Goal: Answer question/provide support: Share knowledge or assist other users

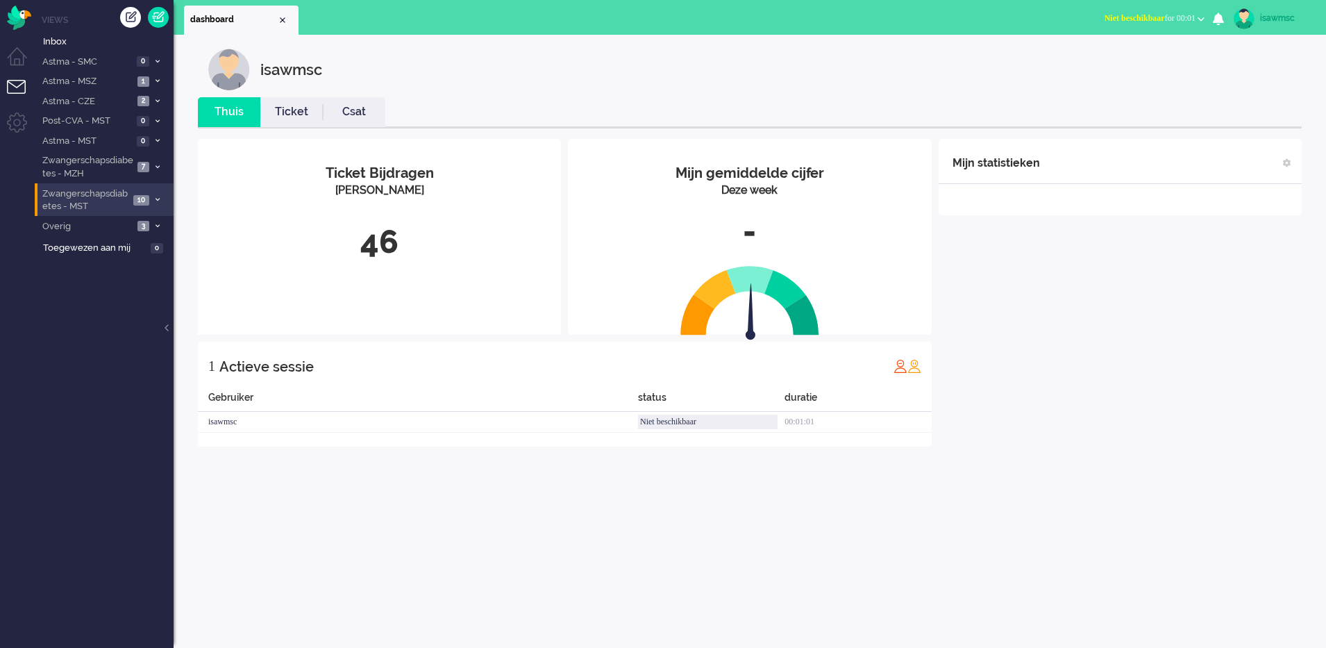
click at [151, 204] on li "Zwangerschapsdiabetes - MST 10" at bounding box center [104, 199] width 139 height 33
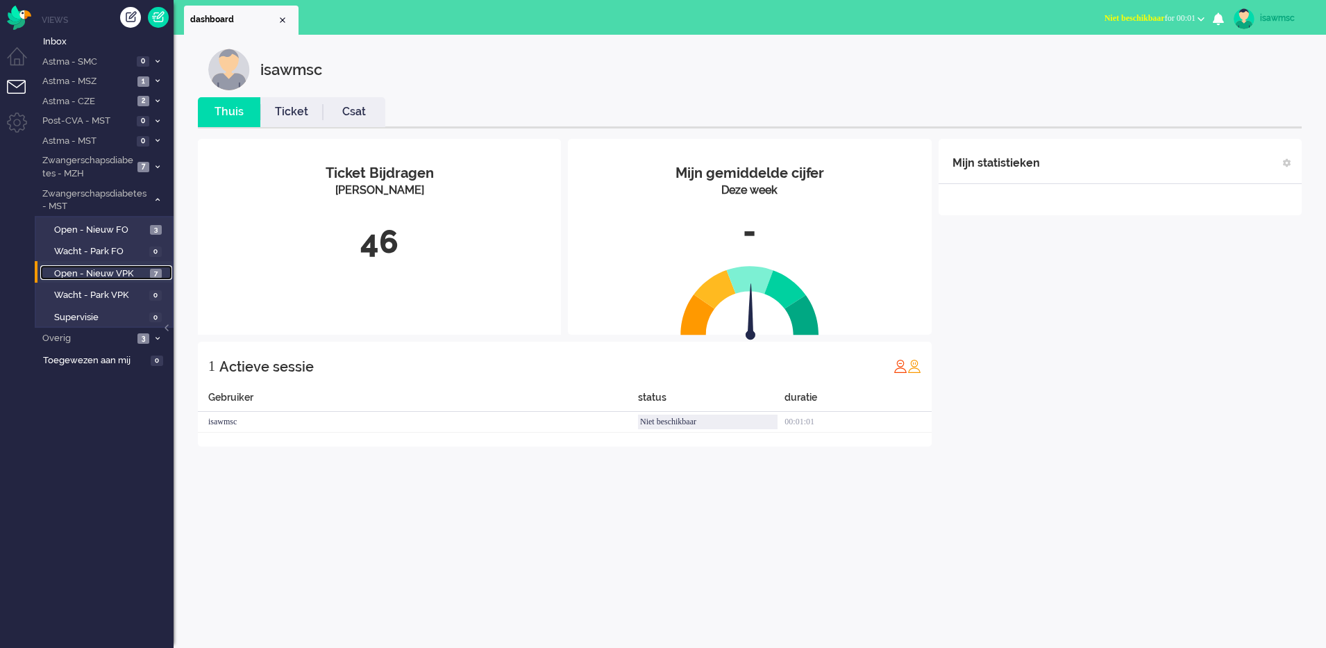
click at [153, 271] on span "7" at bounding box center [156, 274] width 12 height 10
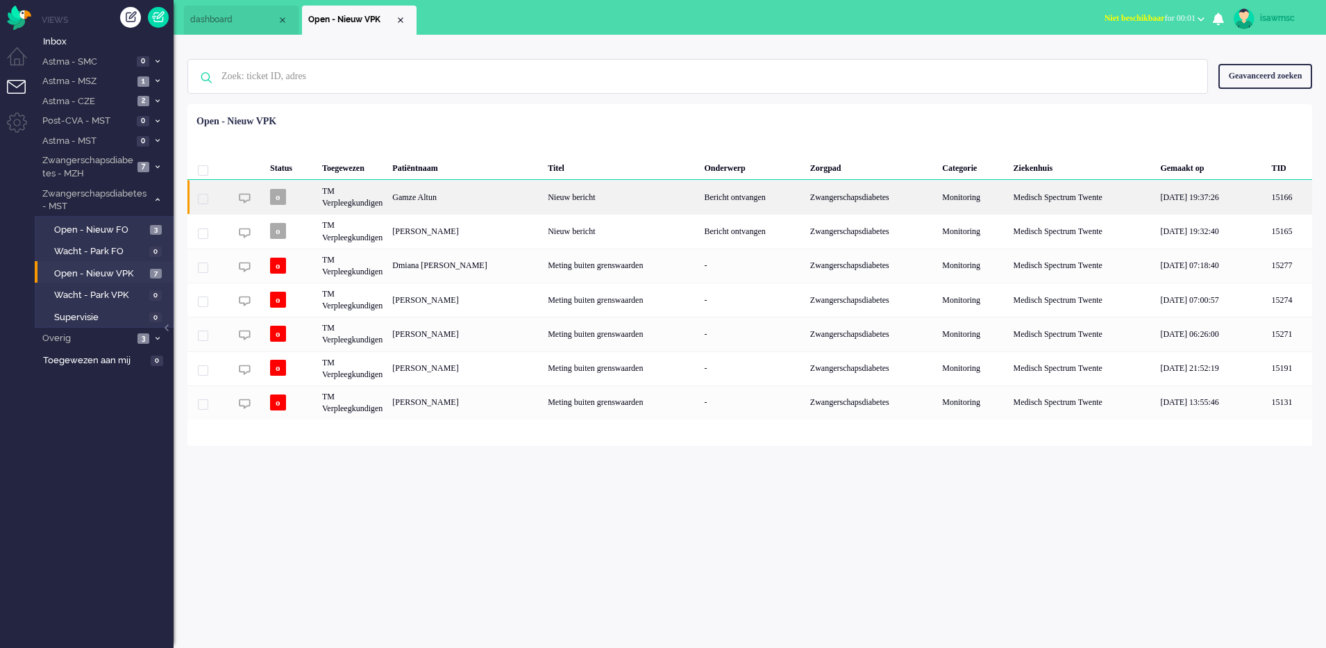
click at [522, 201] on div "Gamze Altun" at bounding box center [465, 197] width 156 height 34
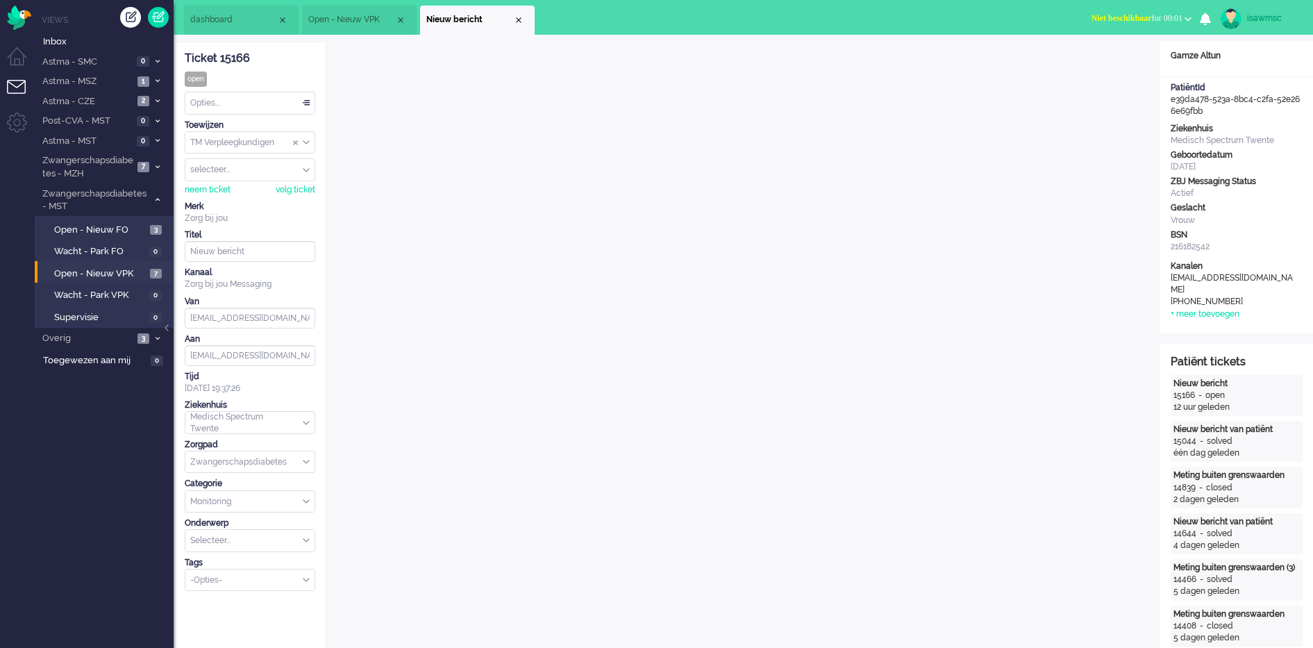
scroll to position [19, 0]
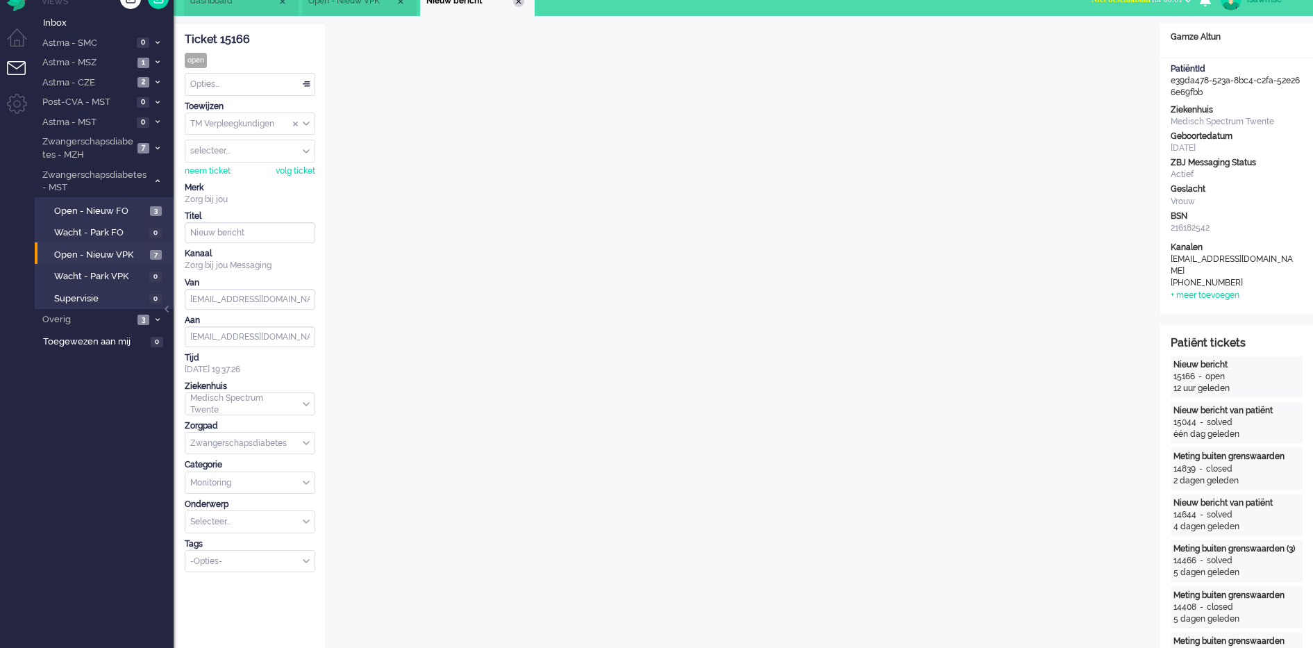
click at [515, 3] on div "Close tab" at bounding box center [518, 1] width 11 height 11
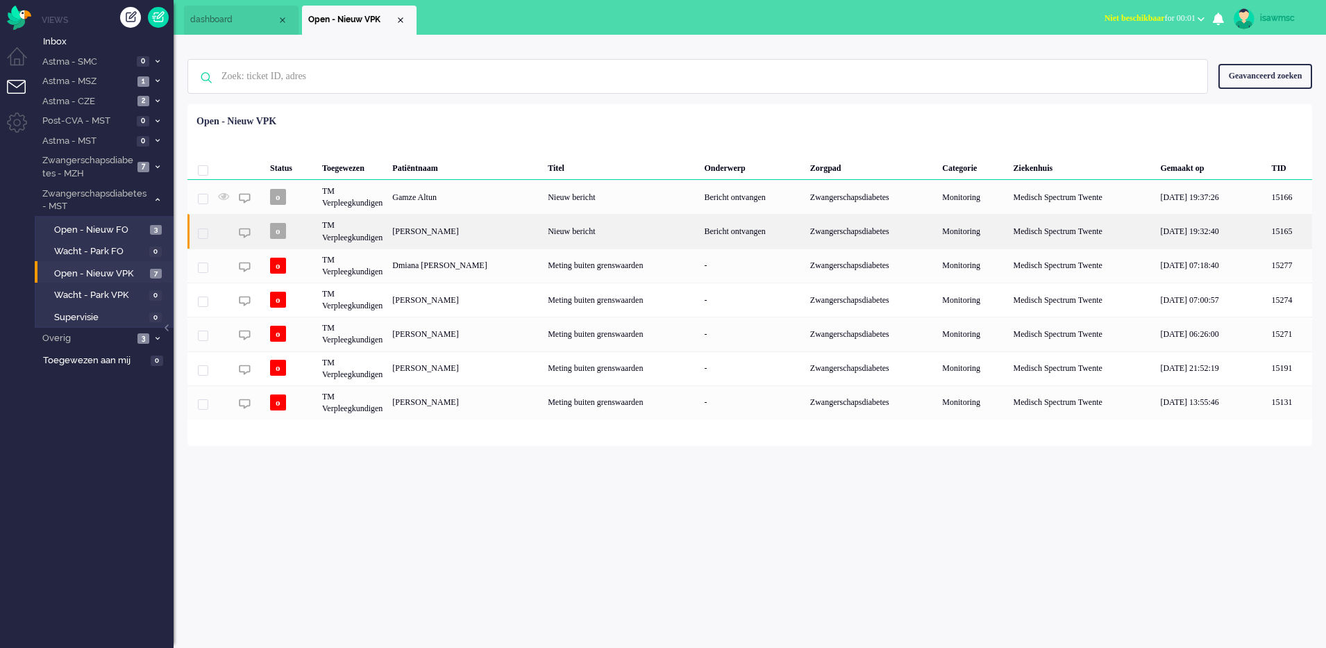
click at [490, 242] on div "Melanie Munnik" at bounding box center [465, 231] width 156 height 34
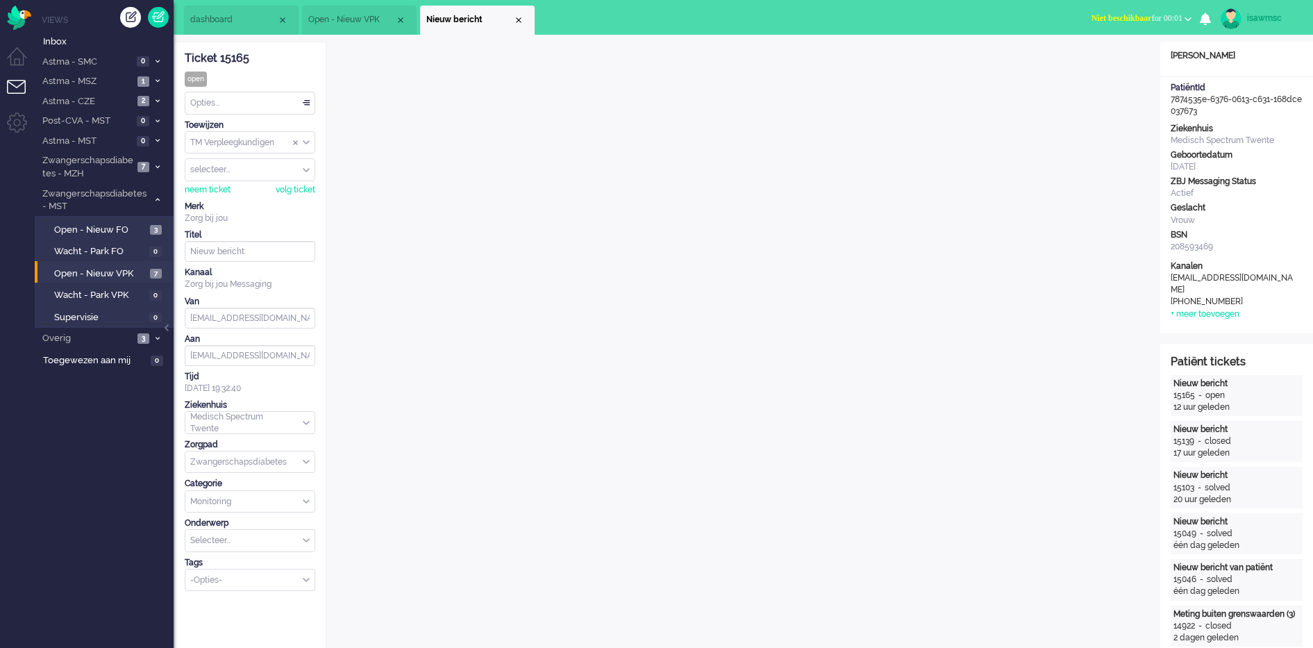
scroll to position [19, 0]
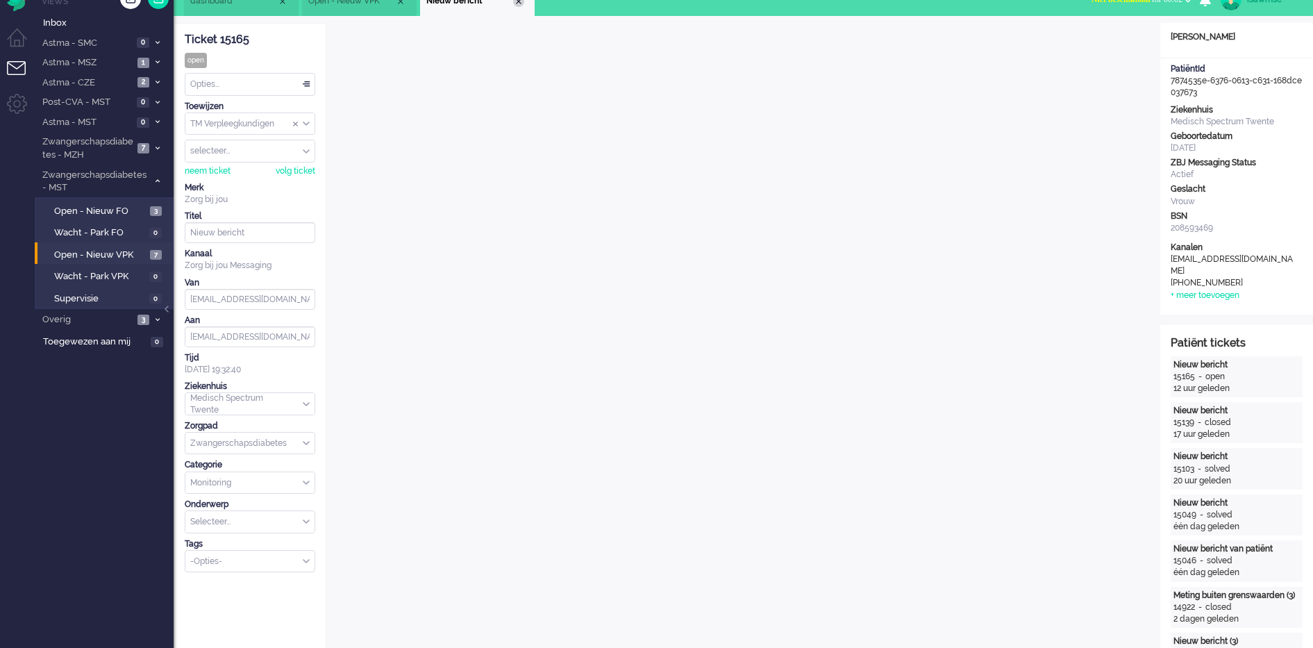
click at [521, 3] on div "Close tab" at bounding box center [518, 1] width 11 height 11
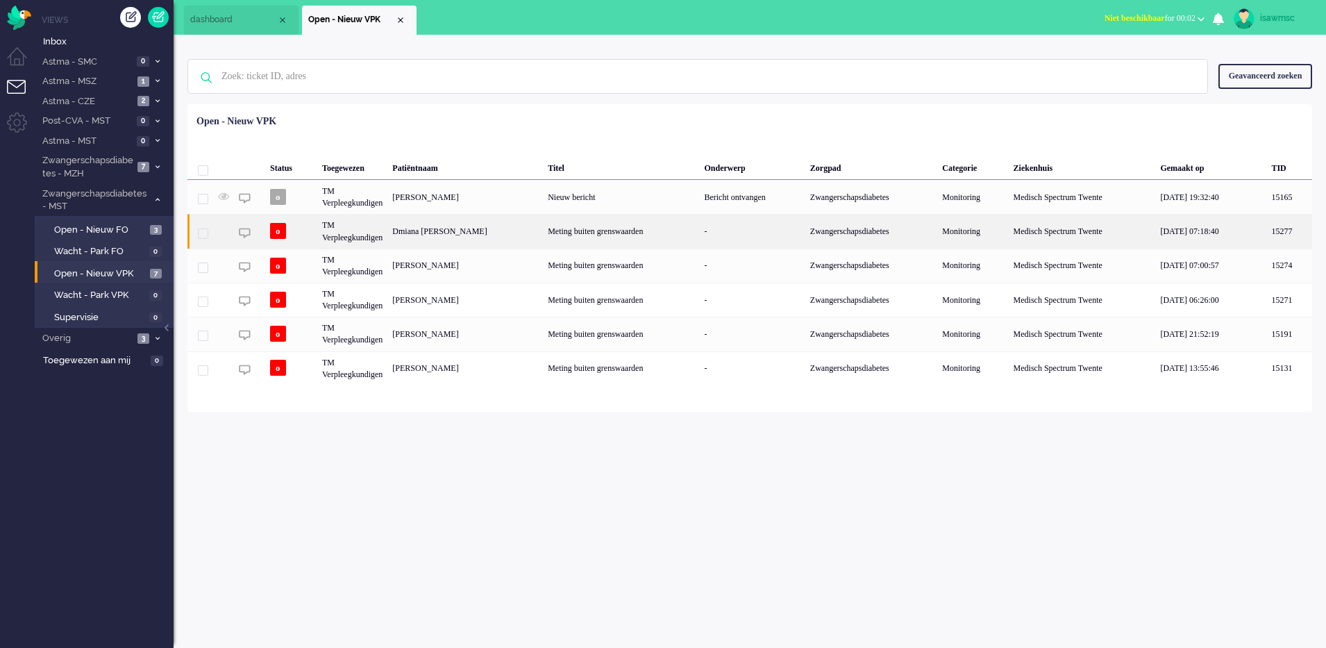
click at [496, 237] on div "Dmiana [PERSON_NAME]" at bounding box center [465, 231] width 156 height 34
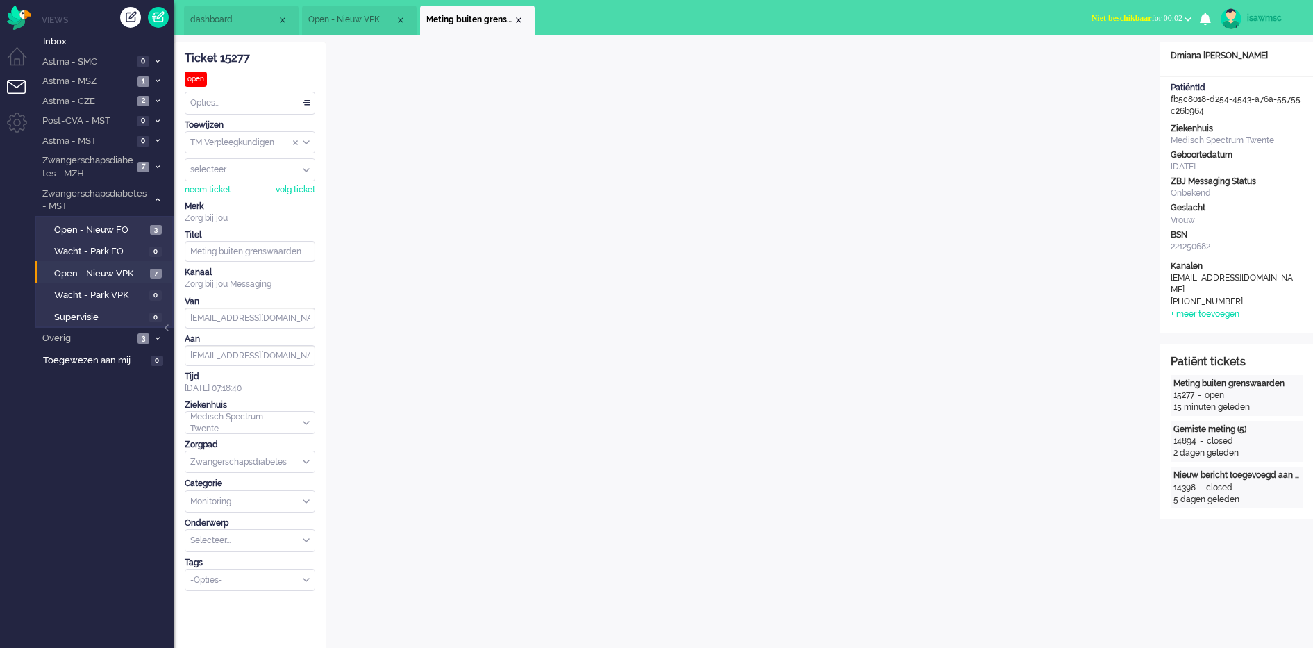
scroll to position [19, 0]
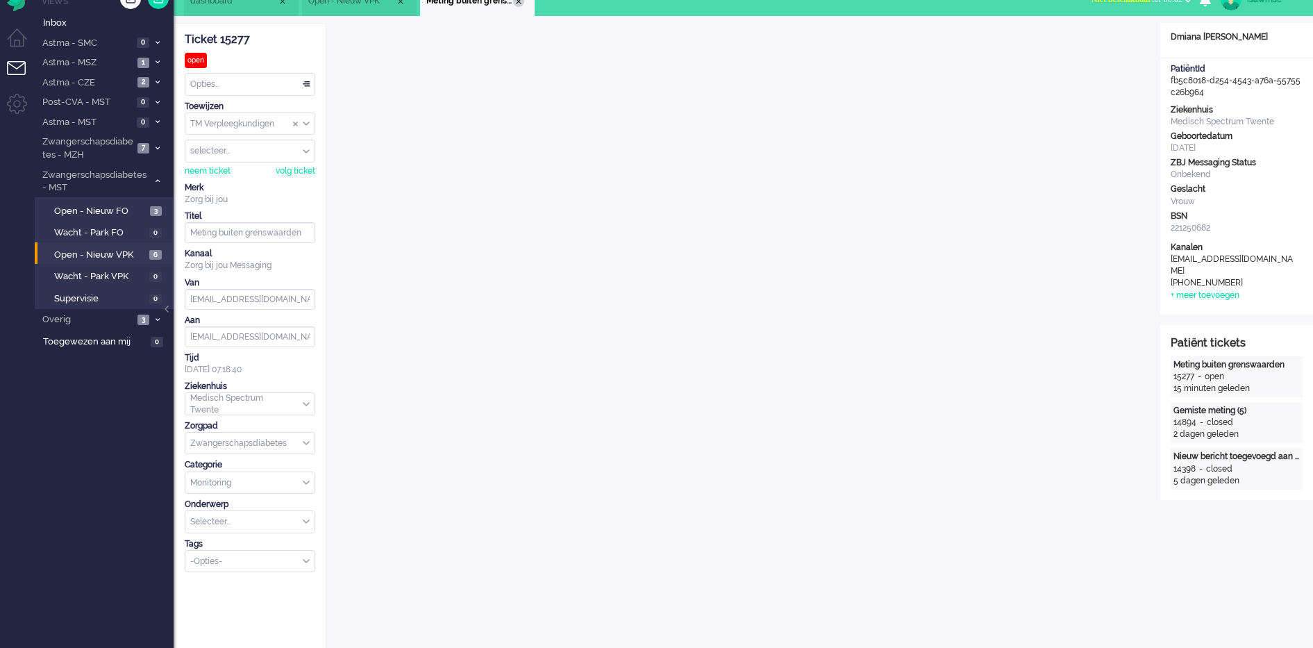
click at [518, 4] on div "Close tab" at bounding box center [518, 1] width 11 height 11
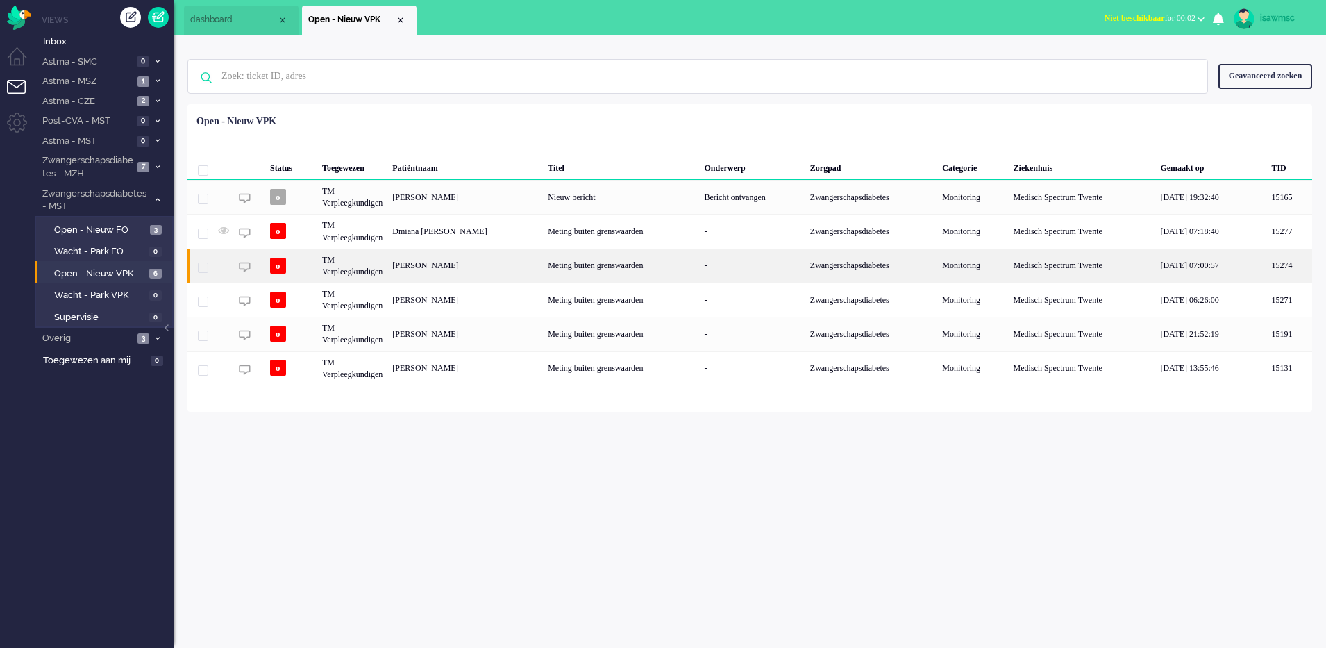
click at [463, 275] on div "Romy Luth" at bounding box center [465, 266] width 156 height 34
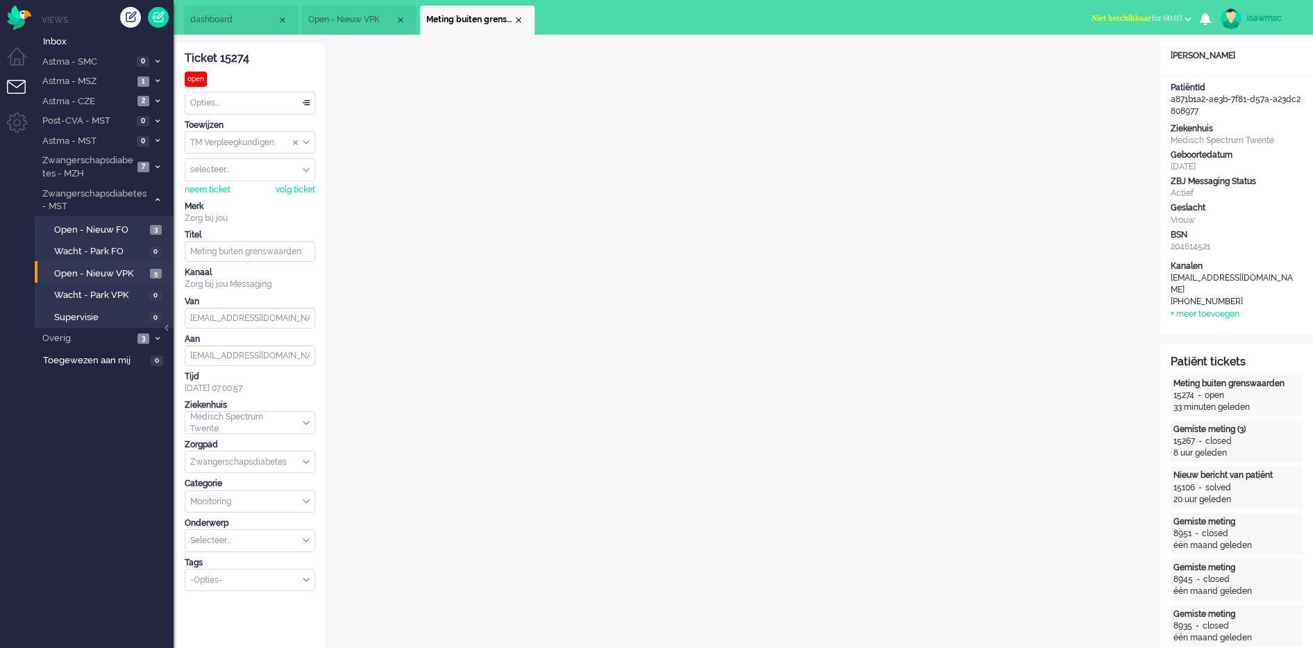
click at [220, 578] on input "Select Tags" at bounding box center [245, 579] width 109 height 12
click at [234, 604] on li "supervisie" at bounding box center [249, 601] width 129 height 20
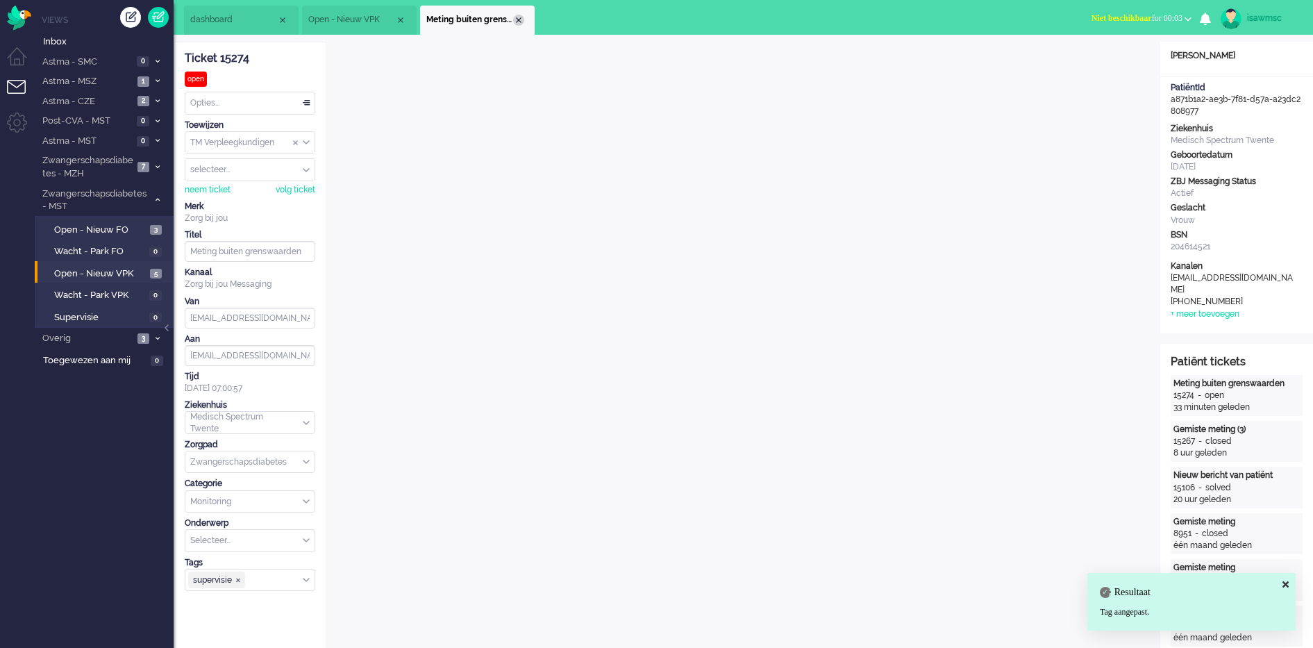
click at [519, 24] on div "Close tab" at bounding box center [518, 20] width 11 height 11
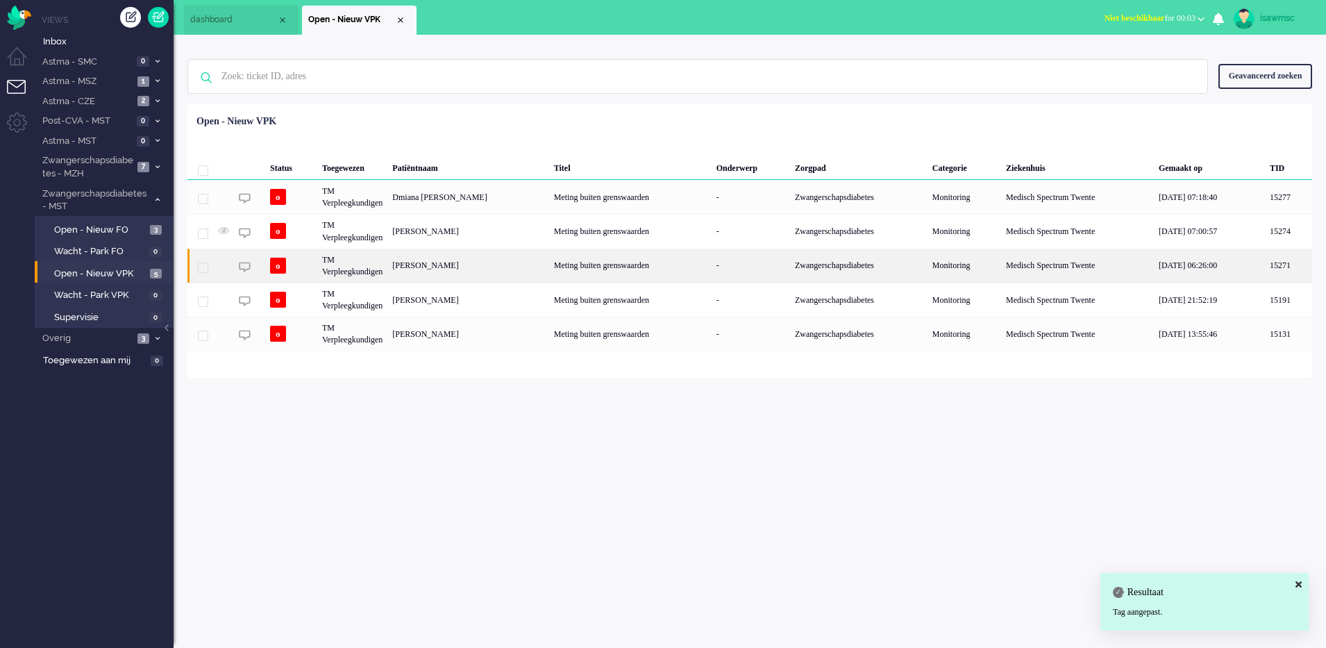
click at [482, 274] on div "Marit Delcour" at bounding box center [467, 266] width 161 height 34
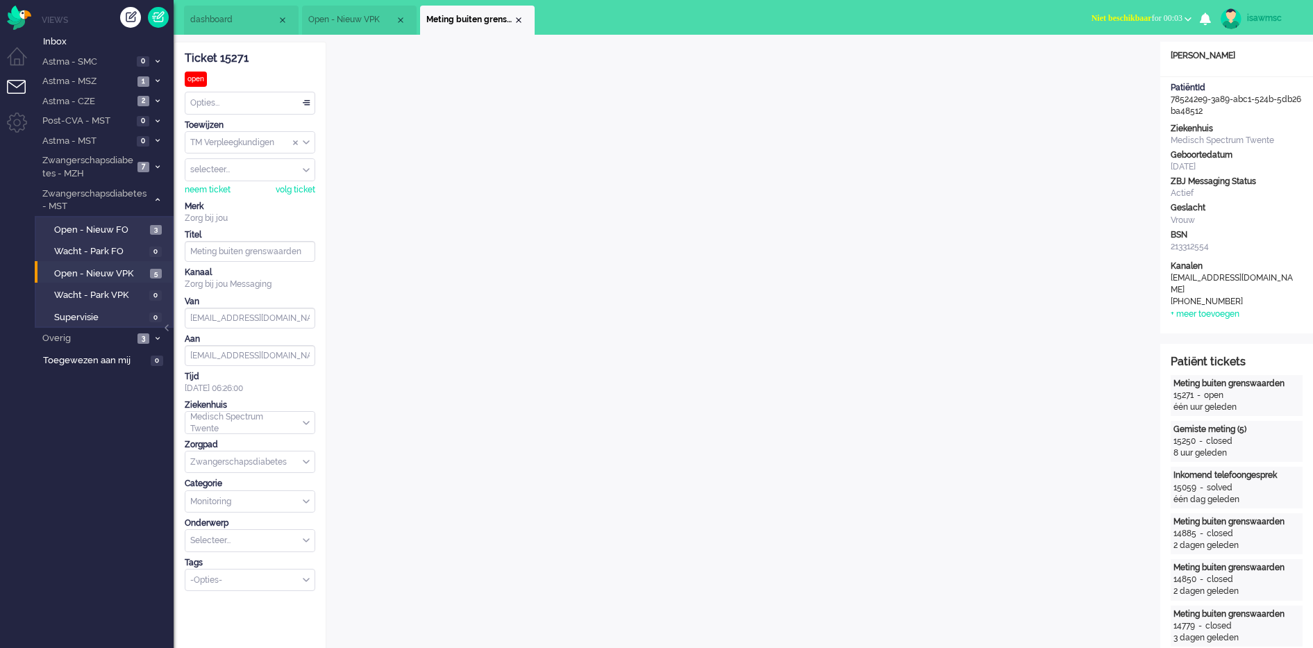
scroll to position [19, 0]
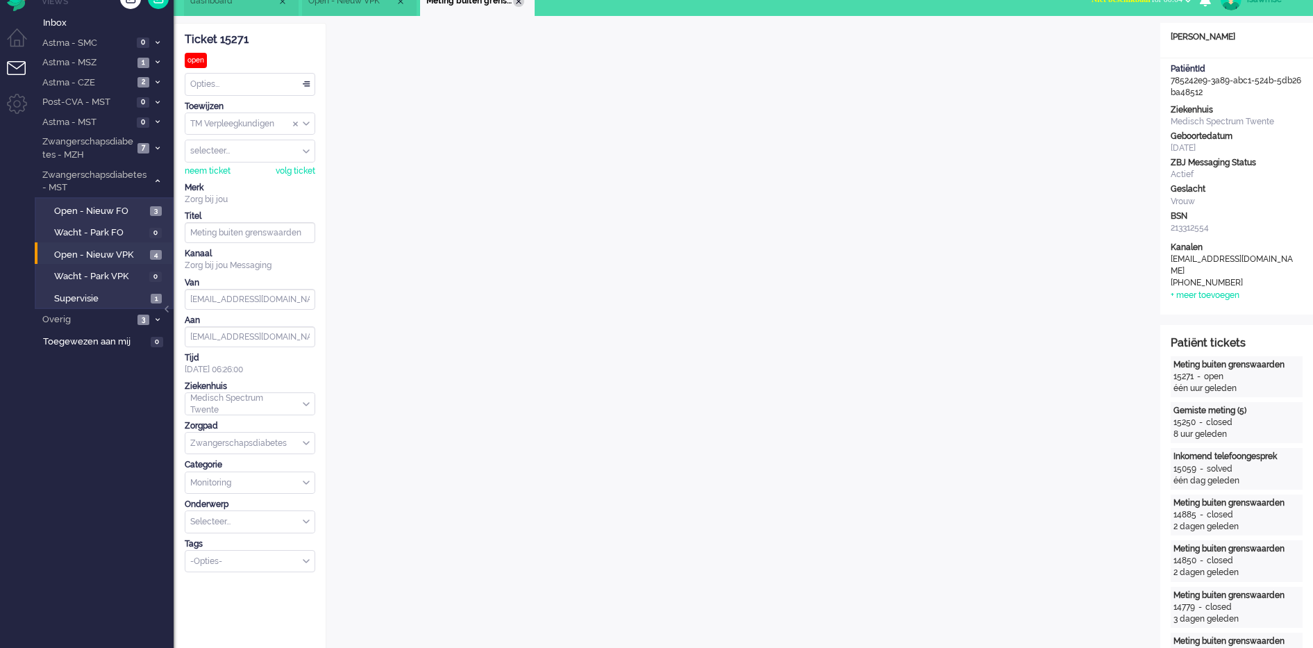
click at [522, 5] on div "Close tab" at bounding box center [518, 1] width 11 height 11
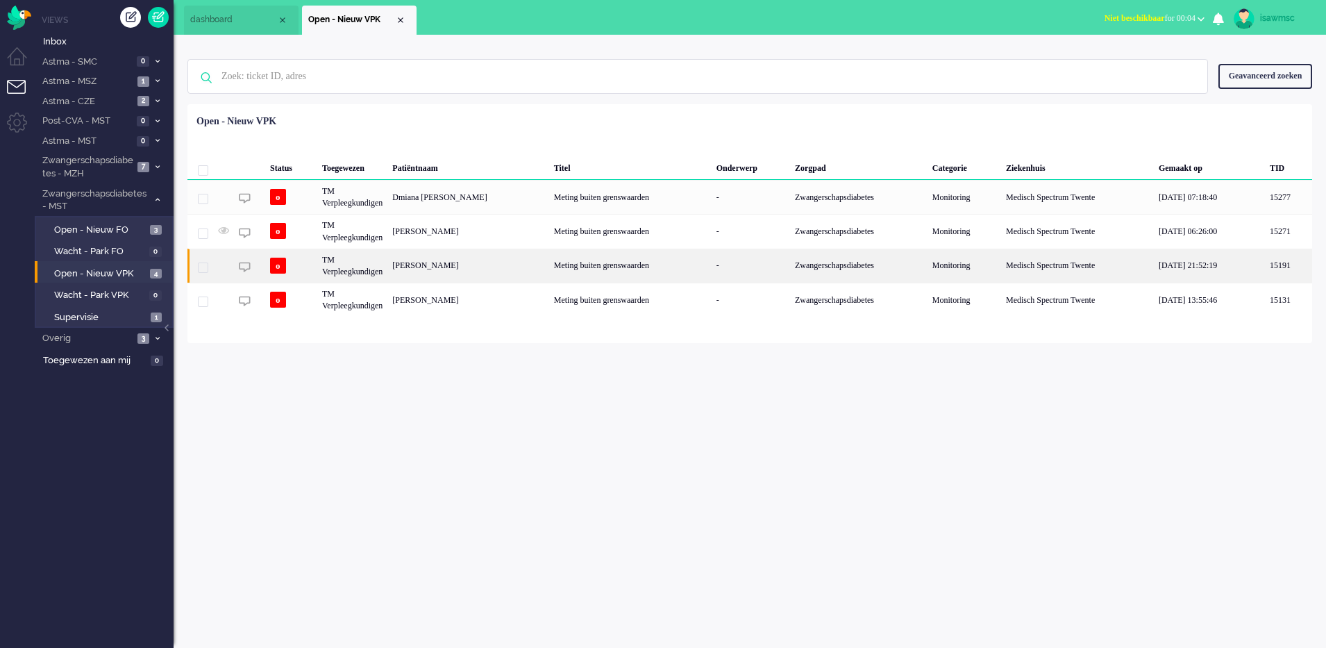
click at [514, 270] on div "[PERSON_NAME]" at bounding box center [467, 266] width 161 height 34
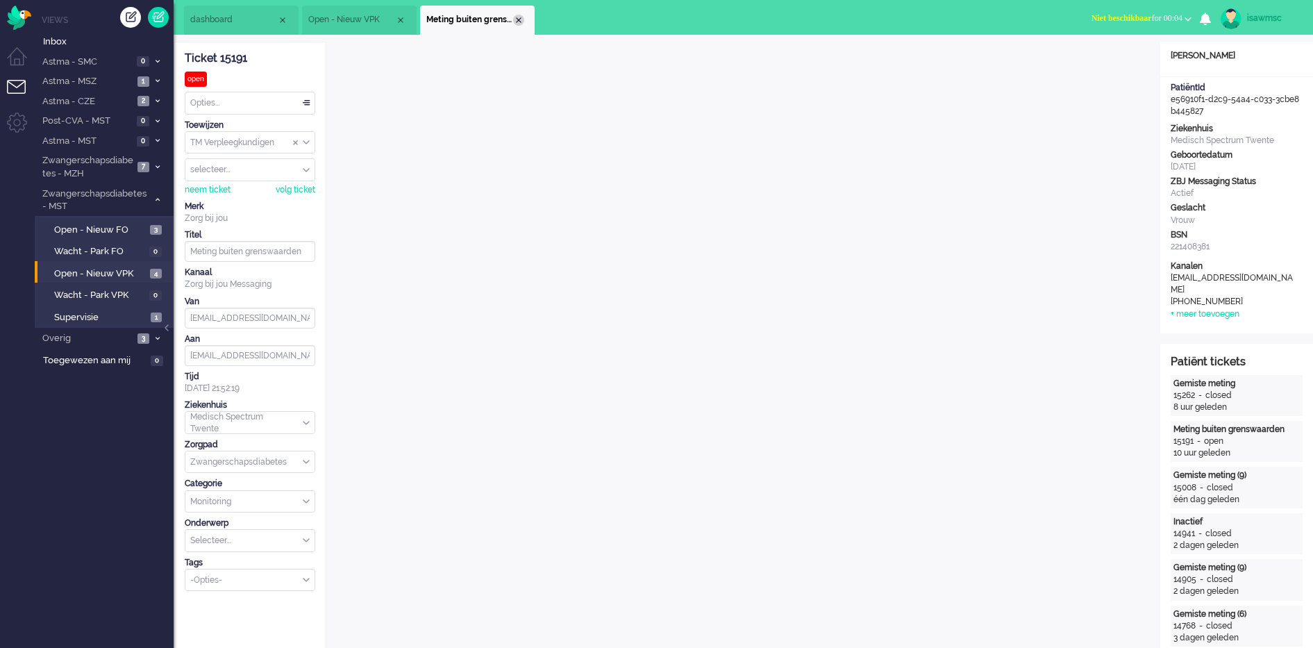
click at [514, 22] on div "Close tab" at bounding box center [518, 20] width 11 height 11
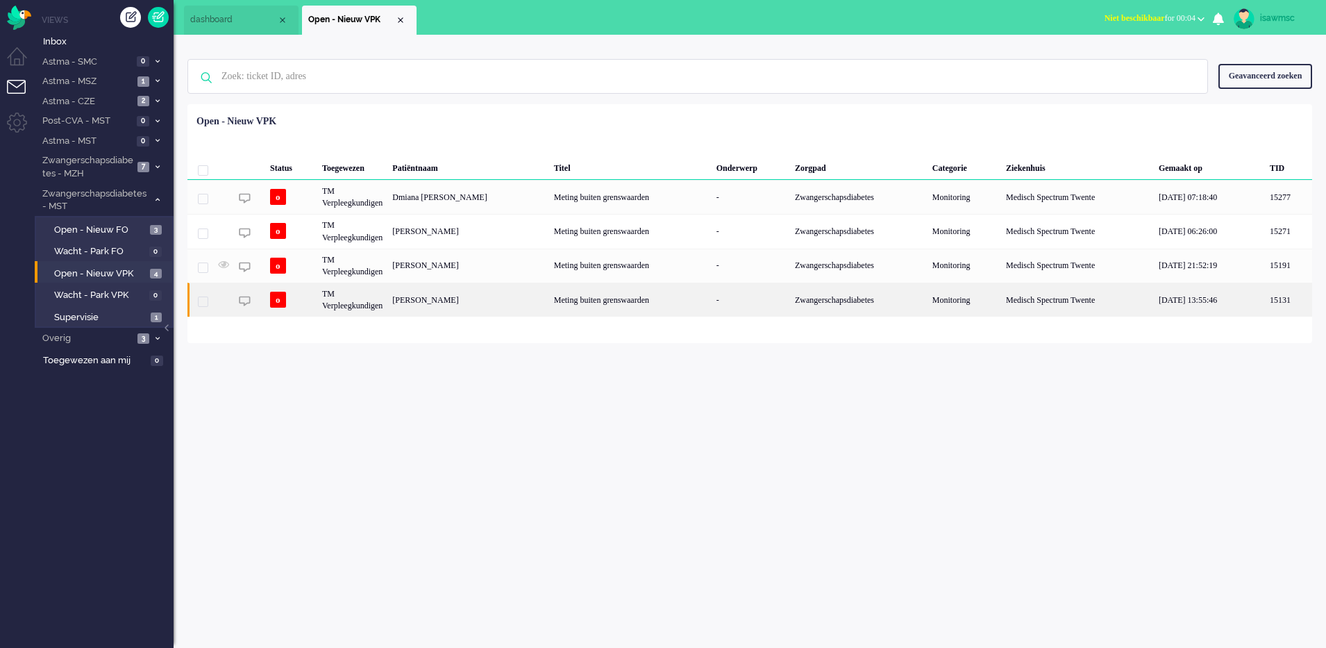
click at [492, 307] on div "Melissa Tatjana Vonder" at bounding box center [467, 300] width 161 height 34
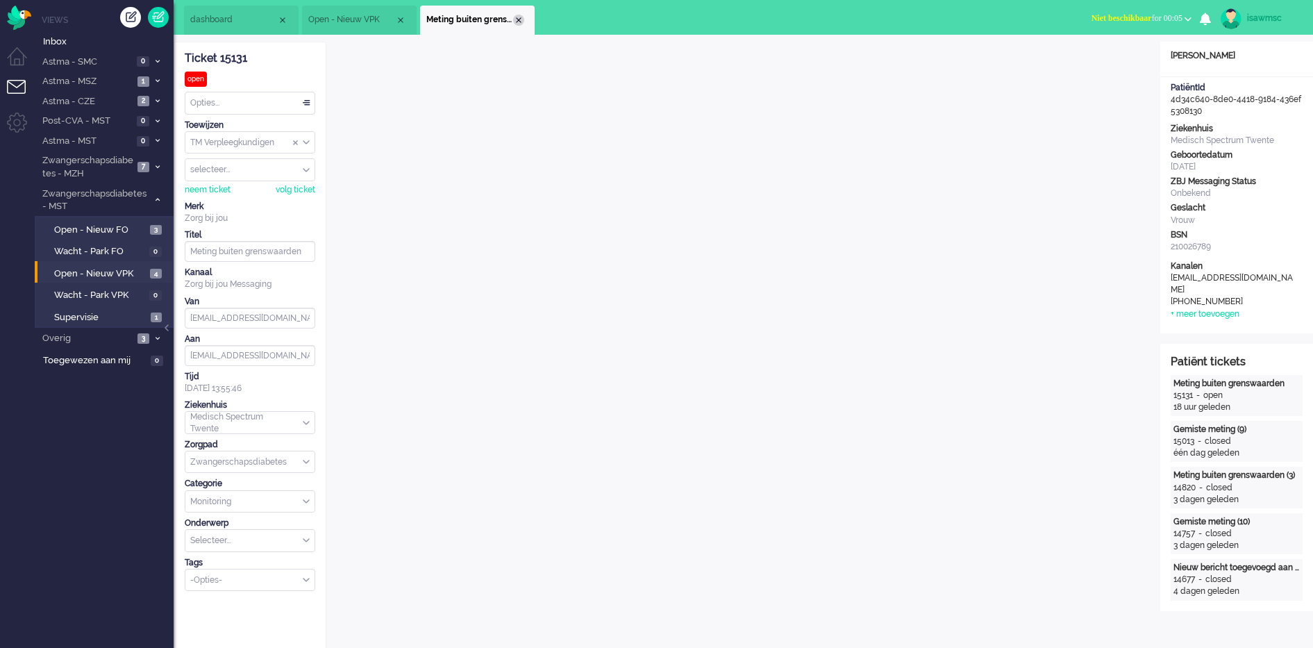
click at [519, 22] on div "Close tab" at bounding box center [518, 20] width 11 height 11
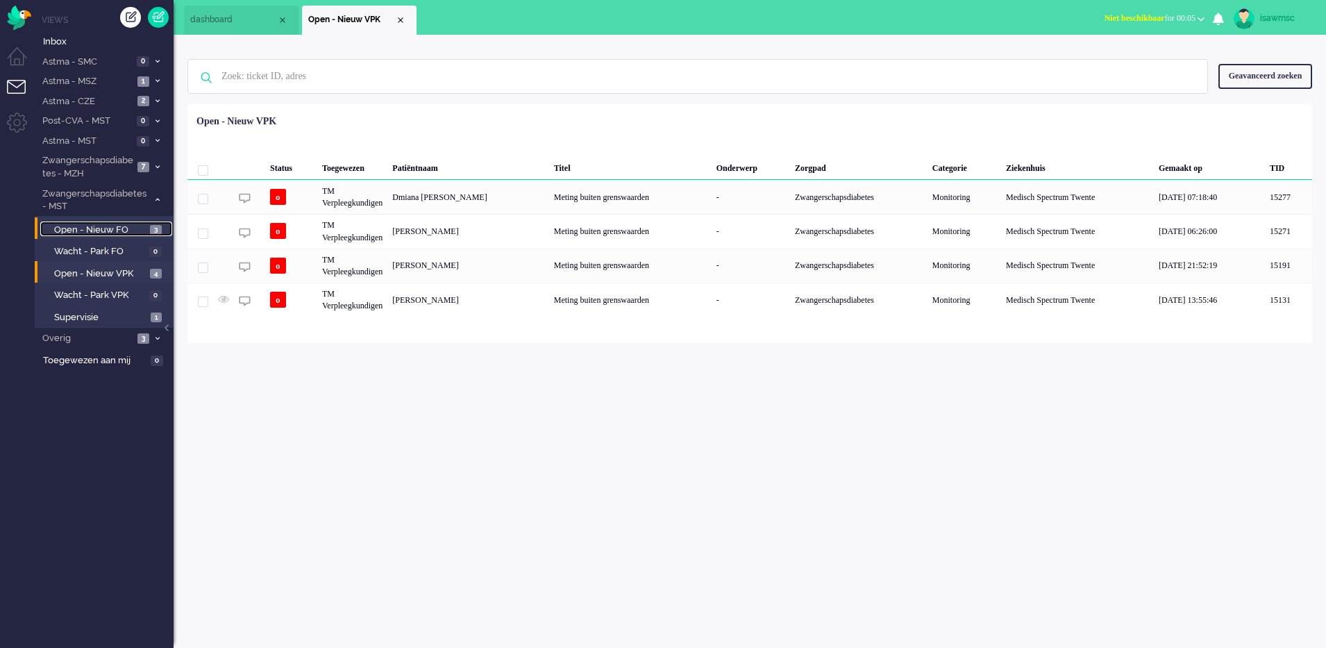
click at [146, 233] on span "Open - Nieuw FO" at bounding box center [100, 230] width 92 height 13
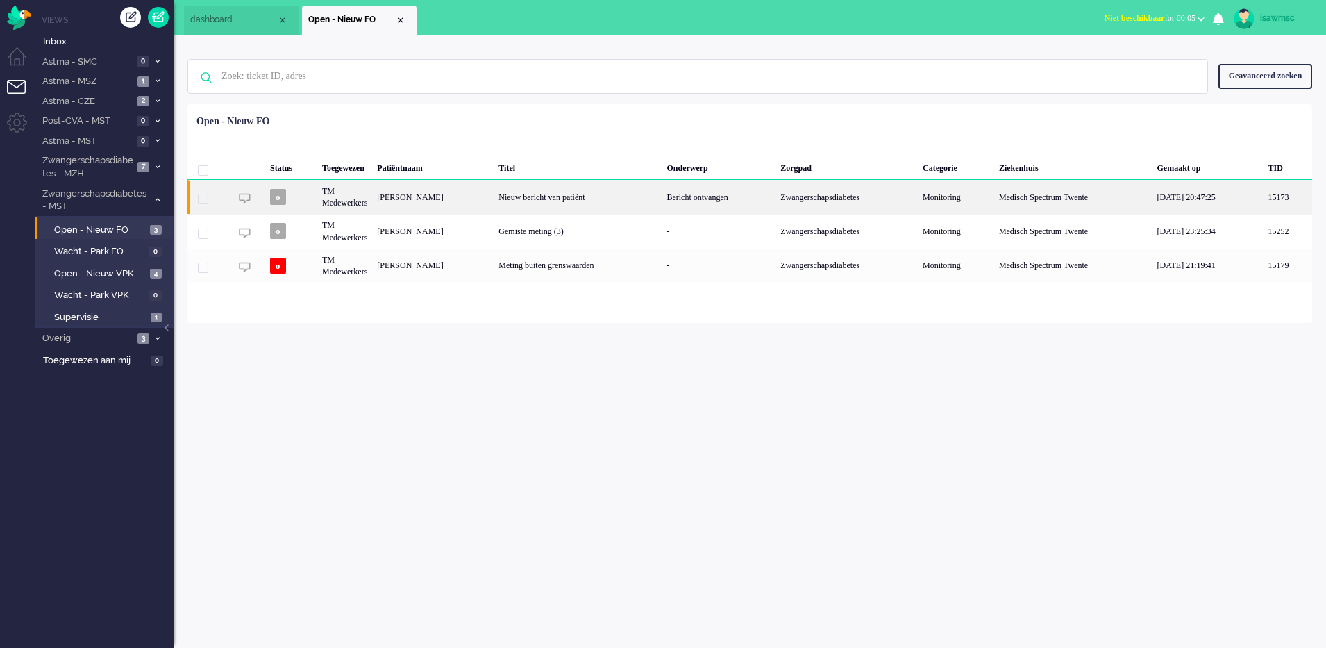
click at [449, 187] on div "Mandy Coskun-Eijk" at bounding box center [432, 197] width 121 height 34
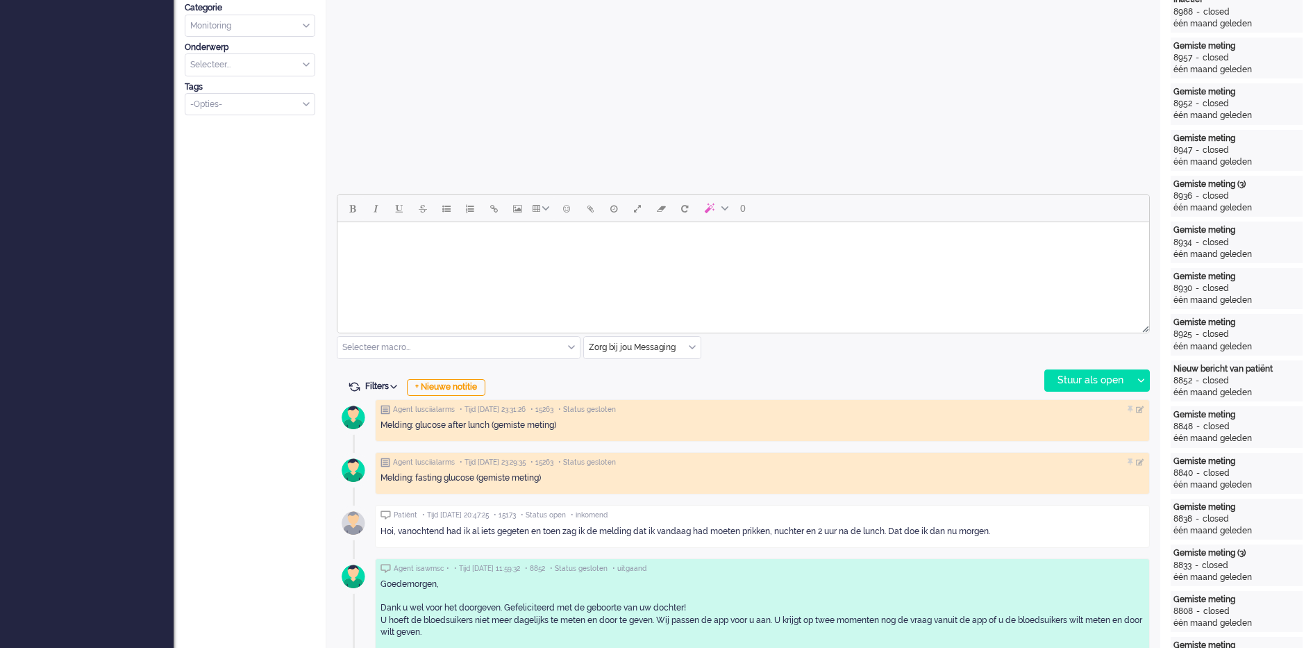
scroll to position [302, 0]
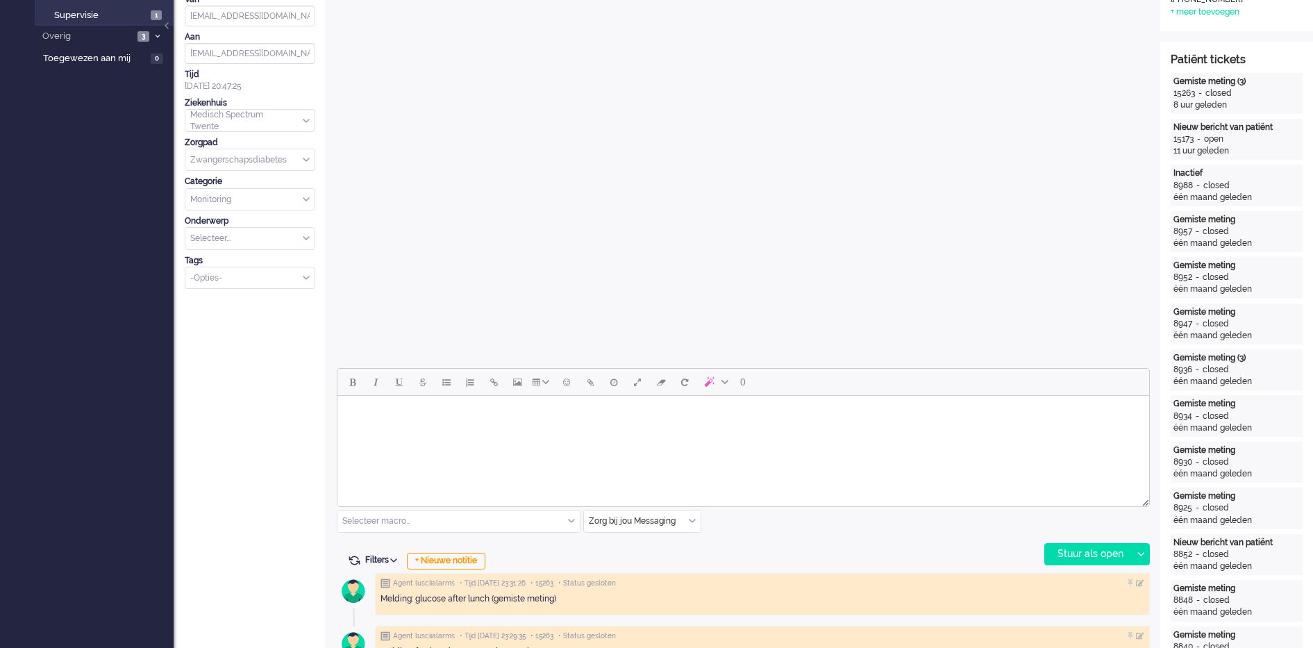
click at [630, 421] on body "Rich Text Area. Press ALT-0 for help." at bounding box center [743, 413] width 800 height 24
click at [1076, 558] on div "Stuur als open" at bounding box center [1088, 554] width 87 height 21
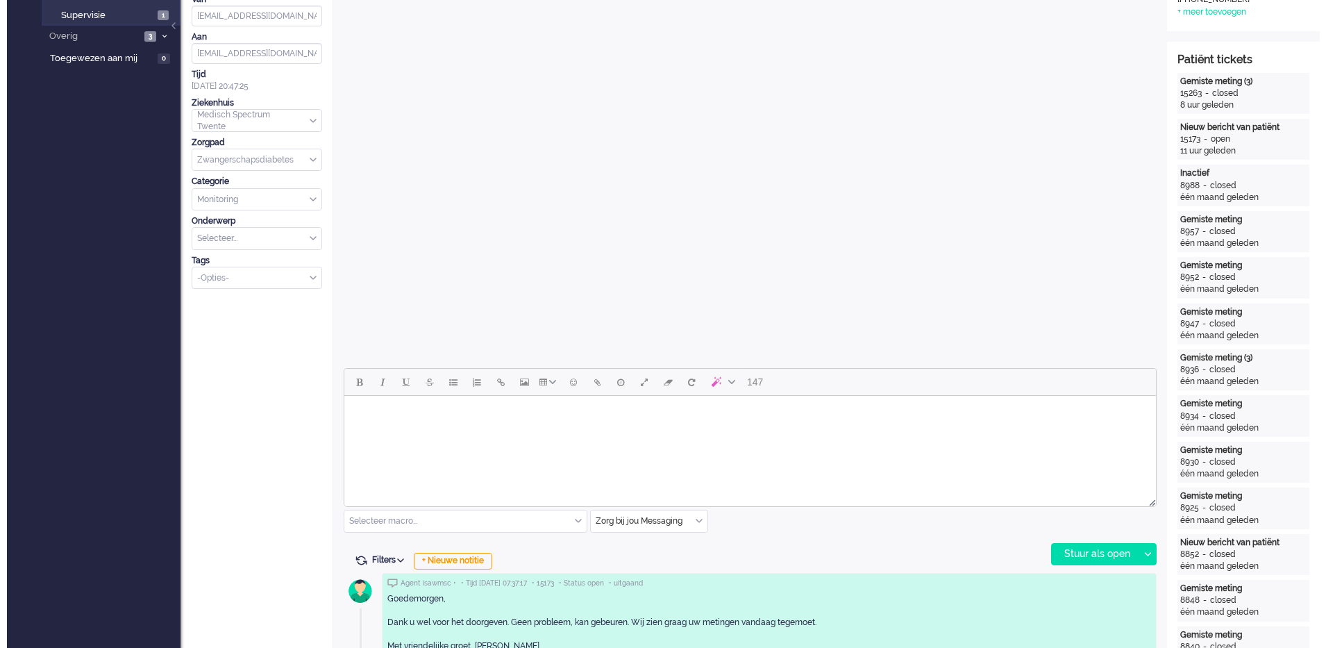
scroll to position [0, 0]
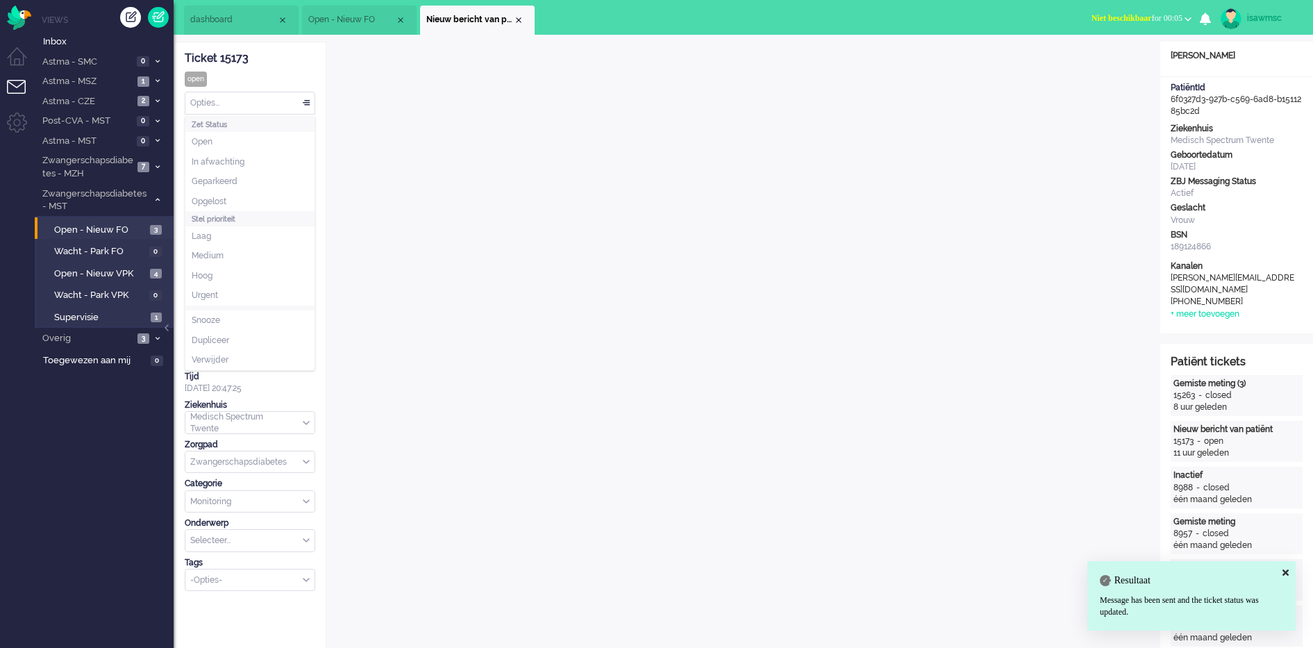
click at [265, 98] on div "Opties..." at bounding box center [249, 103] width 129 height 22
click at [257, 198] on li "Opgelost" at bounding box center [249, 202] width 129 height 20
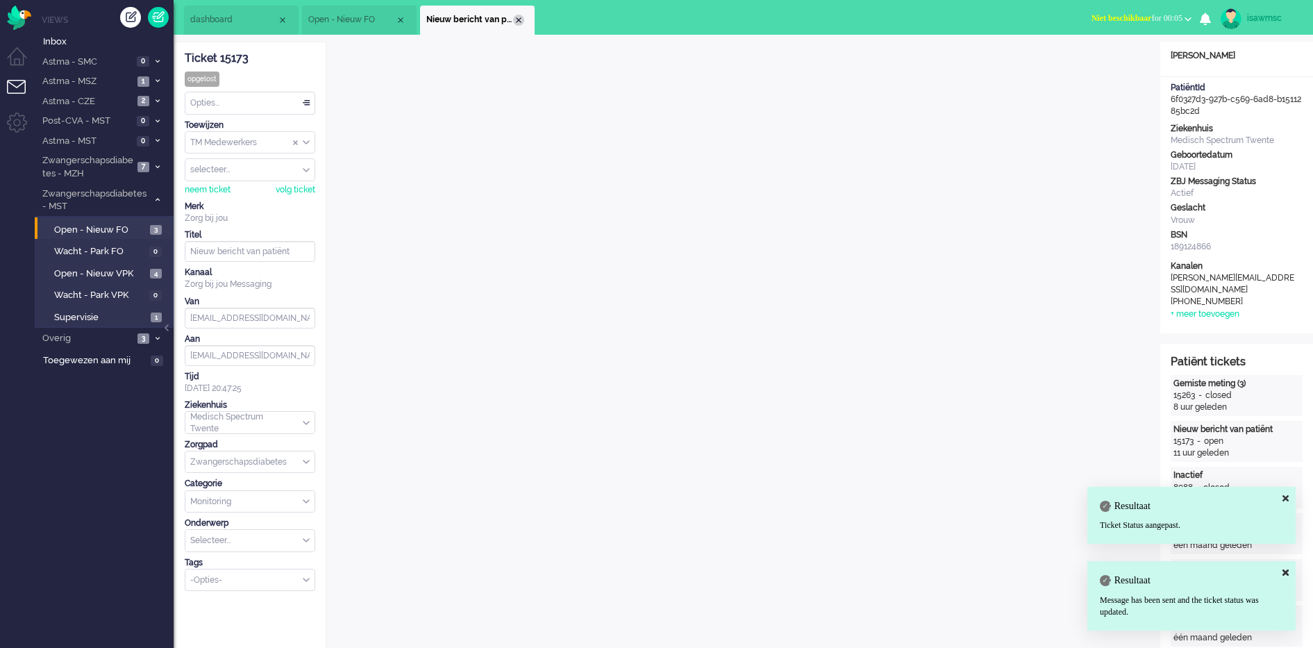
click at [520, 15] on div "Close tab" at bounding box center [518, 20] width 11 height 11
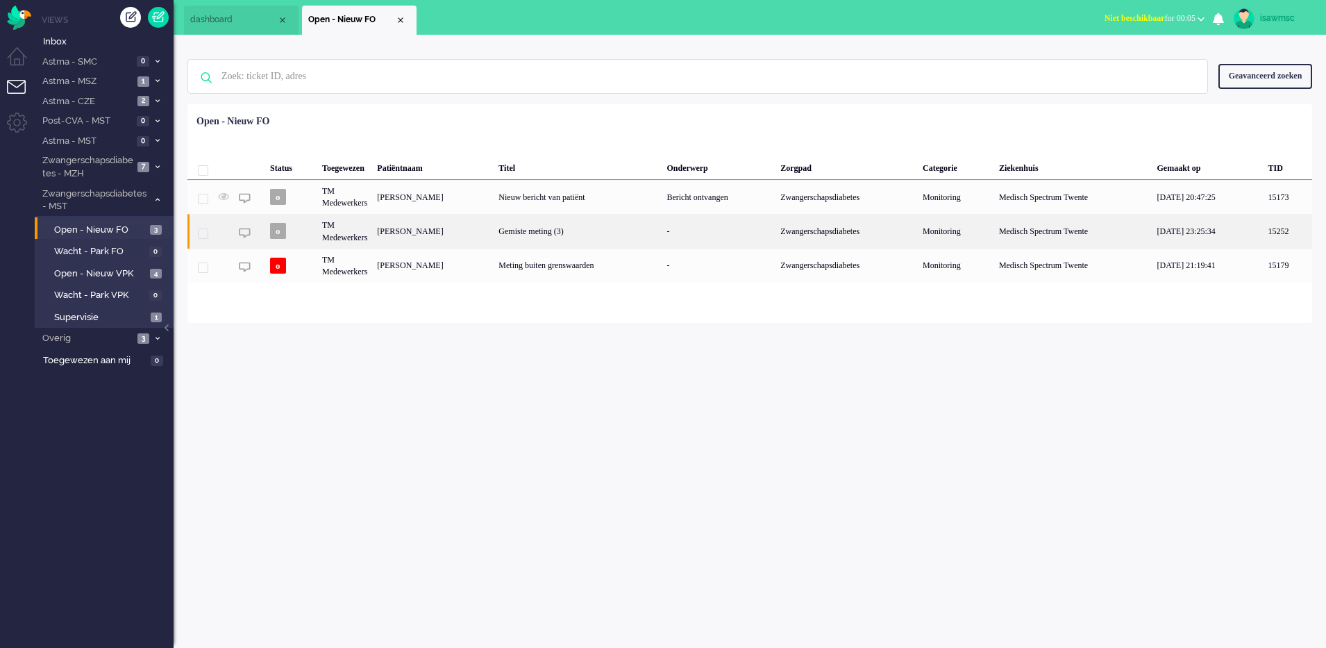
click at [589, 240] on div "Gemiste meting (3)" at bounding box center [578, 231] width 168 height 34
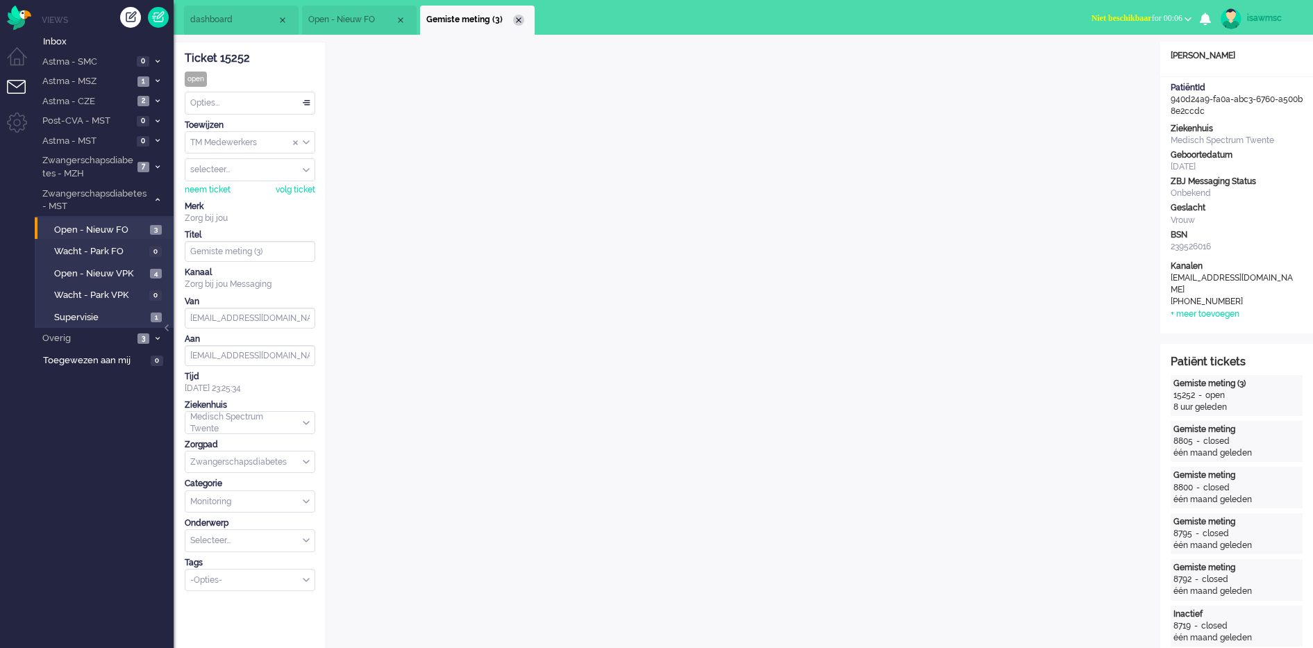
click at [522, 19] on div "Close tab" at bounding box center [518, 20] width 11 height 11
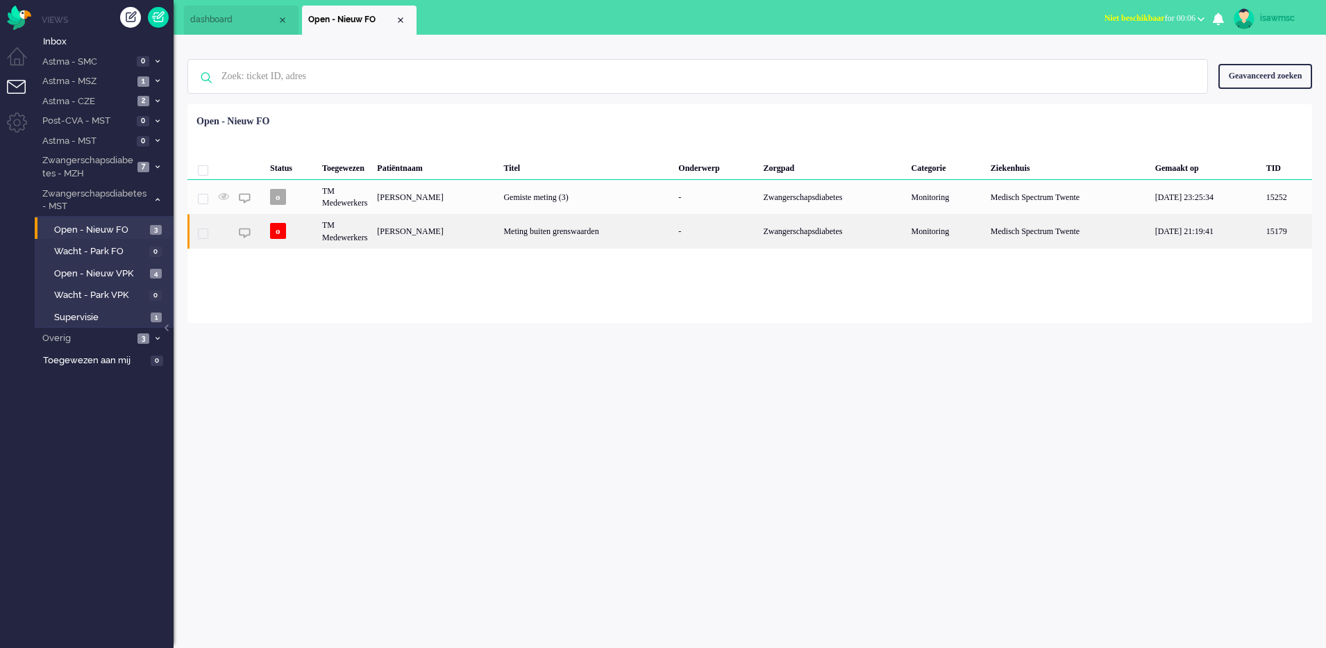
click at [471, 233] on div "Nekita Kumar" at bounding box center [435, 231] width 126 height 34
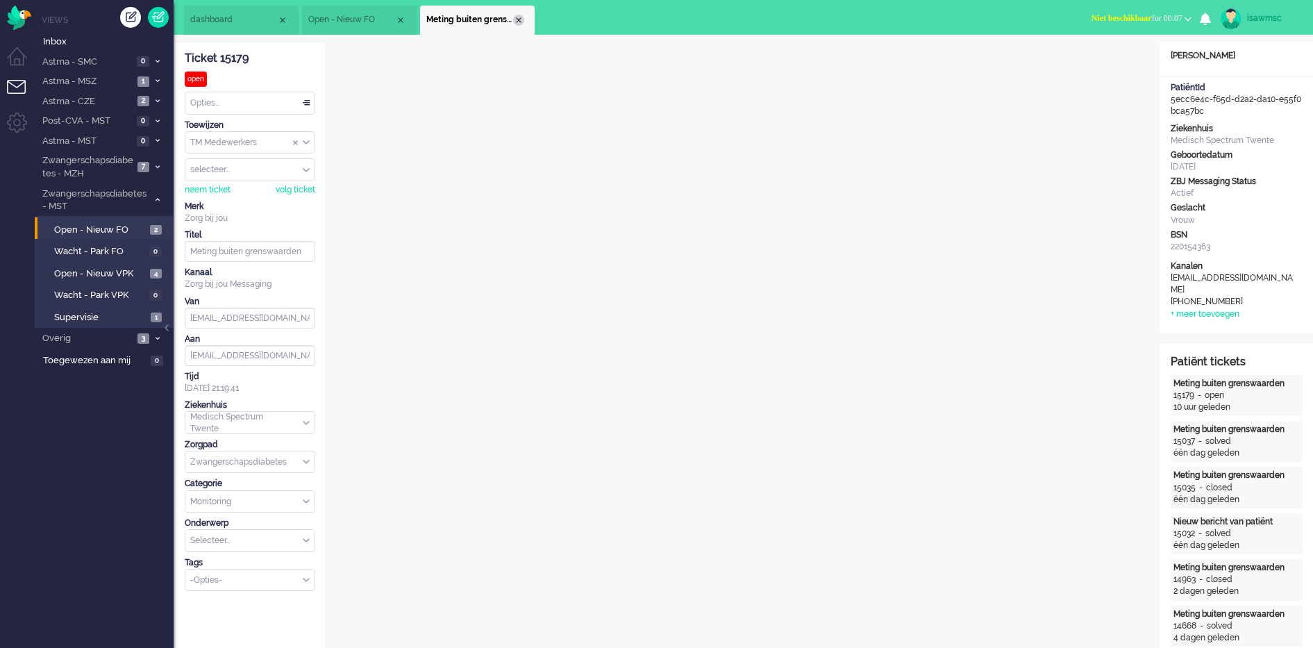
click at [517, 20] on div "Close tab" at bounding box center [518, 20] width 11 height 11
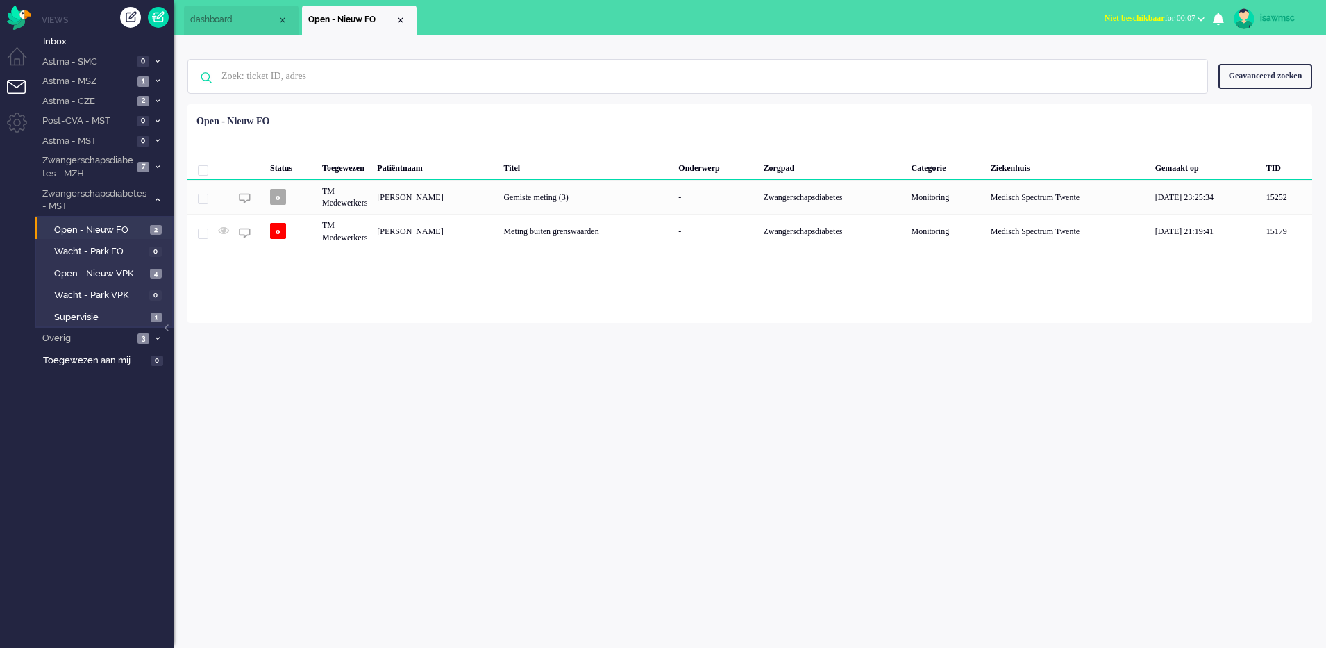
click at [469, 308] on div "Loading... Status Toegewezen Patiëntnaam Titel Onderwerp Zorgpad Categorie Ziek…" at bounding box center [749, 213] width 1125 height 219
click at [143, 57] on span "0" at bounding box center [143, 61] width 12 height 10
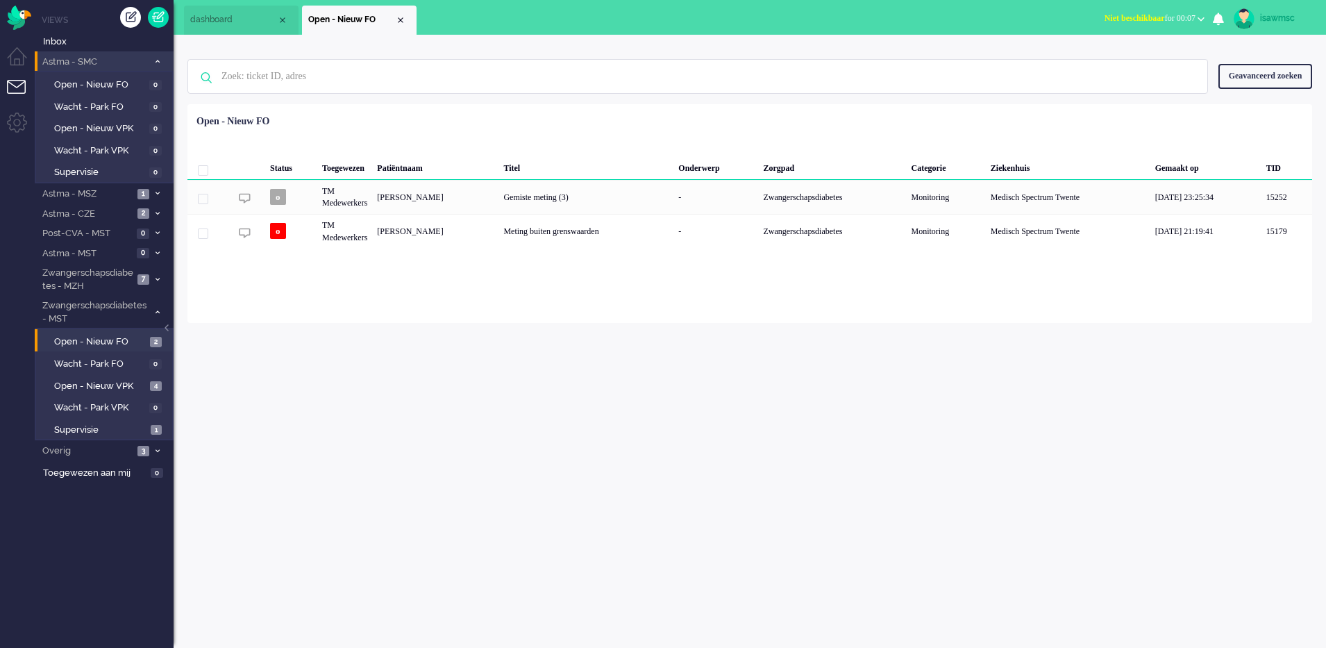
click at [165, 56] on li "Astma - SMC 0" at bounding box center [104, 61] width 139 height 20
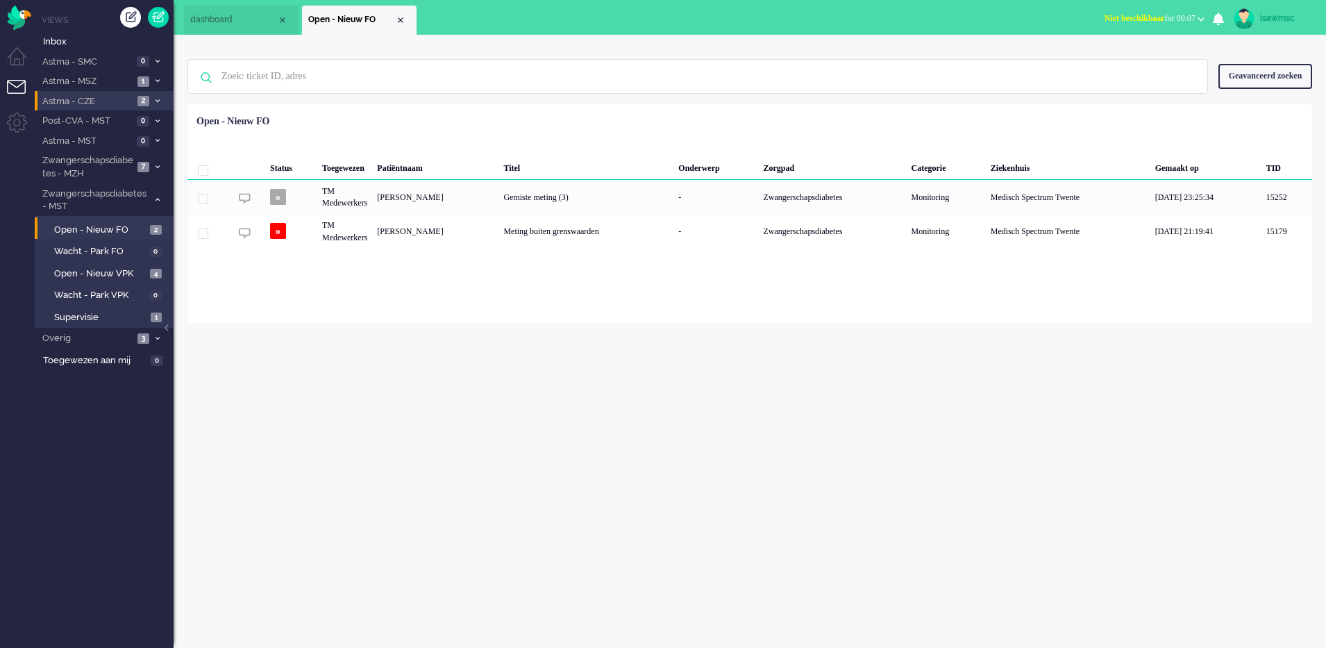
click at [155, 98] on span at bounding box center [157, 102] width 10 height 8
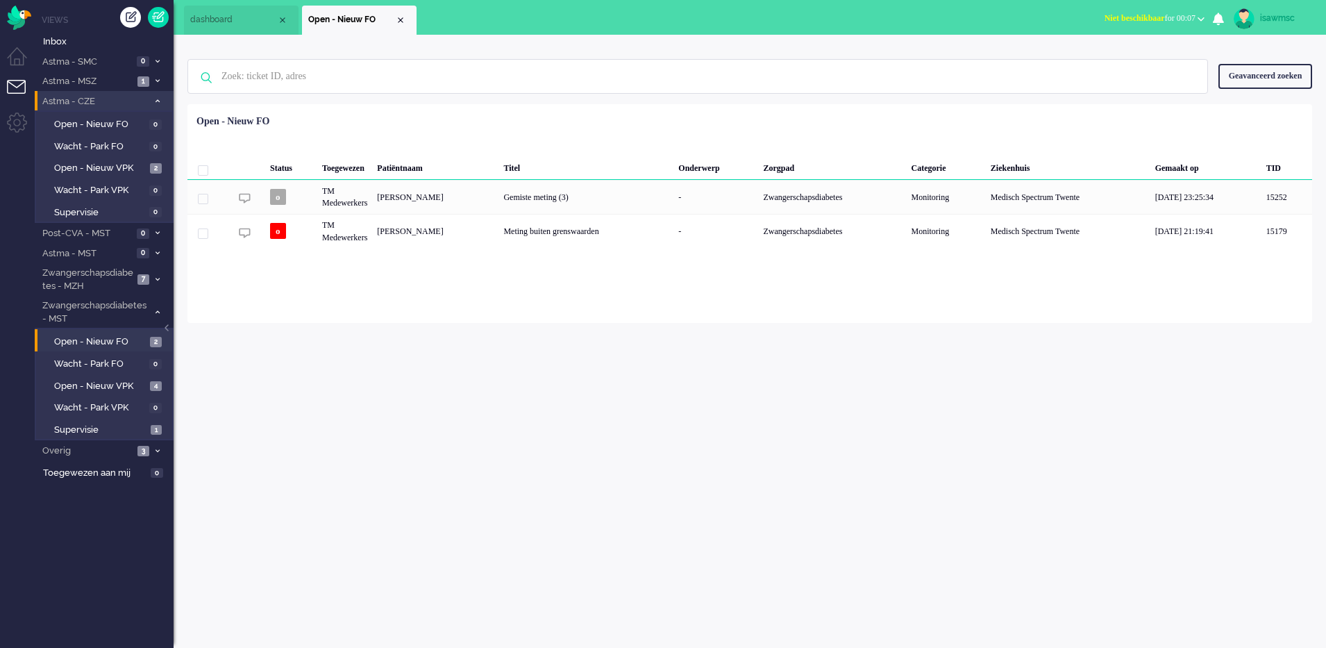
click at [153, 95] on li "Astma - CZE 2" at bounding box center [104, 101] width 139 height 20
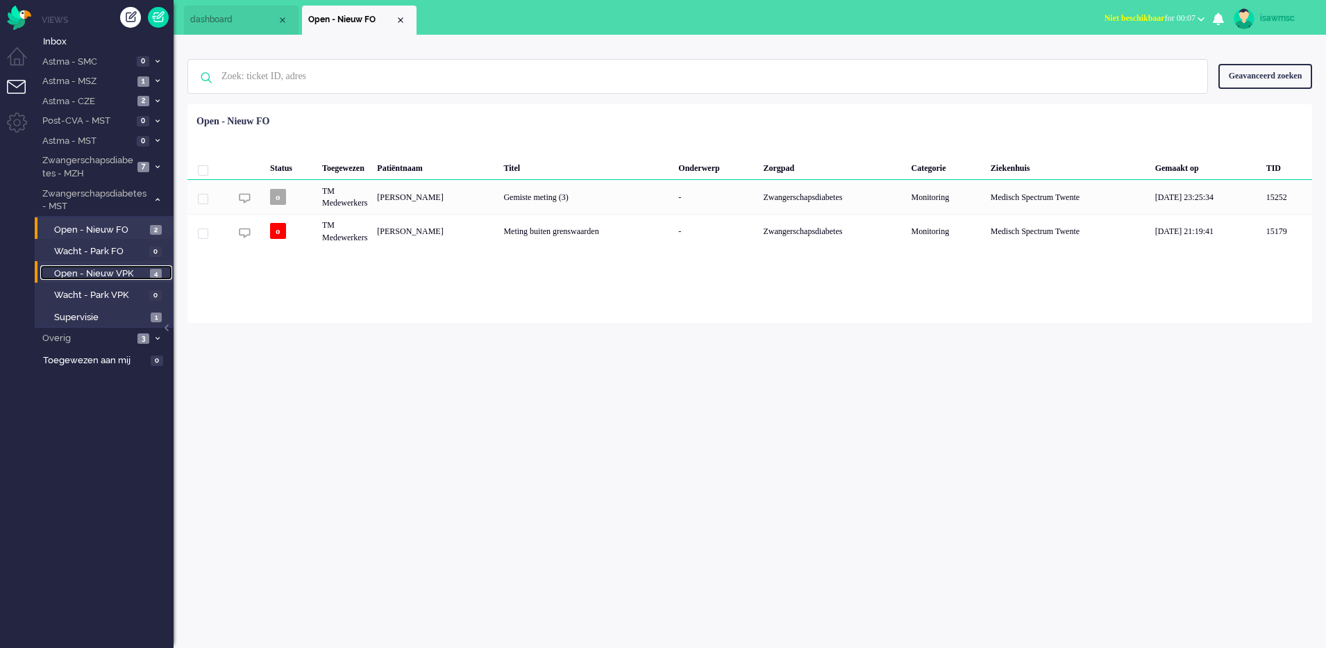
click at [144, 265] on link "Open - Nieuw VPK 4" at bounding box center [106, 272] width 132 height 15
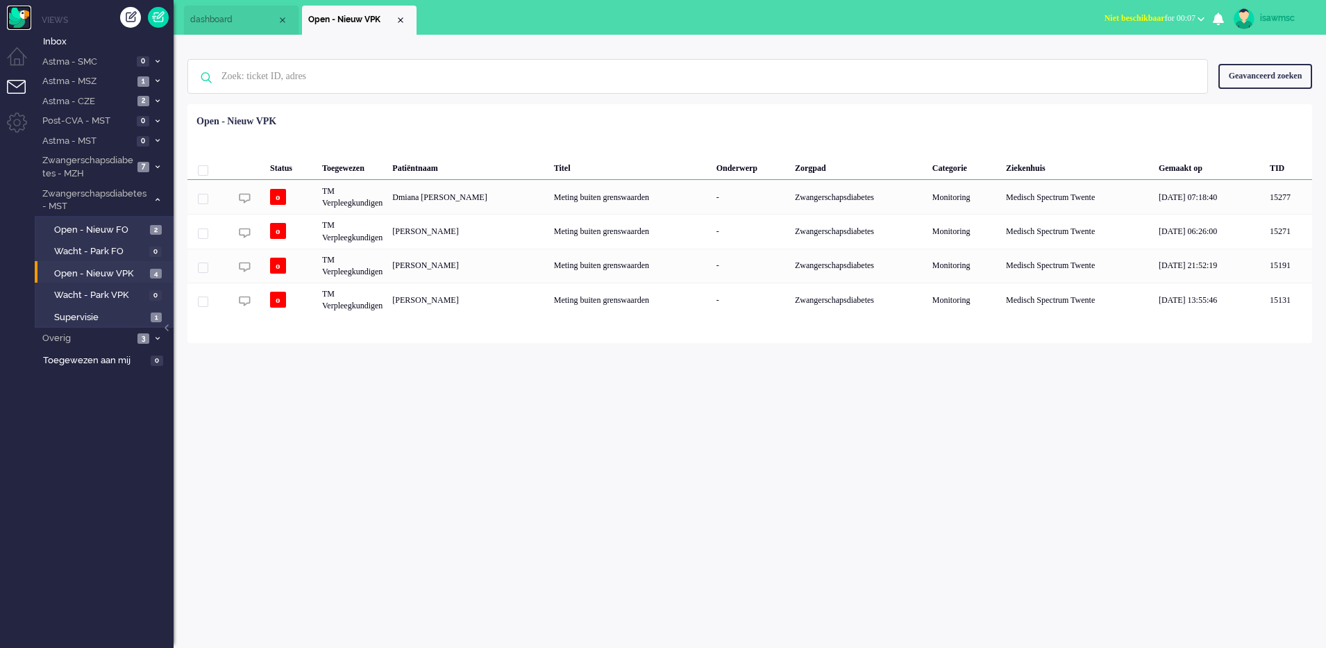
click at [13, 19] on img "Omnidesk" at bounding box center [19, 18] width 24 height 24
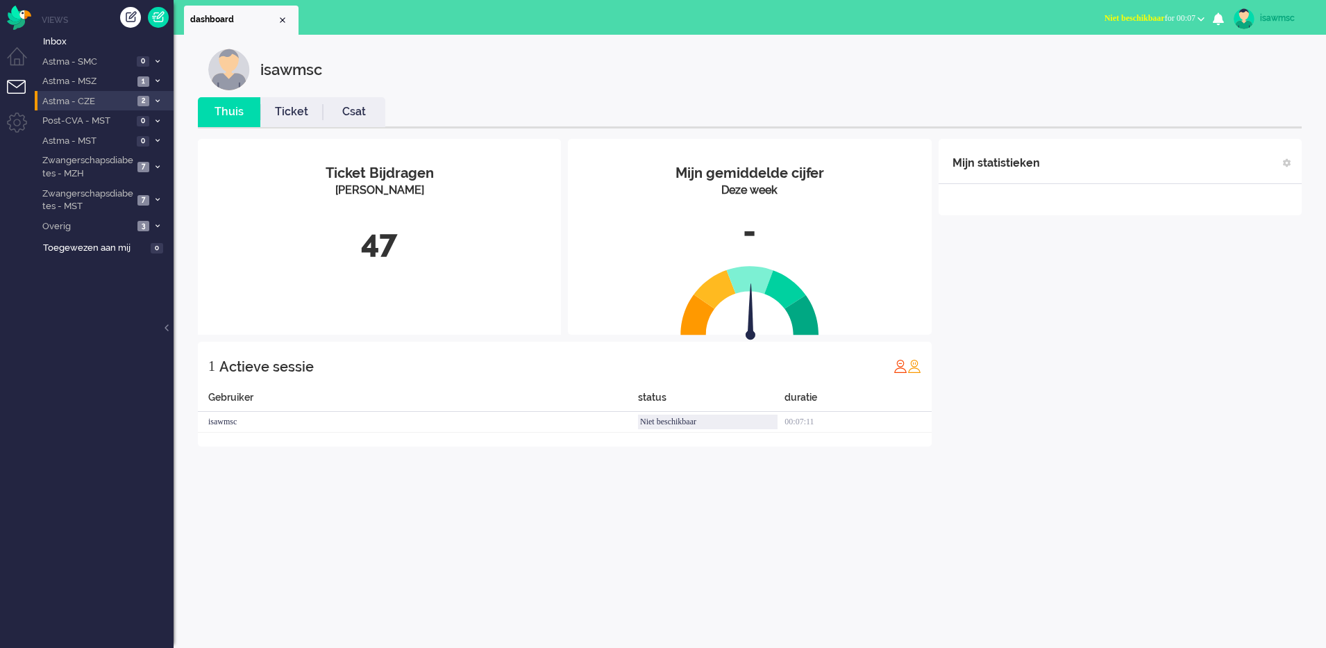
click at [142, 104] on span "2" at bounding box center [143, 101] width 12 height 10
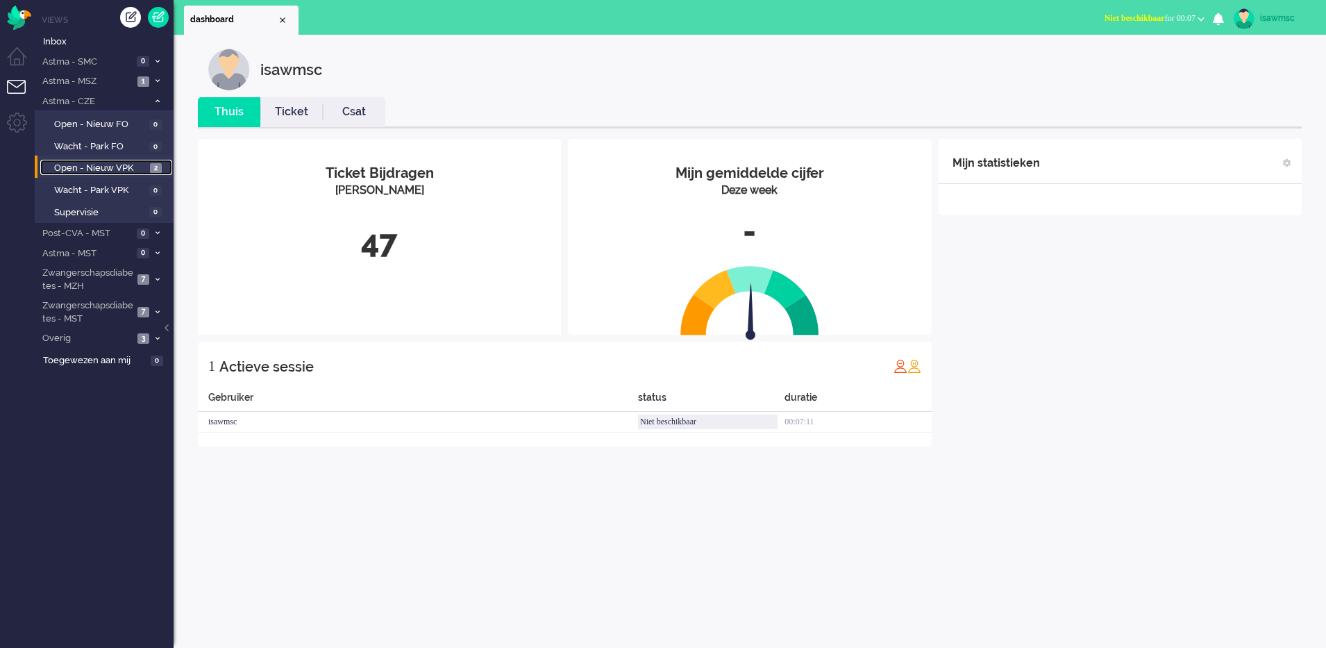
click at [159, 166] on span "2" at bounding box center [156, 168] width 12 height 10
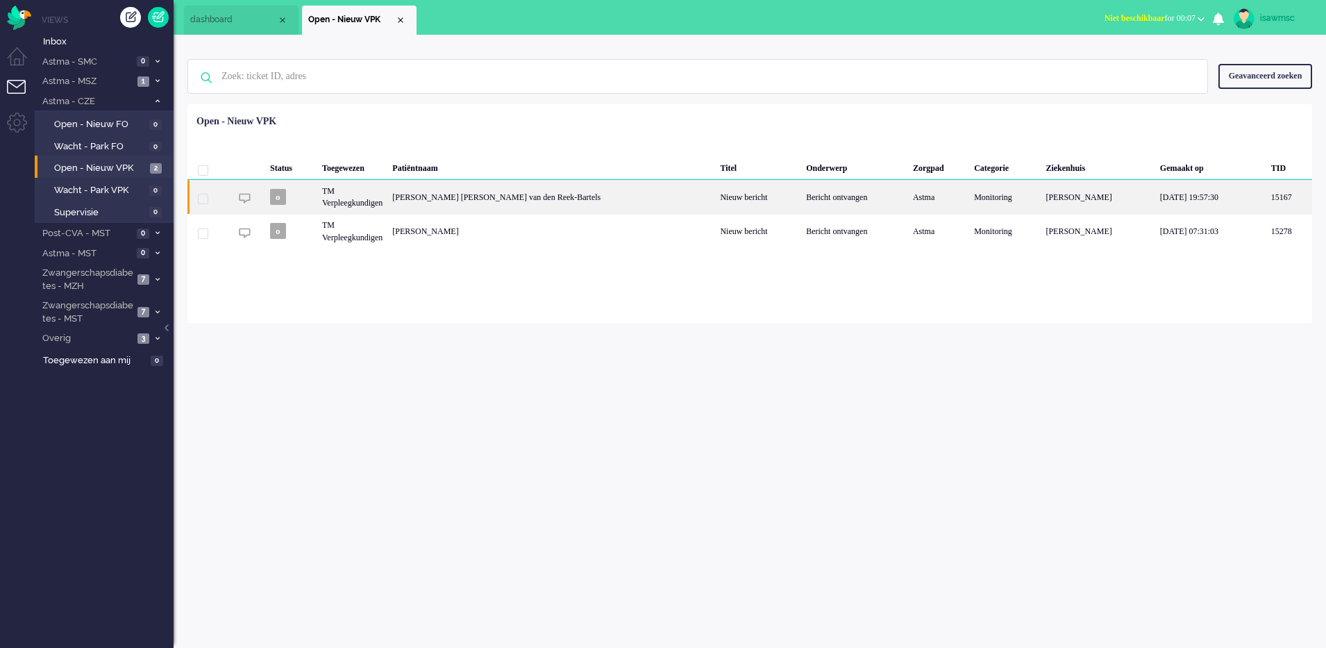
click at [495, 203] on div "Monique Willemijna Johanna van den Reek-Bartels" at bounding box center [551, 197] width 328 height 34
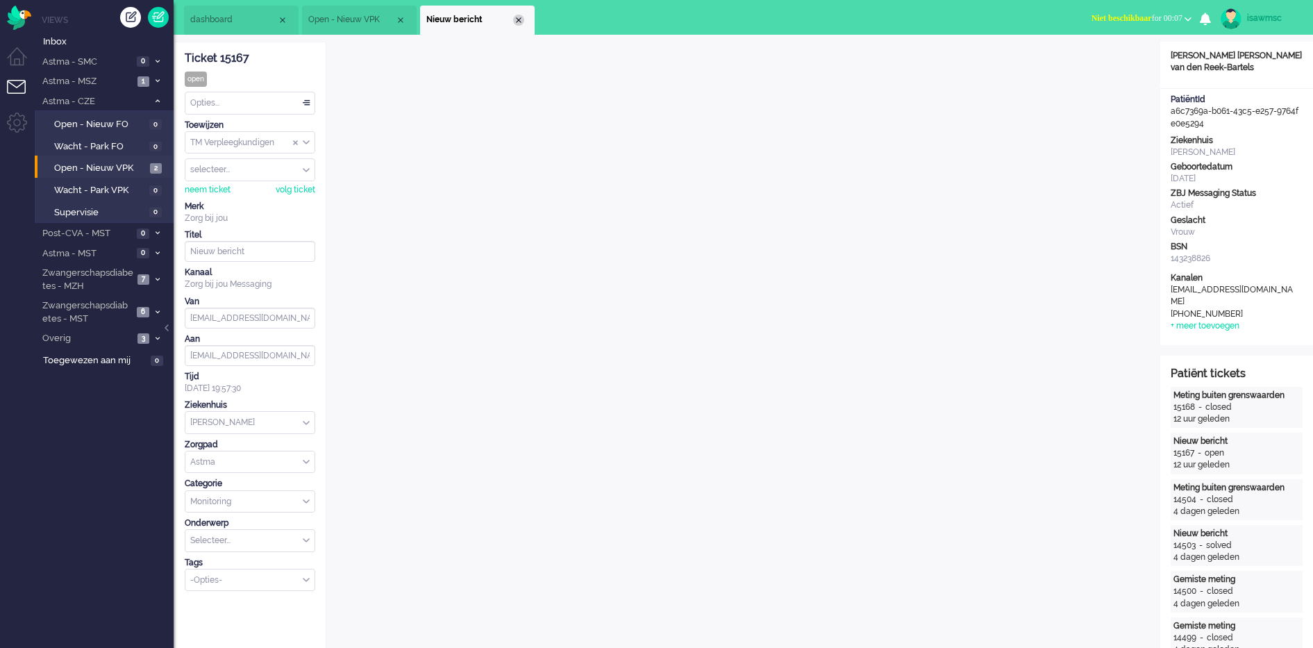
click at [515, 18] on div "Close tab" at bounding box center [518, 20] width 11 height 11
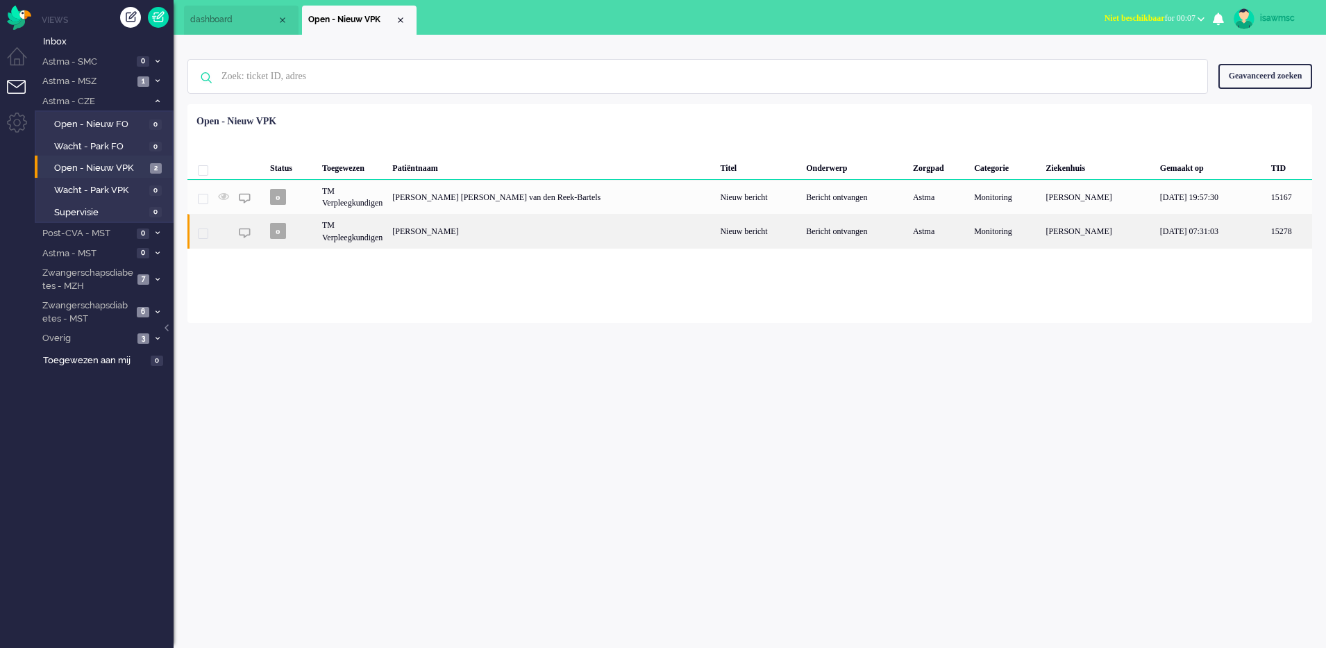
click at [490, 241] on div "Irene Ingrid Drumen" at bounding box center [551, 231] width 328 height 34
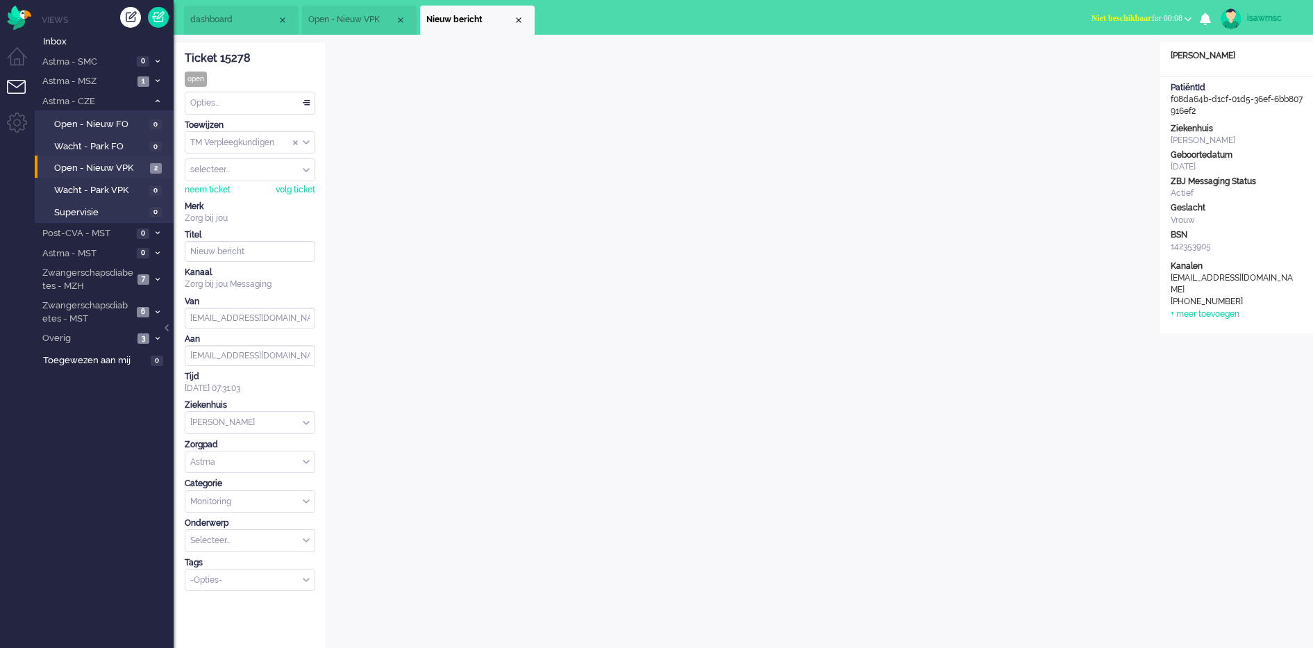
scroll to position [19, 0]
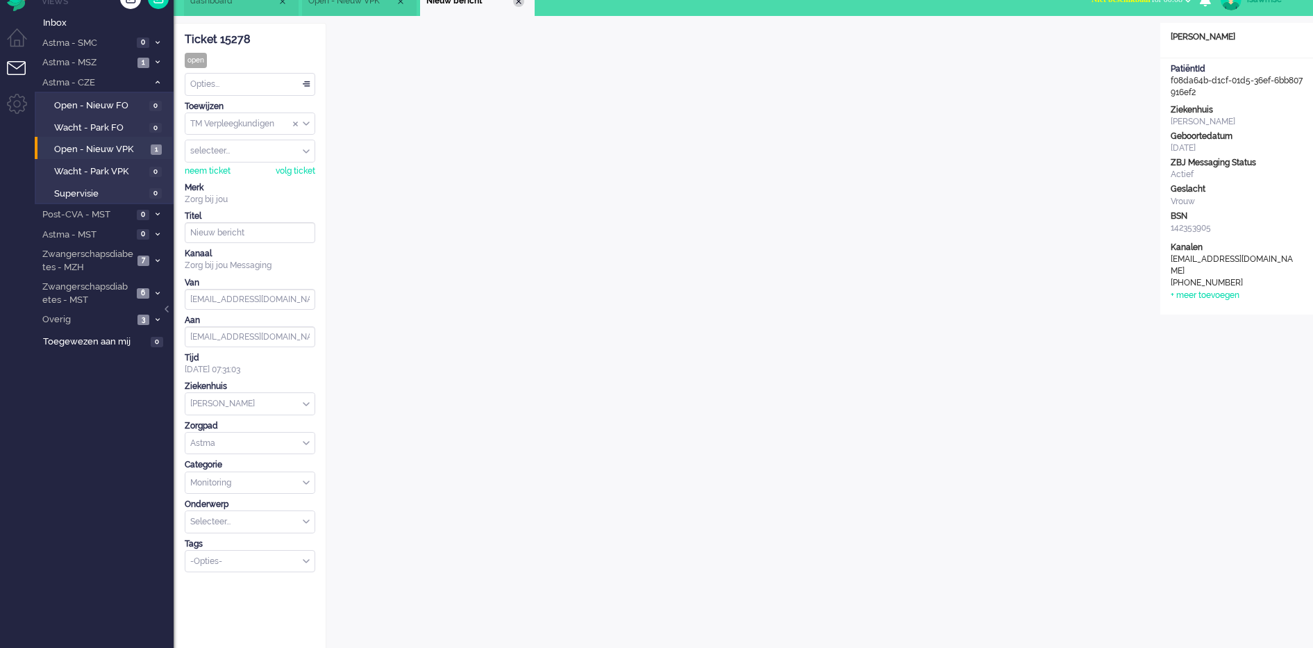
click at [519, 4] on div "Close tab" at bounding box center [518, 1] width 11 height 11
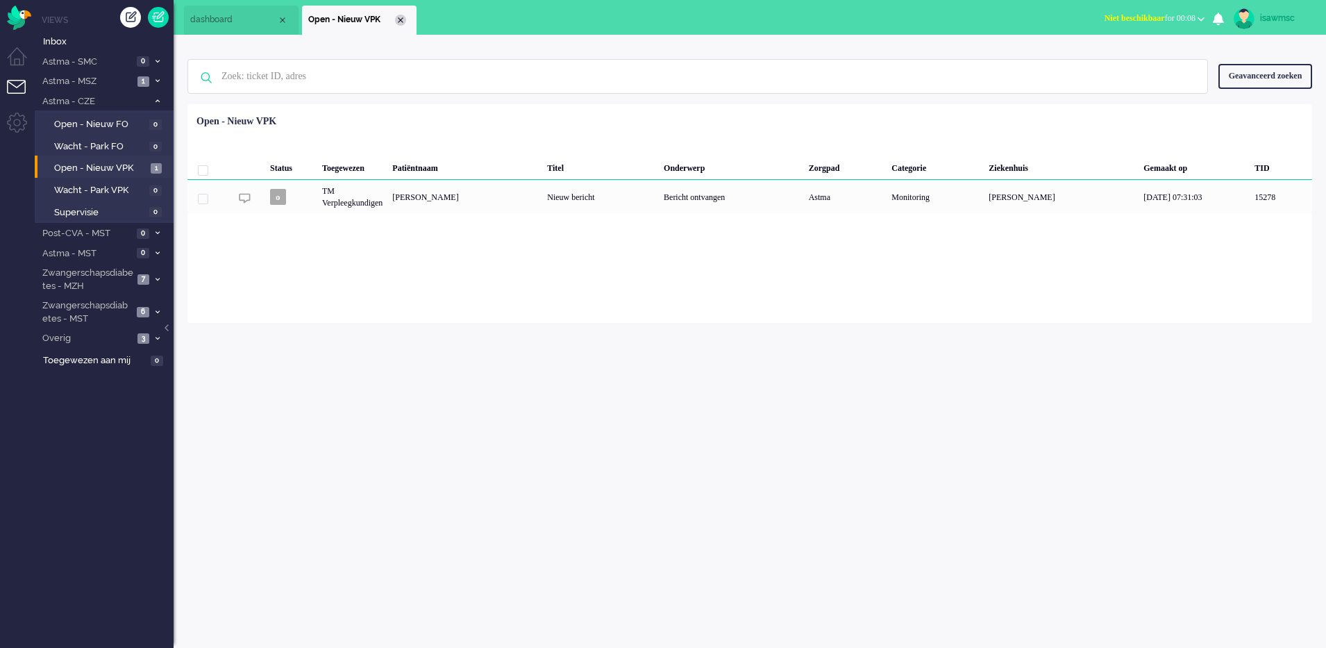
click at [400, 19] on div "Close tab" at bounding box center [400, 20] width 11 height 11
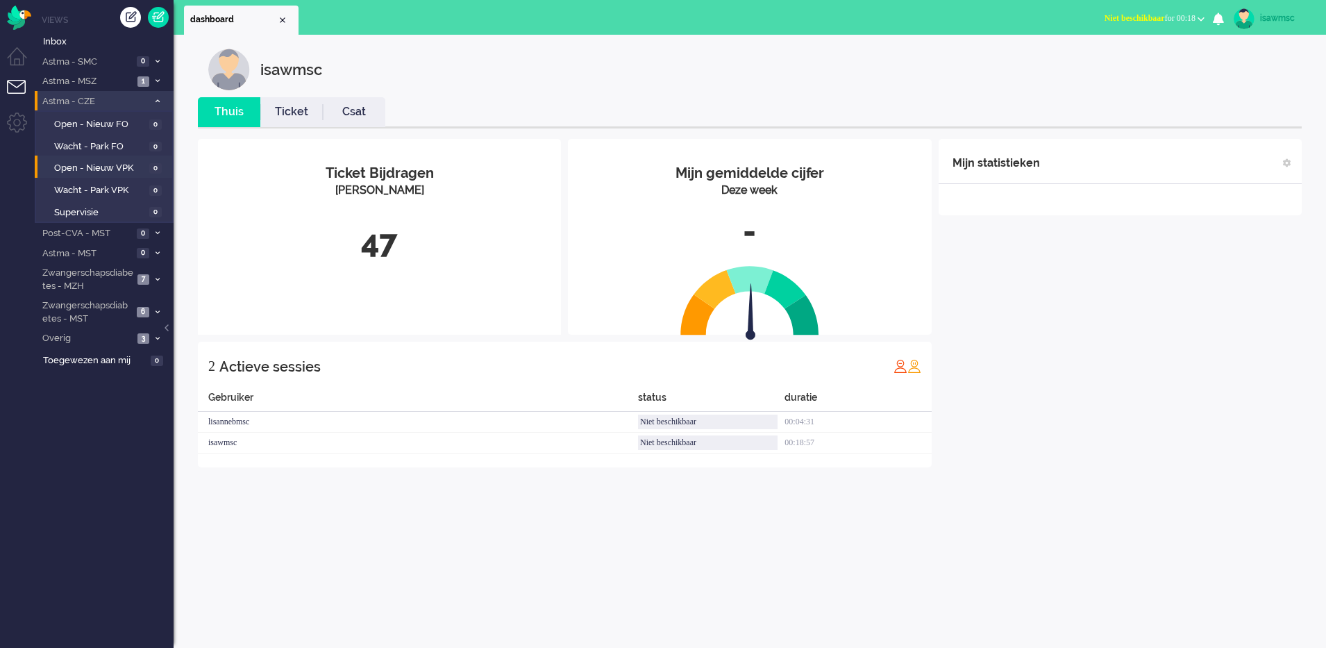
click at [161, 101] on span at bounding box center [157, 102] width 10 height 8
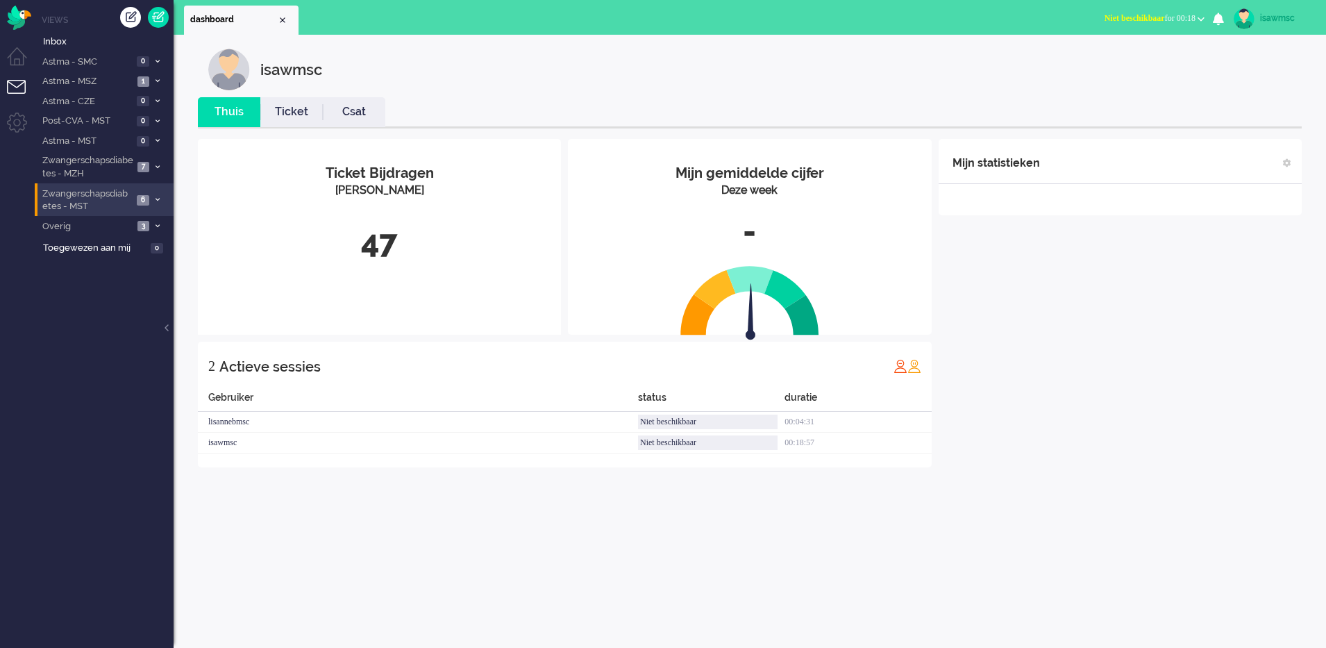
click at [151, 190] on li "Zwangerschapsdiabetes - MST 6" at bounding box center [104, 199] width 139 height 33
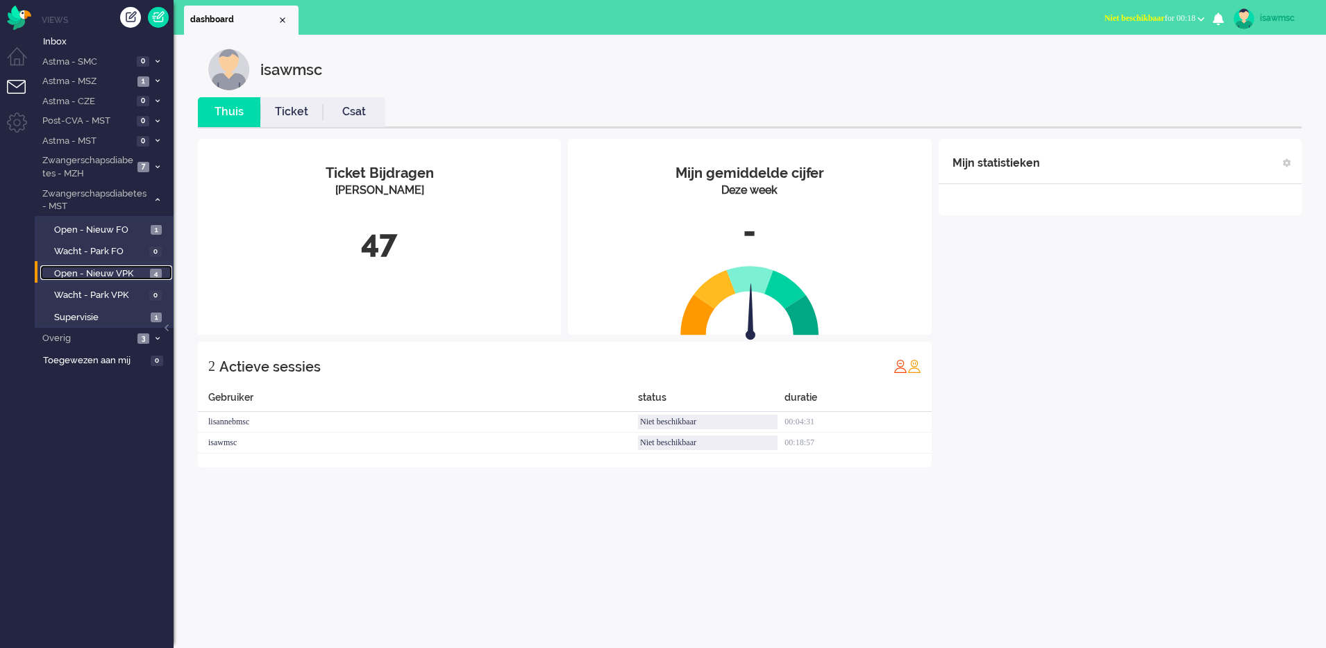
click at [149, 279] on link "Open - Nieuw VPK 4" at bounding box center [106, 272] width 132 height 15
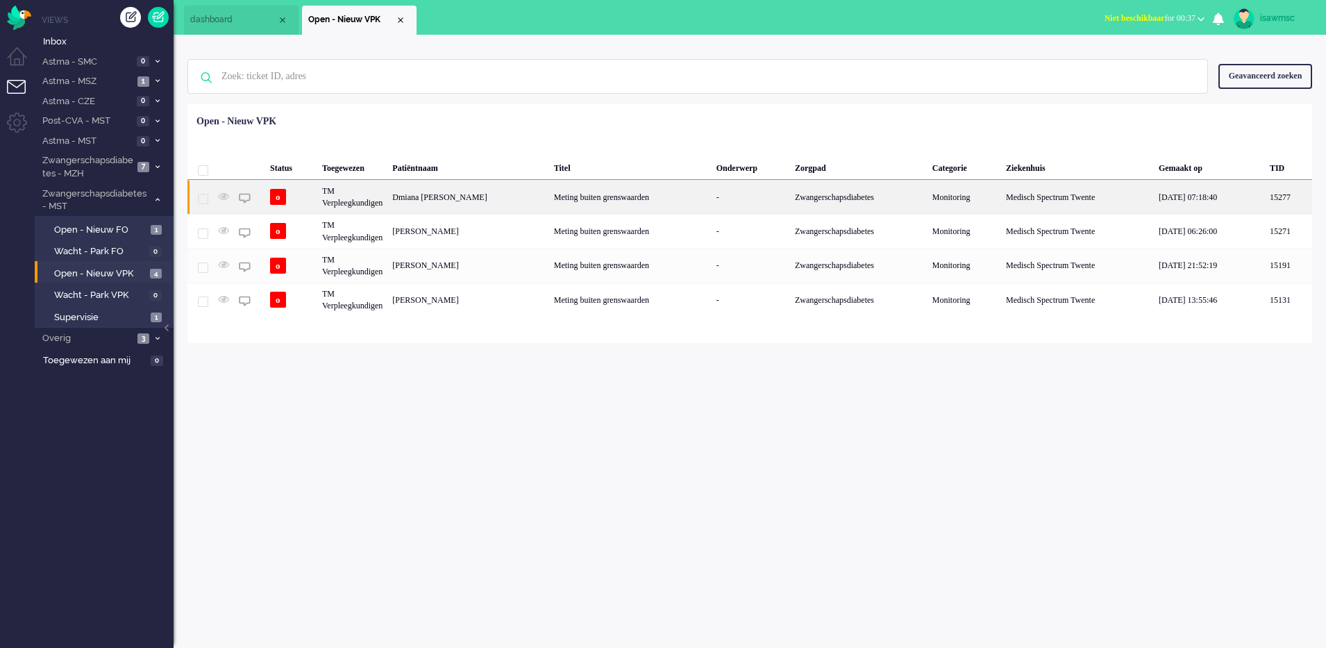
click at [484, 211] on div "Dmiana [PERSON_NAME]" at bounding box center [467, 197] width 161 height 34
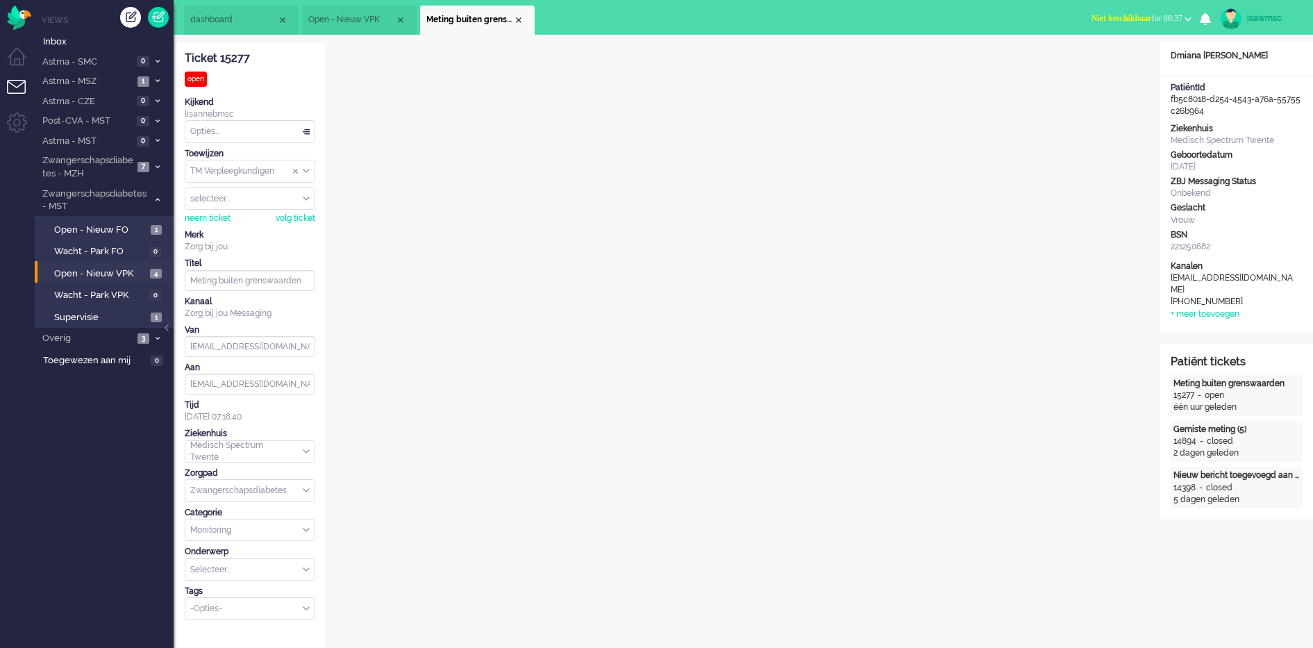
scroll to position [19, 0]
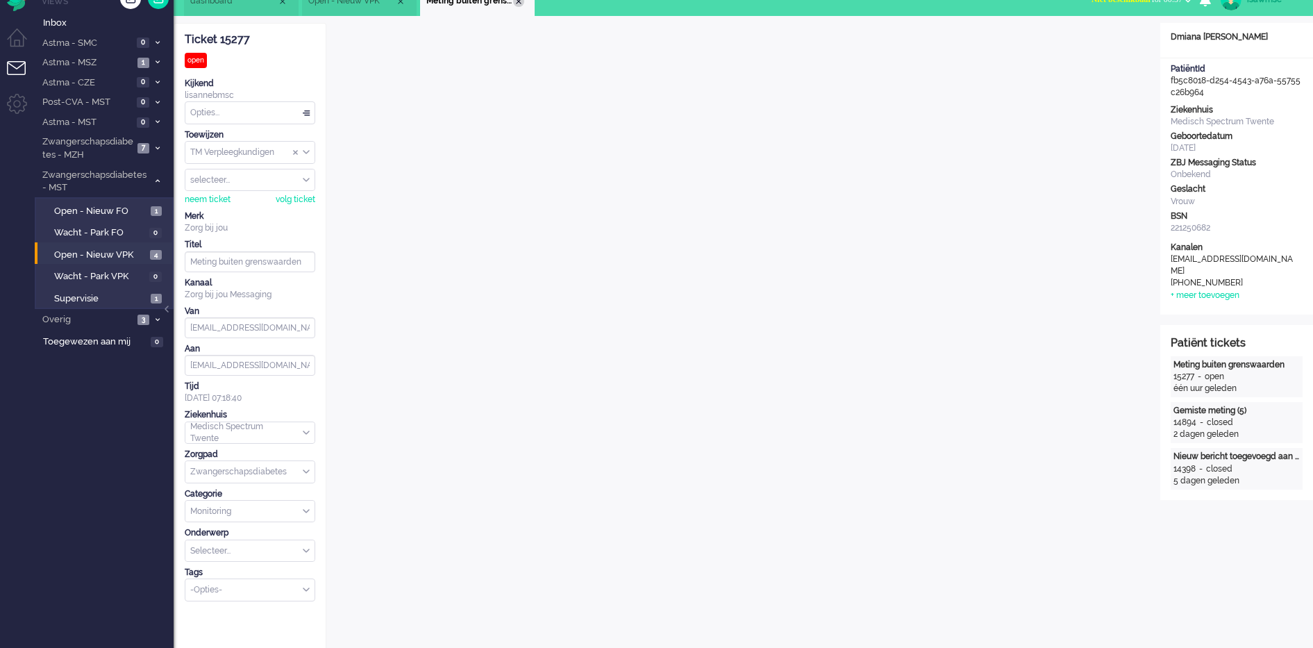
click at [517, 3] on div "Close tab" at bounding box center [518, 1] width 11 height 11
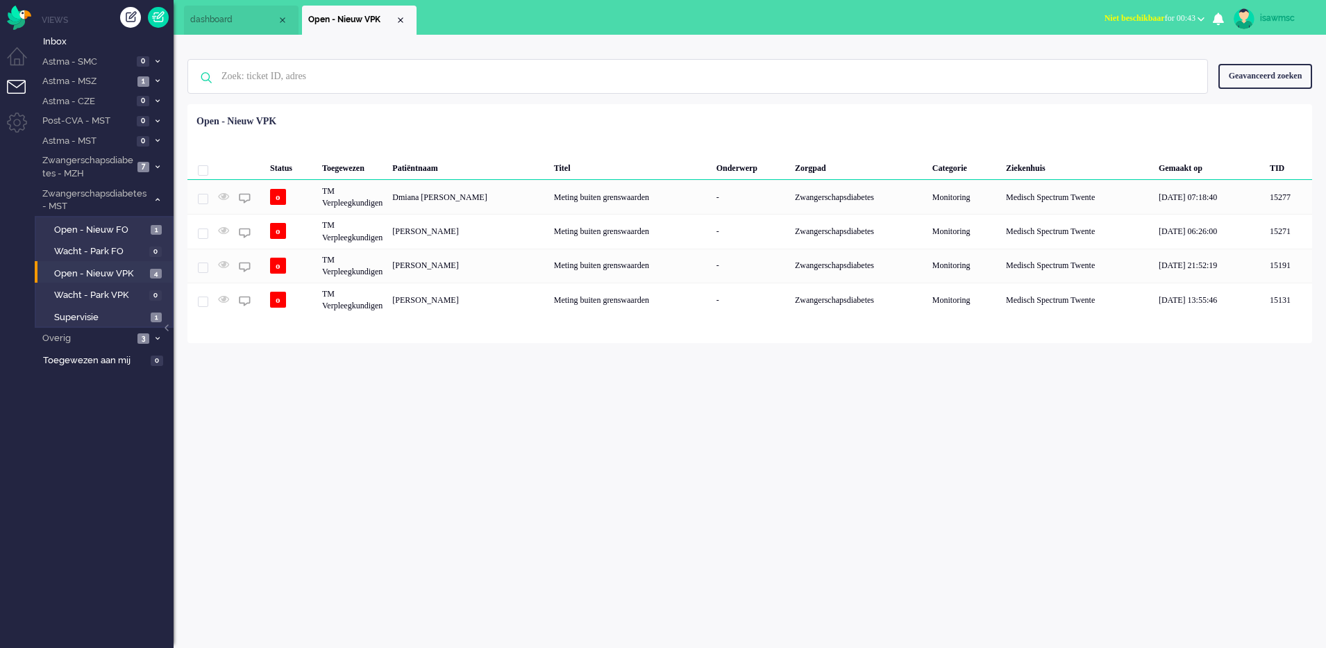
click at [537, 114] on div "Status Toegewezen Patiëntnaam Titel Onderwerp Zorgpad Categorie Ziekenhuis Gema…" at bounding box center [749, 213] width 1125 height 208
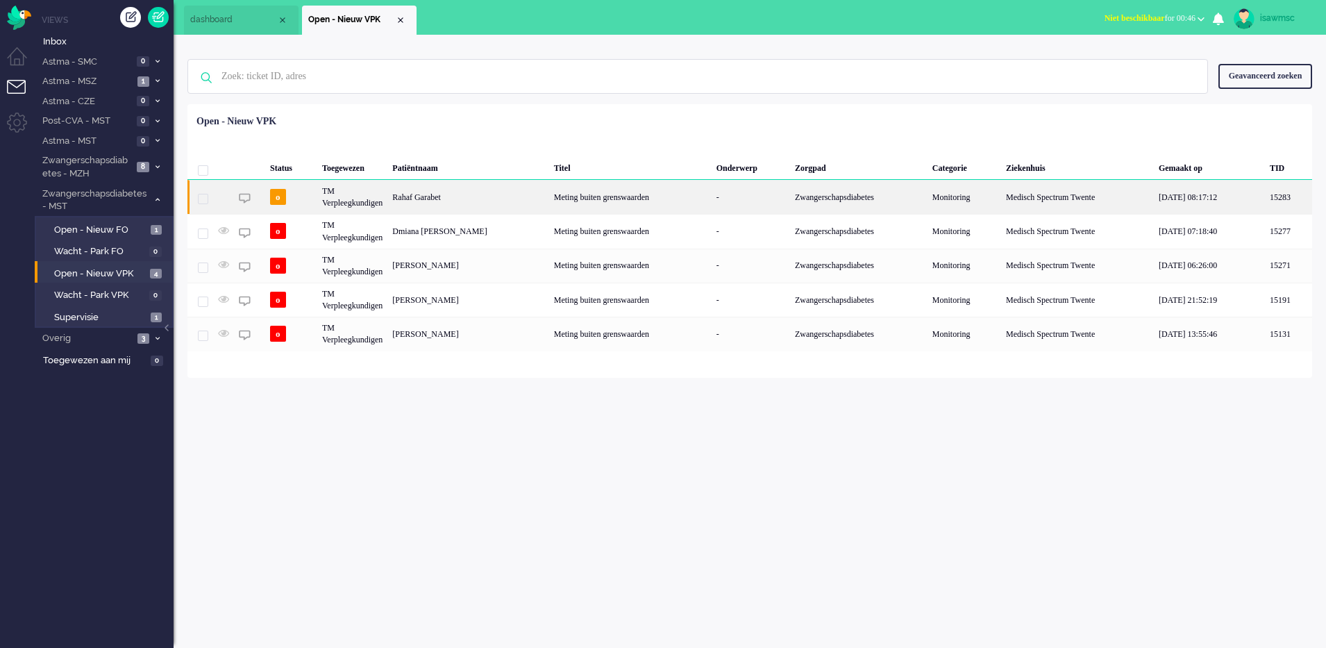
click at [515, 198] on div "Rahaf Garabet" at bounding box center [467, 197] width 161 height 34
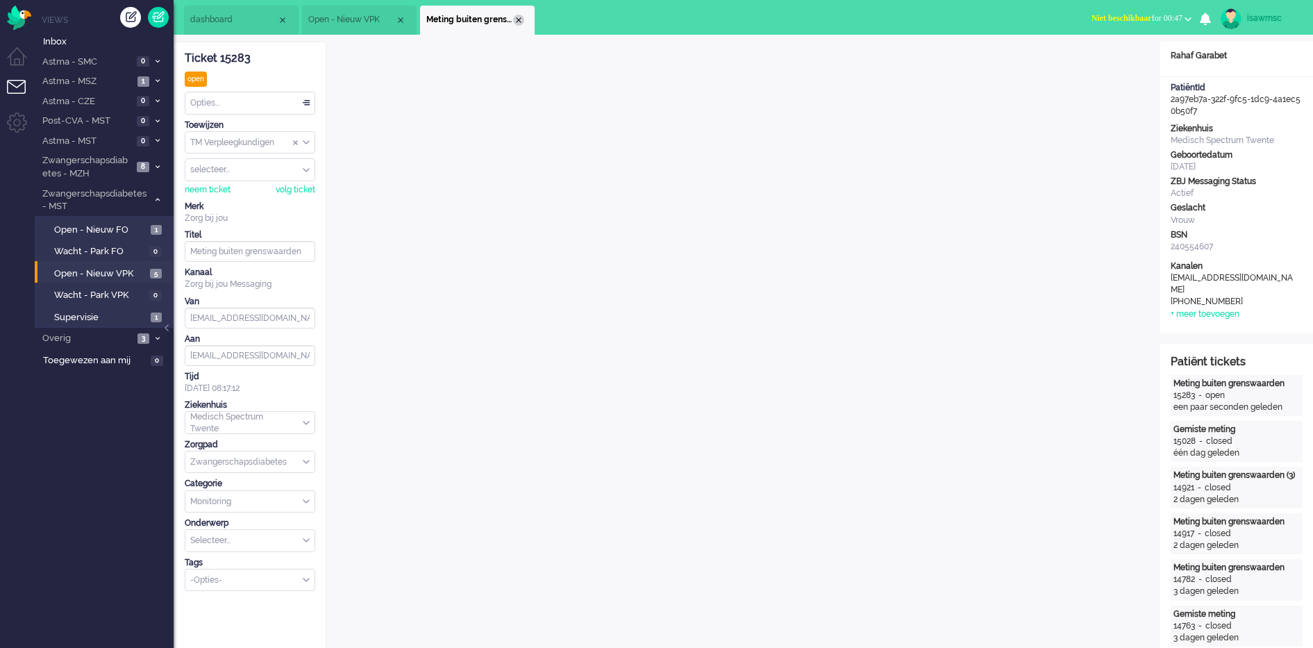
click at [522, 21] on div "Close tab" at bounding box center [518, 20] width 11 height 11
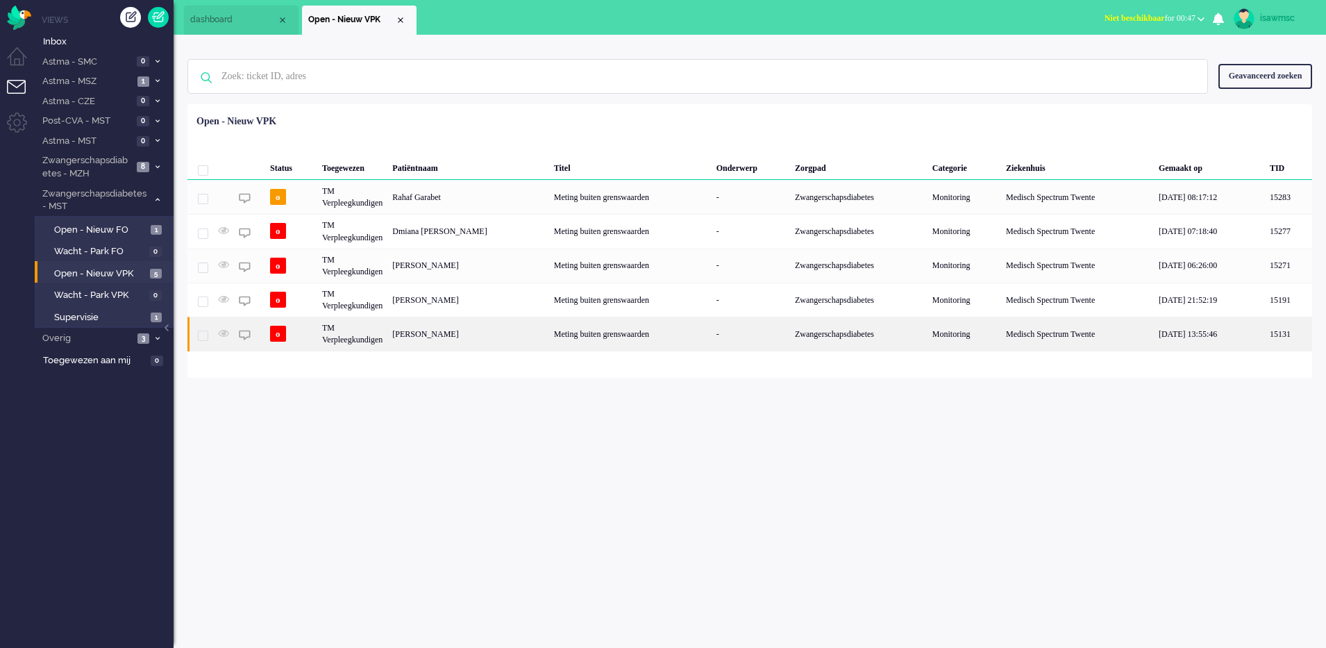
click at [555, 330] on div "Meting buiten grenswaarden" at bounding box center [630, 334] width 162 height 34
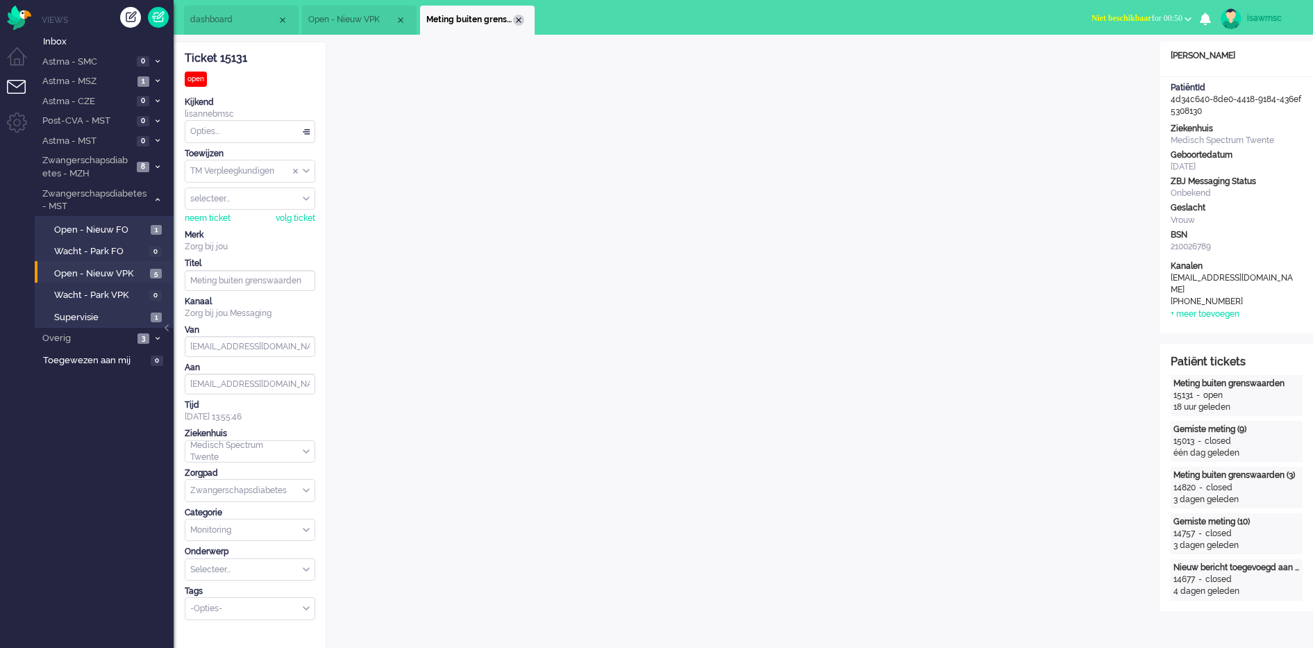
click at [517, 22] on div "Close tab" at bounding box center [518, 20] width 11 height 11
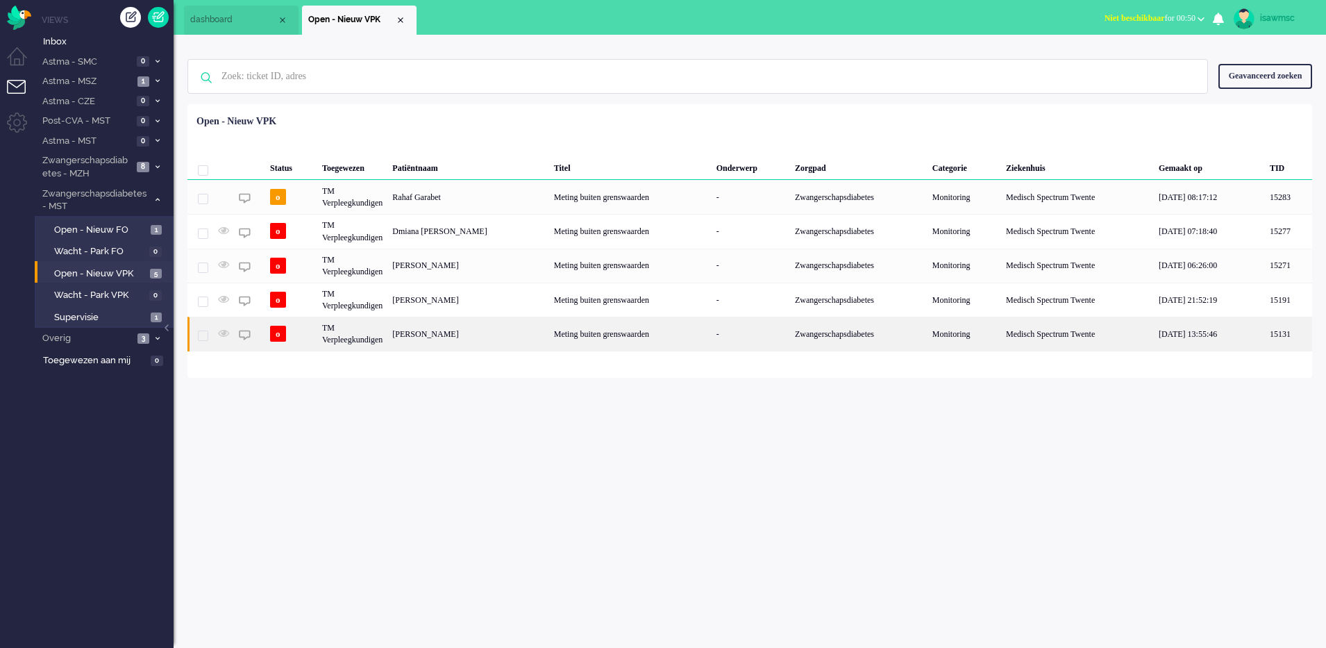
click at [488, 321] on div "Melissa Tatjana Vonder" at bounding box center [467, 334] width 161 height 34
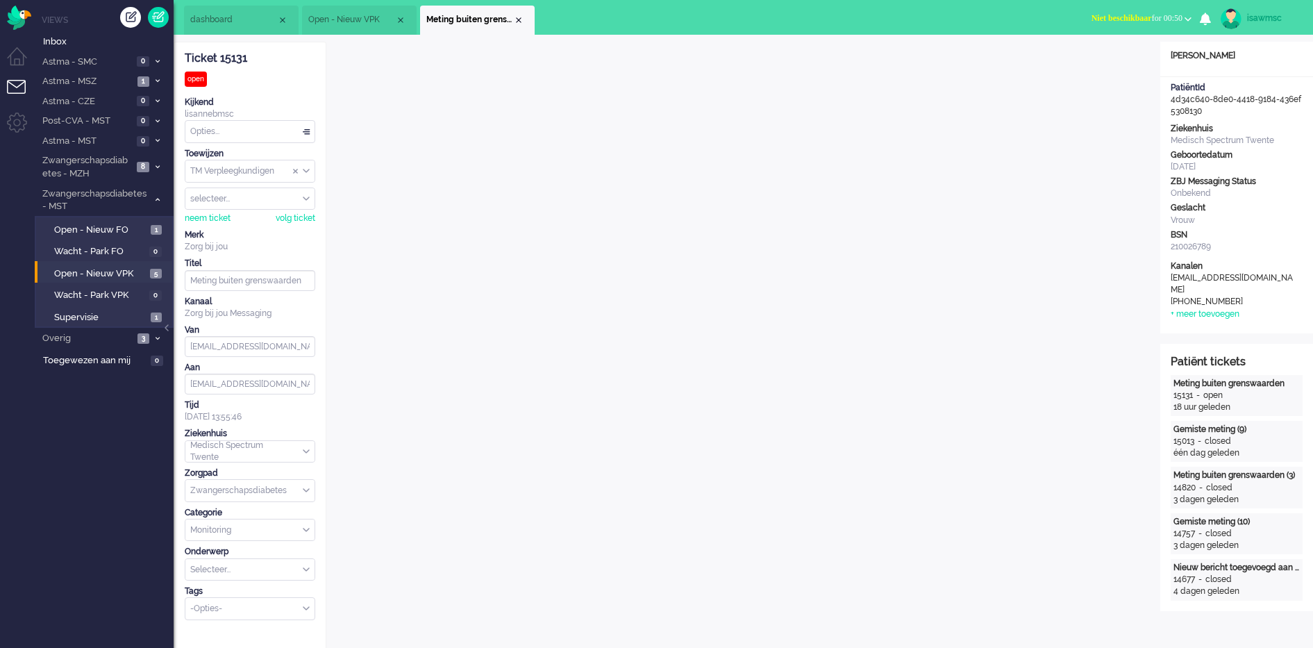
scroll to position [19, 0]
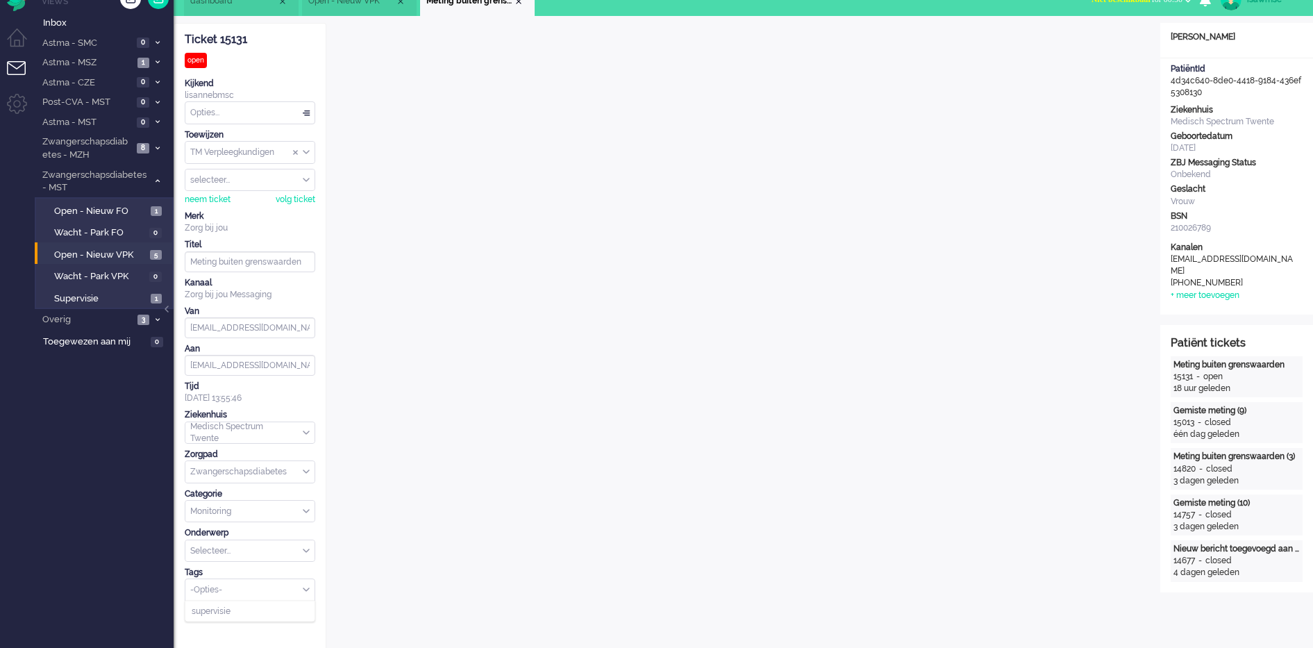
click at [260, 590] on input "Select Tags" at bounding box center [245, 588] width 109 height 12
click at [222, 592] on input "Select Tags" at bounding box center [245, 588] width 109 height 12
click at [227, 607] on span "supervisie" at bounding box center [211, 611] width 39 height 12
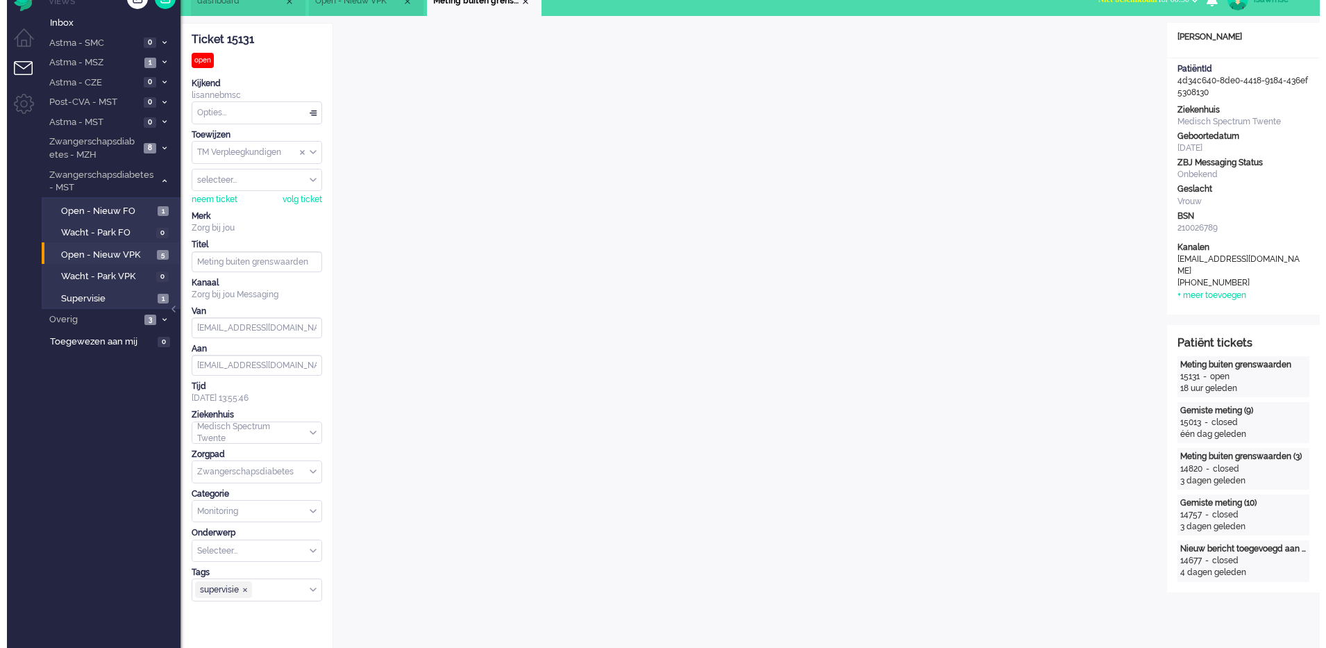
scroll to position [0, 0]
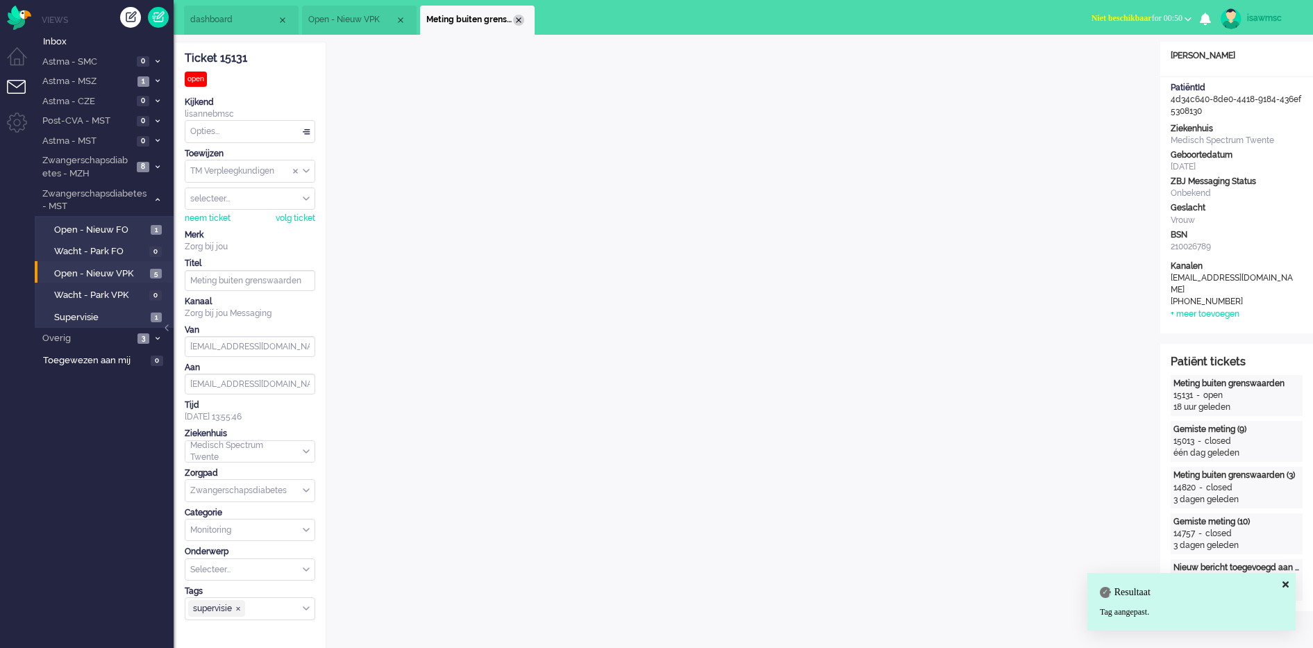
click at [518, 22] on div "Close tab" at bounding box center [518, 20] width 11 height 11
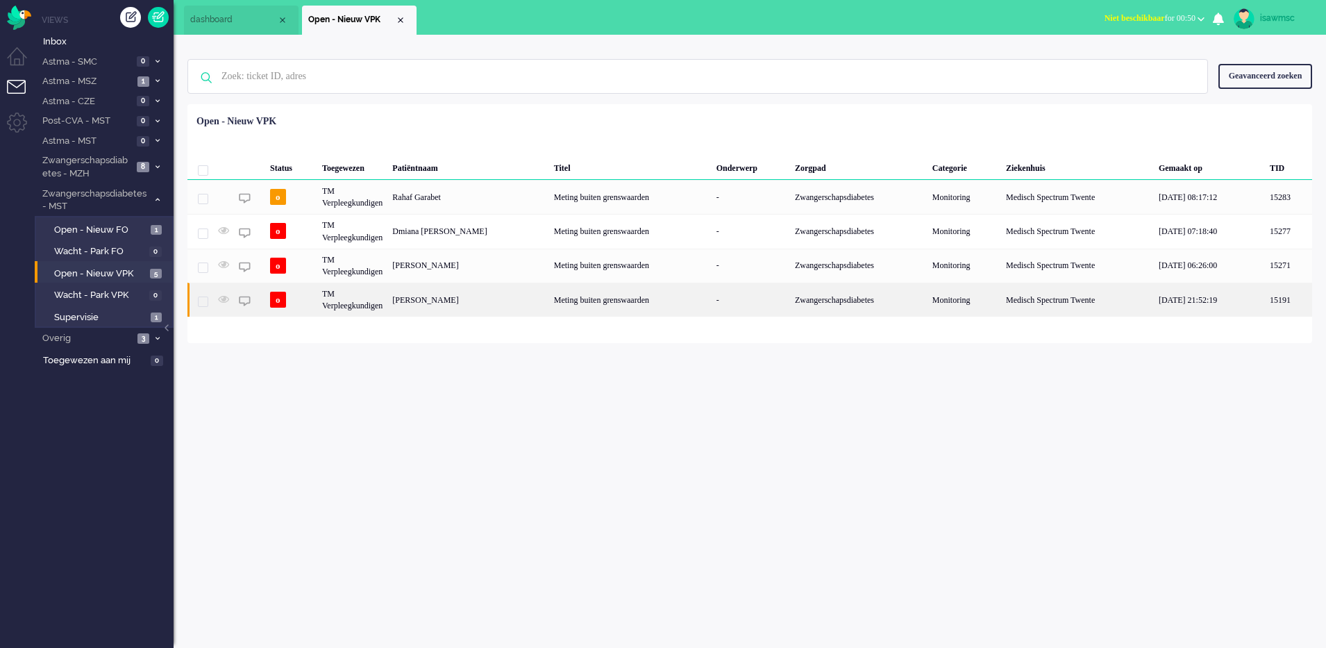
click at [483, 304] on div "[PERSON_NAME]" at bounding box center [467, 300] width 161 height 34
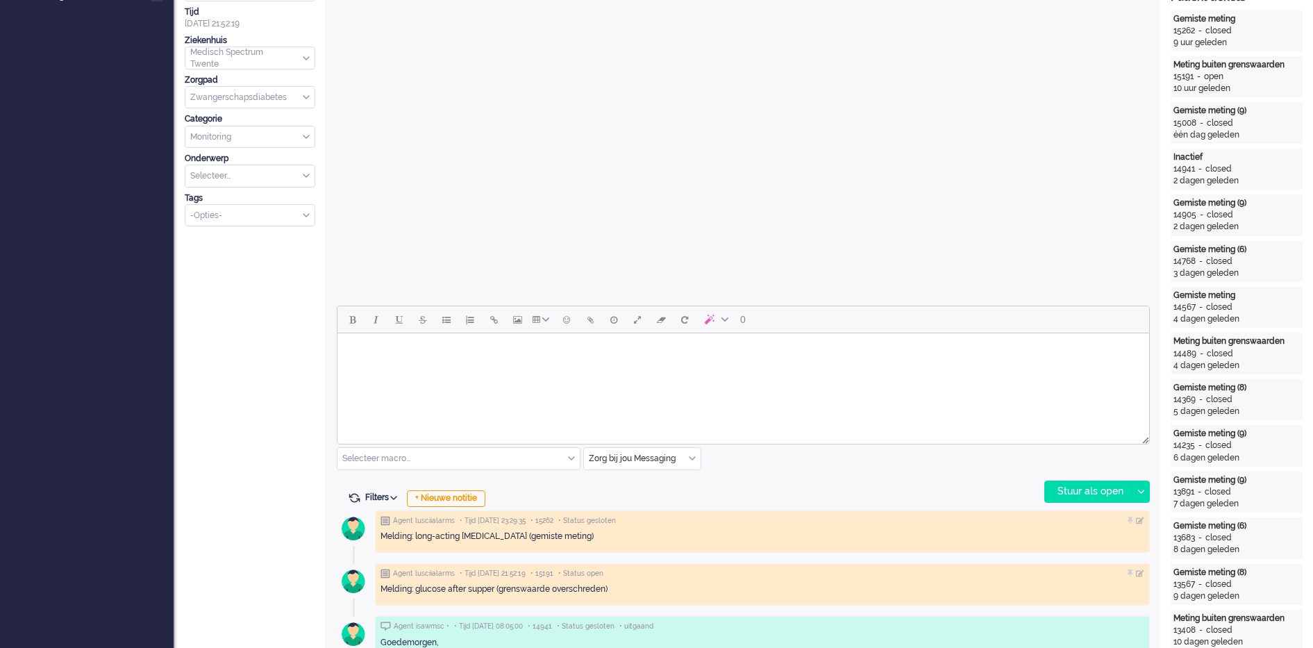
scroll to position [42, 0]
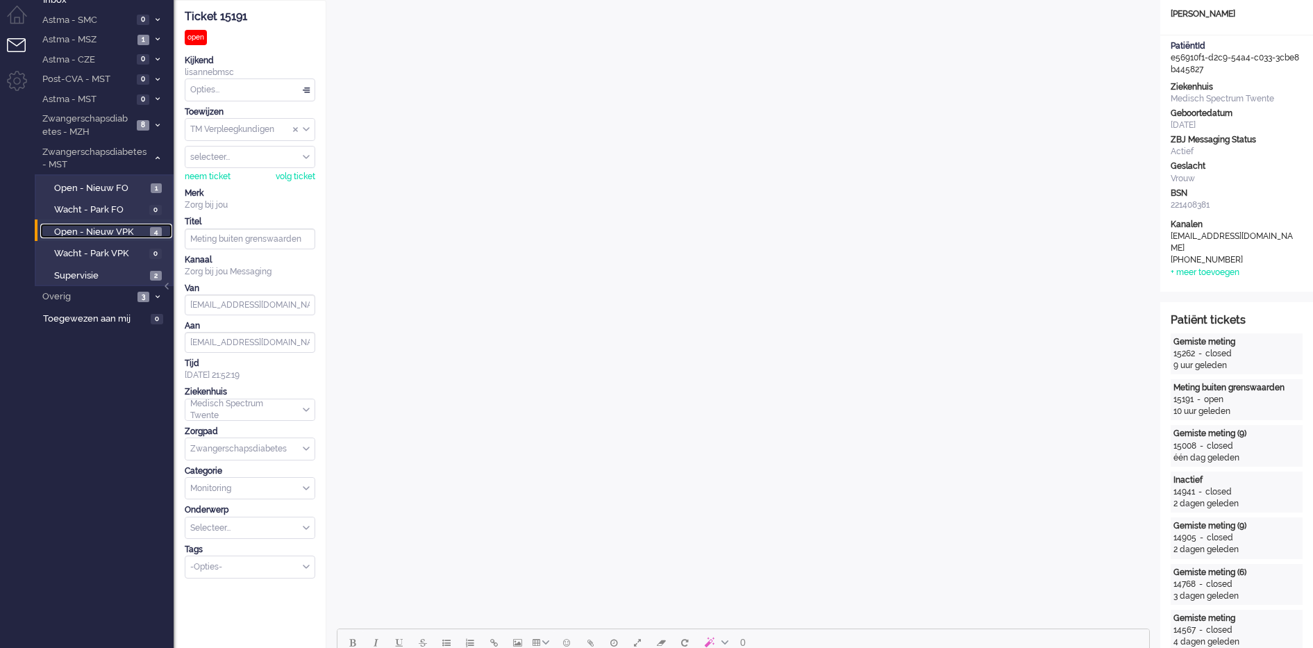
click at [137, 230] on span "Open - Nieuw VPK" at bounding box center [100, 232] width 92 height 13
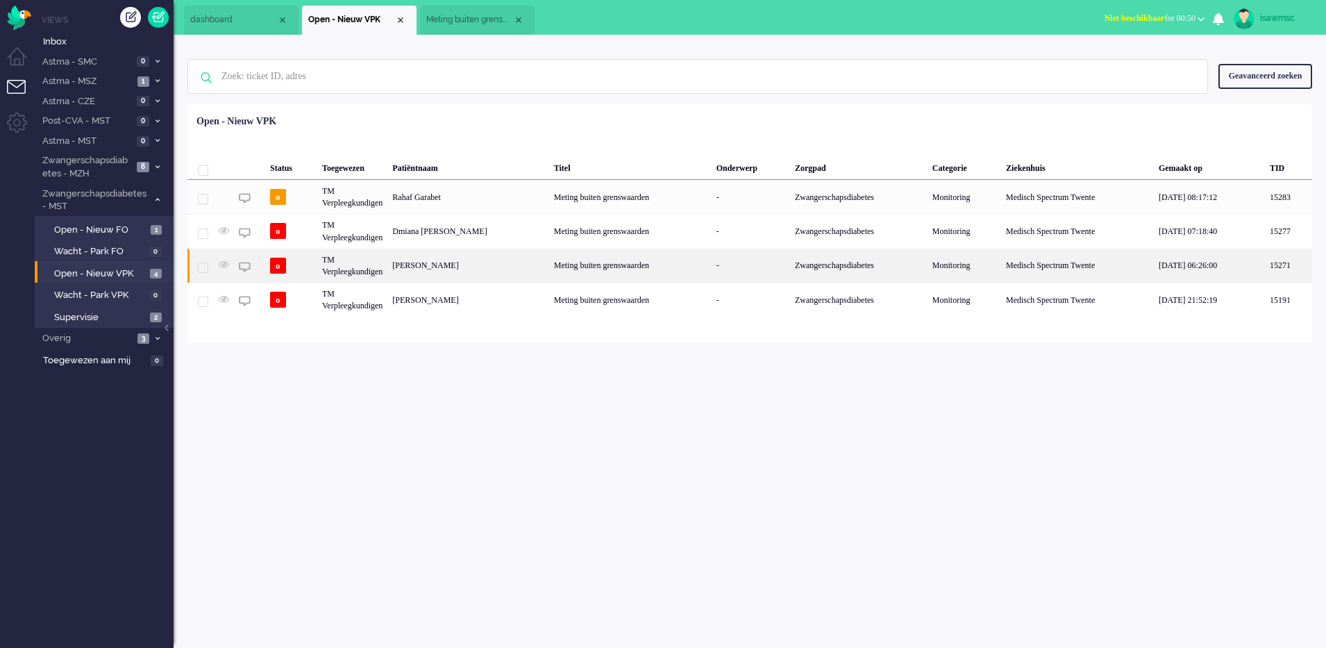
click at [417, 266] on div "Marit Delcour" at bounding box center [467, 266] width 161 height 34
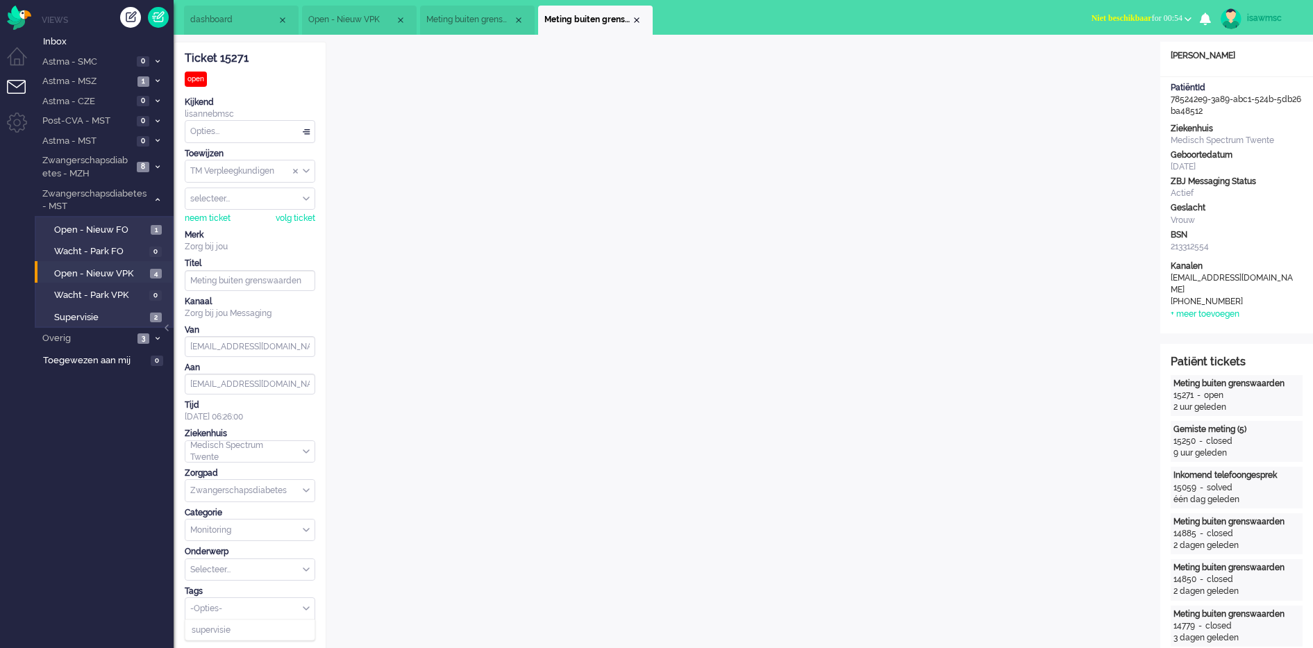
click at [237, 617] on div "-Opties-" at bounding box center [249, 609] width 129 height 22
click at [233, 630] on li "supervisie" at bounding box center [249, 630] width 129 height 20
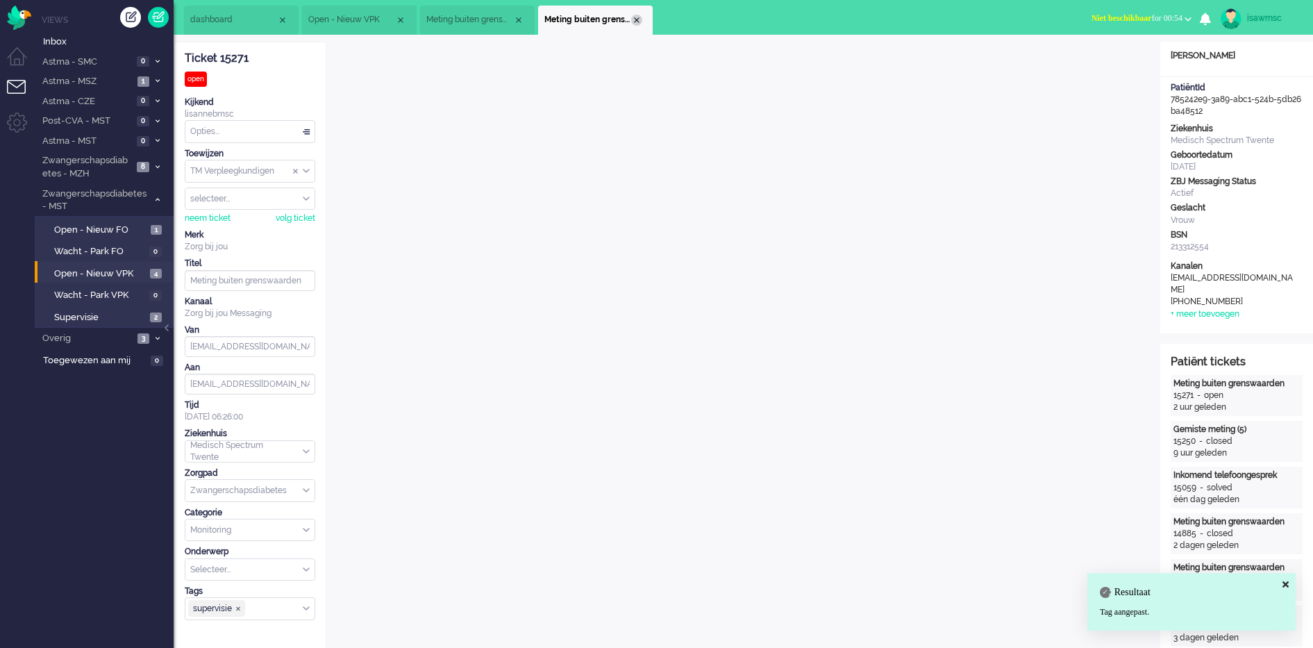
click at [639, 22] on div "Close tab" at bounding box center [636, 20] width 11 height 11
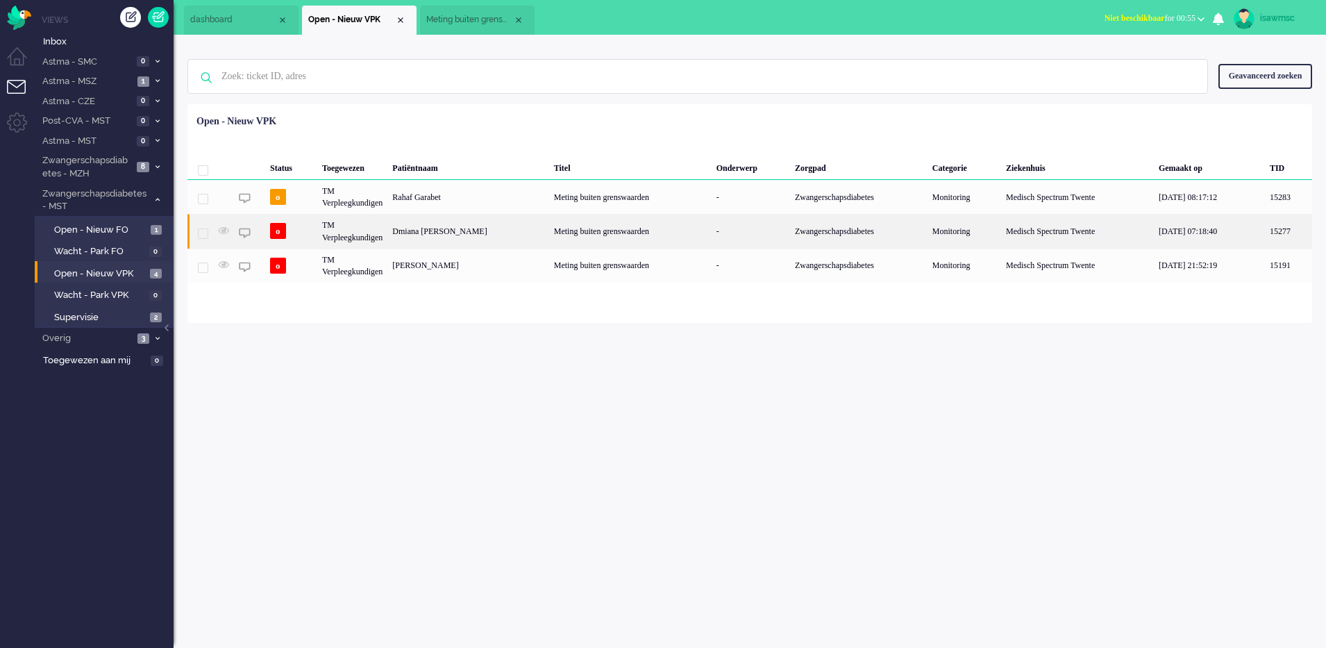
click at [484, 228] on div "Dmiana [PERSON_NAME]" at bounding box center [467, 231] width 161 height 34
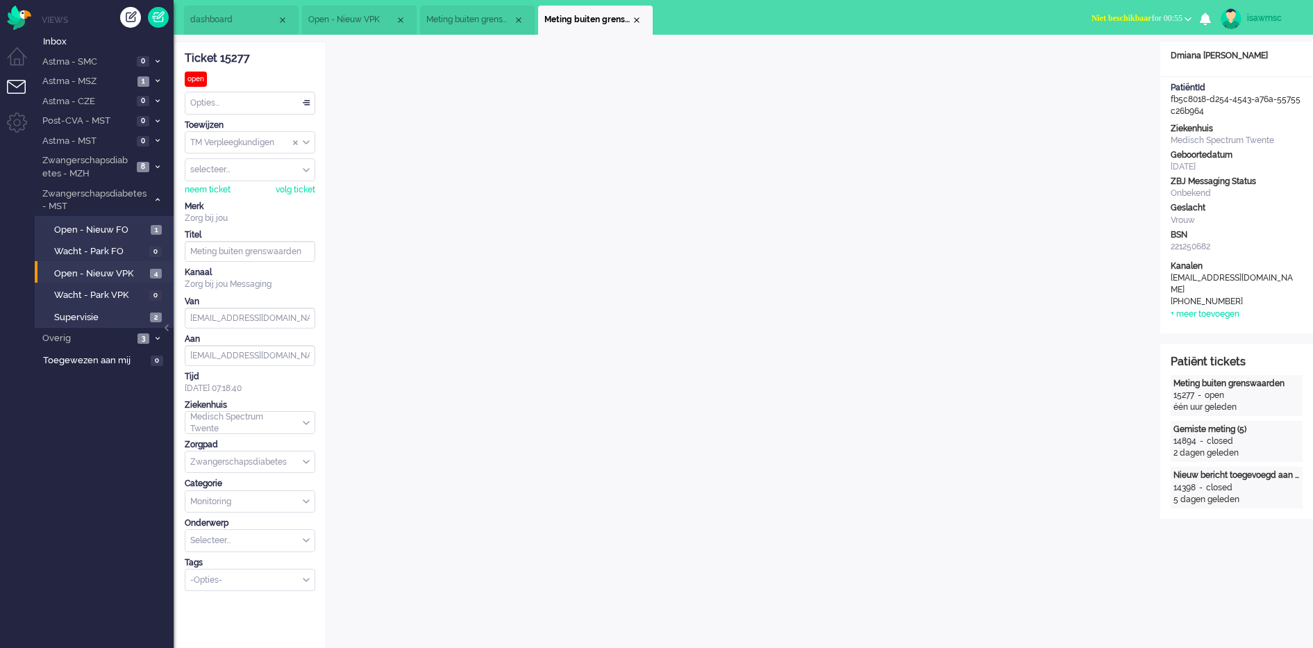
scroll to position [19, 0]
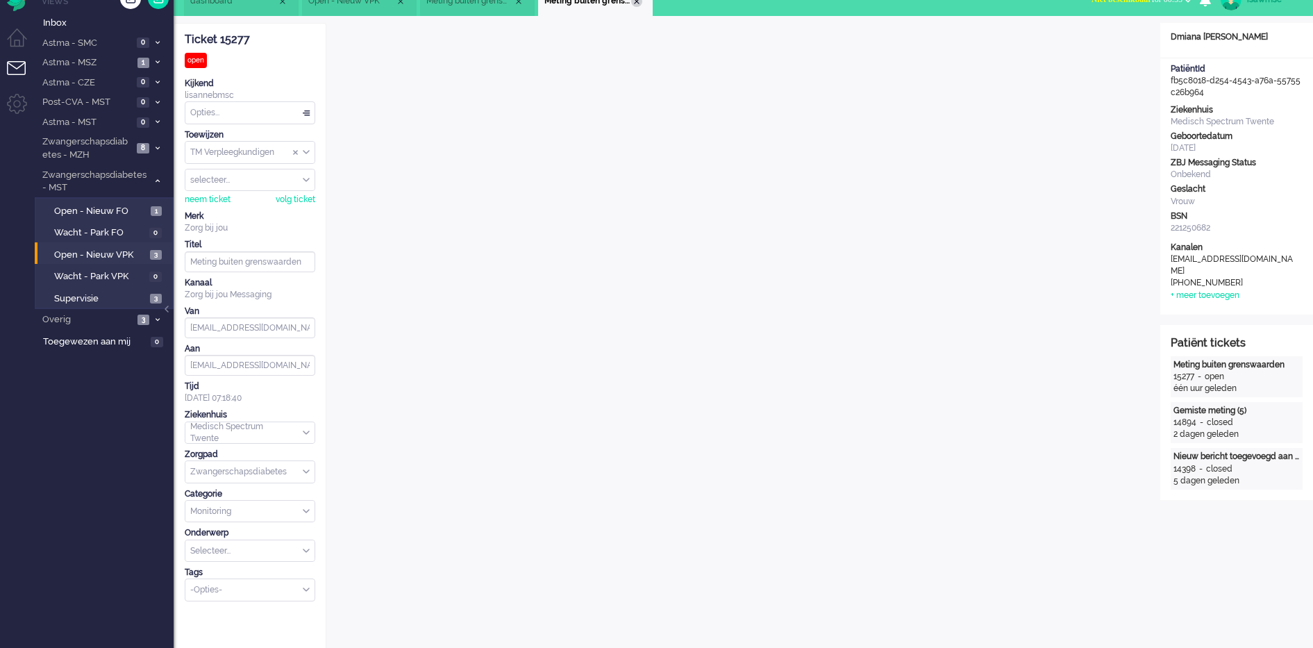
click at [632, 5] on div "Close tab" at bounding box center [636, 1] width 11 height 11
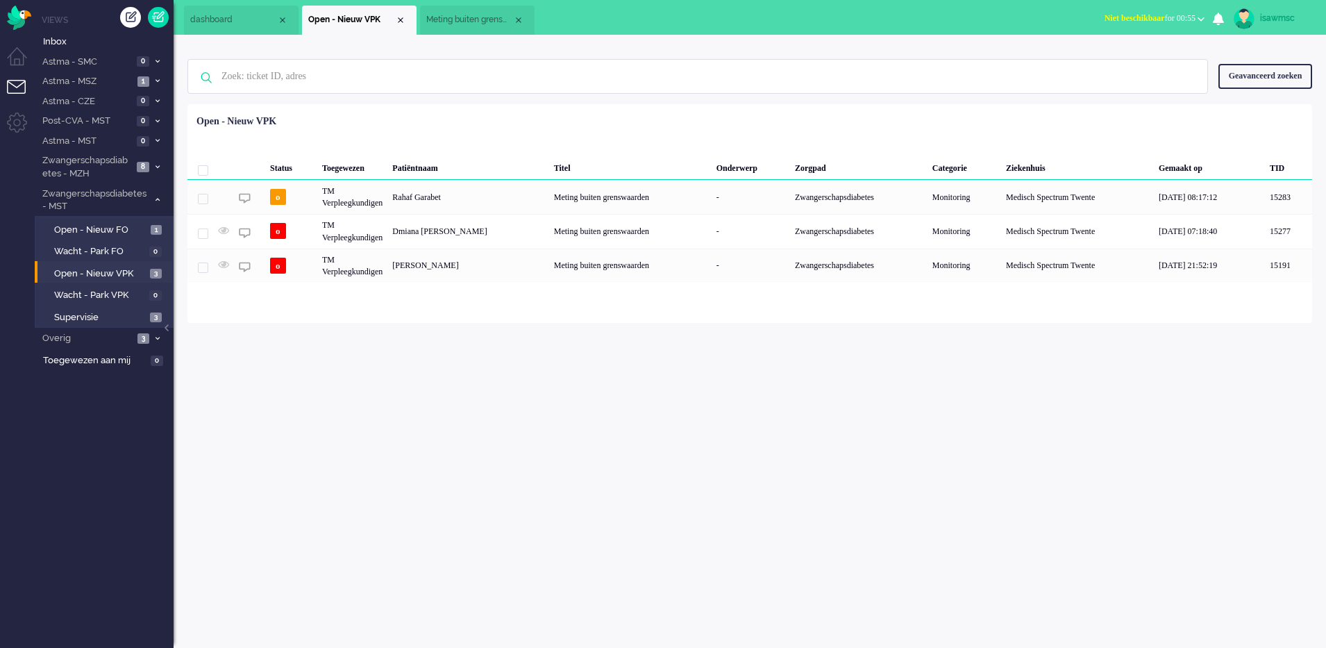
click at [539, 109] on div "Loading... Status Toegewezen Patiëntnaam Titel Onderwerp Zorgpad Categorie Ziek…" at bounding box center [749, 213] width 1125 height 219
click at [520, 19] on div "Close tab" at bounding box center [518, 20] width 11 height 11
click at [144, 80] on span "1" at bounding box center [143, 81] width 12 height 10
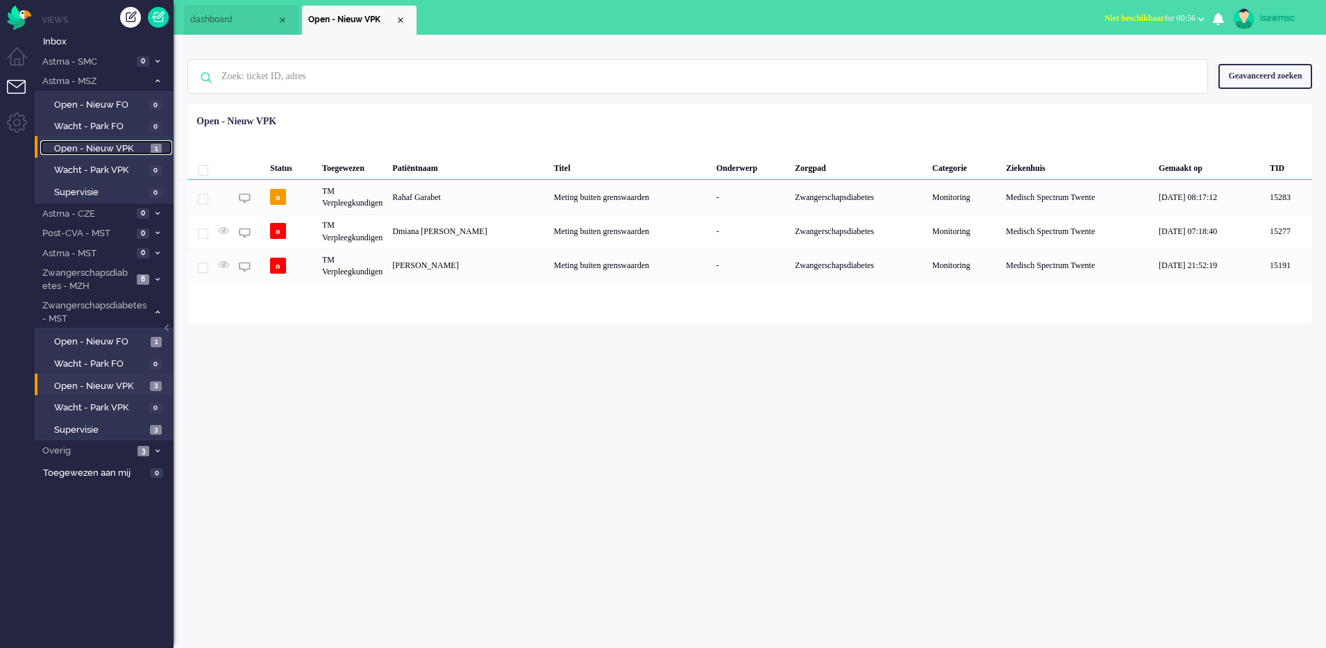
click at [151, 151] on span "1" at bounding box center [156, 149] width 11 height 10
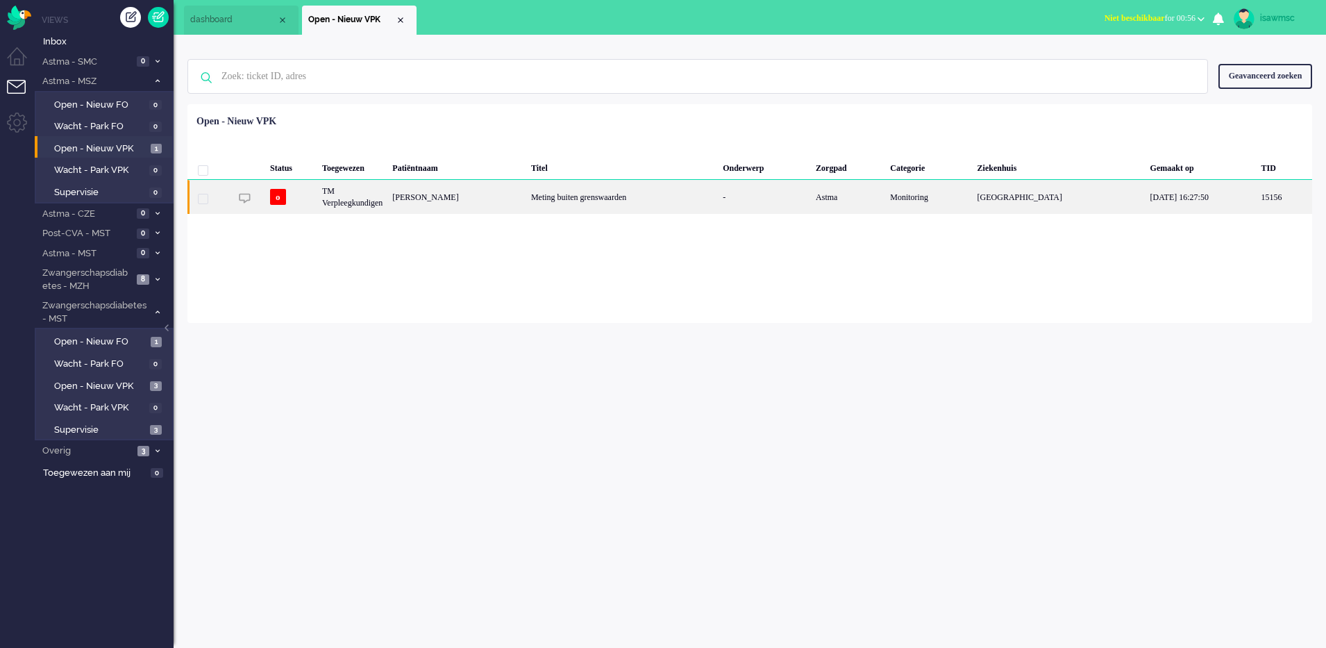
click at [488, 205] on div "Marissa Helena de Koning" at bounding box center [456, 197] width 139 height 34
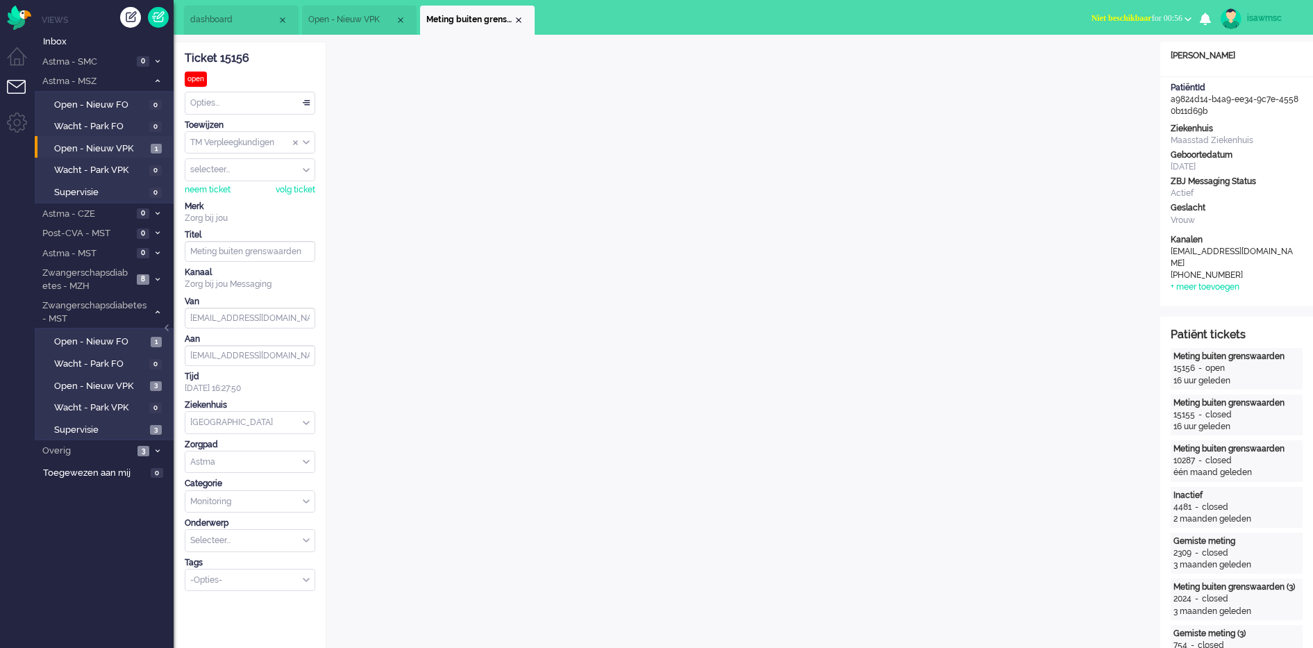
scroll to position [19, 0]
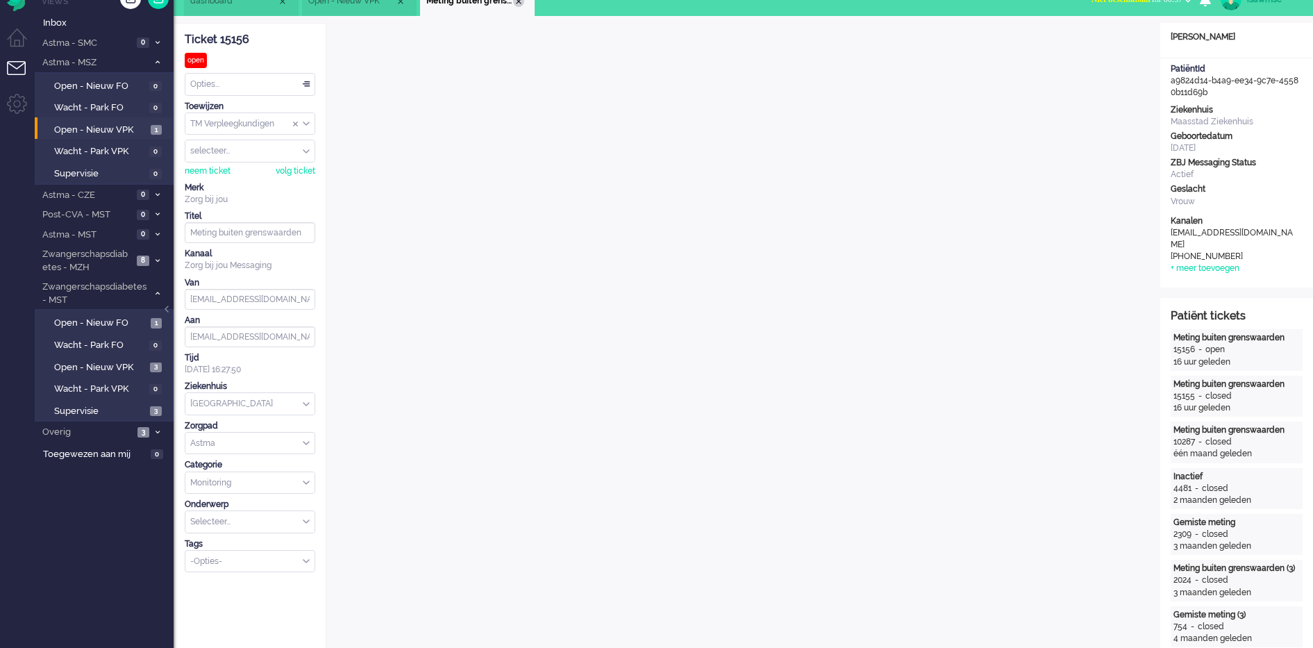
click at [517, 3] on div "Close tab" at bounding box center [518, 1] width 11 height 11
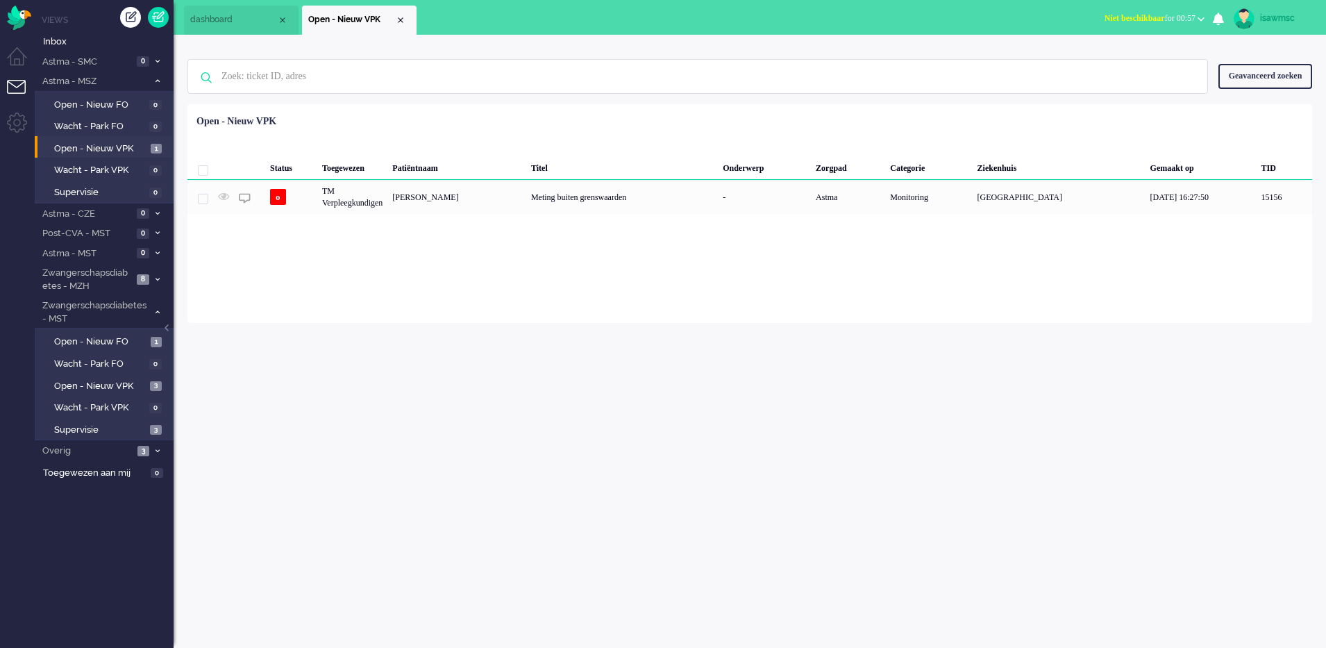
click at [406, 301] on div "Loading... Status Toegewezen Patiëntnaam Titel Onderwerp Zorgpad Categorie Ziek…" at bounding box center [749, 213] width 1125 height 219
click at [157, 78] on span at bounding box center [157, 82] width 10 height 8
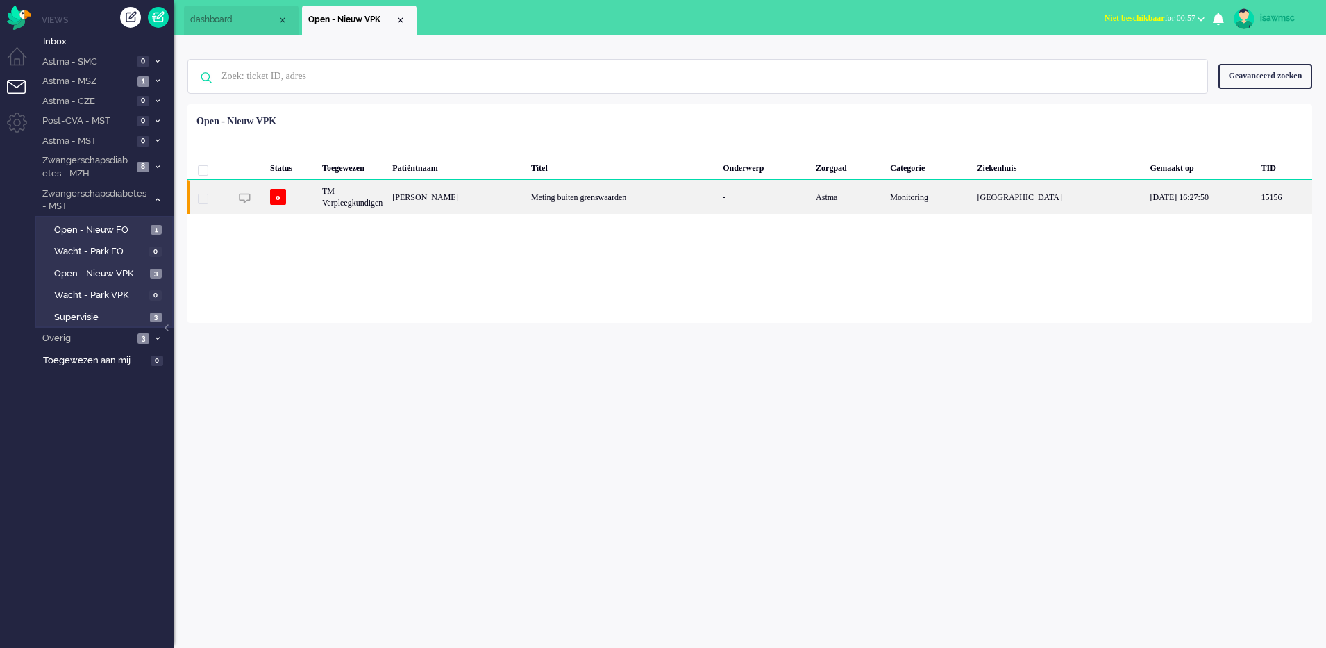
click at [425, 210] on div "Marissa Helena de Koning" at bounding box center [456, 197] width 139 height 34
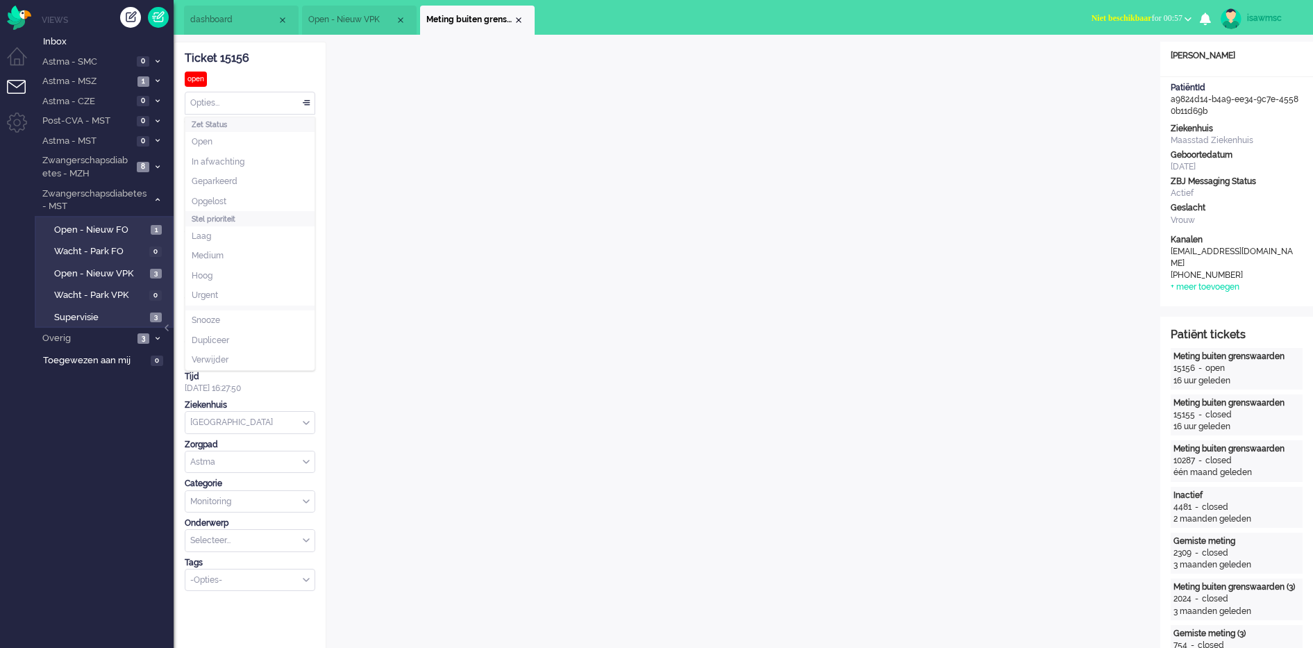
click at [264, 112] on div "Opties..." at bounding box center [249, 103] width 129 height 22
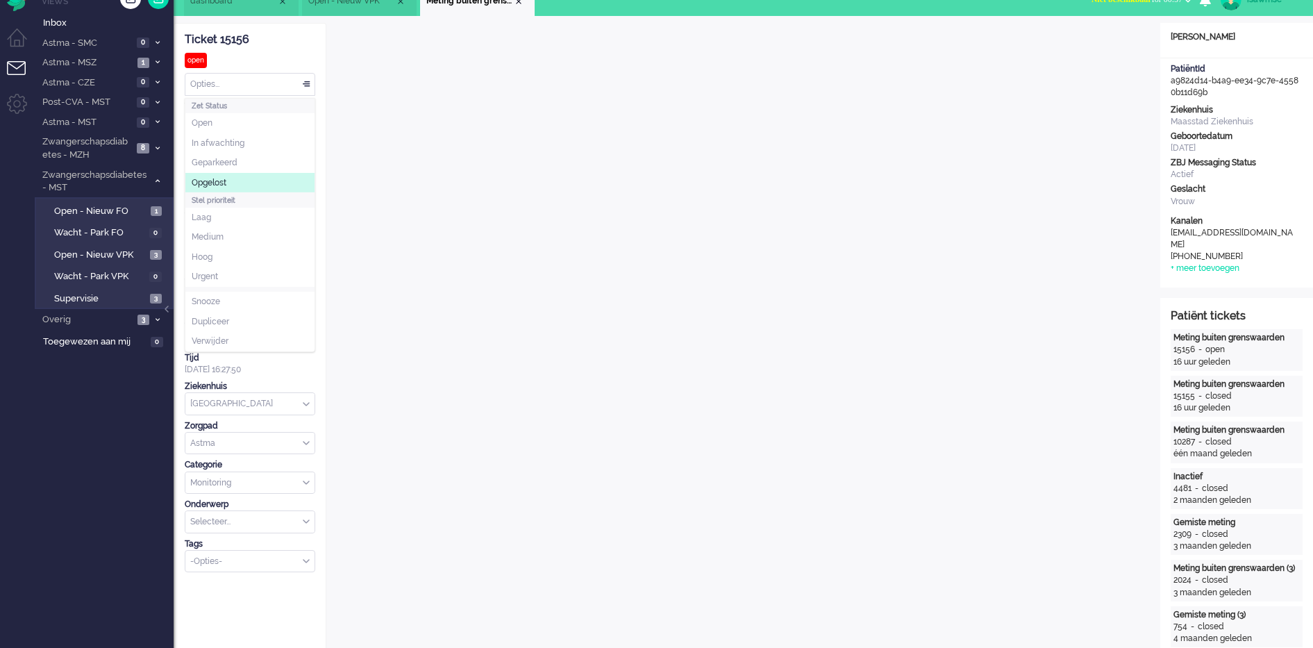
drag, startPoint x: 248, startPoint y: 86, endPoint x: 249, endPoint y: 124, distance: 38.2
click at [248, 85] on div "Opties..." at bounding box center [249, 85] width 129 height 22
click at [244, 181] on li "Opgelost" at bounding box center [249, 183] width 129 height 20
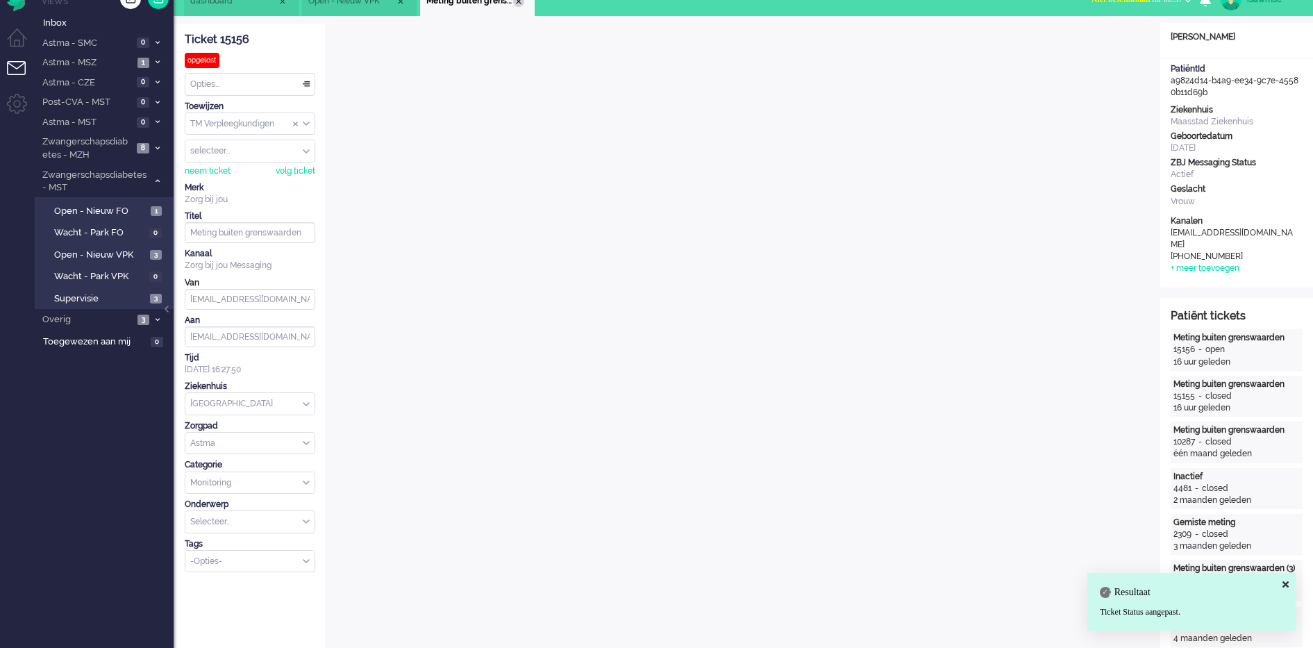
click at [519, 3] on div "Close tab" at bounding box center [518, 1] width 11 height 11
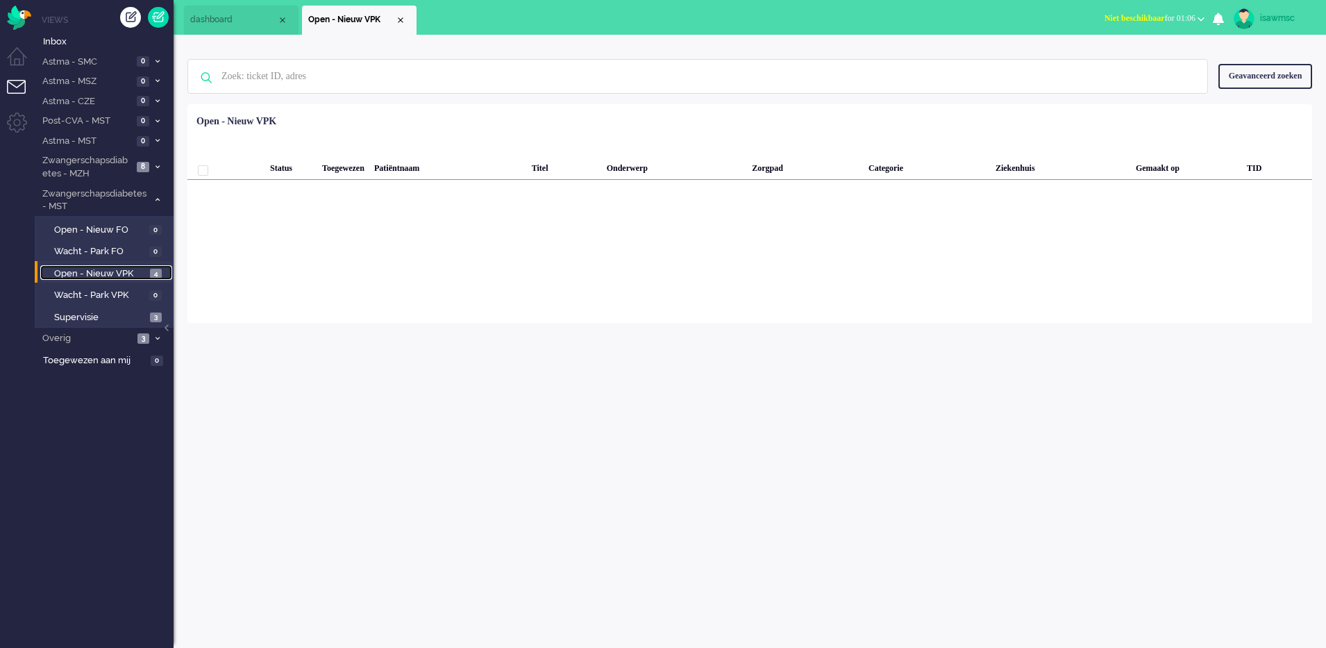
click at [83, 272] on span "Open - Nieuw VPK" at bounding box center [100, 273] width 92 height 13
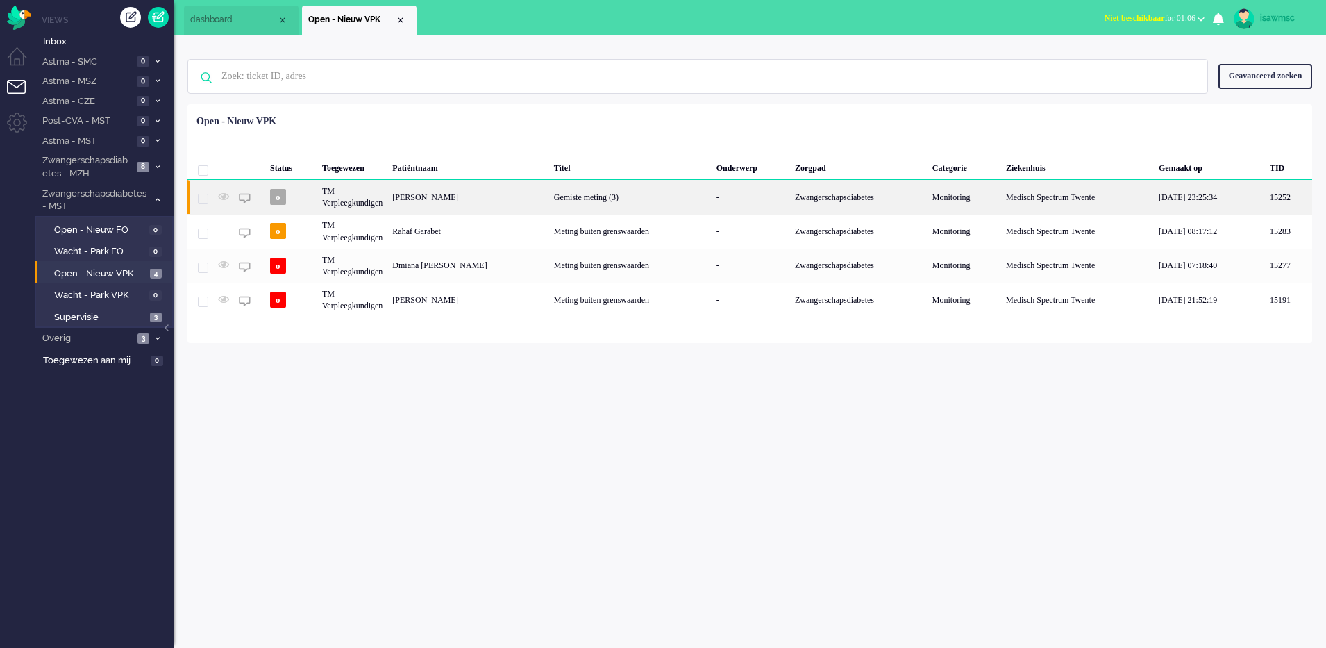
click at [514, 190] on div "[PERSON_NAME]" at bounding box center [467, 197] width 161 height 34
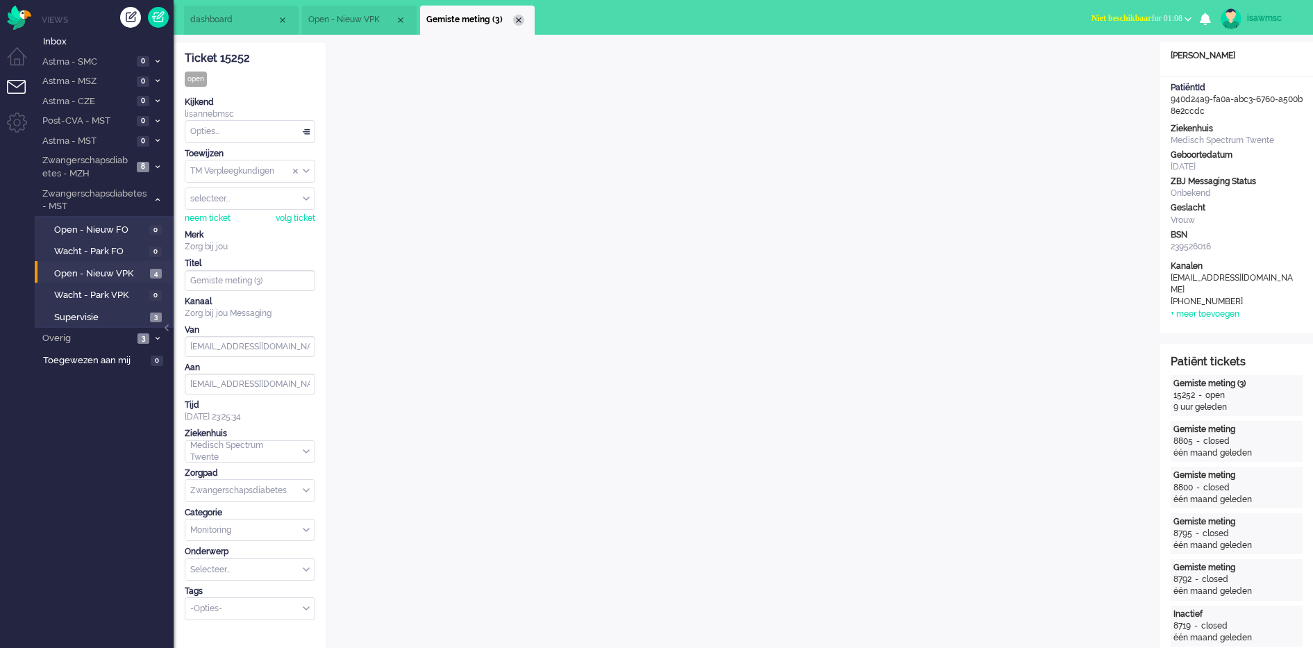
click at [520, 22] on div "Close tab" at bounding box center [518, 20] width 11 height 11
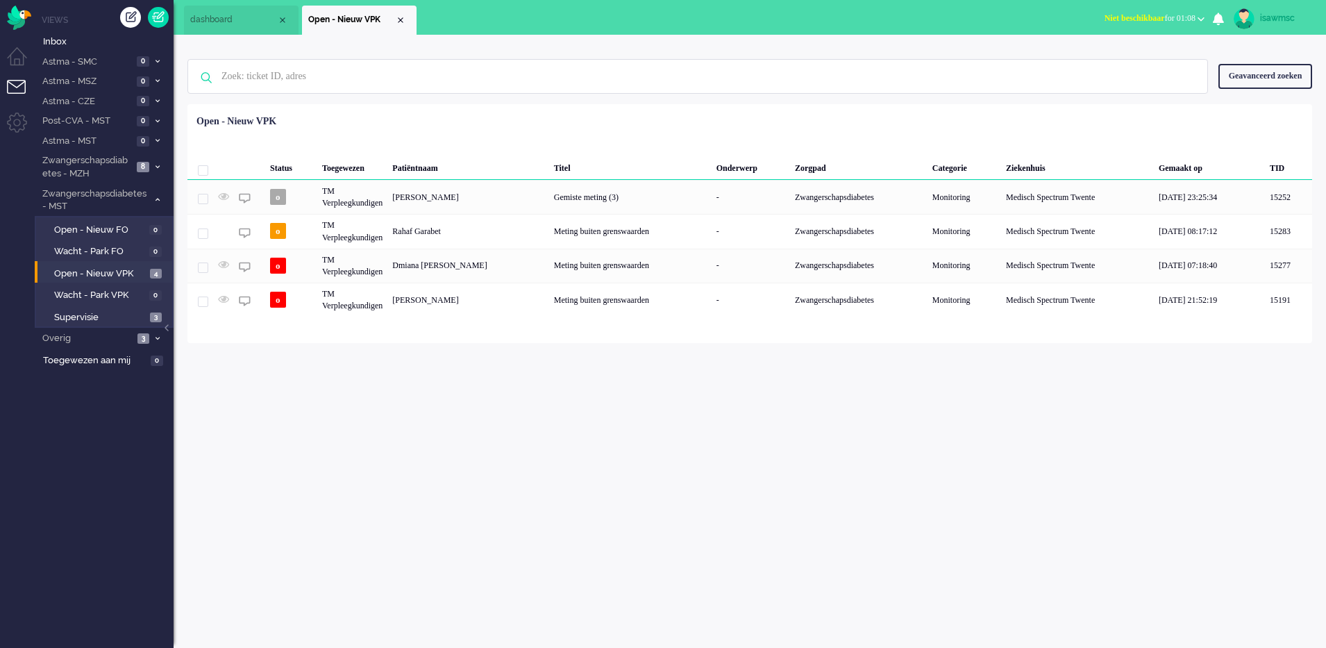
click at [482, 410] on div "isawmsc Thuis Ticket Csat Mijn gemiddelde cijfer Deze week - Ticket Bijdragen P…" at bounding box center [750, 341] width 1152 height 613
click at [530, 141] on div "Geselecteerd 0 Set Status: open pending holding solved Verwijder Selecteer... U…" at bounding box center [749, 138] width 1125 height 27
click at [144, 273] on span "Open - Nieuw VPK" at bounding box center [100, 273] width 92 height 13
click at [405, 107] on div "Loading... Status Toegewezen Patiëntnaam Titel Onderwerp Zorgpad Categorie Ziek…" at bounding box center [749, 223] width 1125 height 239
click at [451, 44] on div "Geen zoekresultaten Probeer nog eens Geavanceerd zoeken Geavanceerd zoeken Tick…" at bounding box center [750, 189] width 1152 height 308
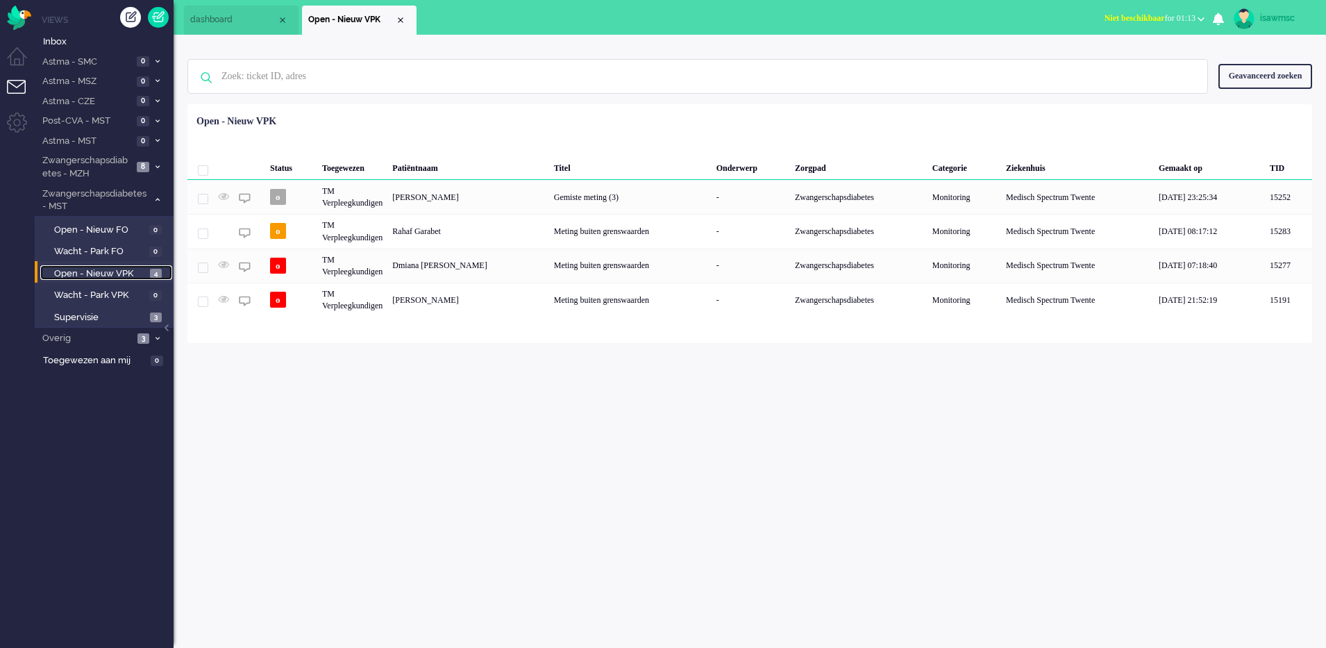
click at [146, 271] on link "Open - Nieuw VPK 4" at bounding box center [106, 272] width 132 height 15
click at [533, 116] on div "Status Toegewezen Patiëntnaam Titel Onderwerp Zorgpad Categorie Ziekenhuis Gema…" at bounding box center [749, 213] width 1125 height 208
click at [353, 385] on div "isawmsc Thuis Ticket Csat Mijn gemiddelde cijfer Deze week - Ticket Bijdragen P…" at bounding box center [750, 341] width 1152 height 613
click at [479, 101] on div "Geen zoekresultaten Probeer nog eens Geavanceerd zoeken Geavanceerd zoeken Tick…" at bounding box center [749, 77] width 1125 height 56
click at [513, 101] on div "Geen zoekresultaten Probeer nog eens Geavanceerd zoeken Geavanceerd zoeken Tick…" at bounding box center [749, 77] width 1125 height 56
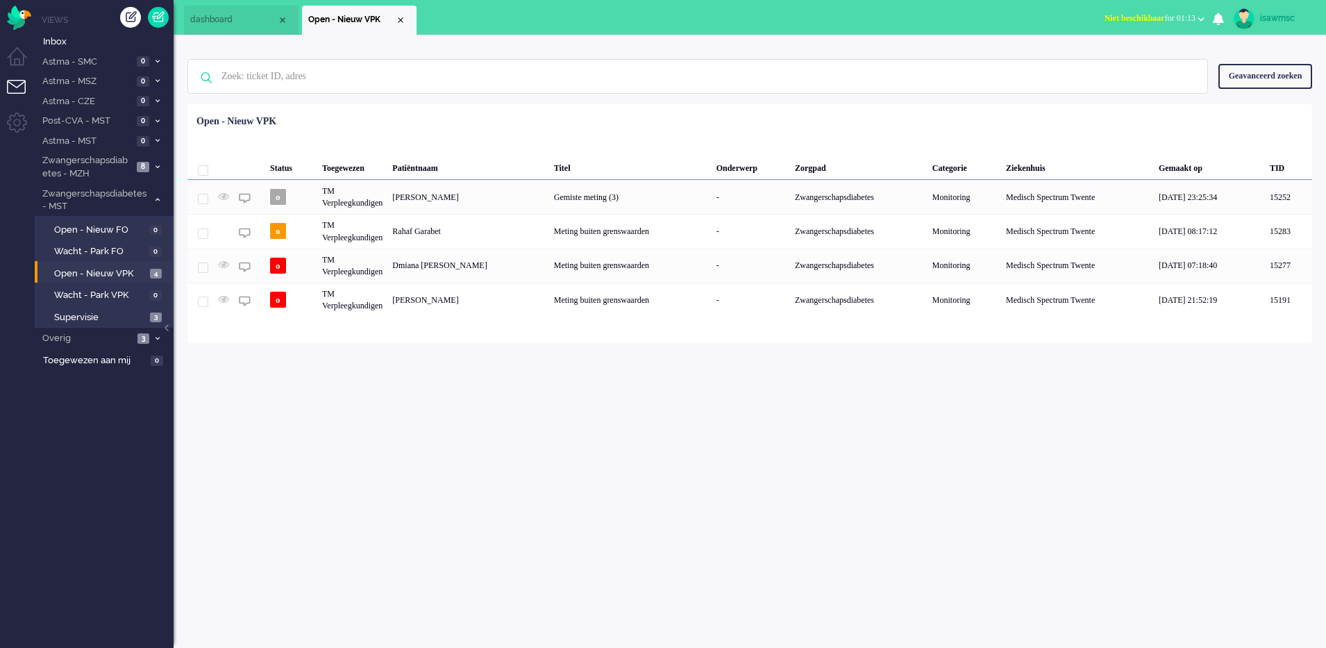
click at [694, 116] on div "Status Toegewezen Patiëntnaam Titel Onderwerp Zorgpad Categorie Ziekenhuis Gema…" at bounding box center [749, 213] width 1125 height 208
click at [907, 126] on div "Geselecteerd 0 Set Status: open pending holding solved Verwijder Selecteer... U…" at bounding box center [749, 138] width 1125 height 27
click at [827, 440] on div "isawmsc Thuis Ticket Csat Mijn gemiddelde cijfer Deze week - Ticket Bijdragen P…" at bounding box center [750, 341] width 1152 height 613
click at [344, 144] on div "Geselecteerd 0 Set Status: open pending holding solved Verwijder Selecteer... U…" at bounding box center [749, 138] width 1125 height 27
click at [160, 100] on span at bounding box center [157, 102] width 10 height 8
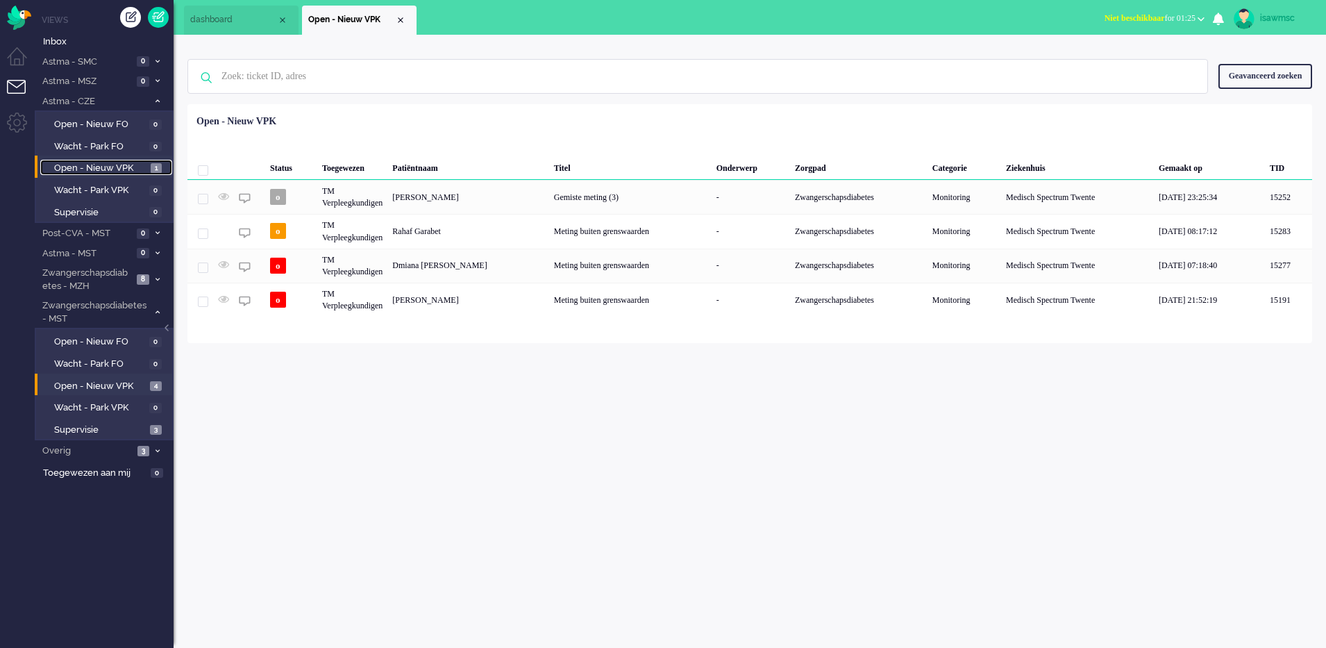
click at [156, 170] on span "1" at bounding box center [156, 168] width 11 height 10
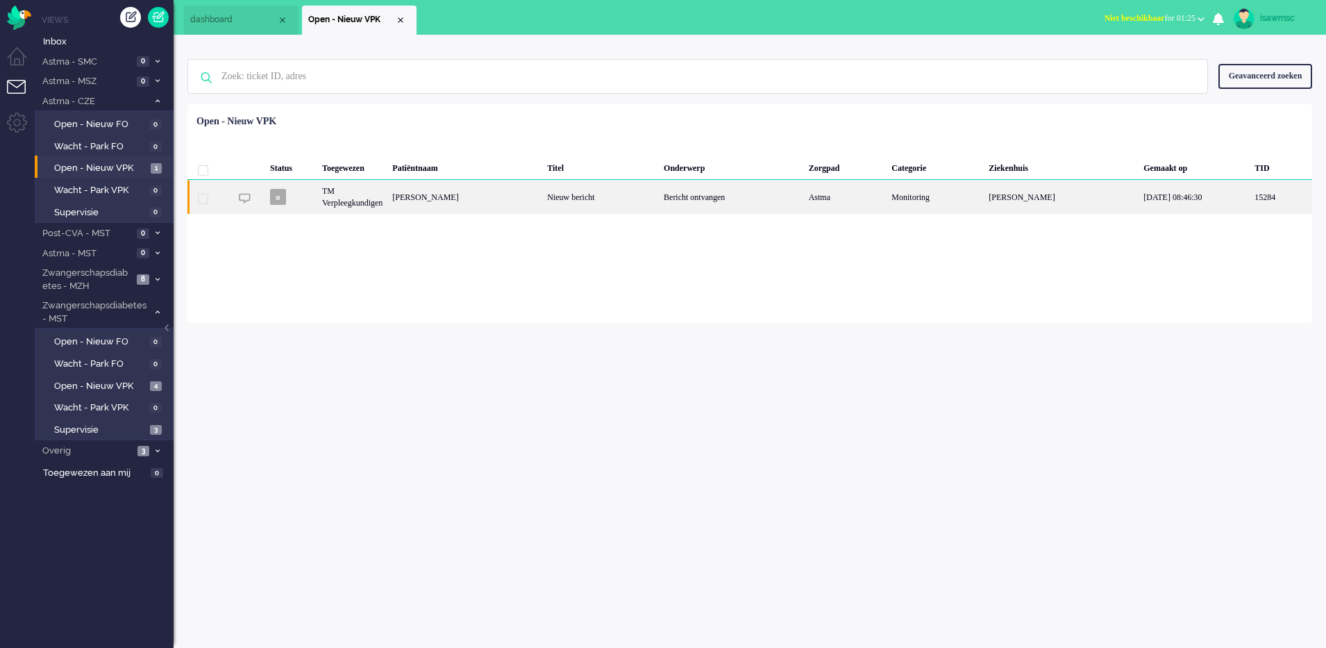
click at [435, 190] on div "Hilde Maria Elisabeth van Ruremonde" at bounding box center [464, 197] width 155 height 34
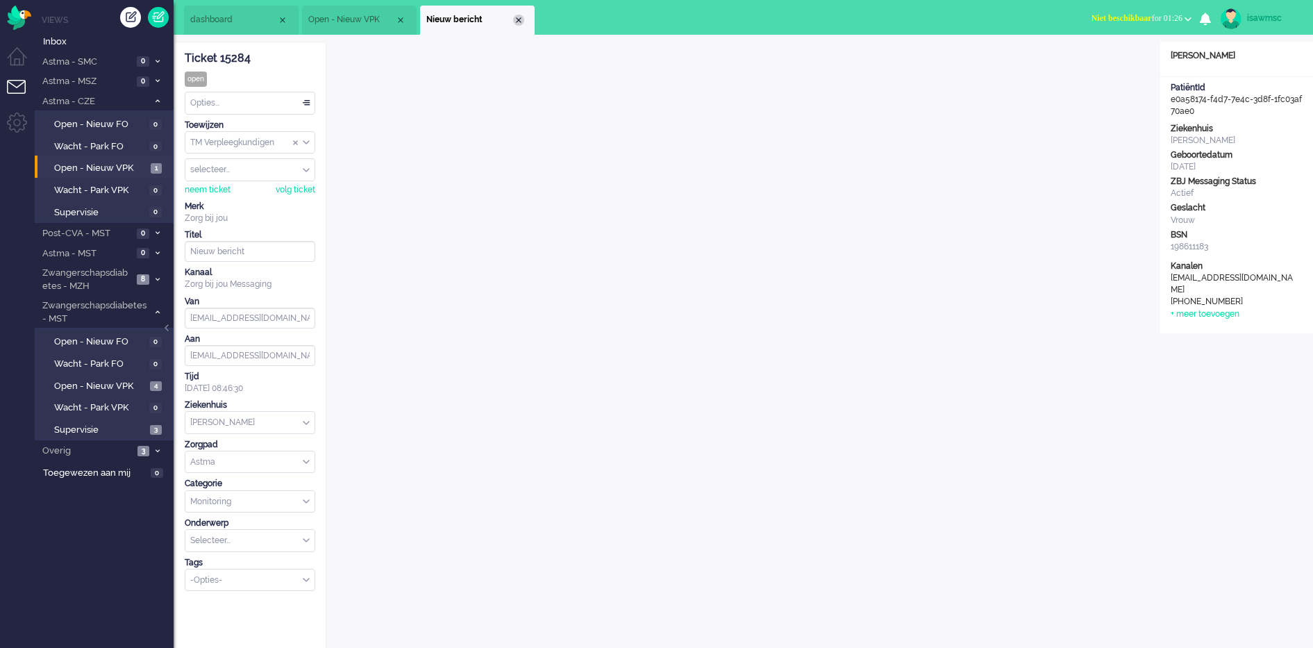
click at [521, 20] on div "Close tab" at bounding box center [518, 20] width 11 height 11
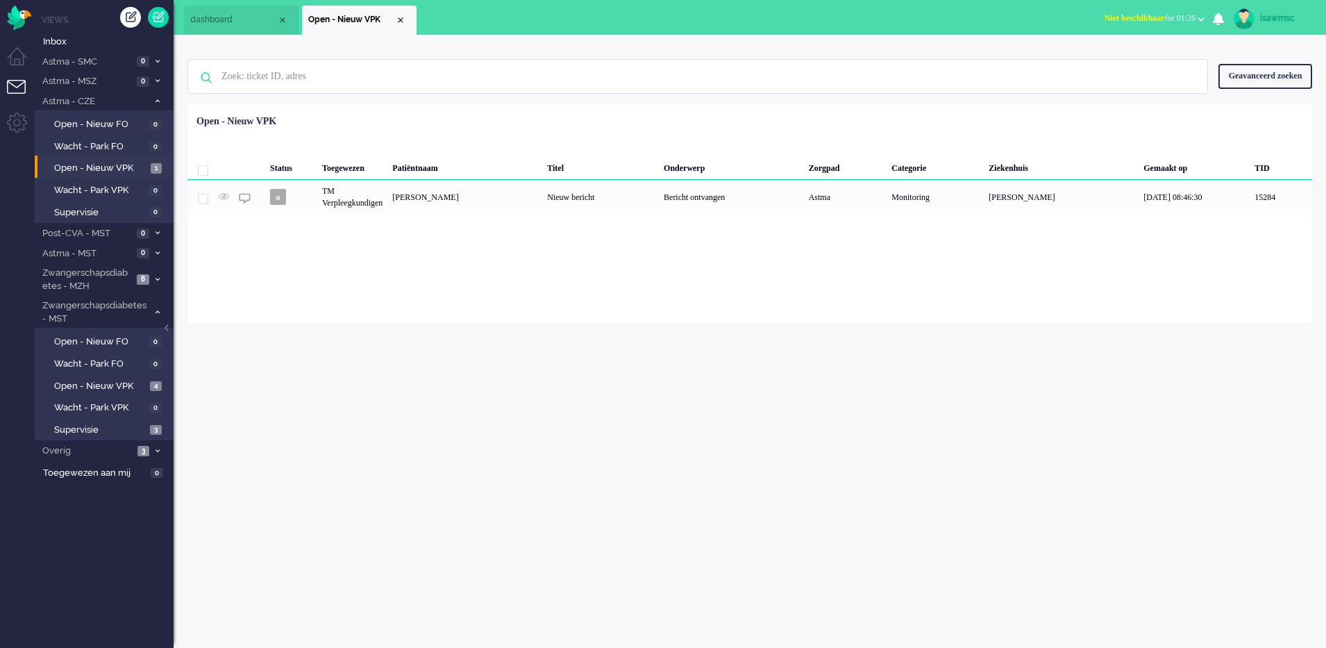
click at [469, 412] on div "isawmsc Thuis Ticket Csat Mijn gemiddelde cijfer Deze week - Ticket Bijdragen P…" at bounding box center [750, 341] width 1152 height 613
click at [125, 166] on span "Open - Nieuw VPK" at bounding box center [100, 168] width 93 height 13
click at [151, 168] on span "1" at bounding box center [156, 168] width 11 height 10
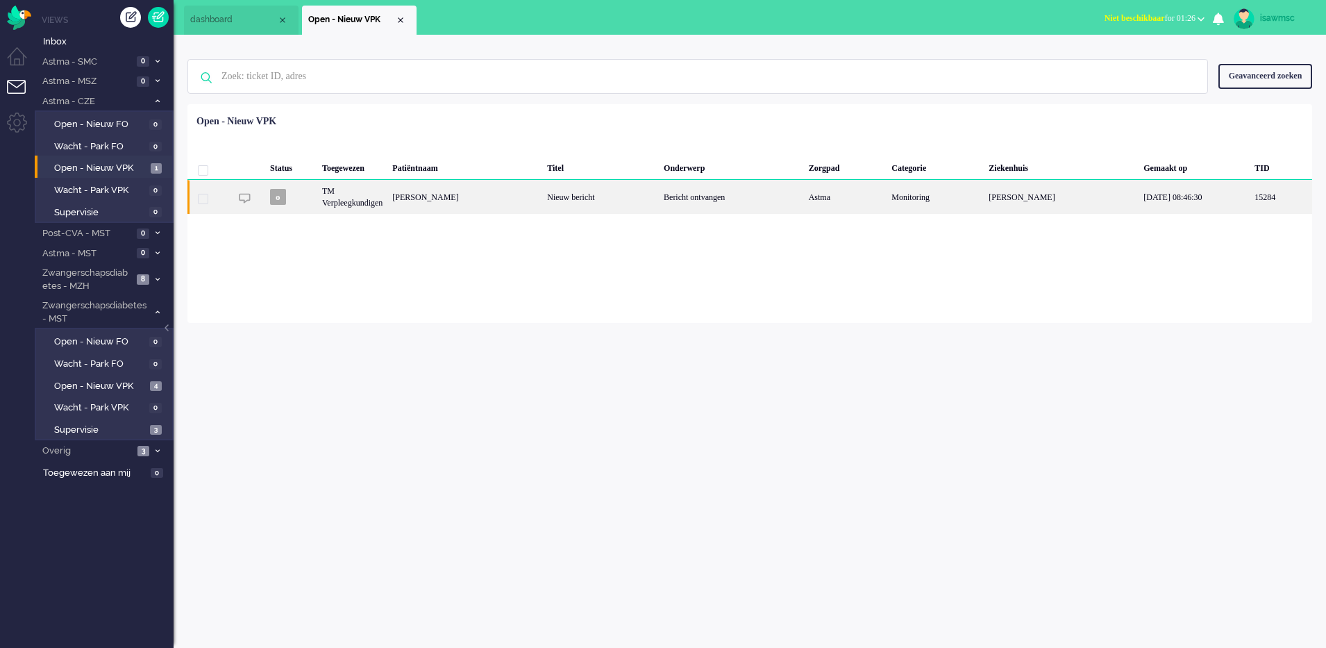
click at [484, 187] on div "Hilde Maria Elisabeth van Ruremonde" at bounding box center [464, 197] width 155 height 34
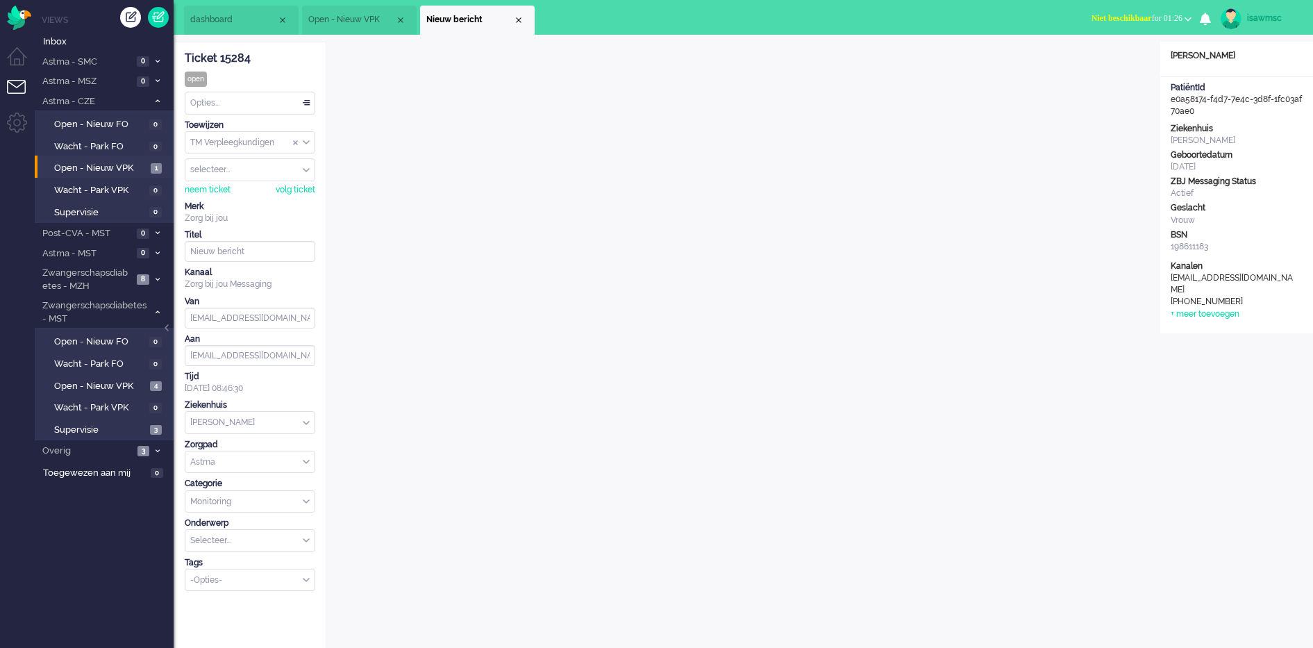
scroll to position [19, 0]
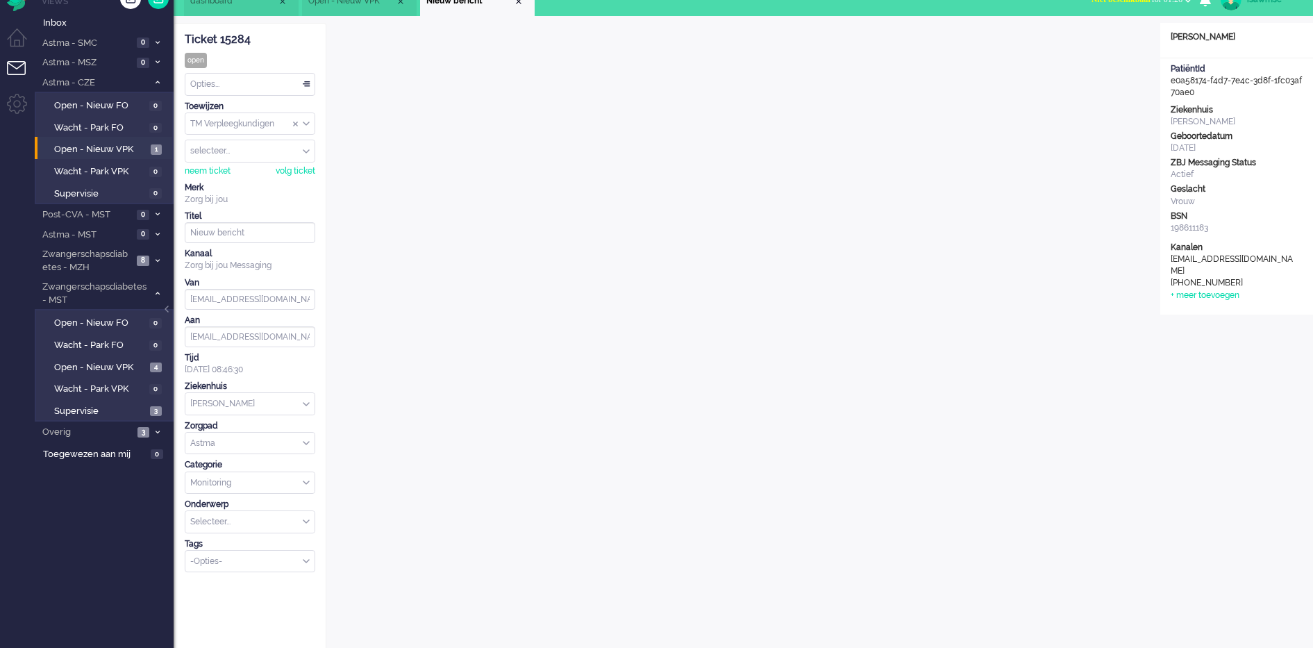
click at [240, 85] on div "Opties..." at bounding box center [249, 85] width 129 height 22
click at [235, 191] on li "Opgelost" at bounding box center [249, 183] width 129 height 20
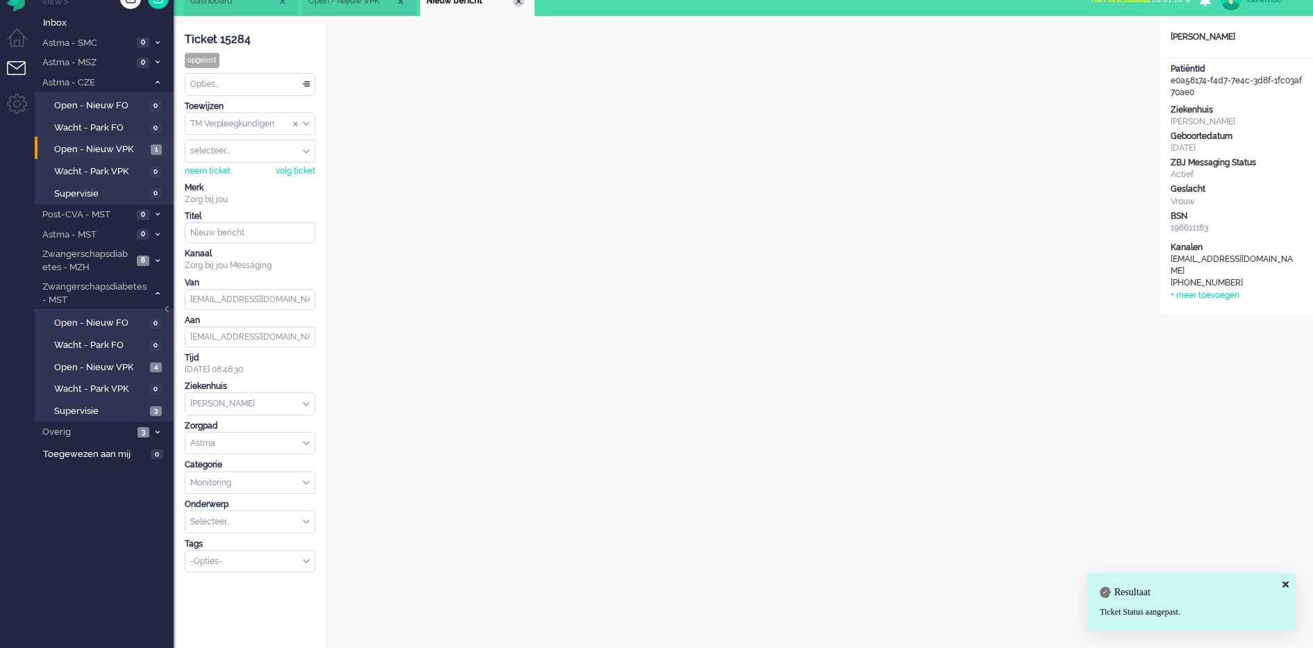
click at [520, 3] on div "Close tab" at bounding box center [518, 1] width 11 height 11
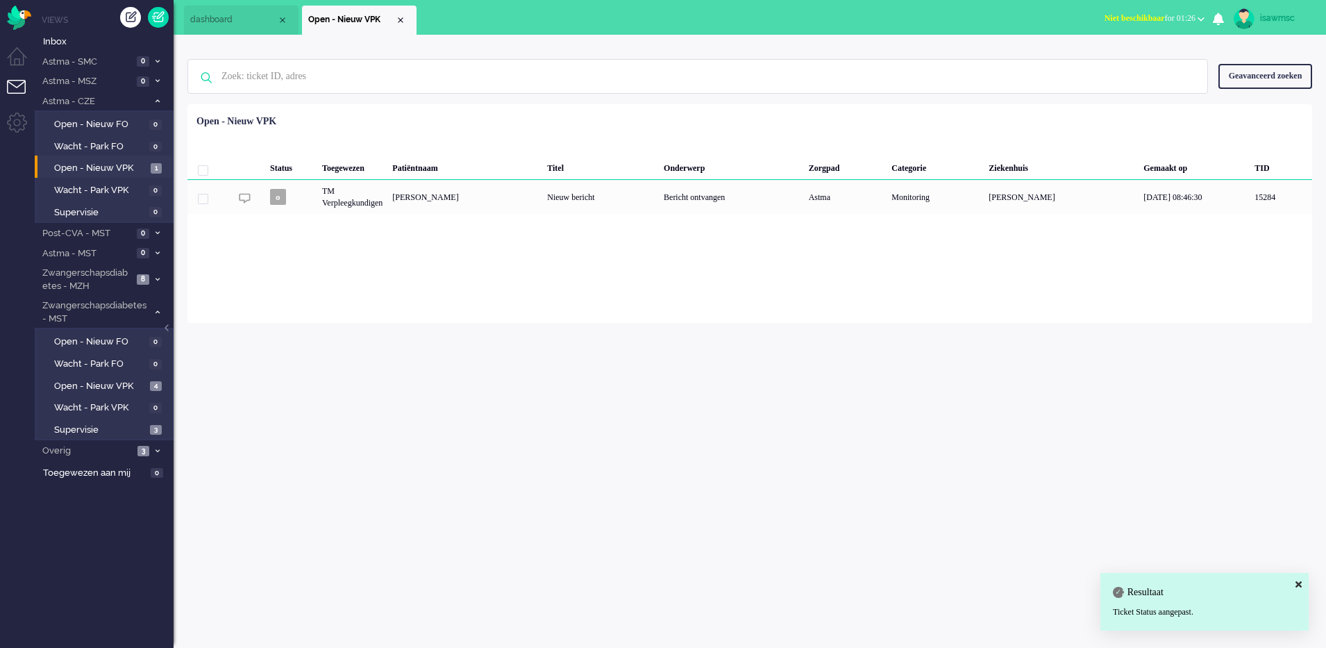
click at [391, 318] on div "Loading... Status Toegewezen Patiëntnaam Titel Onderwerp Zorgpad Categorie Ziek…" at bounding box center [749, 213] width 1125 height 219
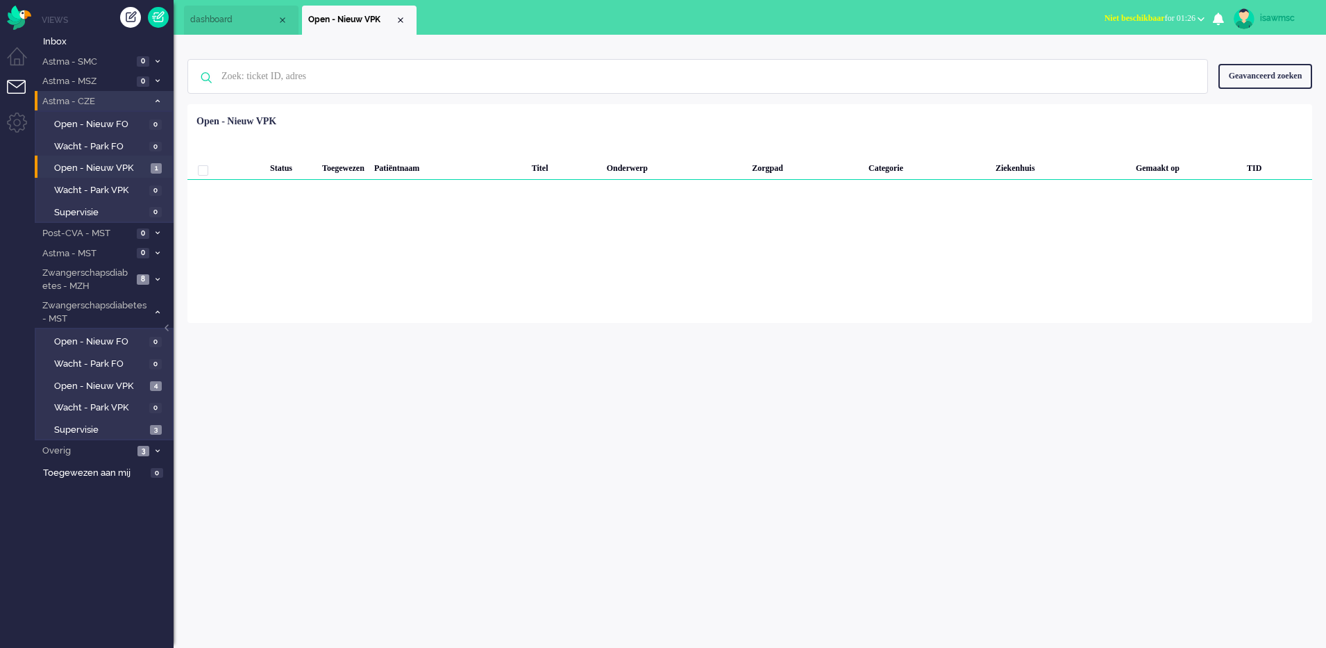
click at [162, 100] on span at bounding box center [157, 102] width 10 height 8
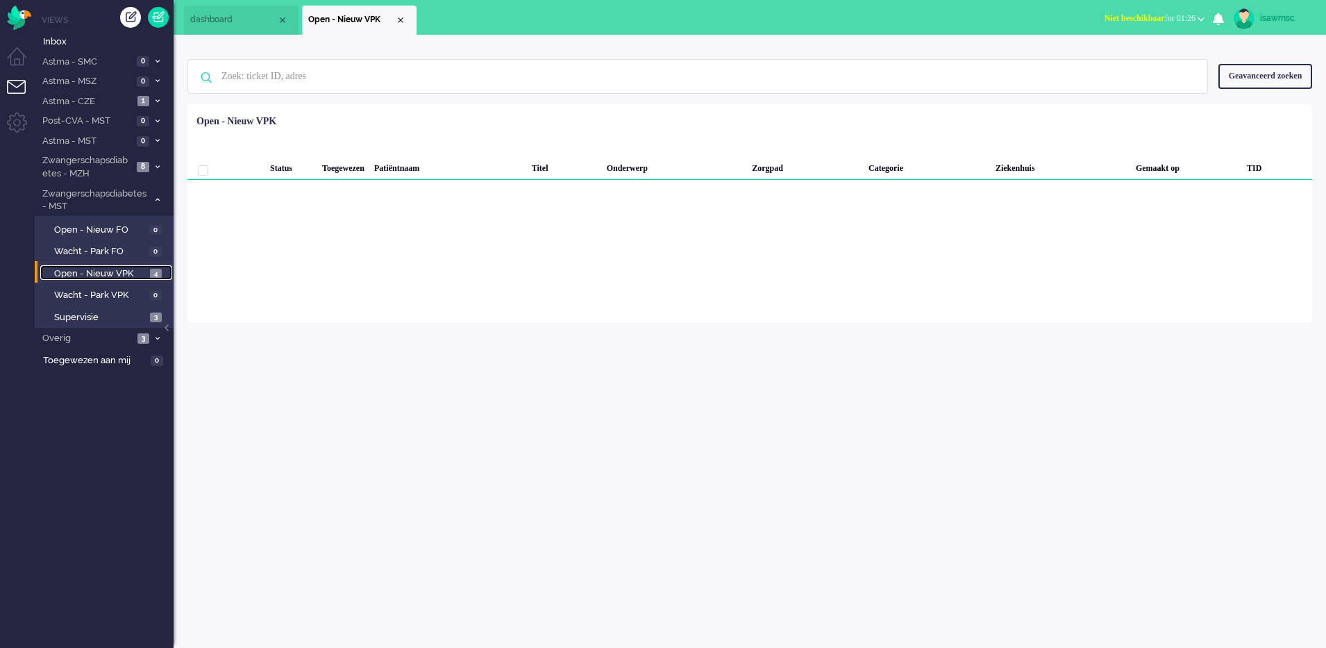
click at [149, 266] on link "Open - Nieuw VPK 4" at bounding box center [106, 272] width 132 height 15
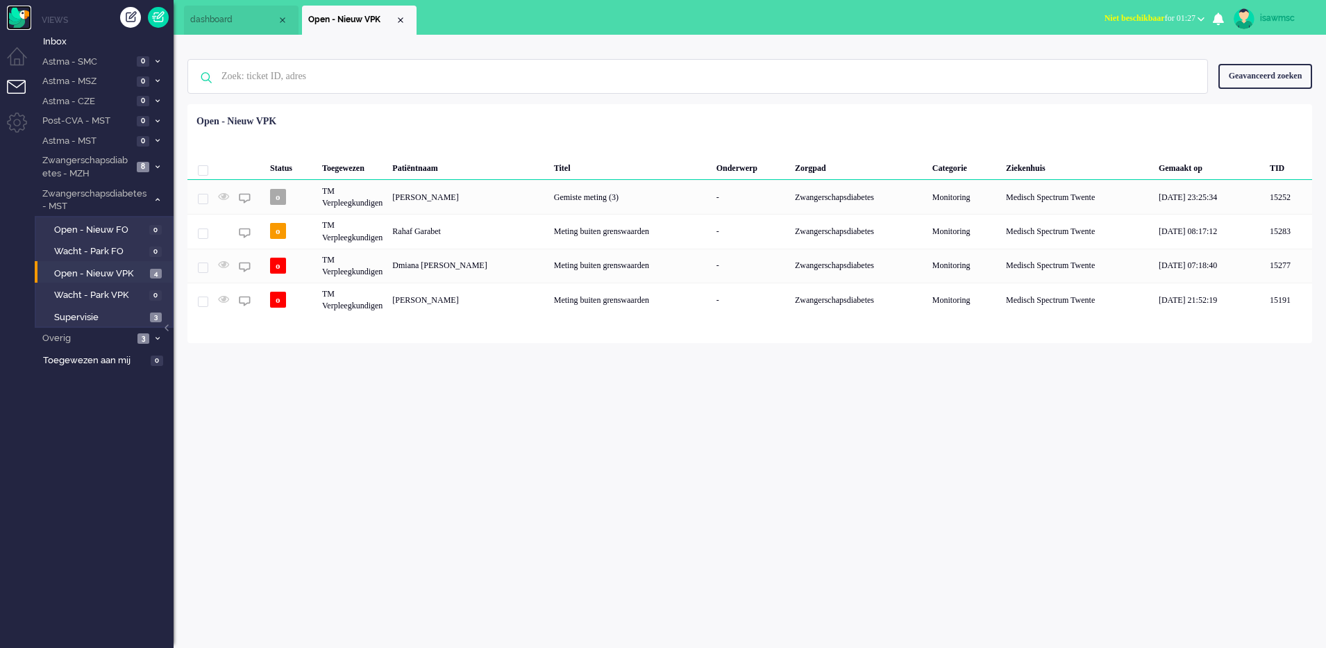
click at [20, 19] on img "Omnidesk" at bounding box center [19, 18] width 24 height 24
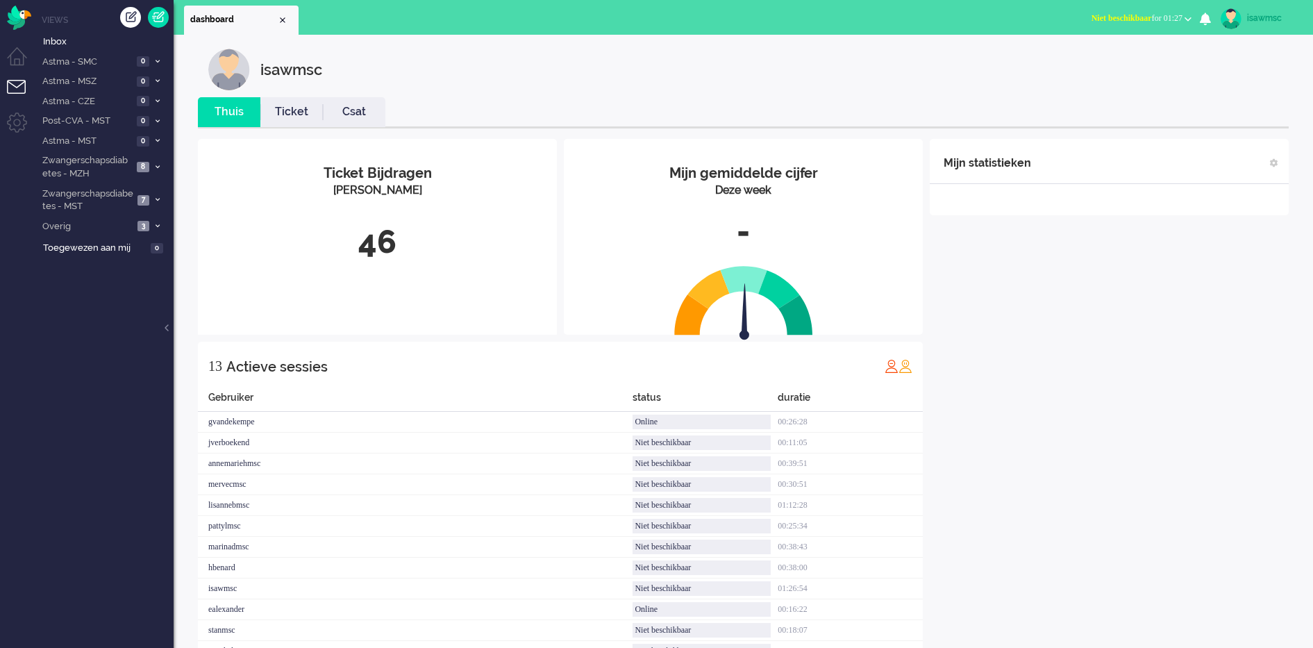
click at [348, 40] on div "isawmsc Thuis Ticket Csat Mijn gemiddelde cijfer Deze week - Ticket Bijdragen P…" at bounding box center [743, 378] width 1139 height 686
click at [165, 202] on li "Zwangerschapsdiabetes - MST 7" at bounding box center [104, 199] width 139 height 33
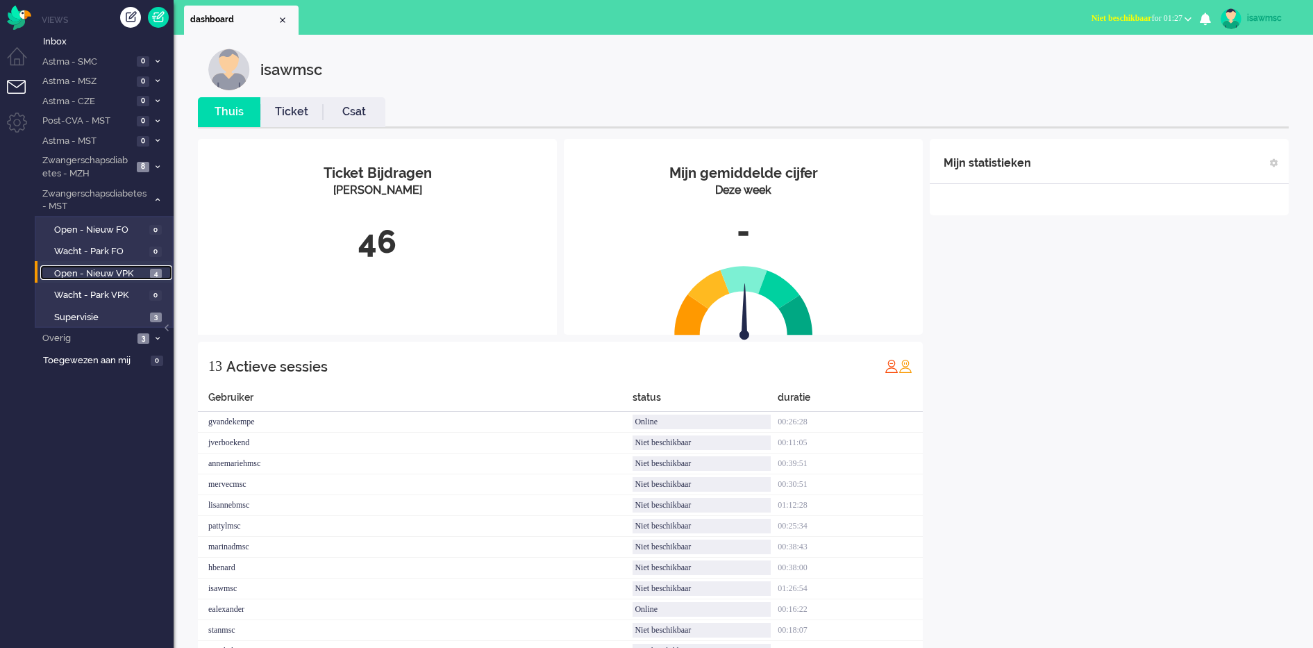
click at [155, 269] on span "4" at bounding box center [156, 274] width 12 height 10
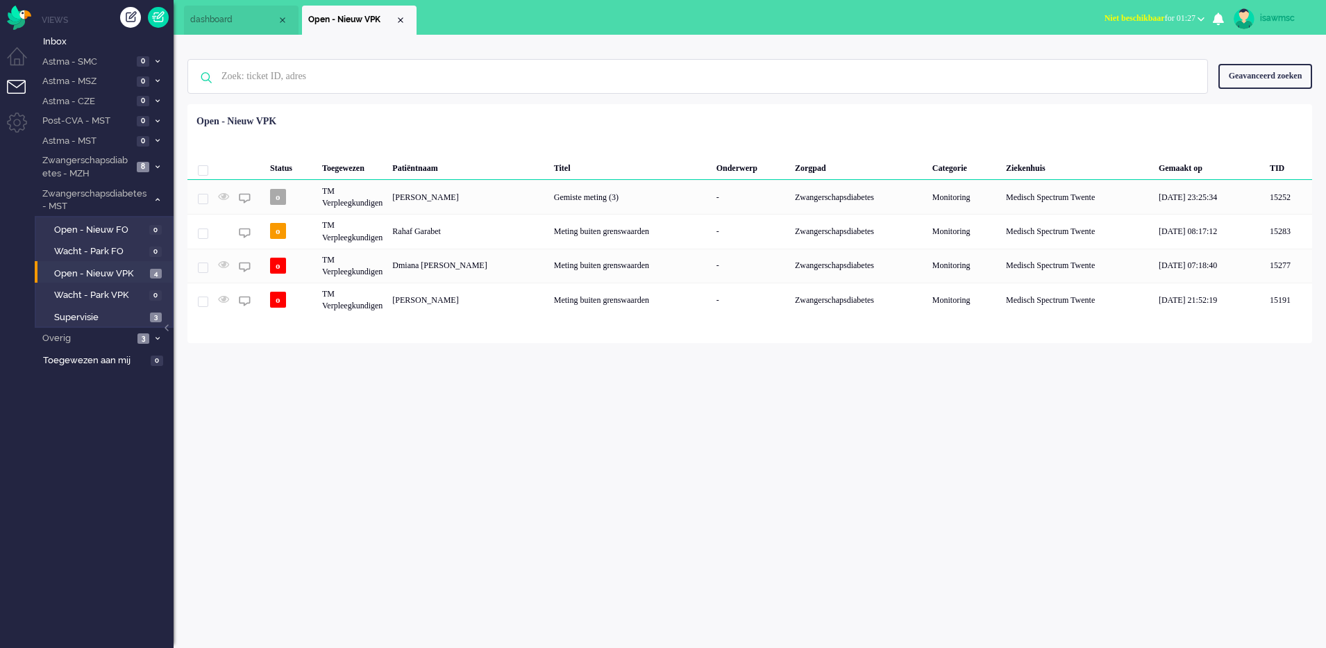
click at [240, 370] on div "isawmsc Thuis Ticket Csat Mijn gemiddelde cijfer Deze week - Ticket Bijdragen P…" at bounding box center [750, 341] width 1152 height 613
click at [325, 476] on div "isawmsc Thuis Ticket Csat Mijn gemiddelde cijfer Deze week - Ticket Bijdragen P…" at bounding box center [750, 341] width 1152 height 613
click at [416, 331] on div "Loading... Status Toegewezen Patiëntnaam Titel Onderwerp Zorgpad Categorie Ziek…" at bounding box center [749, 223] width 1125 height 239
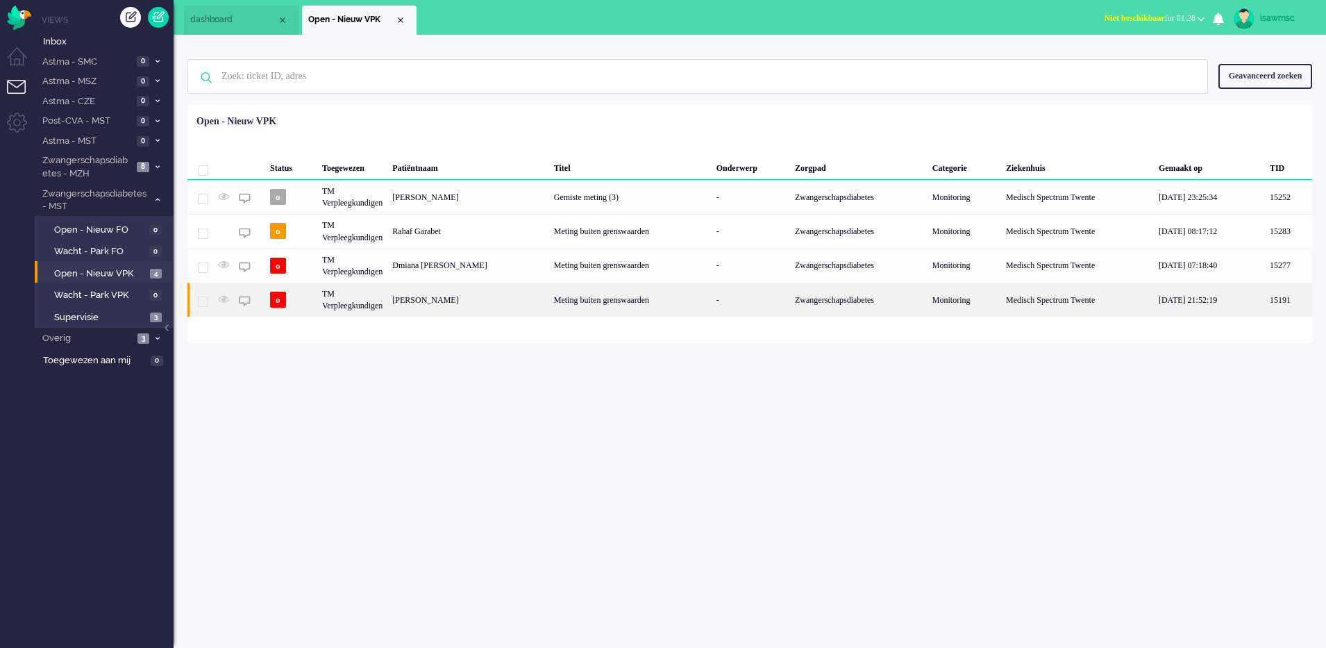
click at [503, 299] on div "[PERSON_NAME]" at bounding box center [467, 300] width 161 height 34
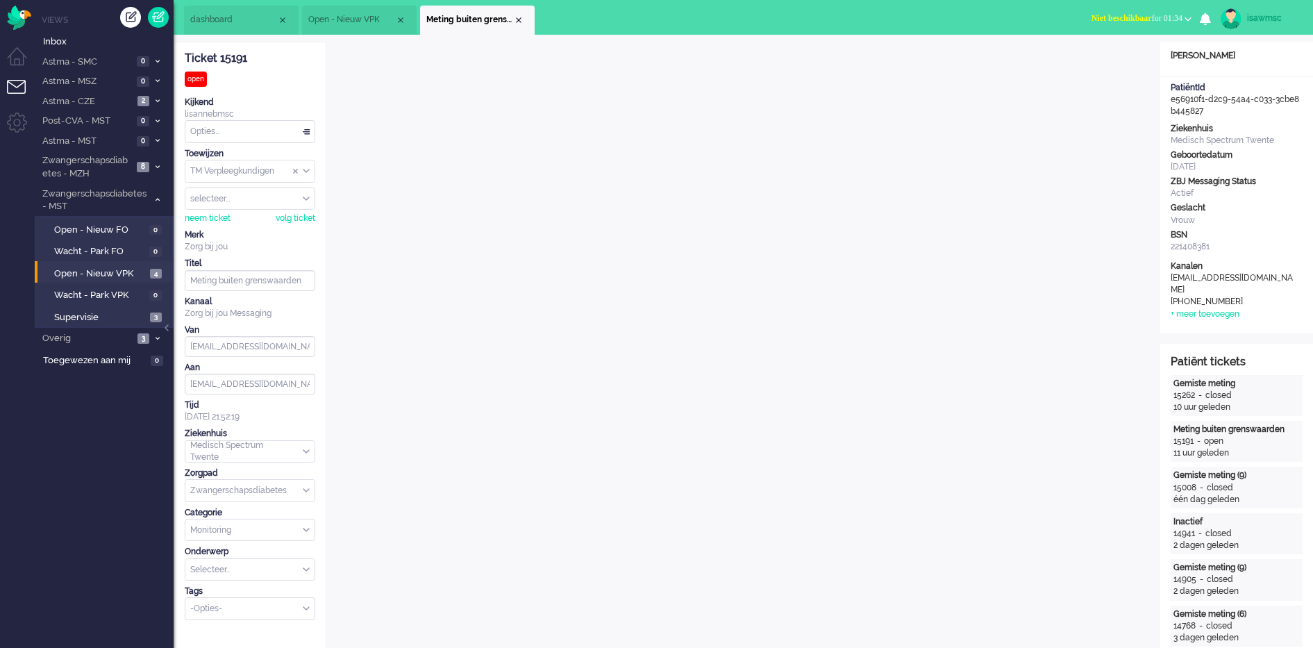
click at [519, 24] on div "Close tab" at bounding box center [518, 20] width 11 height 11
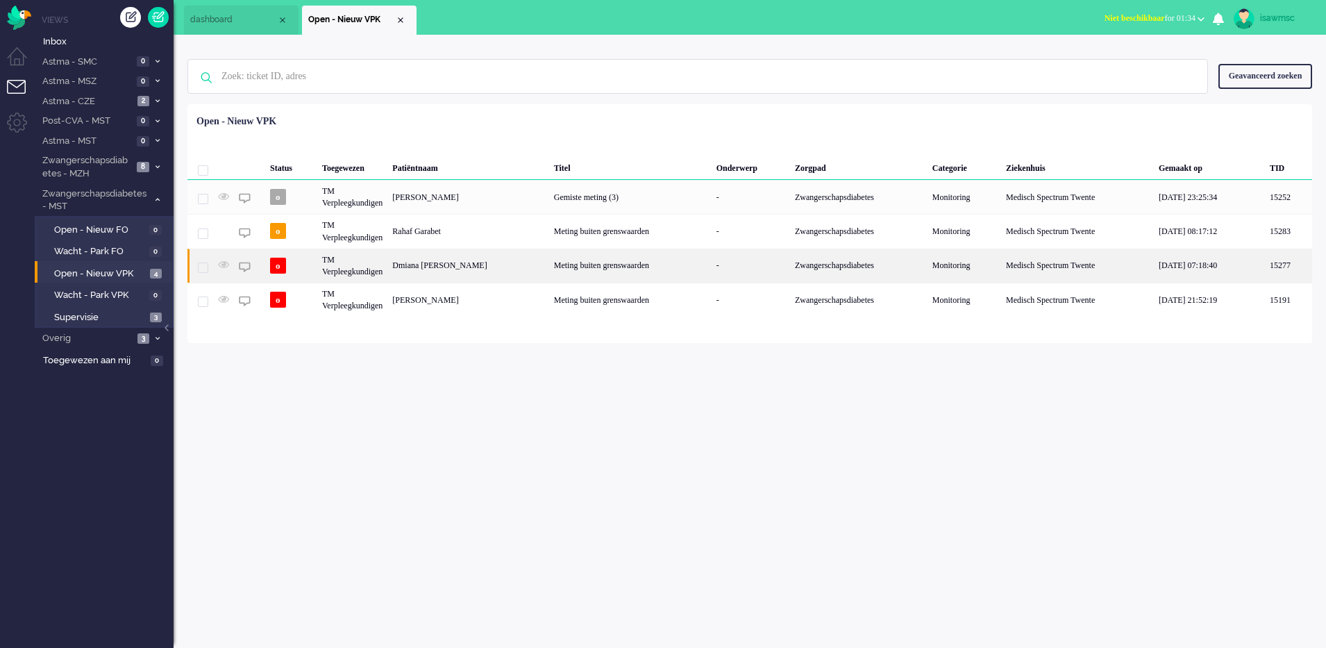
click at [451, 275] on div "Dmiana [PERSON_NAME]" at bounding box center [467, 266] width 161 height 34
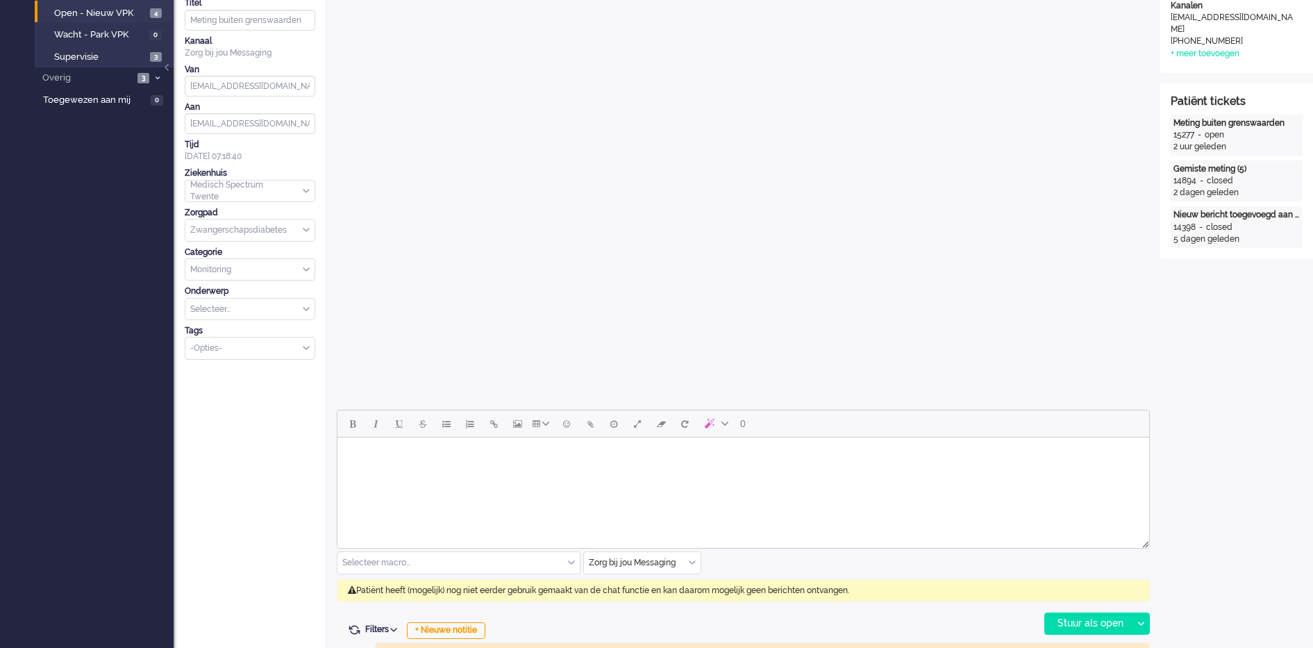
scroll to position [347, 0]
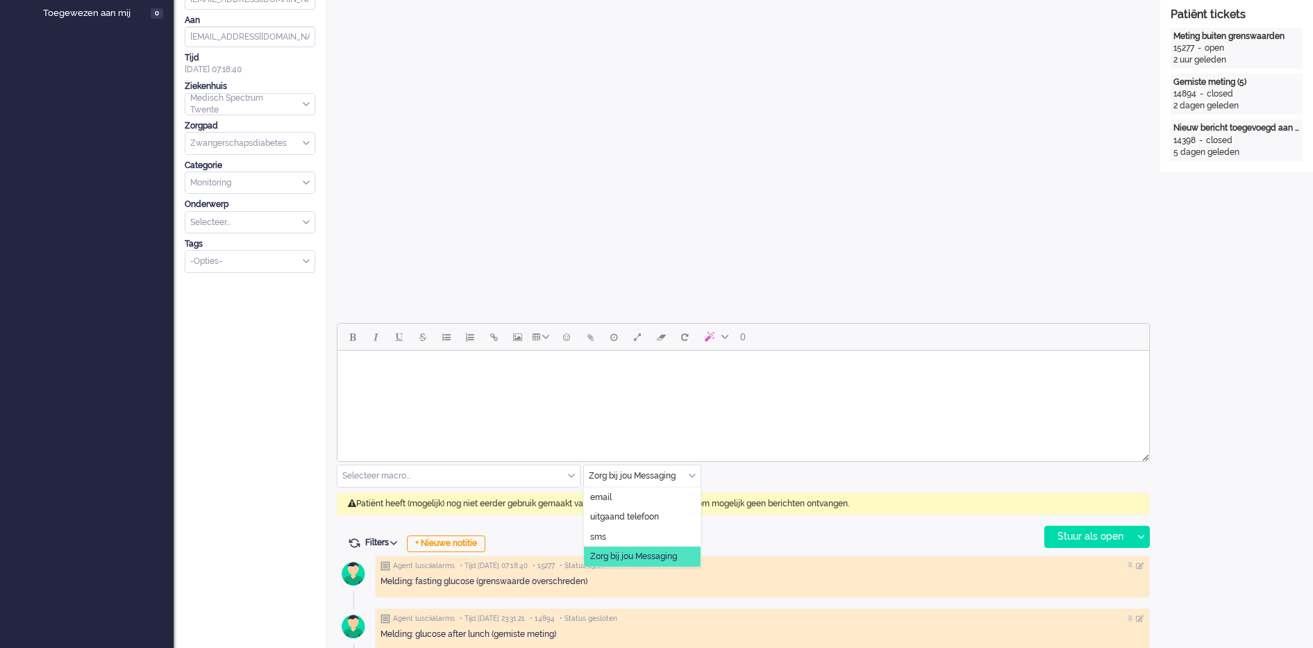
click at [692, 480] on input "text" at bounding box center [642, 476] width 117 height 22
click at [651, 514] on span "uitgaand telefoon" at bounding box center [624, 517] width 69 height 12
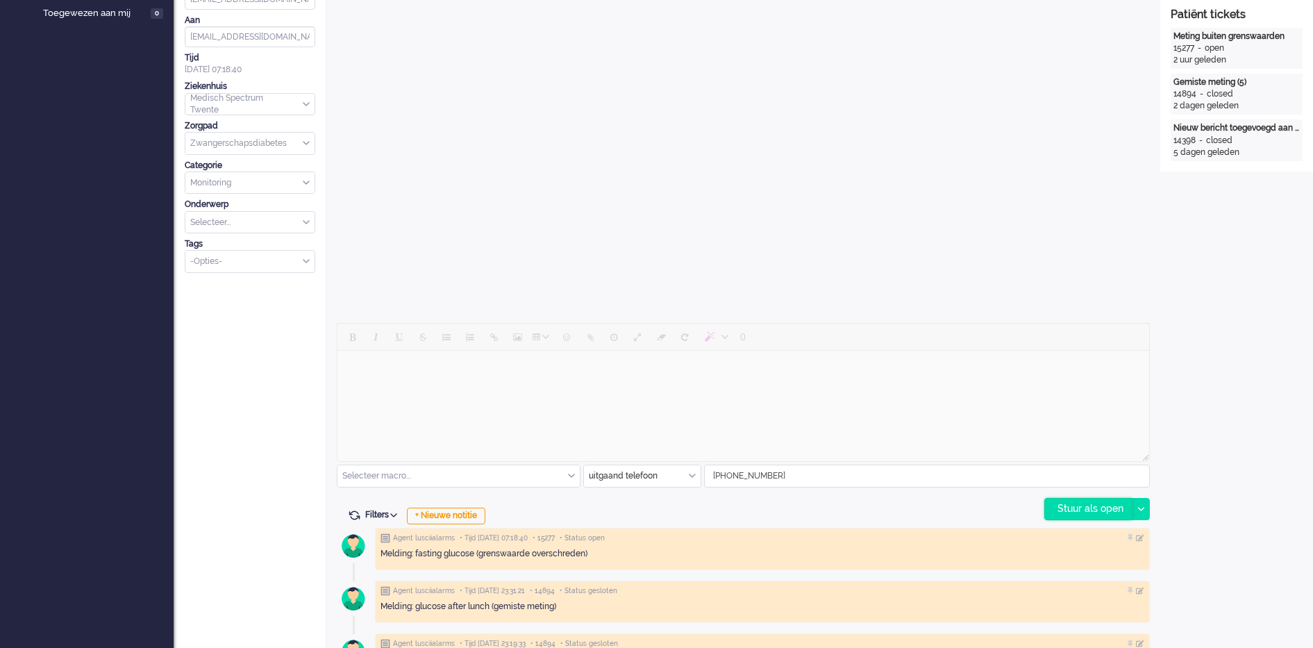
click at [1078, 505] on div "Stuur als open" at bounding box center [1088, 508] width 87 height 21
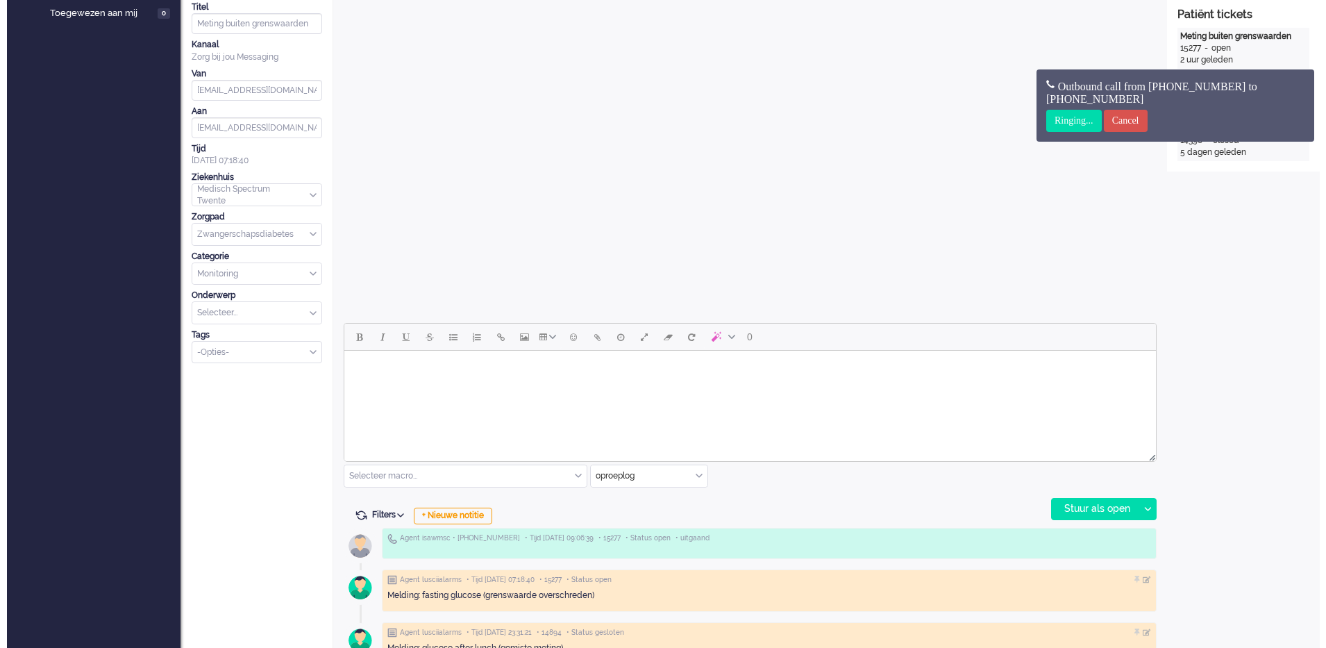
scroll to position [0, 0]
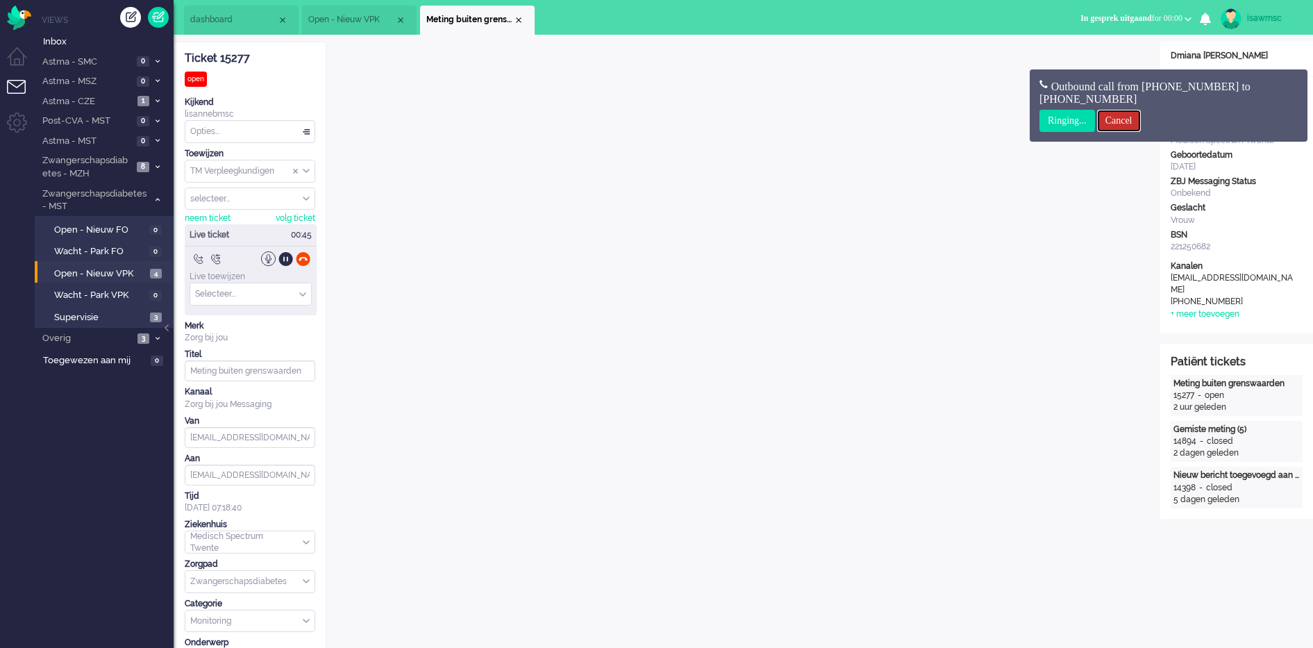
click at [1128, 117] on input "Cancel" at bounding box center [1119, 121] width 44 height 22
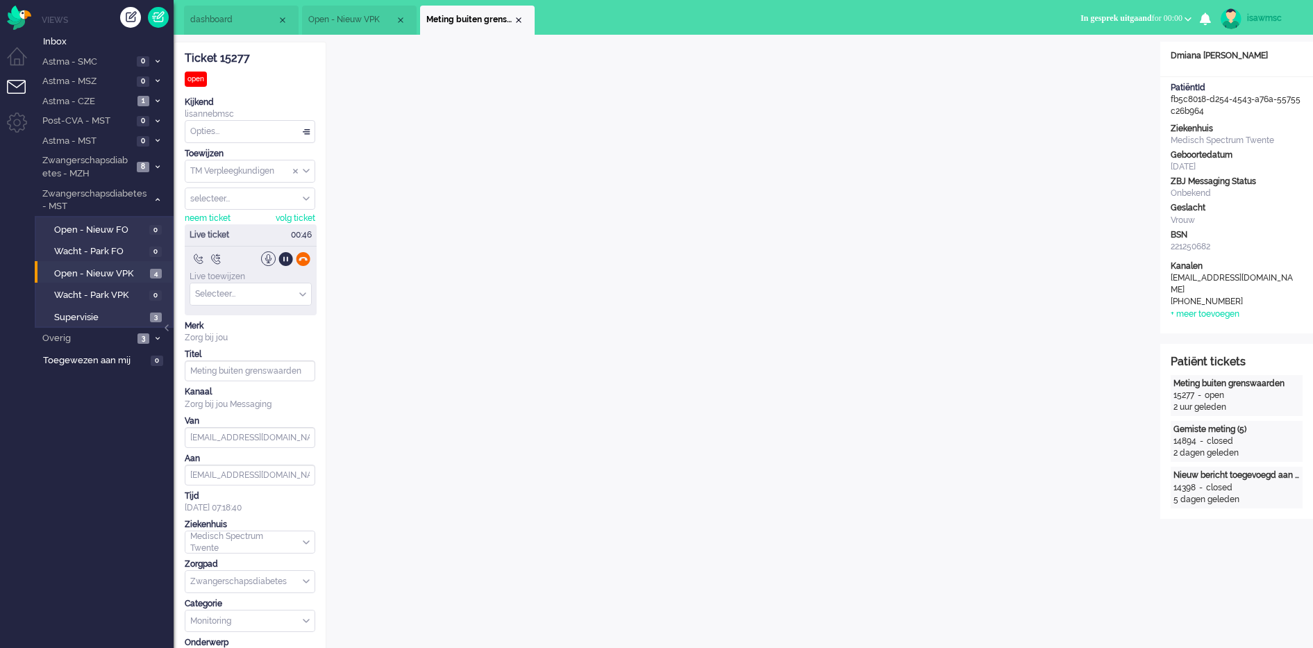
click at [301, 261] on div at bounding box center [303, 258] width 15 height 15
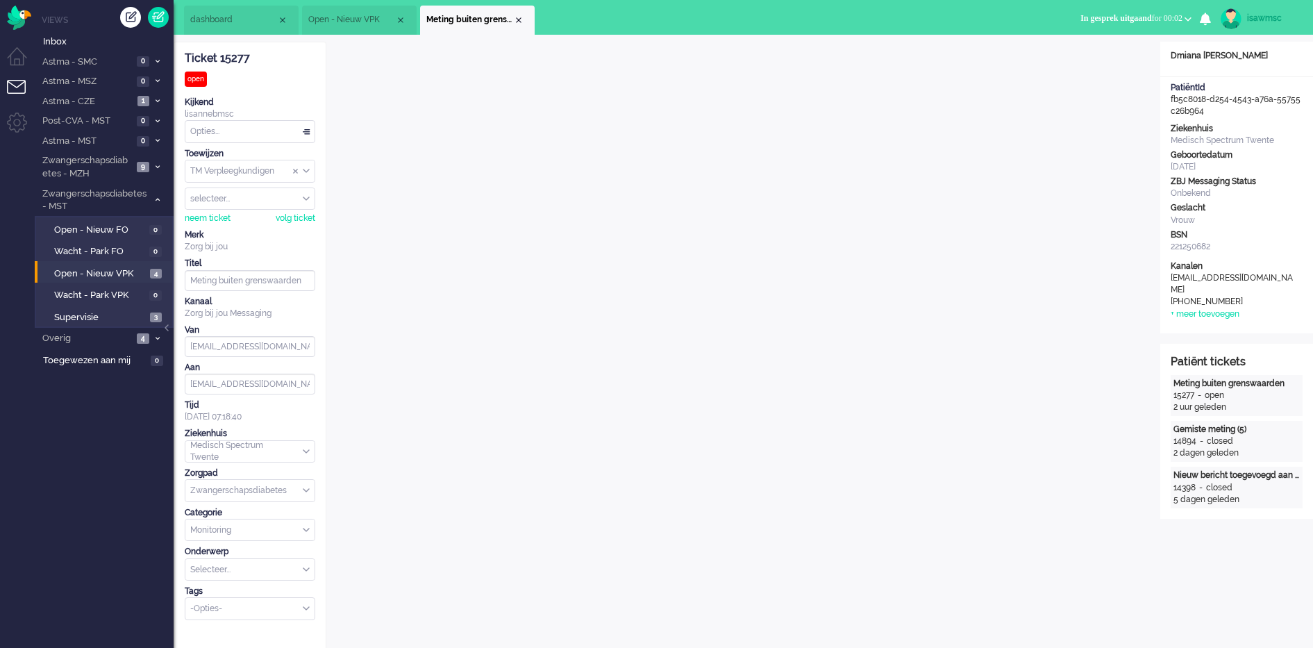
click at [215, 611] on input "Select Tags" at bounding box center [245, 607] width 109 height 12
click at [228, 628] on span "supervisie" at bounding box center [211, 630] width 39 height 12
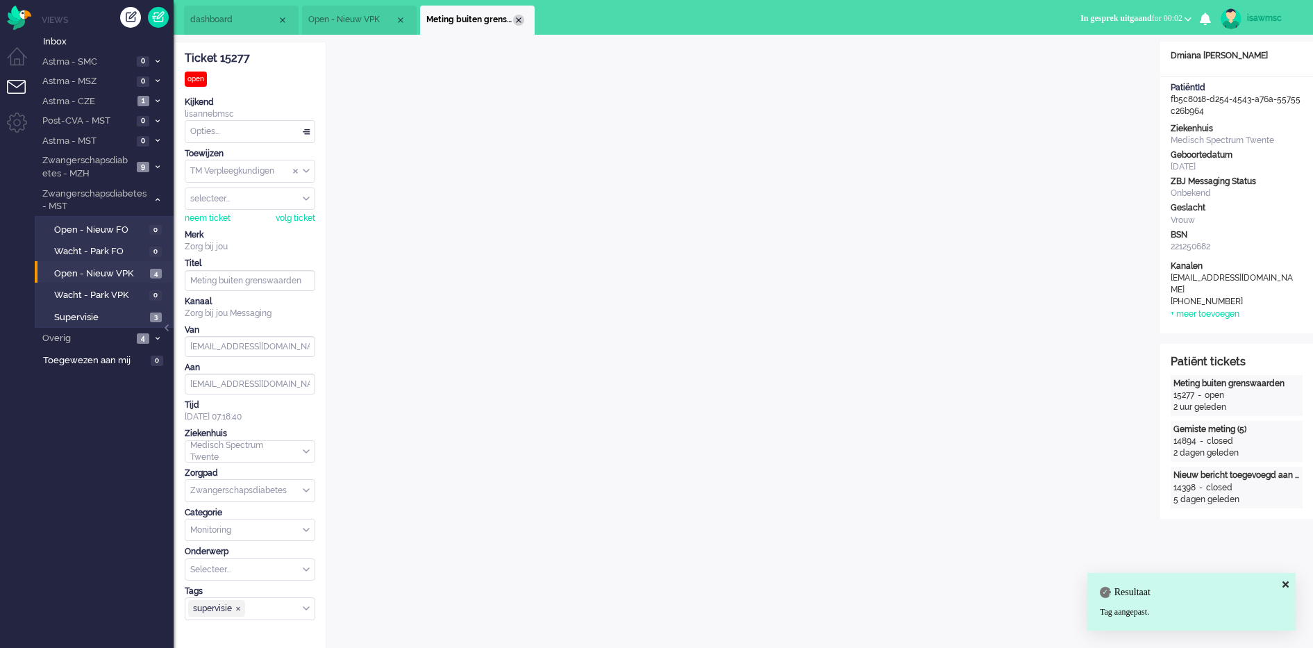
click at [519, 15] on div "Close tab" at bounding box center [518, 20] width 11 height 11
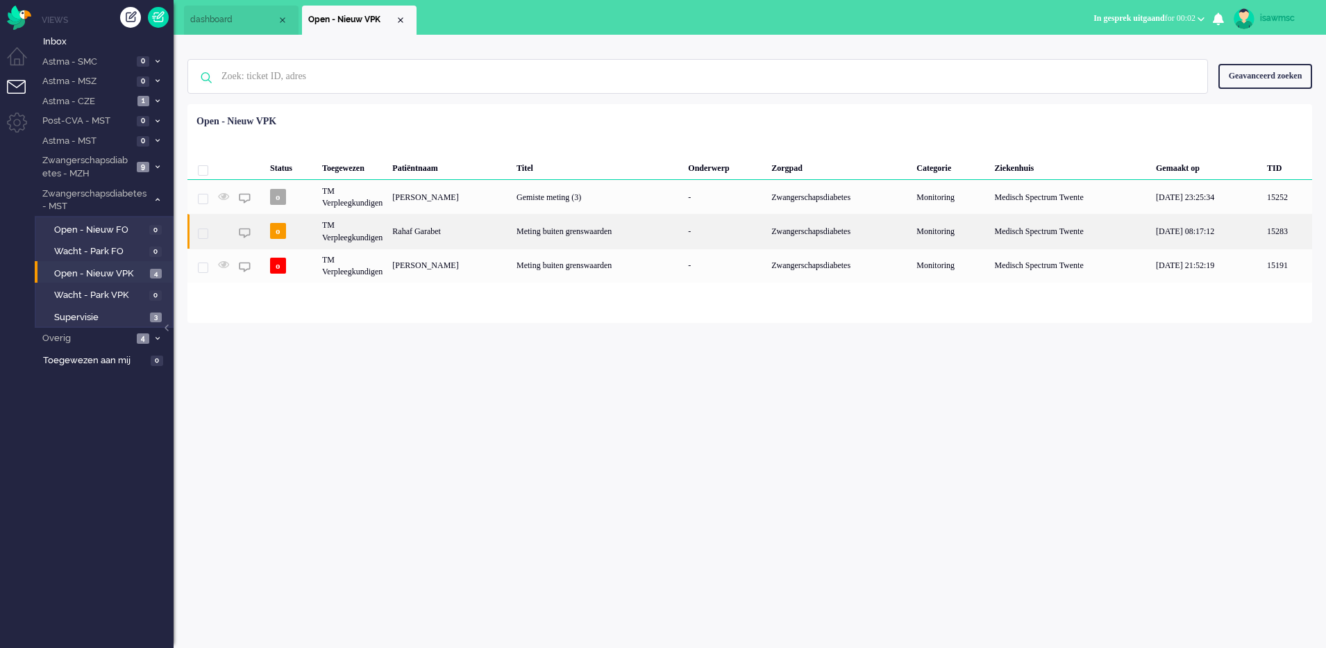
click at [471, 228] on div "Rahaf Garabet" at bounding box center [449, 231] width 124 height 34
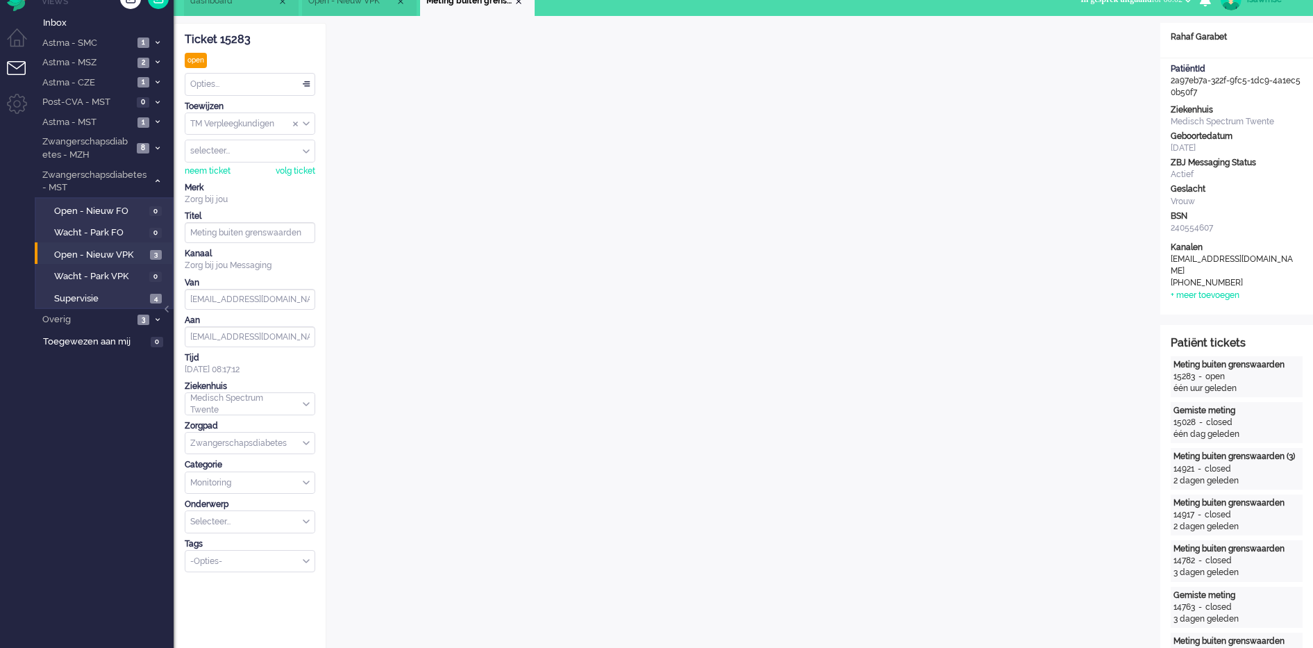
scroll to position [366, 0]
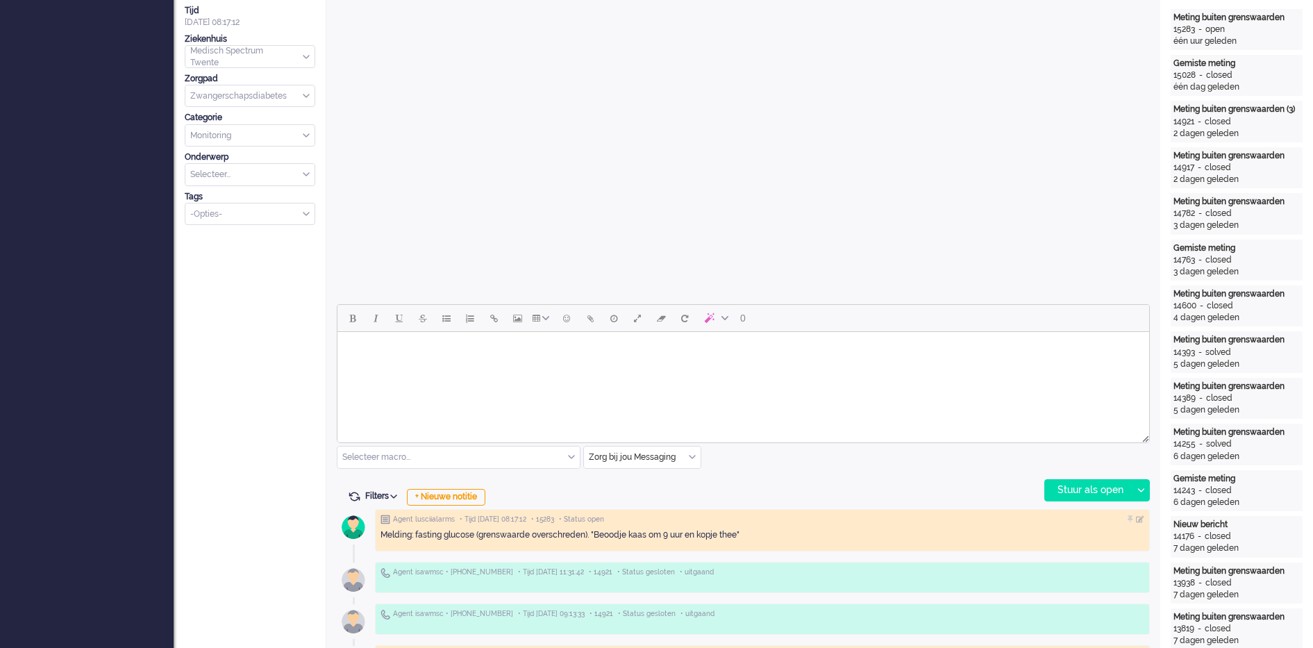
click at [691, 458] on div "Zorg bij jou Messaging" at bounding box center [642, 457] width 117 height 22
click at [646, 492] on span "uitgaand telefoon" at bounding box center [624, 498] width 69 height 12
click at [1054, 495] on div "Stuur als open" at bounding box center [1088, 490] width 87 height 21
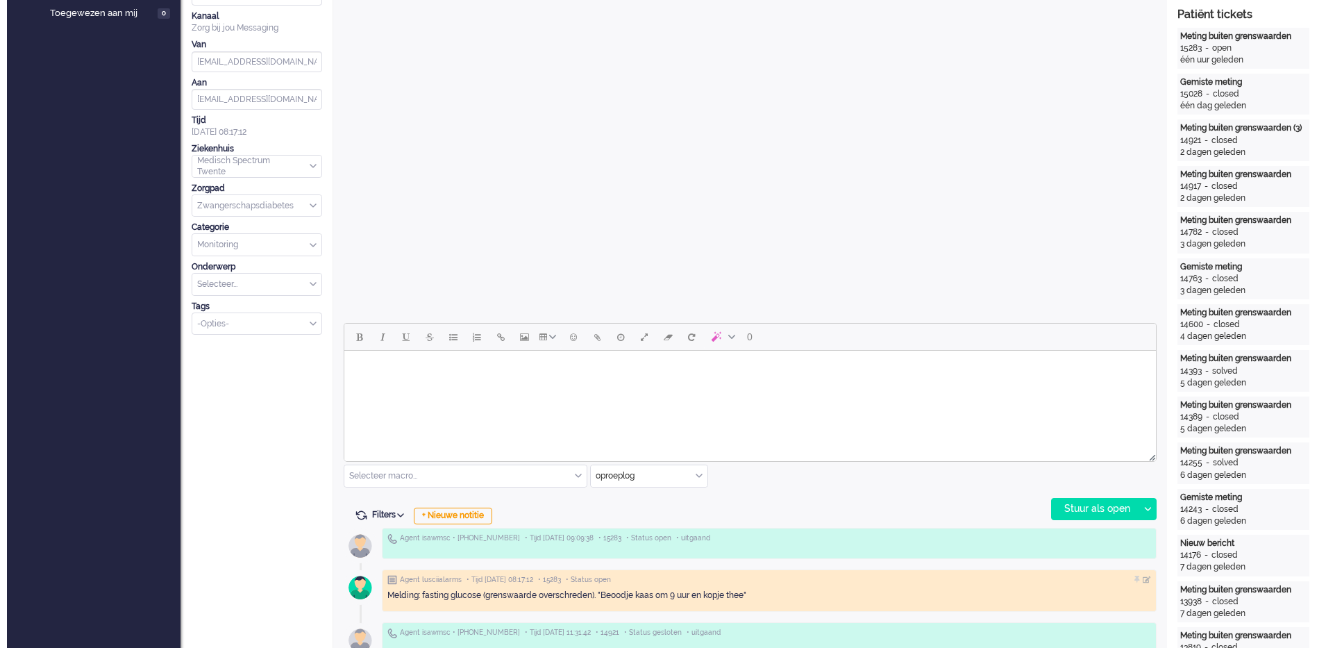
scroll to position [0, 0]
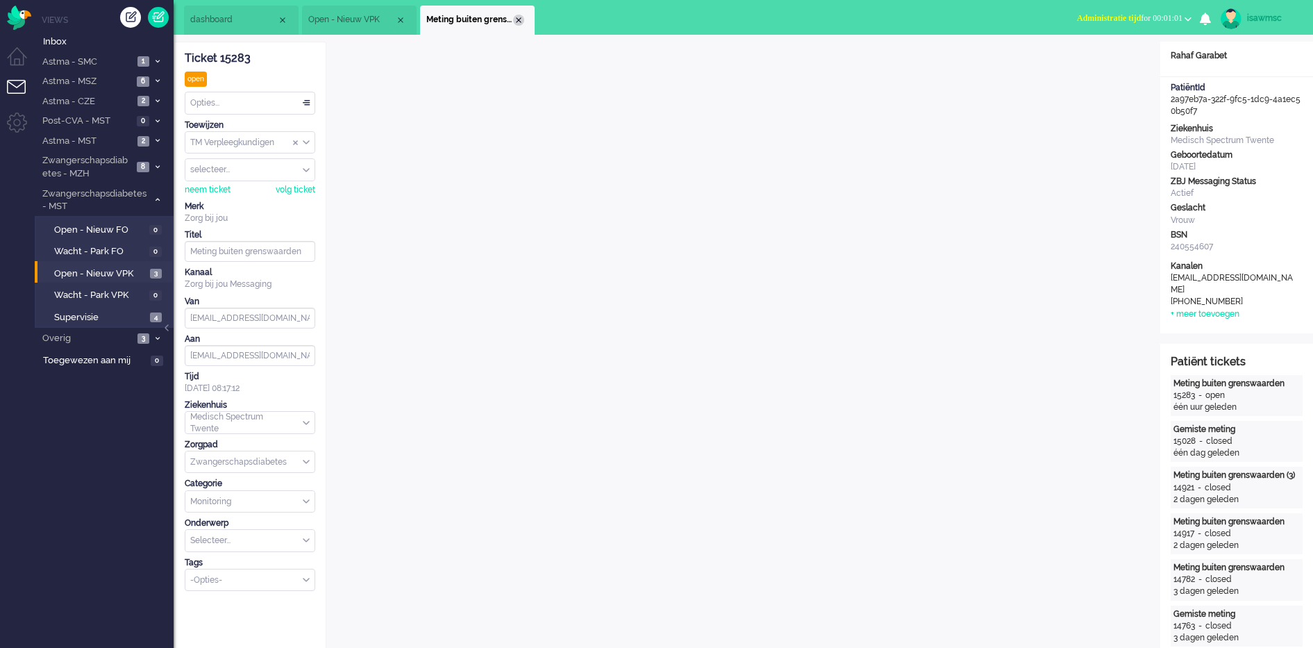
click at [520, 18] on div "Close tab" at bounding box center [518, 20] width 11 height 11
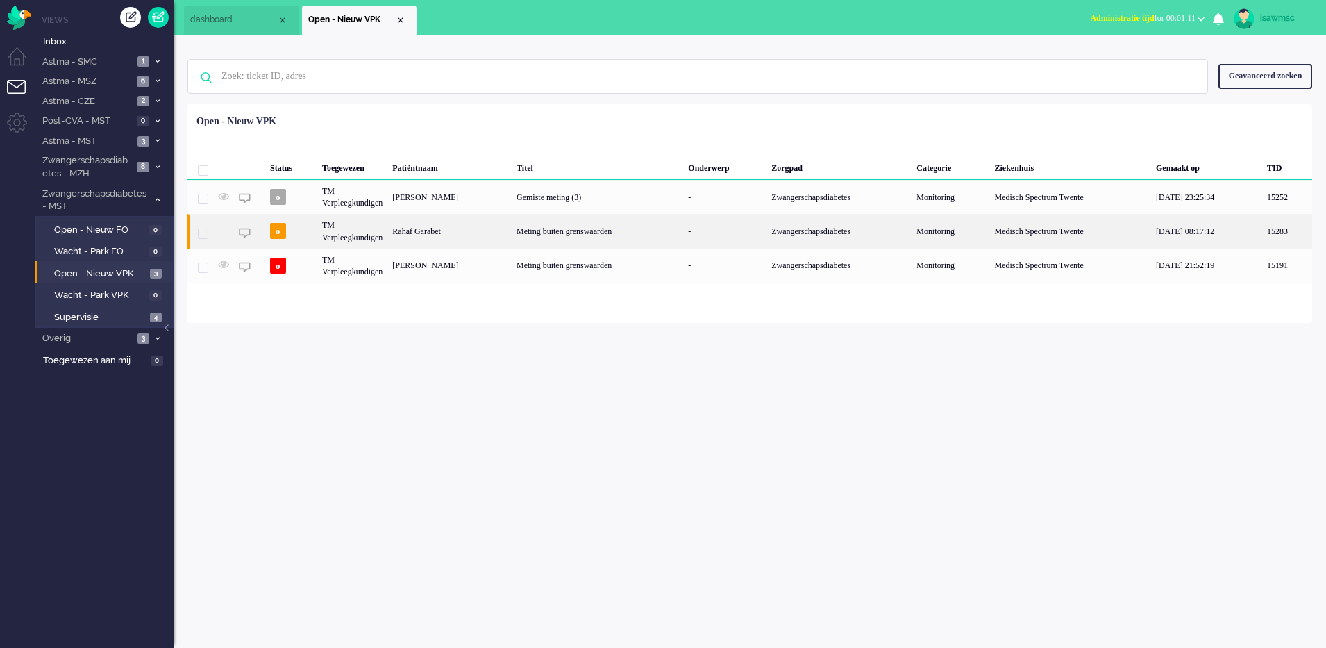
click at [413, 233] on div "Rahaf Garabet" at bounding box center [449, 231] width 124 height 34
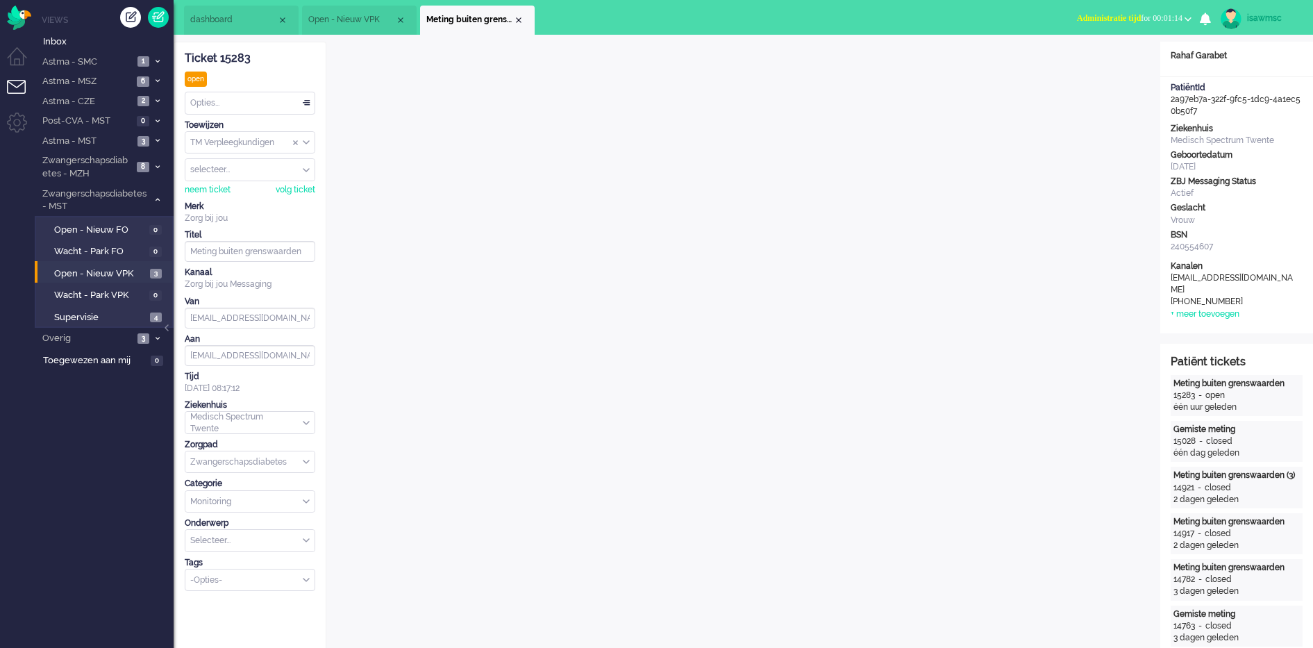
scroll to position [19, 0]
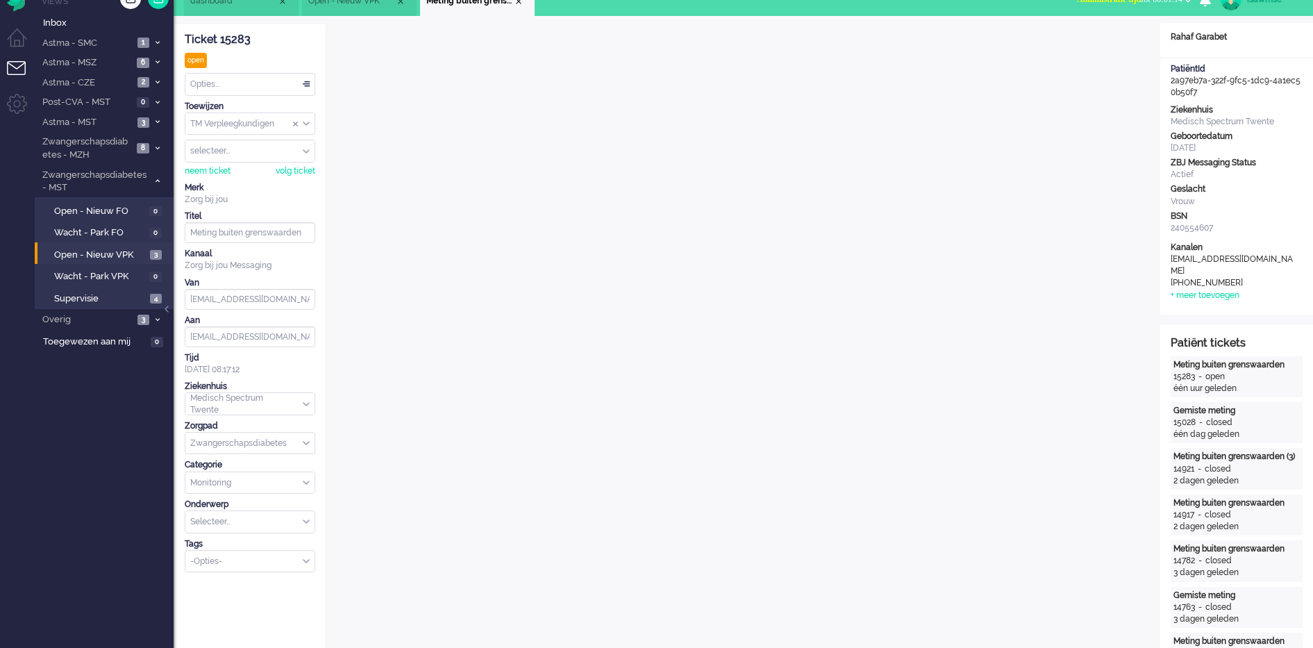
click at [271, 85] on div "Opties..." at bounding box center [249, 85] width 129 height 22
click at [224, 181] on span "Opgelost" at bounding box center [209, 183] width 35 height 12
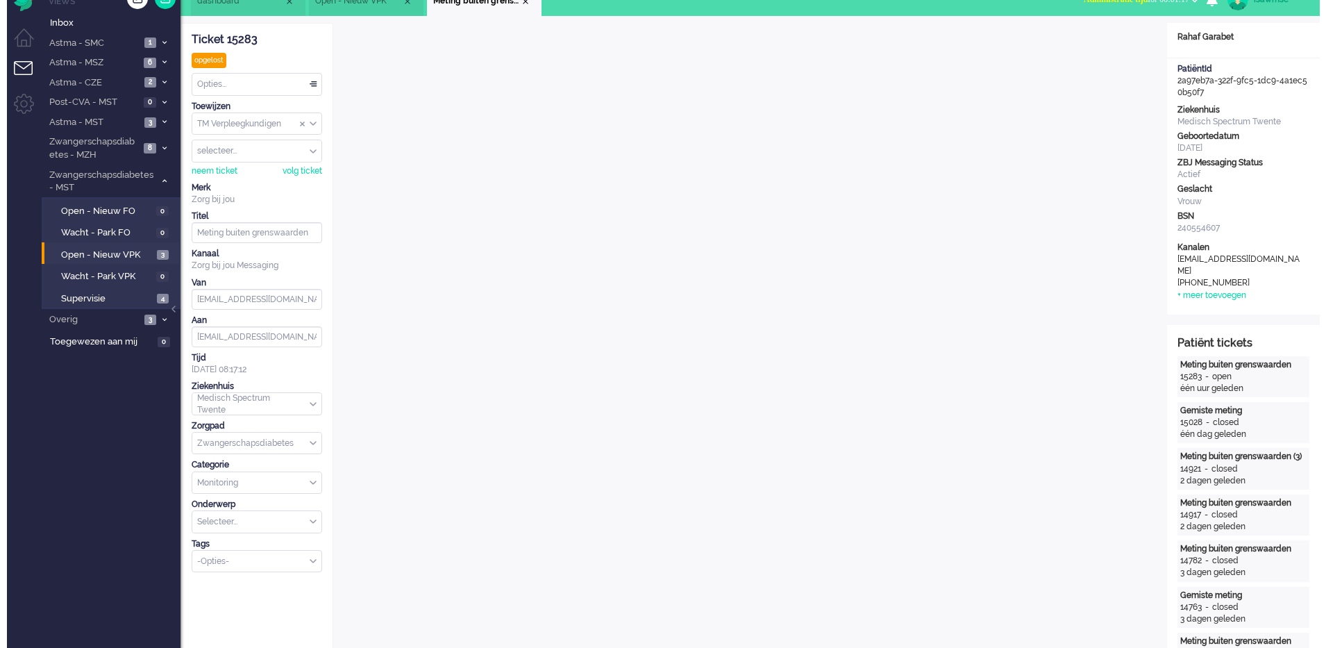
scroll to position [0, 0]
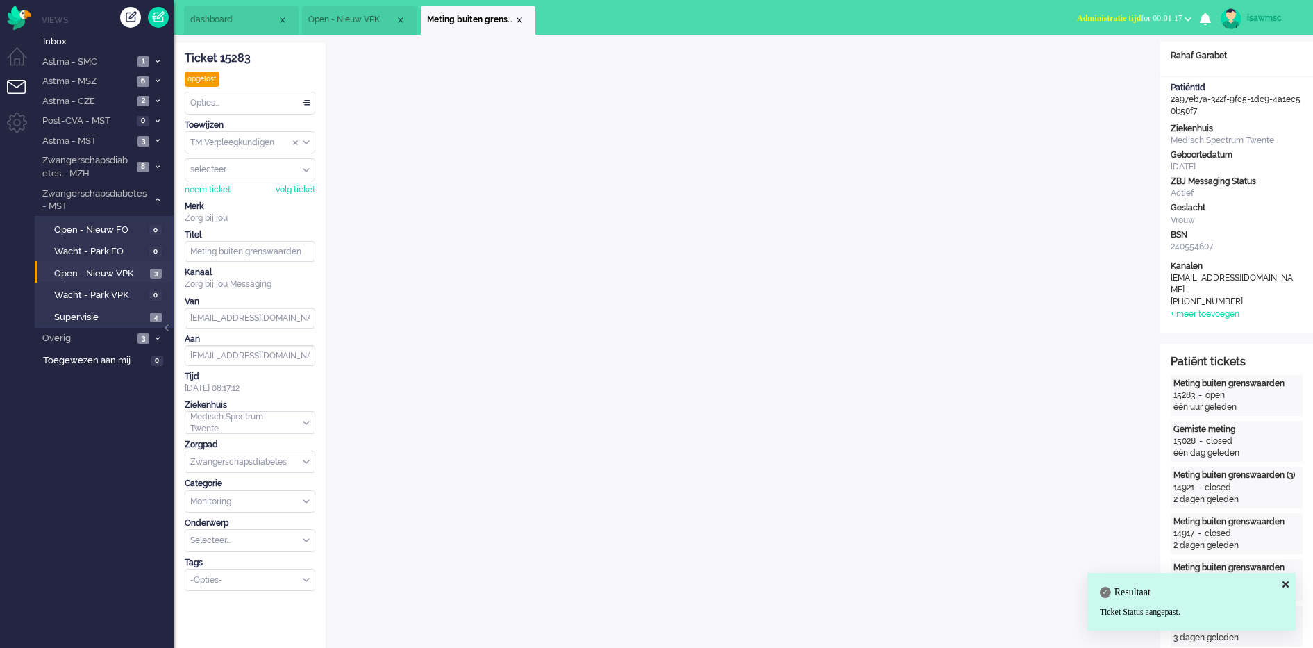
click at [517, 20] on div "Close tab" at bounding box center [519, 20] width 11 height 11
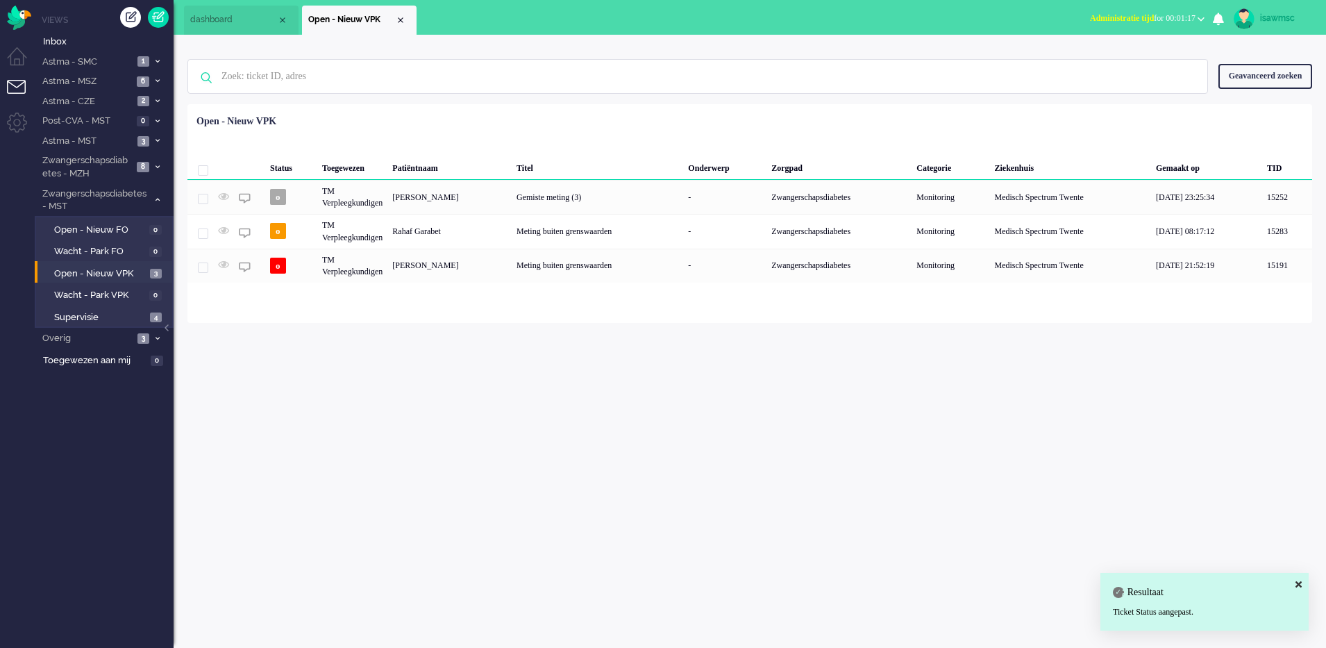
click at [430, 115] on div "Status Toegewezen Patiëntnaam Titel Onderwerp Zorgpad Categorie Ziekenhuis Gema…" at bounding box center [749, 196] width 1125 height 174
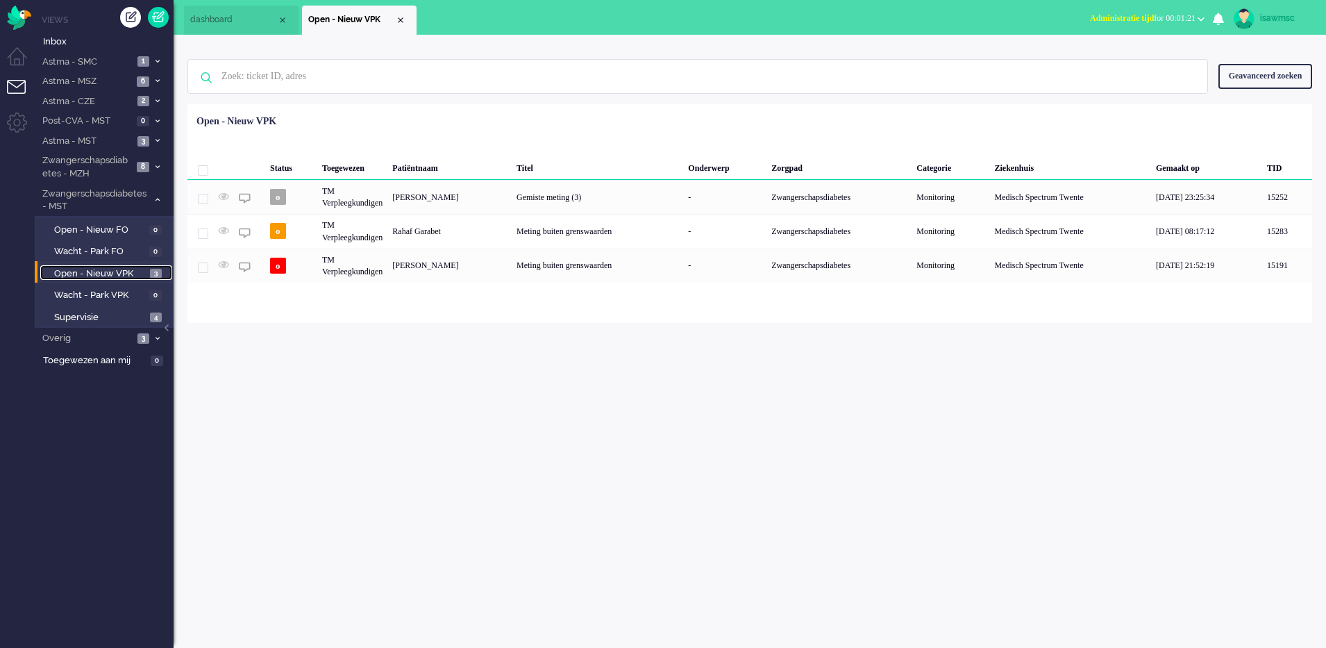
click at [139, 265] on link "Open - Nieuw VPK 3" at bounding box center [106, 272] width 132 height 15
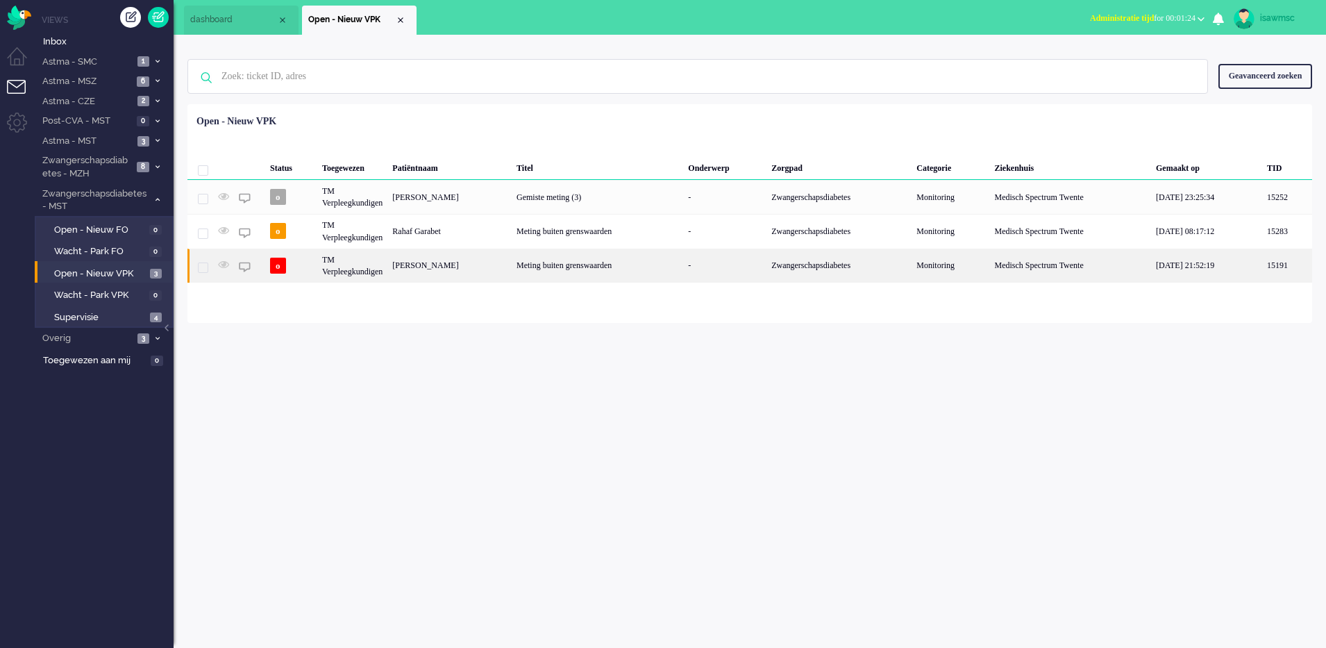
click at [471, 265] on div "Femke Lievestro" at bounding box center [449, 266] width 124 height 34
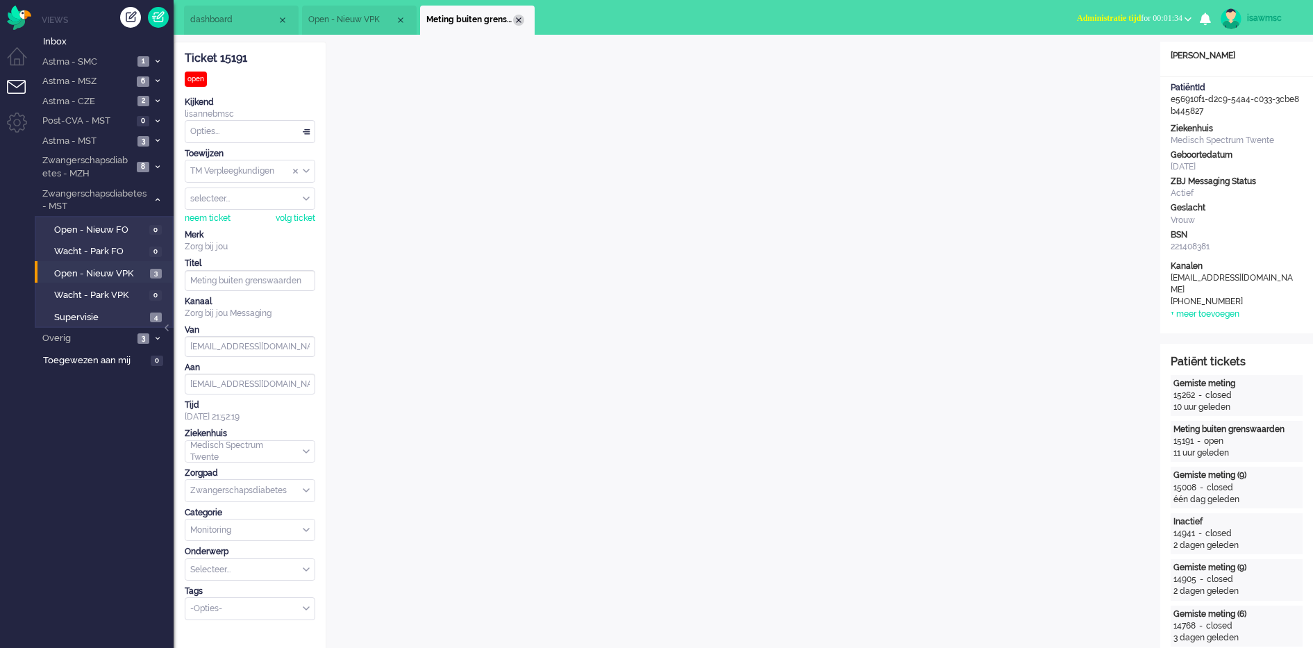
click at [517, 20] on div "Close tab" at bounding box center [518, 20] width 11 height 11
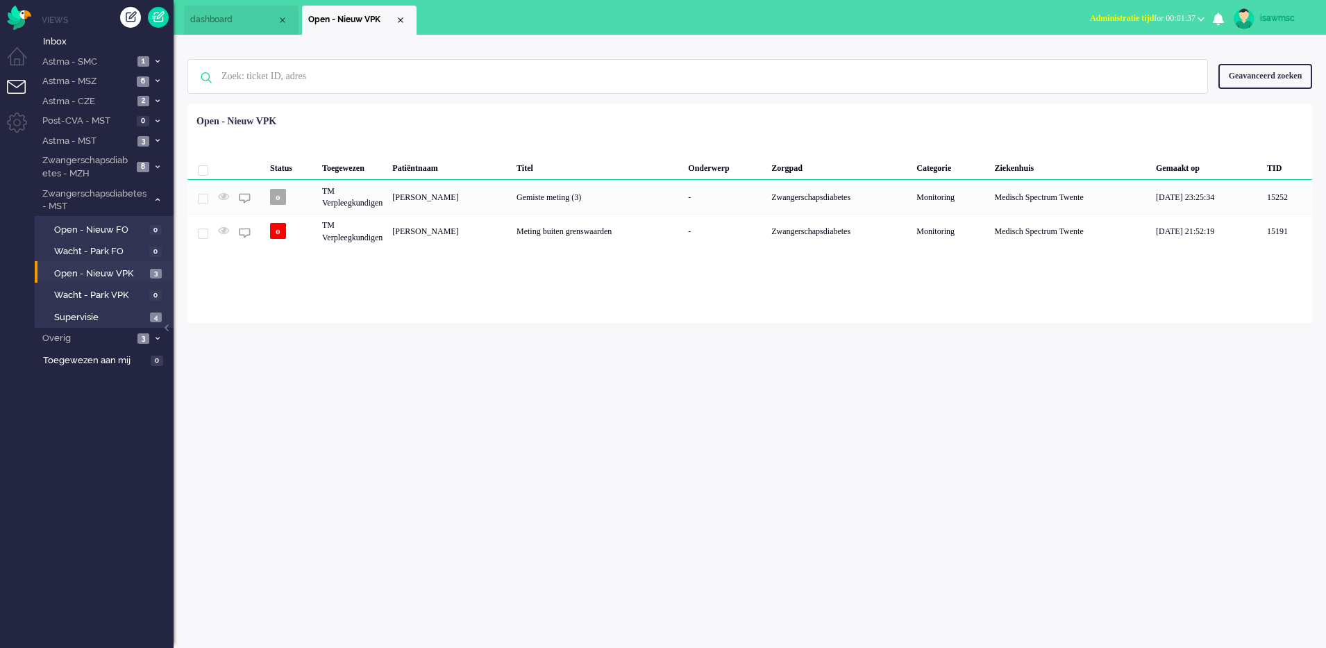
click at [428, 119] on div "Status Toegewezen Patiëntnaam Titel Onderwerp Zorgpad Categorie Ziekenhuis Gema…" at bounding box center [749, 179] width 1125 height 140
click at [156, 142] on icon at bounding box center [158, 140] width 4 height 5
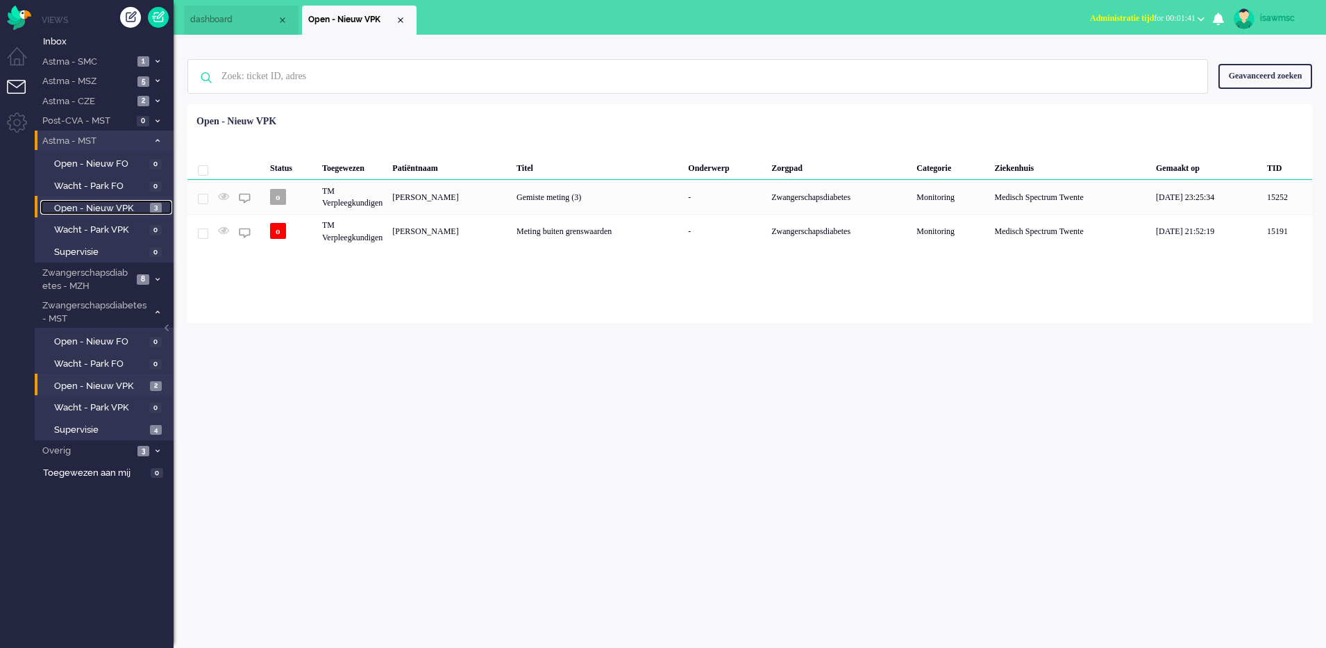
click at [143, 200] on link "Open - Nieuw VPK 3" at bounding box center [106, 207] width 132 height 15
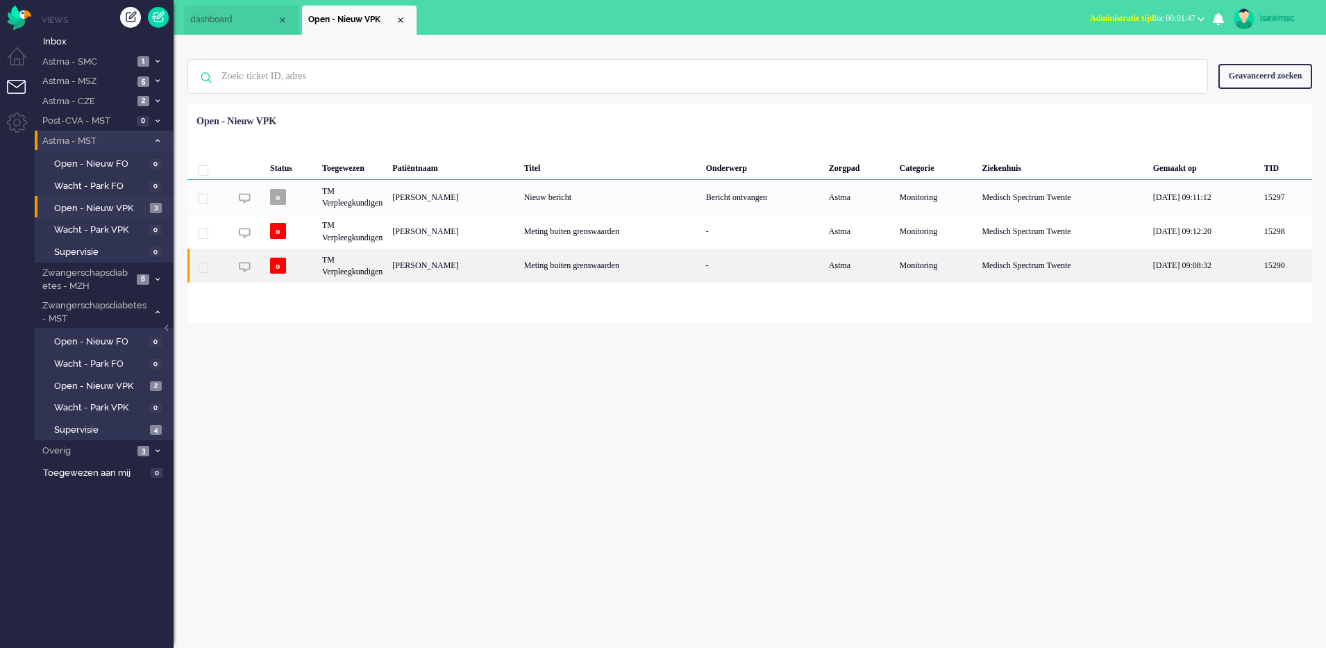
click at [571, 269] on div "Meting buiten grenswaarden" at bounding box center [610, 266] width 182 height 34
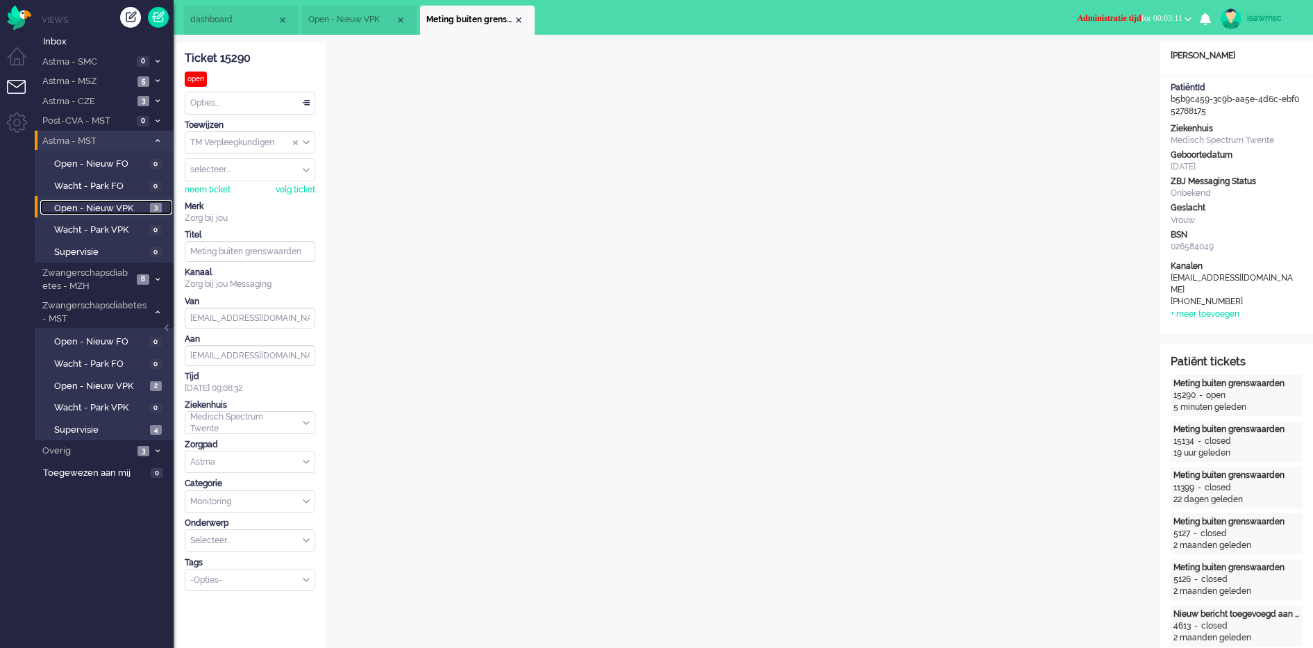
click at [142, 203] on span "Open - Nieuw VPK" at bounding box center [100, 208] width 92 height 13
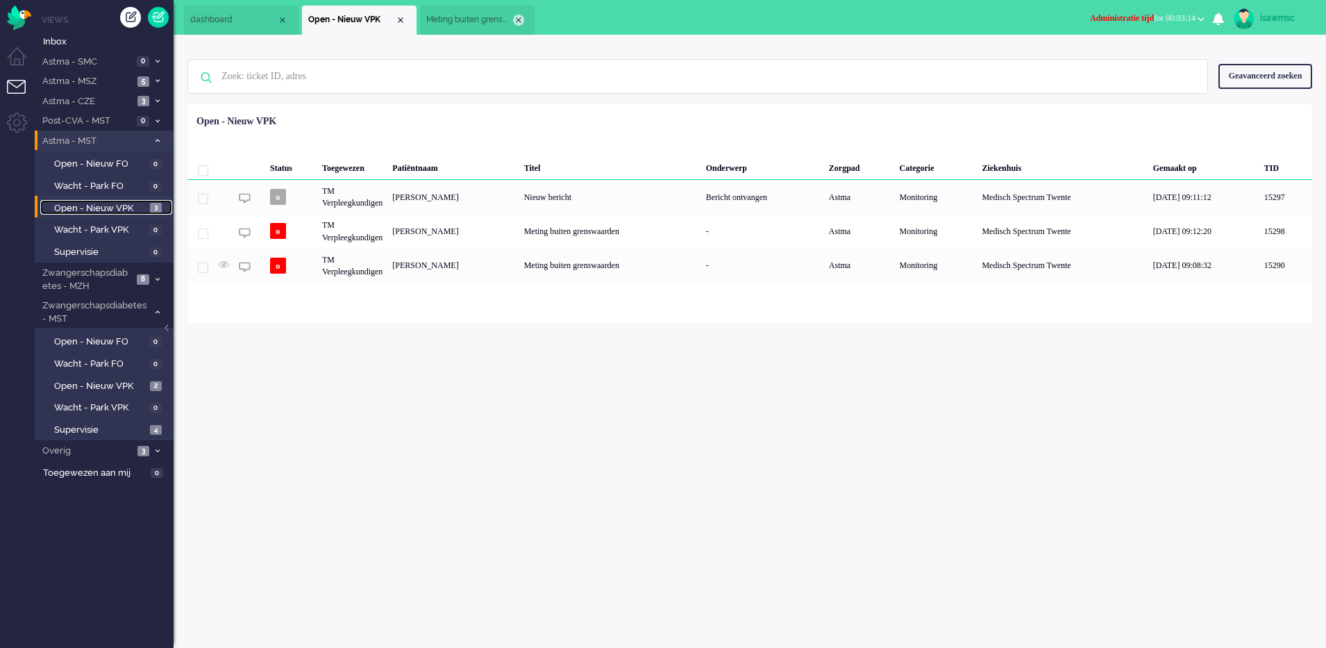
click at [521, 17] on div "Close tab" at bounding box center [518, 20] width 11 height 11
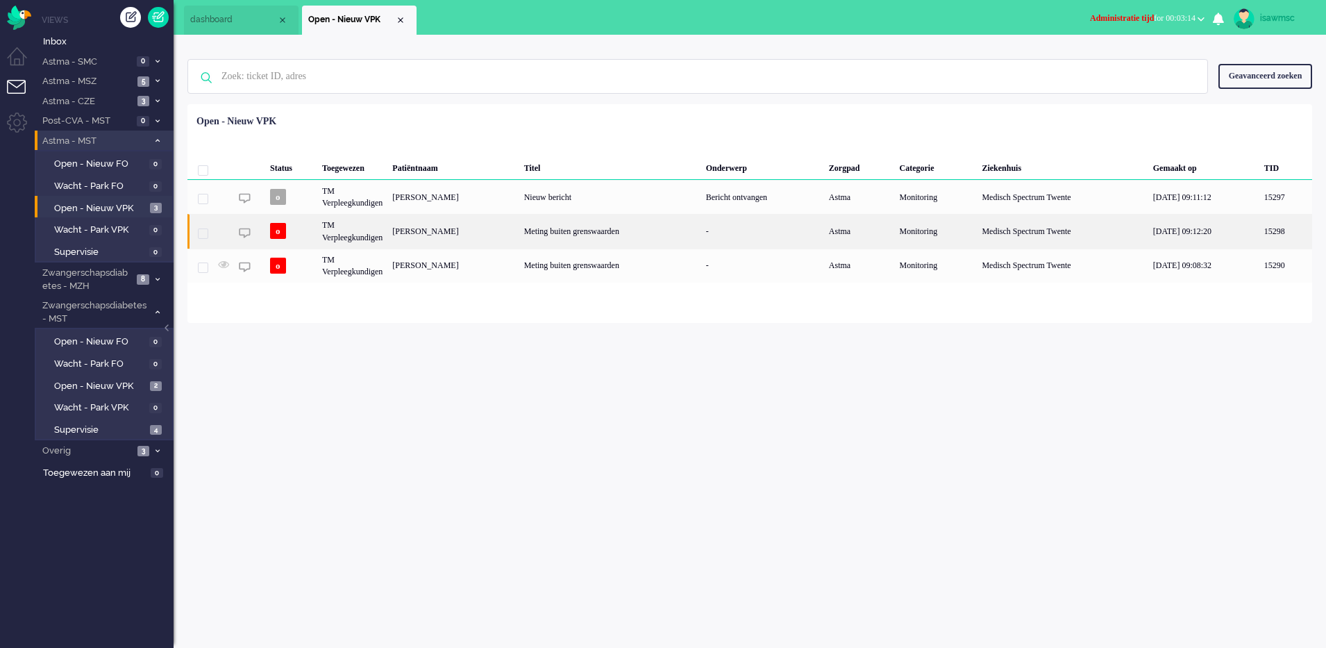
click at [498, 231] on div "Anne Marie Peterkamp" at bounding box center [452, 231] width 131 height 34
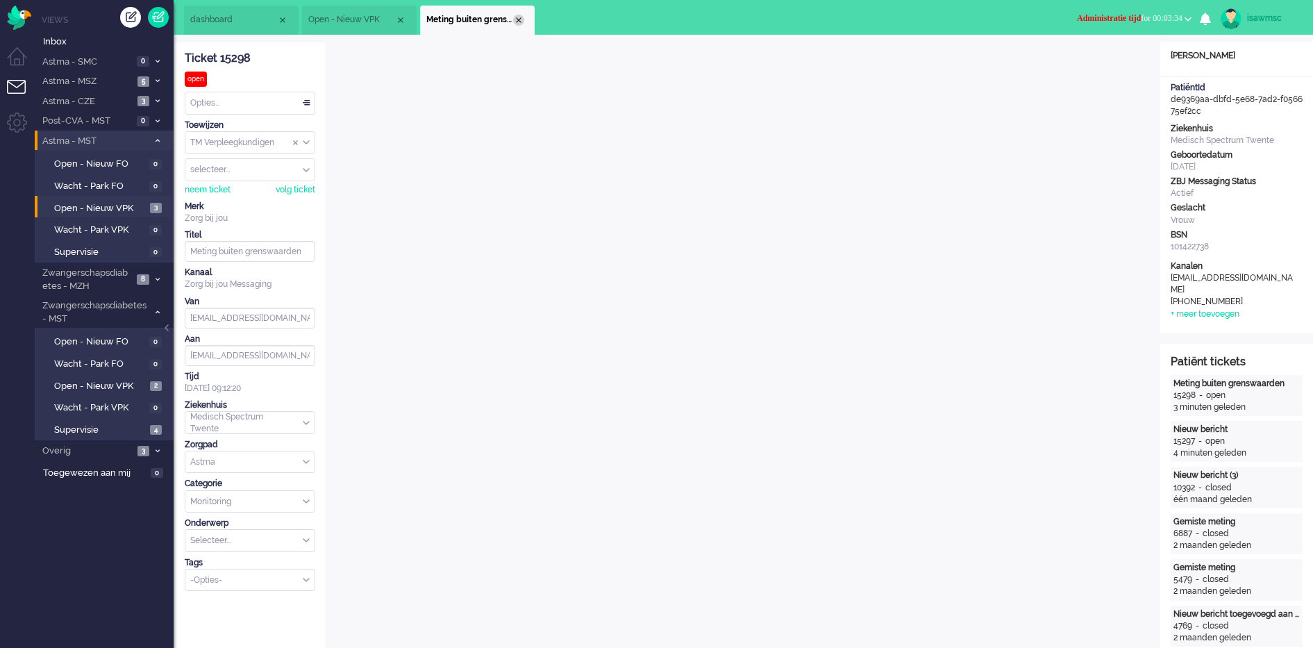
click at [515, 16] on div "Close tab" at bounding box center [518, 20] width 11 height 11
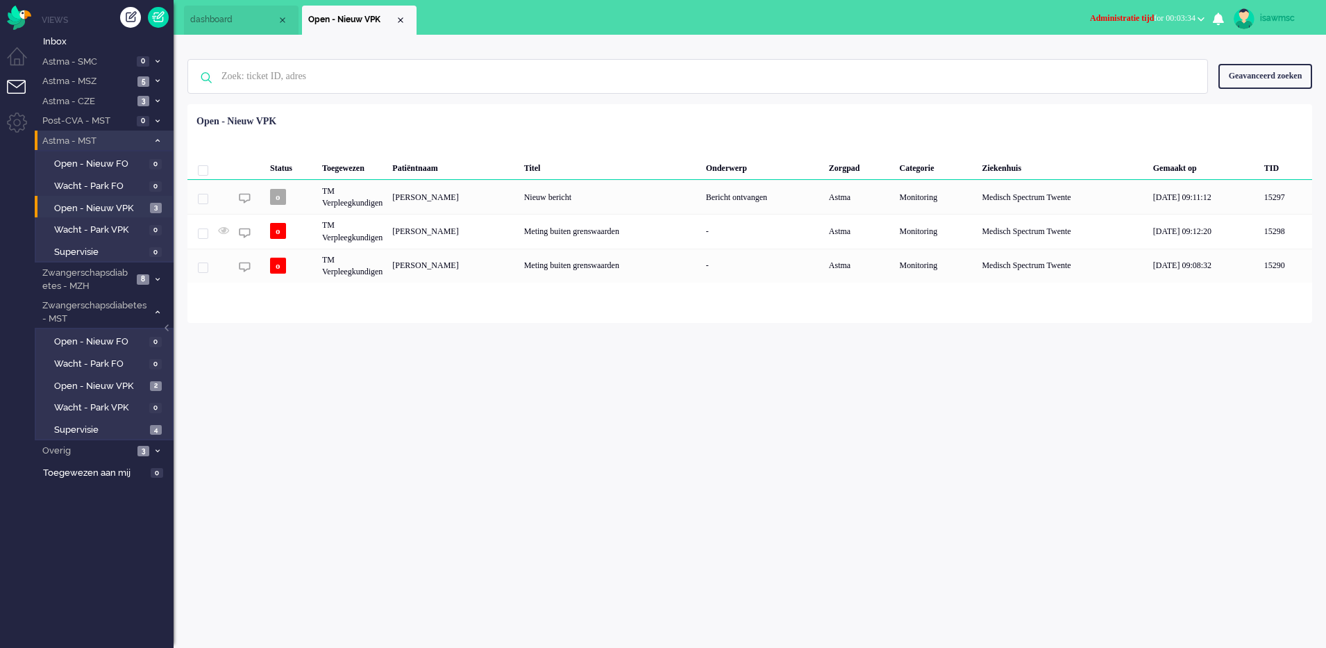
click at [367, 108] on div "Loading... Status Toegewezen Patiëntnaam Titel Onderwerp Zorgpad Categorie Ziek…" at bounding box center [749, 213] width 1125 height 219
click at [152, 97] on li "Astma - CZE 3" at bounding box center [104, 101] width 139 height 20
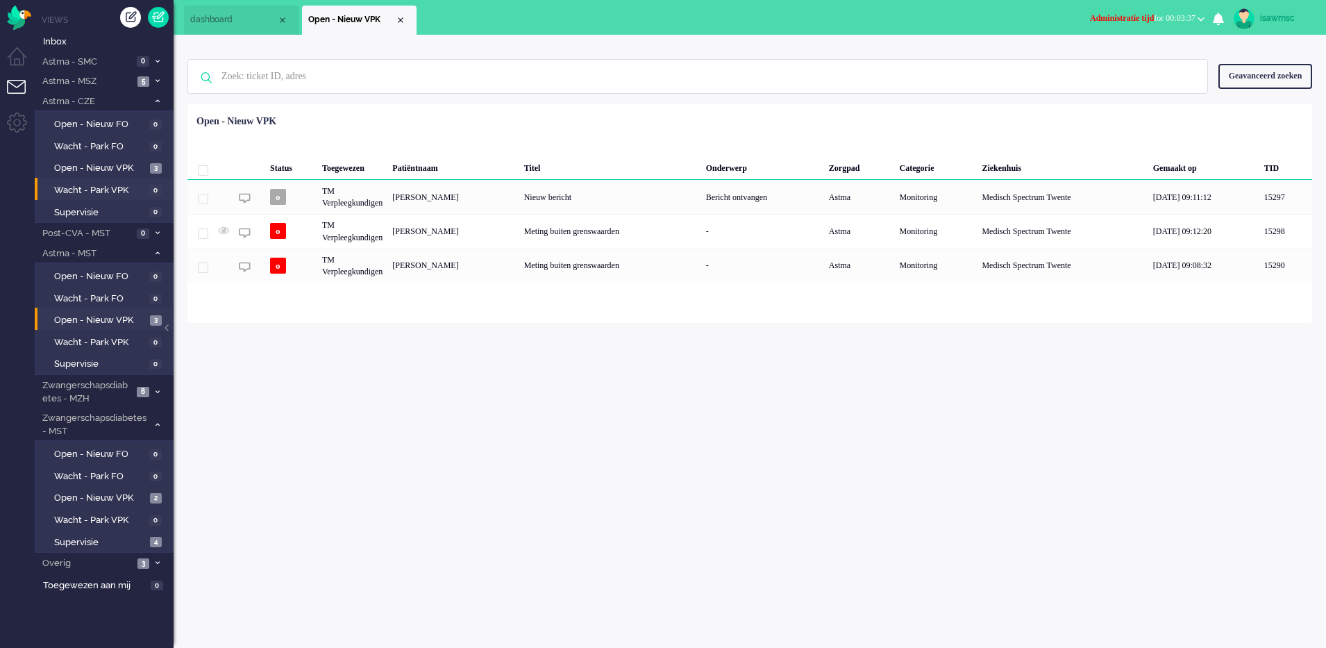
drag, startPoint x: 158, startPoint y: 249, endPoint x: 157, endPoint y: 179, distance: 69.4
click at [158, 249] on li "Astma - MST 3" at bounding box center [104, 253] width 139 height 20
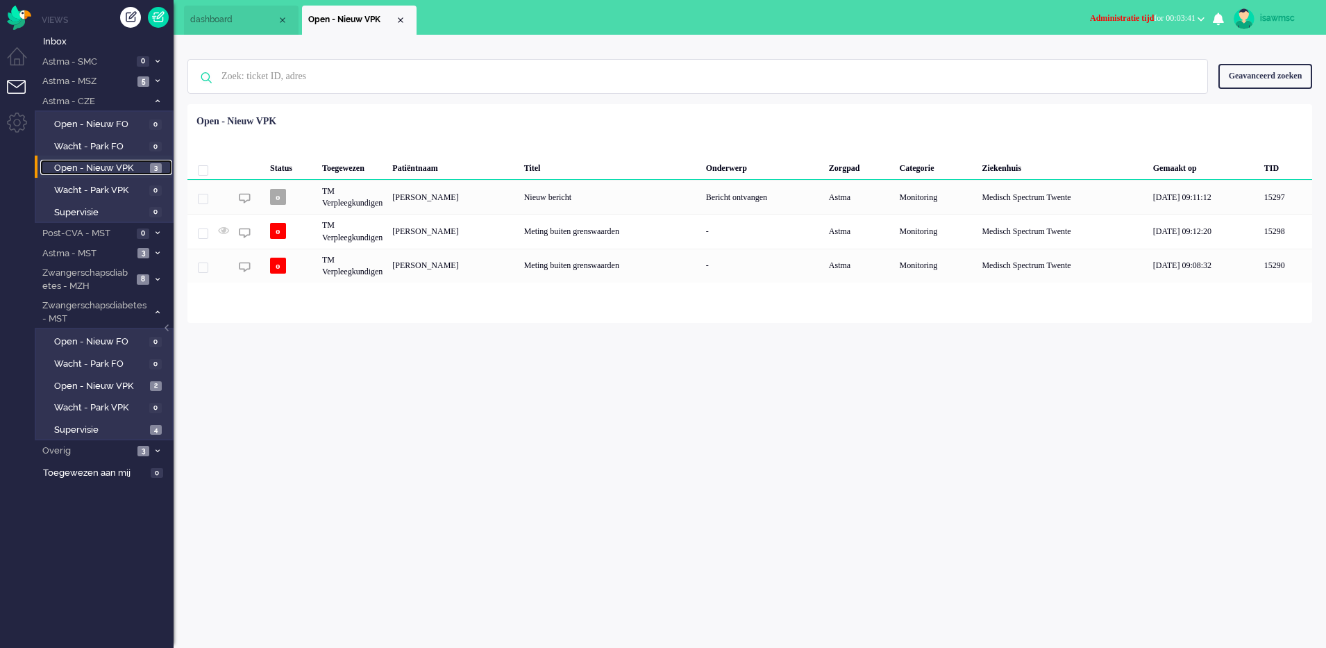
click at [147, 163] on link "Open - Nieuw VPK 3" at bounding box center [106, 167] width 132 height 15
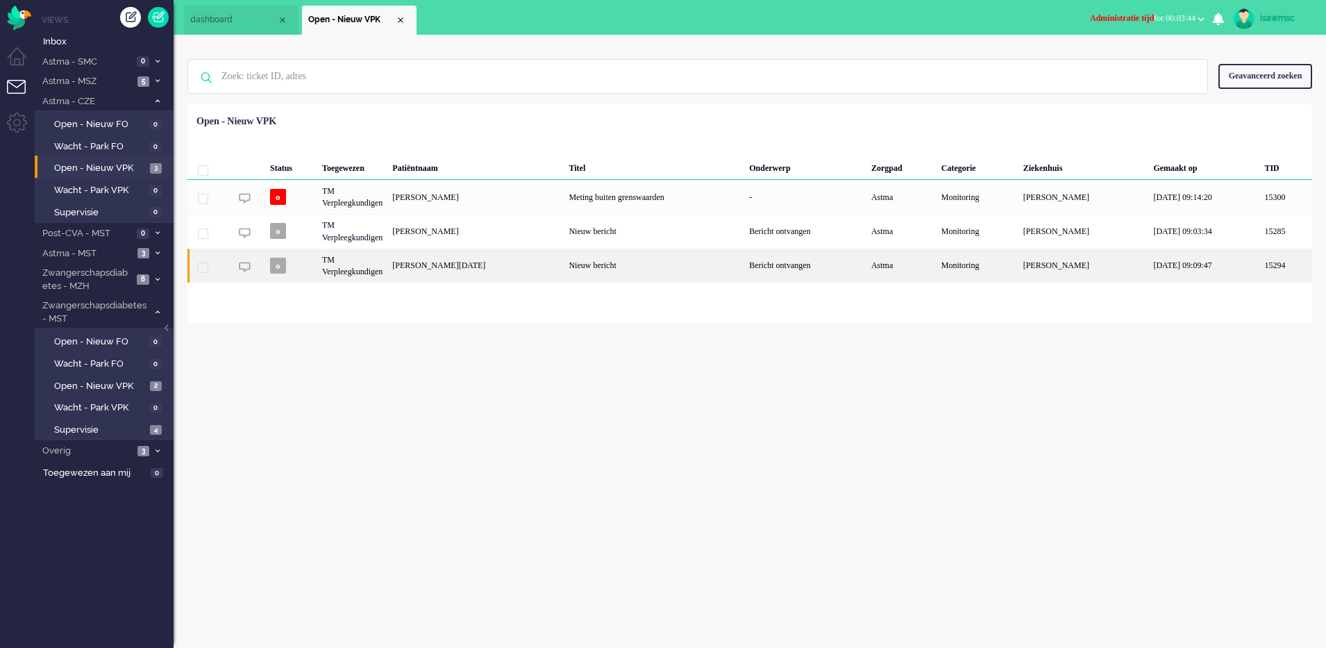
click at [494, 260] on div "Henrica Lucia Hermana Maria Verstappen" at bounding box center [475, 266] width 176 height 34
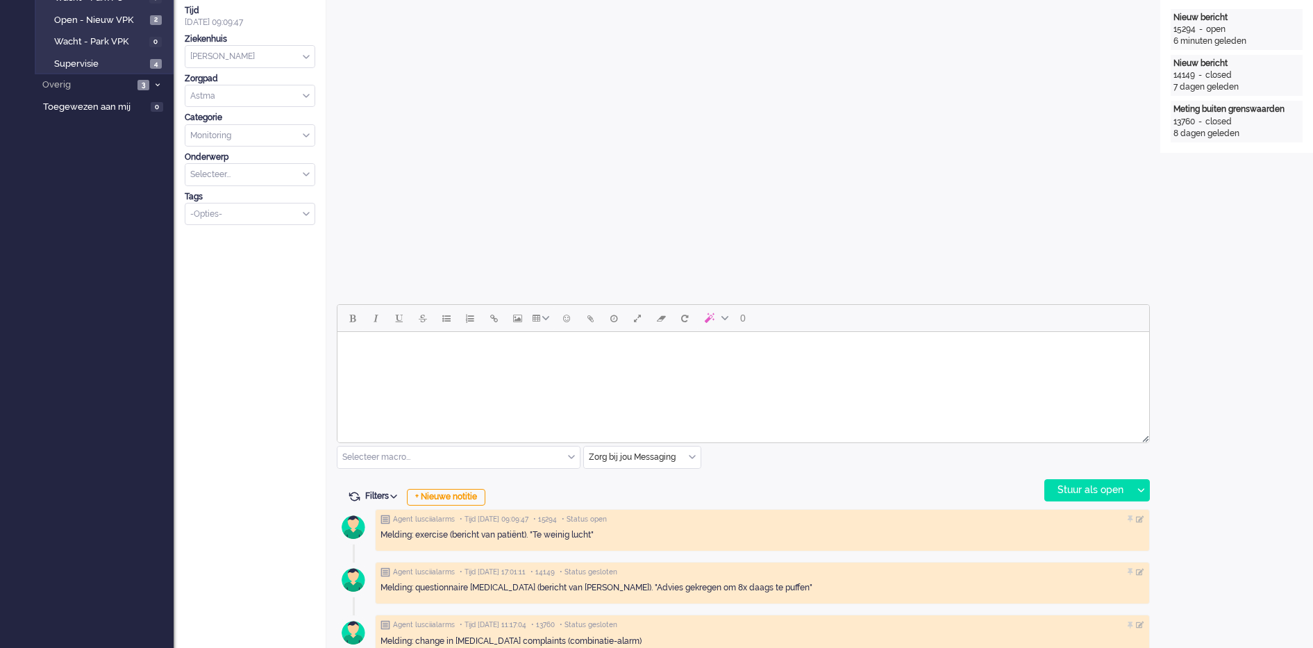
scroll to position [386, 0]
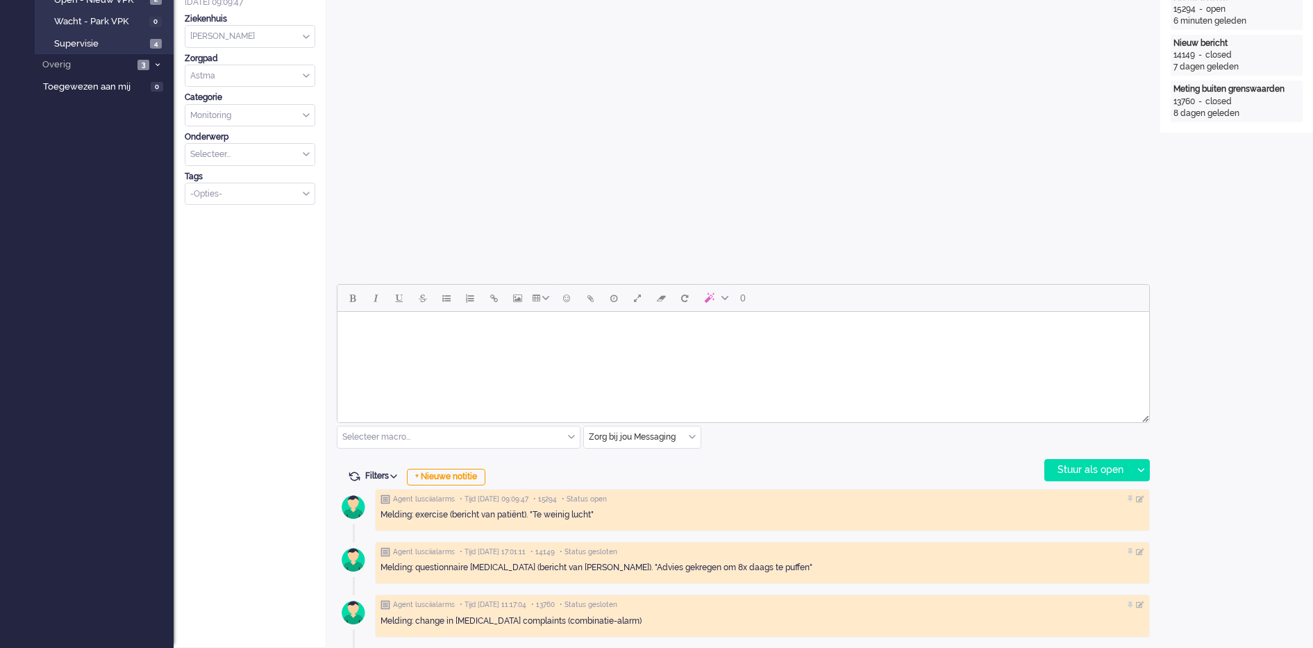
click at [659, 347] on html at bounding box center [743, 329] width 812 height 35
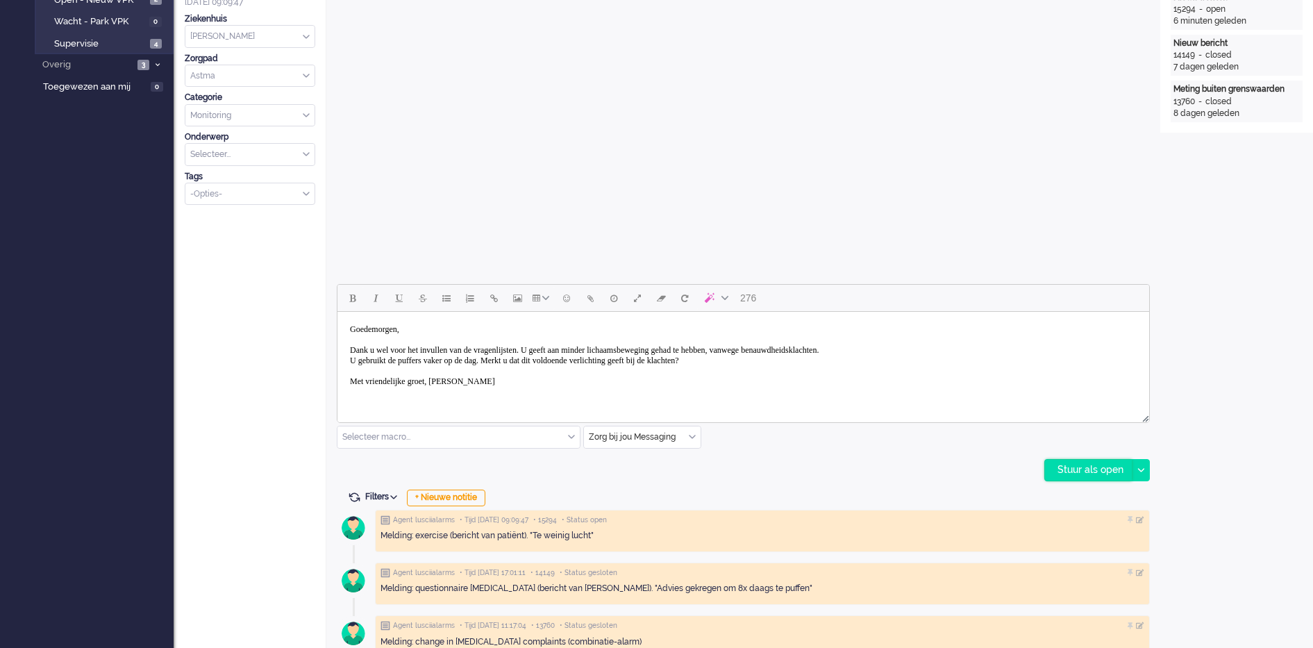
click at [1085, 469] on div "Stuur als open" at bounding box center [1088, 470] width 87 height 21
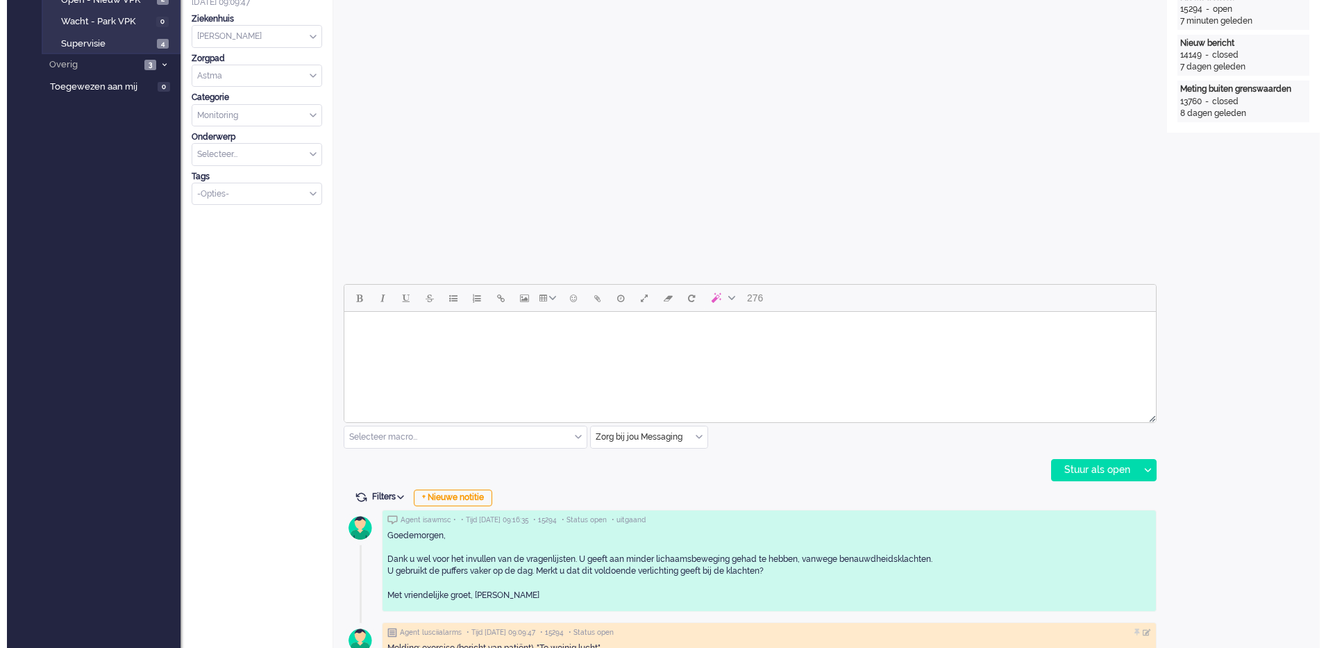
scroll to position [0, 0]
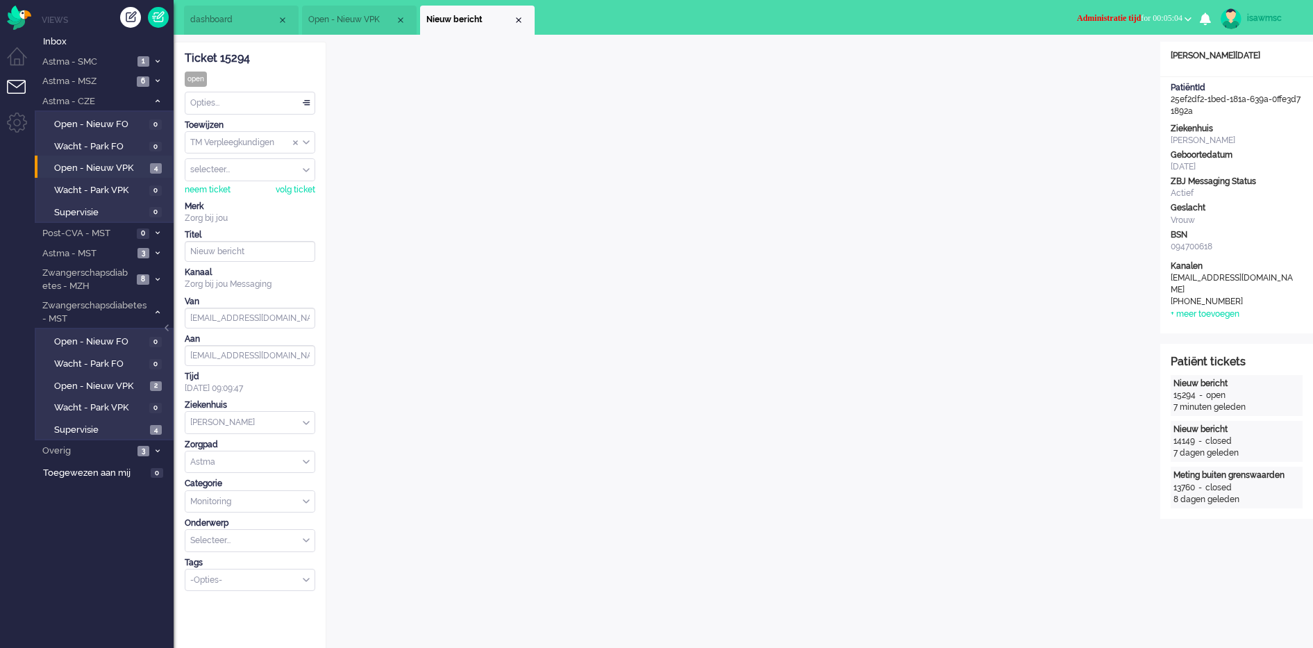
click at [250, 102] on div "Opties..." at bounding box center [249, 103] width 129 height 22
drag, startPoint x: 240, startPoint y: 202, endPoint x: 338, endPoint y: 104, distance: 138.9
click at [240, 201] on li "Opgelost" at bounding box center [249, 202] width 129 height 20
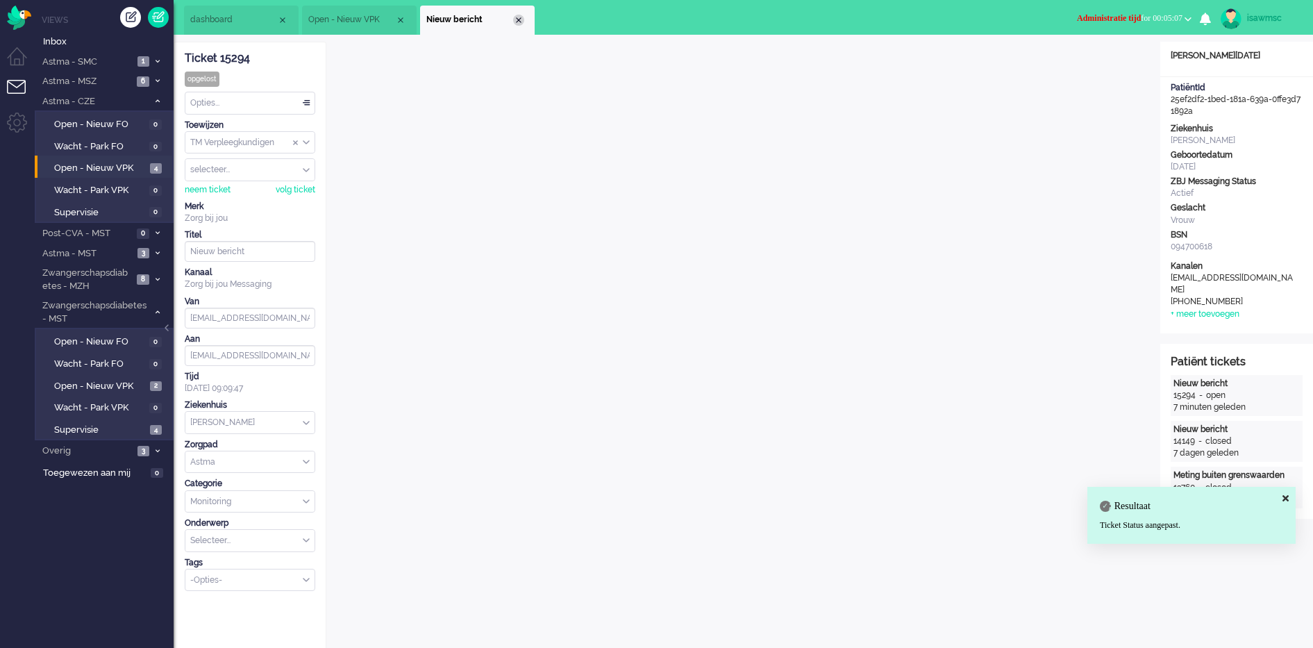
click at [515, 22] on div "Close tab" at bounding box center [518, 20] width 11 height 11
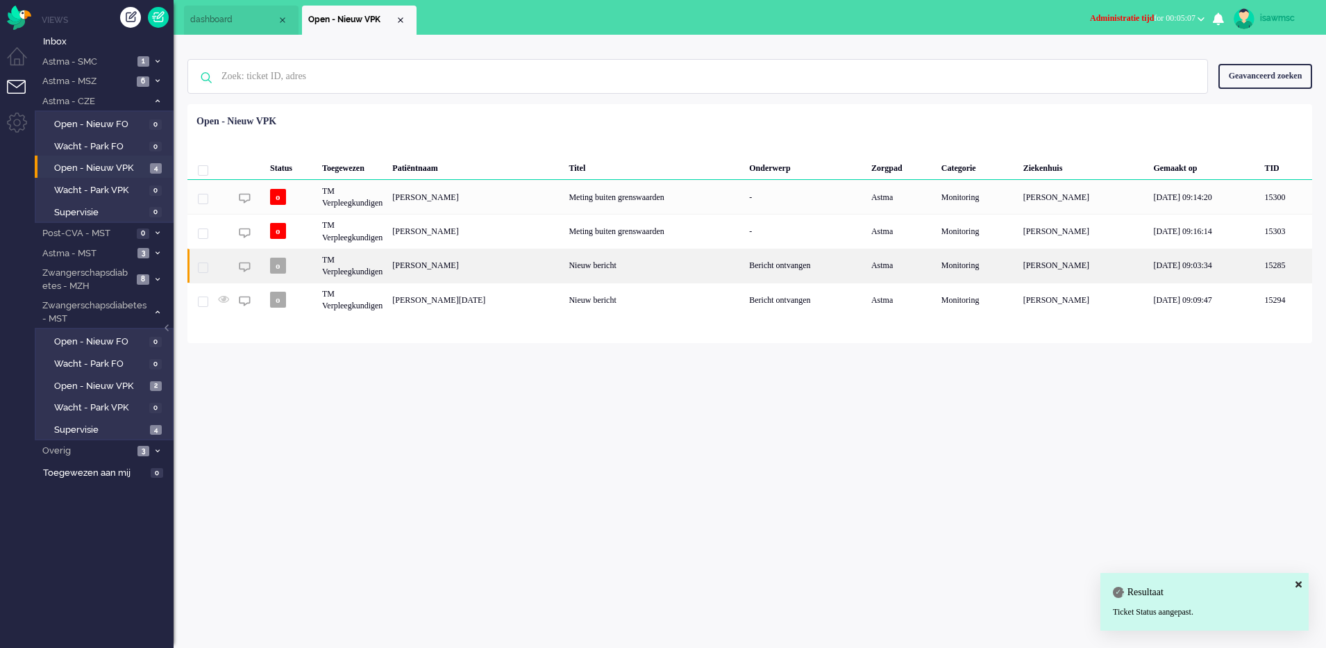
click at [549, 262] on div "Elisabeth Maria Alida Bertens" at bounding box center [475, 266] width 176 height 34
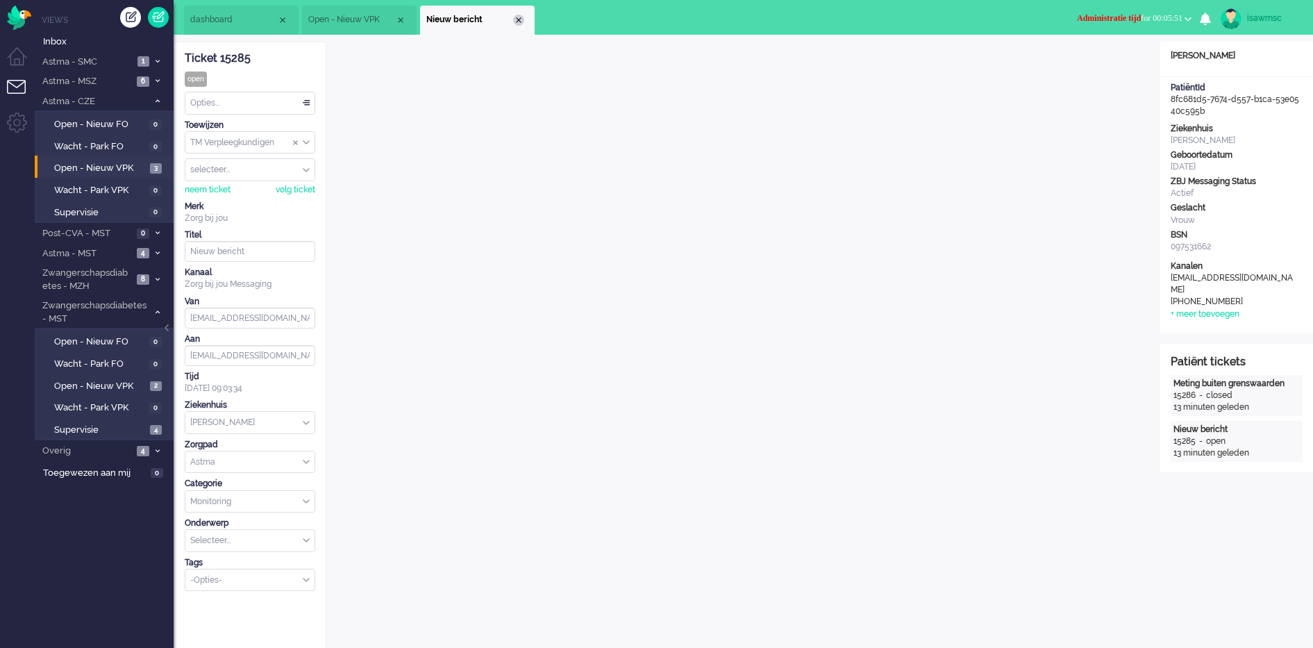
click at [520, 22] on div "Close tab" at bounding box center [518, 20] width 11 height 11
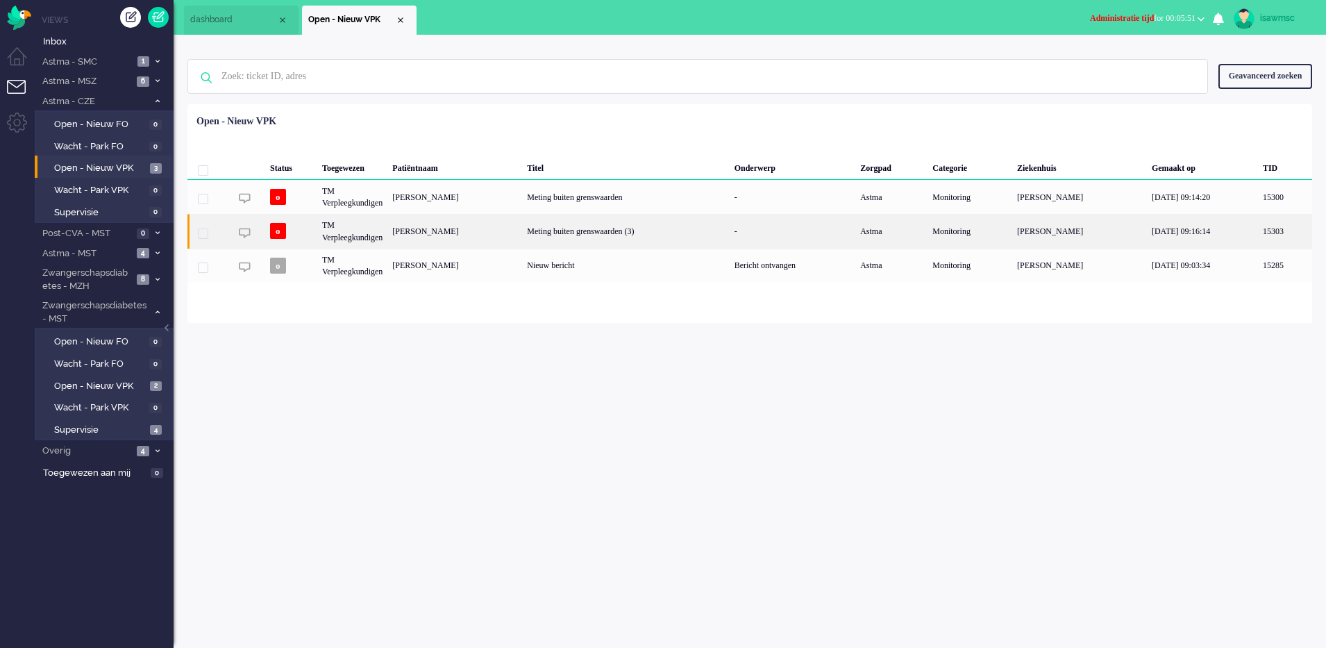
click at [464, 231] on div "Margaretha Bos" at bounding box center [454, 231] width 135 height 34
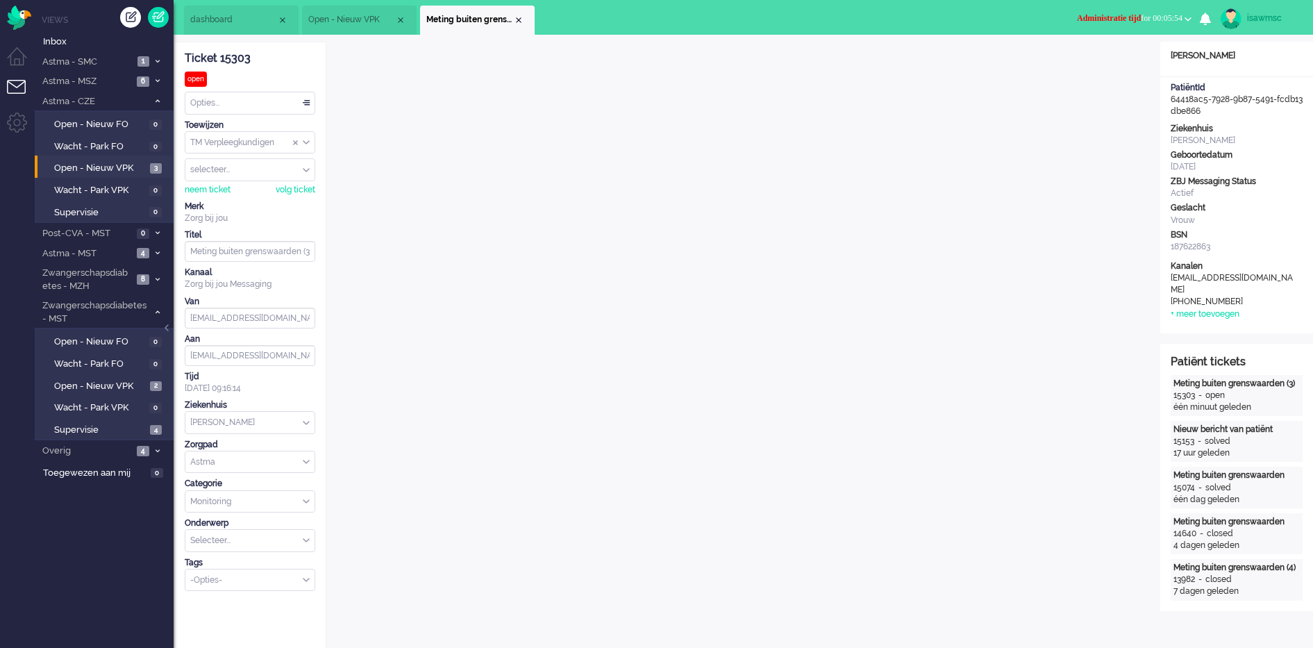
scroll to position [19, 0]
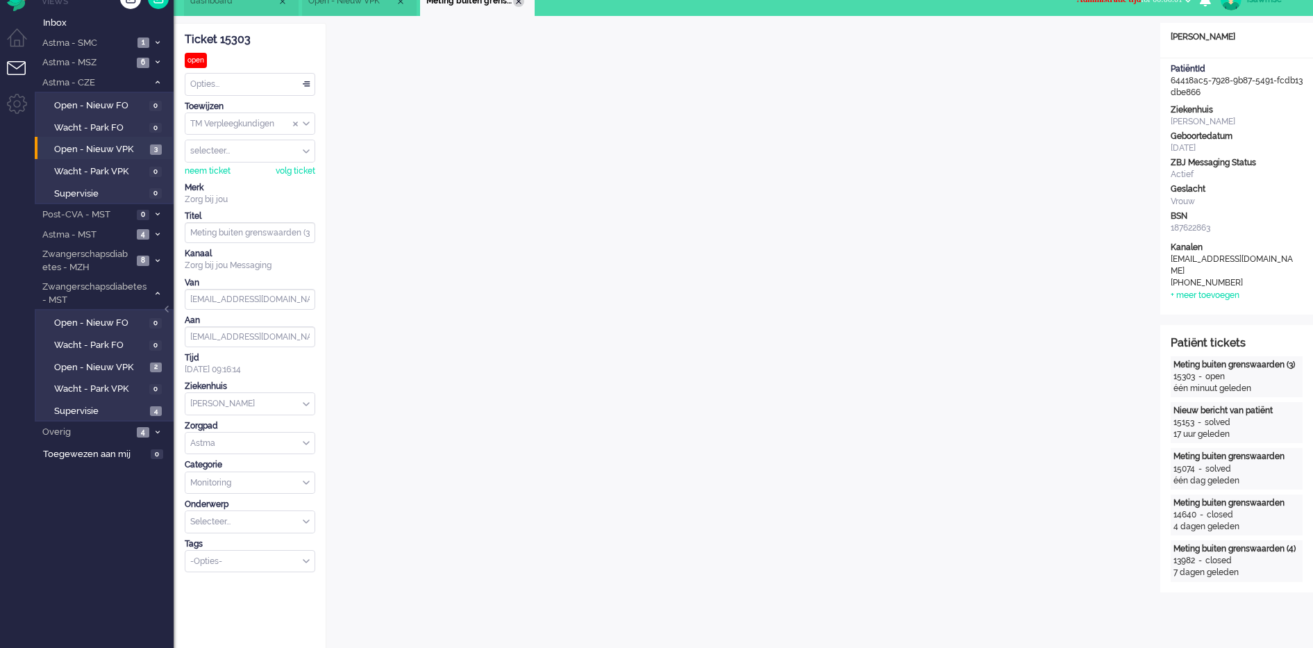
click at [519, 2] on div "Close tab" at bounding box center [518, 1] width 11 height 11
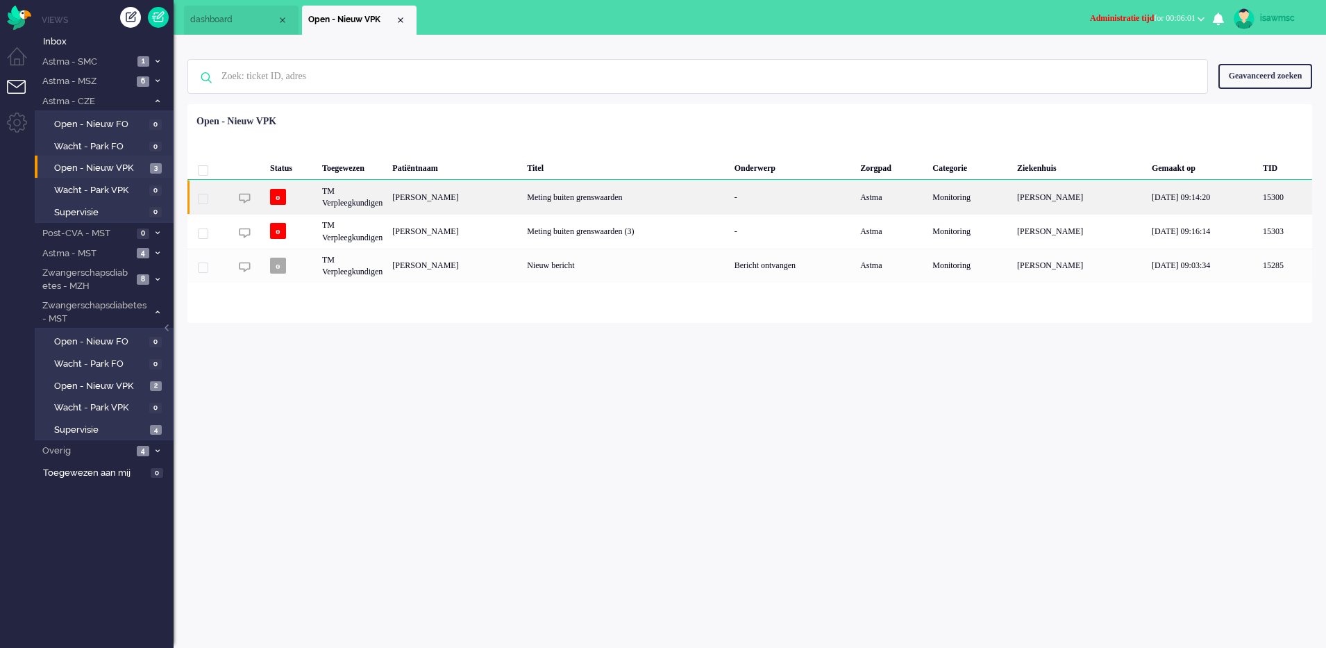
click at [509, 193] on div "Dianne de Vroom" at bounding box center [454, 197] width 135 height 34
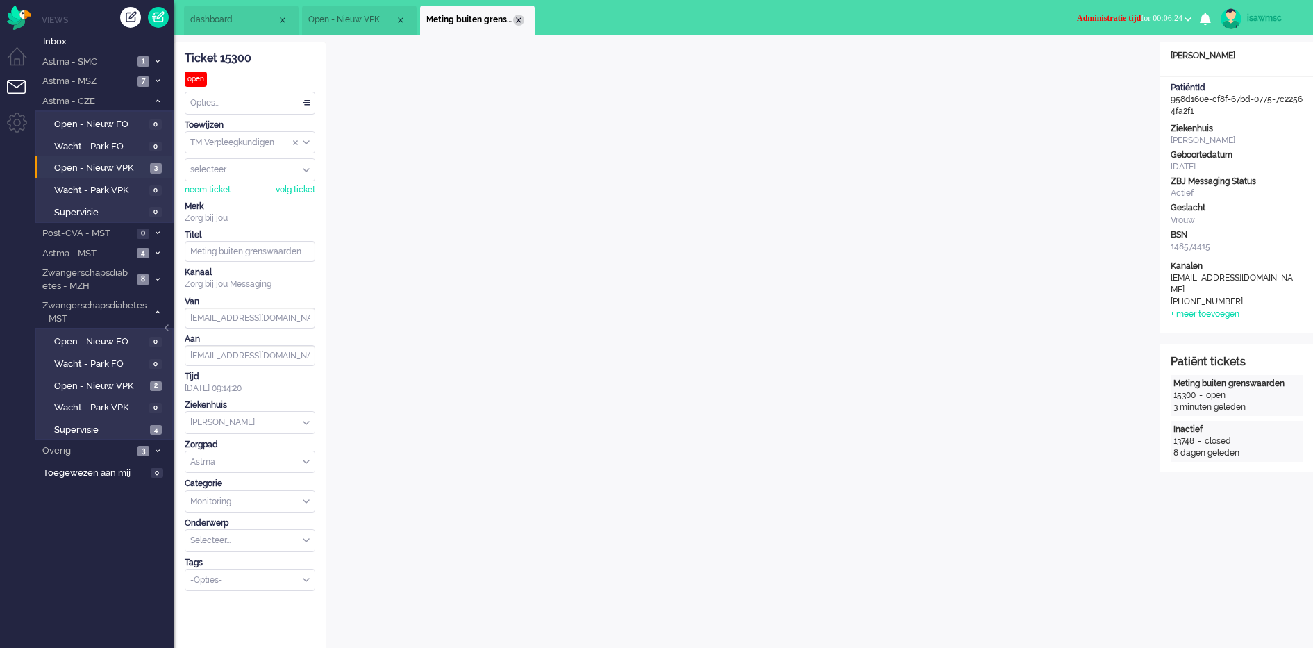
click at [520, 23] on div "Close tab" at bounding box center [518, 20] width 11 height 11
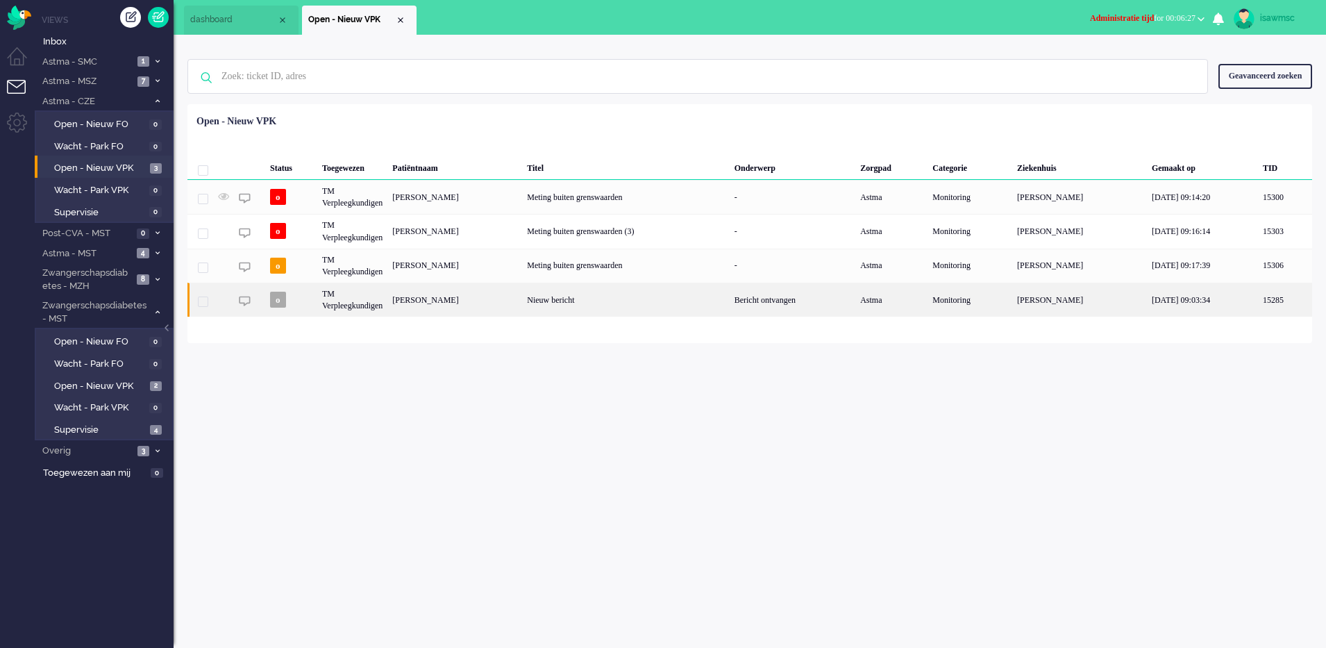
click at [522, 301] on div "Elisabeth Maria Alida Bertens" at bounding box center [454, 300] width 135 height 34
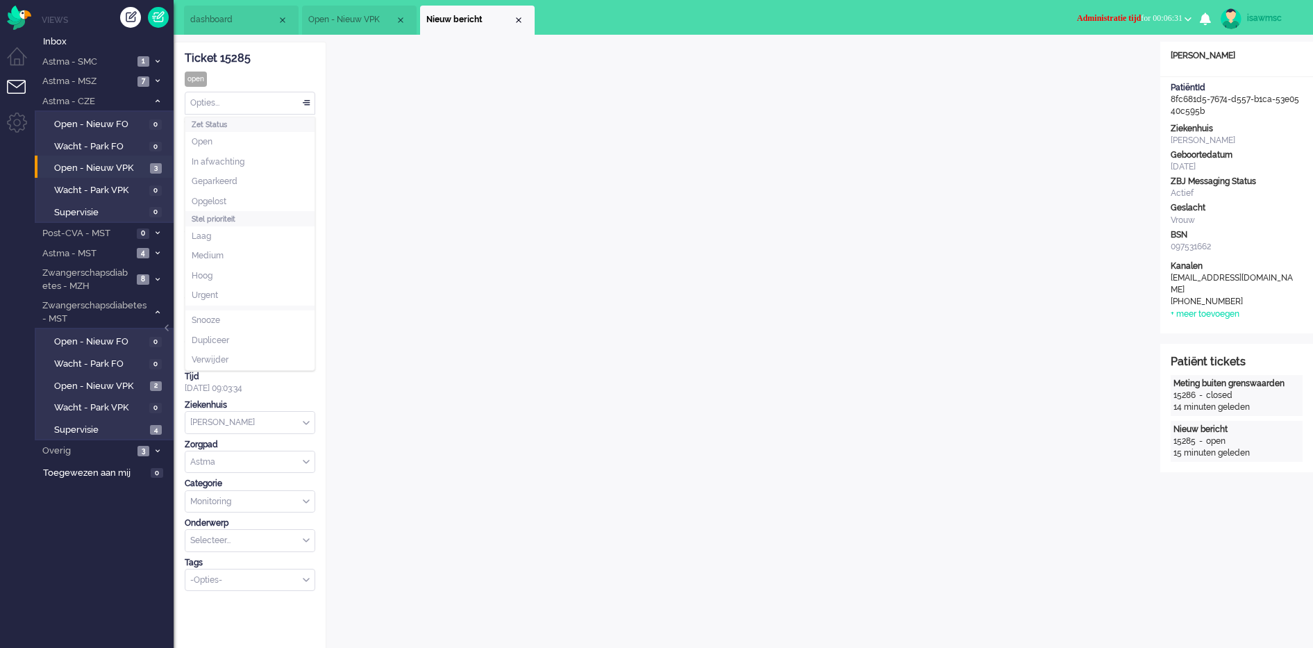
click at [254, 106] on div "Opties..." at bounding box center [249, 103] width 129 height 22
click at [229, 199] on li "Opgelost" at bounding box center [249, 202] width 129 height 20
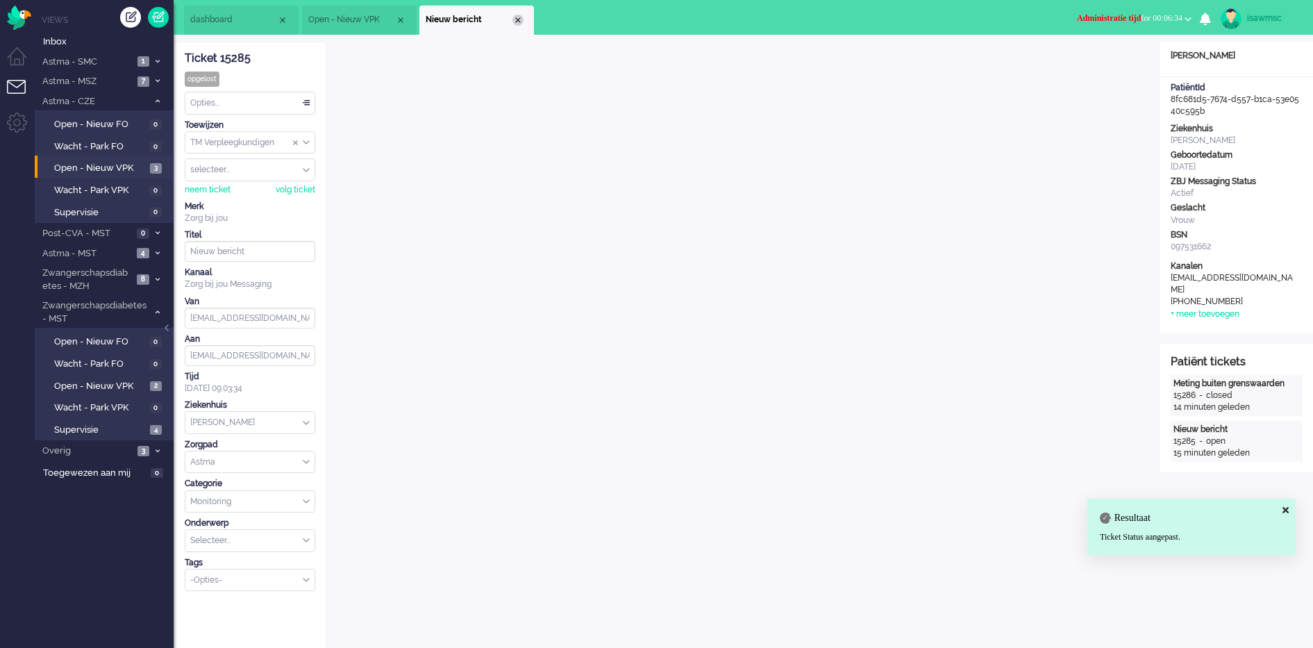
click at [516, 19] on div "Close tab" at bounding box center [517, 20] width 11 height 11
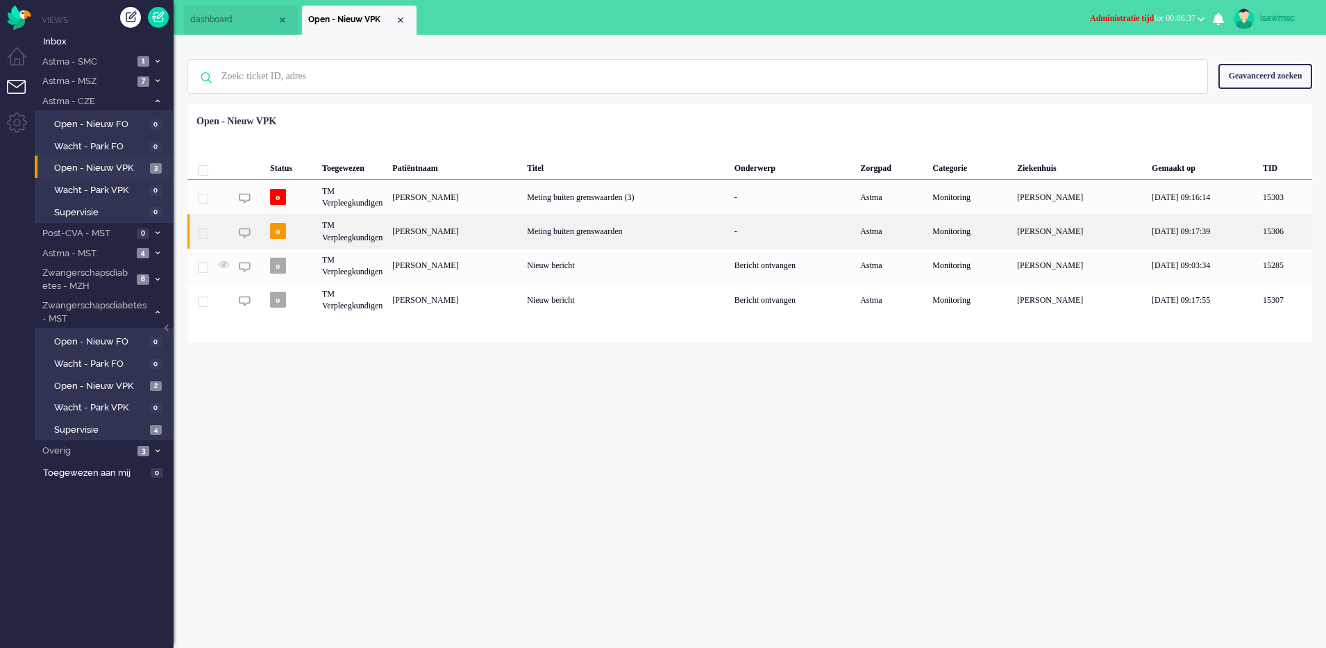
click at [509, 233] on div "Irena Barbara Kobierska" at bounding box center [454, 231] width 135 height 34
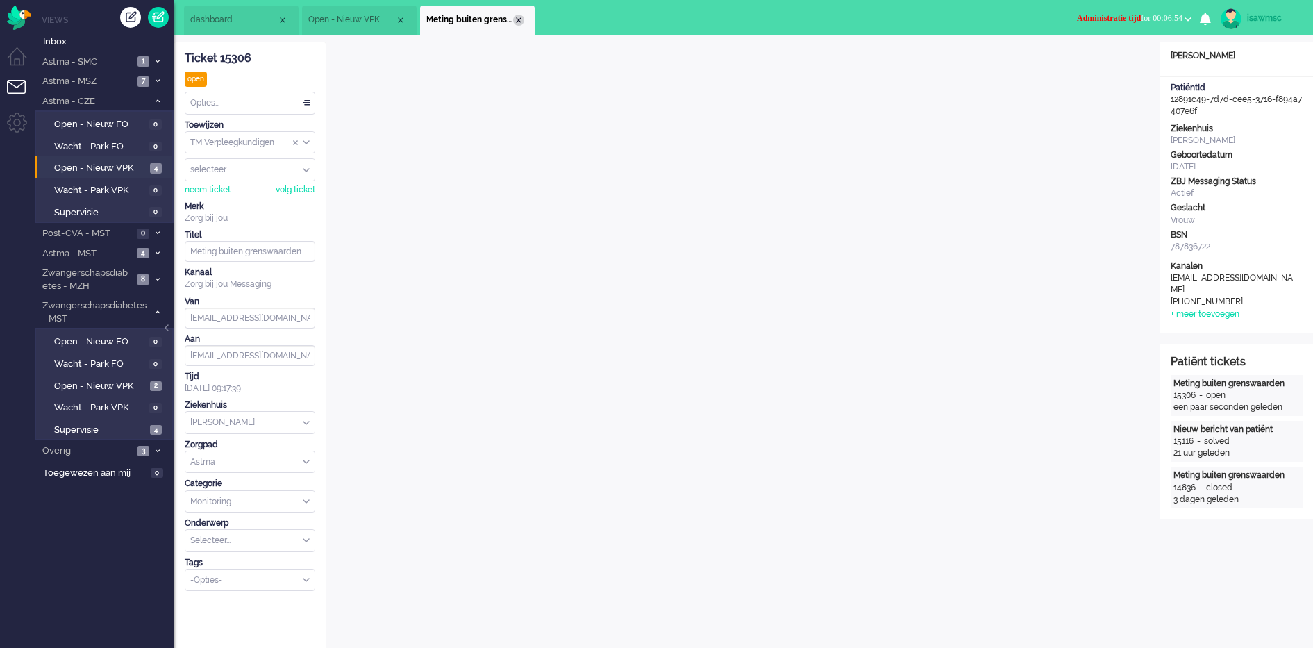
click at [520, 17] on div "Close tab" at bounding box center [518, 20] width 11 height 11
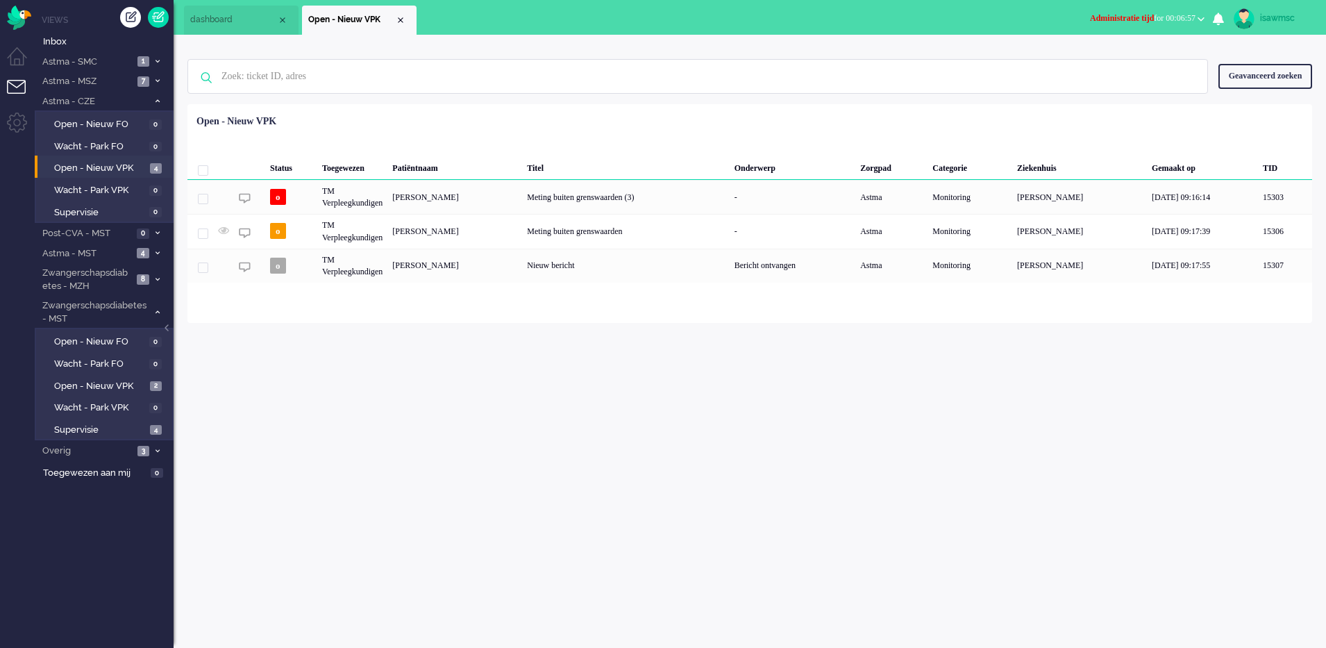
click at [554, 334] on div "isawmsc Thuis Ticket Csat Mijn gemiddelde cijfer Deze week - Ticket Bijdragen P…" at bounding box center [750, 341] width 1152 height 613
click at [153, 58] on span at bounding box center [157, 62] width 10 height 8
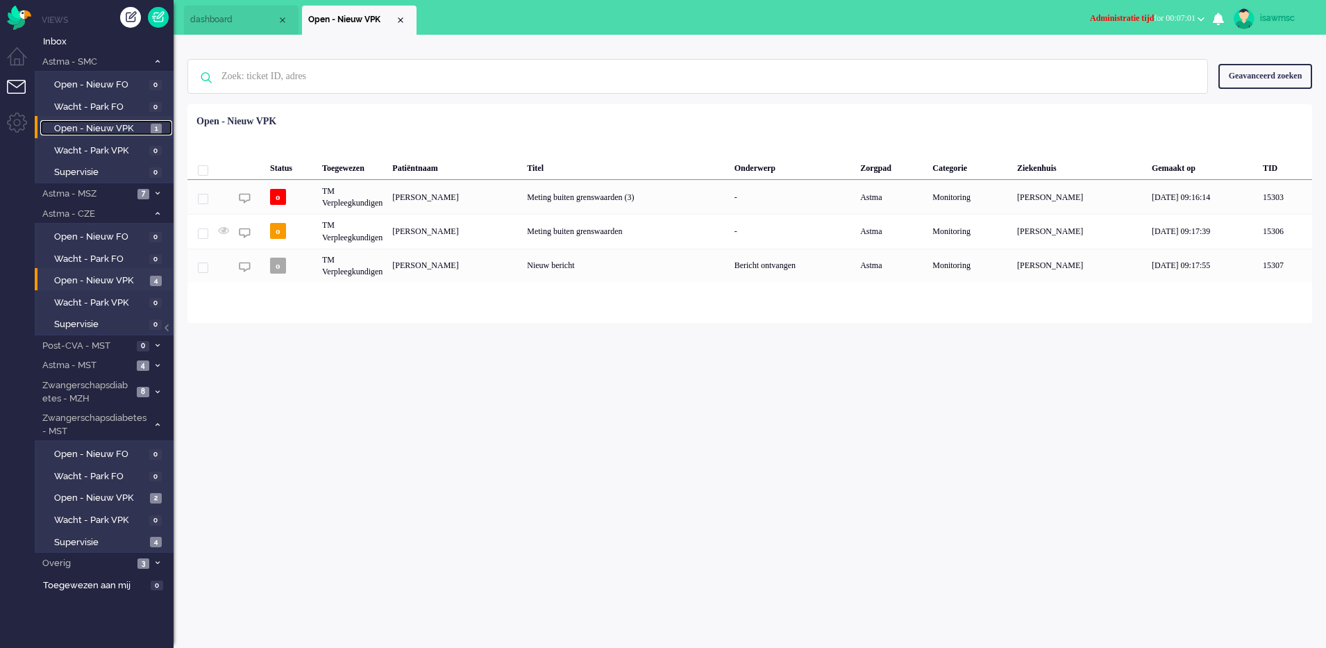
click at [147, 124] on link "Open - Nieuw VPK 1" at bounding box center [106, 127] width 132 height 15
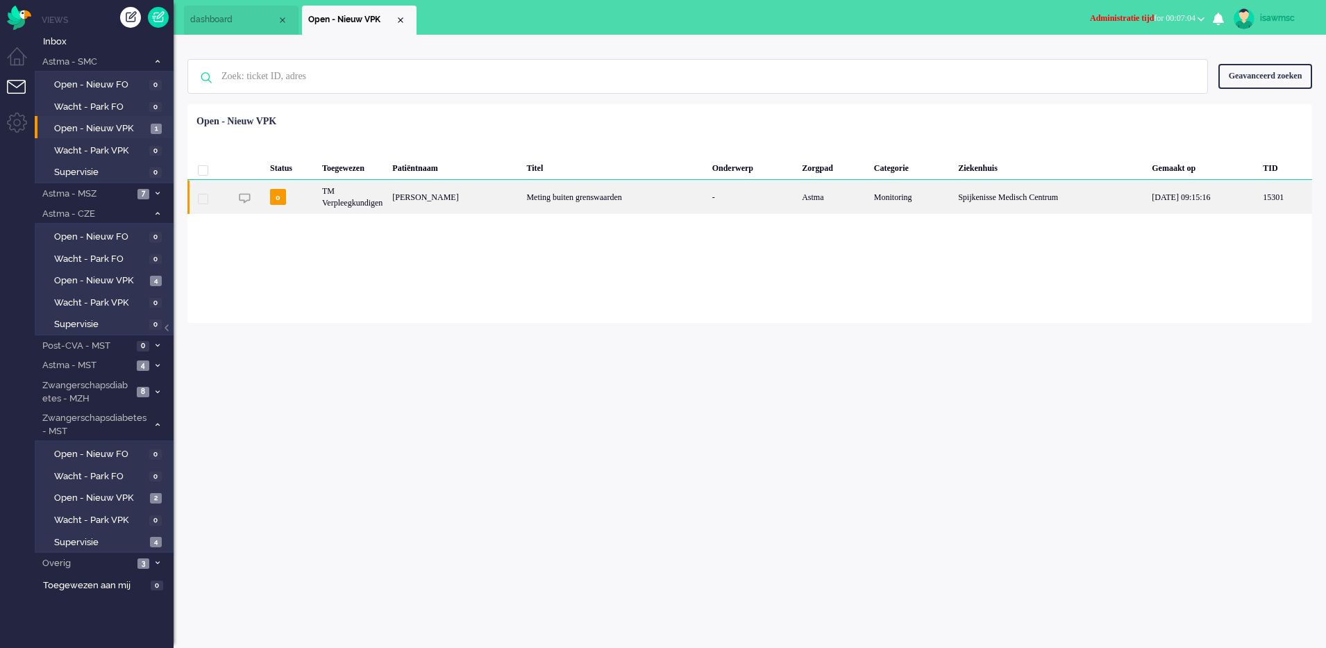
click at [480, 205] on div "Diana Maduro" at bounding box center [454, 197] width 134 height 34
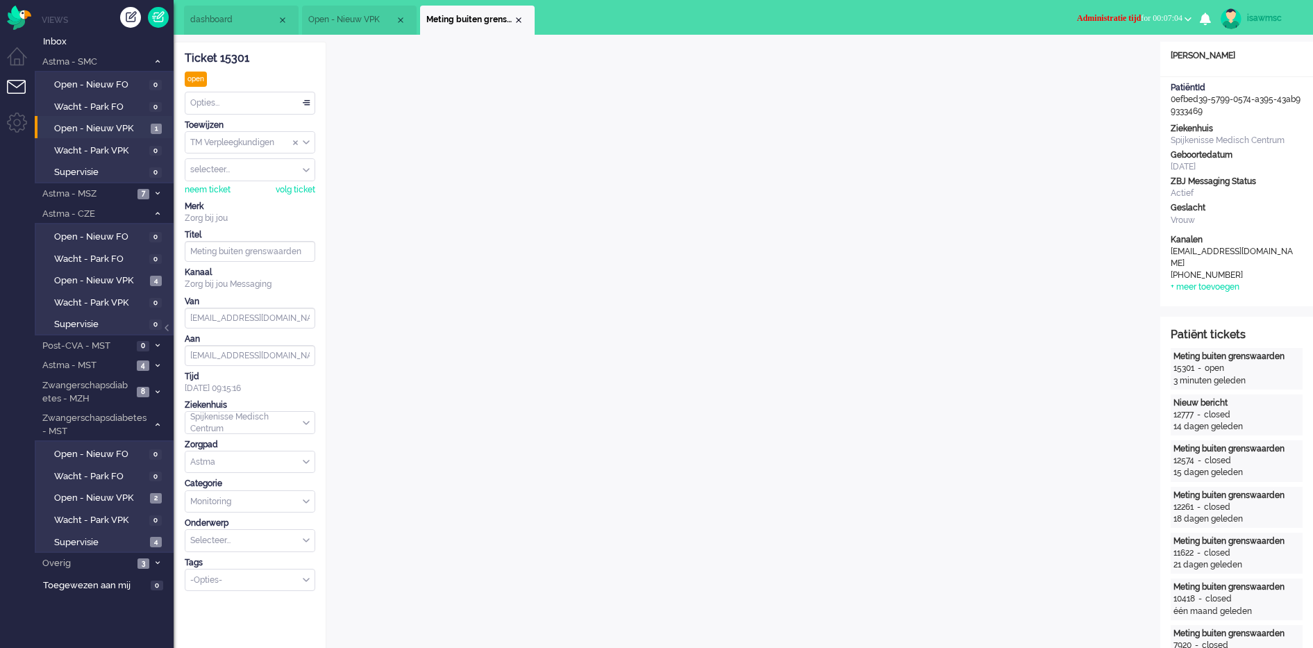
scroll to position [19, 0]
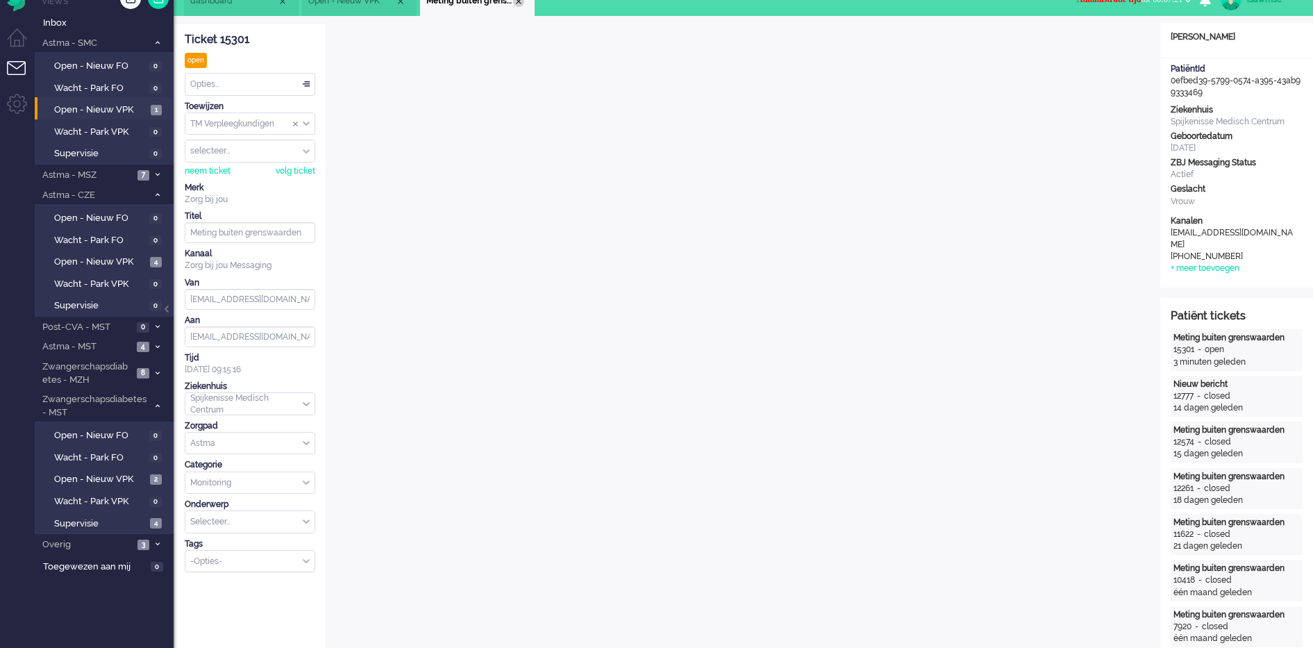
click at [517, 4] on div "Close tab" at bounding box center [518, 1] width 11 height 11
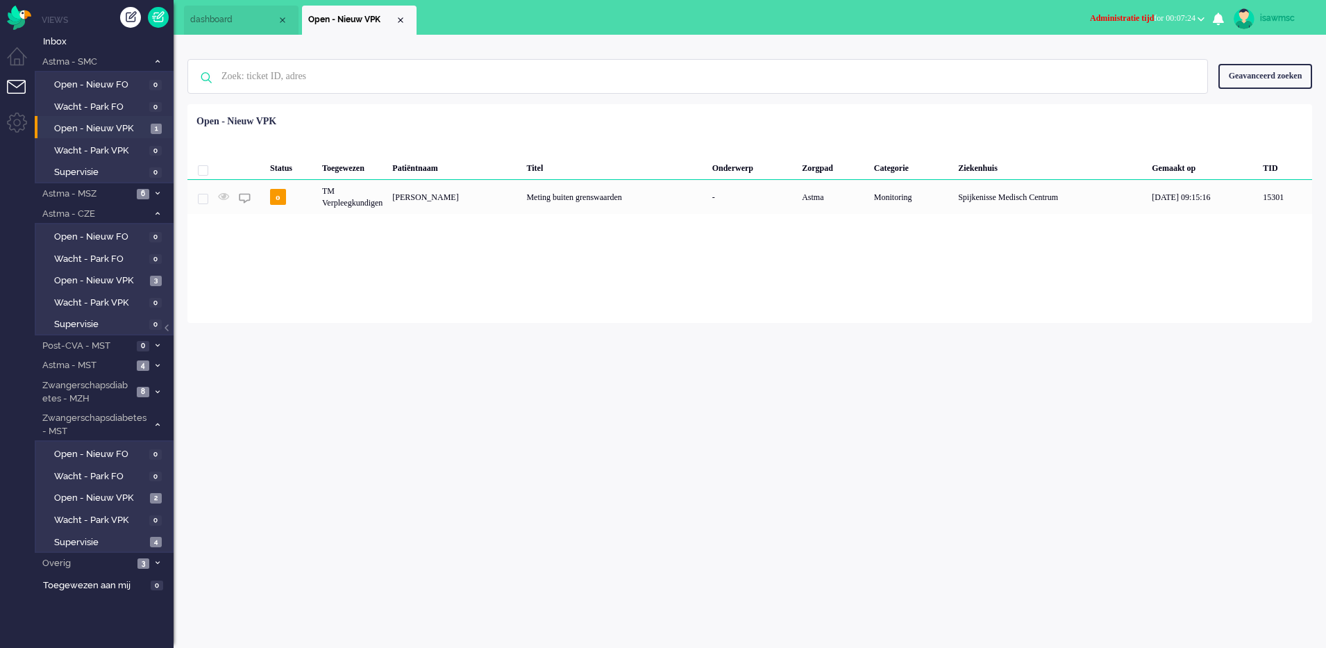
click at [387, 309] on div "Loading... Status Toegewezen Patiëntnaam Titel Onderwerp Zorgpad Categorie Ziek…" at bounding box center [749, 213] width 1125 height 219
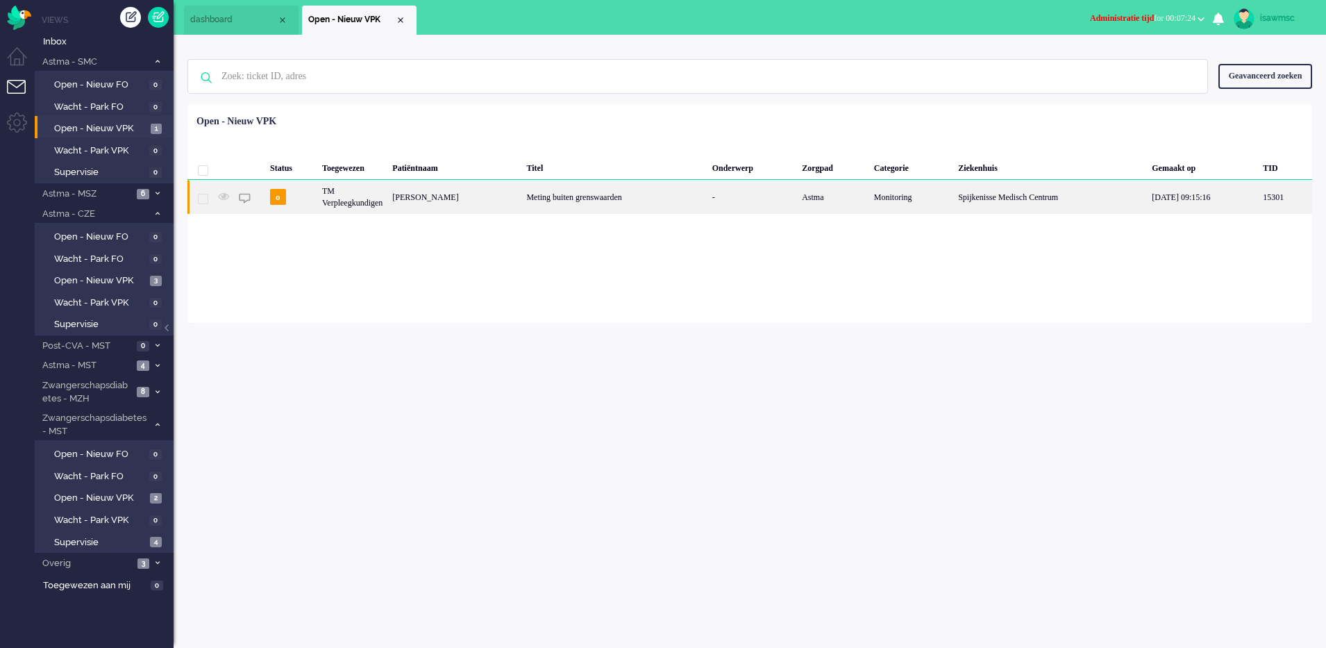
click at [324, 192] on div "TM Verpleegkundigen" at bounding box center [352, 197] width 70 height 34
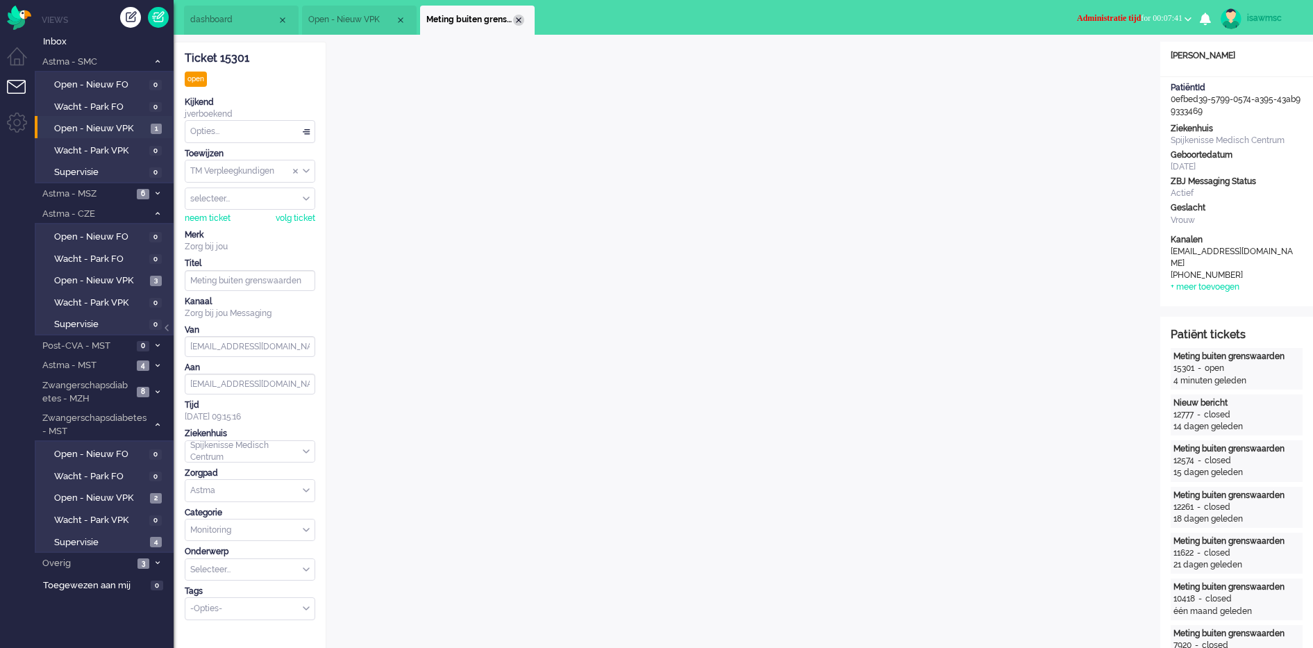
click at [517, 19] on div "Close tab" at bounding box center [518, 20] width 11 height 11
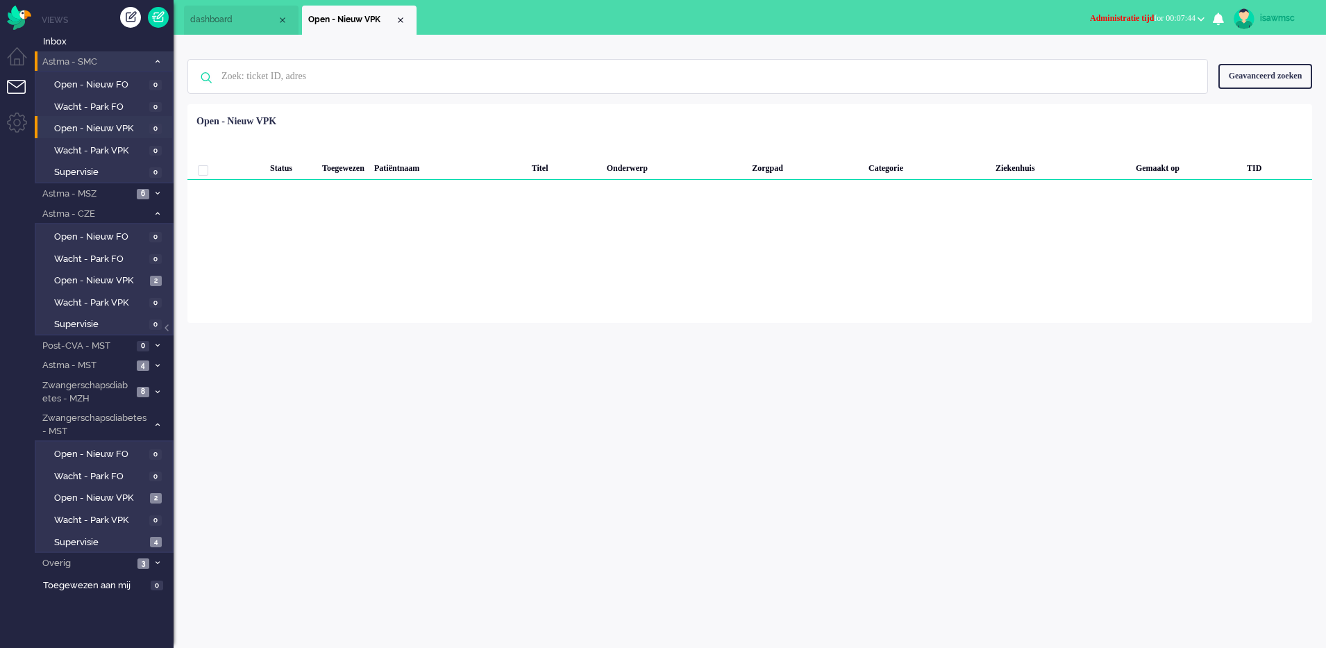
click at [160, 61] on span at bounding box center [157, 62] width 10 height 8
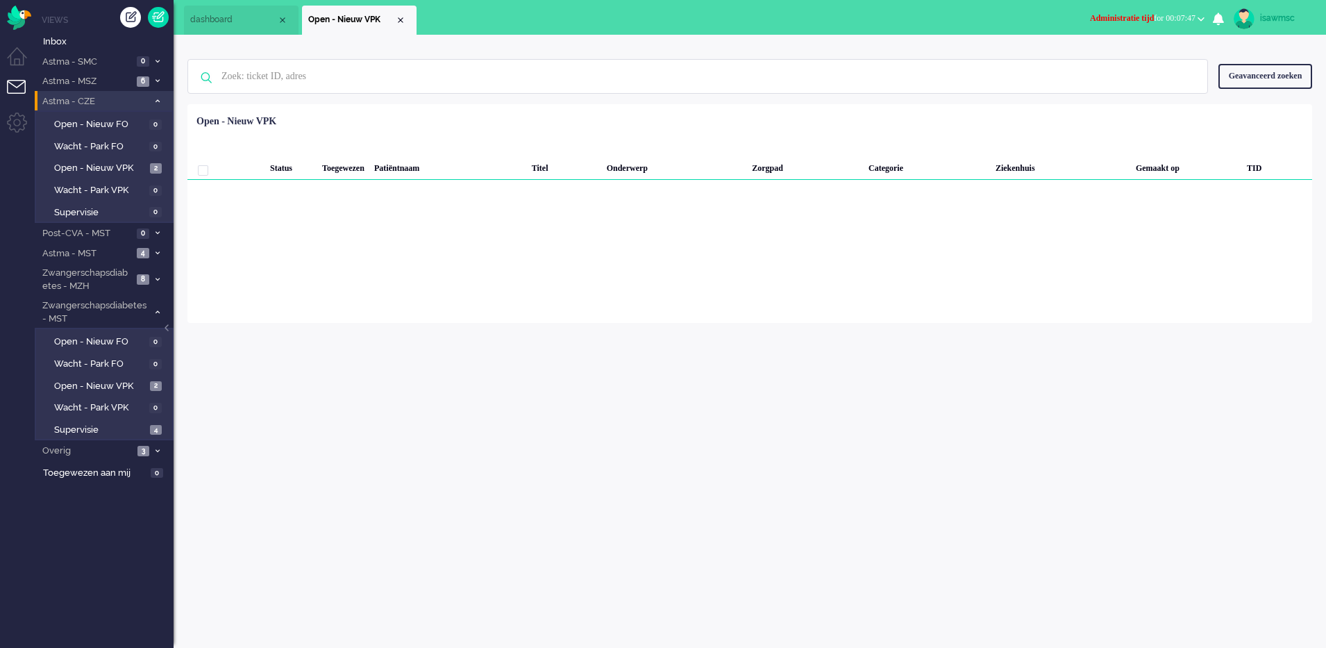
click at [163, 105] on li "Astma - CZE 2" at bounding box center [104, 101] width 139 height 20
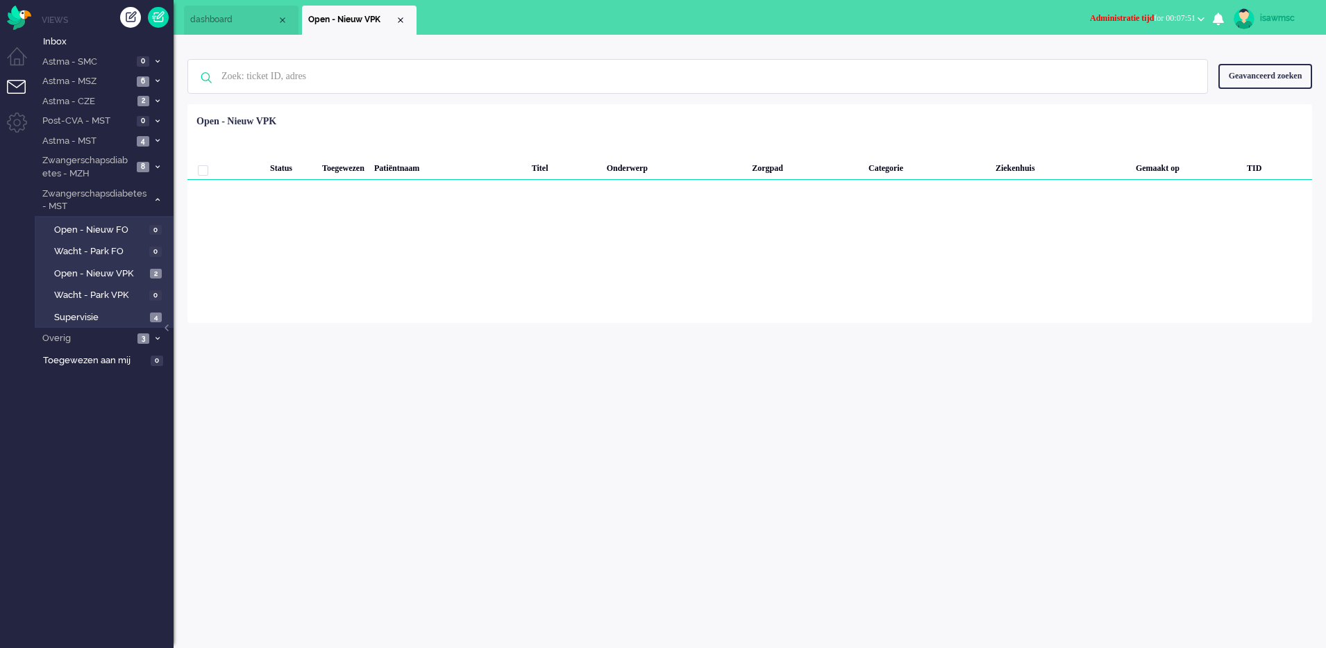
click at [158, 137] on span at bounding box center [157, 141] width 10 height 8
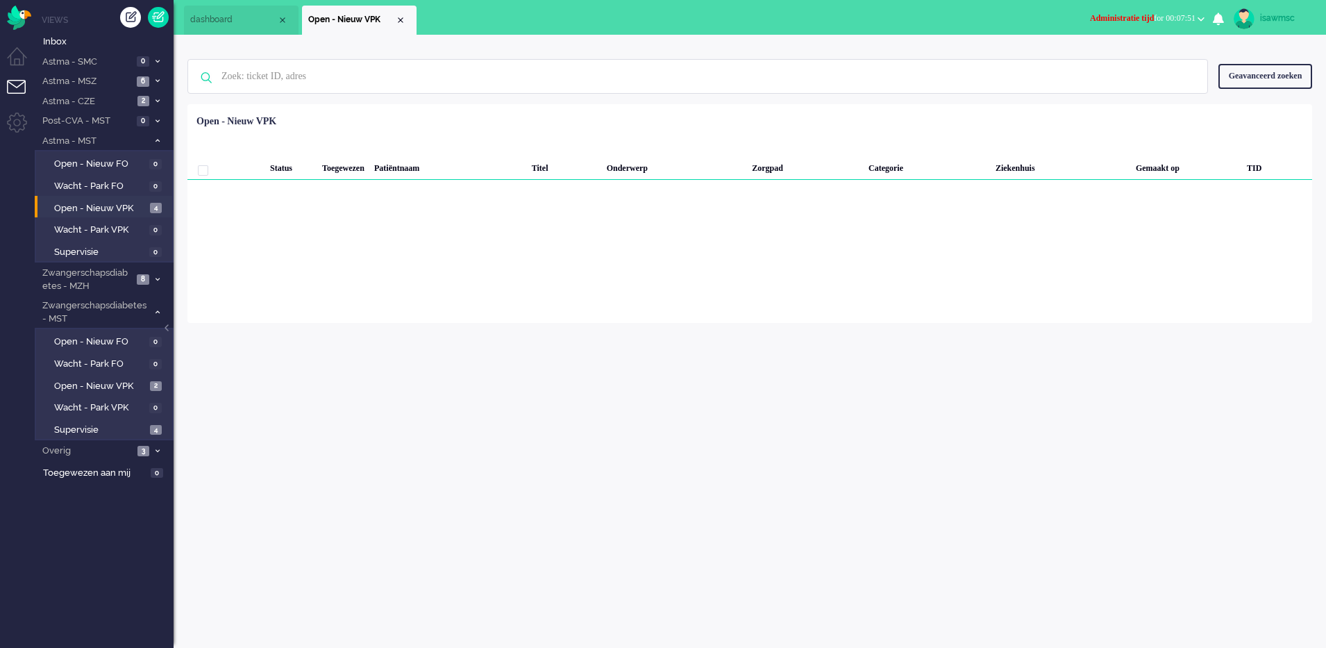
click at [152, 198] on li "Open - Nieuw VPK 4" at bounding box center [103, 207] width 137 height 22
click at [124, 203] on span "Open - Nieuw VPK" at bounding box center [100, 208] width 92 height 13
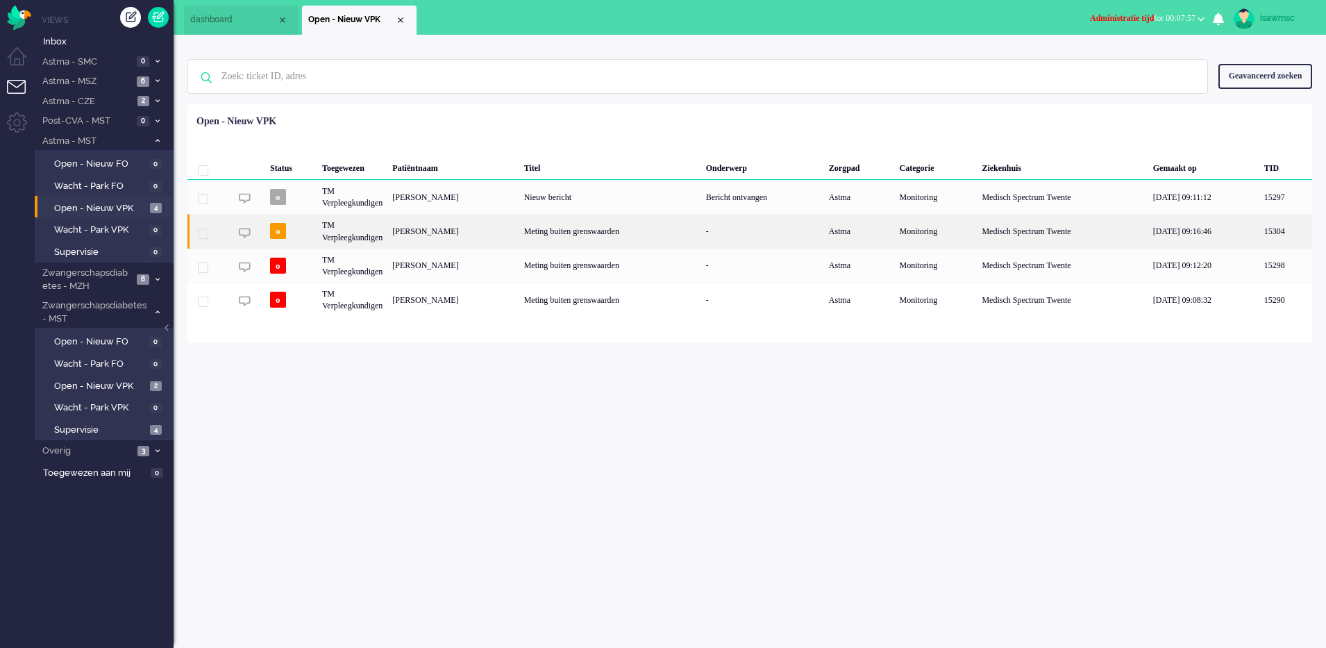
click at [428, 233] on div "Jolin Elisabeth Maria Djong" at bounding box center [452, 231] width 131 height 34
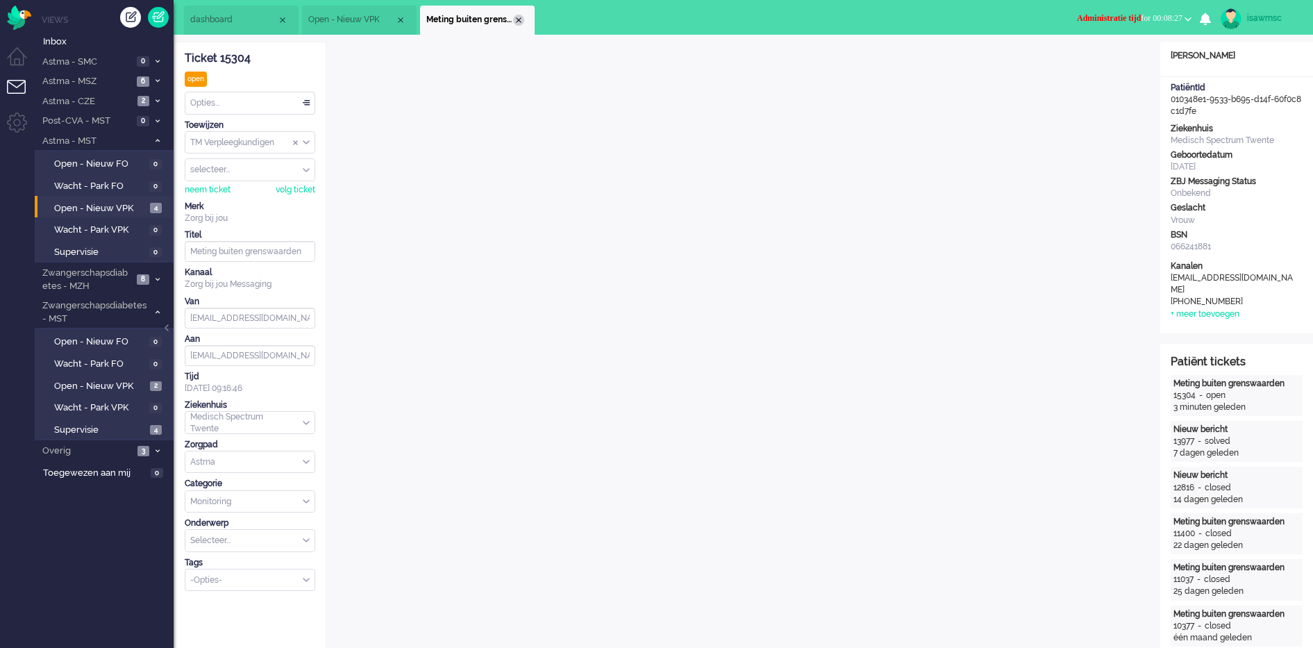
click at [517, 20] on div "Close tab" at bounding box center [518, 20] width 11 height 11
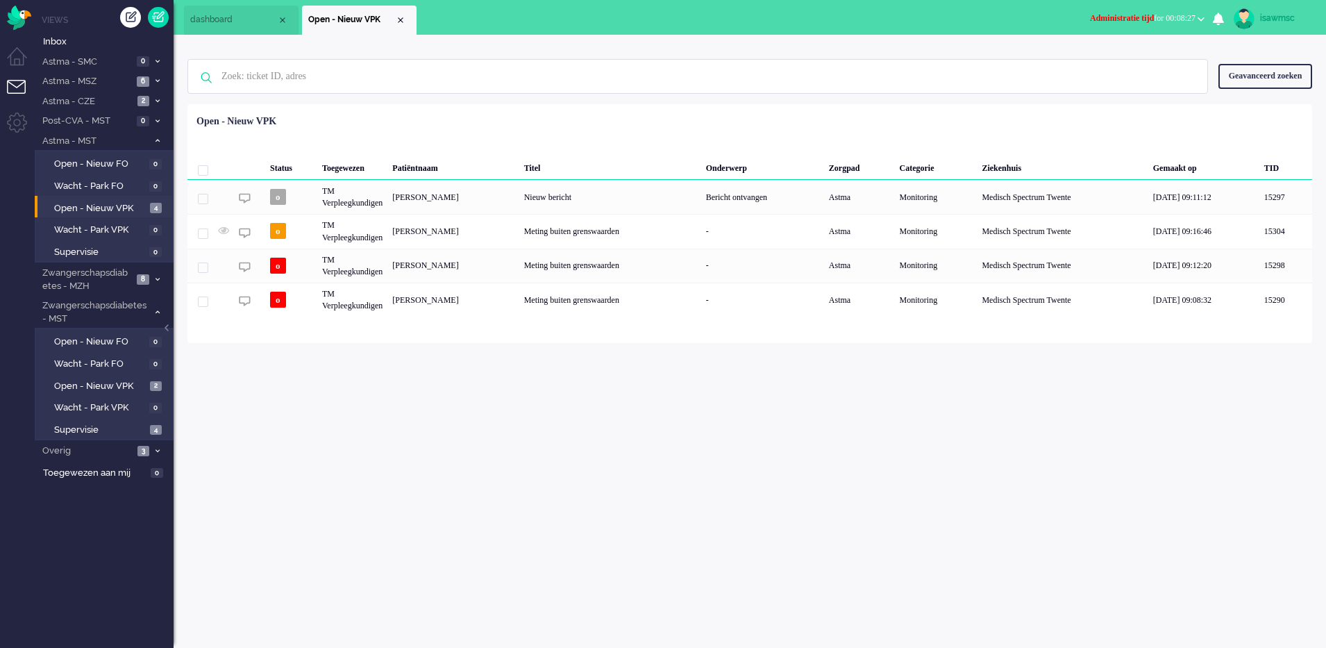
click at [487, 382] on div "isawmsc Thuis Ticket Csat Mijn gemiddelde cijfer Deze week - Ticket Bijdragen P…" at bounding box center [750, 341] width 1152 height 613
click at [154, 381] on span "2" at bounding box center [156, 386] width 12 height 10
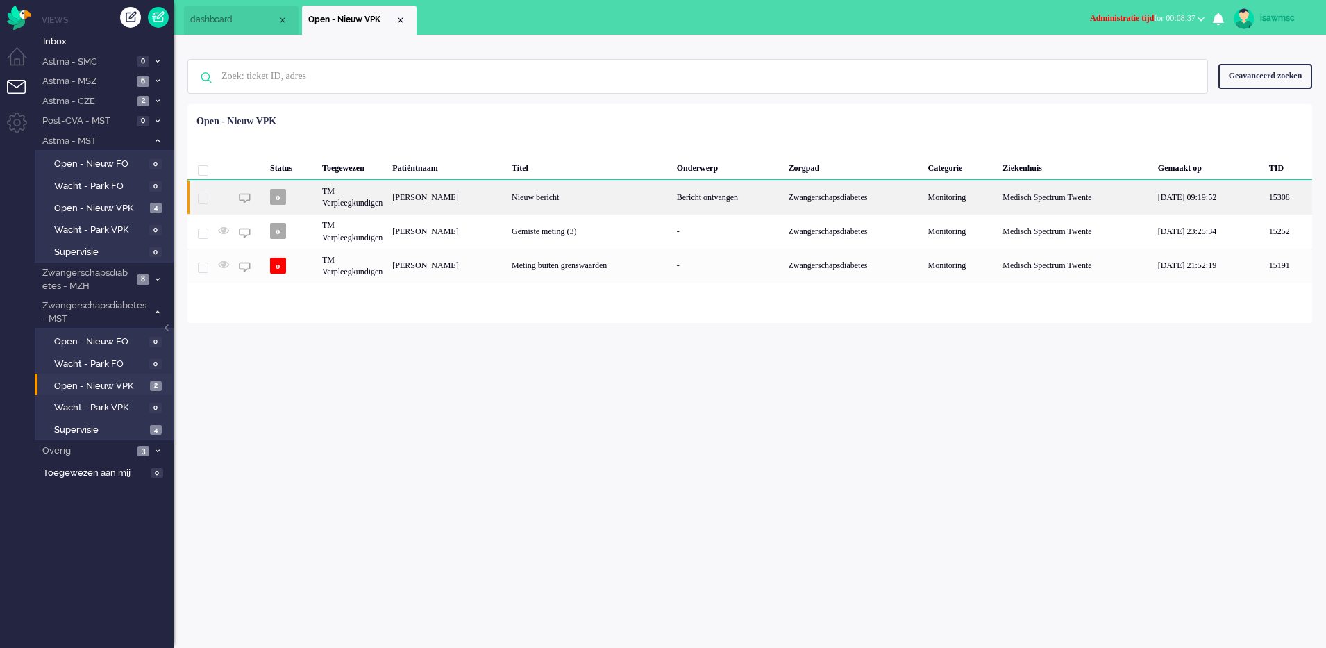
click at [589, 208] on div "Nieuw bericht" at bounding box center [589, 197] width 165 height 34
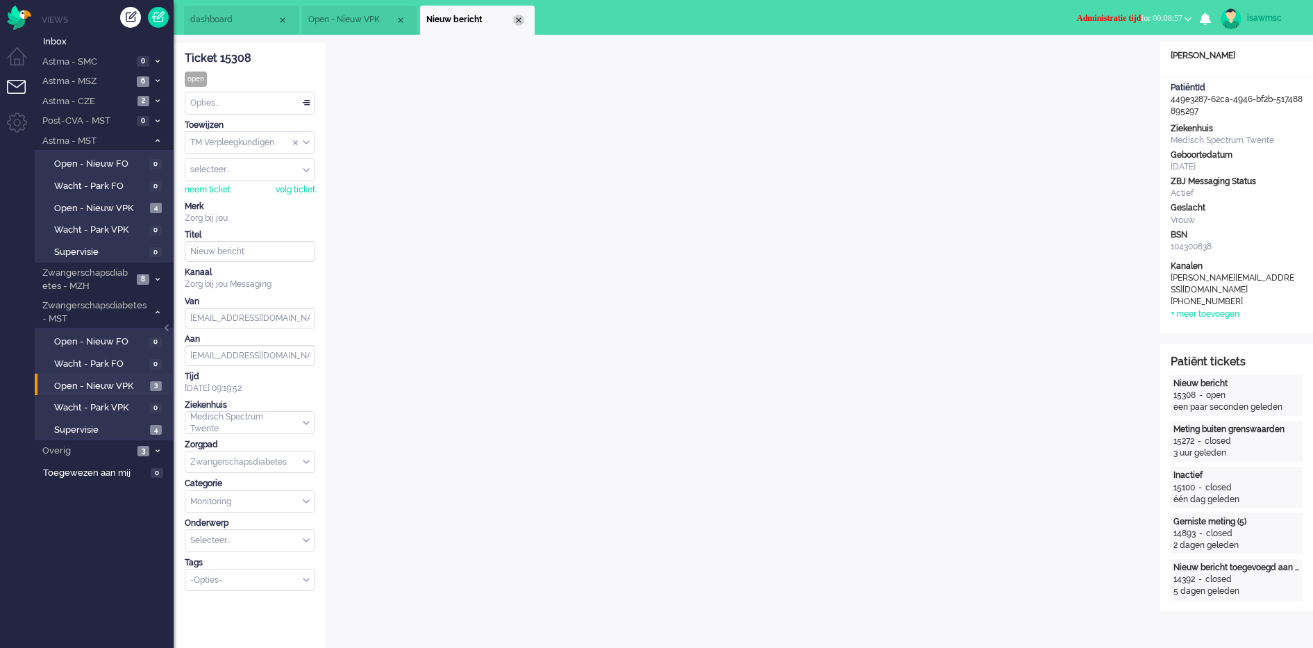
click at [521, 17] on div "Close tab" at bounding box center [518, 20] width 11 height 11
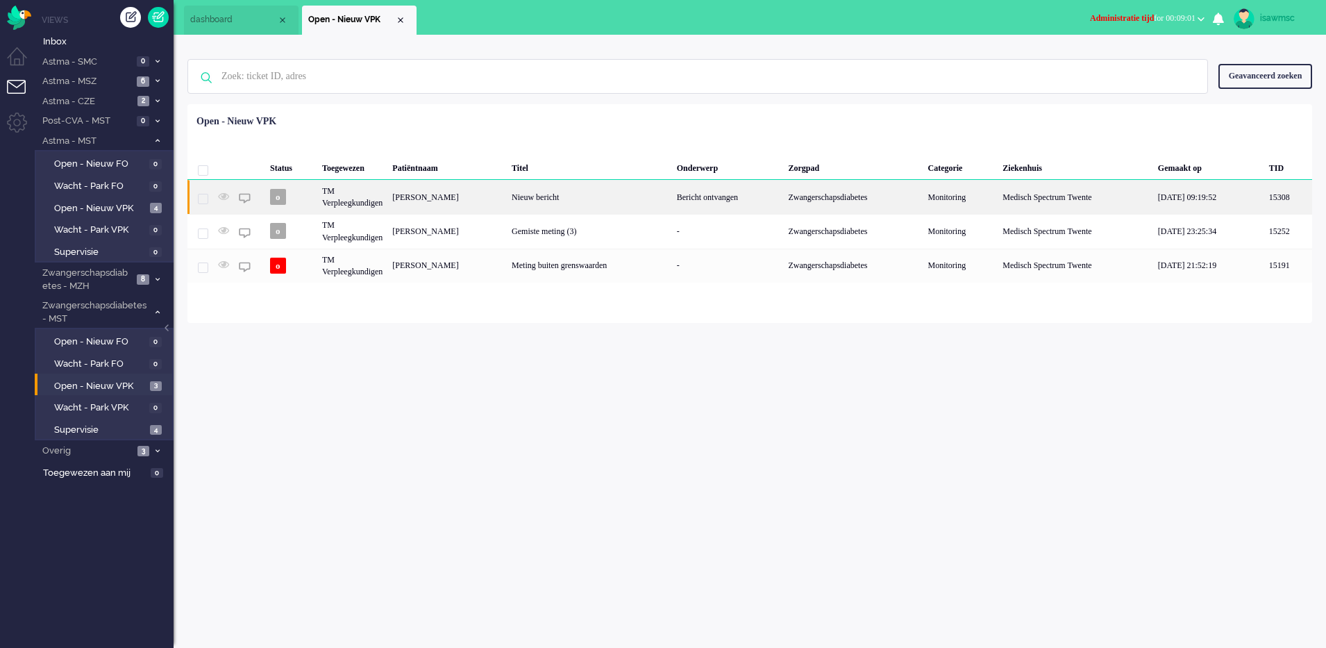
click at [507, 202] on div "Annemiek Maartens" at bounding box center [446, 197] width 119 height 34
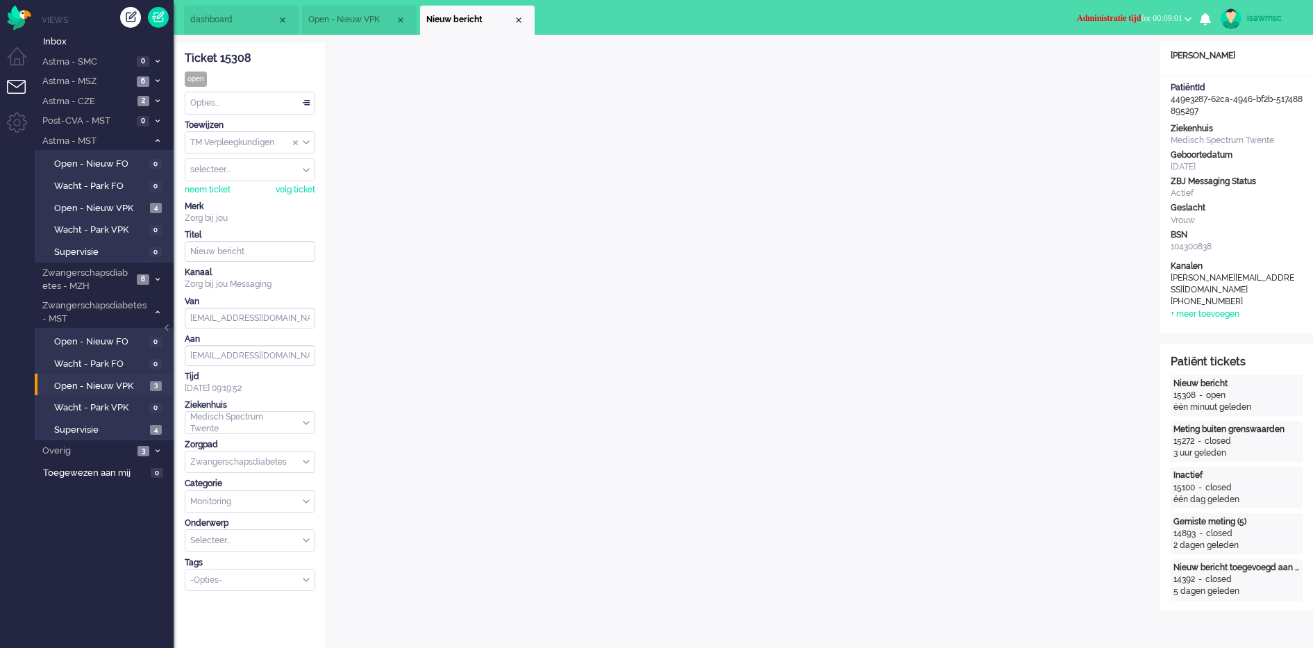
click at [260, 97] on div "Opties..." at bounding box center [249, 103] width 129 height 22
click at [253, 196] on li "Opgelost" at bounding box center [249, 202] width 129 height 20
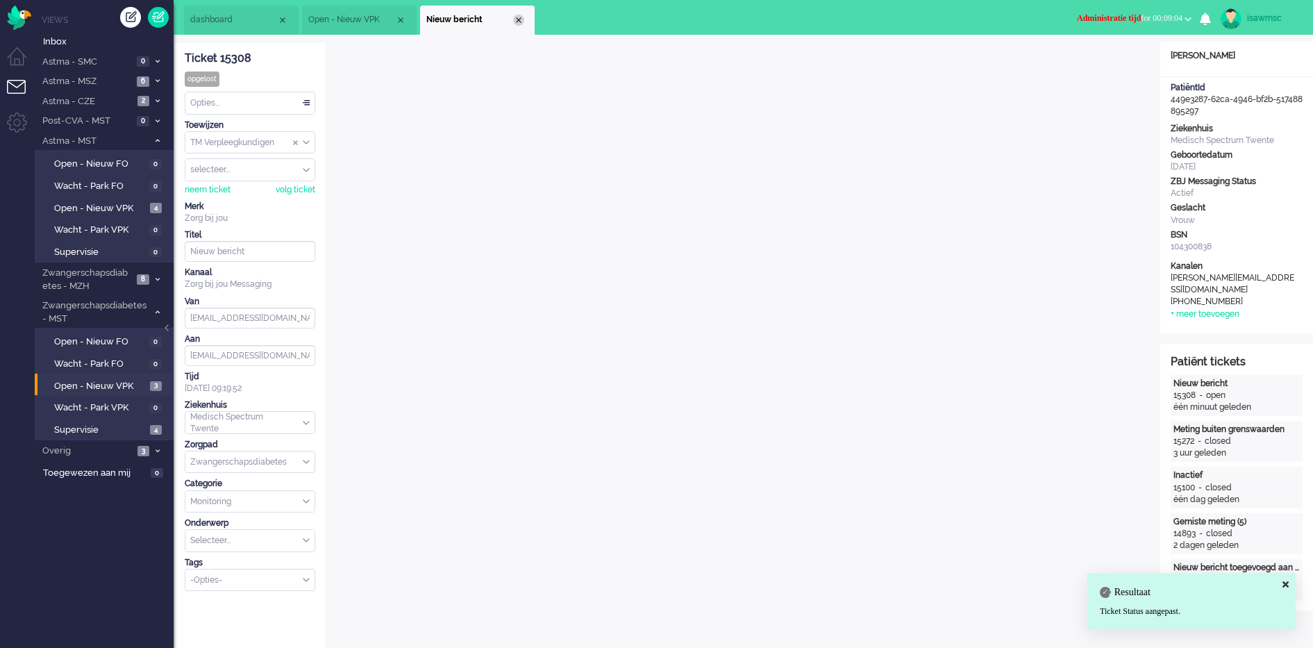
click at [515, 16] on div "Close tab" at bounding box center [518, 20] width 11 height 11
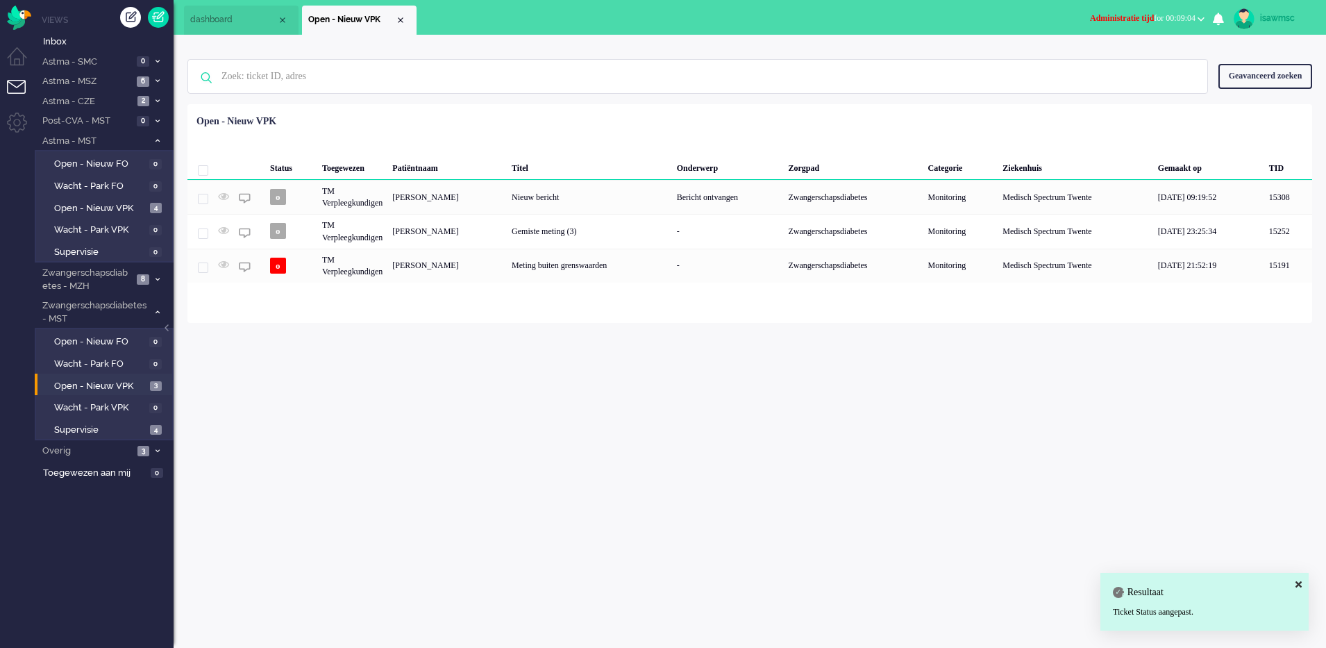
click at [514, 356] on div "isawmsc Thuis Ticket Csat Mijn gemiddelde cijfer Deze week - Ticket Bijdragen P…" at bounding box center [750, 341] width 1152 height 613
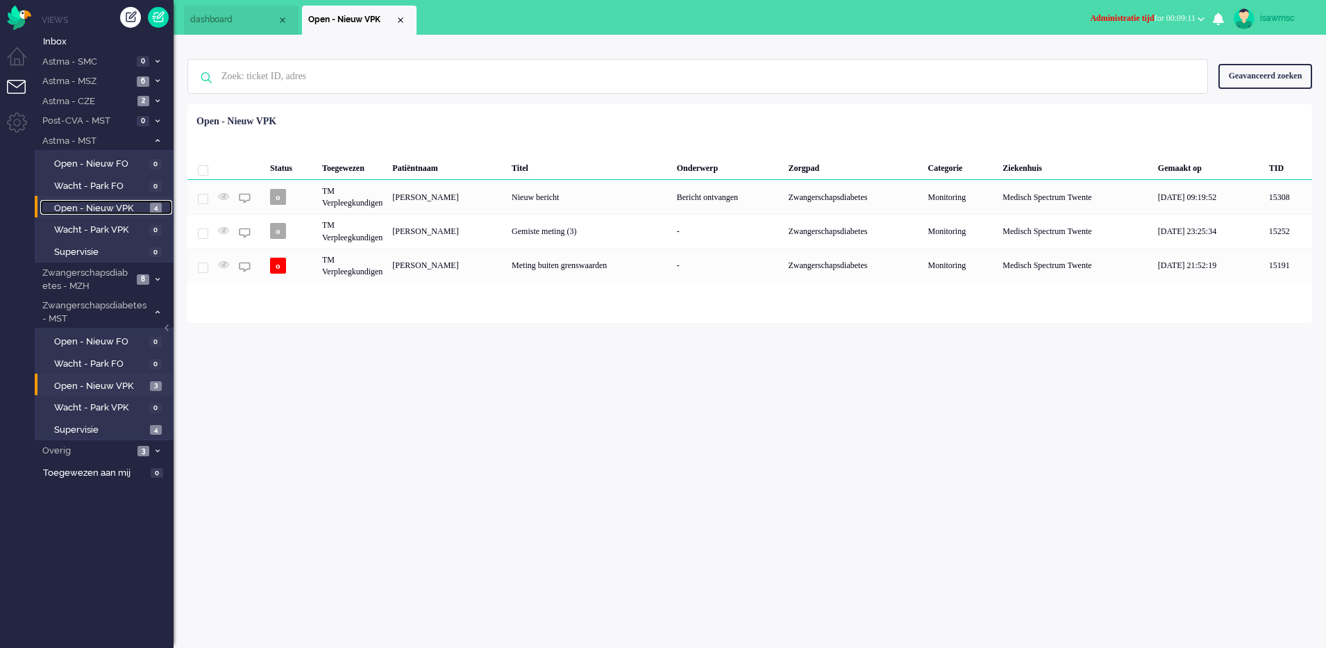
click at [131, 200] on link "Open - Nieuw VPK 4" at bounding box center [106, 207] width 132 height 15
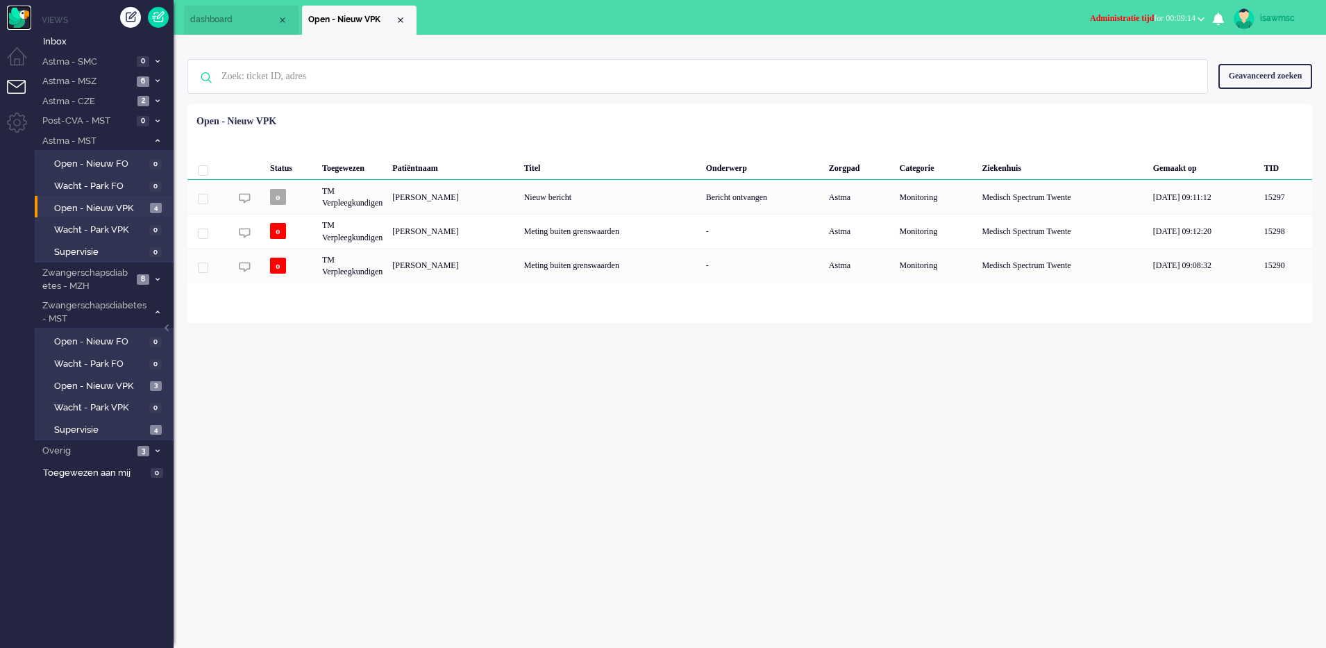
click at [10, 15] on img "Omnidesk" at bounding box center [19, 18] width 24 height 24
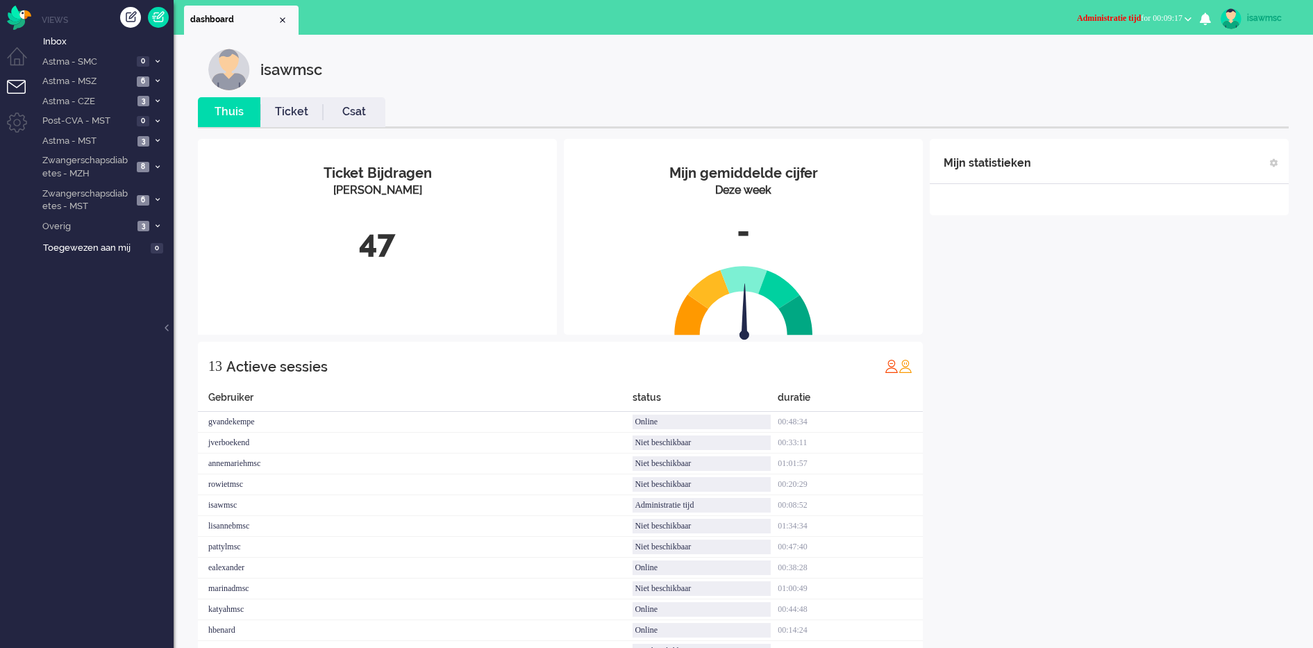
click at [369, 284] on div "Ticket Bijdragen Per Kanaal 47" at bounding box center [377, 218] width 359 height 158
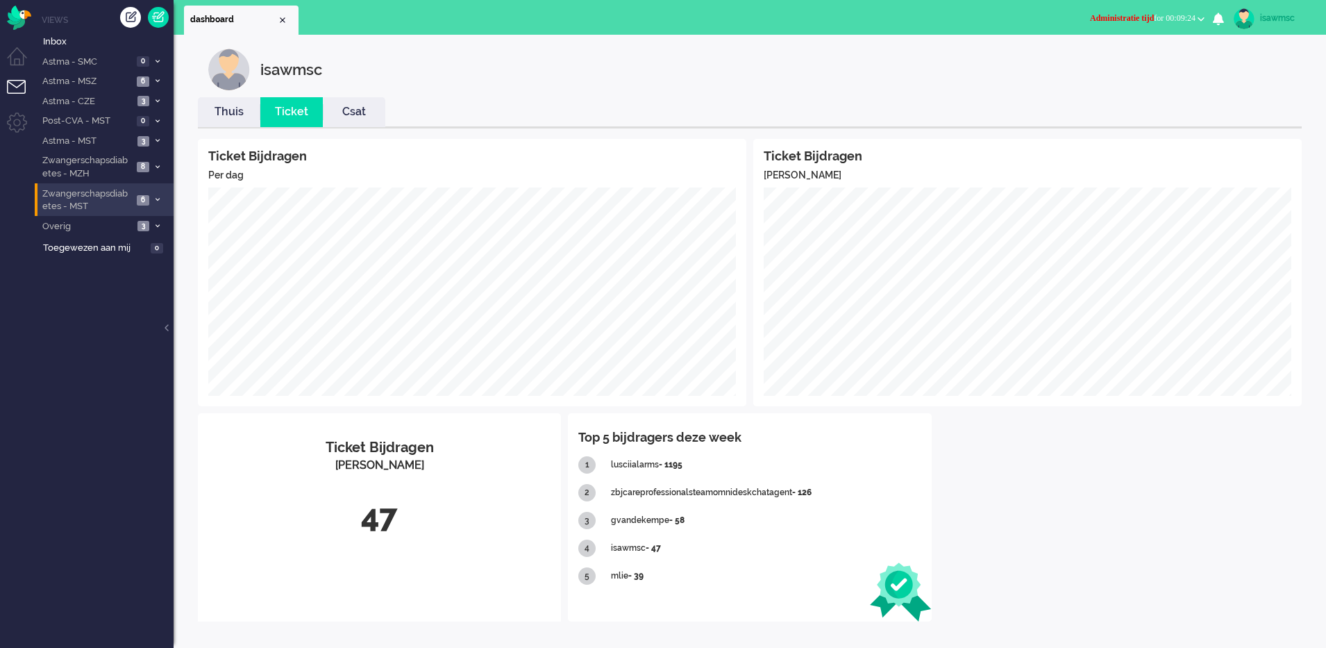
click at [149, 201] on span "6" at bounding box center [143, 200] width 12 height 10
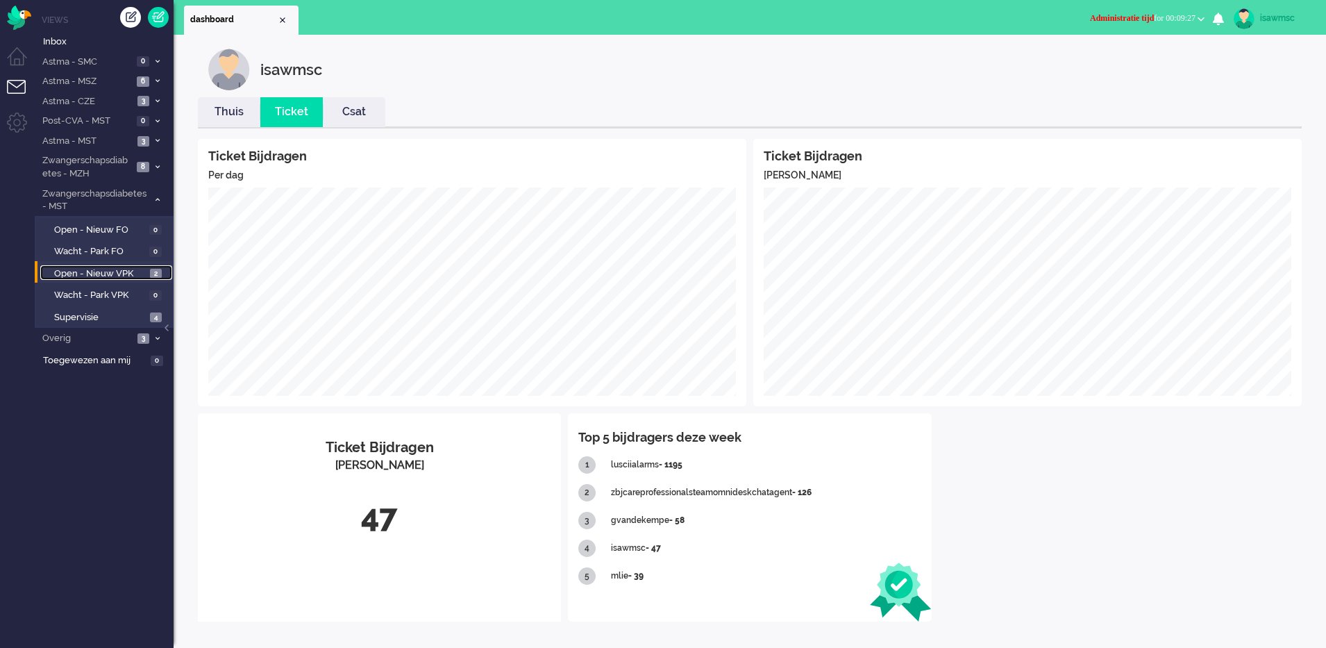
click at [140, 278] on span "Open - Nieuw VPK" at bounding box center [100, 273] width 92 height 13
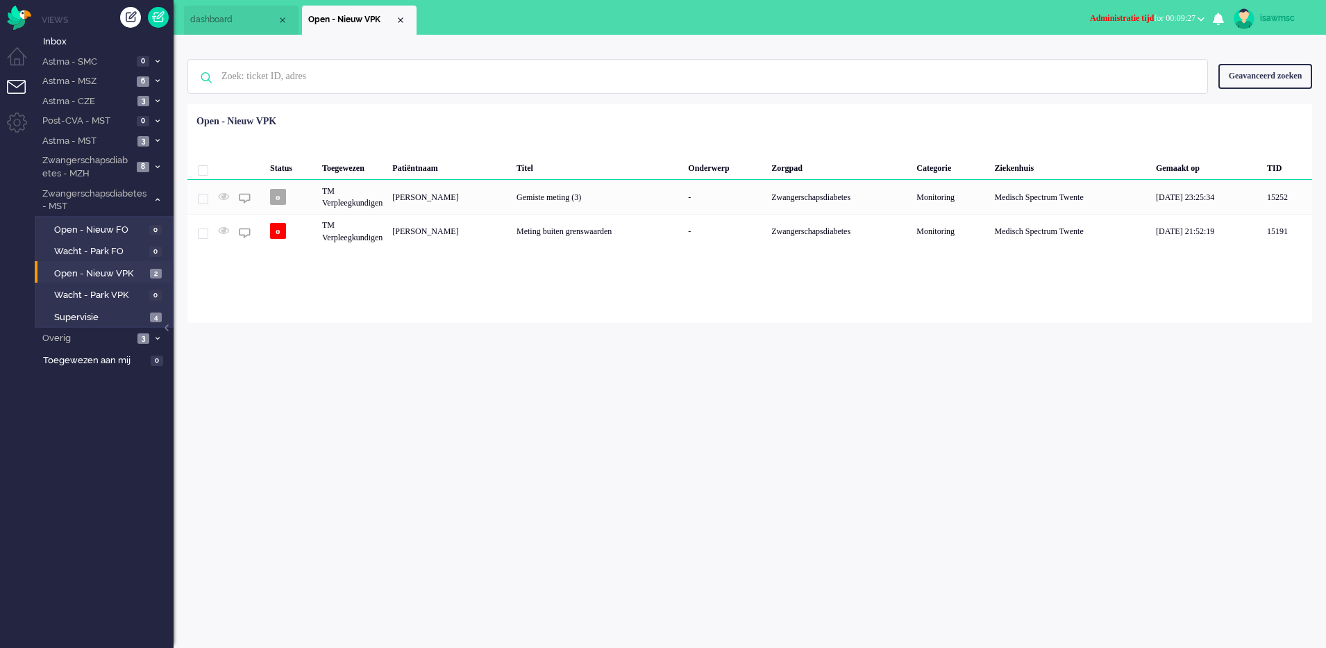
click at [555, 150] on div "Geselecteerd 0 Set Status: open pending holding solved Verwijder Selecteer... U…" at bounding box center [749, 138] width 1125 height 27
click at [162, 135] on li "Astma - MST 3" at bounding box center [104, 141] width 139 height 20
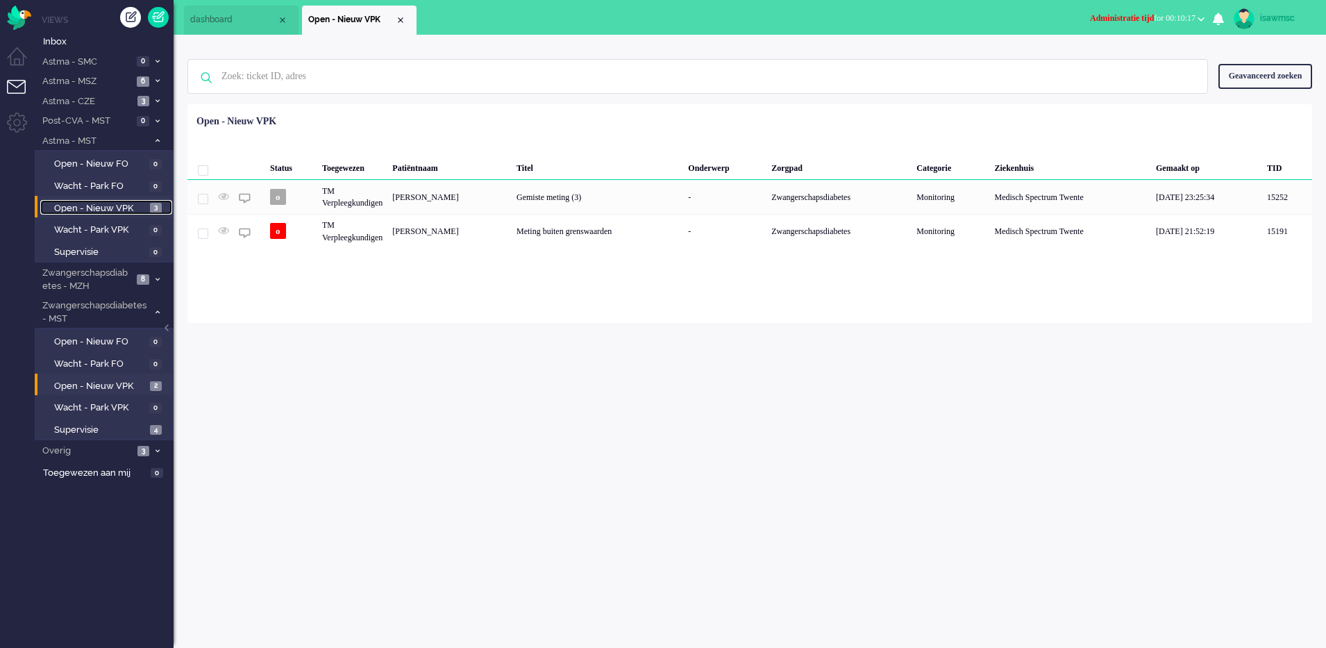
click at [155, 206] on span "3" at bounding box center [156, 208] width 12 height 10
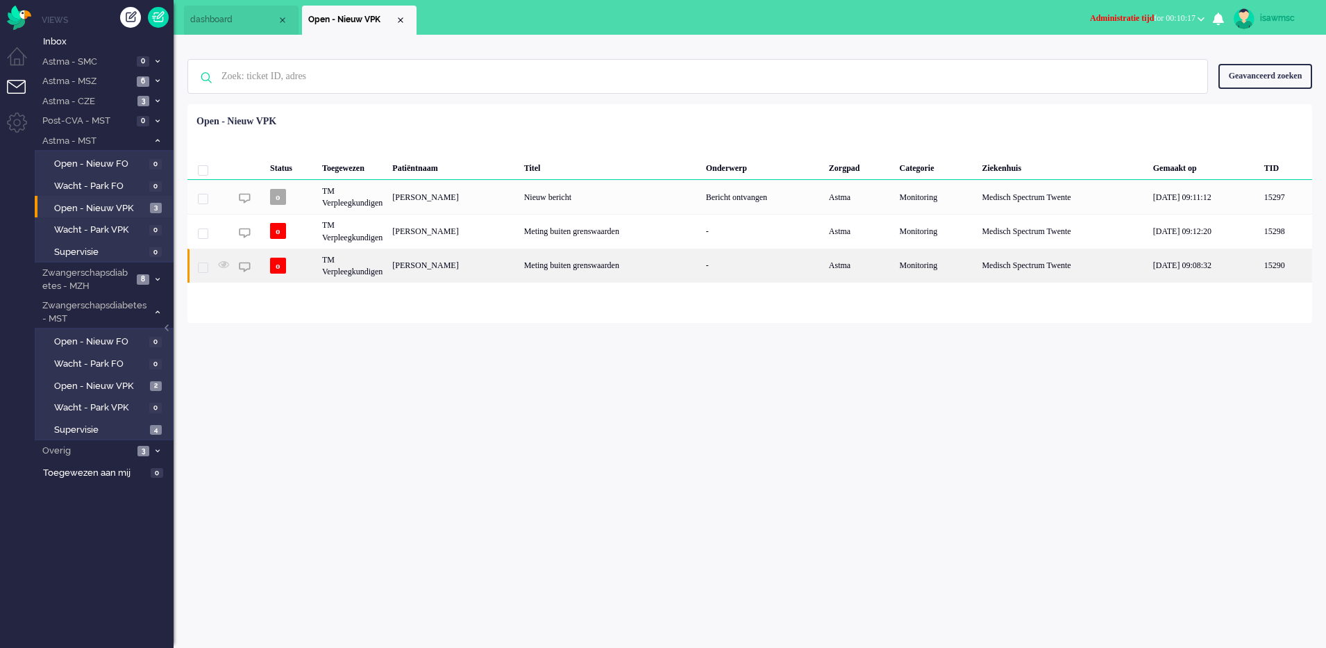
click at [494, 271] on div "[PERSON_NAME]" at bounding box center [452, 266] width 131 height 34
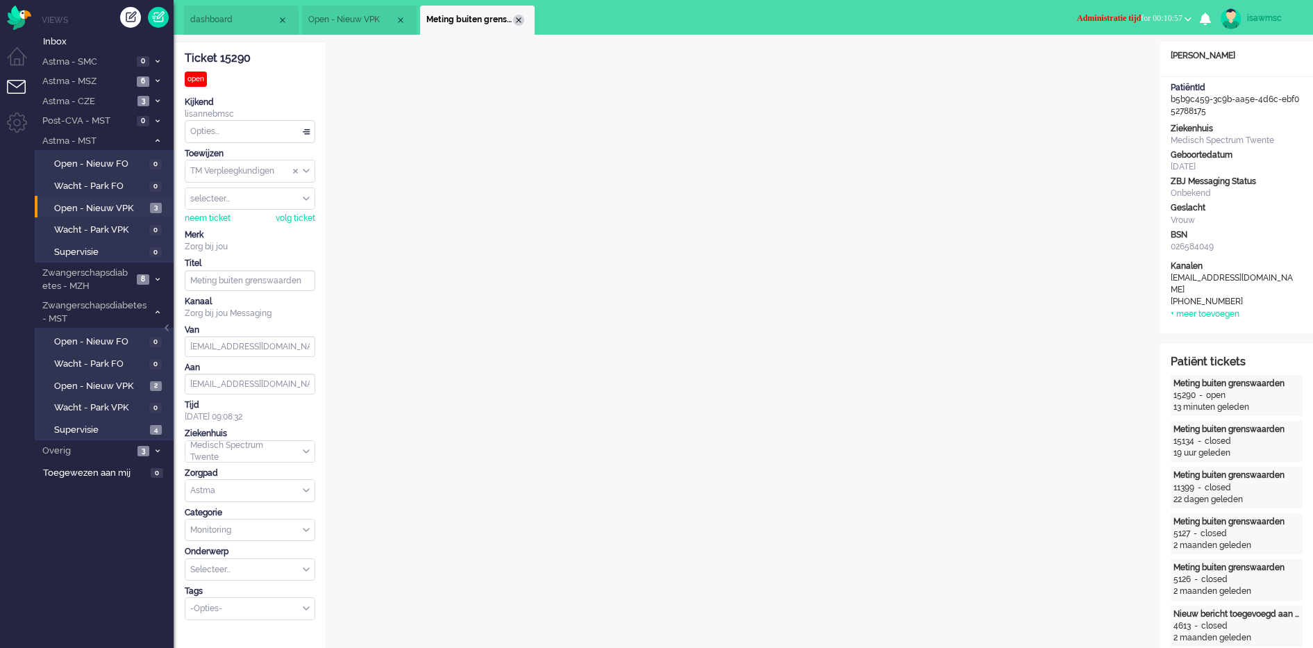
click at [516, 22] on div "Close tab" at bounding box center [518, 20] width 11 height 11
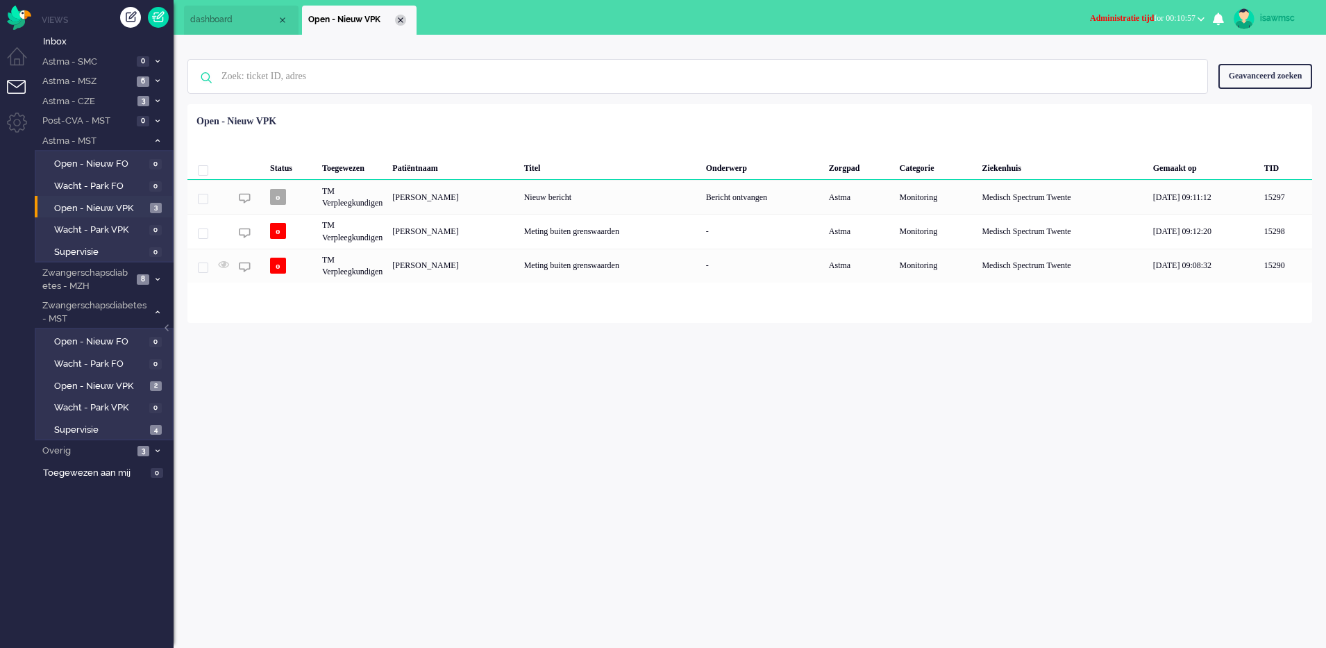
click at [400, 19] on div "Close tab" at bounding box center [400, 20] width 11 height 11
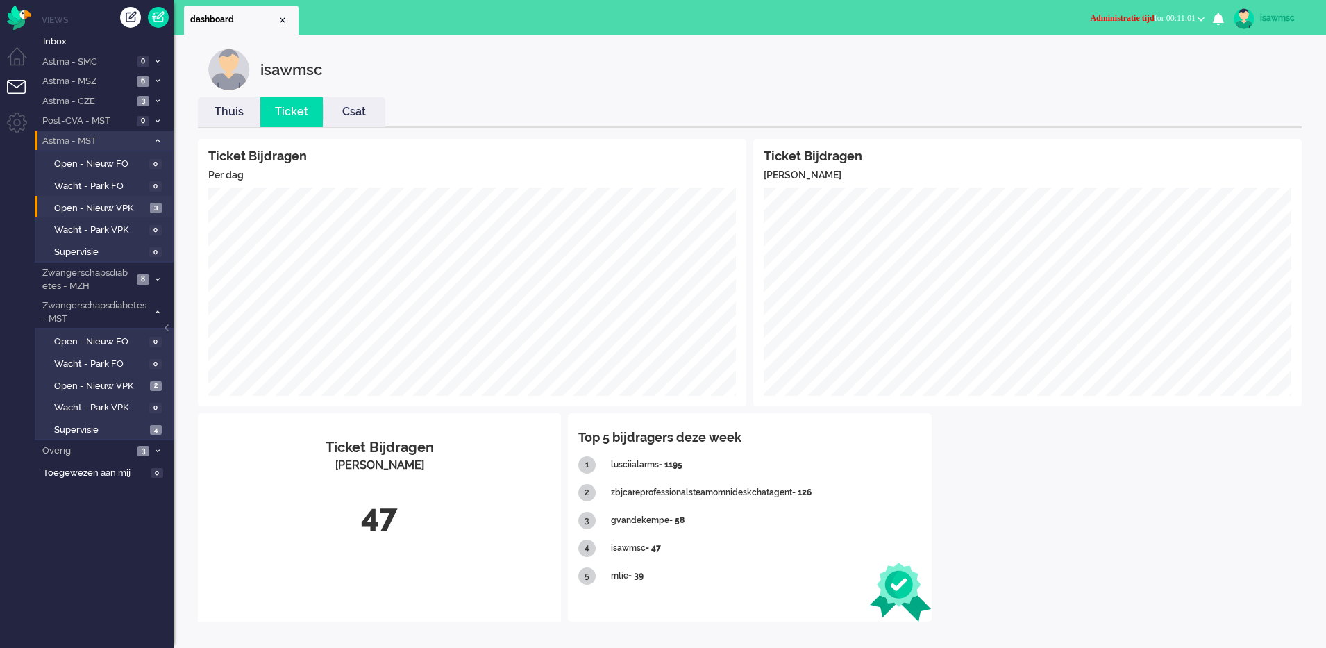
click at [156, 140] on icon at bounding box center [158, 140] width 4 height 5
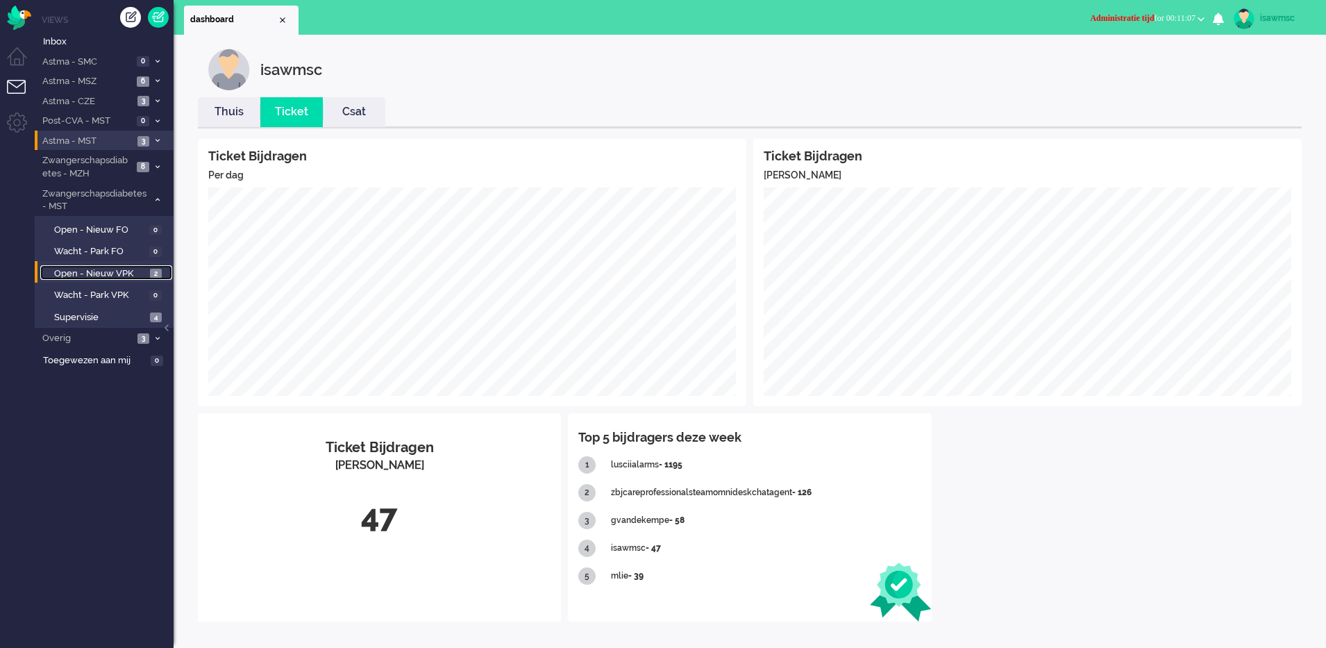
click at [149, 268] on link "Open - Nieuw VPK 2" at bounding box center [106, 272] width 132 height 15
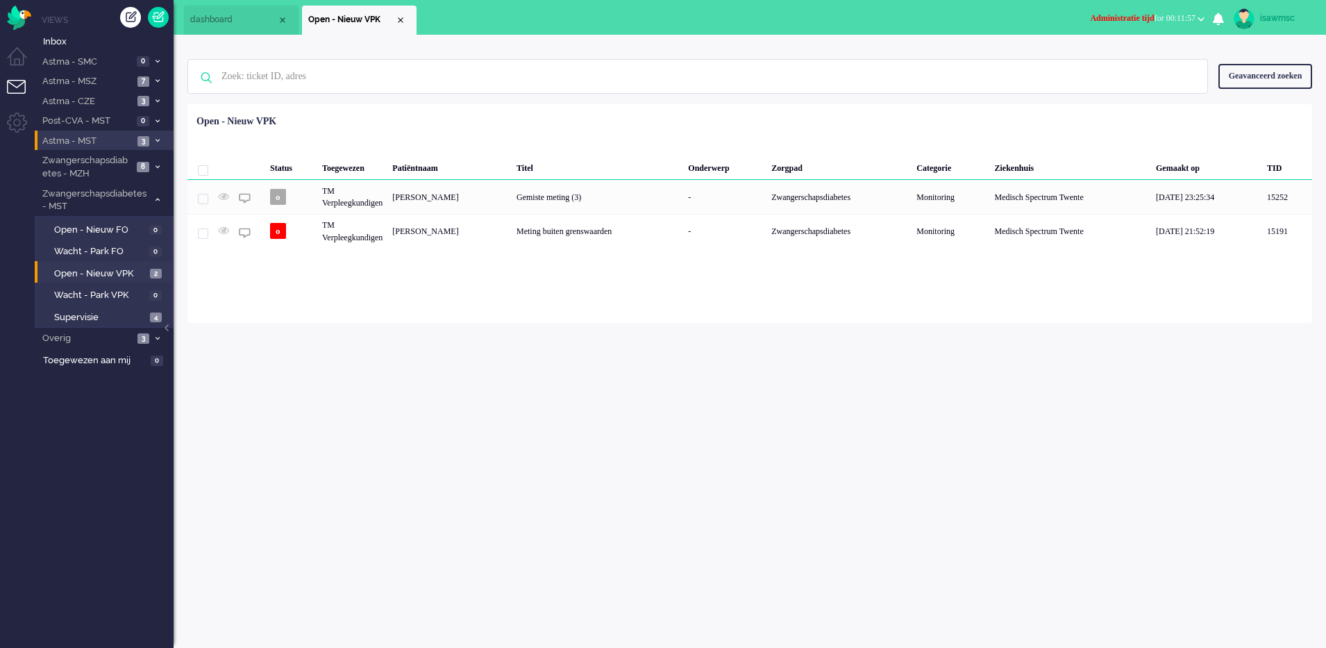
click at [134, 139] on li "Astma - MST 3" at bounding box center [104, 141] width 139 height 20
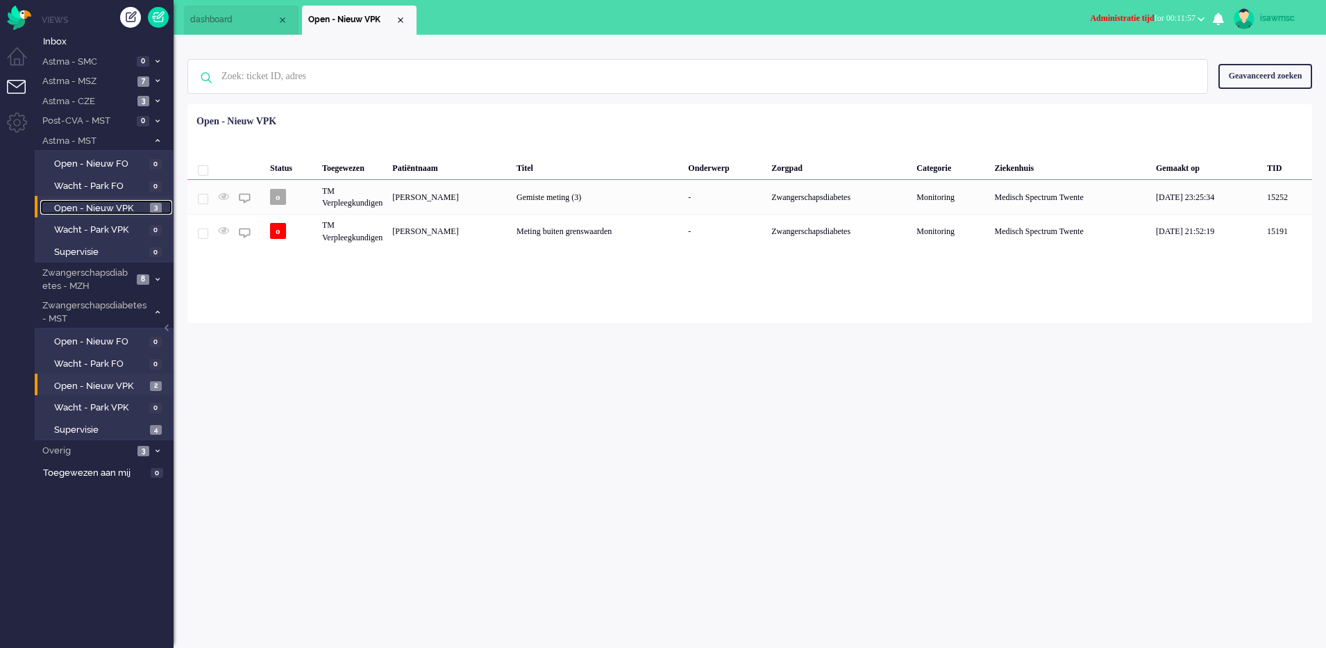
click at [164, 206] on link "Open - Nieuw VPK 3" at bounding box center [106, 207] width 132 height 15
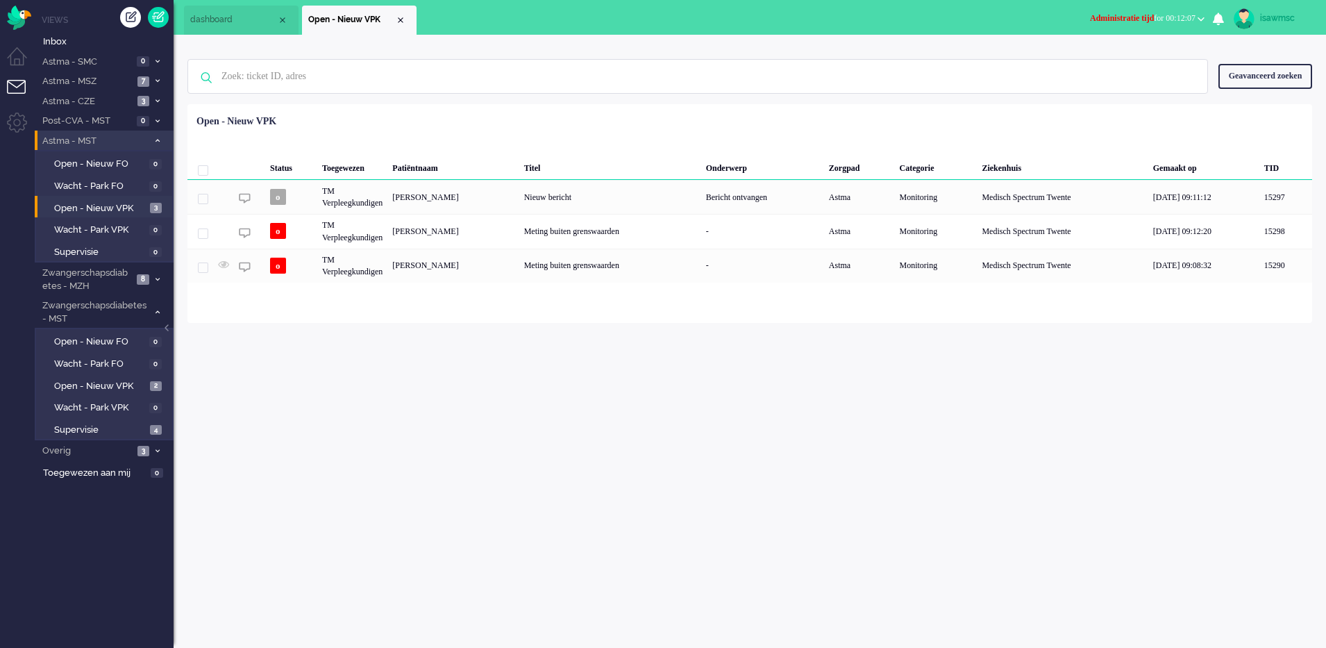
click at [160, 145] on li "Astma - MST 3" at bounding box center [104, 141] width 139 height 20
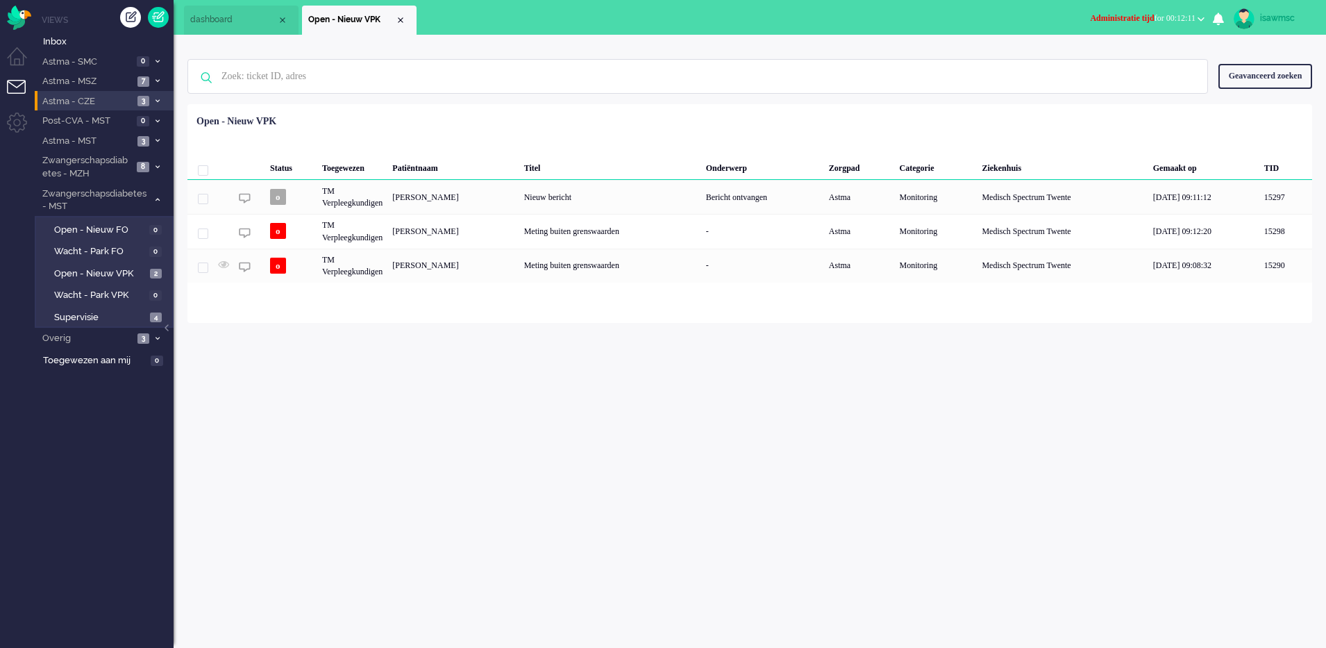
click at [158, 101] on icon at bounding box center [158, 101] width 4 height 5
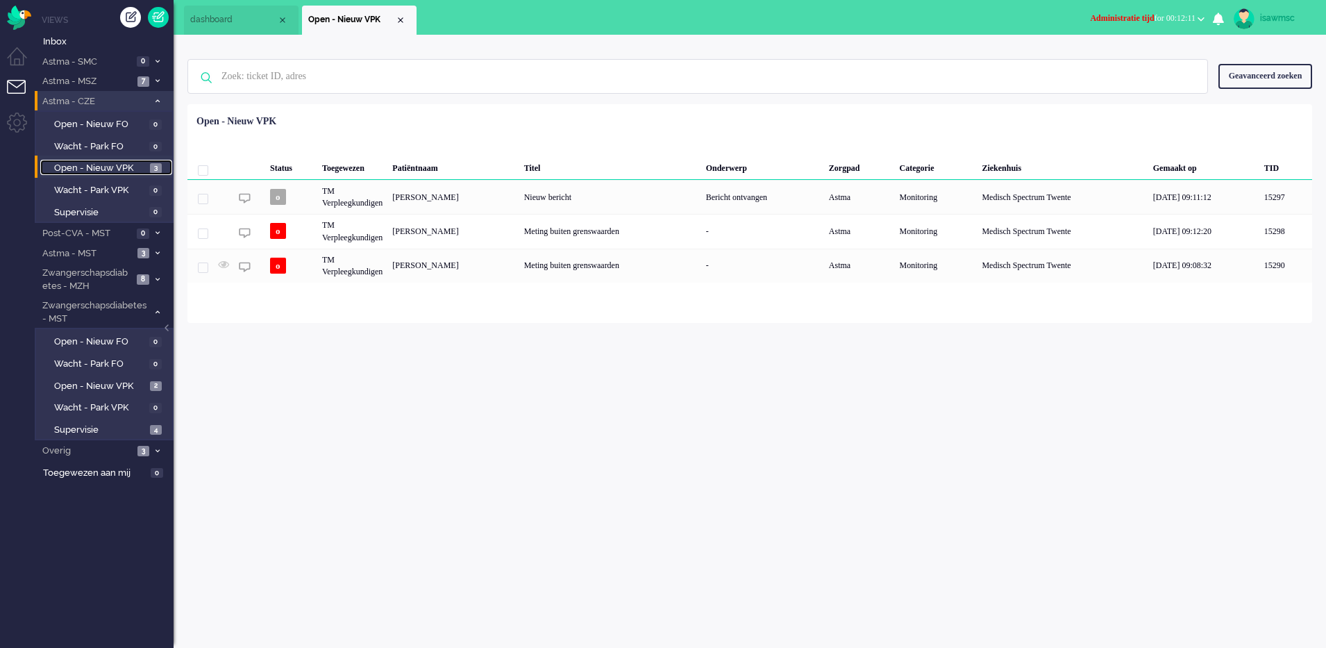
click at [156, 173] on span "3" at bounding box center [156, 168] width 12 height 10
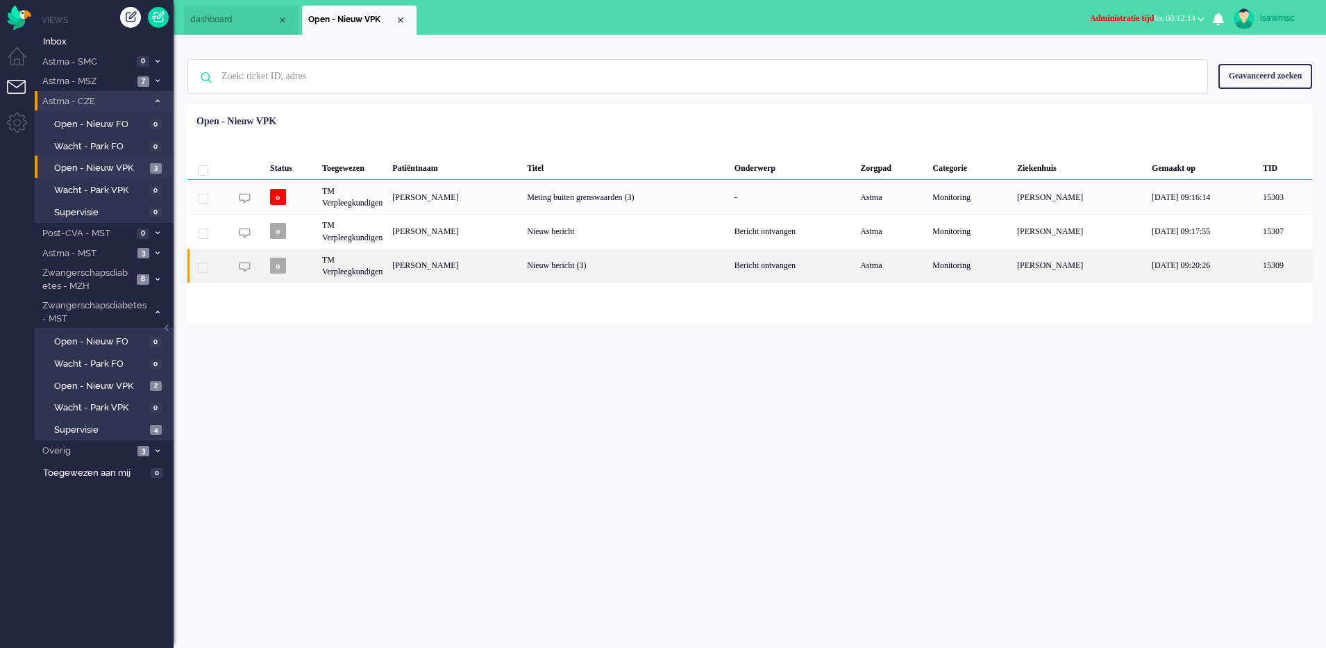
click at [493, 269] on div "Catharina Jacoba Christina Gertruda Jansen" at bounding box center [454, 266] width 135 height 34
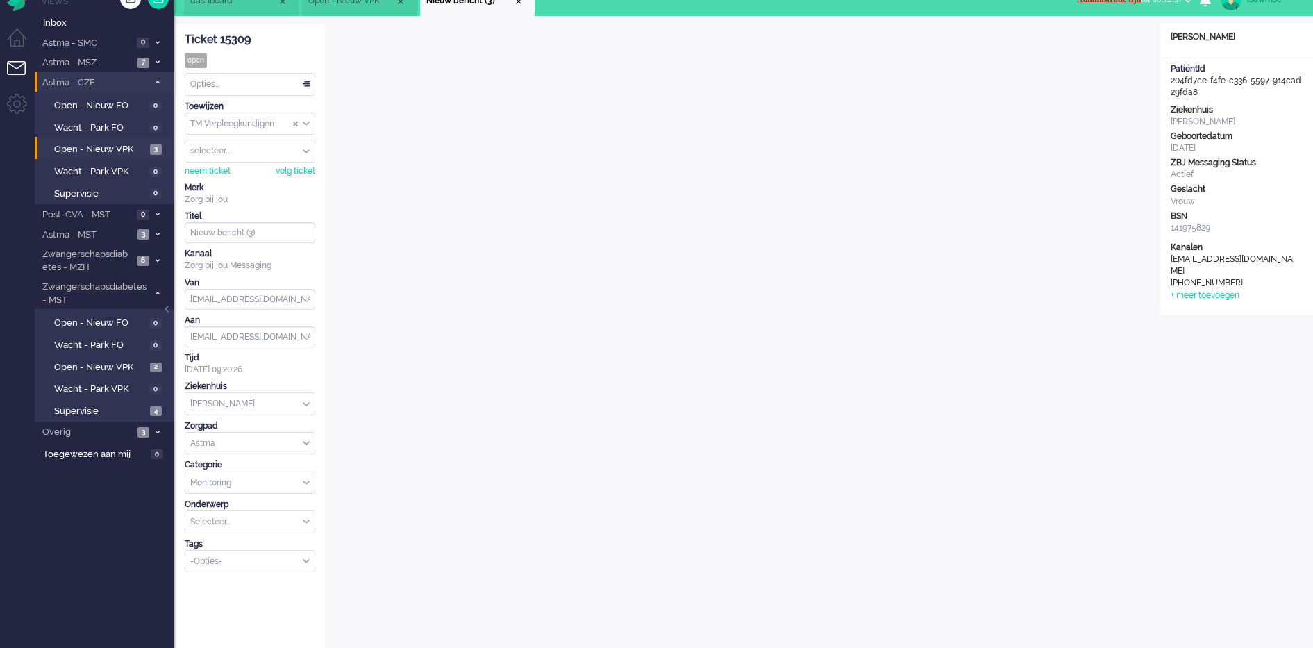
scroll to position [333, 0]
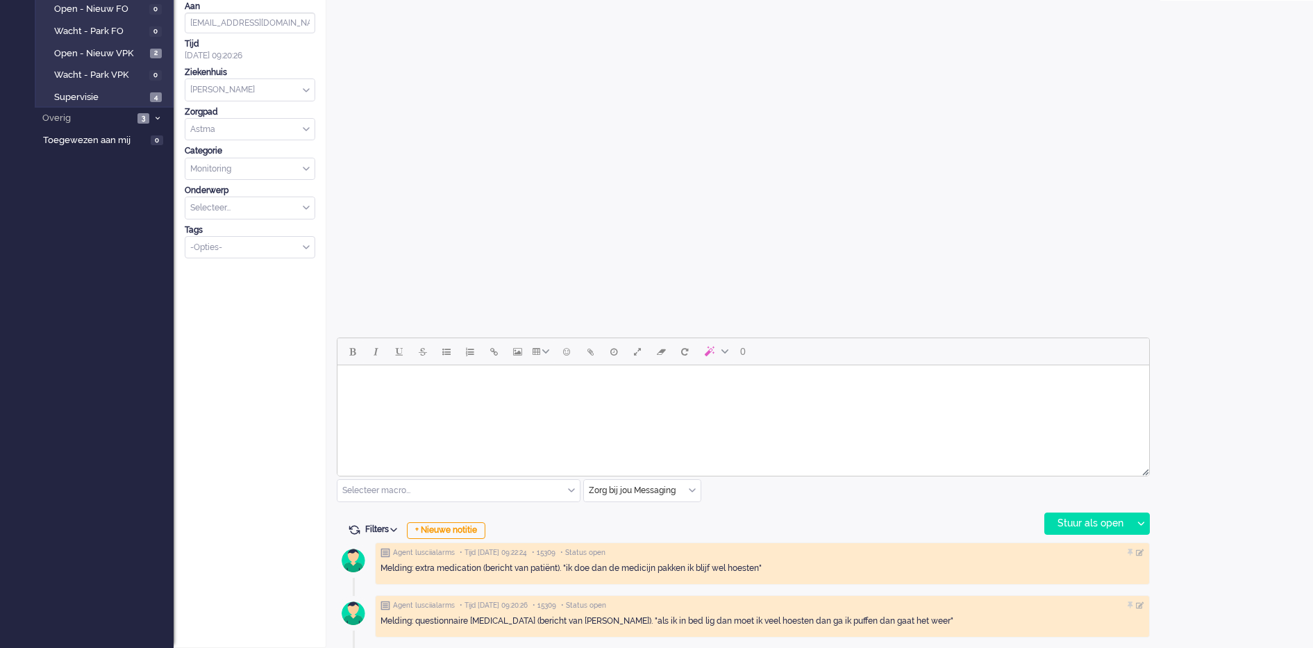
click at [680, 401] on html at bounding box center [743, 382] width 812 height 35
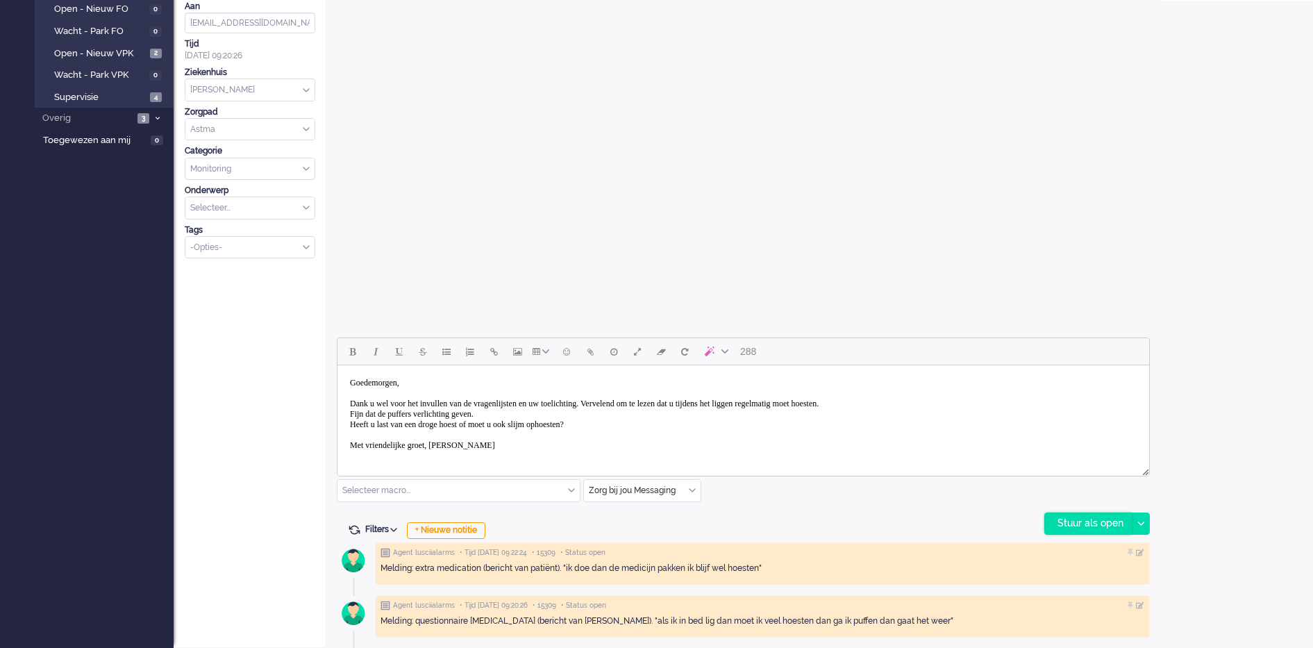
click at [1093, 513] on div "Stuur als open" at bounding box center [1088, 523] width 87 height 21
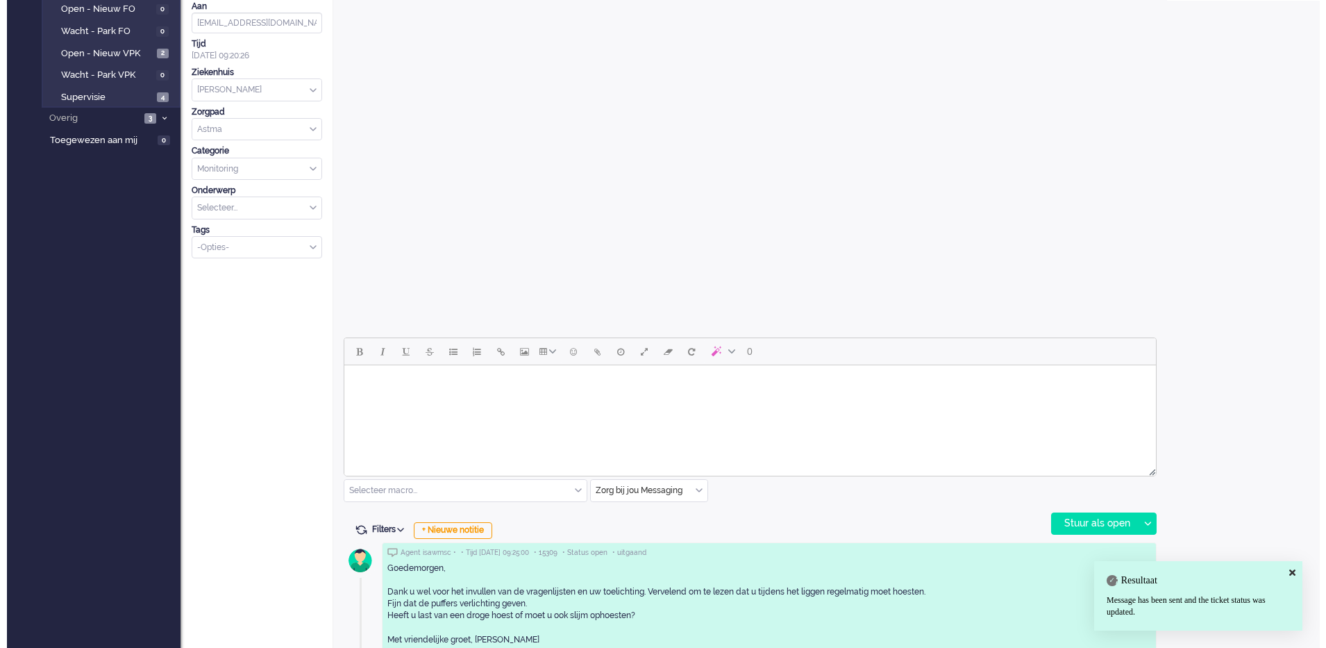
scroll to position [0, 0]
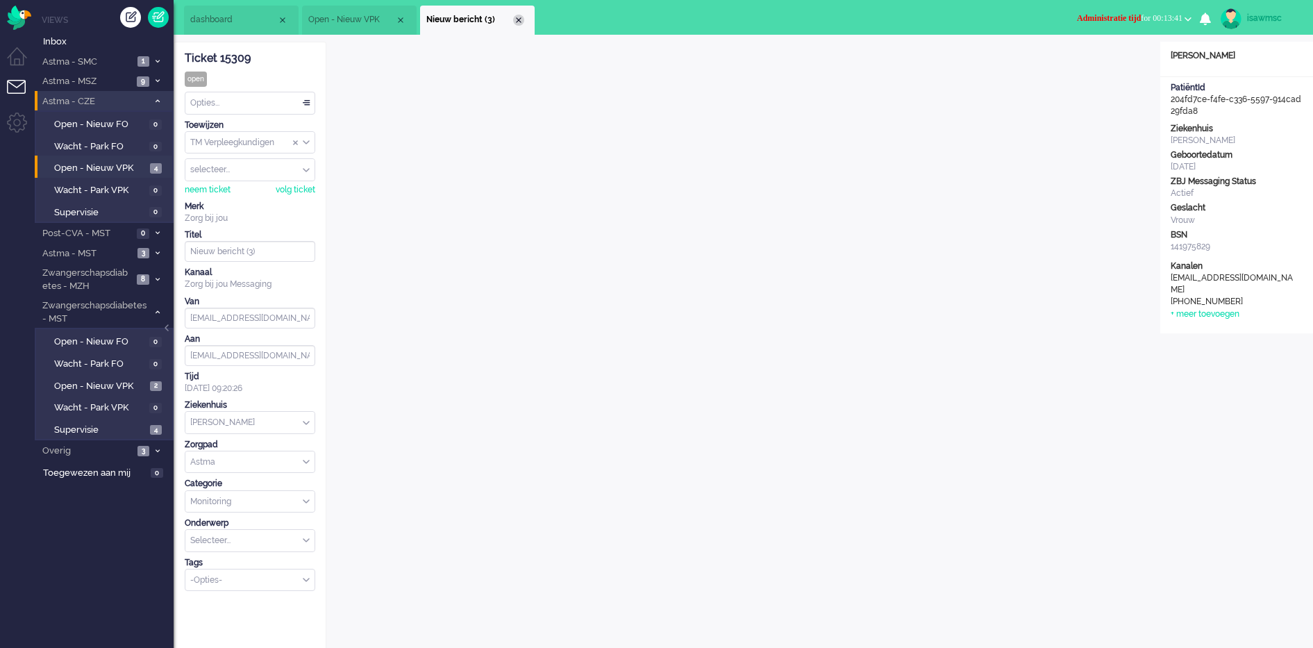
click at [519, 22] on div "Close tab" at bounding box center [518, 20] width 11 height 11
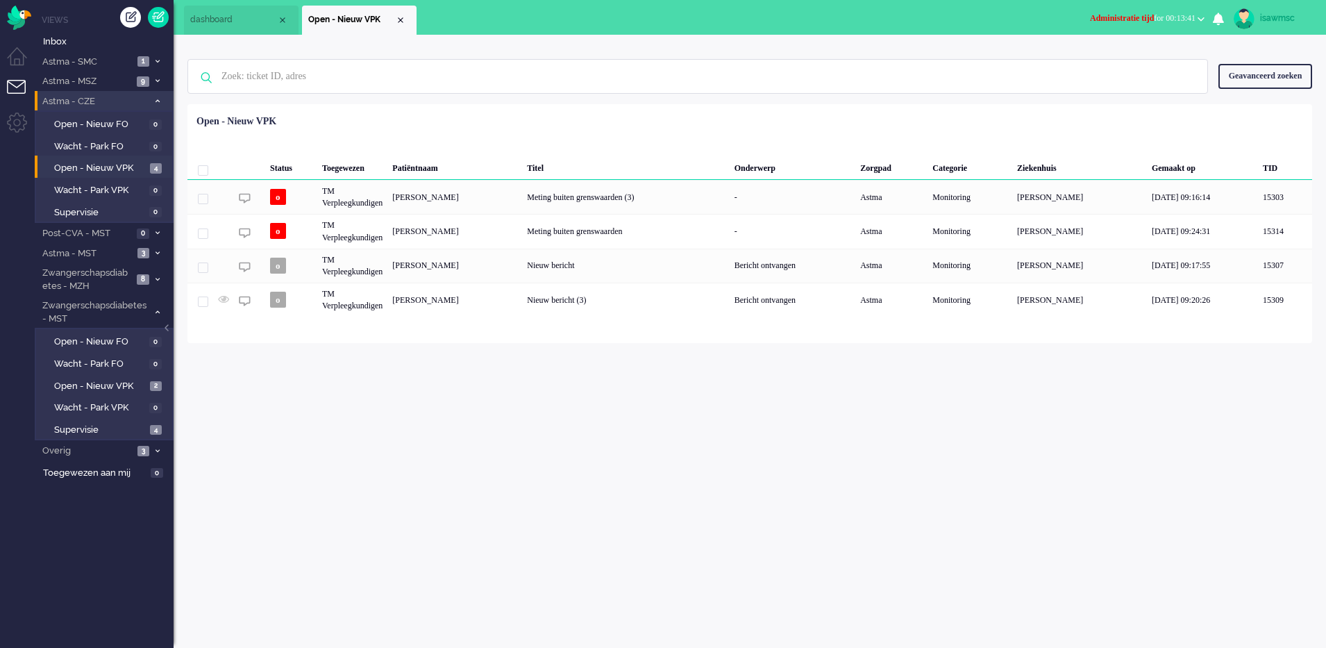
click at [523, 353] on div "isawmsc Thuis Ticket Csat Ticket Bijdragen Per dag Ticket Bijdragen Per Kanaal …" at bounding box center [750, 341] width 1152 height 613
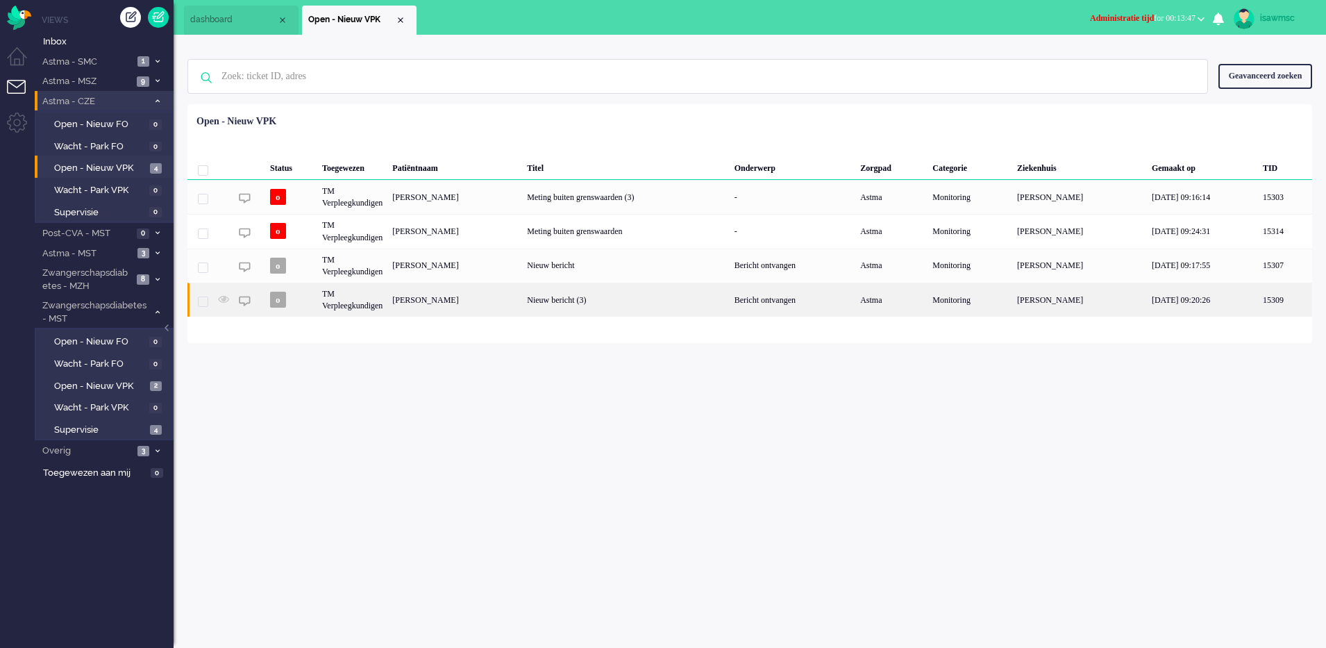
click at [475, 301] on div "Catharina Jacoba Christina Gertruda Jansen" at bounding box center [454, 300] width 135 height 34
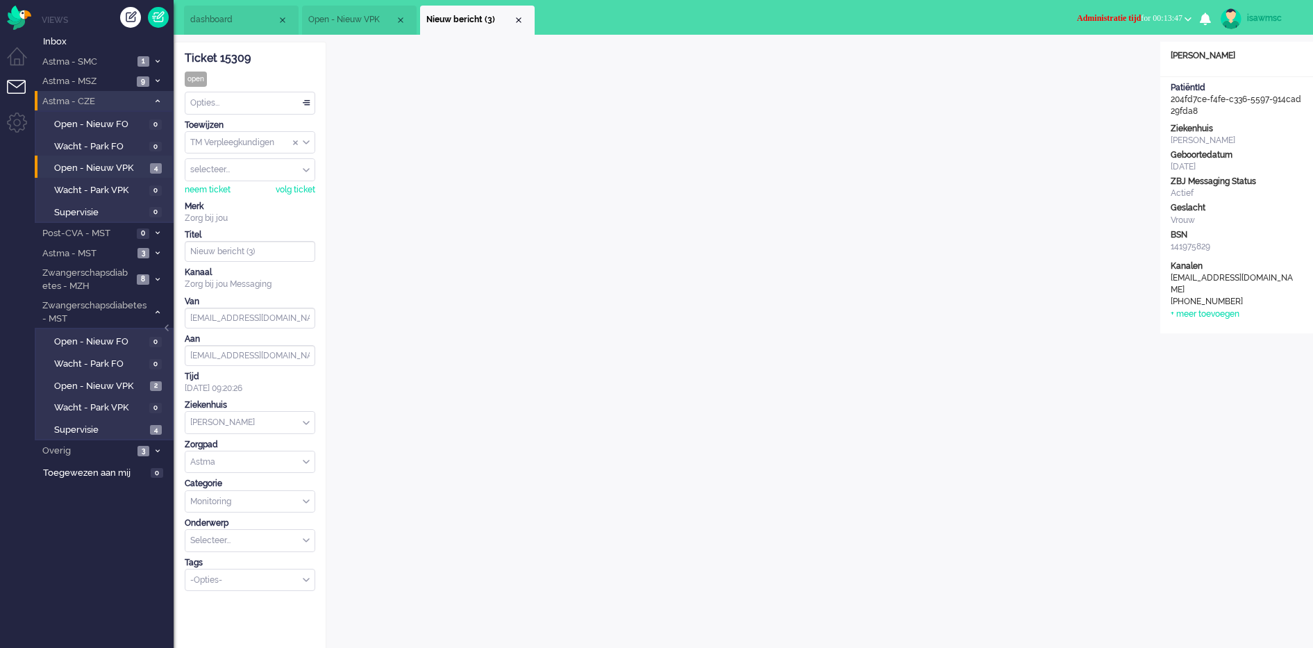
scroll to position [19, 0]
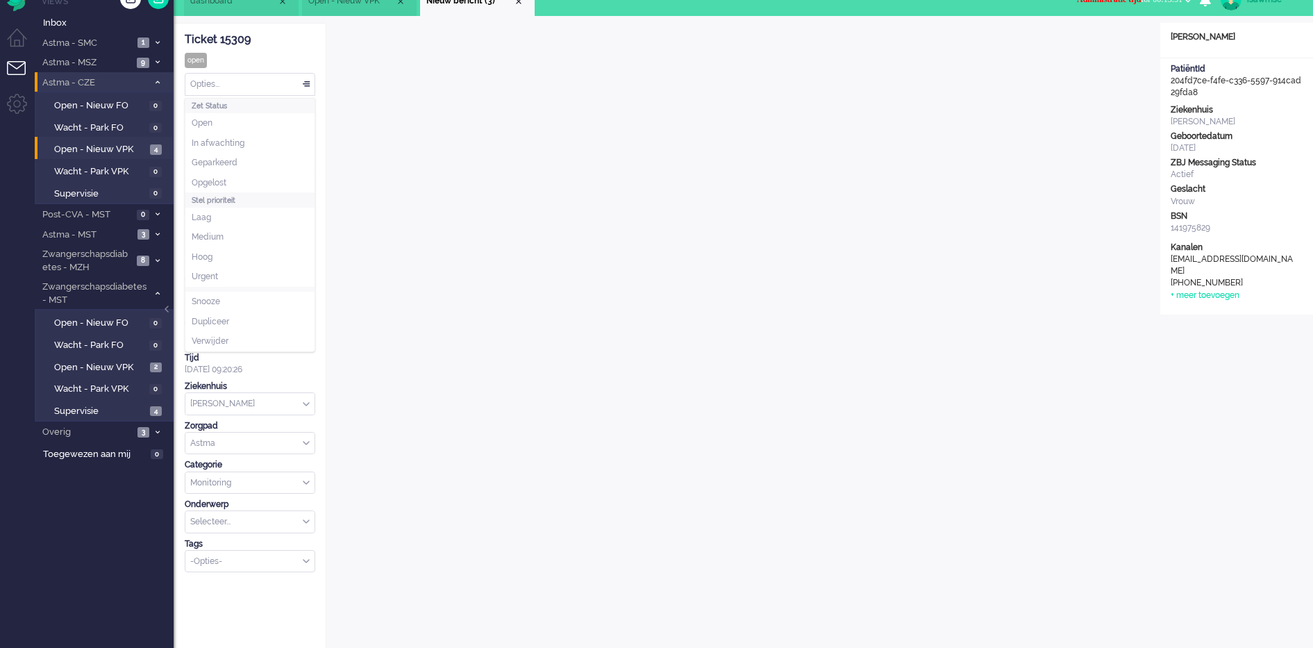
click at [265, 86] on div "Opties..." at bounding box center [249, 85] width 129 height 22
click at [239, 179] on li "Opgelost" at bounding box center [249, 183] width 129 height 20
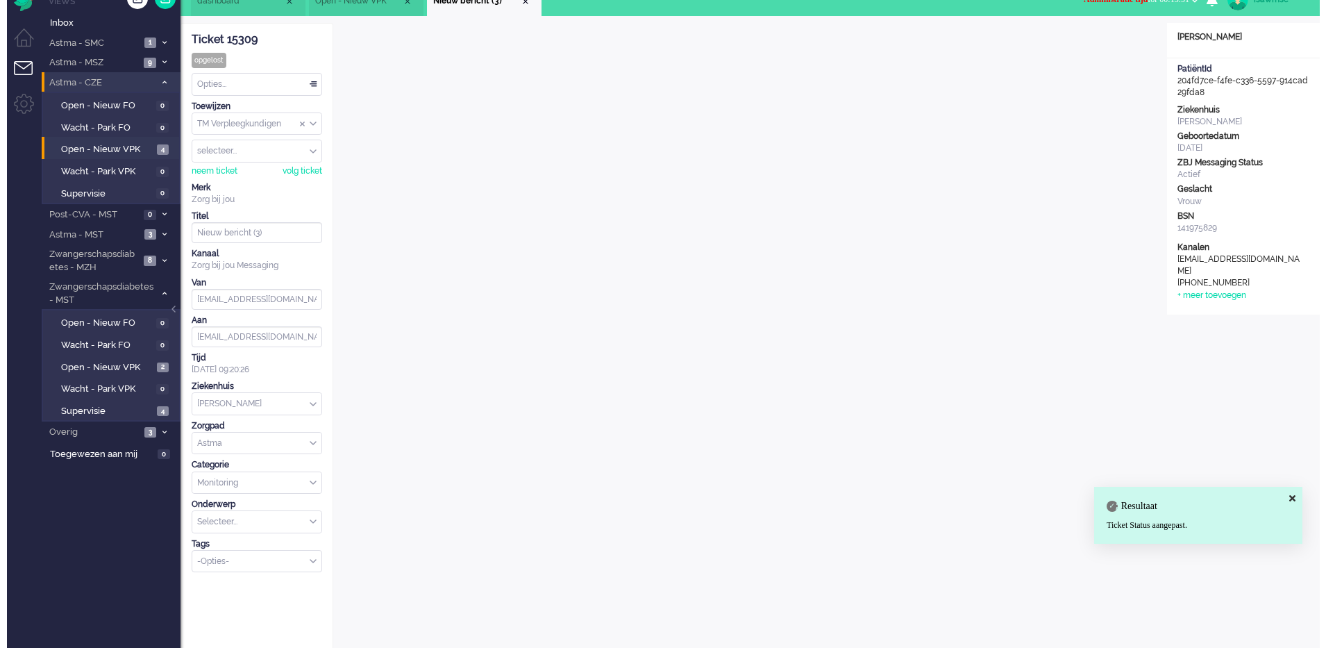
scroll to position [0, 0]
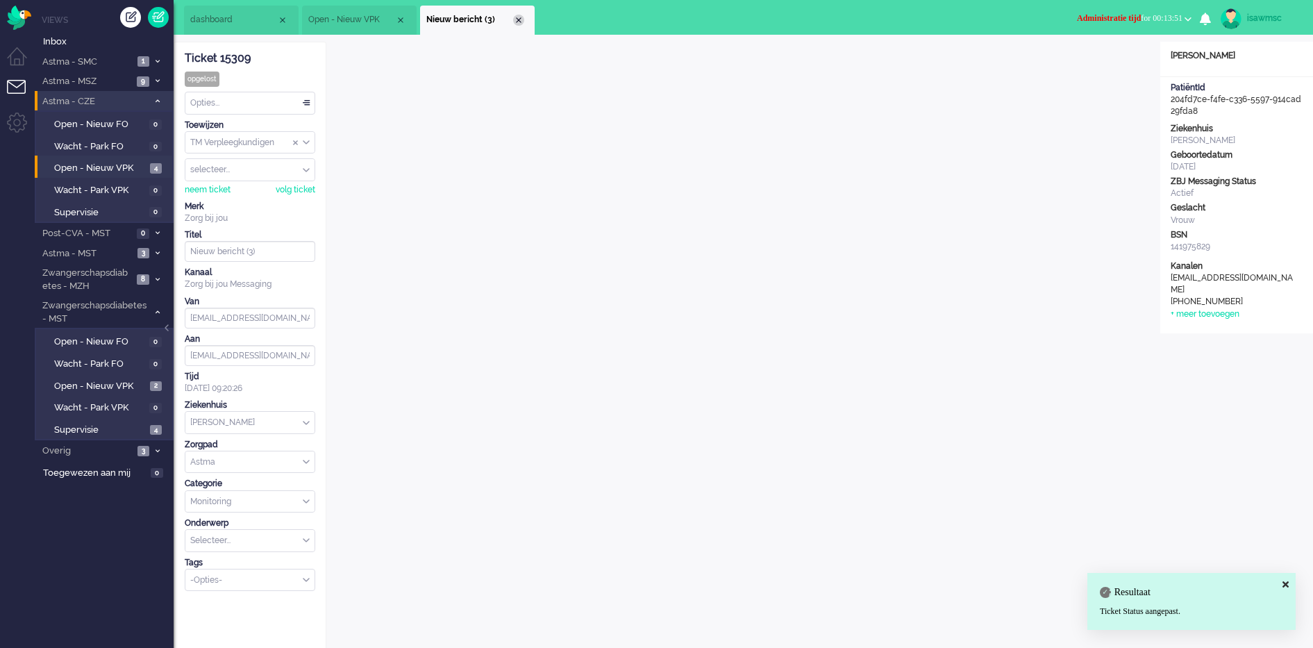
click at [518, 20] on div "Close tab" at bounding box center [518, 20] width 11 height 11
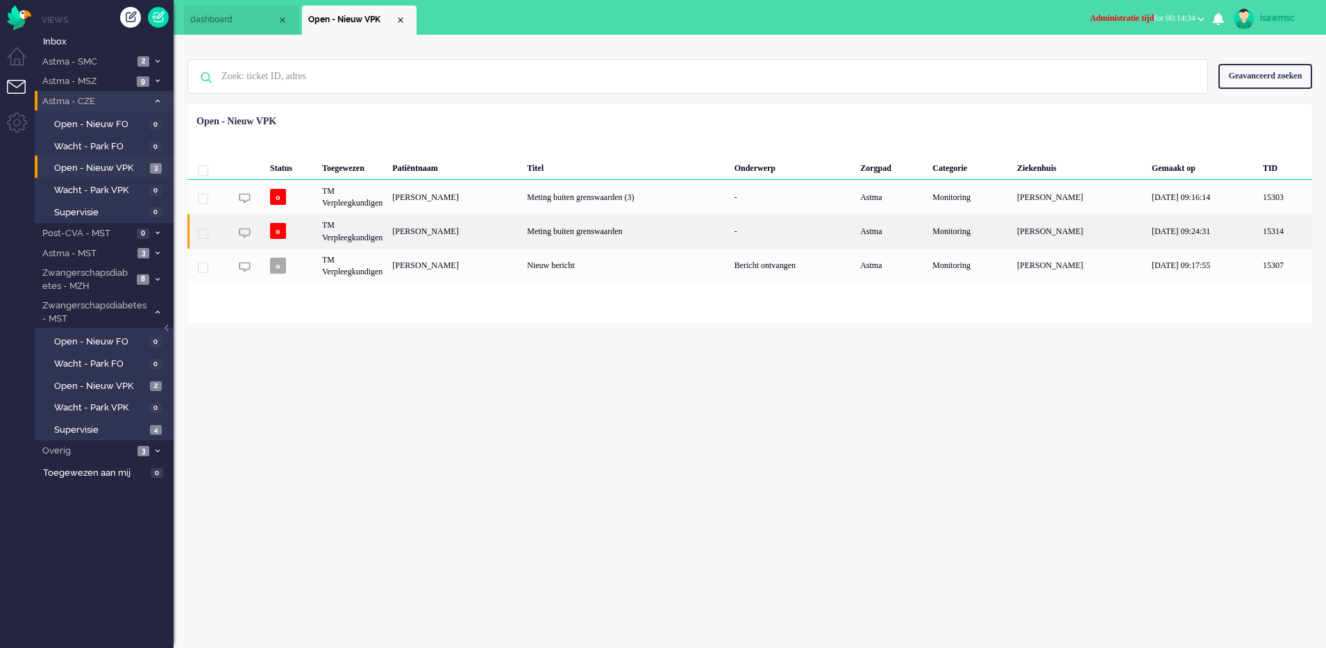
click at [522, 224] on div "Louise Rosalia van der Heide" at bounding box center [454, 231] width 135 height 34
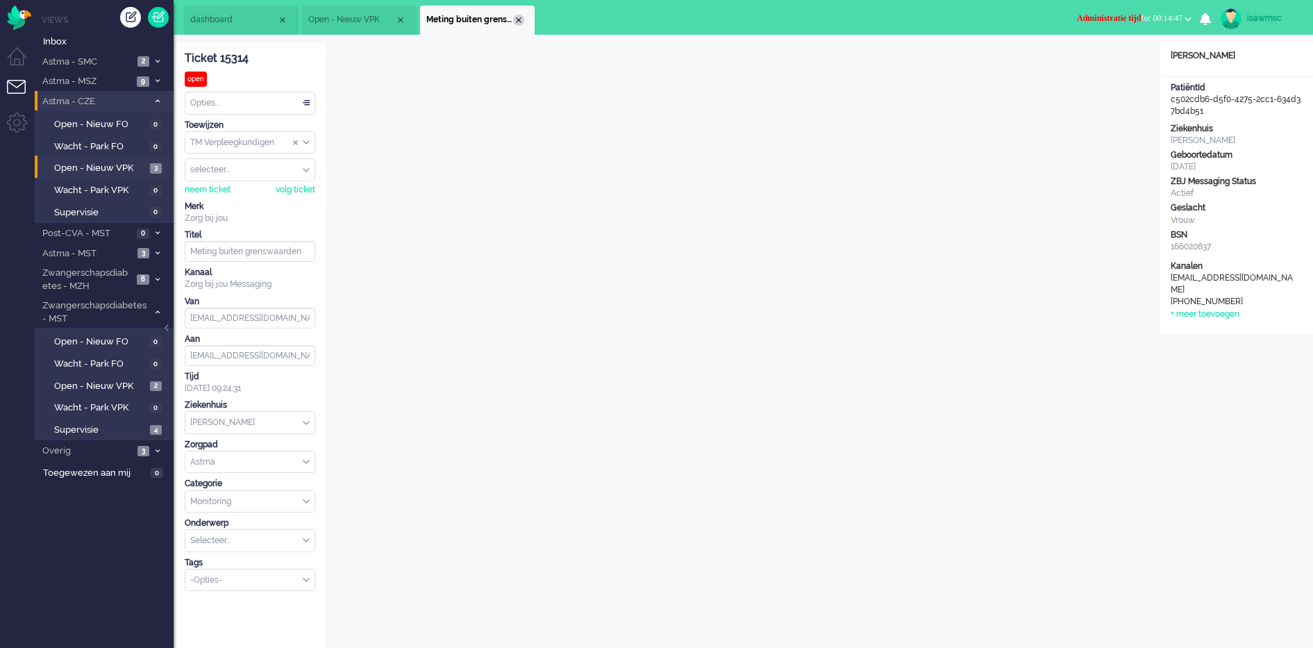
click at [520, 15] on div "Close tab" at bounding box center [518, 20] width 11 height 11
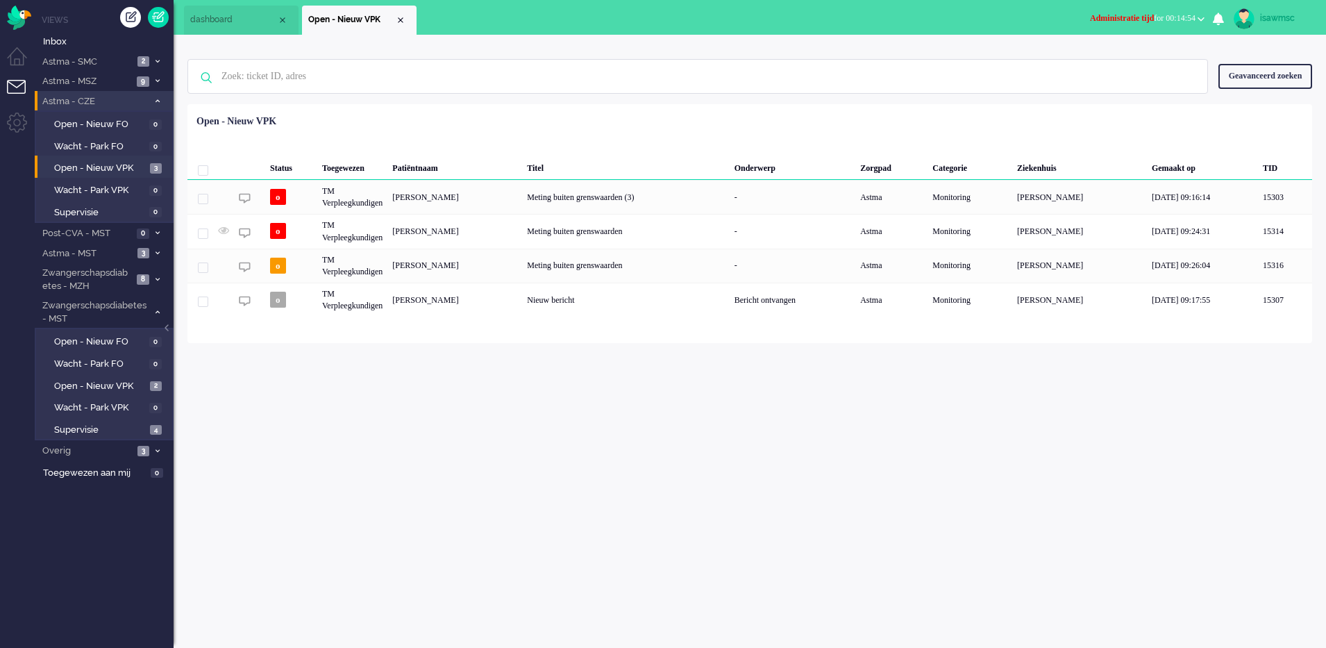
click at [465, 431] on div "isawmsc Thuis Ticket Csat Ticket Bijdragen Per dag Ticket Bijdragen Per Kanaal …" at bounding box center [750, 341] width 1152 height 613
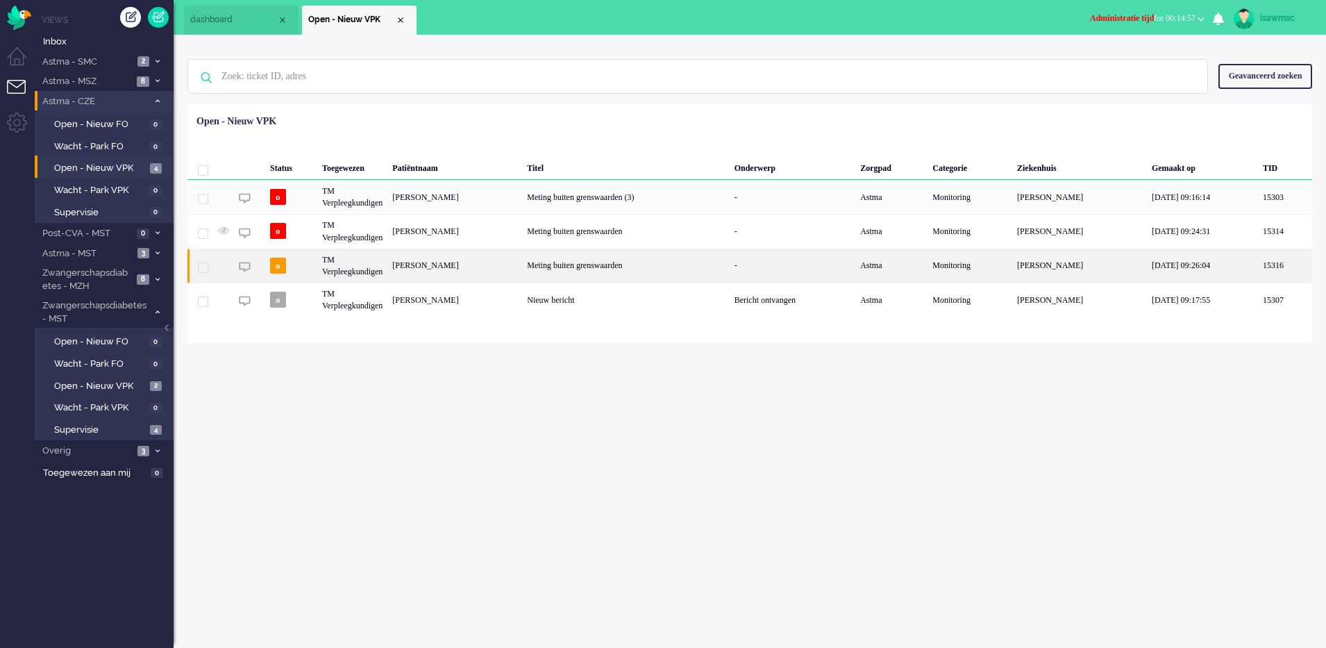
click at [489, 267] on div "Johannes Martinus Petrus Maria van Gerven" at bounding box center [454, 266] width 135 height 34
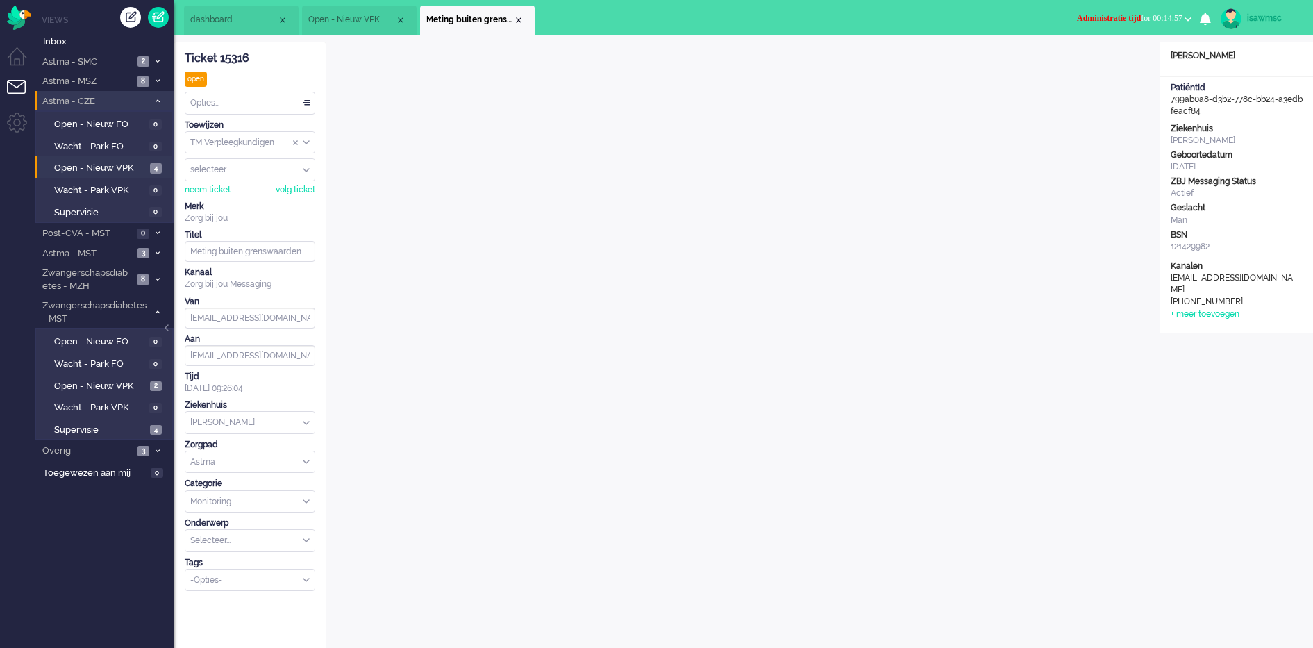
scroll to position [19, 0]
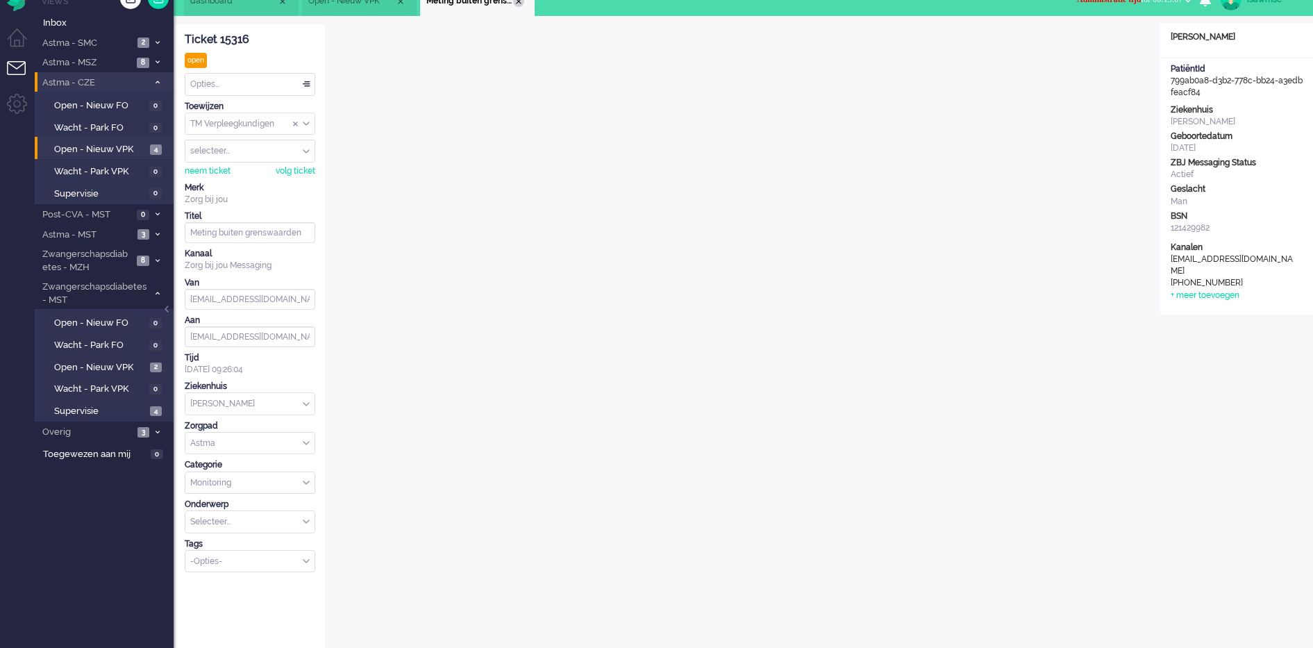
click at [521, 3] on div "Close tab" at bounding box center [518, 1] width 11 height 11
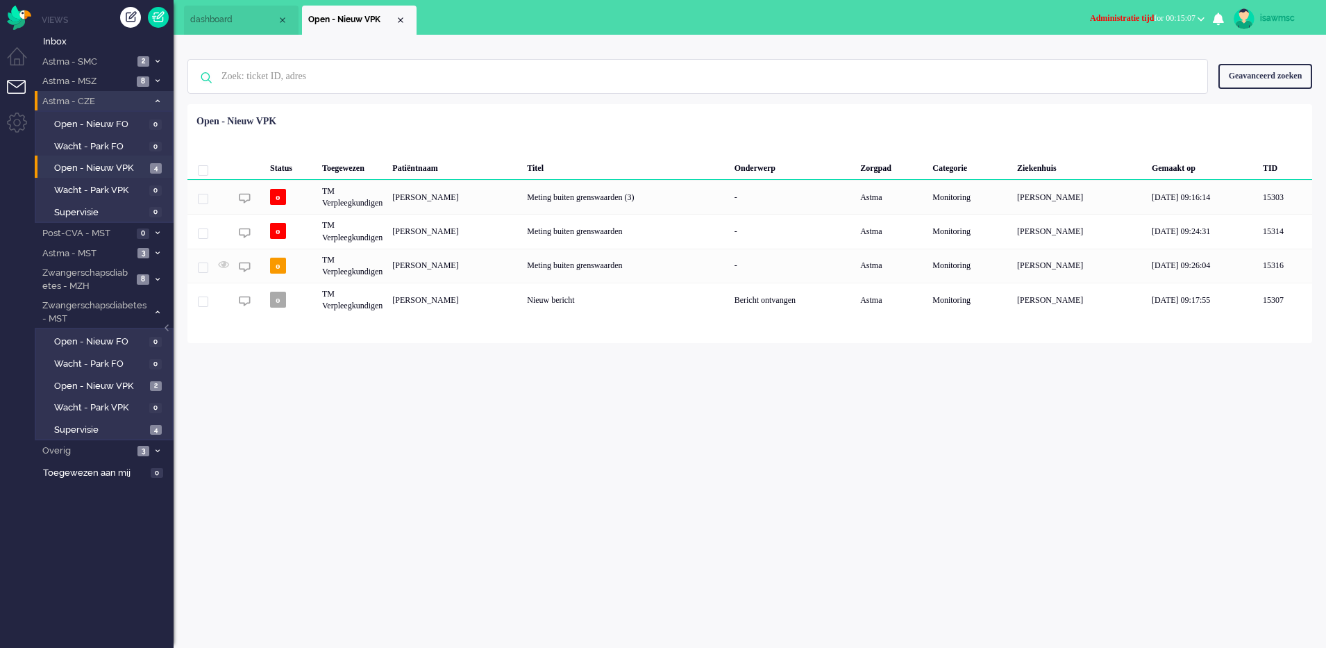
click at [394, 399] on div "isawmsc Thuis Ticket Csat Ticket Bijdragen Per dag Ticket Bijdragen Per Kanaal …" at bounding box center [750, 341] width 1152 height 613
click at [108, 385] on span "Open - Nieuw VPK" at bounding box center [100, 386] width 92 height 13
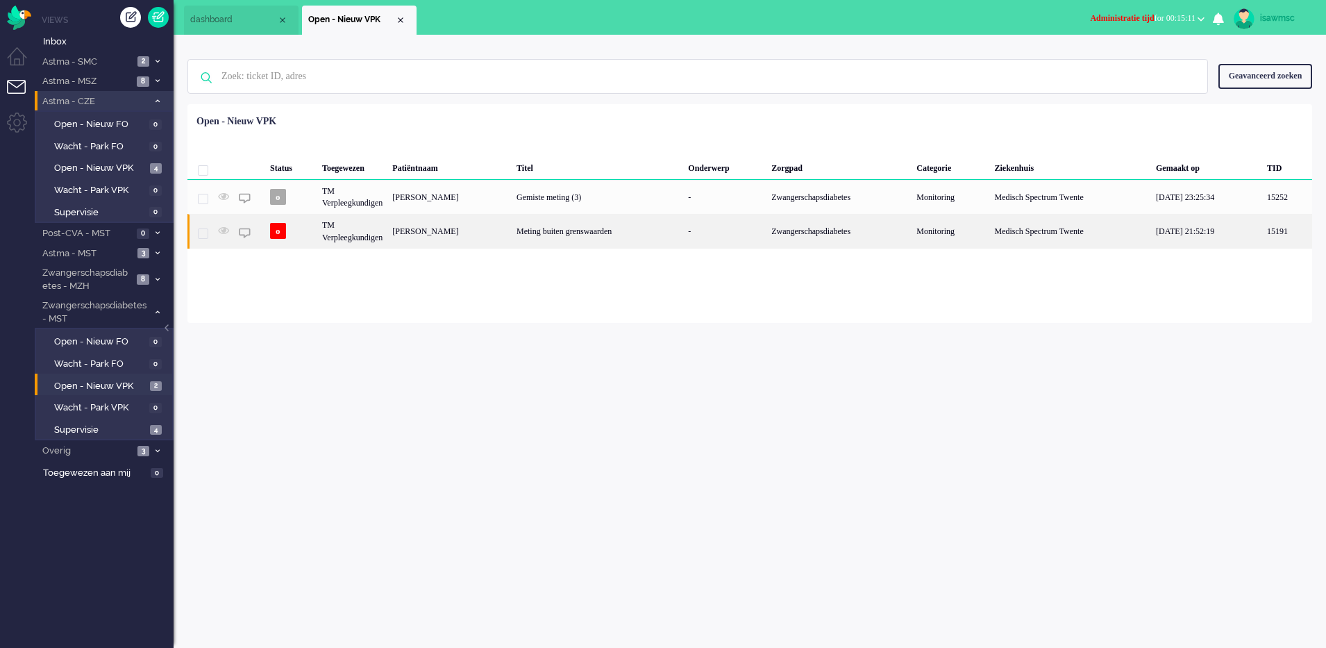
click at [468, 231] on div "[PERSON_NAME]" at bounding box center [449, 231] width 124 height 34
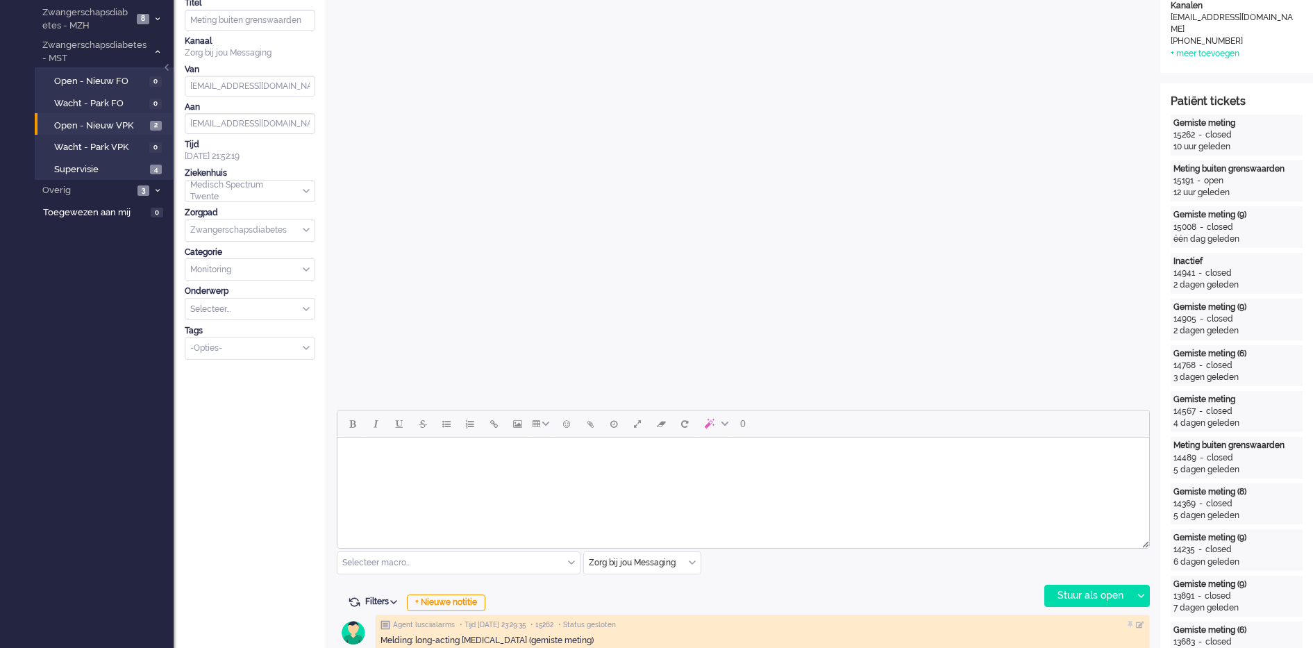
scroll to position [607, 0]
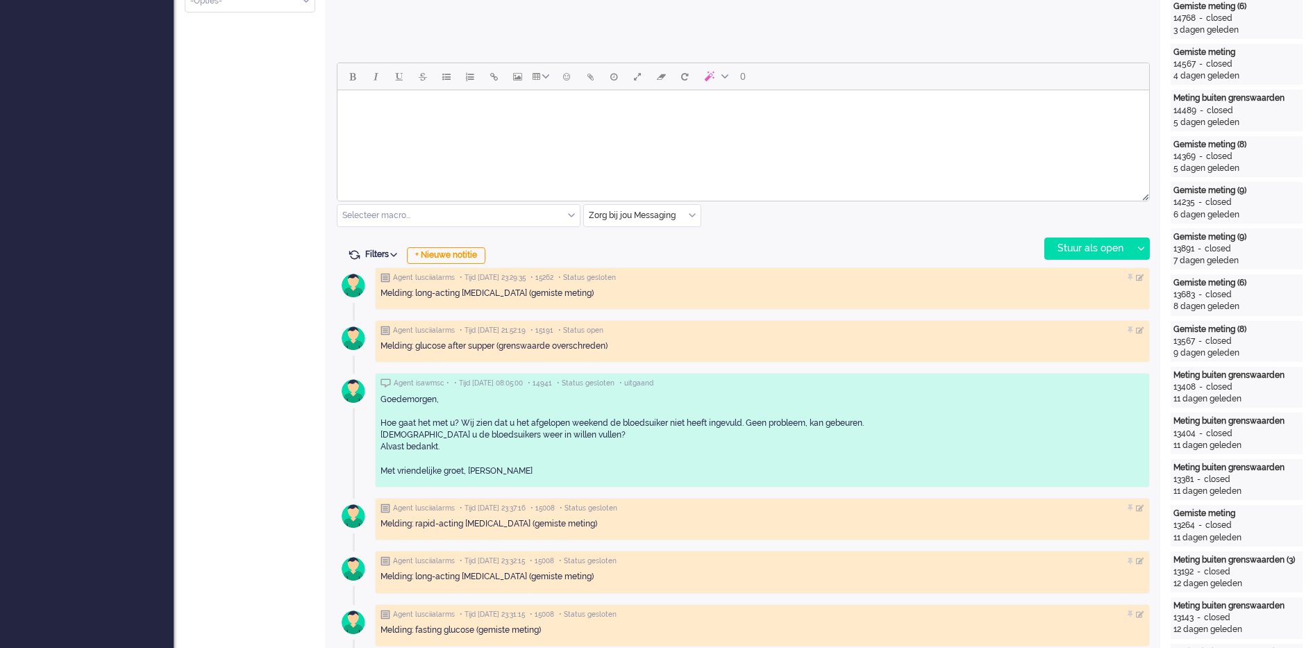
click at [691, 219] on div "Zorg bij jou Messaging" at bounding box center [642, 216] width 117 height 22
click at [647, 256] on span "uitgaand telefoon" at bounding box center [624, 257] width 69 height 12
click at [1085, 239] on div "Stuur als open" at bounding box center [1088, 248] width 87 height 21
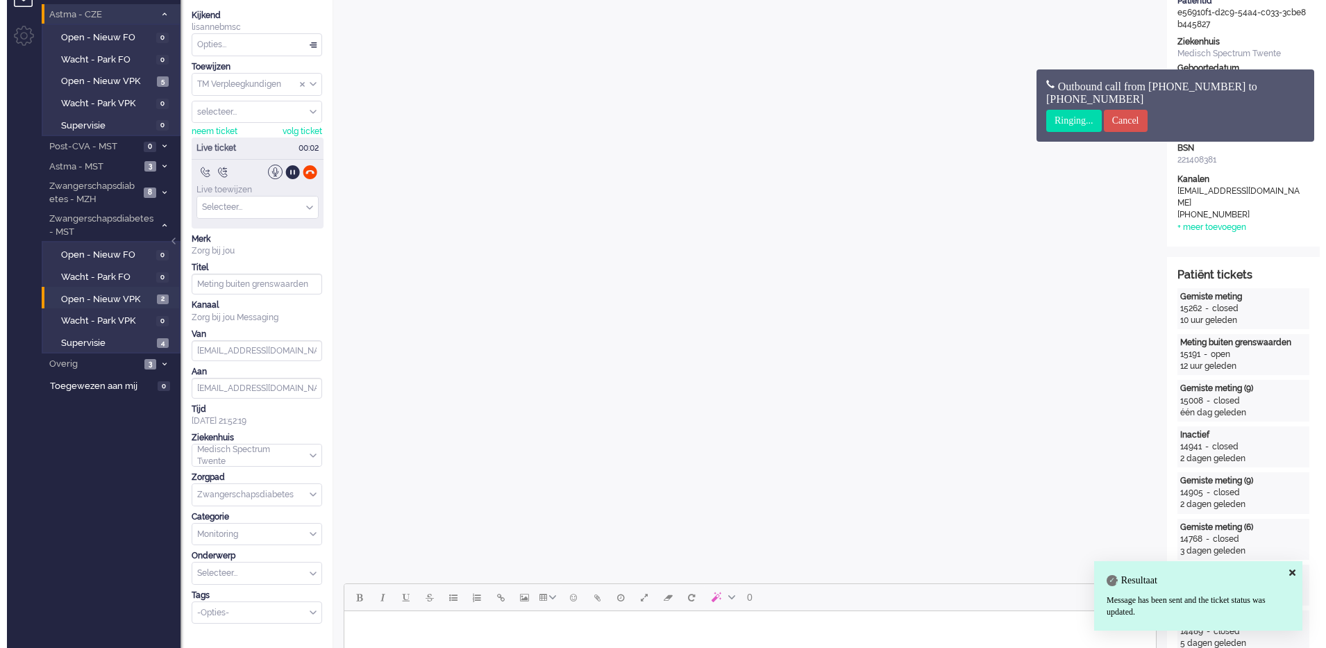
scroll to position [0, 0]
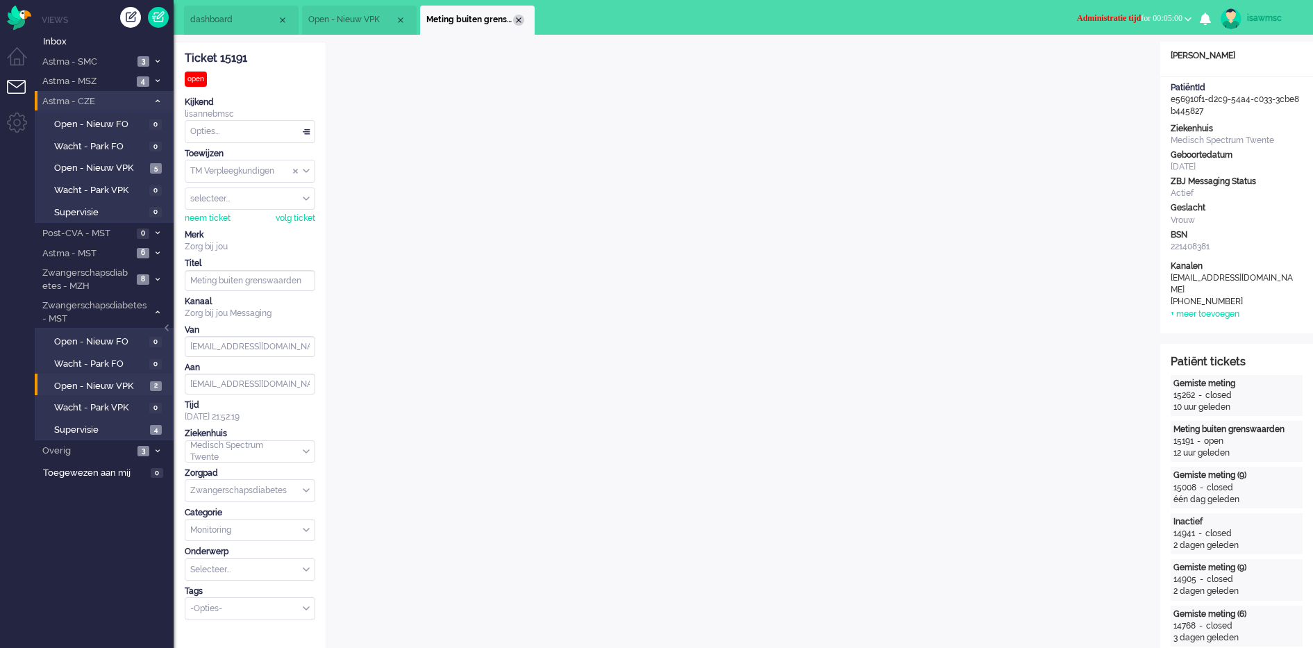
click at [519, 20] on div "Close tab" at bounding box center [518, 20] width 11 height 11
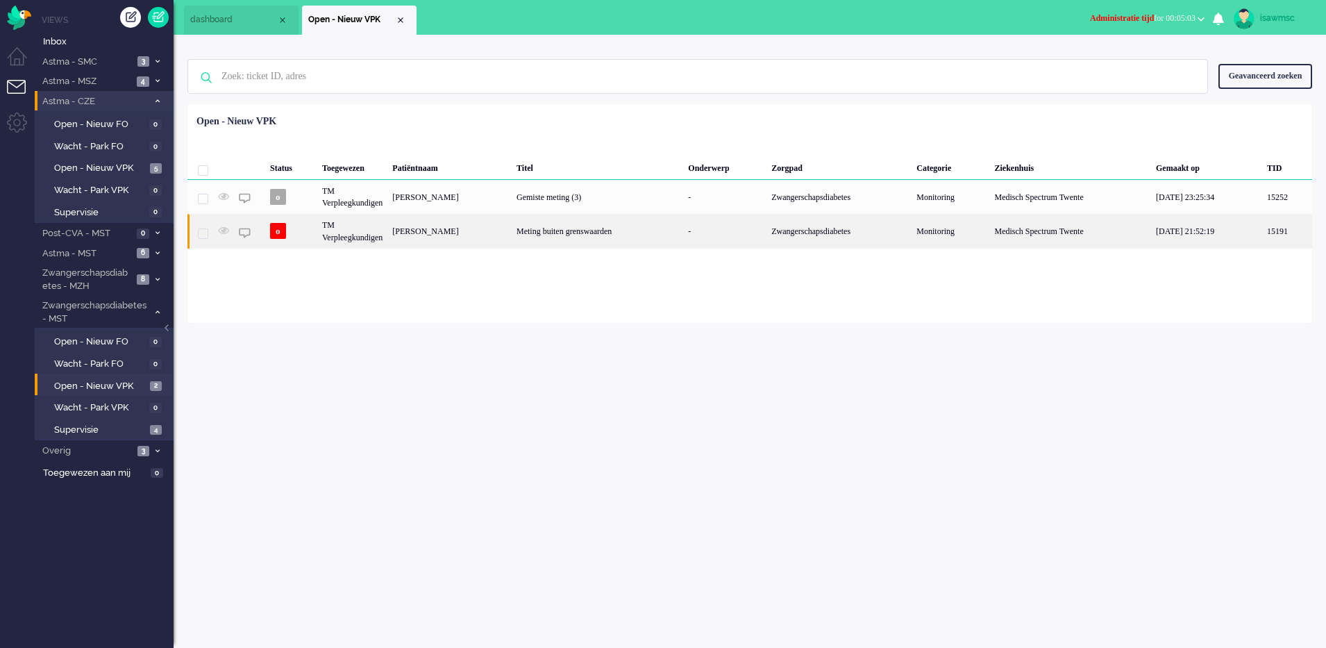
click at [455, 226] on div "[PERSON_NAME]" at bounding box center [449, 231] width 124 height 34
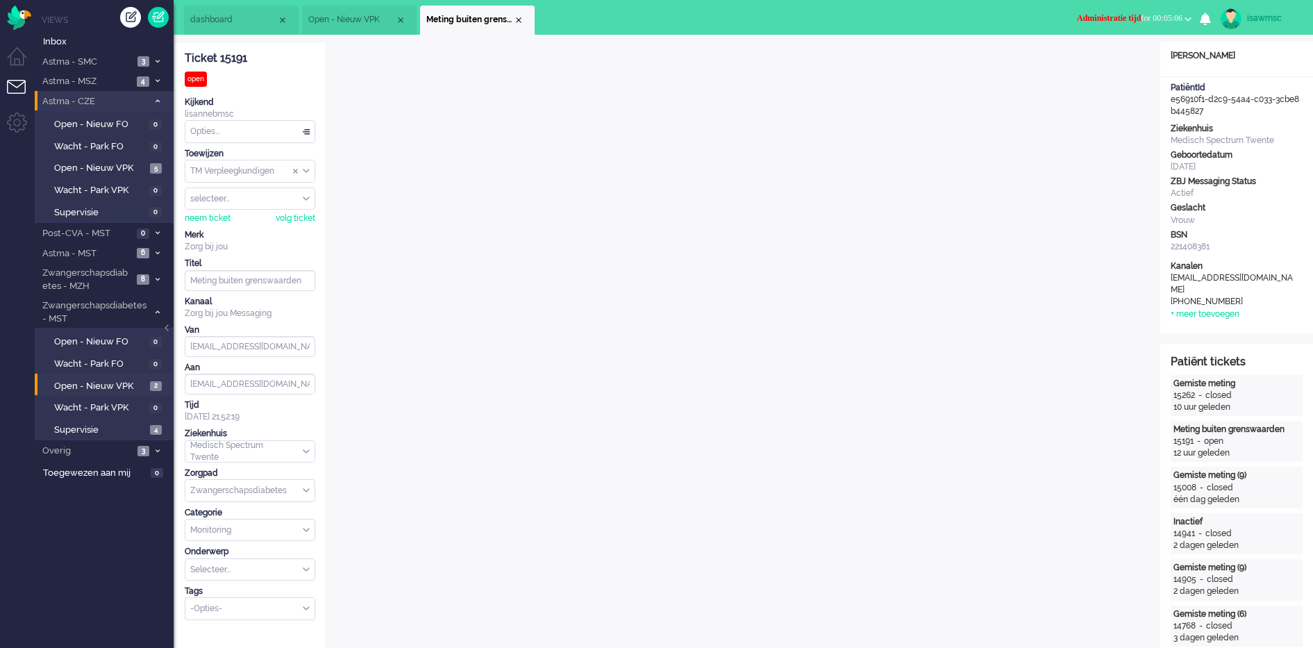
scroll to position [19, 0]
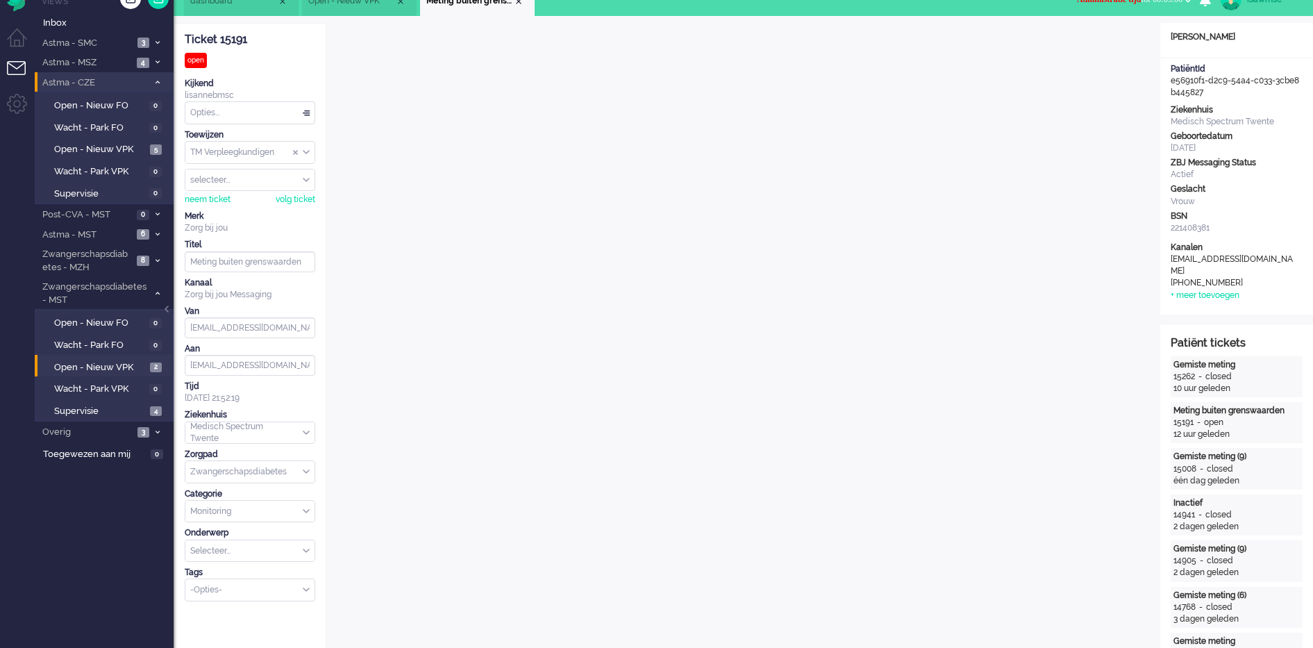
click at [256, 114] on div "Opties..." at bounding box center [249, 113] width 129 height 22
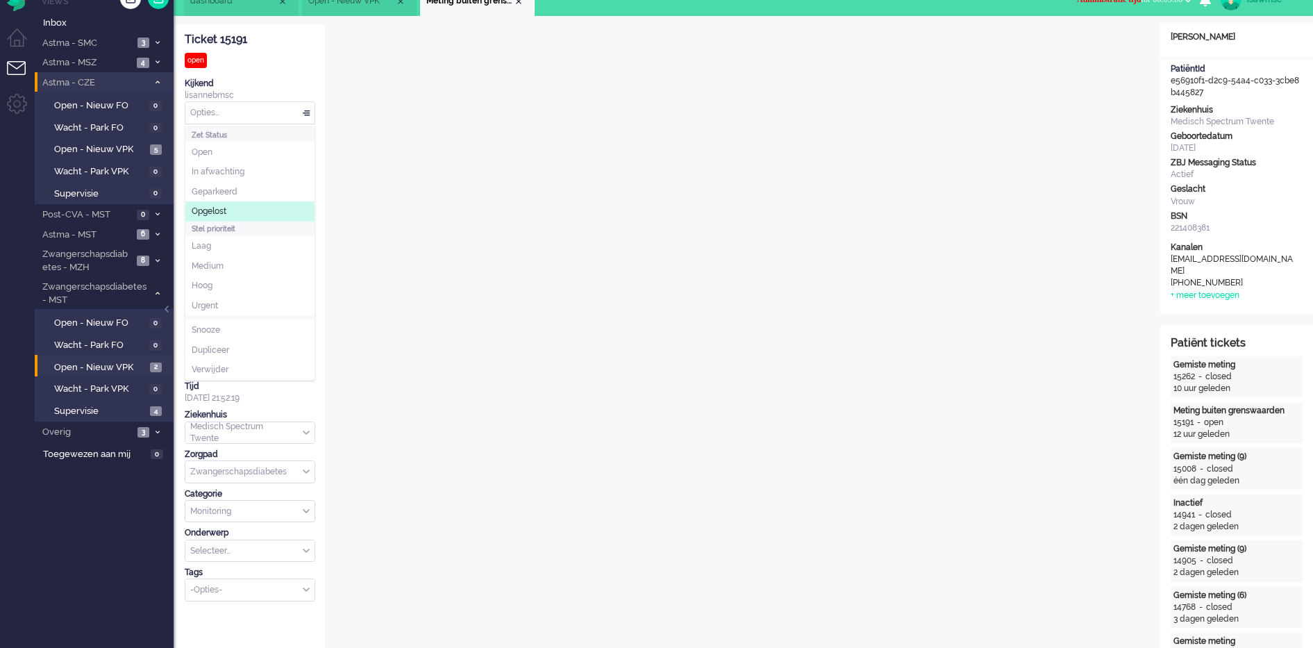
click at [228, 203] on li "Opgelost" at bounding box center [249, 211] width 129 height 20
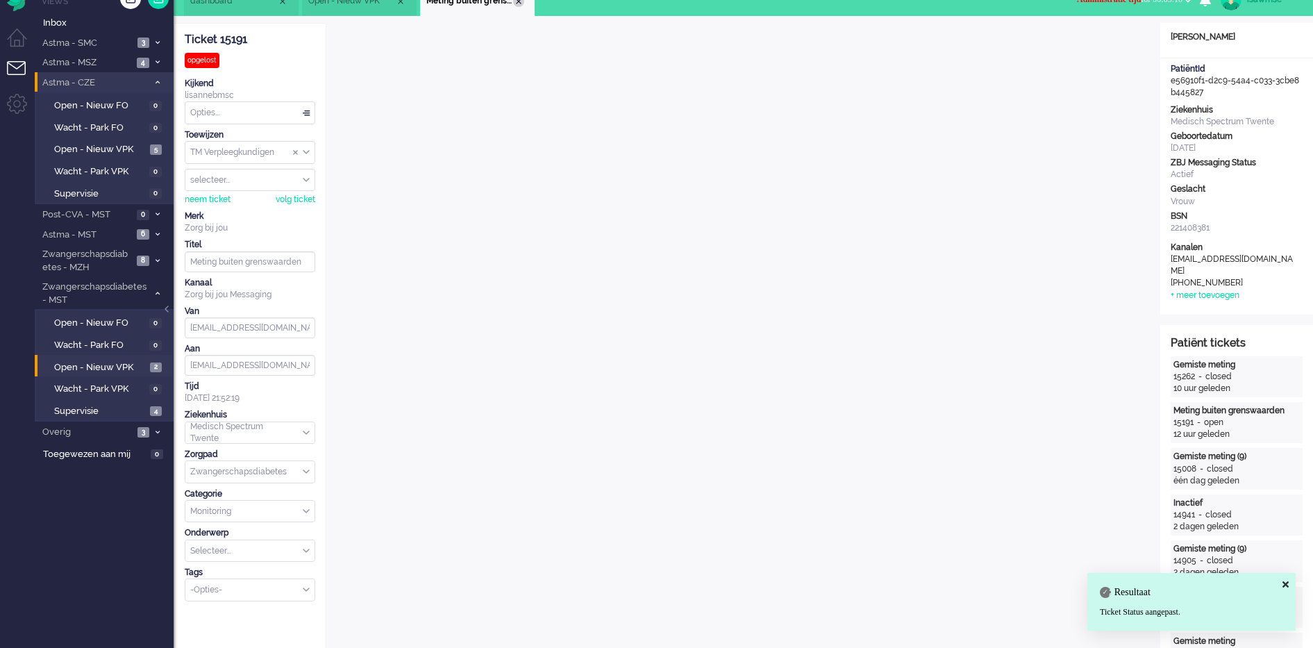
click at [521, 6] on div "Close tab" at bounding box center [518, 1] width 11 height 11
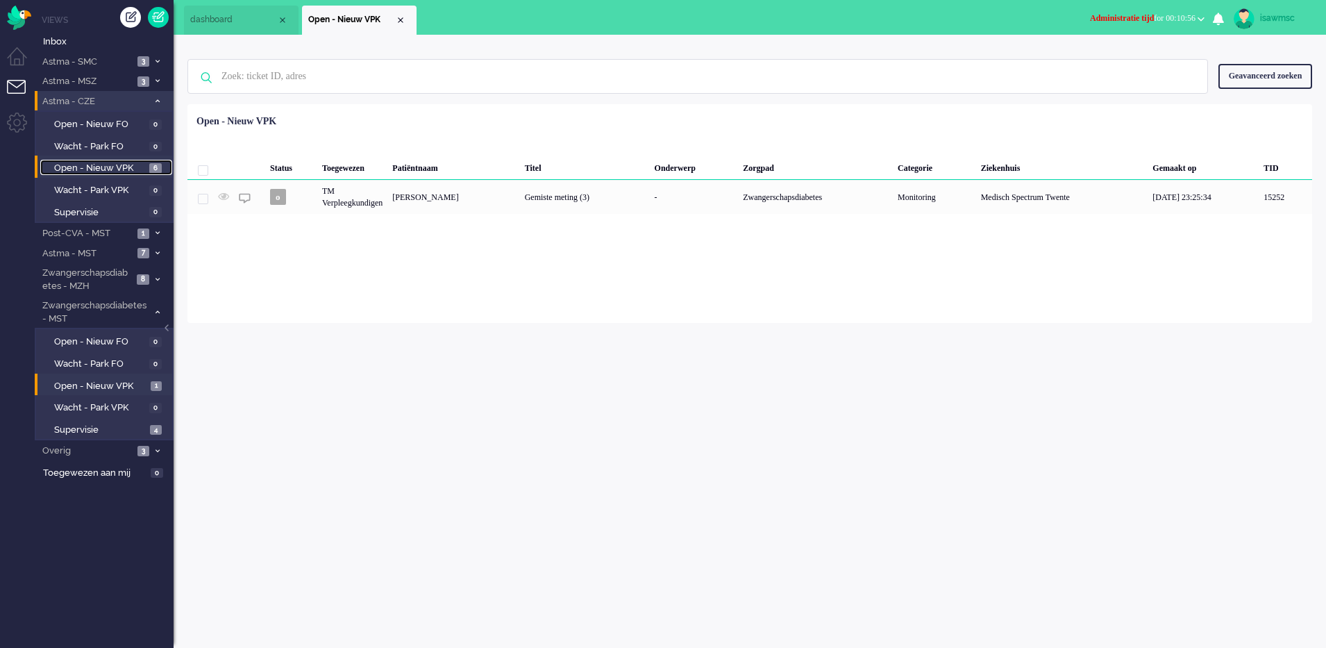
click at [137, 167] on span "Open - Nieuw VPK" at bounding box center [100, 168] width 92 height 13
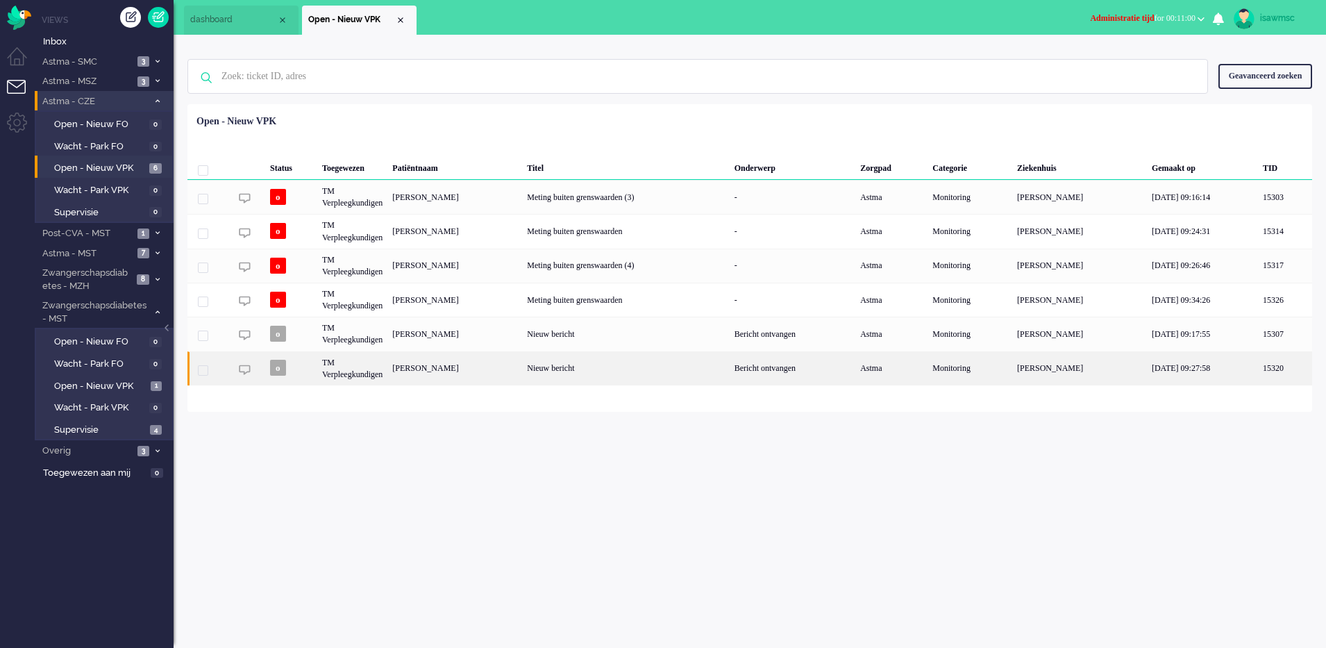
click at [518, 370] on div "Casper Emile den Heijer" at bounding box center [454, 368] width 135 height 34
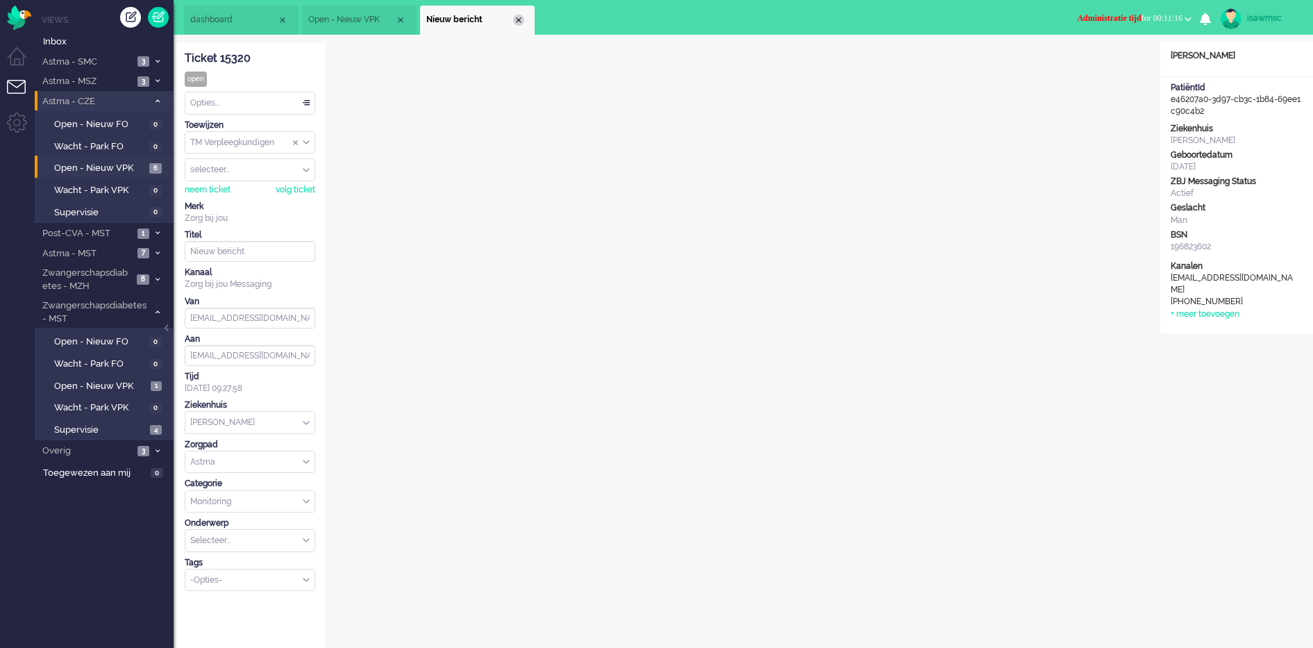
click at [521, 21] on div "Close tab" at bounding box center [518, 20] width 11 height 11
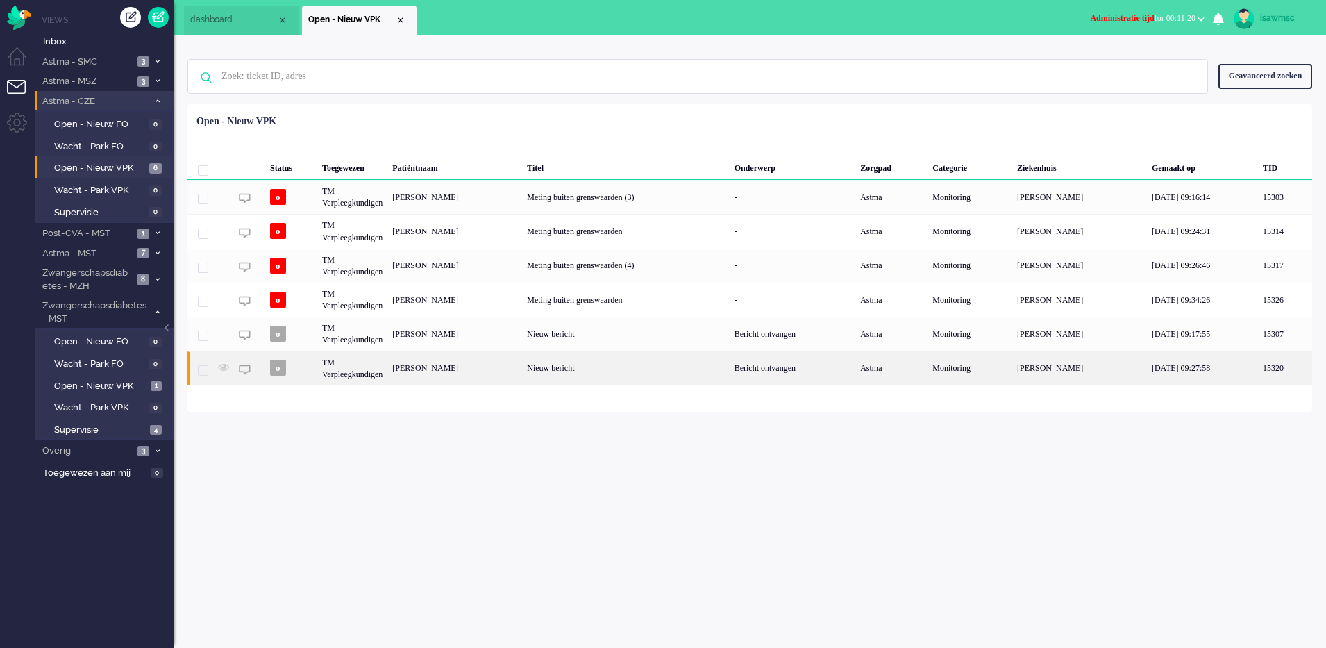
click at [520, 374] on div "Casper Emile den Heijer" at bounding box center [454, 368] width 135 height 34
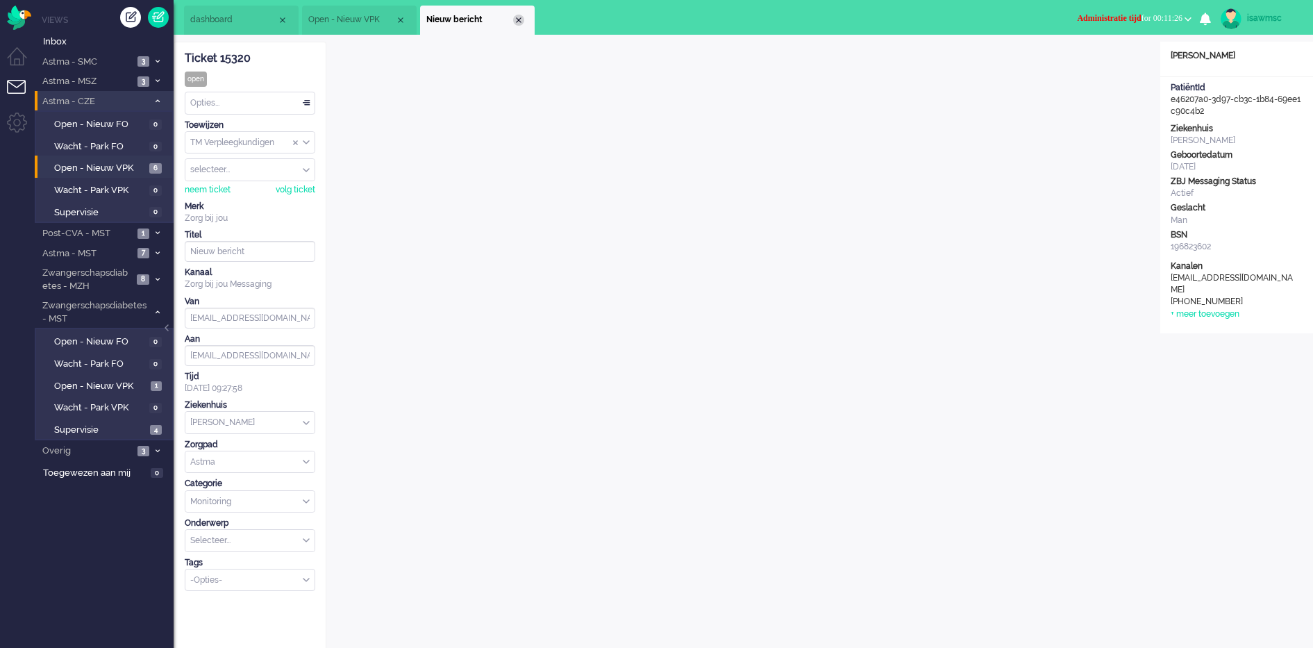
click at [518, 18] on div "Close tab" at bounding box center [518, 20] width 11 height 11
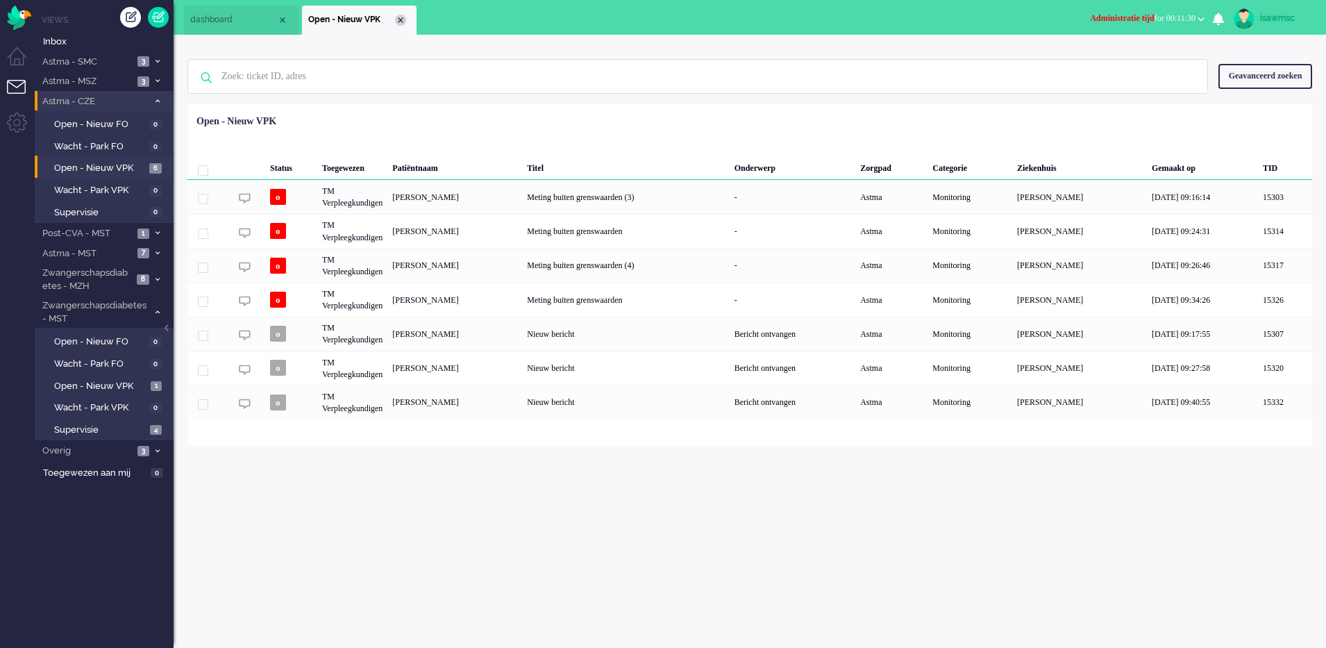
click at [398, 24] on div "Close tab" at bounding box center [400, 20] width 11 height 11
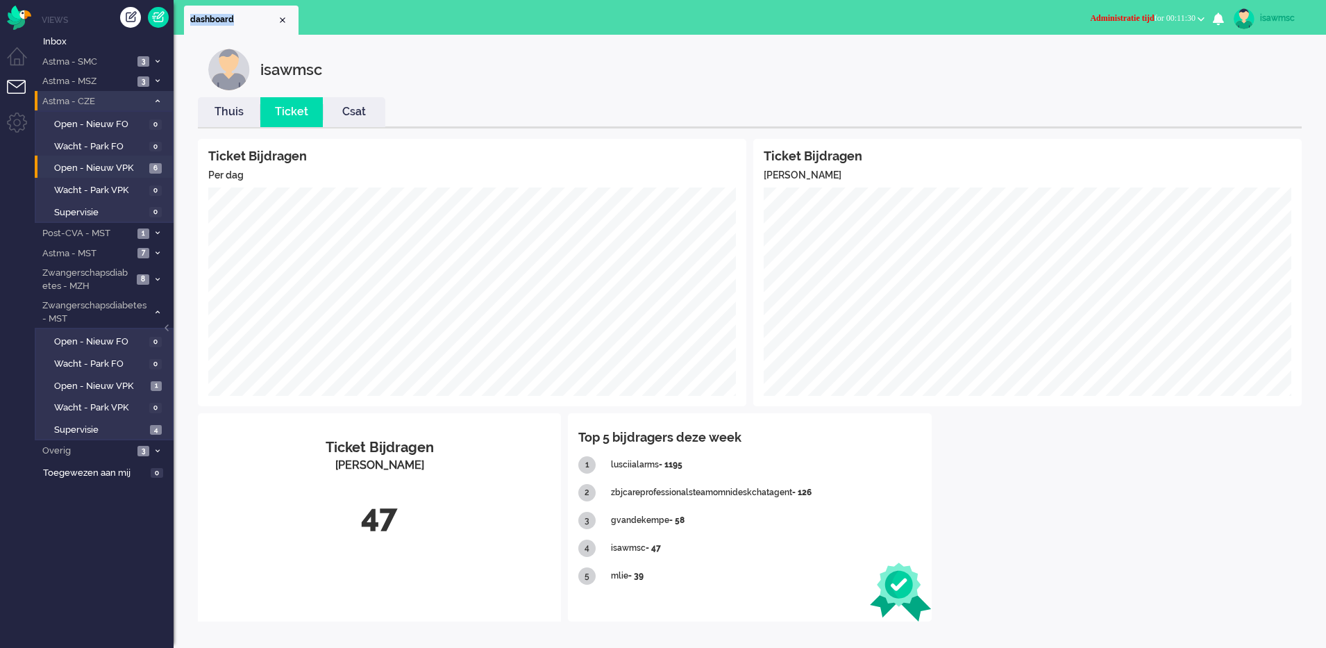
click at [398, 24] on ul "dashboard" at bounding box center [614, 17] width 861 height 35
click at [230, 121] on li "Thuis" at bounding box center [229, 112] width 62 height 30
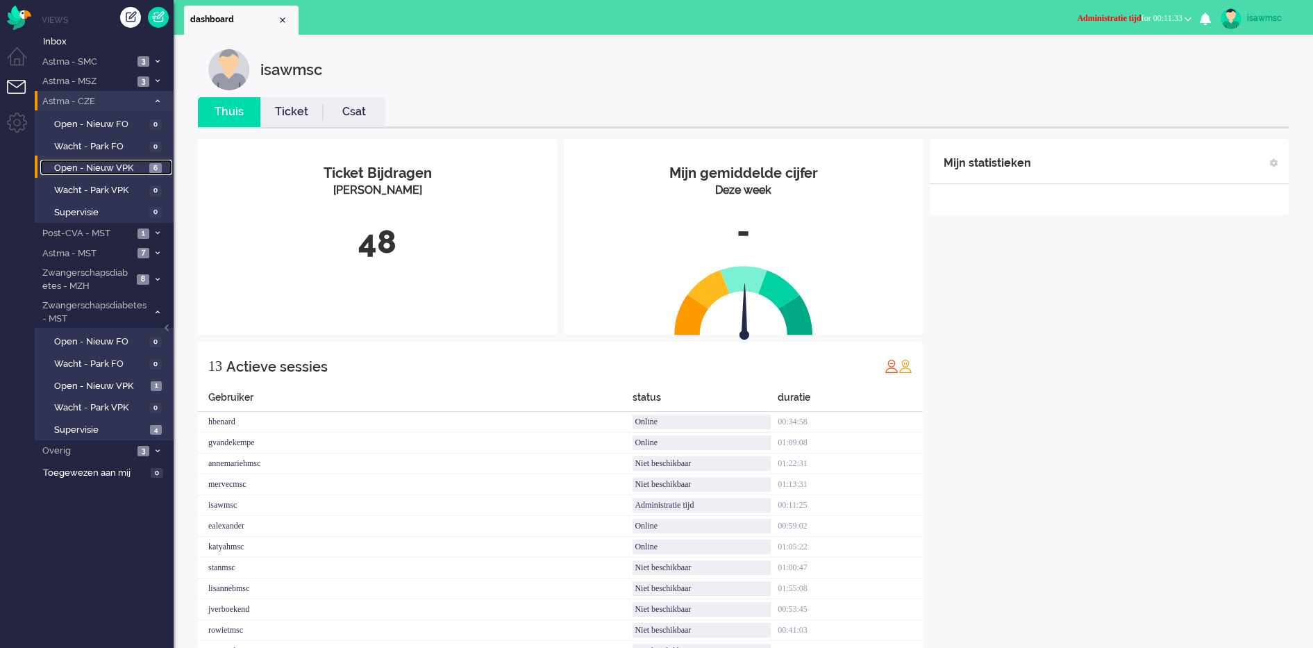
click at [150, 170] on span "6" at bounding box center [155, 168] width 12 height 10
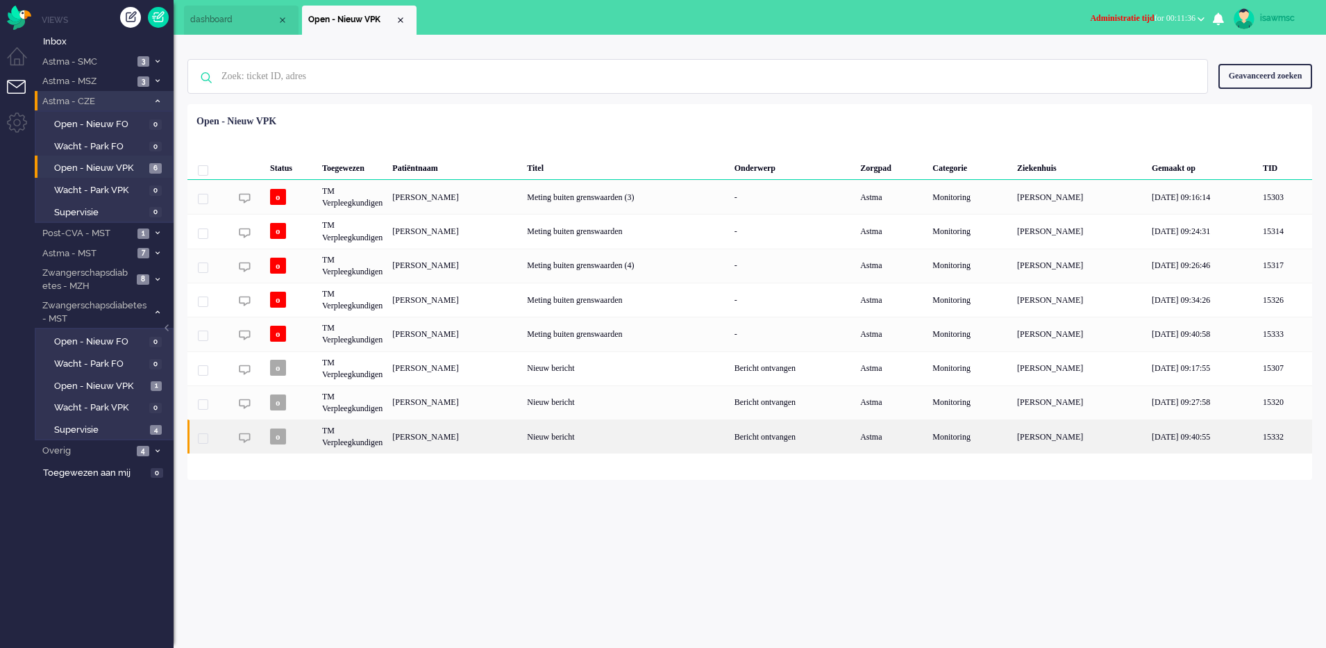
click at [522, 442] on div "Ardina Johanna Hendrika van der Heijden" at bounding box center [454, 436] width 135 height 34
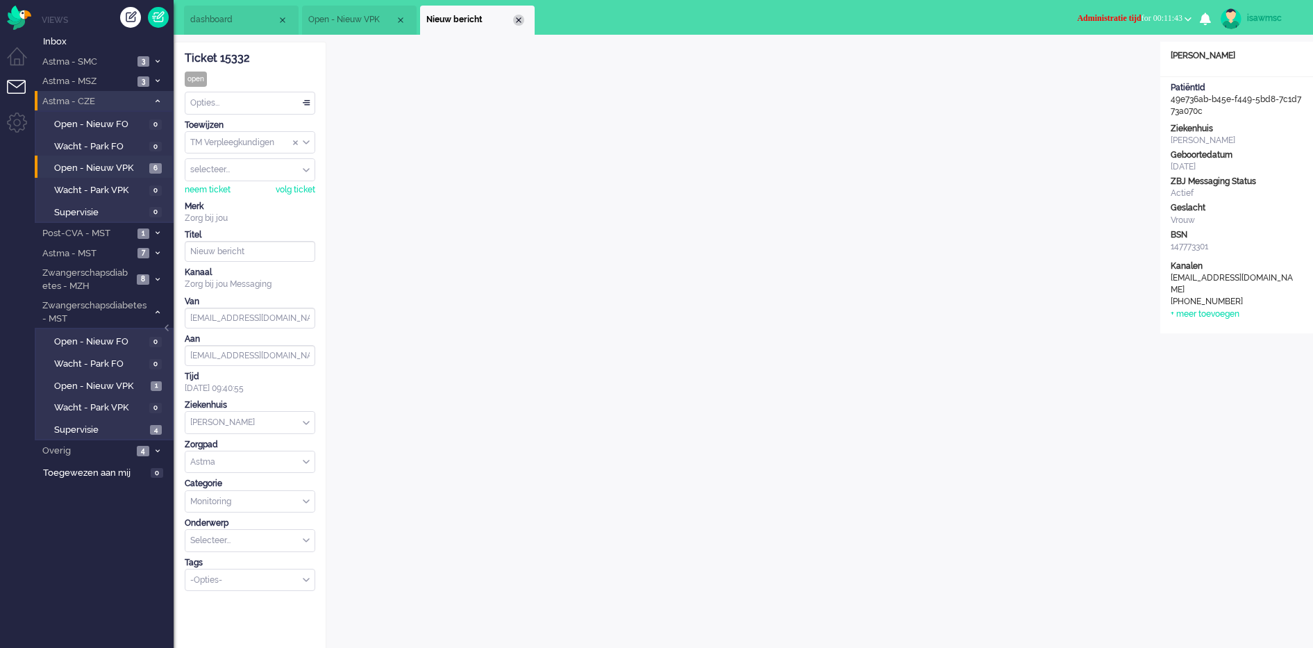
click at [517, 17] on div "Close tab" at bounding box center [518, 20] width 11 height 11
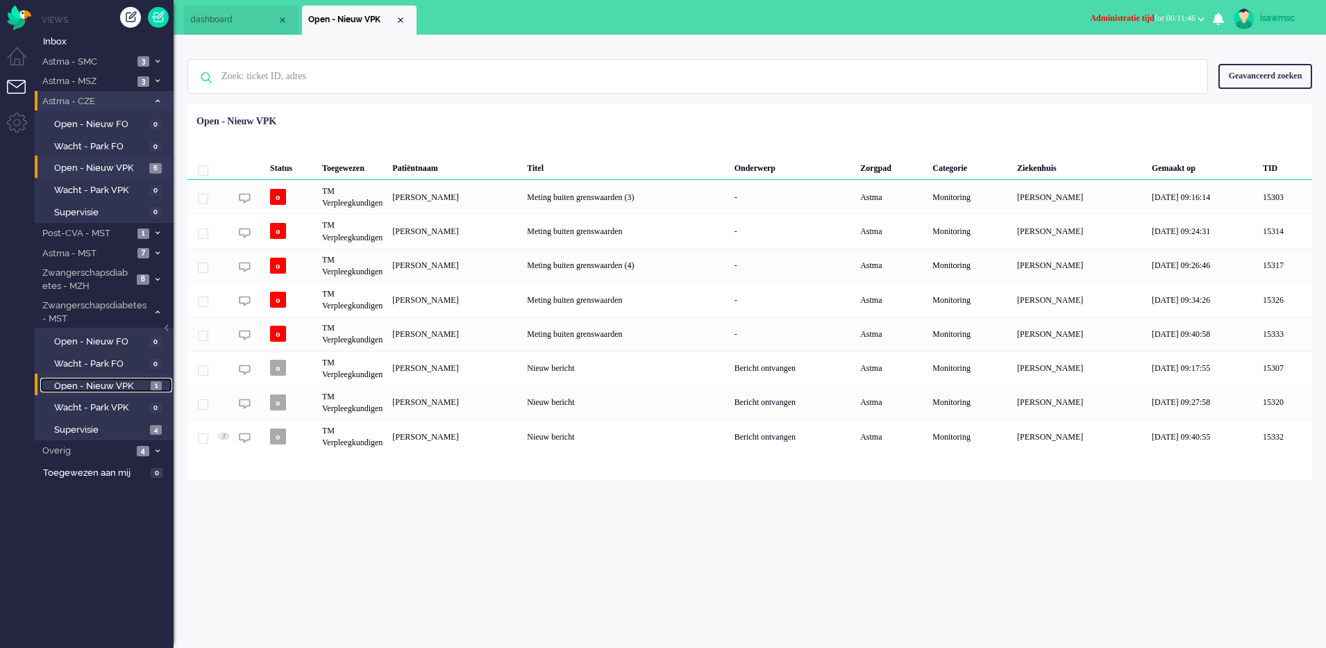
click at [132, 378] on link "Open - Nieuw VPK 1" at bounding box center [106, 385] width 132 height 15
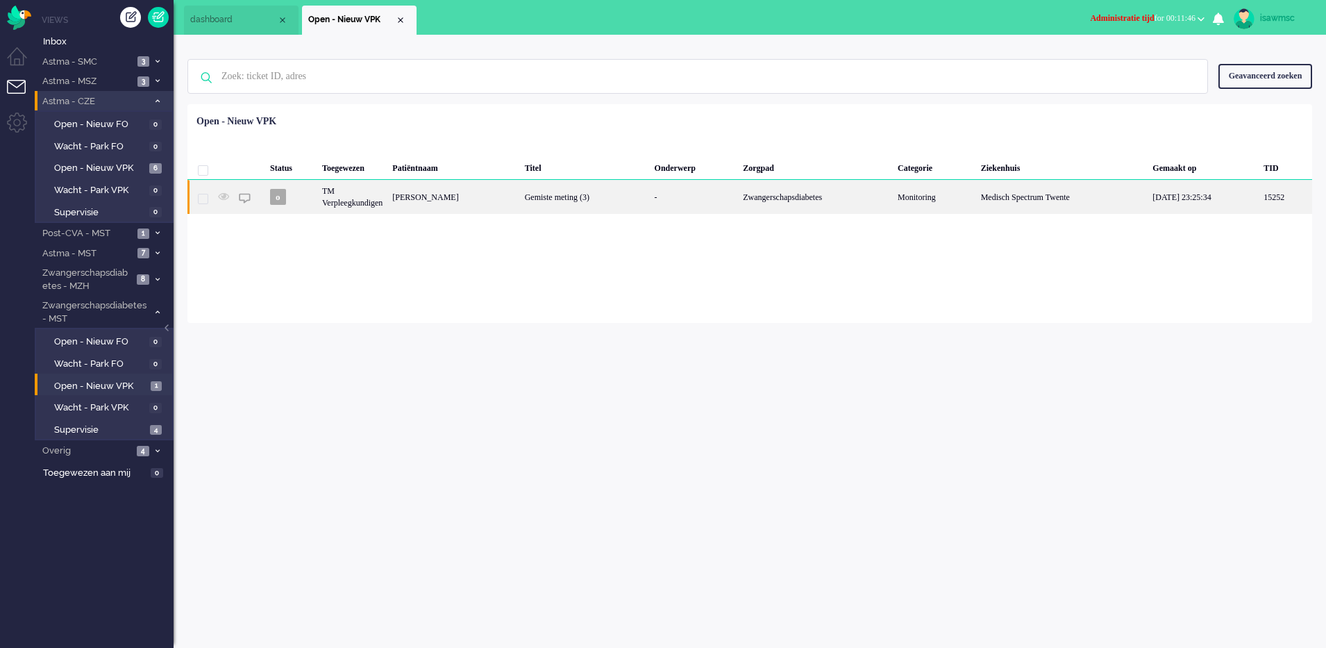
click at [492, 192] on div "[PERSON_NAME]" at bounding box center [453, 197] width 132 height 34
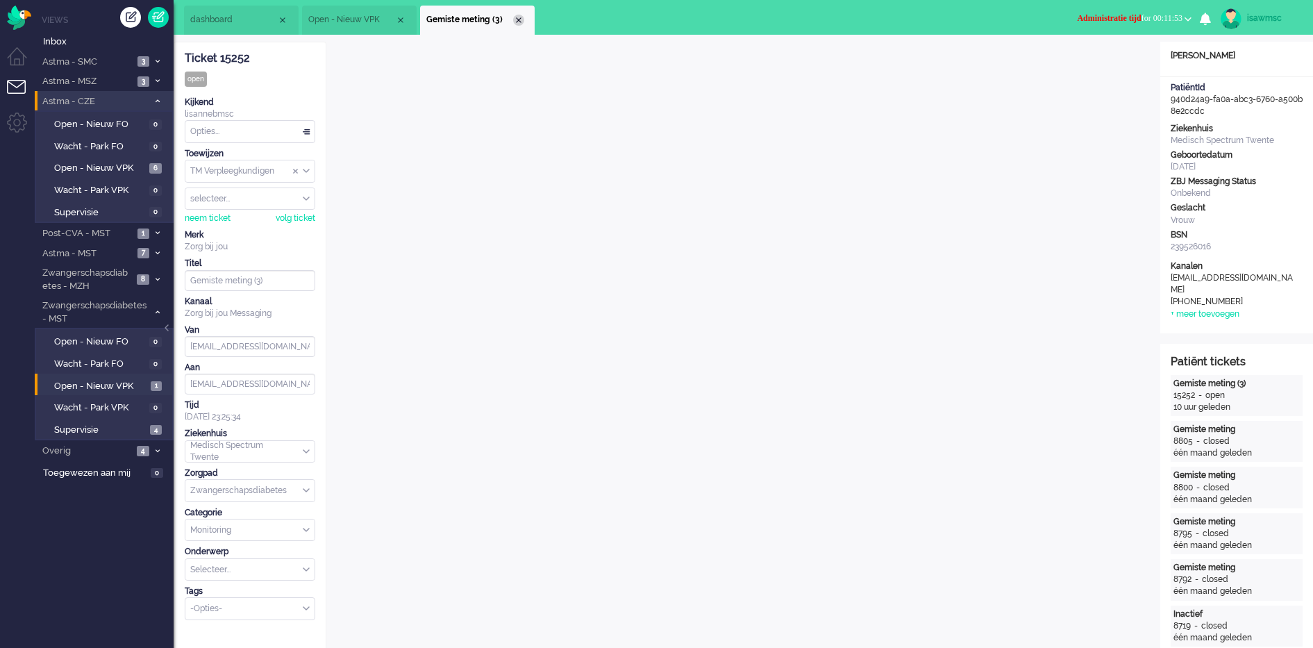
click at [517, 22] on div "Close tab" at bounding box center [518, 20] width 11 height 11
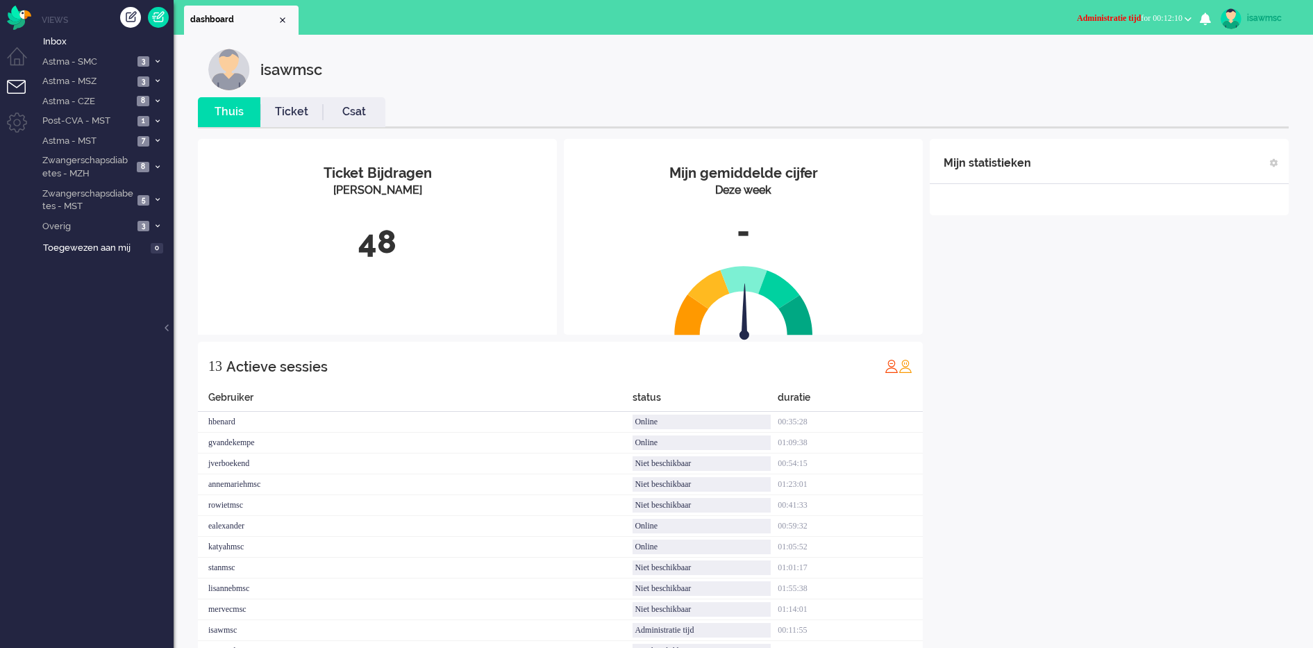
click at [1111, 25] on button "Administratie tijd for 00:12:10" at bounding box center [1133, 18] width 131 height 20
click at [1122, 63] on label "Online" at bounding box center [1134, 62] width 110 height 12
click at [134, 67] on li "Astma - SMC 3" at bounding box center [104, 61] width 139 height 20
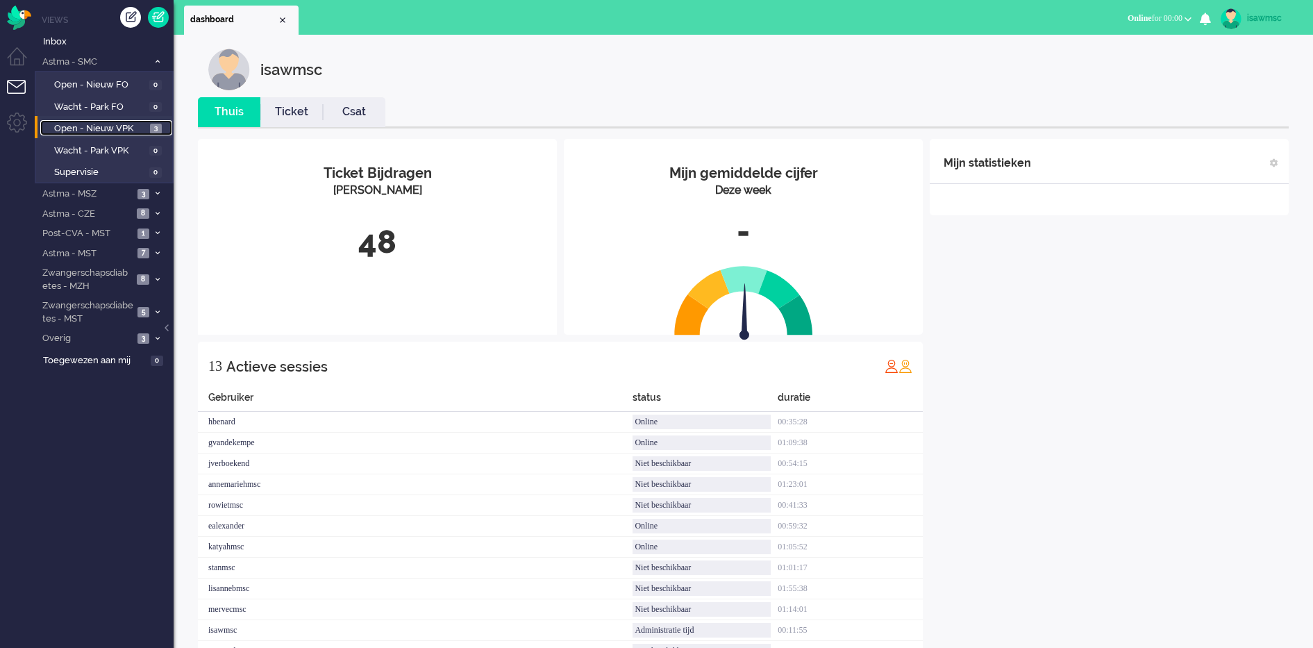
click at [154, 130] on span "3" at bounding box center [156, 129] width 12 height 10
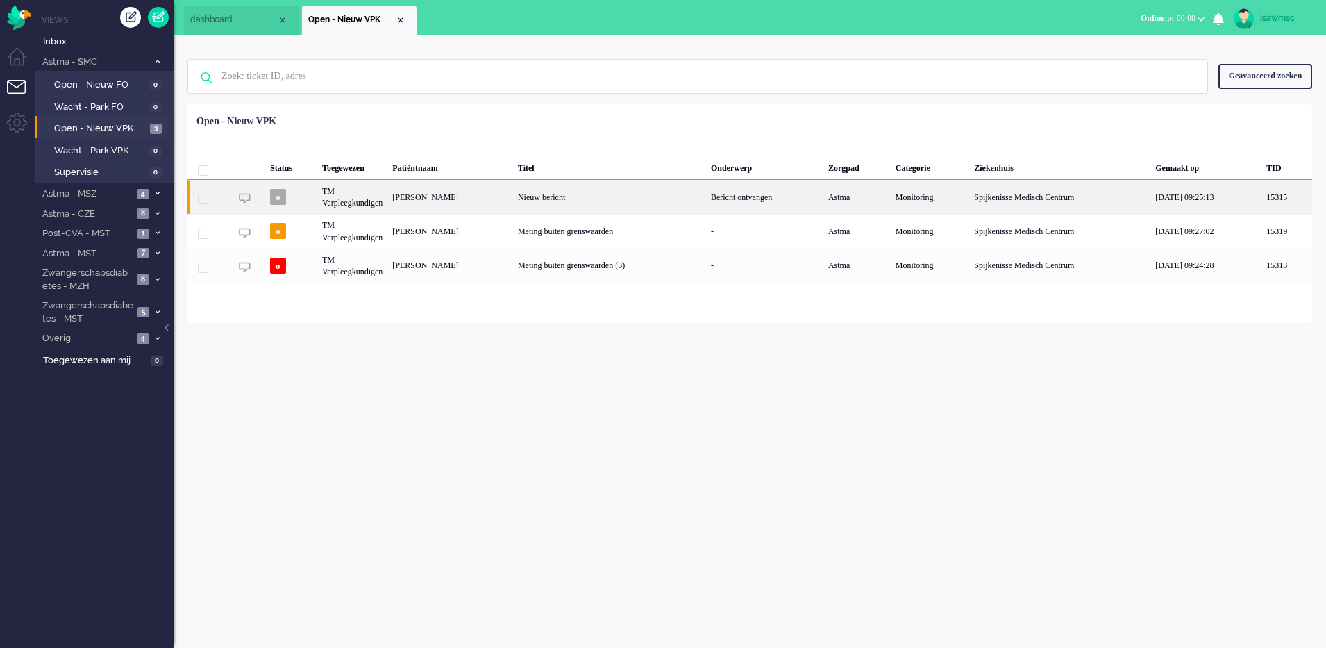
click at [626, 190] on div "Nieuw bericht" at bounding box center [609, 197] width 193 height 34
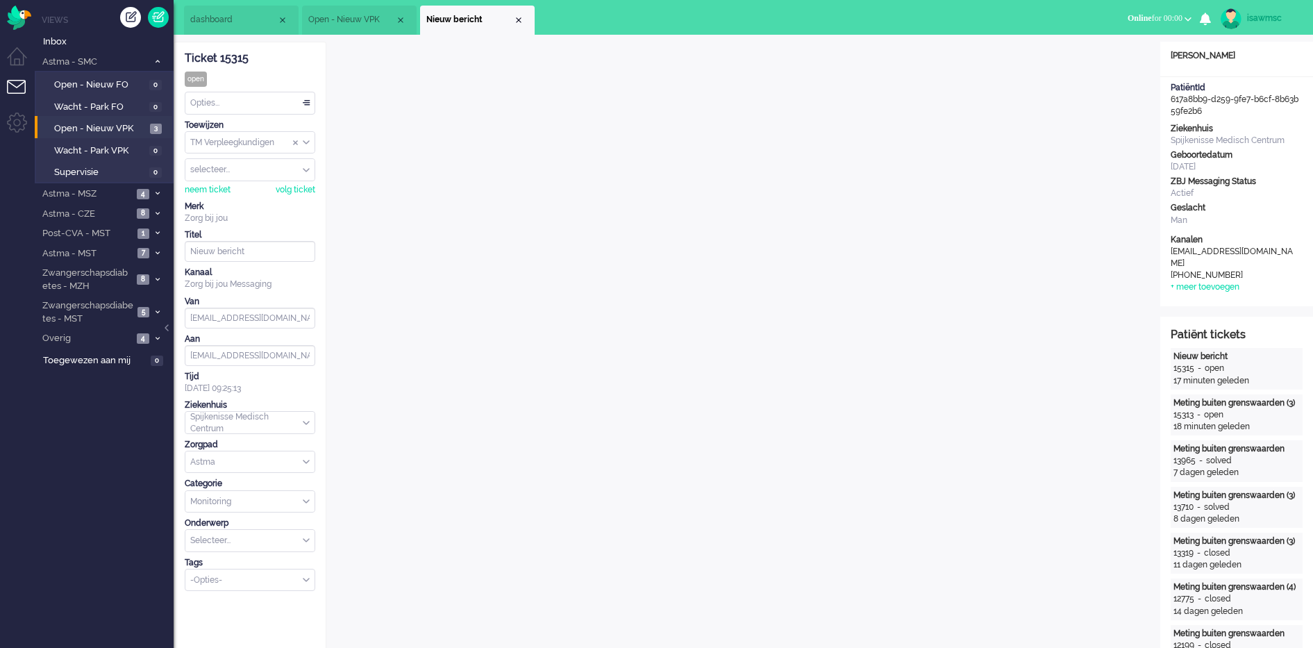
click at [244, 101] on div "Opties..." at bounding box center [249, 103] width 129 height 22
click at [241, 207] on li "Opgelost" at bounding box center [249, 202] width 129 height 20
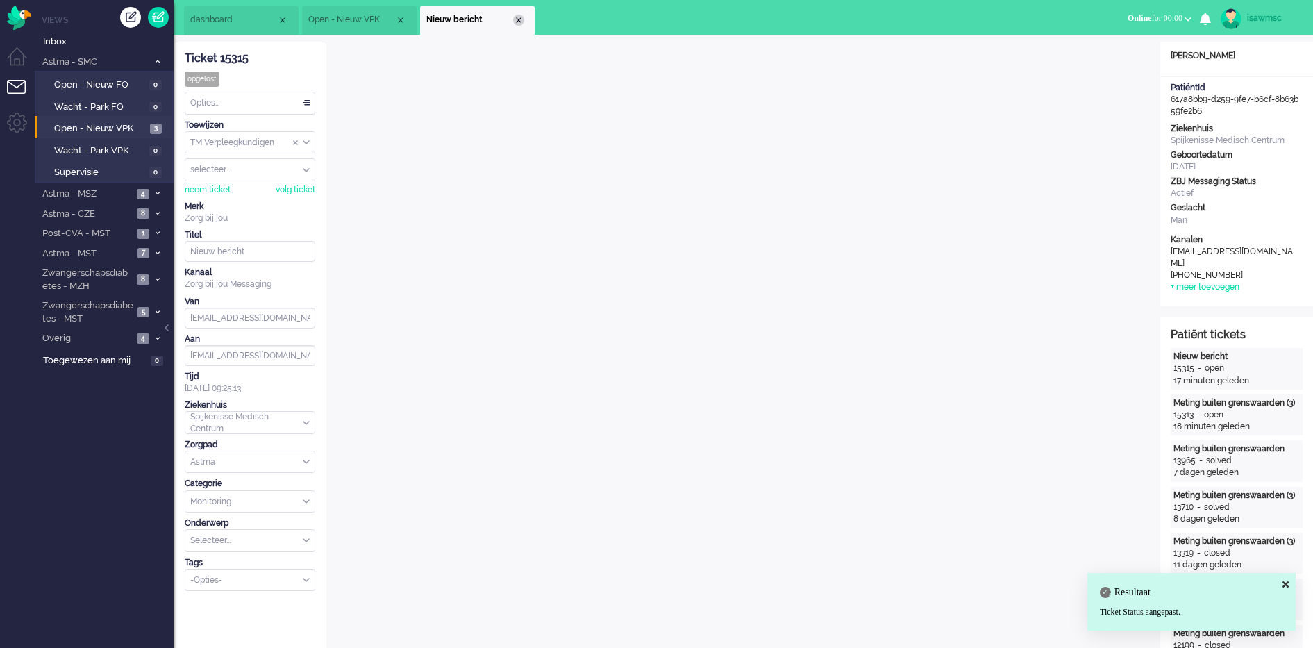
click at [517, 24] on div "Close tab" at bounding box center [518, 20] width 11 height 11
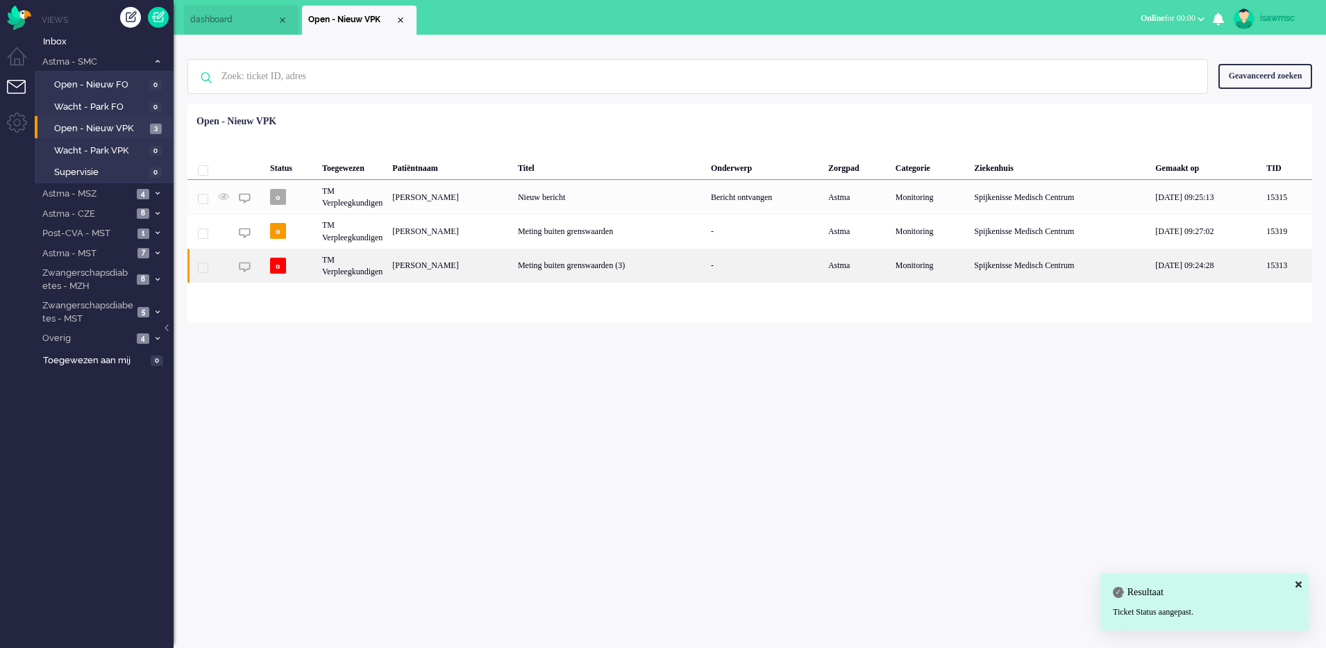
click at [483, 274] on div "[PERSON_NAME]" at bounding box center [450, 266] width 126 height 34
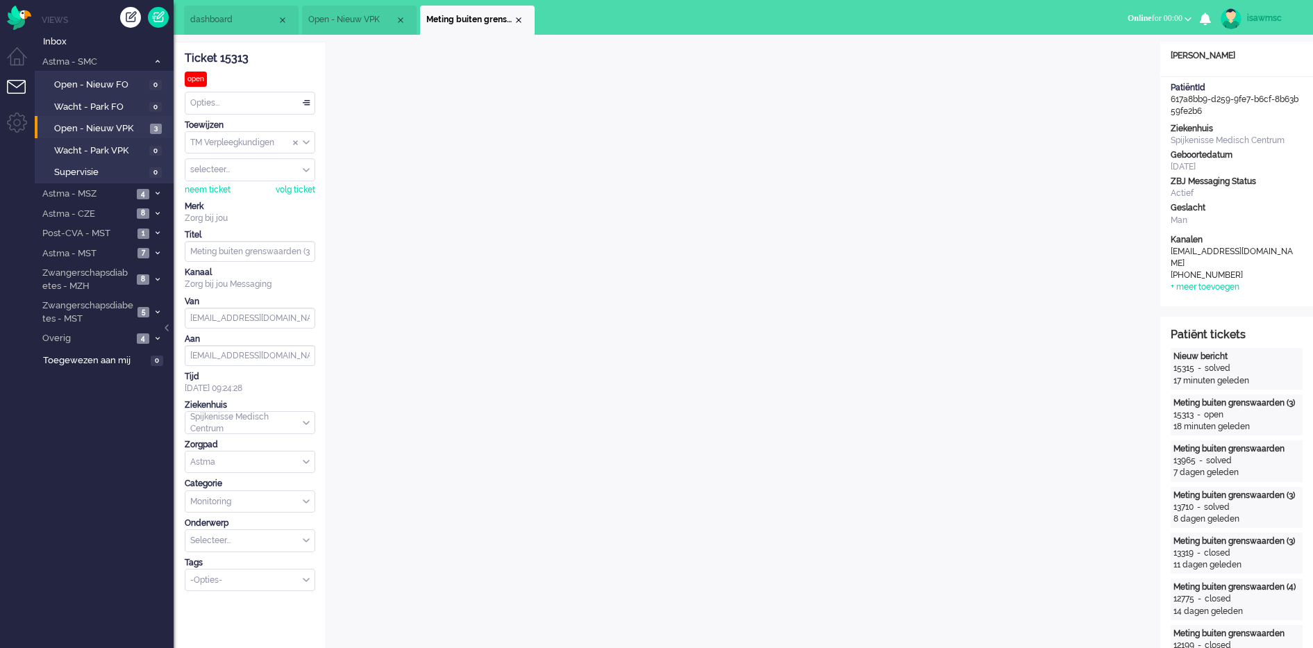
scroll to position [19, 0]
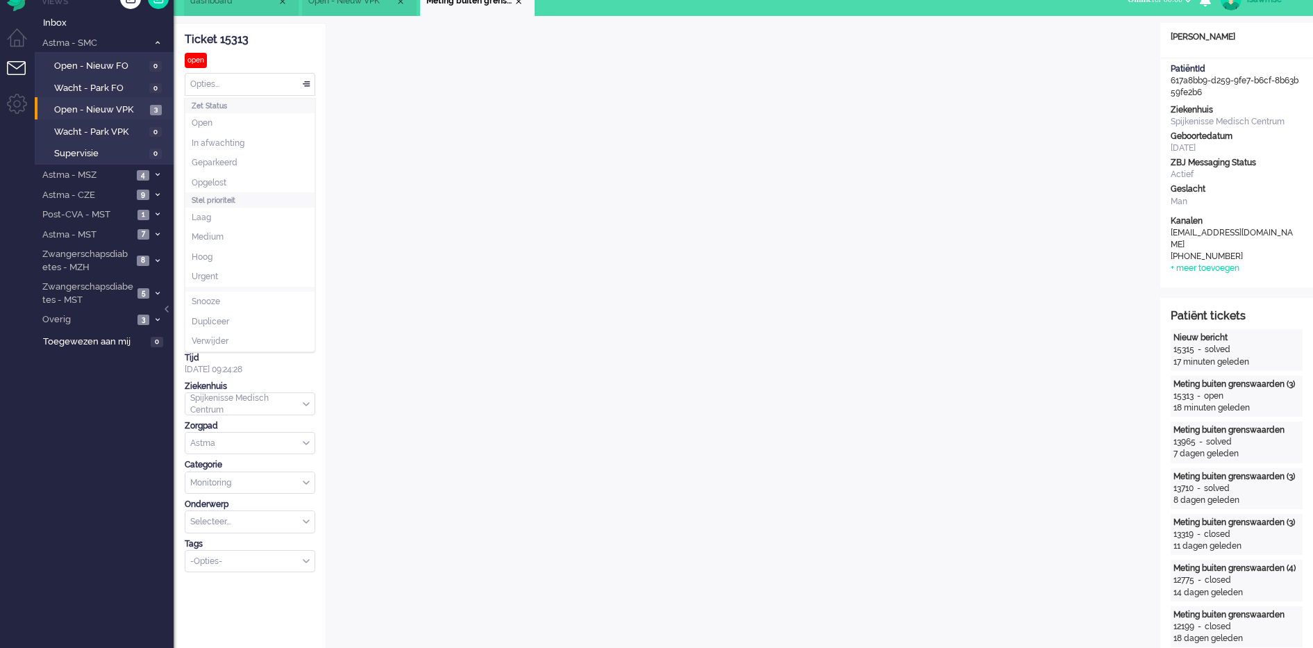
click at [281, 88] on div "Opties..." at bounding box center [249, 85] width 129 height 22
click at [249, 178] on li "Opgelost" at bounding box center [249, 183] width 129 height 20
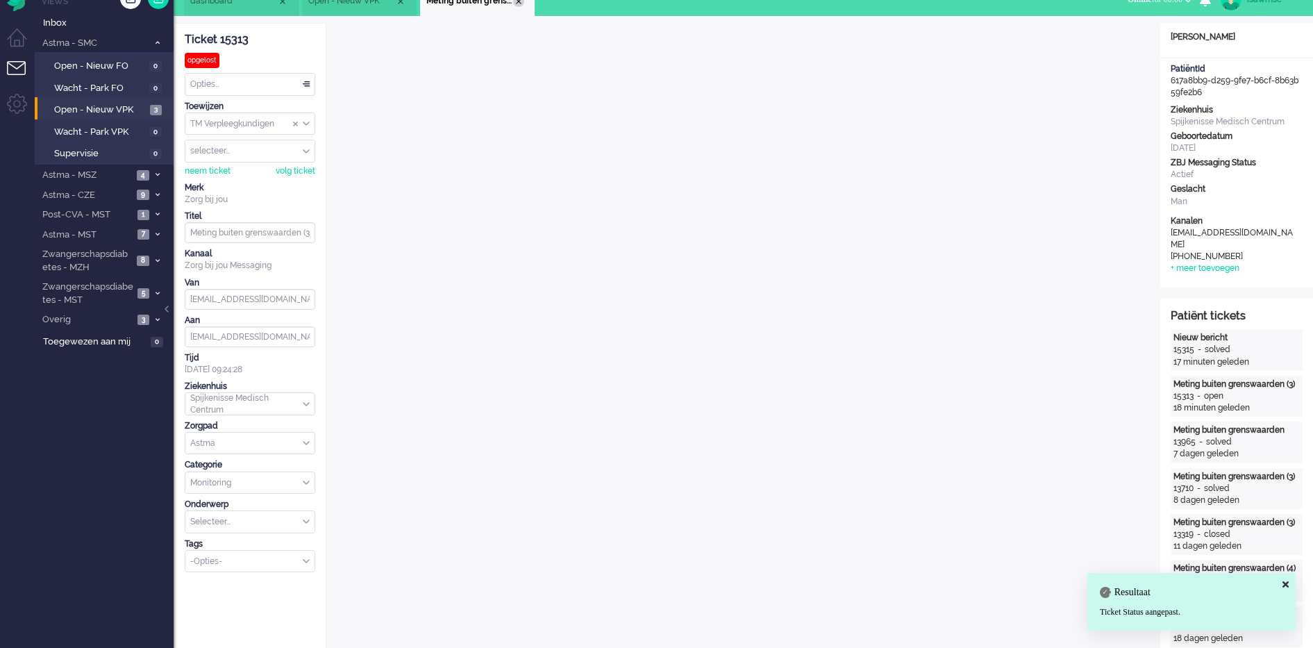
click at [519, 2] on div "Close tab" at bounding box center [518, 1] width 11 height 11
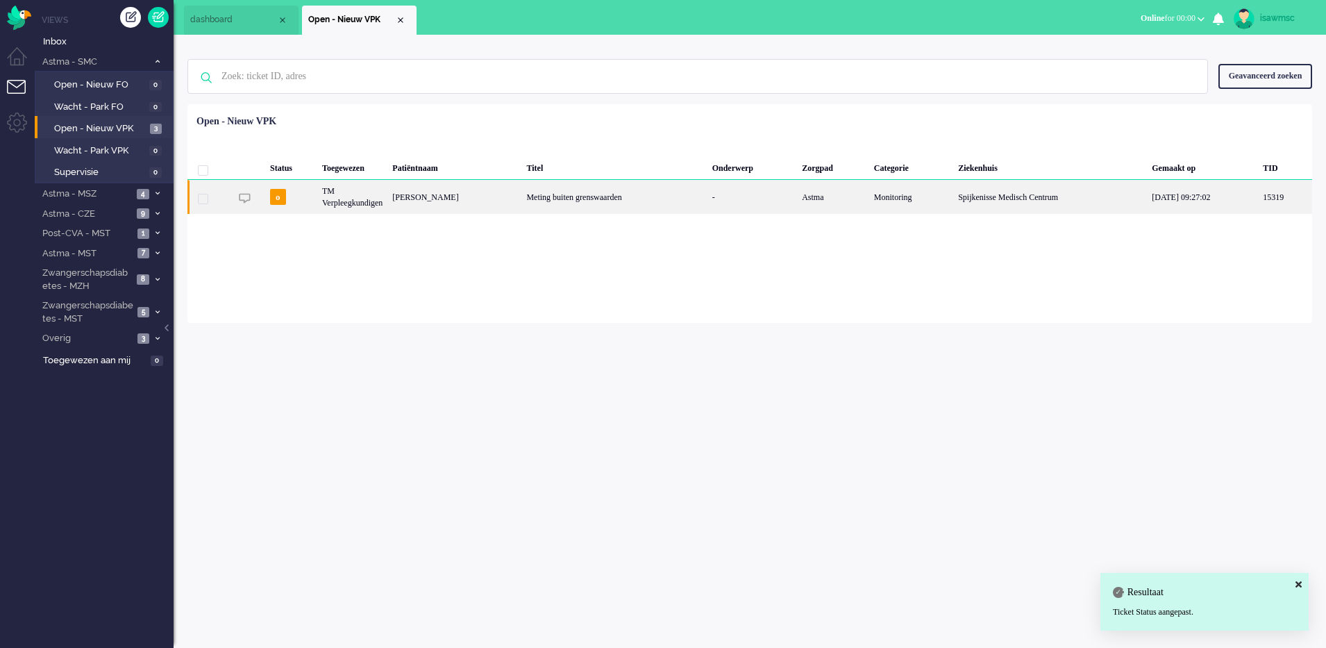
click at [487, 203] on div "Leonie van der Hoek" at bounding box center [454, 197] width 134 height 34
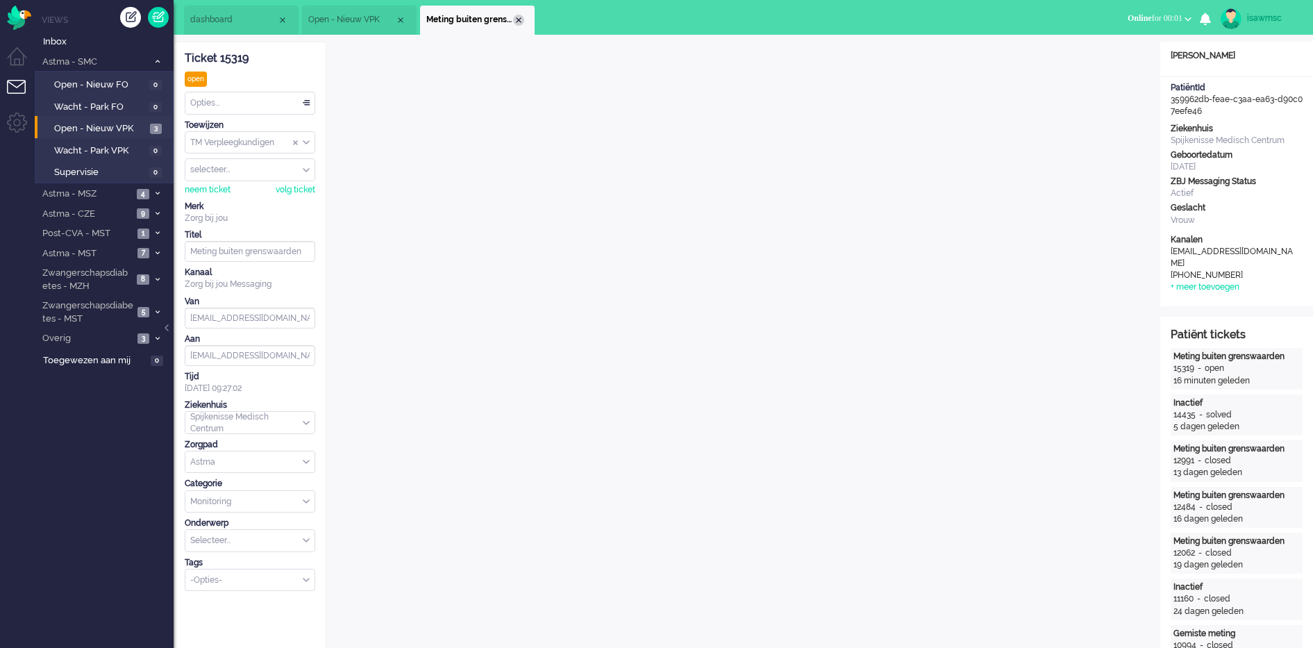
click at [521, 17] on div "Close tab" at bounding box center [518, 20] width 11 height 11
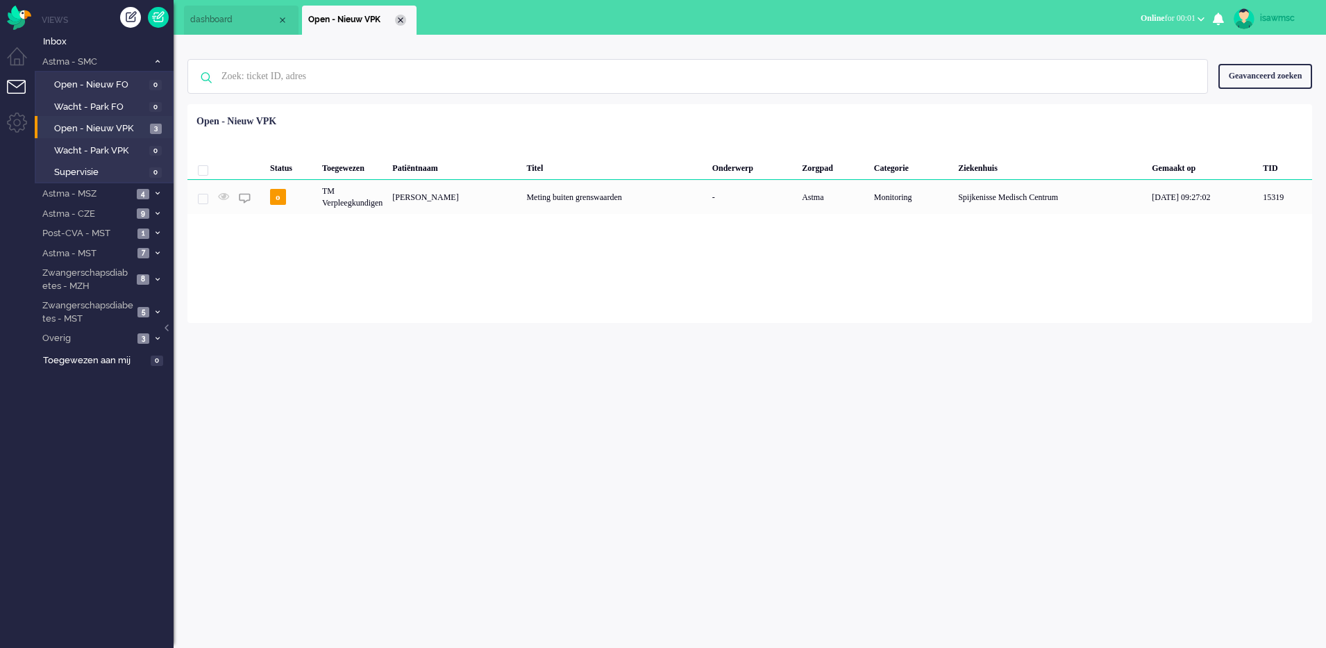
click at [401, 18] on div "Close tab" at bounding box center [400, 20] width 11 height 11
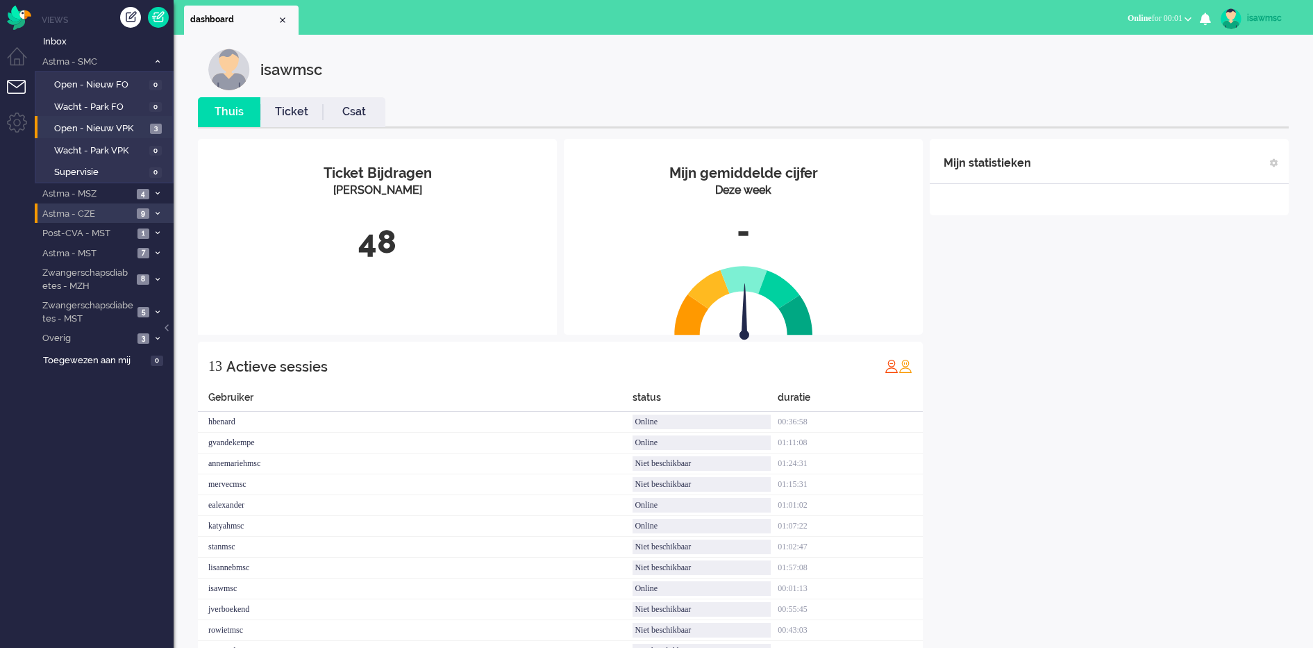
click at [151, 215] on li "Astma - CZE 9" at bounding box center [104, 213] width 139 height 20
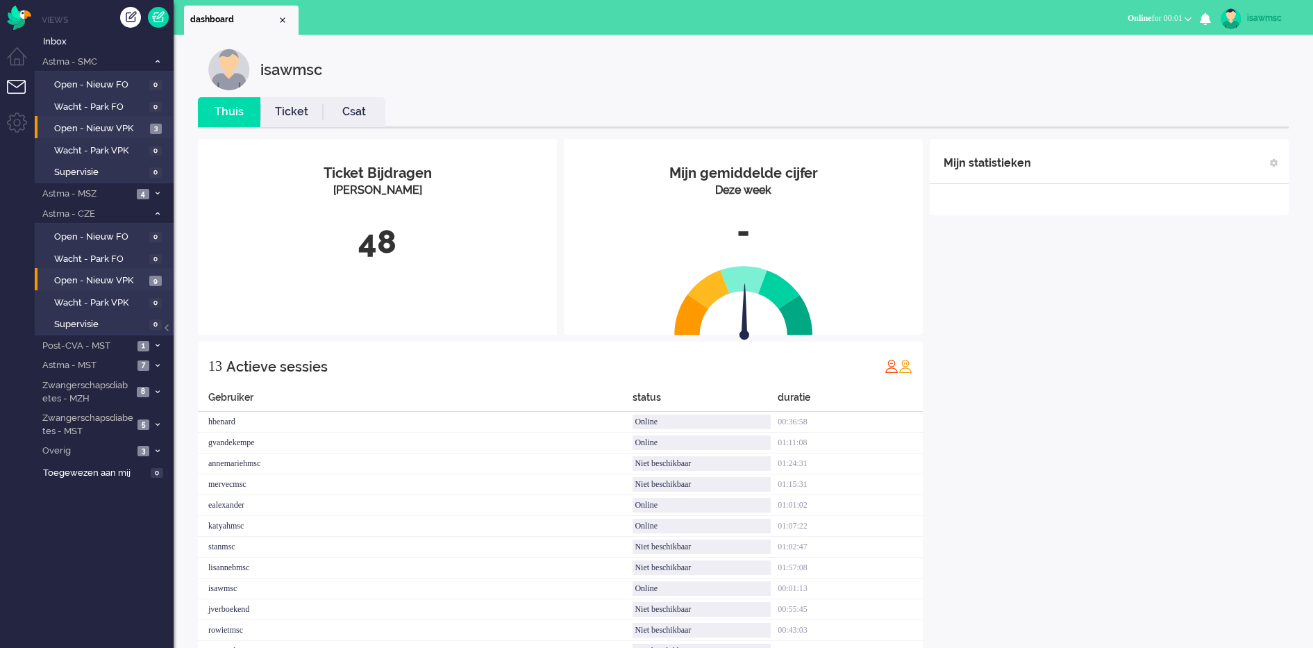
click at [148, 271] on li "Open - Nieuw VPK 9" at bounding box center [103, 279] width 137 height 22
click at [148, 277] on link "Open - Nieuw VPK 9" at bounding box center [106, 279] width 132 height 15
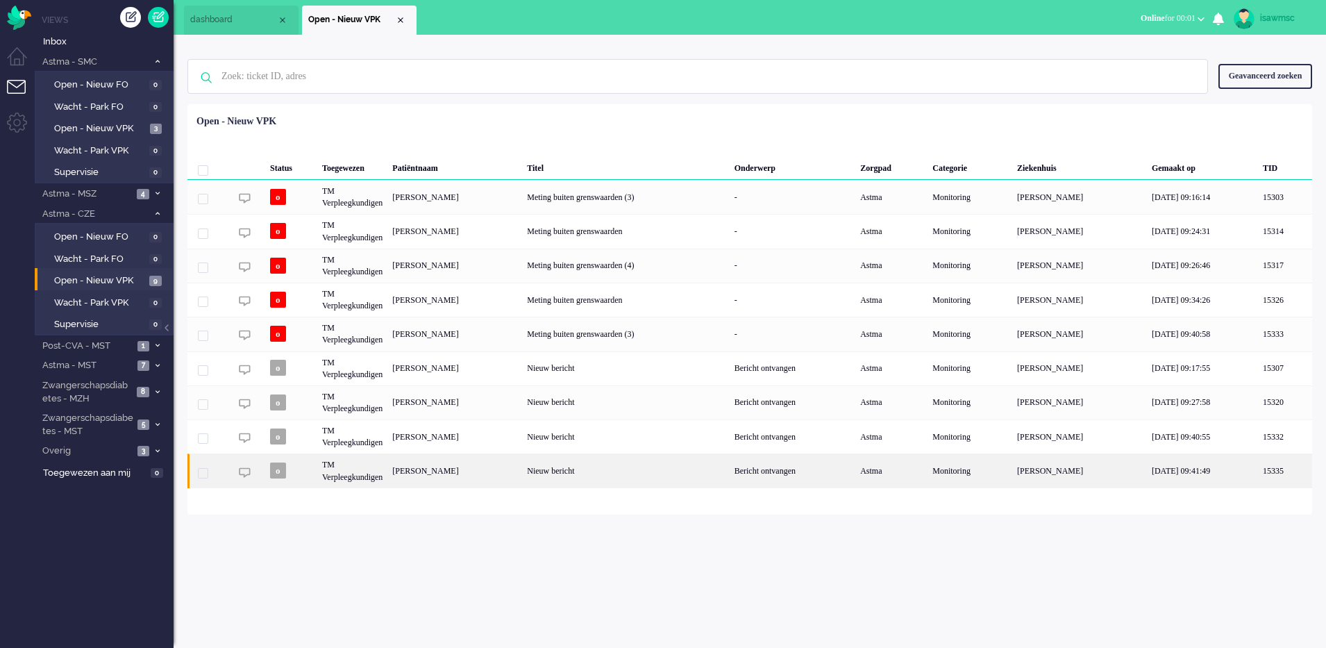
click at [522, 474] on div "[PERSON_NAME]" at bounding box center [454, 470] width 135 height 34
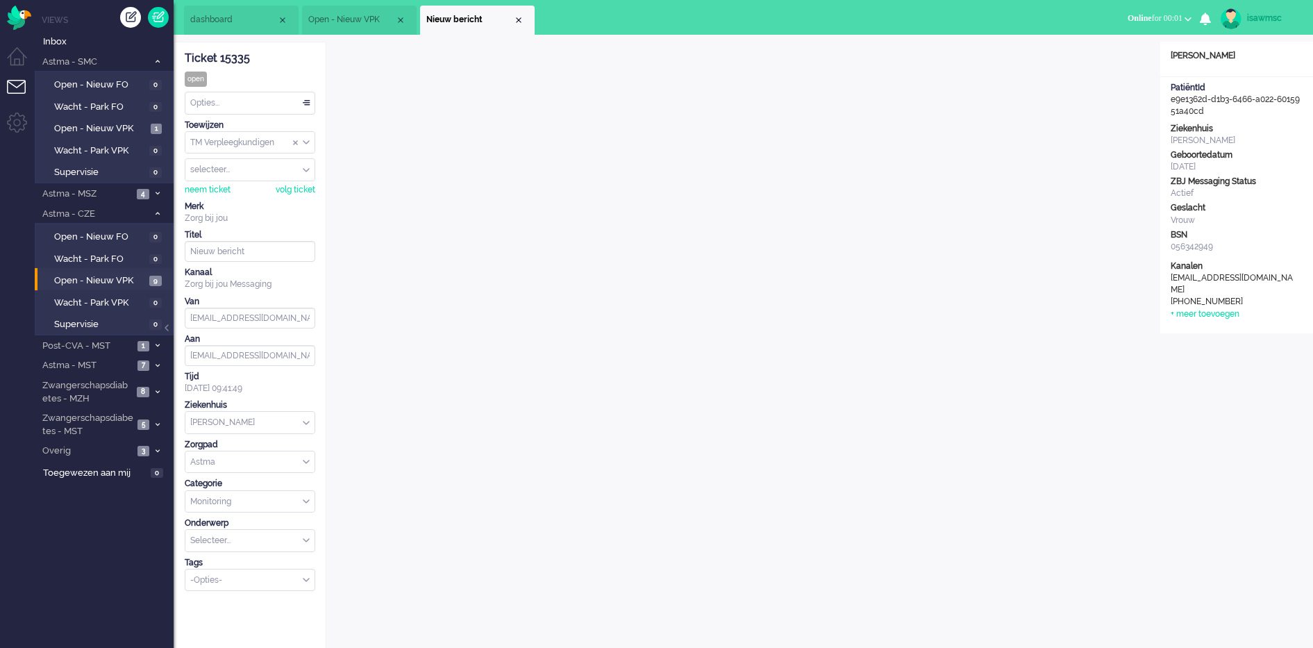
scroll to position [19, 0]
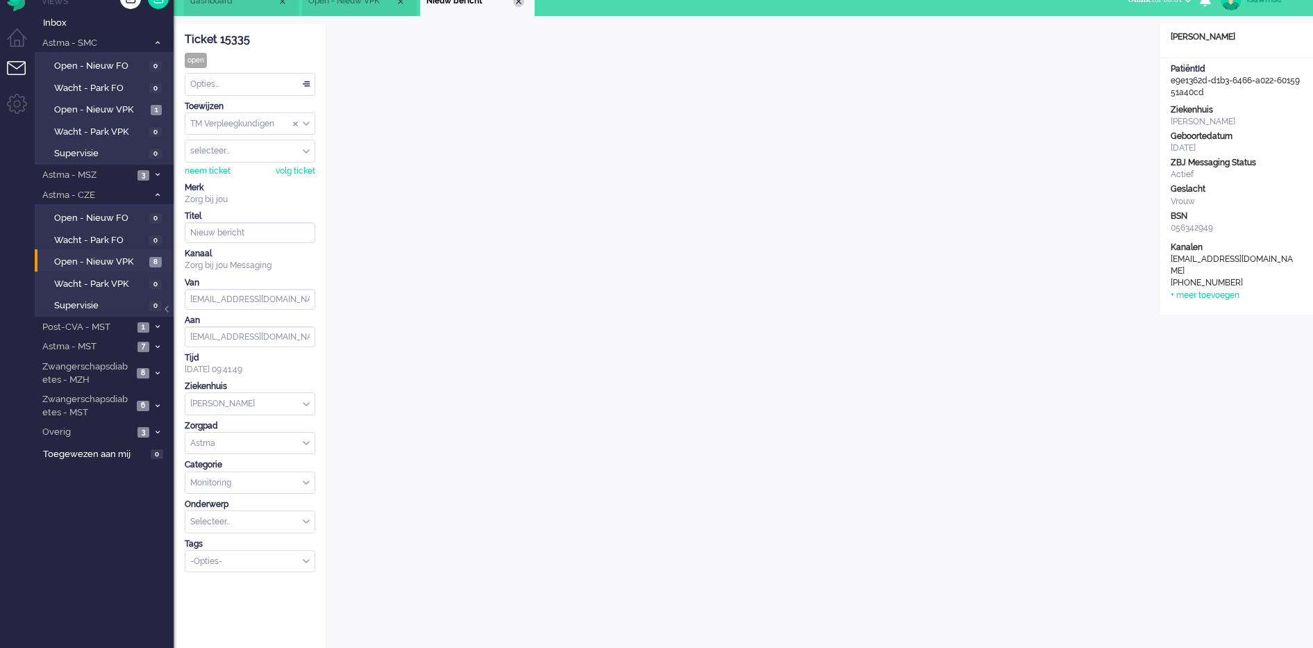
click at [517, 3] on div "Close tab" at bounding box center [518, 1] width 11 height 11
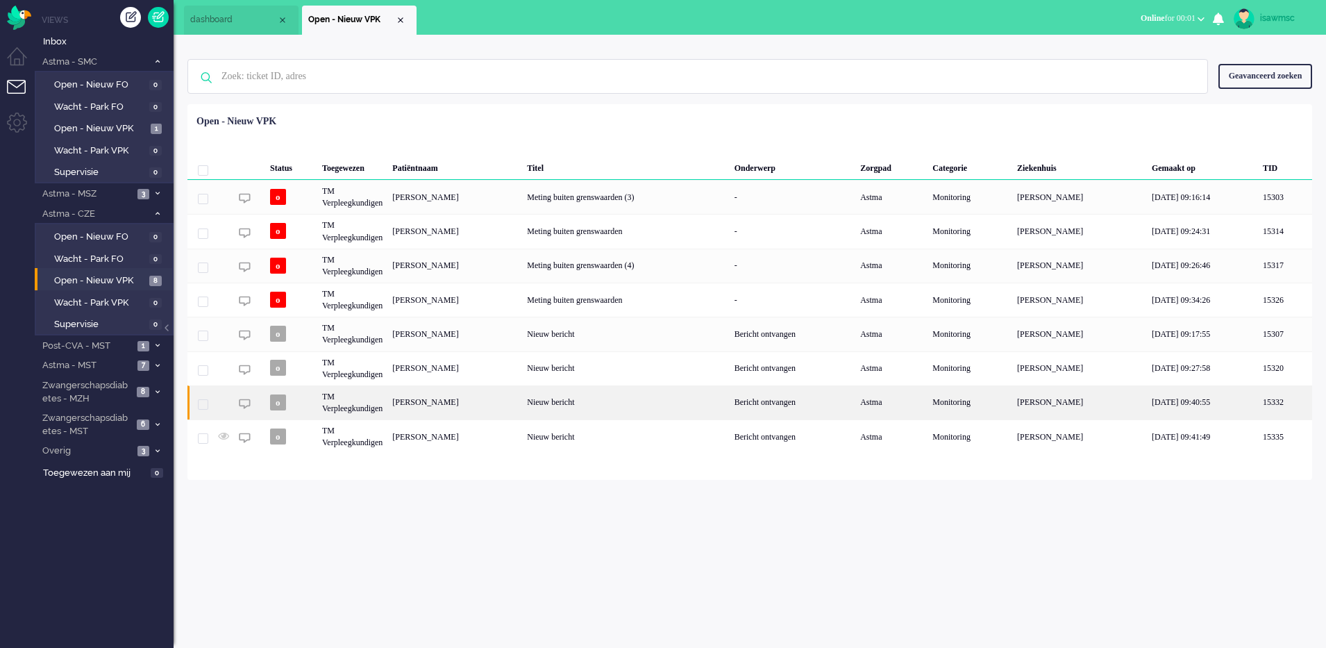
click at [487, 409] on div "Ardina Johanna Hendrika van der Heijden" at bounding box center [454, 402] width 135 height 34
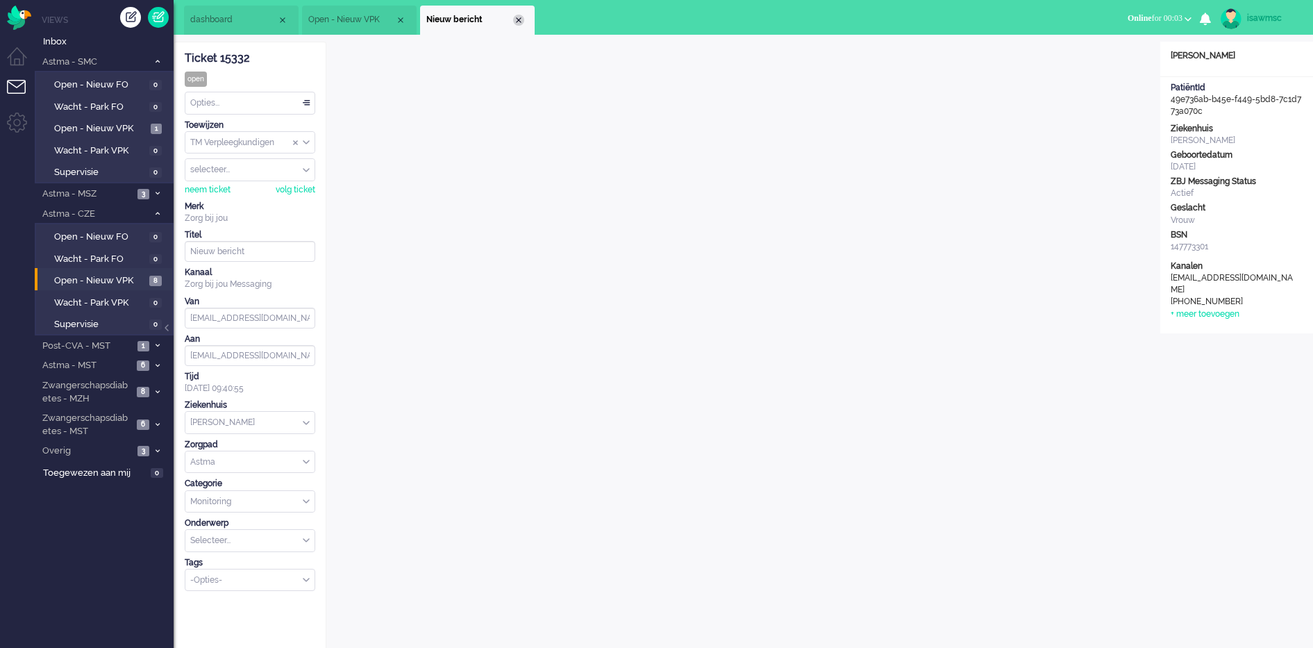
click at [520, 20] on div "Close tab" at bounding box center [518, 20] width 11 height 11
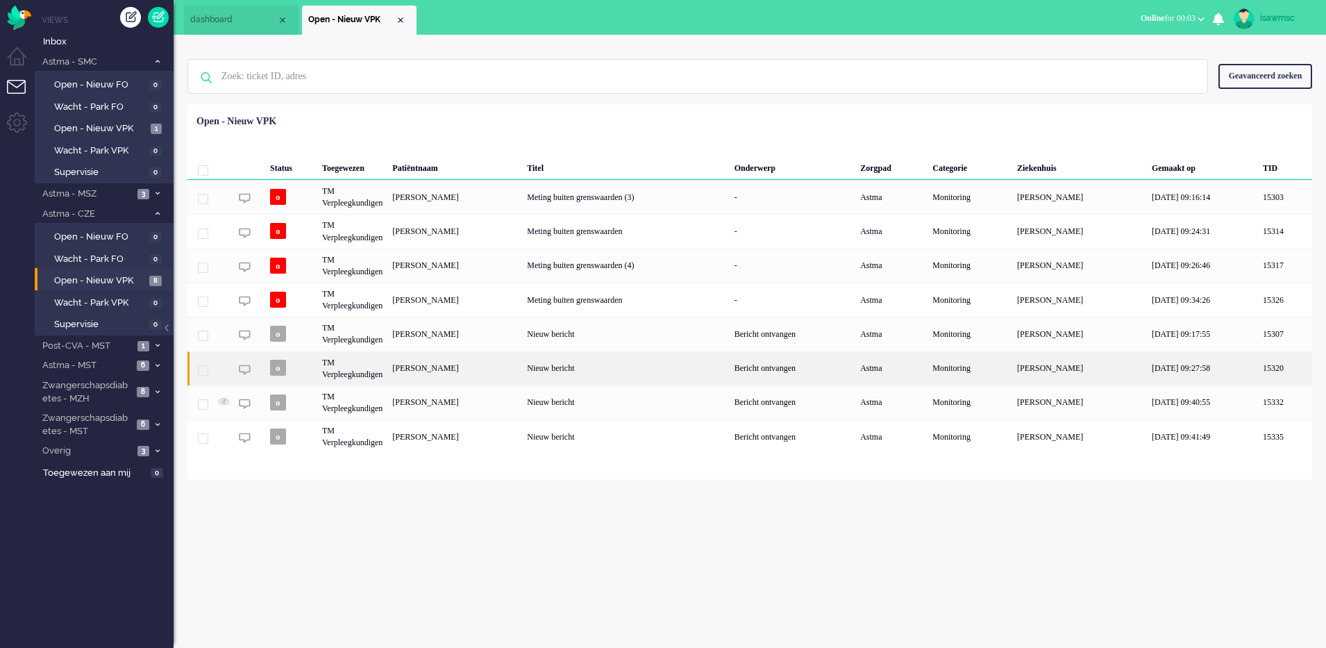
click at [493, 374] on div "Casper Emile den Heijer" at bounding box center [454, 368] width 135 height 34
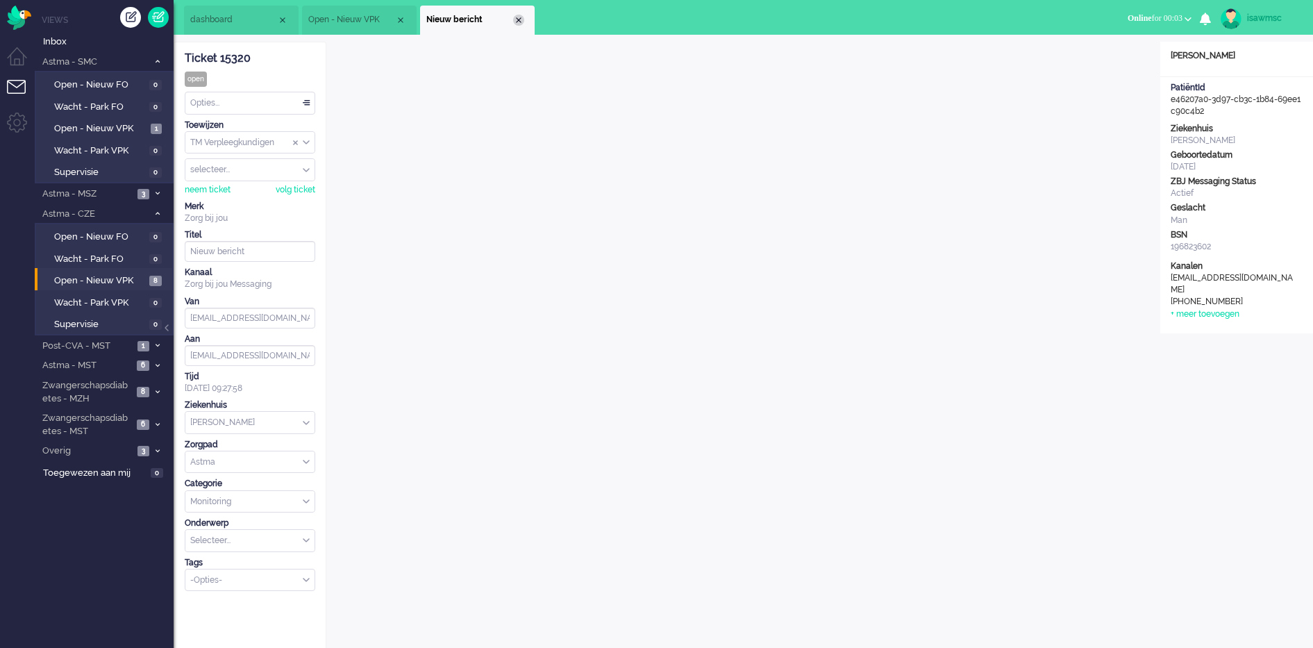
click at [519, 22] on div "Close tab" at bounding box center [518, 20] width 11 height 11
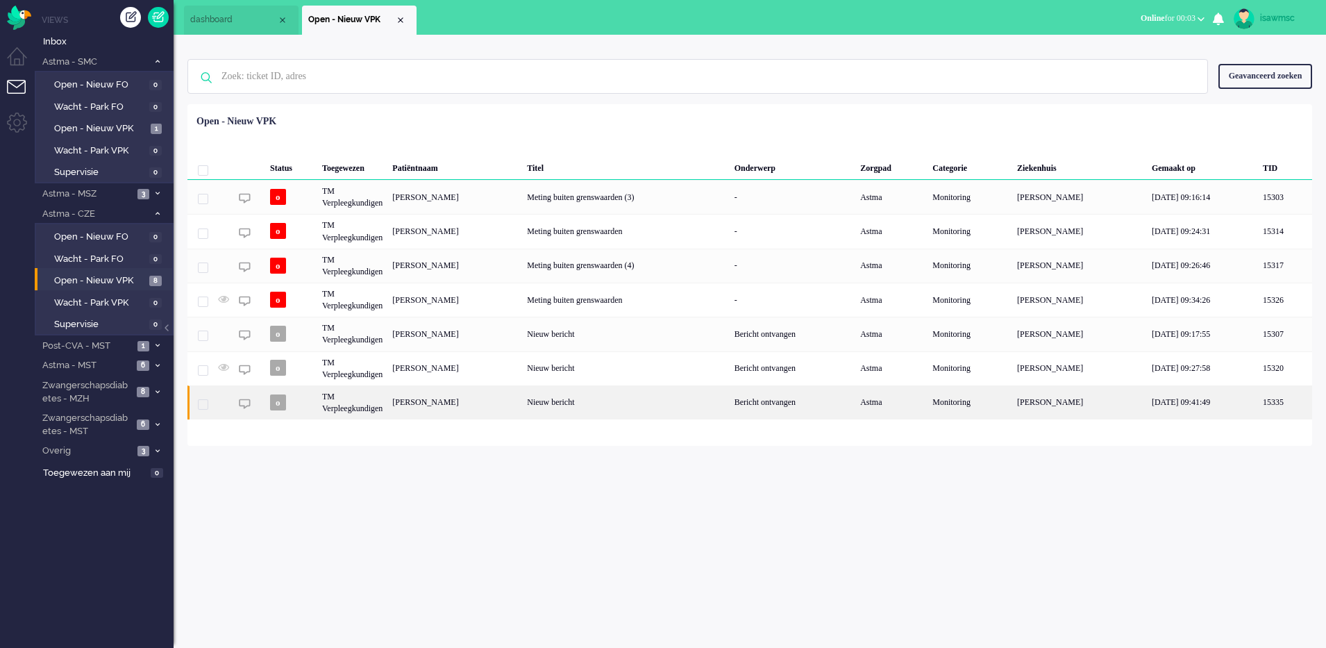
click at [522, 401] on div "Maria Anna Henrica Cornelia Kiemeneij" at bounding box center [454, 402] width 135 height 34
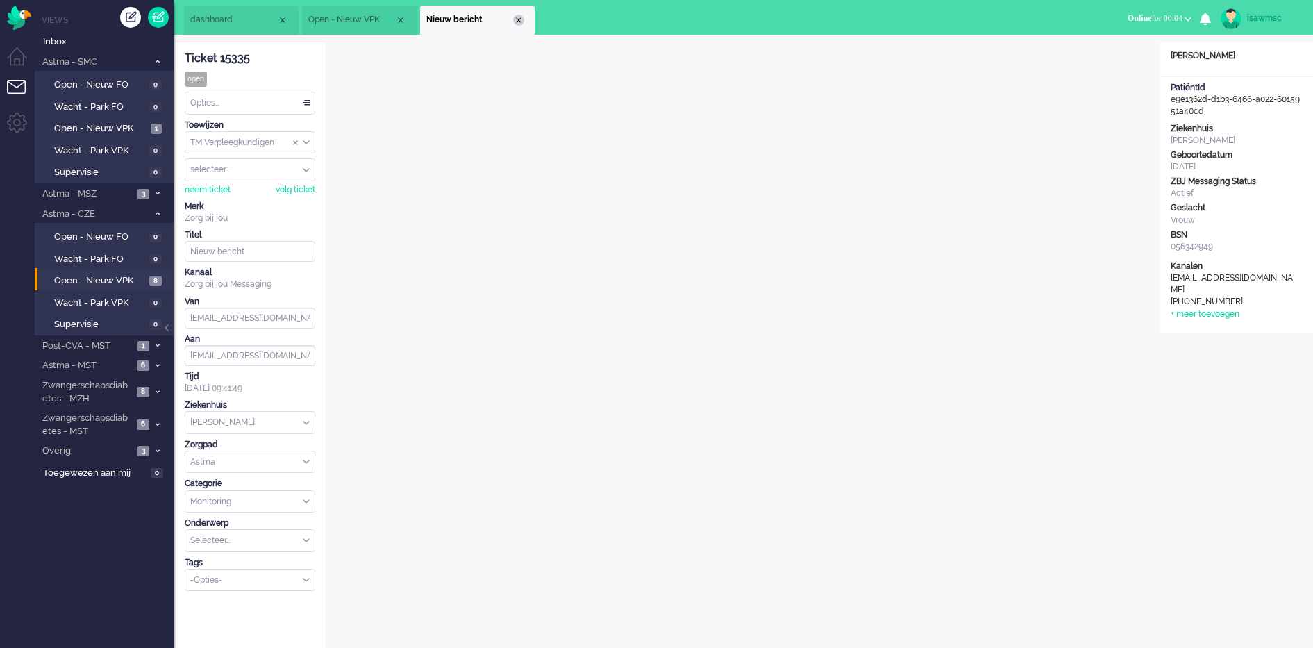
click at [519, 24] on div "Close tab" at bounding box center [518, 20] width 11 height 11
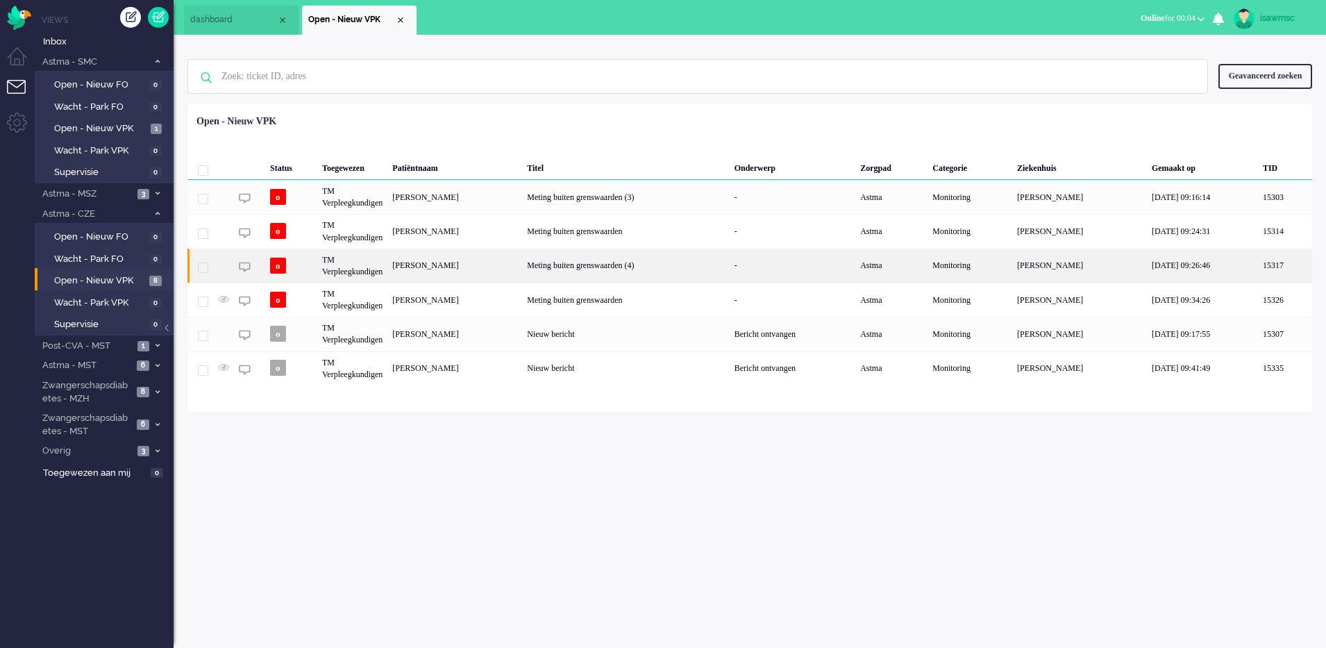
click at [476, 275] on div "Thieu Hofkes" at bounding box center [454, 266] width 135 height 34
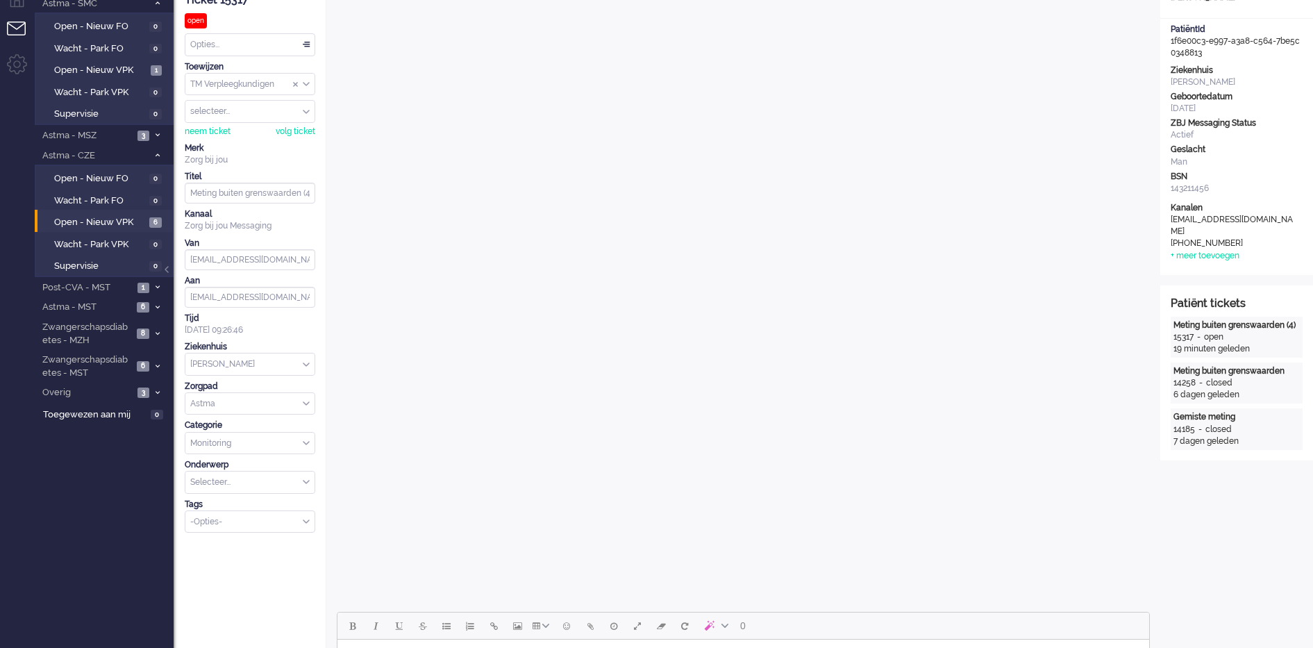
scroll to position [319, 0]
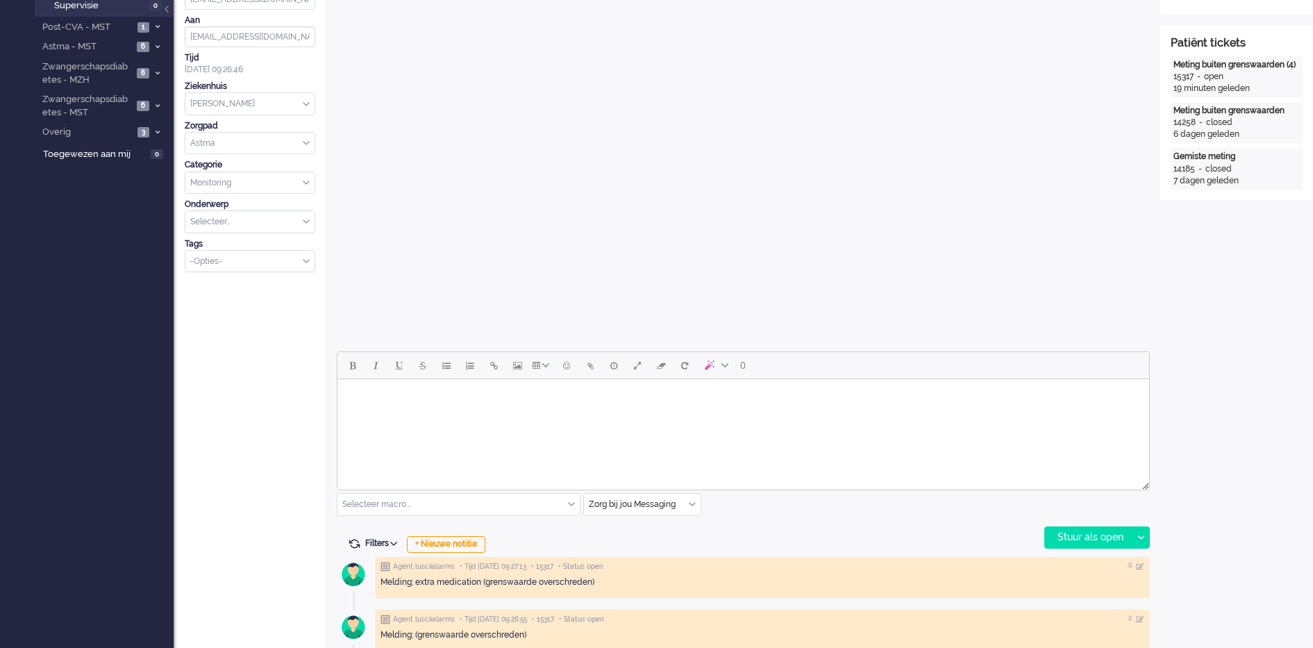
click at [664, 414] on html at bounding box center [743, 396] width 812 height 35
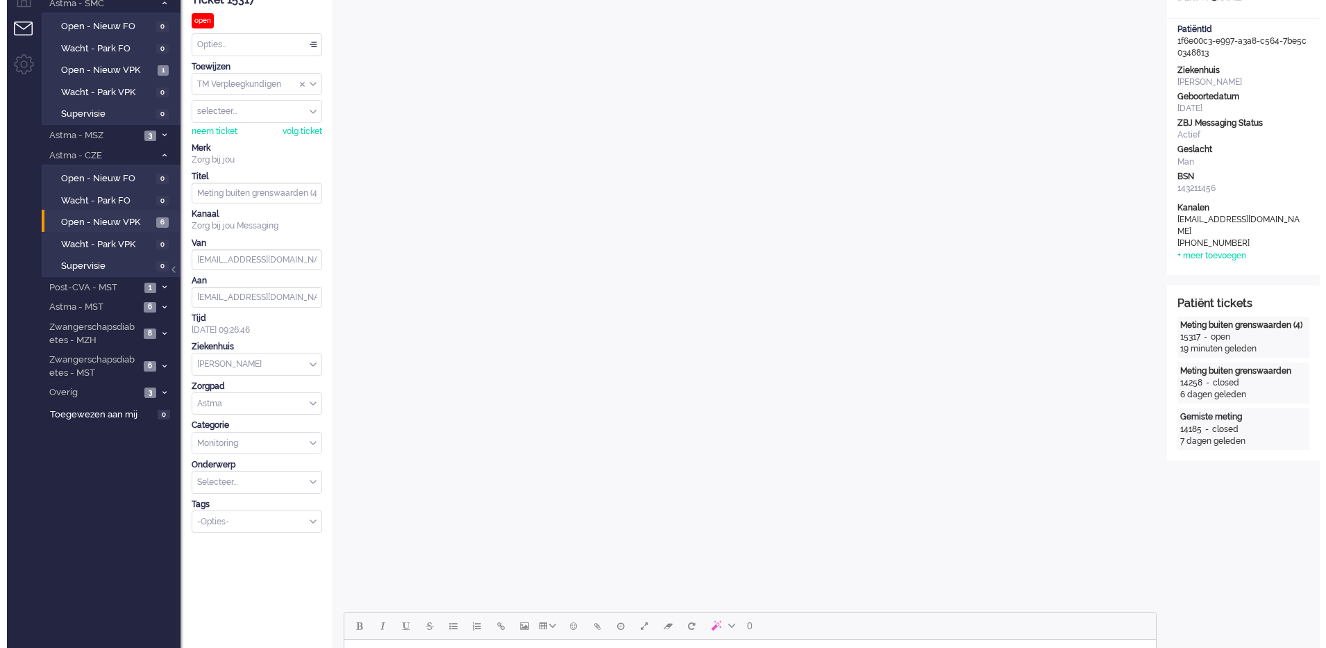
scroll to position [0, 0]
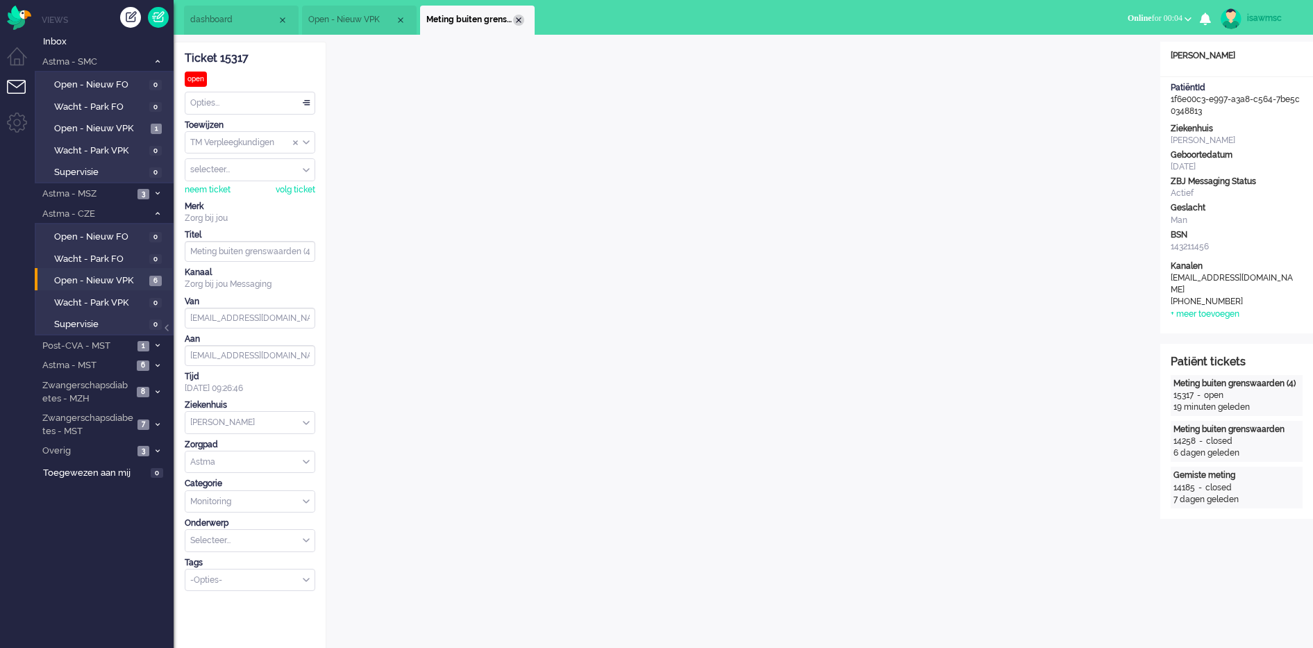
click at [516, 24] on div "Close tab" at bounding box center [518, 20] width 11 height 11
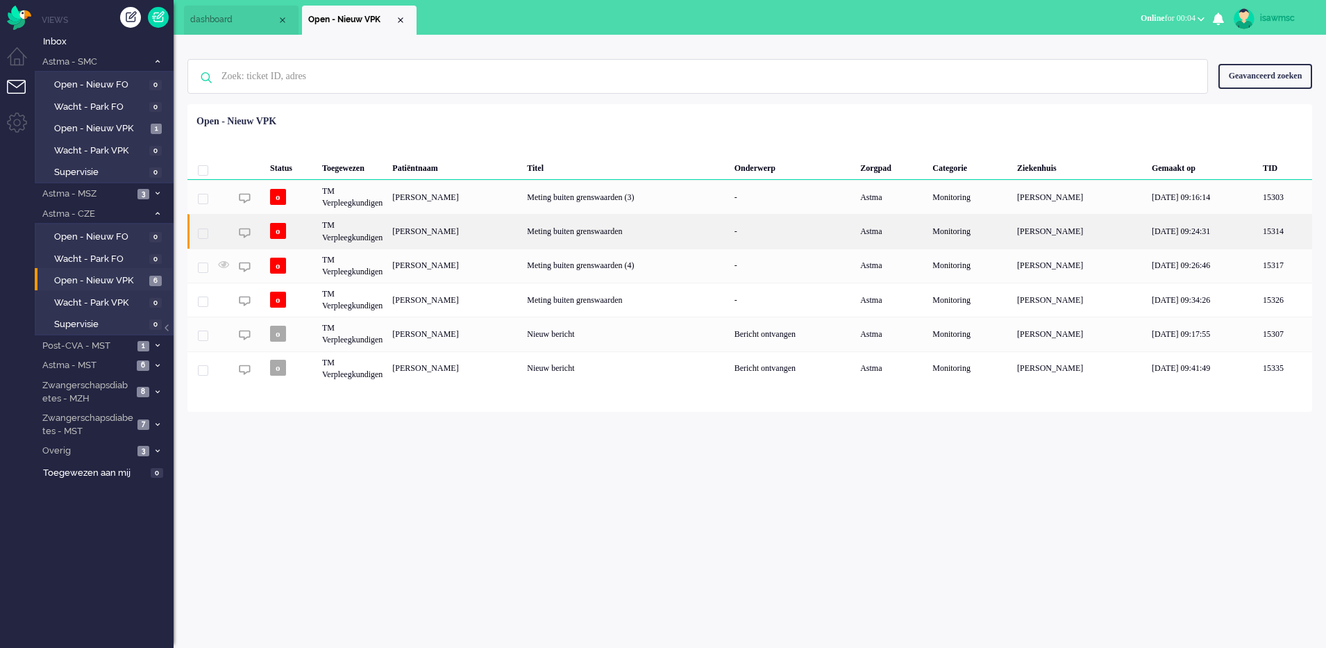
click at [522, 232] on div "Louise Rosalia van der Heide" at bounding box center [454, 231] width 135 height 34
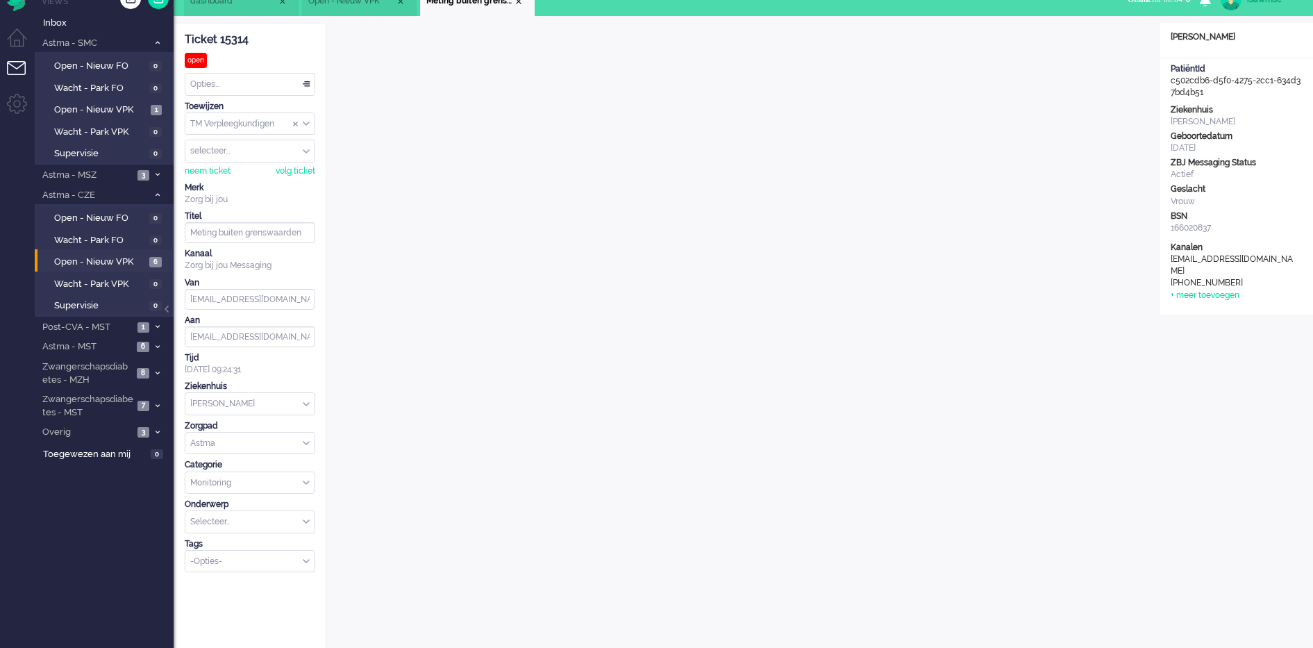
scroll to position [280, 0]
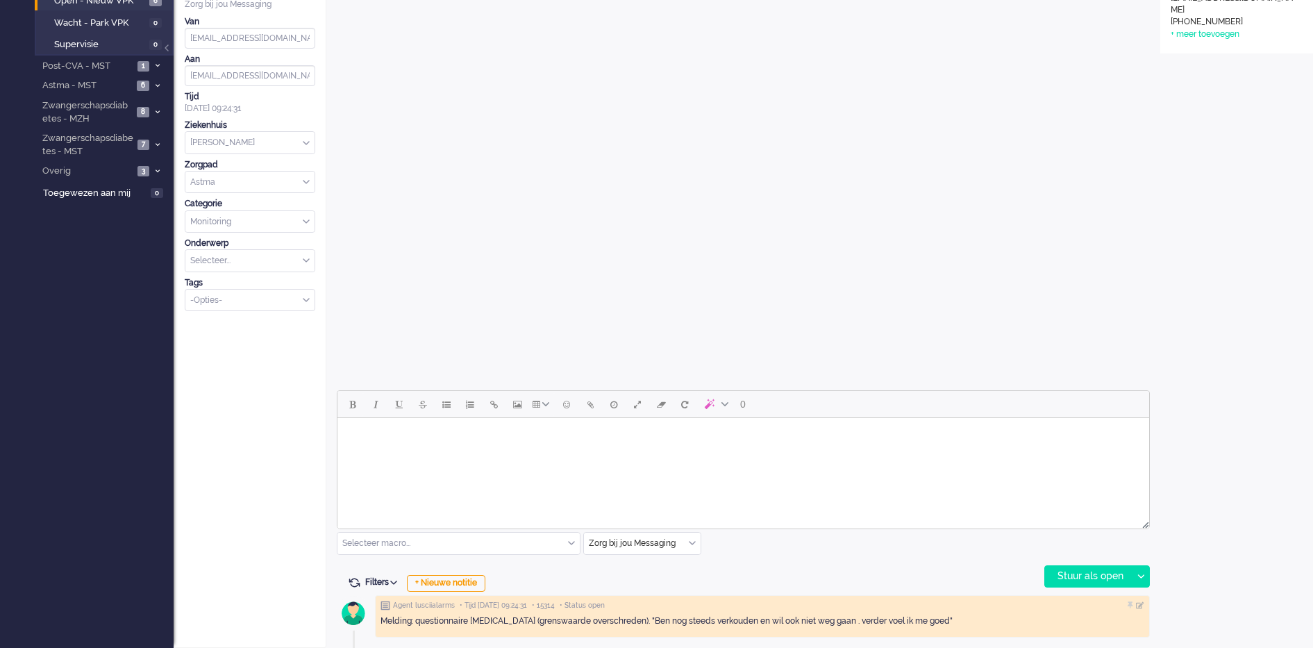
click at [660, 453] on html at bounding box center [743, 435] width 812 height 35
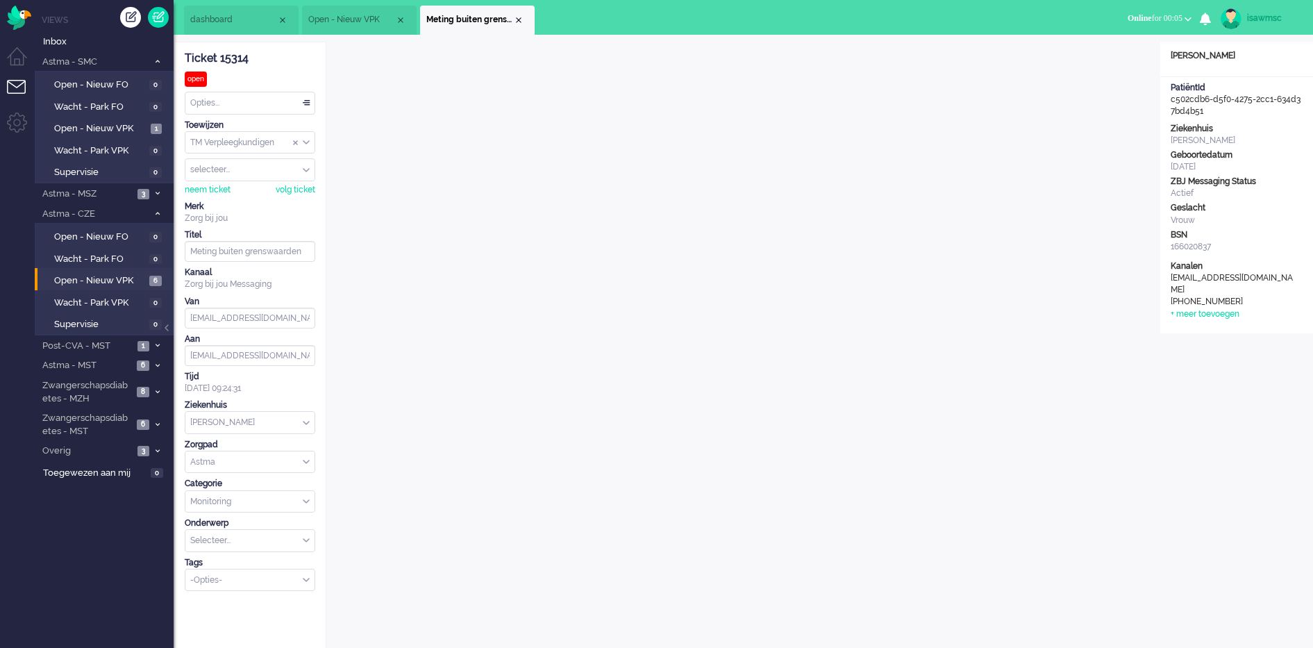
scroll to position [301, 0]
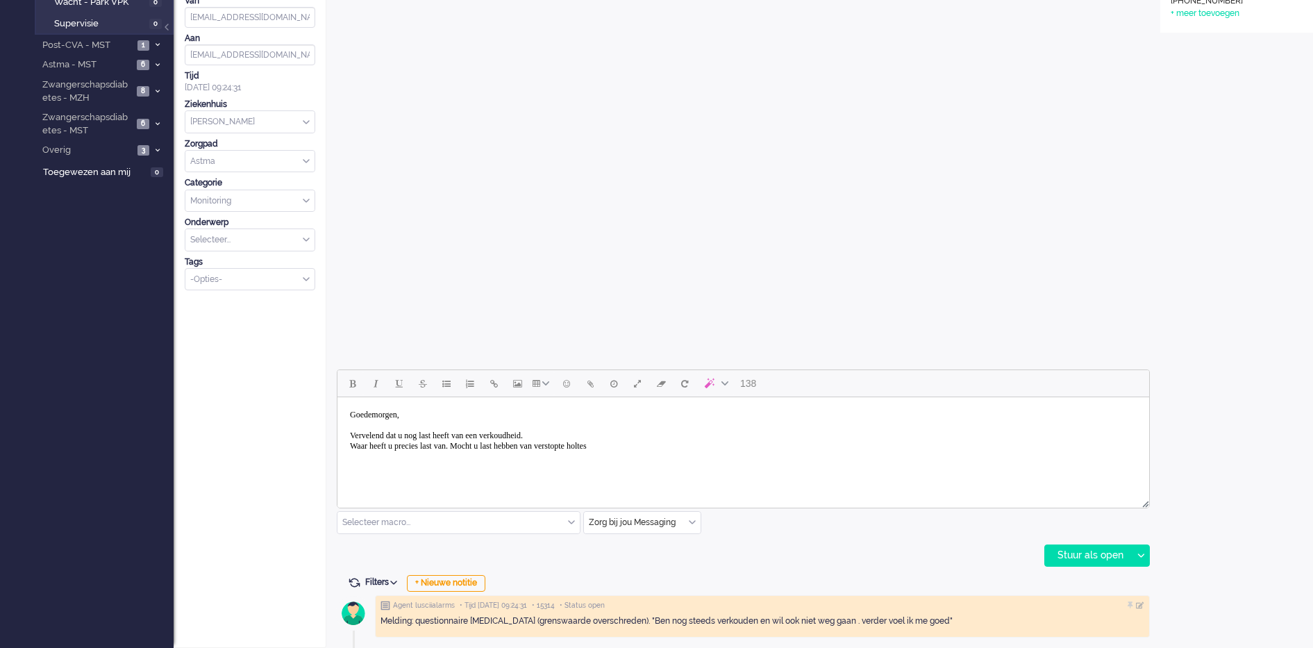
click at [475, 444] on body "Goedemorgen, Vervelend dat u nog last heeft van een verkoudheid. Waar heeft u p…" at bounding box center [743, 431] width 800 height 56
click at [673, 450] on body "Goedemorgen, Vervelend dat u nog last heeft van een verkoudheid. Waar heeft u p…" at bounding box center [743, 431] width 800 height 56
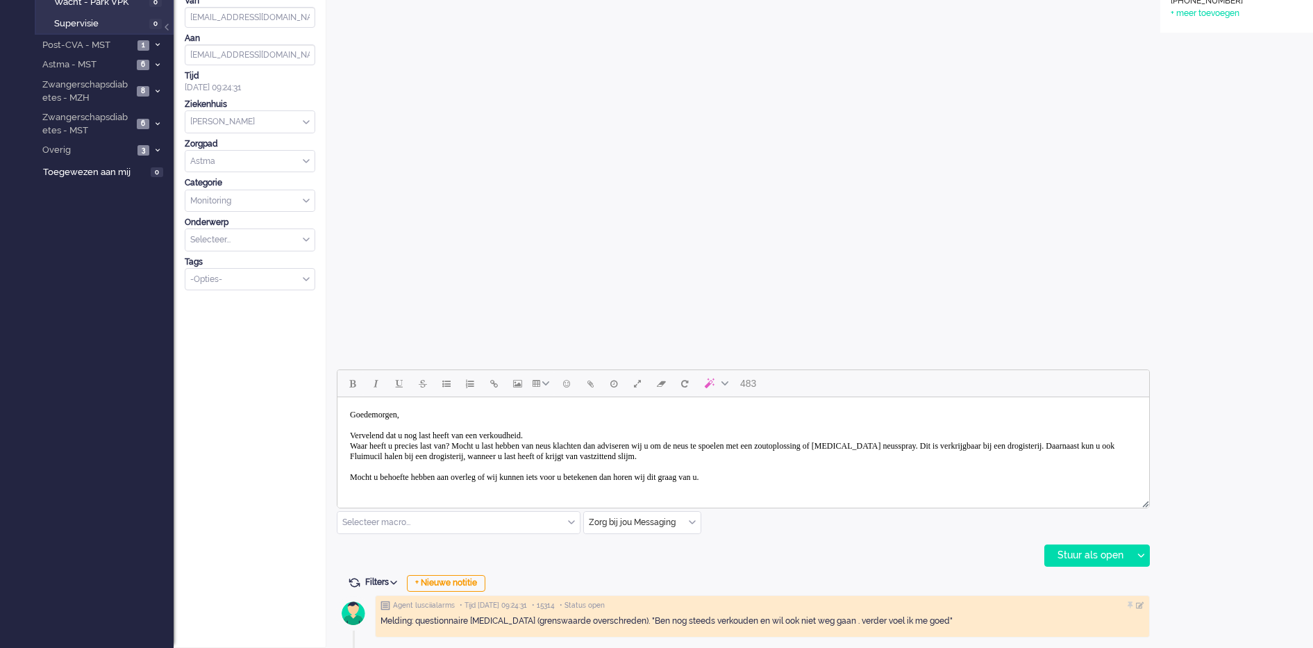
scroll to position [8, 0]
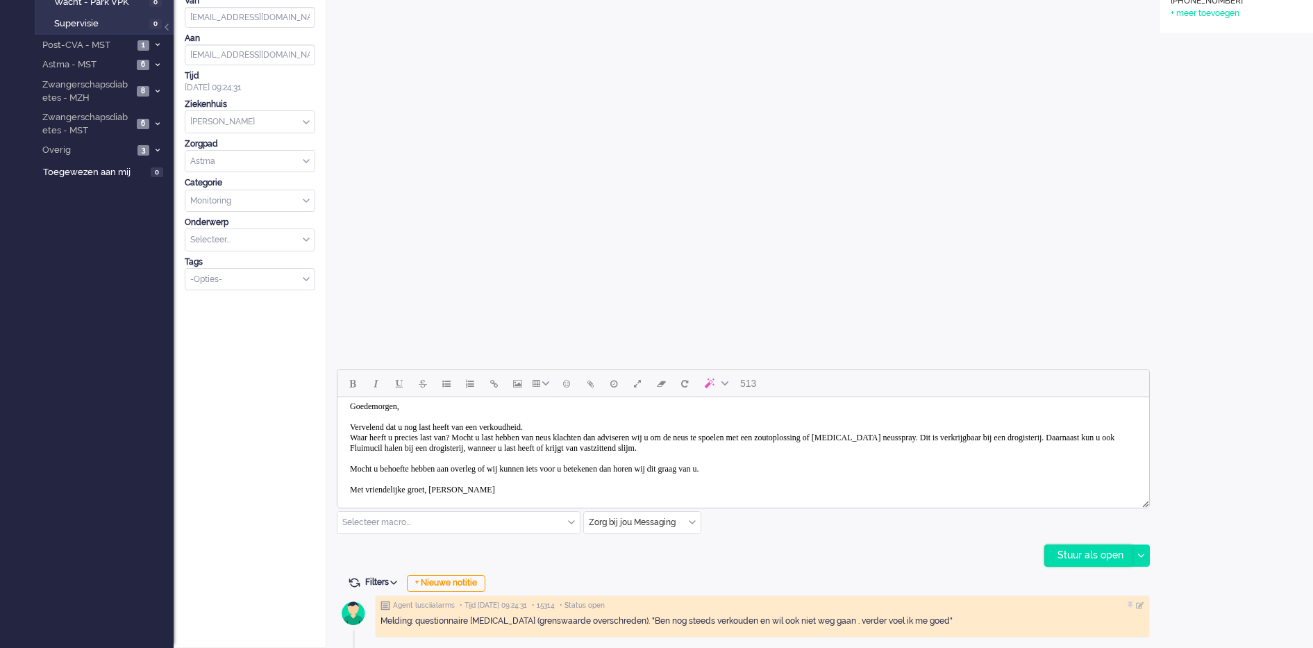
click at [1092, 559] on div "Stuur als open" at bounding box center [1088, 555] width 87 height 21
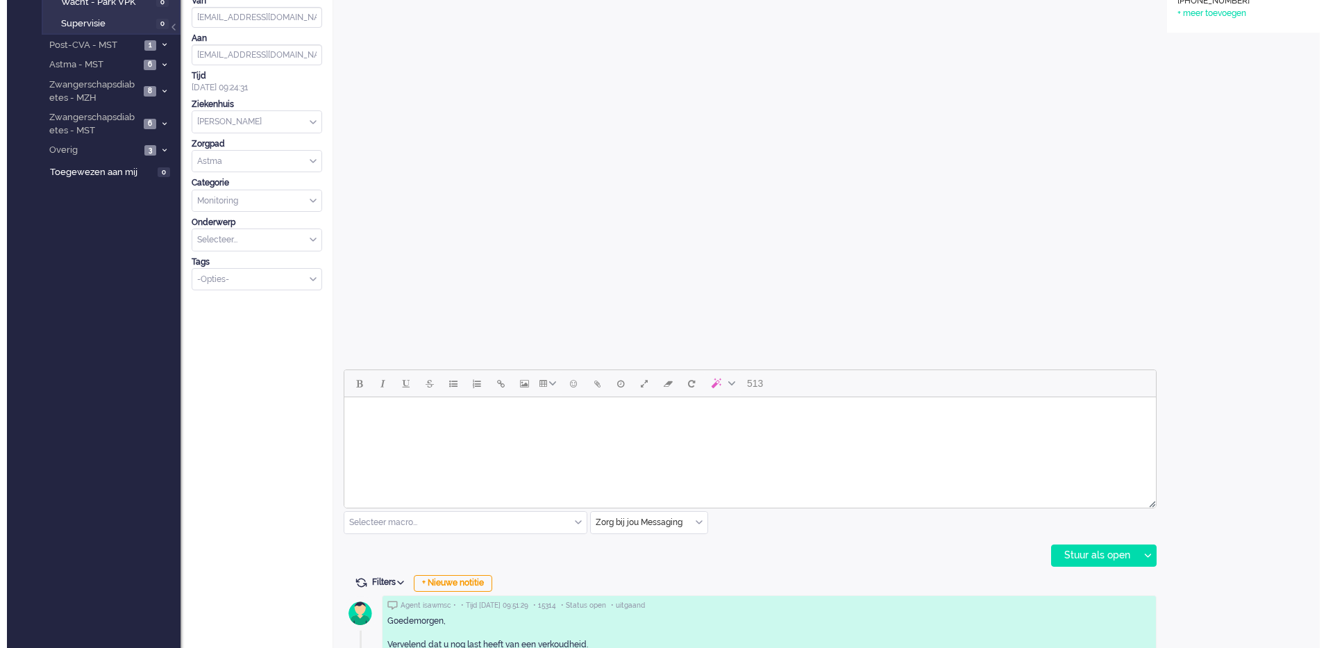
scroll to position [0, 0]
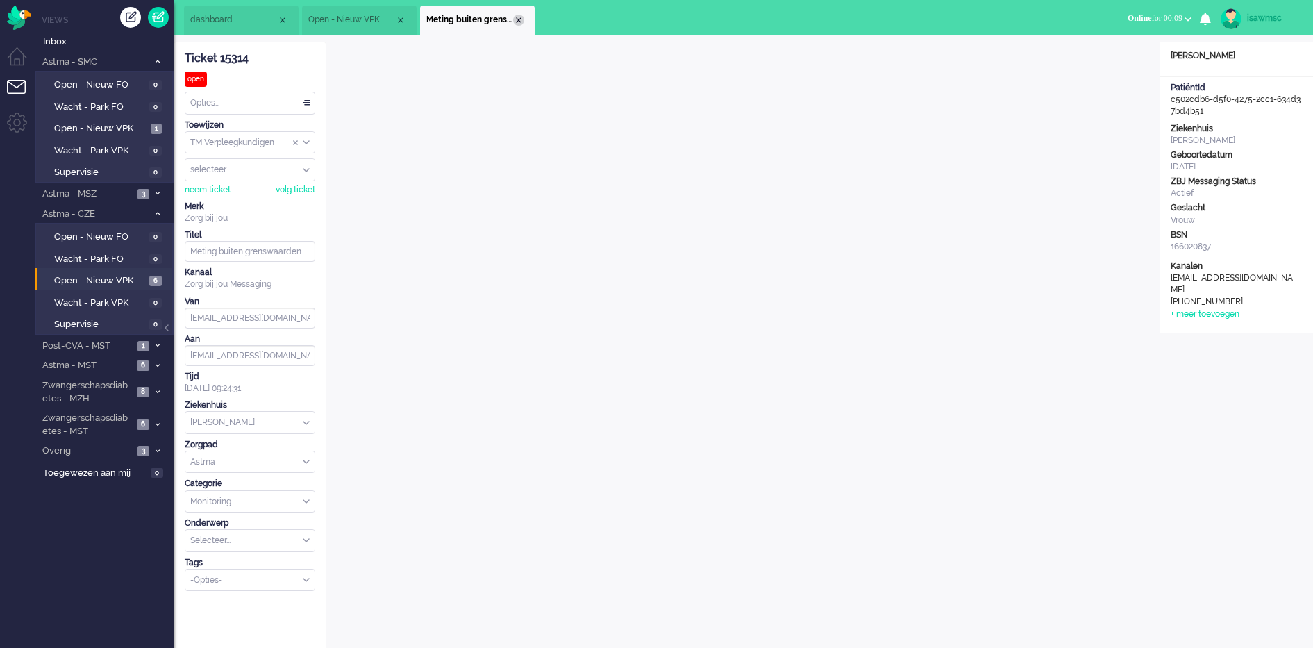
click at [519, 21] on div "Close tab" at bounding box center [518, 20] width 11 height 11
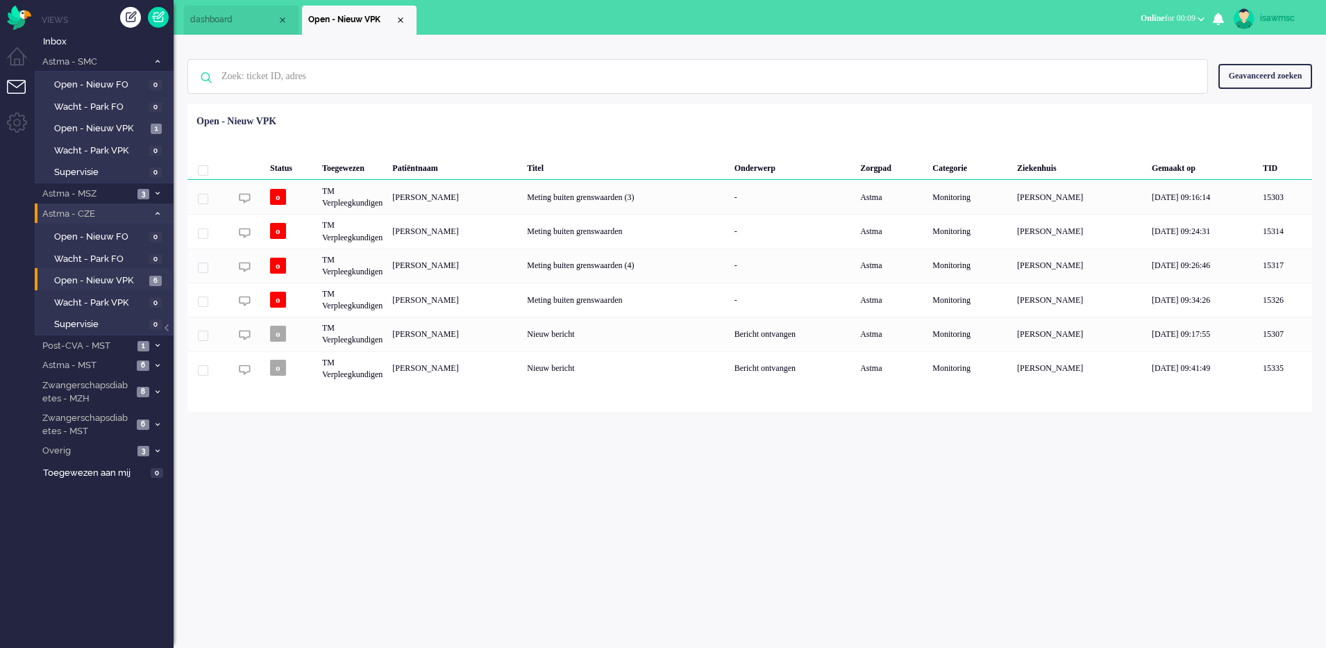
click at [156, 211] on icon at bounding box center [158, 213] width 4 height 5
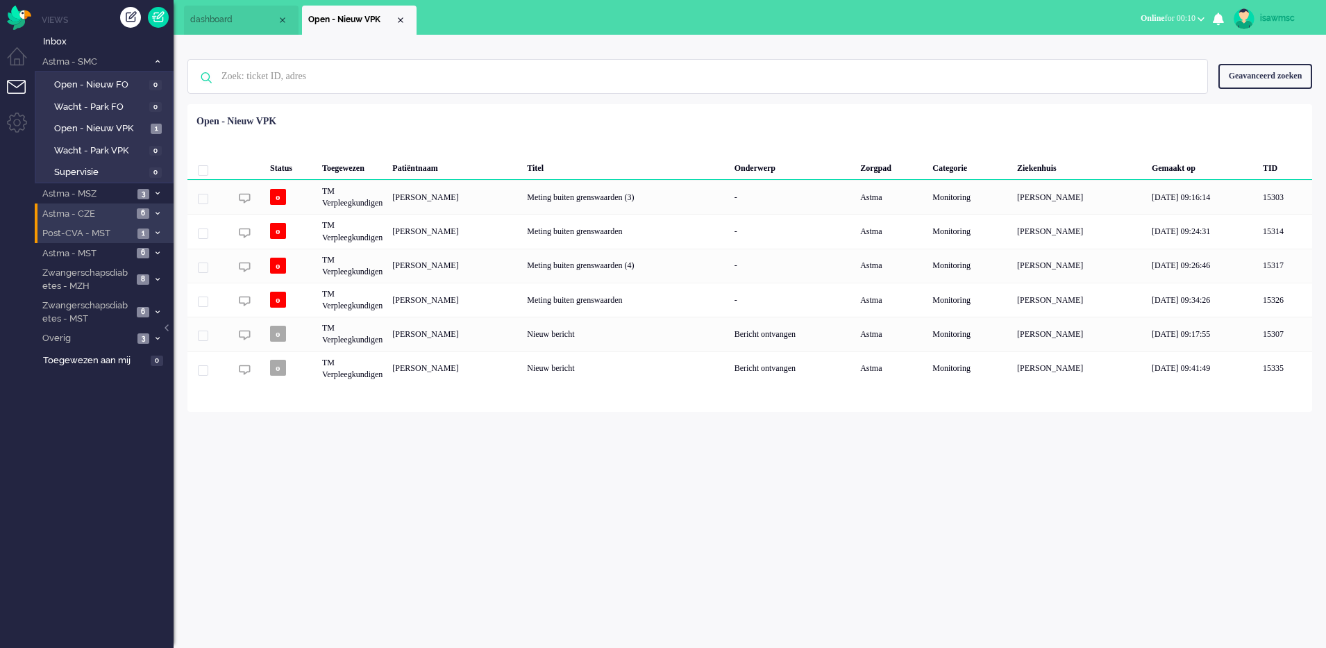
click at [160, 231] on span at bounding box center [157, 234] width 10 height 8
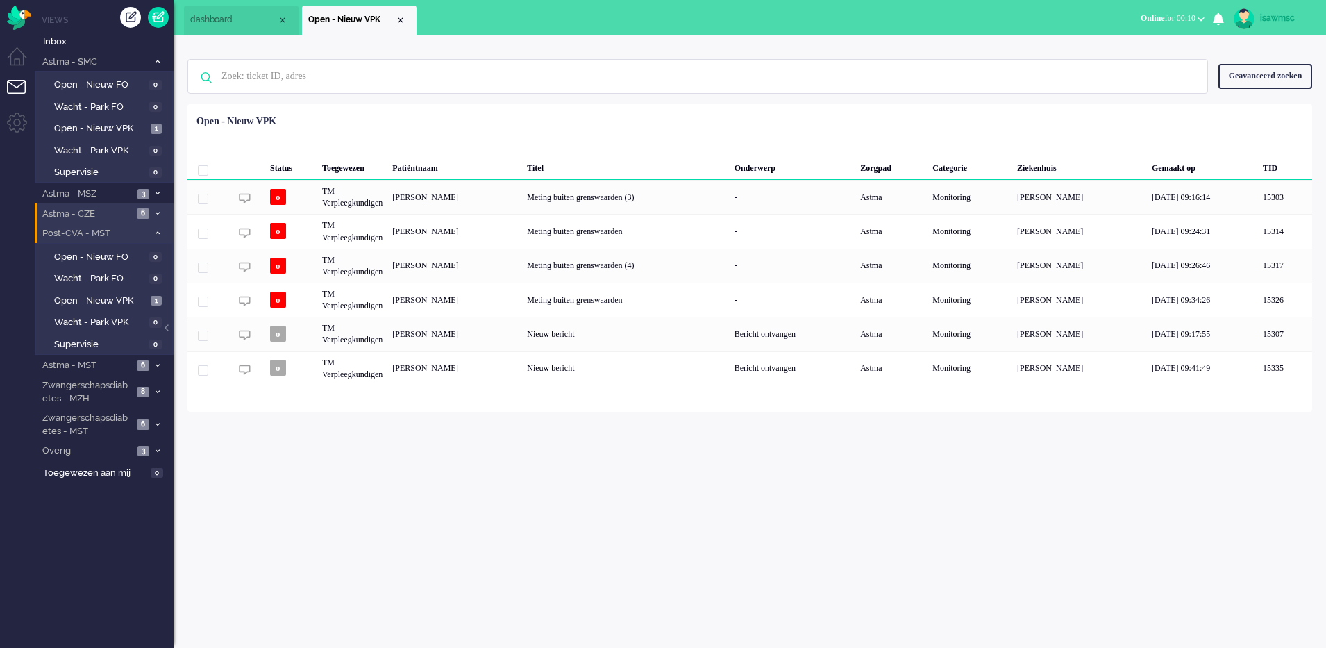
click at [160, 231] on span at bounding box center [157, 234] width 10 height 8
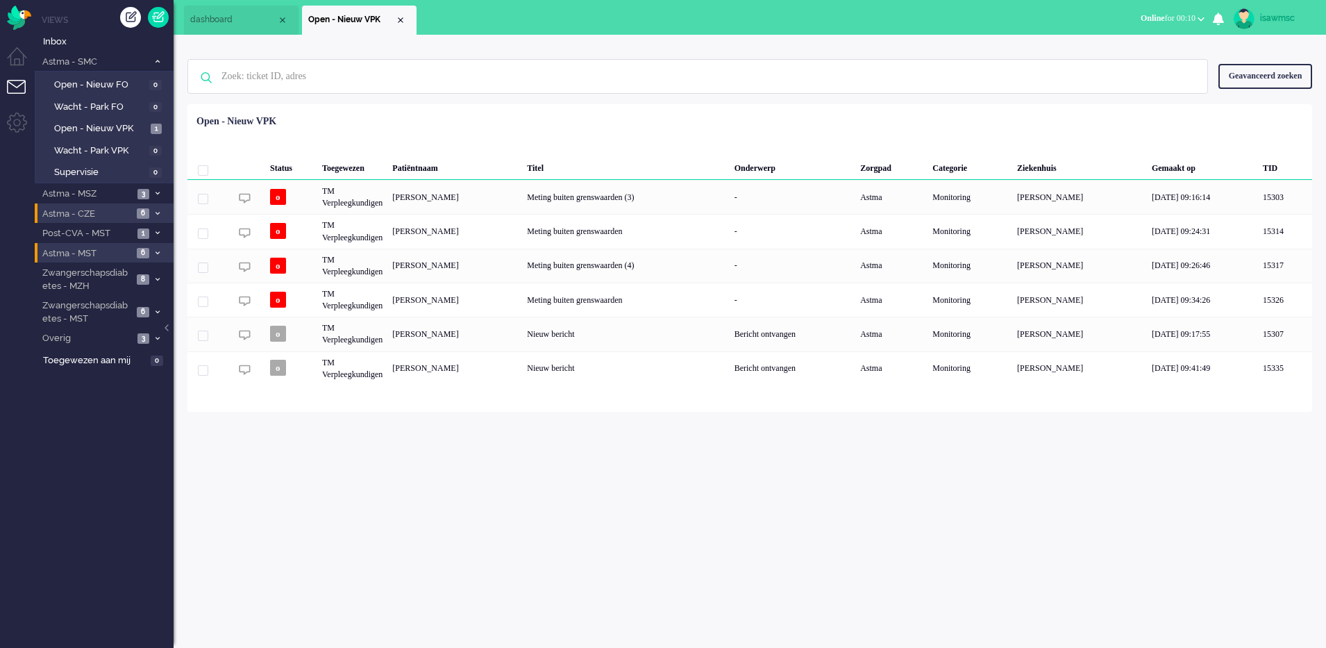
click at [156, 253] on icon at bounding box center [158, 253] width 4 height 5
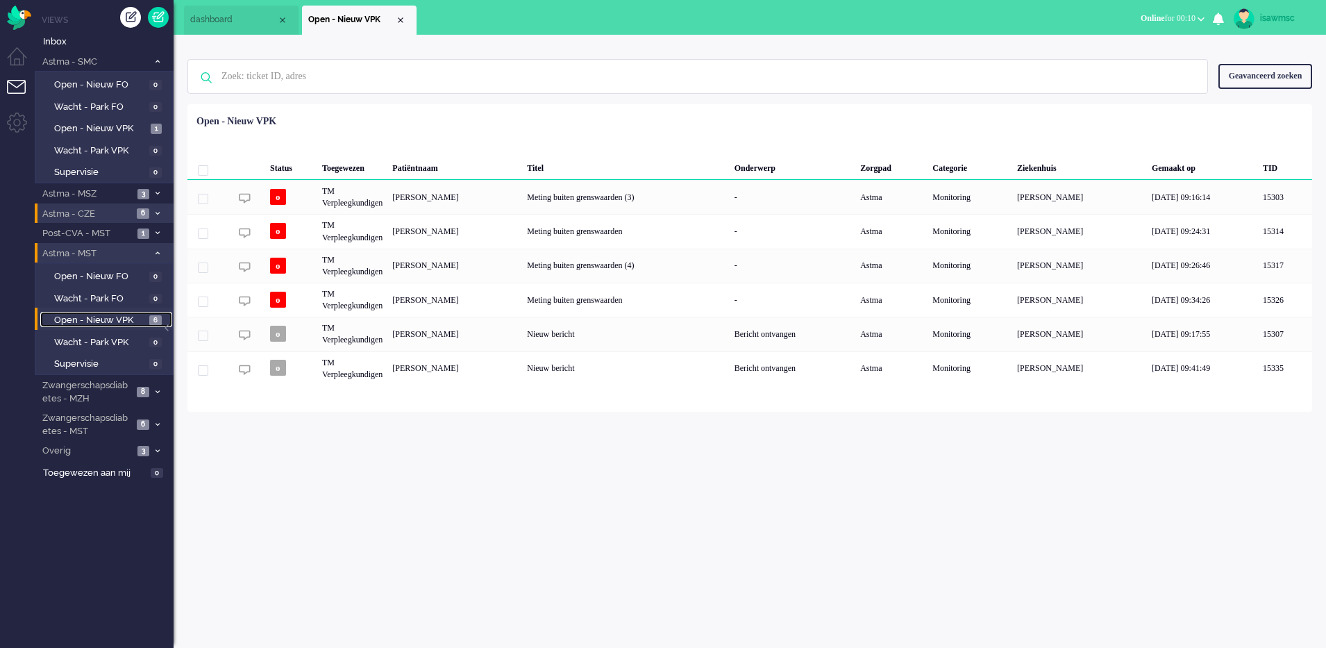
click at [144, 312] on link "Open - Nieuw VPK 6" at bounding box center [106, 319] width 132 height 15
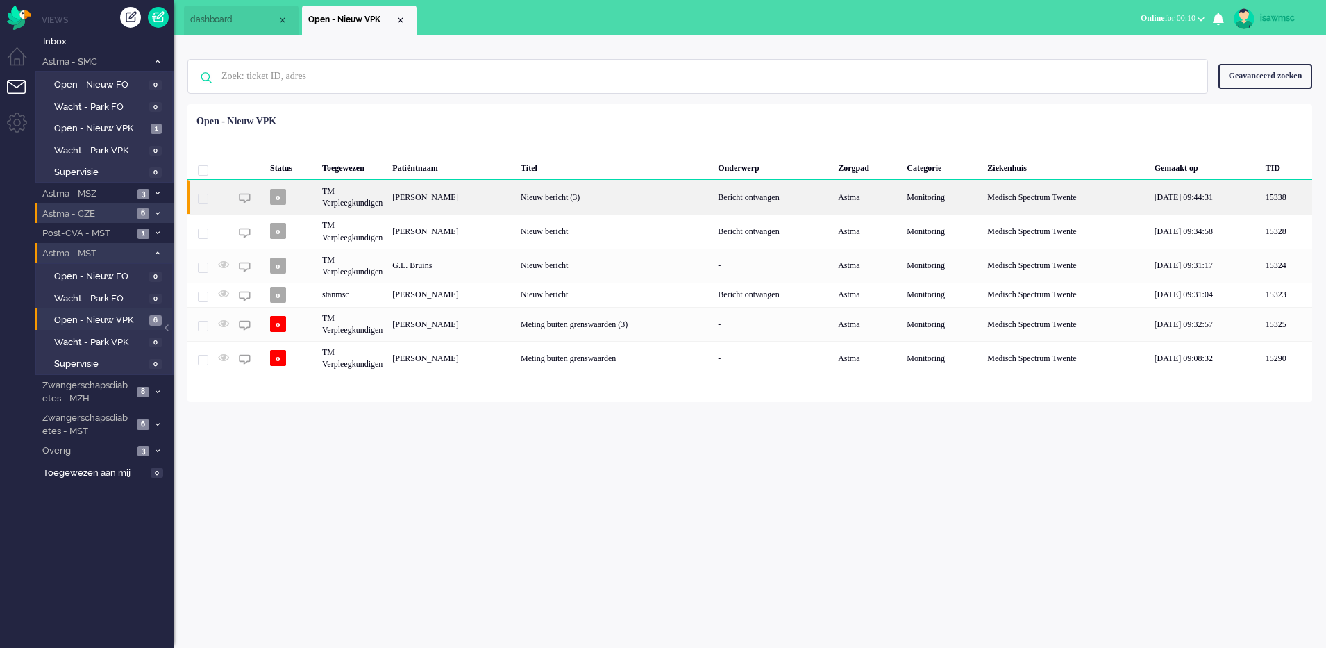
click at [496, 208] on div "Jolanda Aleida Maria Wigger" at bounding box center [451, 197] width 128 height 34
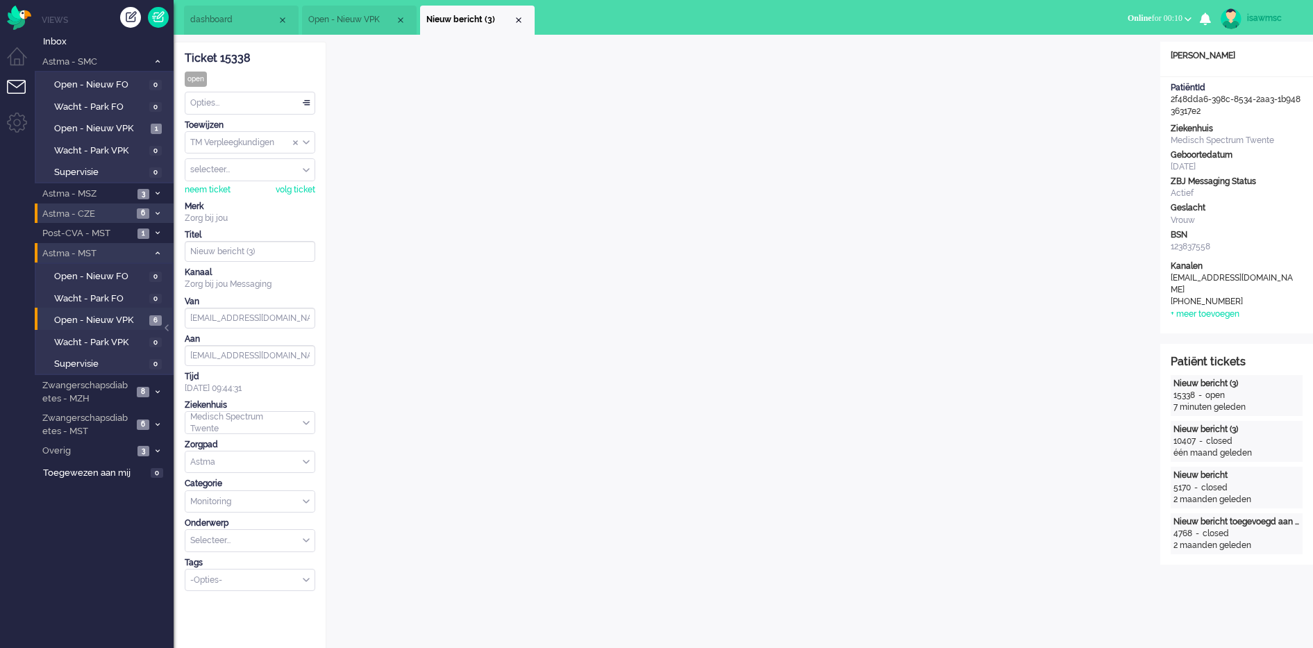
scroll to position [260, 0]
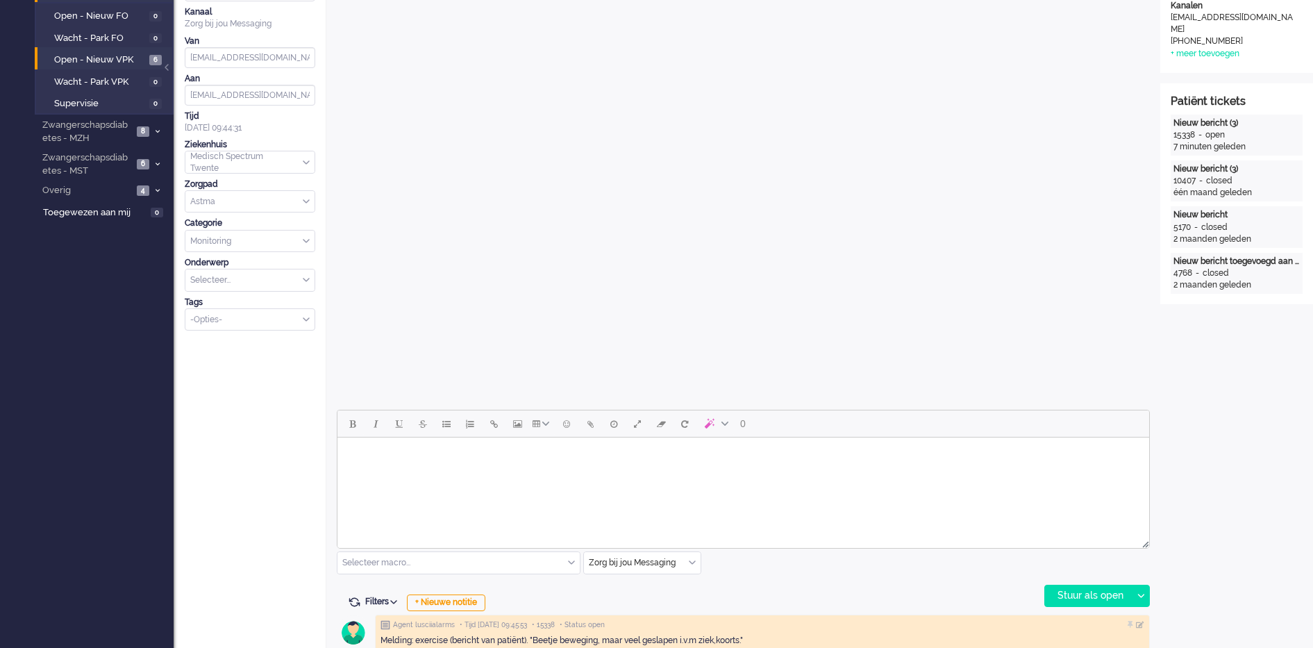
click at [710, 473] on html at bounding box center [743, 454] width 812 height 35
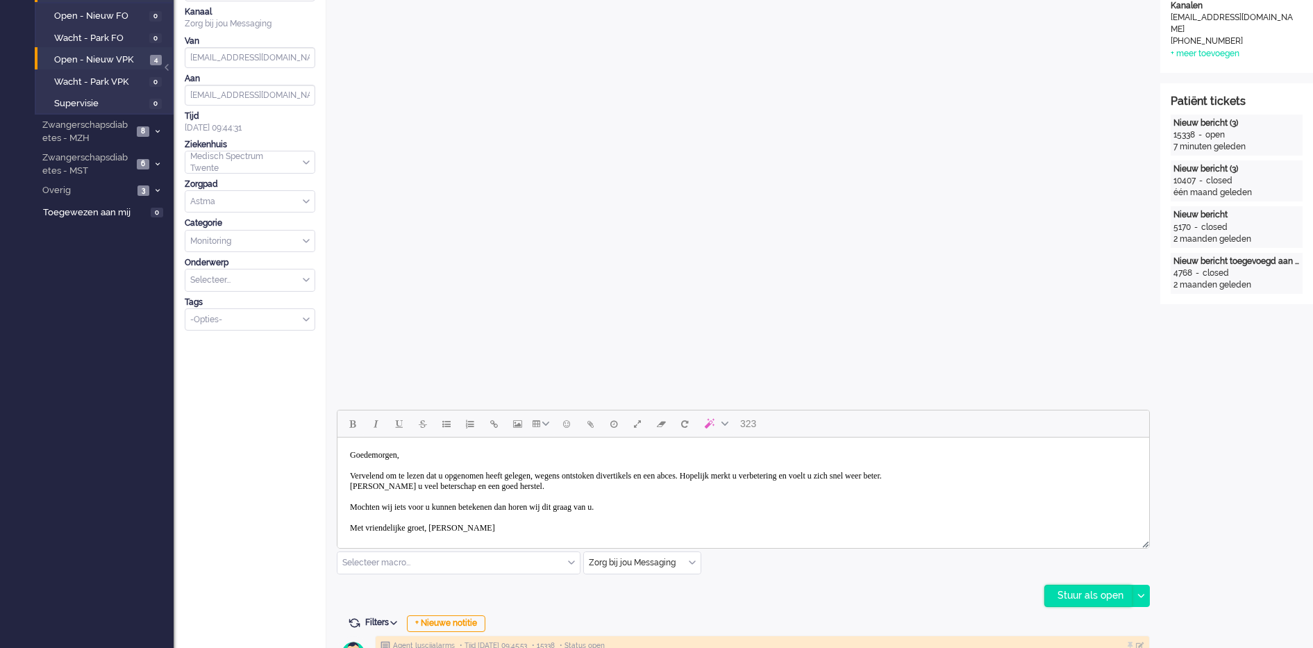
click at [1058, 597] on div "Stuur als open" at bounding box center [1088, 595] width 87 height 21
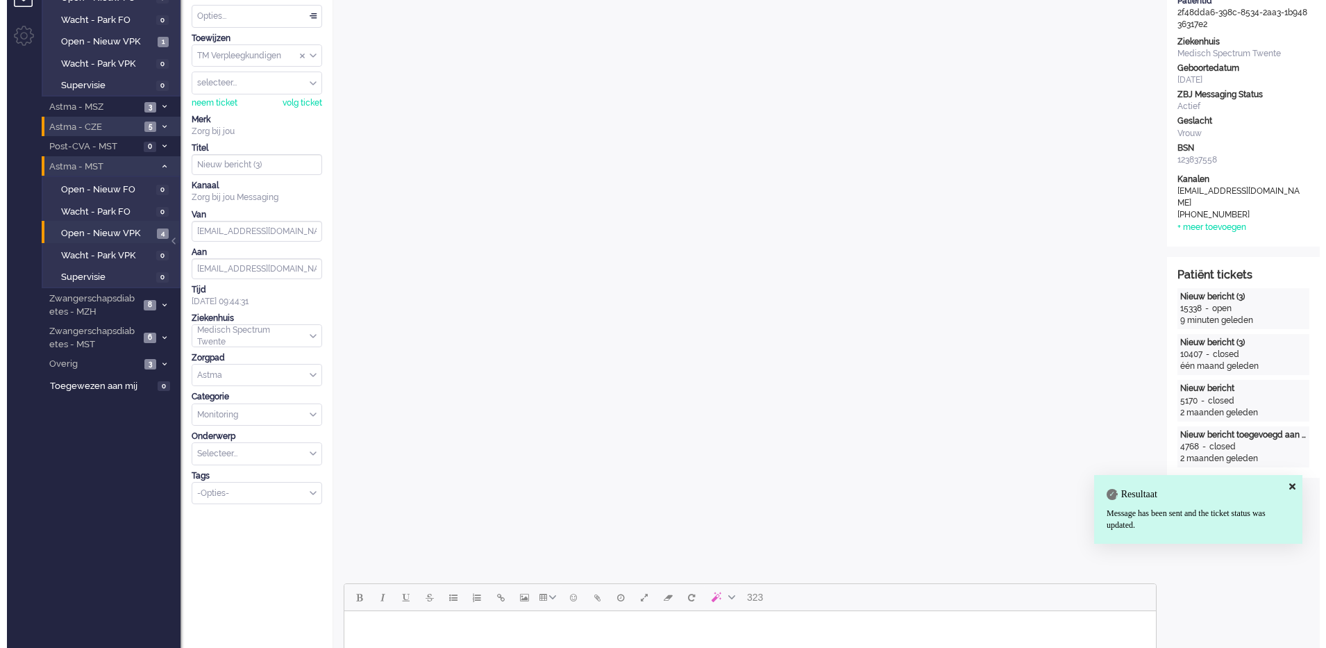
scroll to position [0, 0]
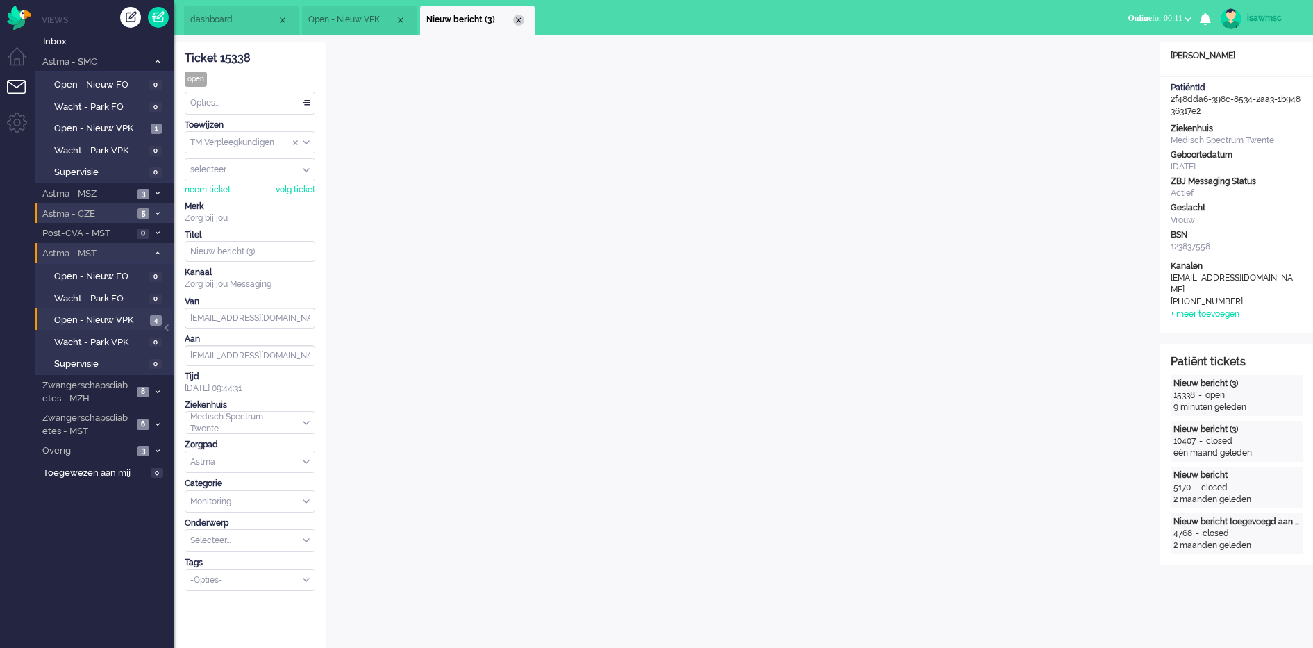
click at [522, 19] on div "Close tab" at bounding box center [518, 20] width 11 height 11
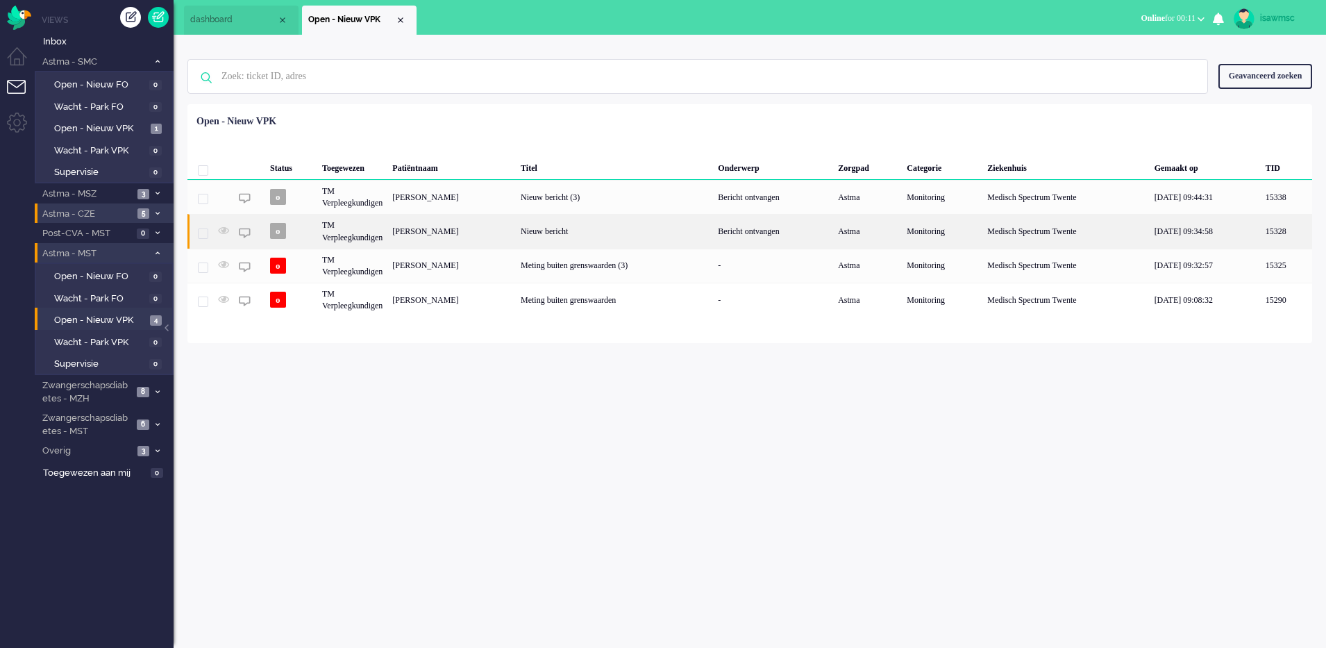
click at [516, 240] on div "Michelle Simone Maria Roelofs" at bounding box center [451, 231] width 128 height 34
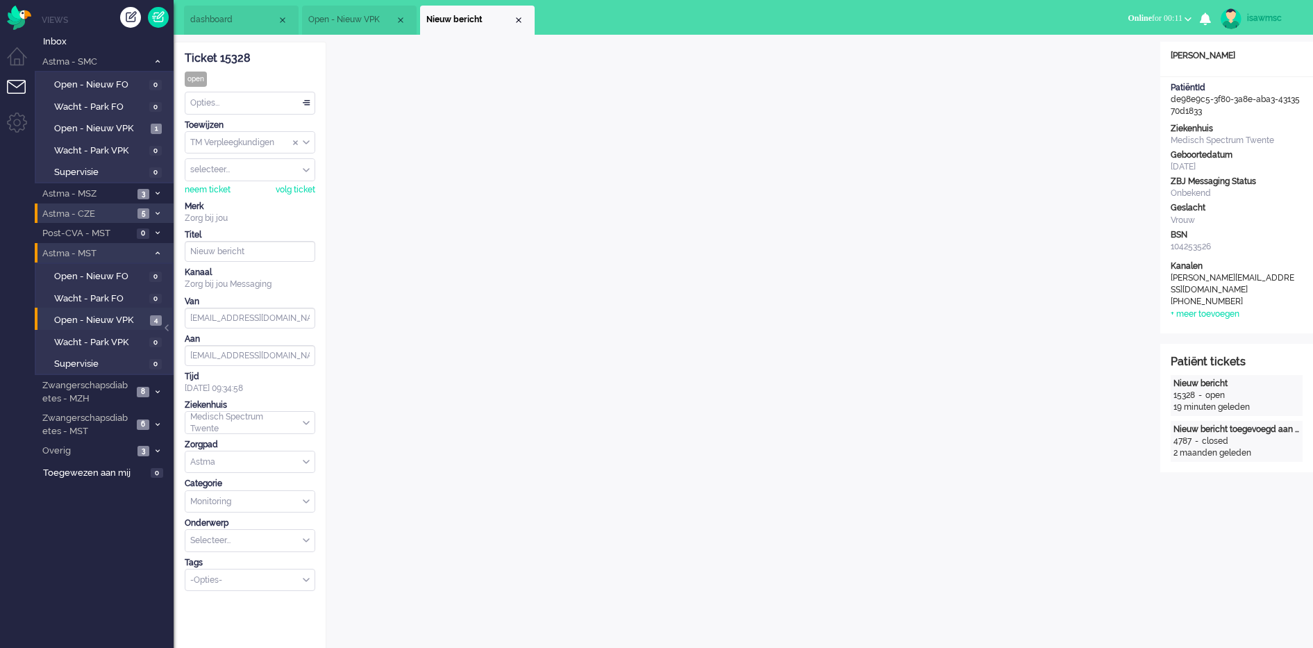
scroll to position [19, 0]
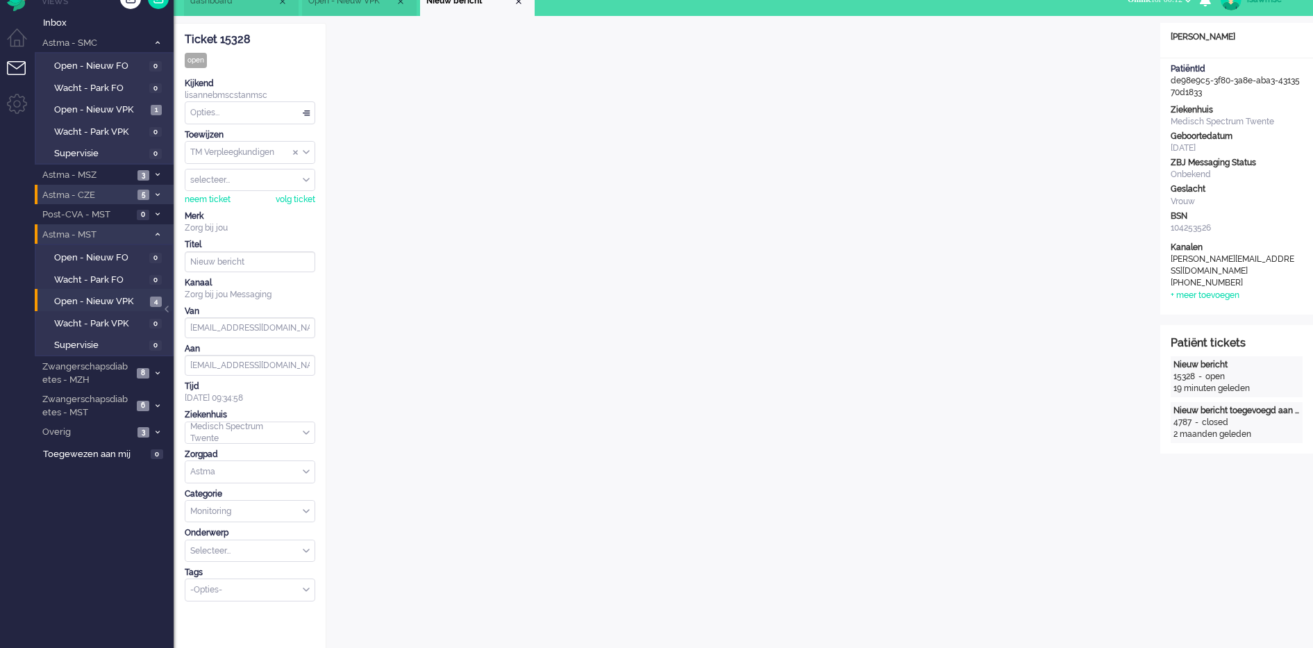
click at [287, 117] on div "Opties..." at bounding box center [249, 113] width 129 height 22
click at [235, 207] on li "Opgelost" at bounding box center [249, 211] width 129 height 20
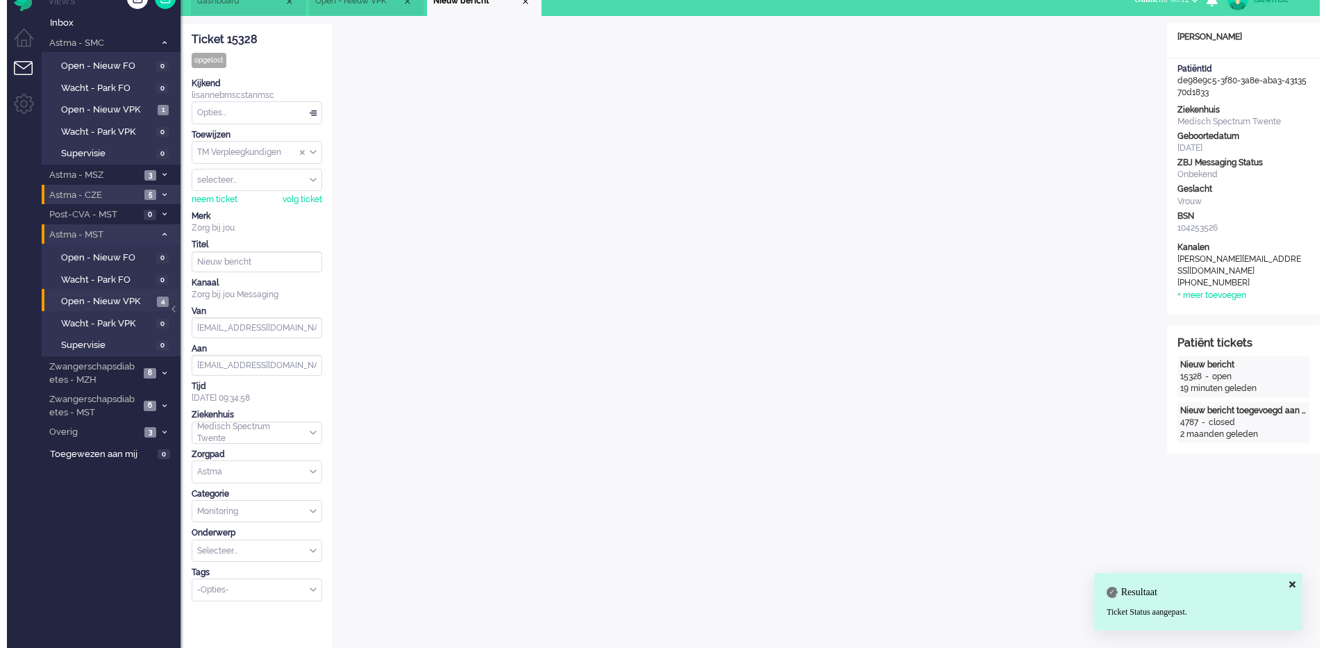
scroll to position [0, 0]
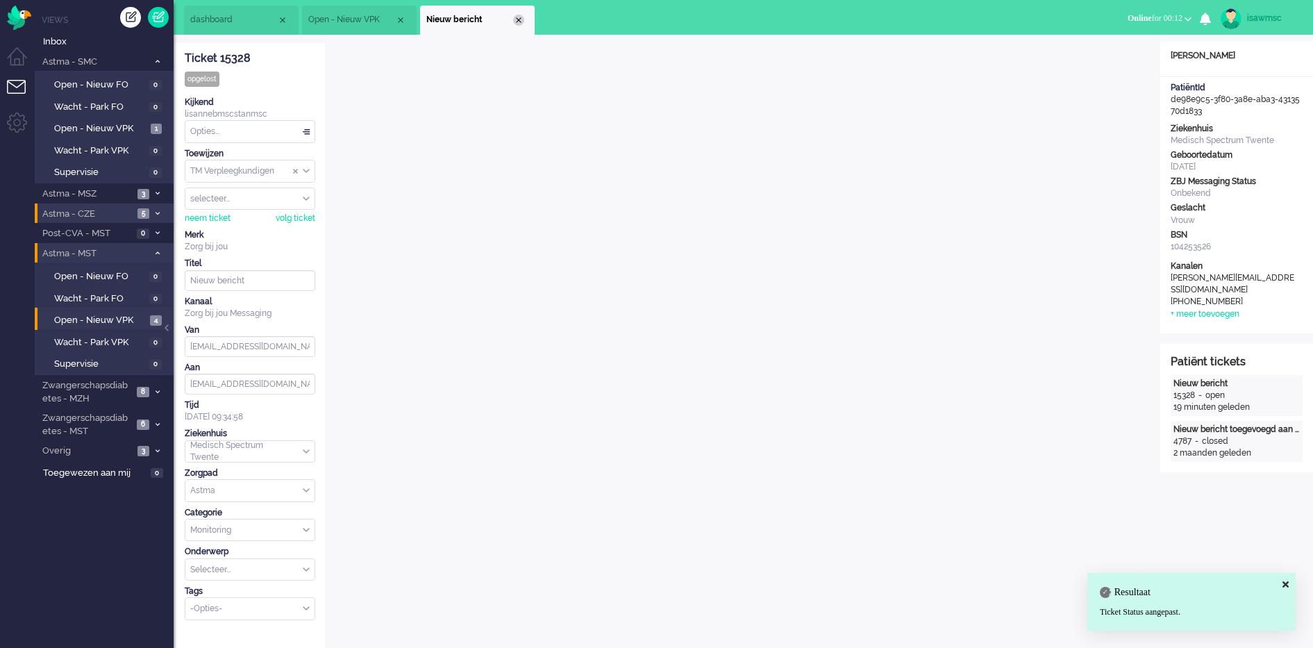
click at [519, 24] on div "Close tab" at bounding box center [518, 20] width 11 height 11
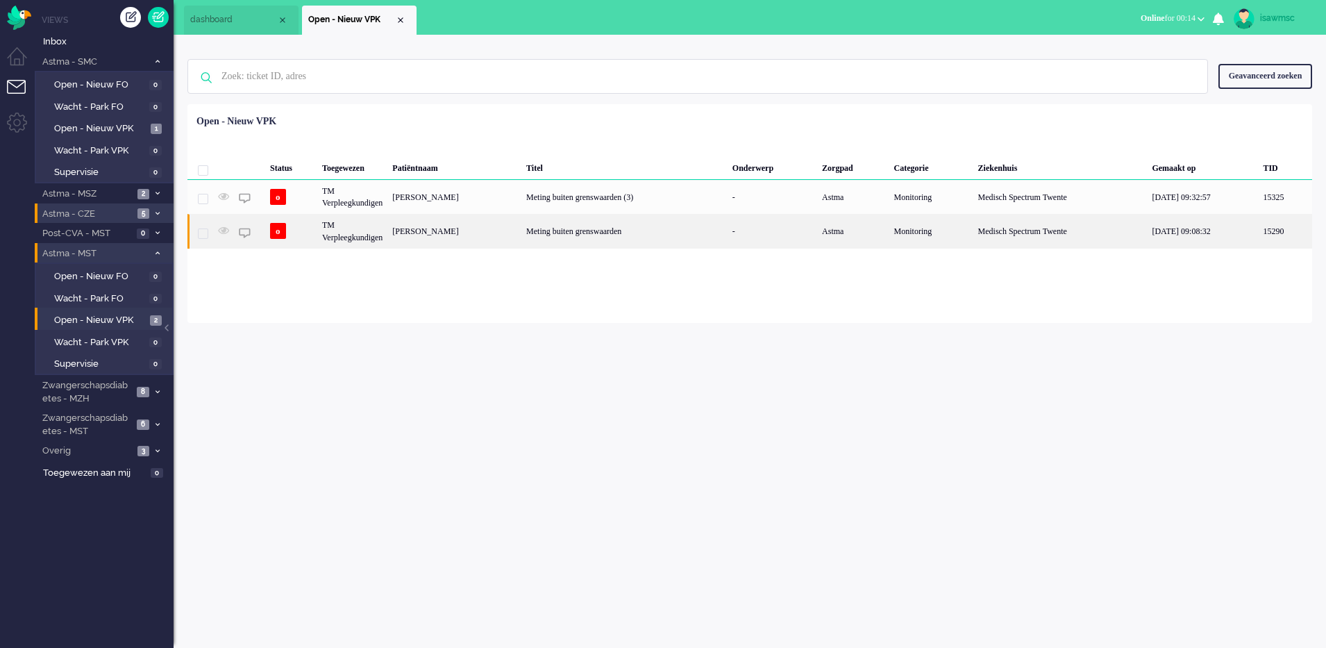
click at [452, 233] on div "Grietje Brunselaar" at bounding box center [454, 231] width 134 height 34
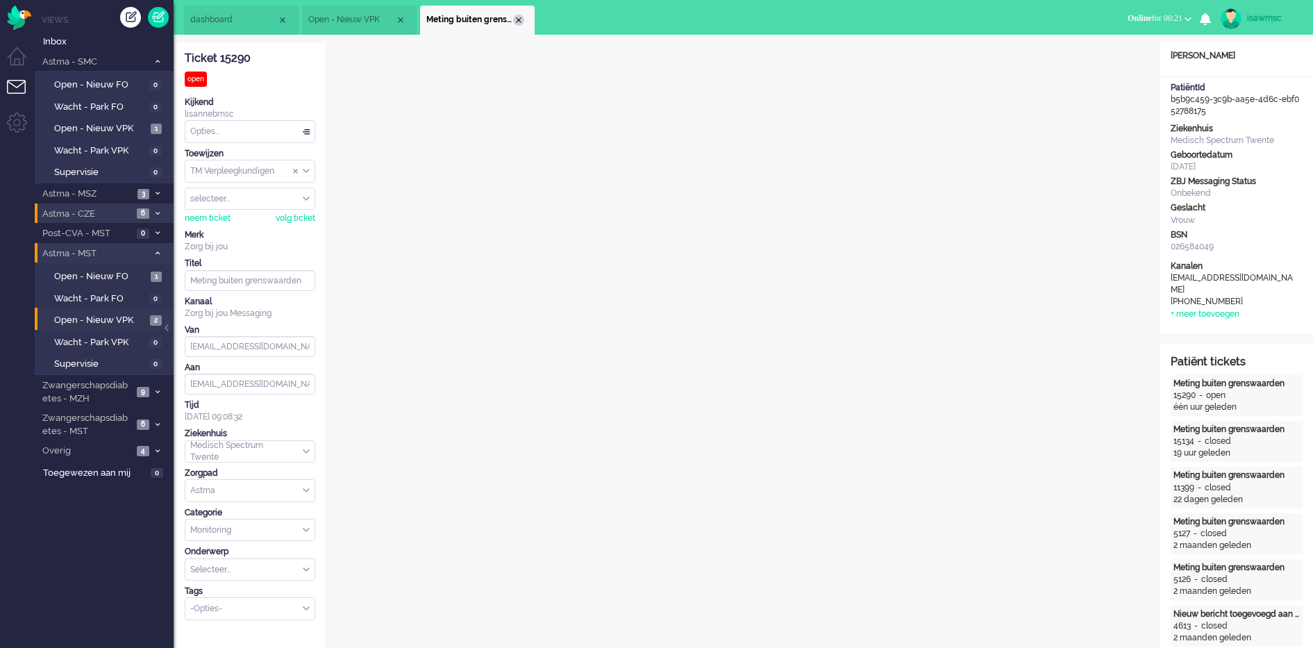
click at [514, 17] on div "Close tab" at bounding box center [518, 20] width 11 height 11
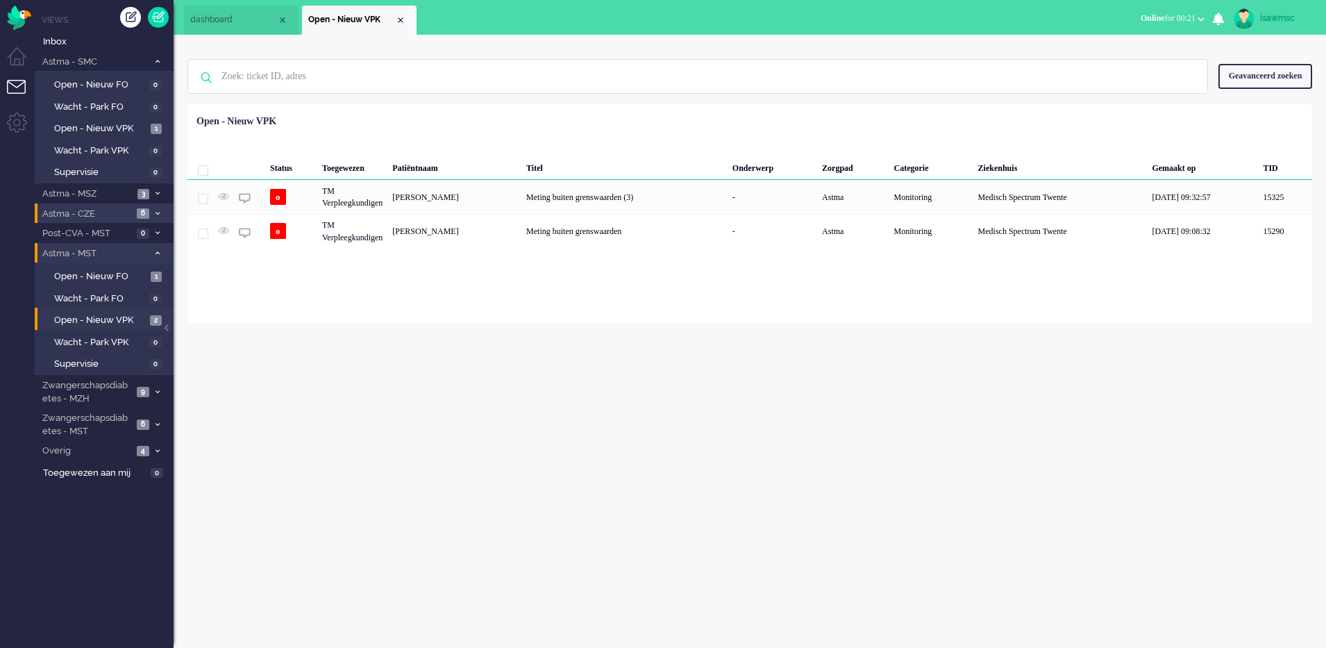
click at [472, 138] on div "Geselecteerd 0 Set Status: open pending holding solved Verwijder Selecteer... U…" at bounding box center [749, 138] width 1125 height 27
click at [147, 426] on span "6" at bounding box center [143, 424] width 12 height 10
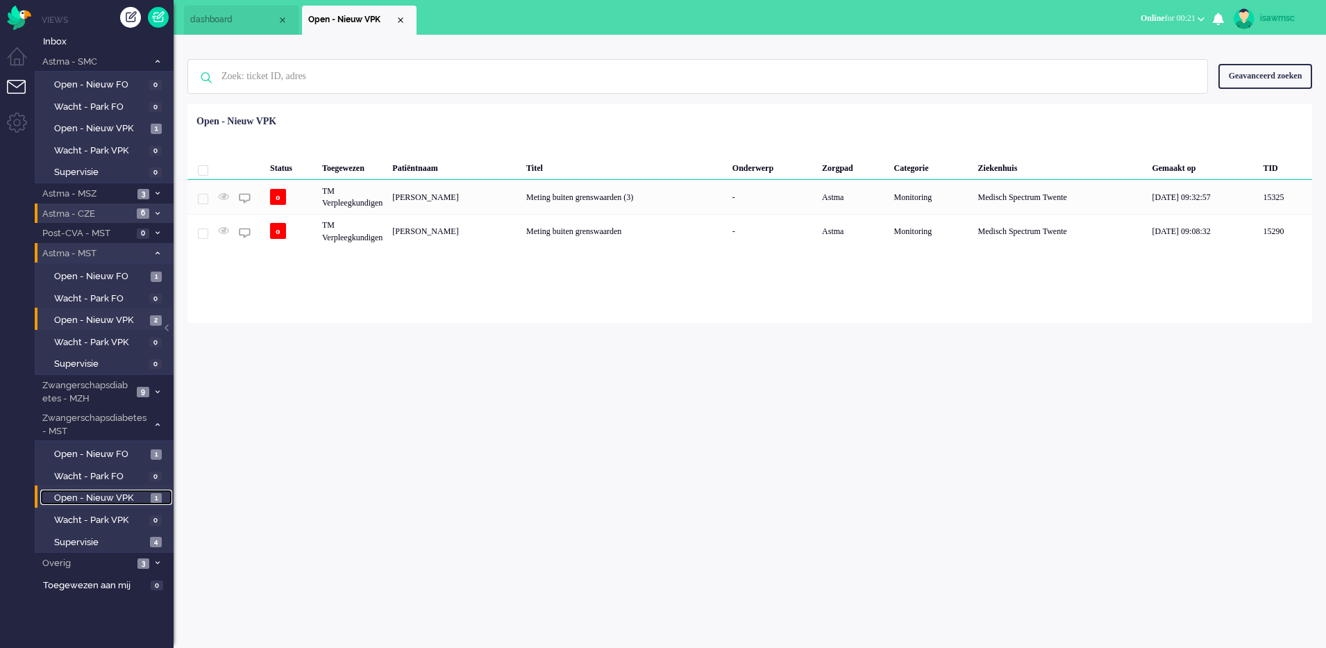
click at [146, 491] on link "Open - Nieuw VPK 1" at bounding box center [106, 496] width 132 height 15
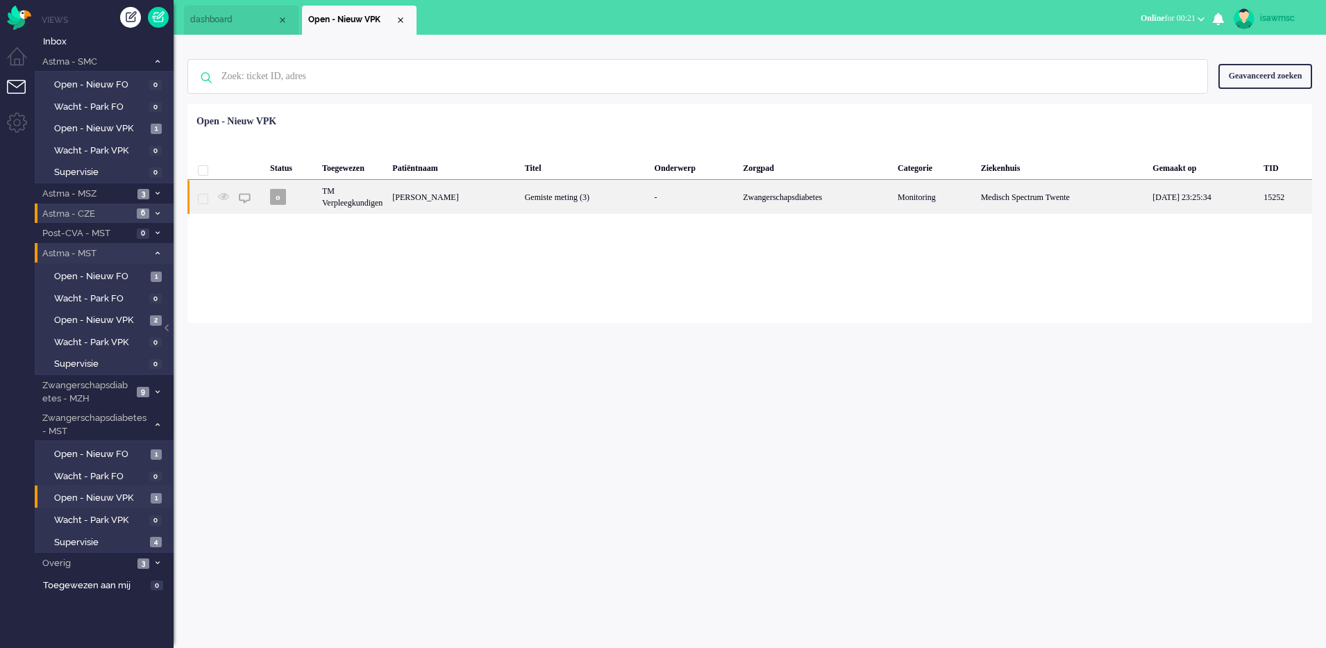
click at [376, 190] on div "TM Verpleegkundigen" at bounding box center [352, 197] width 70 height 34
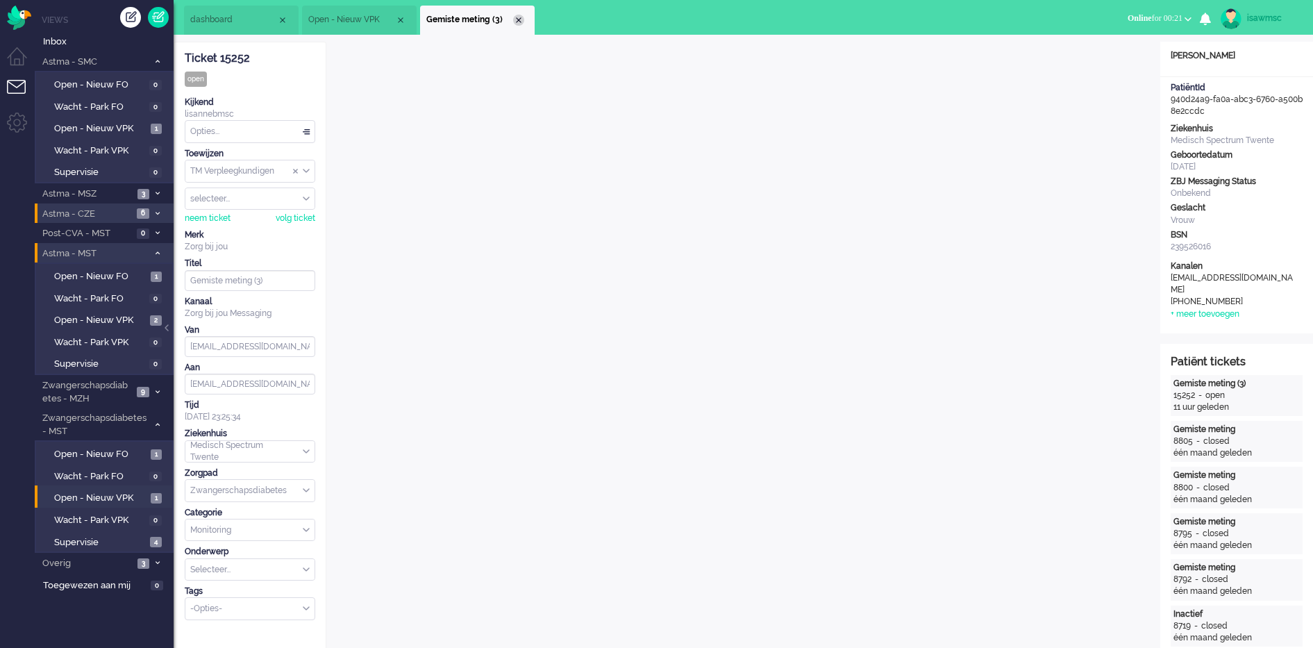
click at [519, 23] on div "Close tab" at bounding box center [518, 20] width 11 height 11
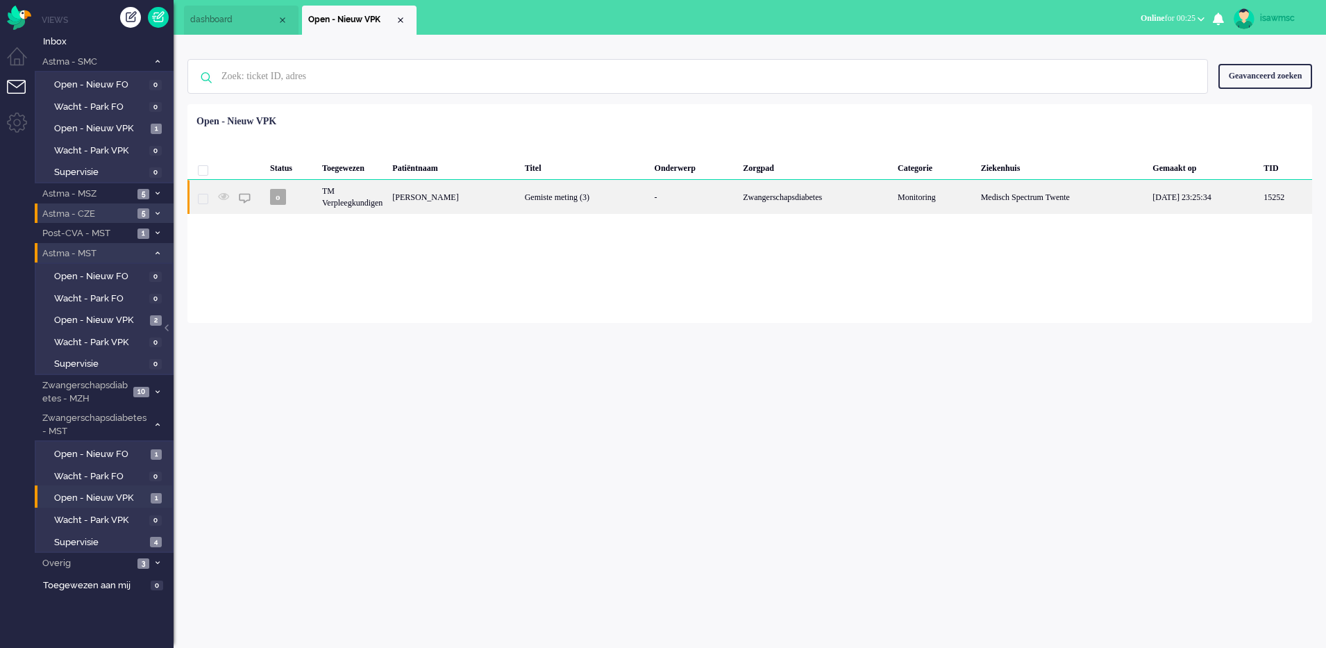
click at [387, 208] on div "TM Verpleegkundigen" at bounding box center [352, 197] width 70 height 34
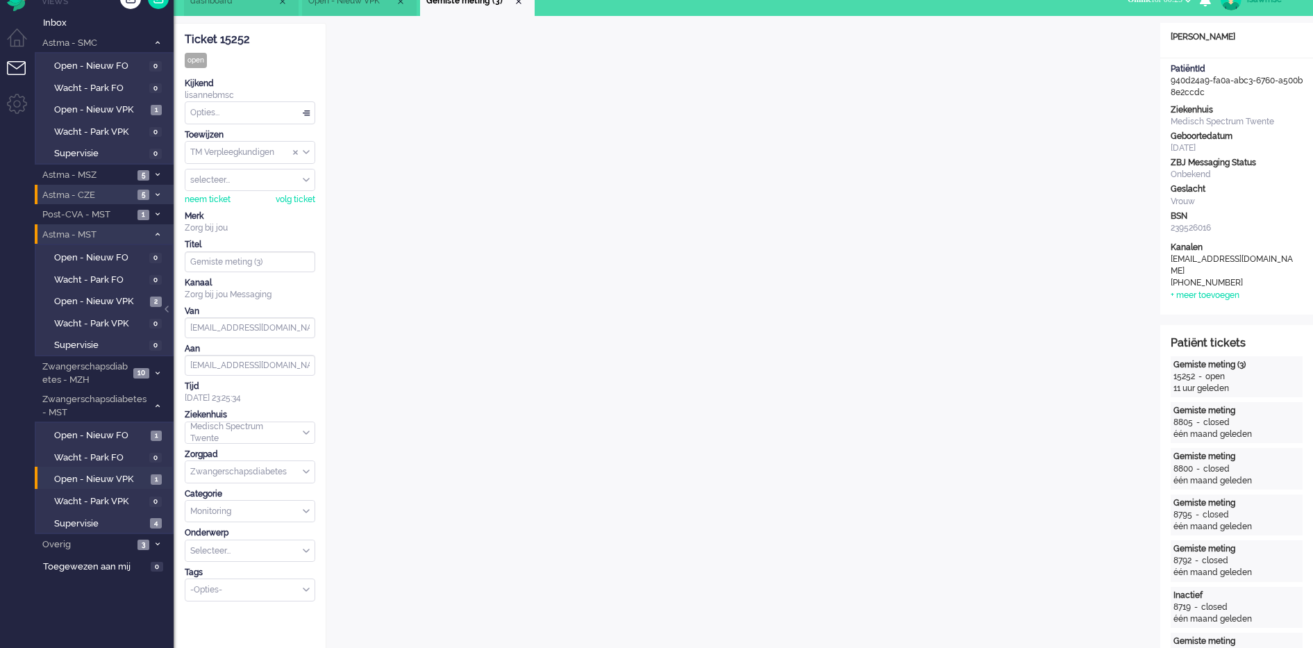
scroll to position [366, 0]
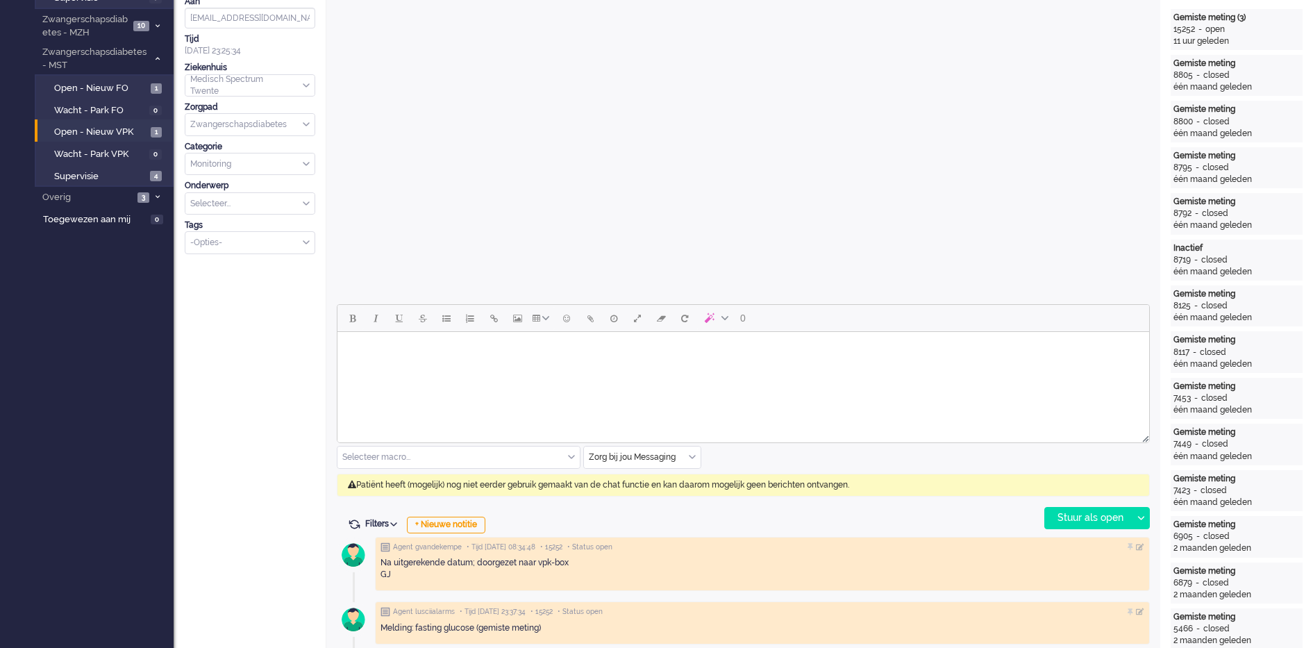
click at [690, 457] on div "Zorg bij jou Messaging" at bounding box center [642, 457] width 117 height 22
click at [662, 494] on li "uitgaand telefoon" at bounding box center [642, 498] width 117 height 20
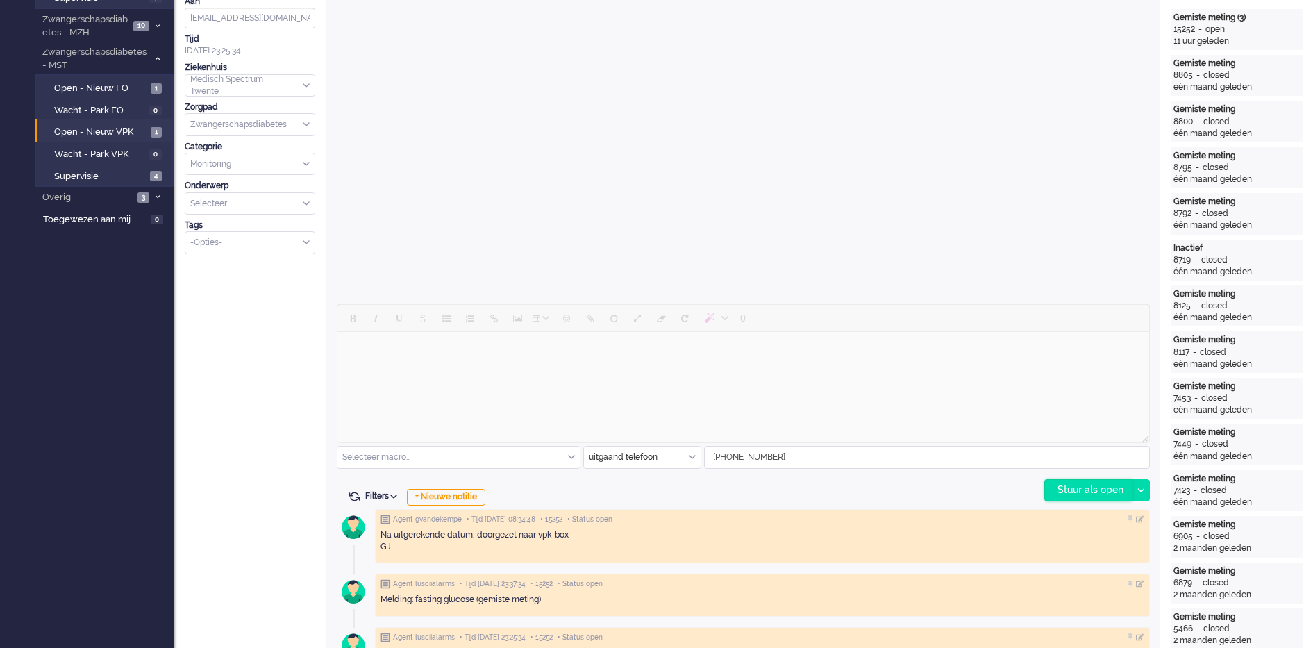
click at [1095, 488] on div "Stuur als open" at bounding box center [1088, 490] width 87 height 21
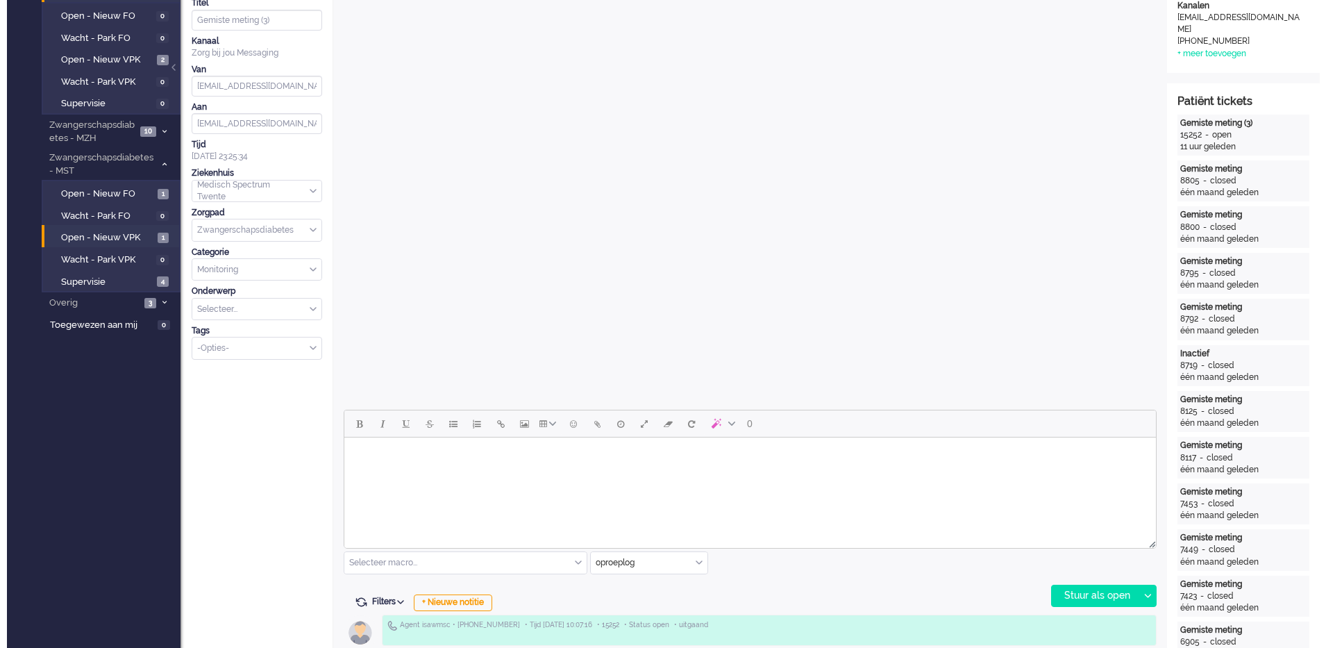
scroll to position [0, 0]
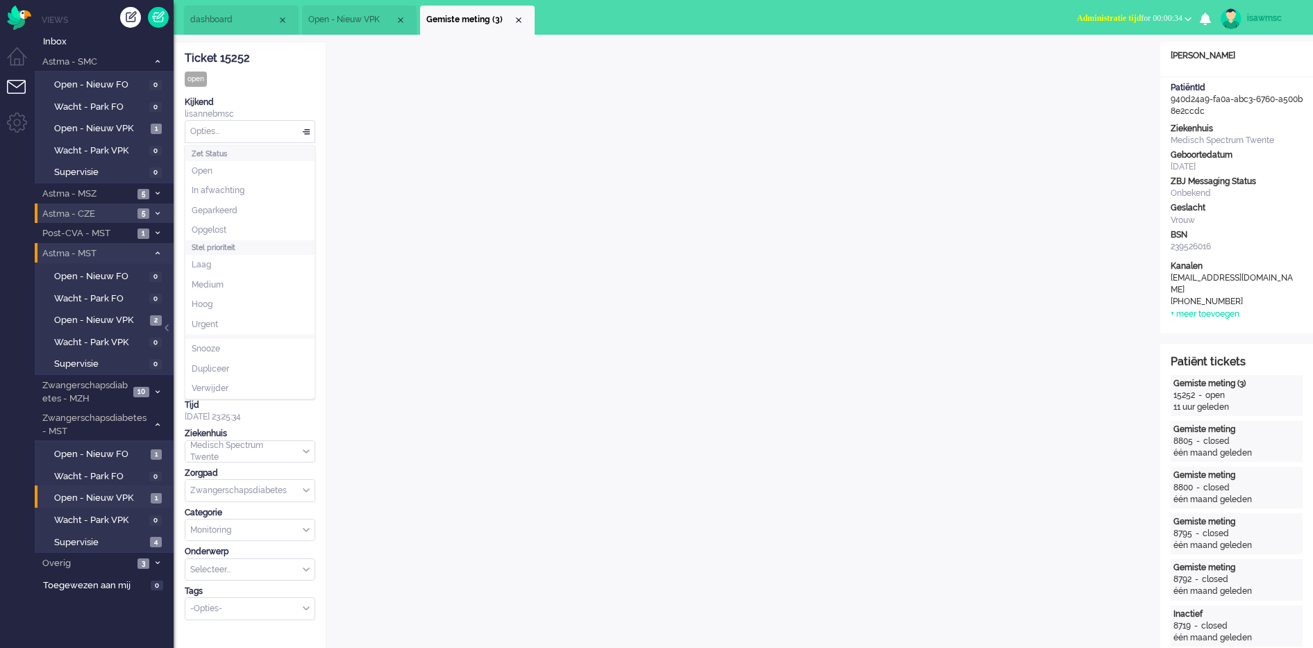
click at [295, 126] on div "Opties..." at bounding box center [249, 132] width 129 height 22
click at [242, 224] on li "Opgelost" at bounding box center [249, 230] width 129 height 20
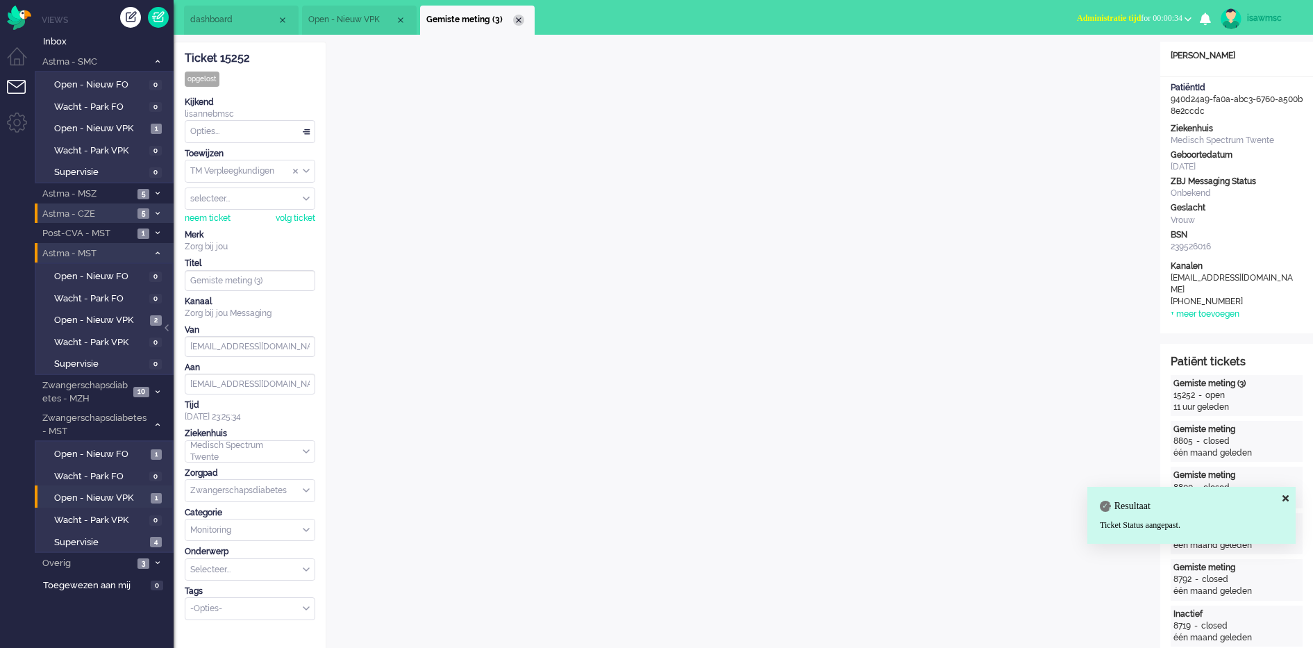
click at [517, 18] on div "Close tab" at bounding box center [518, 20] width 11 height 11
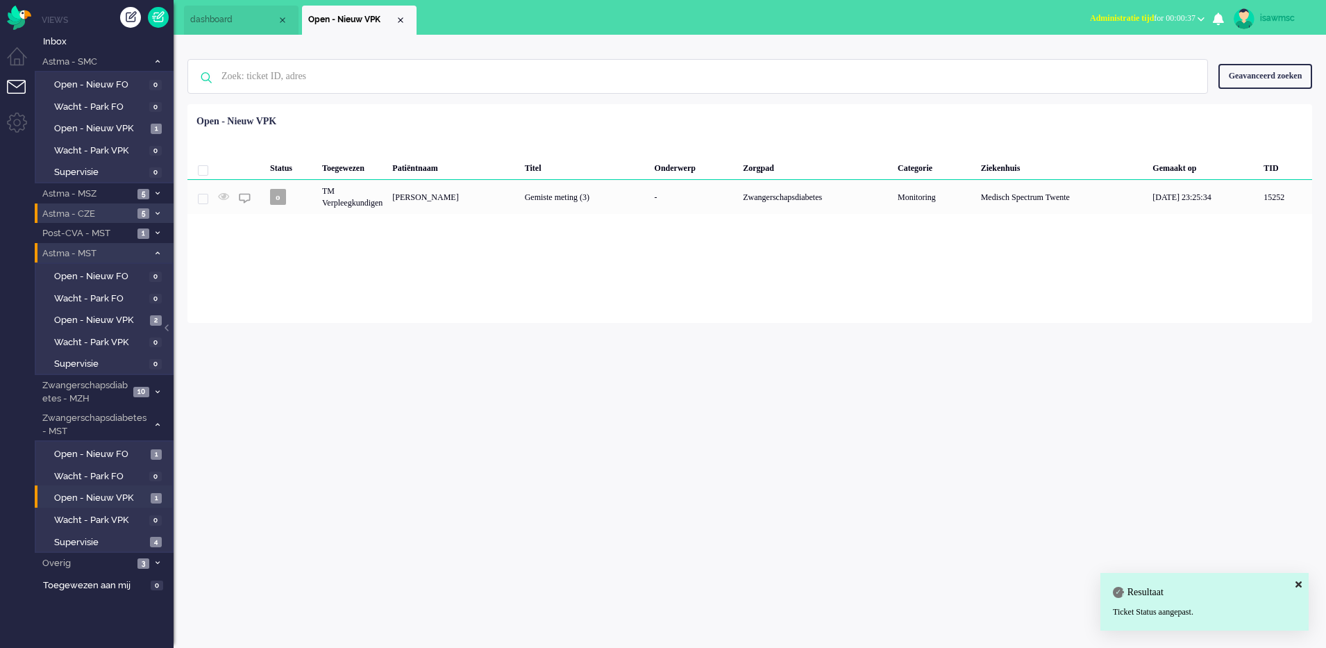
click at [453, 322] on div "Loading... Status Toegewezen Patiëntnaam Titel Onderwerp Zorgpad Categorie Ziek…" at bounding box center [749, 213] width 1125 height 219
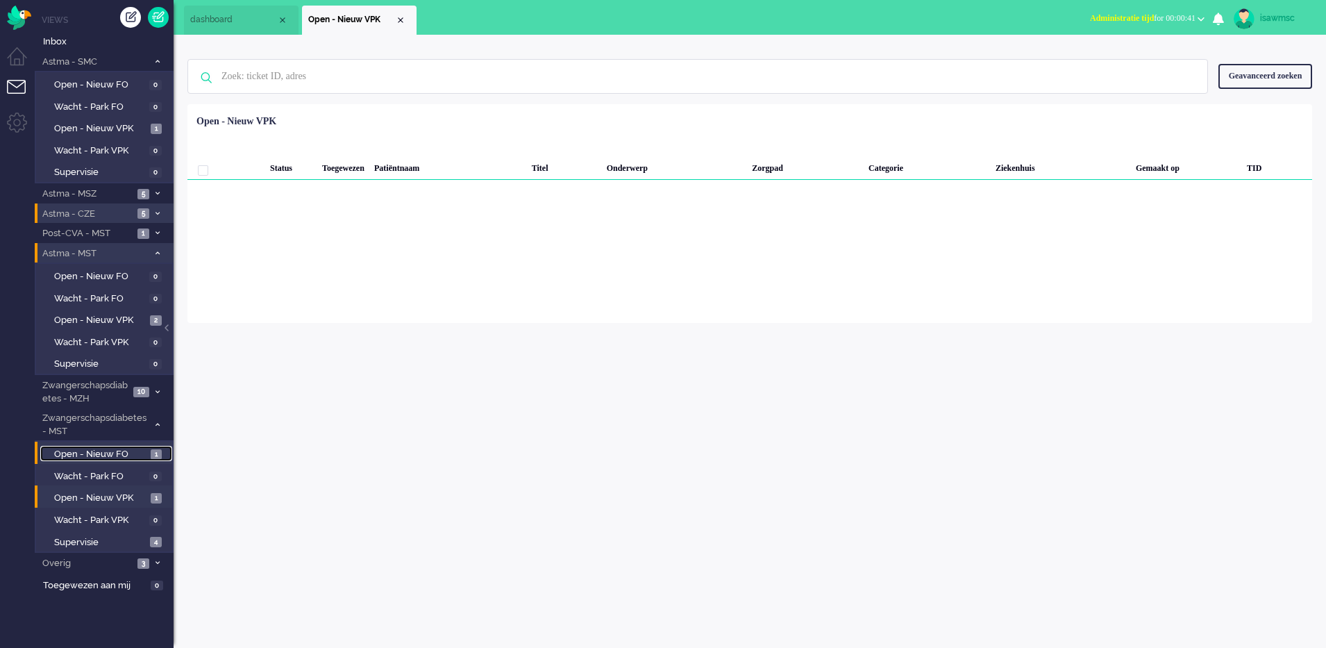
click at [140, 446] on link "Open - Nieuw FO 1" at bounding box center [106, 453] width 132 height 15
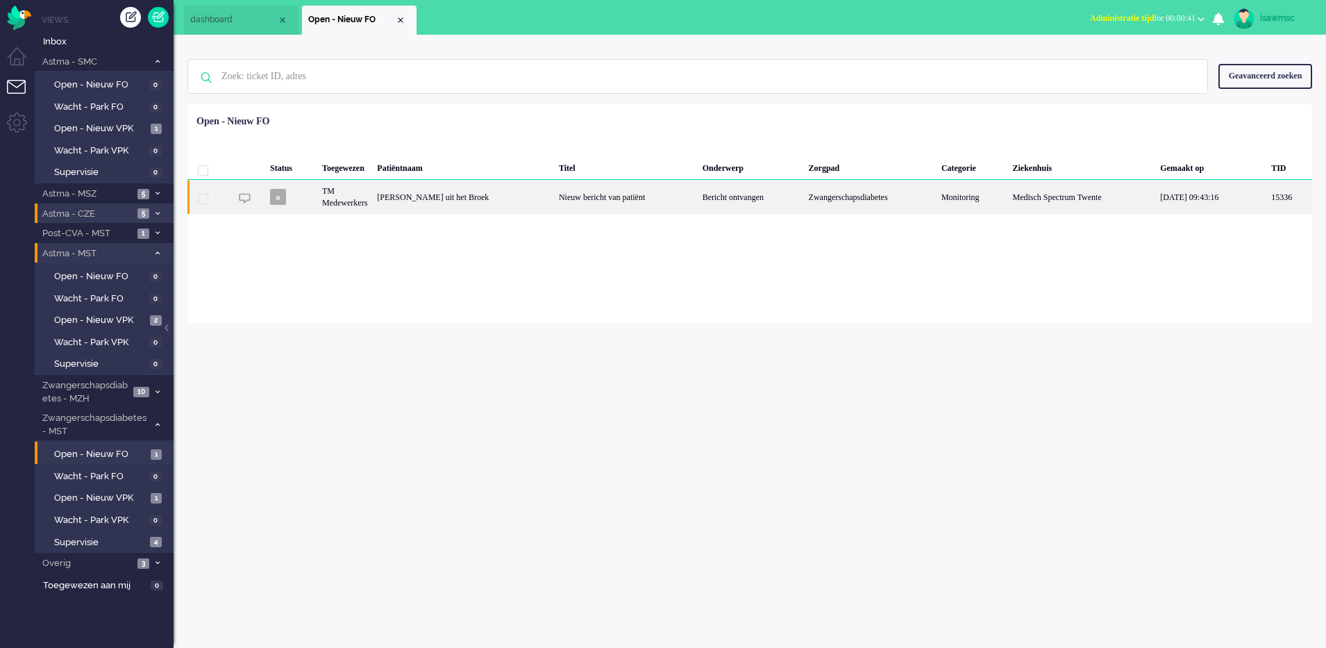
click at [554, 203] on div "Nieuw bericht van patiënt" at bounding box center [626, 197] width 144 height 34
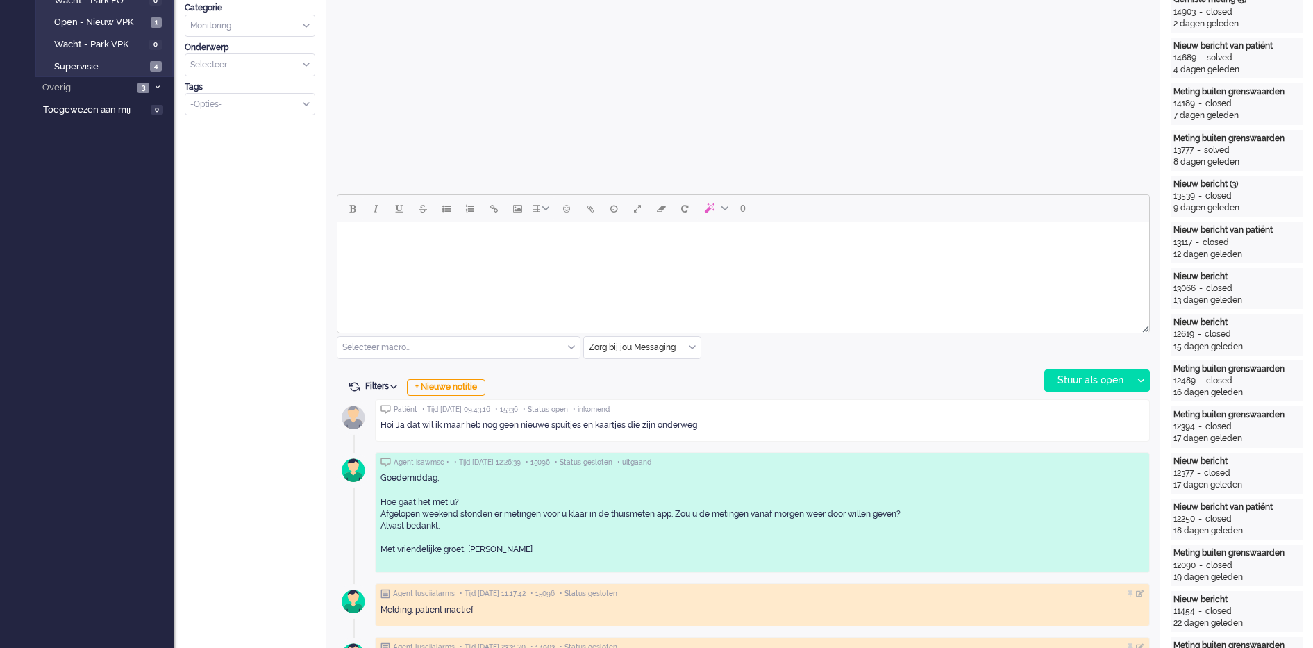
scroll to position [562, 0]
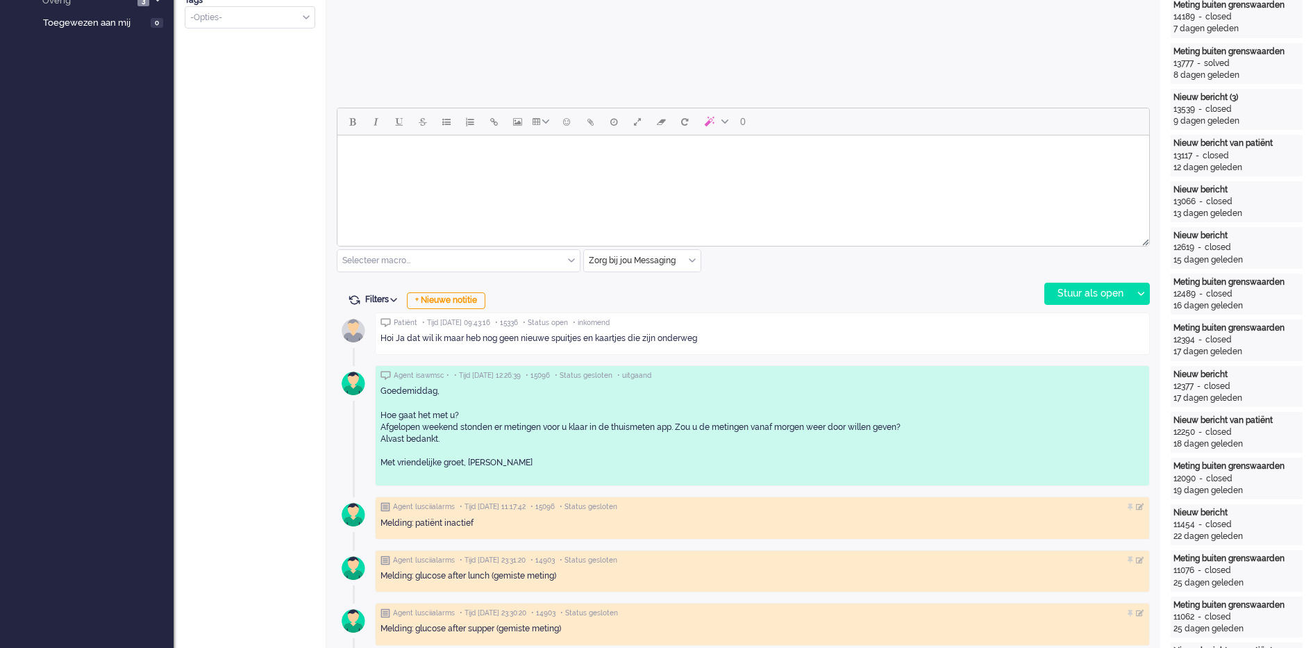
click at [441, 171] on html at bounding box center [743, 152] width 812 height 35
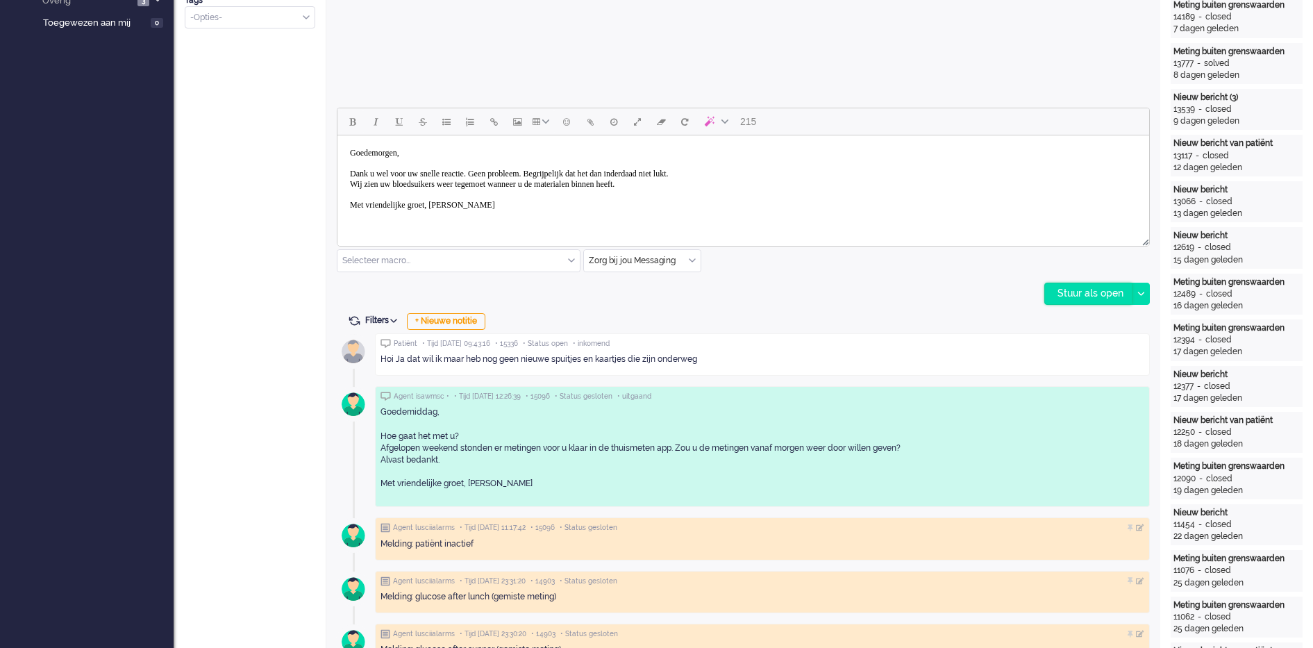
click at [1067, 294] on div "Stuur als open" at bounding box center [1088, 293] width 87 height 21
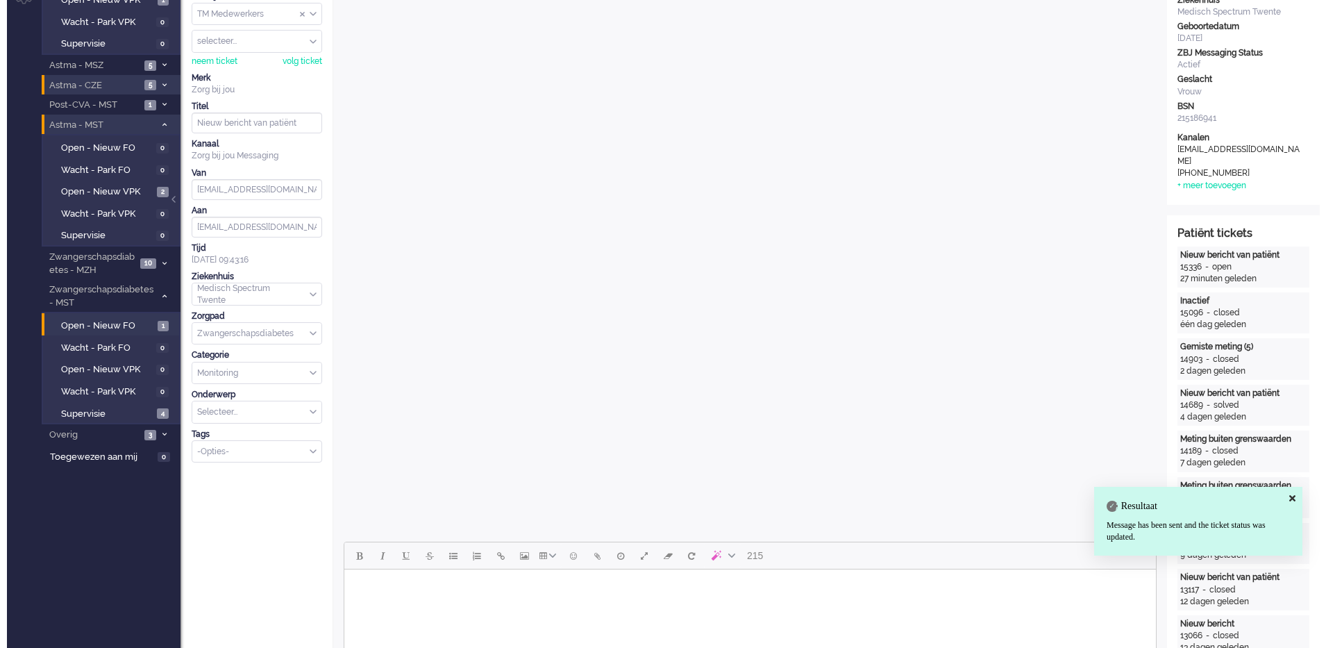
scroll to position [0, 0]
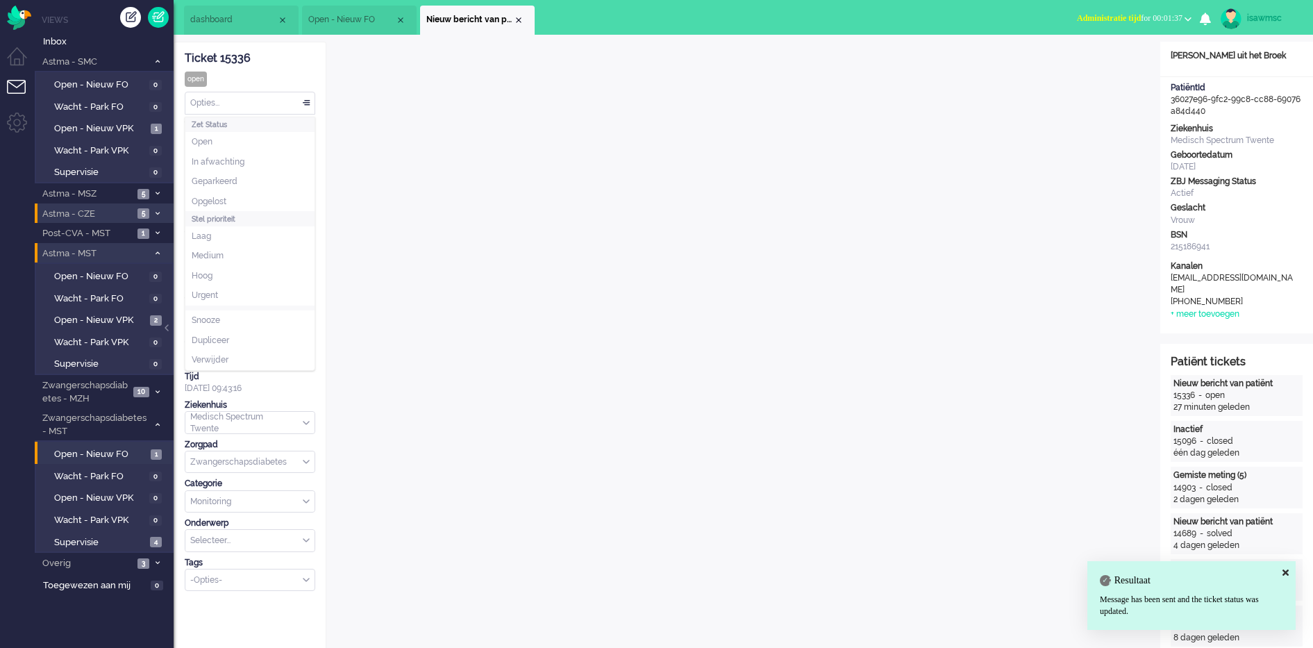
click at [292, 97] on div "Opties..." at bounding box center [249, 103] width 129 height 22
click at [219, 200] on span "Opgelost" at bounding box center [209, 202] width 35 height 12
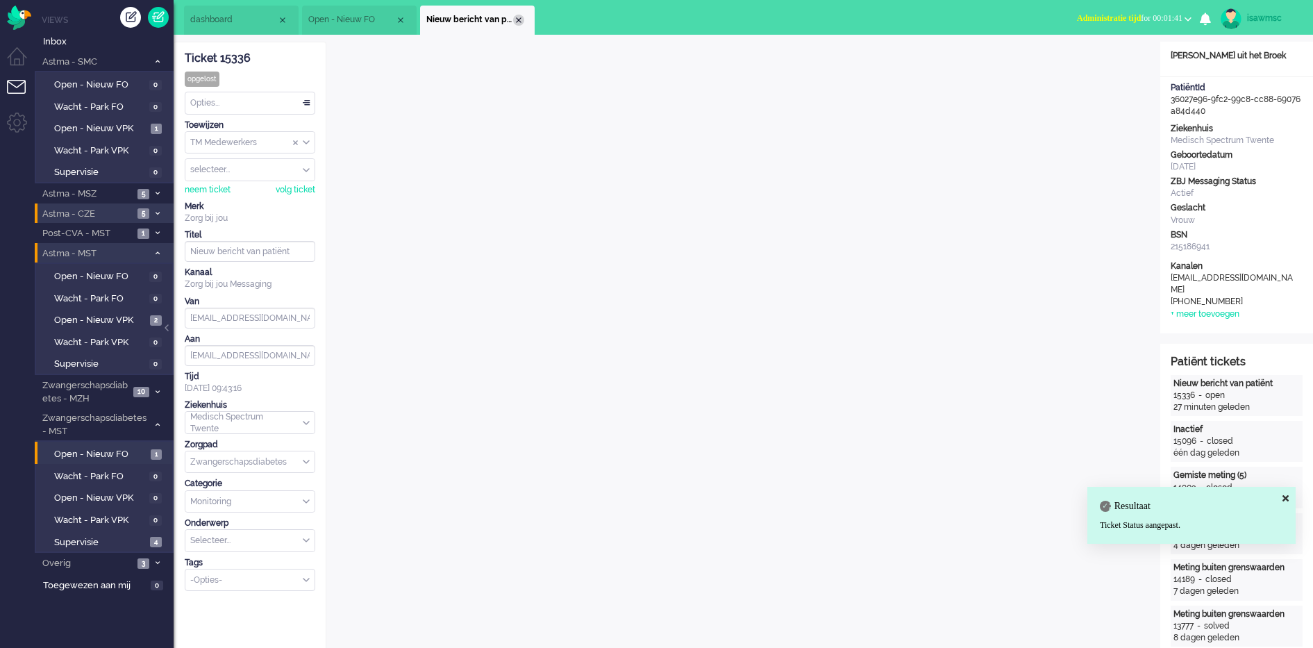
click at [517, 18] on div "Close tab" at bounding box center [518, 20] width 11 height 11
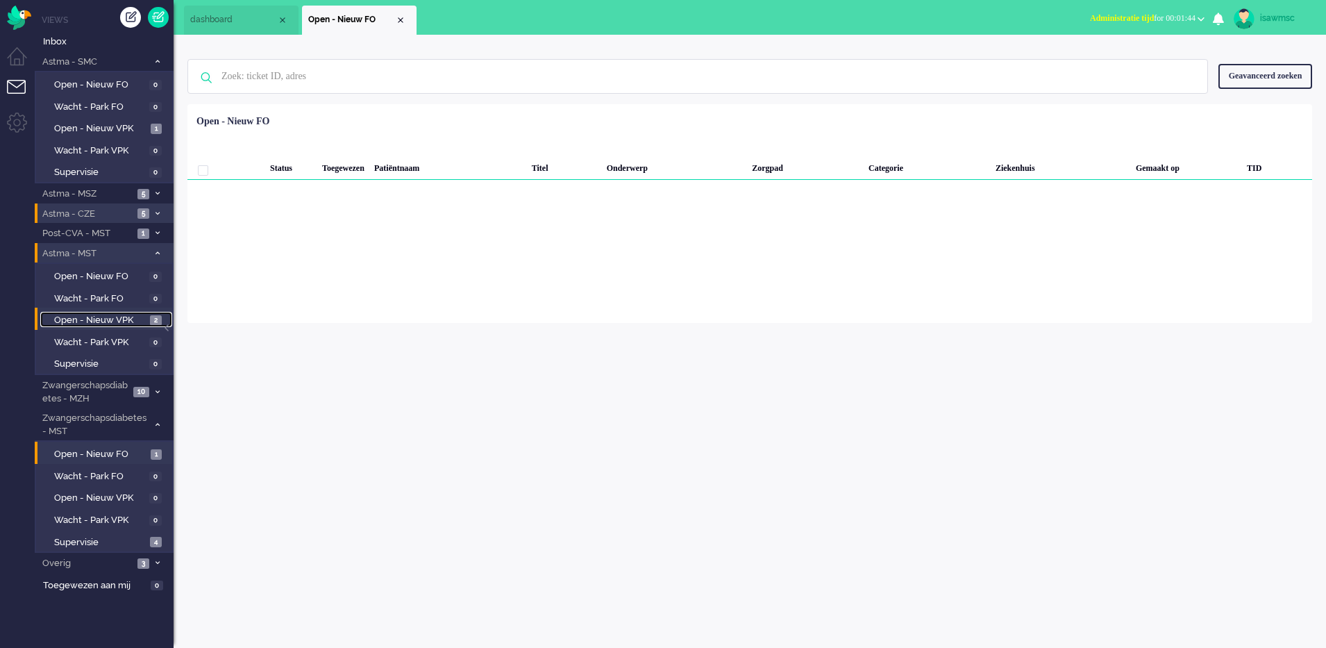
click at [145, 314] on span "Open - Nieuw VPK" at bounding box center [100, 320] width 92 height 13
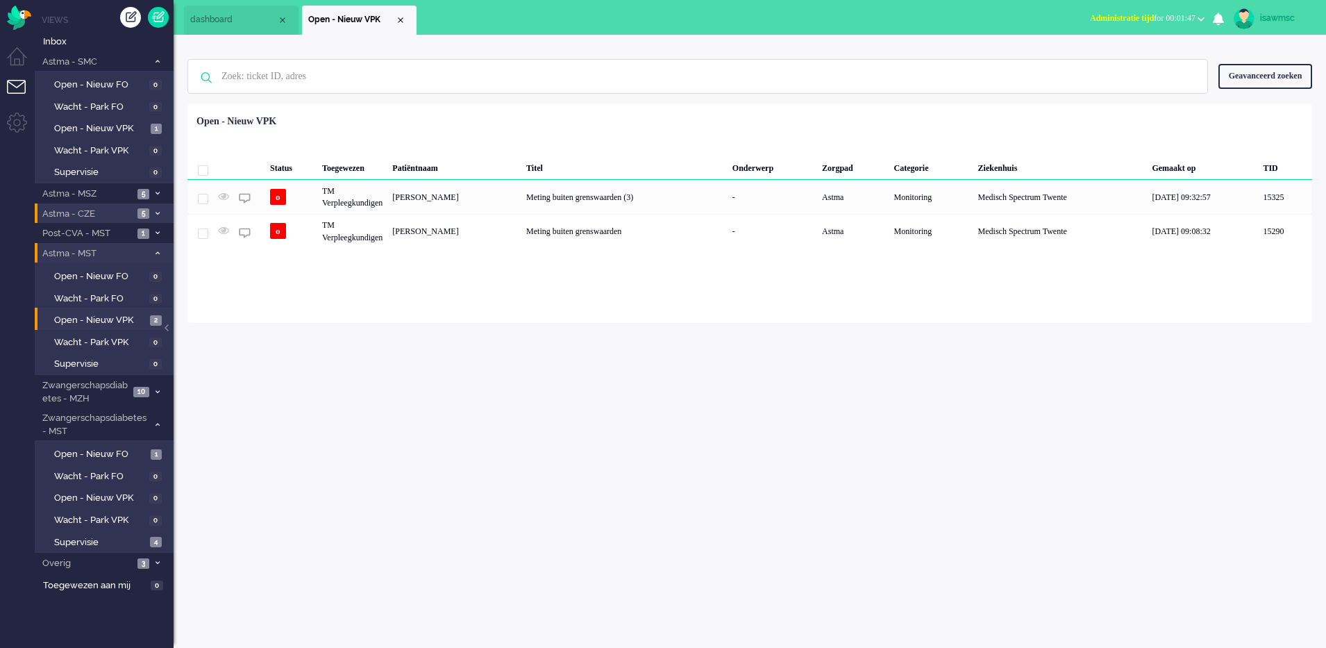
click at [158, 254] on icon at bounding box center [158, 253] width 4 height 5
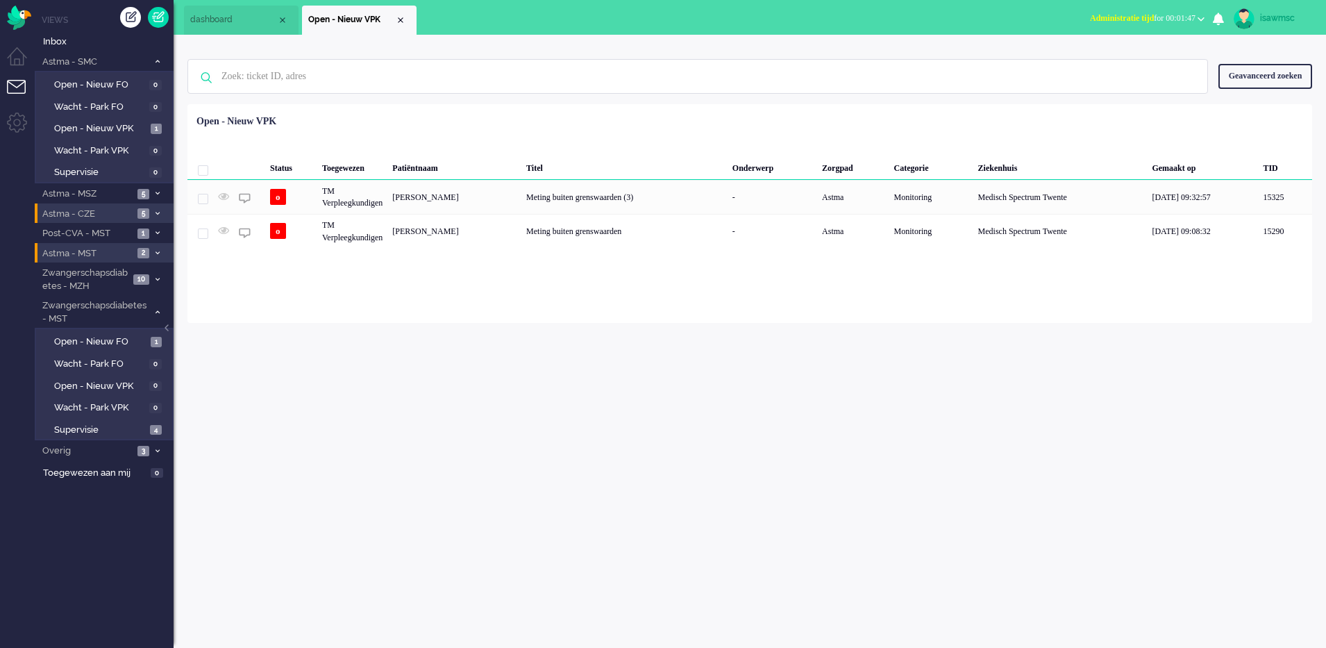
click at [146, 216] on span "5" at bounding box center [143, 213] width 12 height 10
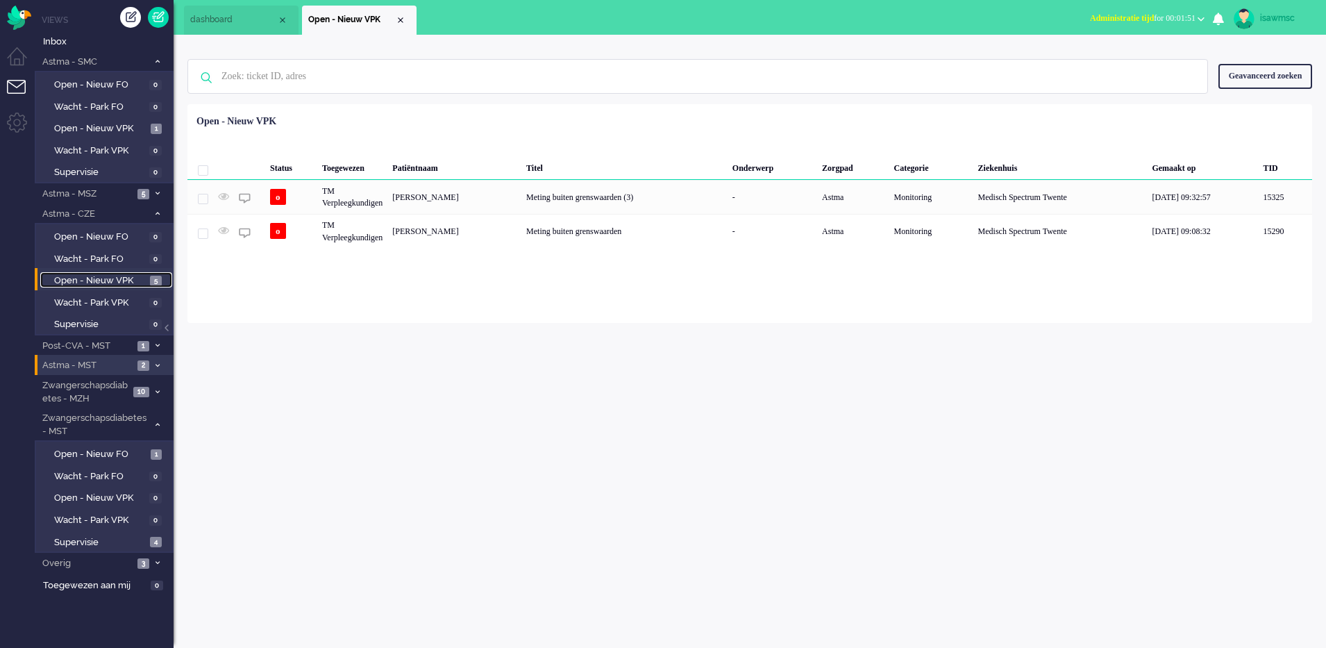
click at [147, 272] on link "Open - Nieuw VPK 5" at bounding box center [106, 279] width 132 height 15
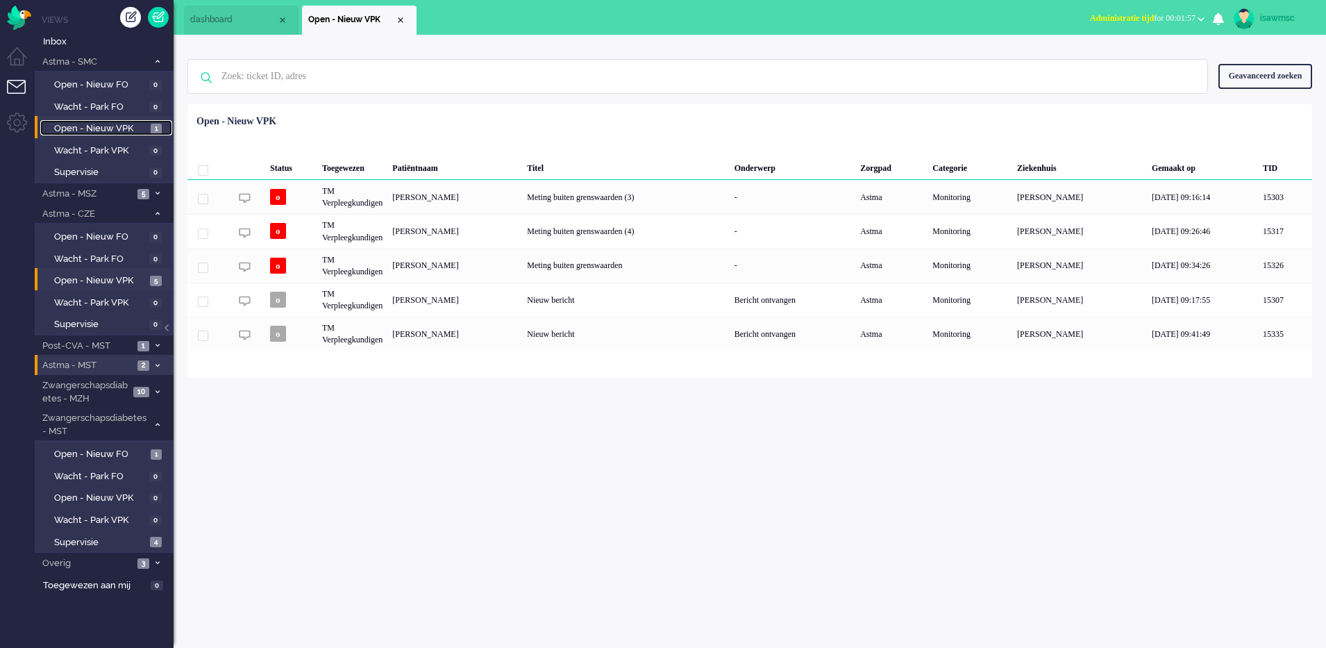
click at [141, 125] on span "Open - Nieuw VPK" at bounding box center [100, 128] width 93 height 13
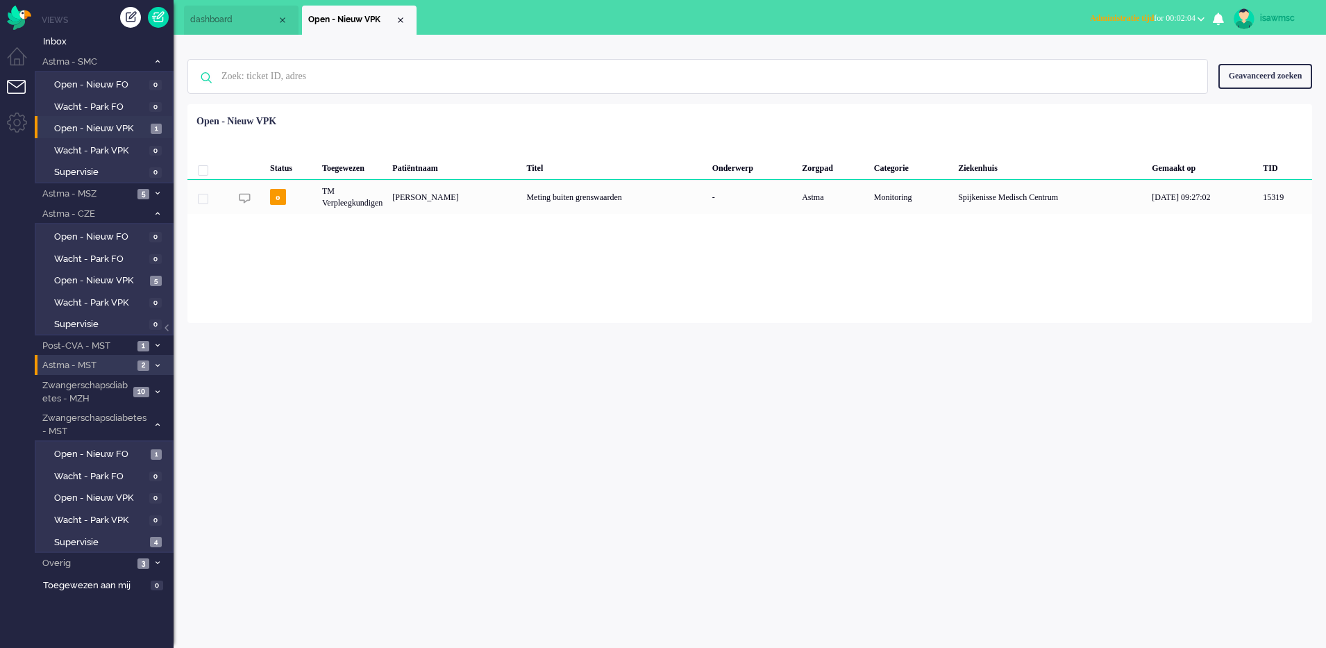
click at [1107, 27] on button "Administratie tijd for 00:02:04" at bounding box center [1147, 18] width 131 height 20
click at [1107, 66] on label "Online" at bounding box center [1147, 62] width 110 height 12
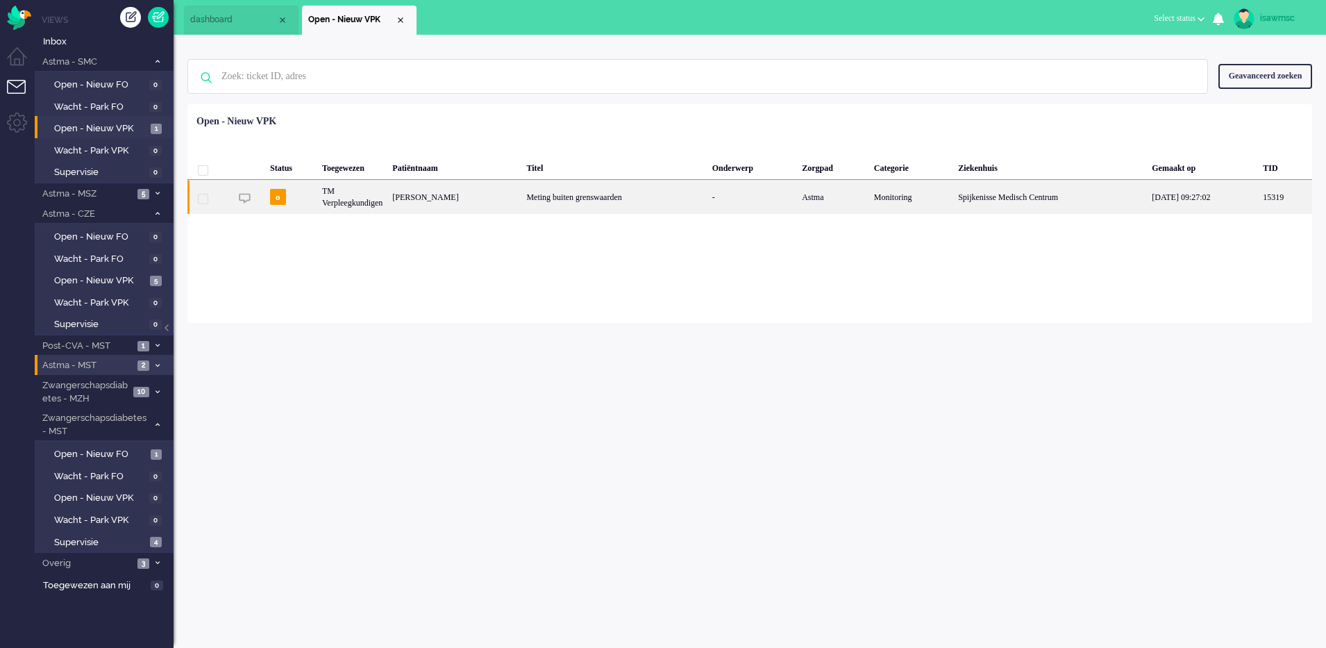
click at [839, 197] on div "Astma" at bounding box center [833, 197] width 72 height 34
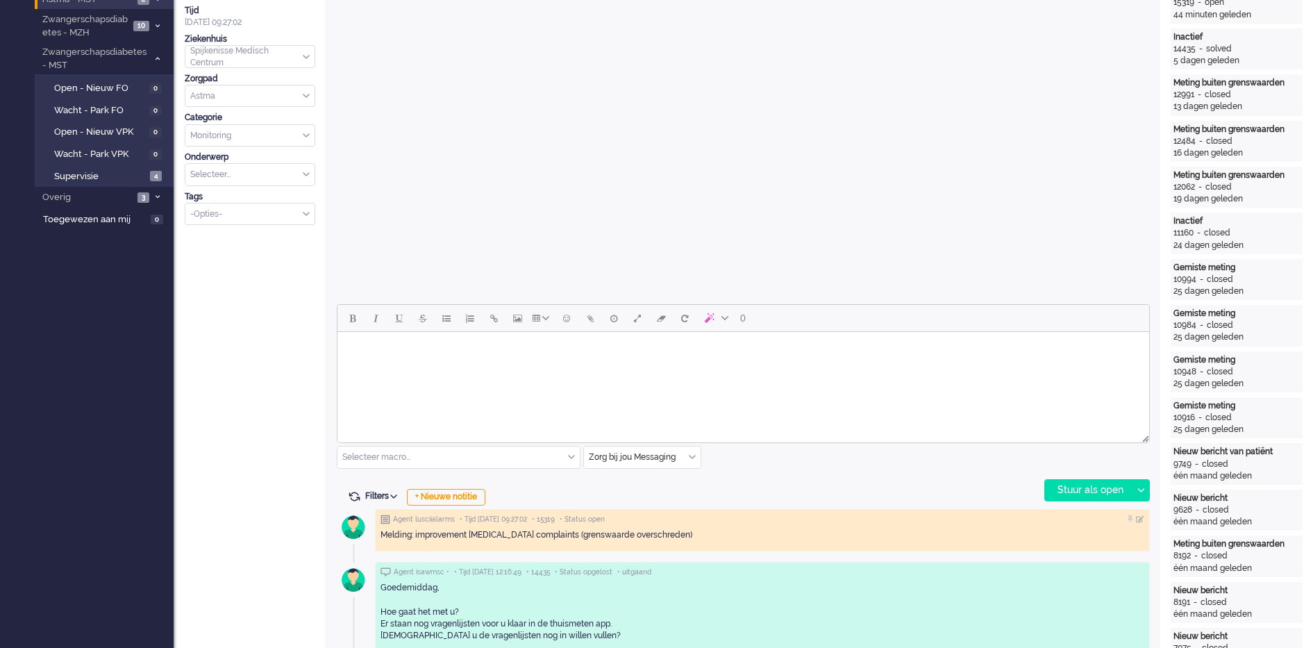
scroll to position [713, 0]
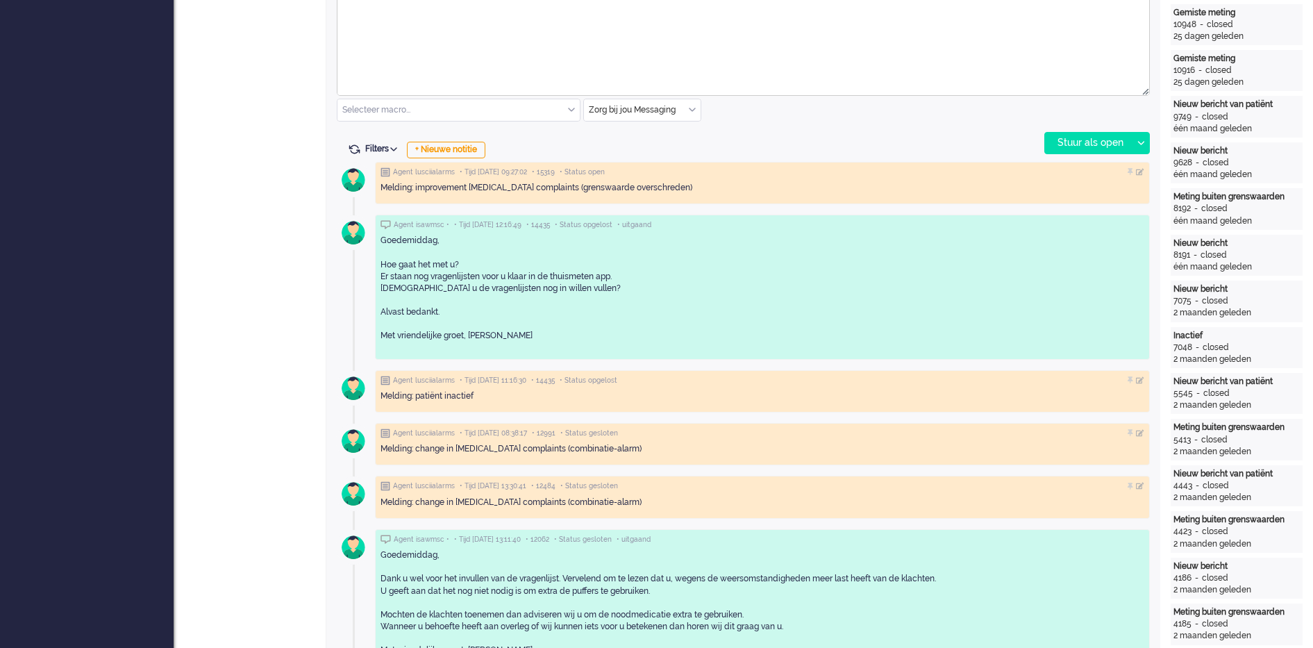
click at [692, 110] on div "Zorg bij jou Messaging" at bounding box center [642, 110] width 117 height 22
click at [659, 146] on span "uitgaand telefoon" at bounding box center [624, 151] width 69 height 12
click at [1069, 143] on div "Stuur als open" at bounding box center [1088, 143] width 87 height 21
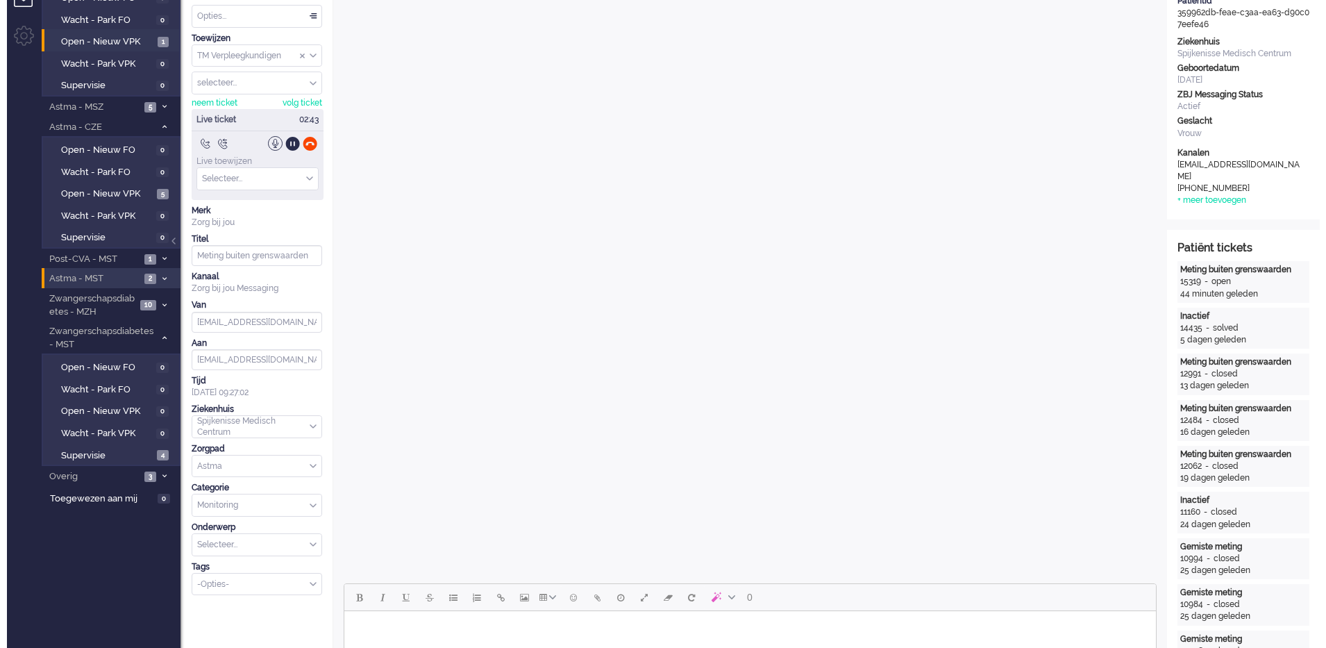
scroll to position [0, 0]
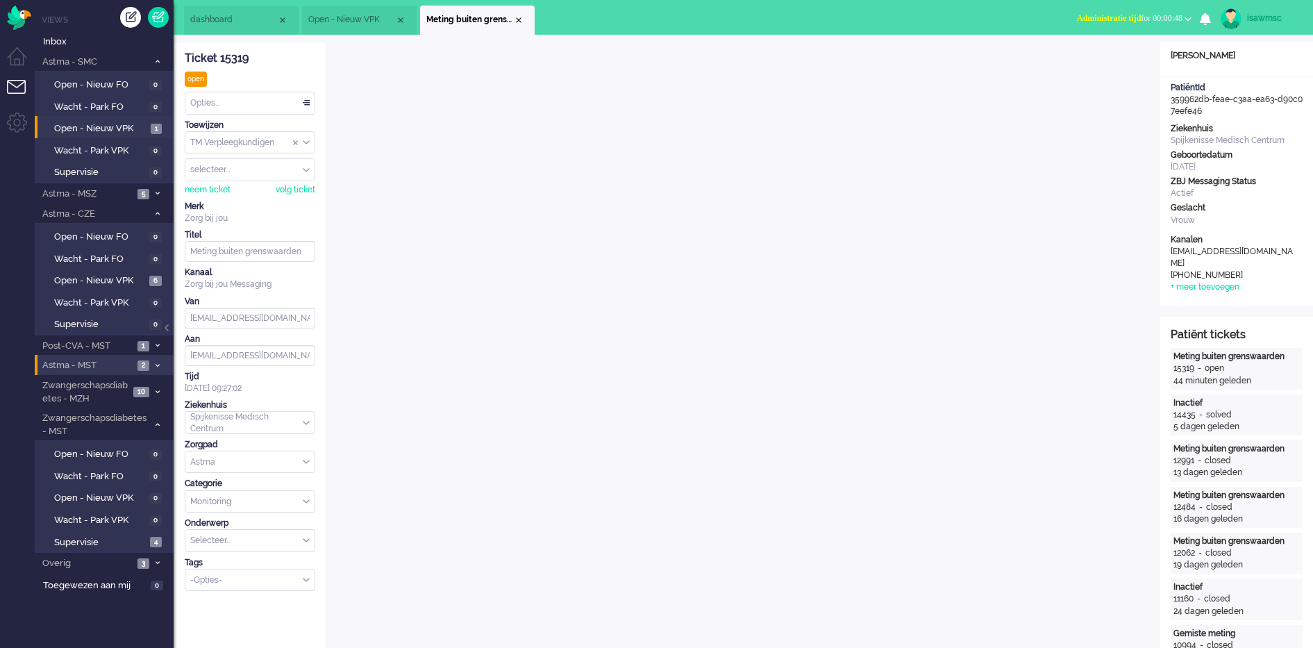
click at [1086, 12] on button "Administratie tijd for 00:00:48" at bounding box center [1133, 18] width 131 height 20
click at [1088, 60] on label "Online" at bounding box center [1134, 62] width 110 height 12
click at [299, 100] on div "Opties..." at bounding box center [249, 103] width 129 height 22
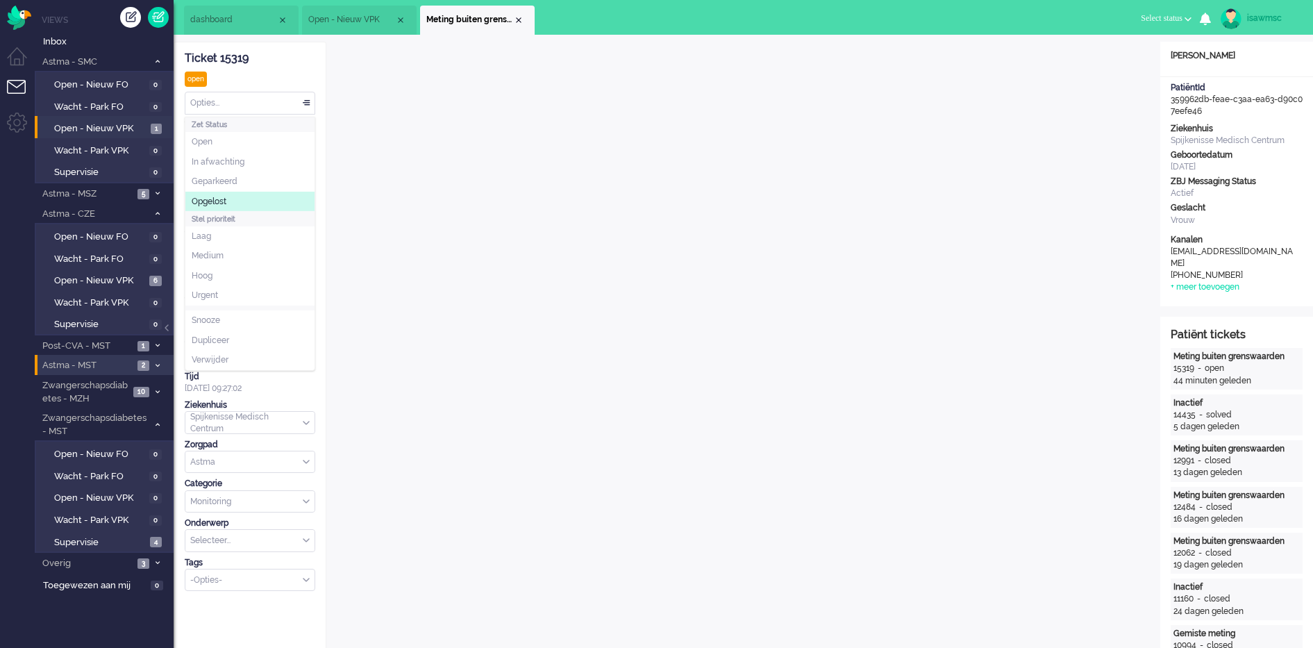
click at [244, 198] on li "Opgelost" at bounding box center [249, 202] width 129 height 20
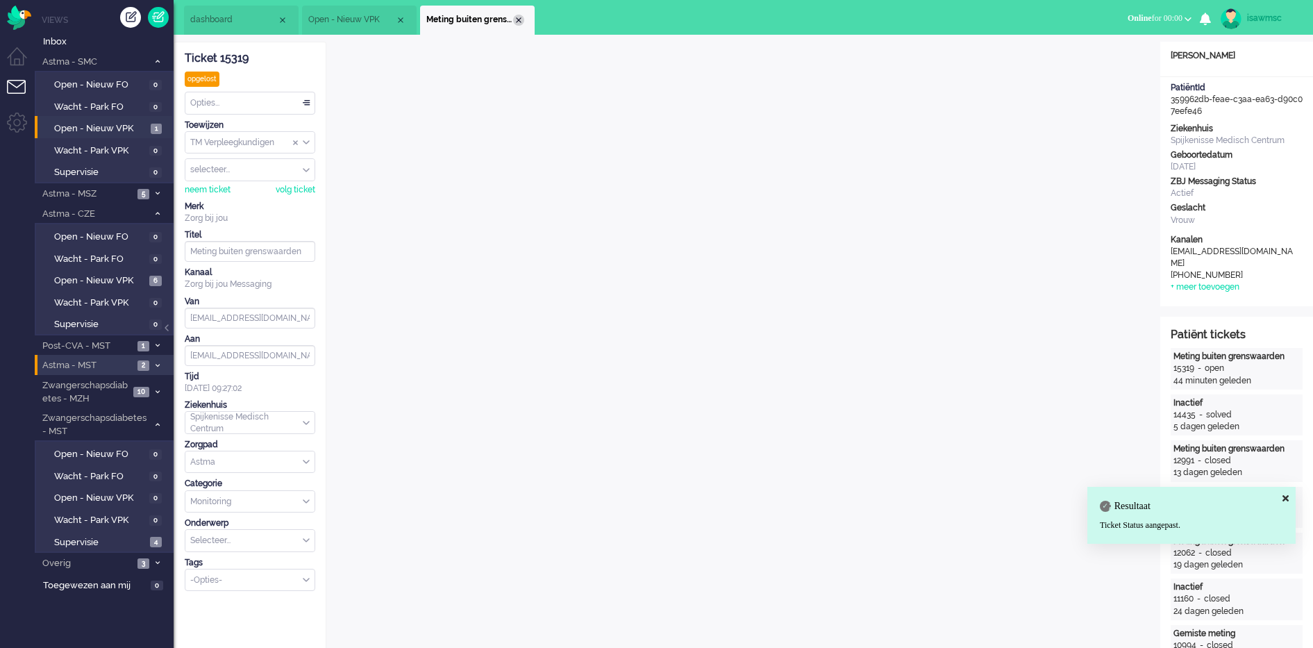
click at [520, 23] on div "Close tab" at bounding box center [518, 20] width 11 height 11
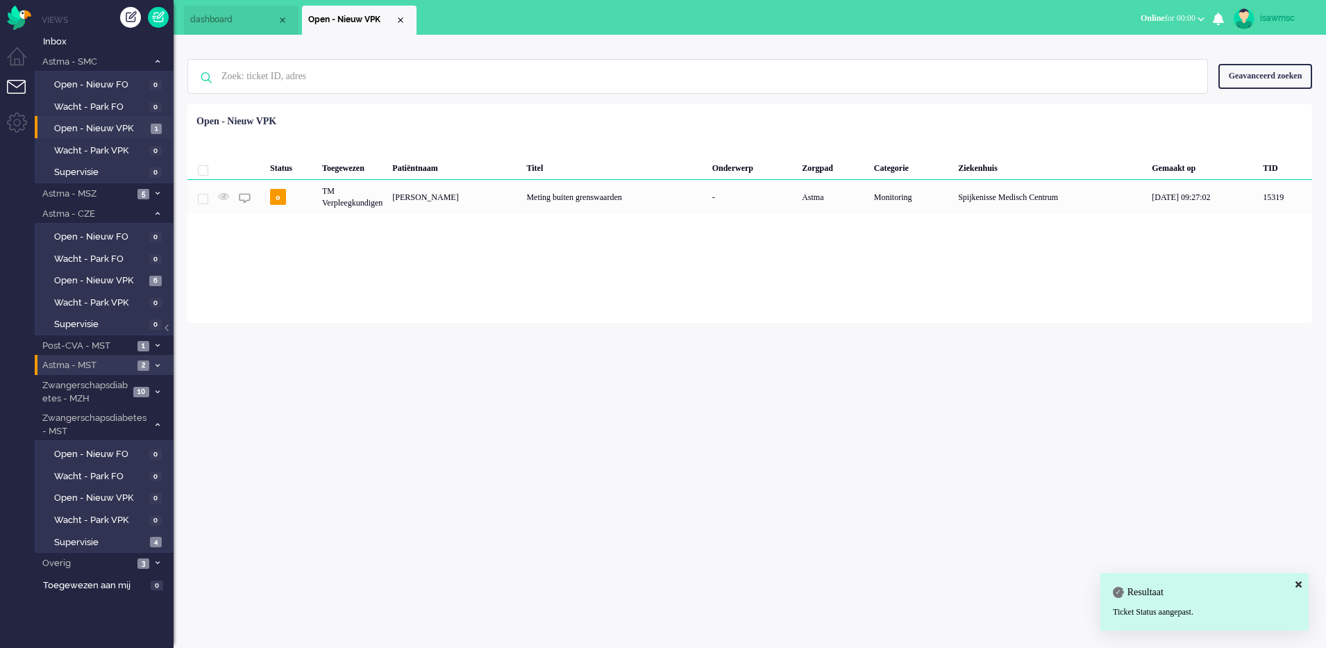
click at [459, 325] on div "isawmsc Thuis Ticket Csat Mijn gemiddelde cijfer Deze week - Ticket Bijdragen P…" at bounding box center [750, 341] width 1152 height 613
click at [157, 59] on icon at bounding box center [158, 61] width 4 height 5
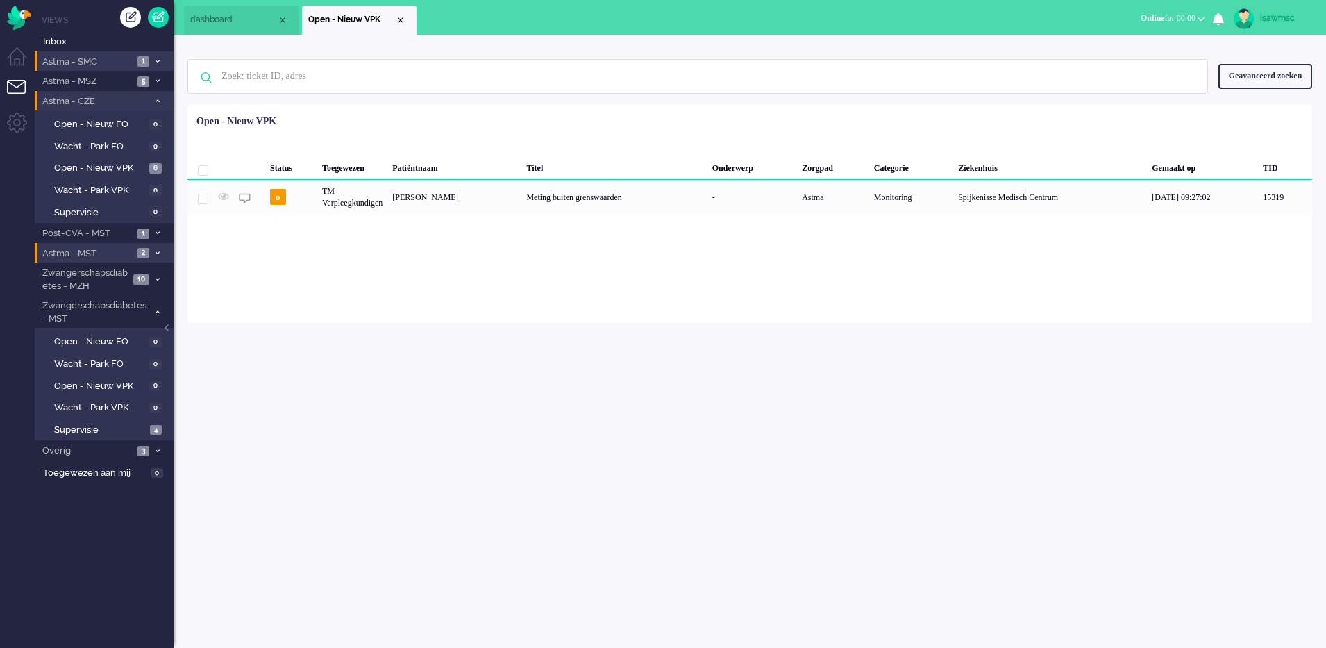
click at [152, 96] on li "Astma - CZE 6" at bounding box center [104, 101] width 139 height 20
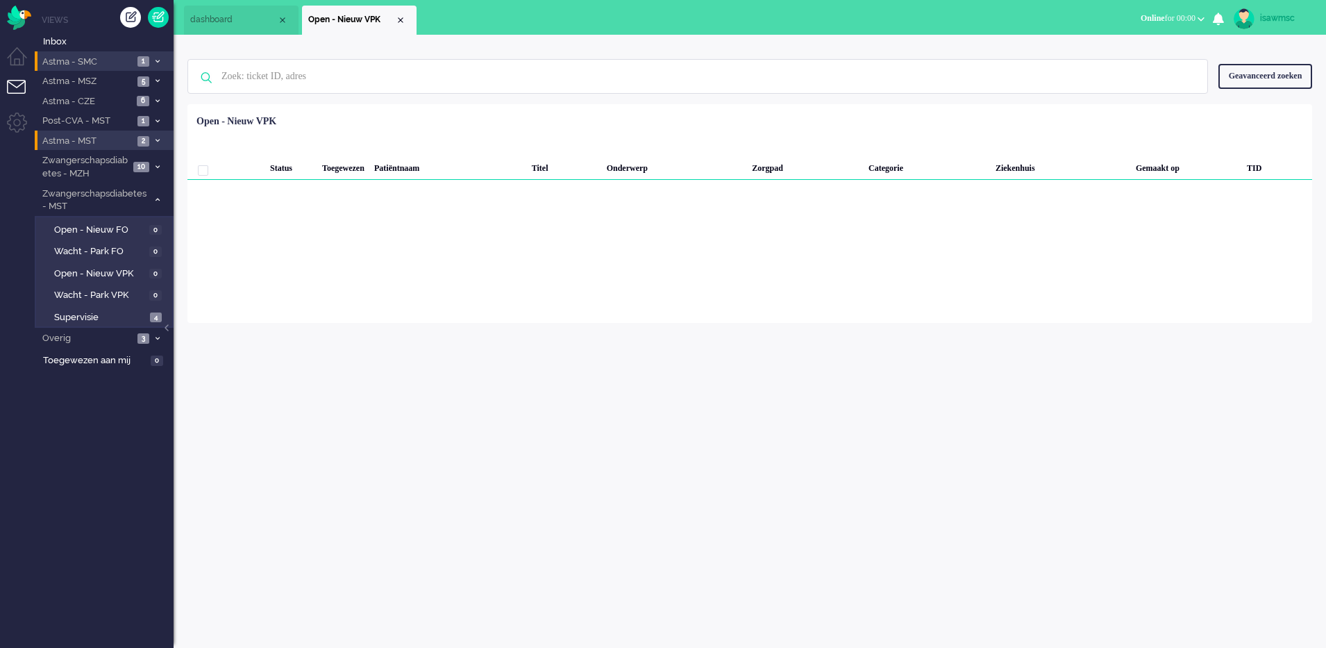
click at [154, 135] on li "Astma - MST 2" at bounding box center [104, 141] width 139 height 20
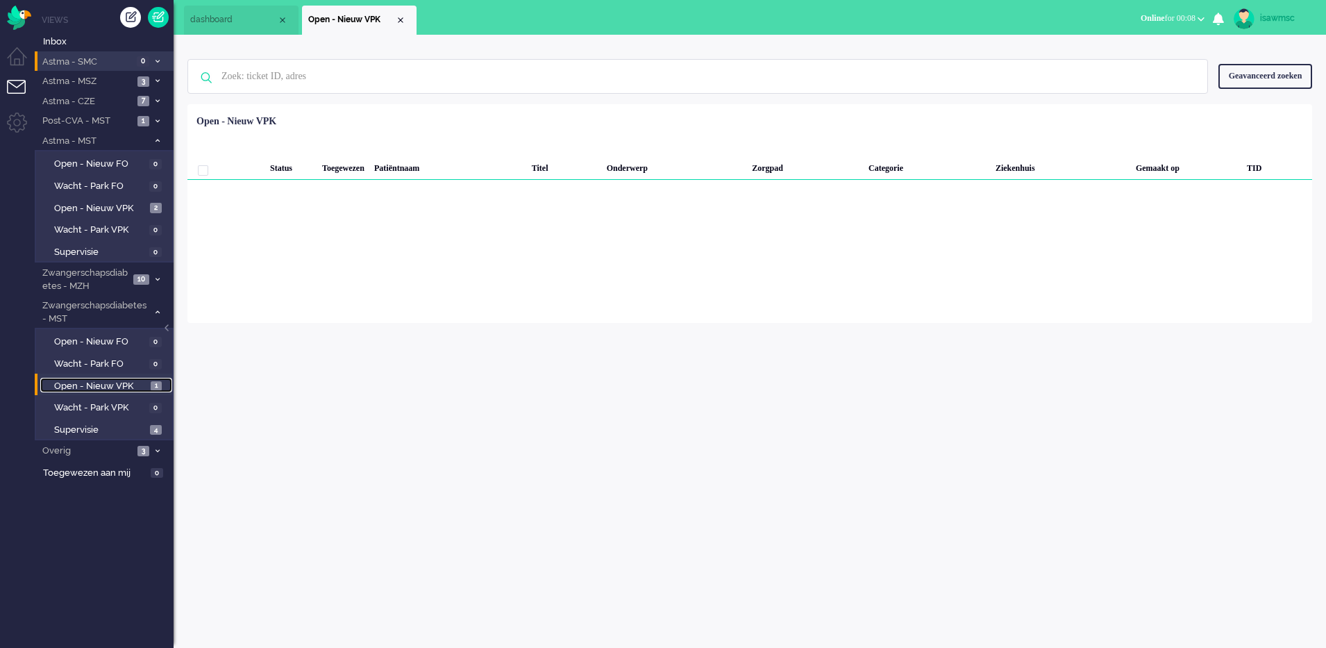
click at [149, 380] on link "Open - Nieuw VPK 1" at bounding box center [106, 385] width 132 height 15
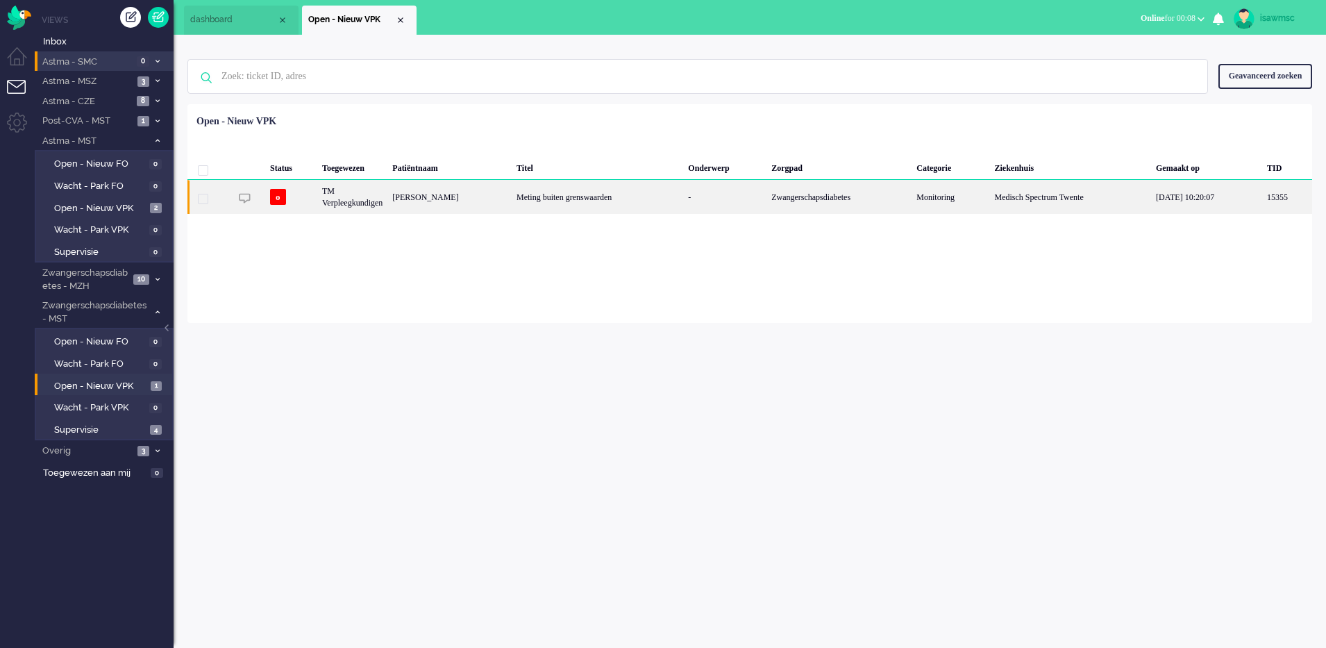
click at [427, 205] on div "Iris Maria Oude Maatman" at bounding box center [449, 197] width 124 height 34
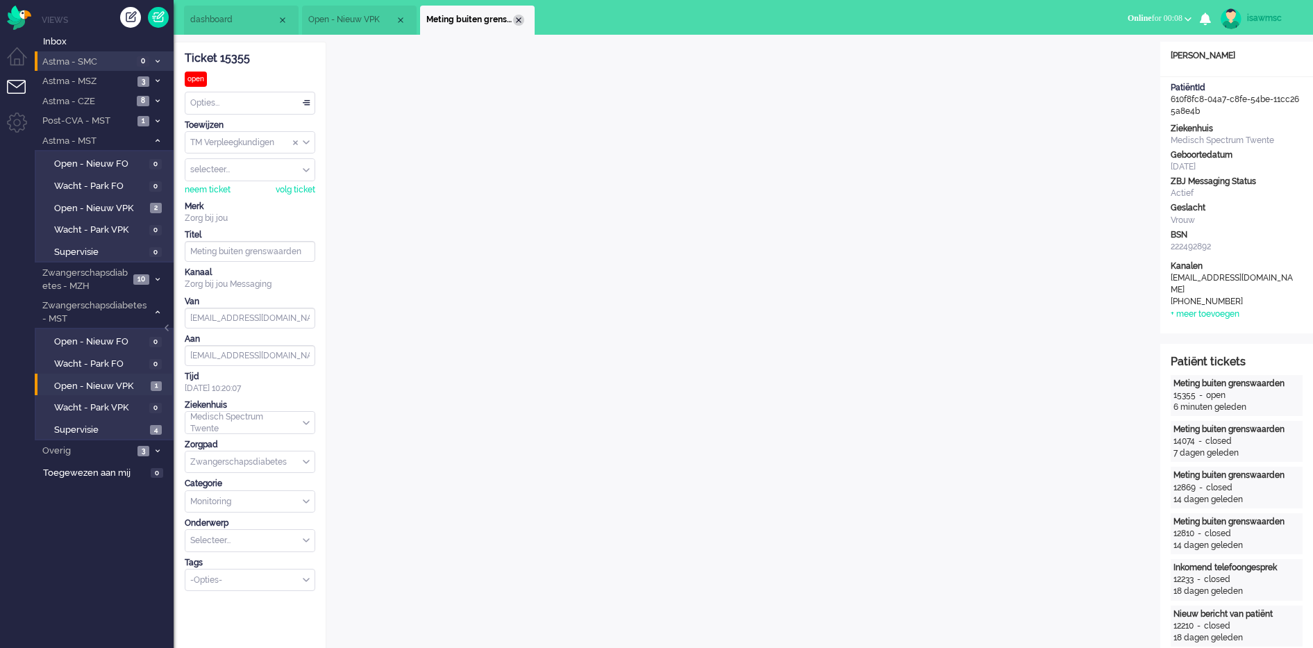
click at [519, 20] on div "Close tab" at bounding box center [518, 20] width 11 height 11
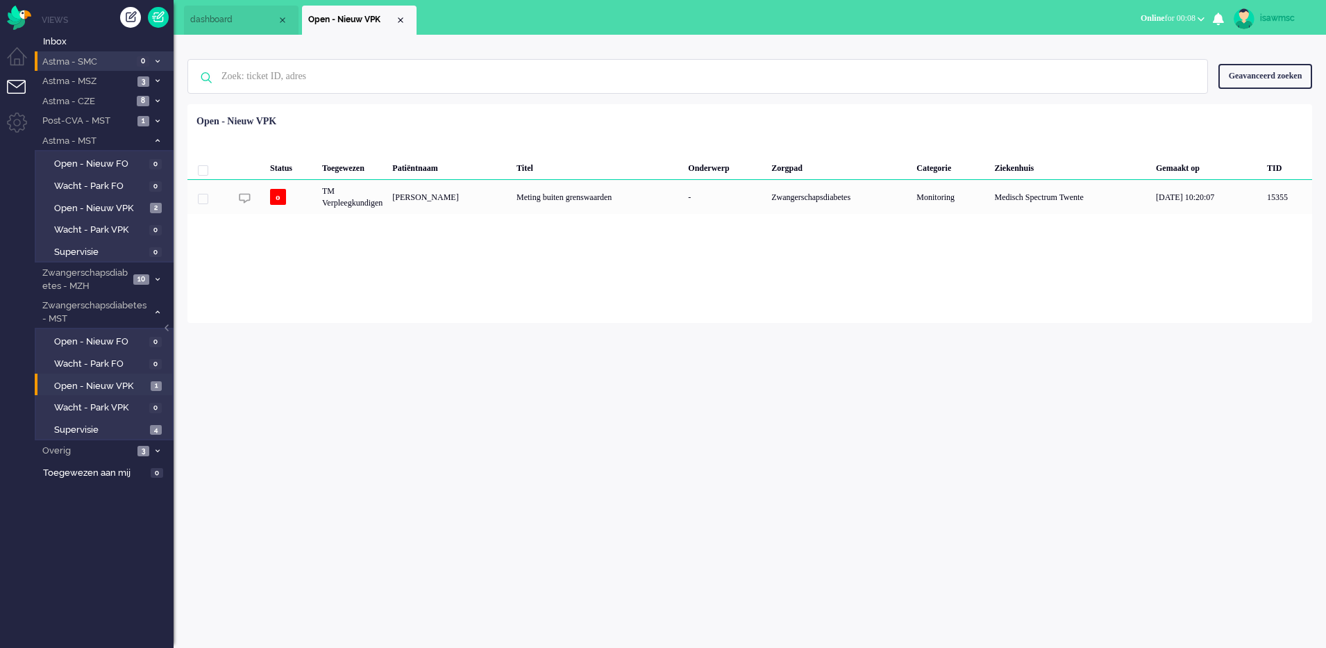
click at [349, 217] on div "Loading... Status Toegewezen Patiëntnaam Titel Onderwerp Zorgpad Categorie Ziek…" at bounding box center [749, 213] width 1125 height 219
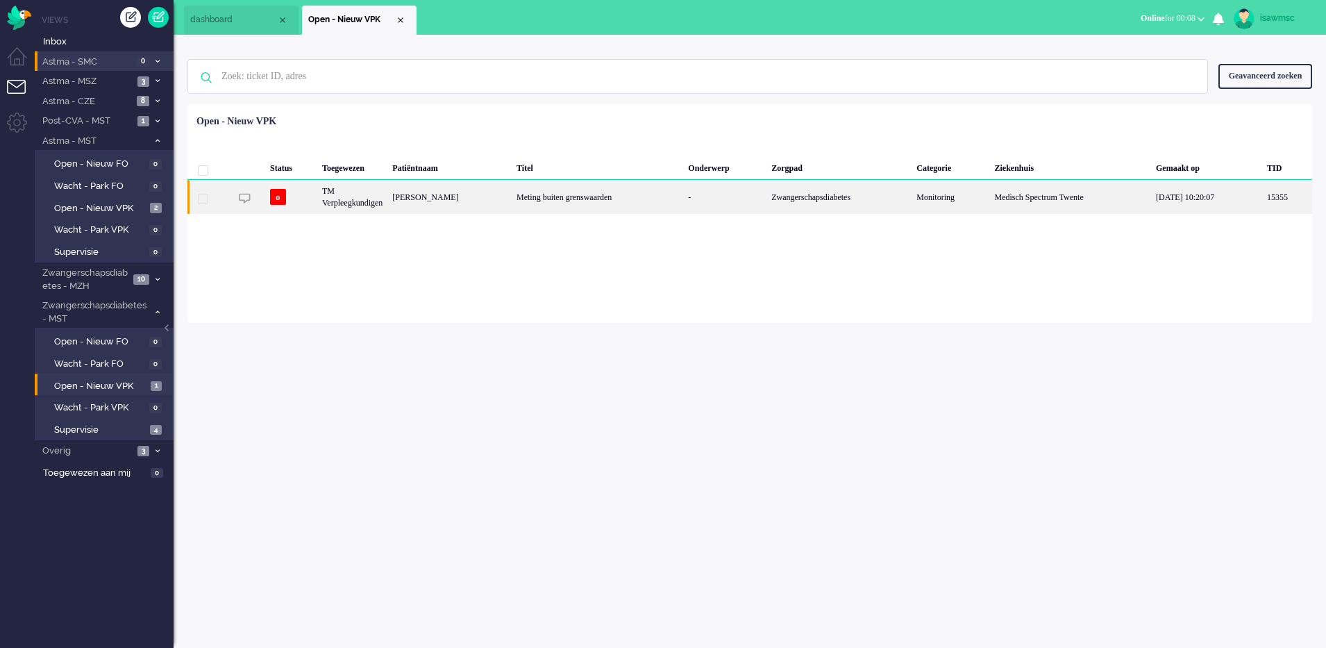
click at [349, 203] on div "TM Verpleegkundigen" at bounding box center [352, 197] width 70 height 34
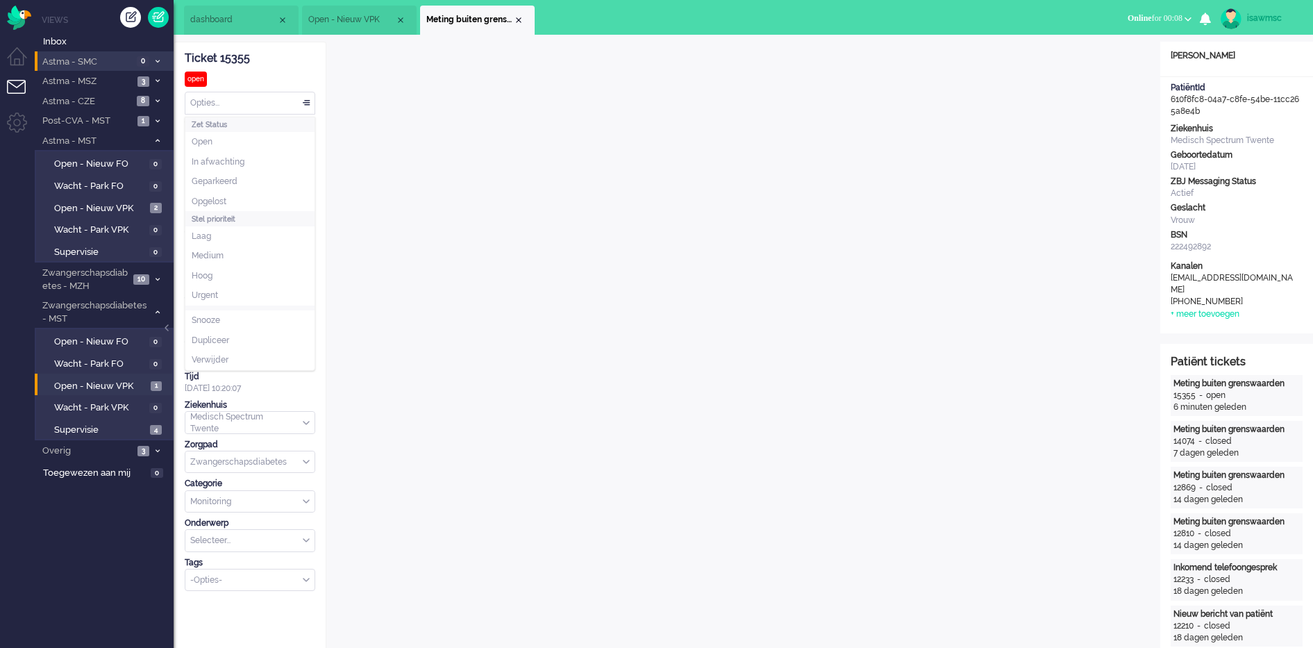
scroll to position [19, 0]
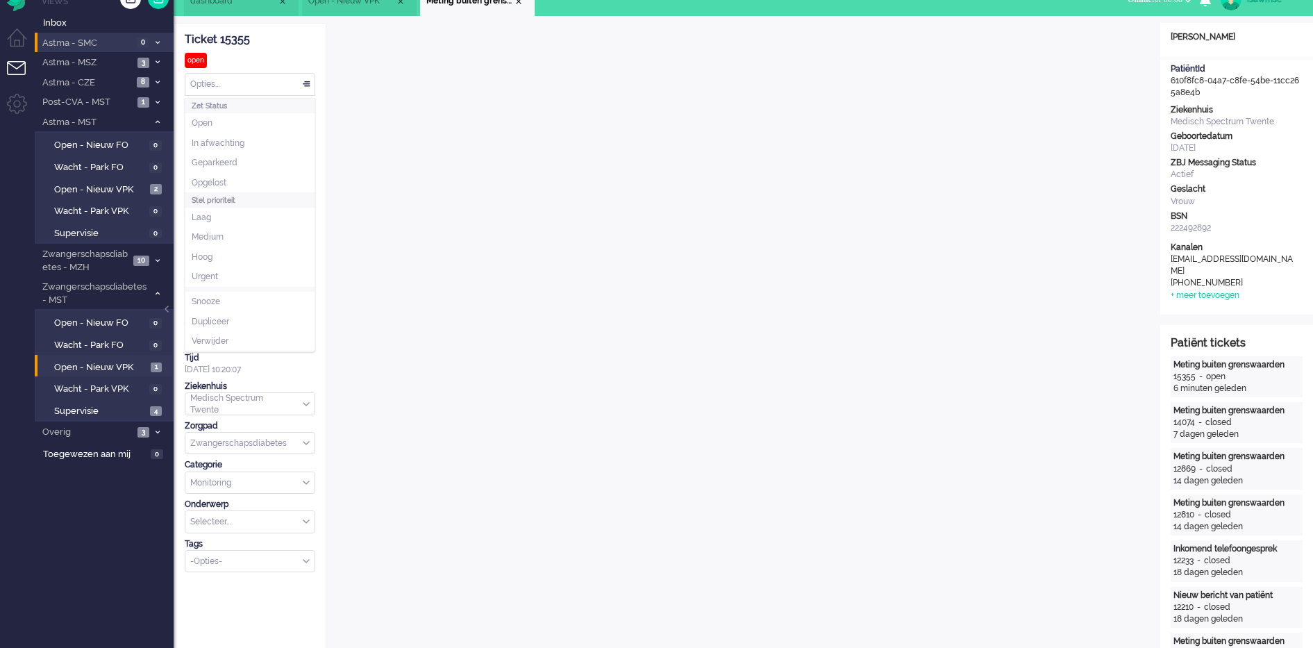
click at [280, 99] on div "Ticket 15355 open Kijkend Opties... Zet Status Open In afwachting Geparkeerd Op…" at bounding box center [250, 298] width 131 height 548
click at [267, 90] on div "Opties..." at bounding box center [249, 85] width 129 height 22
click at [240, 178] on li "Opgelost" at bounding box center [249, 183] width 129 height 20
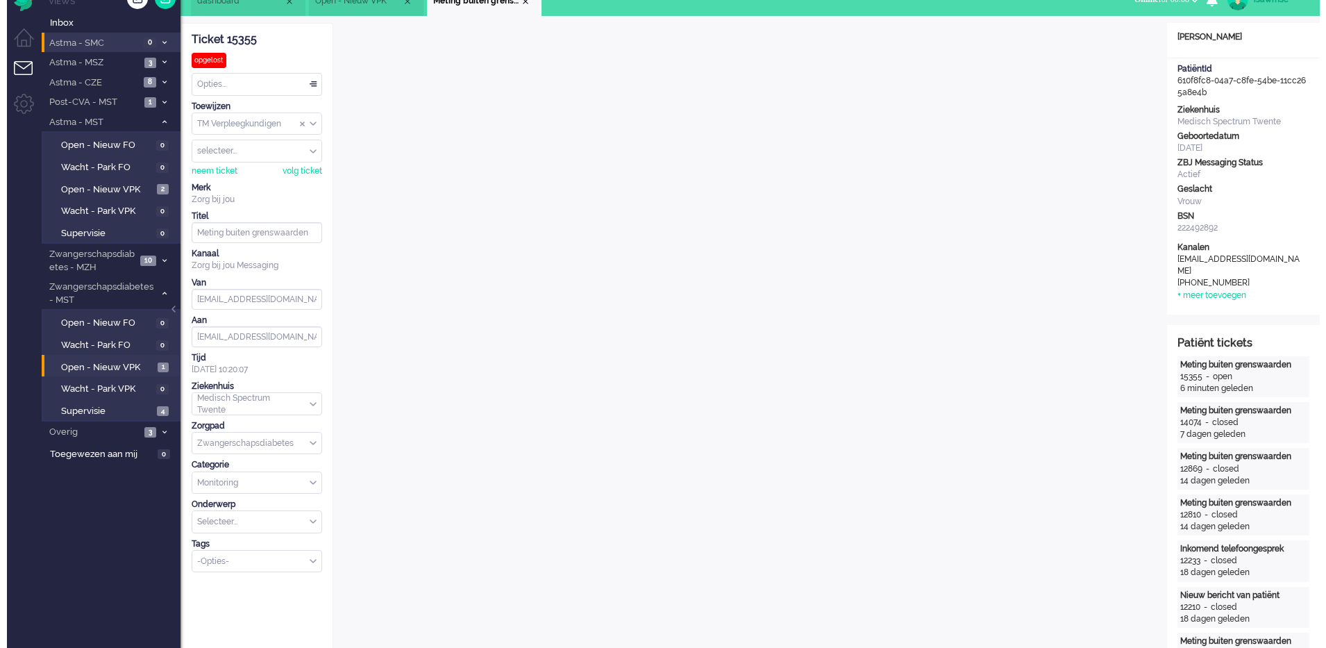
scroll to position [0, 0]
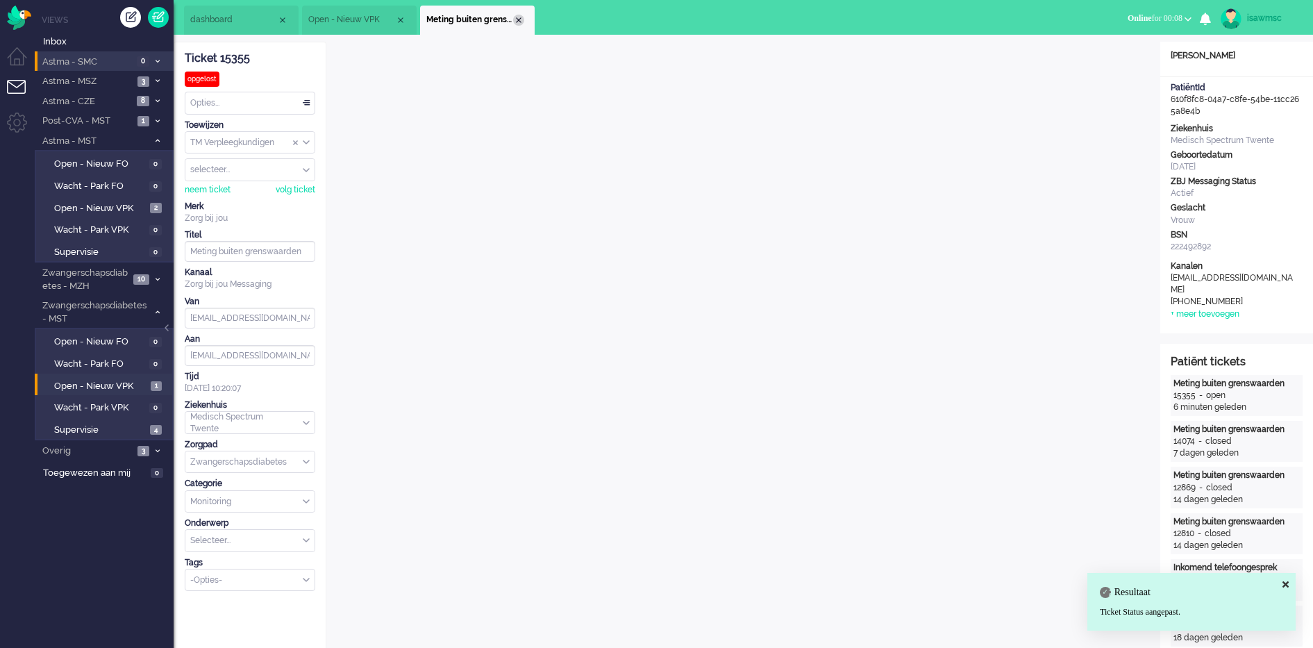
click at [517, 22] on div "Close tab" at bounding box center [518, 20] width 11 height 11
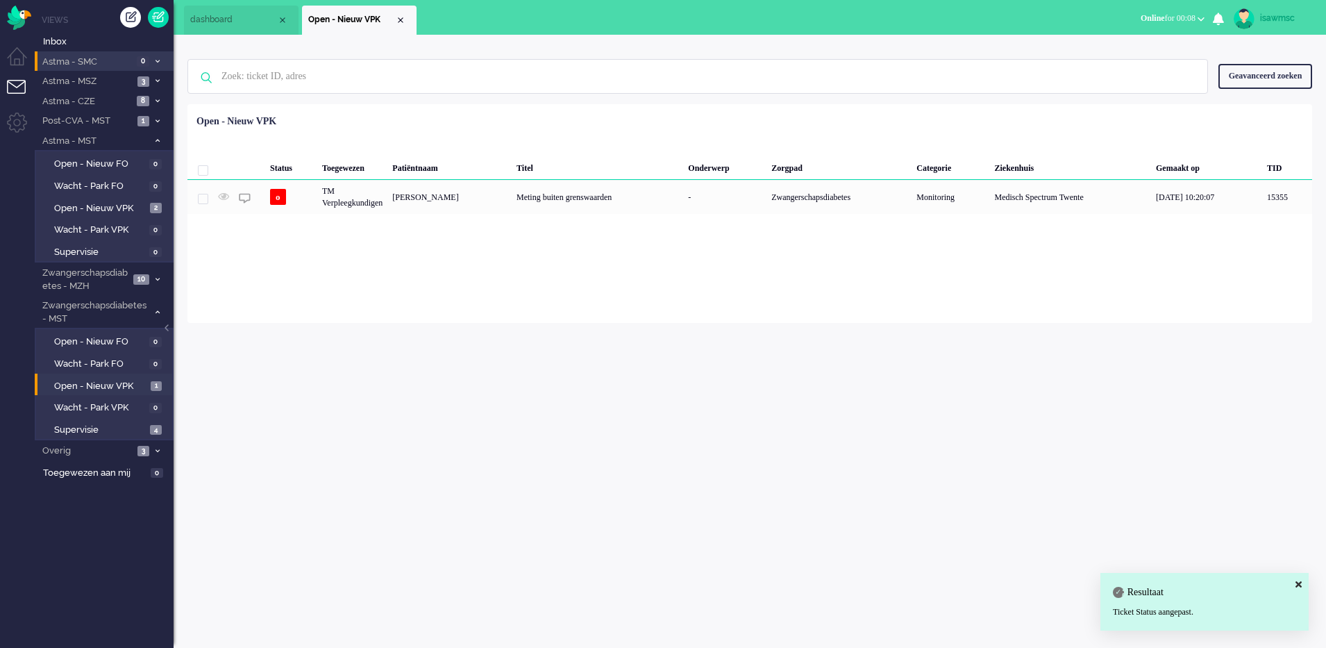
click at [318, 305] on div "Loading... Status Toegewezen Patiëntnaam Titel Onderwerp Zorgpad Categorie Ziek…" at bounding box center [749, 213] width 1125 height 219
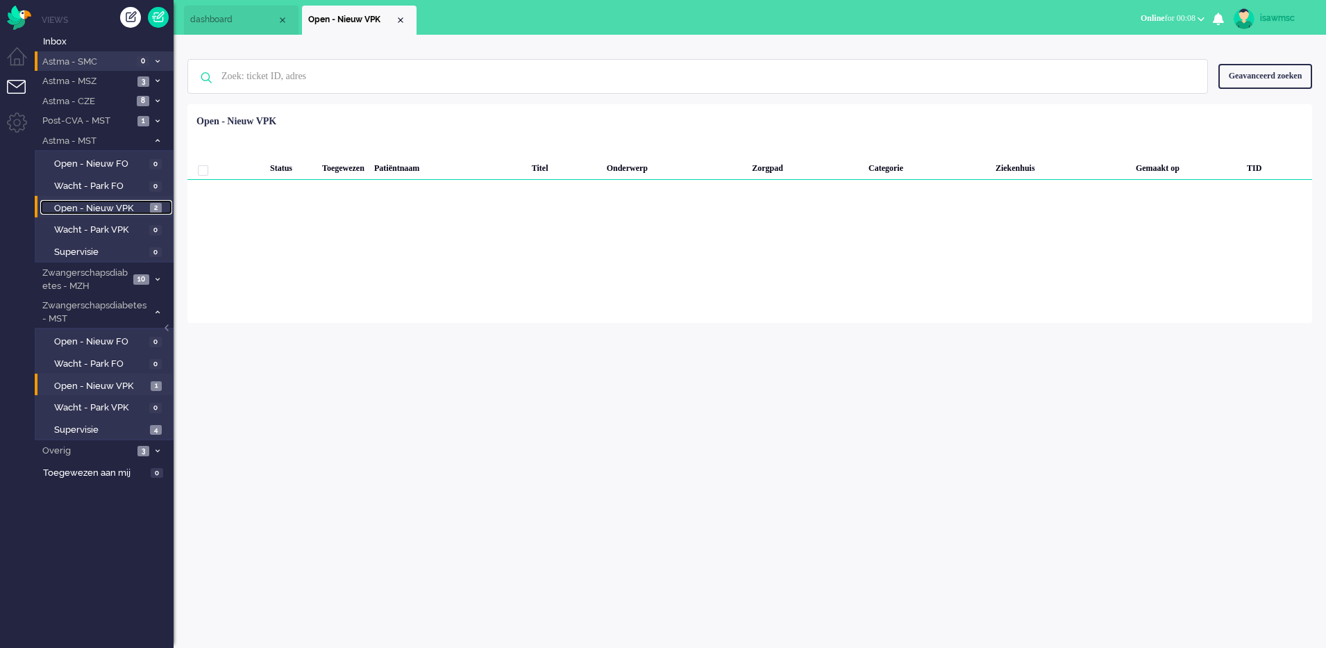
click at [126, 200] on link "Open - Nieuw VPK 2" at bounding box center [106, 207] width 132 height 15
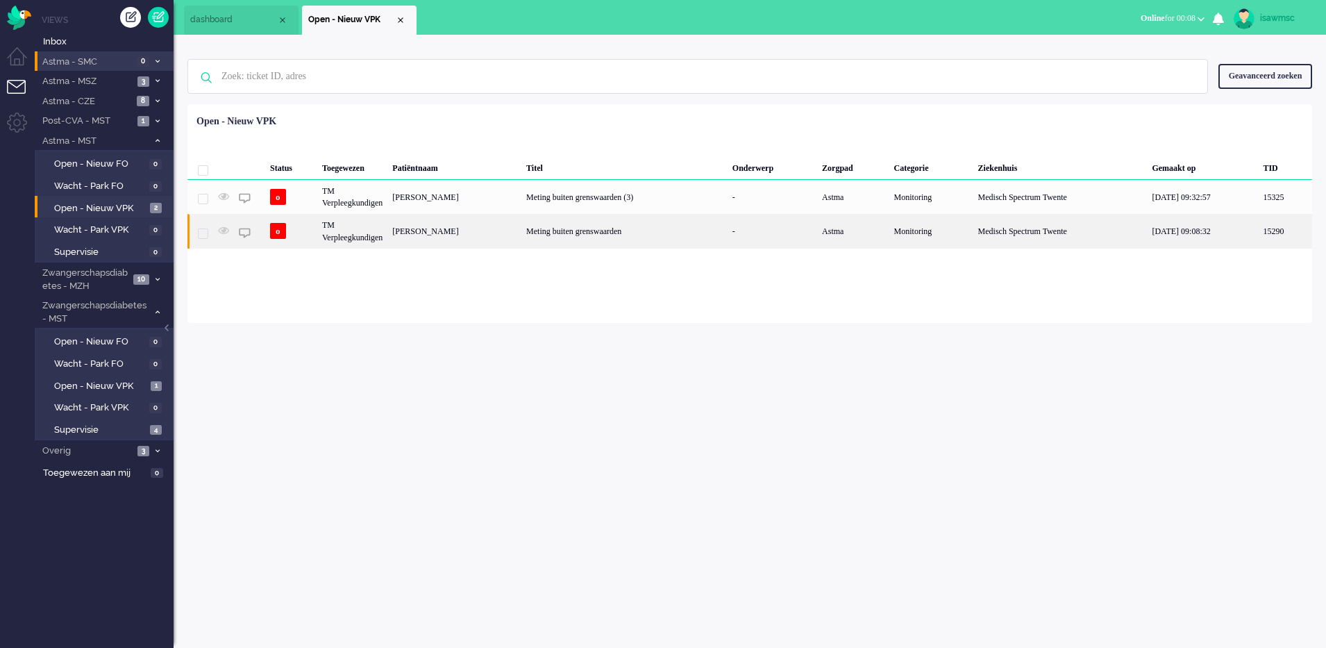
click at [413, 230] on div "Grietje Brunselaar" at bounding box center [454, 231] width 134 height 34
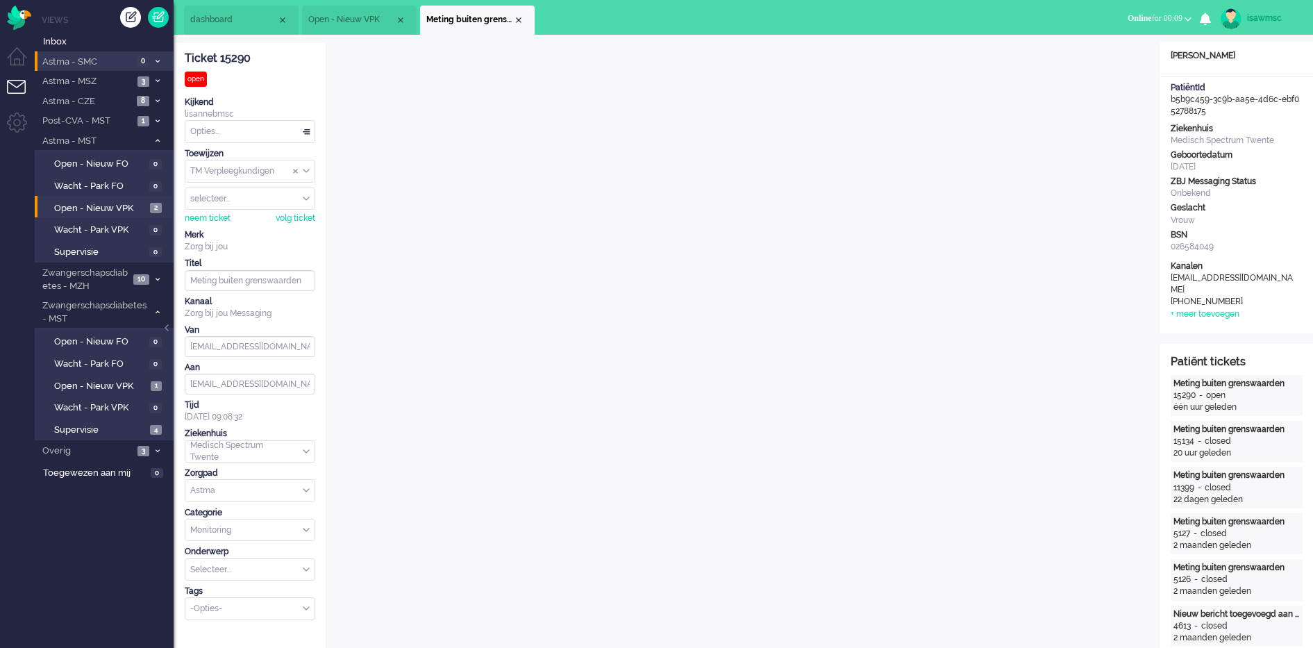
scroll to position [347, 0]
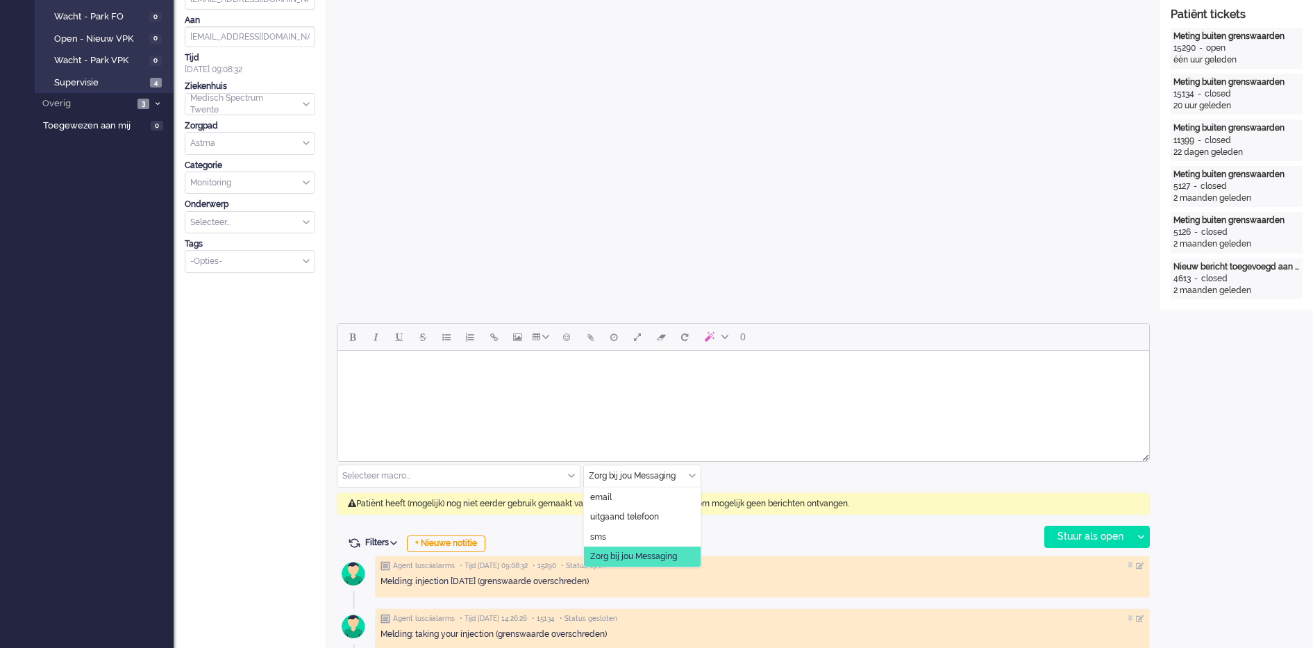
click at [698, 471] on input "text" at bounding box center [642, 476] width 117 height 22
click at [644, 519] on span "uitgaand telefoon" at bounding box center [624, 517] width 69 height 12
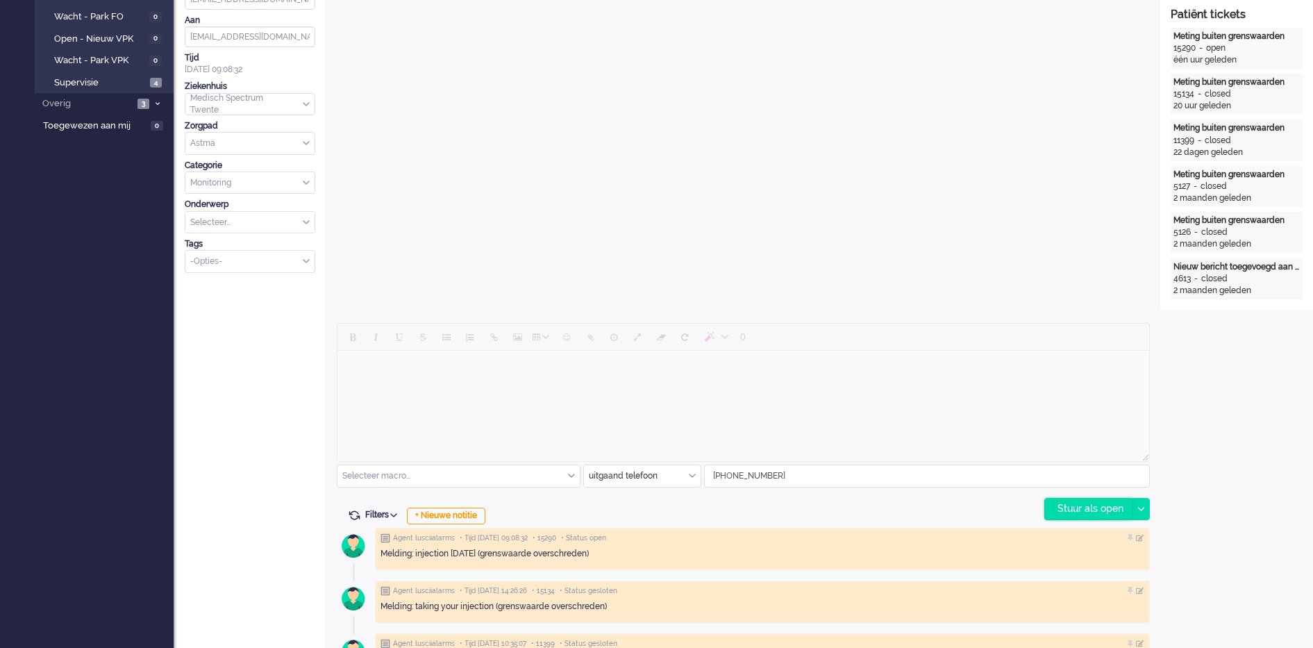
click at [1054, 501] on div "Stuur als open" at bounding box center [1088, 508] width 87 height 21
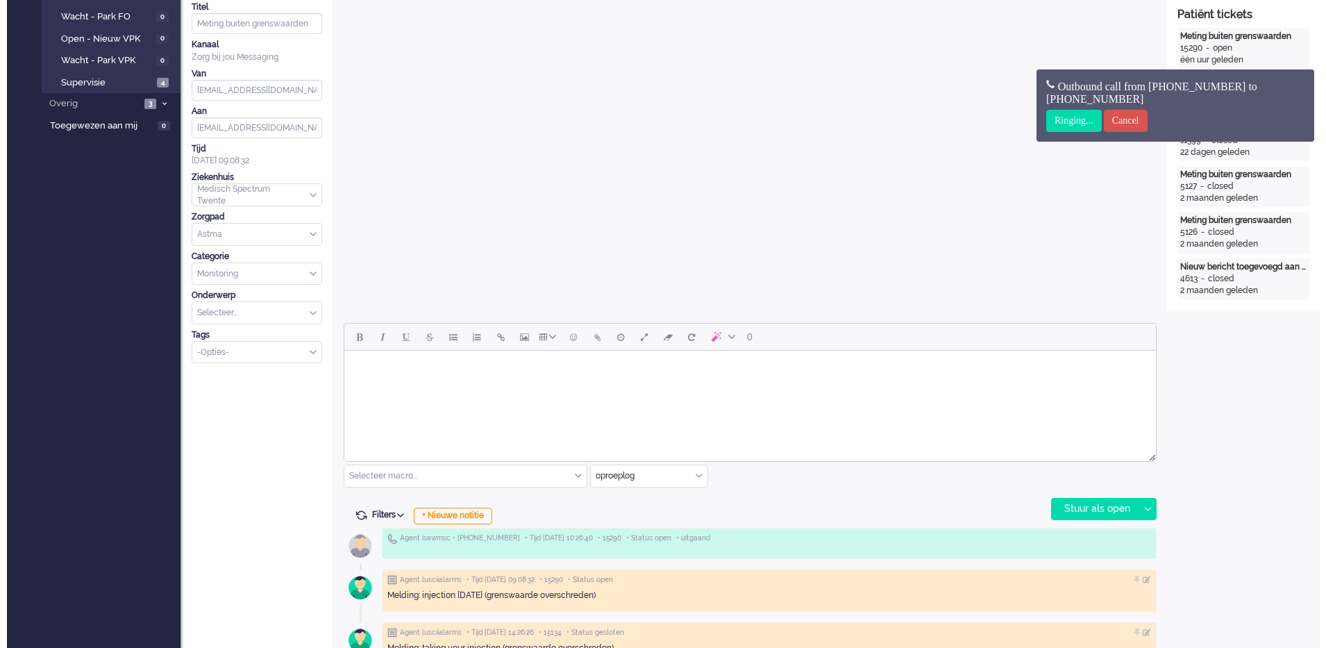
scroll to position [0, 0]
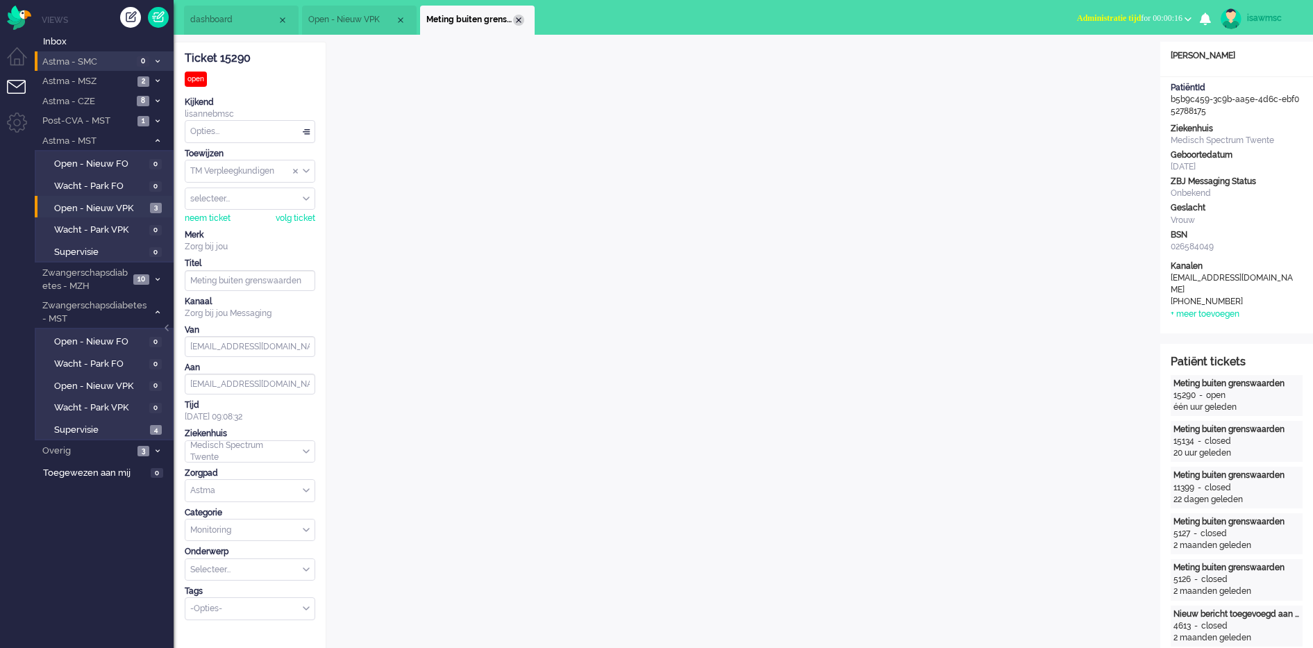
click at [516, 21] on div "Close tab" at bounding box center [518, 20] width 11 height 11
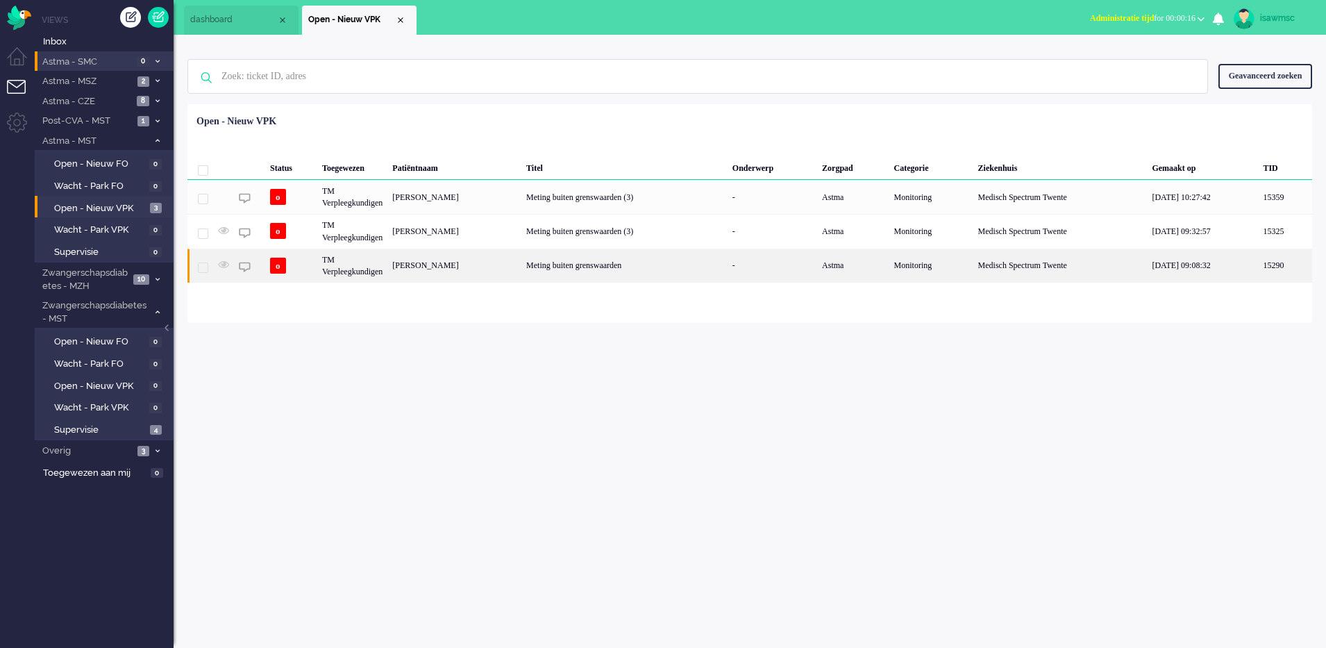
click at [467, 267] on div "Grietje Brunselaar" at bounding box center [454, 266] width 134 height 34
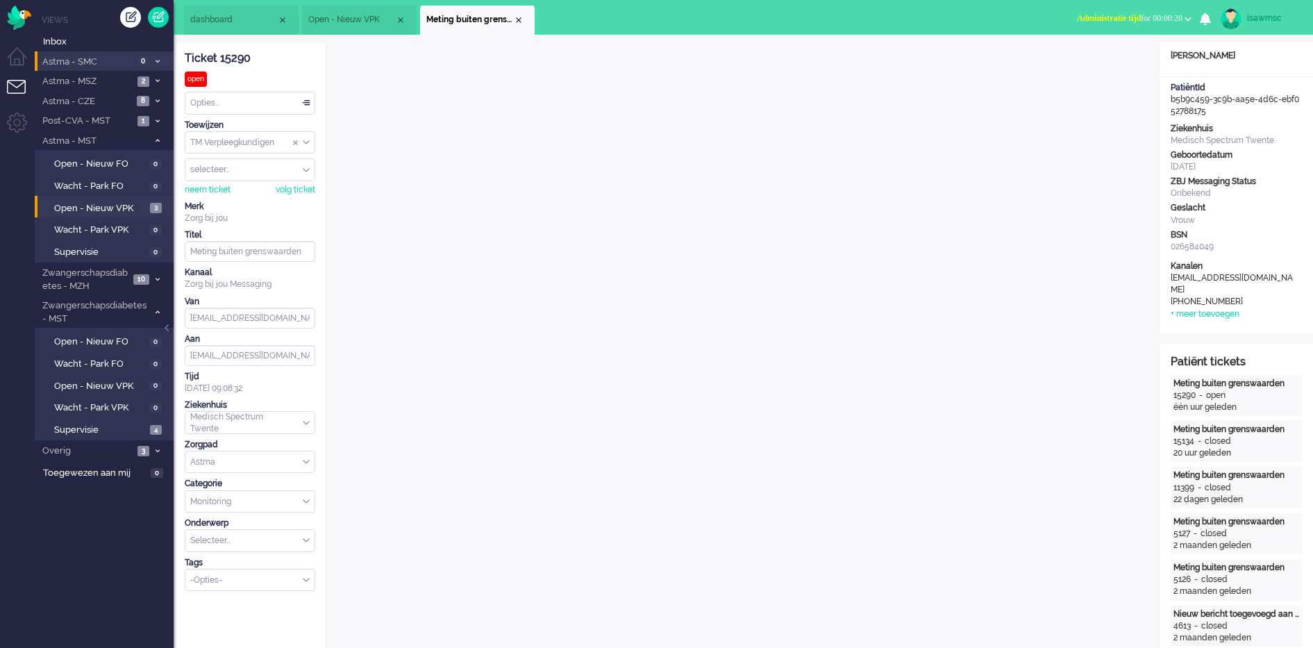
scroll to position [19, 0]
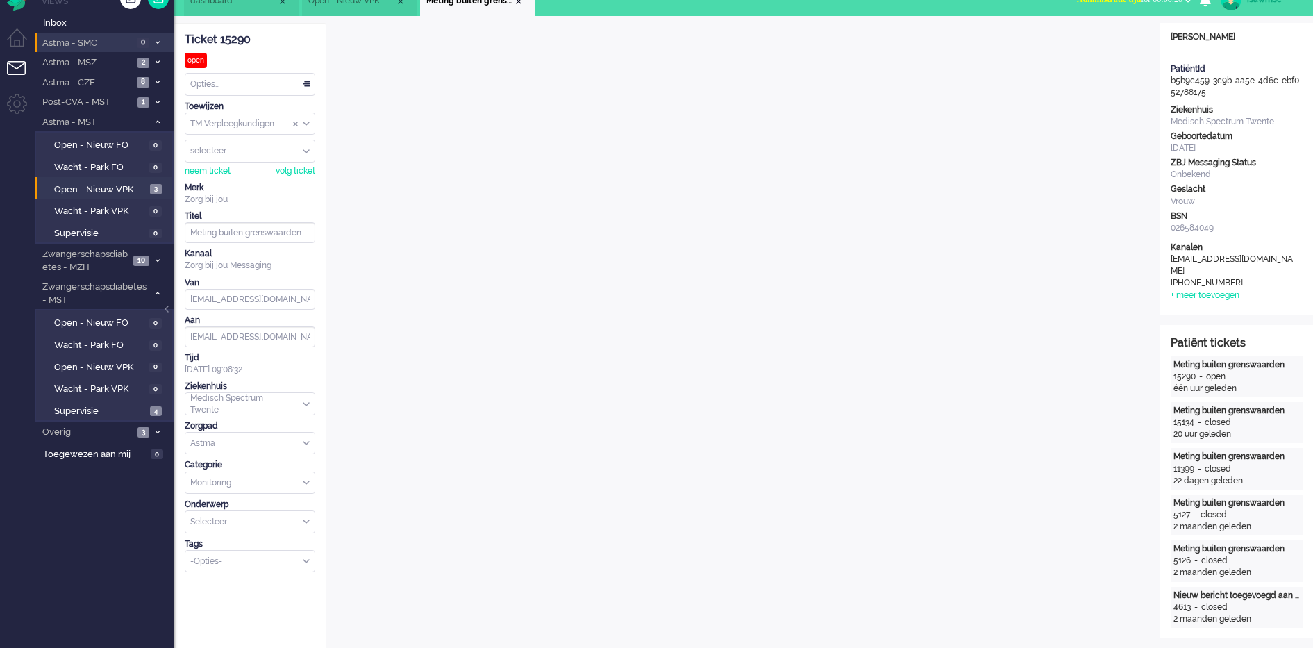
click at [284, 101] on div "Toewijzen" at bounding box center [250, 107] width 131 height 12
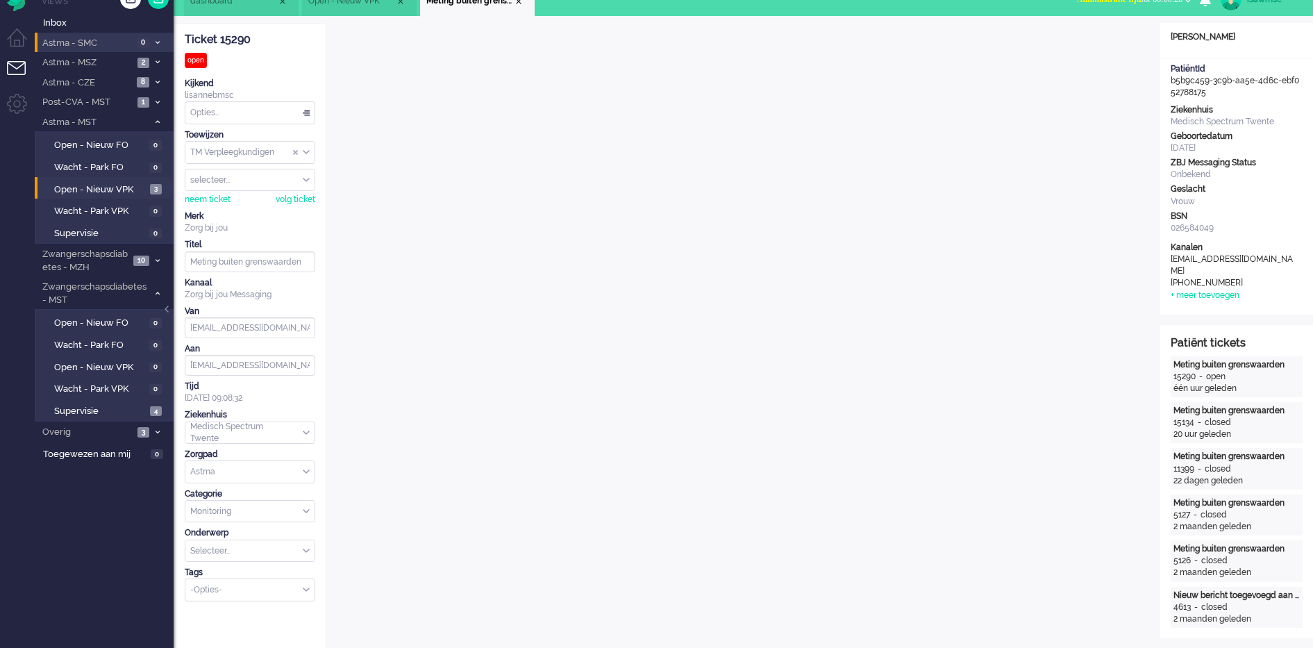
click at [237, 90] on div "lisannebmsc" at bounding box center [250, 96] width 131 height 12
click at [246, 115] on div "Opties..." at bounding box center [249, 113] width 129 height 22
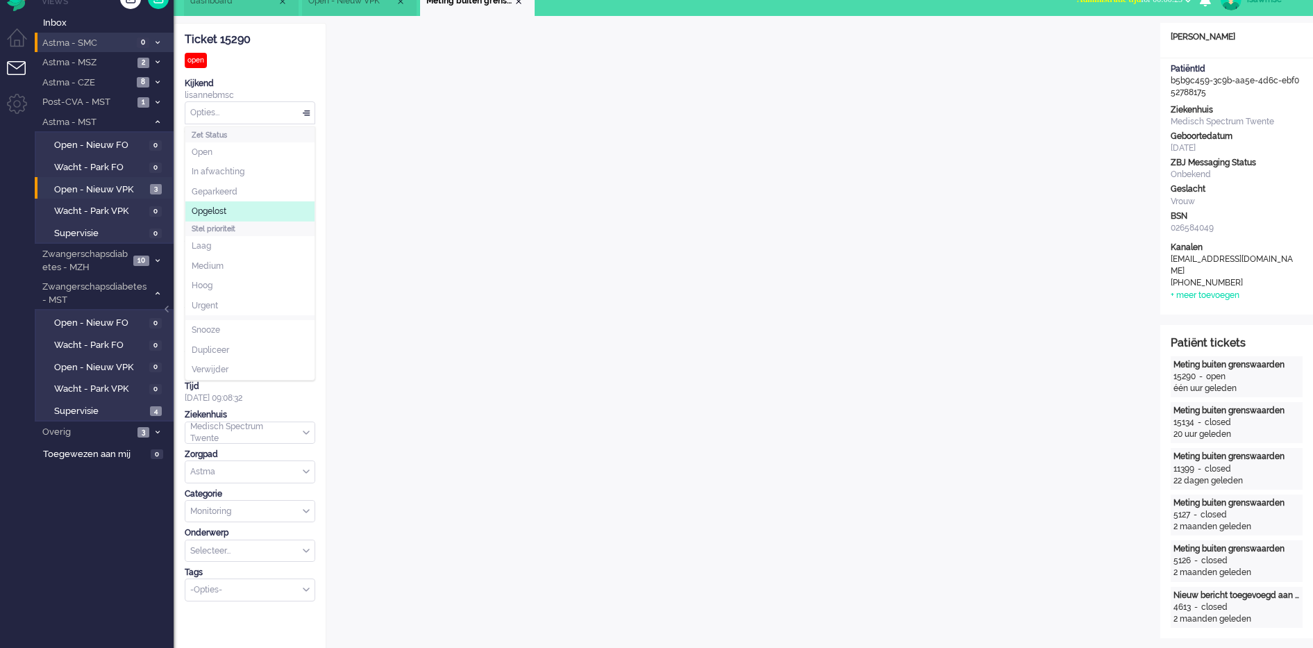
click at [235, 212] on li "Opgelost" at bounding box center [249, 211] width 129 height 20
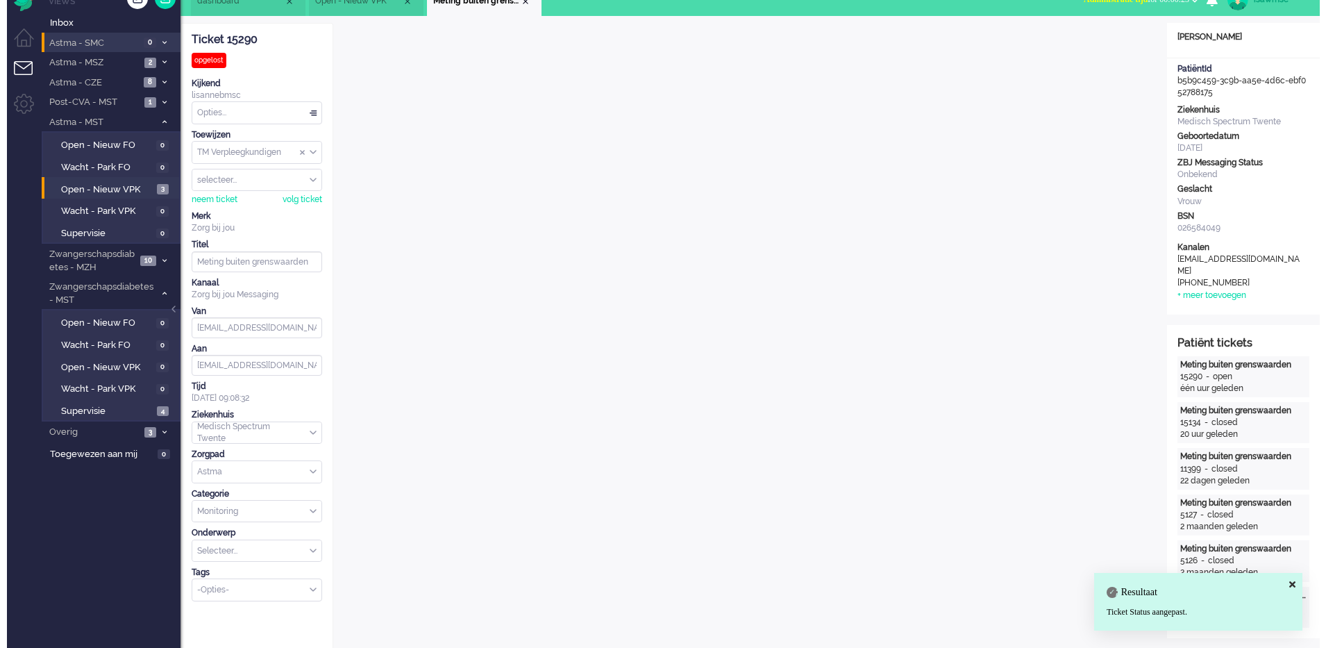
scroll to position [0, 0]
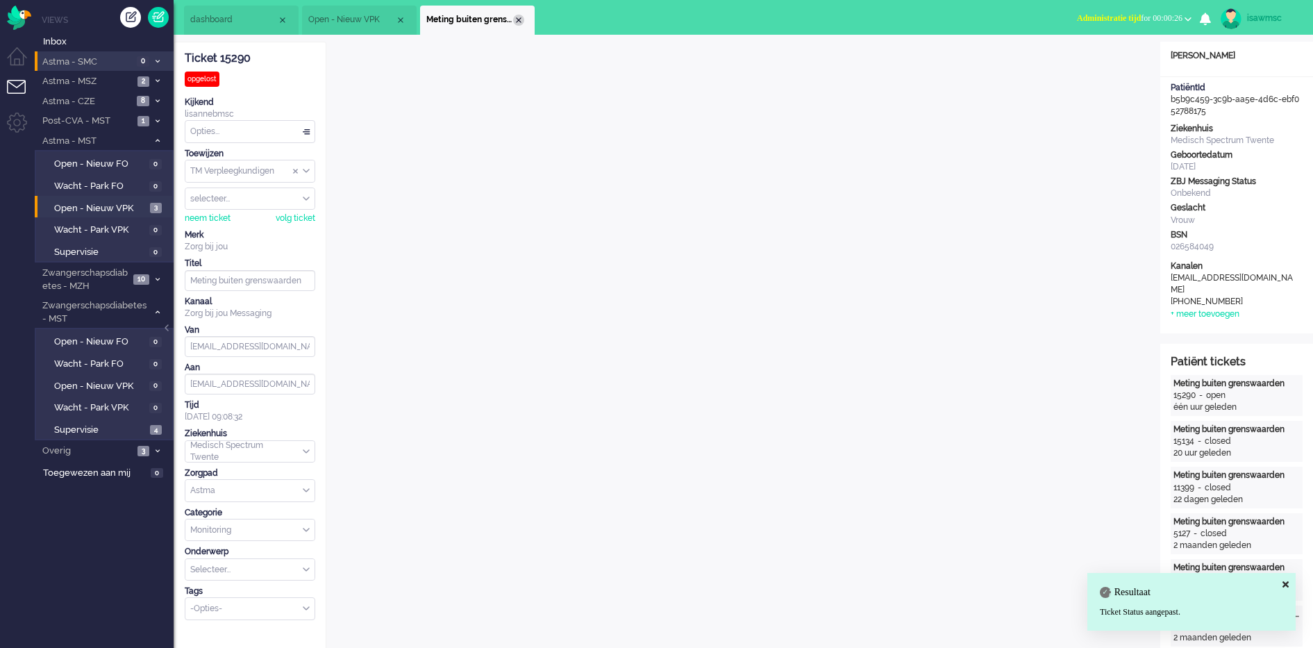
click at [517, 21] on div "Close tab" at bounding box center [518, 20] width 11 height 11
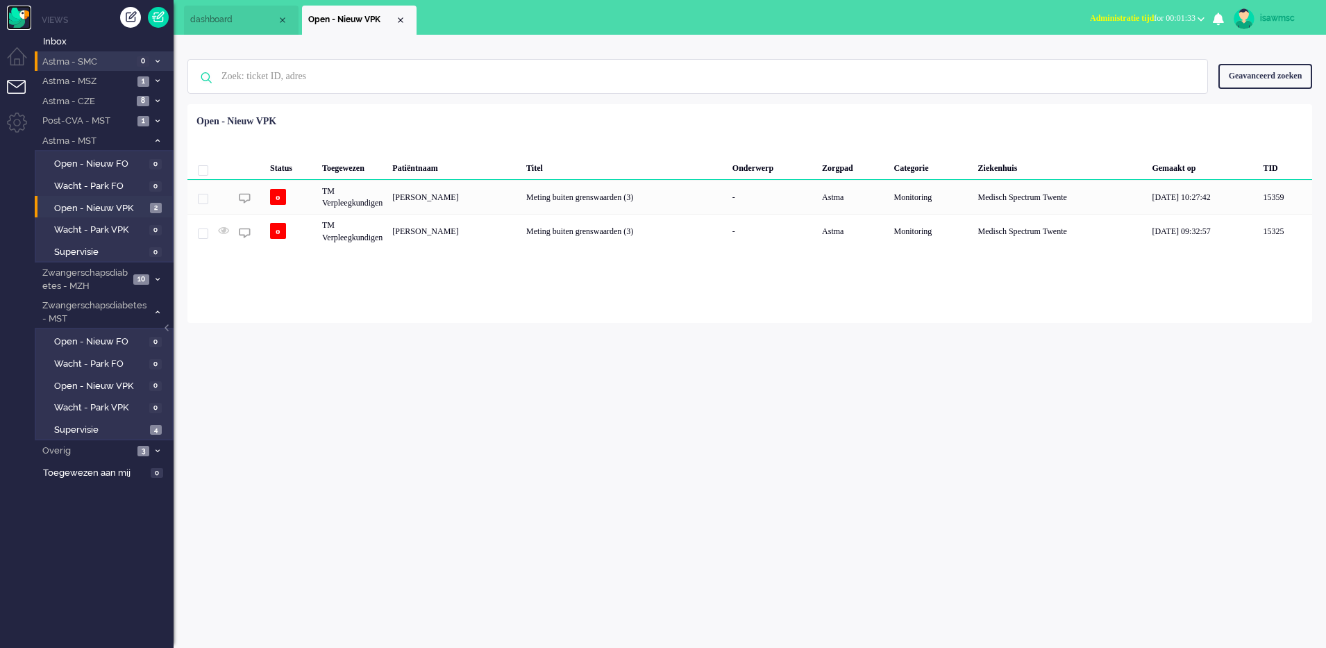
click at [7, 17] on img "Omnidesk" at bounding box center [19, 18] width 24 height 24
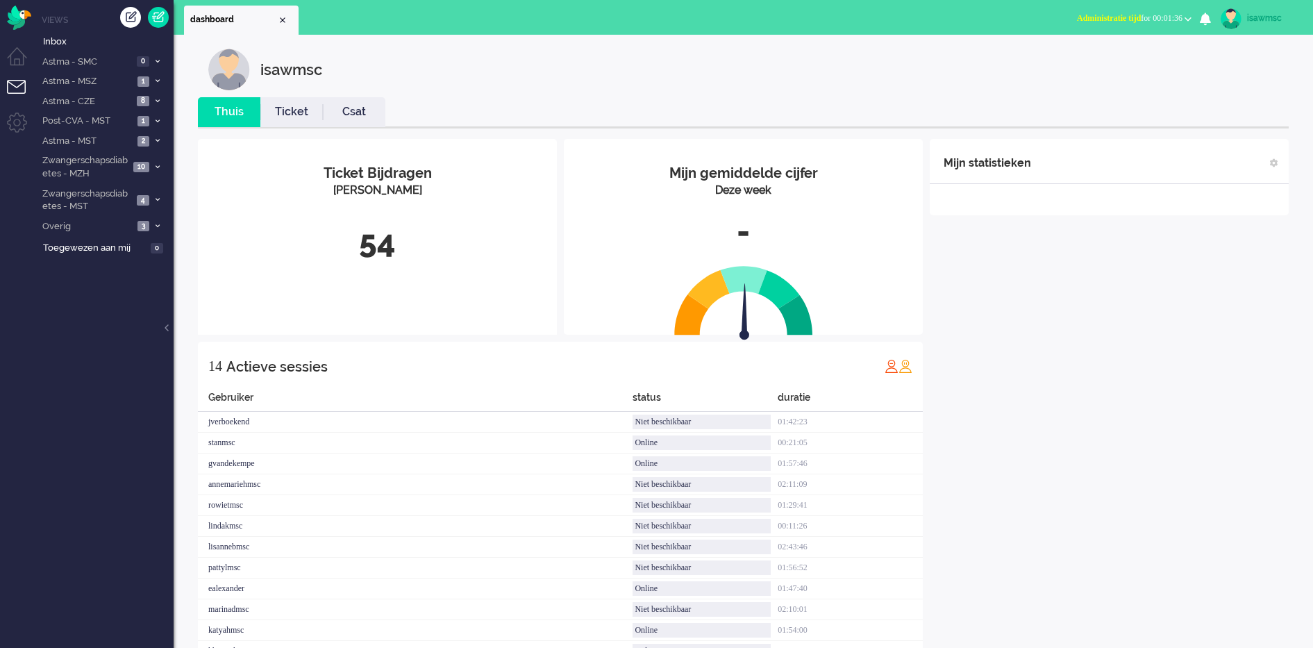
click at [244, 113] on link "Thuis" at bounding box center [229, 112] width 62 height 16
click at [1134, 25] on button "Administratie tijd for 00:01:40" at bounding box center [1133, 18] width 131 height 20
click at [1114, 63] on label "Online" at bounding box center [1134, 62] width 110 height 12
click at [387, 260] on div "54" at bounding box center [377, 242] width 338 height 46
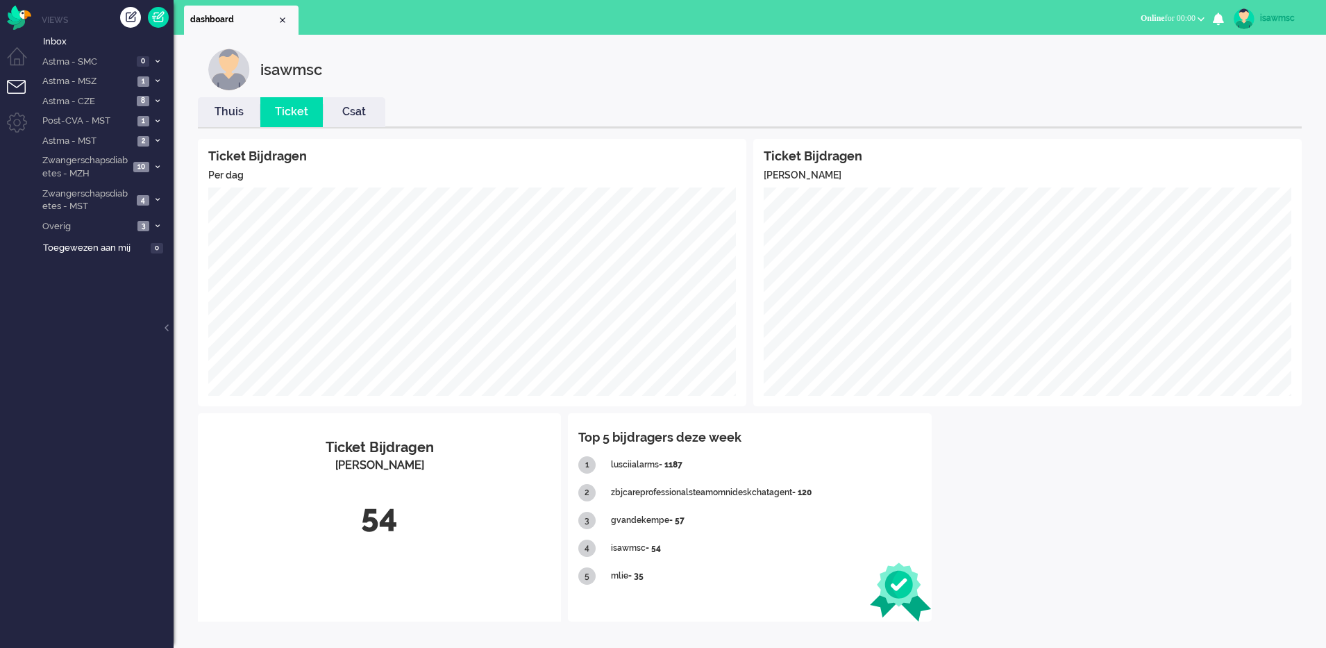
click at [227, 110] on link "Thuis" at bounding box center [229, 112] width 62 height 16
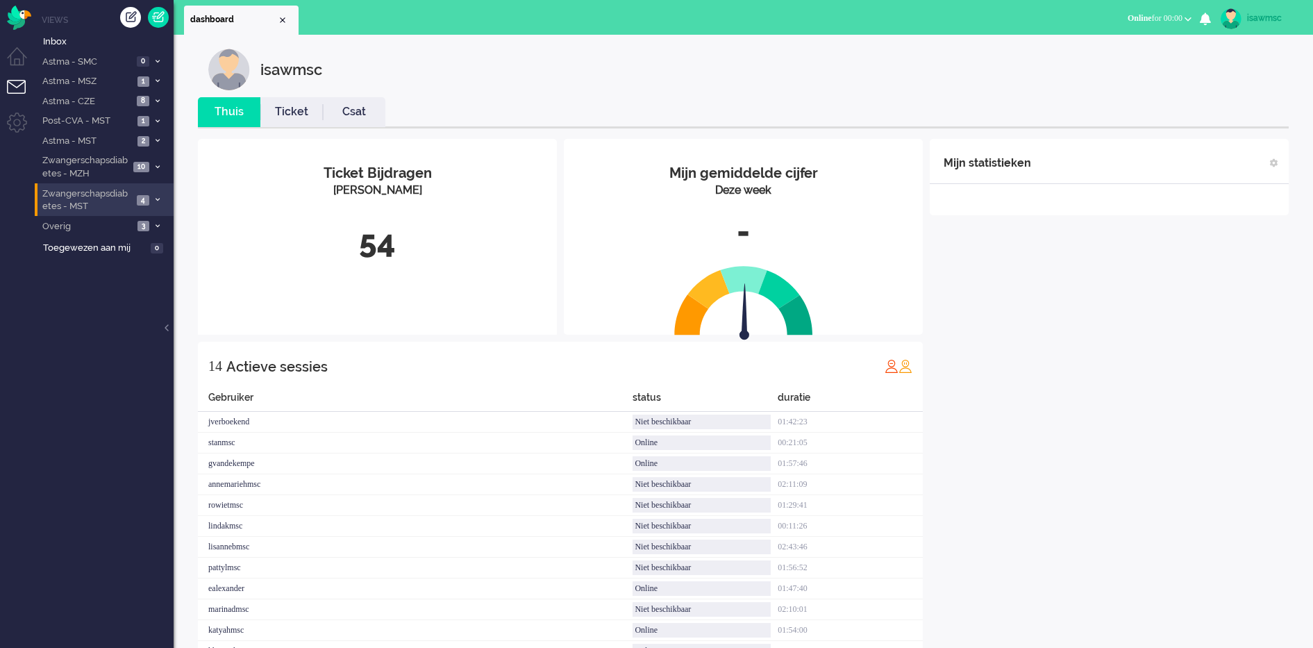
click at [123, 187] on span "Zwangerschapsdiabetes - MST" at bounding box center [86, 200] width 92 height 26
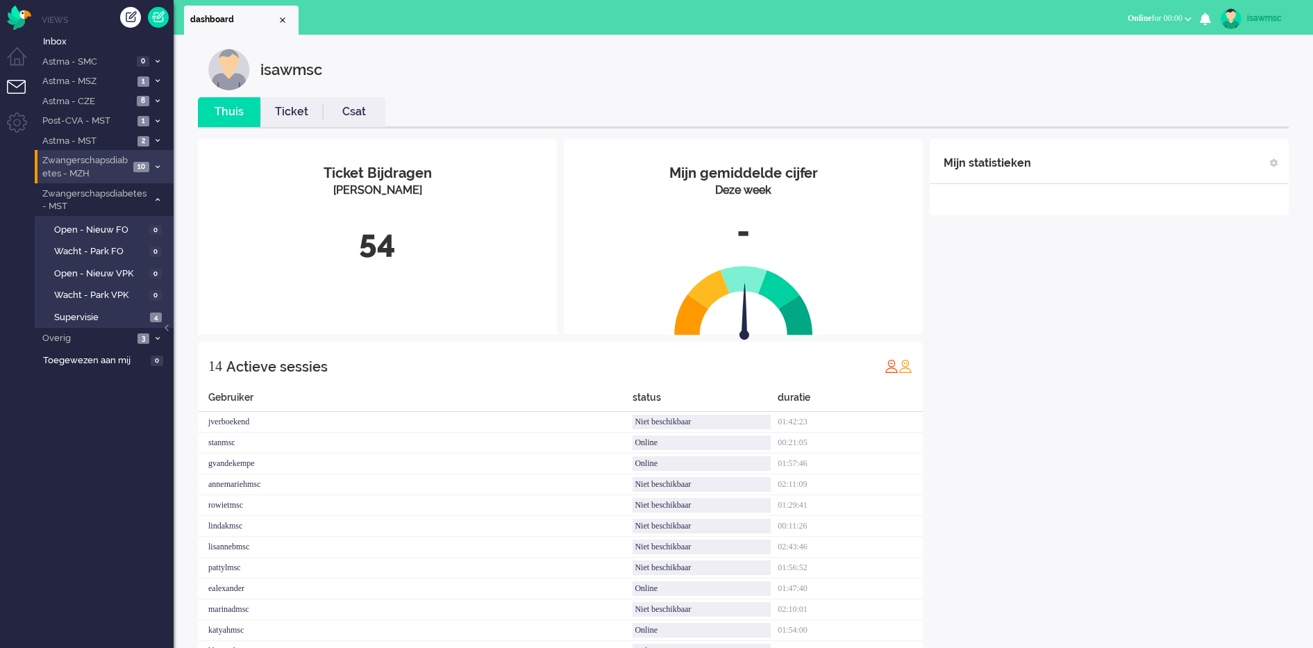
click at [134, 170] on span "10" at bounding box center [141, 167] width 16 height 10
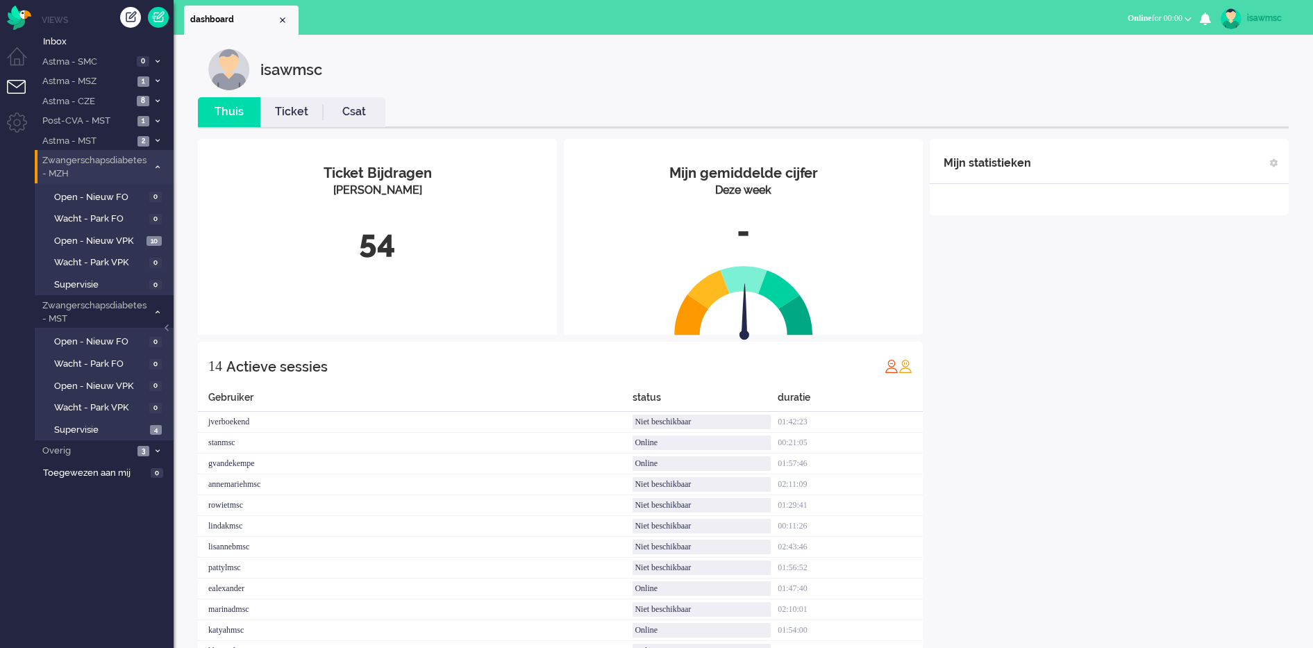
click at [134, 170] on span "Zwangerschapsdiabetes - MZH" at bounding box center [94, 167] width 108 height 26
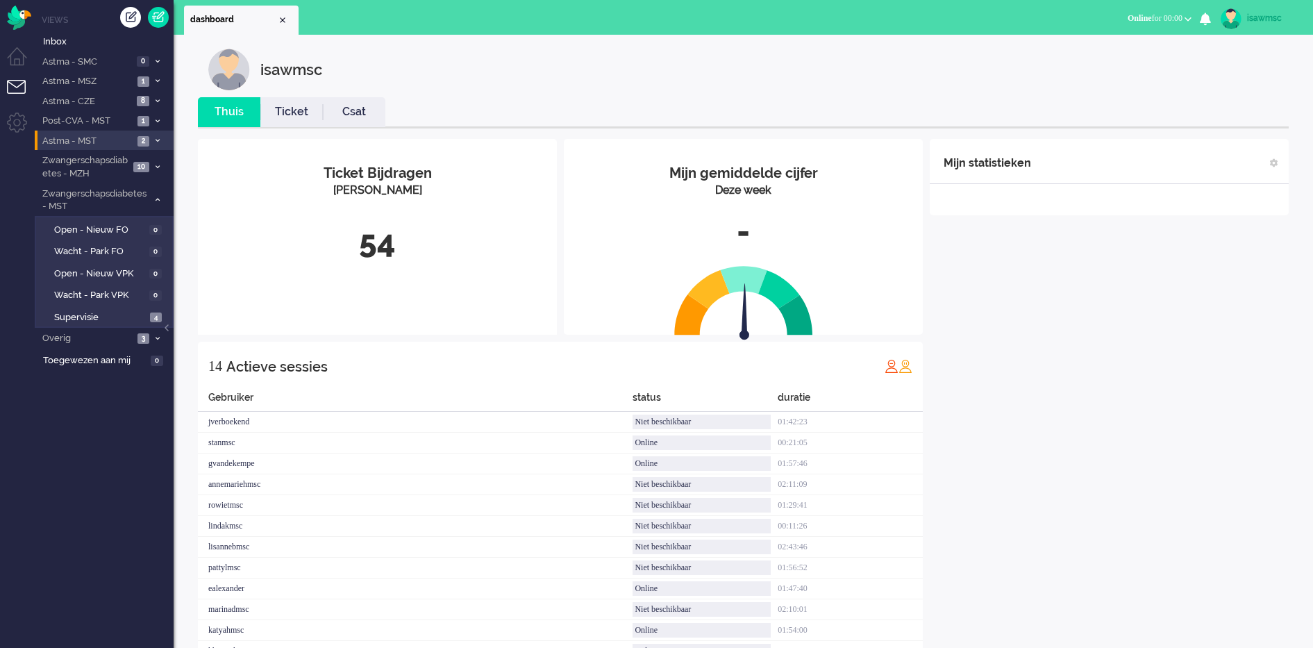
click at [145, 136] on span "2" at bounding box center [143, 141] width 12 height 10
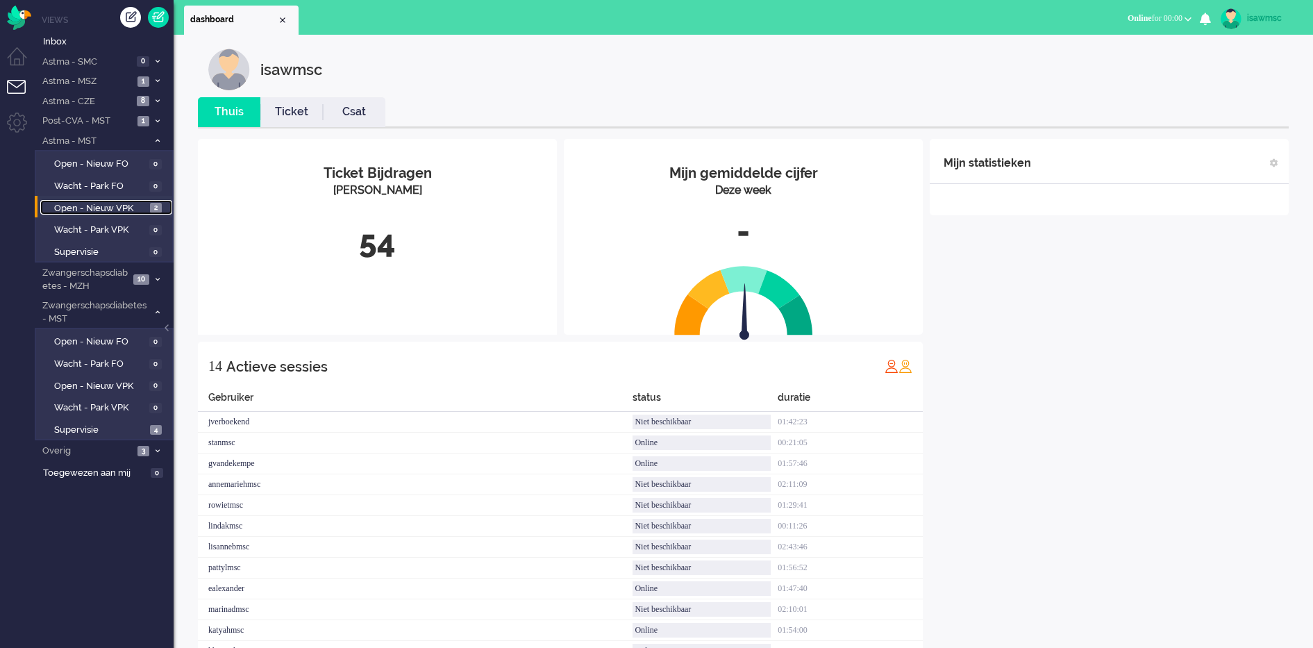
click at [149, 206] on link "Open - Nieuw VPK 2" at bounding box center [106, 207] width 132 height 15
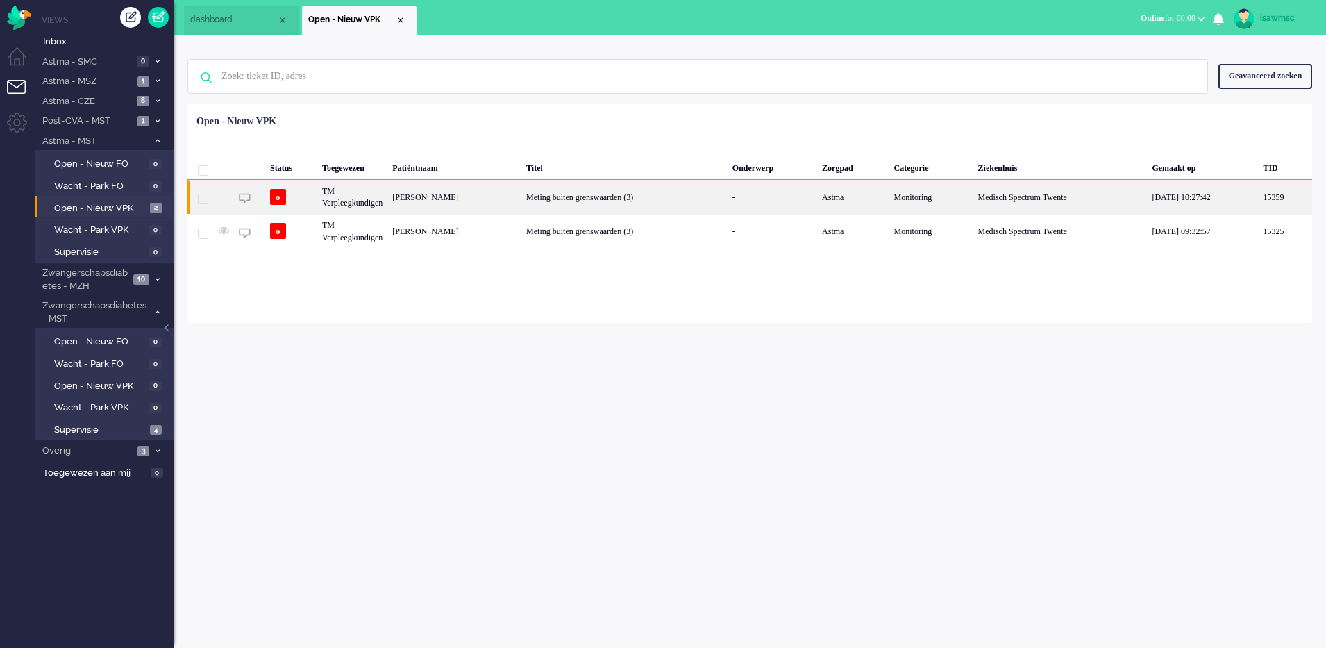
click at [509, 205] on div "LIZANNE Dekker" at bounding box center [454, 197] width 134 height 34
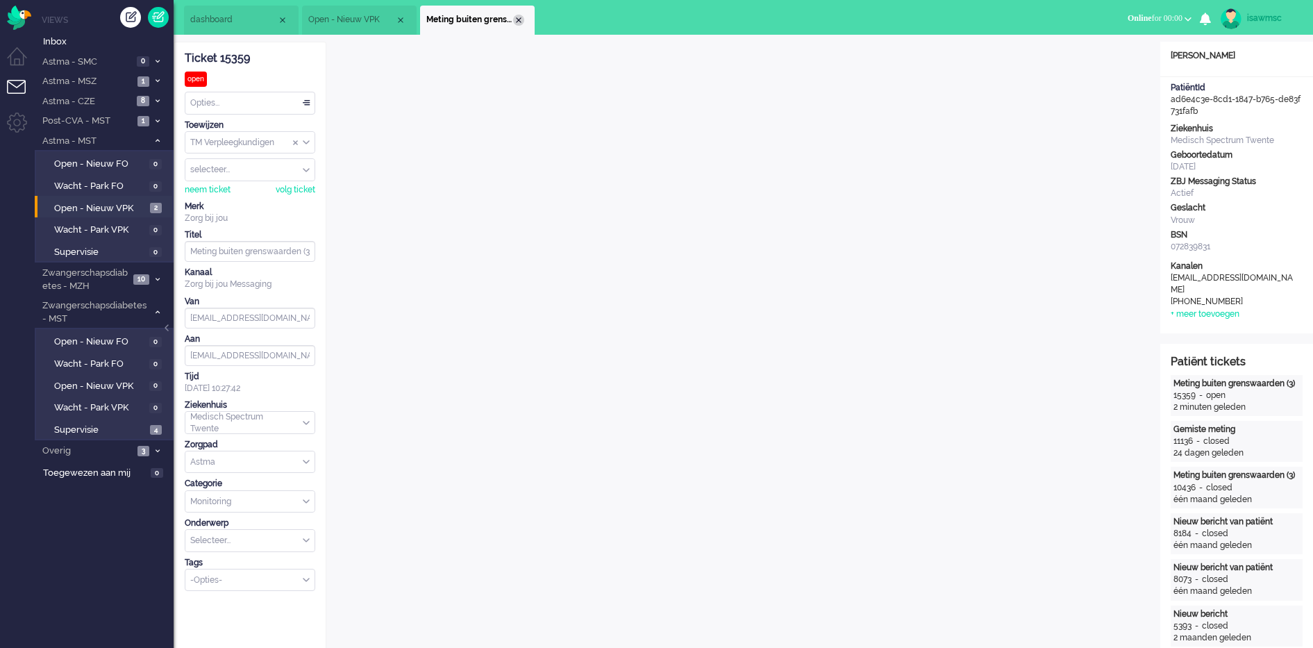
click at [517, 17] on div "Close tab" at bounding box center [518, 20] width 11 height 11
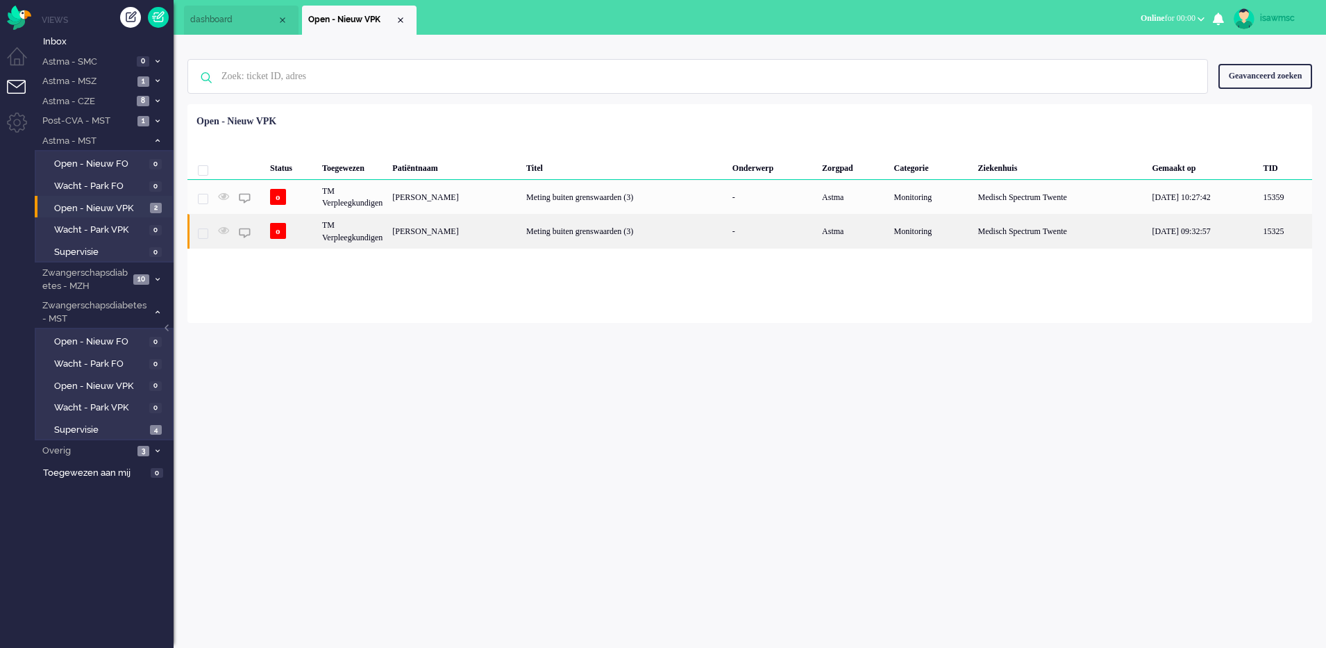
click at [467, 242] on div "Jan Kiel" at bounding box center [454, 231] width 134 height 34
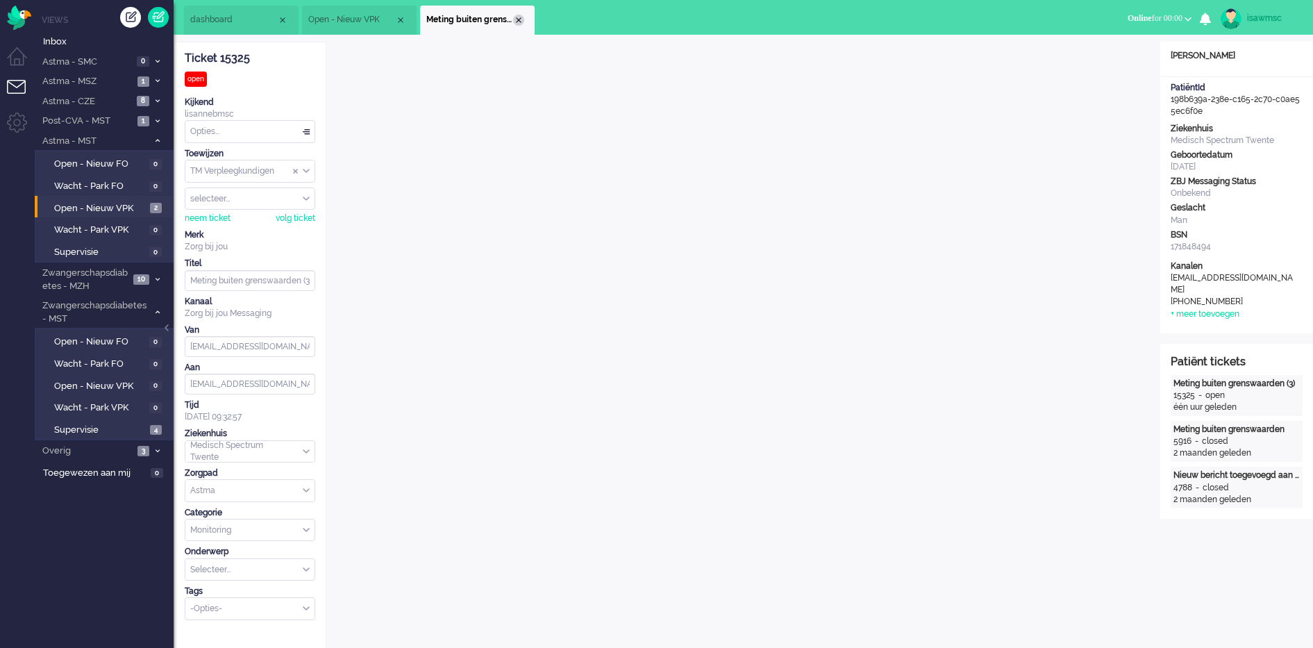
click at [515, 21] on div "Close tab" at bounding box center [518, 20] width 11 height 11
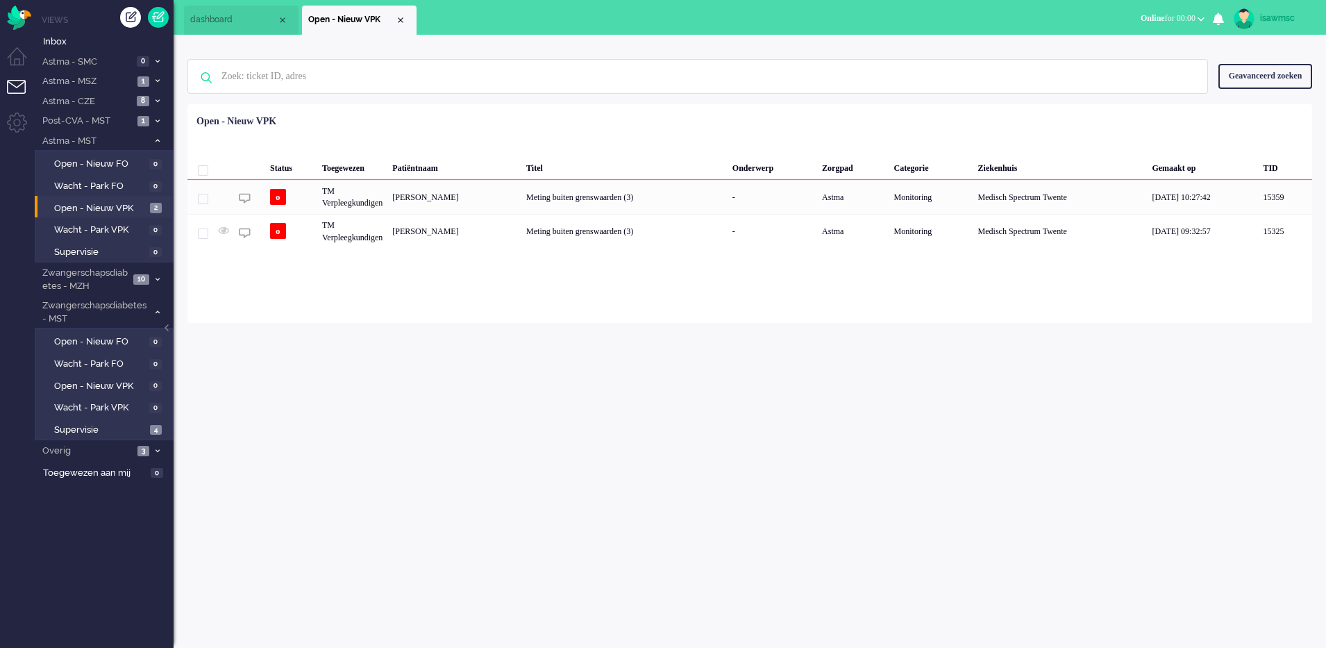
click at [293, 324] on div "isawmsc Thuis Ticket Csat Mijn gemiddelde cijfer Deze week - Ticket Bijdragen P…" at bounding box center [750, 341] width 1152 height 613
click at [156, 142] on icon at bounding box center [158, 140] width 4 height 5
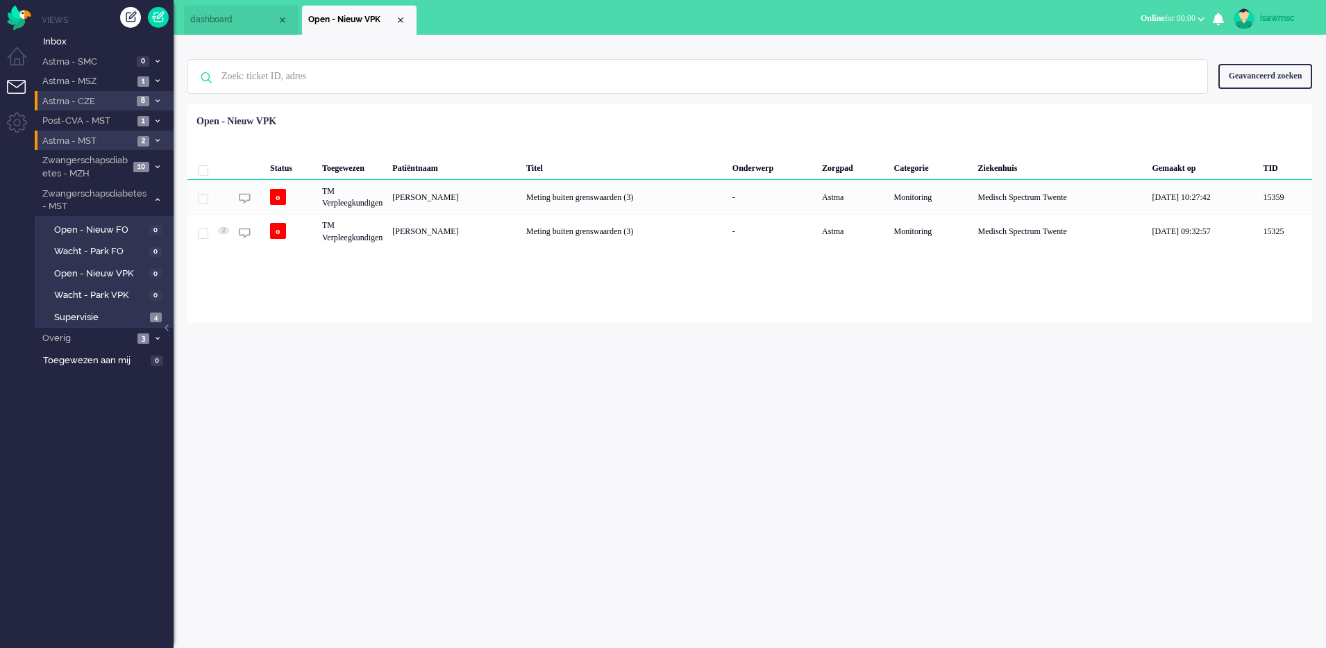
click at [137, 101] on span "8" at bounding box center [143, 101] width 12 height 10
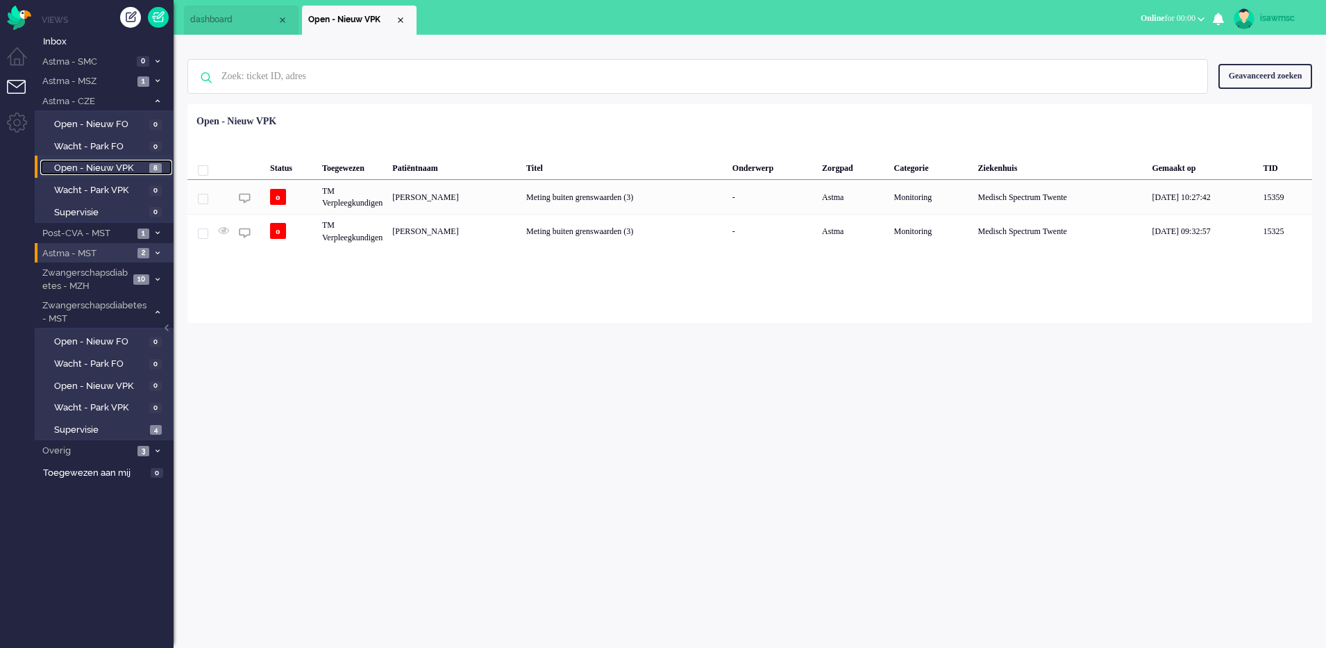
click at [146, 171] on link "Open - Nieuw VPK 8" at bounding box center [106, 167] width 132 height 15
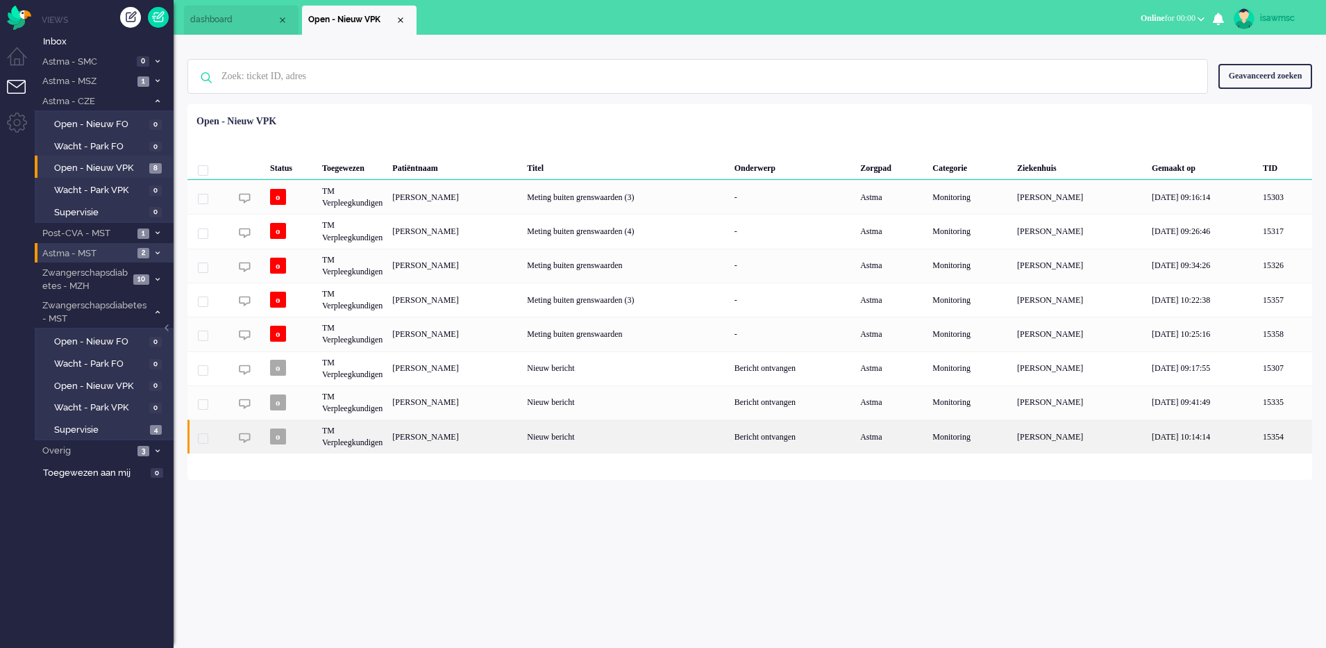
click at [491, 449] on div "Cornelia Maria van Bakel" at bounding box center [454, 436] width 135 height 34
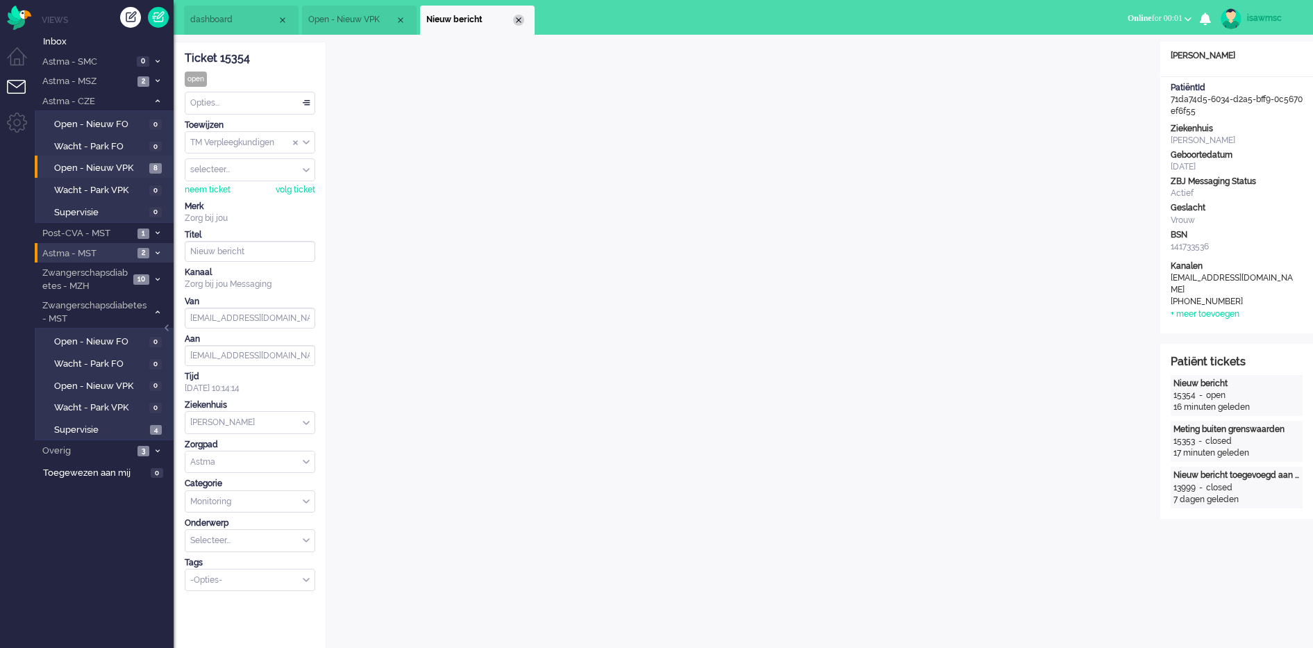
click at [517, 24] on div "Close tab" at bounding box center [518, 20] width 11 height 11
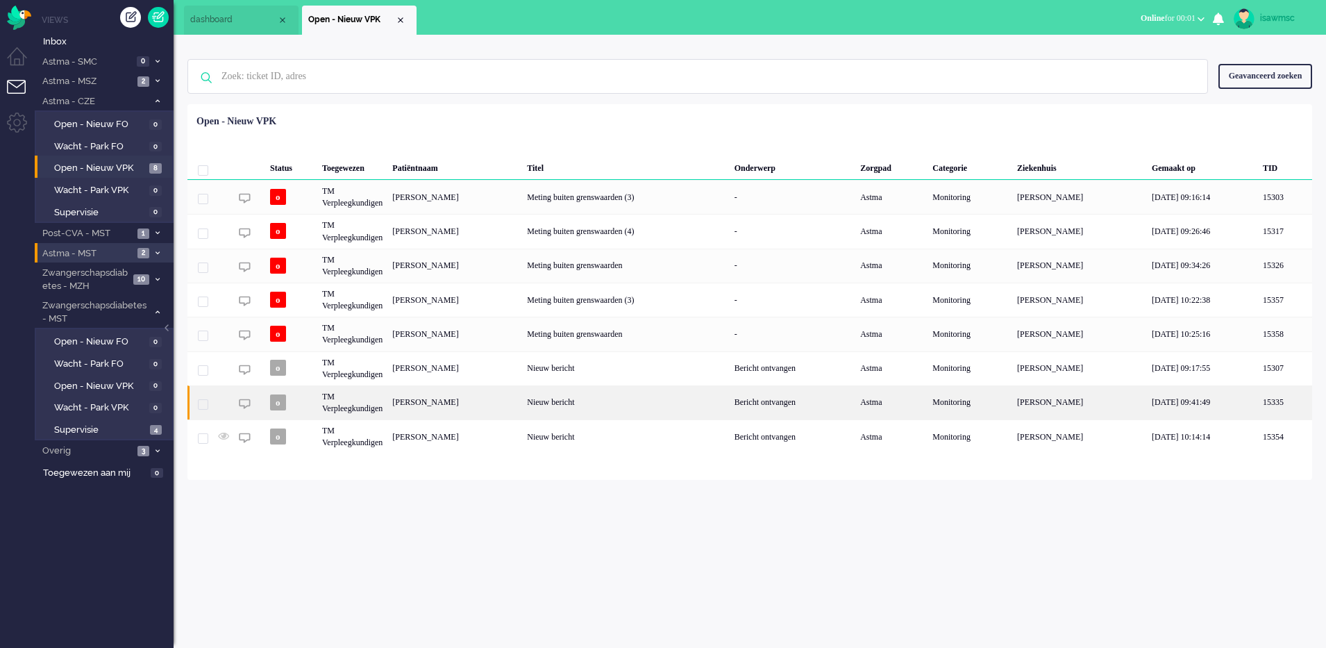
click at [522, 401] on div "Maria Anna Henrica Cornelia Kiemeneij" at bounding box center [454, 402] width 135 height 34
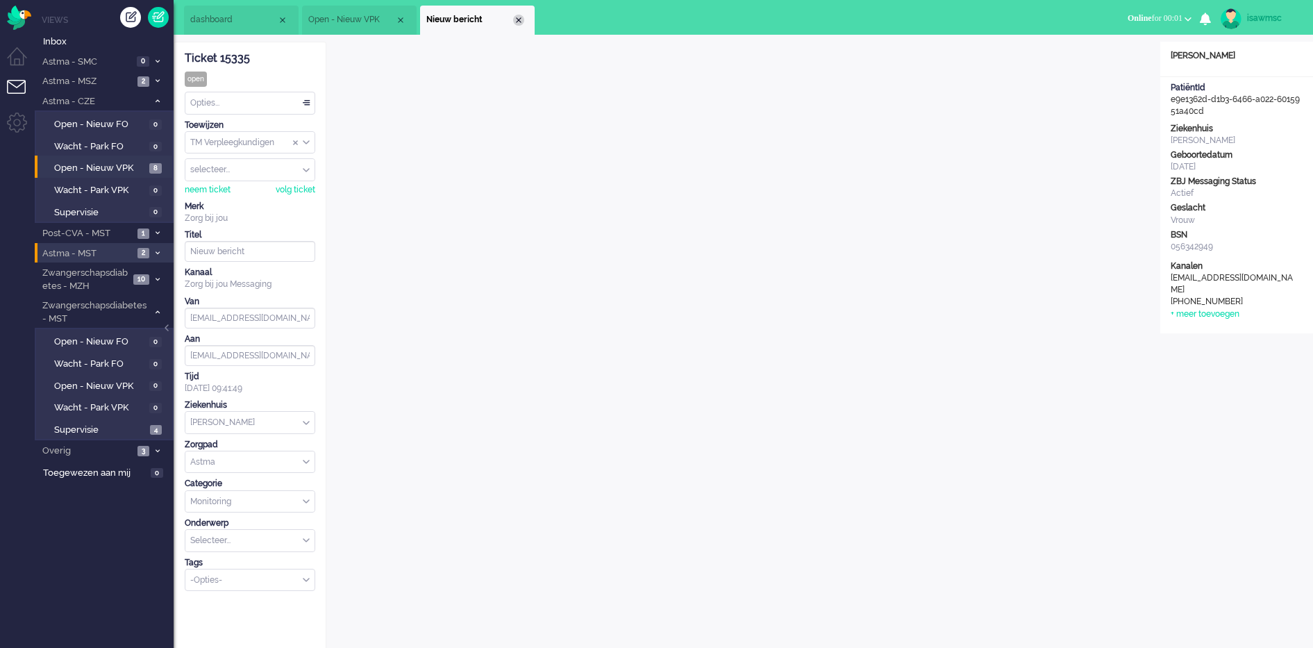
click at [513, 17] on div "Close tab" at bounding box center [518, 20] width 11 height 11
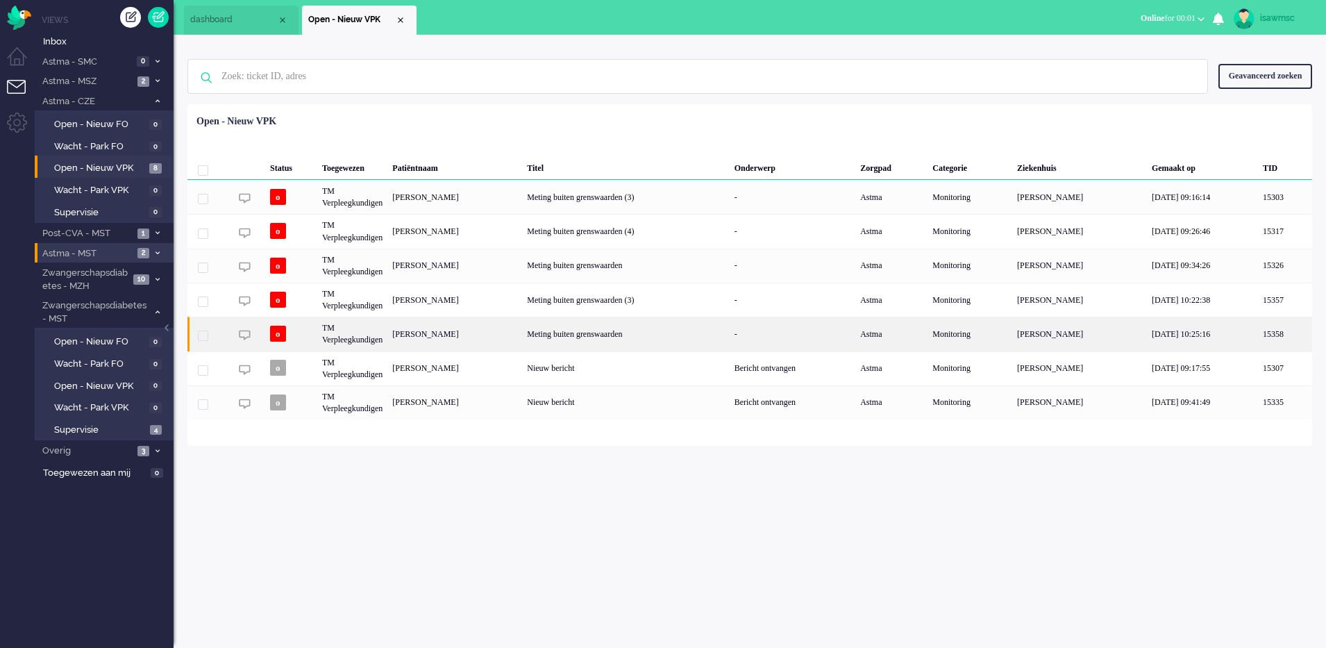
click at [517, 341] on div "Johanna Gerdina Catharina Maria Heefer" at bounding box center [454, 334] width 135 height 34
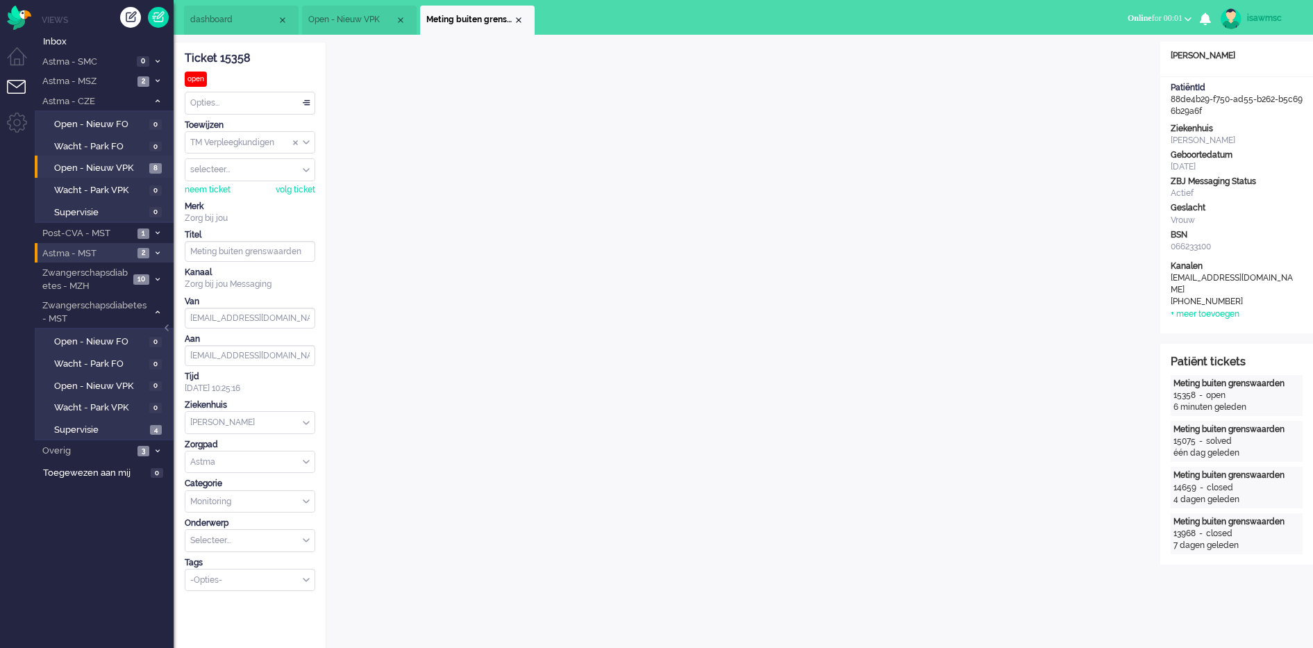
click at [521, 13] on li "Meting buiten grenswaarden" at bounding box center [477, 20] width 115 height 29
click at [521, 17] on div "Close tab" at bounding box center [518, 20] width 11 height 11
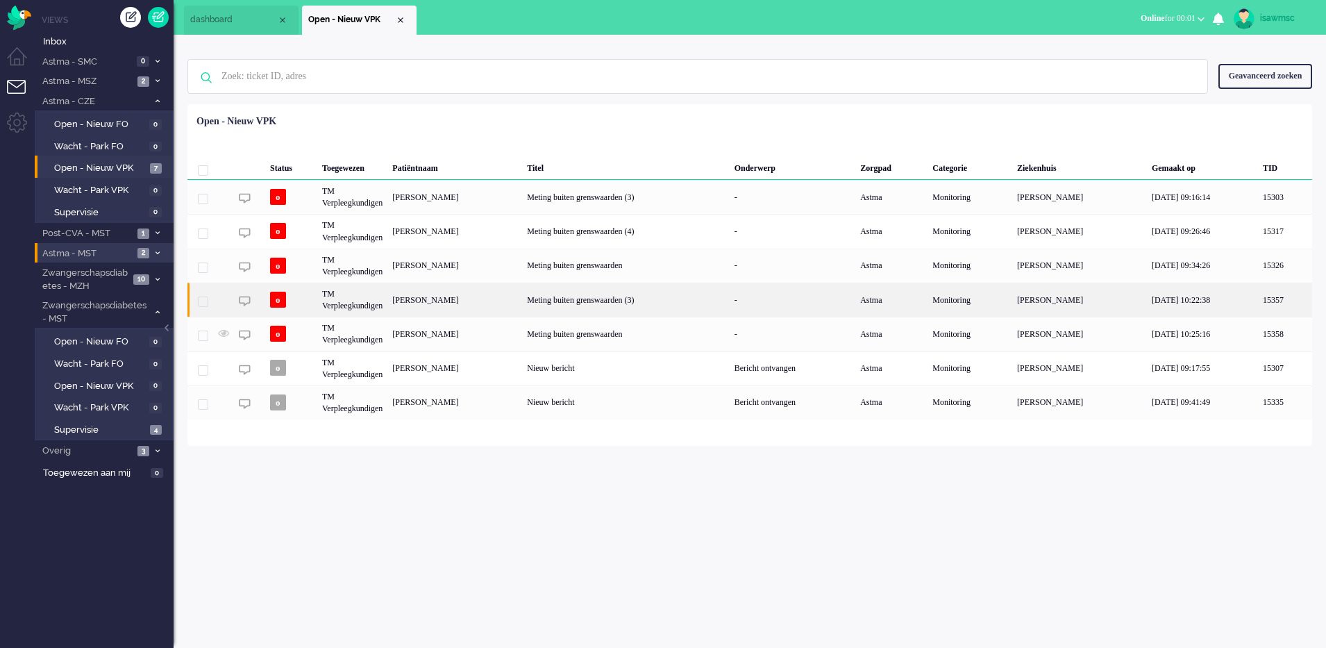
click at [488, 302] on div "Hubertus Antonius Johannes van Erp" at bounding box center [454, 300] width 135 height 34
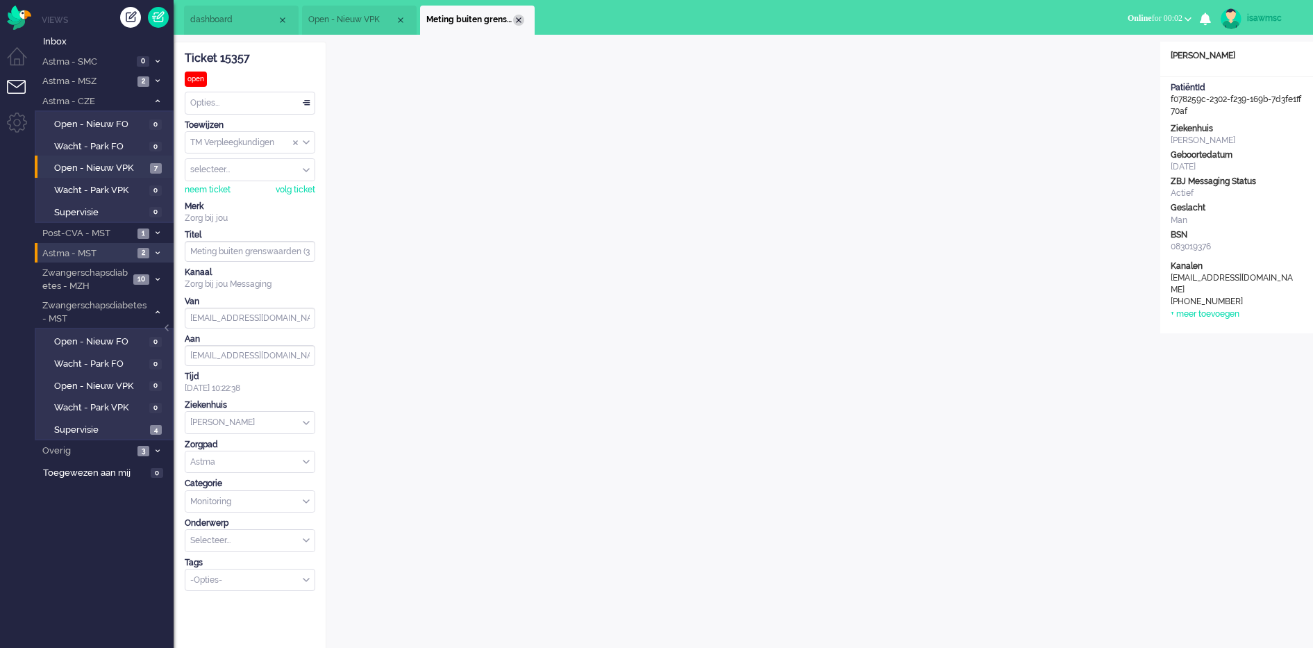
click at [519, 20] on div "Close tab" at bounding box center [518, 20] width 11 height 11
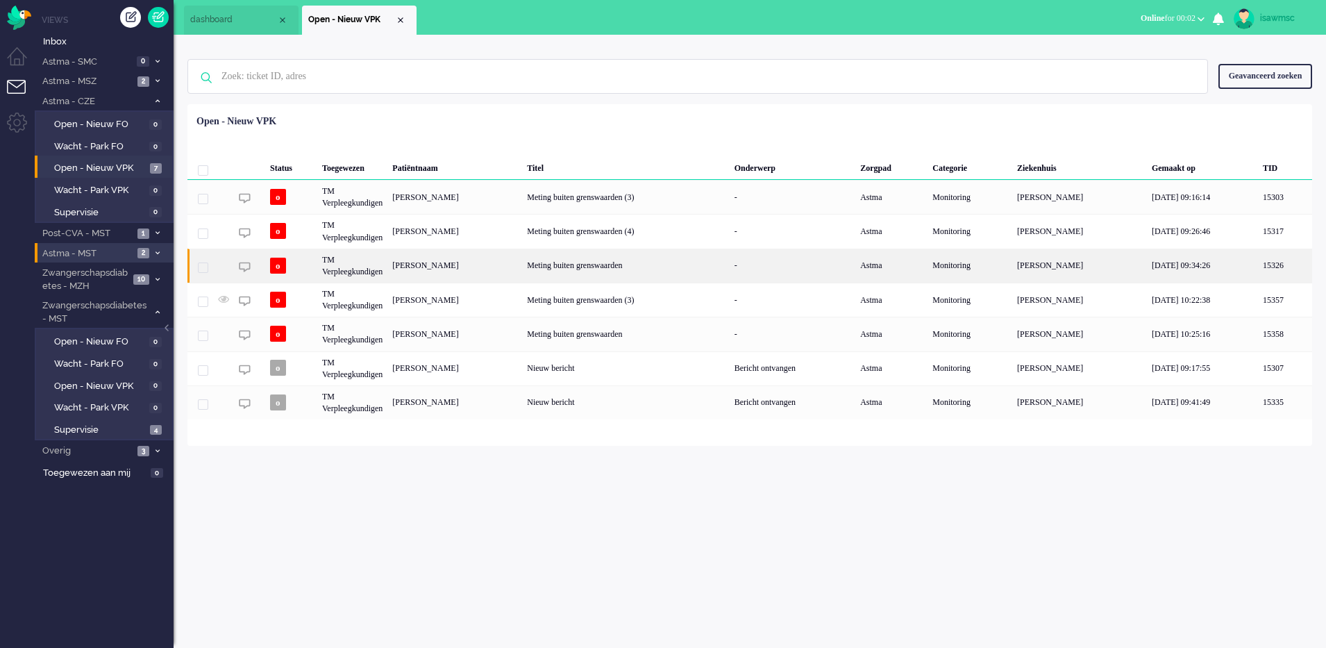
click at [522, 265] on div "Antonetta Maria Josephina Spierings" at bounding box center [454, 266] width 135 height 34
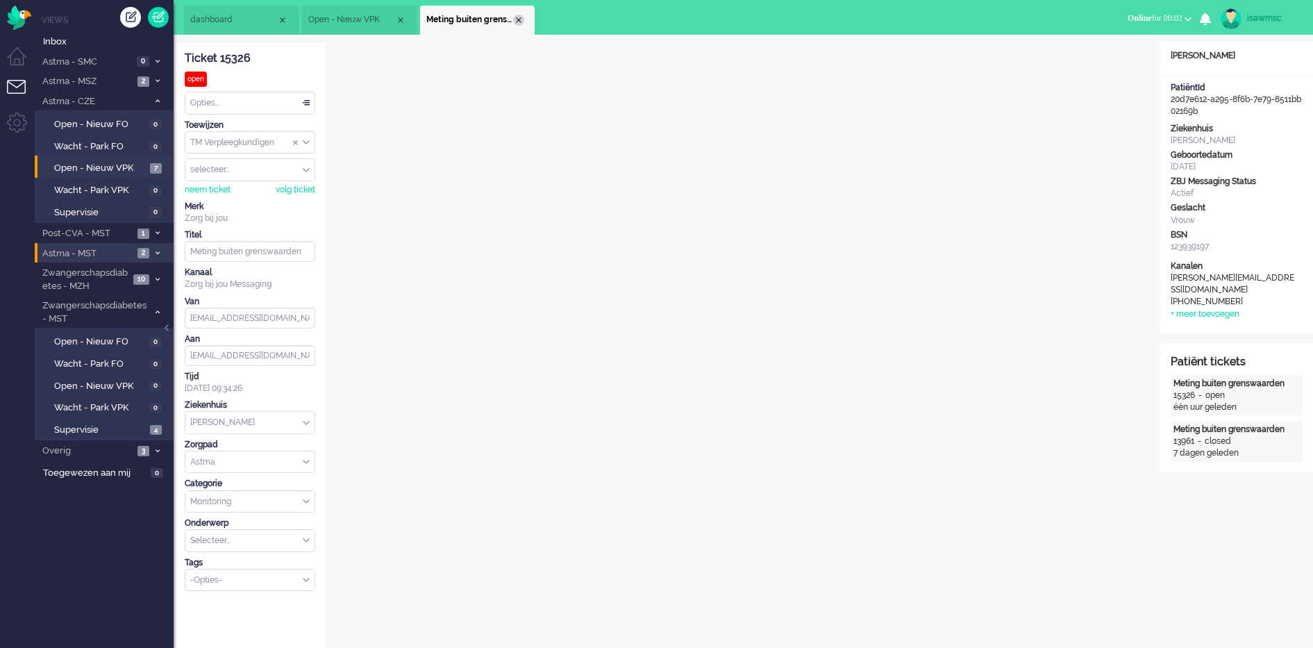
click at [514, 21] on div "Close tab" at bounding box center [518, 20] width 11 height 11
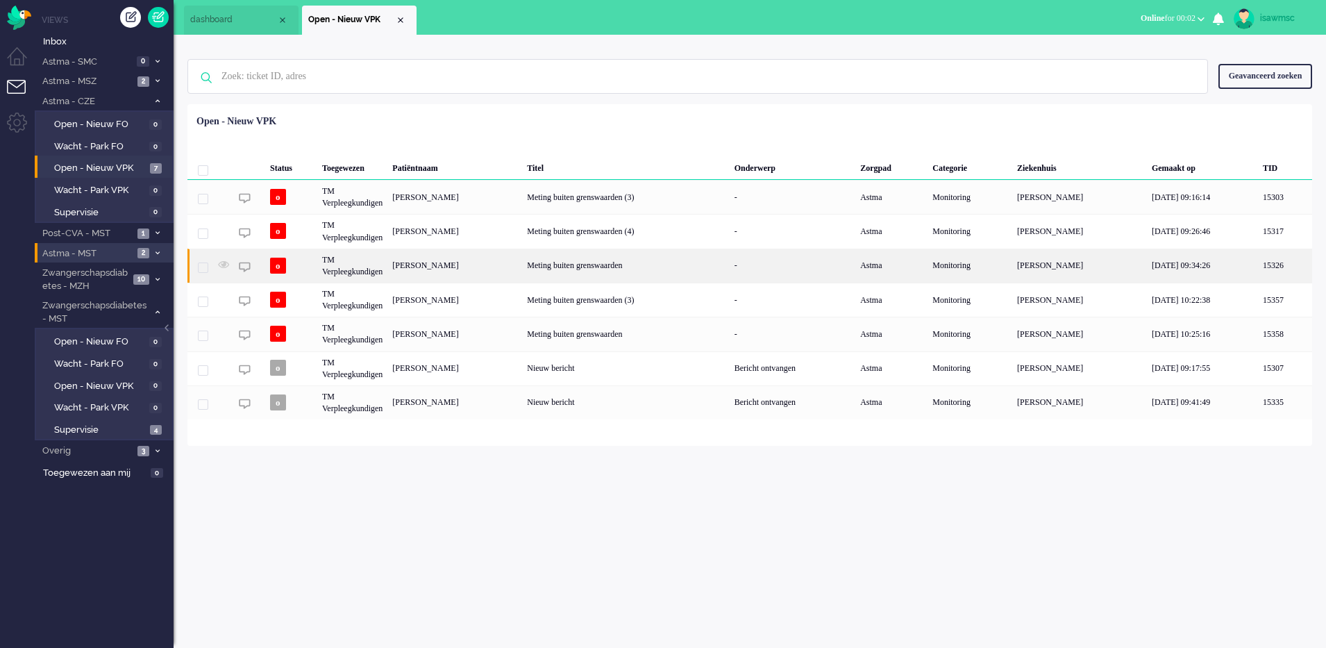
click at [446, 265] on div "Antonetta Maria Josephina Spierings" at bounding box center [454, 266] width 135 height 34
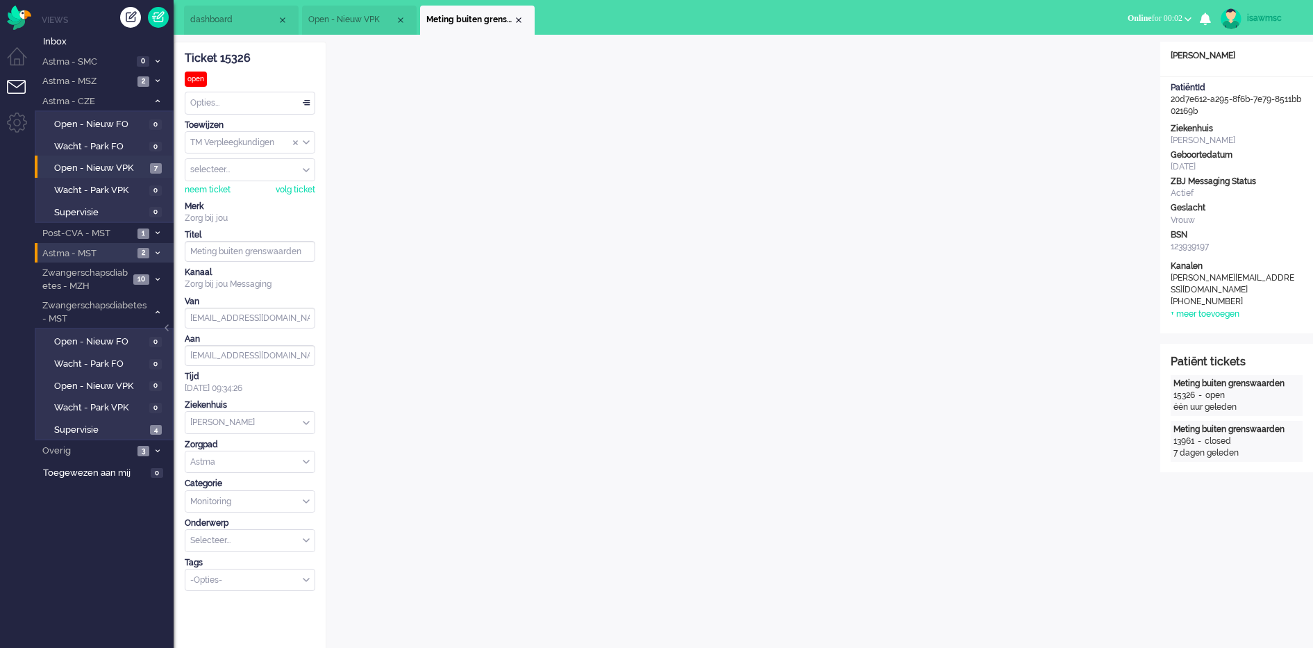
scroll to position [19, 0]
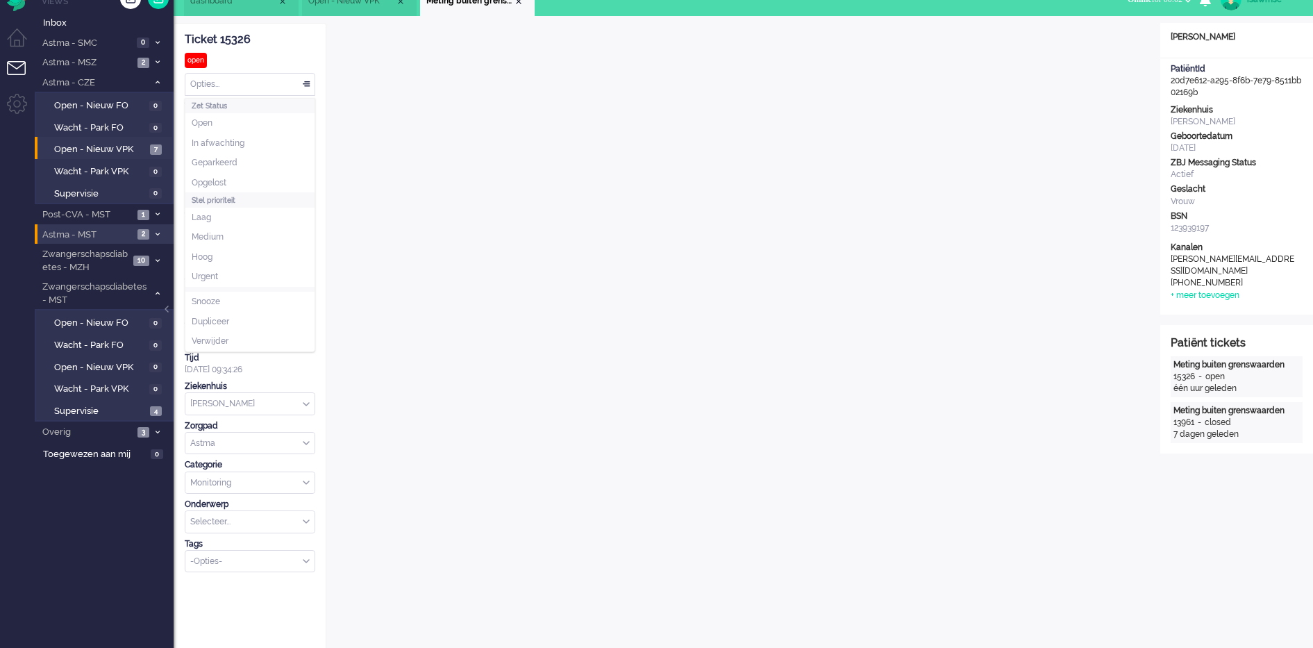
click at [254, 89] on div "Opties..." at bounding box center [249, 85] width 129 height 22
click at [235, 181] on li "Opgelost" at bounding box center [249, 183] width 129 height 20
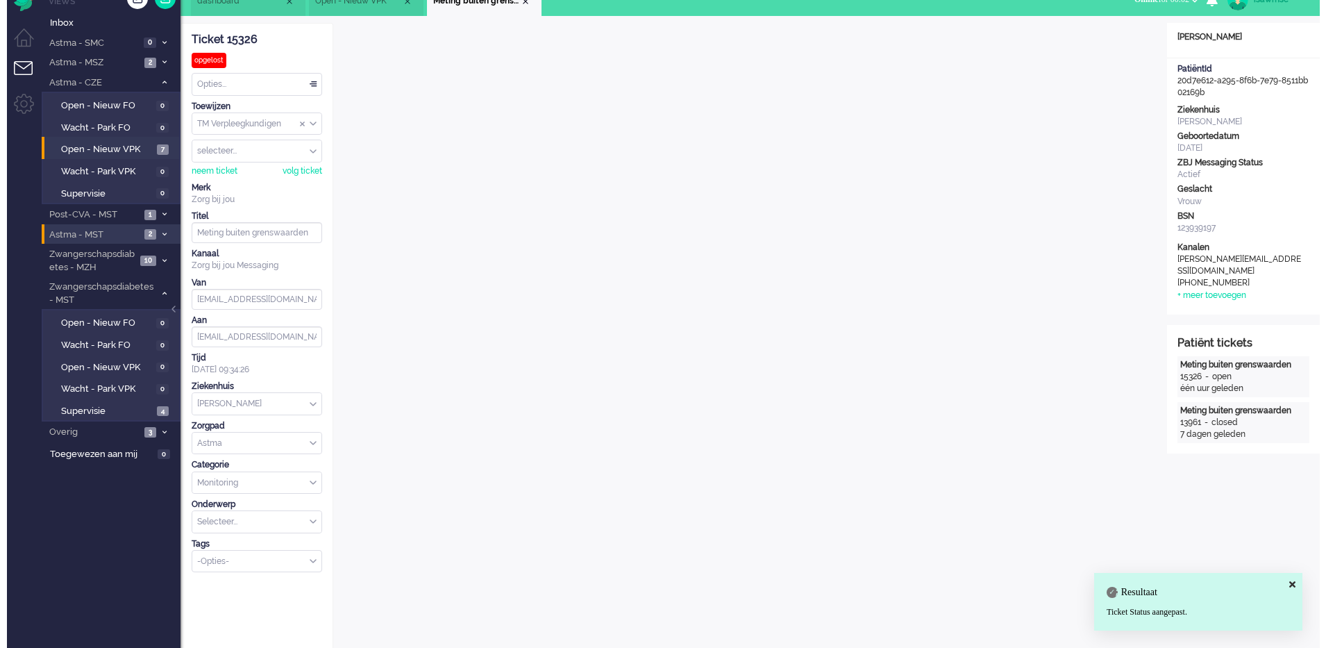
scroll to position [0, 0]
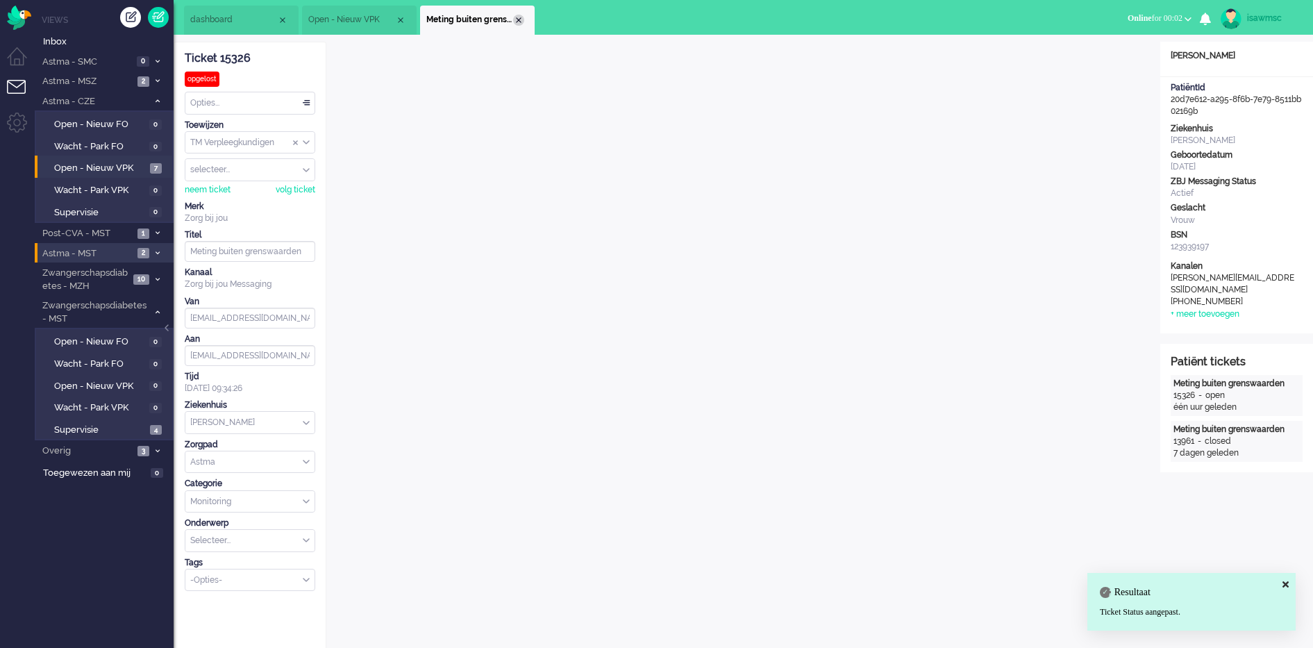
click at [521, 20] on div "Close tab" at bounding box center [518, 20] width 11 height 11
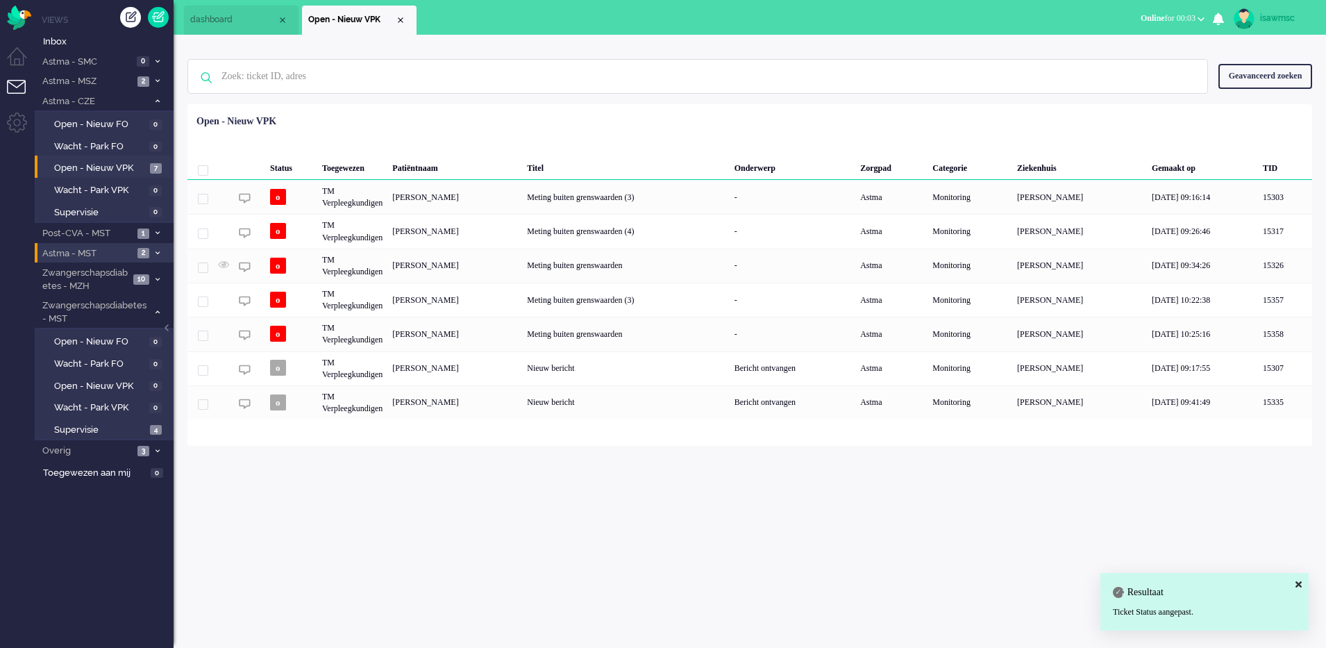
click at [454, 494] on div "isawmsc Thuis Ticket Csat Mijn gemiddelde cijfer Deze week - Ticket Bijdragen P…" at bounding box center [750, 341] width 1152 height 613
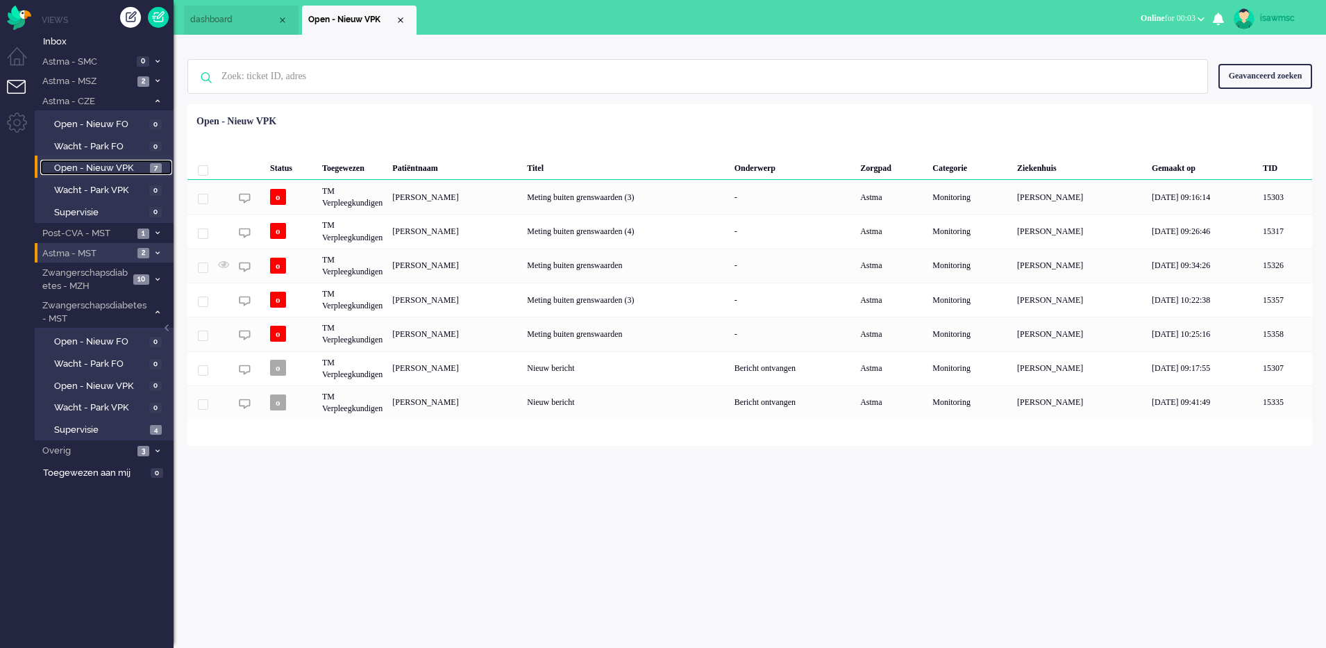
click at [150, 169] on span "7" at bounding box center [156, 168] width 12 height 10
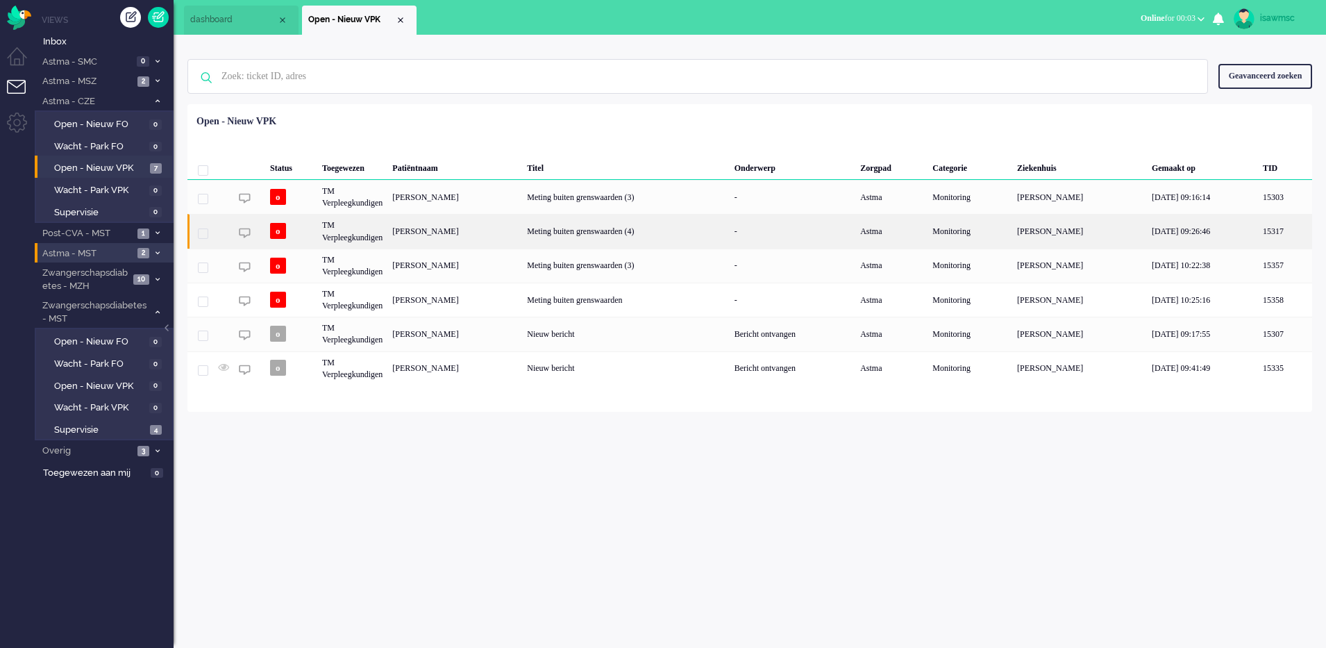
click at [476, 232] on div "Thieu Hofkes" at bounding box center [454, 231] width 135 height 34
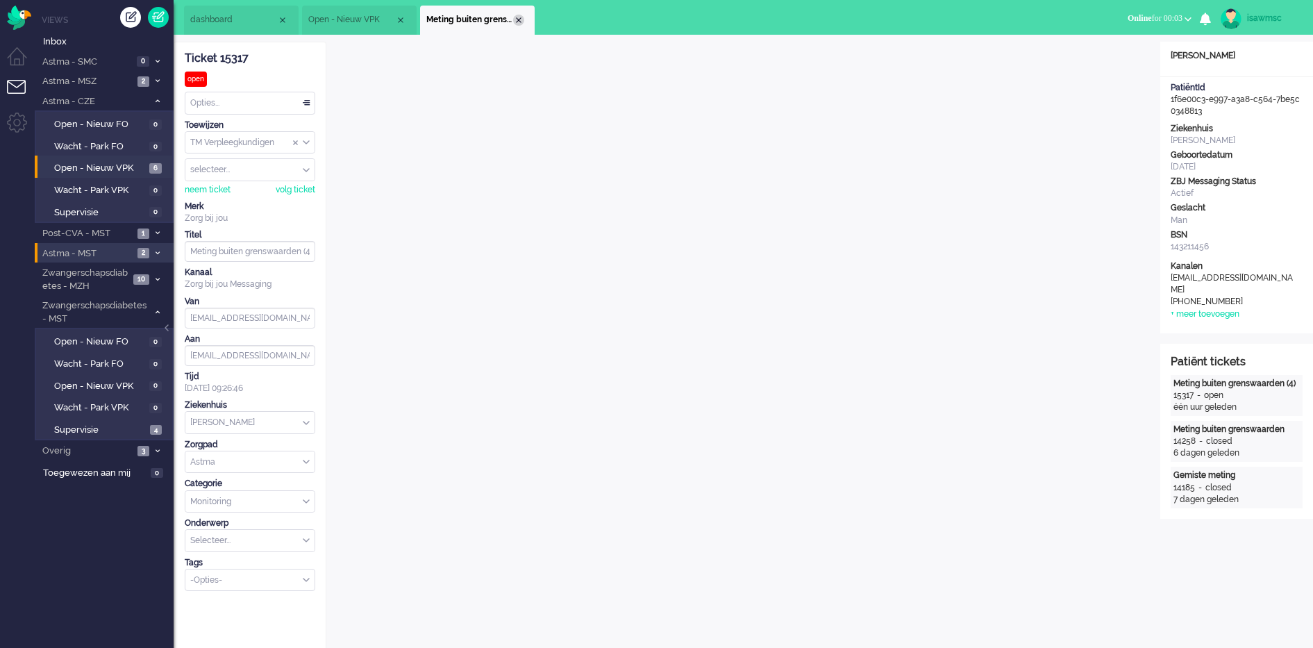
click at [519, 17] on div "Close tab" at bounding box center [518, 20] width 11 height 11
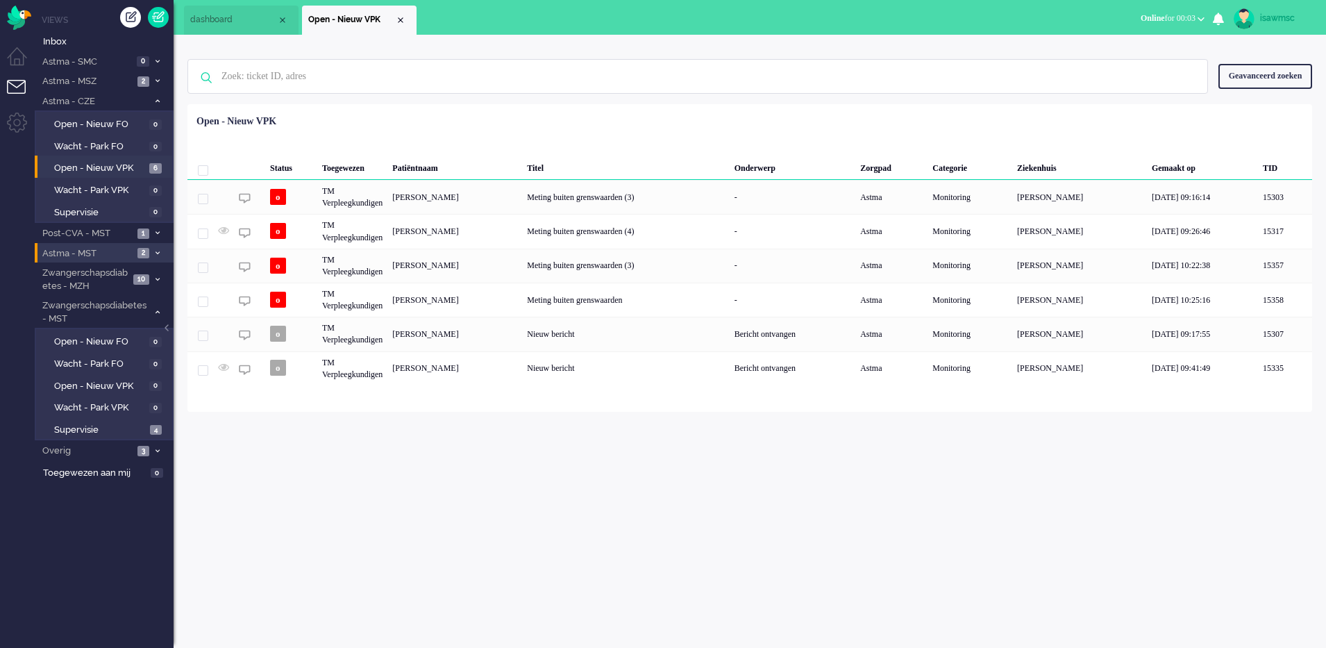
click at [467, 101] on div "Geen zoekresultaten Probeer nog eens Geavanceerd zoeken Geavanceerd zoeken Tick…" at bounding box center [749, 77] width 1125 height 56
click at [148, 382] on link "Open - Nieuw VPK 0" at bounding box center [106, 385] width 132 height 15
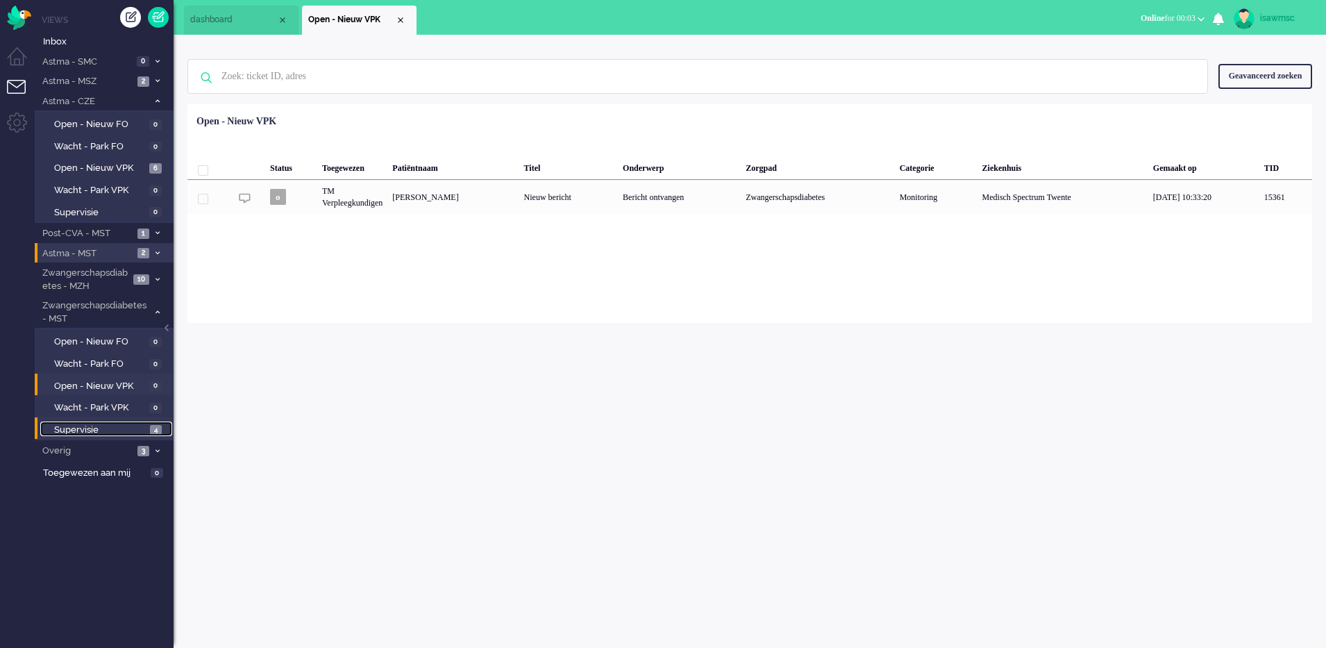
click at [144, 435] on span "Supervisie" at bounding box center [100, 429] width 92 height 13
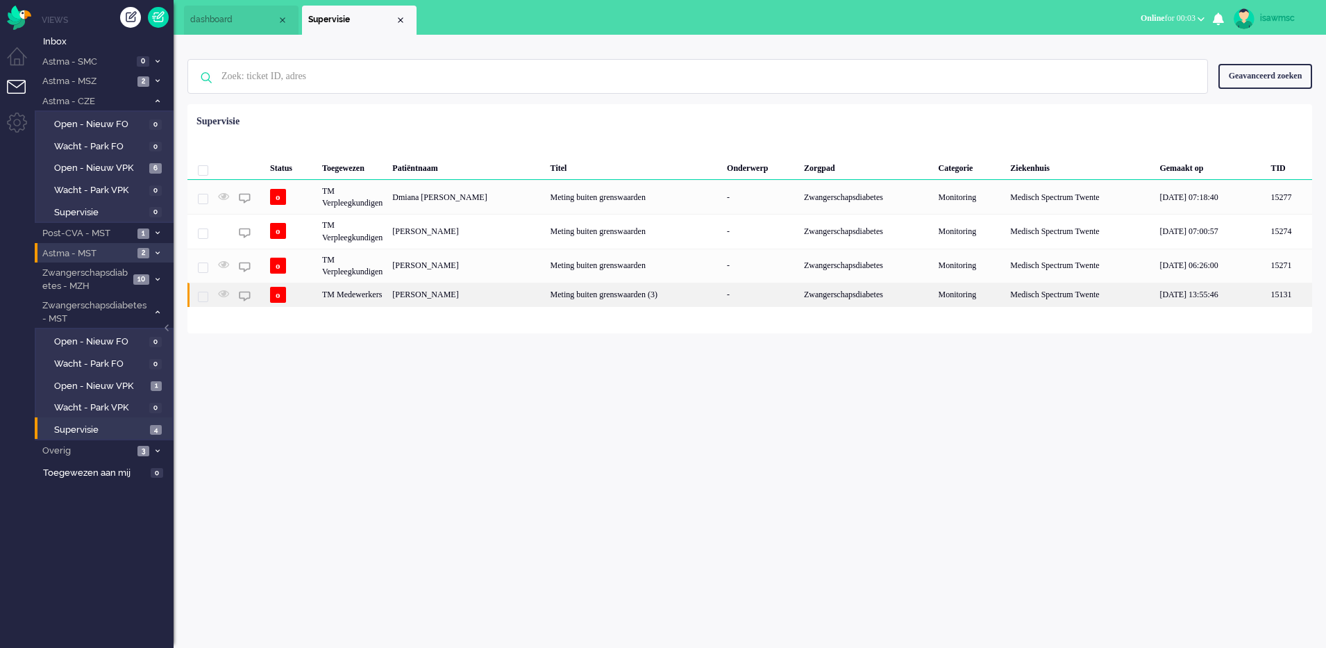
click at [418, 295] on div "Melissa Tatjana Vonder" at bounding box center [466, 295] width 158 height 24
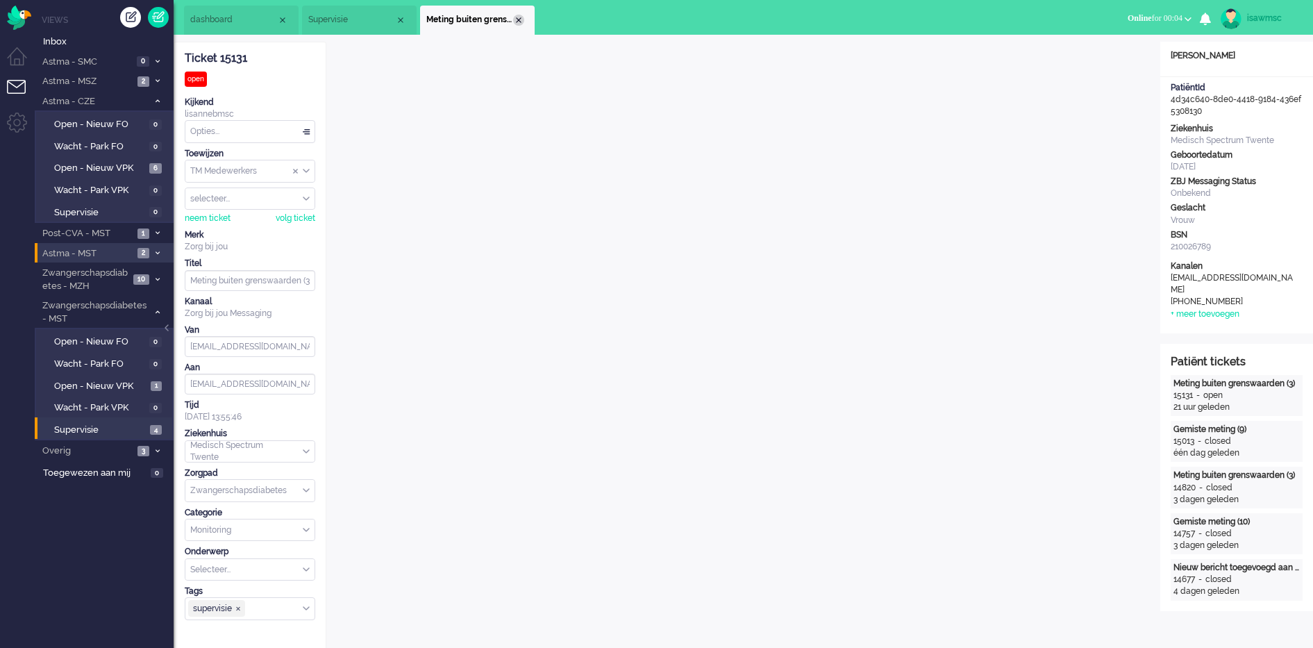
click at [519, 22] on div "Close tab" at bounding box center [518, 20] width 11 height 11
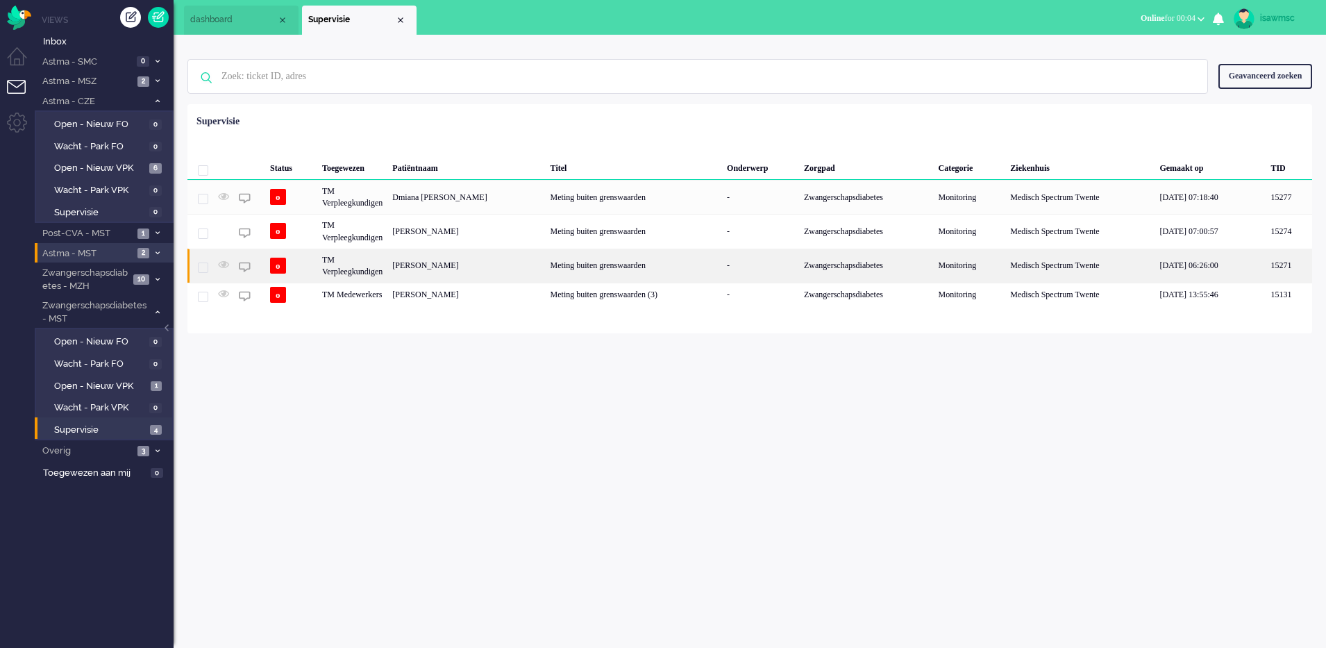
click at [467, 267] on div "Marit Delcour" at bounding box center [466, 266] width 158 height 34
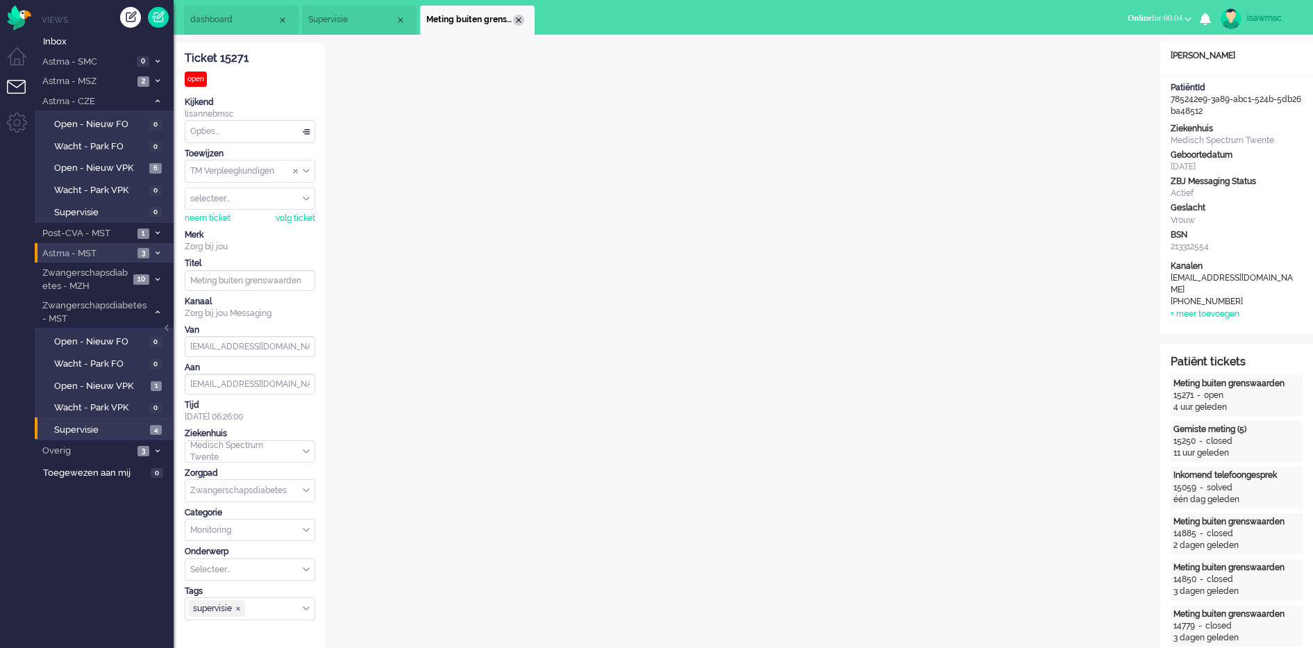
click at [517, 24] on div "Close tab" at bounding box center [518, 20] width 11 height 11
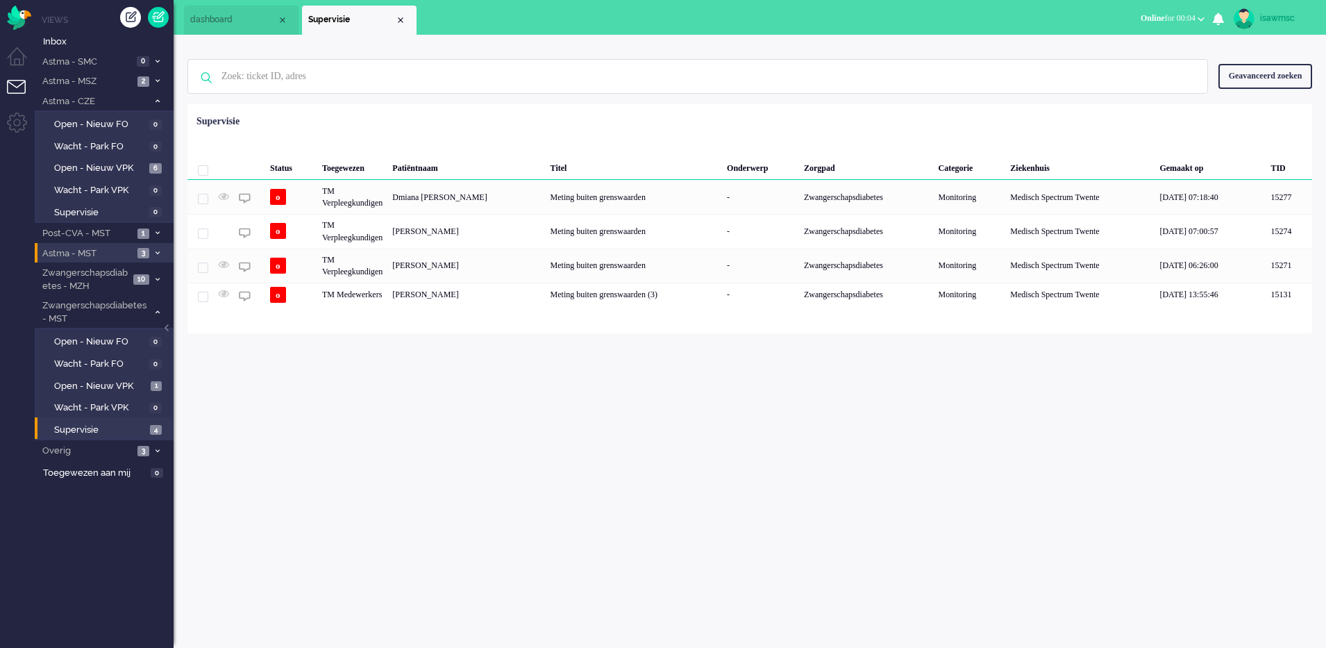
click at [383, 131] on div "Geselecteerd 0 Set Status: open pending holding solved Verwijder Selecteer... U…" at bounding box center [749, 138] width 1125 height 27
click at [151, 390] on span "1" at bounding box center [156, 386] width 11 height 10
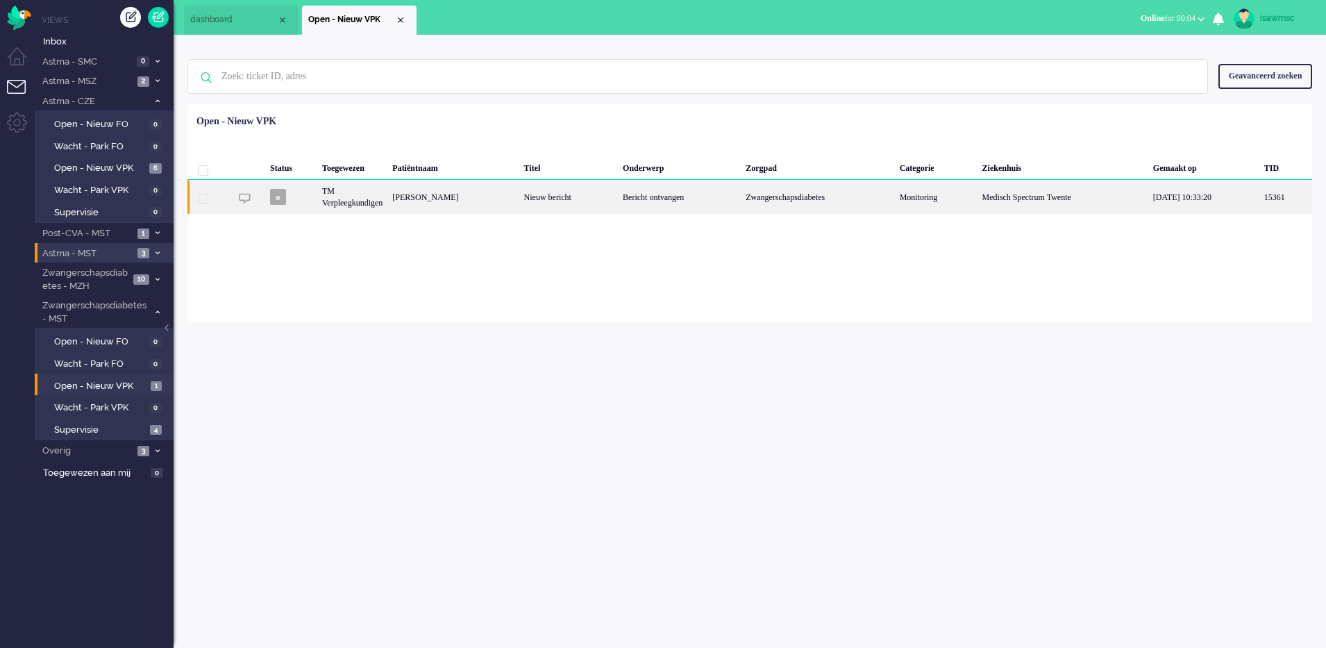
click at [463, 199] on div "Marisol Cheryl Bunskoek" at bounding box center [452, 197] width 131 height 34
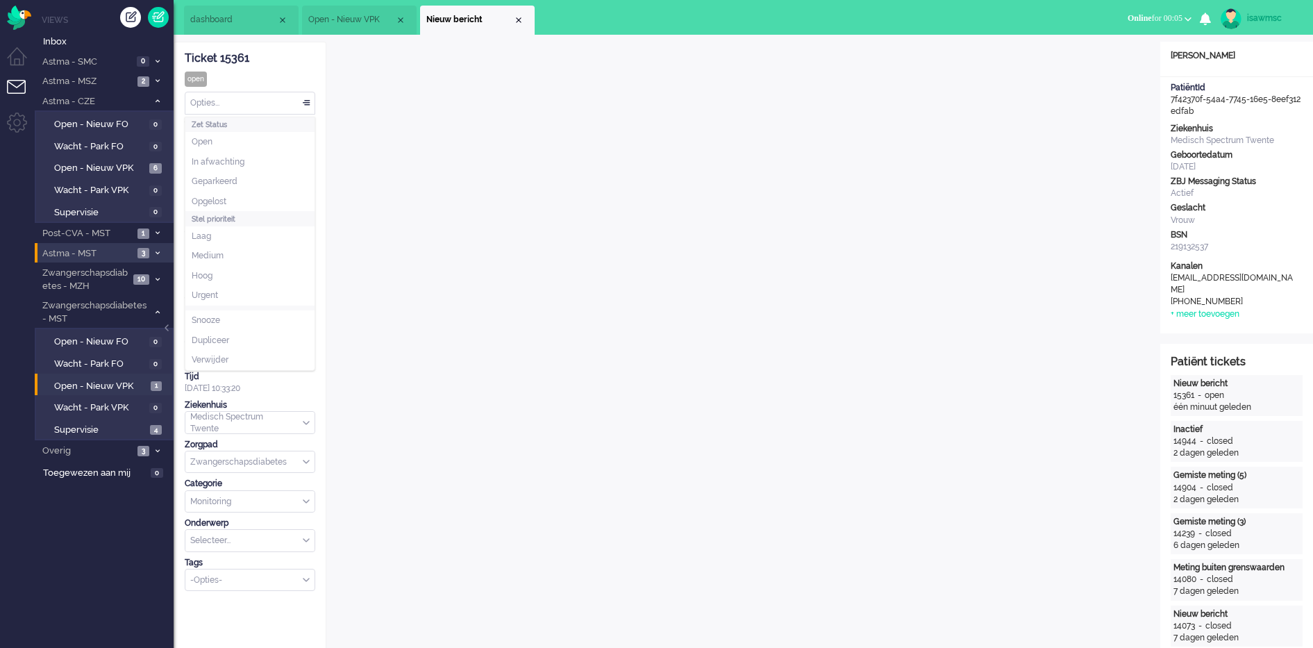
click at [305, 101] on div "Opties..." at bounding box center [249, 103] width 129 height 22
click at [246, 194] on li "Opgelost" at bounding box center [249, 202] width 129 height 20
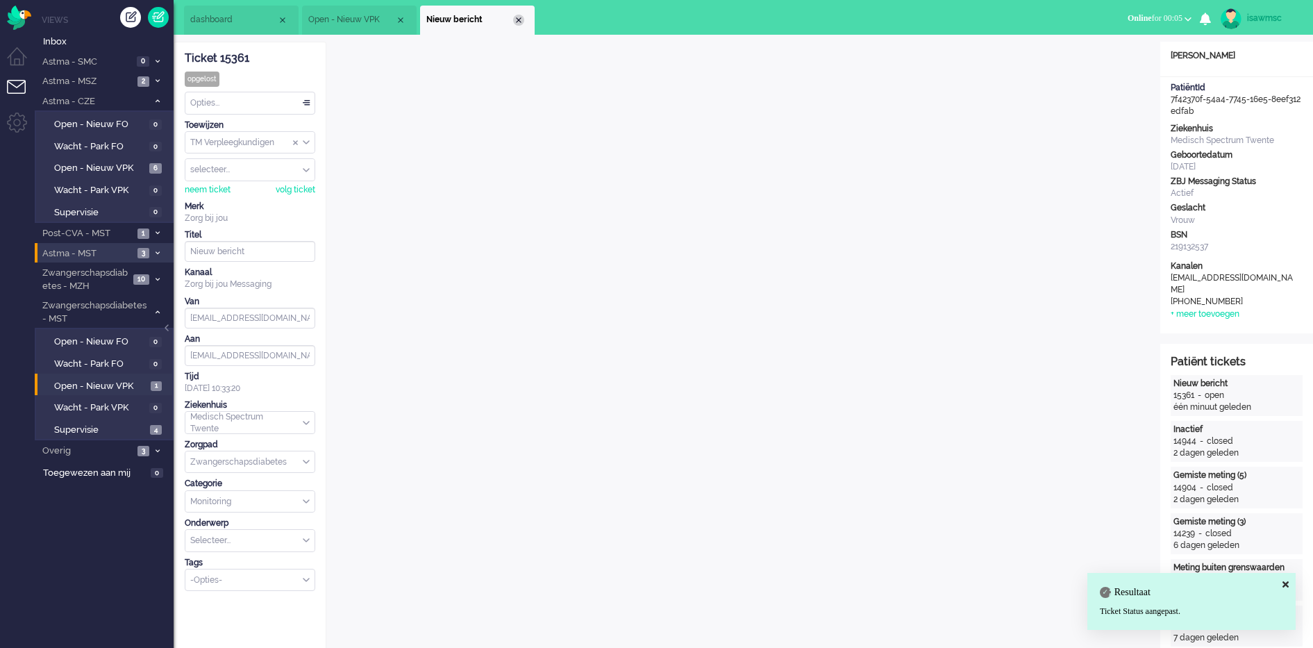
click at [518, 22] on div "Close tab" at bounding box center [518, 20] width 11 height 11
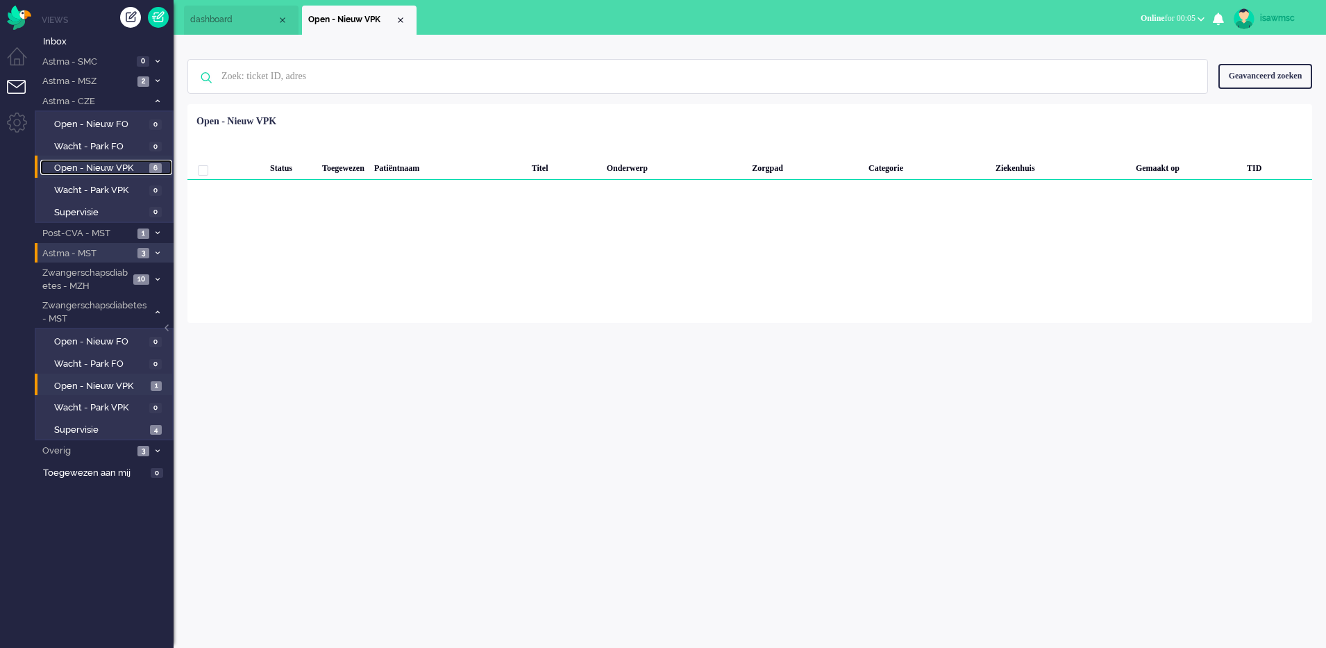
click at [153, 169] on span "6" at bounding box center [155, 168] width 12 height 10
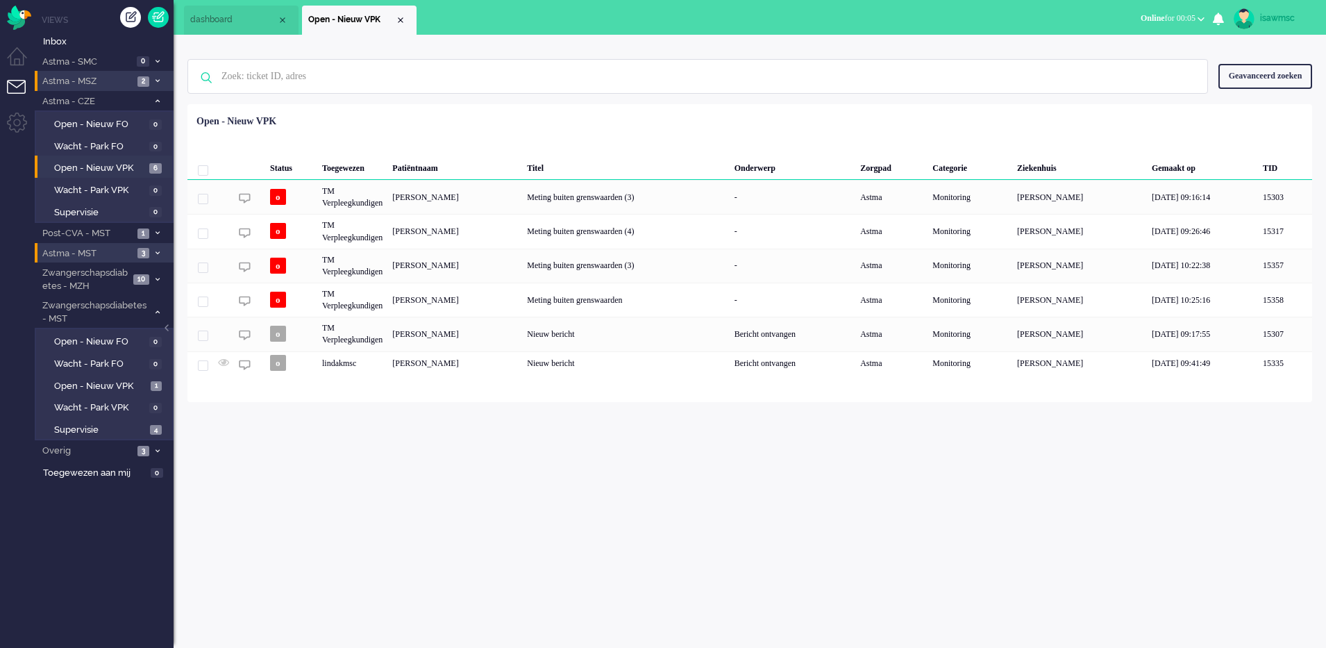
click at [144, 87] on li "Astma - MSZ 2" at bounding box center [104, 81] width 139 height 20
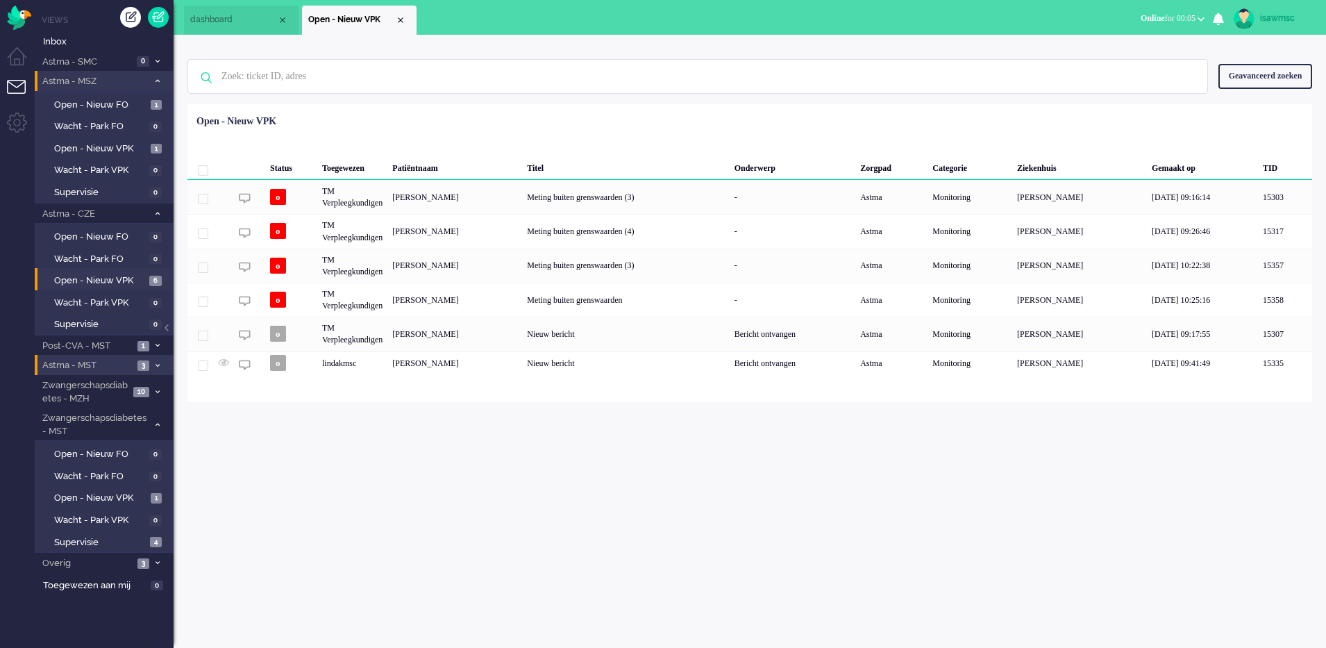
click at [144, 87] on span "Astma - MSZ" at bounding box center [94, 81] width 108 height 13
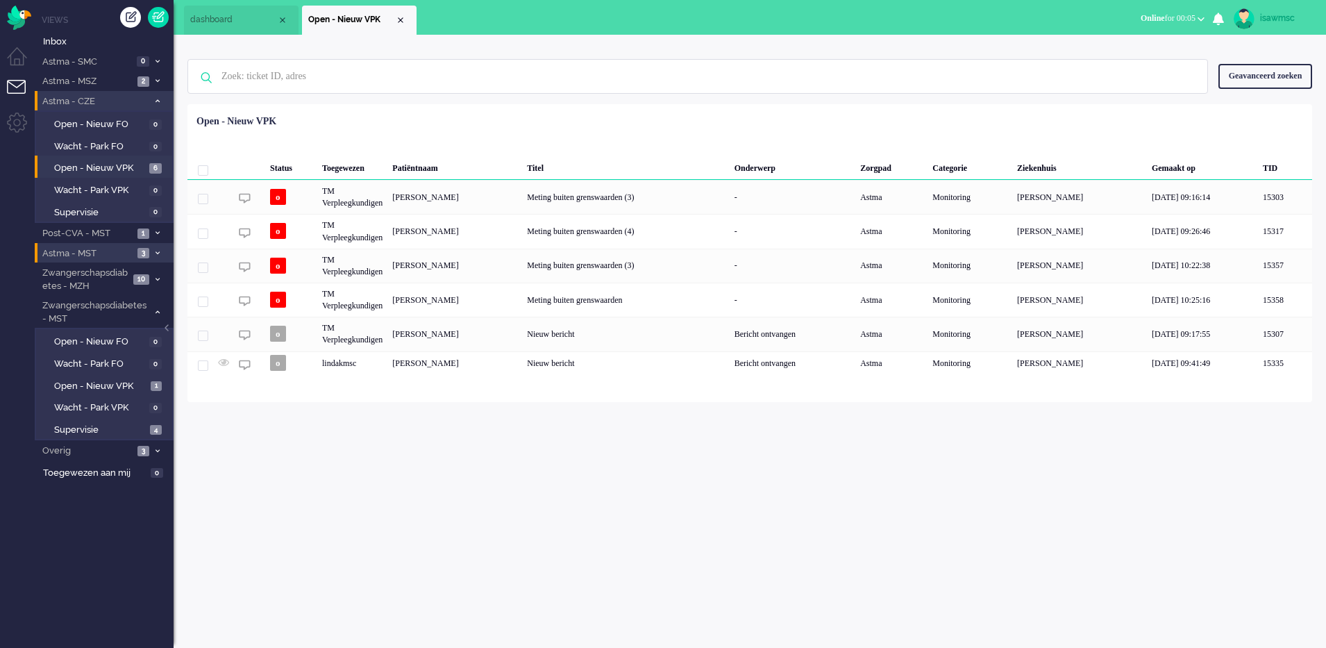
click at [160, 95] on li "Astma - CZE 6" at bounding box center [104, 101] width 139 height 20
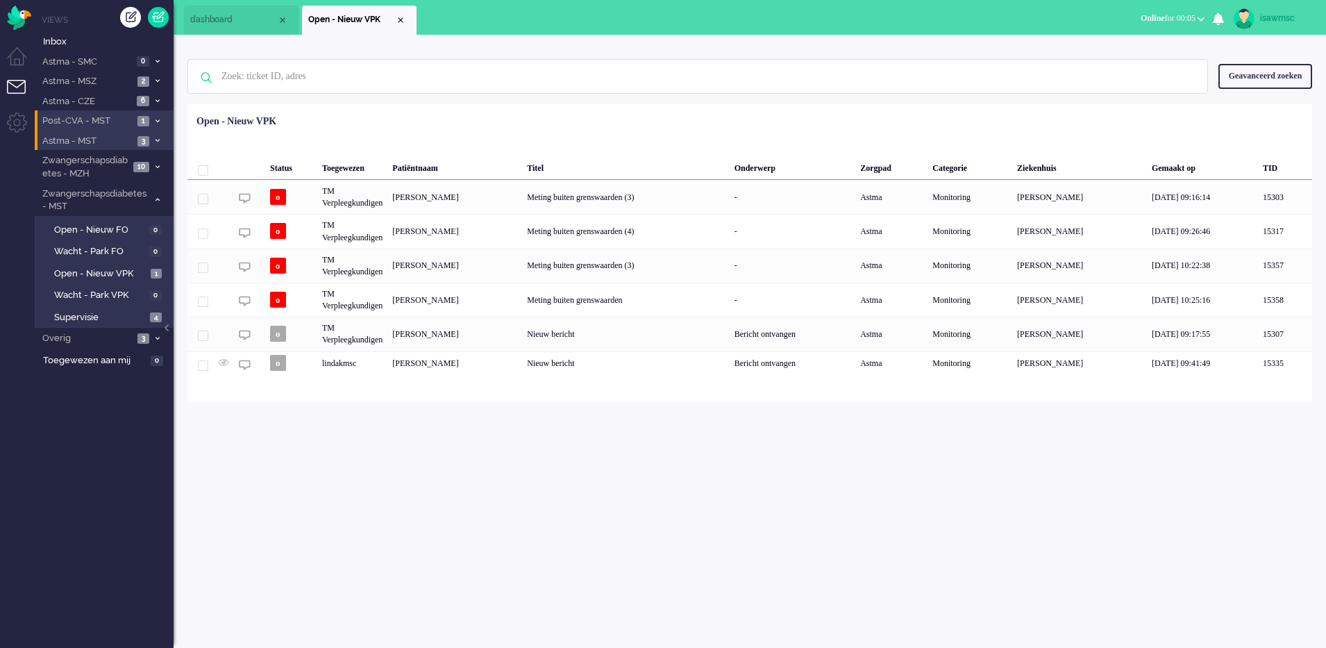
click at [156, 121] on icon at bounding box center [158, 121] width 4 height 5
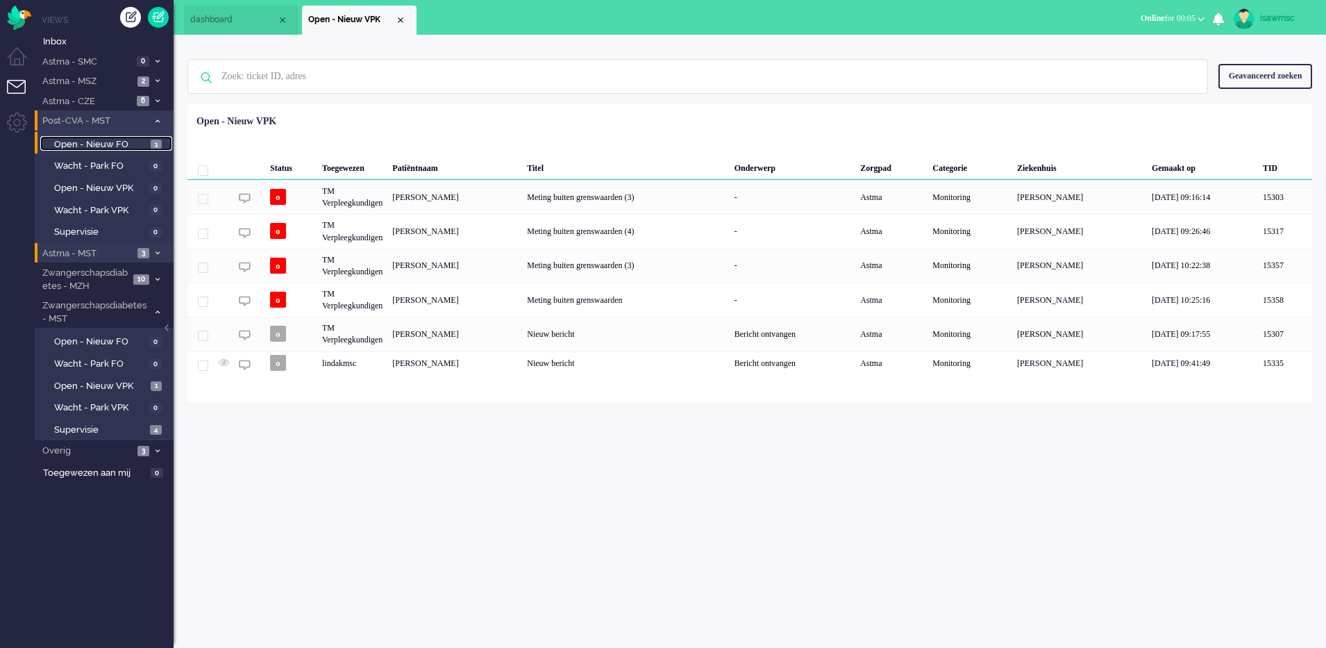
click at [146, 143] on span "Open - Nieuw FO" at bounding box center [100, 144] width 93 height 13
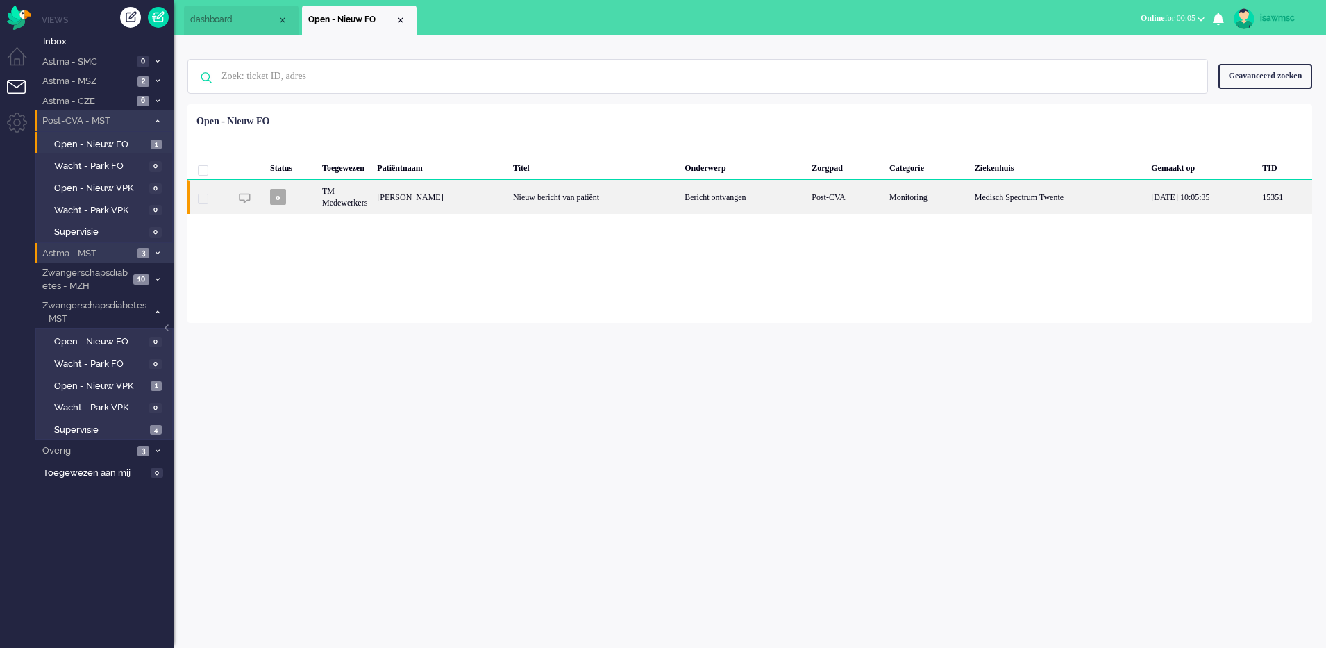
click at [412, 206] on div "MAIKEL Aarninkhof" at bounding box center [440, 197] width 136 height 34
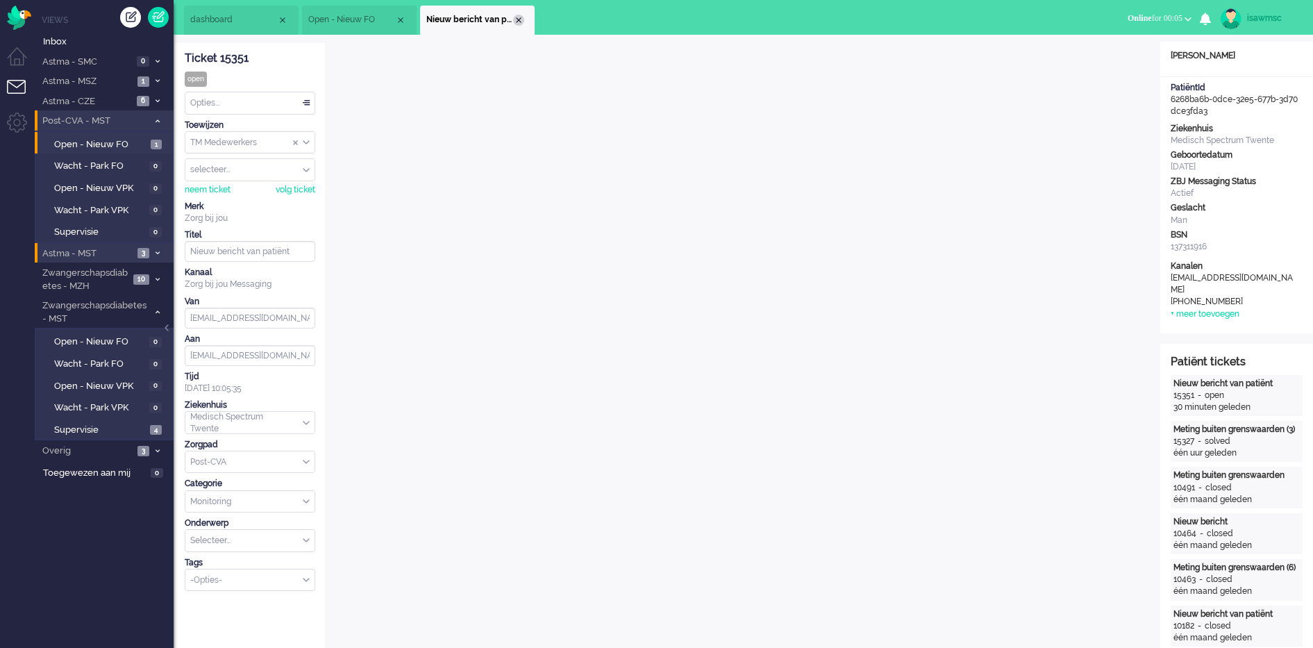
click at [517, 17] on div "Close tab" at bounding box center [518, 20] width 11 height 11
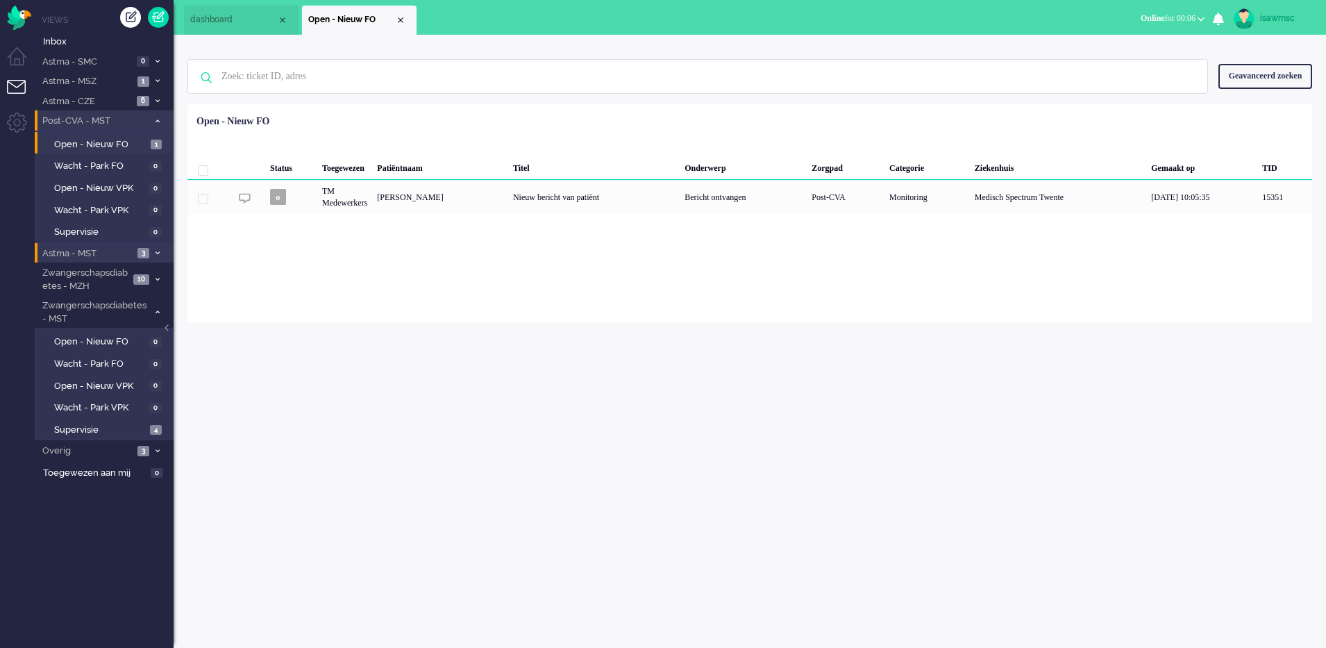
click at [159, 119] on icon at bounding box center [158, 121] width 4 height 5
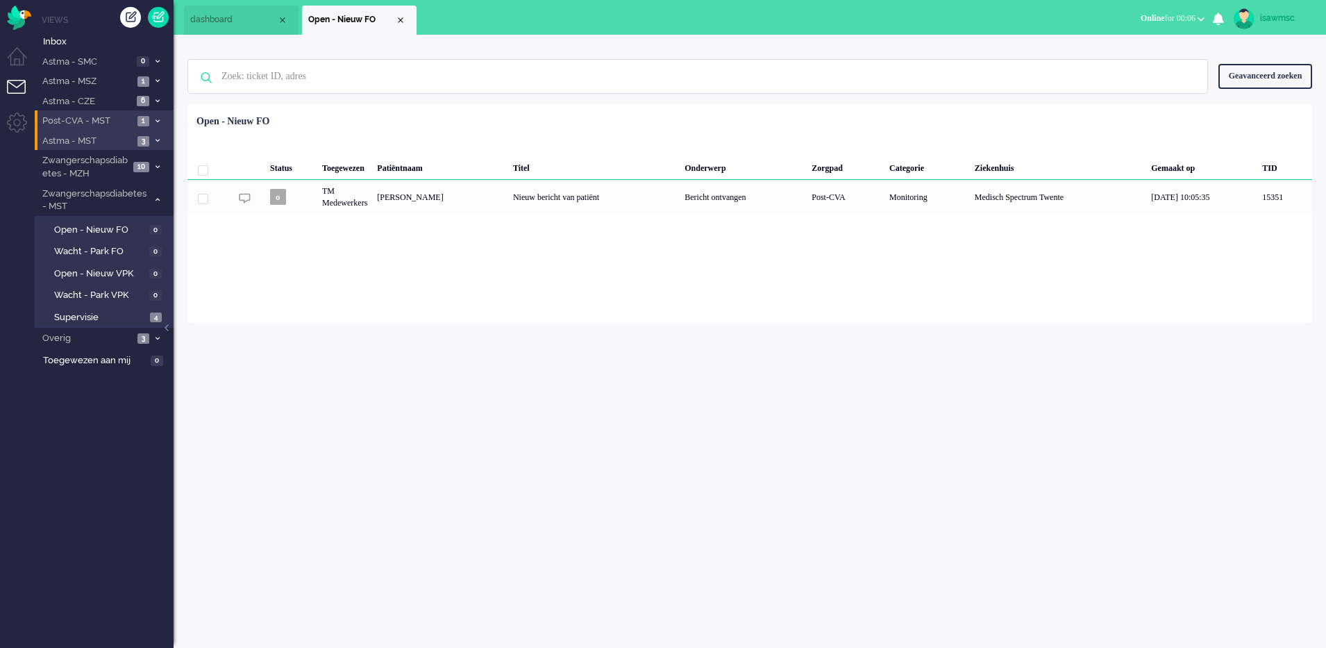
click at [158, 140] on icon at bounding box center [158, 140] width 4 height 5
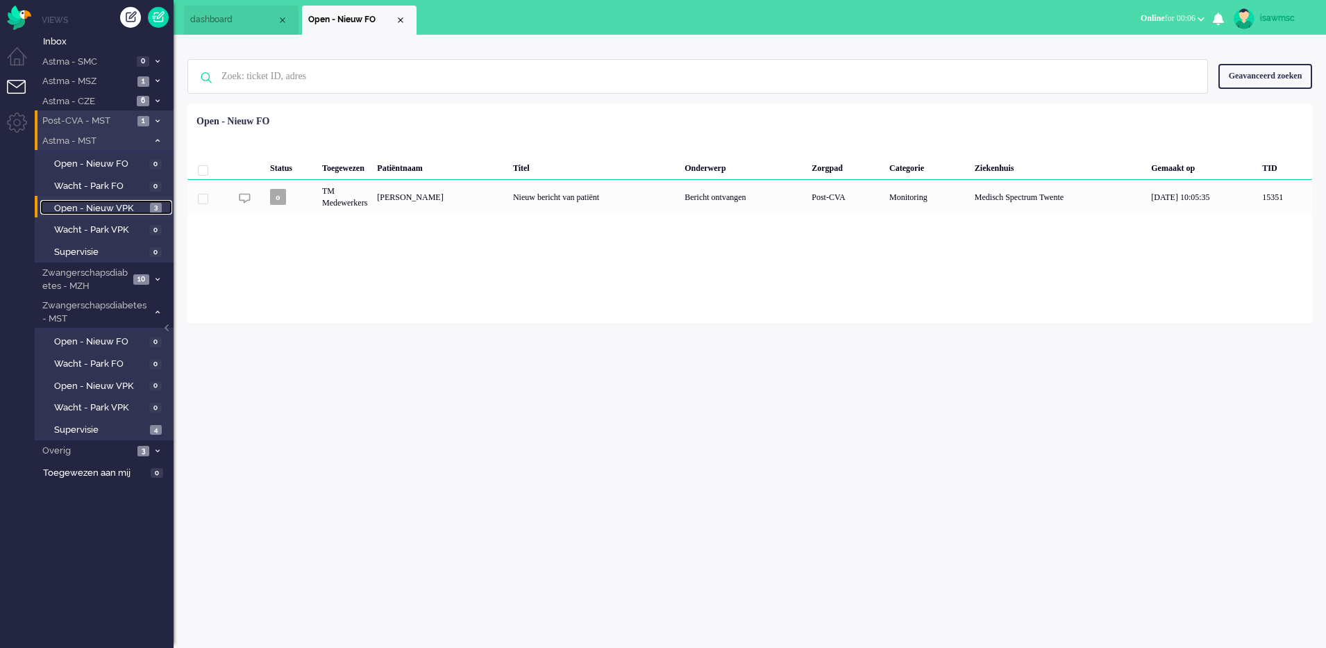
click at [149, 203] on link "Open - Nieuw VPK 3" at bounding box center [106, 207] width 132 height 15
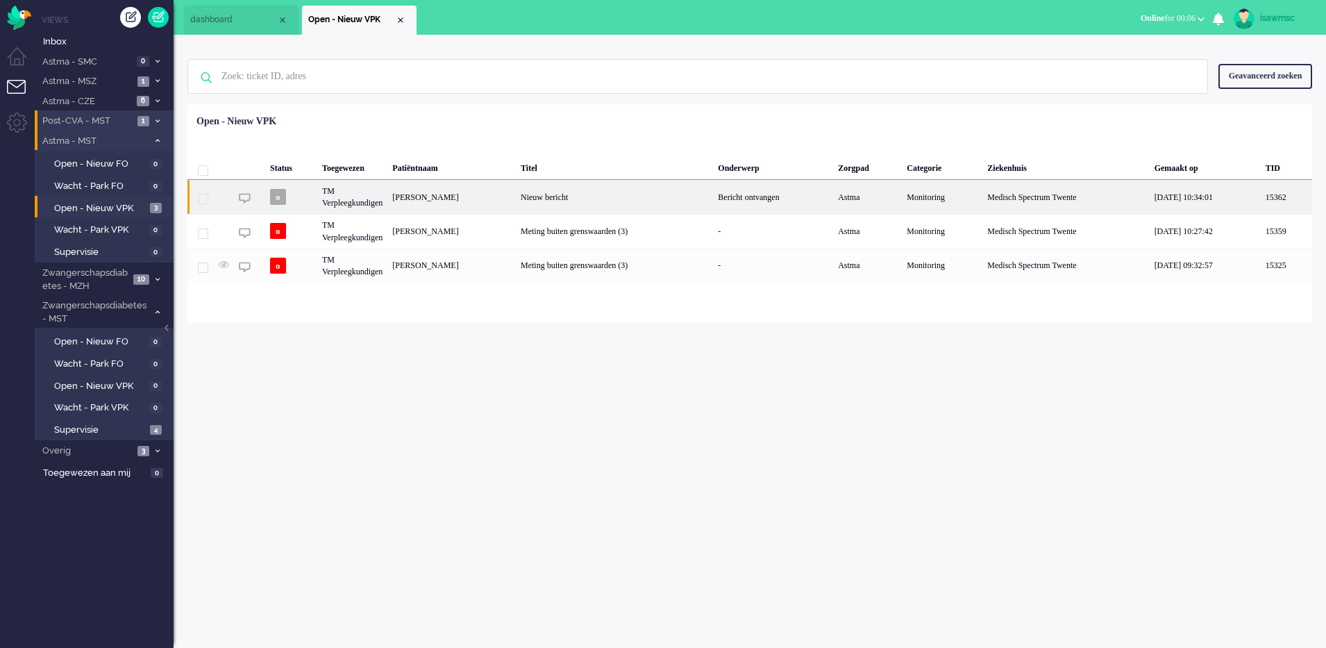
click at [487, 196] on div "Irma Constance Maria Bevers" at bounding box center [451, 197] width 128 height 34
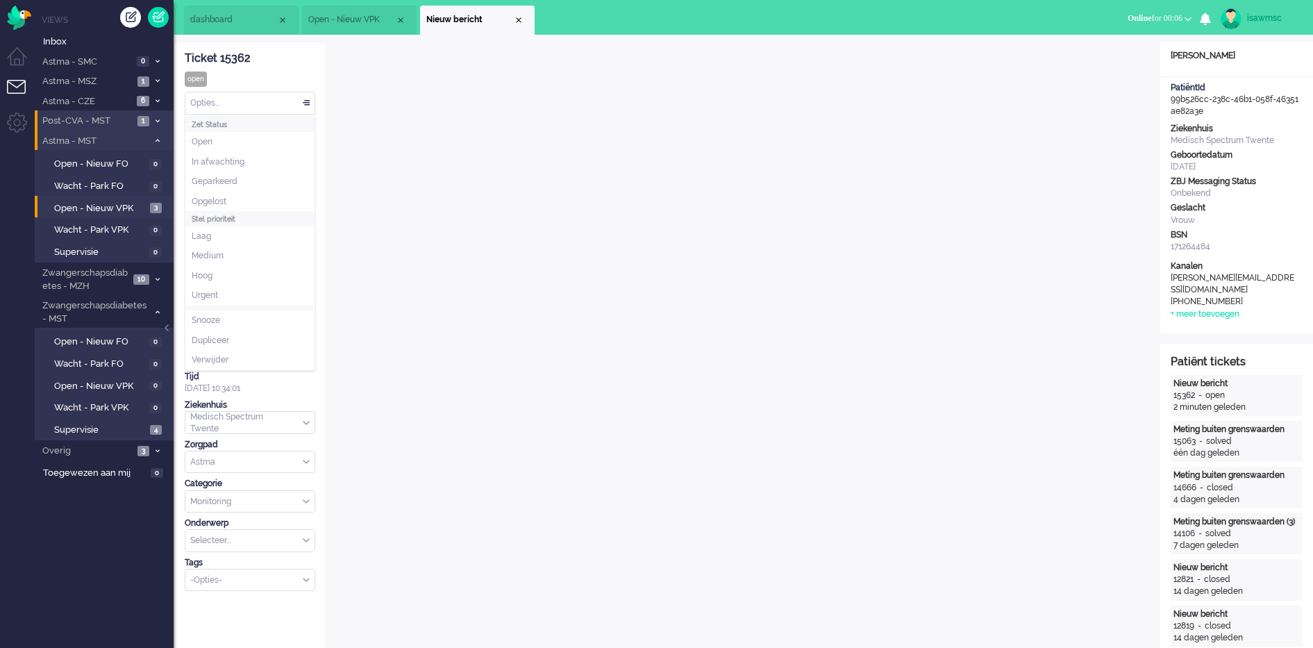
click at [305, 107] on div "Opties..." at bounding box center [249, 103] width 129 height 22
click at [262, 199] on li "Opgelost" at bounding box center [249, 202] width 129 height 20
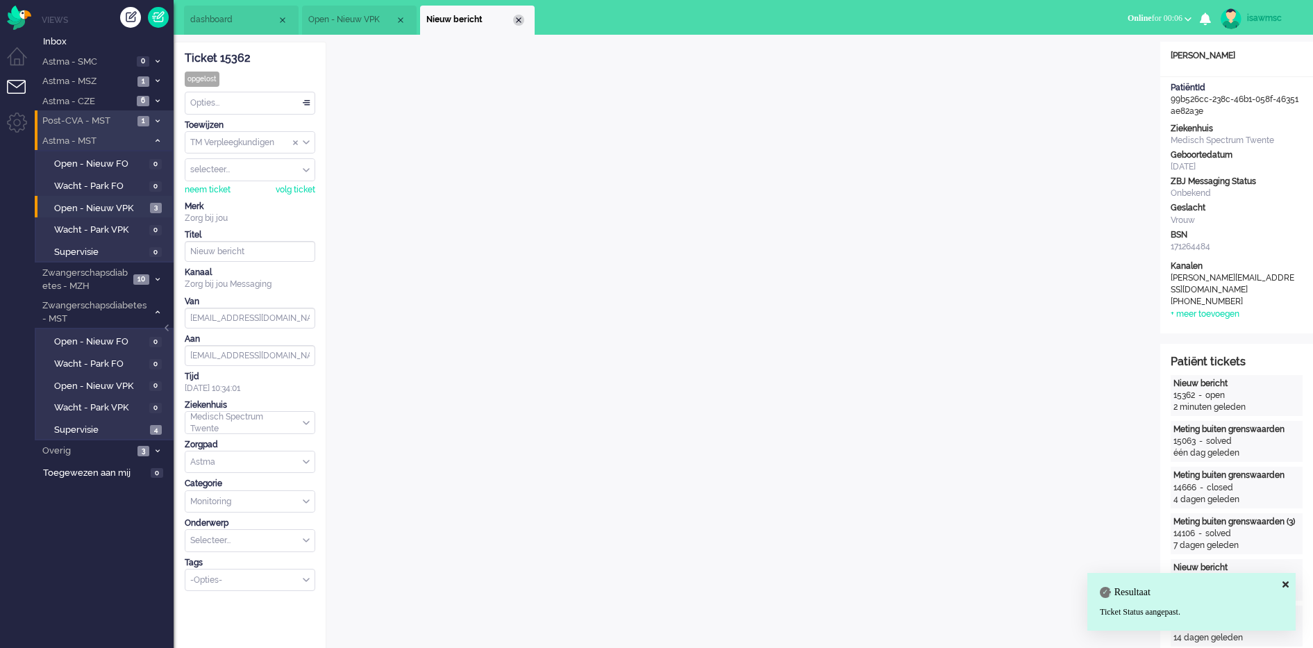
click at [519, 15] on div "Close tab" at bounding box center [518, 20] width 11 height 11
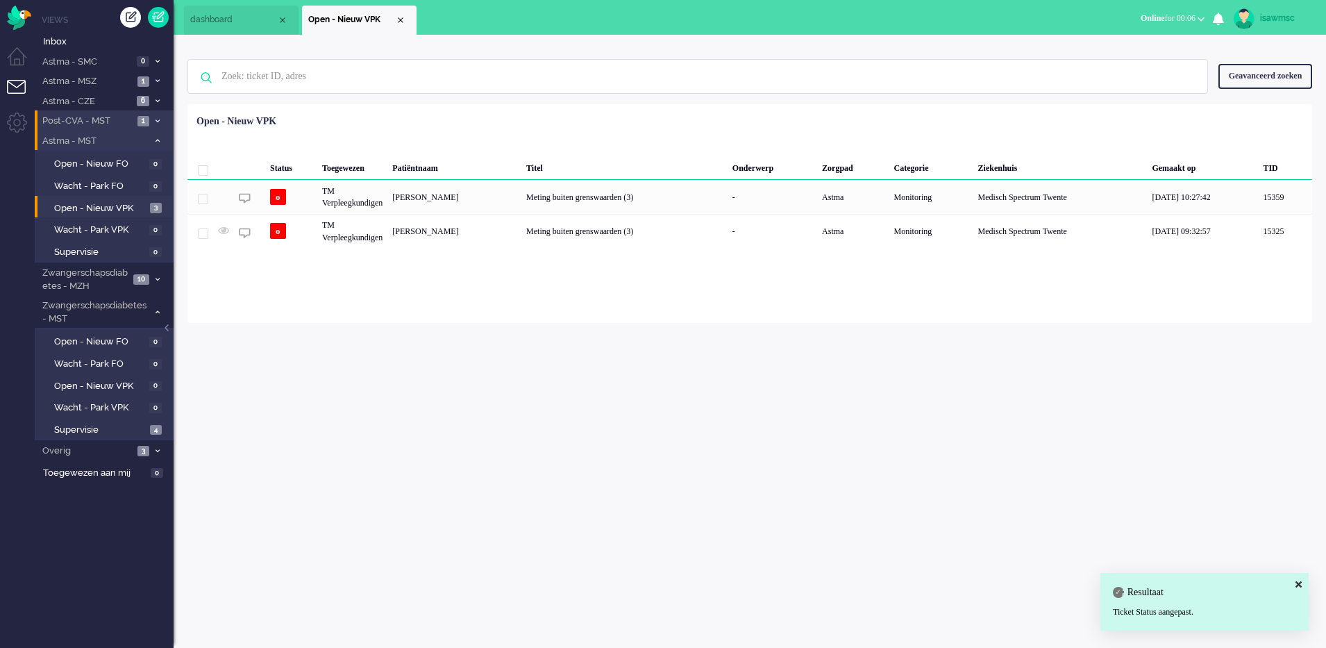
click at [430, 318] on div "Loading... Status Toegewezen Patiëntnaam Titel Onderwerp Zorgpad Categorie Ziek…" at bounding box center [749, 213] width 1125 height 219
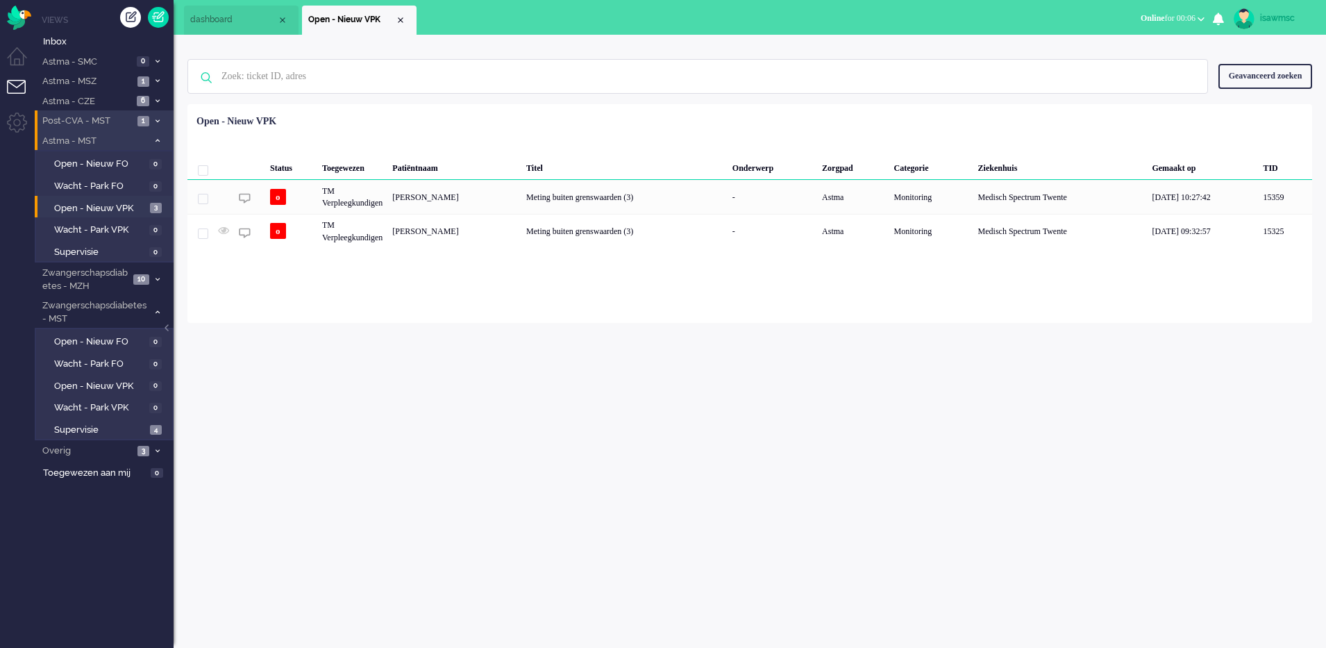
click at [482, 111] on div "Status Toegewezen Patiëntnaam Titel Onderwerp Zorgpad Categorie Ziekenhuis Gema…" at bounding box center [749, 179] width 1125 height 140
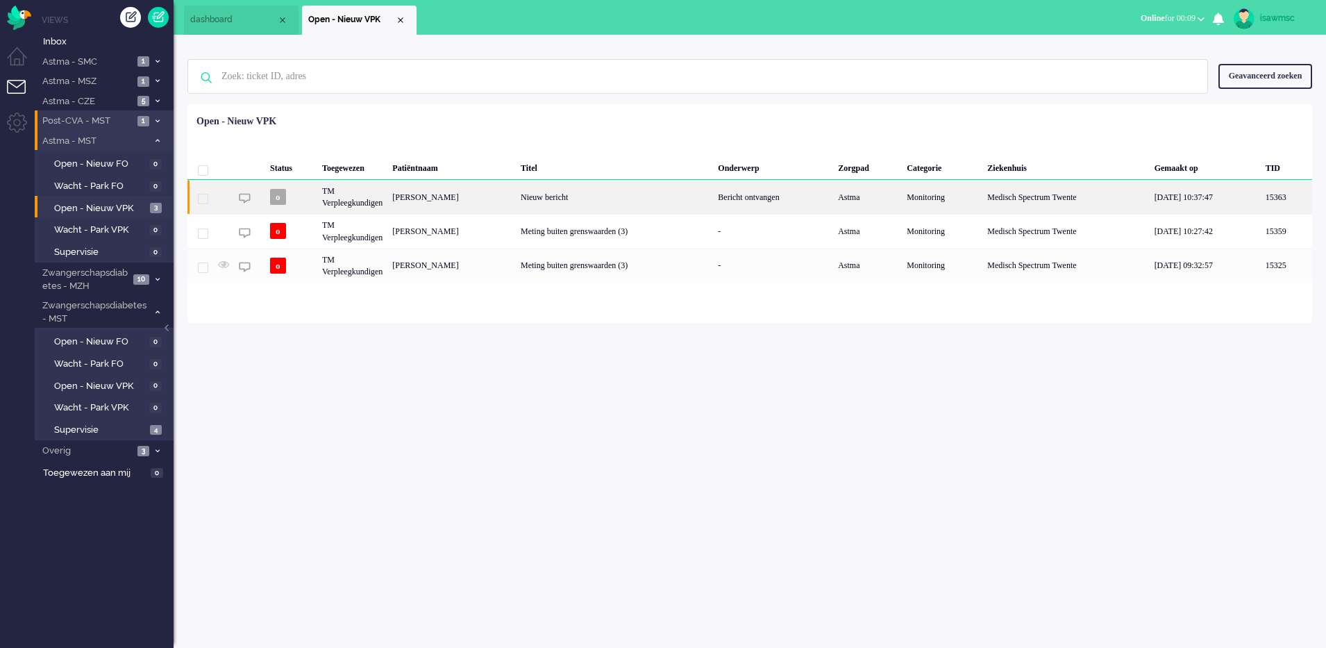
click at [506, 205] on div "Irma Constance Maria Bevers" at bounding box center [451, 197] width 128 height 34
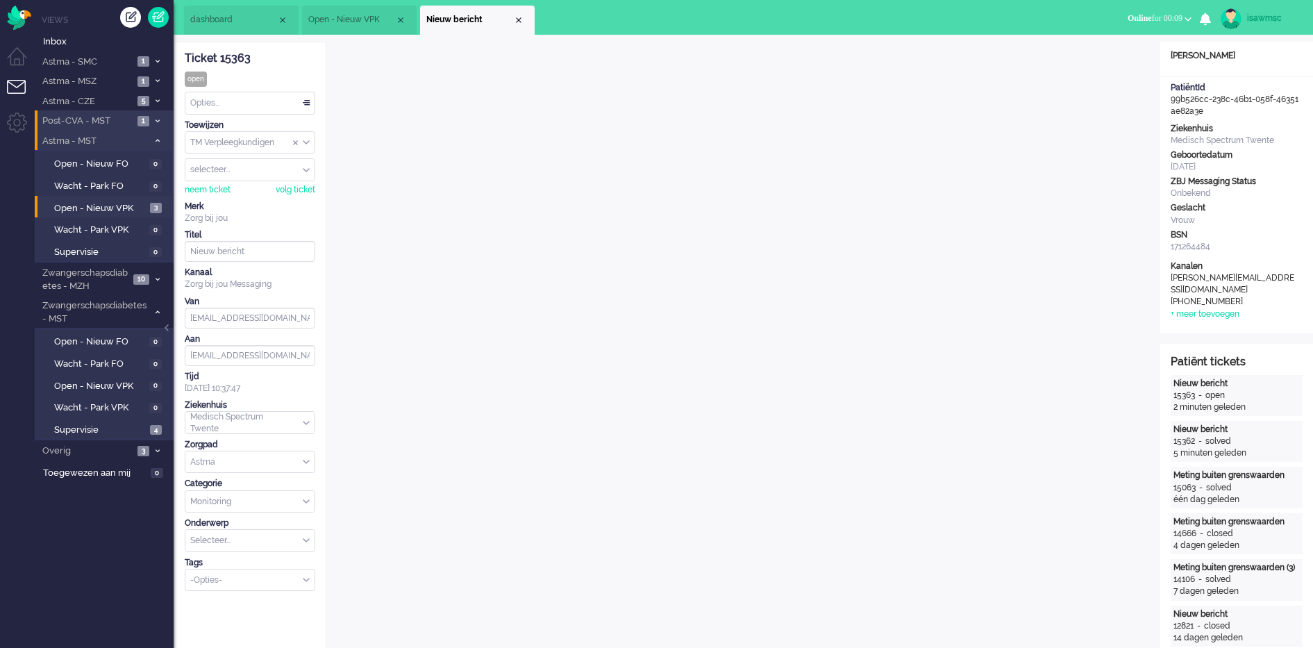
scroll to position [19, 0]
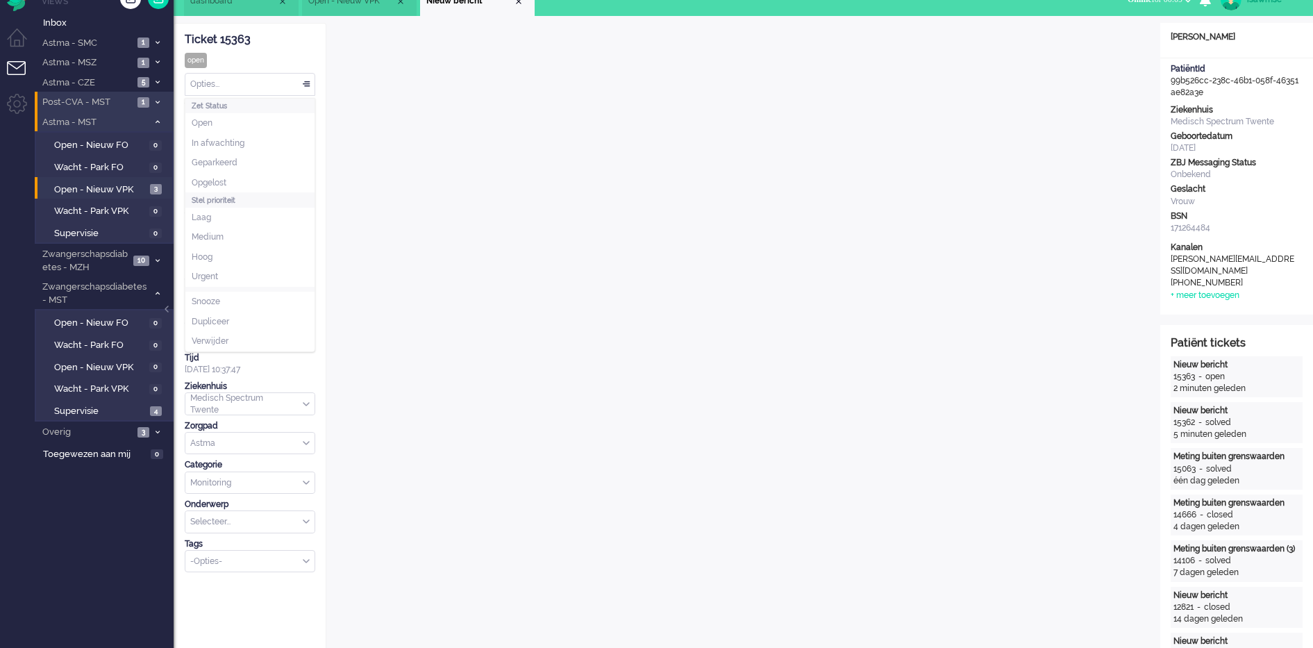
click at [256, 84] on div "Opties..." at bounding box center [249, 85] width 129 height 22
click at [242, 174] on li "Opgelost" at bounding box center [249, 183] width 129 height 20
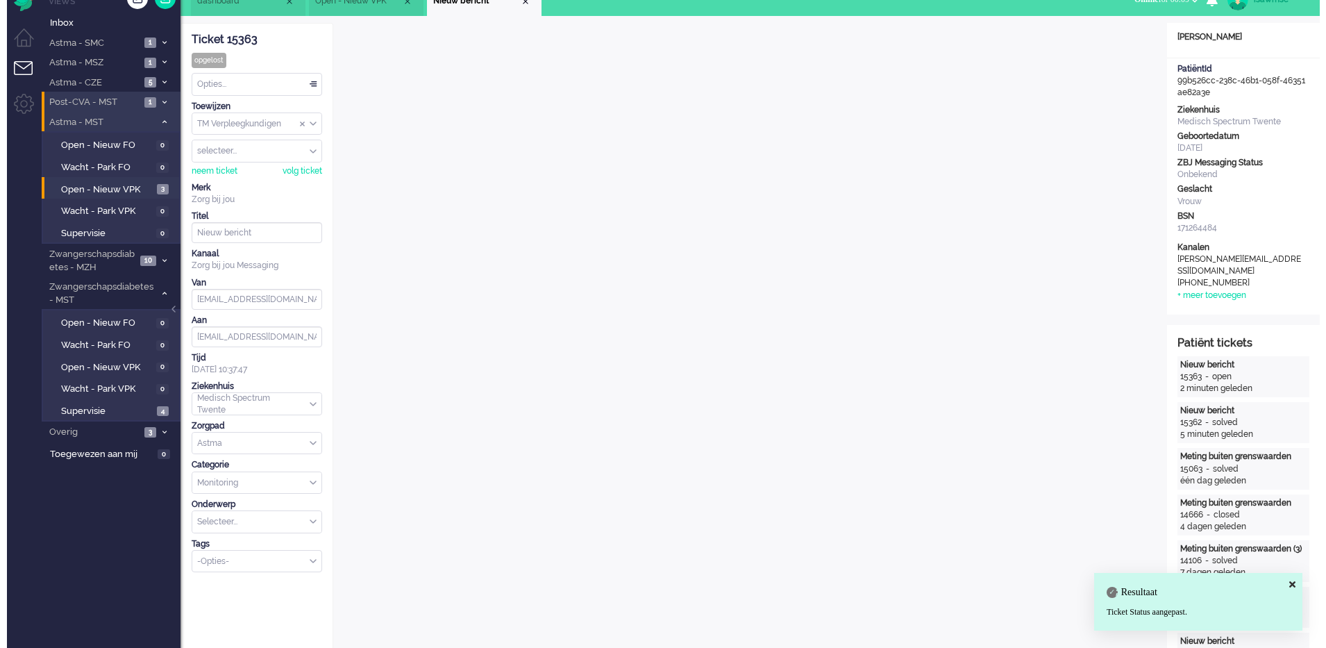
scroll to position [0, 0]
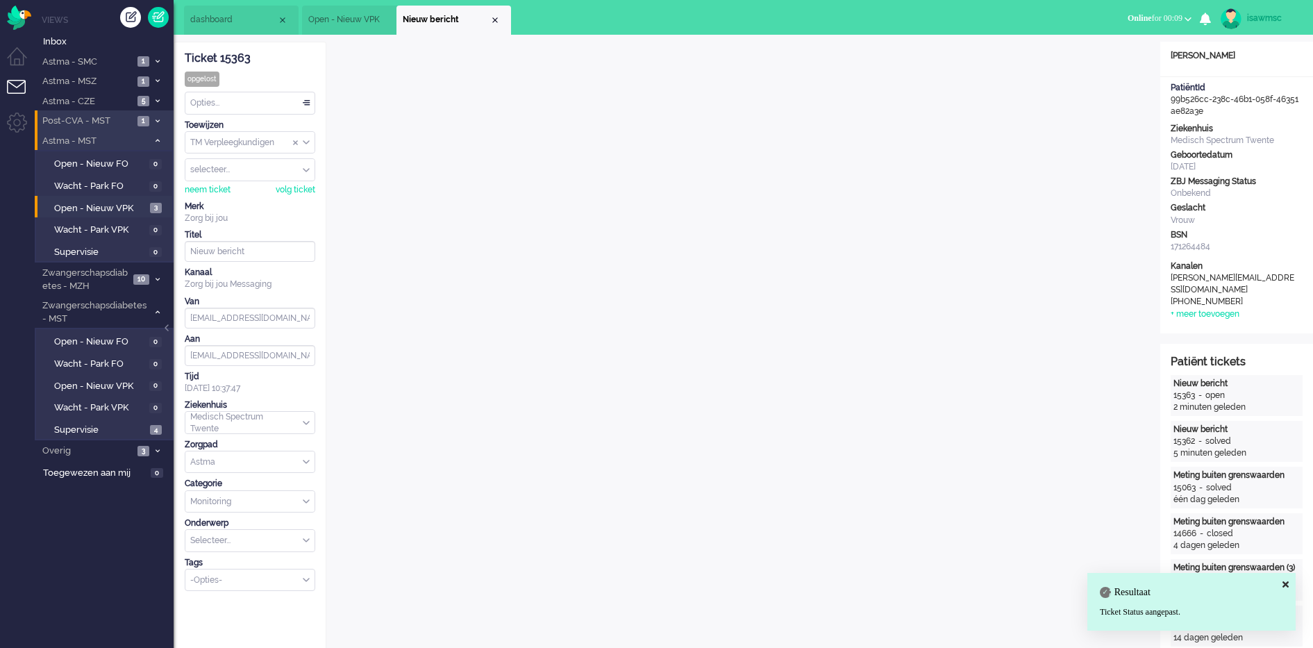
drag, startPoint x: 518, startPoint y: 19, endPoint x: 508, endPoint y: 23, distance: 10.3
click at [501, 23] on div "Close tab" at bounding box center [494, 20] width 11 height 11
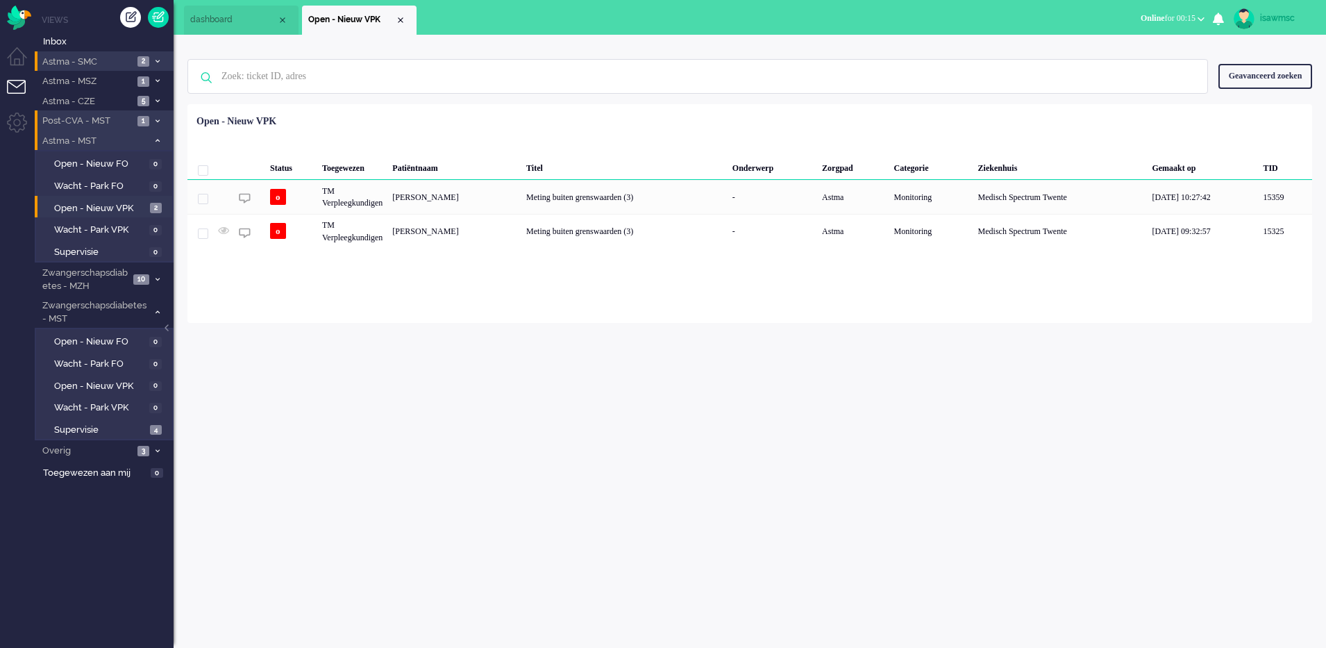
click at [158, 64] on span at bounding box center [157, 62] width 10 height 8
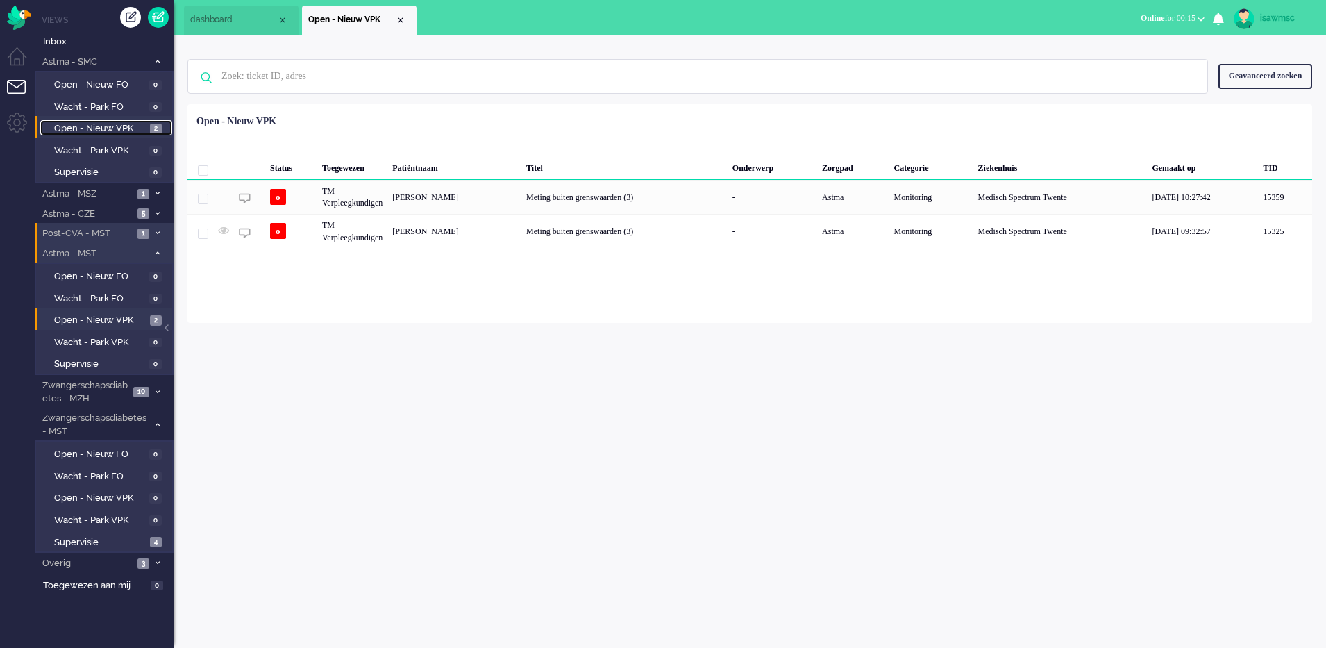
click at [149, 132] on link "Open - Nieuw VPK 2" at bounding box center [106, 127] width 132 height 15
click at [466, 250] on div "Loading... Status Toegewezen Patiëntnaam Titel Onderwerp Zorgpad Categorie Ziek…" at bounding box center [749, 213] width 1125 height 219
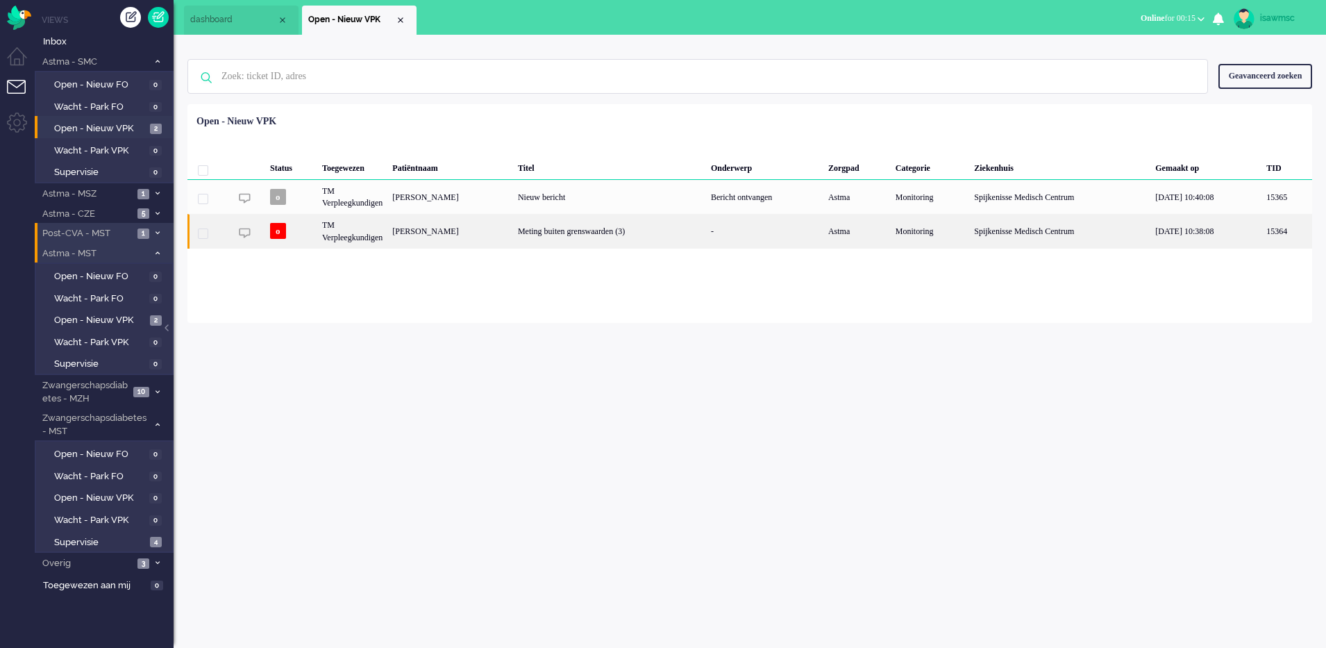
click at [470, 246] on div "Johanna Derkje Rietdijk" at bounding box center [450, 231] width 126 height 34
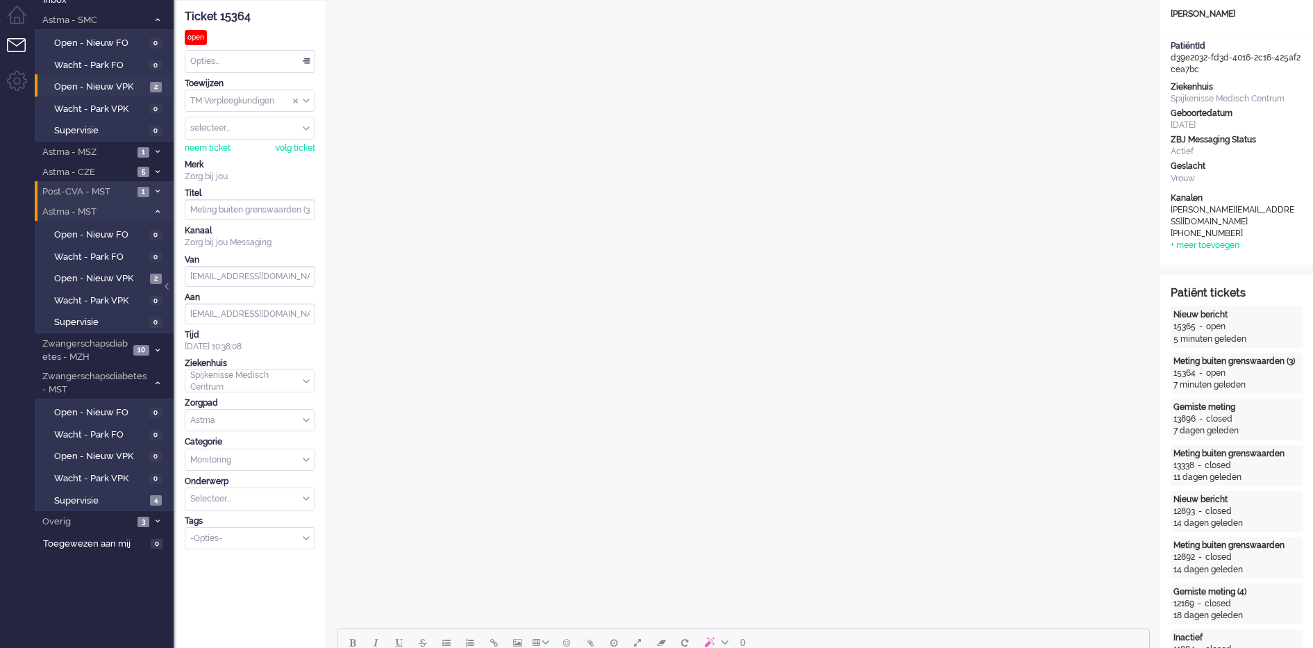
scroll to position [302, 0]
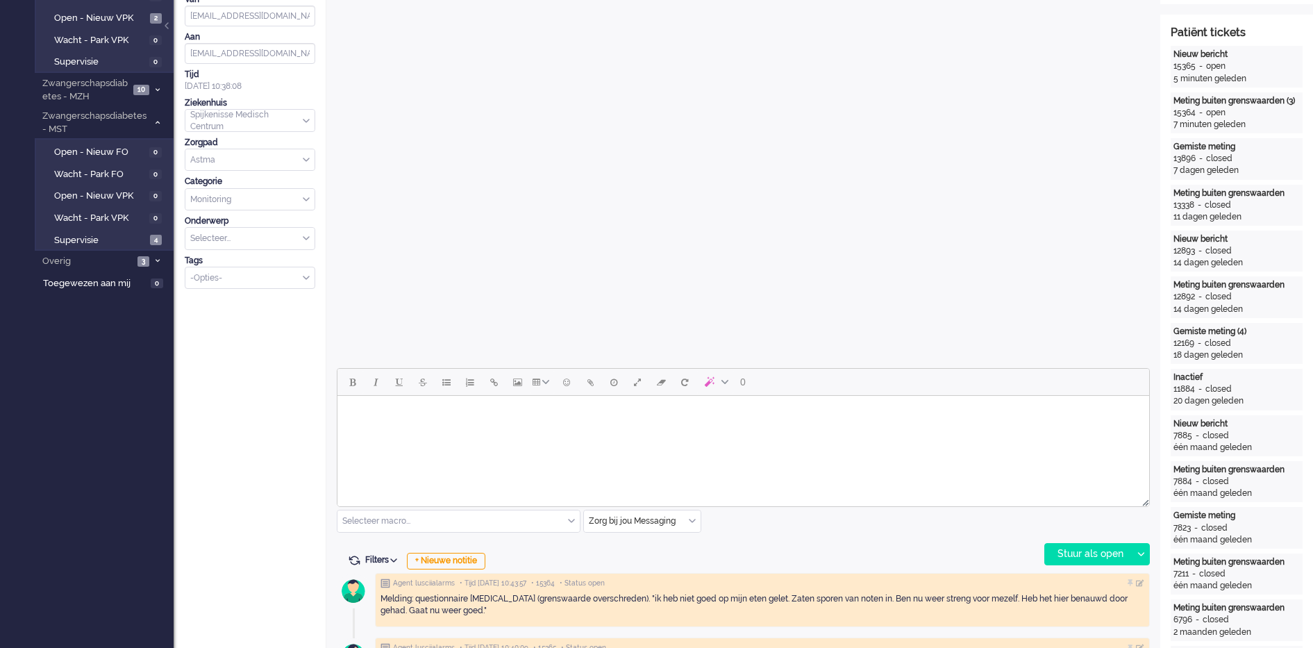
click at [710, 431] on html at bounding box center [743, 413] width 812 height 35
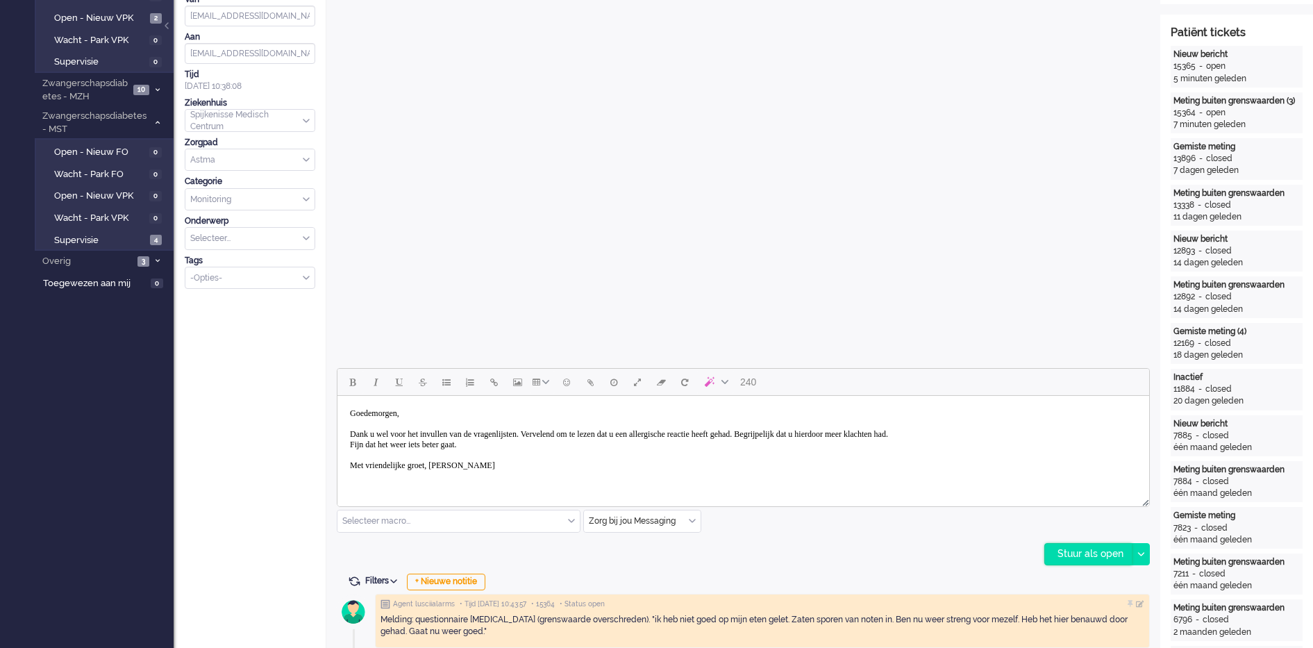
click at [1057, 553] on div "Stuur als open" at bounding box center [1088, 554] width 87 height 21
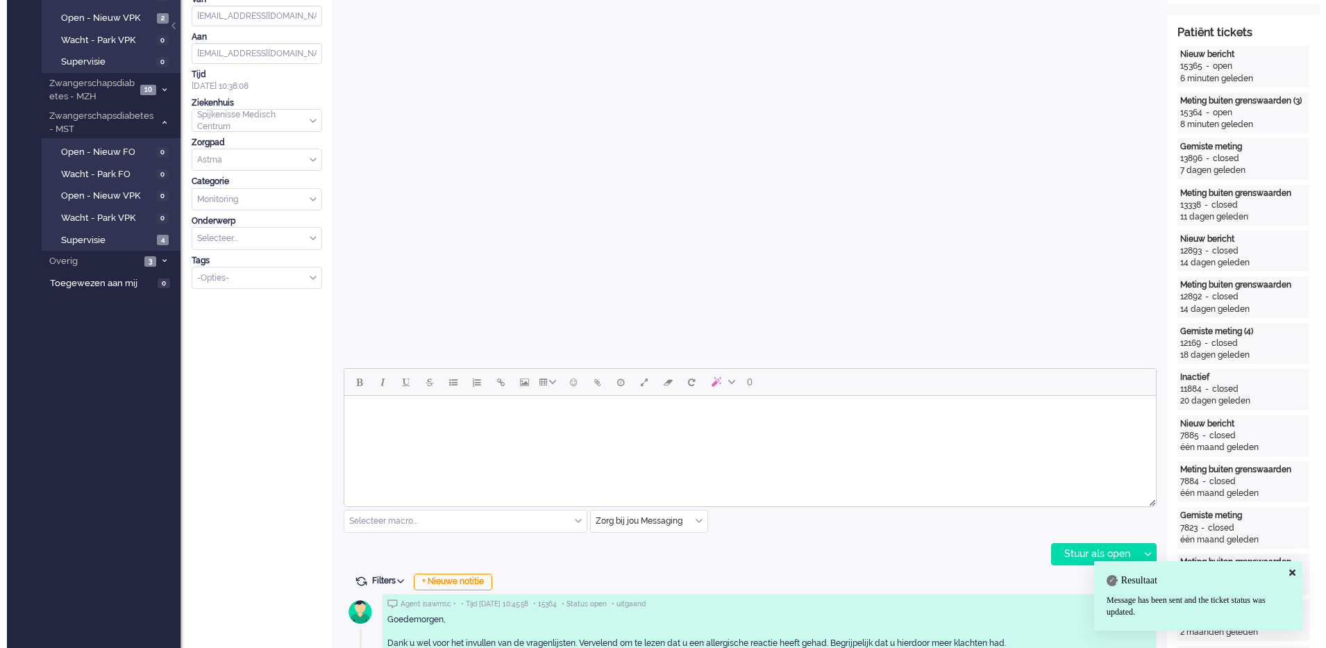
scroll to position [0, 0]
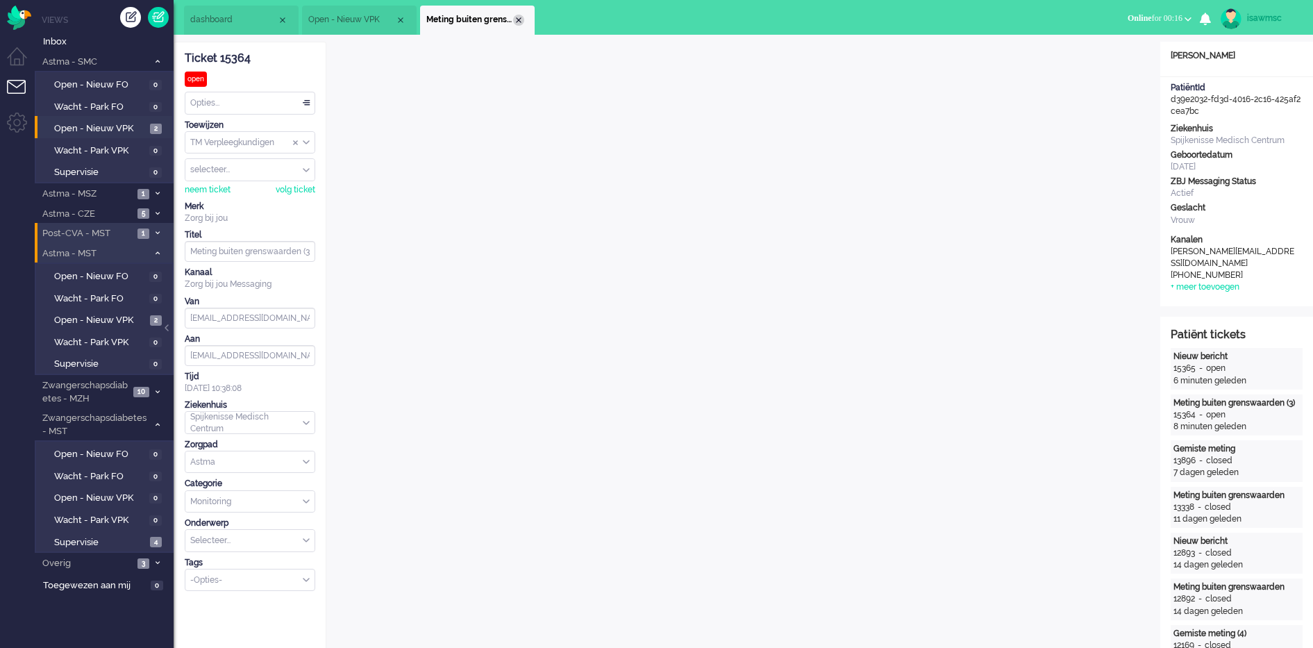
click at [514, 23] on div "Close tab" at bounding box center [518, 20] width 11 height 11
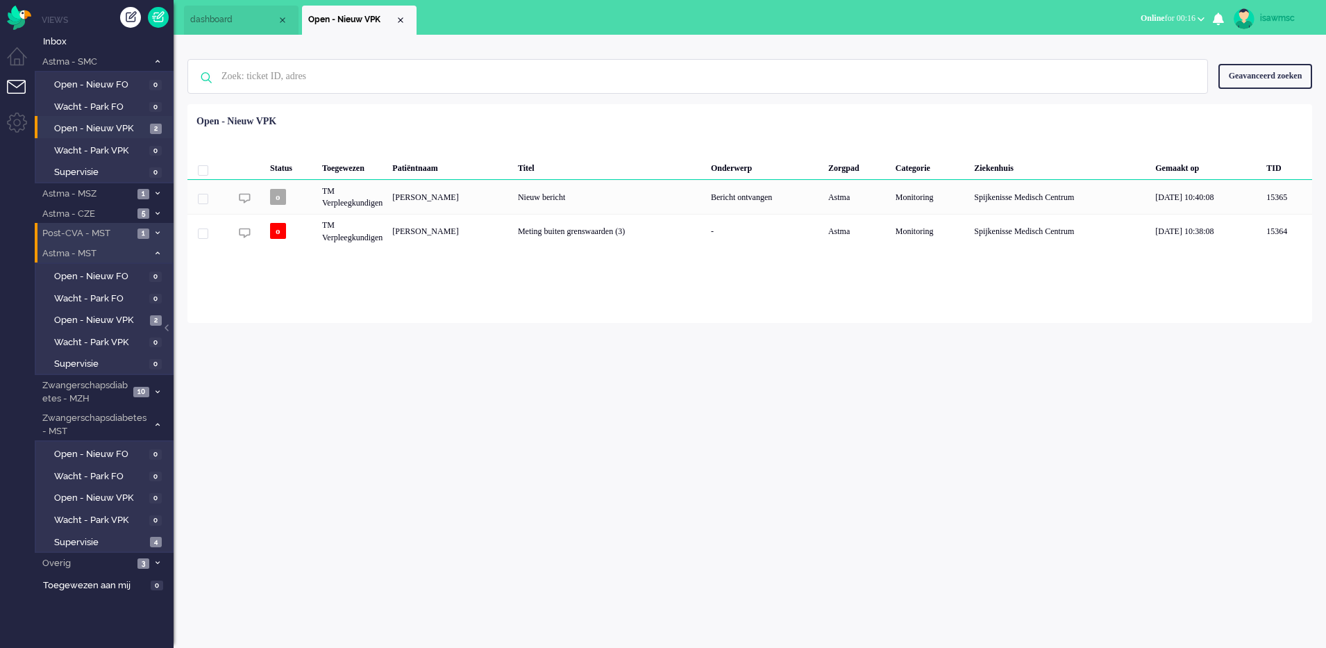
click at [407, 313] on div "Loading... Status Toegewezen Patiëntnaam Titel Onderwerp Zorgpad Categorie Ziek…" at bounding box center [749, 213] width 1125 height 219
click at [25, 29] on img "Omnidesk" at bounding box center [19, 18] width 24 height 24
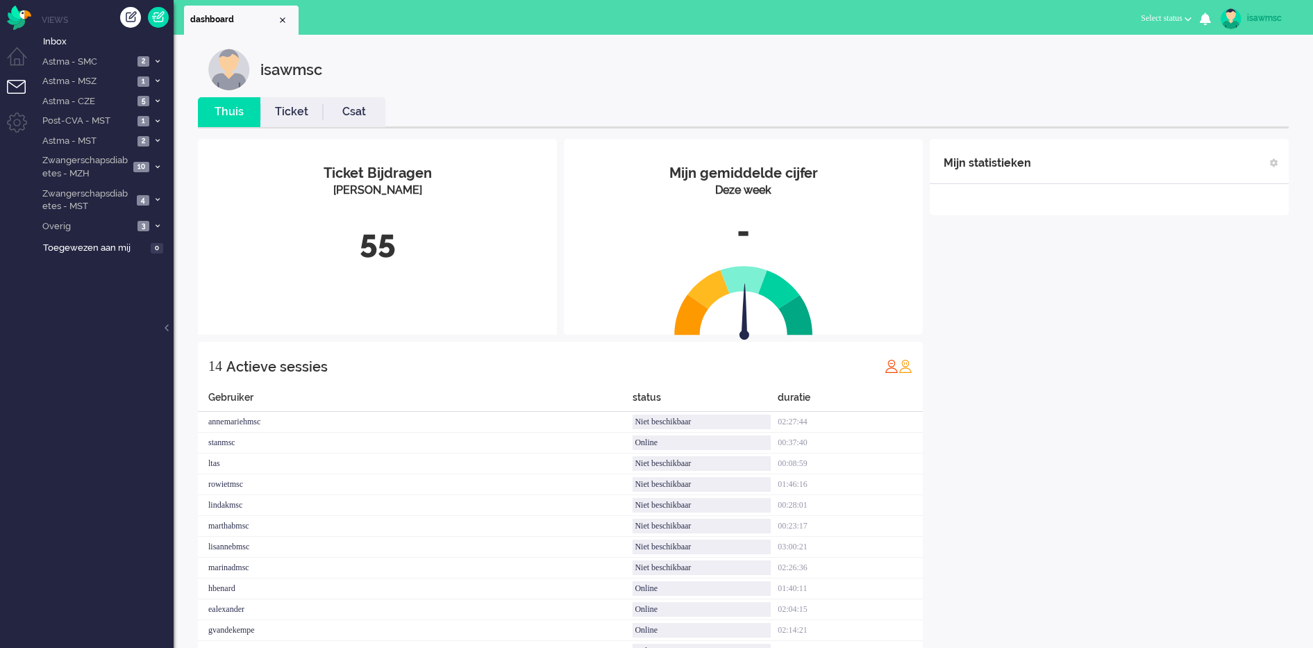
click at [374, 260] on div "55" at bounding box center [377, 242] width 338 height 46
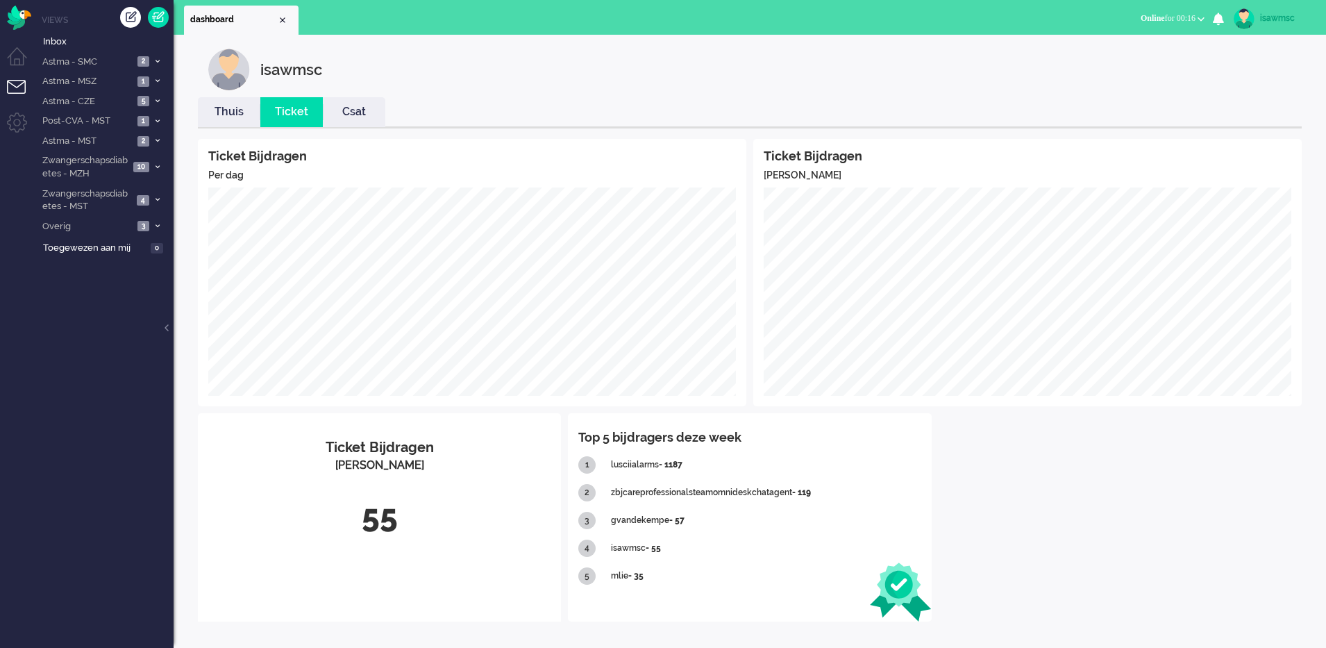
click at [959, 457] on div "Ticket Bijdragen Per dag Ticket Bijdragen Per Kanaal Ticket Bijdragen Per Kanaa…" at bounding box center [750, 380] width 1104 height 483
click at [224, 121] on li "Thuis" at bounding box center [229, 112] width 62 height 30
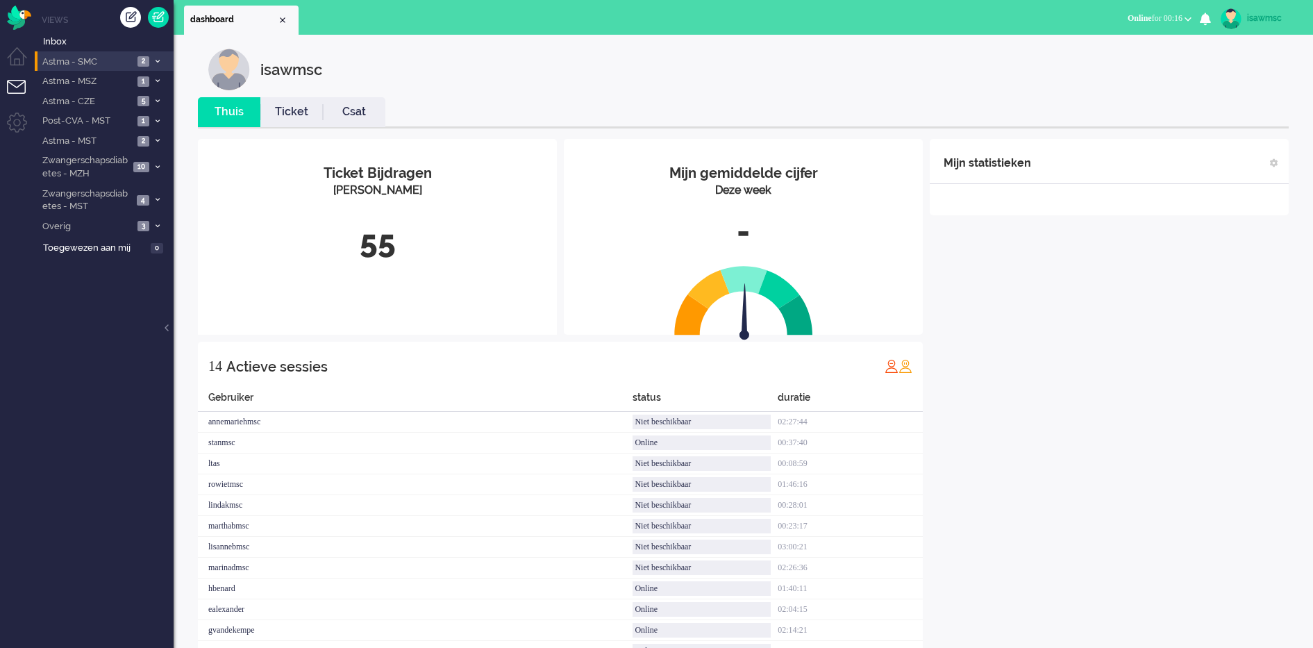
click at [150, 56] on li "Astma - SMC 2" at bounding box center [104, 61] width 139 height 20
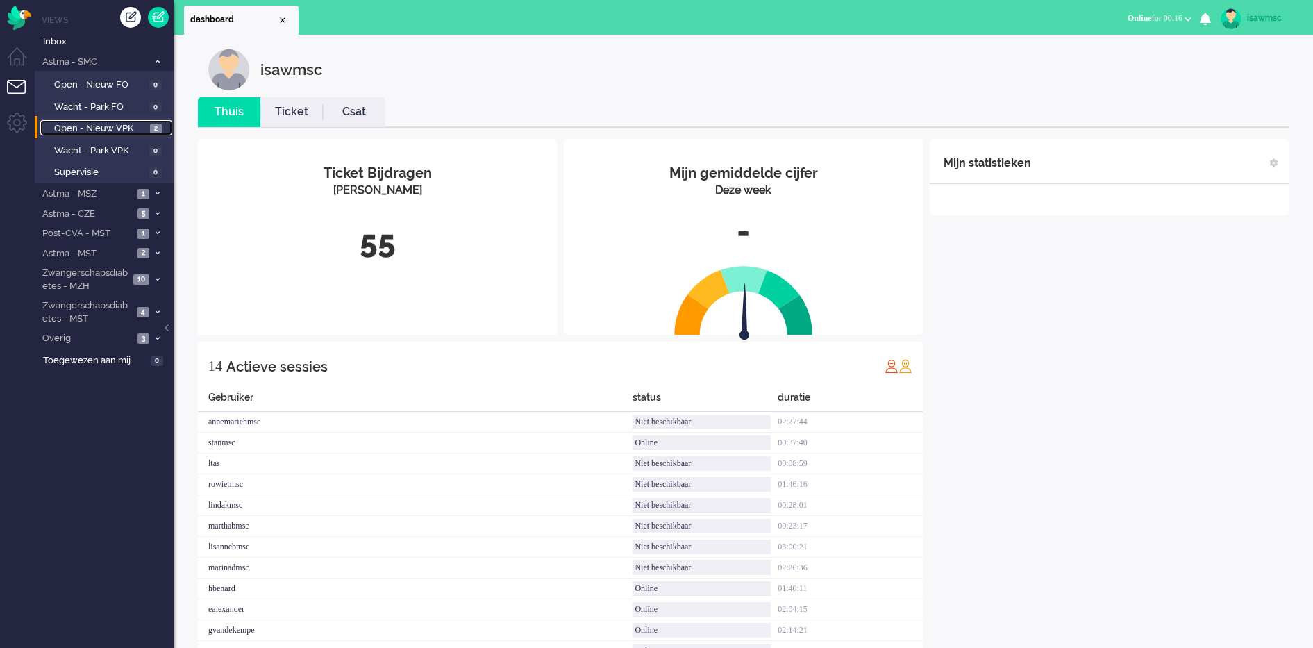
click at [146, 127] on link "Open - Nieuw VPK 2" at bounding box center [106, 127] width 132 height 15
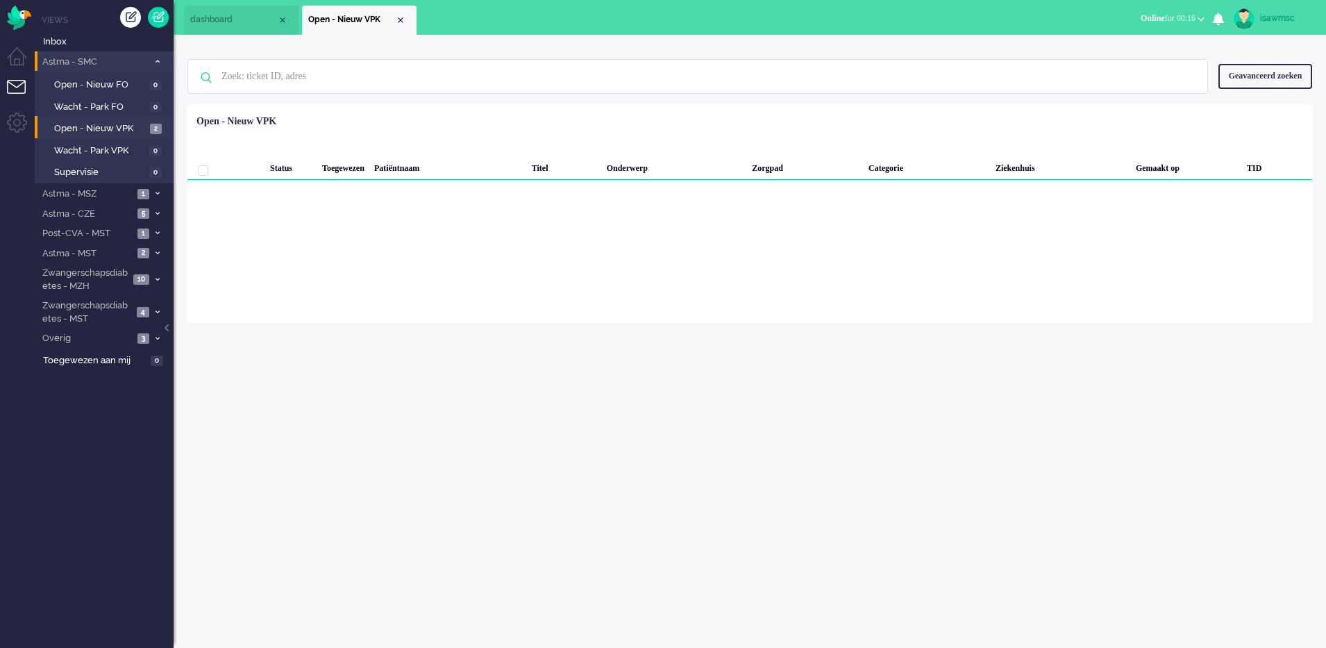
click at [158, 67] on li "Astma - SMC 2" at bounding box center [104, 61] width 139 height 20
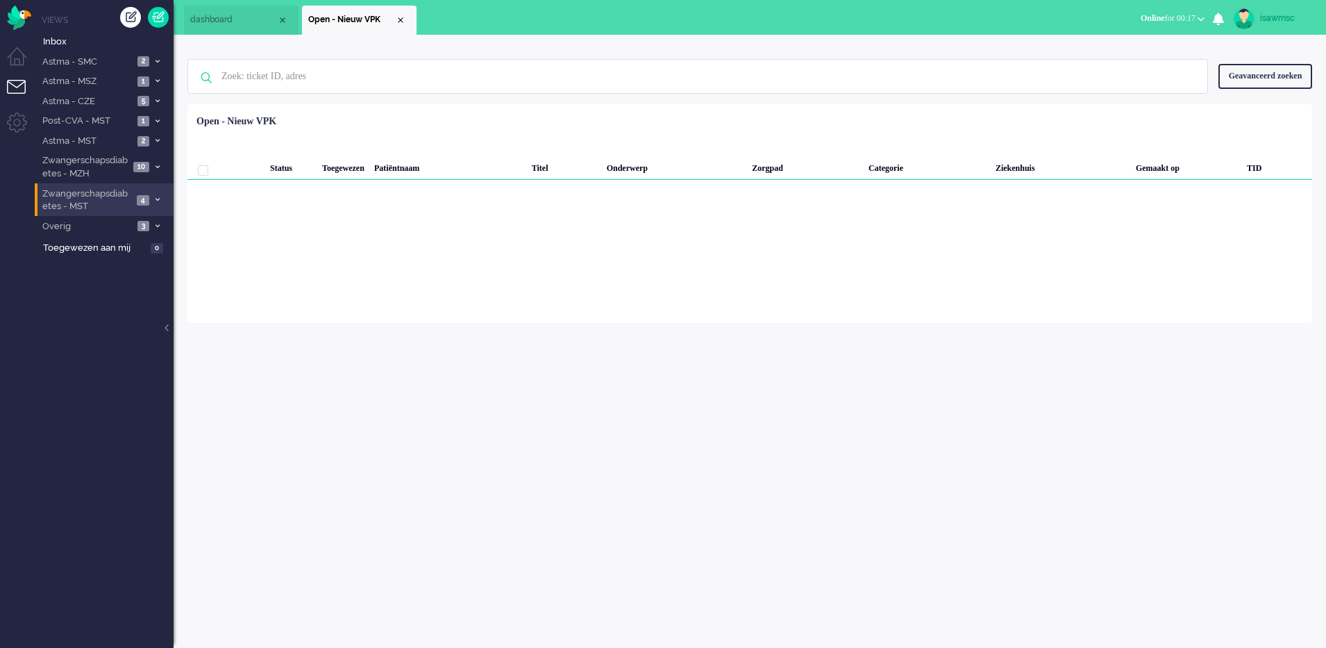
click at [142, 203] on span "4" at bounding box center [143, 200] width 12 height 10
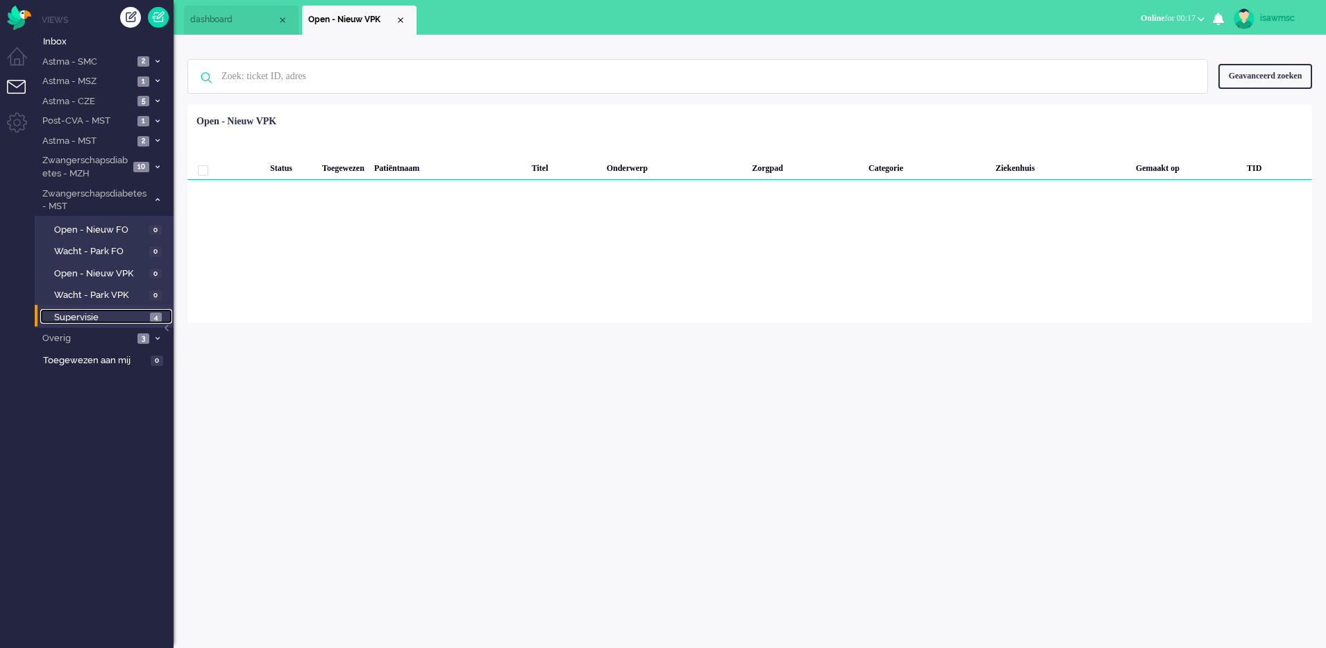
click at [133, 315] on span "Supervisie" at bounding box center [100, 317] width 92 height 13
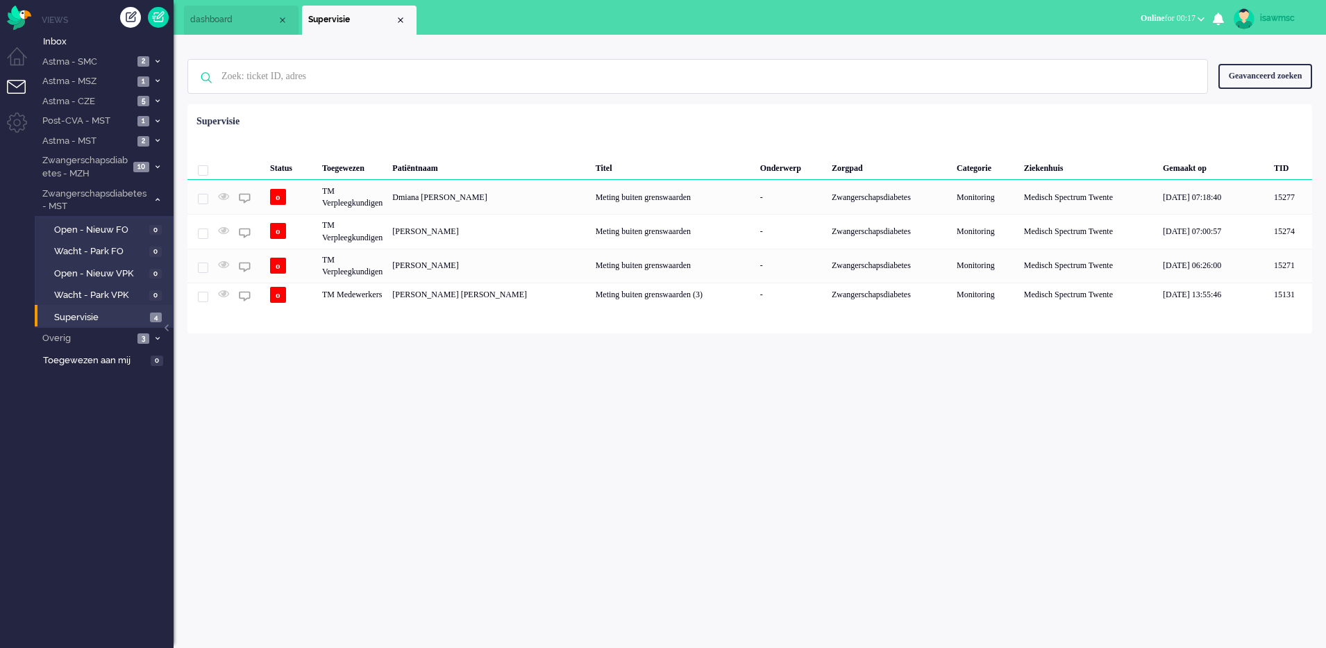
click at [467, 361] on div "isawmsc Thuis Ticket Csat Mijn gemiddelde cijfer Deze week - Ticket Bijdragen P…" at bounding box center [750, 341] width 1152 height 613
click at [419, 432] on div "isawmsc Thuis Ticket Csat Mijn gemiddelde cijfer Deze week - Ticket Bijdragen P…" at bounding box center [750, 341] width 1152 height 613
click at [471, 113] on div "Status Toegewezen Patiëntnaam Titel Onderwerp Zorgpad Categorie Ziekenhuis Gema…" at bounding box center [749, 208] width 1125 height 198
click at [514, 122] on div "Status Toegewezen Patiëntnaam Titel Onderwerp Zorgpad Categorie Ziekenhuis Gema…" at bounding box center [749, 208] width 1125 height 198
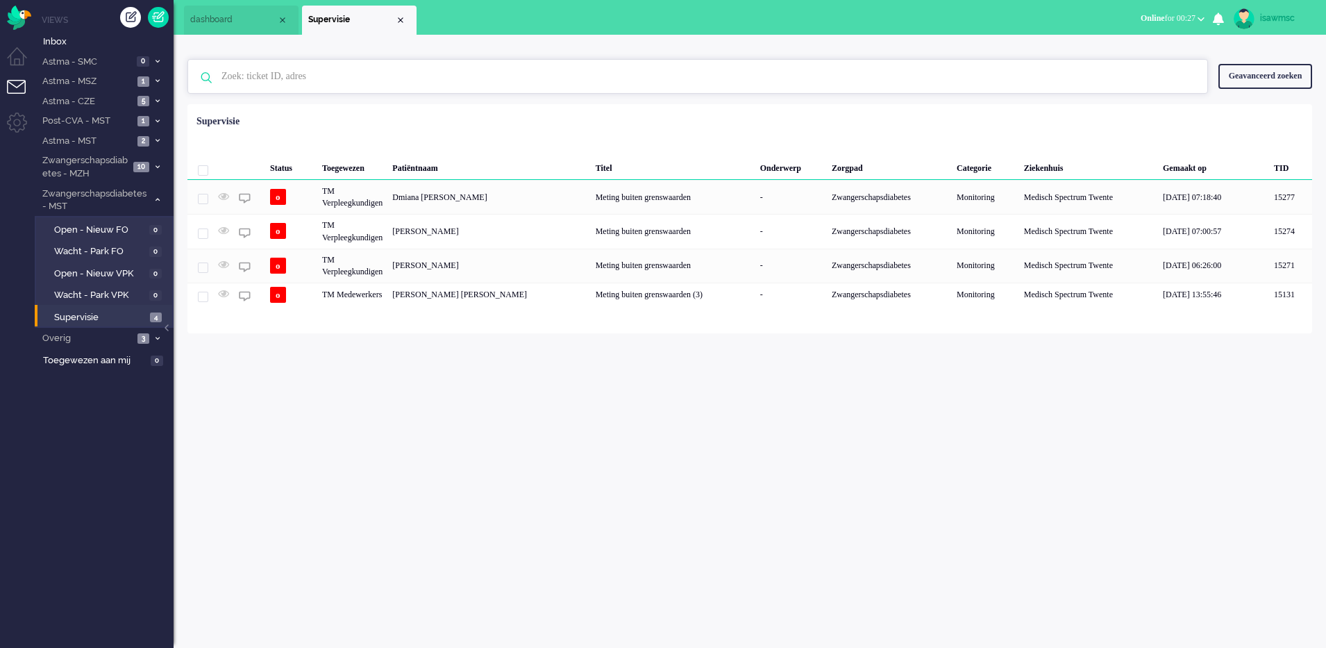
click at [666, 90] on input "text" at bounding box center [700, 76] width 978 height 33
click at [565, 36] on div "Geen zoekresultaten [PERSON_NAME] nog eens Geavanceerd zoeken Geavanceerd zoeke…" at bounding box center [750, 184] width 1152 height 299
click at [532, 109] on div "Loading... Status Toegewezen Patiëntnaam Titel Onderwerp Zorgpad Categorie Ziek…" at bounding box center [749, 218] width 1125 height 229
click at [450, 53] on div "Geen zoekresultaten [PERSON_NAME] nog eens Geavanceerd zoeken Geavanceerd zoeke…" at bounding box center [749, 77] width 1125 height 56
click at [591, 154] on div "Titel" at bounding box center [673, 166] width 165 height 28
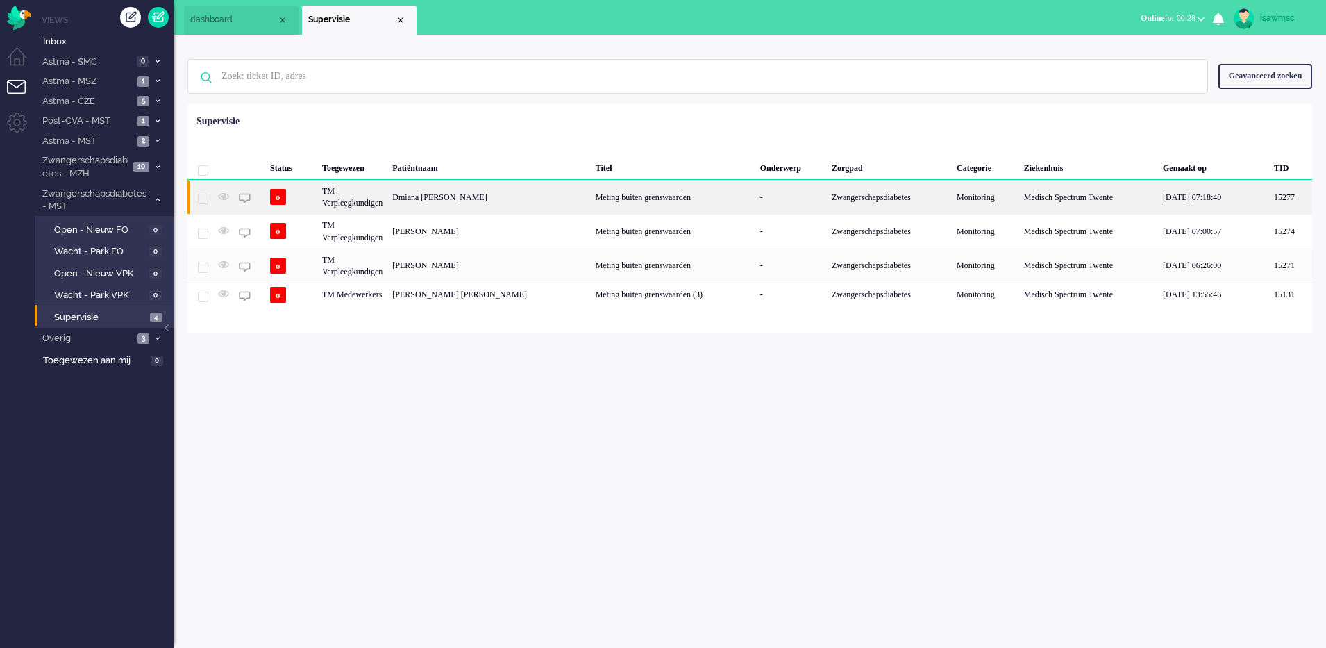
click at [496, 203] on div "Dmiana [PERSON_NAME]" at bounding box center [488, 197] width 203 height 34
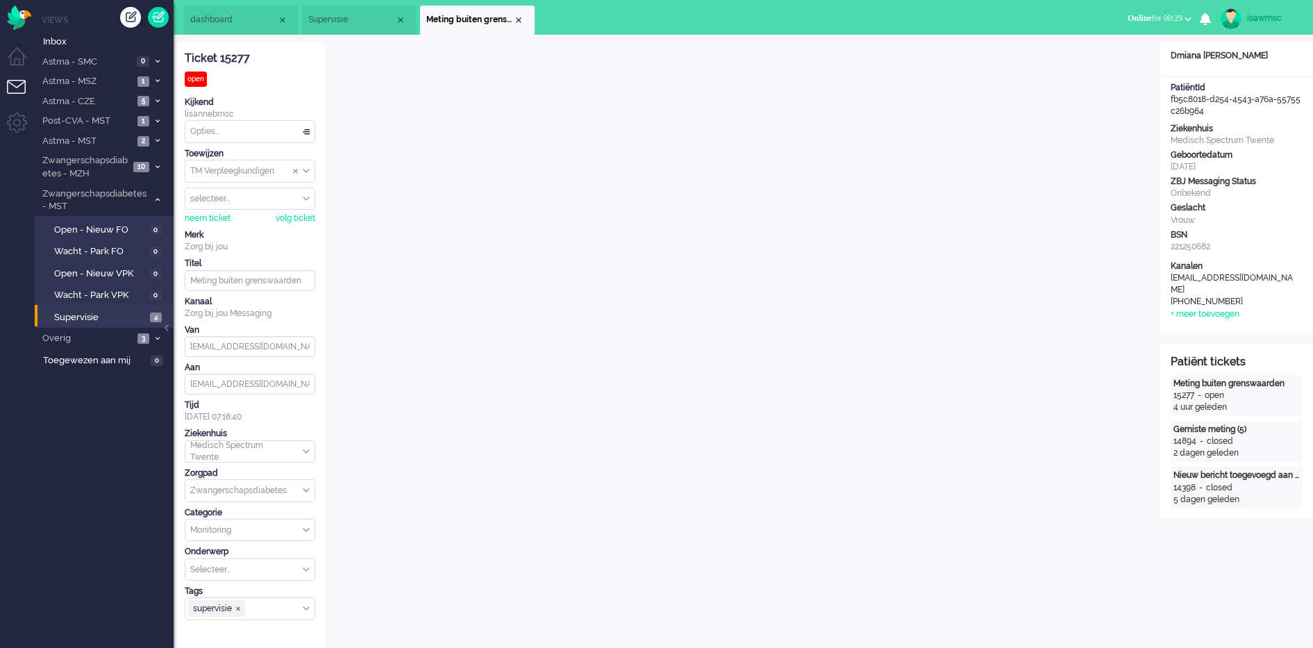
click at [523, 24] on li "Meting buiten grenswaarden" at bounding box center [477, 20] width 115 height 29
click at [518, 17] on div "Close tab" at bounding box center [518, 20] width 11 height 11
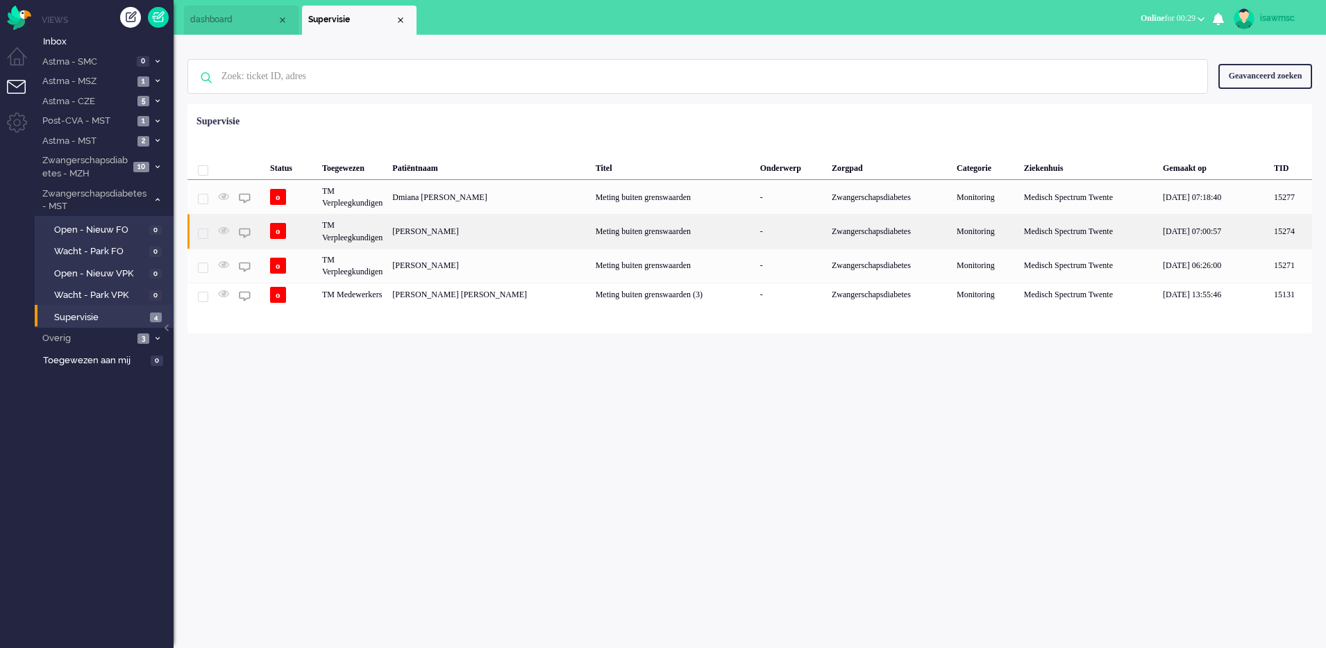
click at [521, 237] on div "[PERSON_NAME]" at bounding box center [488, 231] width 203 height 34
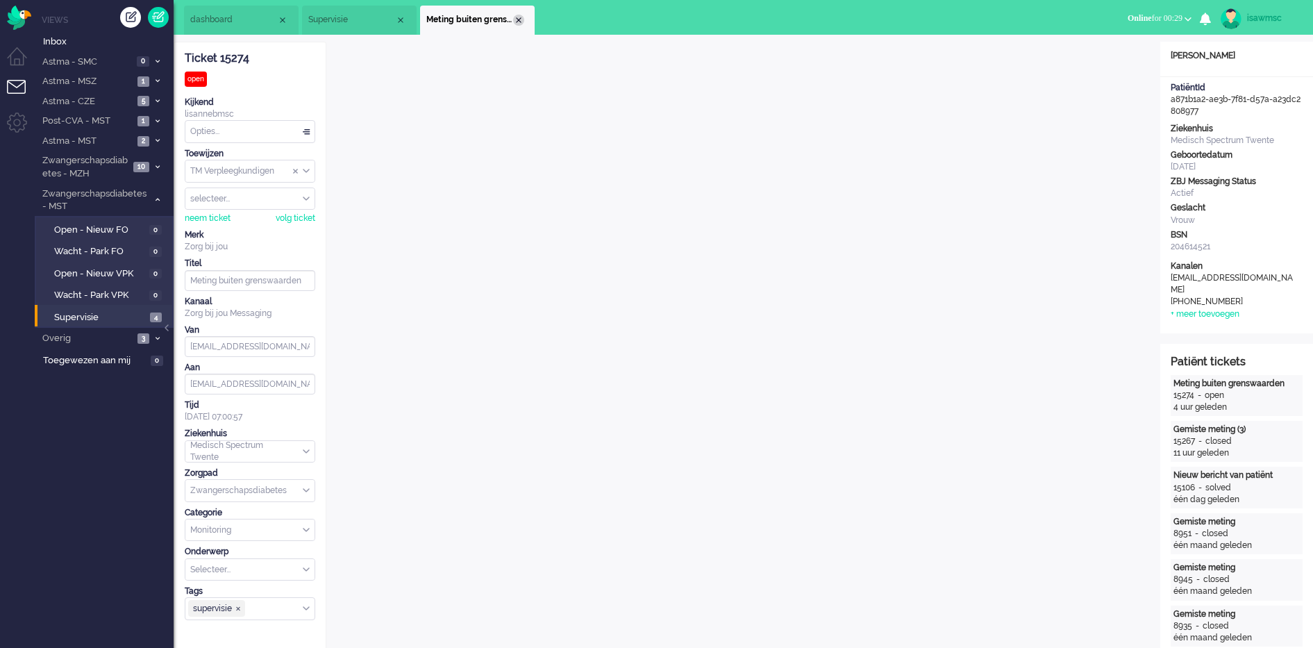
click at [521, 19] on div "Close tab" at bounding box center [518, 20] width 11 height 11
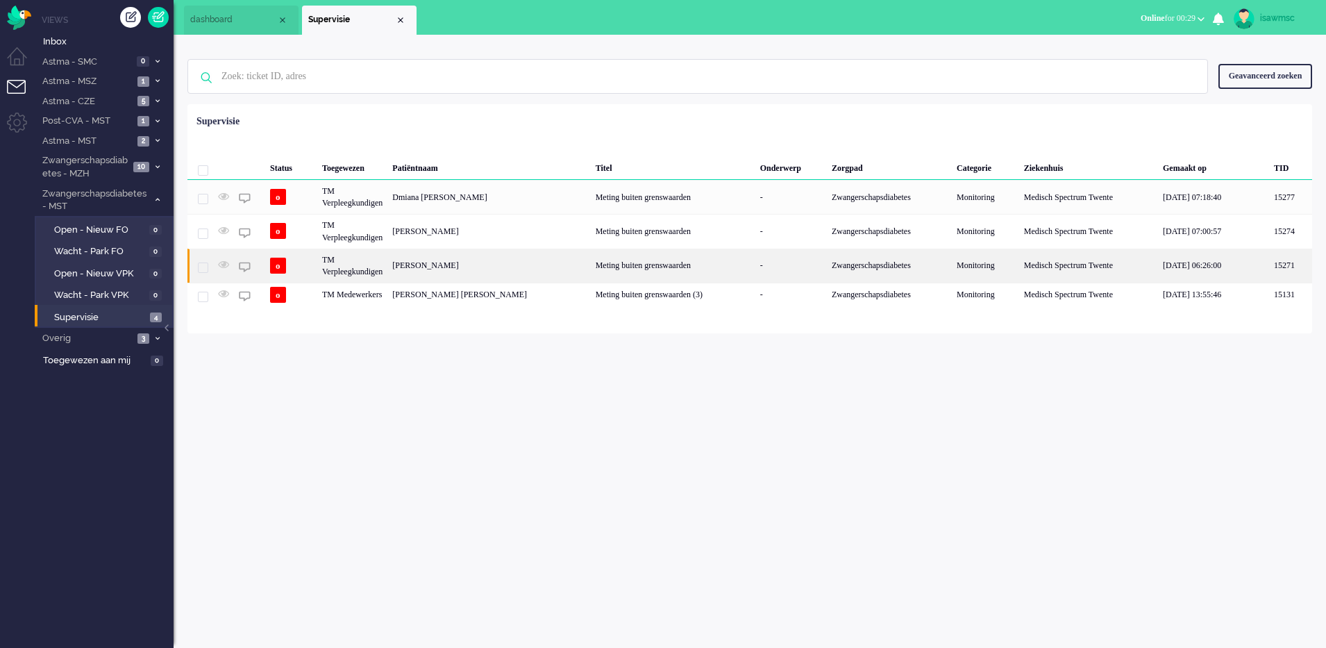
click at [497, 258] on div "[PERSON_NAME]" at bounding box center [488, 266] width 203 height 34
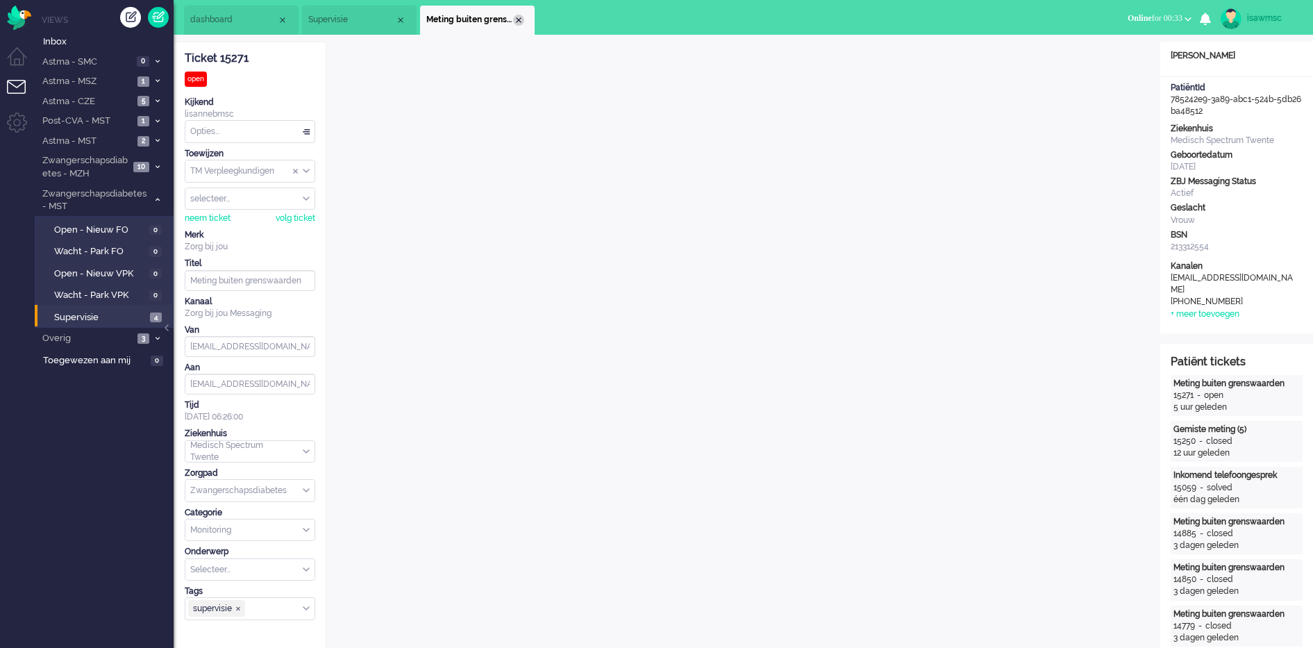
click at [521, 21] on div "Close tab" at bounding box center [518, 20] width 11 height 11
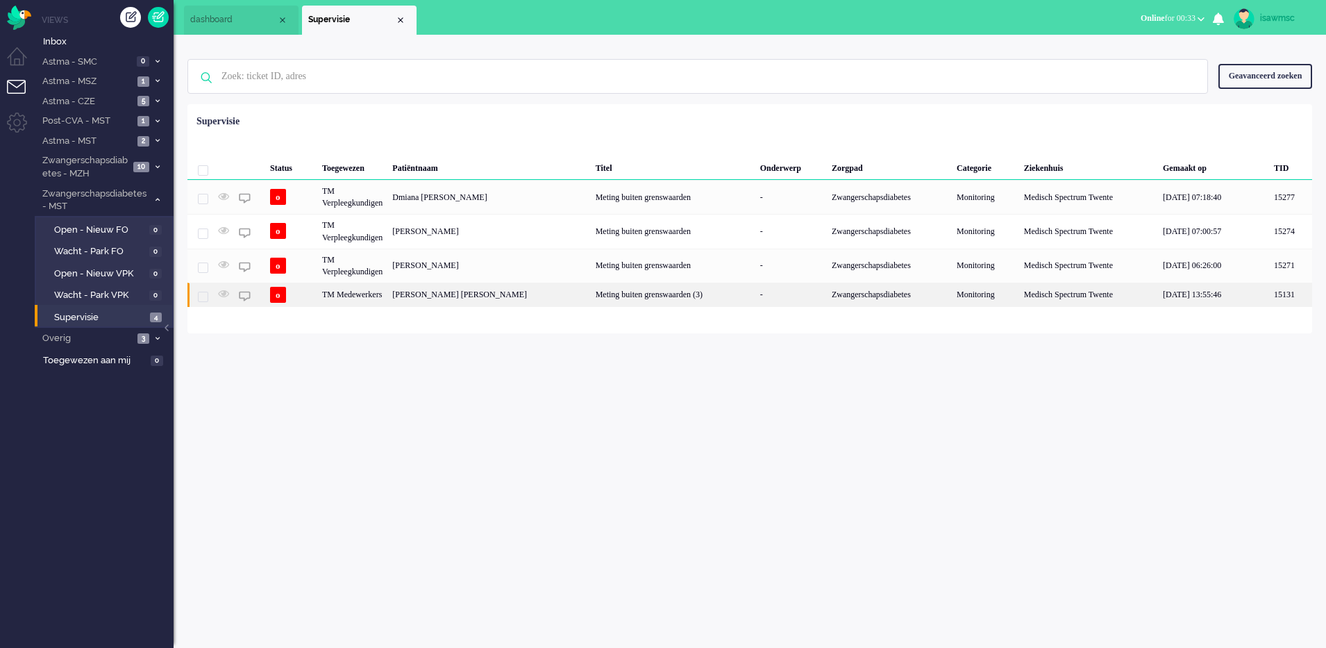
click at [533, 295] on div "[PERSON_NAME] [PERSON_NAME]" at bounding box center [488, 295] width 203 height 24
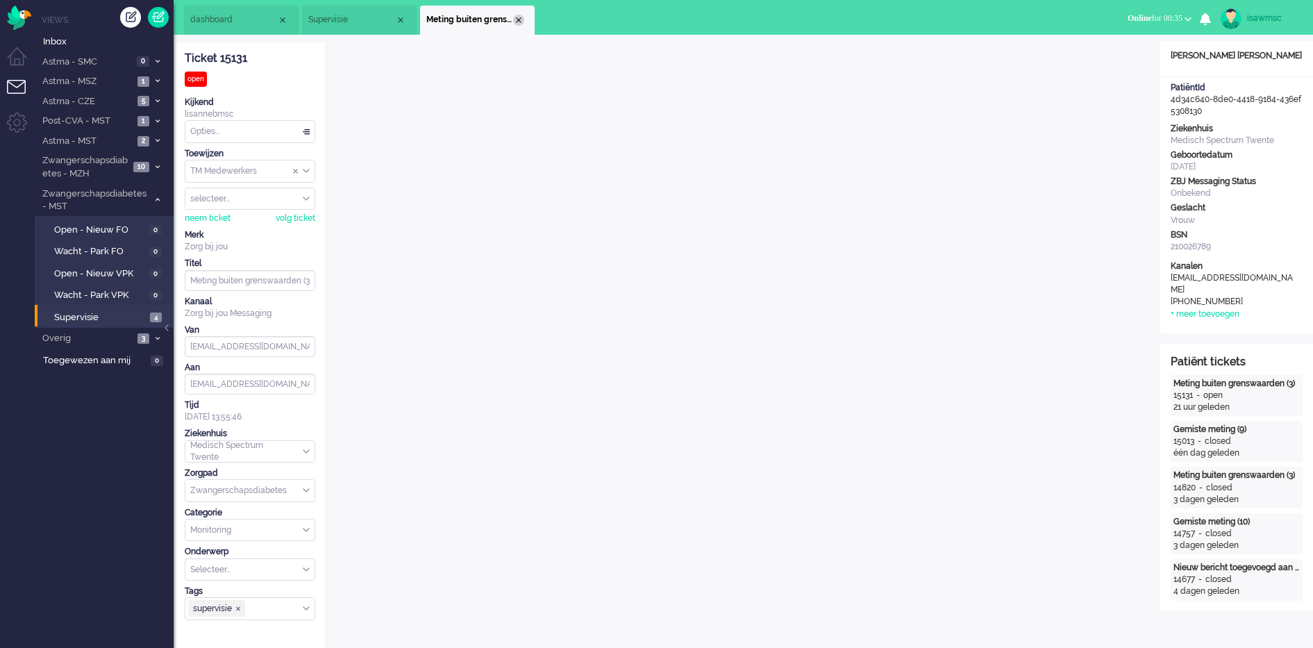
click at [520, 18] on div "Close tab" at bounding box center [518, 20] width 11 height 11
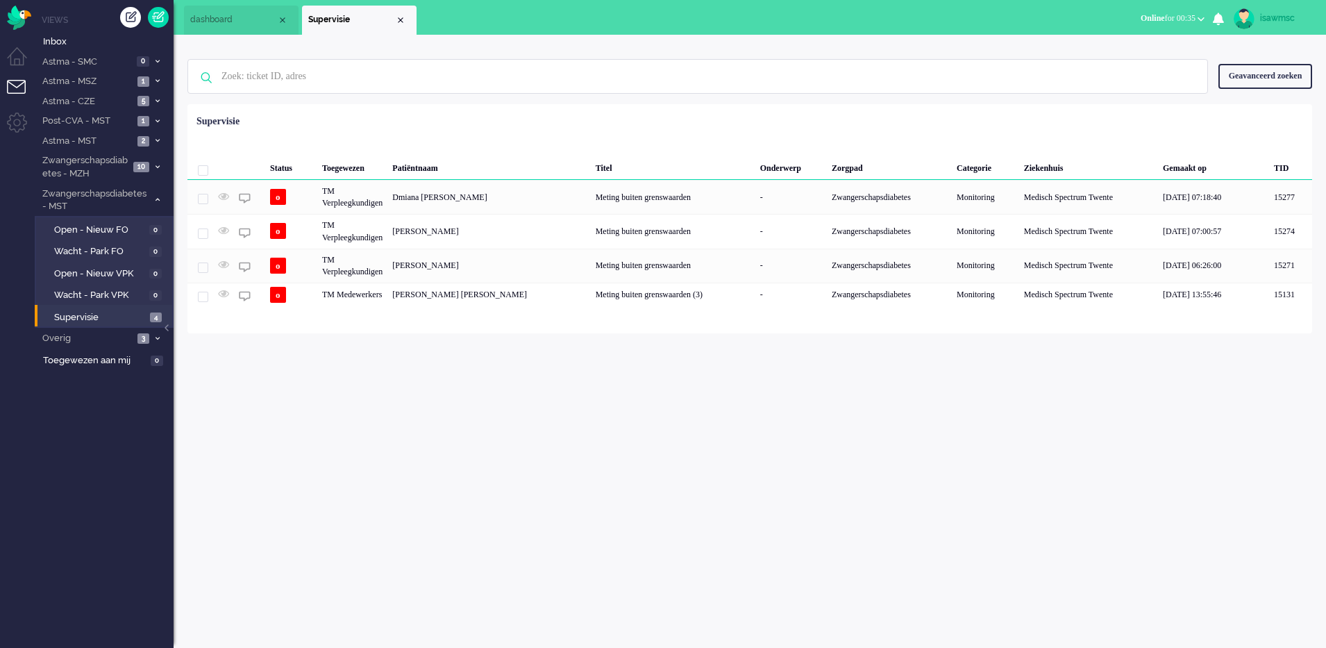
click at [492, 389] on div "isawmsc Thuis Ticket Csat Mijn gemiddelde cijfer Deze week - Ticket Bijdragen P…" at bounding box center [750, 341] width 1152 height 613
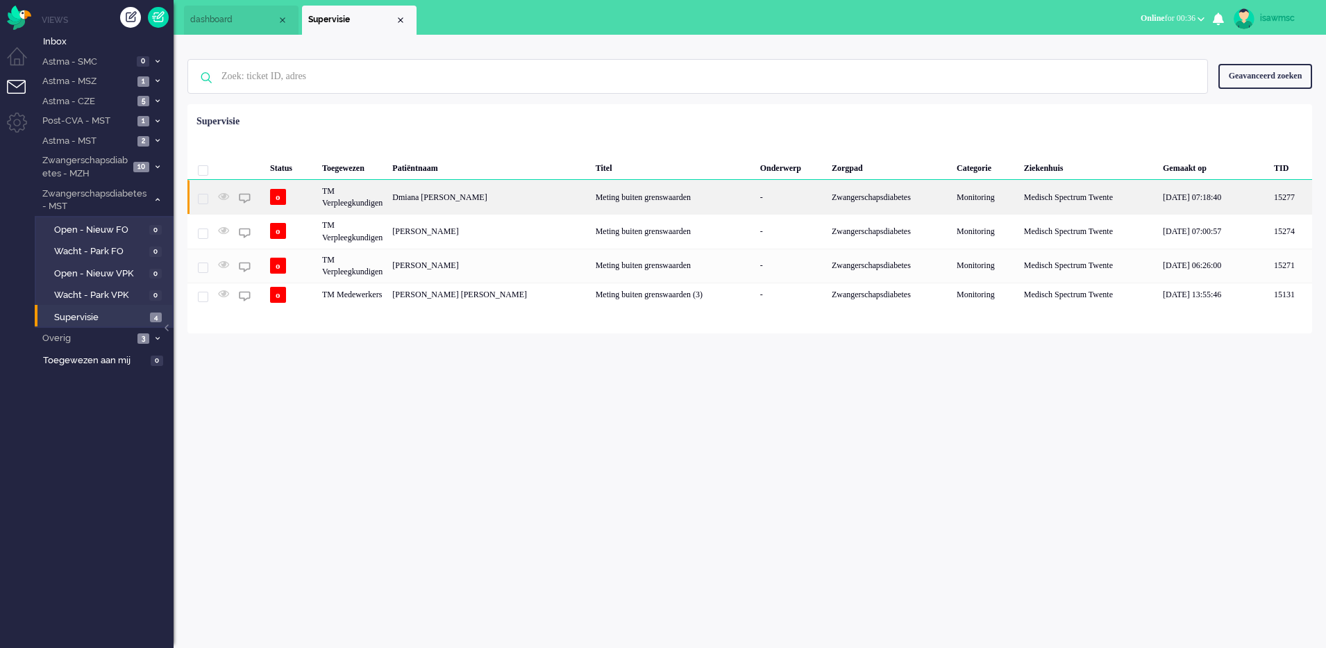
click at [387, 194] on div "TM Verpleegkundigen" at bounding box center [352, 197] width 70 height 34
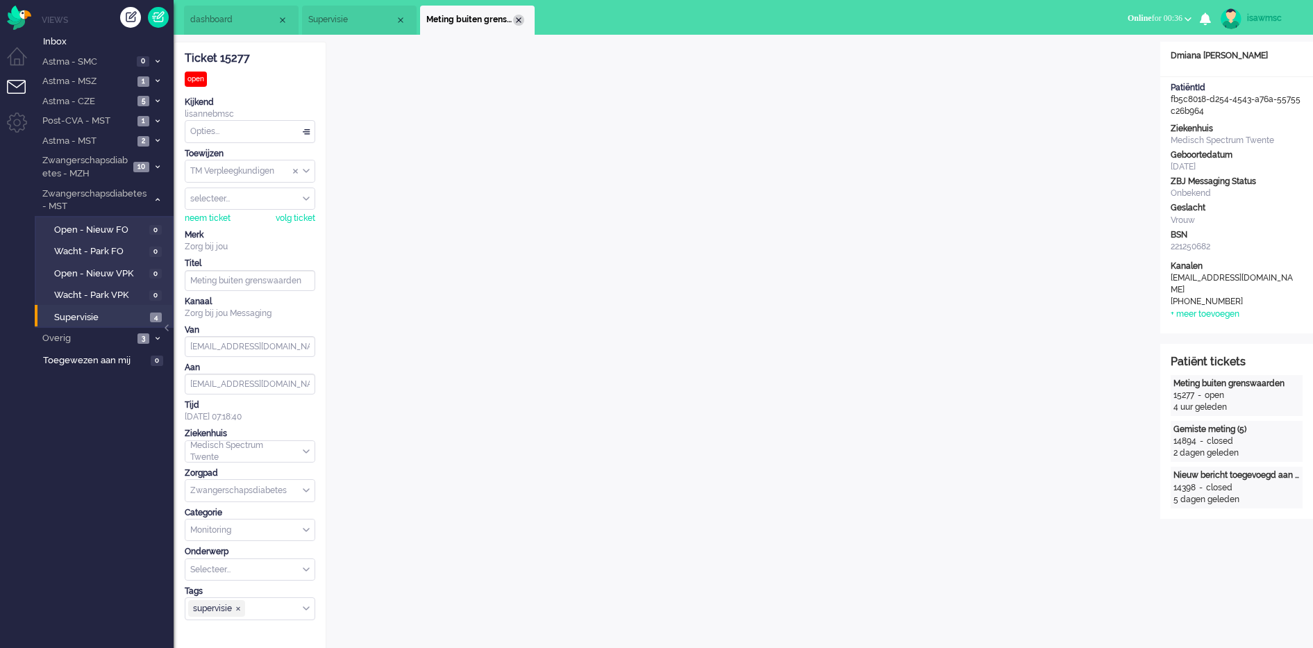
click at [517, 16] on div "Close tab" at bounding box center [518, 20] width 11 height 11
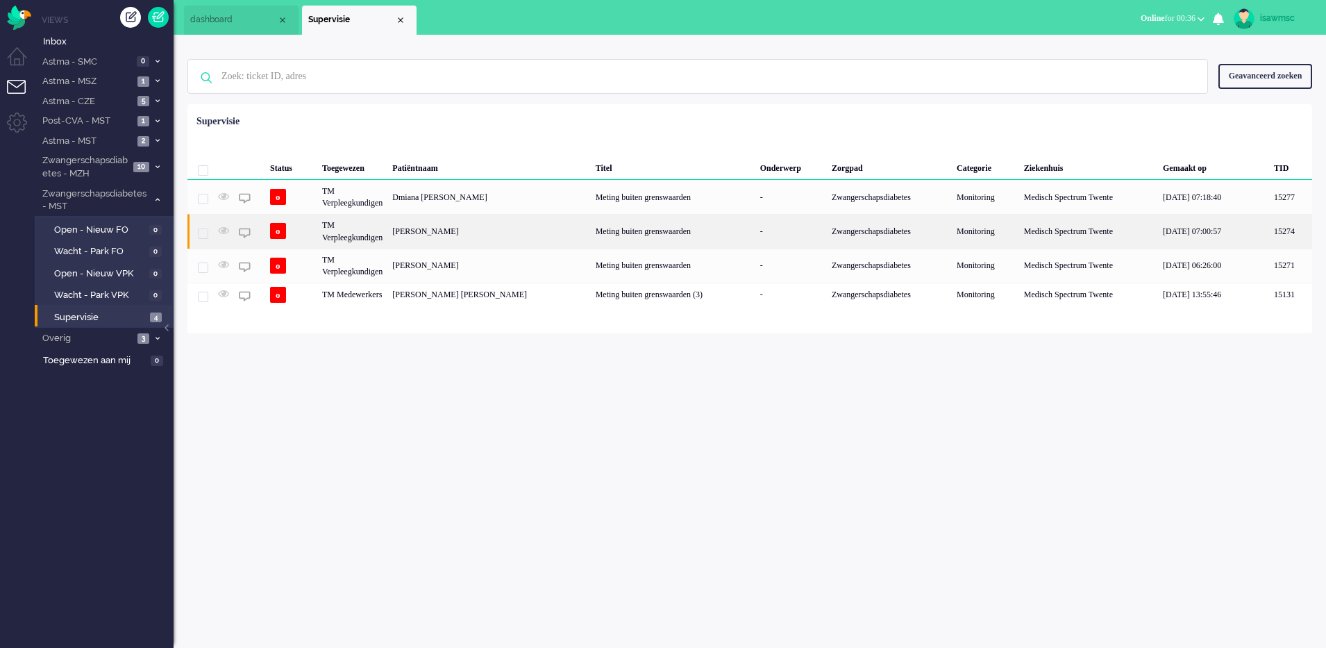
click at [494, 230] on div "[PERSON_NAME]" at bounding box center [488, 231] width 203 height 34
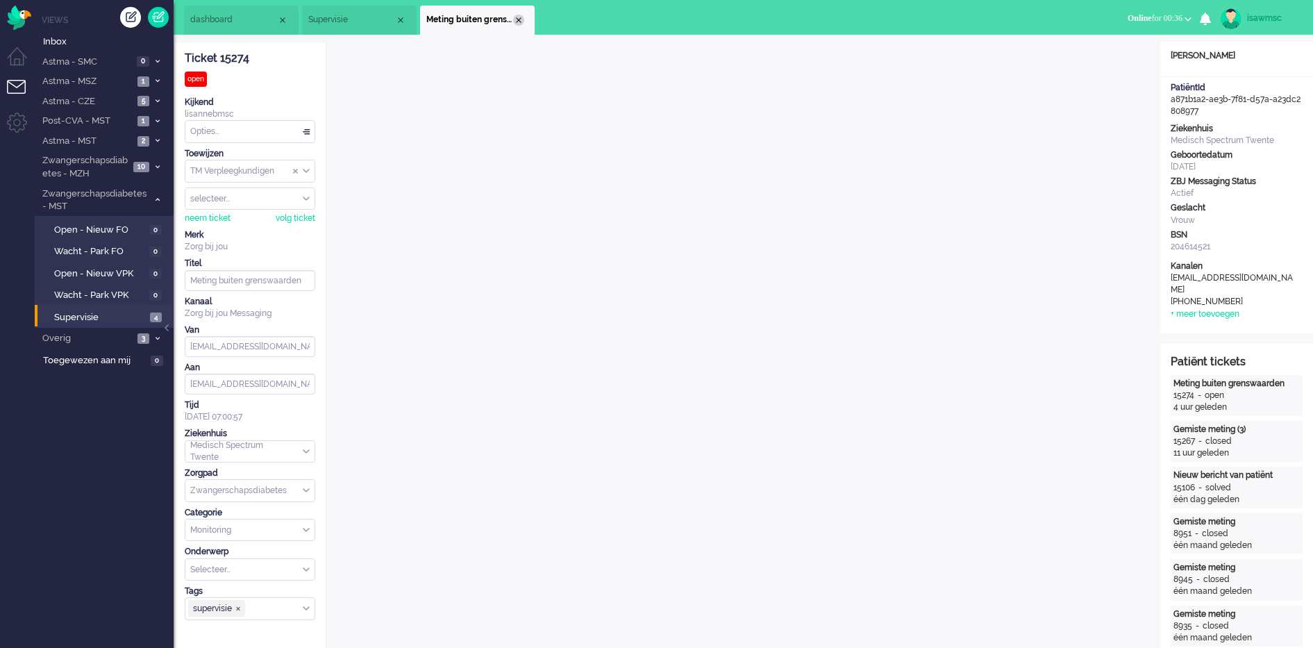
click at [516, 16] on div "Close tab" at bounding box center [518, 20] width 11 height 11
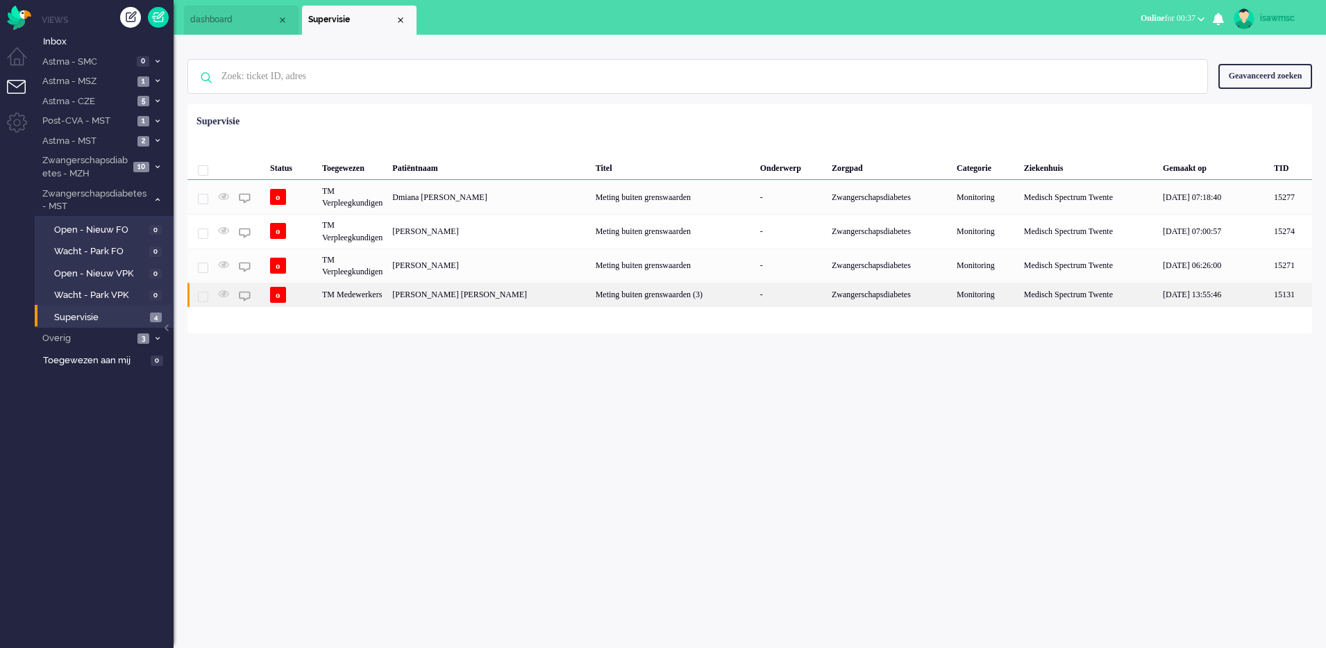
click at [492, 284] on div "[PERSON_NAME] [PERSON_NAME]" at bounding box center [488, 295] width 203 height 24
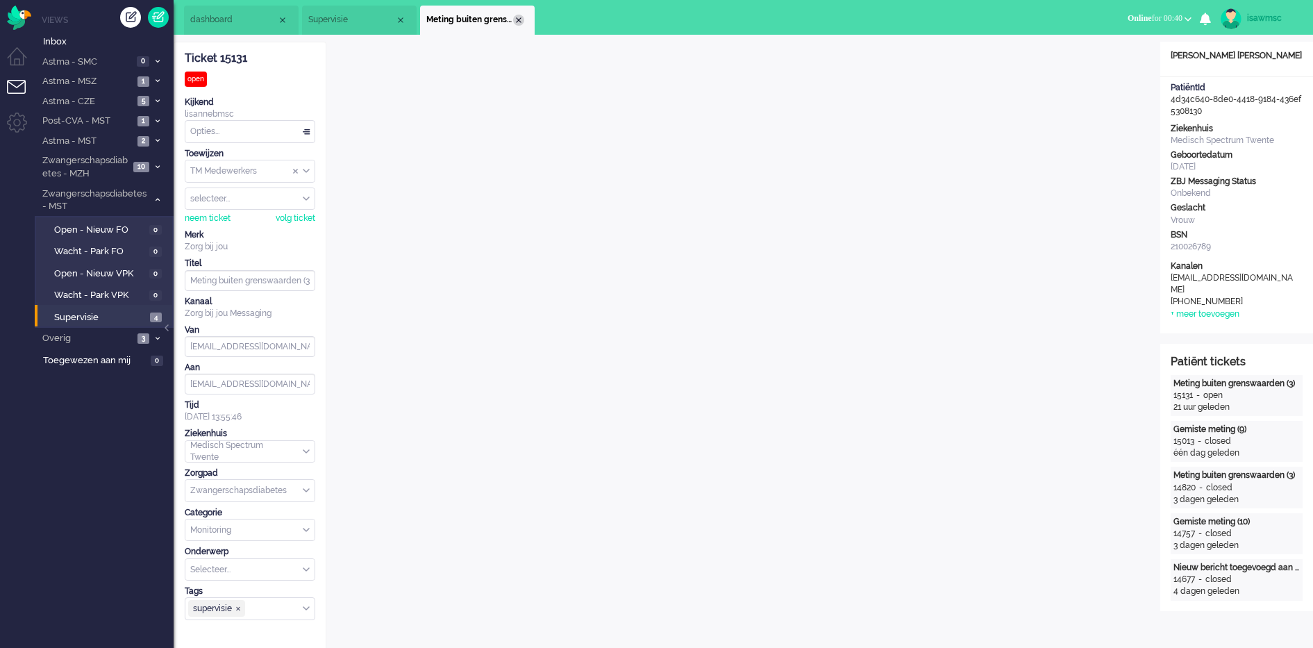
click at [519, 15] on div "Close tab" at bounding box center [518, 20] width 11 height 11
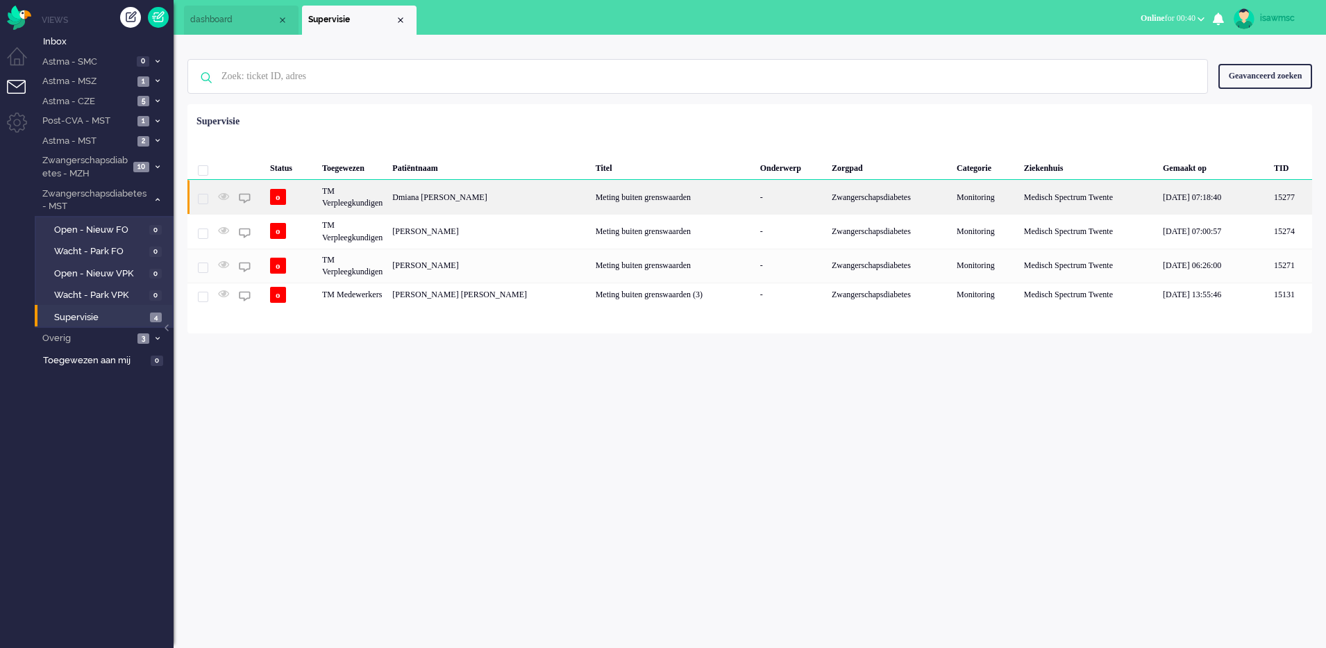
click at [482, 204] on div "Dmiana [PERSON_NAME]" at bounding box center [488, 197] width 203 height 34
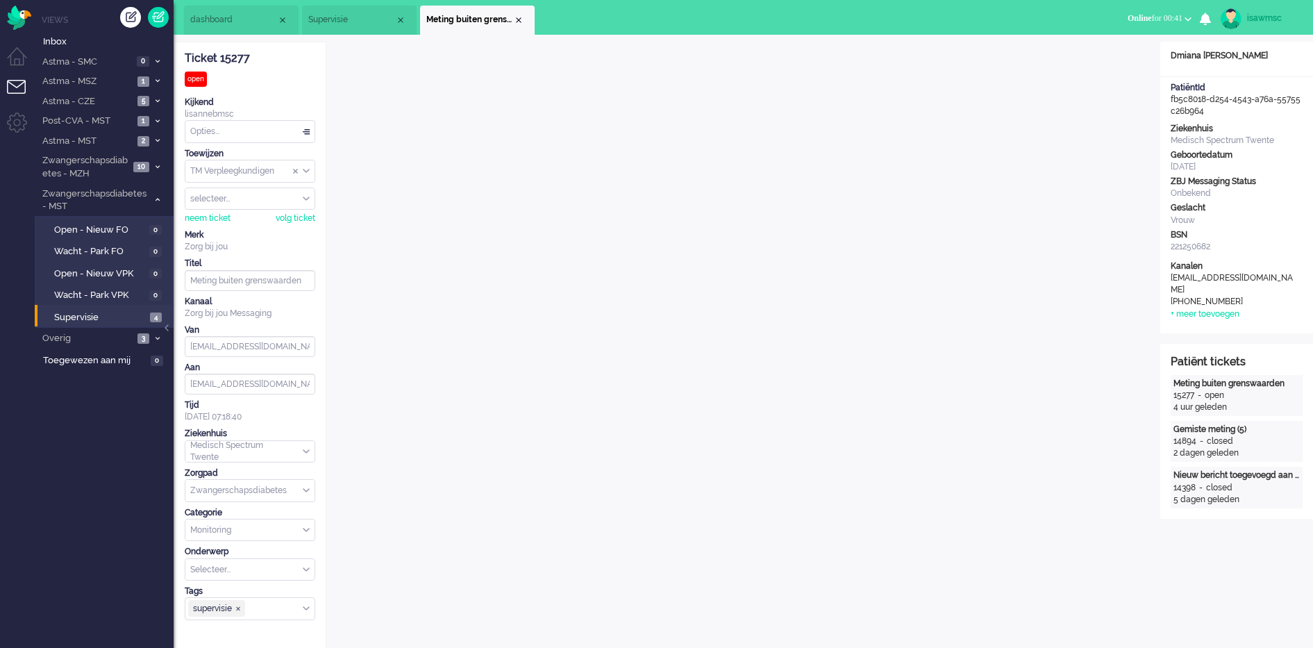
click at [283, 128] on div "Opties..." at bounding box center [249, 132] width 129 height 22
click at [283, 83] on div "Ticket 15277 open Kijkend lisannebmsc Opties... Zet Status Open In afwachting G…" at bounding box center [250, 331] width 131 height 578
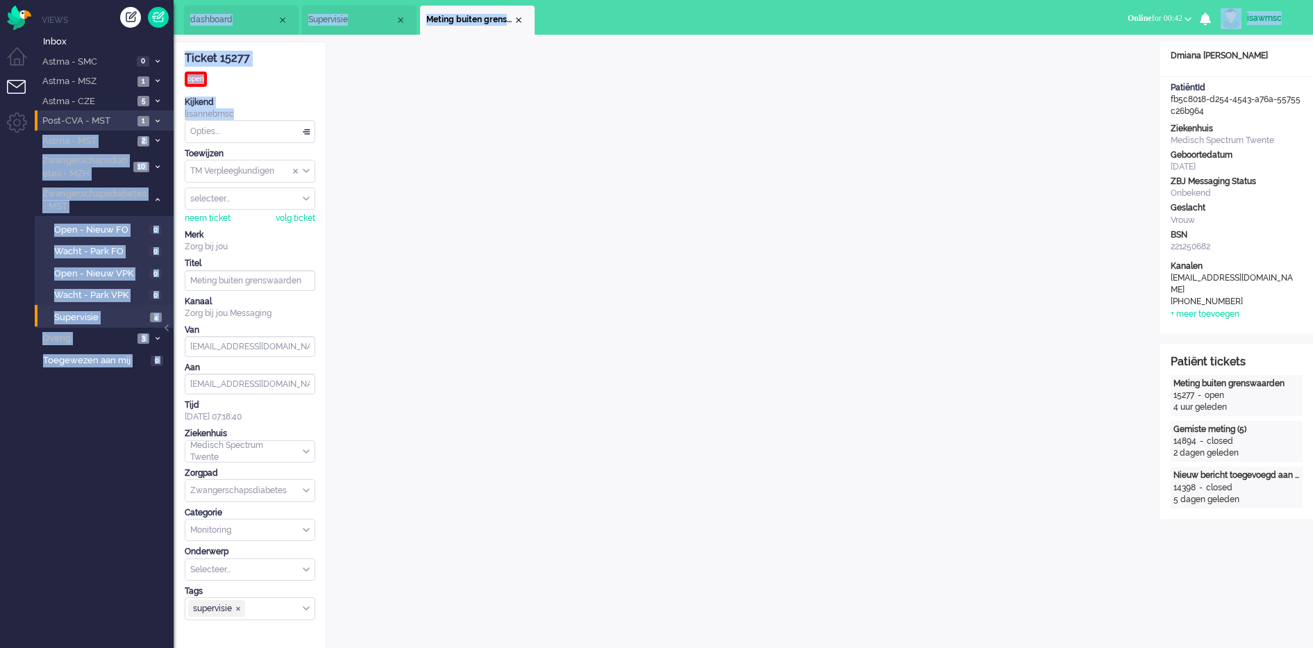
drag, startPoint x: 246, startPoint y: 115, endPoint x: 169, endPoint y: 112, distance: 76.4
click at [169, 112] on div "Thuis Dashboard [GEOGRAPHIC_DATA] Volgen [GEOGRAPHIC_DATA] release_2.1.2 Views …" at bounding box center [656, 324] width 1313 height 648
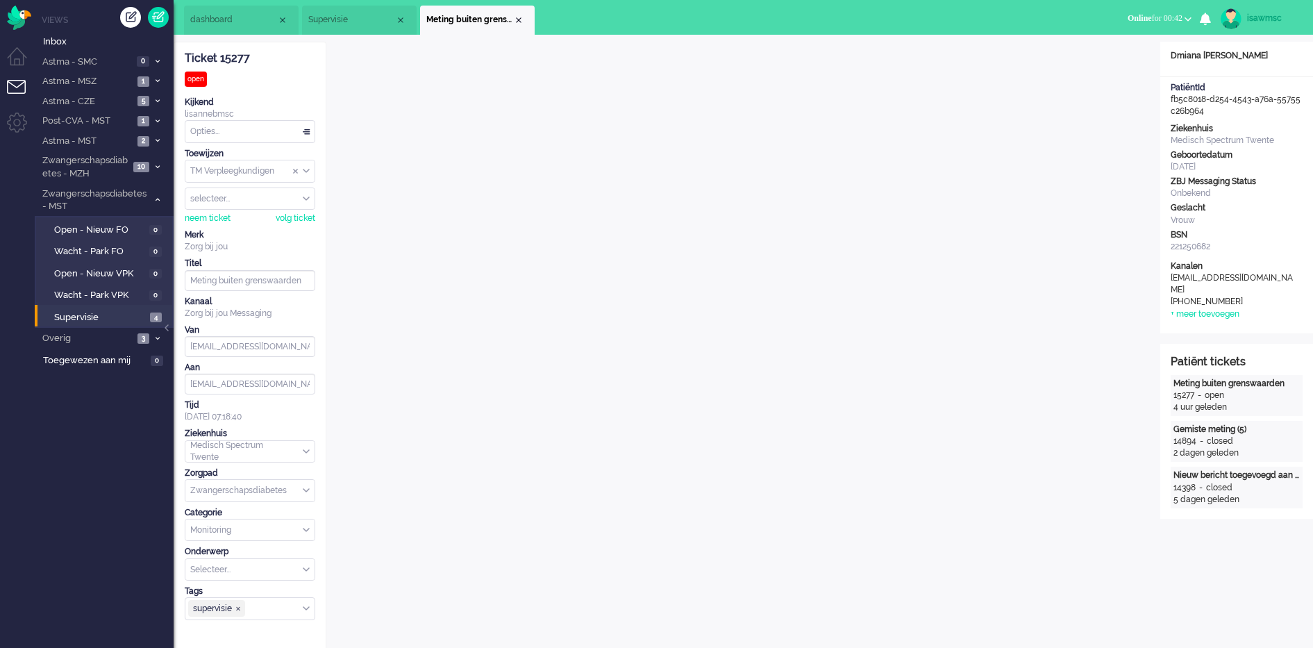
click at [523, 21] on div "Close tab" at bounding box center [518, 20] width 11 height 11
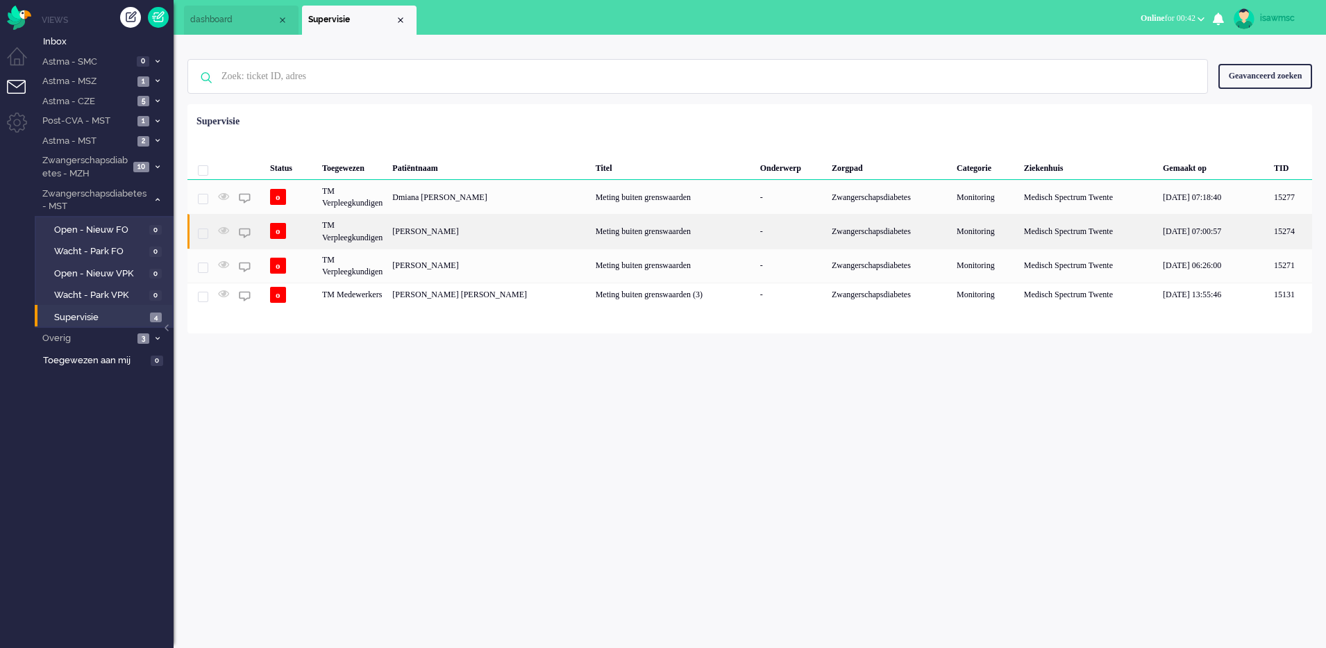
click at [489, 227] on div "[PERSON_NAME]" at bounding box center [488, 231] width 203 height 34
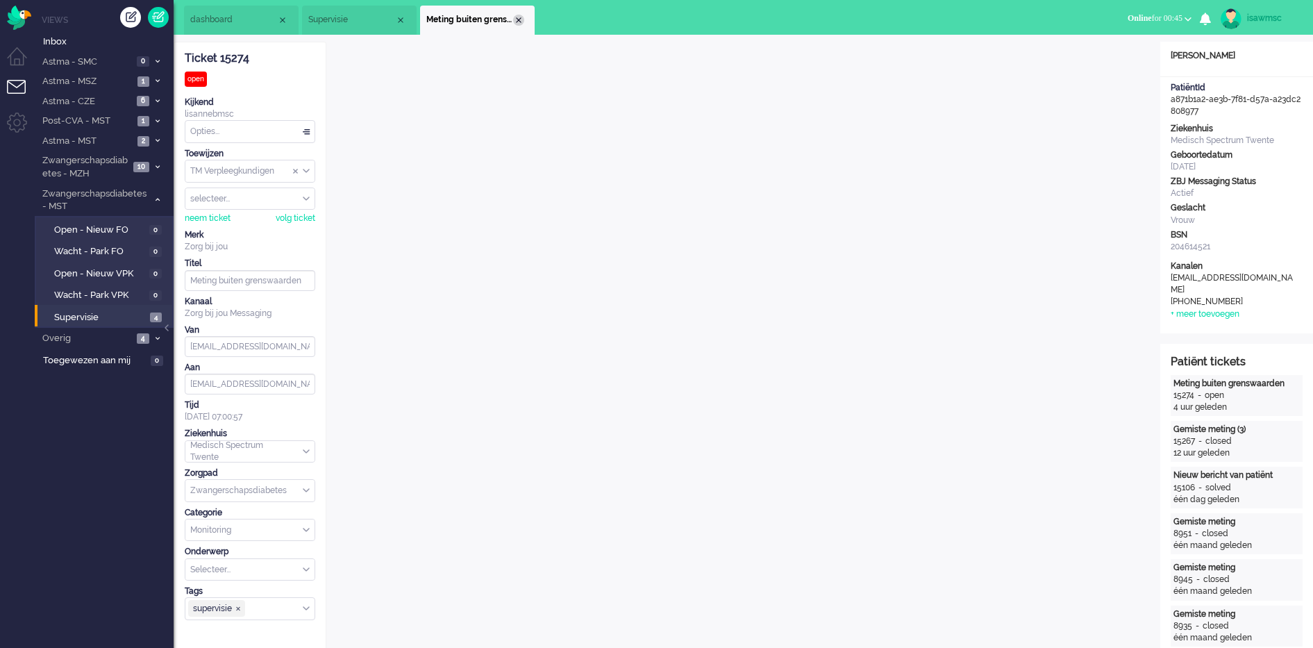
click at [523, 20] on div "Close tab" at bounding box center [518, 20] width 11 height 11
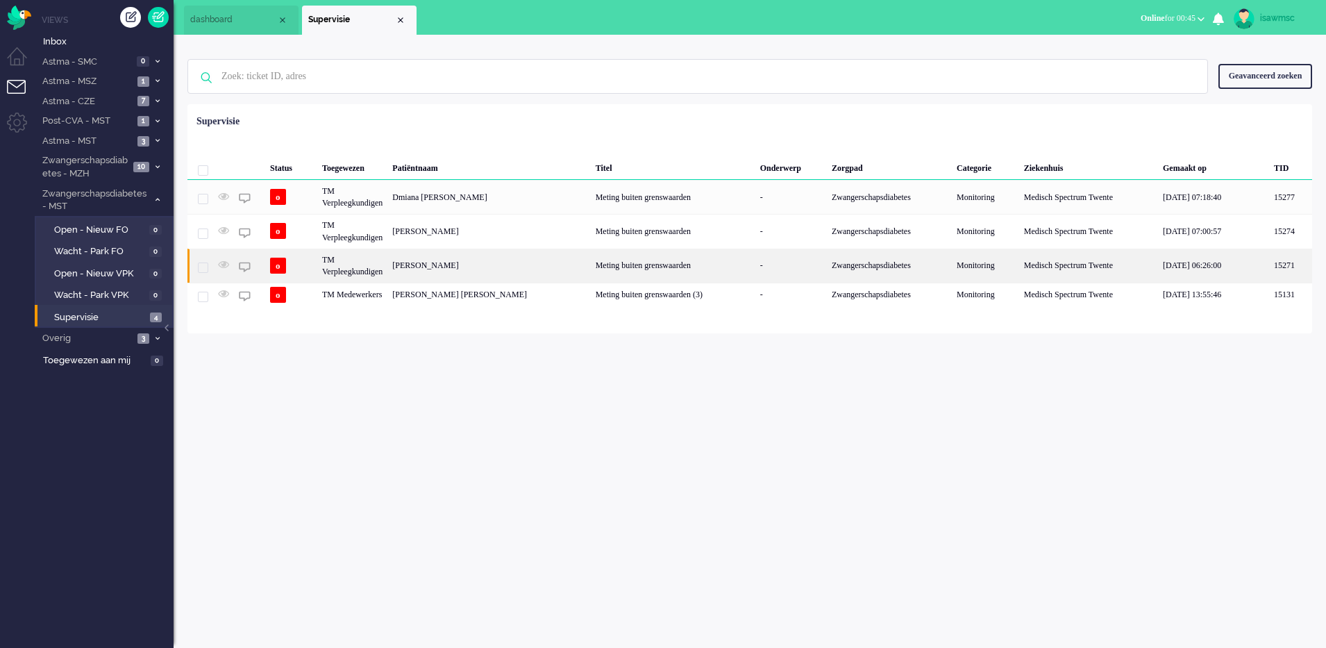
click at [526, 266] on div "[PERSON_NAME]" at bounding box center [488, 266] width 203 height 34
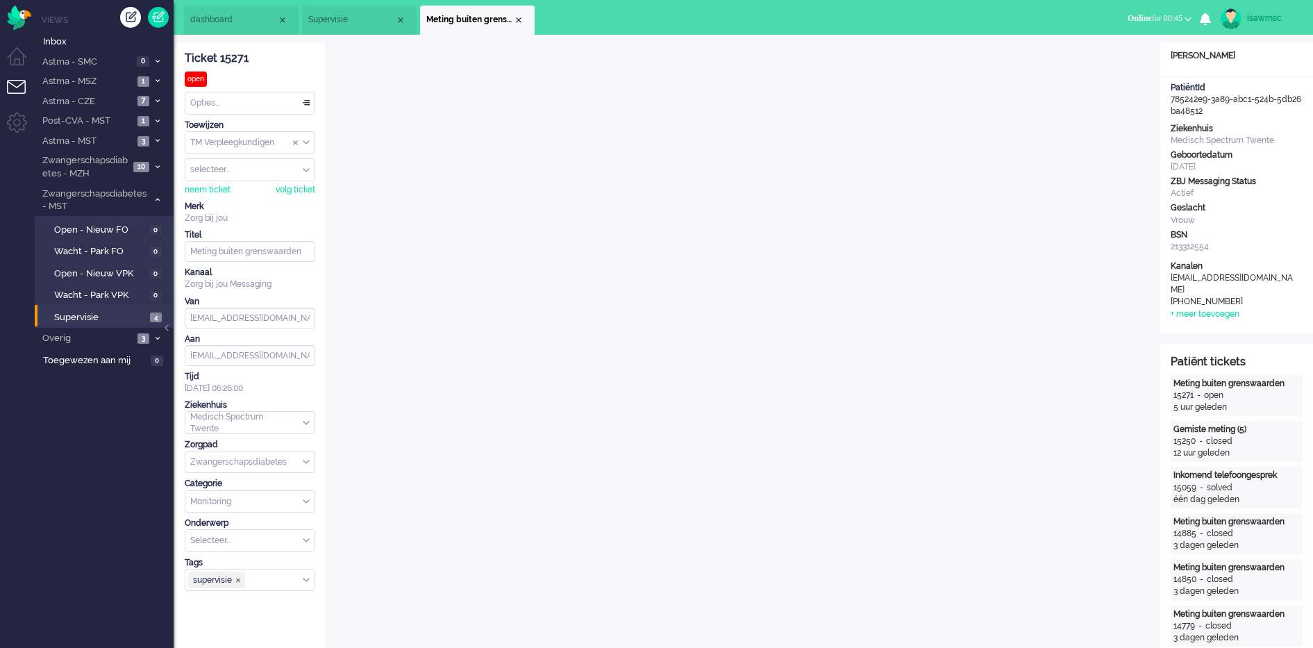
scroll to position [19, 0]
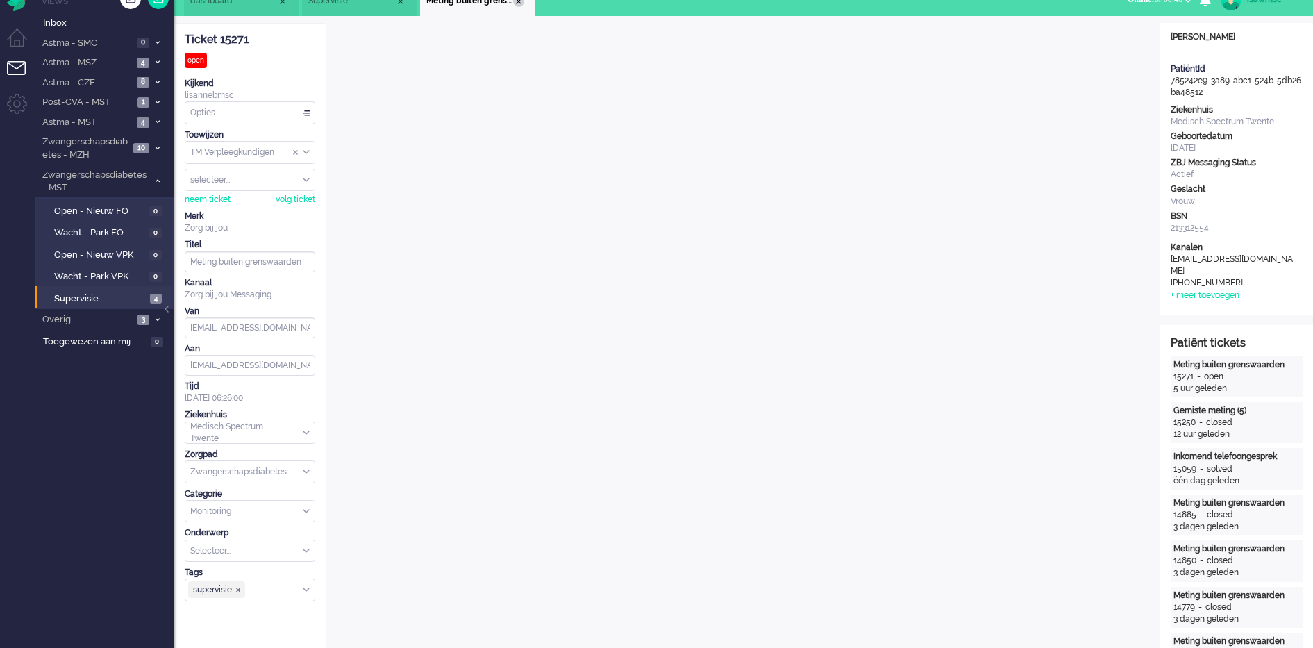
click at [517, 2] on div "Close tab" at bounding box center [518, 1] width 11 height 11
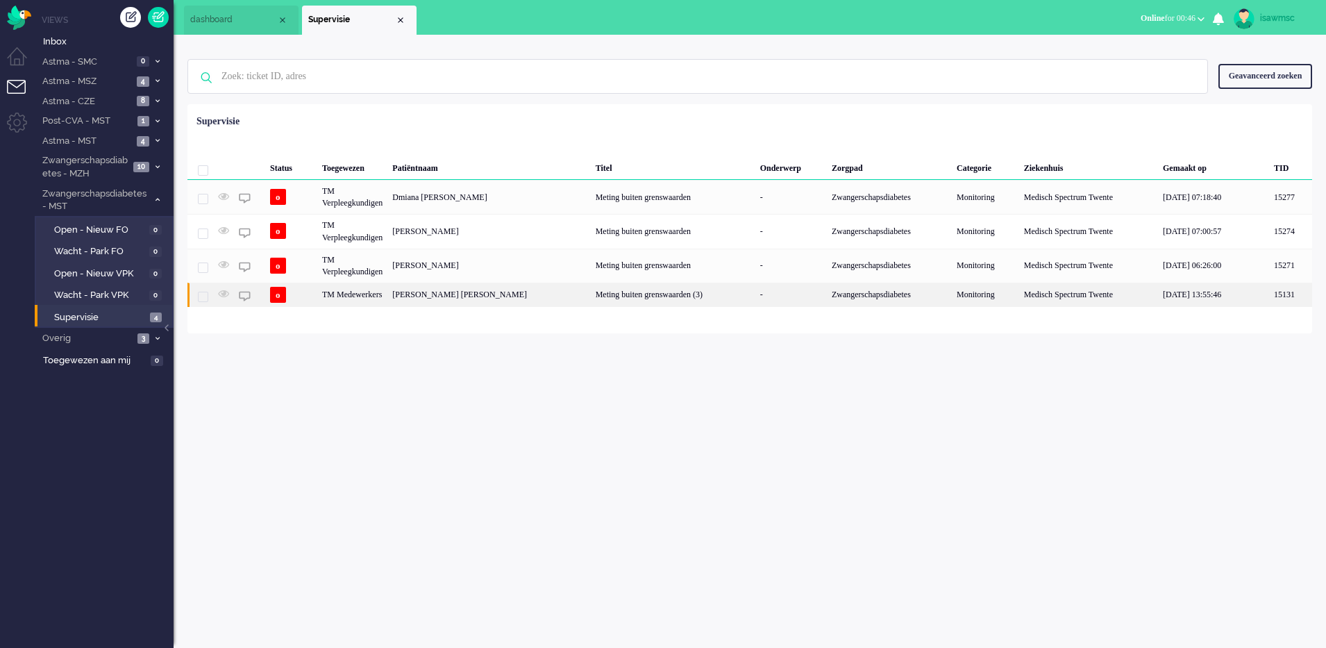
click at [591, 299] on div "Meting buiten grenswaarden (3)" at bounding box center [673, 295] width 165 height 24
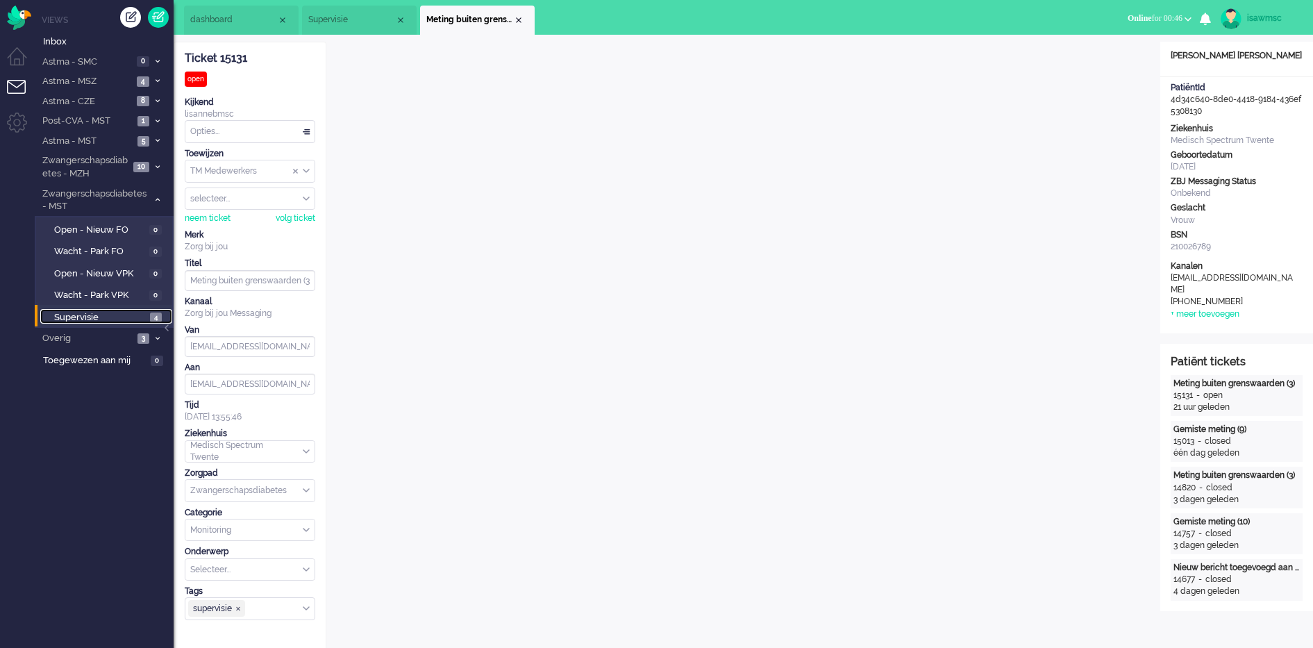
click at [156, 319] on span "4" at bounding box center [156, 317] width 12 height 10
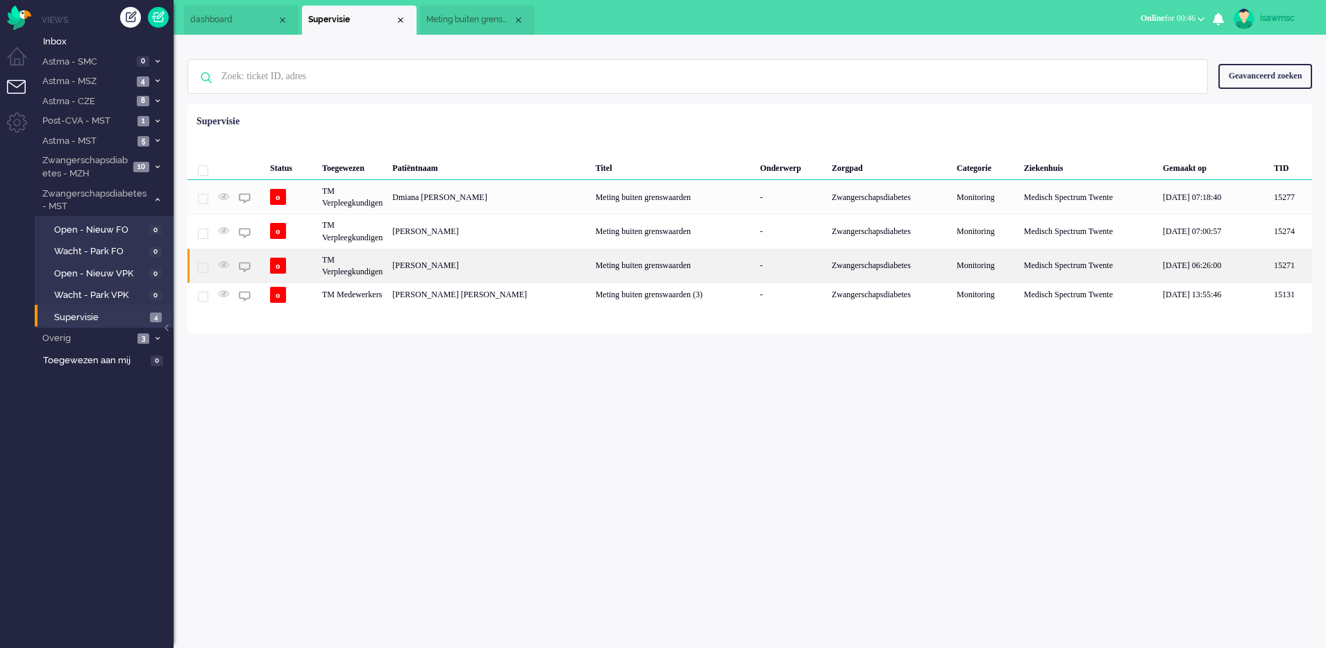
click at [422, 277] on div "[PERSON_NAME]" at bounding box center [488, 266] width 203 height 34
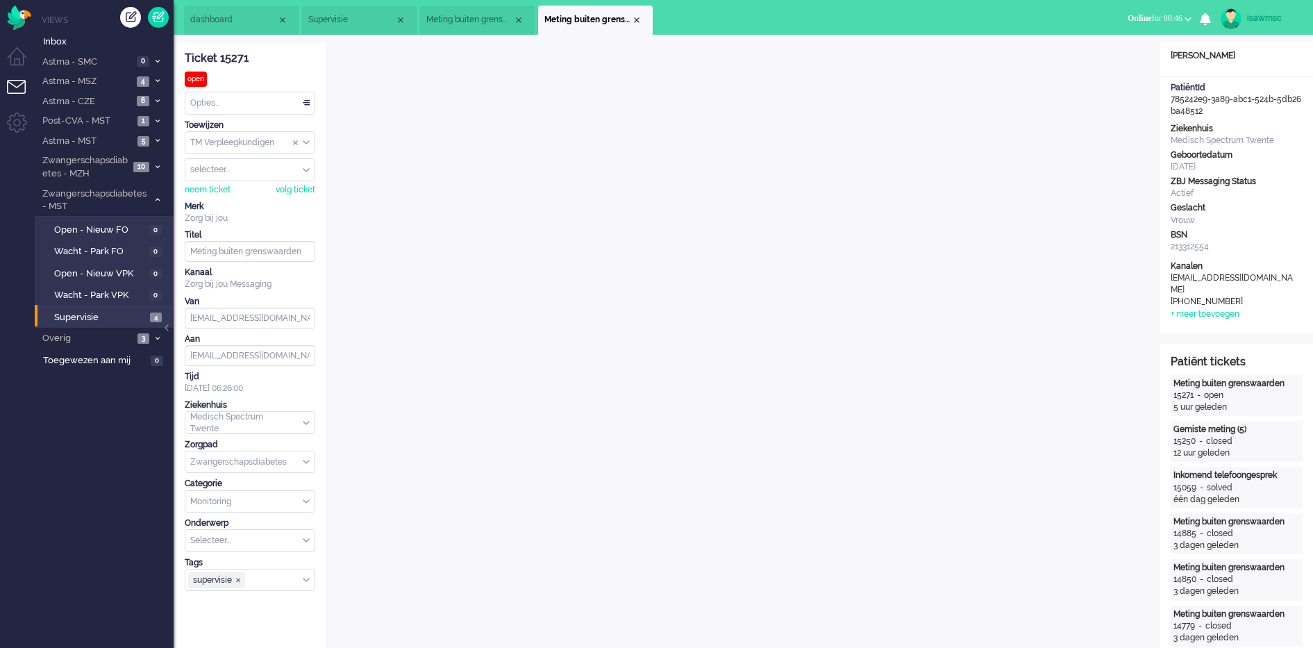
scroll to position [19, 0]
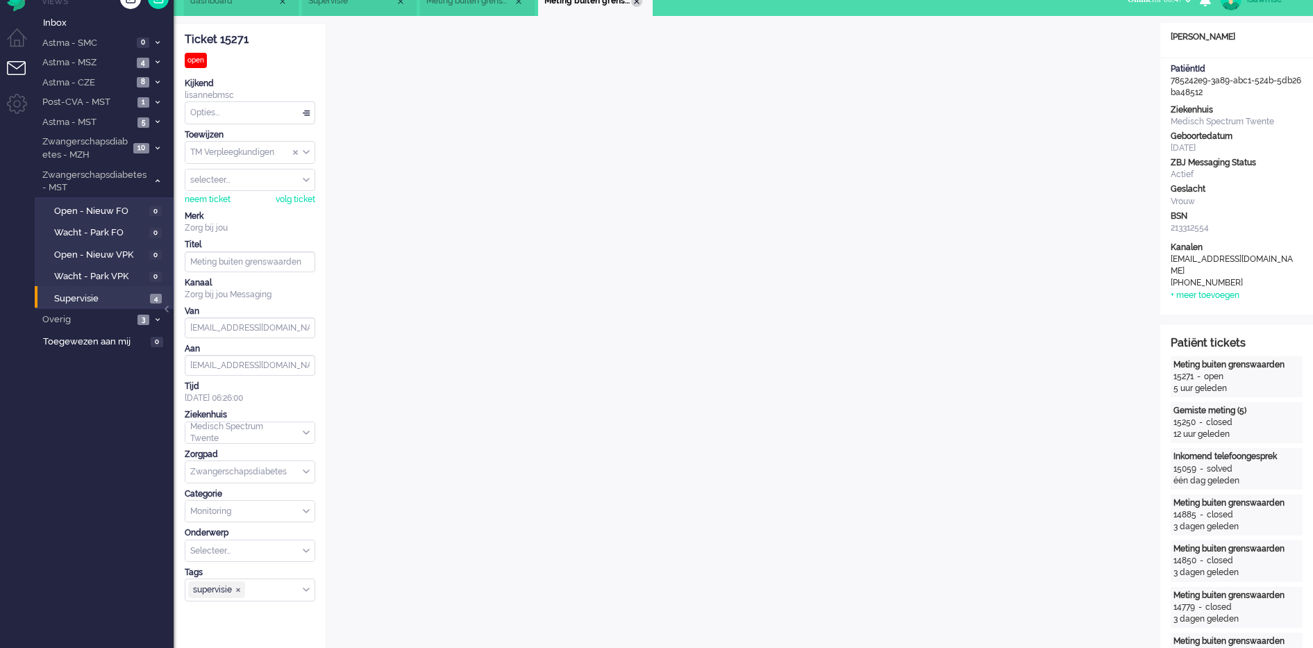
click at [636, 3] on div "Close tab" at bounding box center [636, 1] width 11 height 11
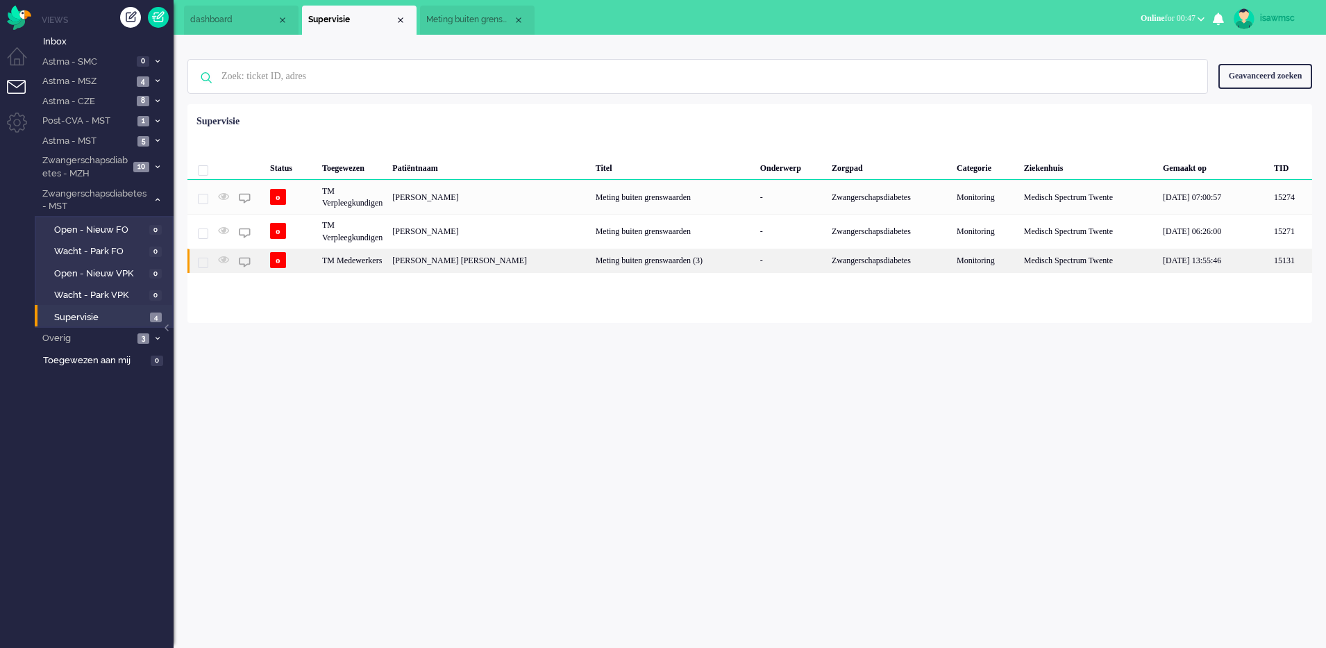
click at [471, 269] on div "[PERSON_NAME] [PERSON_NAME]" at bounding box center [488, 261] width 203 height 24
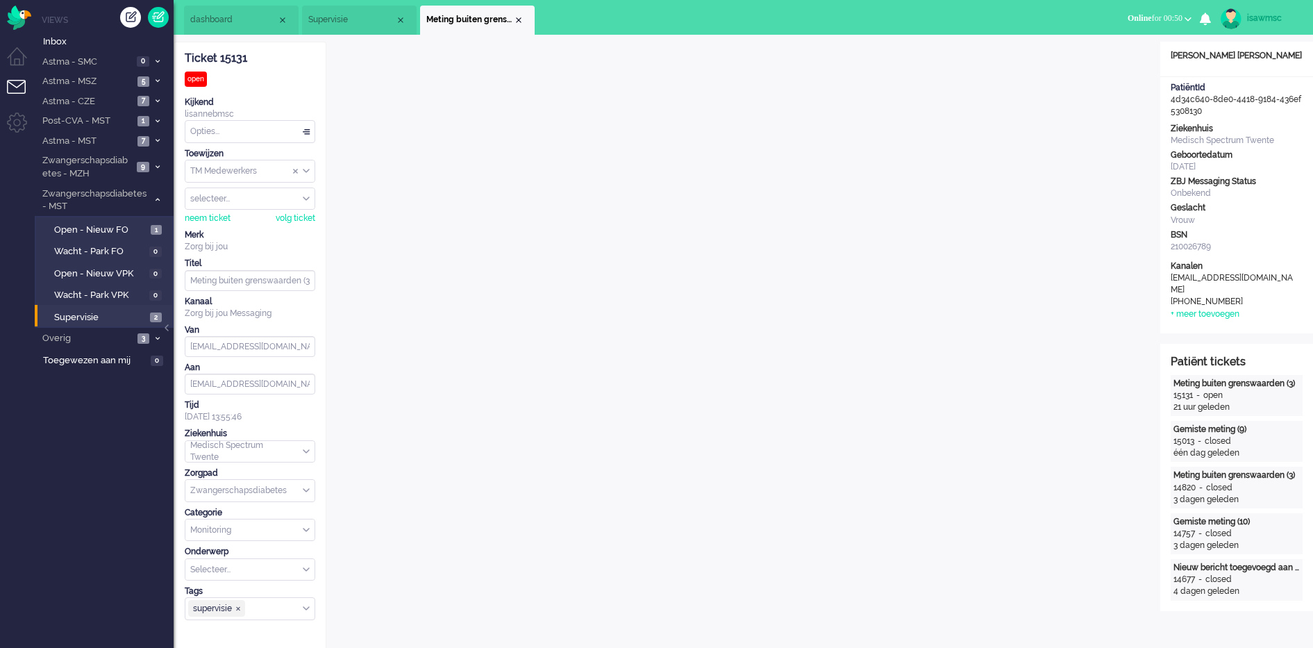
click at [517, 20] on div "Close tab" at bounding box center [518, 20] width 11 height 11
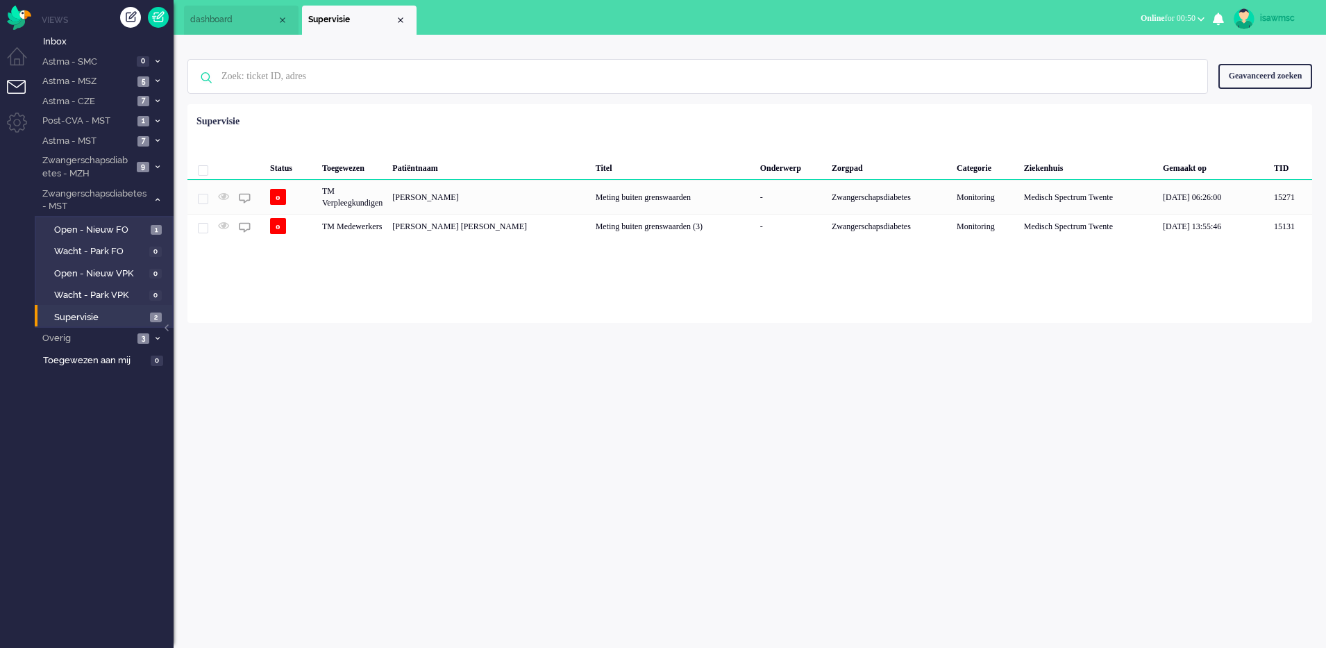
click at [476, 351] on div "isawmsc Thuis Ticket Csat Mijn gemiddelde cijfer Deze week - Ticket Bijdragen P…" at bounding box center [750, 341] width 1152 height 613
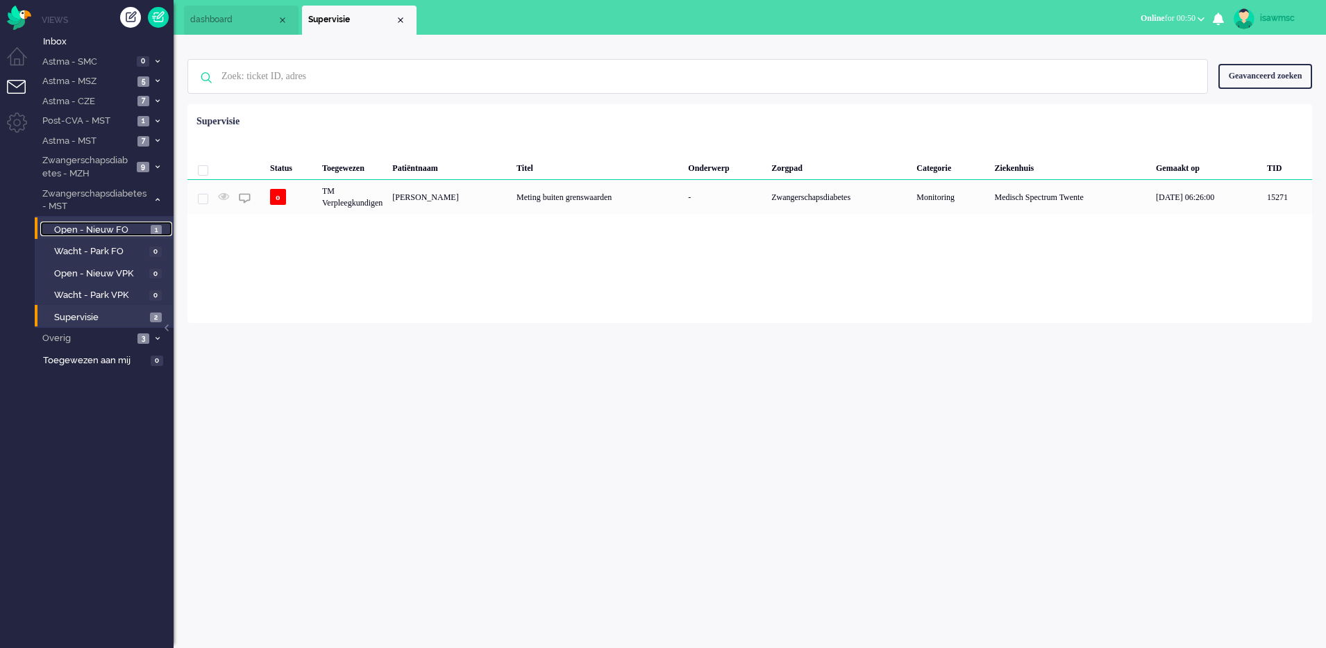
click at [145, 228] on span "Open - Nieuw FO" at bounding box center [100, 230] width 93 height 13
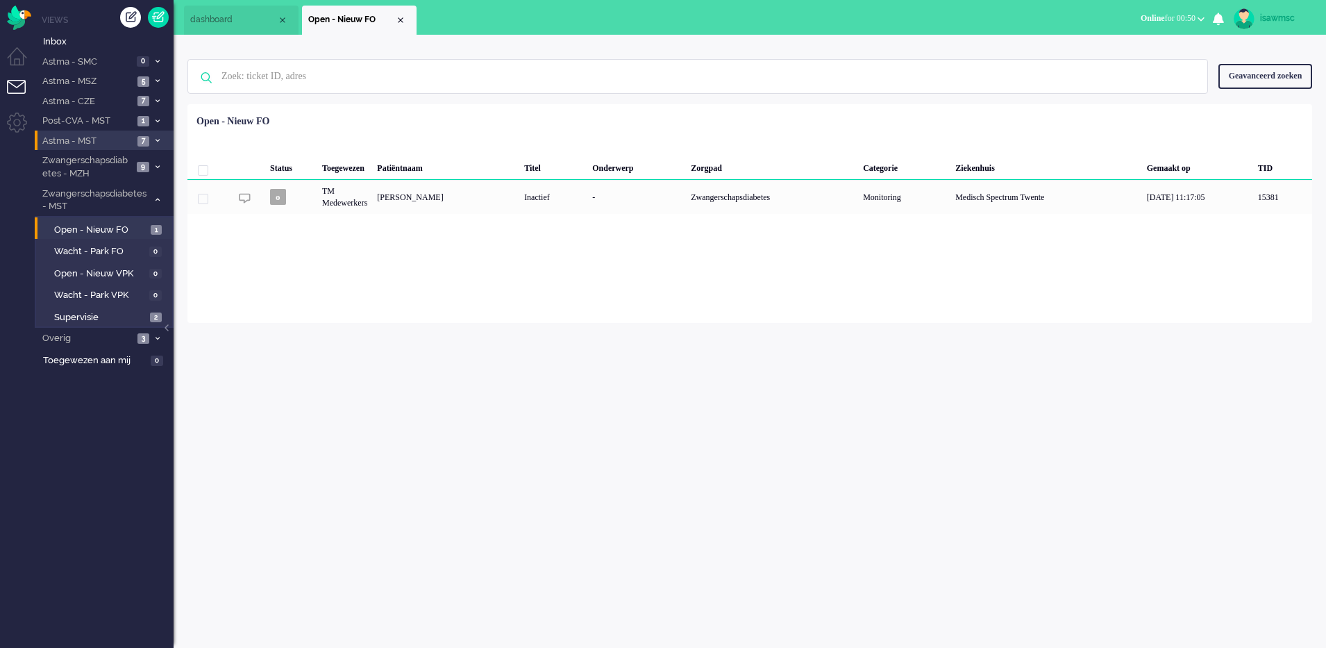
click at [151, 143] on li "Astma - MST 7" at bounding box center [104, 141] width 139 height 20
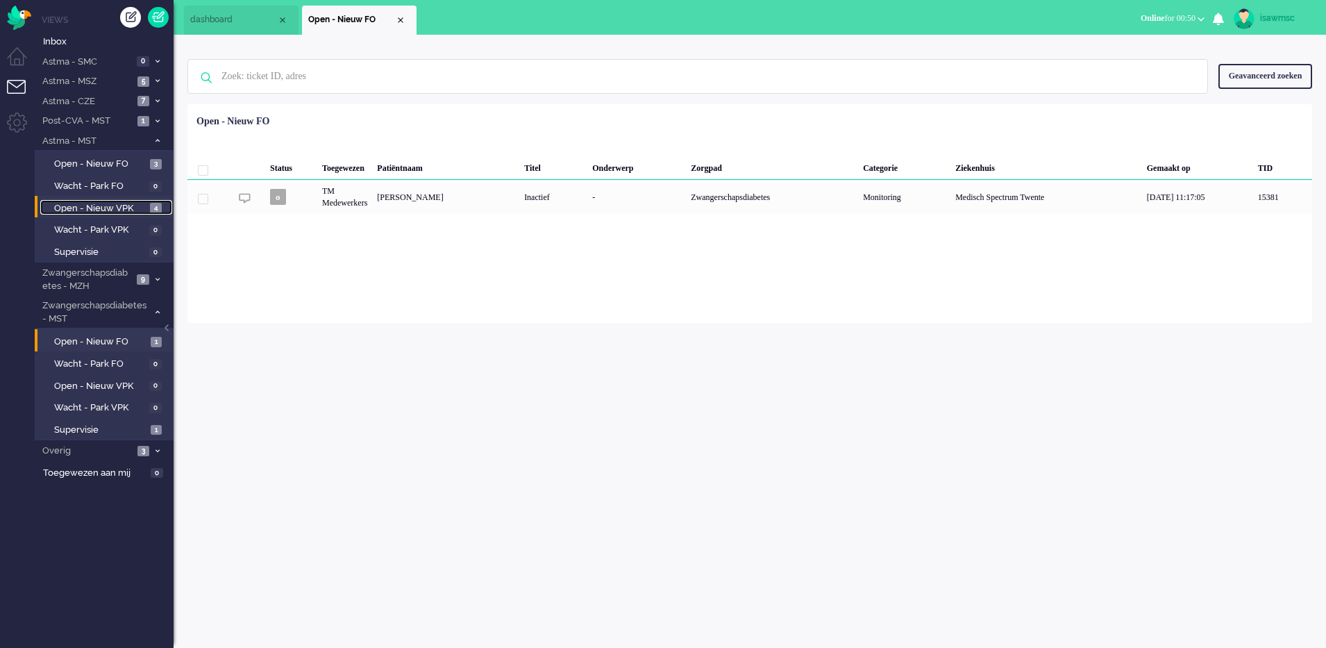
click at [158, 206] on span "4" at bounding box center [156, 208] width 12 height 10
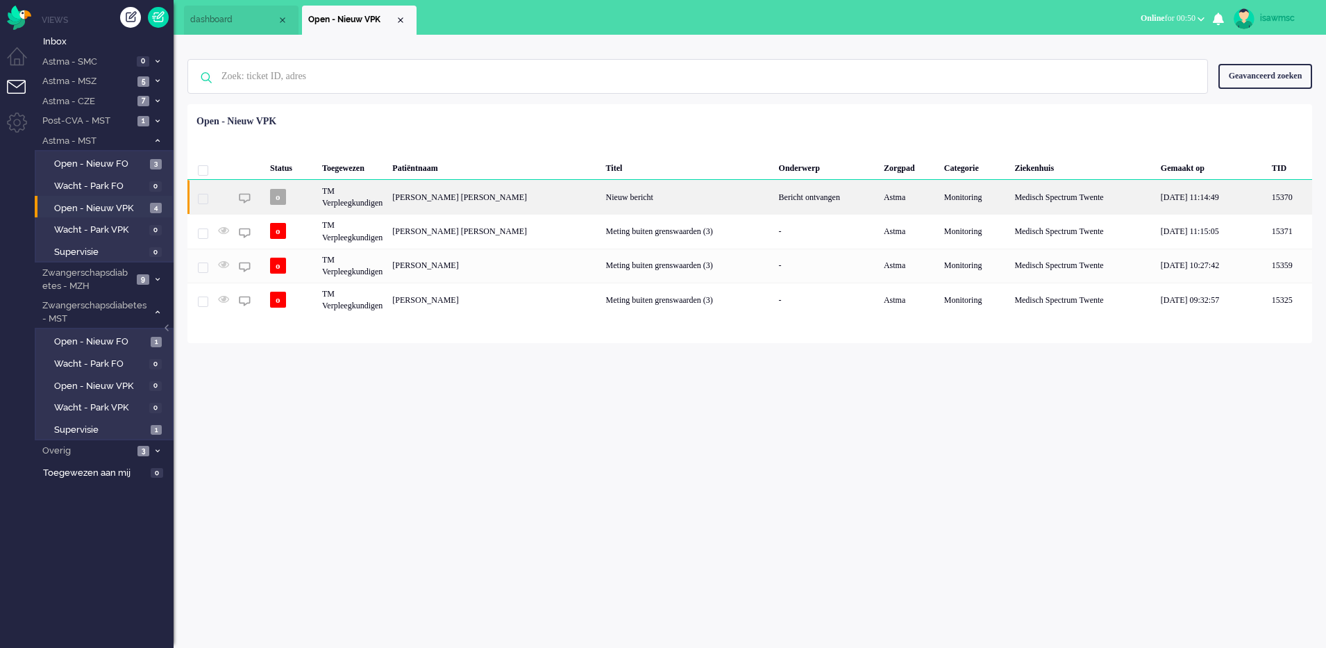
click at [534, 203] on div "[PERSON_NAME] [PERSON_NAME]" at bounding box center [493, 197] width 213 height 34
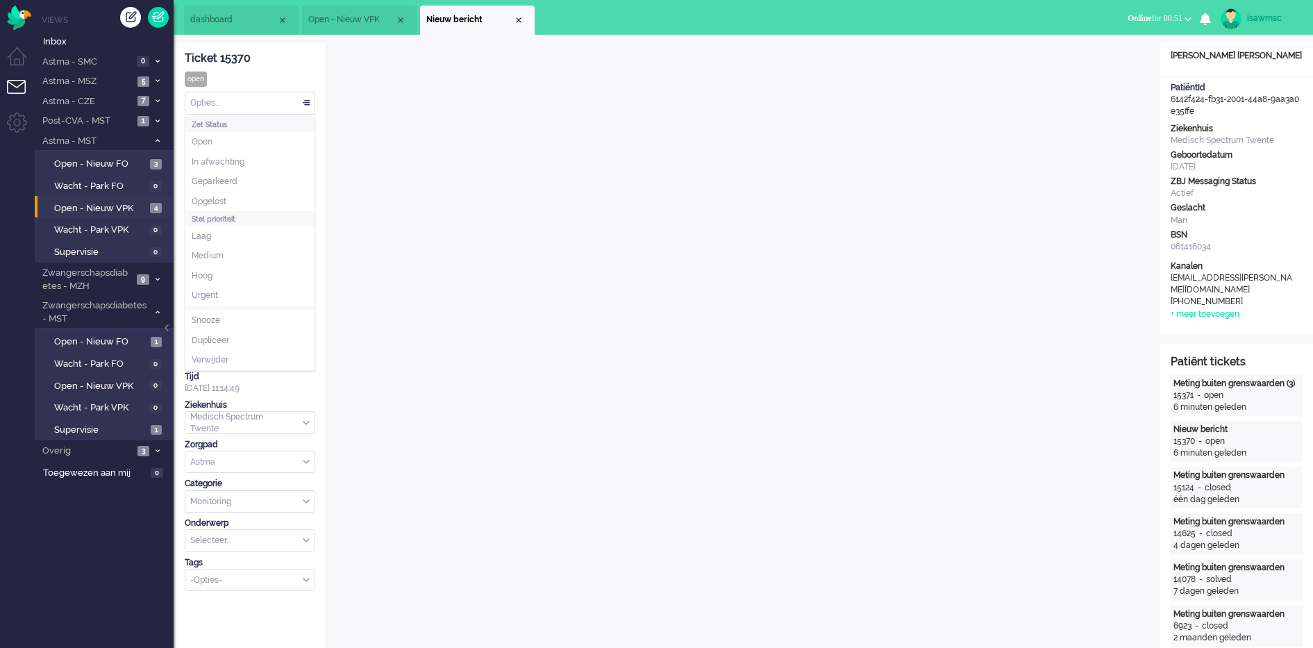
click at [276, 110] on div "Opties..." at bounding box center [249, 103] width 129 height 22
click at [238, 203] on li "Opgelost" at bounding box center [249, 202] width 129 height 20
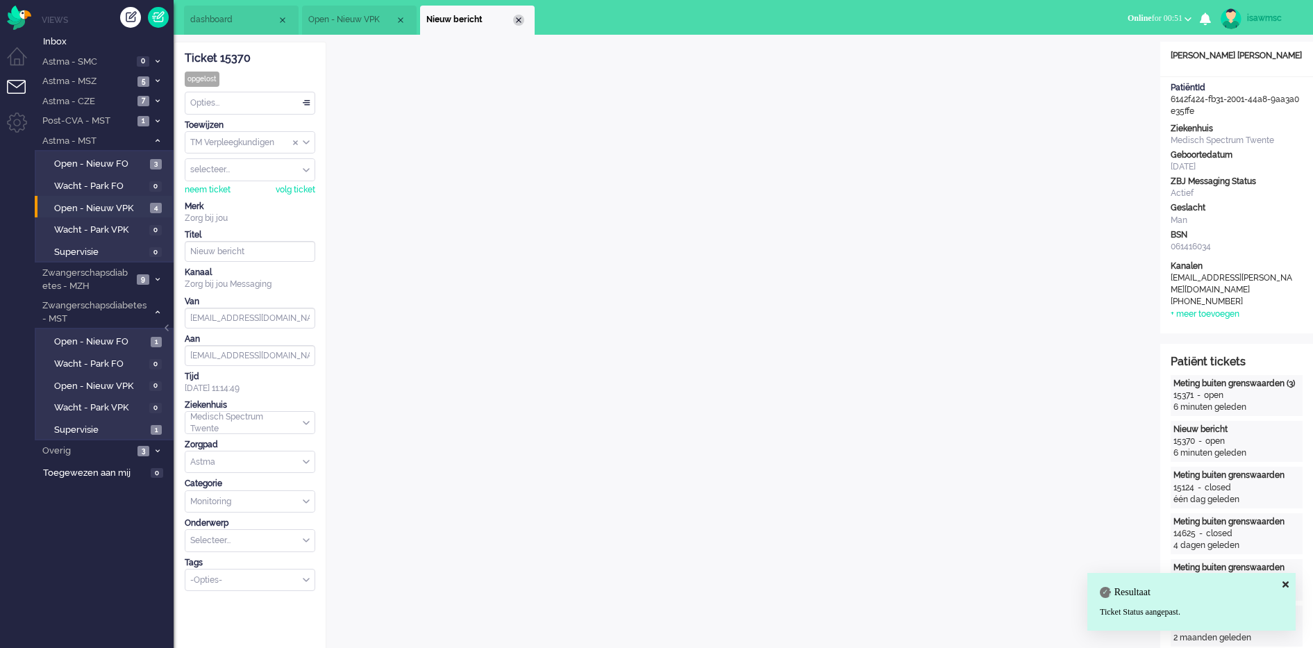
click at [516, 19] on div "Close tab" at bounding box center [518, 20] width 11 height 11
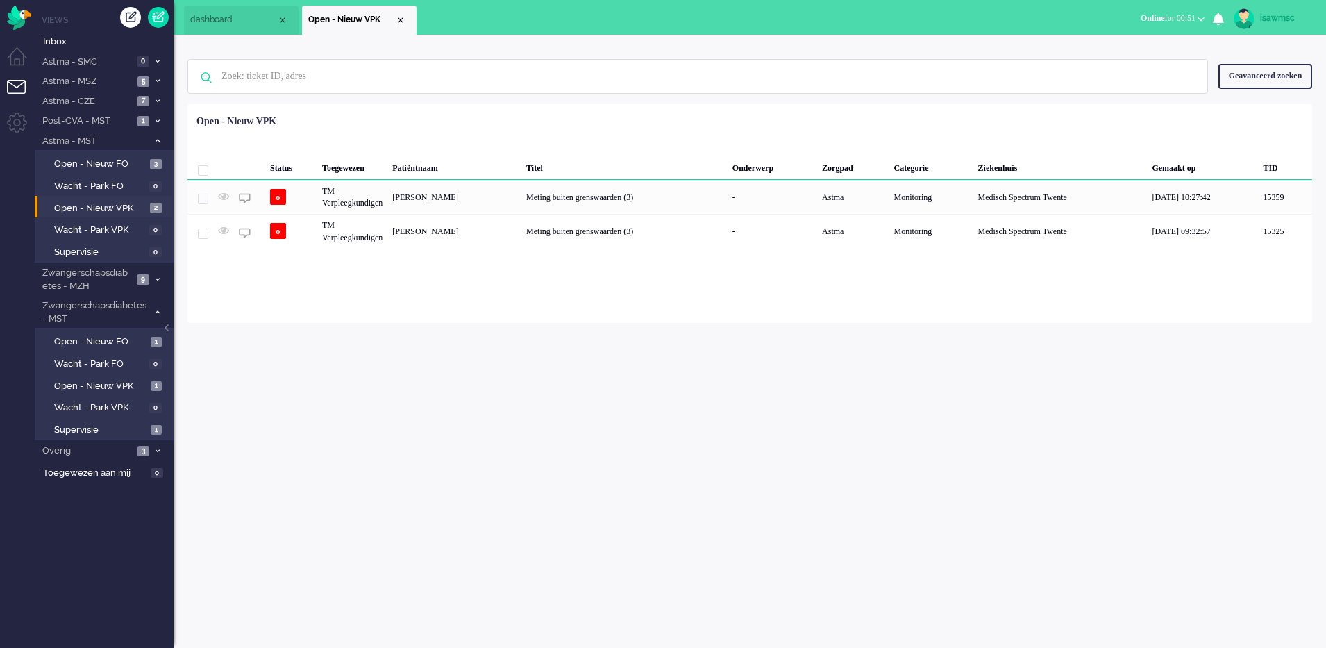
click at [116, 199] on li "Open - Nieuw VPK 2" at bounding box center [103, 207] width 137 height 22
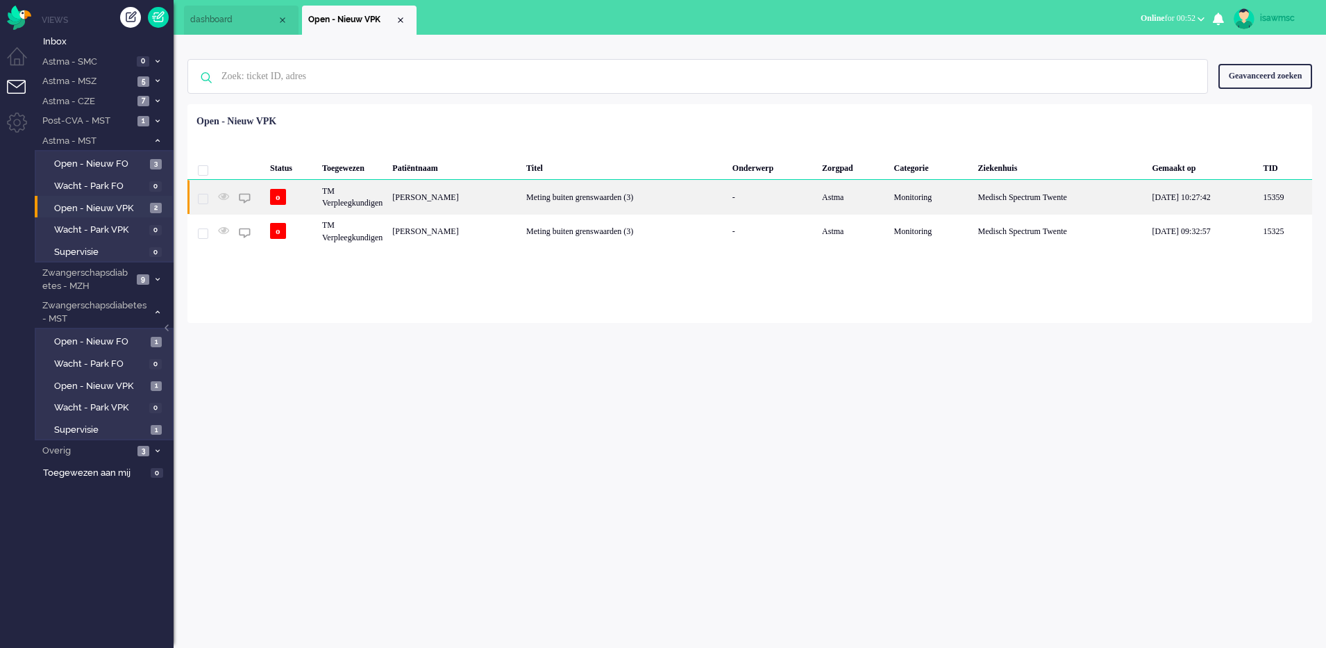
click at [483, 206] on div "[PERSON_NAME]" at bounding box center [454, 197] width 134 height 34
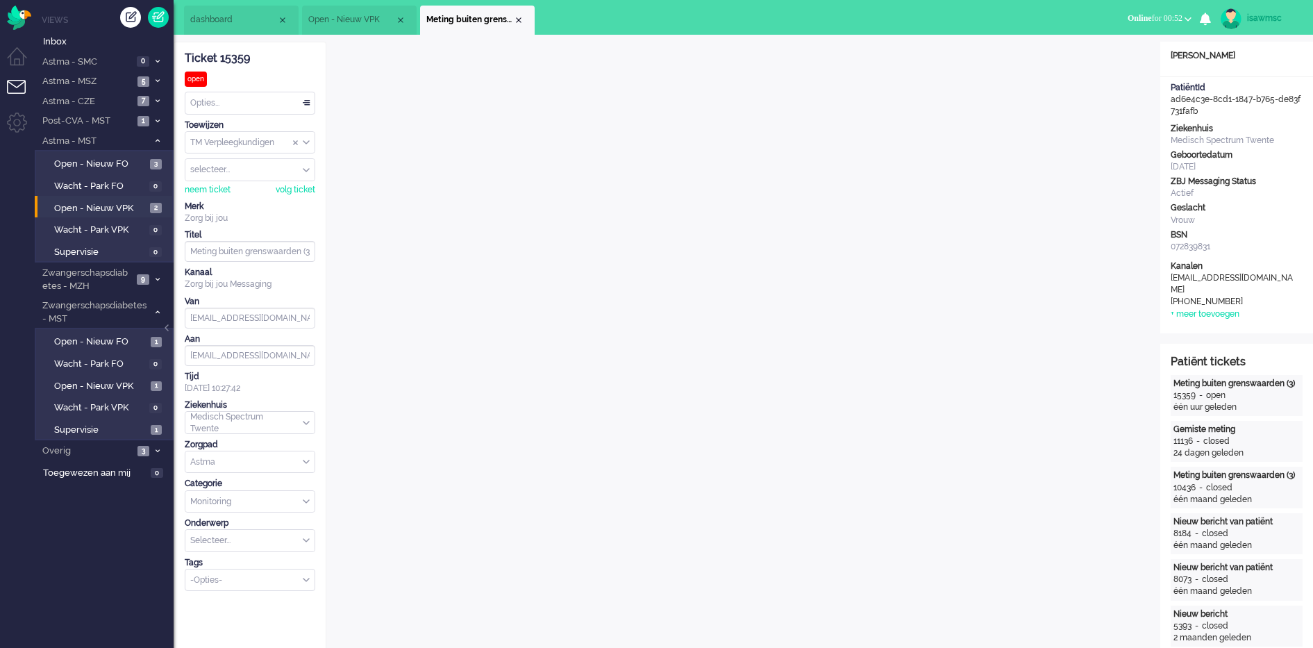
scroll to position [19, 0]
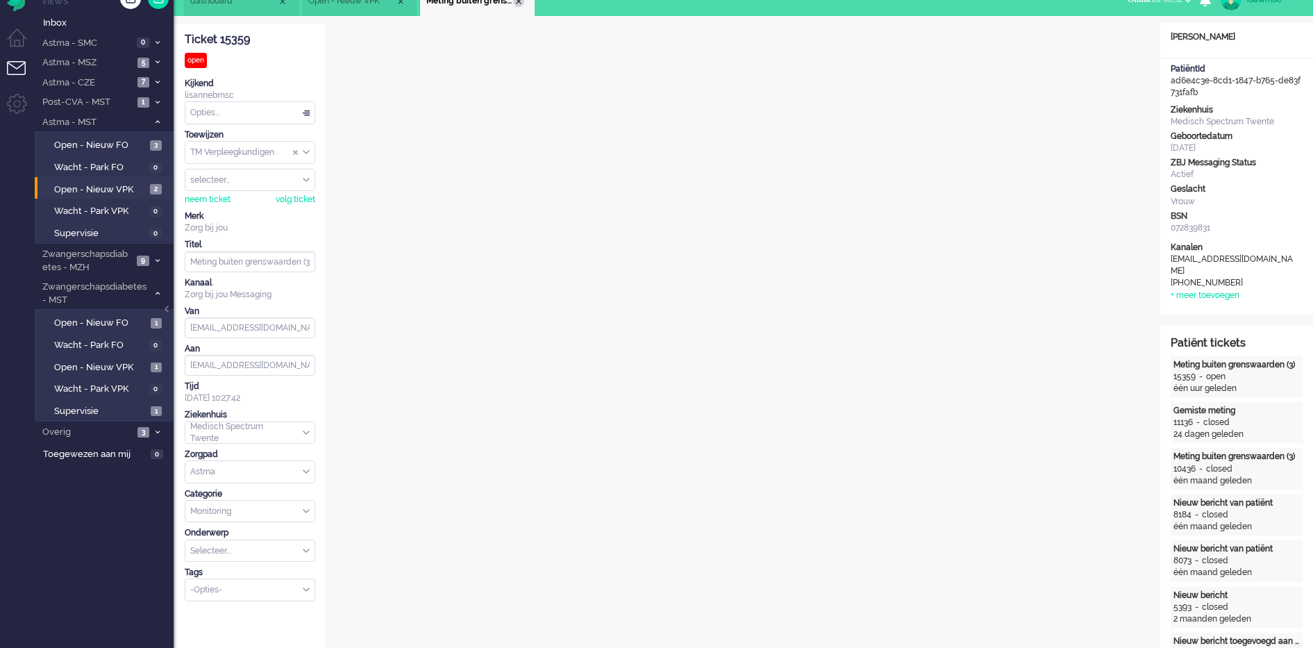
click at [519, 1] on div "Close tab" at bounding box center [518, 1] width 11 height 11
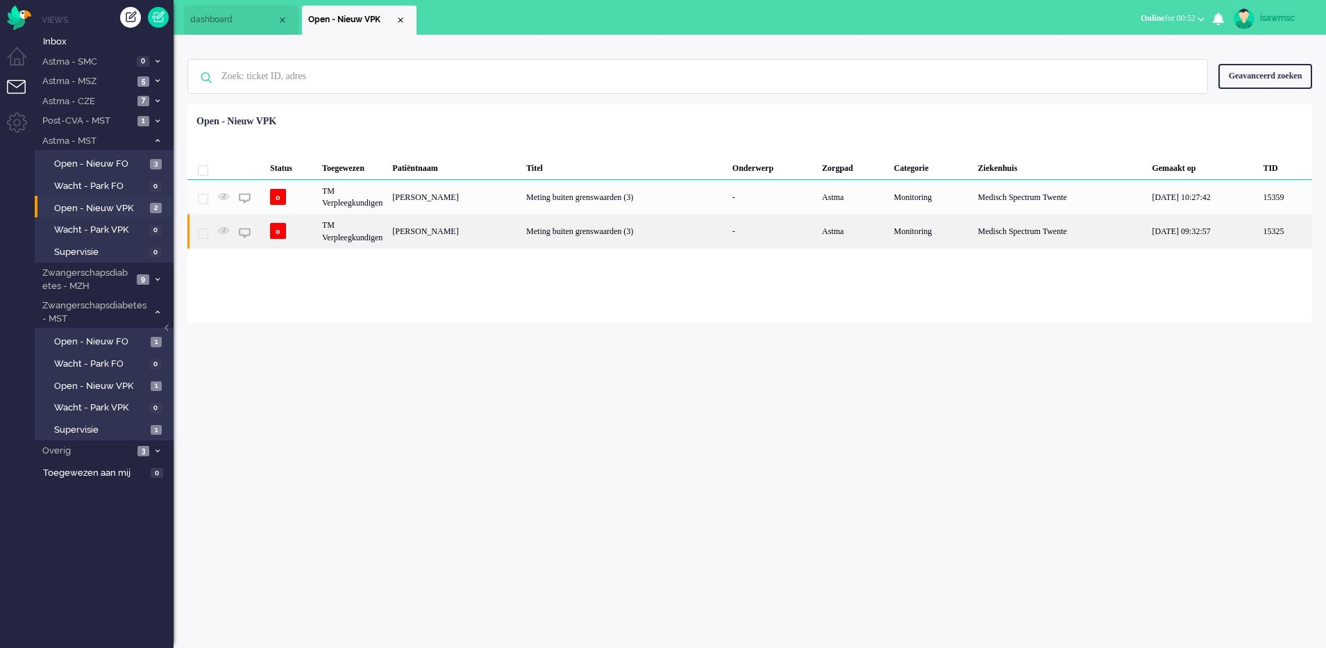
click at [459, 232] on div "[PERSON_NAME]" at bounding box center [454, 231] width 134 height 34
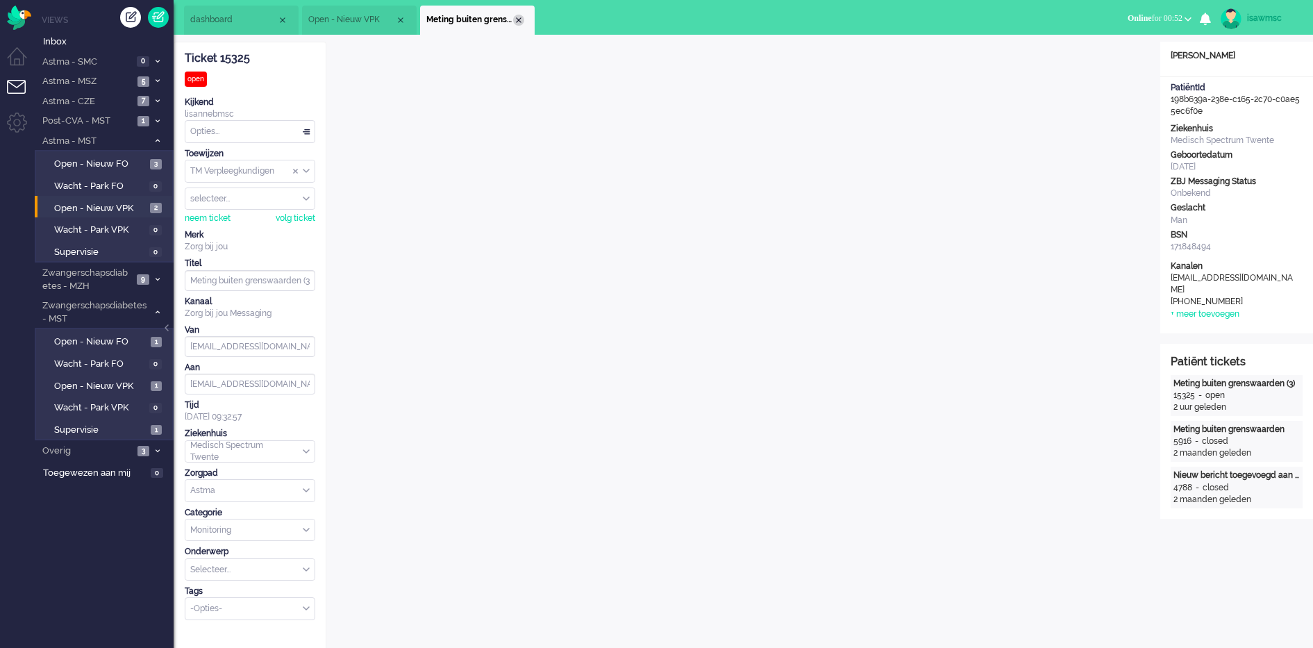
click at [518, 22] on div "Close tab" at bounding box center [518, 20] width 11 height 11
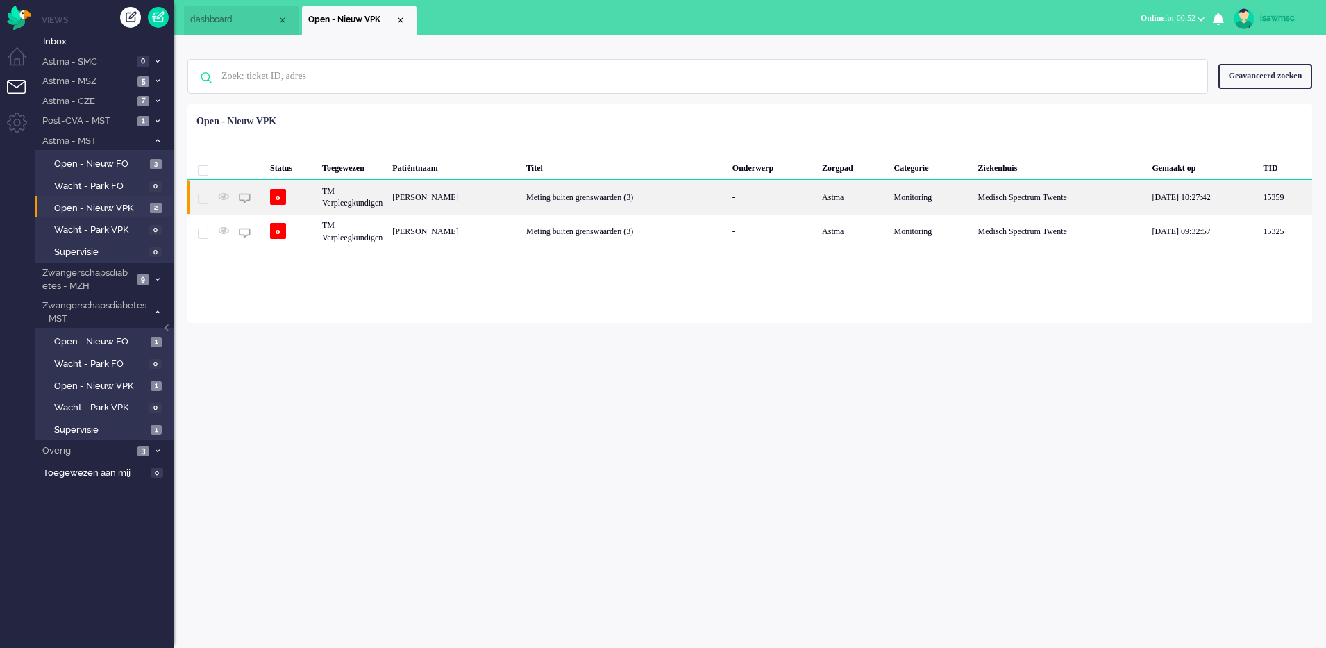
click at [480, 204] on div "[PERSON_NAME]" at bounding box center [454, 197] width 134 height 34
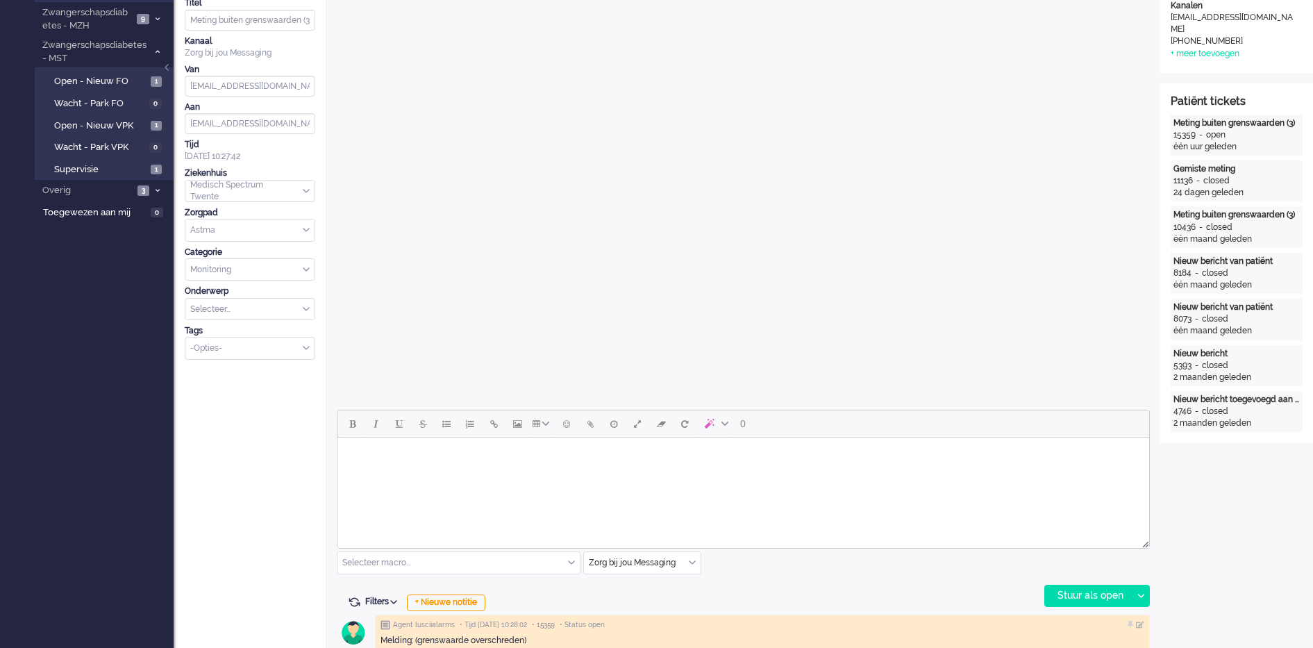
scroll to position [521, 0]
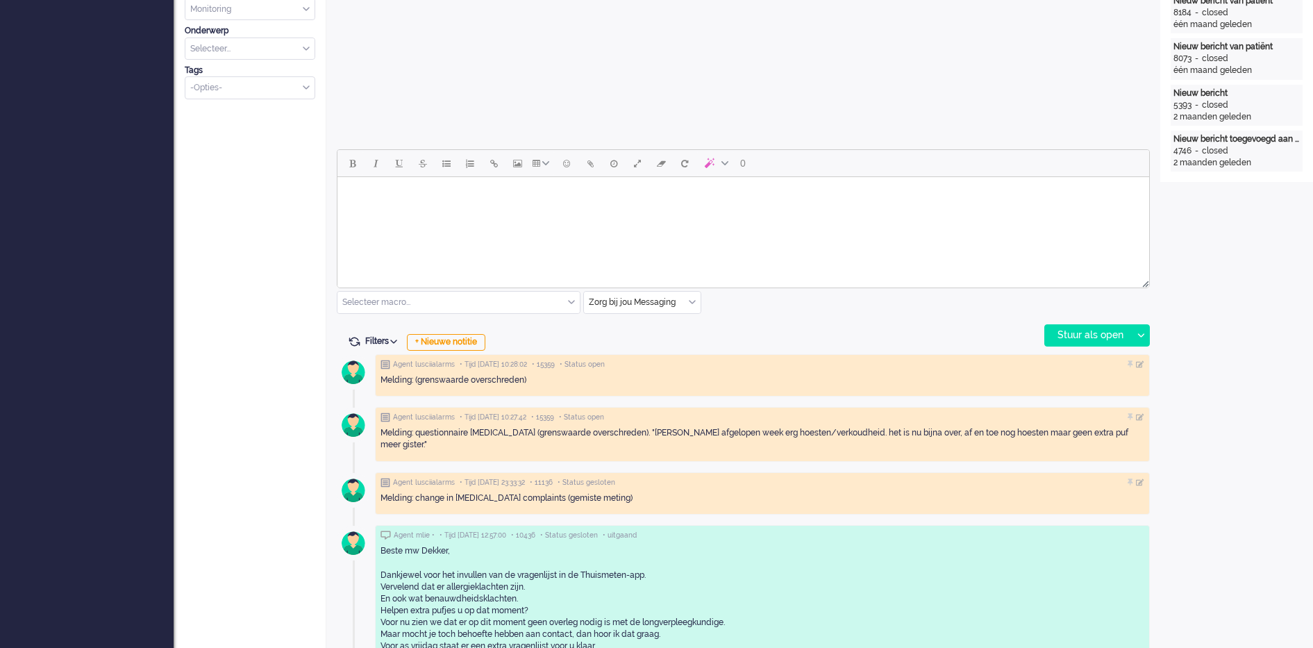
click at [697, 301] on input "text" at bounding box center [642, 303] width 117 height 22
click at [664, 337] on li "uitgaand telefoon" at bounding box center [642, 343] width 117 height 20
click at [1083, 333] on div "Stuur als open" at bounding box center [1088, 335] width 87 height 21
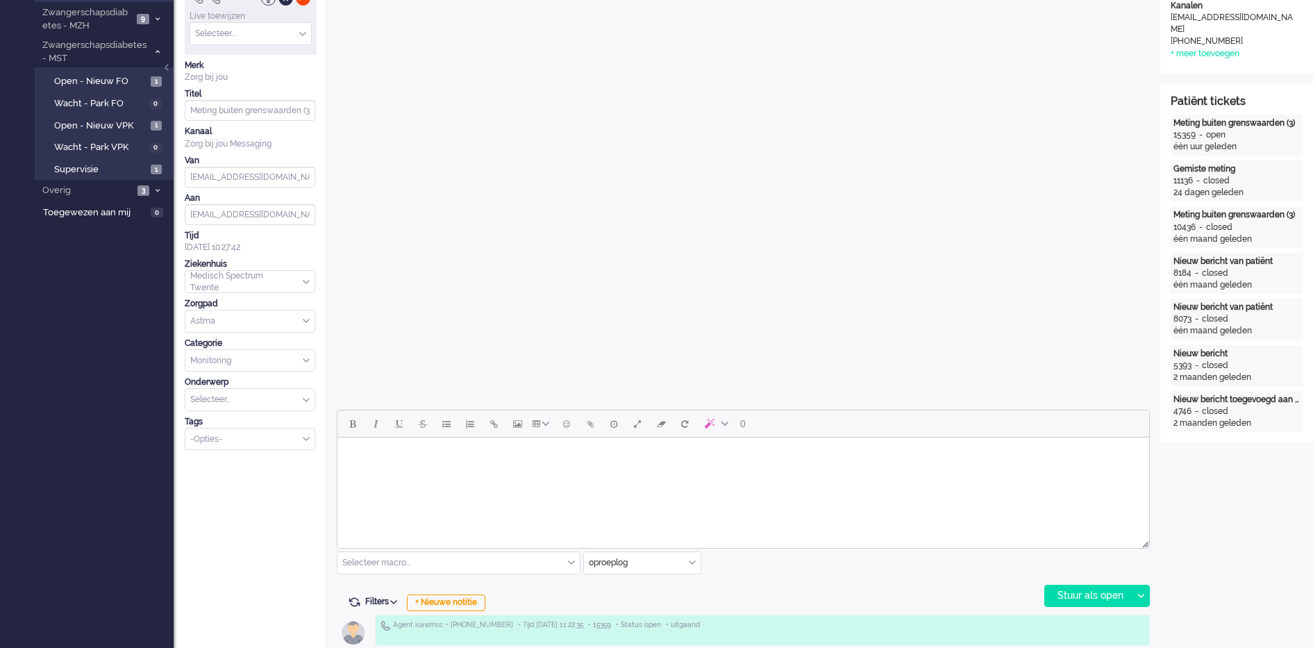
scroll to position [0, 0]
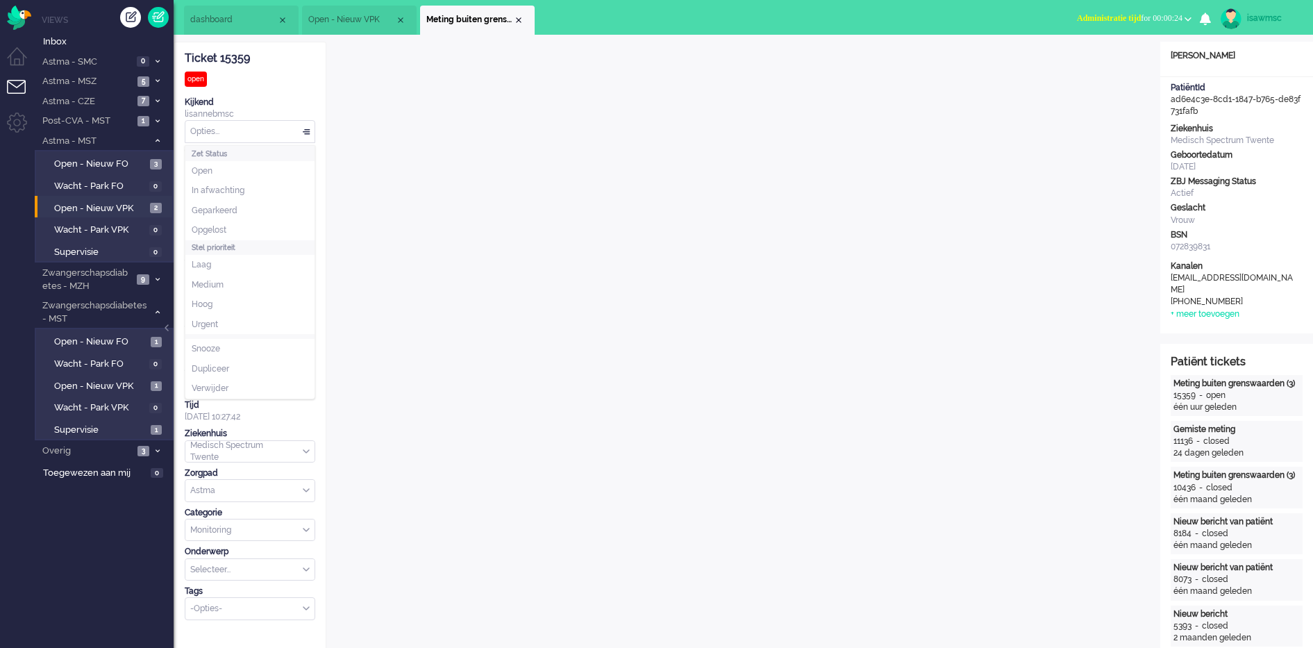
click at [261, 130] on div "Opties..." at bounding box center [249, 132] width 129 height 22
click at [252, 230] on li "Opgelost" at bounding box center [249, 230] width 129 height 20
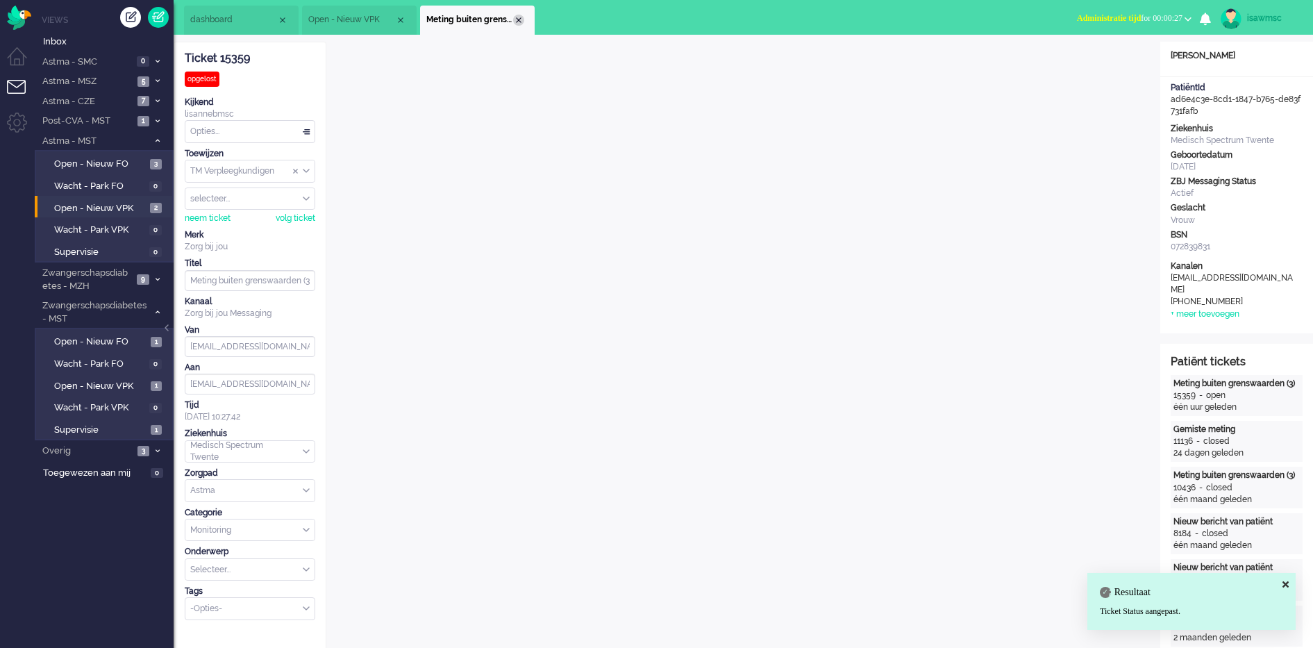
click at [519, 19] on div "Close tab" at bounding box center [518, 20] width 11 height 11
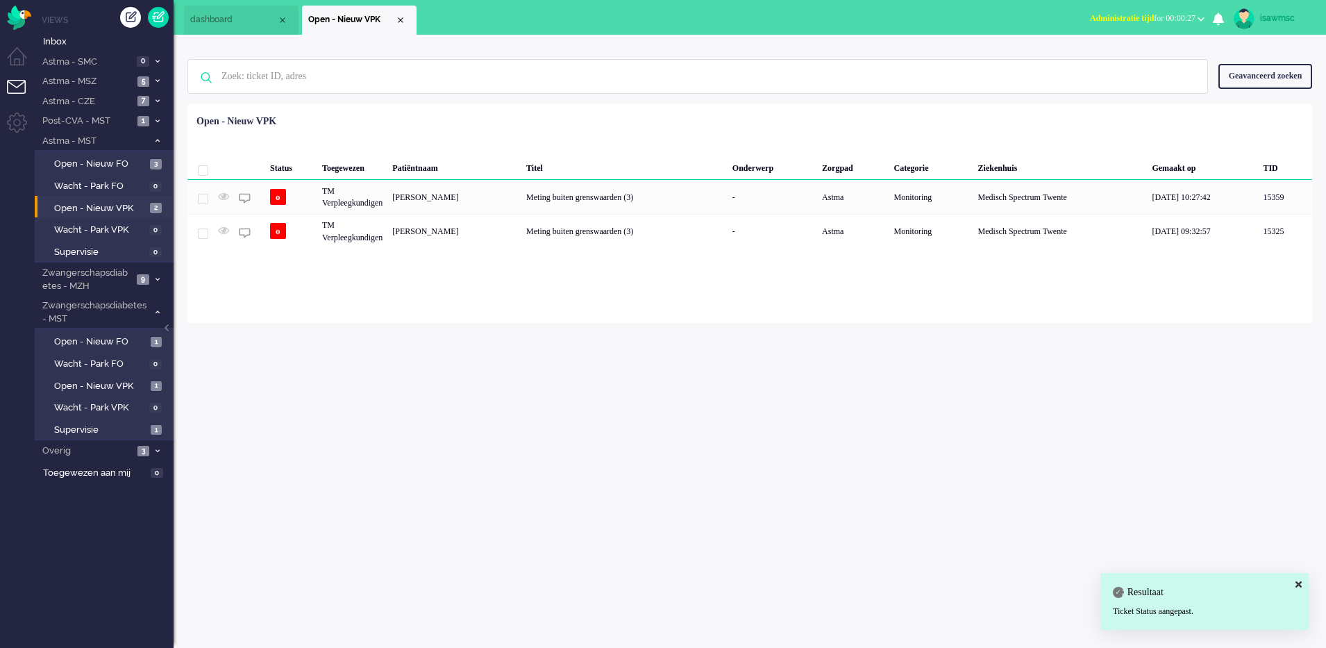
click at [1127, 13] on span "Administratie tijd" at bounding box center [1122, 18] width 64 height 10
click at [1114, 63] on label "Online" at bounding box center [1147, 62] width 110 height 12
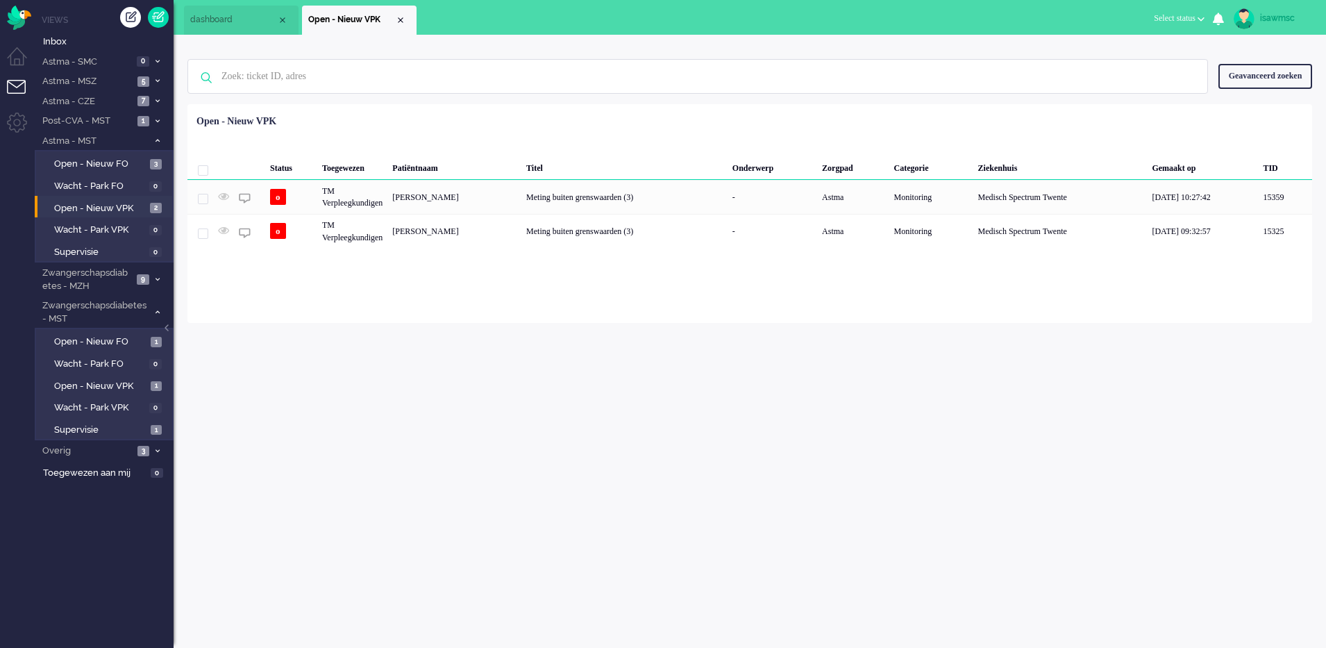
click at [887, 133] on div "Geselecteerd 0 Set Status: open pending holding solved Verwijder Selecteer... U…" at bounding box center [749, 138] width 1125 height 27
click at [452, 314] on div "Loading... Status Toegewezen Patiëntnaam Titel Onderwerp Zorgpad Categorie Ziek…" at bounding box center [749, 213] width 1125 height 219
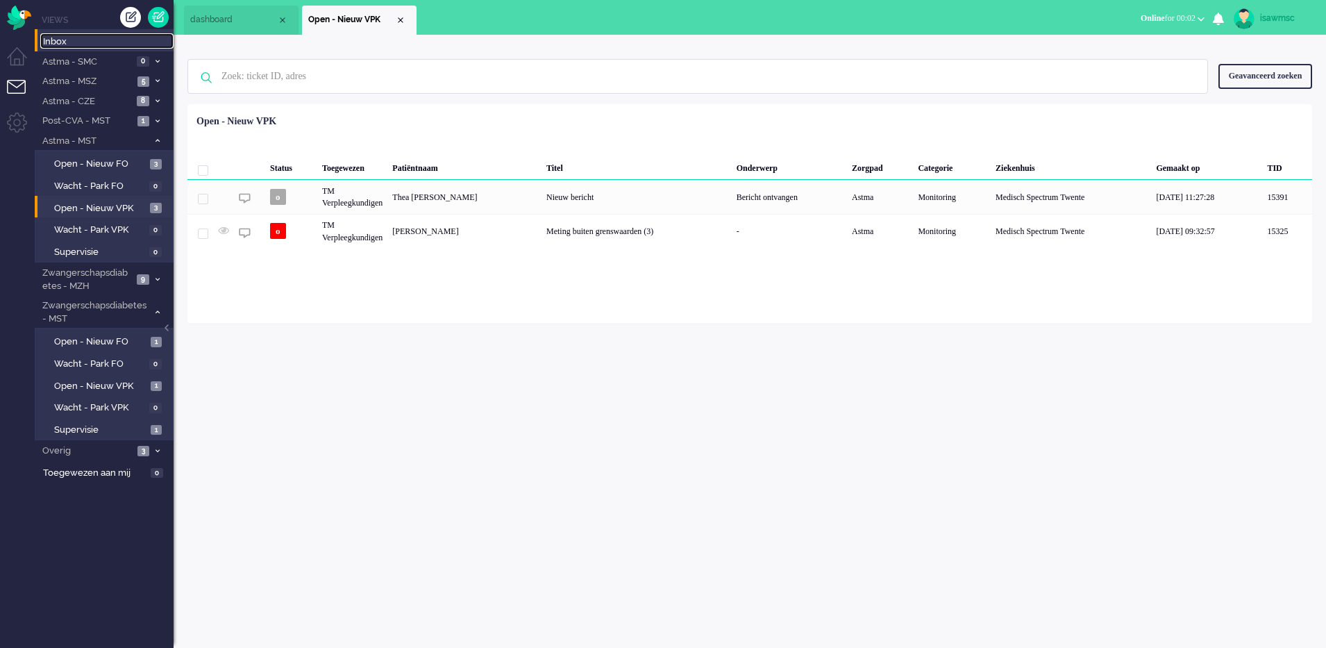
click at [76, 40] on span "Inbox" at bounding box center [108, 41] width 131 height 13
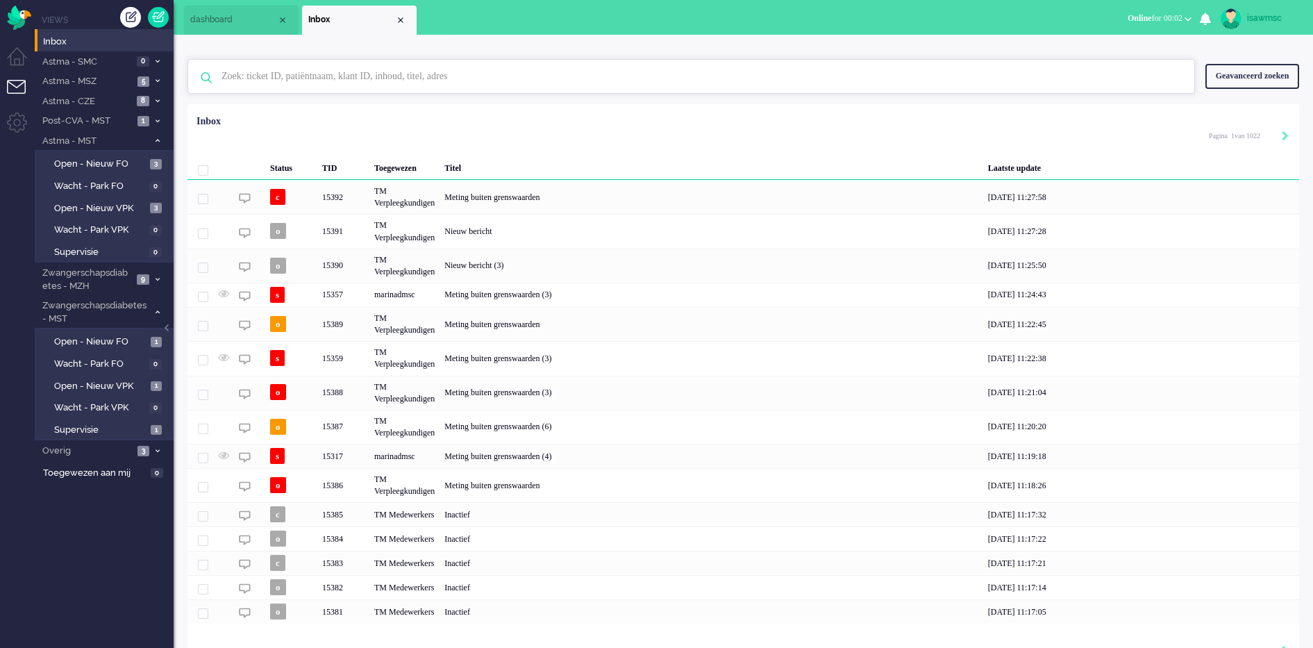
click at [314, 65] on input "text" at bounding box center [693, 76] width 964 height 33
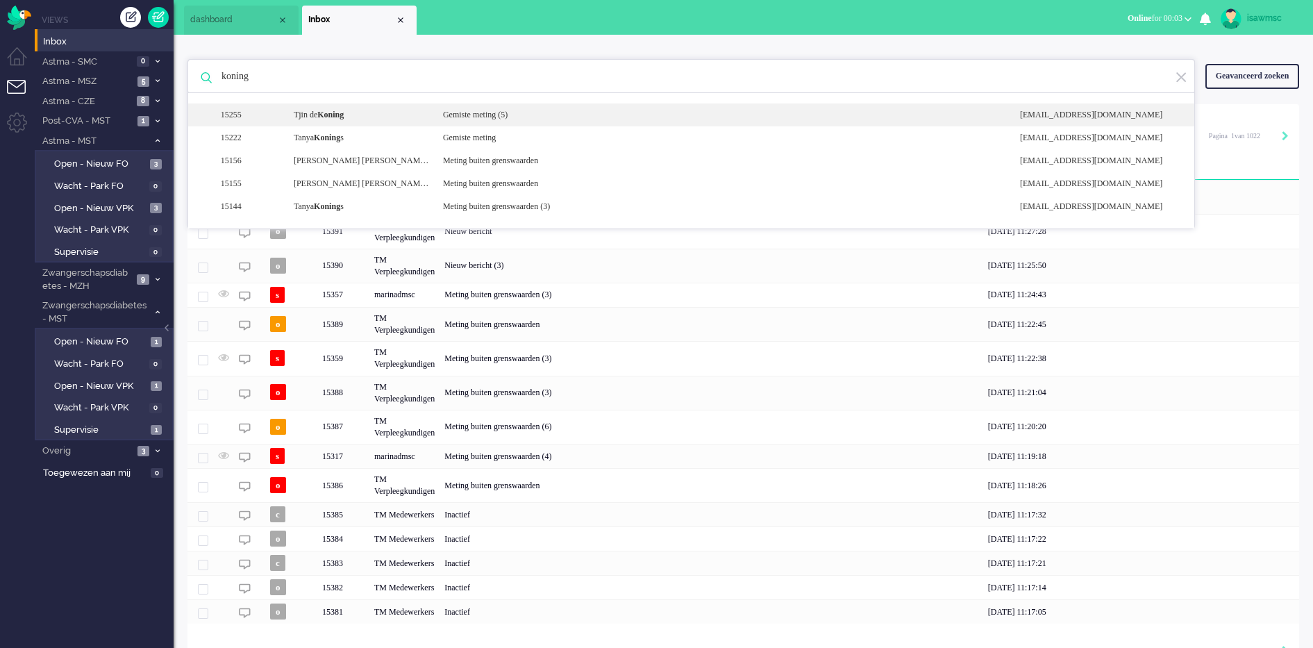
type input "koning"
click at [356, 124] on div "15255 [PERSON_NAME] [PERSON_NAME] meting (5) [EMAIL_ADDRESS][DOMAIN_NAME]" at bounding box center [691, 114] width 1006 height 23
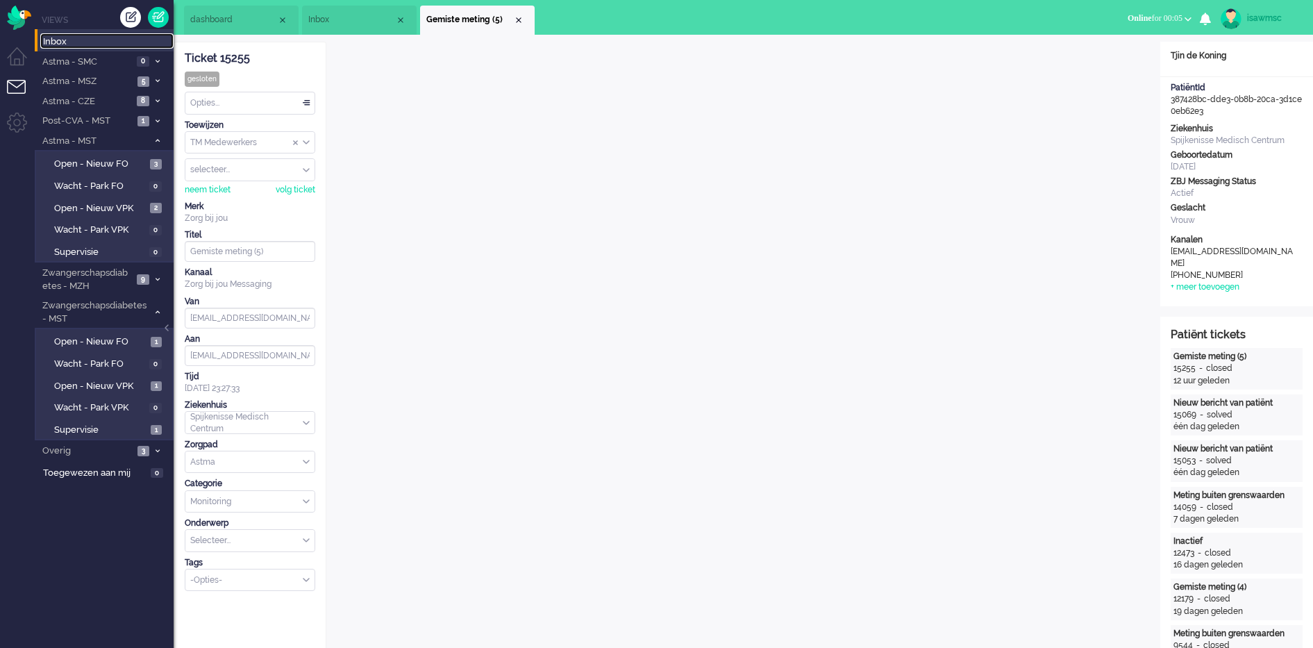
click at [115, 44] on span "Inbox" at bounding box center [108, 41] width 131 height 13
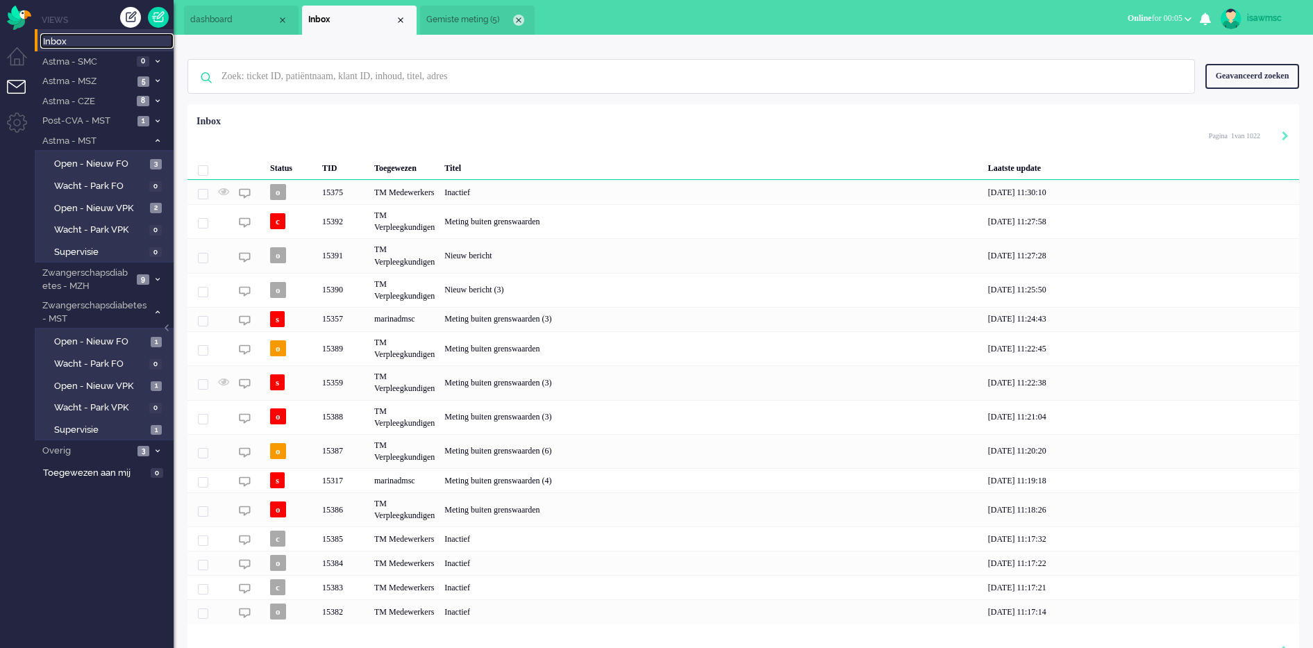
click at [517, 20] on div "Close tab" at bounding box center [518, 20] width 11 height 11
click at [460, 69] on input "text" at bounding box center [693, 76] width 964 height 33
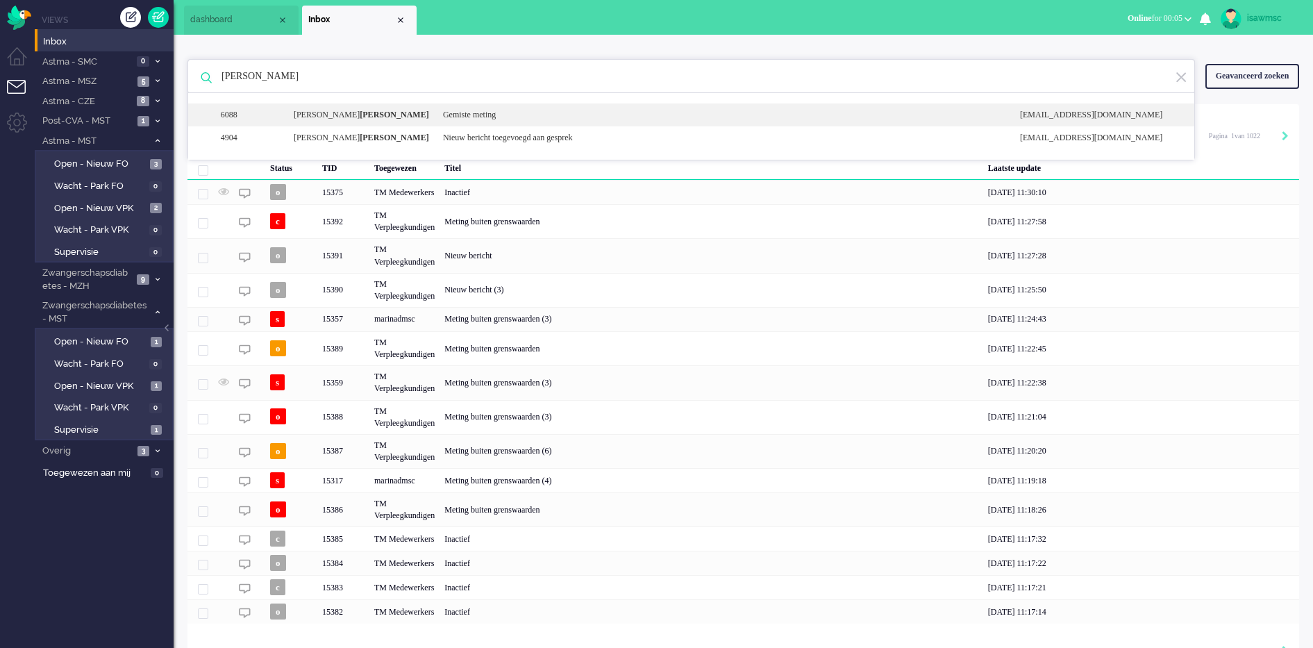
click at [493, 114] on div "Gemiste meting" at bounding box center [721, 115] width 577 height 12
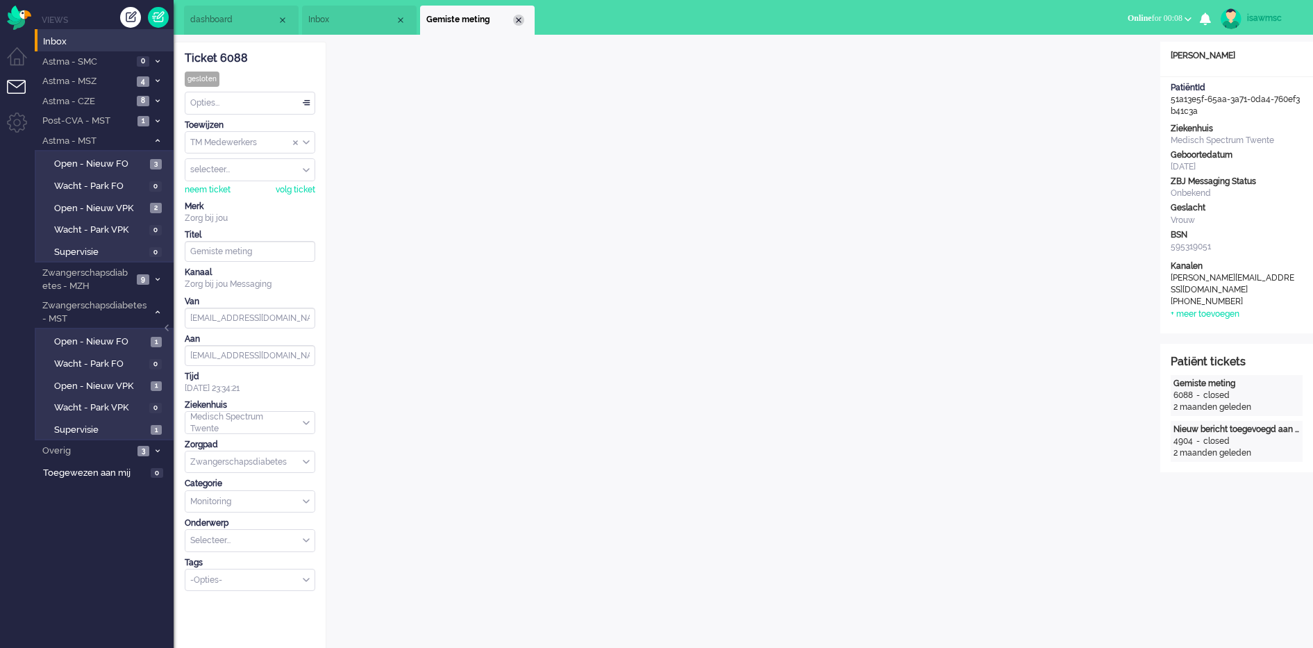
click at [517, 25] on div "Close tab" at bounding box center [518, 20] width 11 height 11
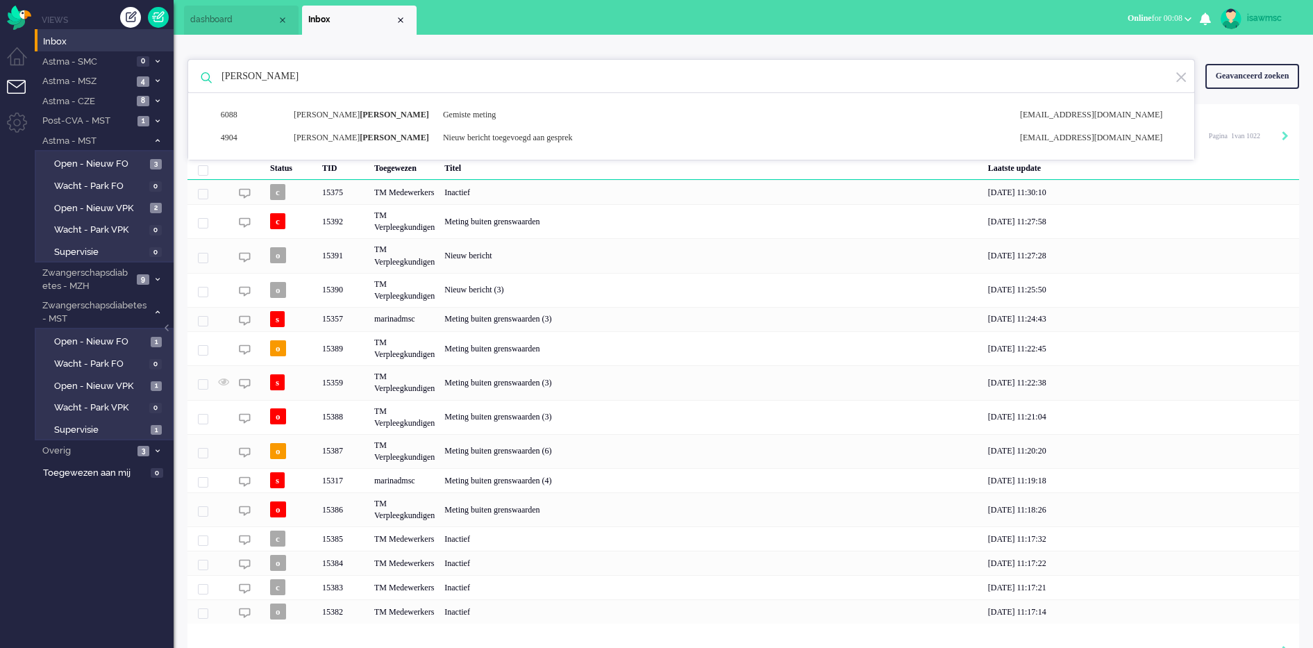
click at [423, 74] on input "hassan" at bounding box center [693, 76] width 964 height 33
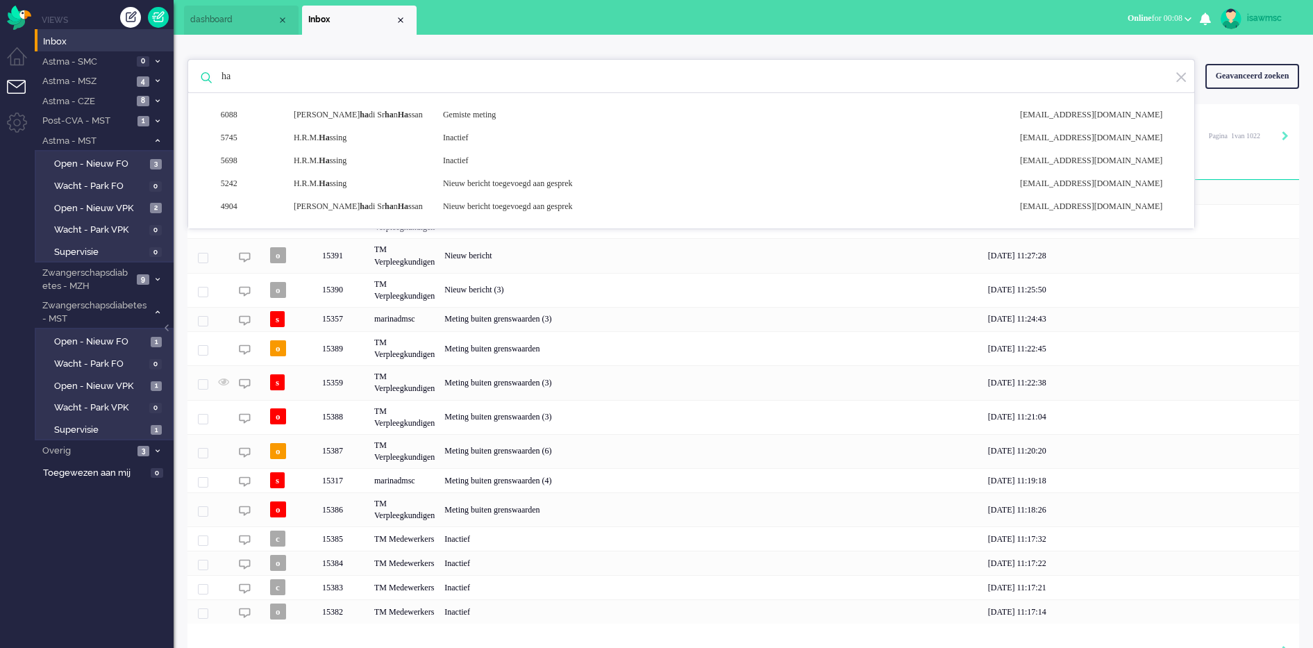
type input "h"
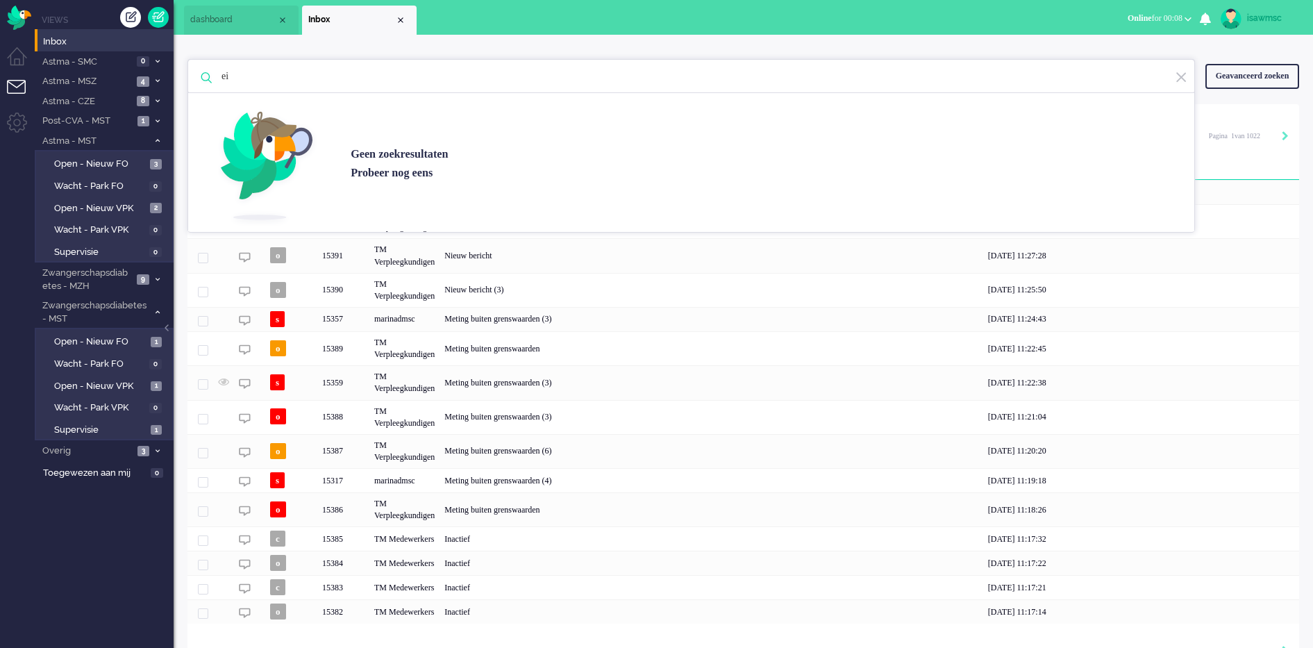
type input "e"
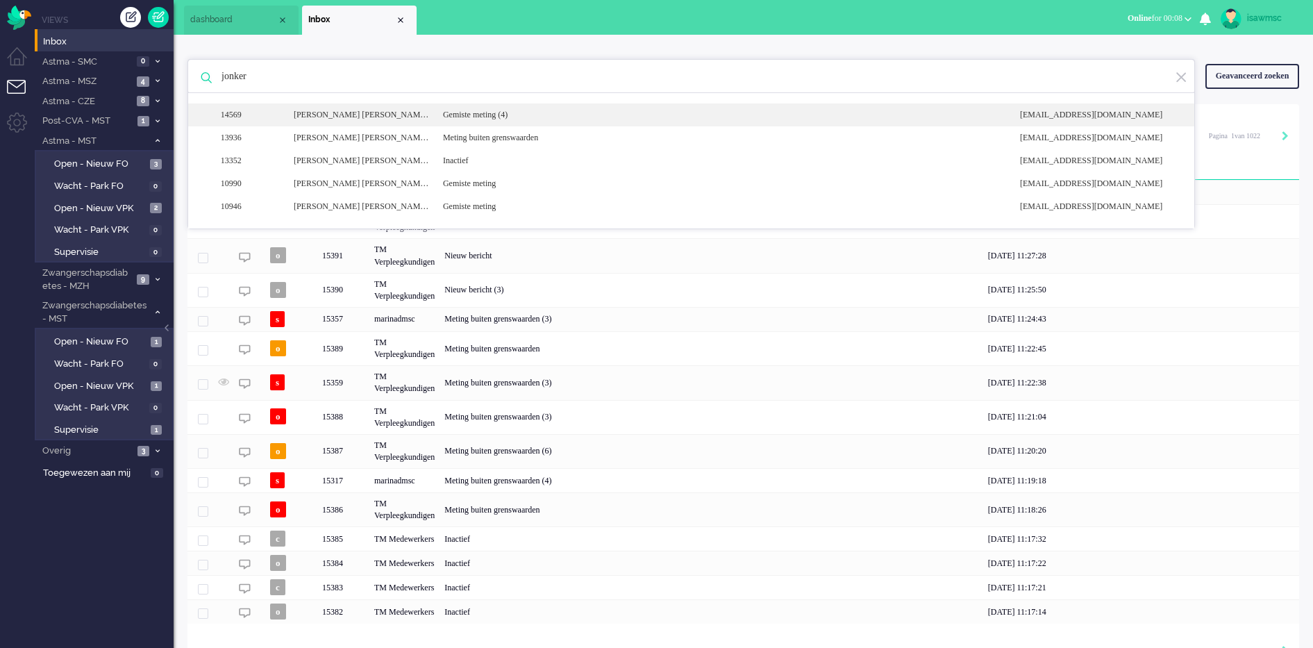
click at [428, 116] on b "Jonker" at bounding box center [462, 115] width 69 height 10
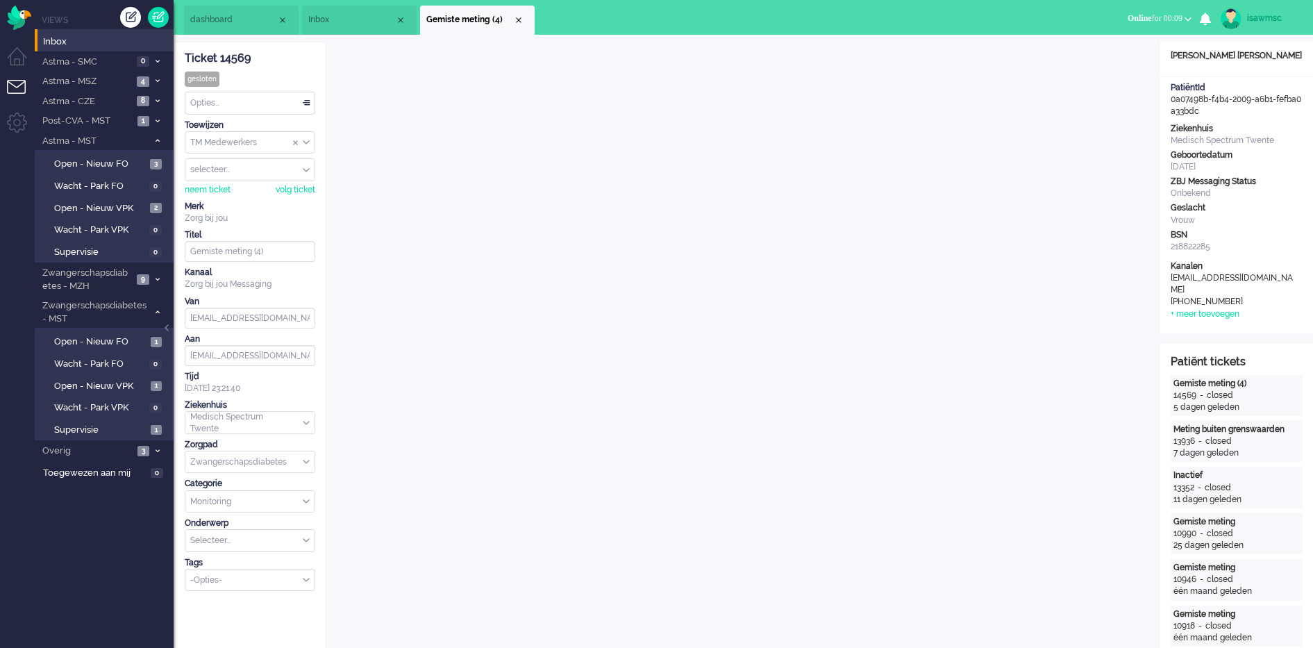
scroll to position [434, 0]
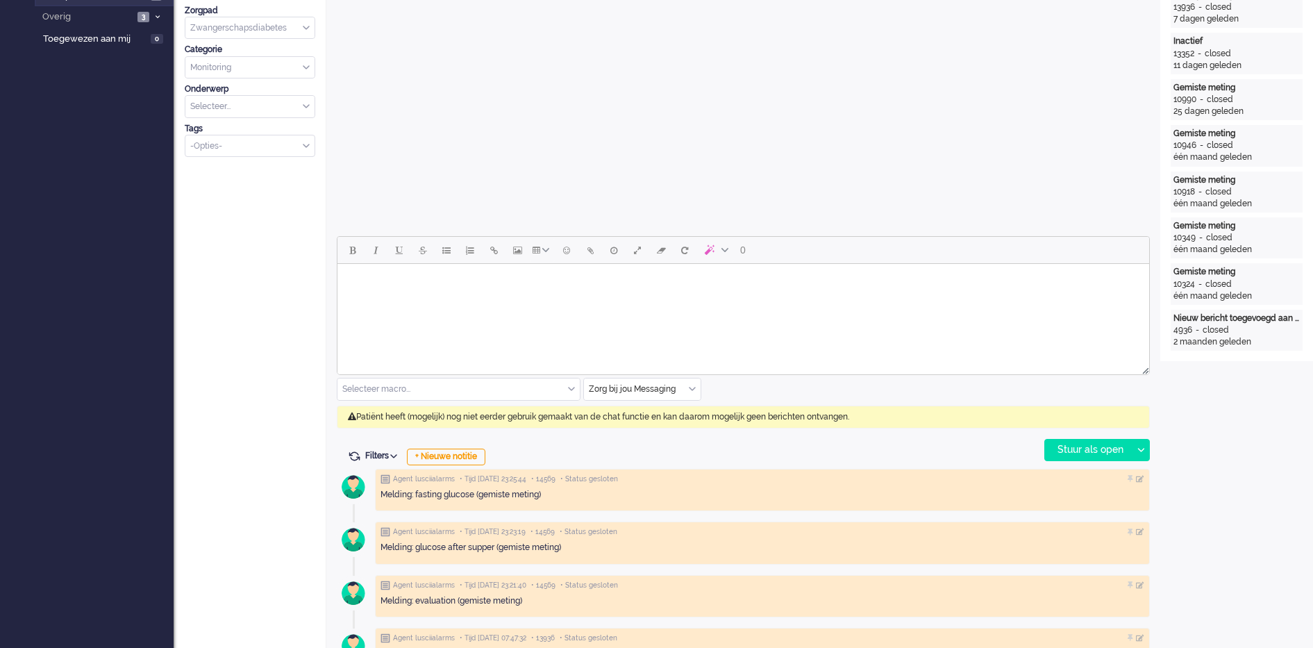
click at [691, 386] on div "Zorg bij jou Messaging" at bounding box center [642, 389] width 117 height 22
click at [653, 427] on span "uitgaand telefoon" at bounding box center [624, 430] width 69 height 12
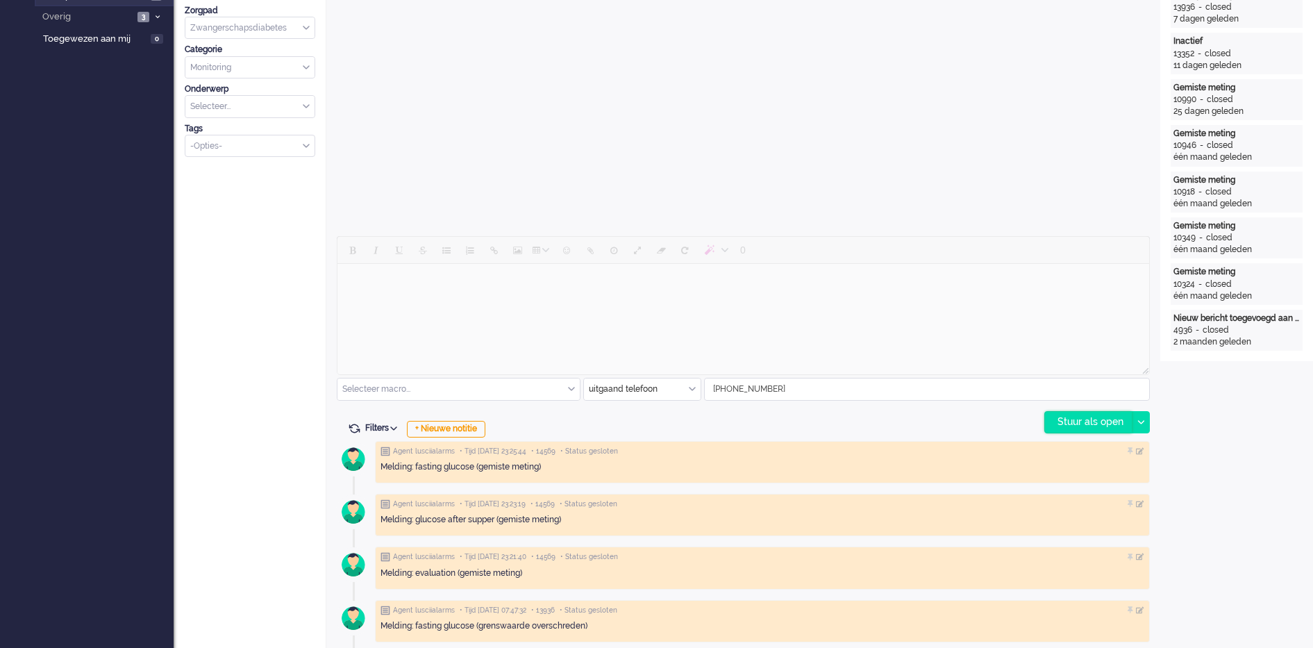
click at [1076, 424] on div "Stuur als open" at bounding box center [1088, 422] width 87 height 21
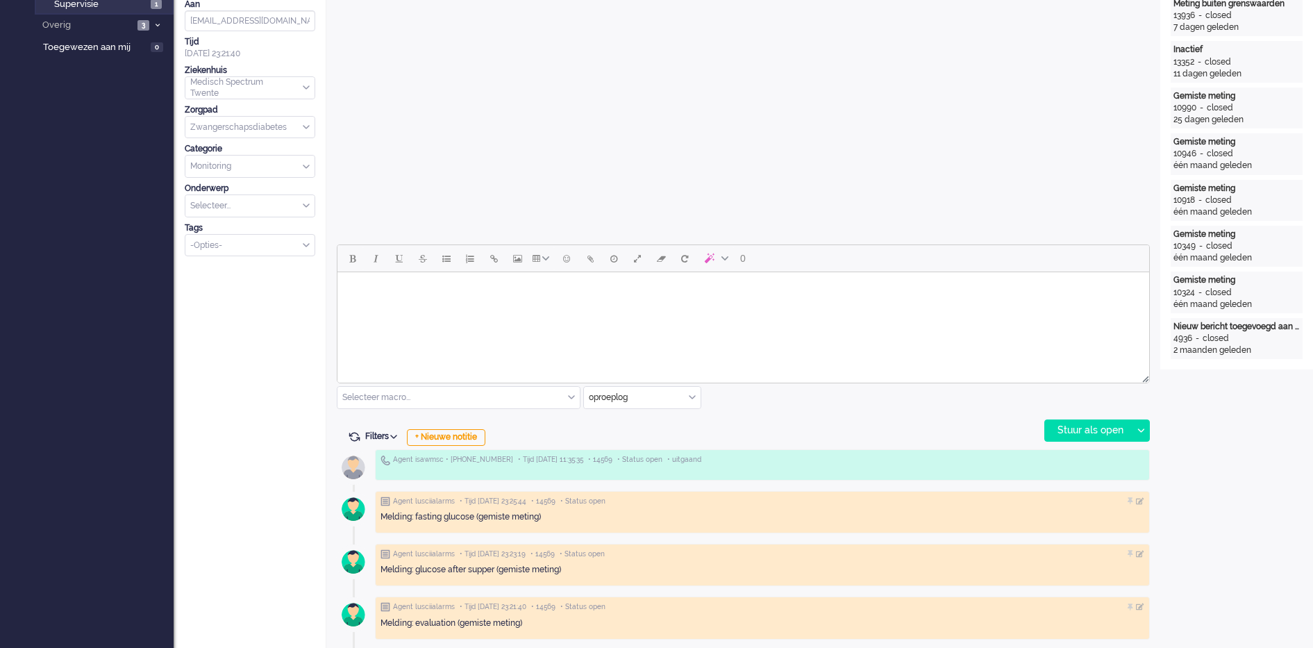
scroll to position [0, 0]
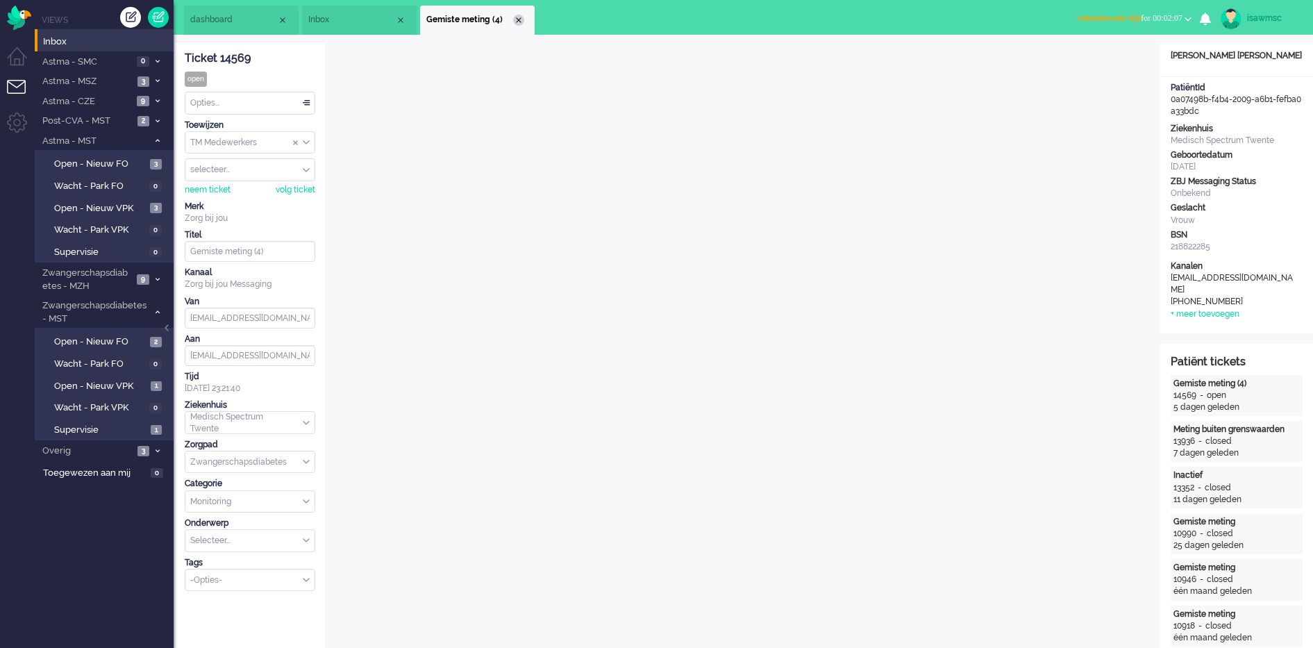
click at [519, 19] on div "Close tab" at bounding box center [518, 20] width 11 height 11
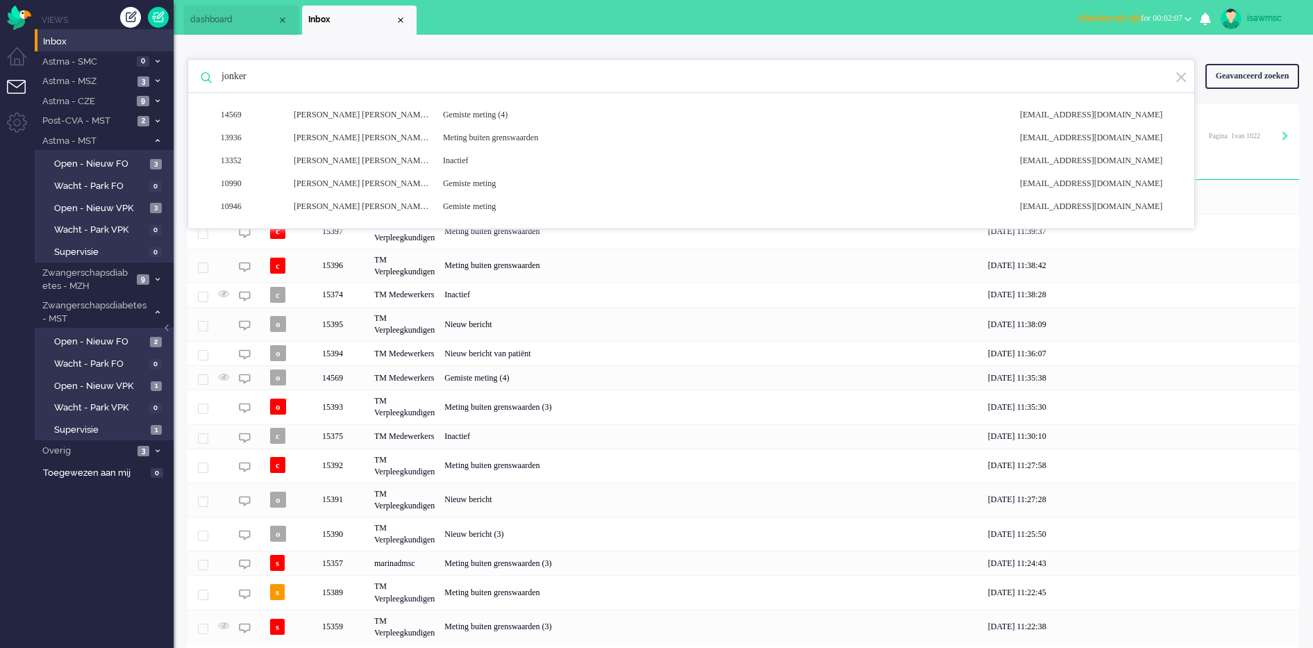
drag, startPoint x: 335, startPoint y: 83, endPoint x: 318, endPoint y: 85, distance: 16.9
click at [318, 85] on input "jonker" at bounding box center [693, 76] width 964 height 33
type input "j"
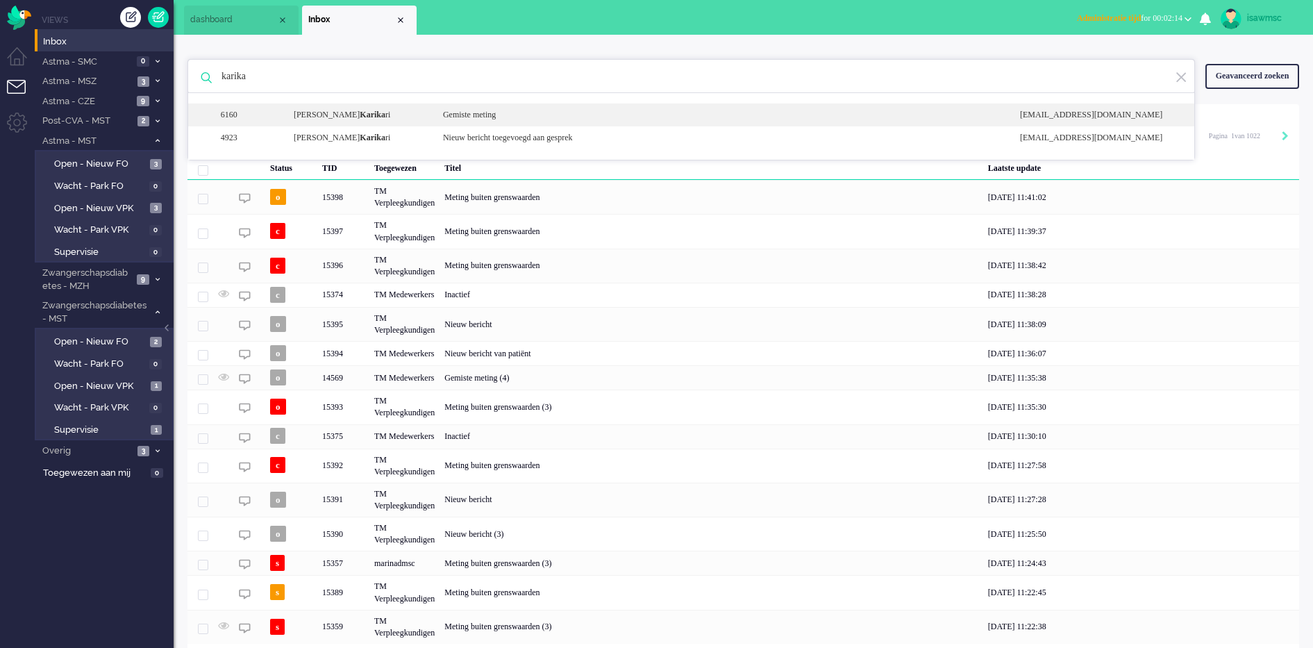
click at [382, 108] on div "6160 Irene Osei Karika ri Gemiste meting noreply+77cf7e36-5138-85e6-9f18-0fbac9…" at bounding box center [691, 114] width 1006 height 23
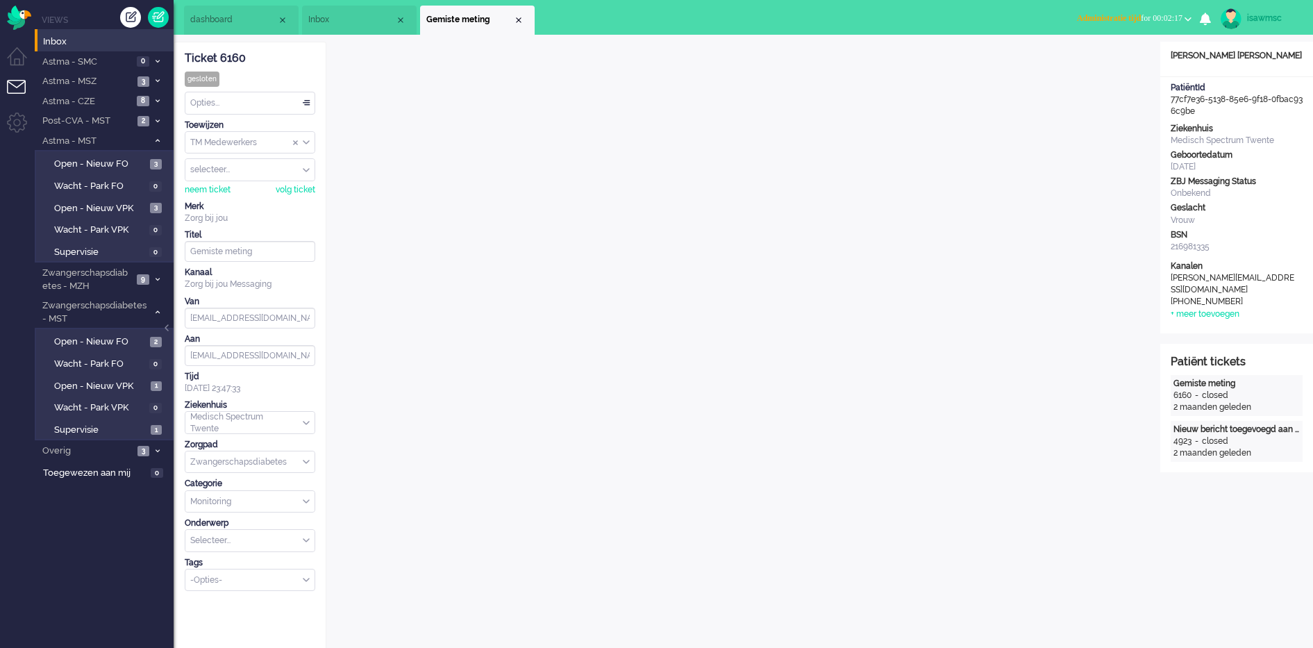
click at [1086, 16] on span "Administratie tijd" at bounding box center [1109, 18] width 64 height 10
click at [1114, 57] on label "Online" at bounding box center [1134, 62] width 110 height 12
click at [519, 17] on div "Close tab" at bounding box center [518, 20] width 11 height 11
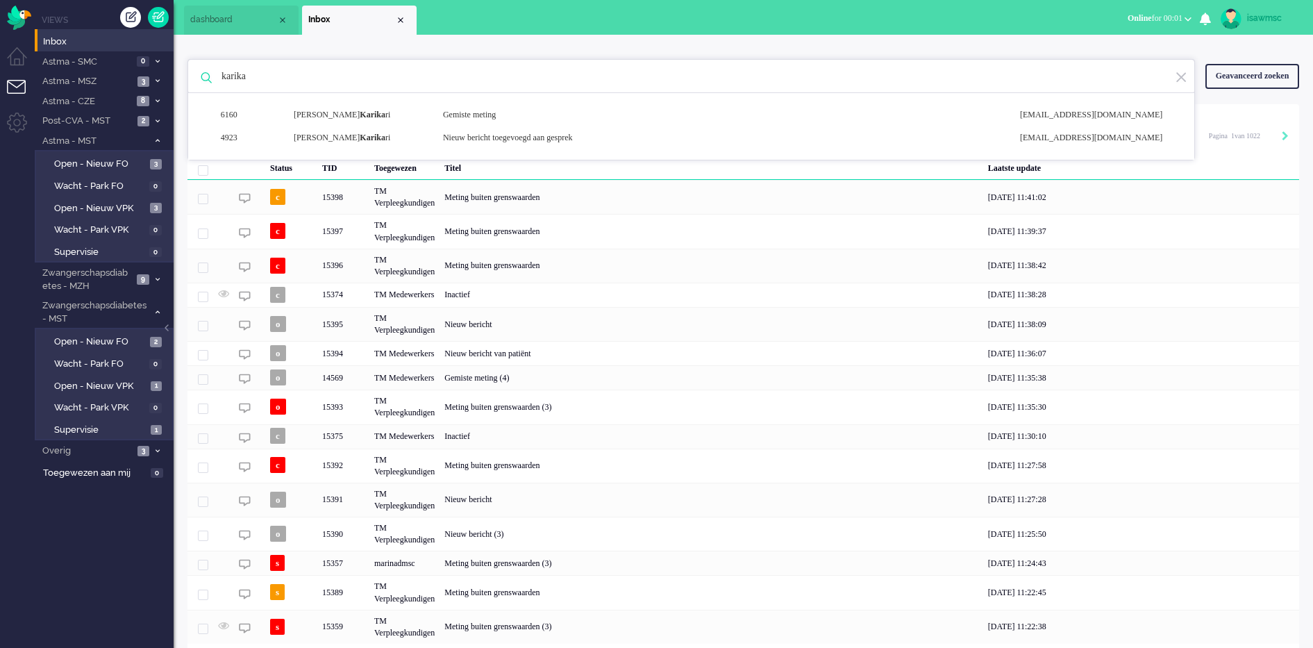
drag, startPoint x: 386, startPoint y: 79, endPoint x: 183, endPoint y: 55, distance: 204.9
click at [183, 55] on div "karika 6160 [PERSON_NAME] meting [EMAIL_ADDRESS][DOMAIN_NAME] 4923 [PERSON_NAME…" at bounding box center [743, 363] width 1139 height 656
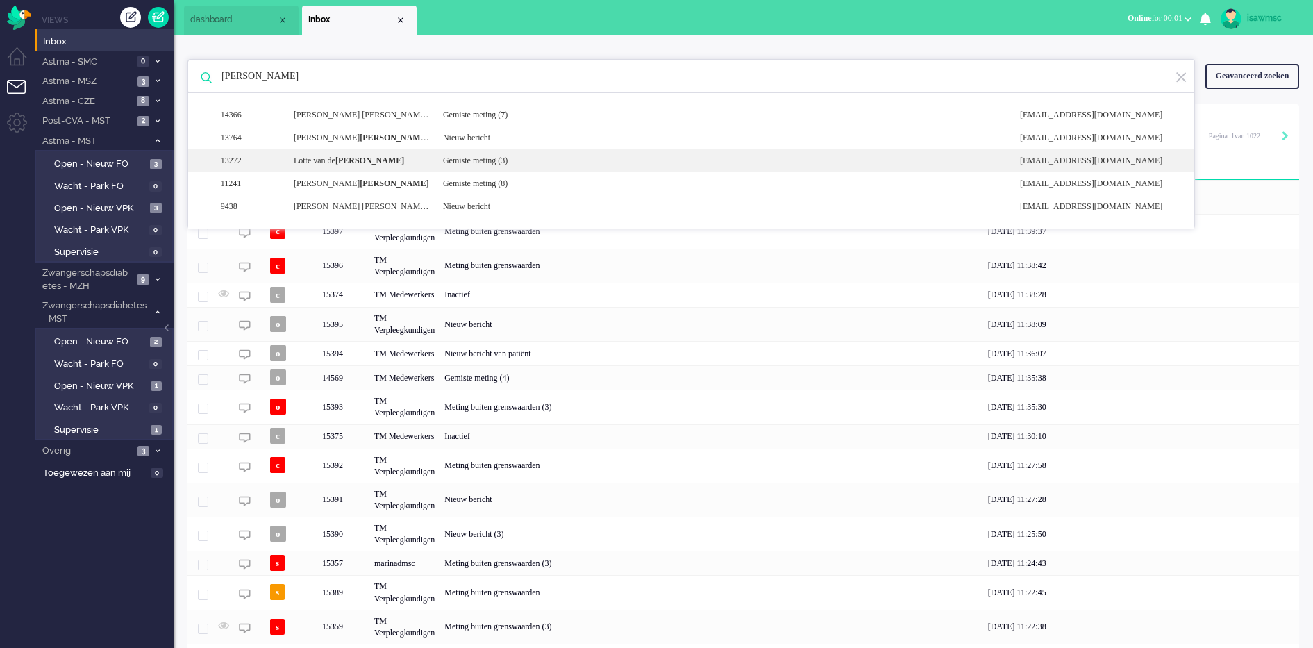
click at [420, 165] on div "Lotte van de Kamp" at bounding box center [357, 161] width 149 height 12
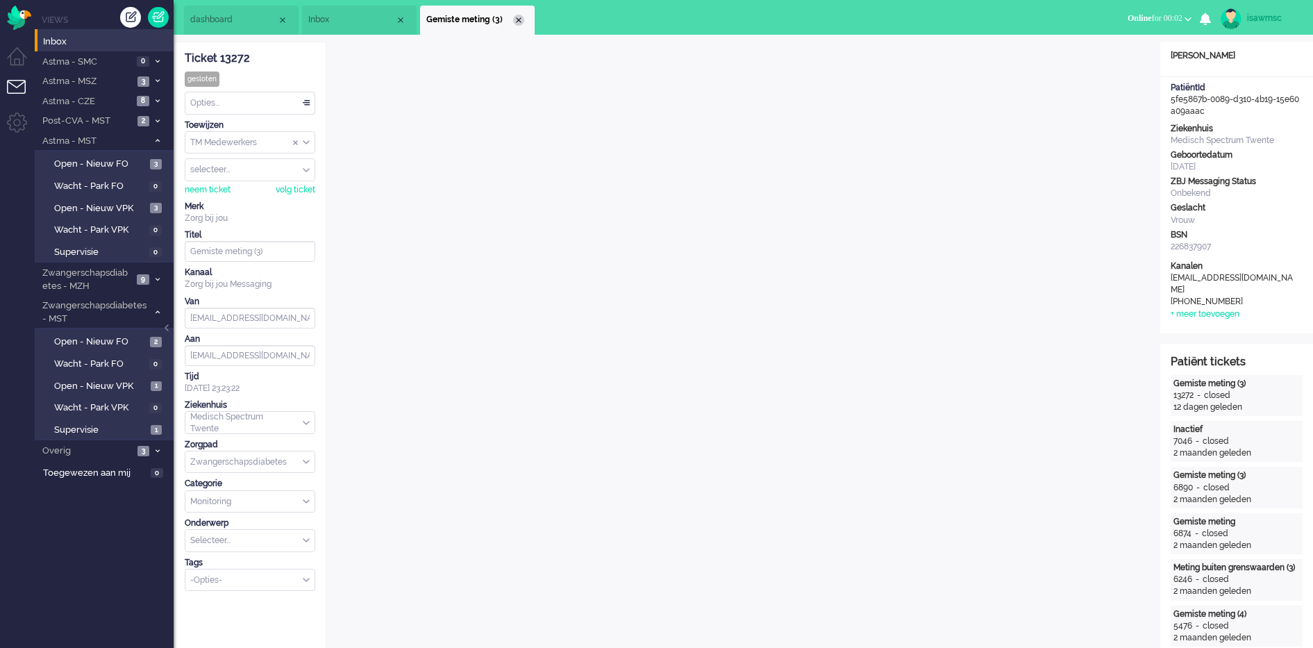
click at [517, 20] on div "Close tab" at bounding box center [518, 20] width 11 height 11
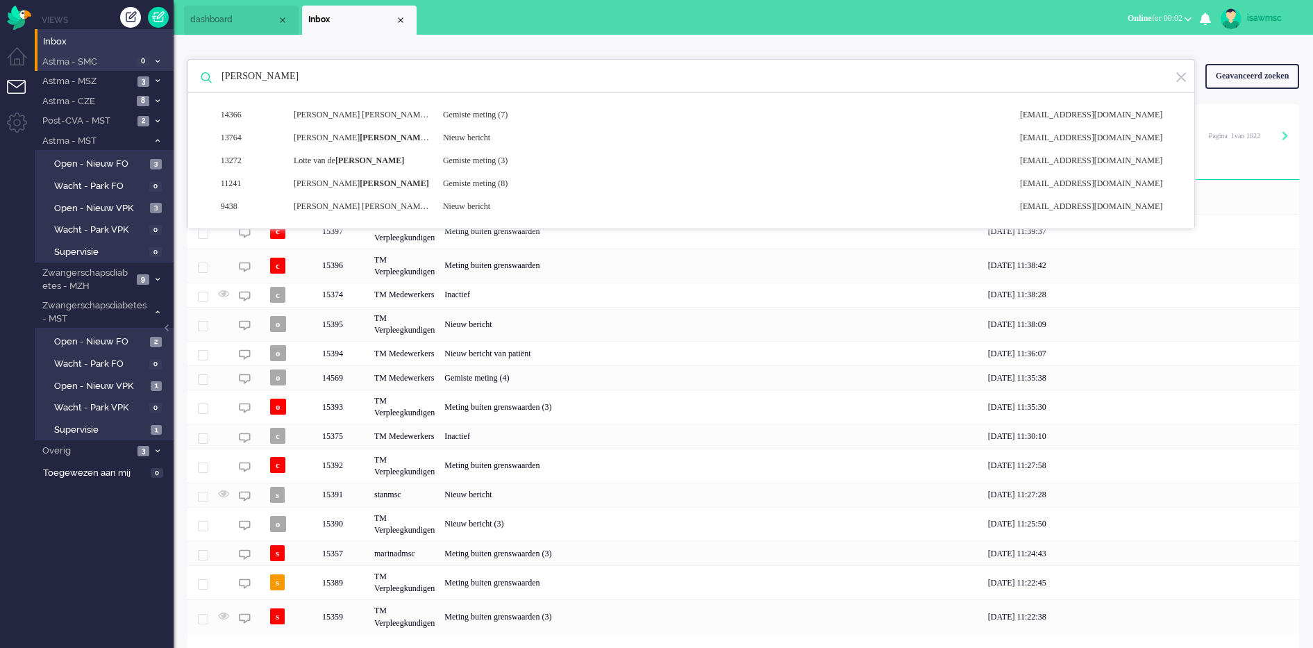
drag, startPoint x: 262, startPoint y: 70, endPoint x: 98, endPoint y: 57, distance: 164.4
click at [98, 57] on div "Thuis Dashboard Meldingen Volgen Kennisbank release_2.1.2 Views Inbox Astma - S…" at bounding box center [656, 324] width 1313 height 648
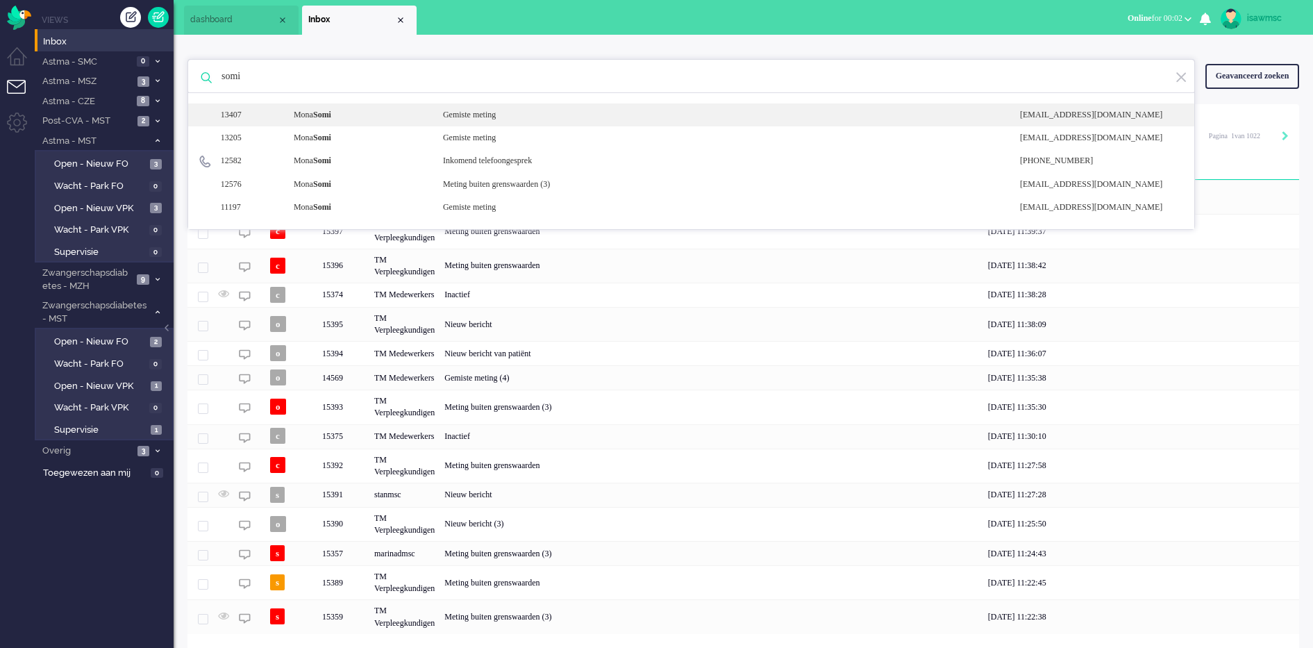
type input "somi"
click at [369, 115] on div "Mona Somi" at bounding box center [357, 115] width 149 height 12
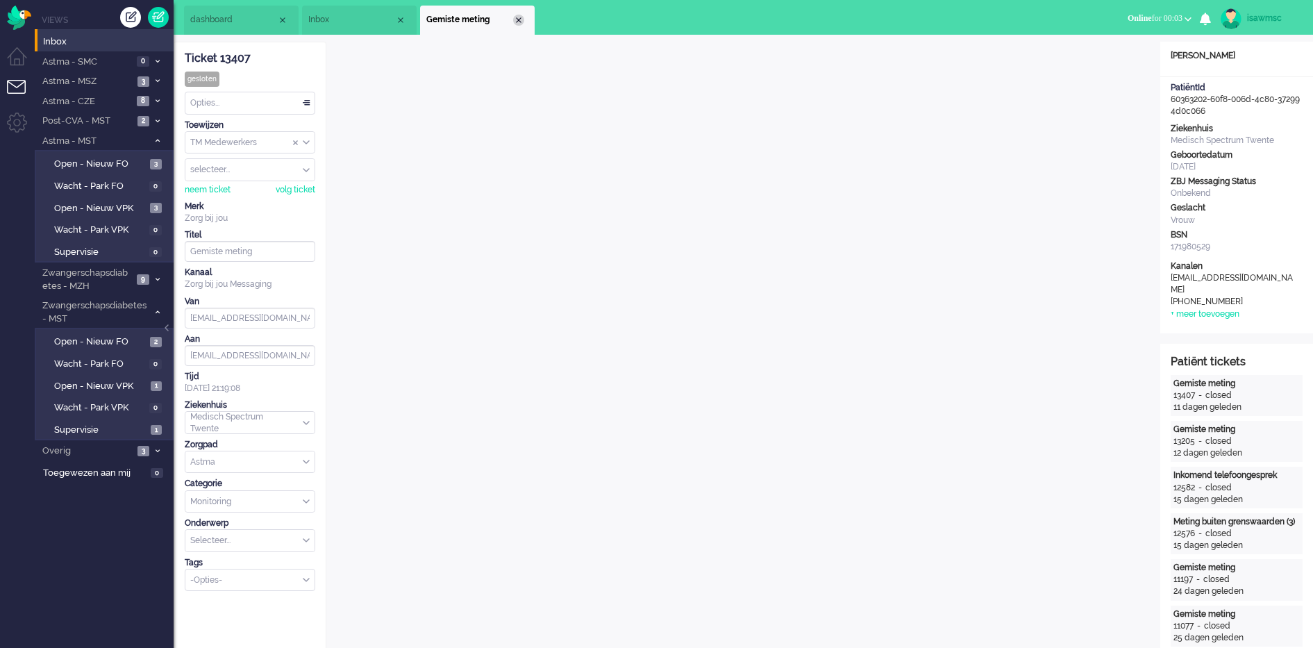
click at [517, 17] on div "Close tab" at bounding box center [518, 20] width 11 height 11
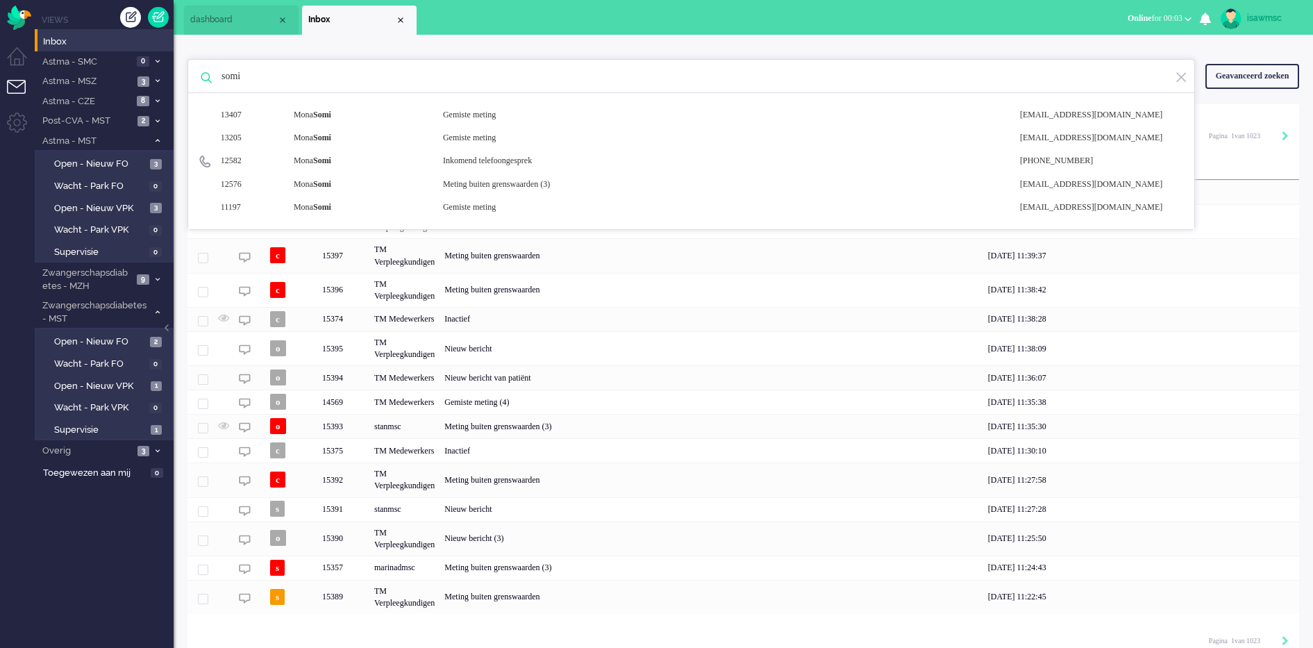
scroll to position [15, 0]
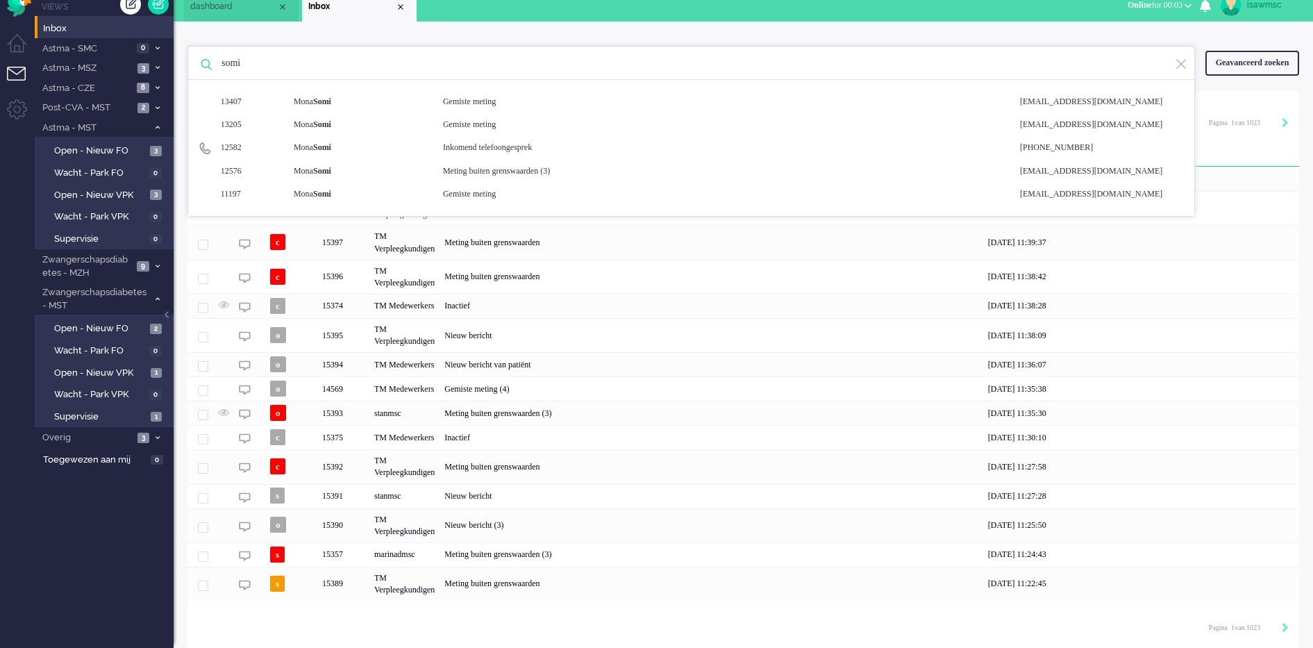
click at [304, 22] on div "somi 13407 Mona Somi Gemiste meting noreply+60363202-60f8-006d-4c80-372994d0c06…" at bounding box center [743, 335] width 1139 height 626
click at [273, 65] on input "somi" at bounding box center [693, 63] width 964 height 33
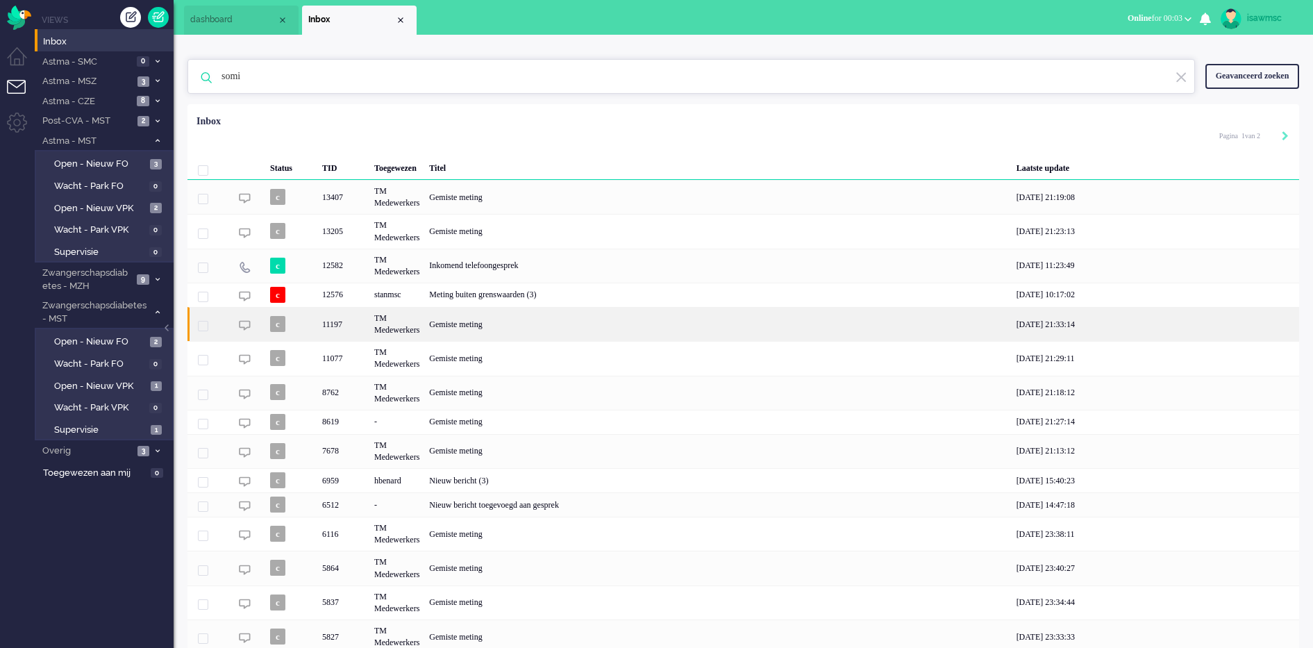
scroll to position [55, 0]
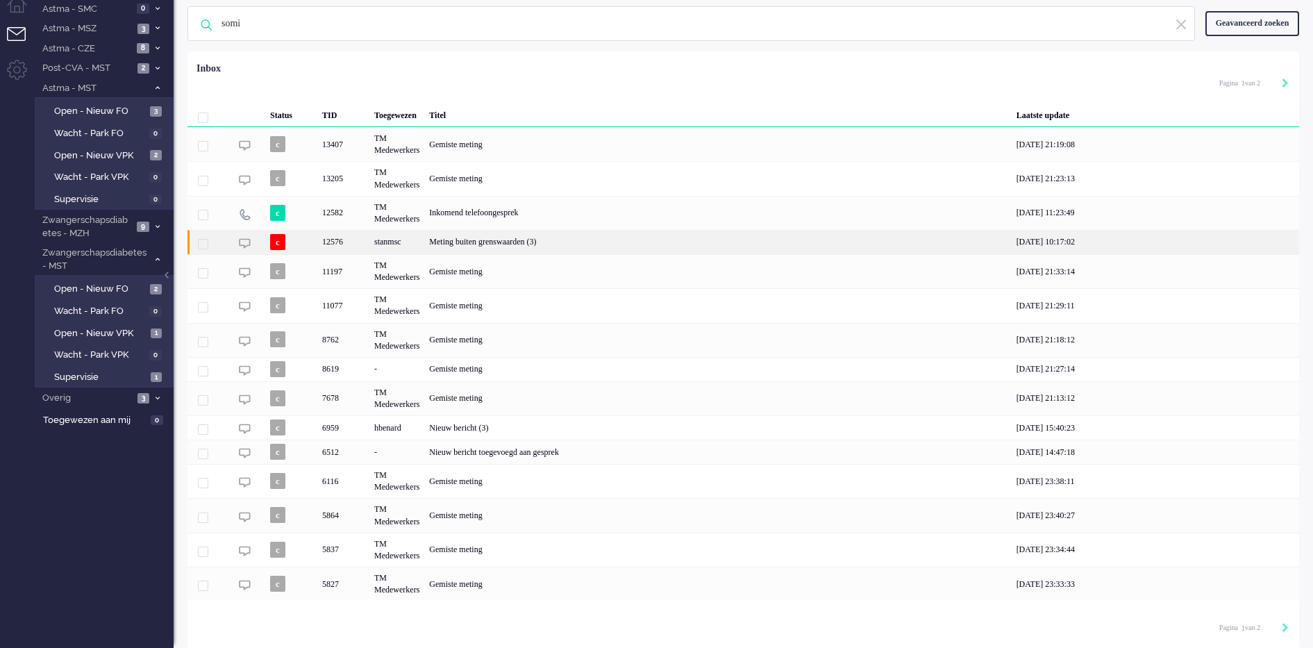
click at [501, 245] on div "Meting buiten grenswaarden (3)" at bounding box center [717, 242] width 587 height 24
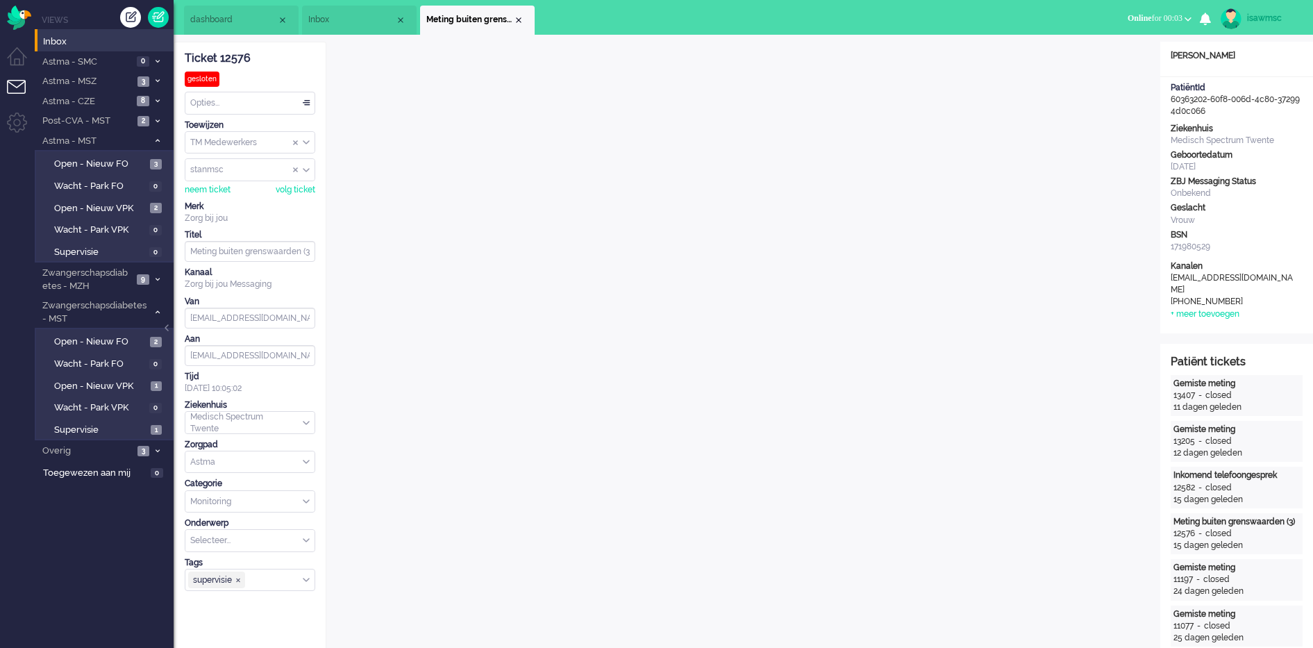
scroll to position [19, 0]
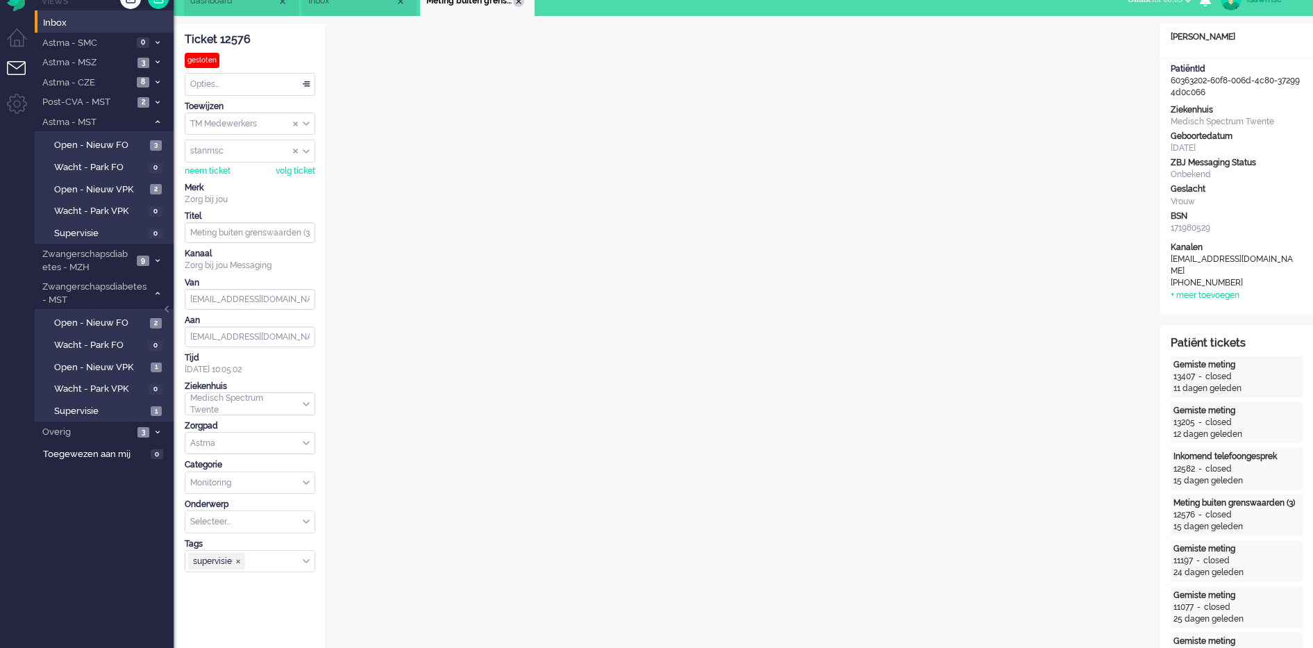
click at [519, 3] on div "Close tab" at bounding box center [518, 1] width 11 height 11
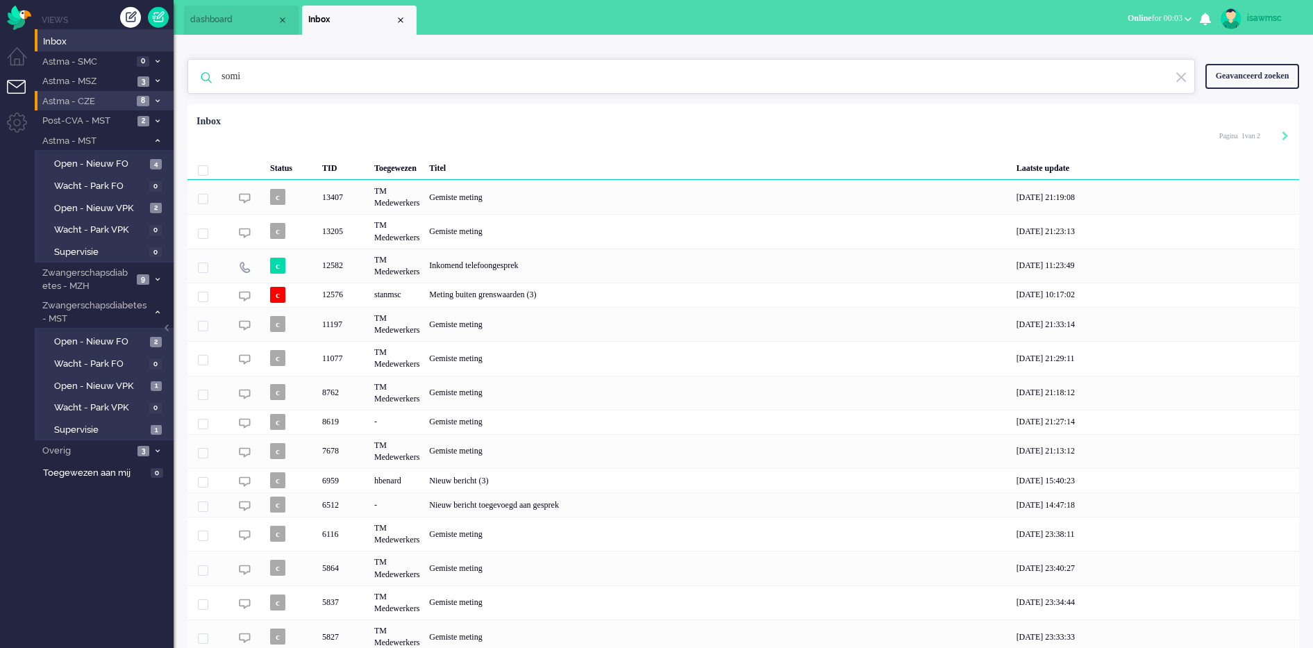
drag, startPoint x: 276, startPoint y: 75, endPoint x: 128, endPoint y: 90, distance: 148.7
click at [128, 90] on div "Thuis Dashboard Meldingen Volgen Kennisbank release_2.1.2 Views Inbox Astma - S…" at bounding box center [656, 324] width 1313 height 648
click at [381, 69] on input "text" at bounding box center [693, 76] width 964 height 33
type input "somi"
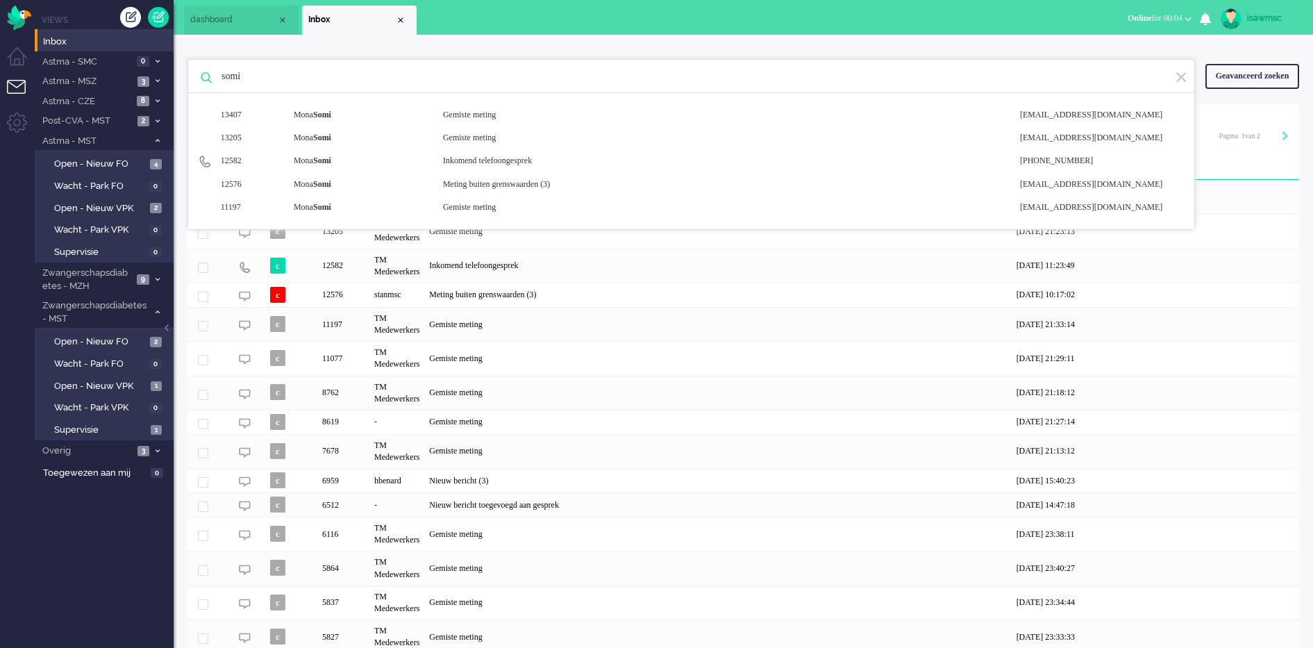
drag, startPoint x: 244, startPoint y: 73, endPoint x: 174, endPoint y: 69, distance: 70.2
click at [174, 69] on div "somi 13407 Mona Somi Gemiste meting noreply+60363202-60f8-006d-4c80-372994d0c06…" at bounding box center [743, 368] width 1139 height 666
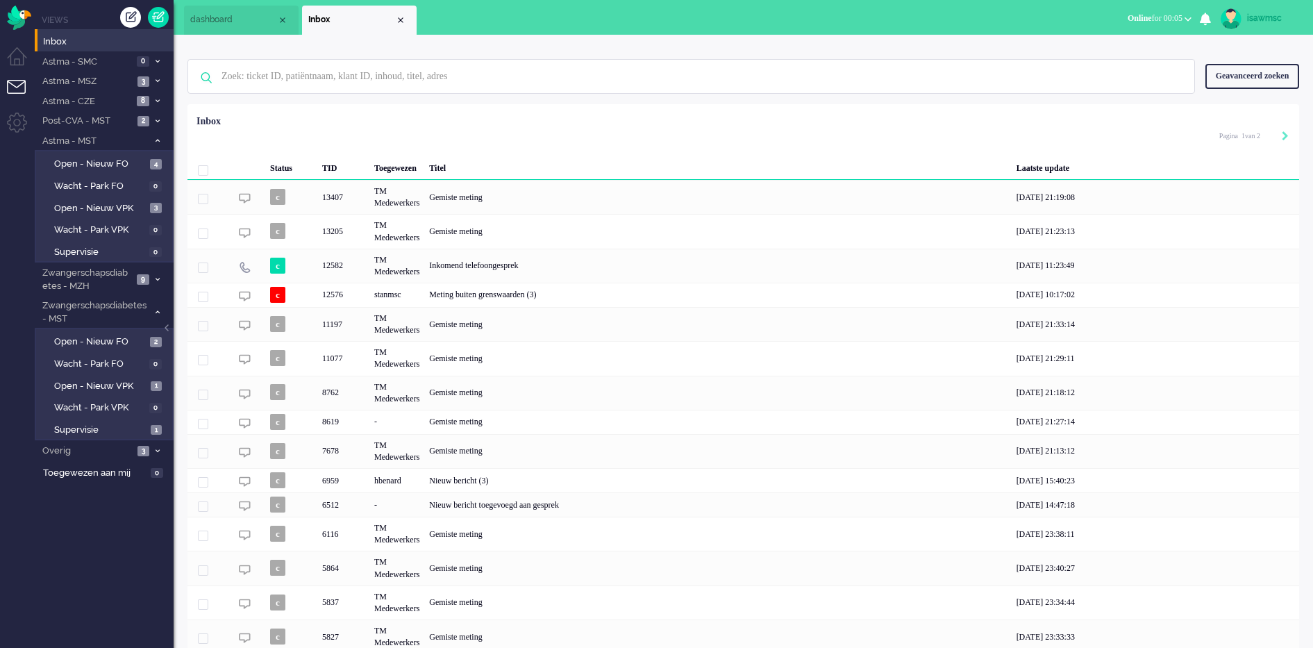
click at [333, 94] on div "1 3 4 0 7 M o n a S o m i G e m i s t e m e t i n g n o r e p l y + 6 0 3 6 3 2…" at bounding box center [742, 77] width 1111 height 56
click at [334, 81] on input "text" at bounding box center [693, 76] width 964 height 33
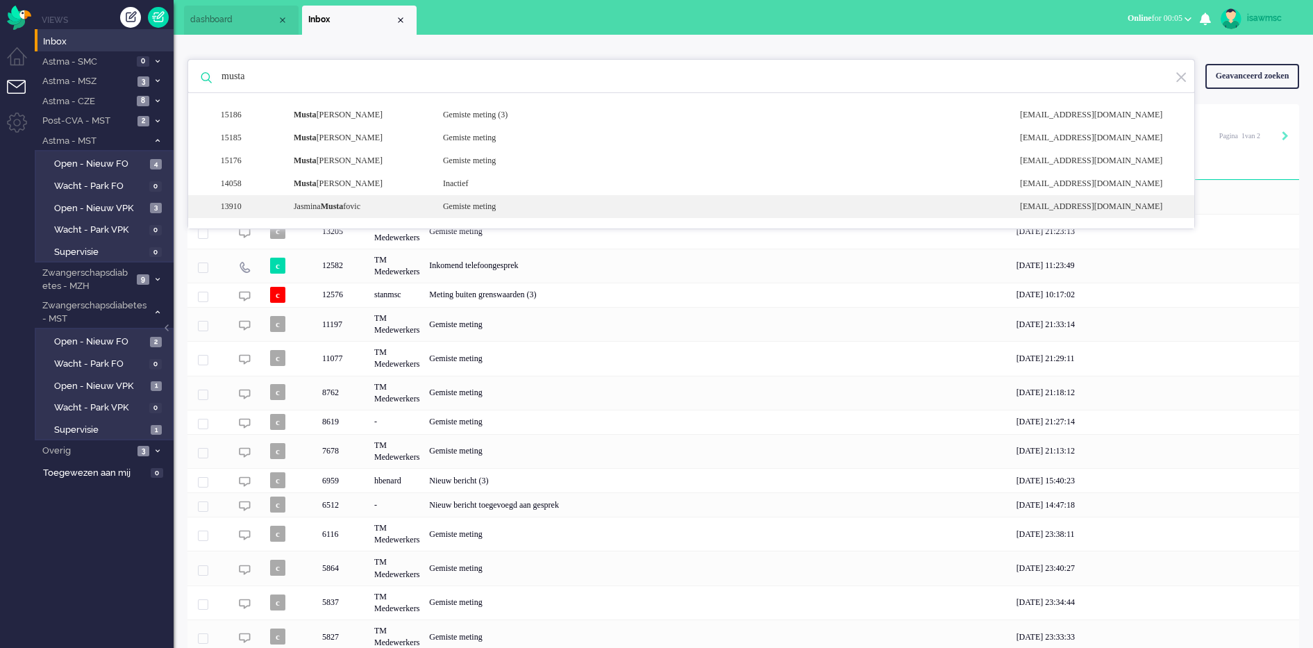
click at [401, 212] on div "13910 Jasmina Musta fovic Gemiste meting noreply+c12c7a9d-4f93-b617-854f-5efa92…" at bounding box center [691, 206] width 1006 height 23
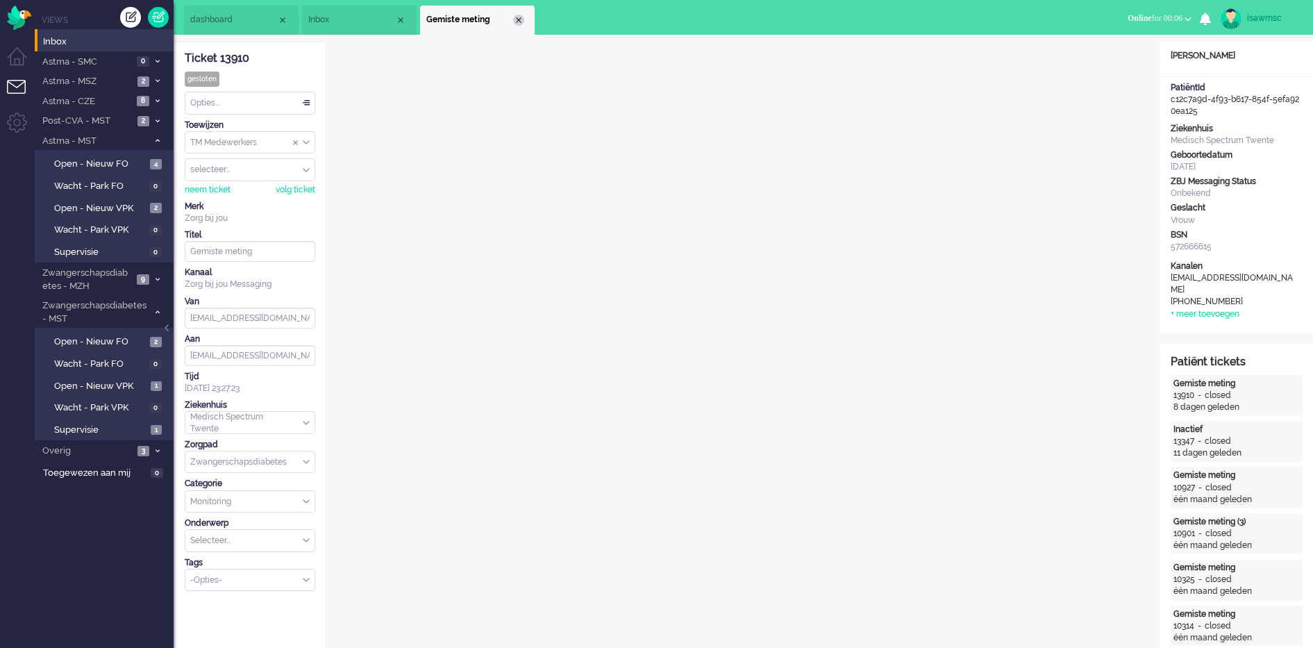
click at [521, 15] on div "Close tab" at bounding box center [518, 20] width 11 height 11
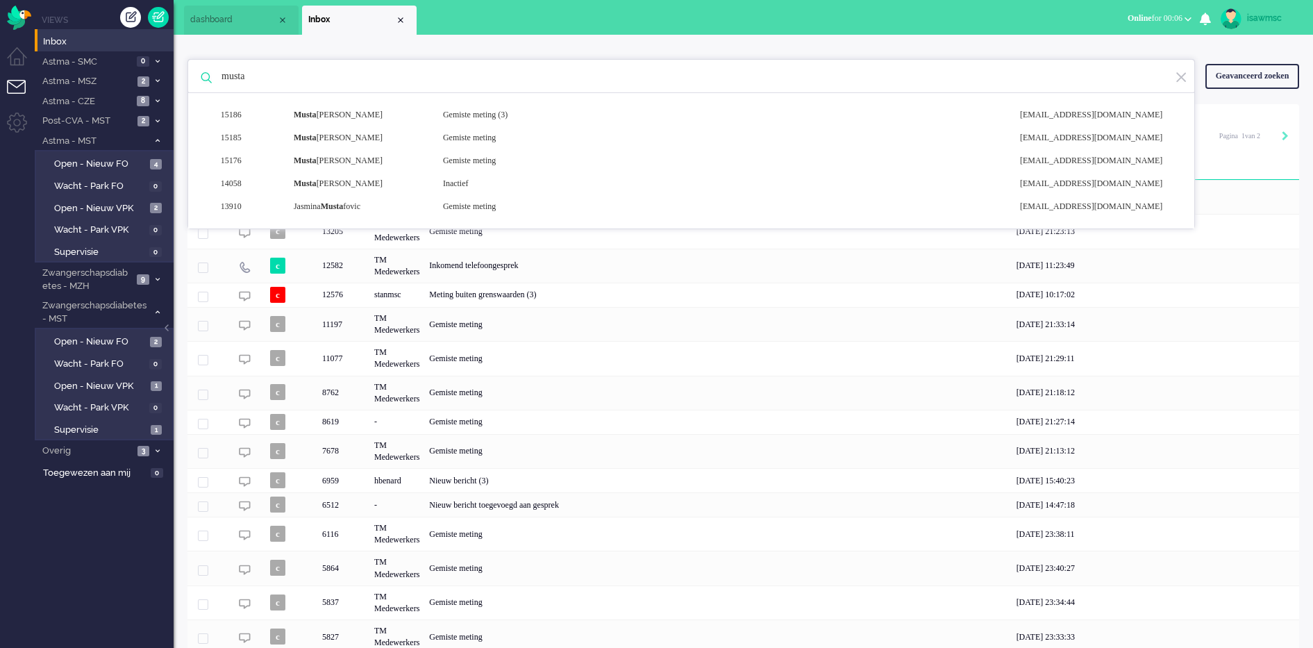
drag, startPoint x: 341, startPoint y: 79, endPoint x: 206, endPoint y: 67, distance: 135.3
click at [206, 67] on div "musta 15186 Musta fa Güngör Gemiste meting (3) noreply+18d67f41-49a8-5544-f335-…" at bounding box center [690, 76] width 1007 height 35
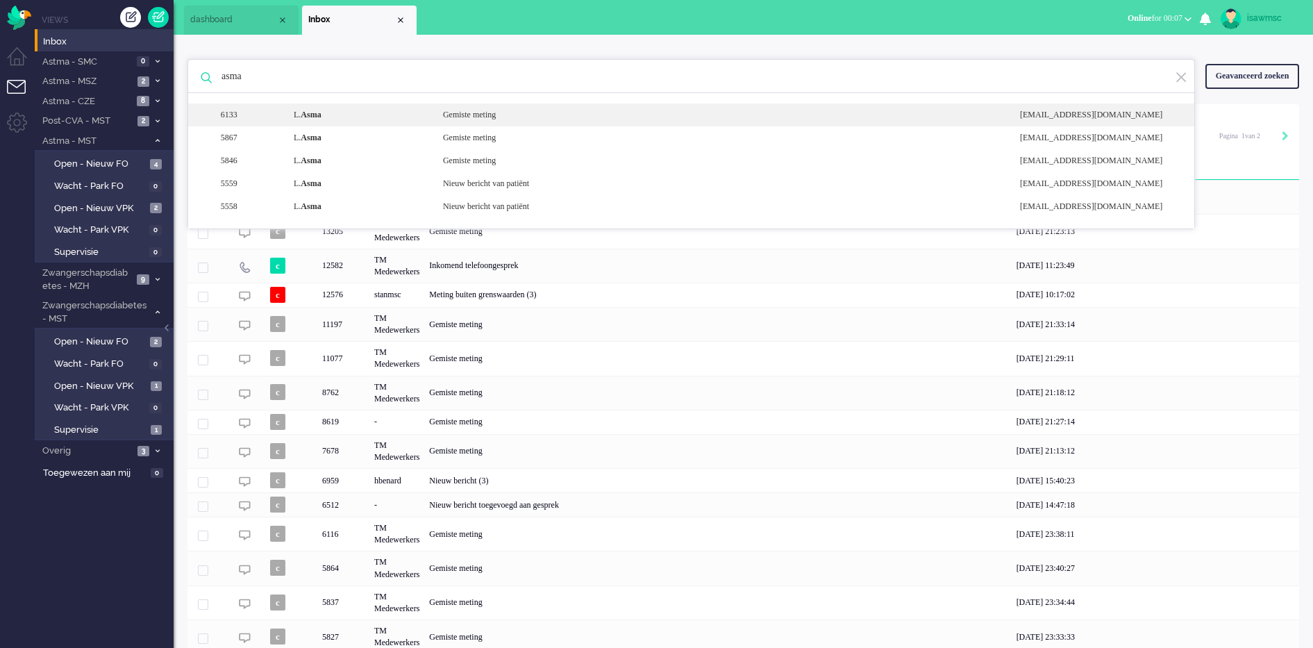
click at [306, 119] on b "Asma" at bounding box center [311, 115] width 20 height 10
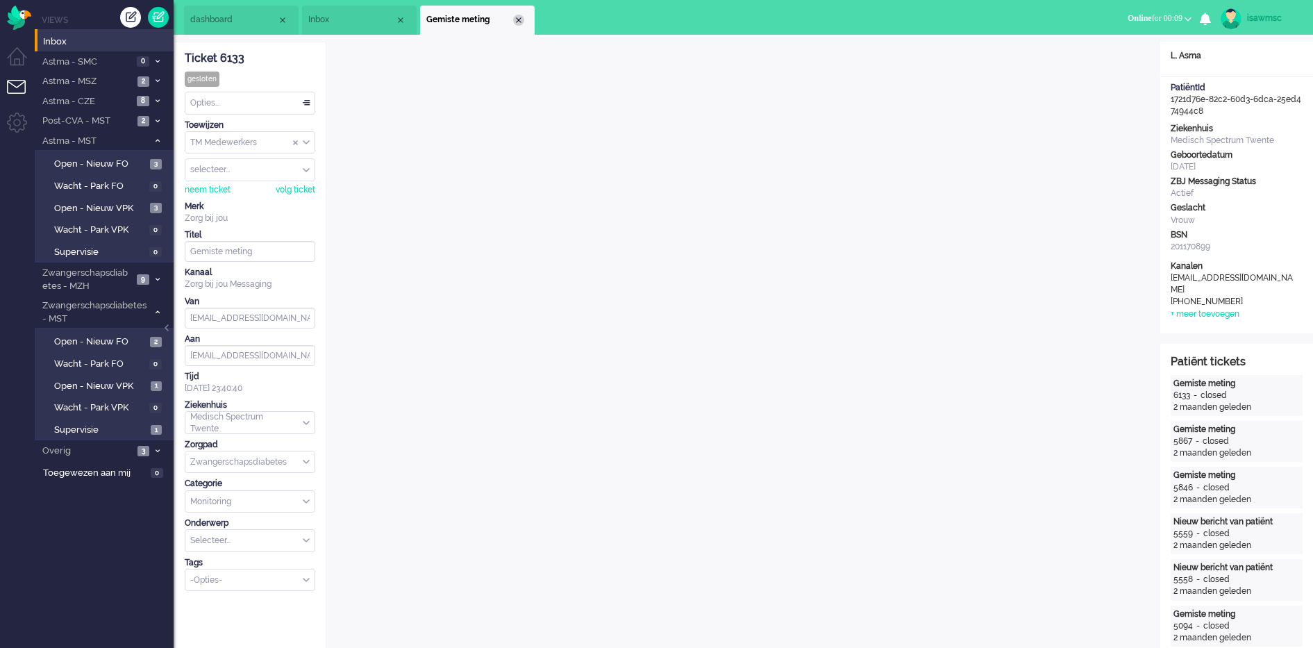
click at [517, 21] on div "Close tab" at bounding box center [518, 20] width 11 height 11
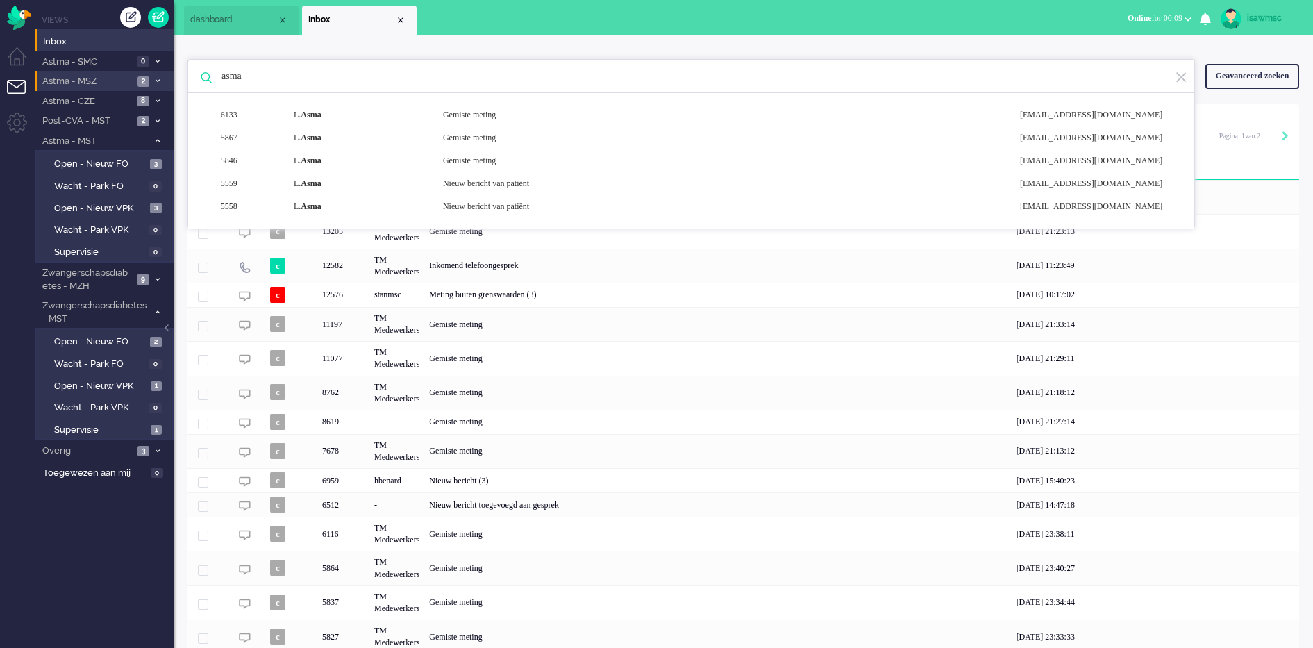
drag, startPoint x: 271, startPoint y: 78, endPoint x: 170, endPoint y: 80, distance: 100.7
click at [170, 80] on div "Thuis Dashboard Meldingen Volgen Kennisbank release_2.1.2 Views Inbox Astma - S…" at bounding box center [656, 324] width 1313 height 648
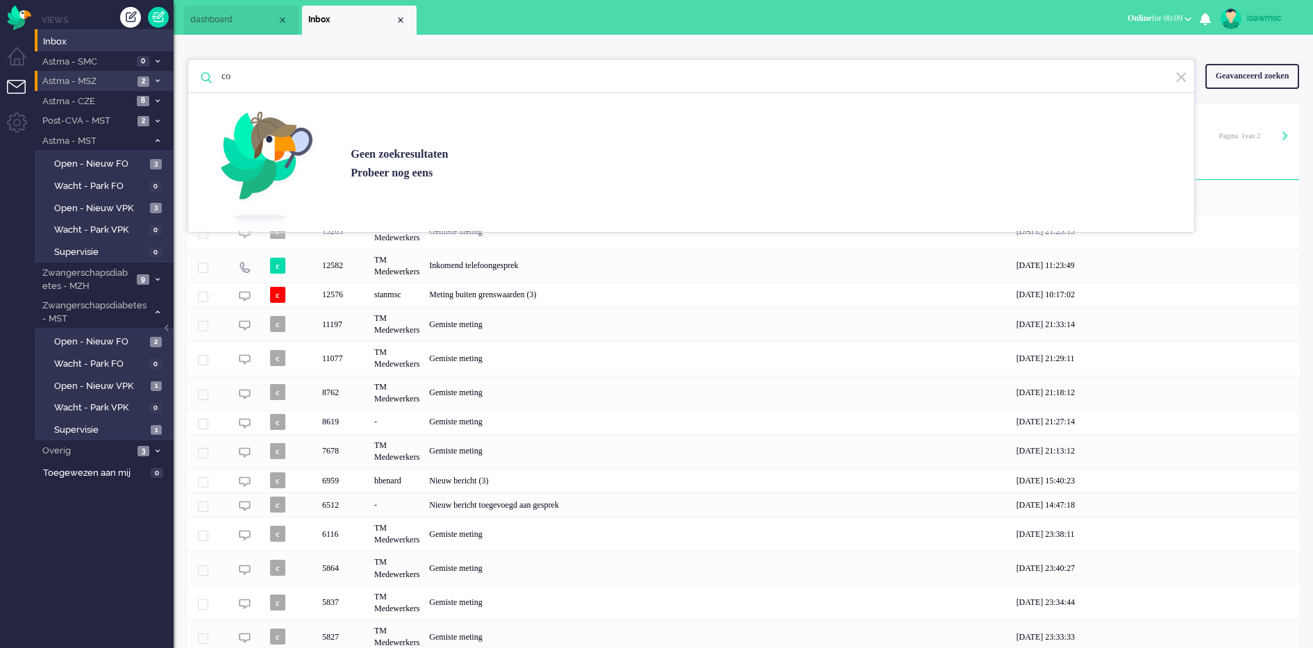
type input "c"
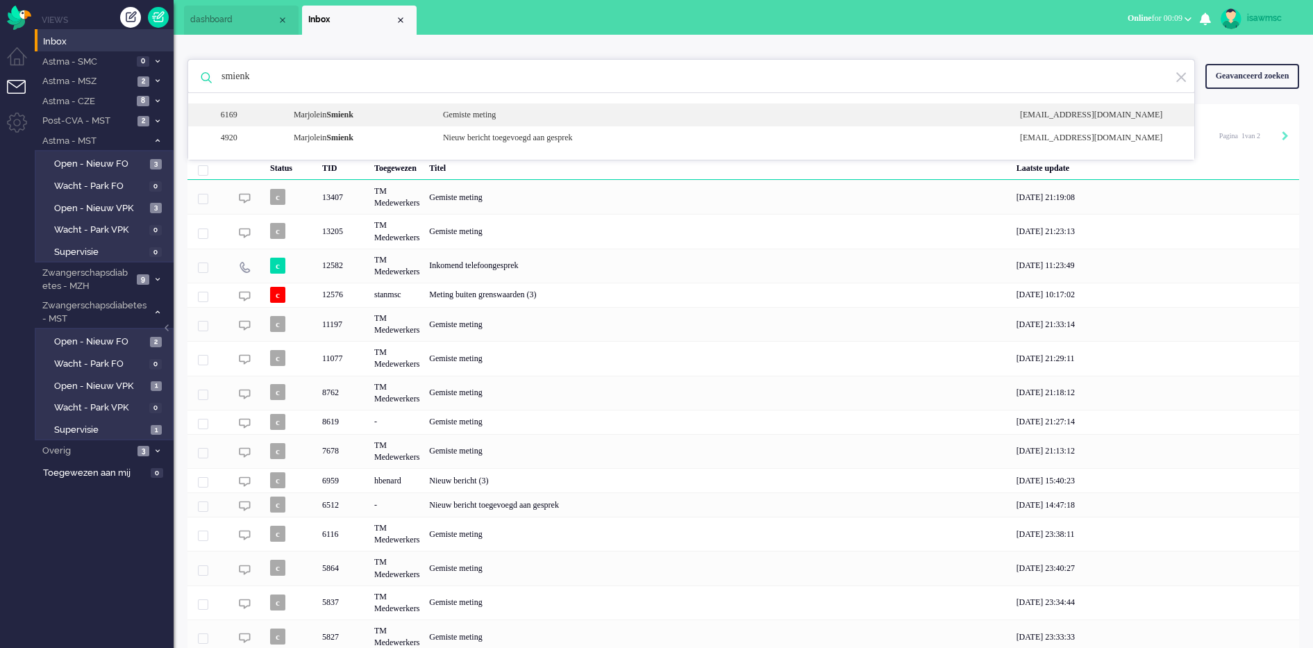
click at [414, 115] on div "Marjolein Smienk" at bounding box center [357, 115] width 149 height 12
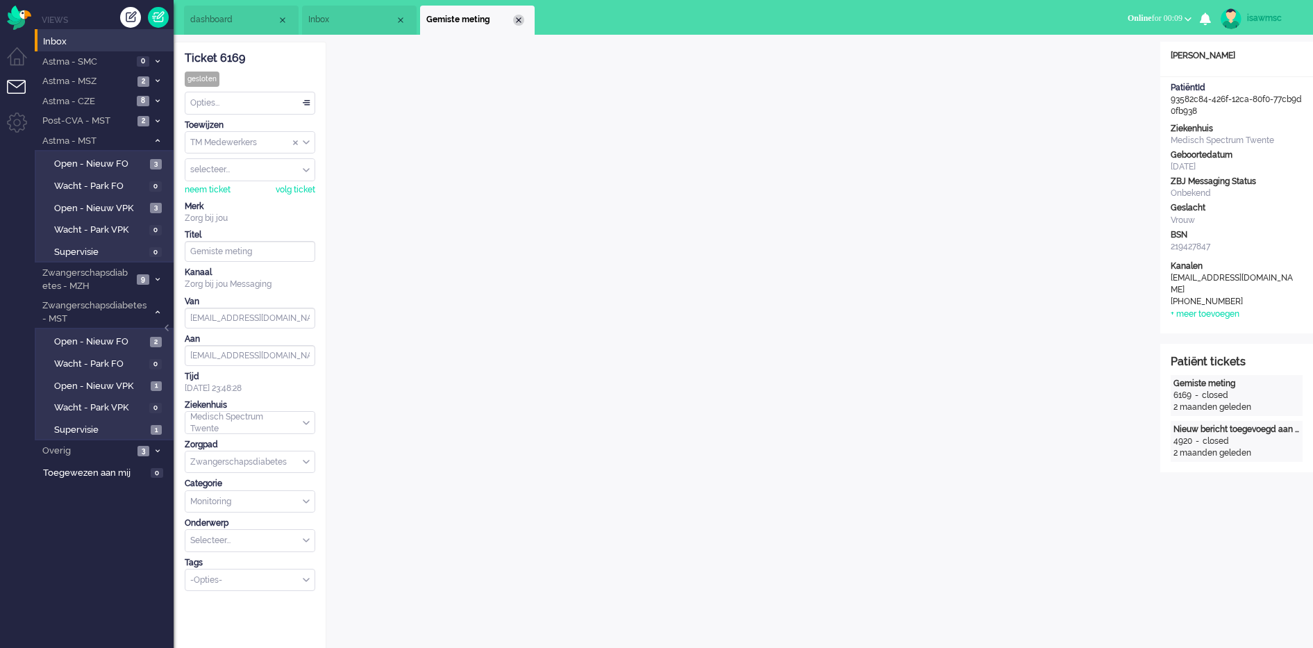
click at [515, 23] on div "Close tab" at bounding box center [518, 20] width 11 height 11
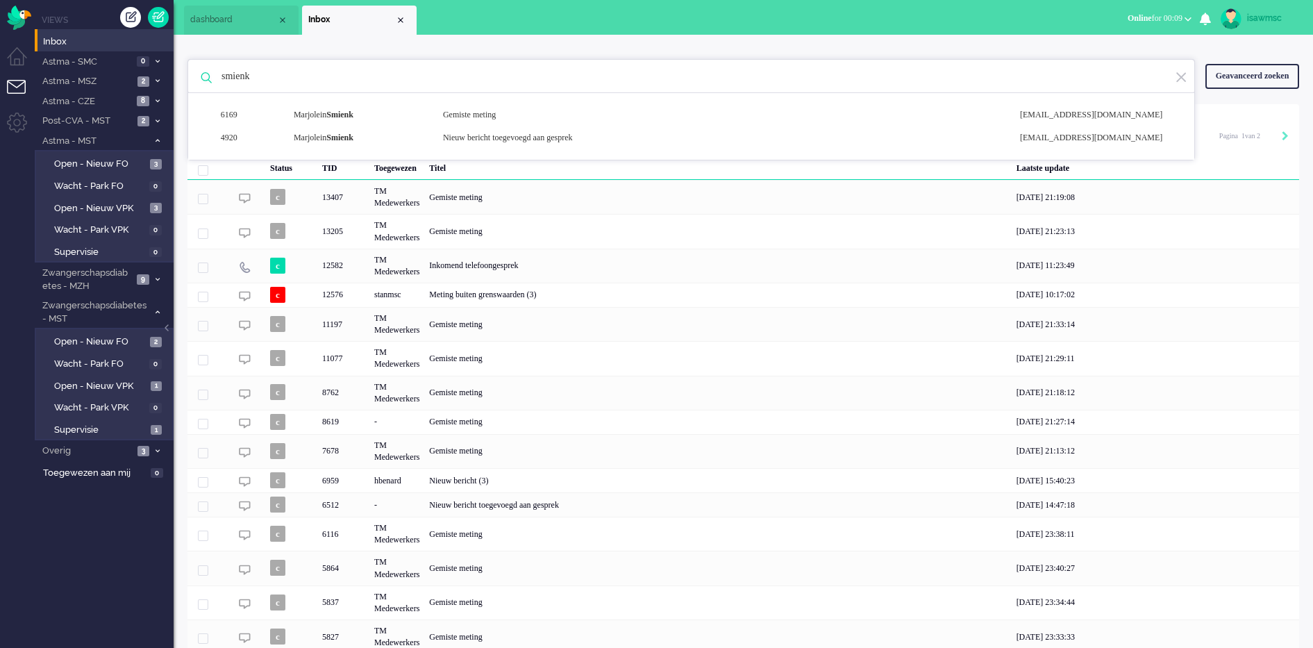
click at [421, 74] on input "smienk" at bounding box center [693, 76] width 964 height 33
type input "s"
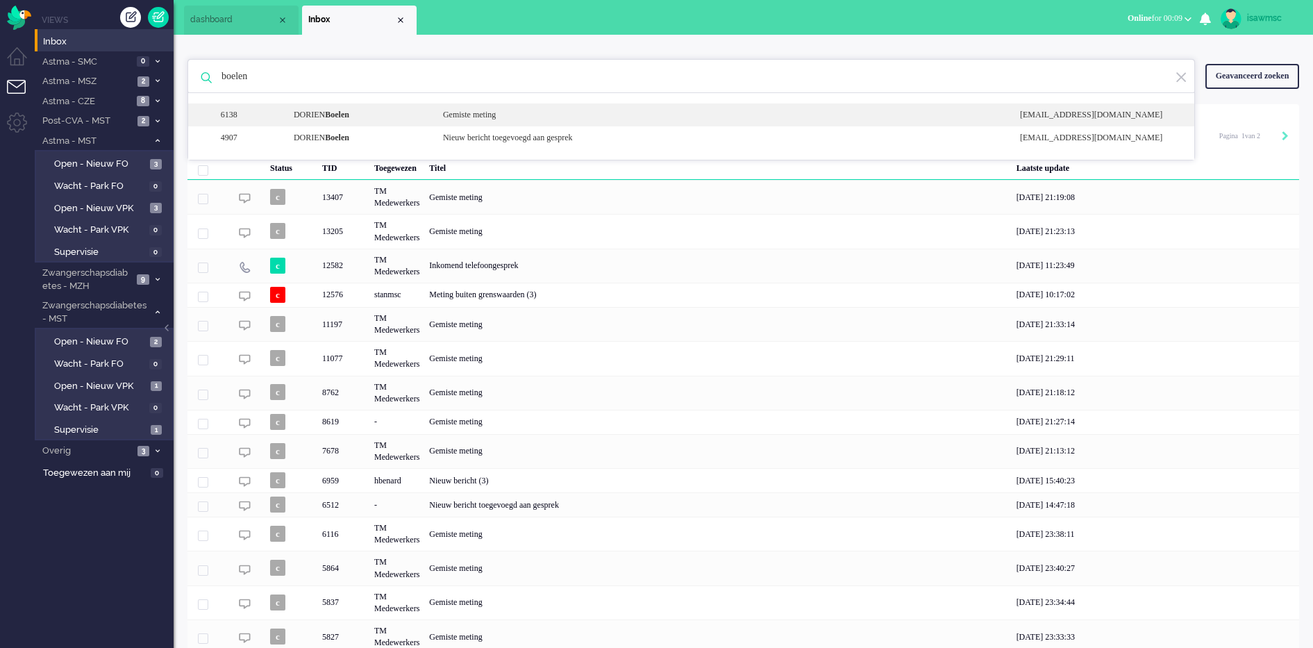
click at [455, 119] on div "Gemiste meting" at bounding box center [721, 115] width 577 height 12
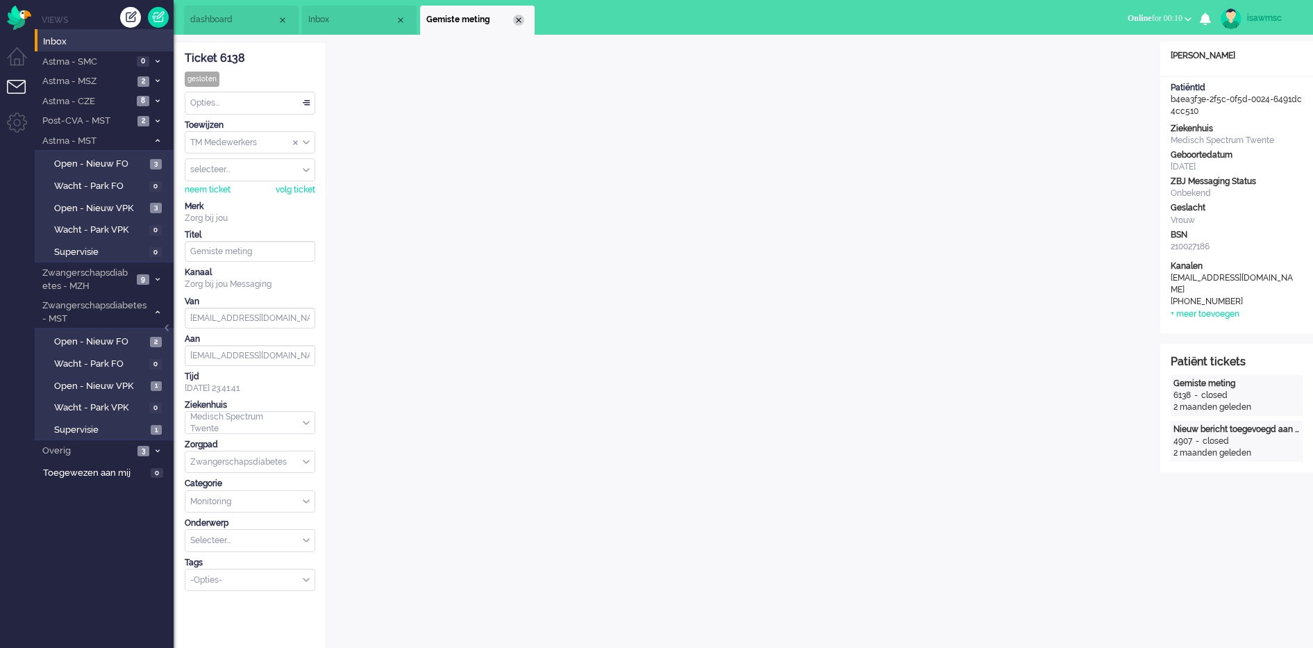
click at [520, 19] on div "Close tab" at bounding box center [518, 20] width 11 height 11
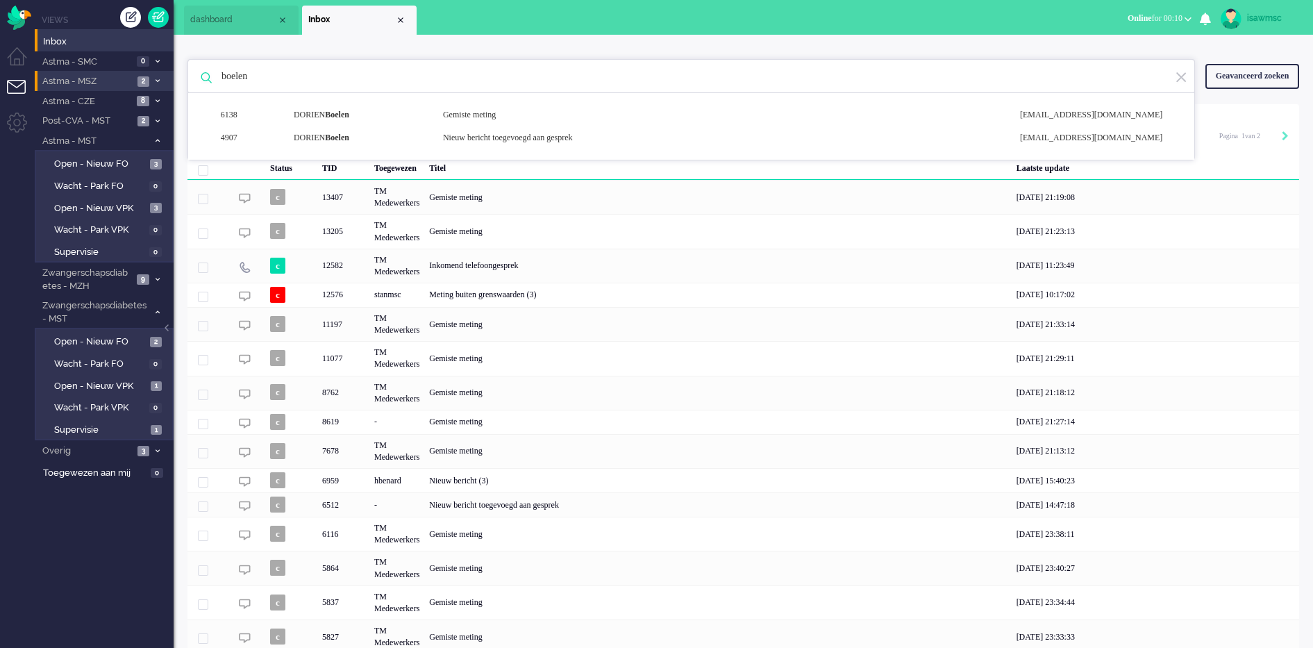
drag, startPoint x: 306, startPoint y: 84, endPoint x: 151, endPoint y: 83, distance: 154.8
click at [151, 83] on div "Thuis Dashboard Meldingen Volgen Kennisbank release_2.1.2 Views Inbox Astma - S…" at bounding box center [656, 324] width 1313 height 648
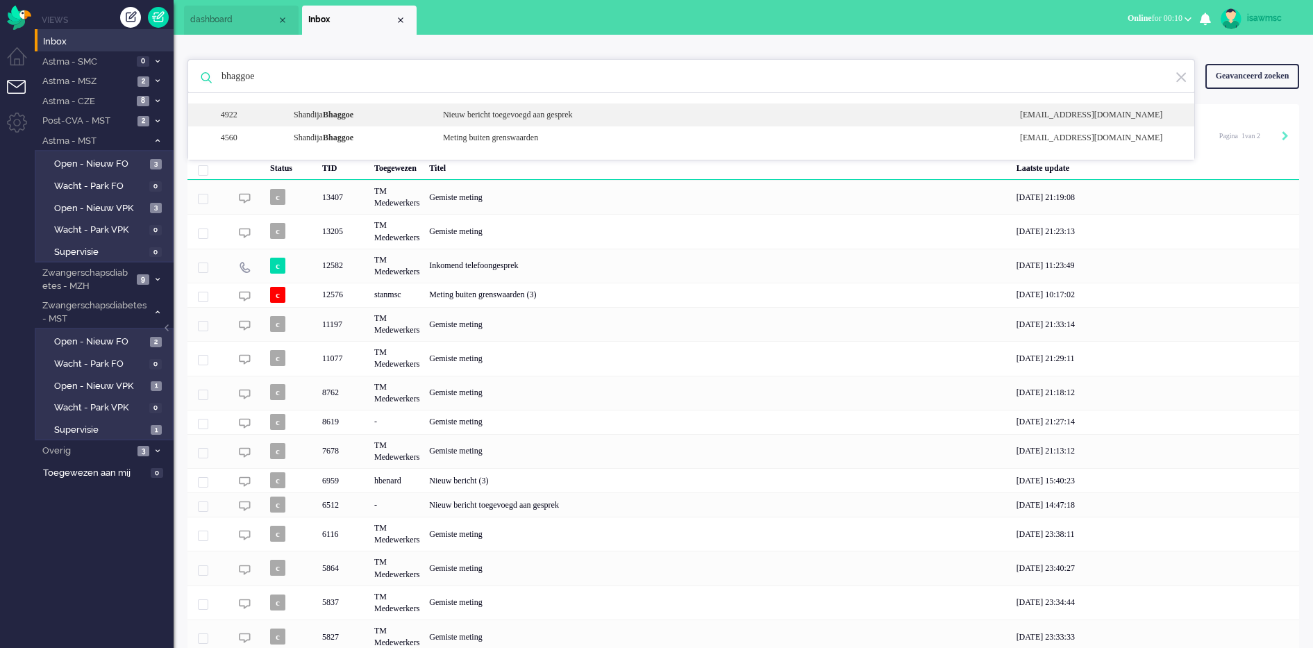
click at [399, 118] on div "Shandija Bhaggoe" at bounding box center [357, 115] width 149 height 12
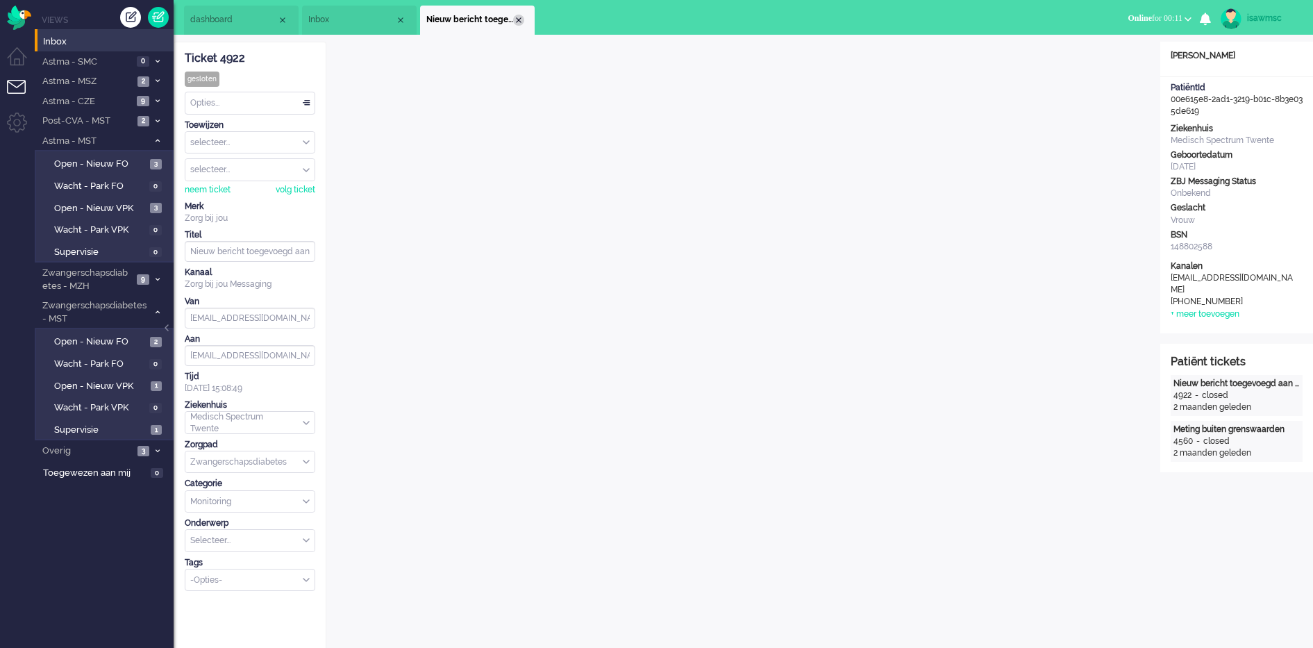
click at [521, 17] on div "Close tab" at bounding box center [518, 20] width 11 height 11
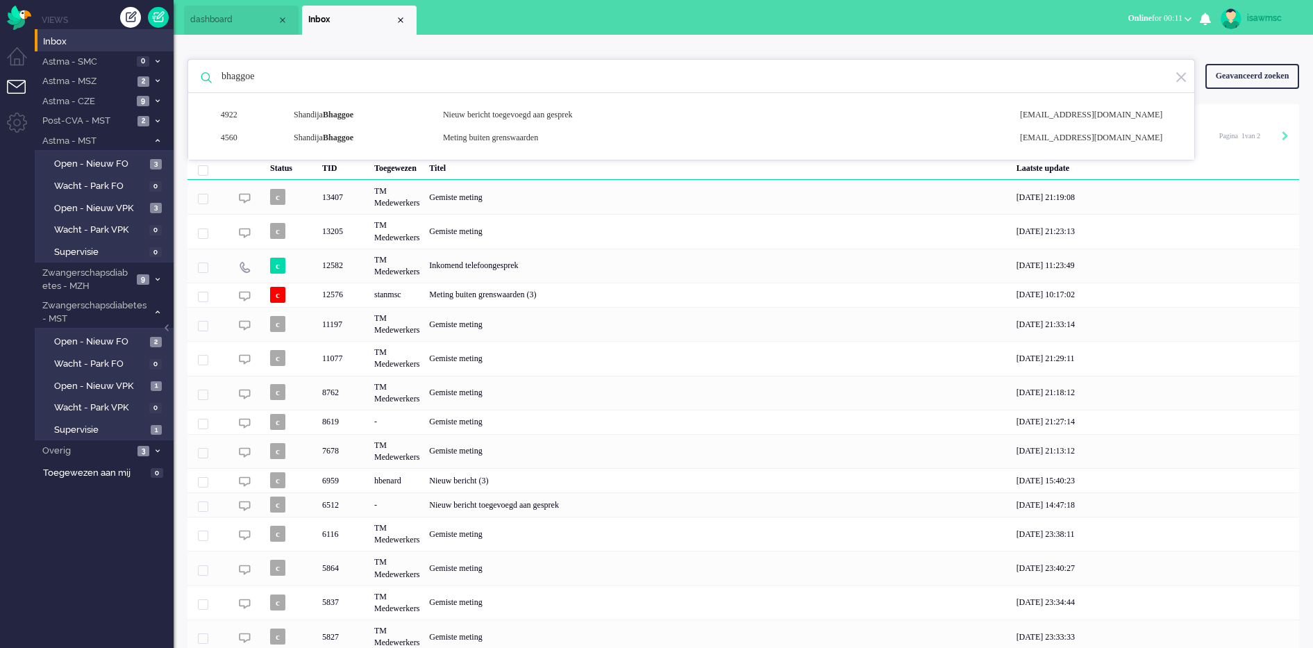
click at [412, 75] on input "bhaggoe" at bounding box center [693, 76] width 964 height 33
type input "b"
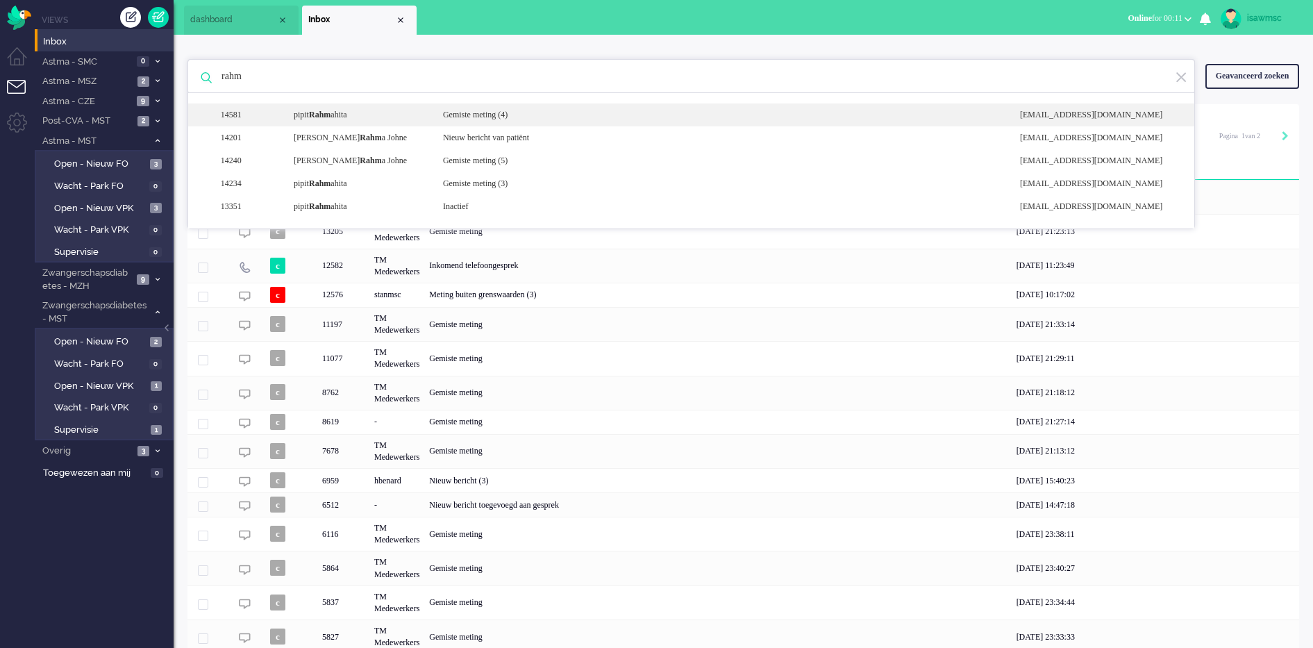
click at [444, 106] on div "14581 pipit Rahm ahita Gemiste meting (4) noreply+9a9aabd0-fb68-bfbe-d6e2-ad6f8…" at bounding box center [691, 114] width 1006 height 23
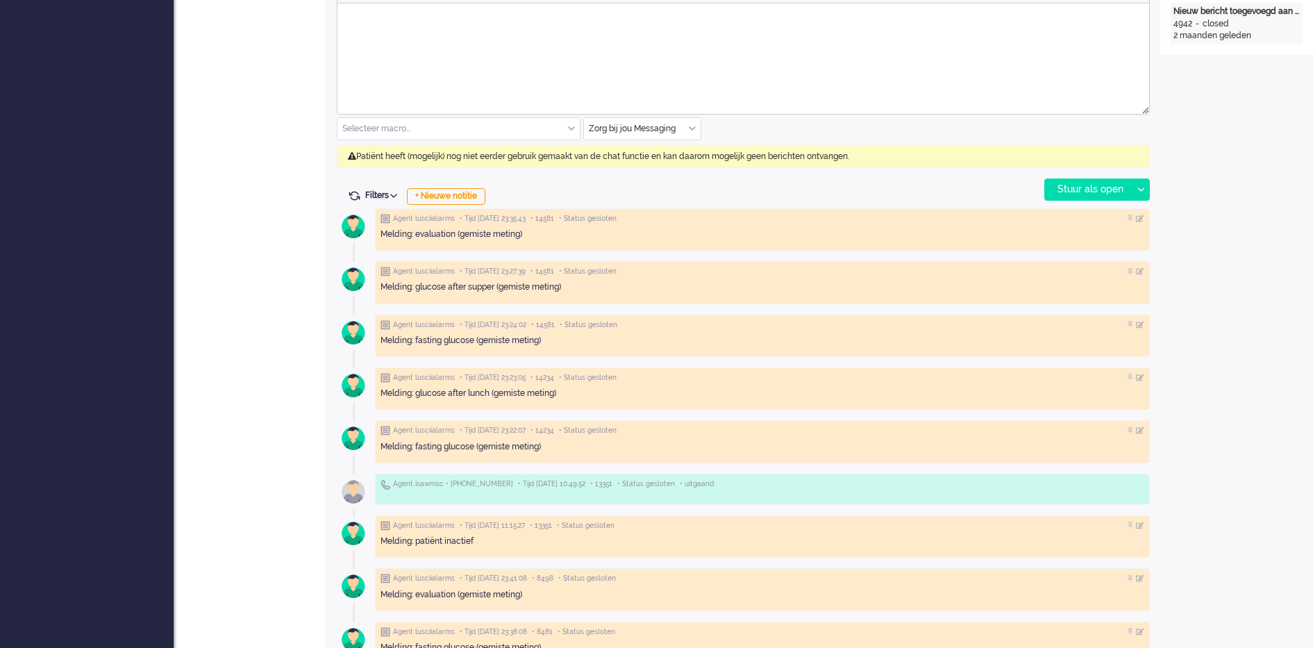
scroll to position [347, 0]
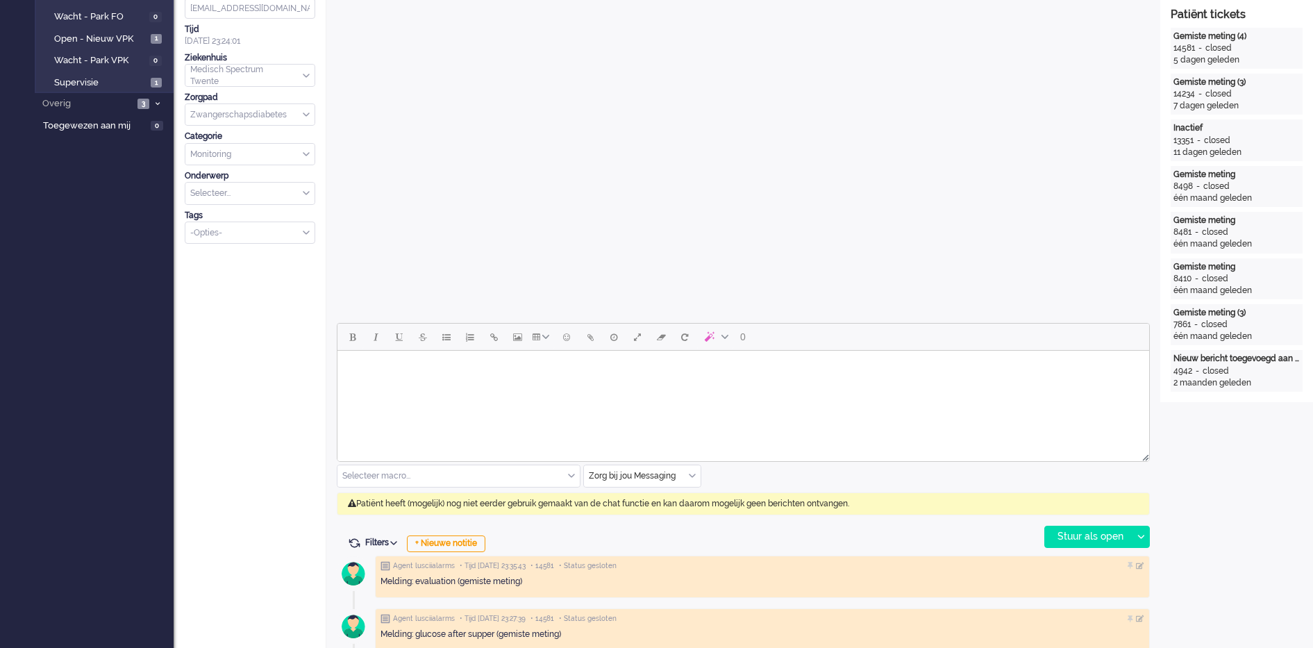
click at [695, 471] on div "Zorg bij jou Messaging" at bounding box center [642, 476] width 117 height 22
click at [670, 518] on li "uitgaand telefoon" at bounding box center [642, 517] width 117 height 20
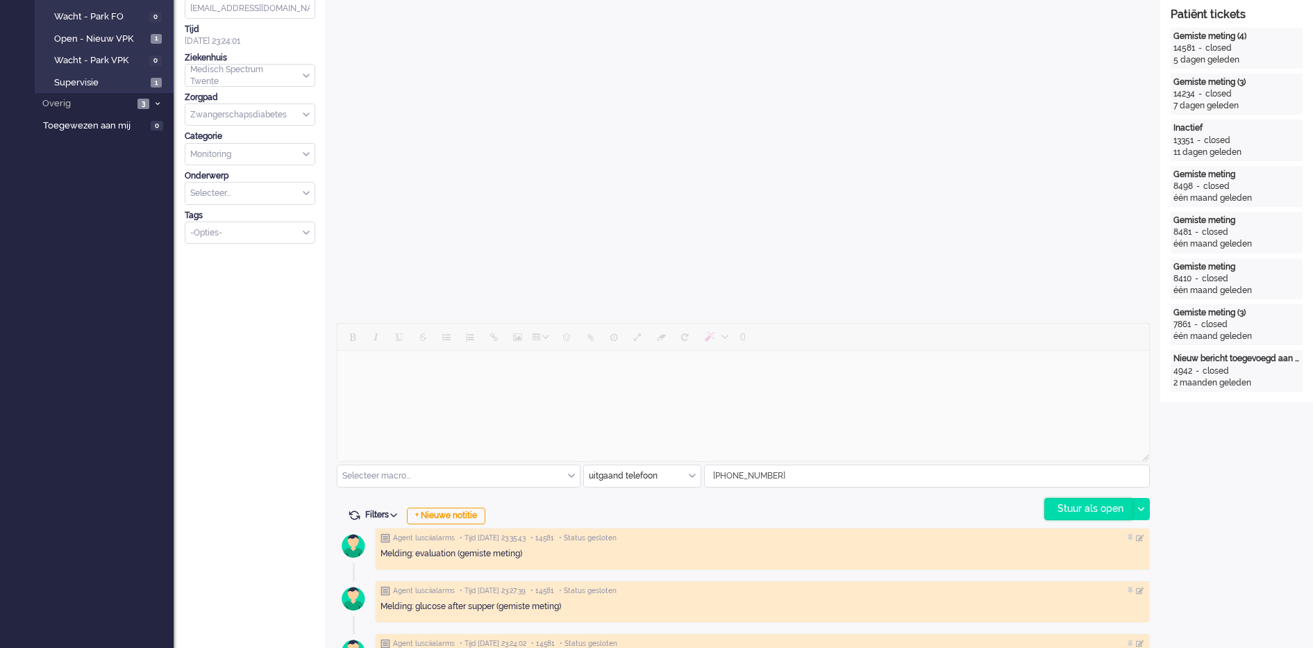
click at [1085, 514] on div "Stuur als open" at bounding box center [1088, 508] width 87 height 21
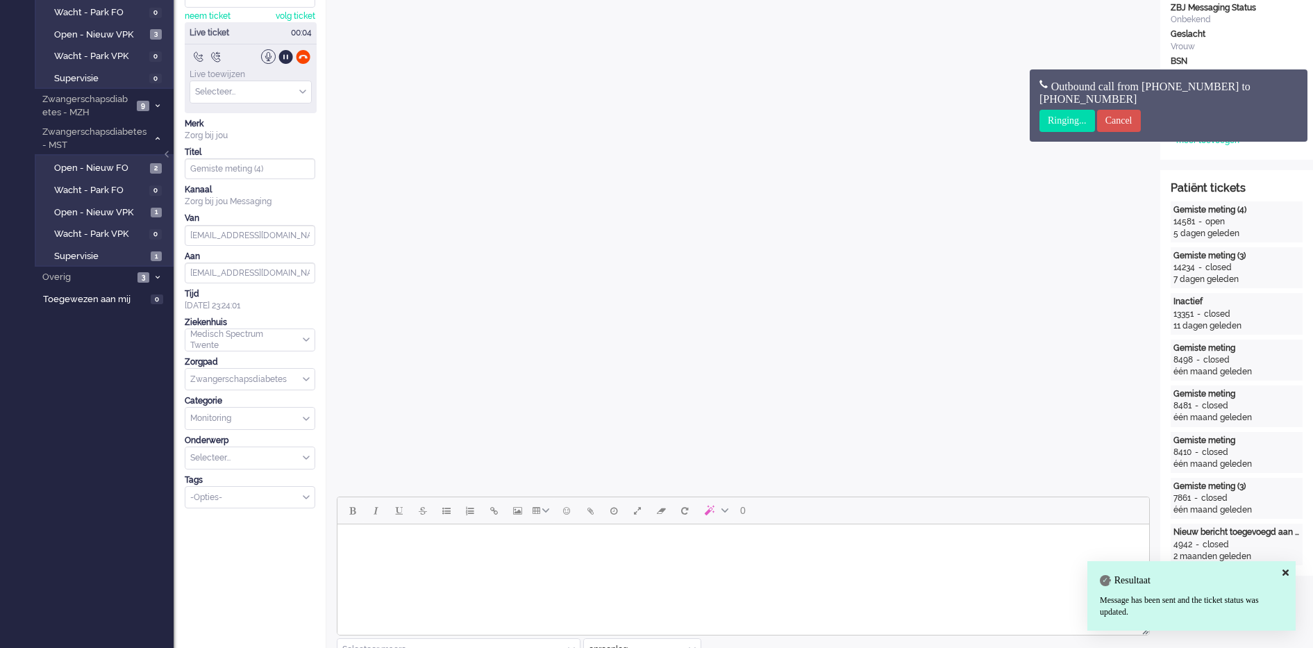
scroll to position [0, 0]
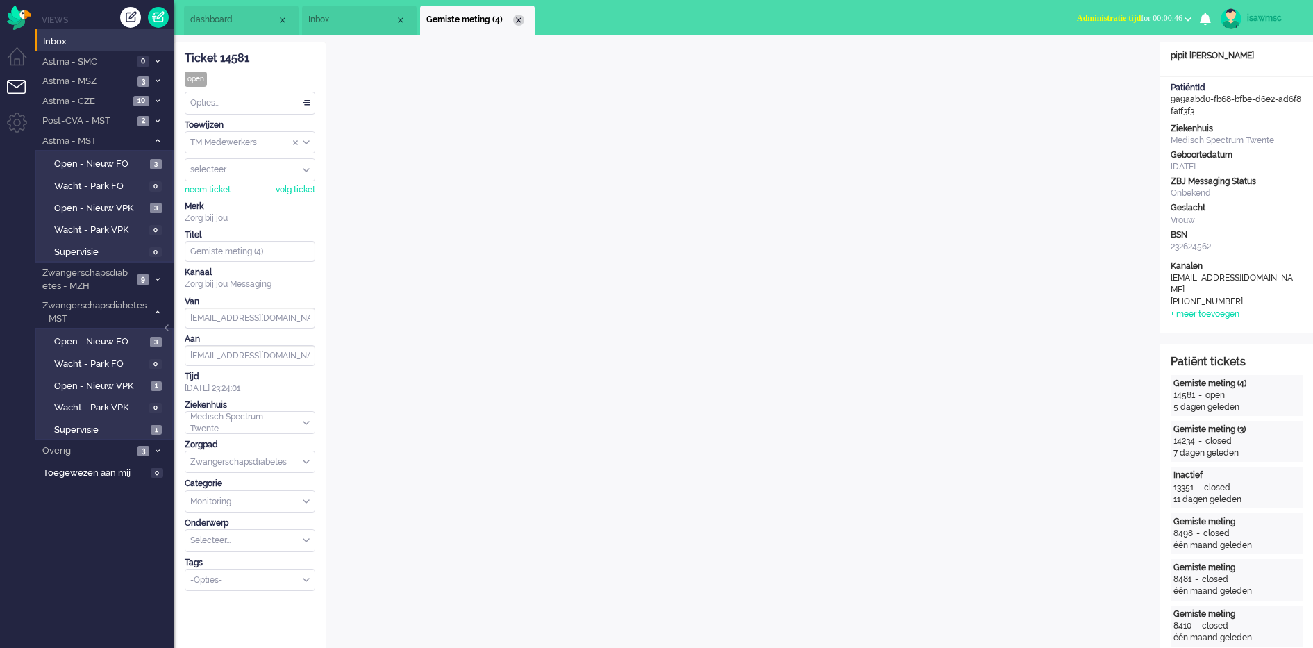
click at [521, 16] on li "Gemiste meting (4)" at bounding box center [477, 20] width 115 height 29
click at [520, 16] on div "Close tab" at bounding box center [518, 20] width 11 height 11
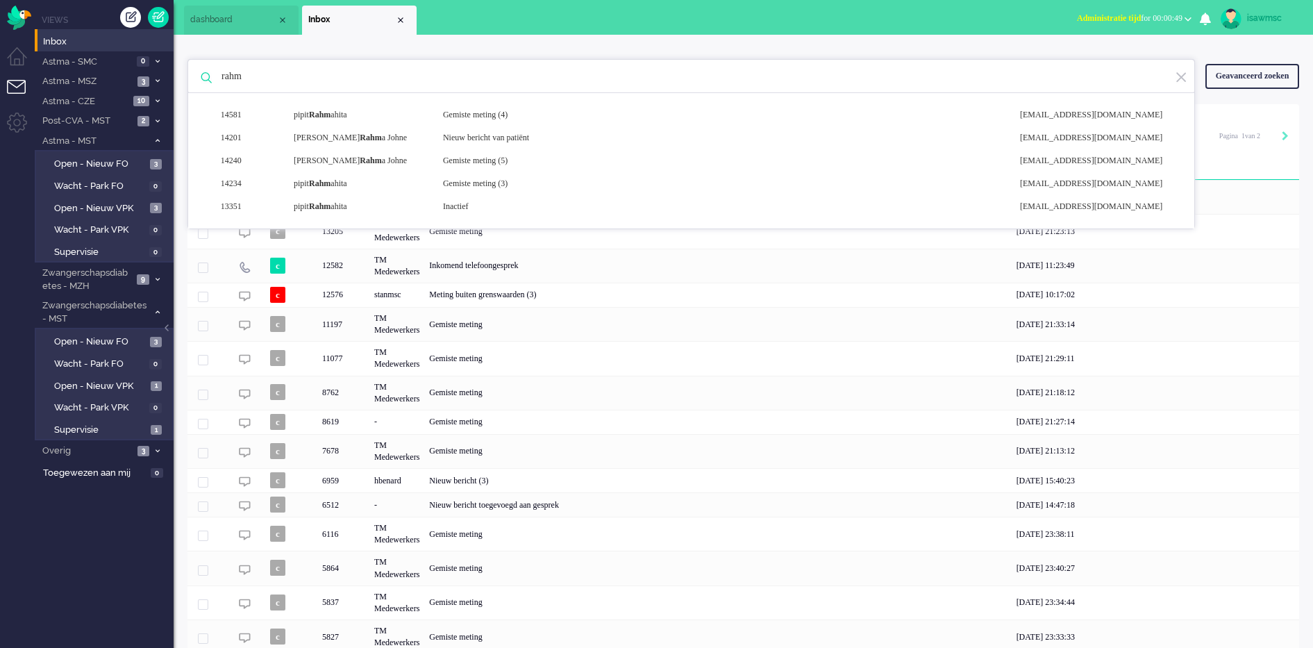
drag, startPoint x: 340, startPoint y: 75, endPoint x: 180, endPoint y: 64, distance: 160.8
click at [187, 63] on div "rahm 14581 pipit Rahm ahita Gemiste meting (4) noreply+9a9aabd0-fb68-bfbe-d6e2-…" at bounding box center [690, 76] width 1007 height 35
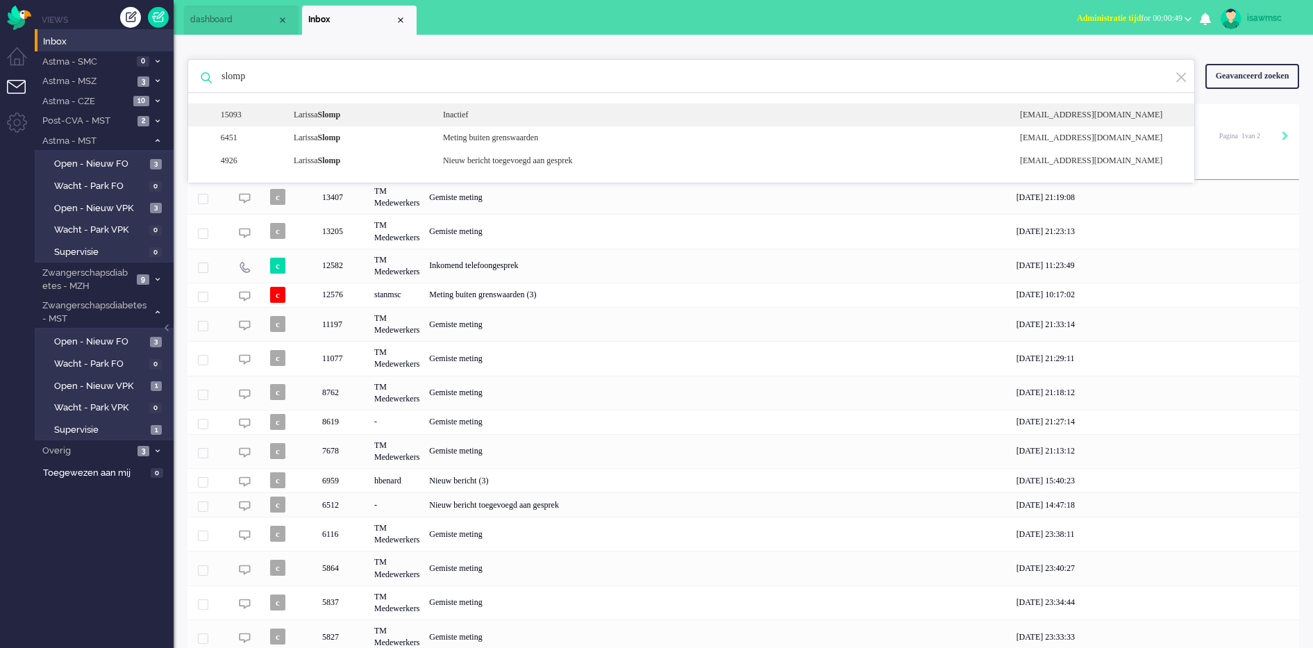
click at [379, 116] on div "Larissa Slomp" at bounding box center [357, 115] width 149 height 12
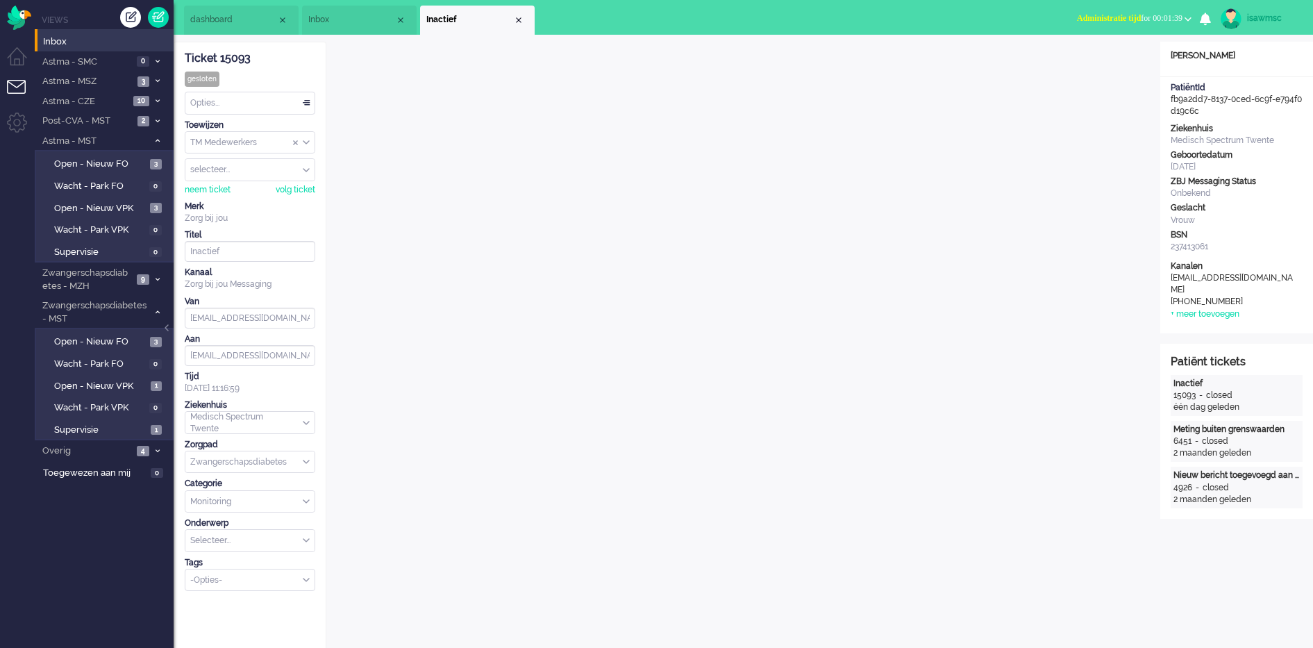
click at [519, 12] on li "Inactief" at bounding box center [477, 20] width 115 height 29
click at [516, 17] on div "Close tab" at bounding box center [518, 20] width 11 height 11
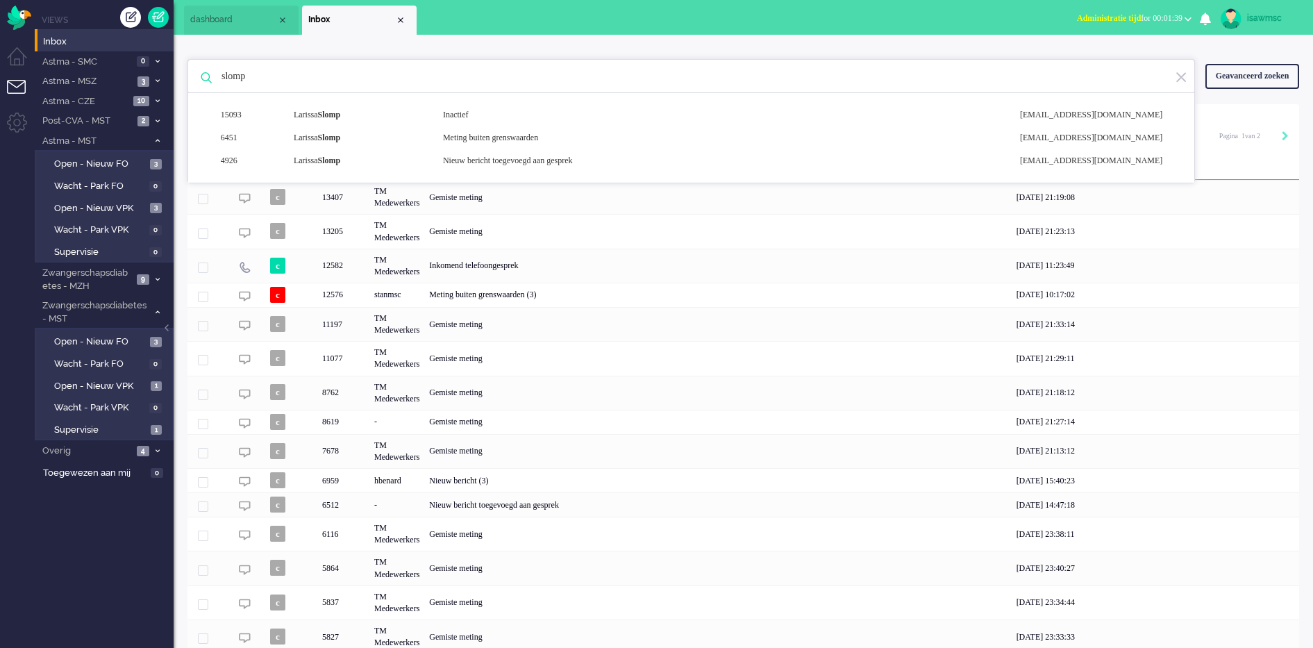
click at [396, 69] on input "slomp" at bounding box center [693, 76] width 964 height 33
type input "s"
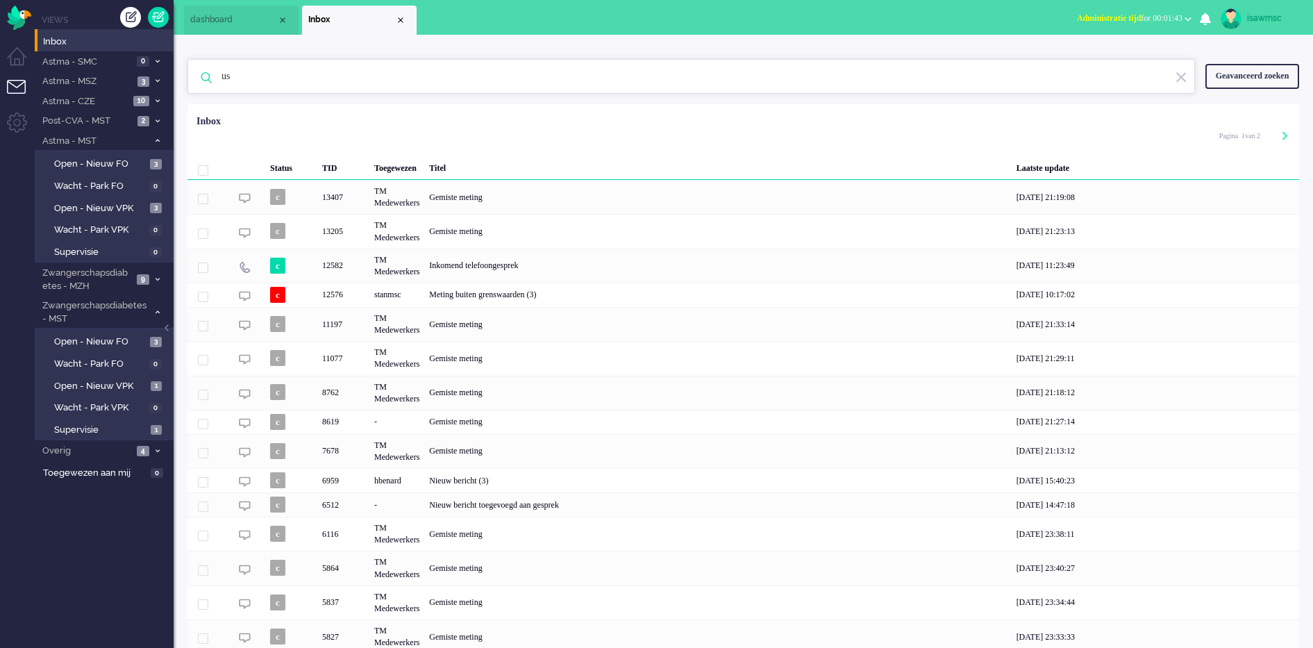
type input "u"
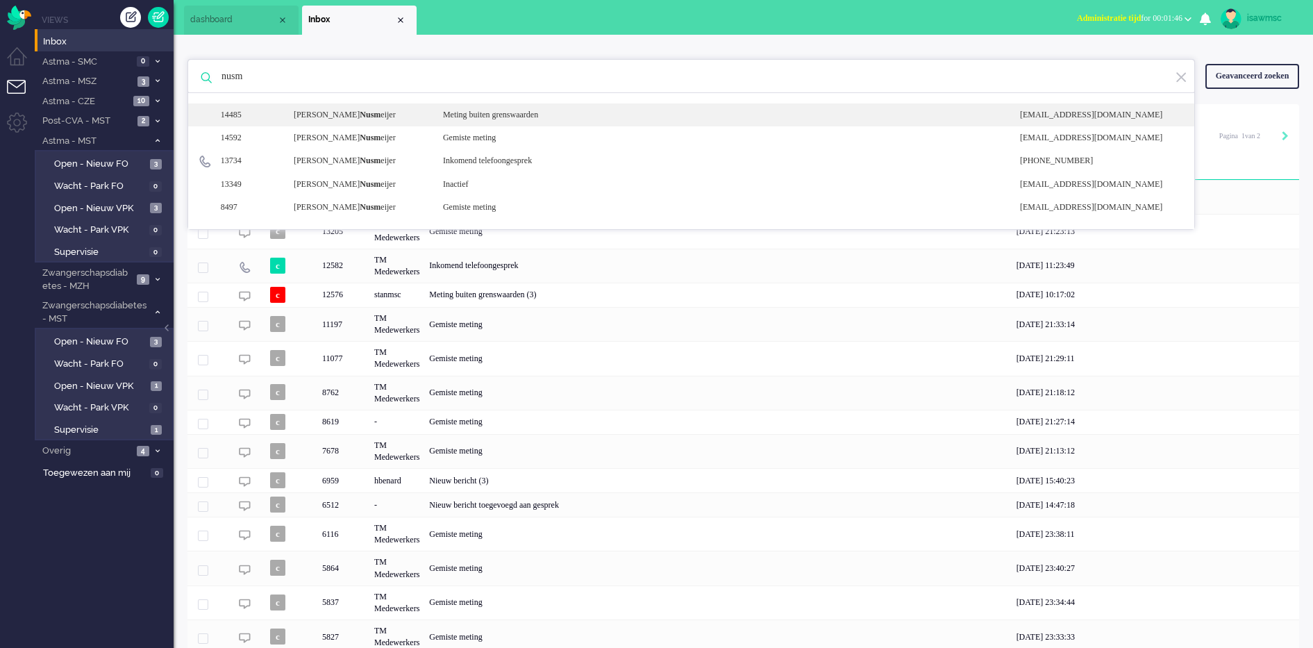
type input "nusm"
click at [426, 122] on div "14485 CARLIJN Nusm eijer Meting buiten grenswaarden noreply+cc9c1bef-571c-c557-…" at bounding box center [691, 114] width 1006 height 23
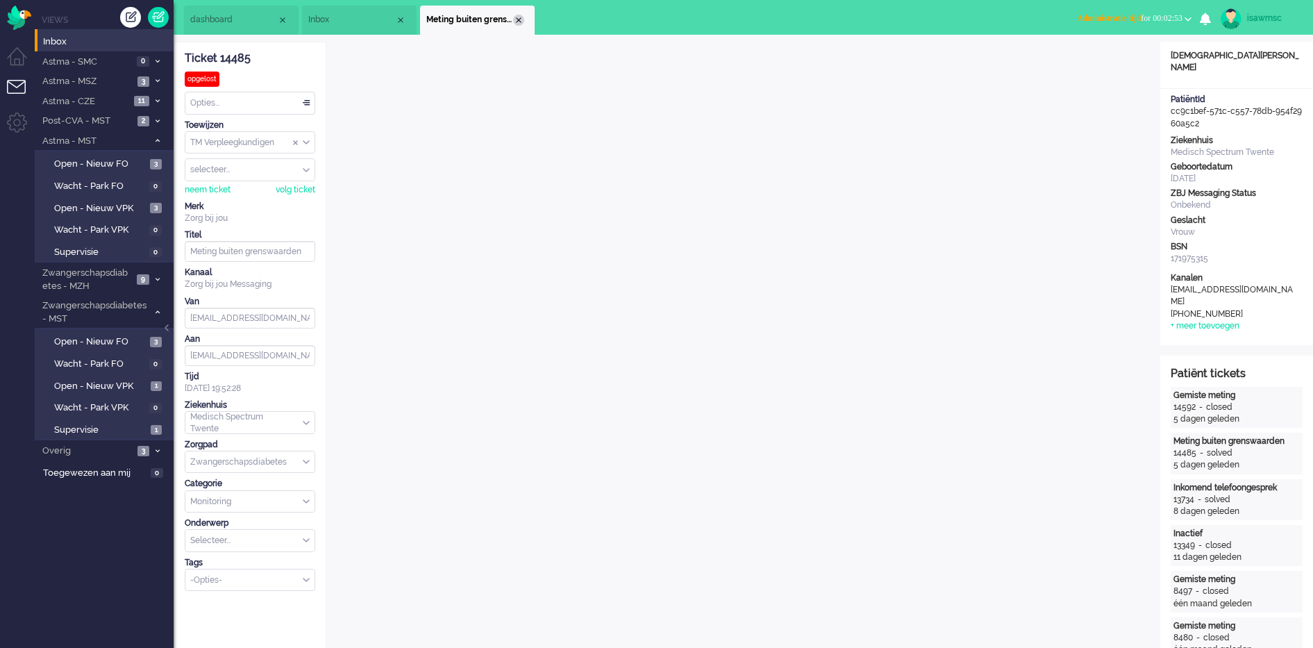
click at [519, 16] on div "Close tab" at bounding box center [518, 20] width 11 height 11
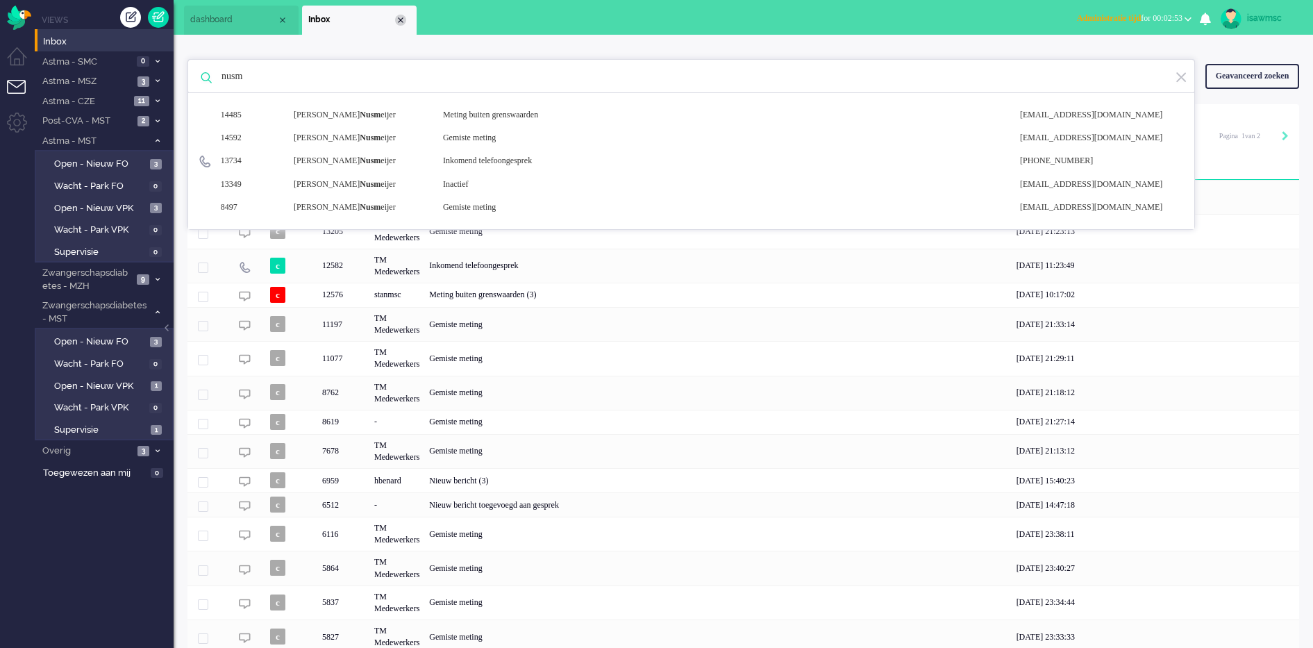
click at [395, 18] on div "Close tab" at bounding box center [400, 20] width 11 height 11
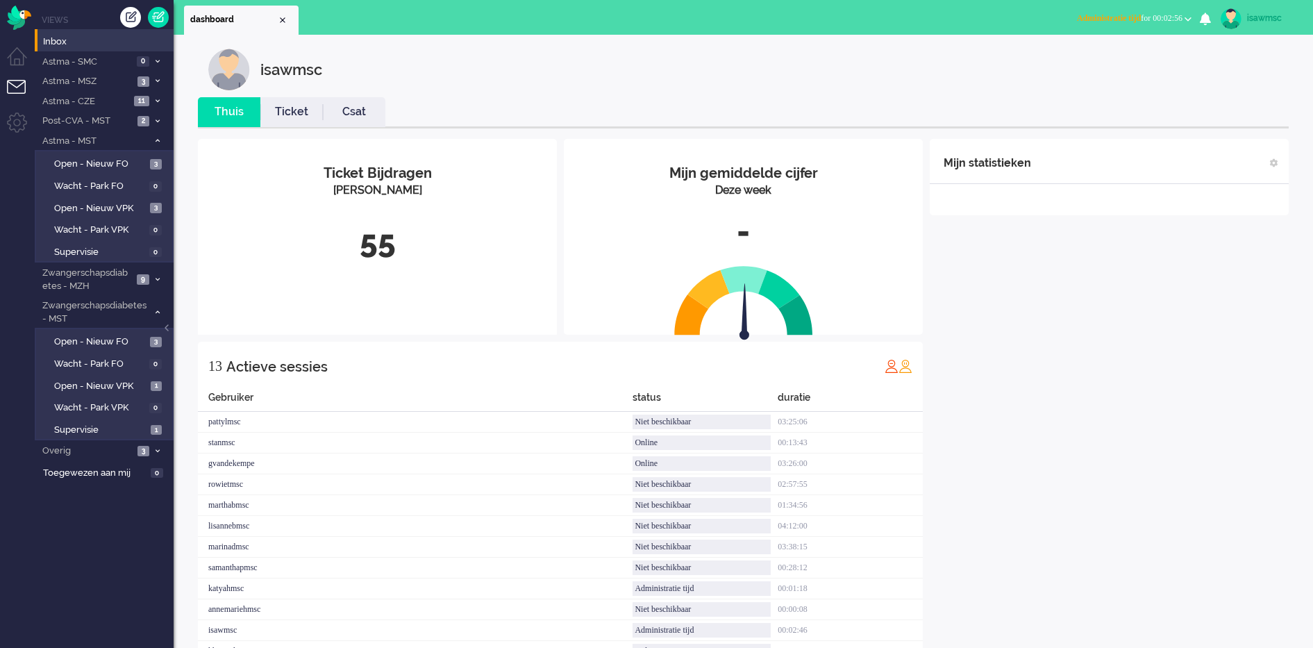
click at [1116, 19] on span "Administratie tijd" at bounding box center [1109, 18] width 64 height 10
click at [1087, 62] on label "Online" at bounding box center [1134, 62] width 110 height 12
click at [143, 378] on link "Open - Nieuw VPK 1" at bounding box center [106, 385] width 132 height 15
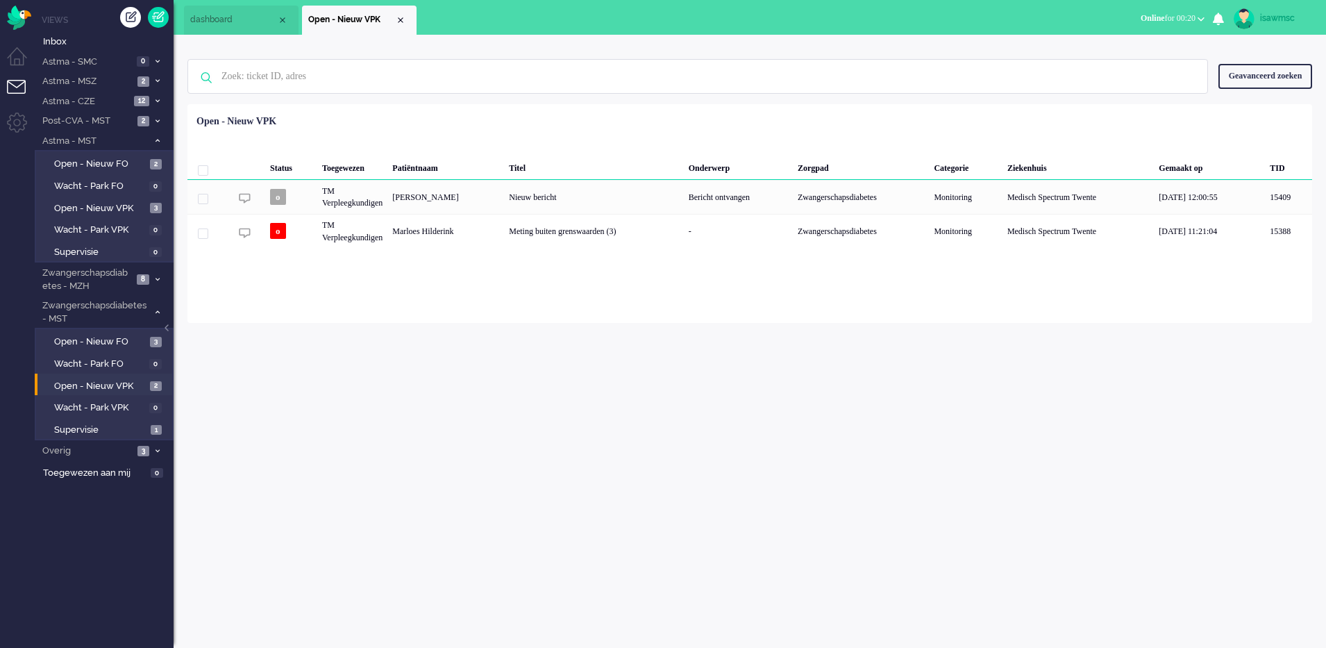
click at [1141, 21] on span "Online" at bounding box center [1153, 18] width 24 height 10
click at [1107, 47] on label "Niet beschikbaar" at bounding box center [1147, 47] width 110 height 12
click at [493, 112] on div "Status Toegewezen Patiëntnaam Titel Onderwerp Zorgpad Categorie Ziekenhuis Gema…" at bounding box center [749, 179] width 1125 height 140
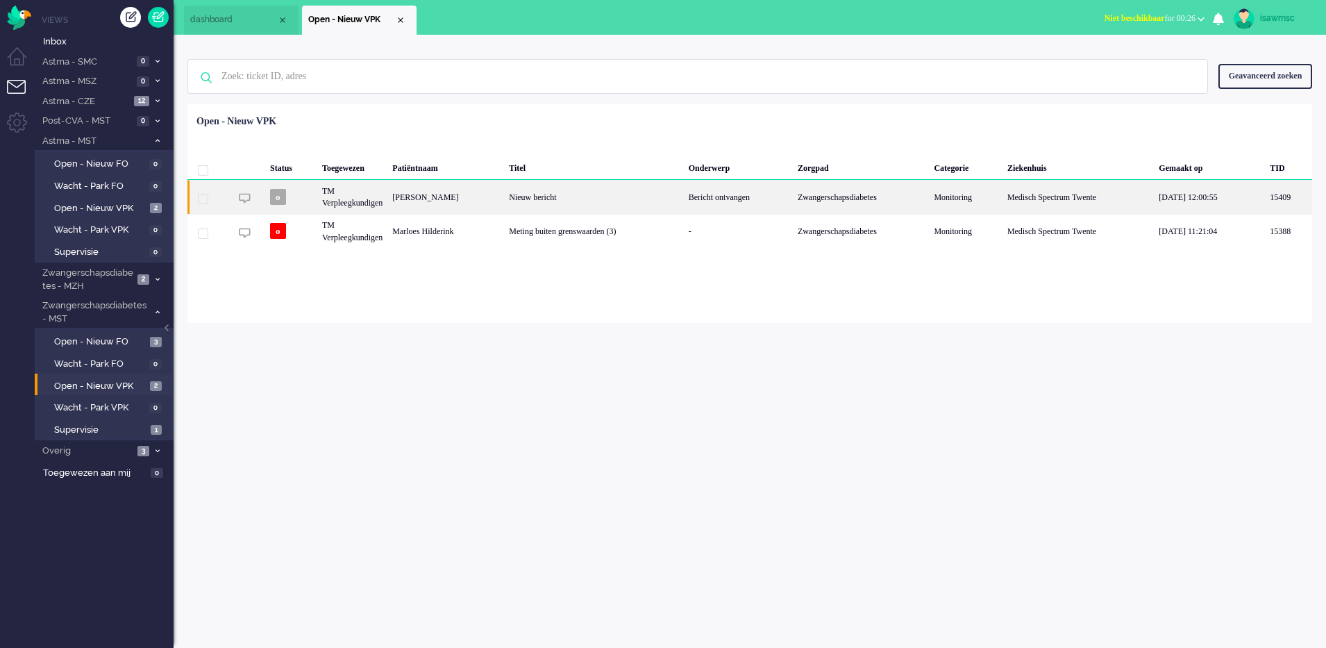
click at [442, 186] on div "[PERSON_NAME]" at bounding box center [445, 197] width 117 height 34
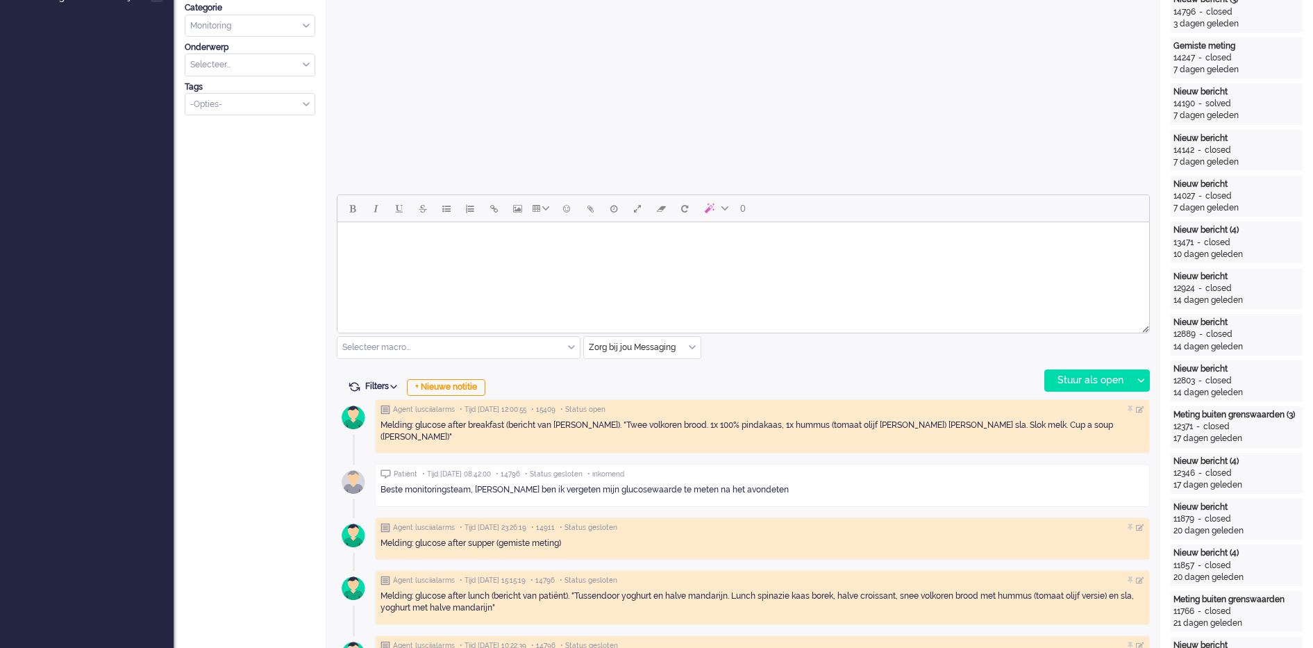
scroll to position [389, 0]
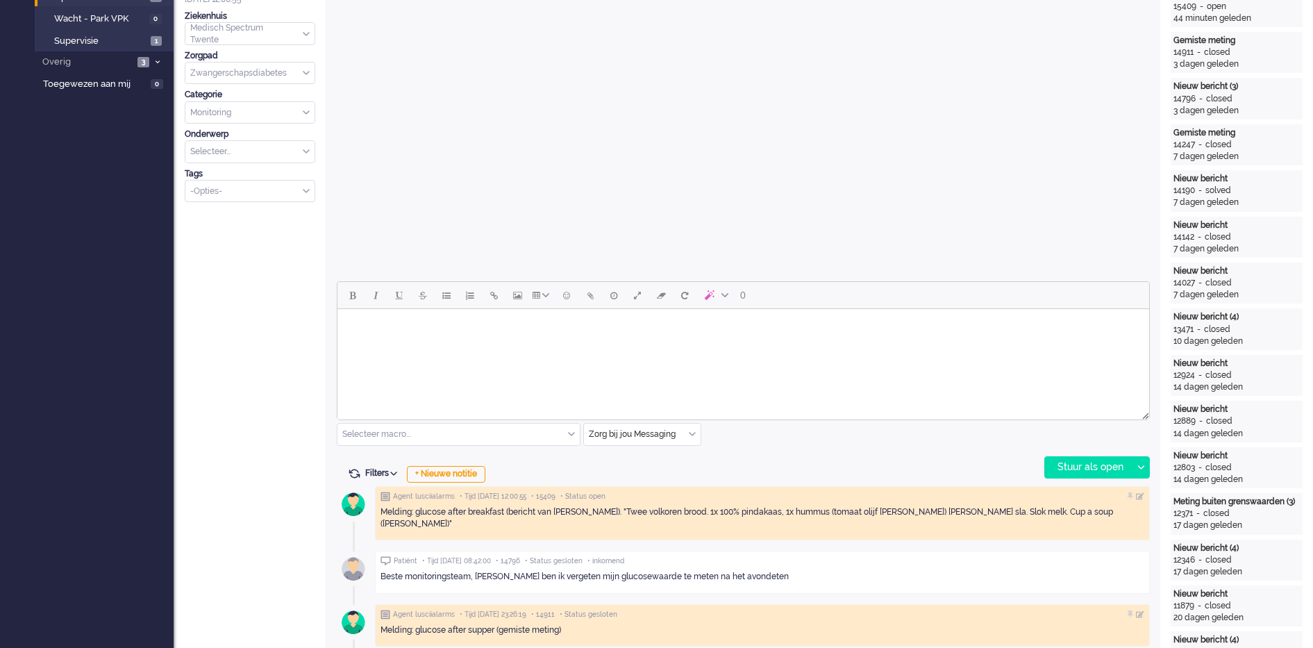
click at [523, 344] on html at bounding box center [743, 326] width 812 height 35
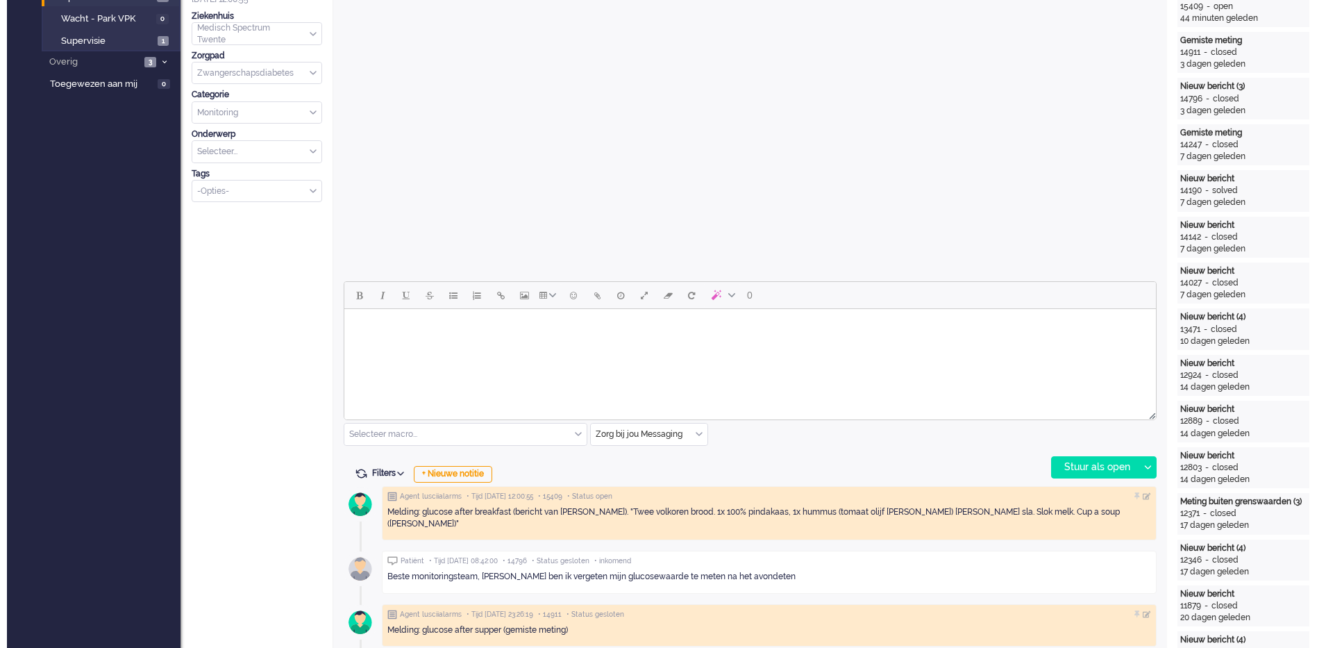
scroll to position [0, 0]
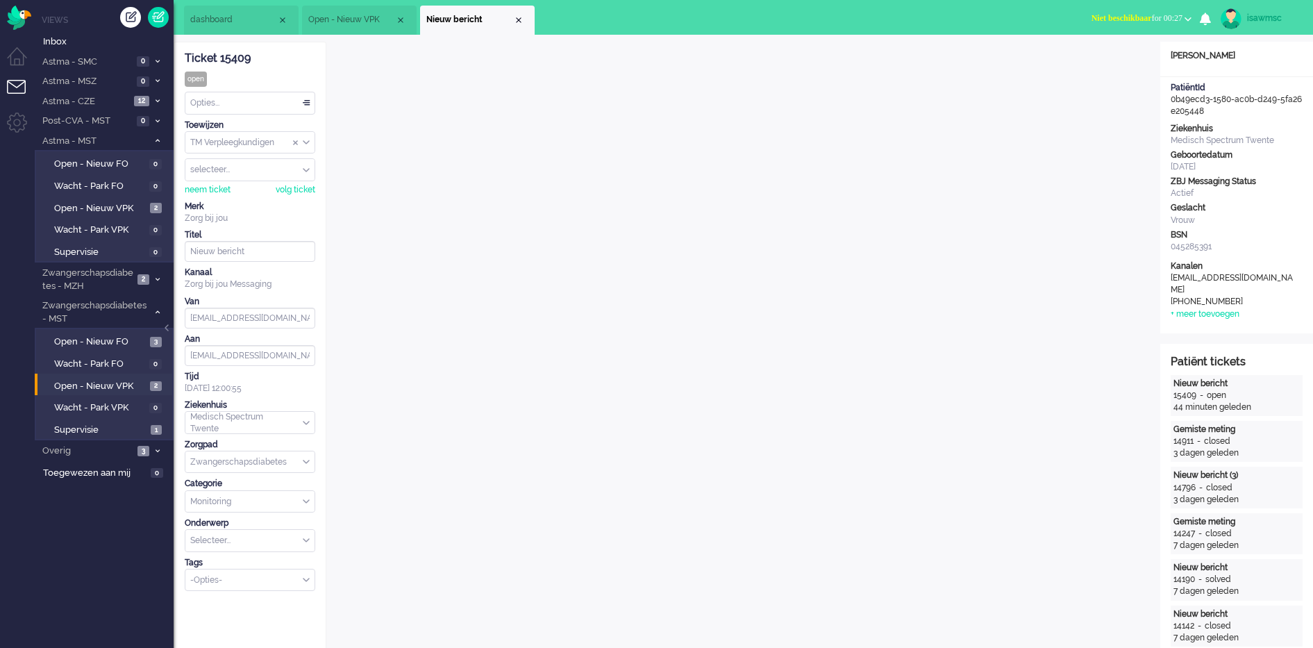
click at [1120, 19] on span "Niet beschikbaar" at bounding box center [1121, 18] width 60 height 10
click at [1101, 60] on label "Online" at bounding box center [1134, 62] width 110 height 12
drag, startPoint x: 269, startPoint y: 110, endPoint x: 266, endPoint y: 128, distance: 18.3
click at [268, 109] on div "Opties..." at bounding box center [249, 103] width 129 height 22
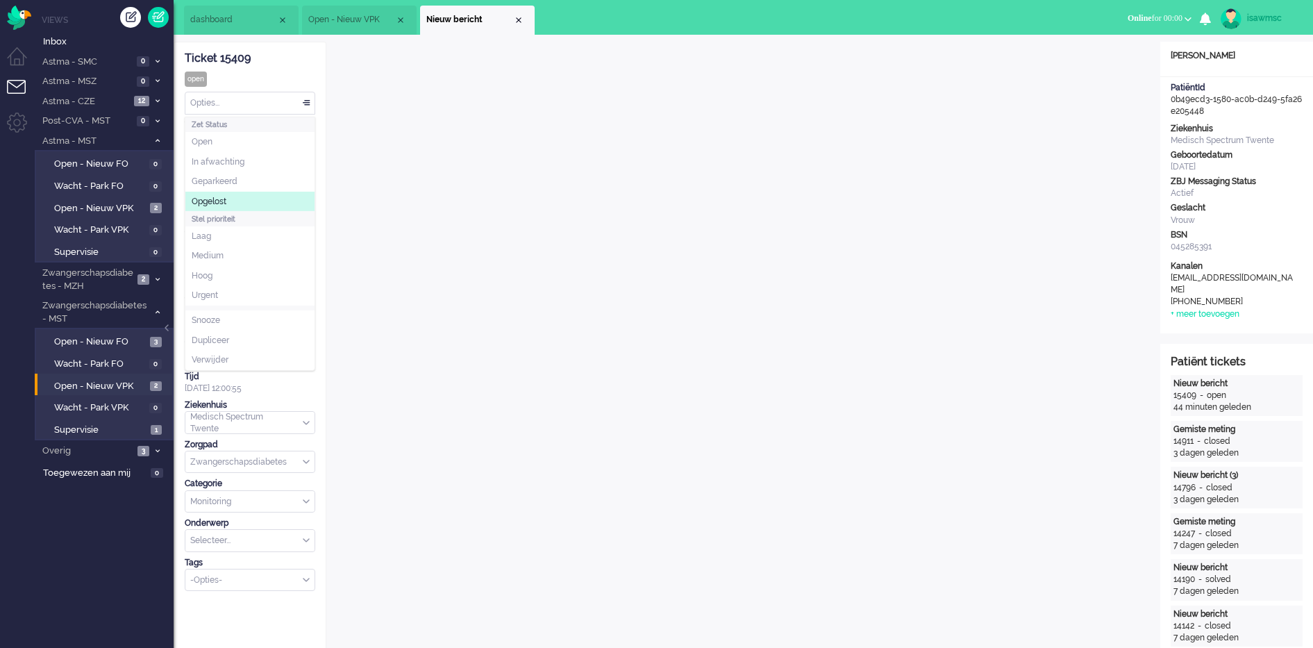
click at [236, 207] on li "Opgelost" at bounding box center [249, 202] width 129 height 20
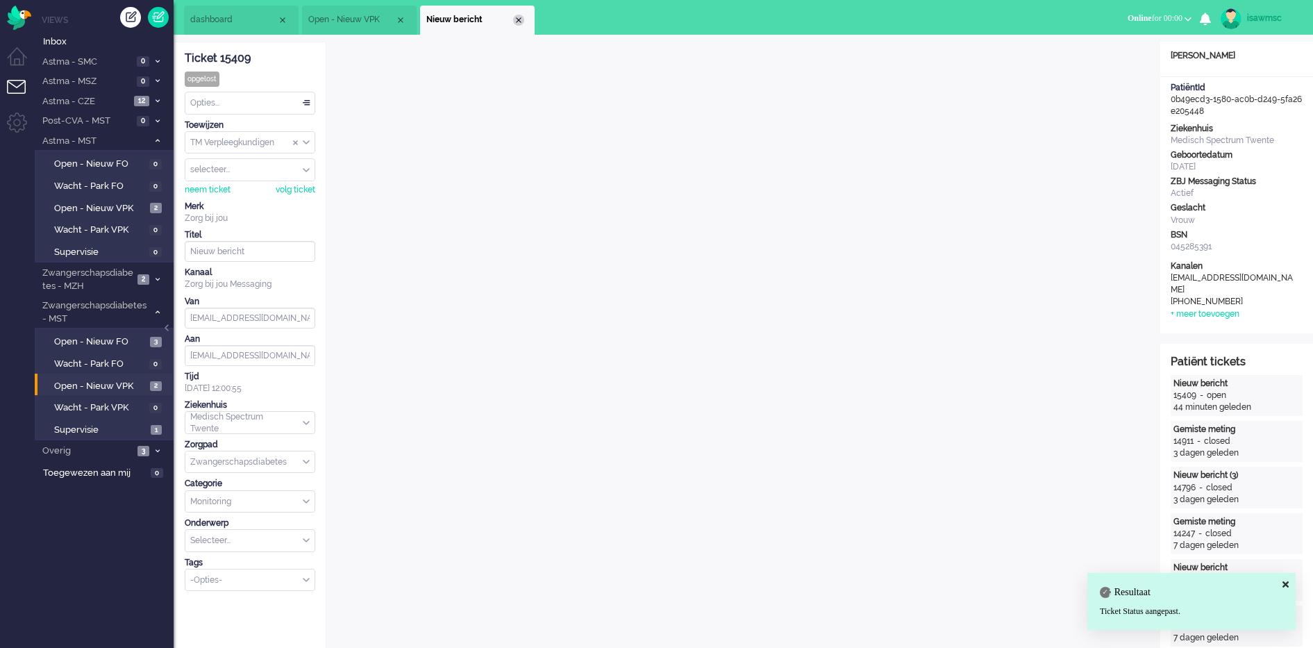
click at [521, 19] on div "Close tab" at bounding box center [518, 20] width 11 height 11
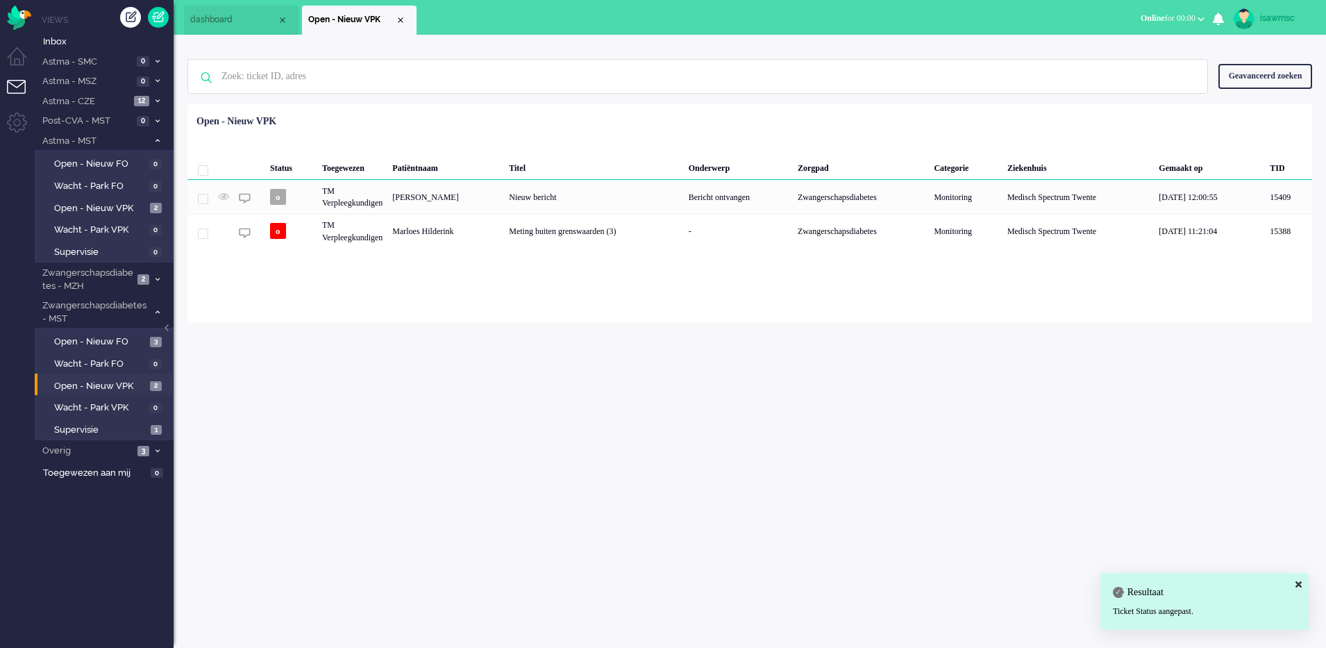
click at [511, 292] on div "Loading... Status Toegewezen Patiëntnaam Titel Onderwerp Zorgpad Categorie Ziek…" at bounding box center [749, 213] width 1125 height 219
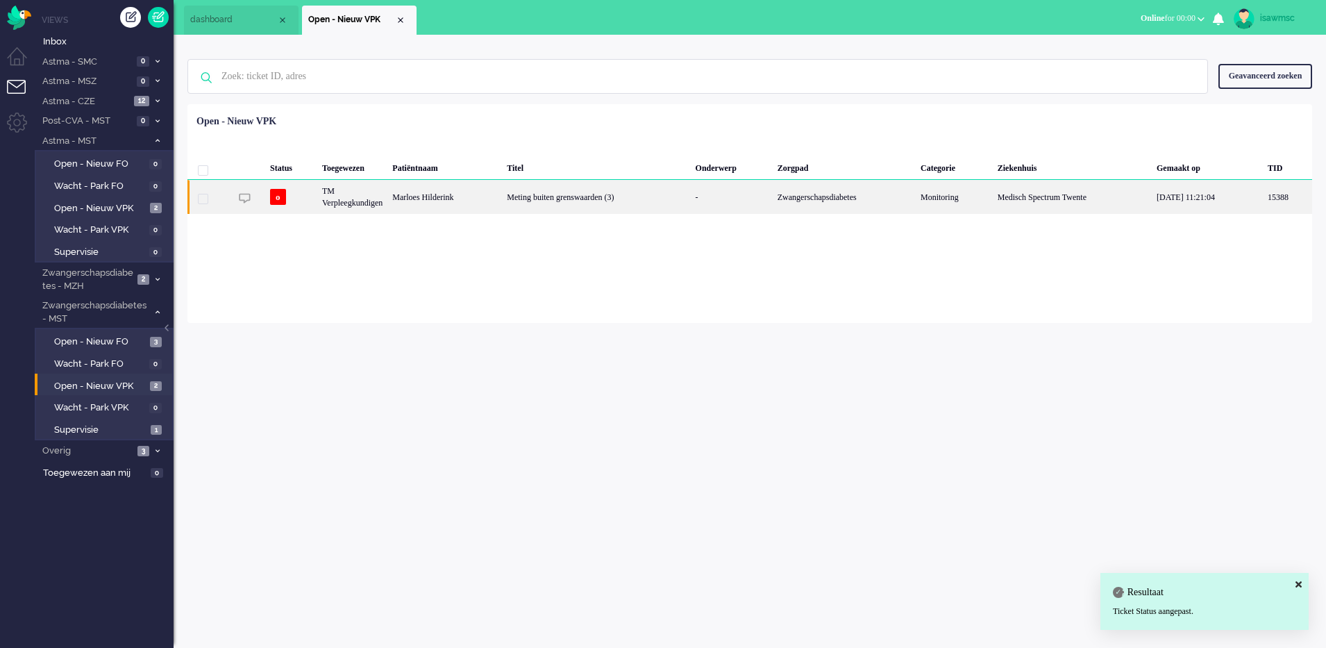
click at [548, 230] on div "Loading... Status Toegewezen Patiëntnaam Titel Onderwerp Zorgpad Categorie Ziek…" at bounding box center [749, 213] width 1125 height 219
click at [554, 189] on div "Meting buiten grenswaarden (3)" at bounding box center [596, 197] width 188 height 34
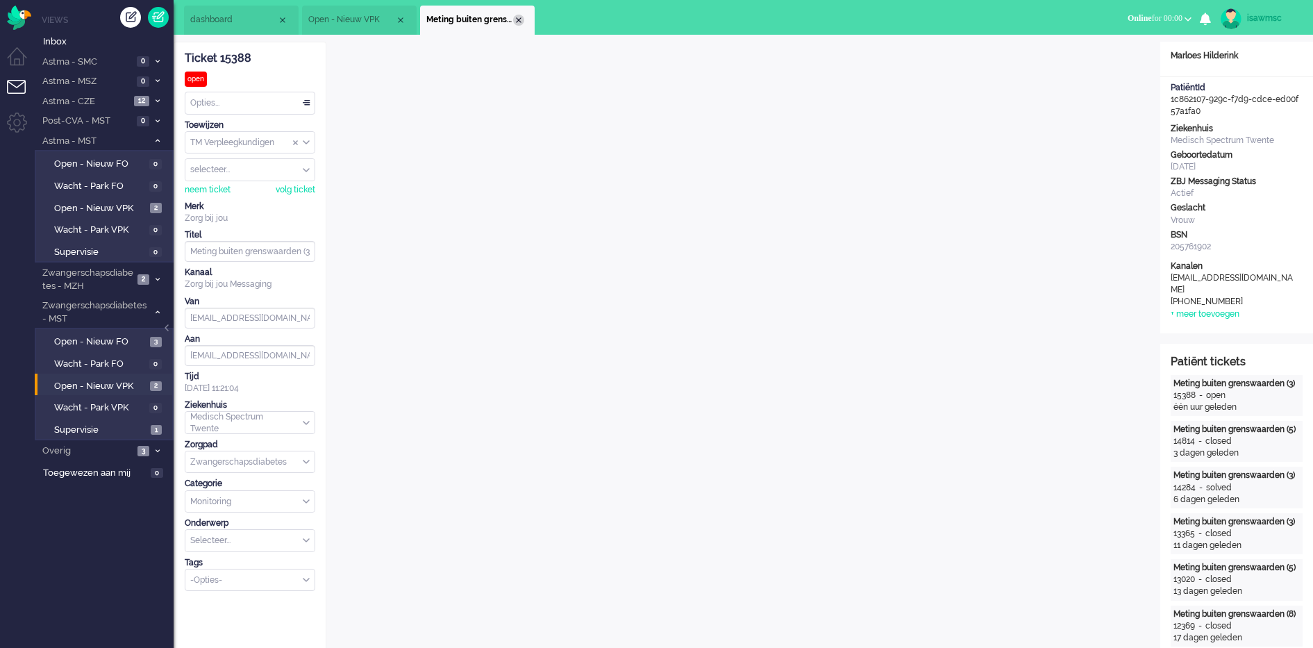
click at [515, 22] on div "Close tab" at bounding box center [518, 20] width 11 height 11
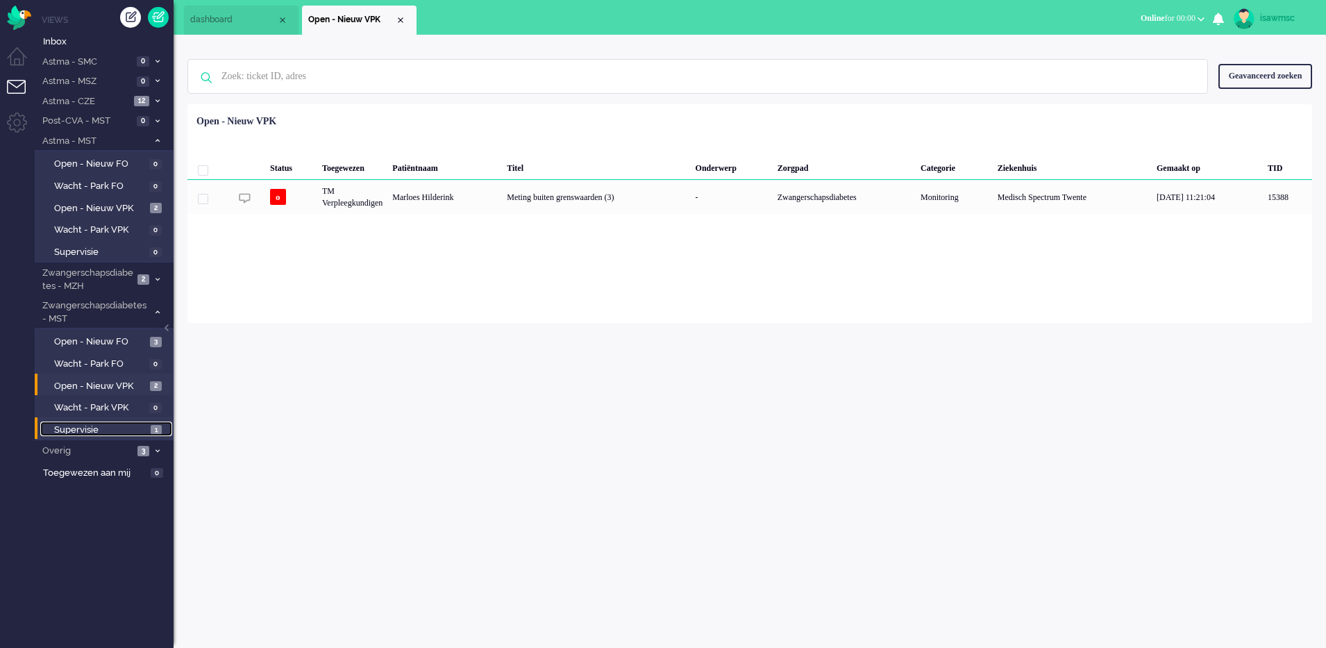
click at [149, 427] on link "Supervisie 1" at bounding box center [106, 428] width 132 height 15
click at [116, 345] on span "Open - Nieuw FO" at bounding box center [100, 341] width 92 height 13
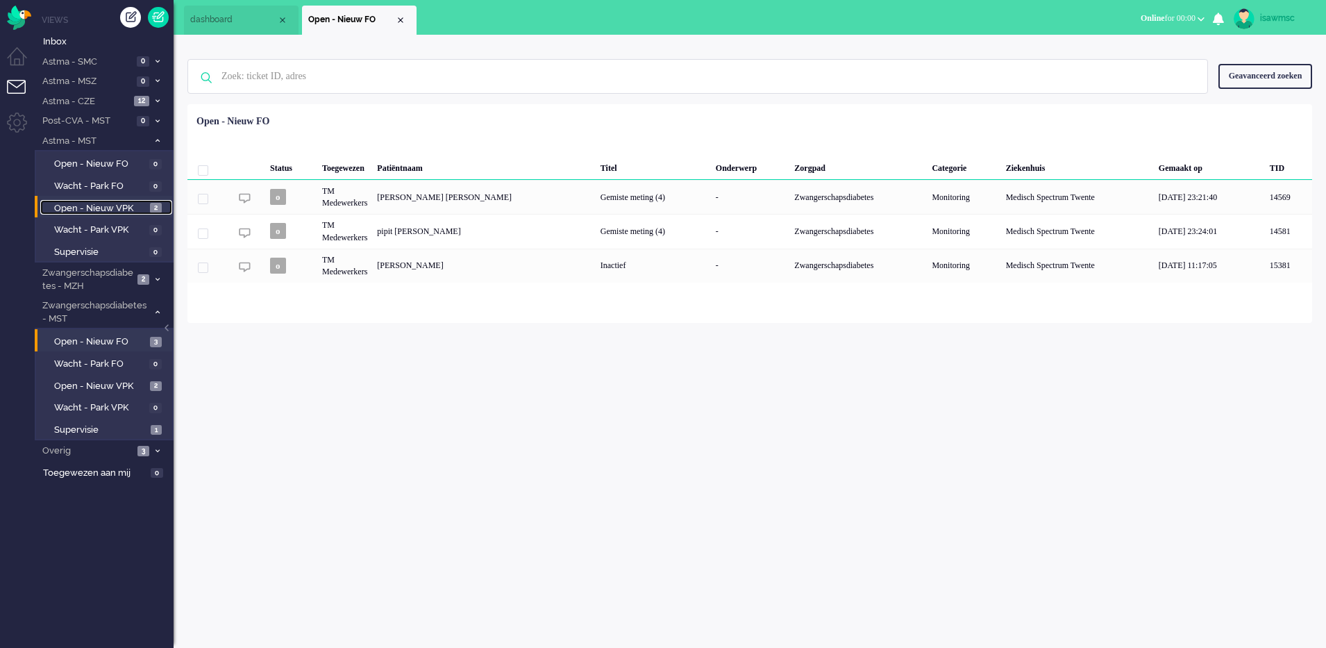
click at [149, 212] on link "Open - Nieuw VPK 2" at bounding box center [106, 207] width 132 height 15
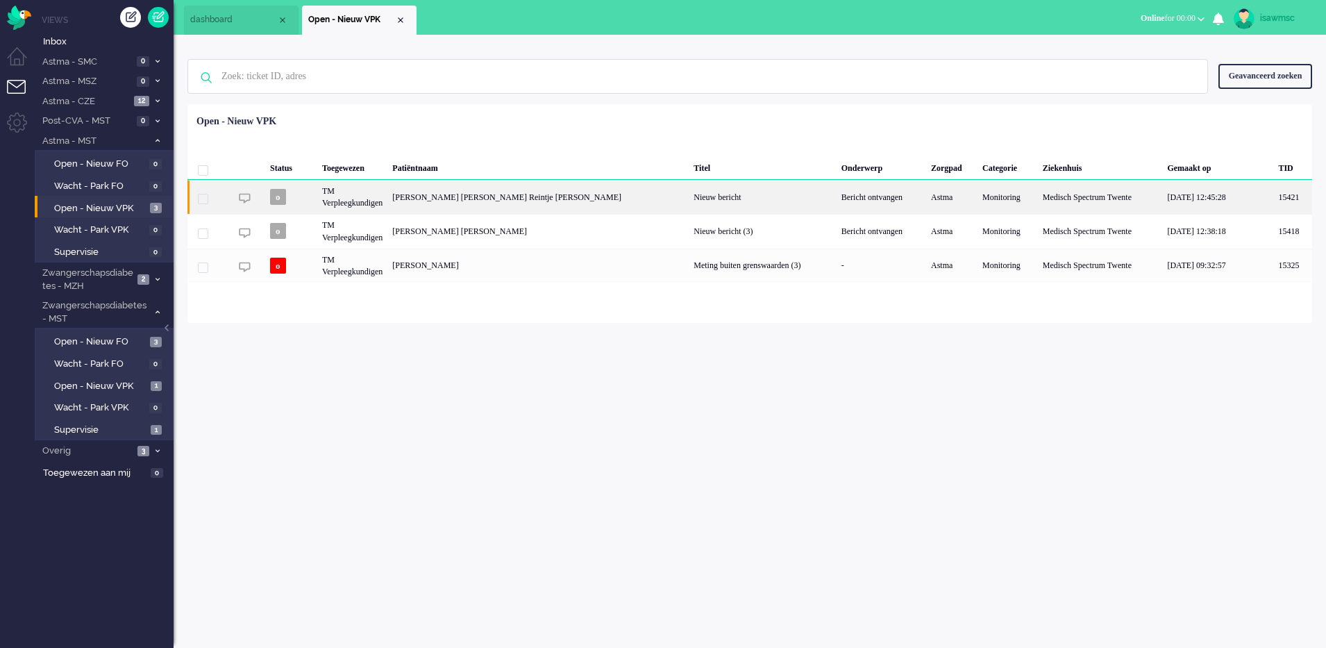
click at [551, 199] on div "Priscilla Maria Reintje Korte" at bounding box center [537, 197] width 301 height 34
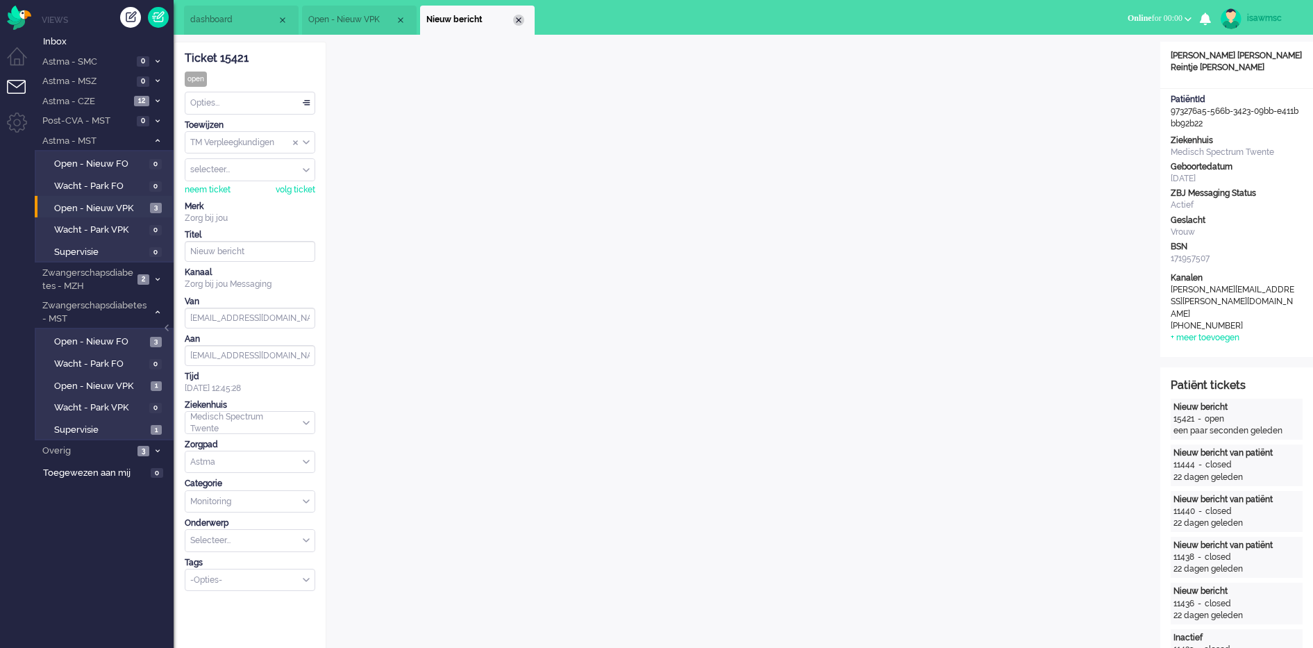
click at [519, 20] on div "Close tab" at bounding box center [518, 20] width 11 height 11
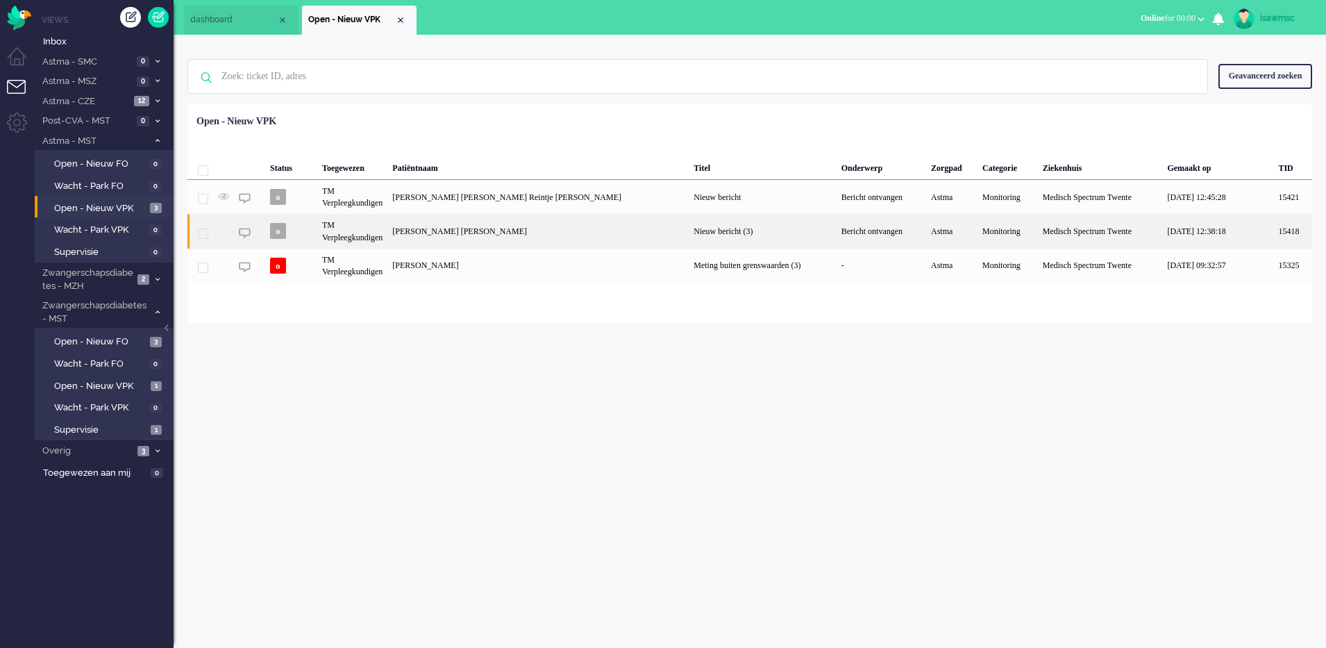
click at [494, 240] on div "André Hendrikus Wilhelmus Groener" at bounding box center [537, 231] width 301 height 34
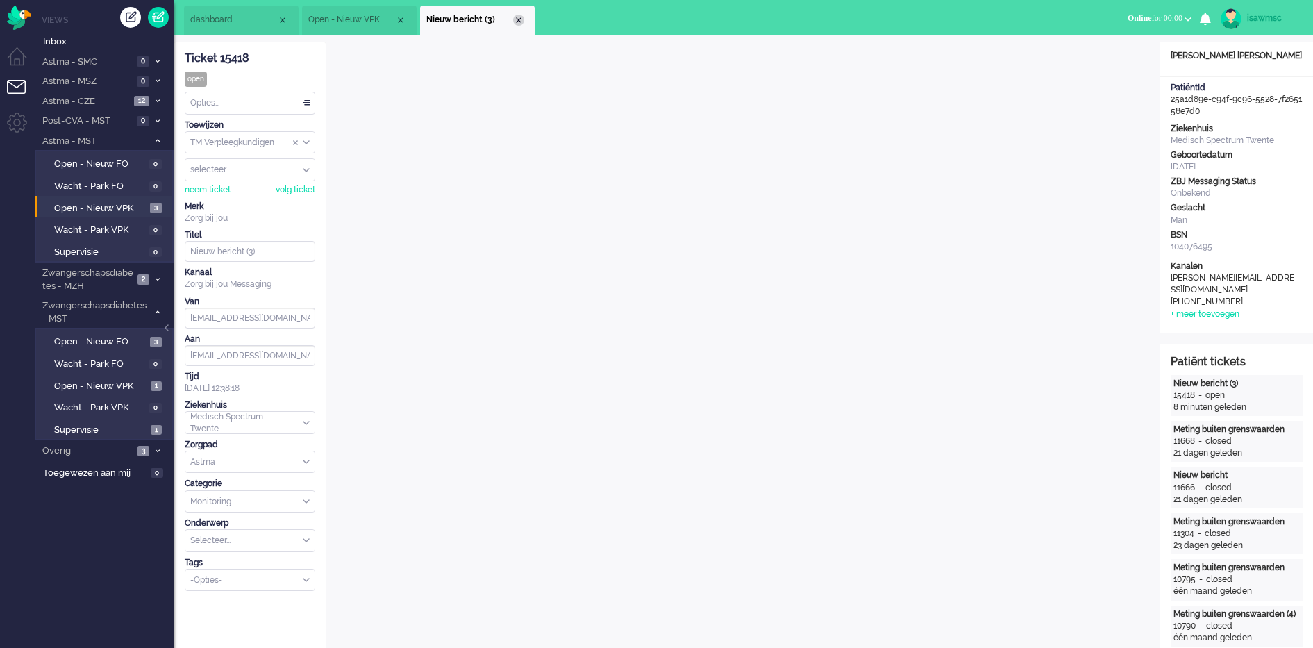
click at [517, 24] on div "Close tab" at bounding box center [518, 20] width 11 height 11
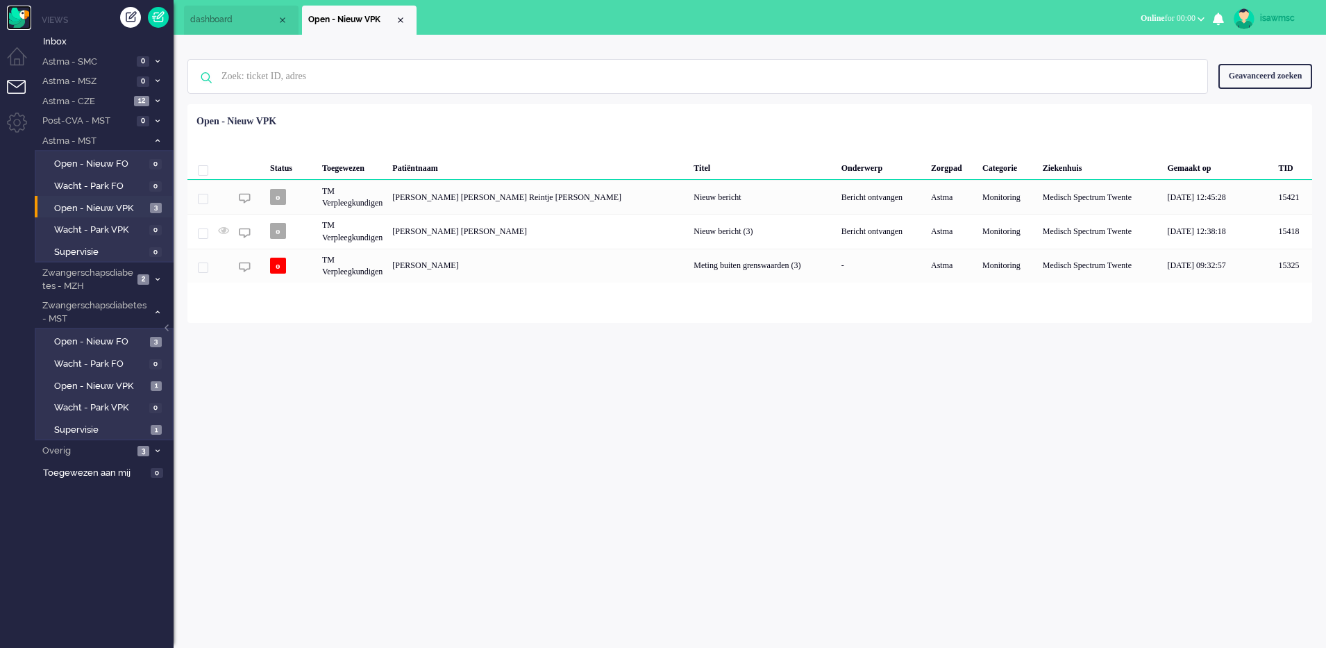
click at [17, 9] on img "Omnidesk" at bounding box center [19, 18] width 24 height 24
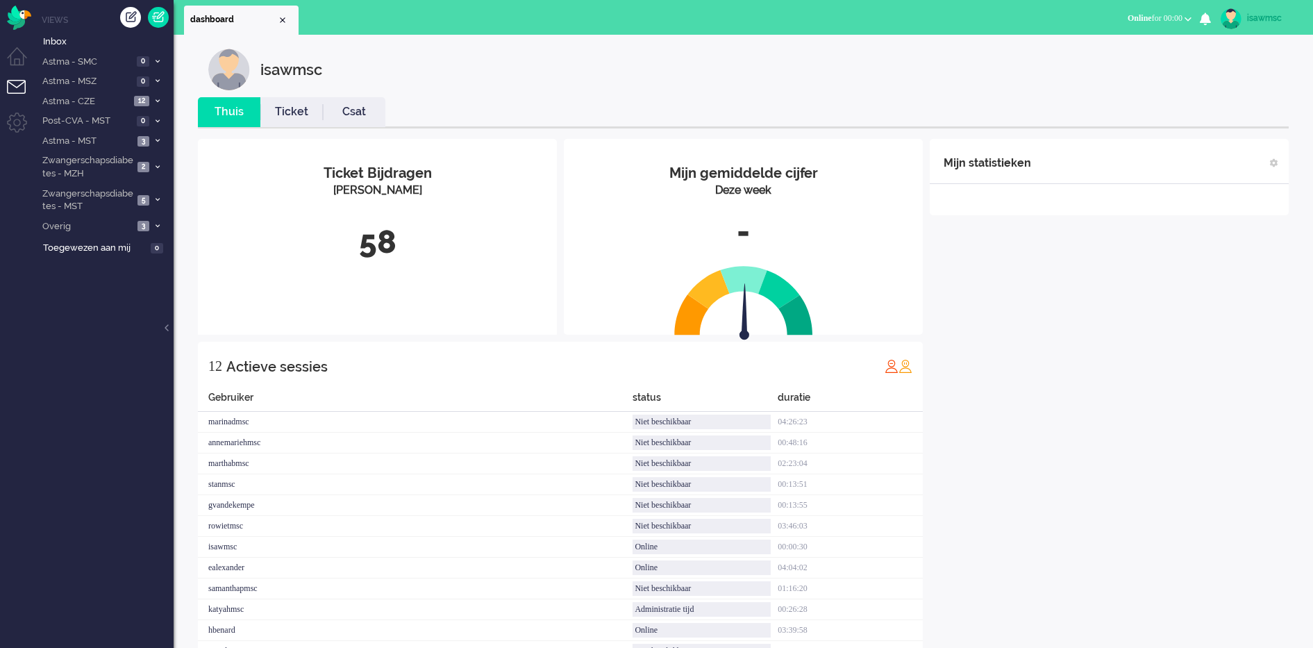
click at [374, 260] on div "58" at bounding box center [377, 242] width 338 height 46
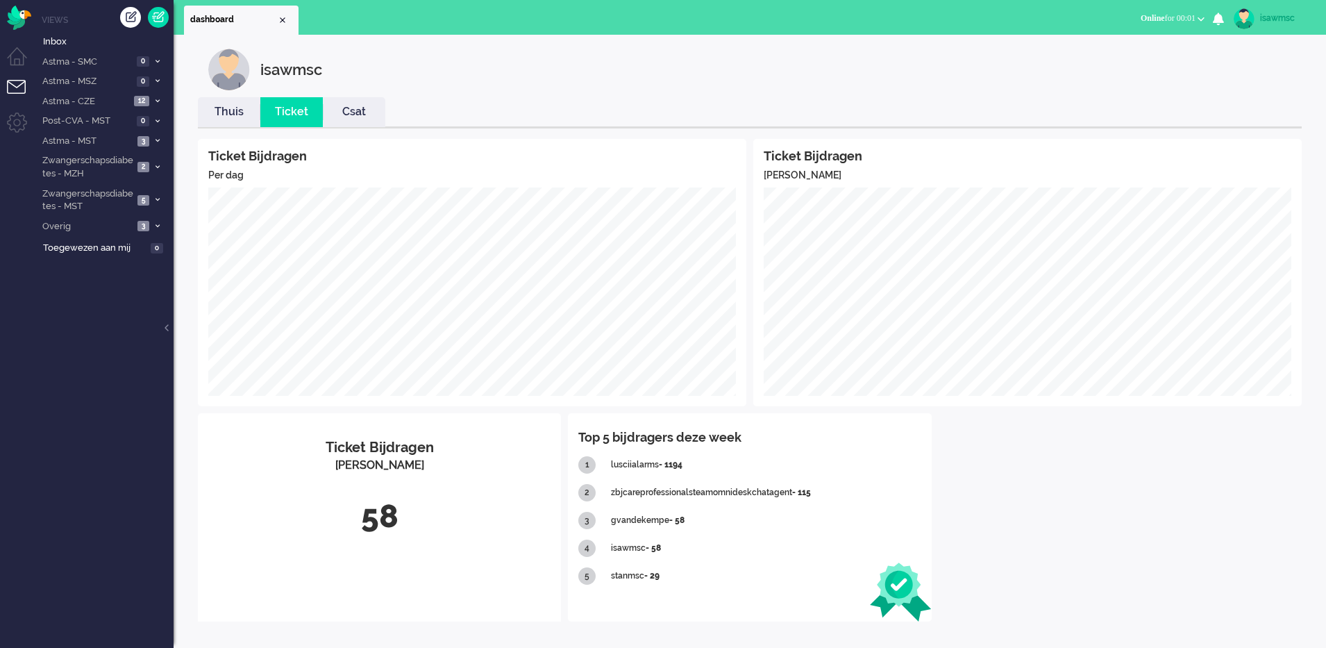
click at [240, 101] on li "Thuis" at bounding box center [229, 112] width 62 height 30
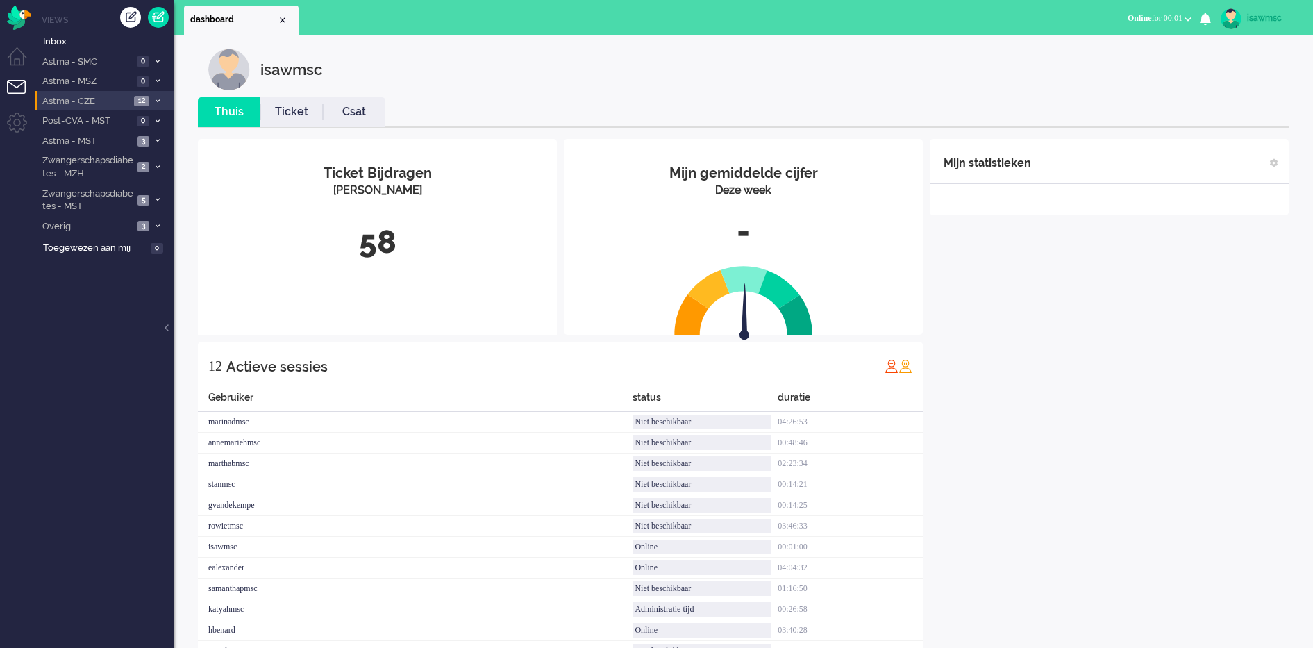
click at [120, 102] on span "Astma - CZE" at bounding box center [85, 101] width 90 height 13
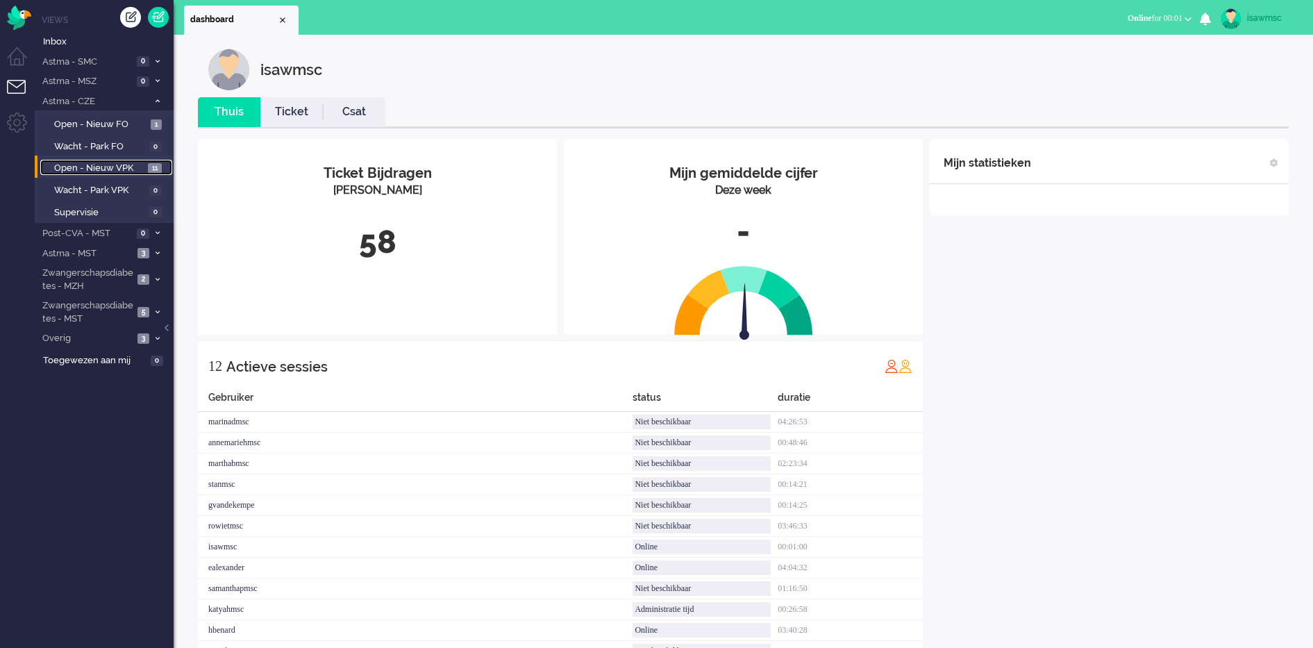
click at [157, 164] on span "11" at bounding box center [155, 168] width 14 height 10
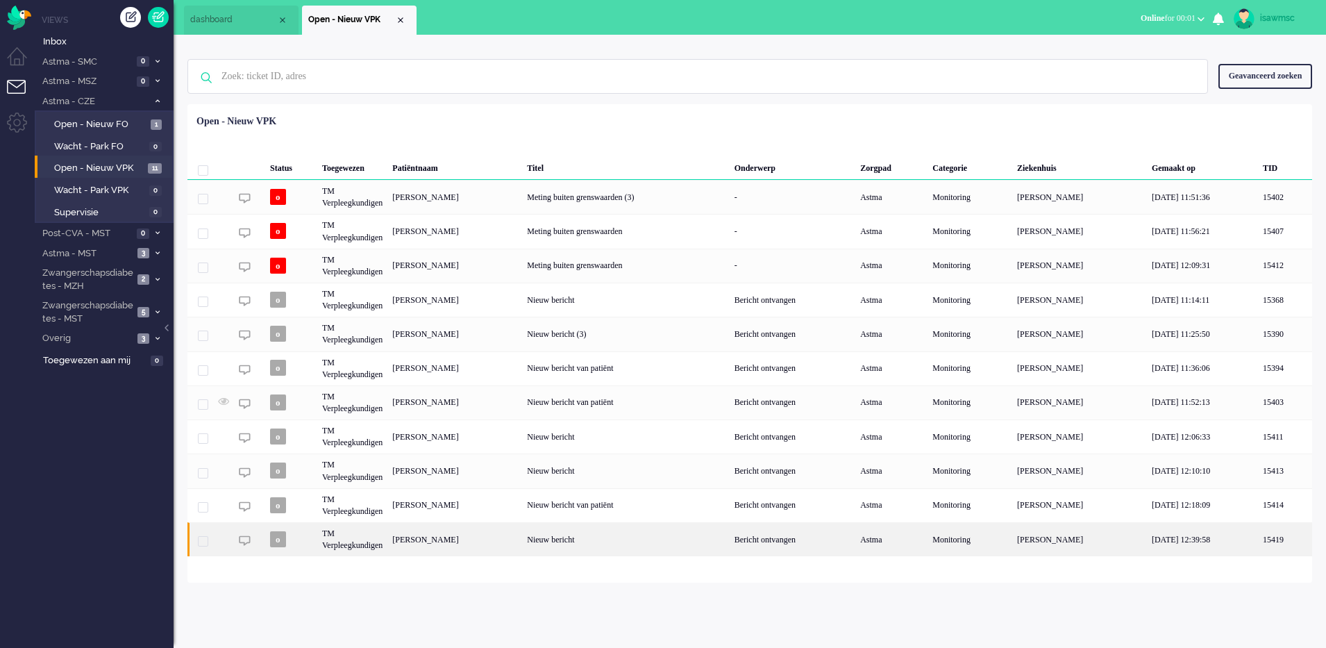
click at [501, 531] on div "[PERSON_NAME]" at bounding box center [454, 539] width 135 height 34
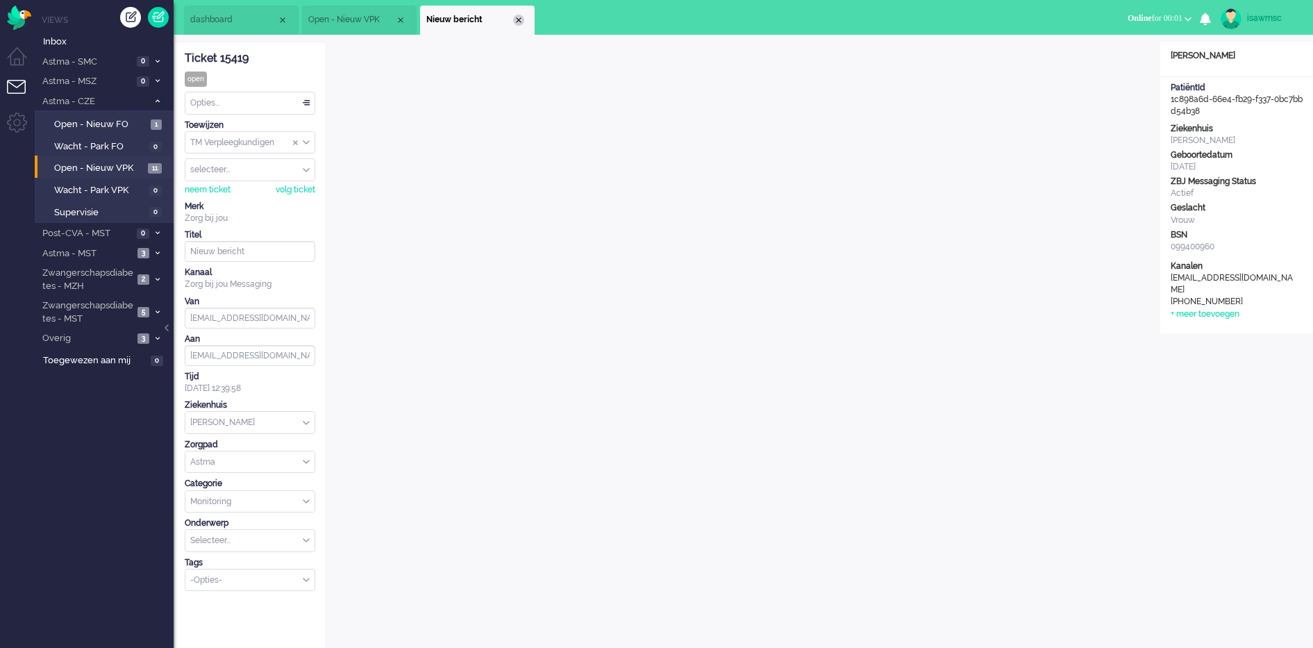
click at [523, 22] on div "Close tab" at bounding box center [518, 20] width 11 height 11
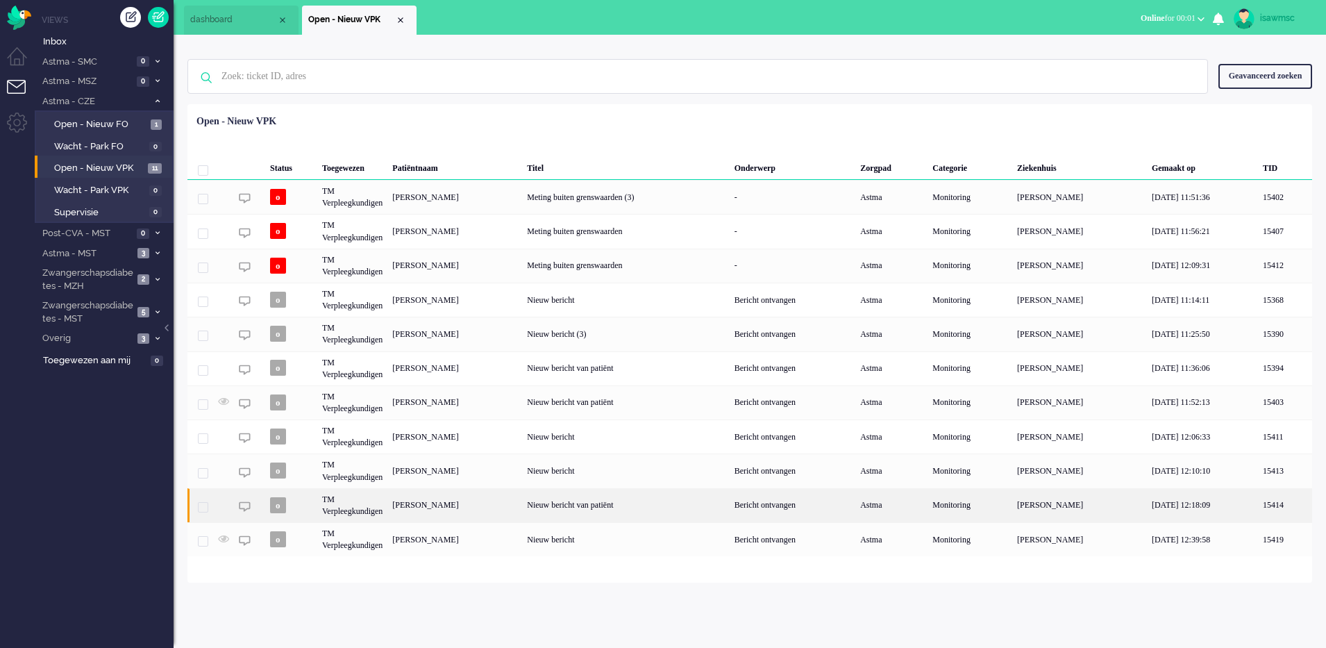
click at [522, 503] on div "[PERSON_NAME]" at bounding box center [454, 505] width 135 height 34
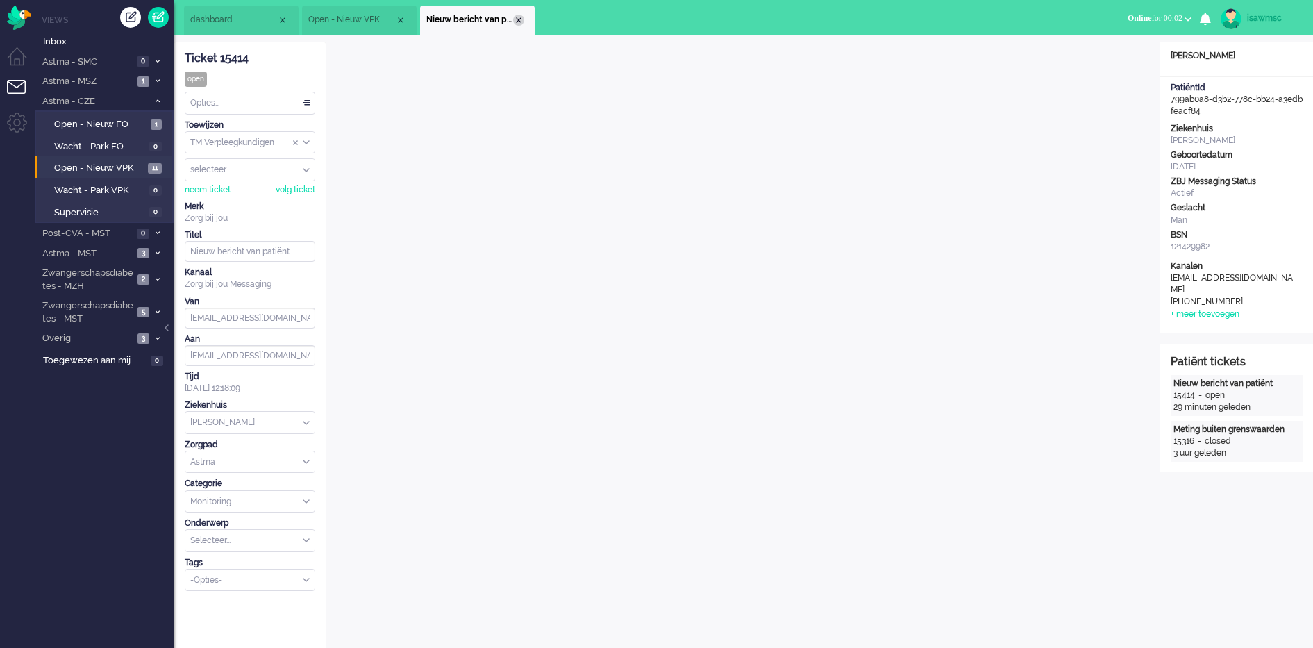
click at [521, 24] on div "Close tab" at bounding box center [518, 20] width 11 height 11
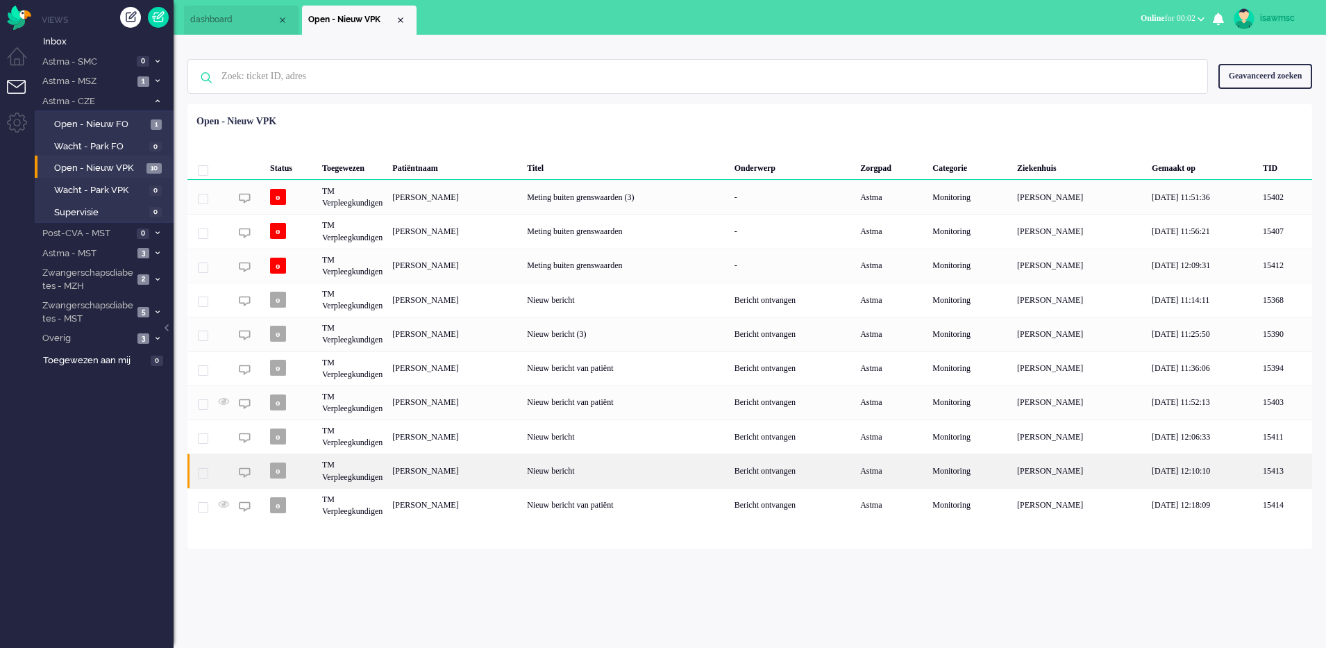
click at [522, 464] on div "[PERSON_NAME]" at bounding box center [454, 470] width 135 height 34
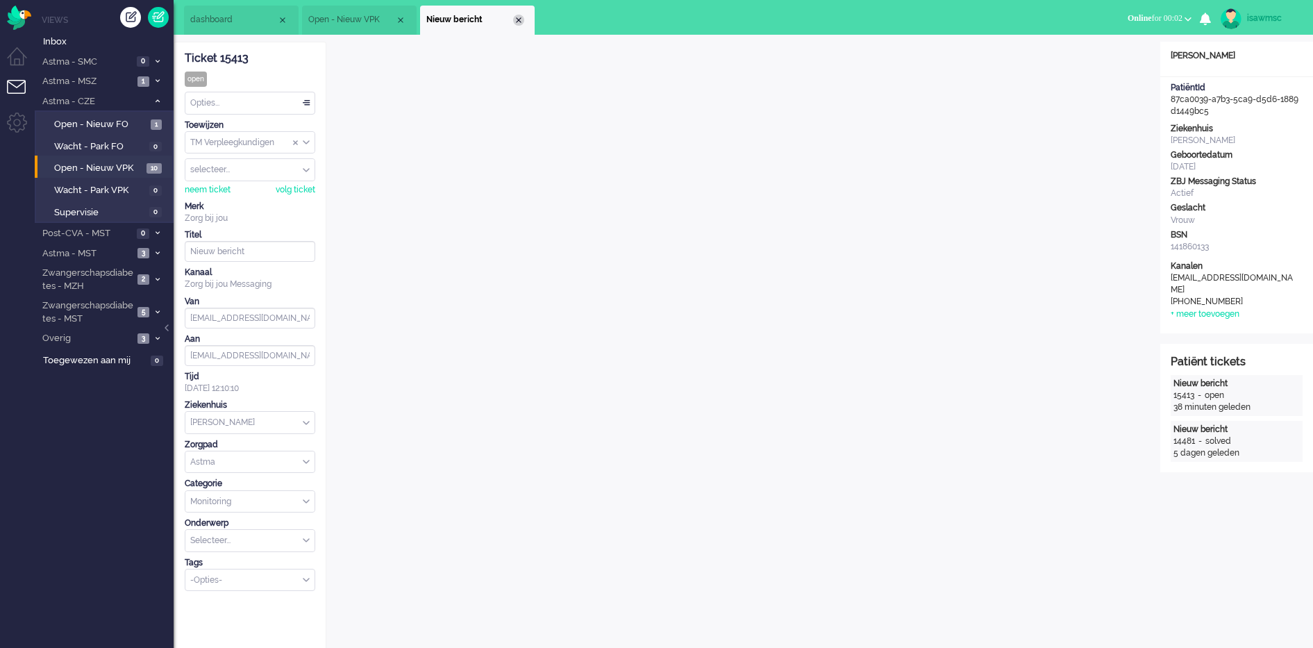
click at [518, 19] on div "Close tab" at bounding box center [518, 20] width 11 height 11
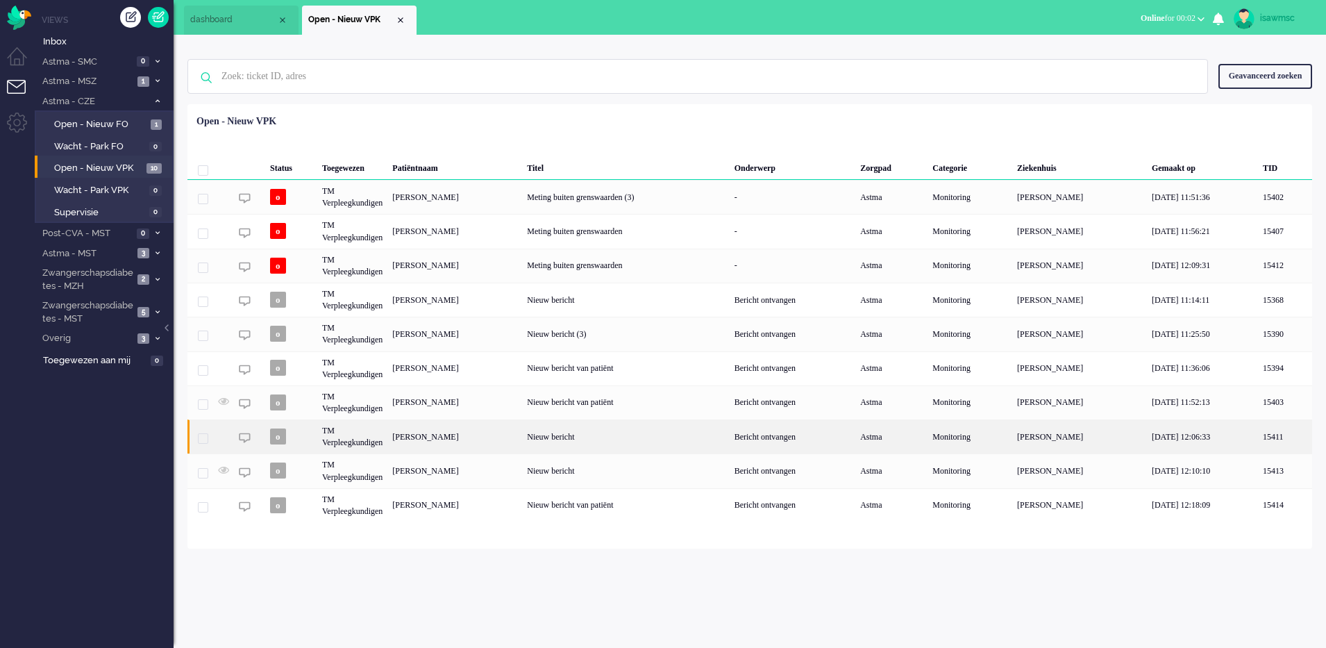
click at [522, 430] on div "[PERSON_NAME]" at bounding box center [454, 436] width 135 height 34
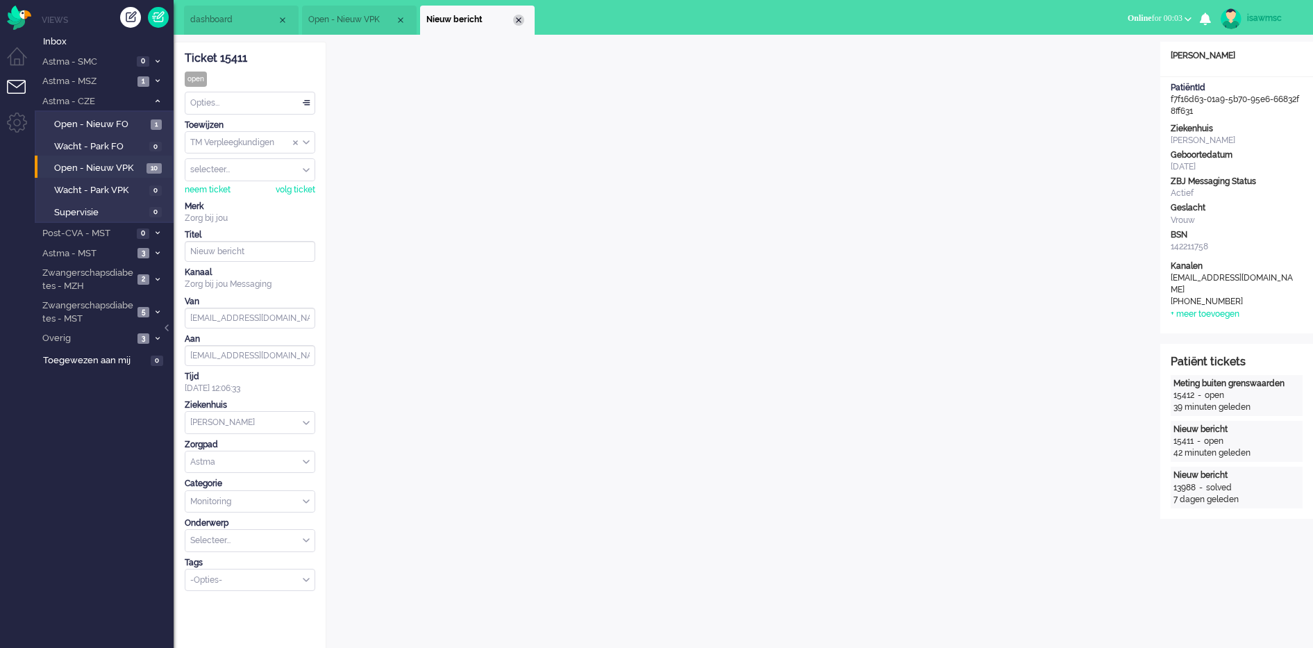
click at [519, 17] on div "Close tab" at bounding box center [518, 20] width 11 height 11
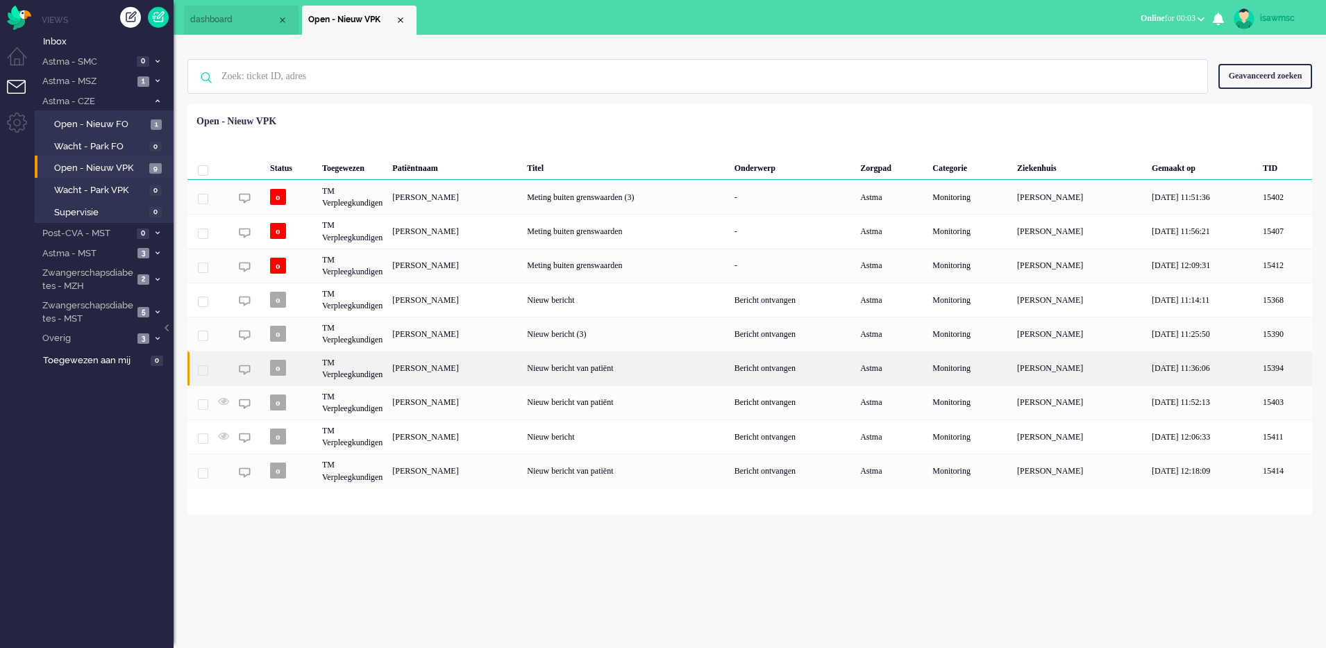
click at [451, 376] on div "[PERSON_NAME]" at bounding box center [454, 368] width 135 height 34
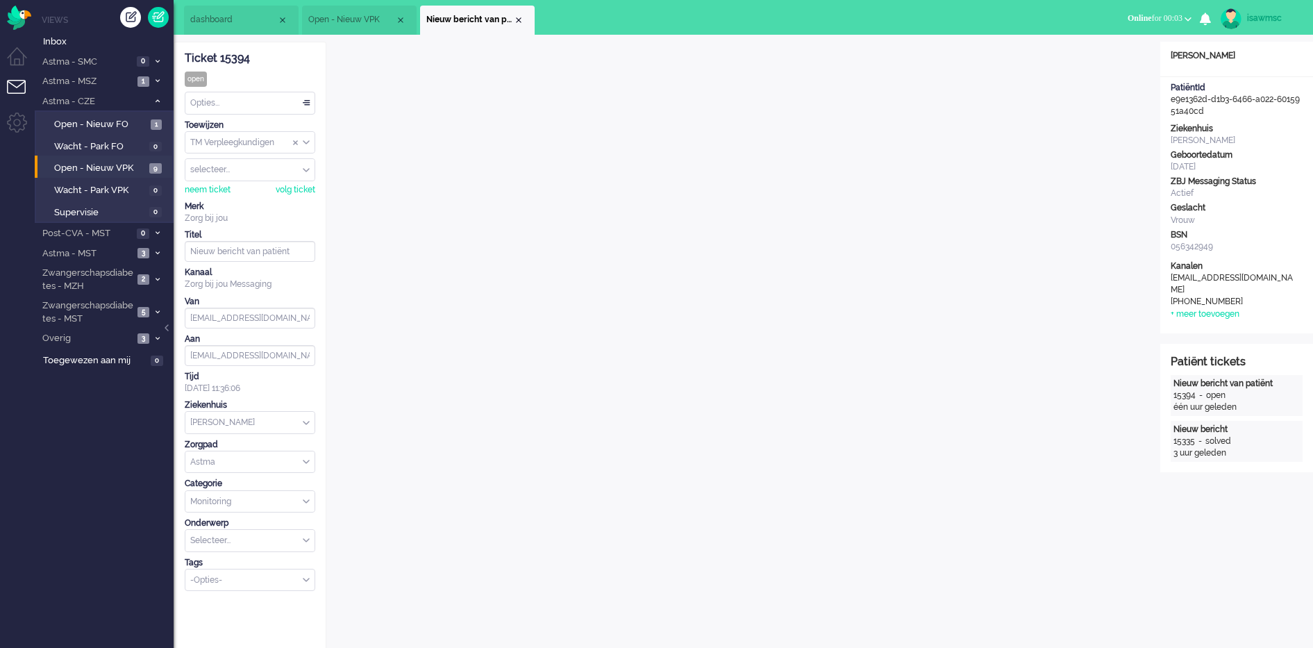
click at [528, 33] on li "Nieuw bericht van patiënt" at bounding box center [477, 20] width 115 height 29
drag, startPoint x: 528, startPoint y: 33, endPoint x: 519, endPoint y: 22, distance: 13.9
click at [519, 22] on li "Nieuw bericht van patiënt" at bounding box center [473, 20] width 115 height 29
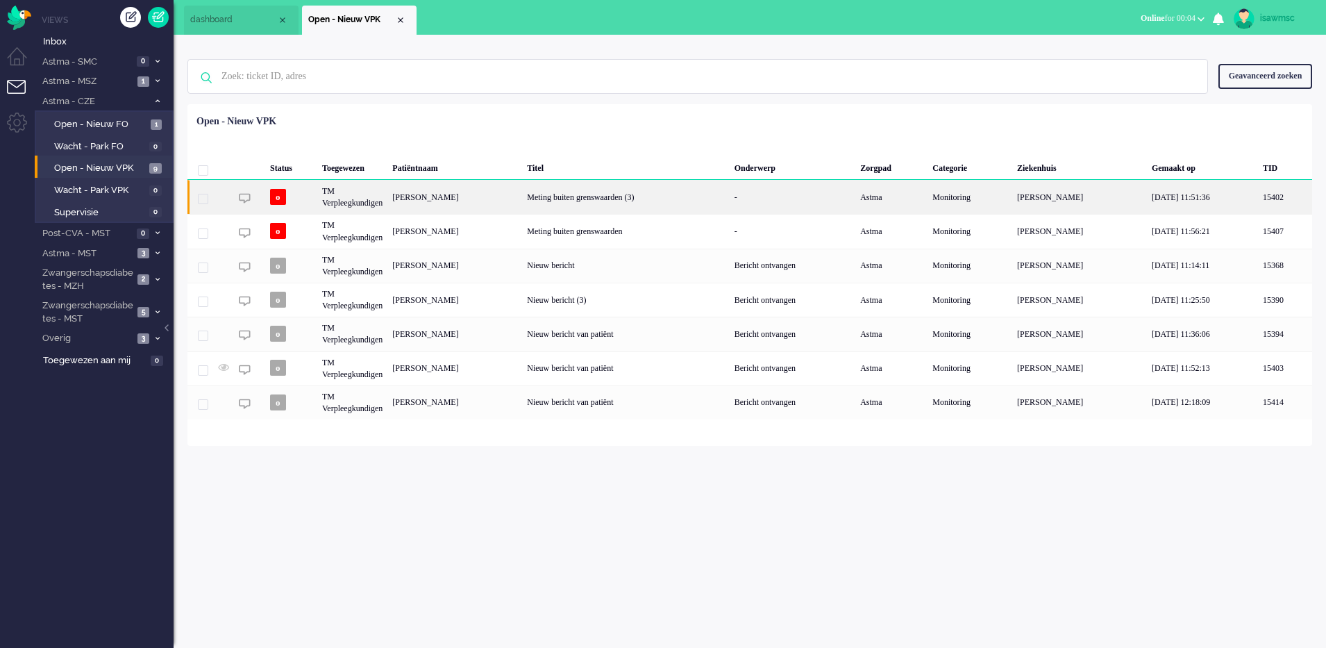
click at [504, 187] on div "[PERSON_NAME]" at bounding box center [454, 197] width 135 height 34
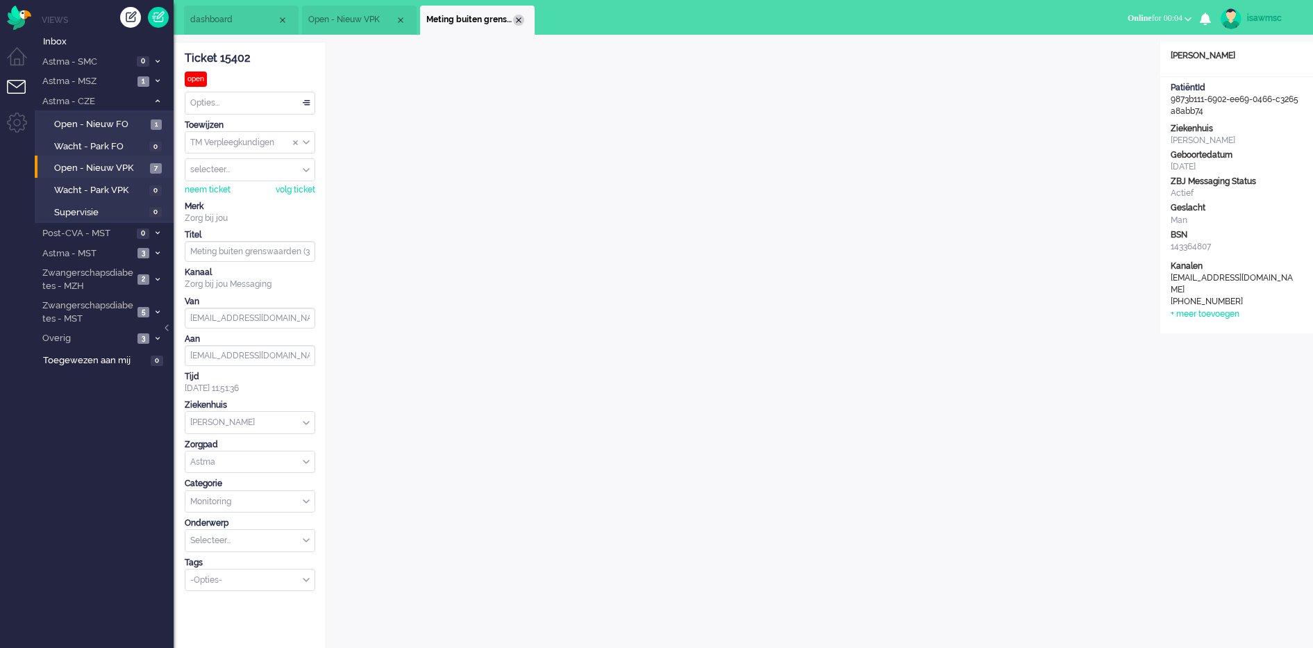
click at [520, 15] on div "Close tab" at bounding box center [518, 20] width 11 height 11
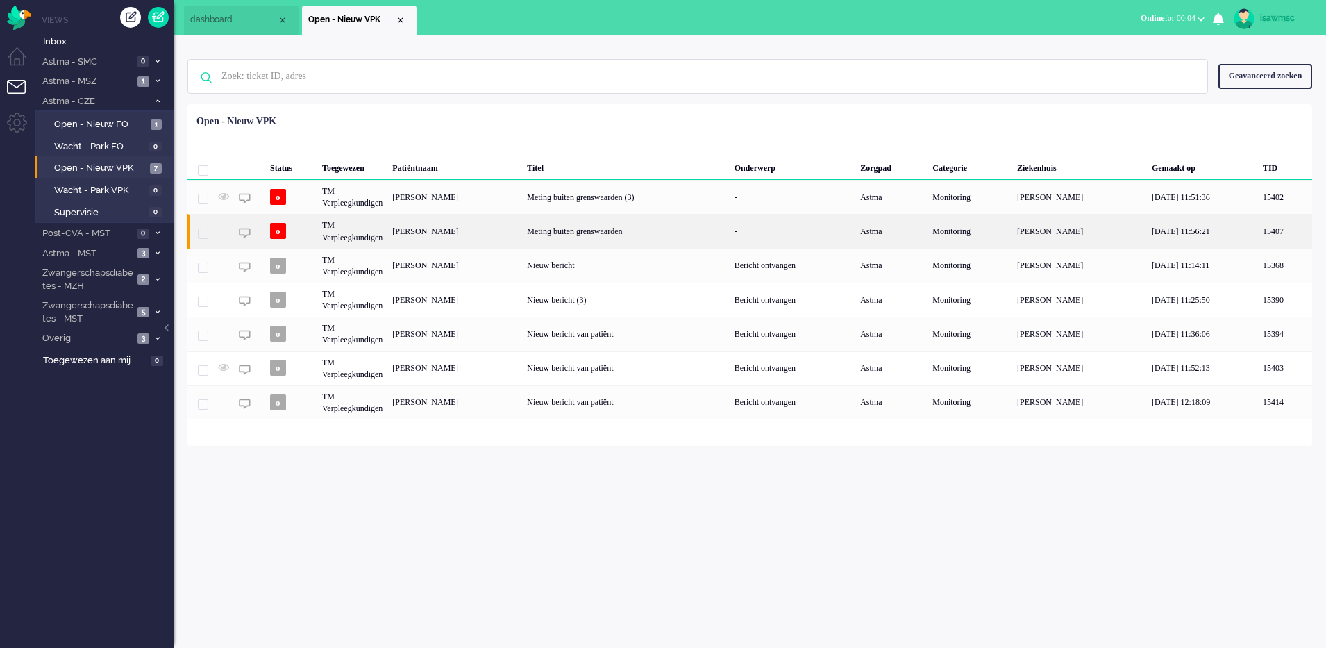
click at [522, 221] on div "Alexandera Francisca Gray" at bounding box center [454, 231] width 135 height 34
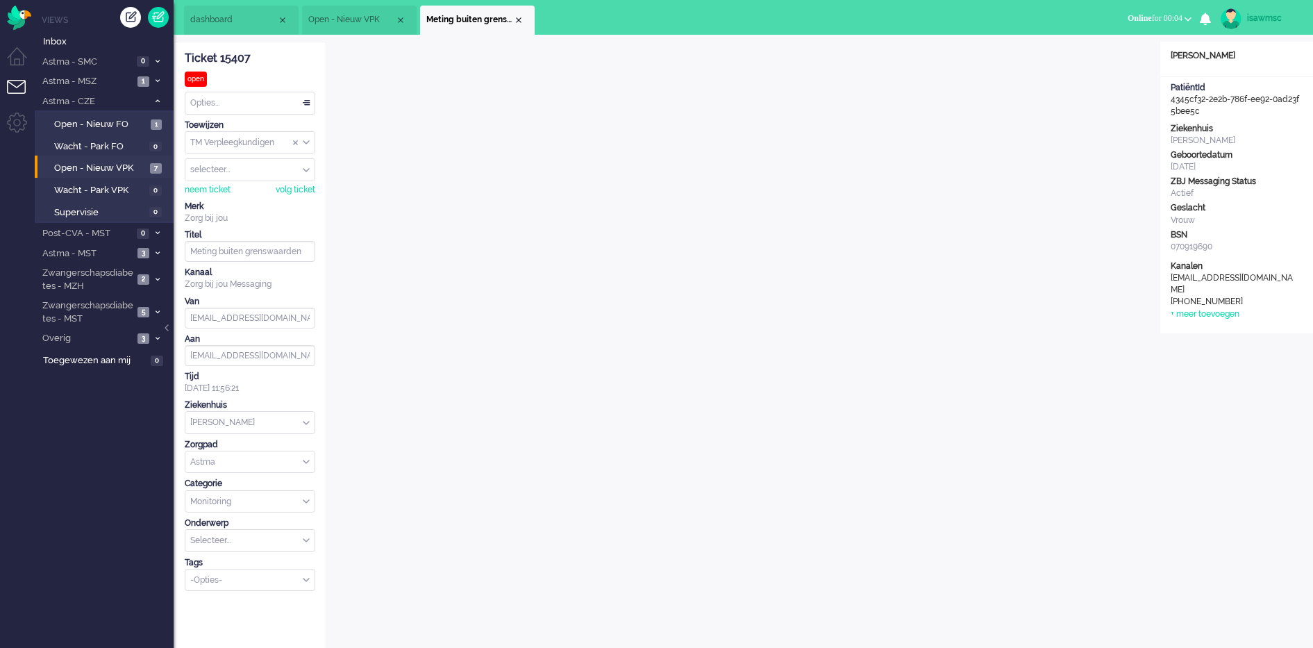
scroll to position [19, 0]
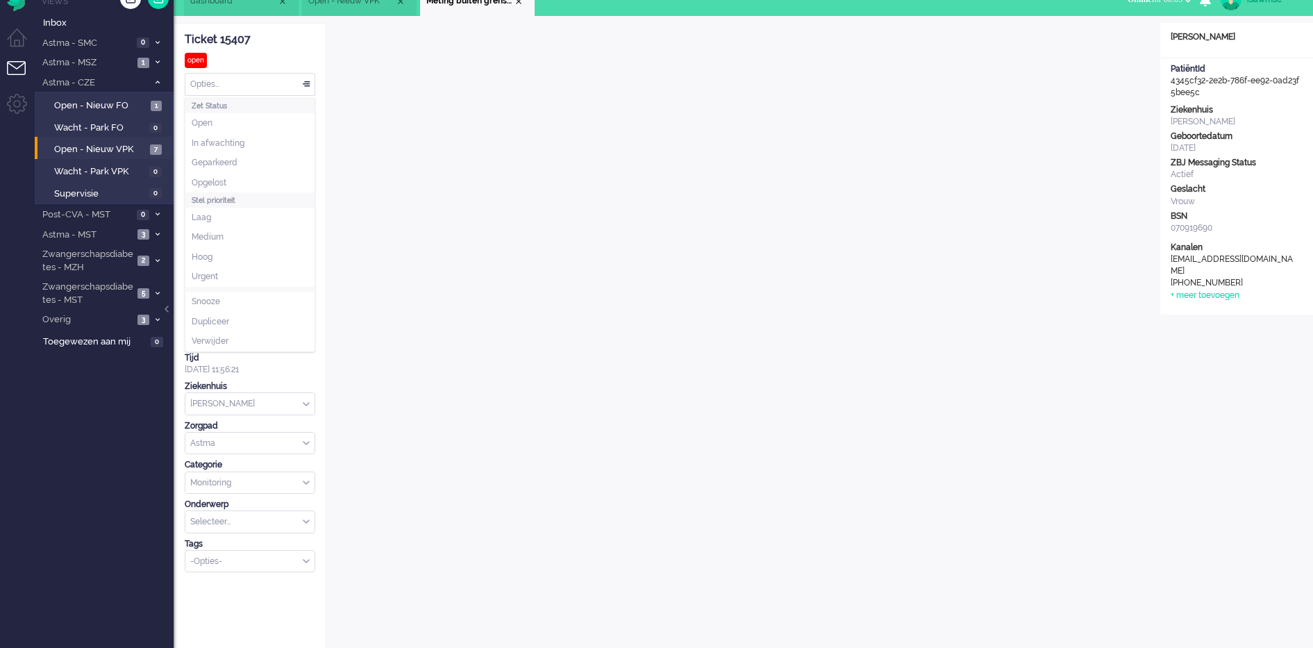
click at [292, 88] on div "Opties..." at bounding box center [249, 85] width 129 height 22
click at [263, 177] on li "Opgelost" at bounding box center [249, 183] width 129 height 20
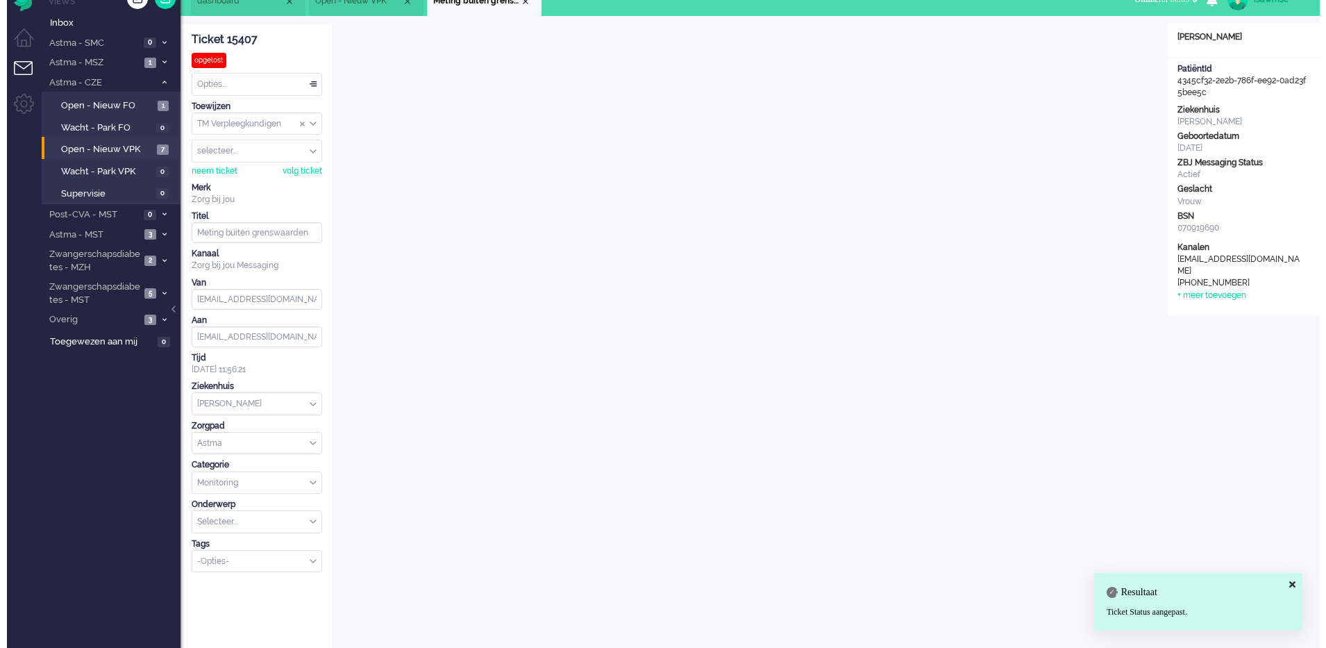
scroll to position [0, 0]
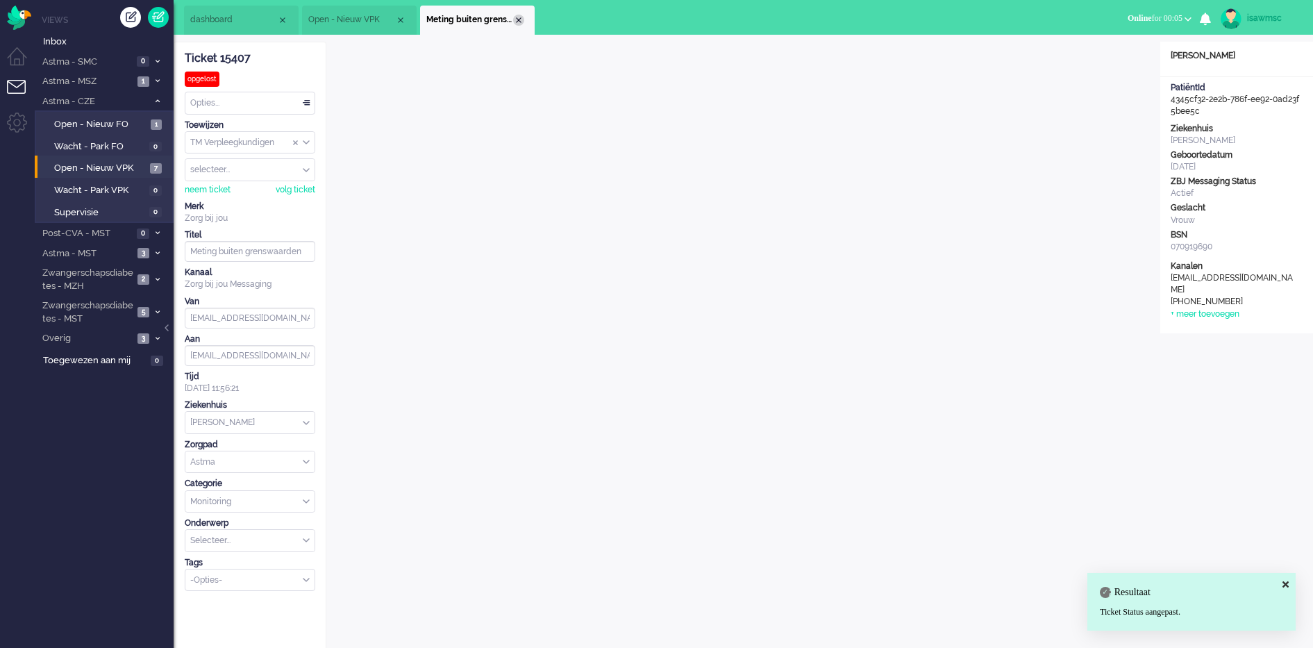
click at [516, 22] on div "Close tab" at bounding box center [518, 20] width 11 height 11
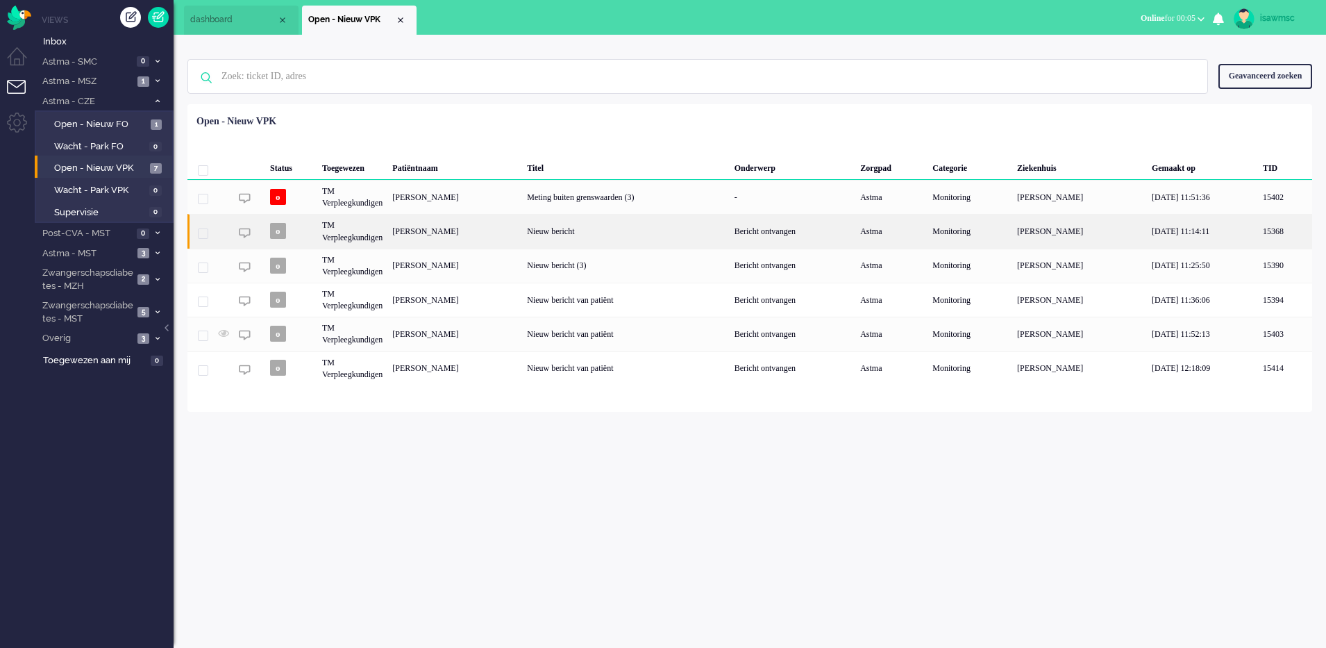
click at [505, 262] on div "[PERSON_NAME]" at bounding box center [454, 266] width 135 height 34
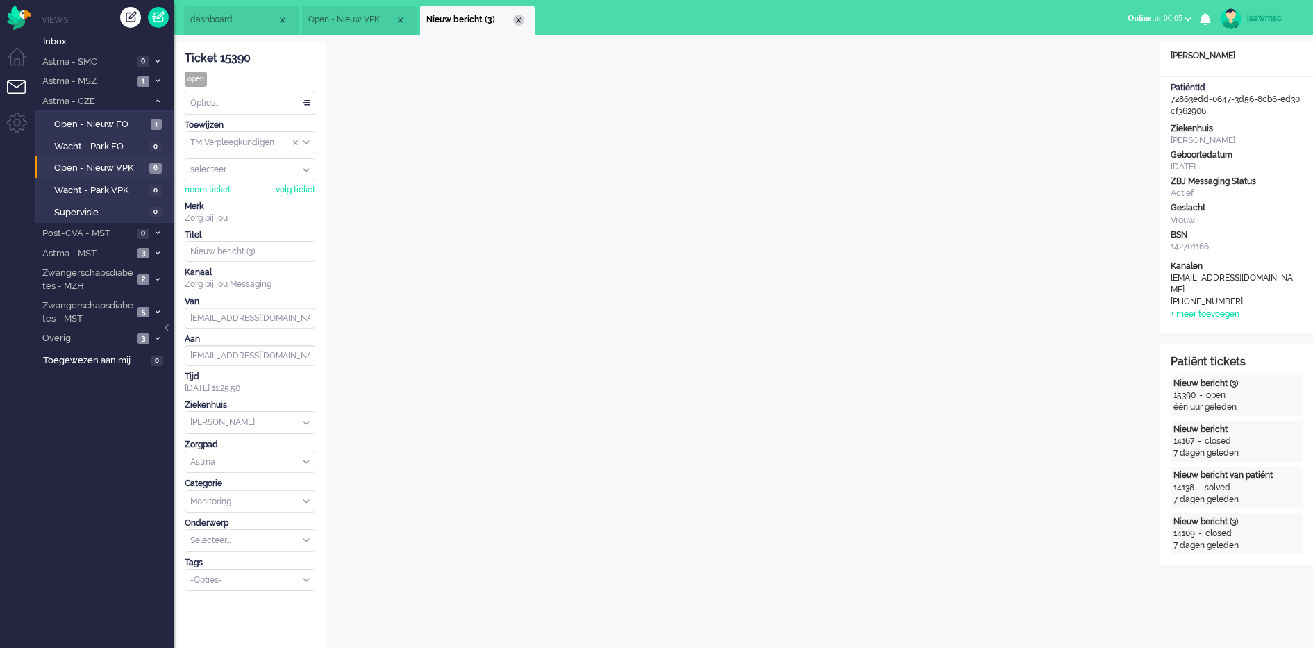
click at [519, 24] on div "Close tab" at bounding box center [518, 20] width 11 height 11
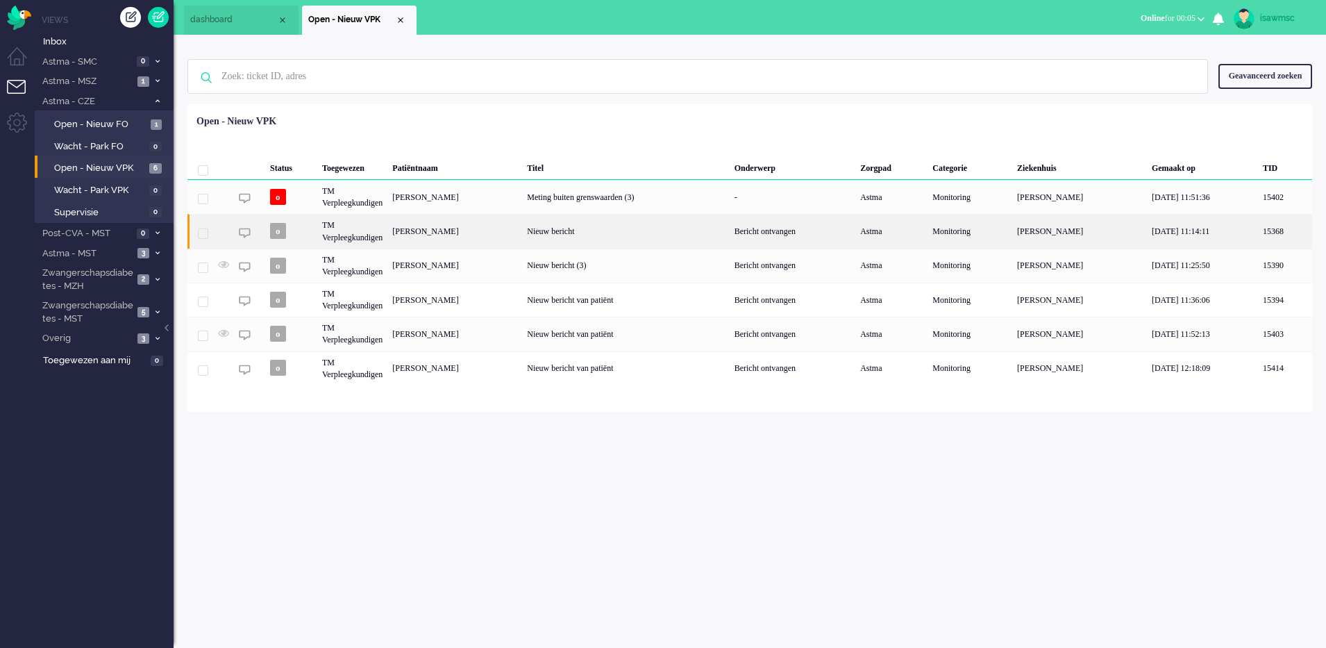
click at [496, 237] on div "Johanna Gertruda Francisca Meulendijks" at bounding box center [454, 231] width 135 height 34
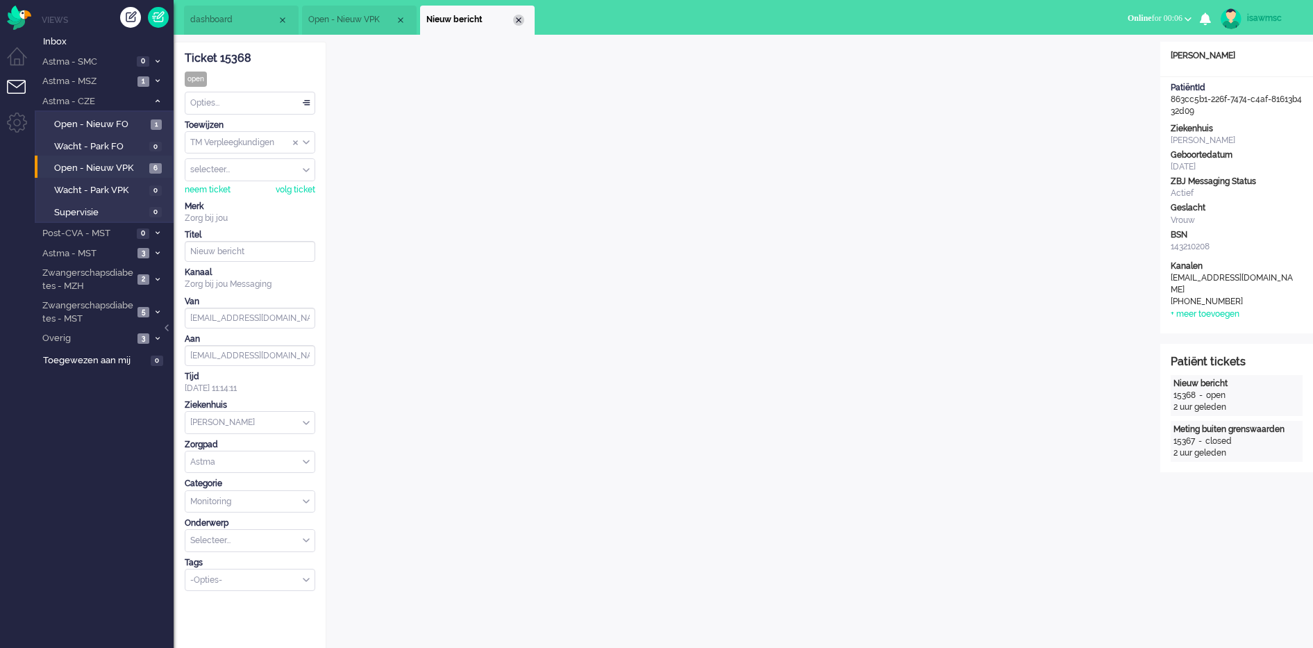
click at [519, 20] on div "Close tab" at bounding box center [518, 20] width 11 height 11
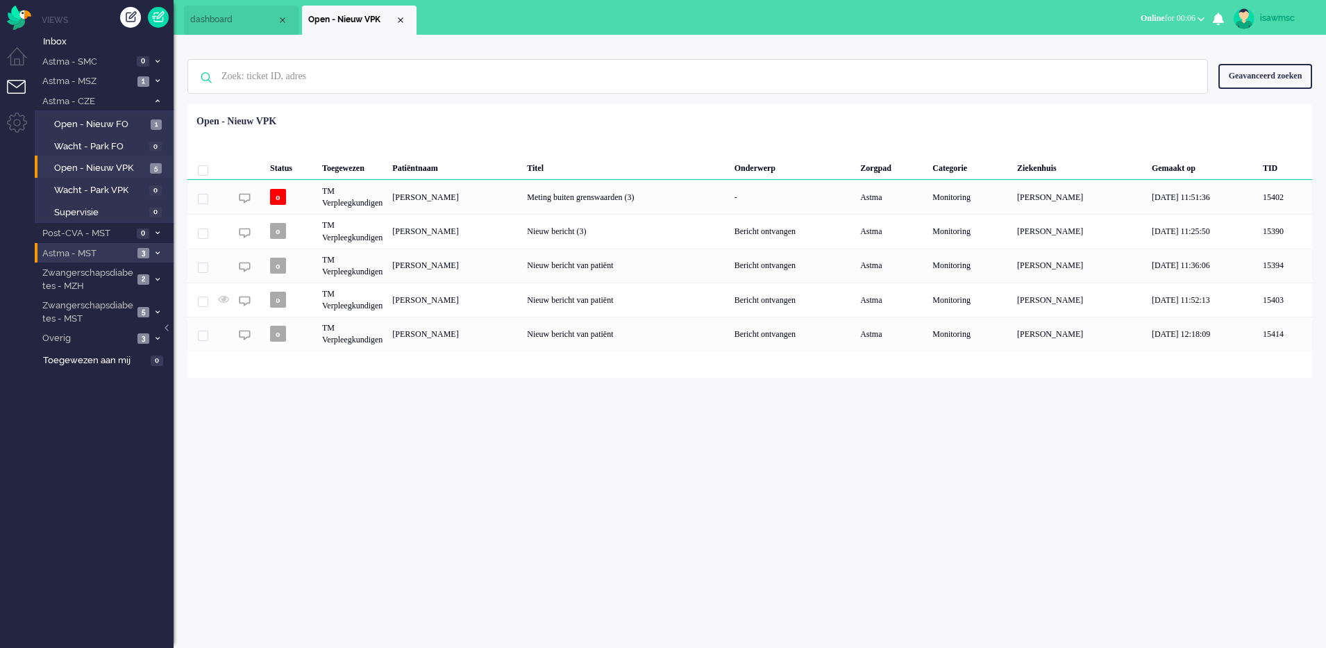
click at [135, 245] on li "Astma - MST 3" at bounding box center [104, 253] width 139 height 20
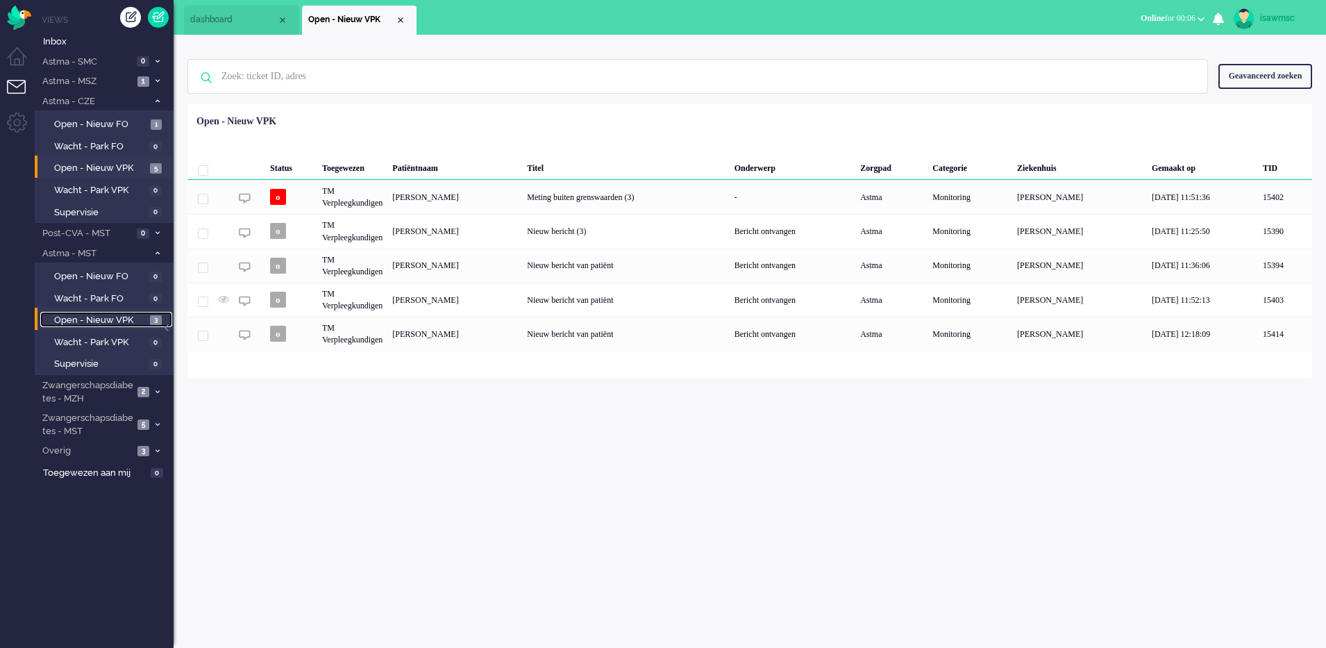
click at [144, 316] on span "Open - Nieuw VPK" at bounding box center [100, 320] width 92 height 13
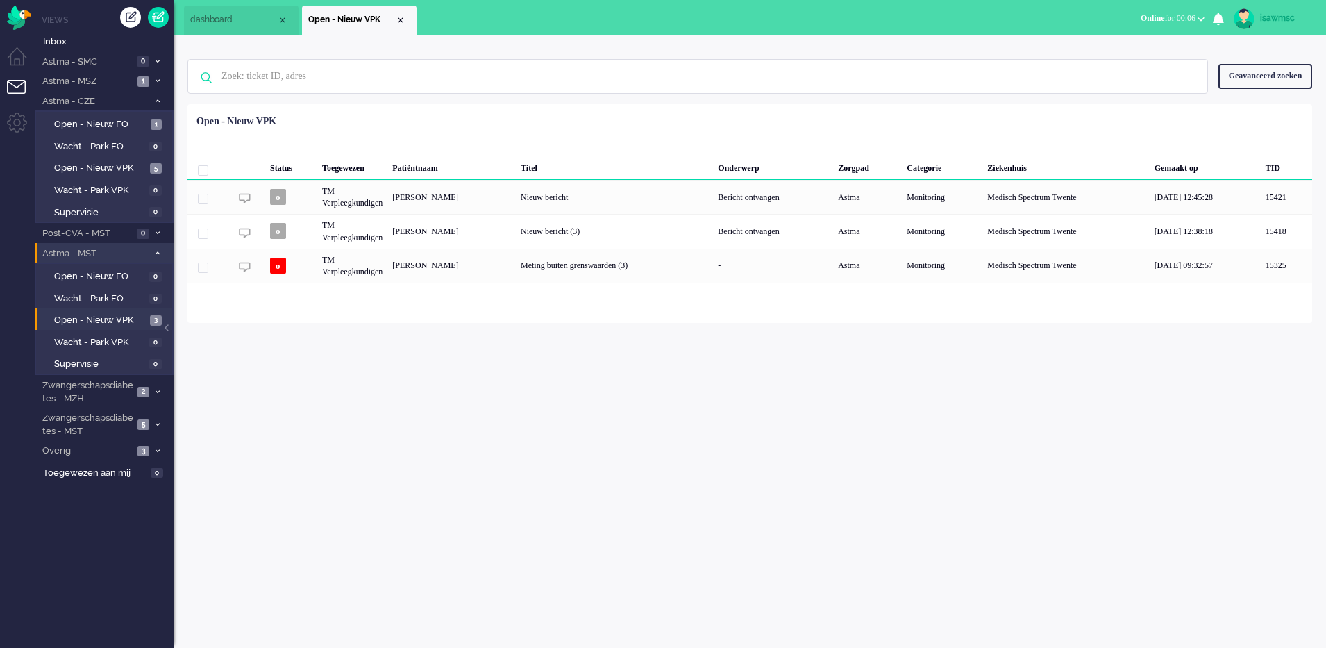
click at [158, 254] on icon at bounding box center [158, 253] width 4 height 5
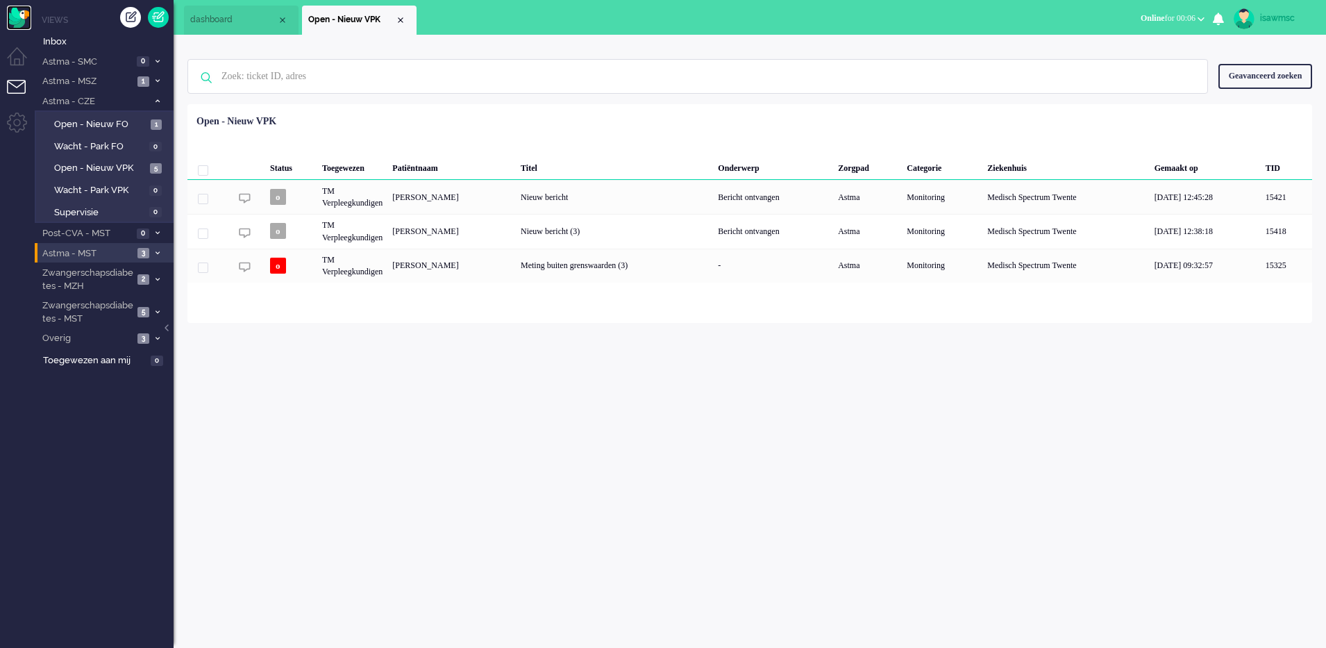
click at [12, 10] on img "Omnidesk" at bounding box center [19, 18] width 24 height 24
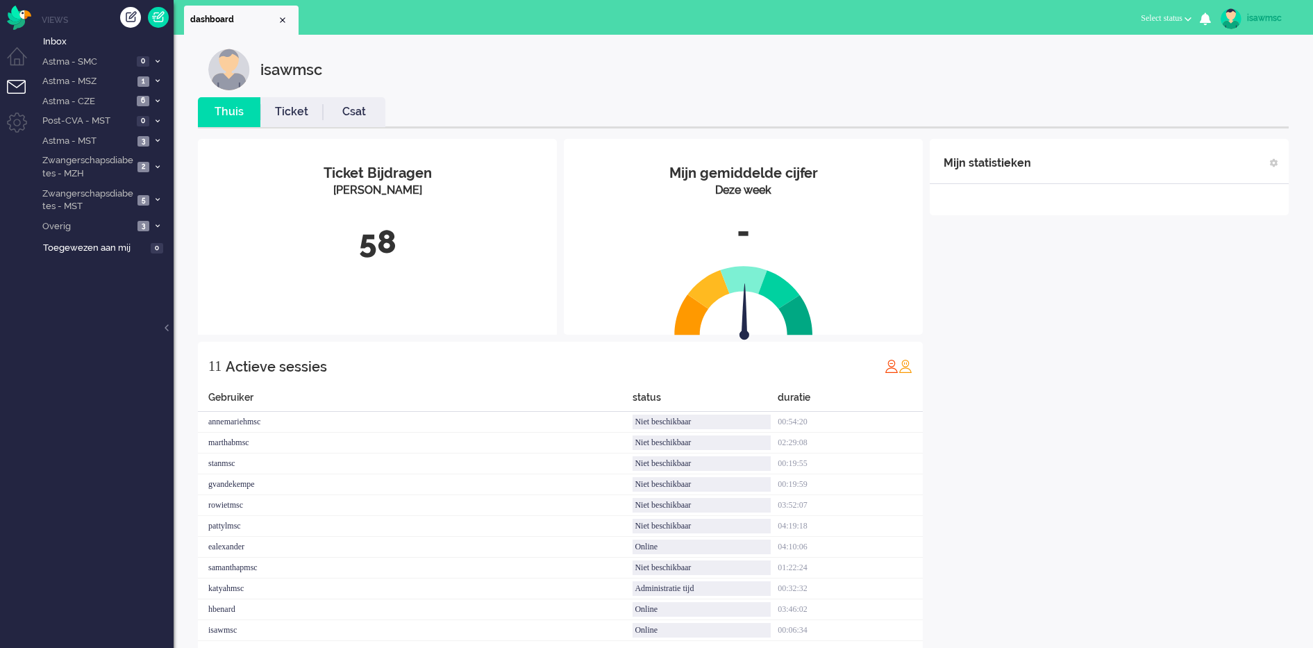
click at [425, 240] on div "58" at bounding box center [377, 242] width 338 height 46
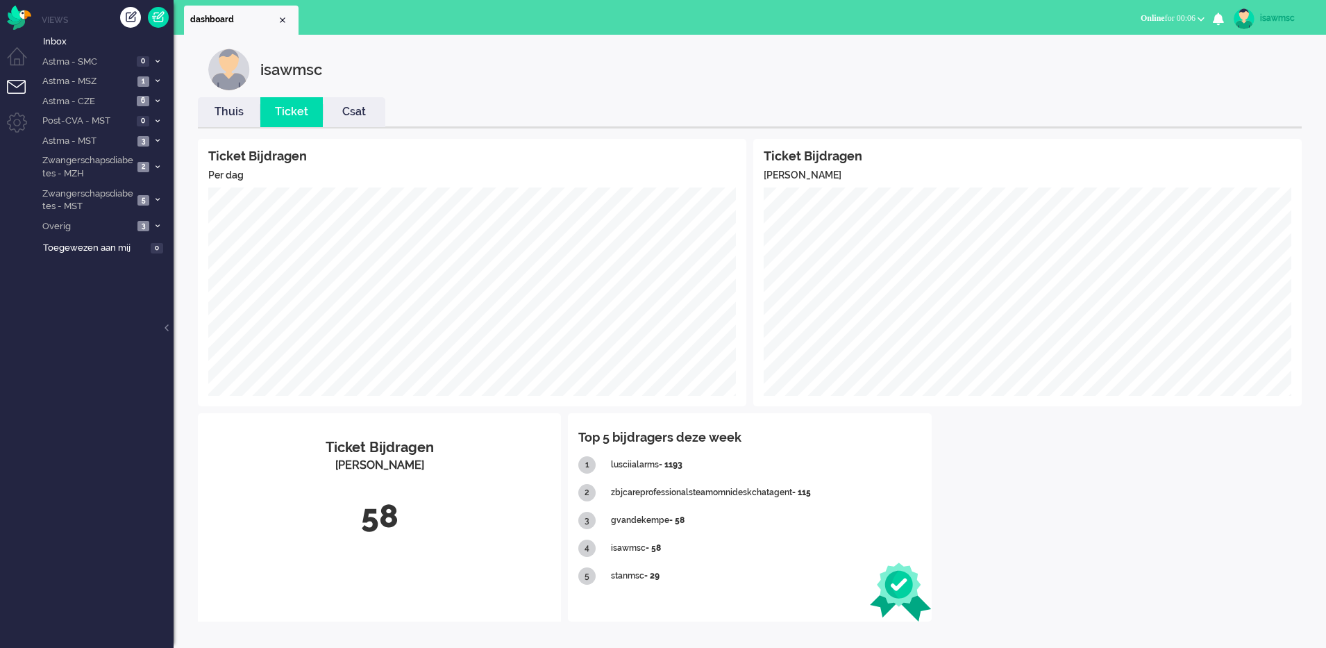
click at [224, 106] on link "Thuis" at bounding box center [229, 112] width 62 height 16
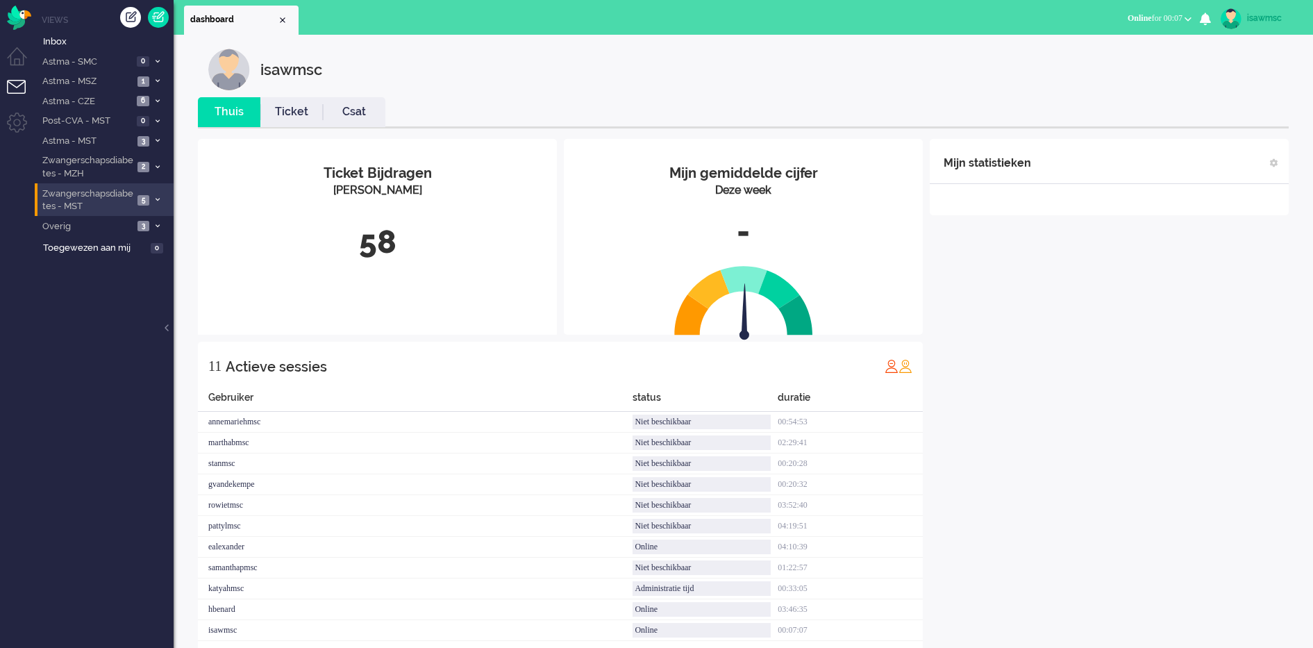
click at [118, 208] on span "Zwangerschapsdiabetes - MST" at bounding box center [86, 200] width 93 height 26
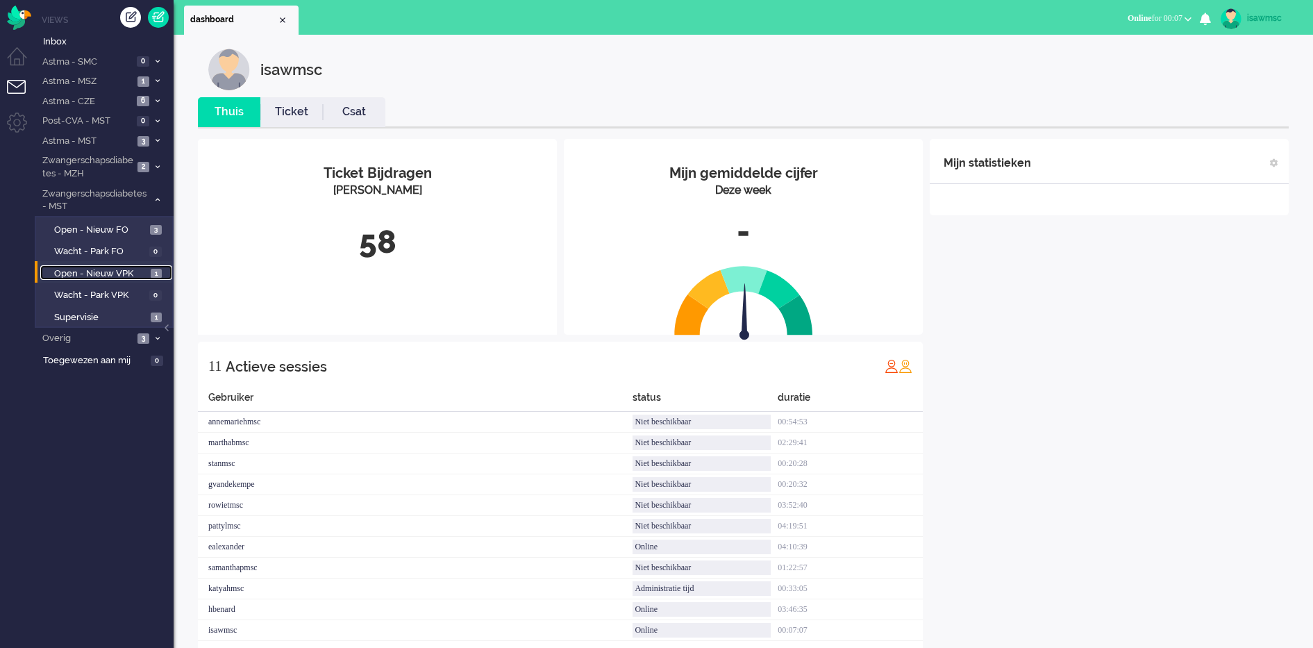
click at [156, 269] on span "1" at bounding box center [156, 274] width 11 height 10
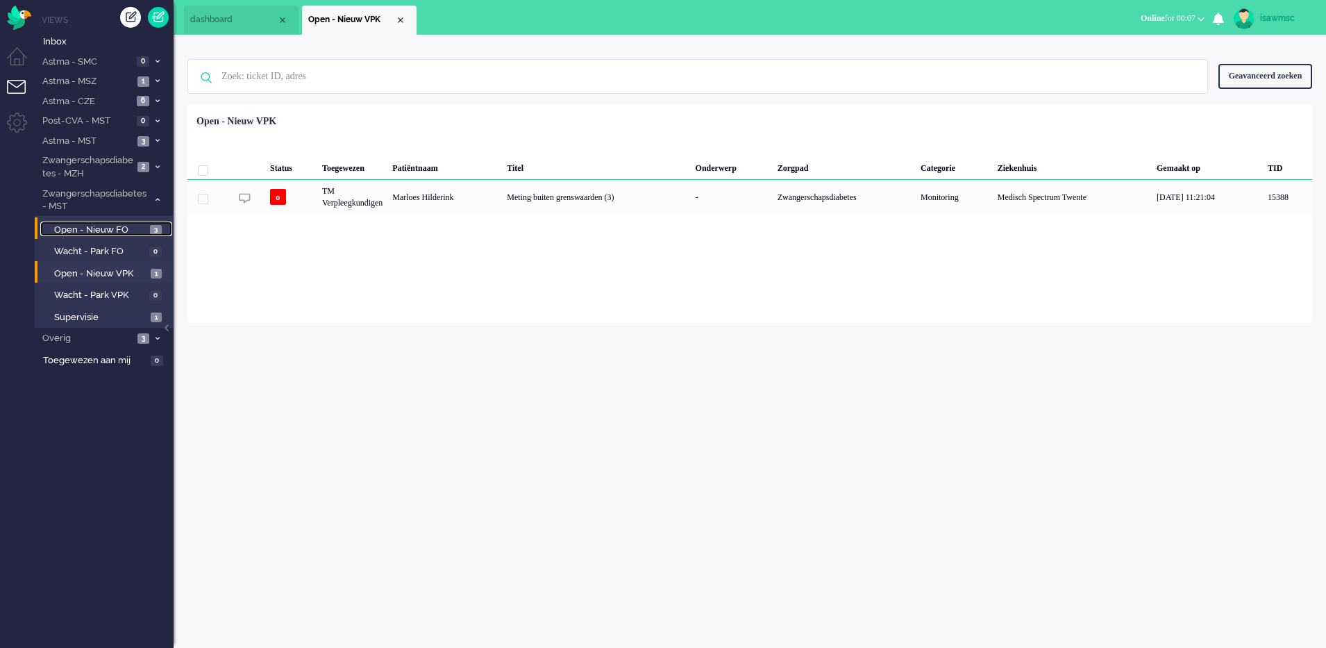
click at [146, 233] on span "Open - Nieuw FO" at bounding box center [100, 230] width 92 height 13
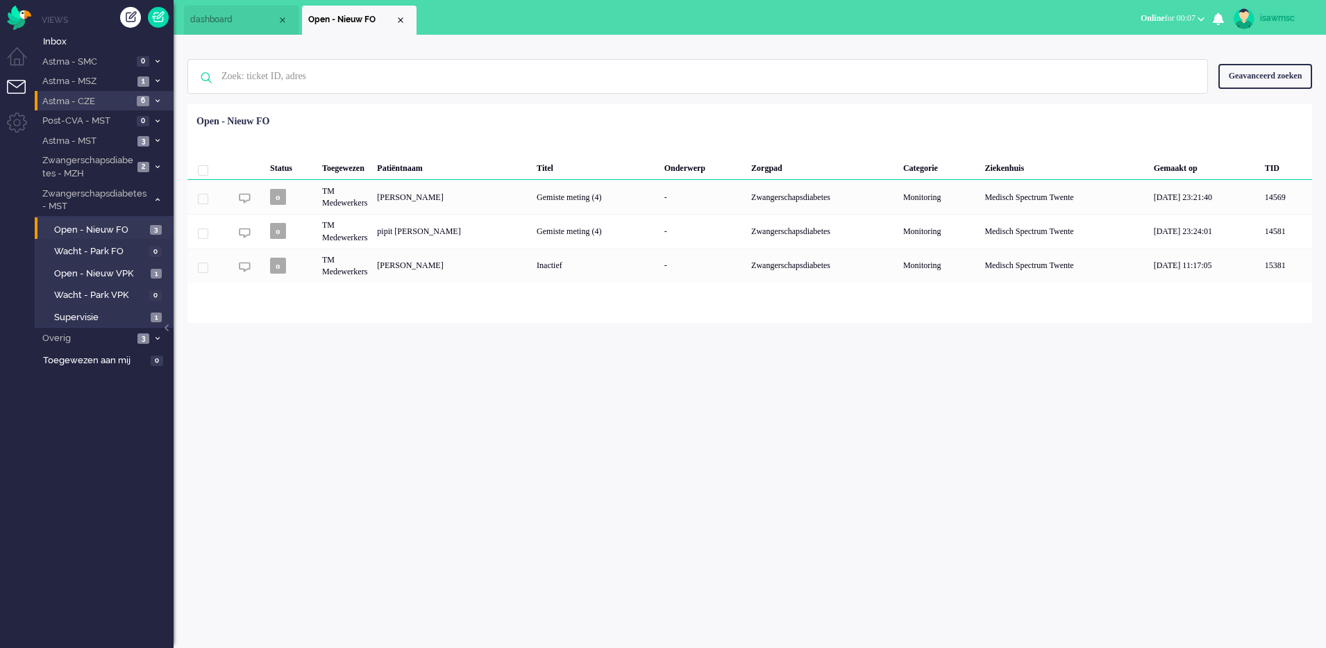
click at [156, 105] on li "Astma - CZE 6" at bounding box center [104, 101] width 139 height 20
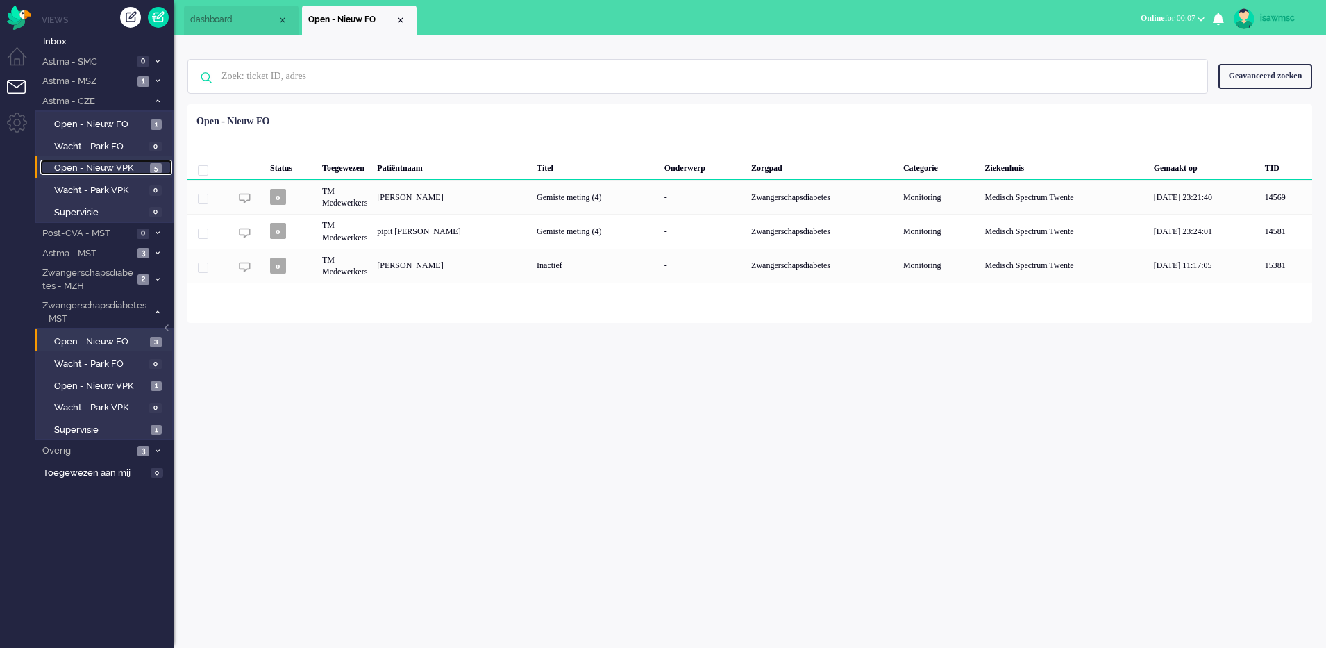
click at [148, 162] on link "Open - Nieuw VPK 5" at bounding box center [106, 167] width 132 height 15
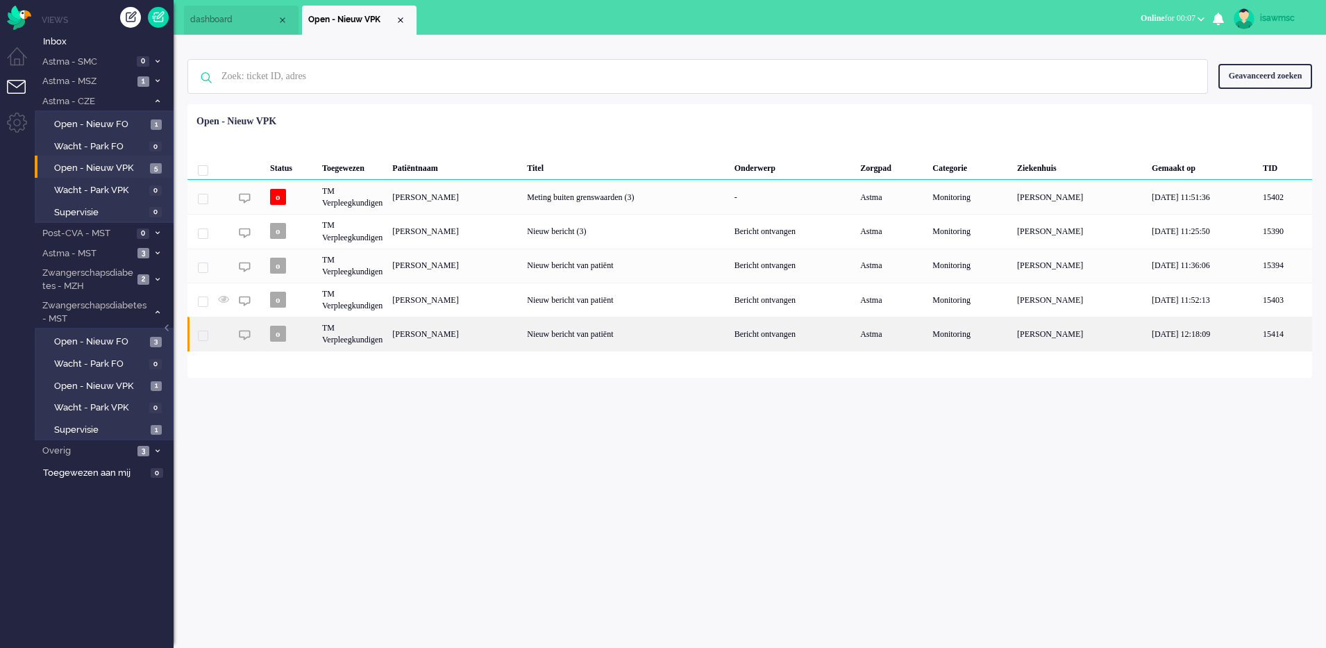
click at [522, 344] on div "[PERSON_NAME]" at bounding box center [454, 334] width 135 height 34
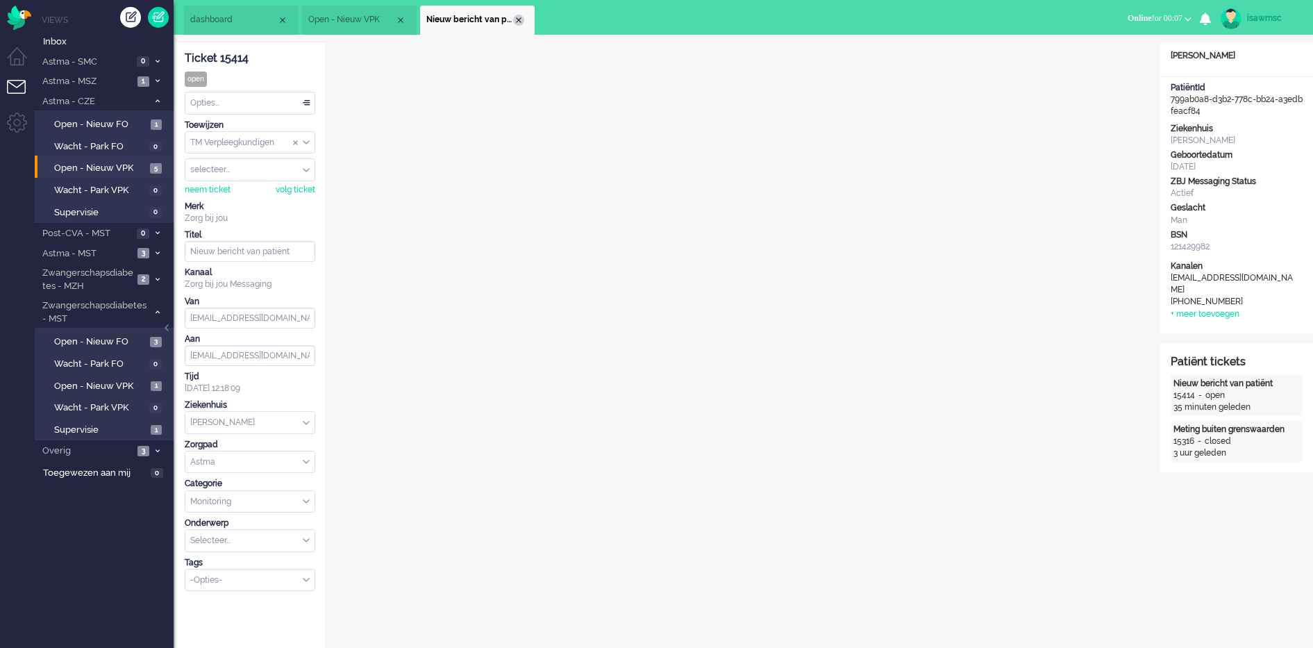
click at [518, 23] on div "Close tab" at bounding box center [518, 20] width 11 height 11
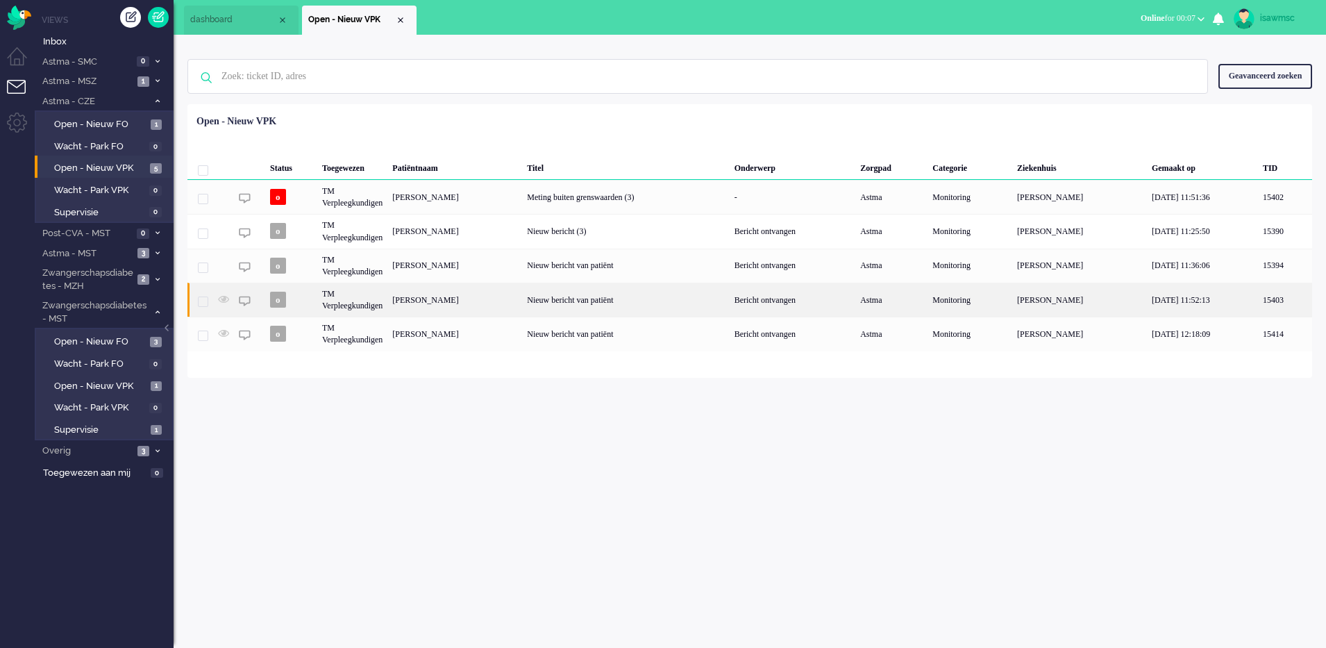
click at [522, 291] on div "[PERSON_NAME]" at bounding box center [454, 300] width 135 height 34
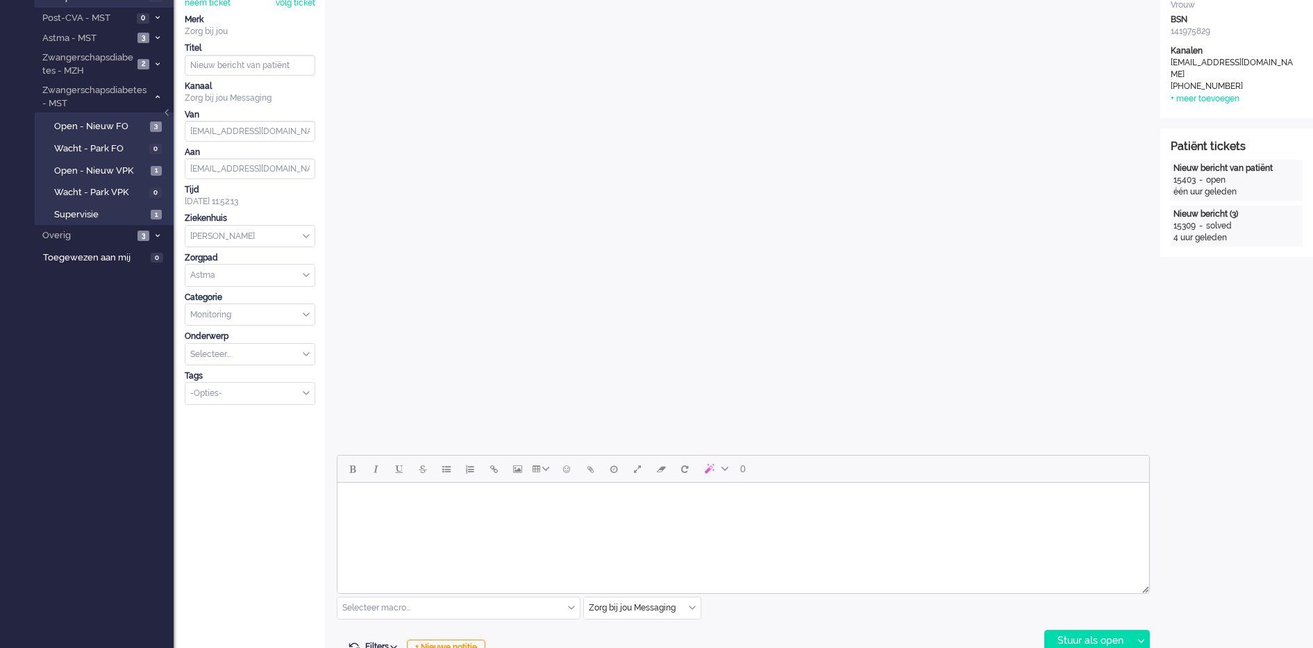
scroll to position [476, 0]
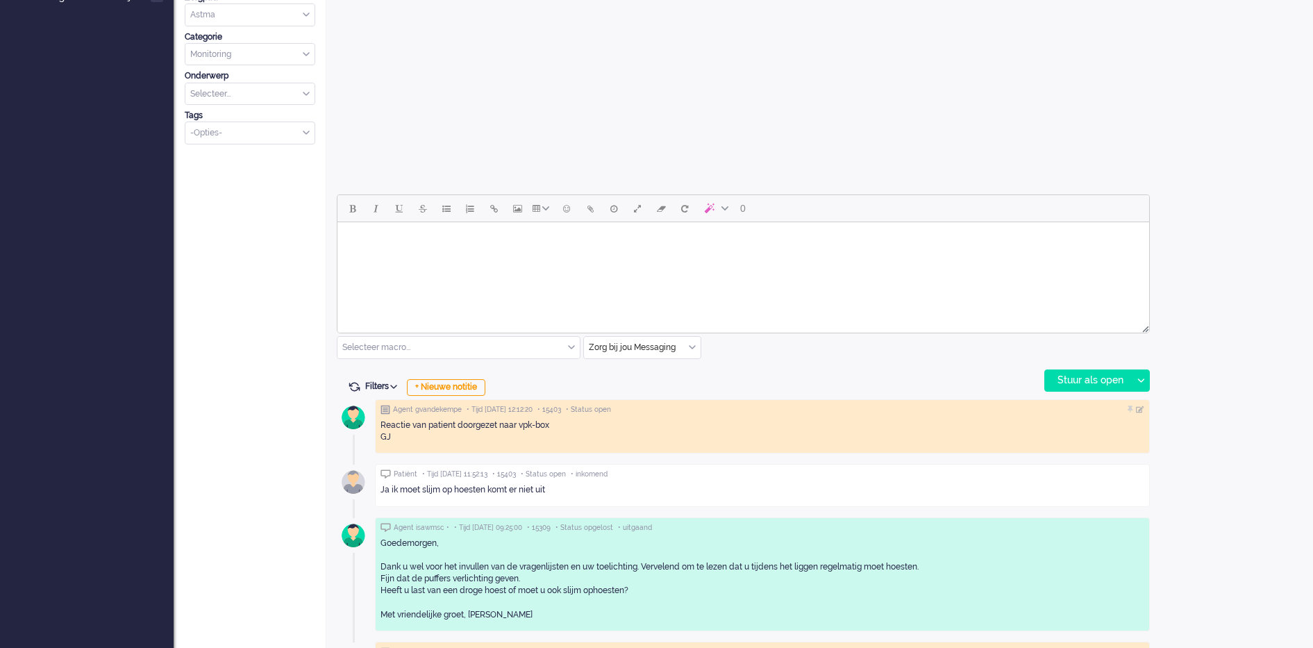
click at [534, 242] on body "Rich Text Area. Press ALT-0 for help." at bounding box center [743, 240] width 800 height 24
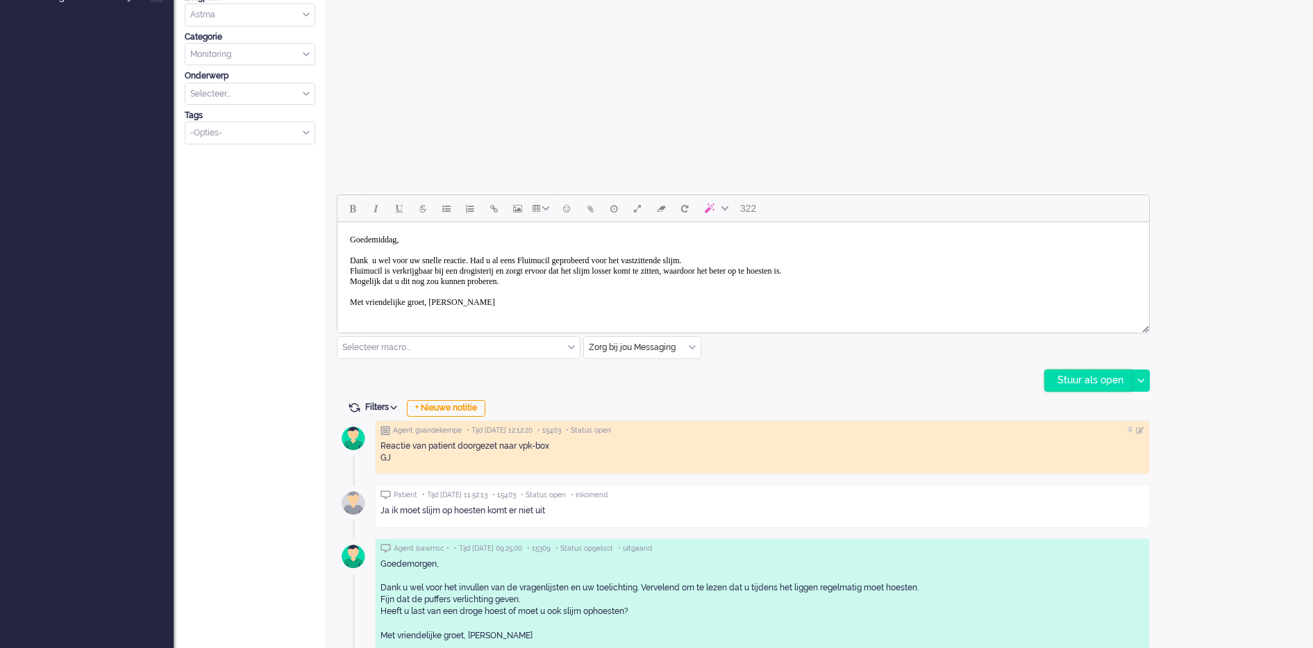
click at [1065, 374] on div "Stuur als open" at bounding box center [1088, 380] width 87 height 21
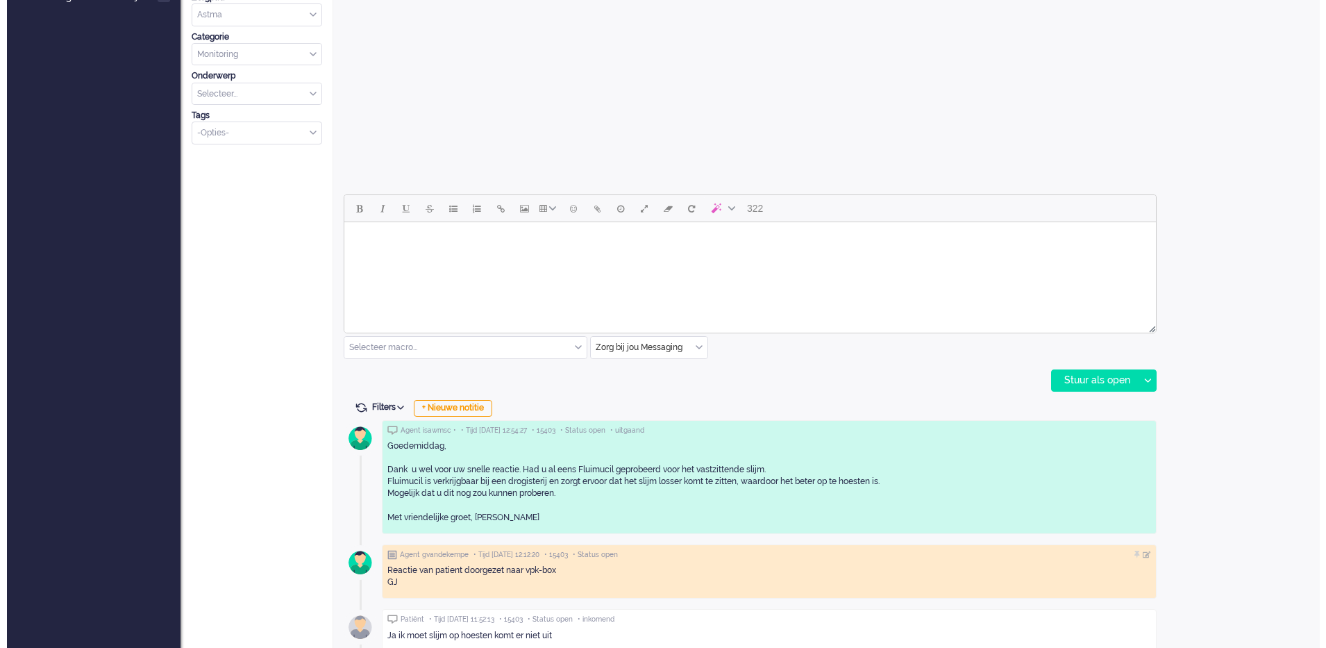
scroll to position [0, 0]
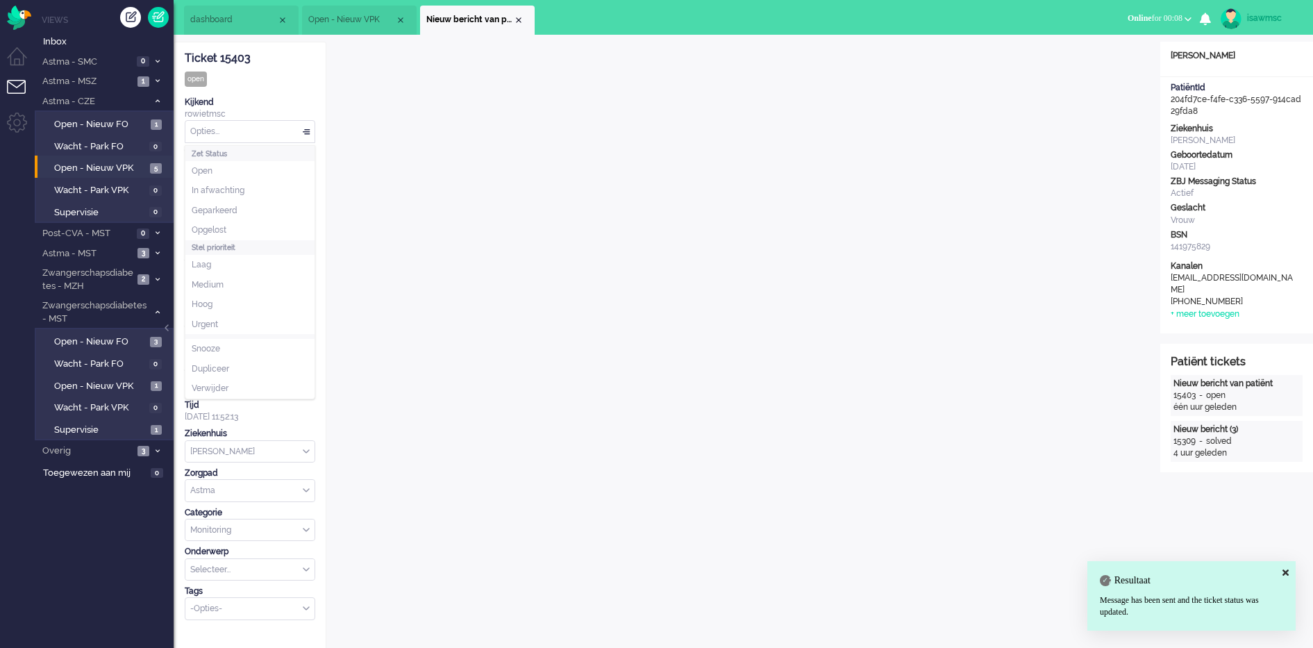
click at [227, 133] on div "Opties..." at bounding box center [249, 132] width 129 height 22
click at [231, 230] on li "Opgelost" at bounding box center [249, 230] width 129 height 20
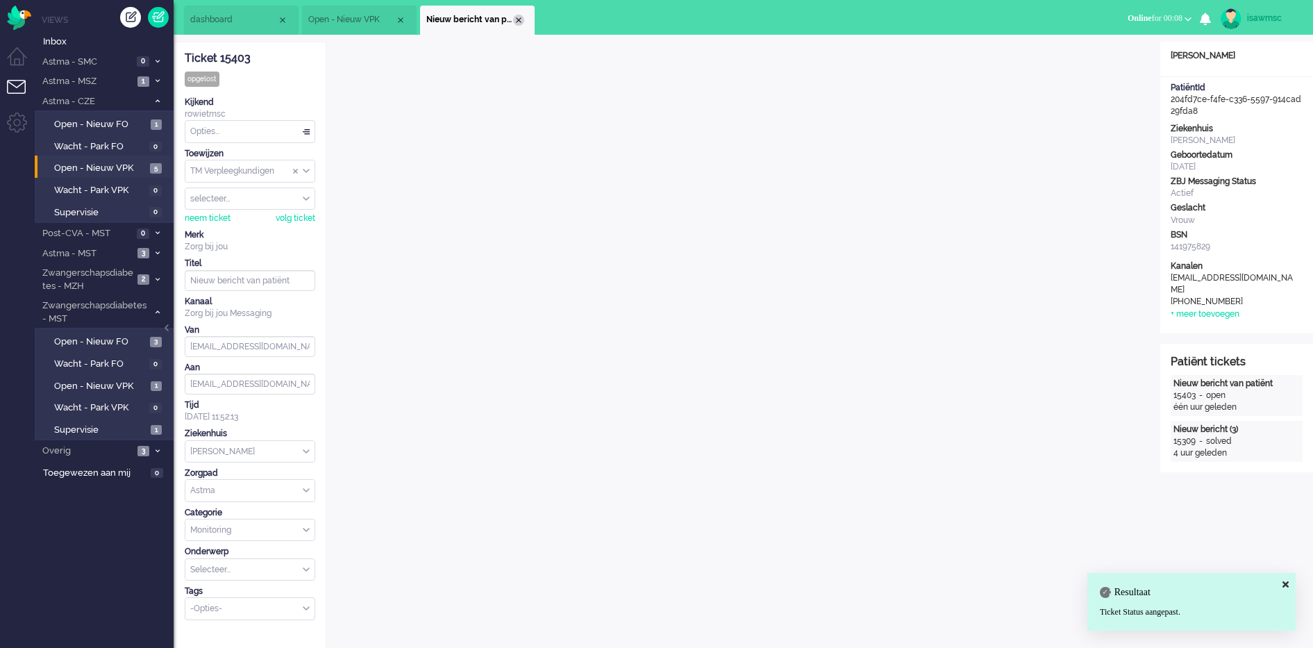
click at [514, 22] on div "Close tab" at bounding box center [518, 20] width 11 height 11
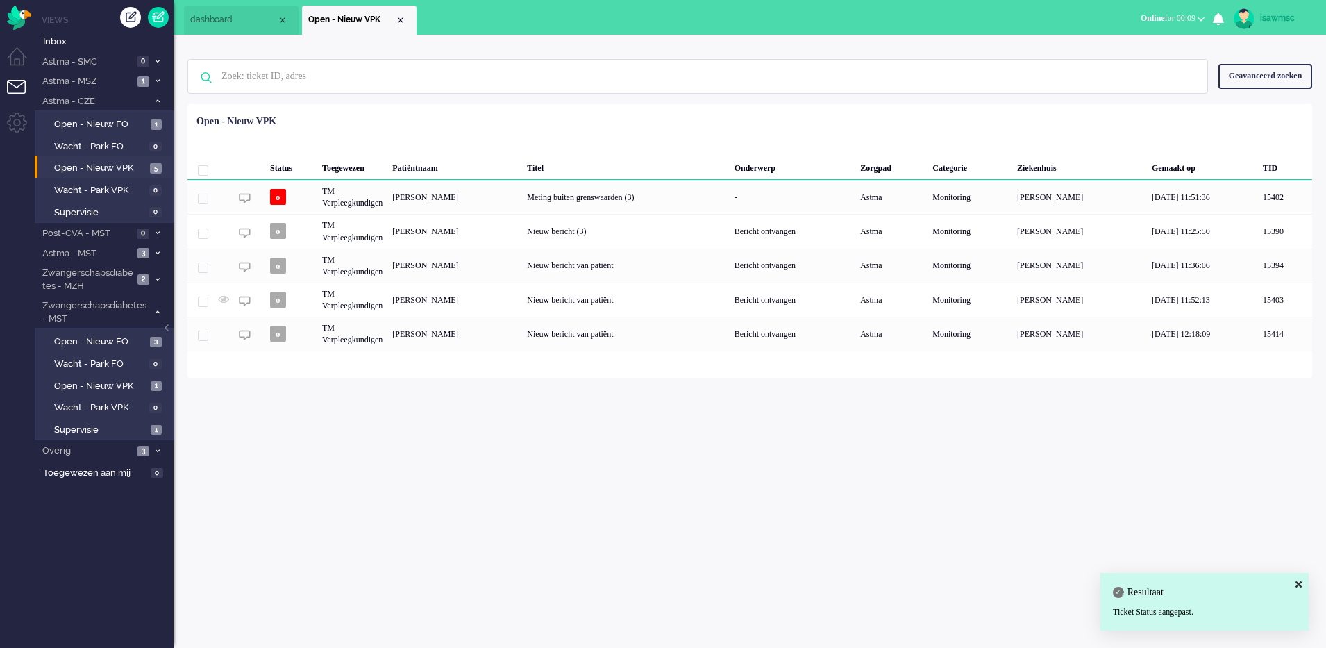
click at [601, 432] on div "isawmsc Thuis Ticket Csat Mijn gemiddelde cijfer Deze week - Ticket Bijdragen P…" at bounding box center [750, 341] width 1152 height 613
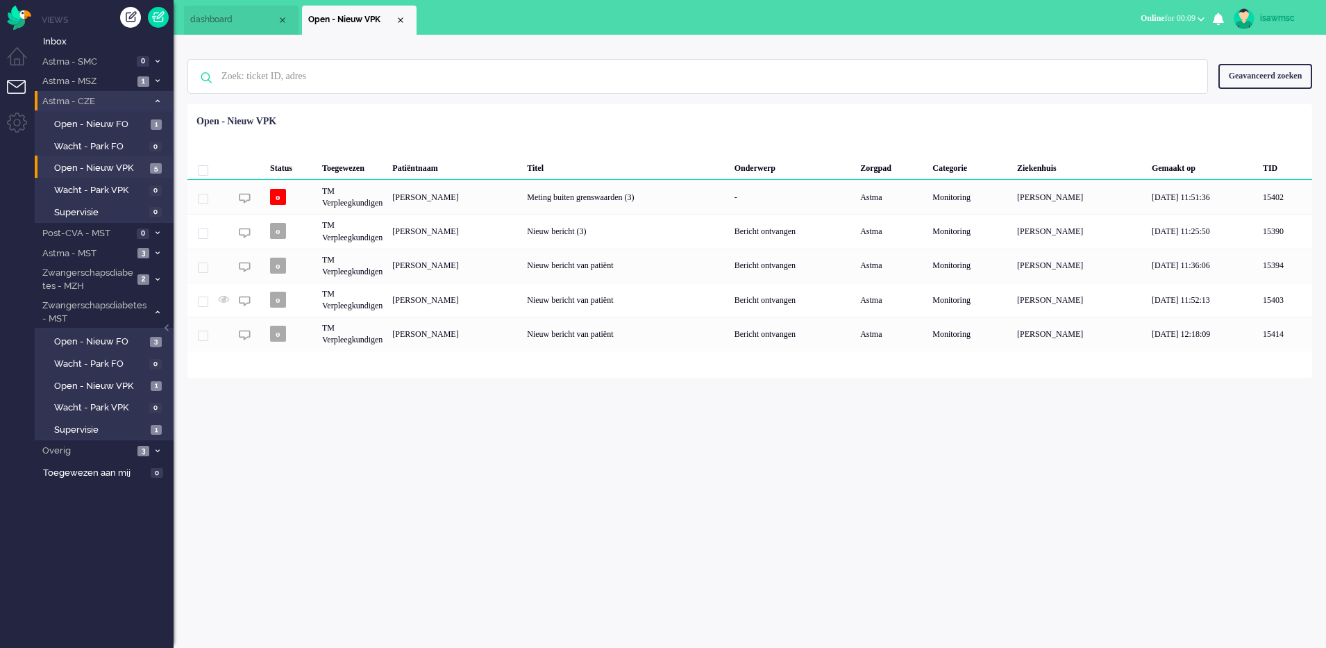
click at [154, 103] on span at bounding box center [157, 102] width 10 height 8
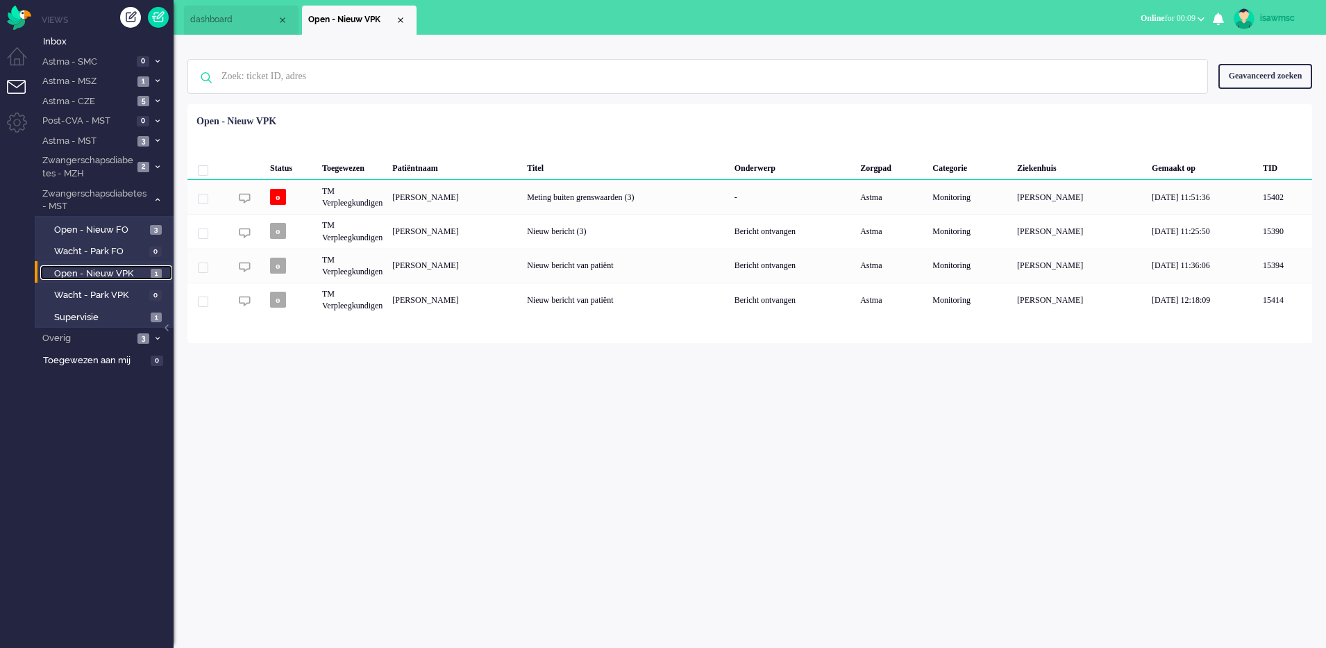
click at [153, 270] on span "1" at bounding box center [156, 274] width 11 height 10
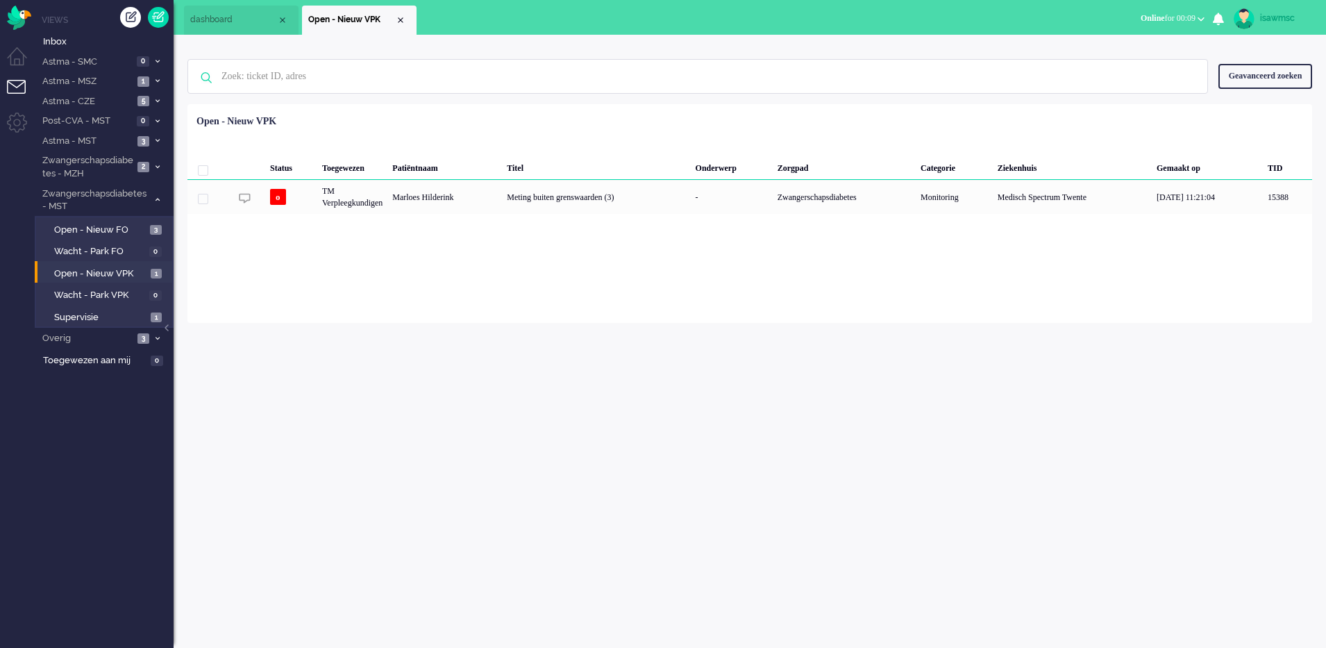
click at [401, 248] on div "Loading... Status Toegewezen Patiëntnaam Titel Onderwerp Zorgpad Categorie Ziek…" at bounding box center [749, 213] width 1125 height 219
click at [137, 94] on li "Astma - CZE 5" at bounding box center [104, 101] width 139 height 20
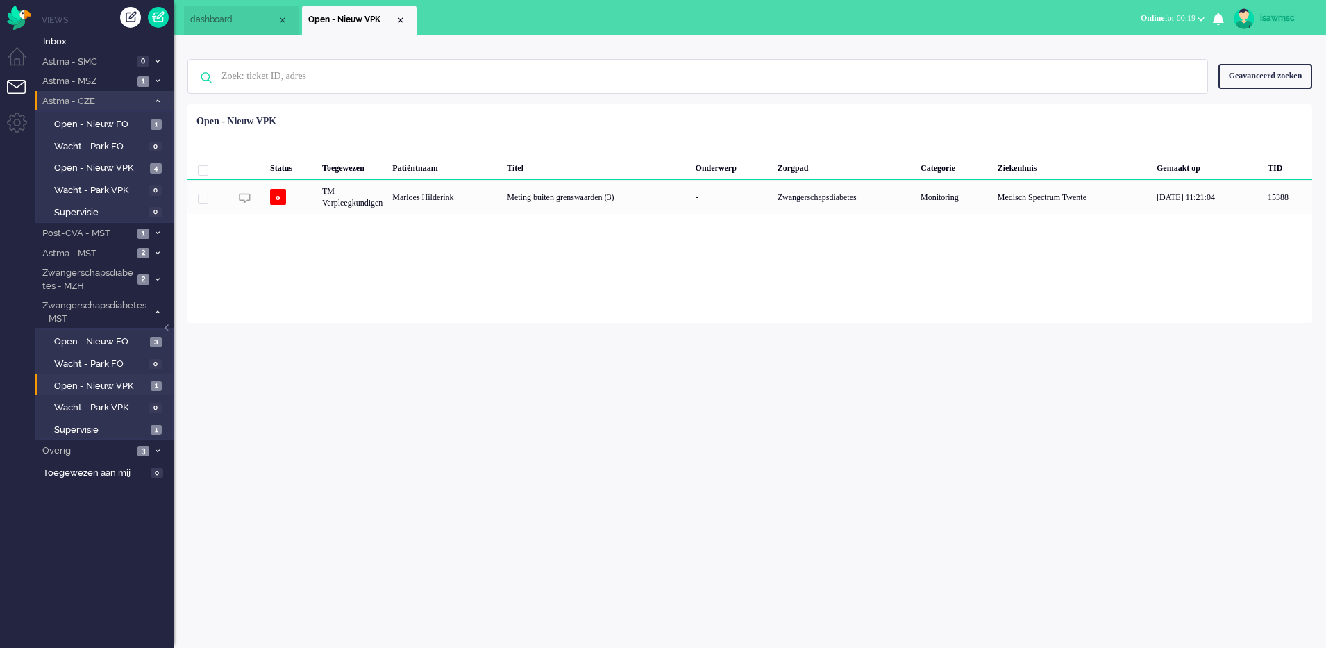
click at [137, 95] on span "Astma - CZE" at bounding box center [94, 101] width 108 height 13
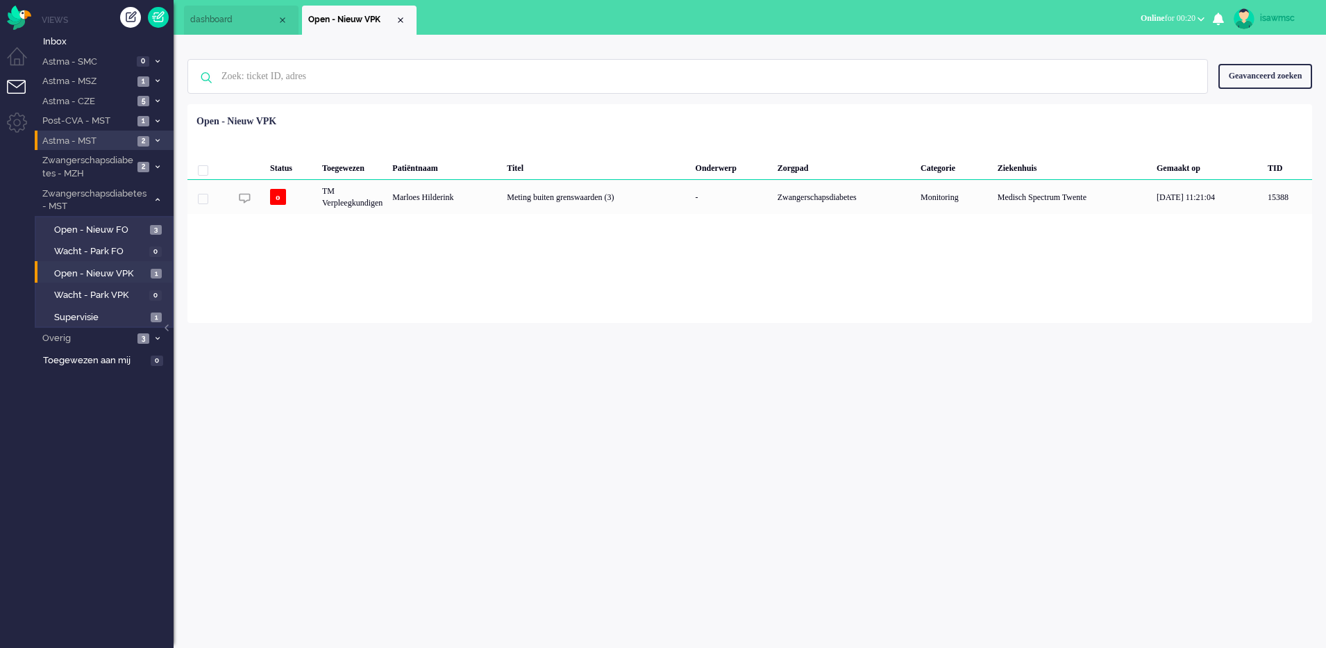
click at [156, 141] on icon at bounding box center [158, 140] width 4 height 5
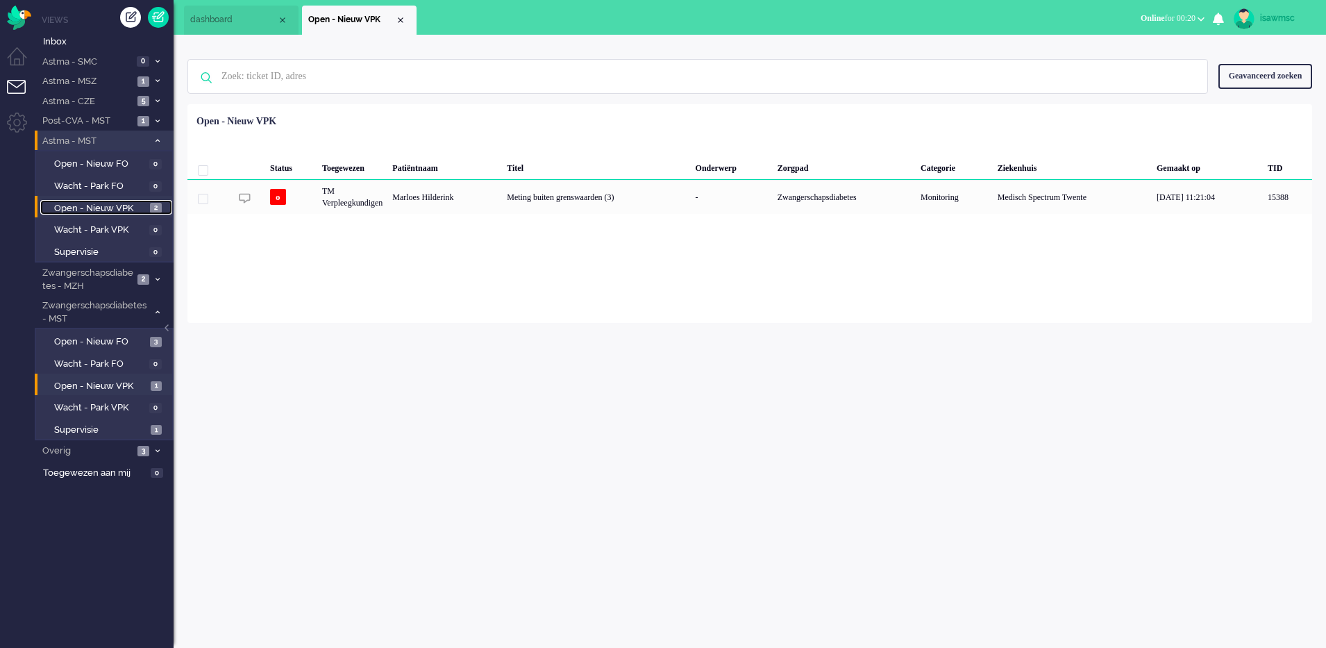
click at [152, 210] on span "2" at bounding box center [156, 208] width 12 height 10
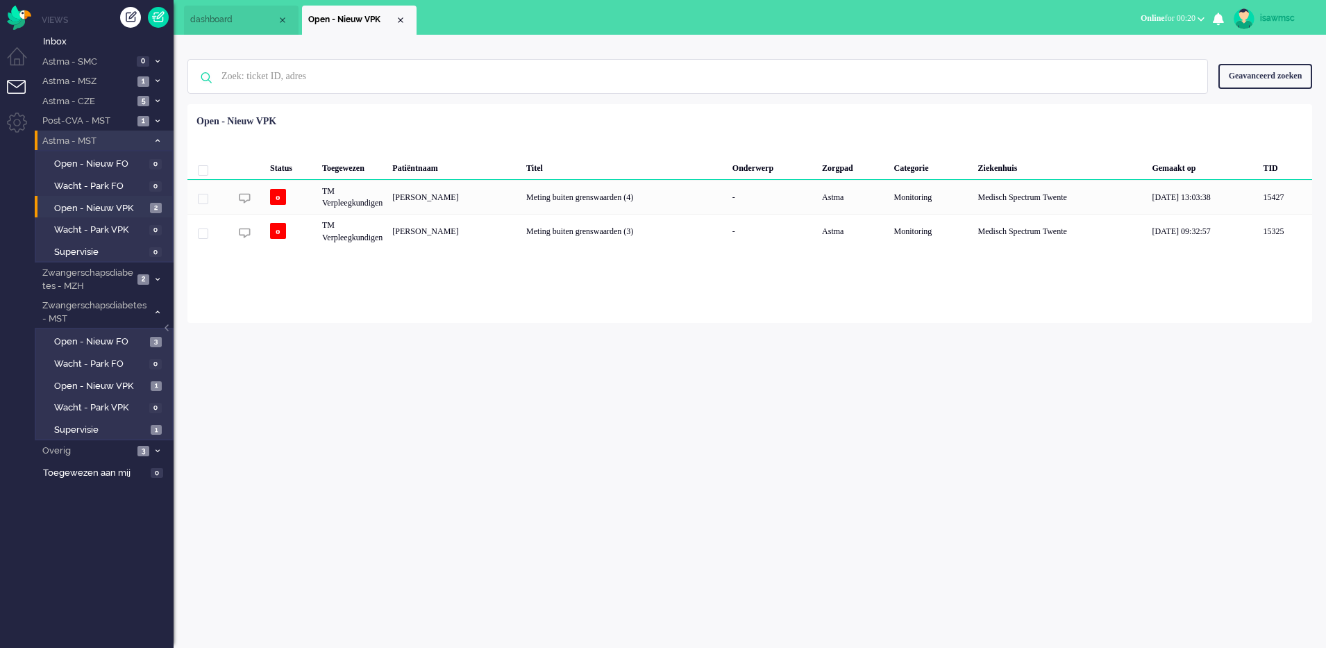
click at [156, 138] on icon at bounding box center [158, 140] width 4 height 5
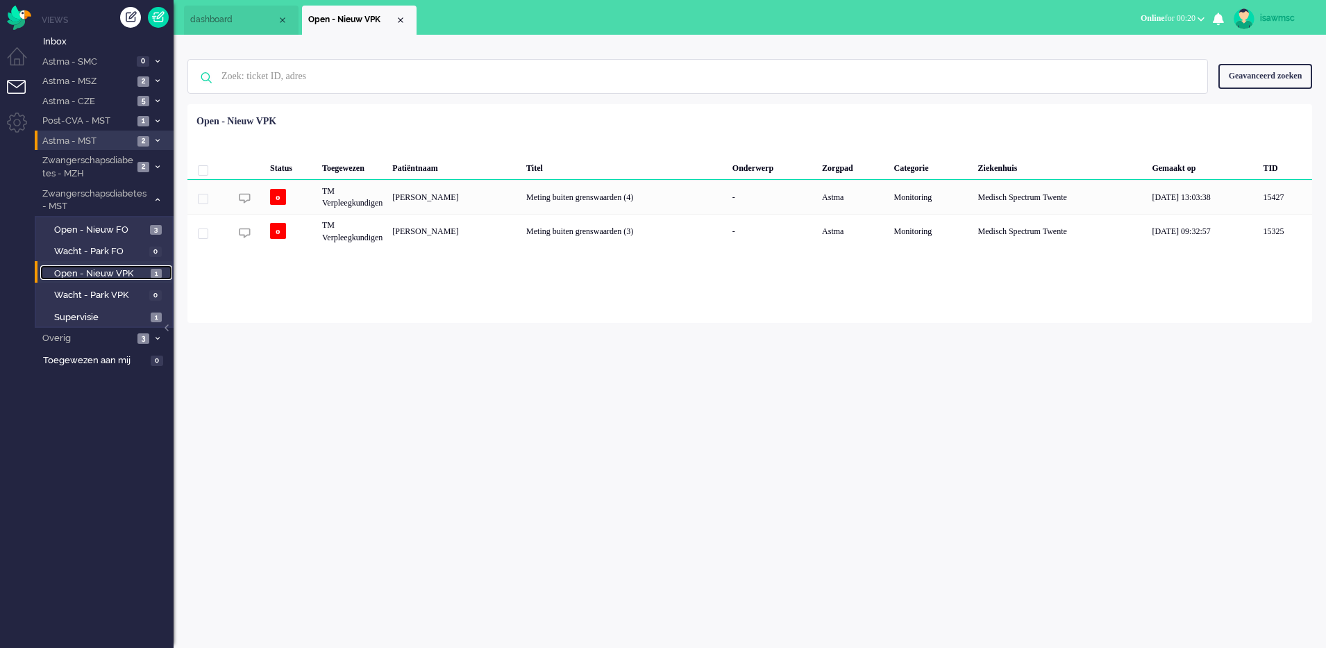
click at [158, 271] on span "1" at bounding box center [156, 274] width 11 height 10
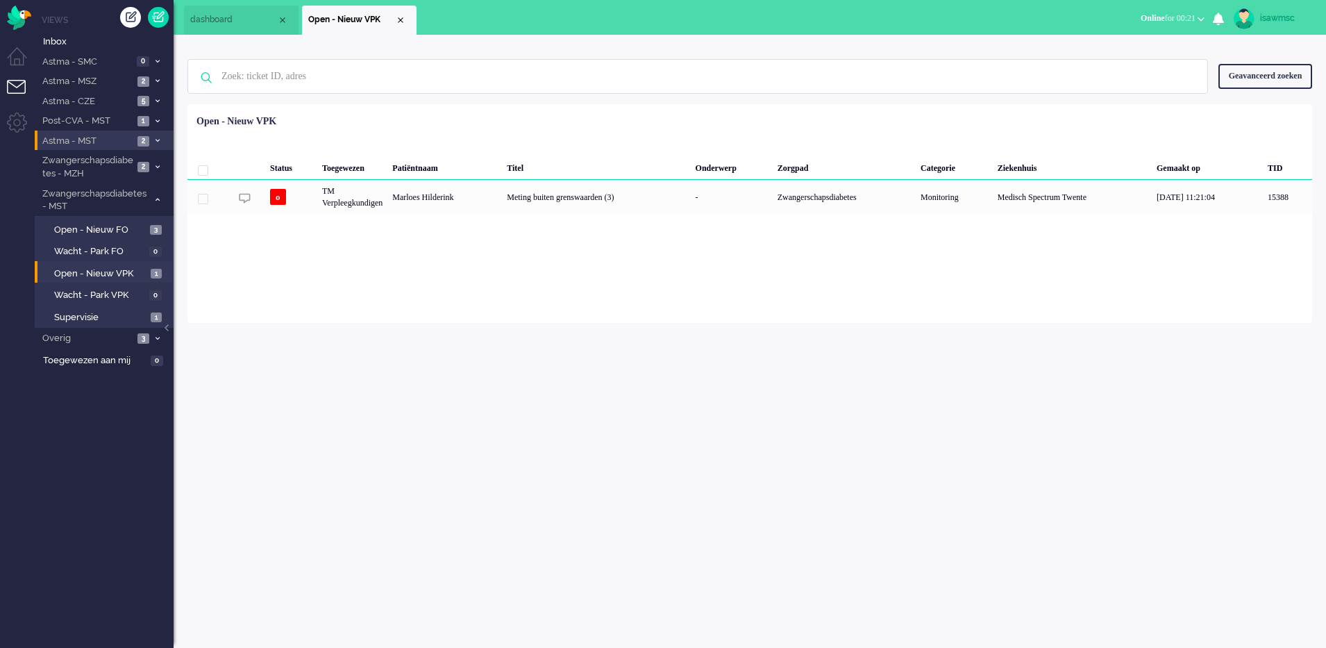
click at [651, 275] on div "Loading... Status Toegewezen Patiëntnaam Titel Onderwerp Zorgpad Categorie Ziek…" at bounding box center [749, 213] width 1125 height 219
click at [135, 227] on span "Open - Nieuw FO" at bounding box center [100, 230] width 92 height 13
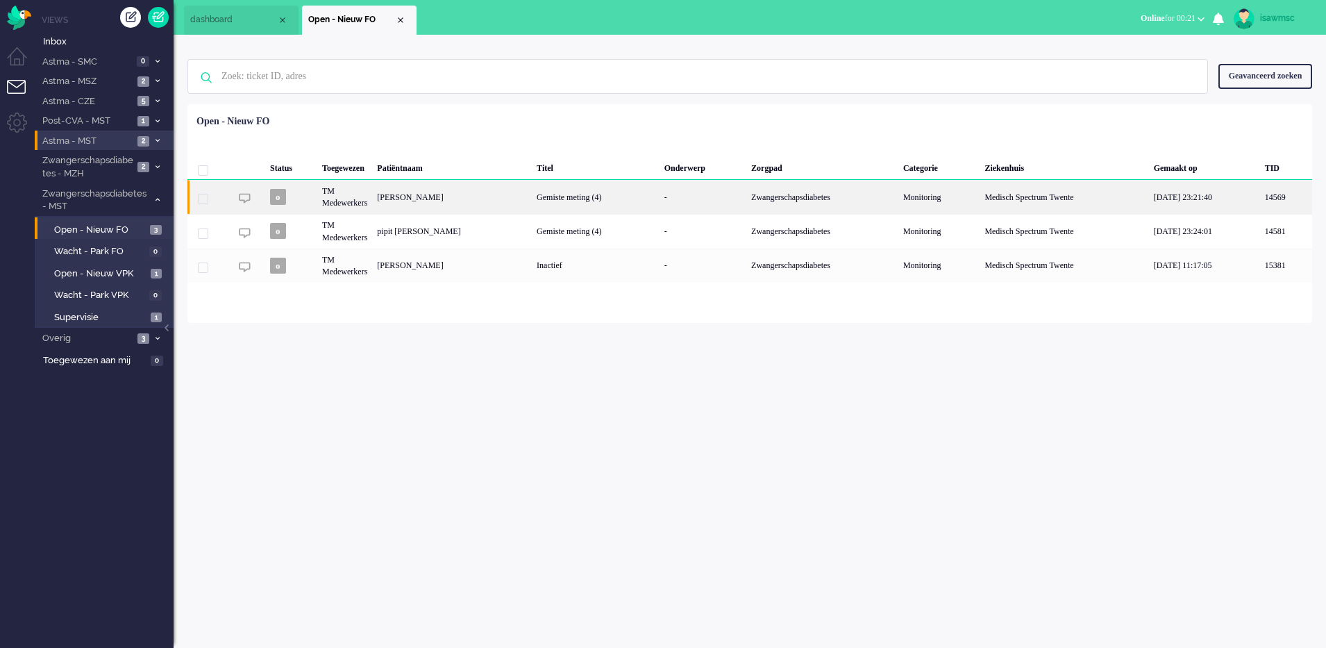
click at [532, 194] on div "Nicolet Hendrika Wilhelmina Jonker" at bounding box center [452, 197] width 160 height 34
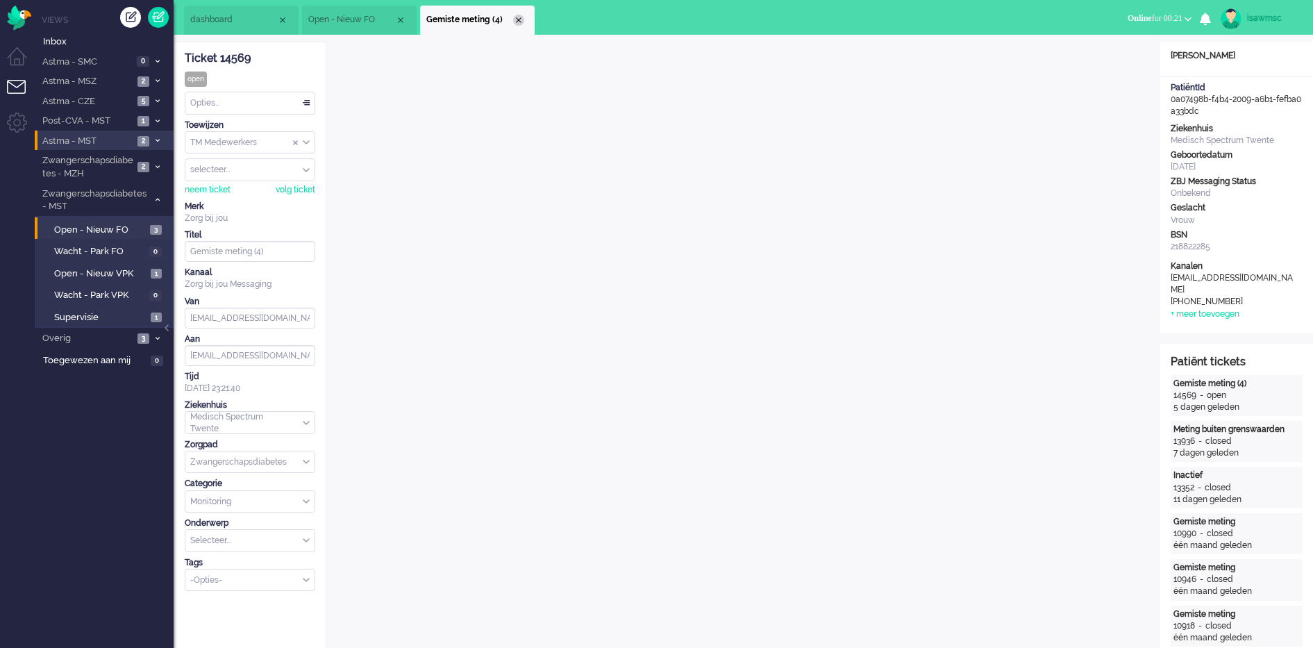
click at [519, 15] on div "Close tab" at bounding box center [518, 20] width 11 height 11
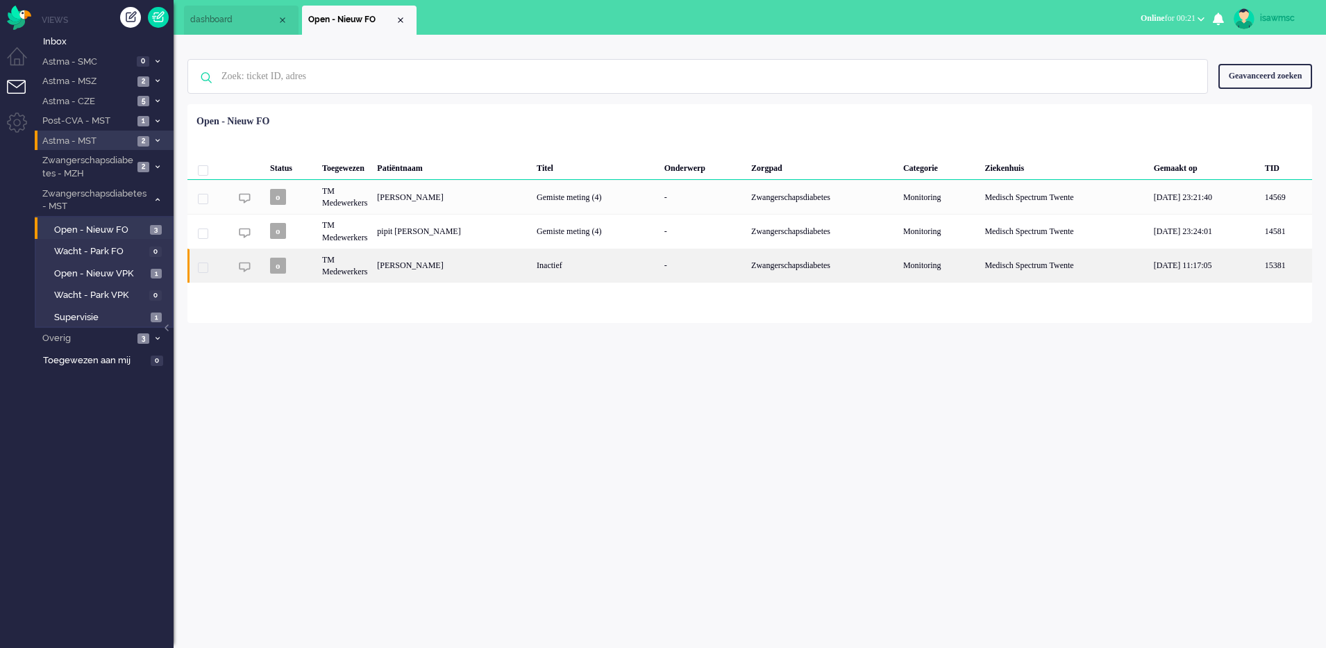
click at [517, 270] on div "Melanie Gülünay" at bounding box center [452, 266] width 160 height 34
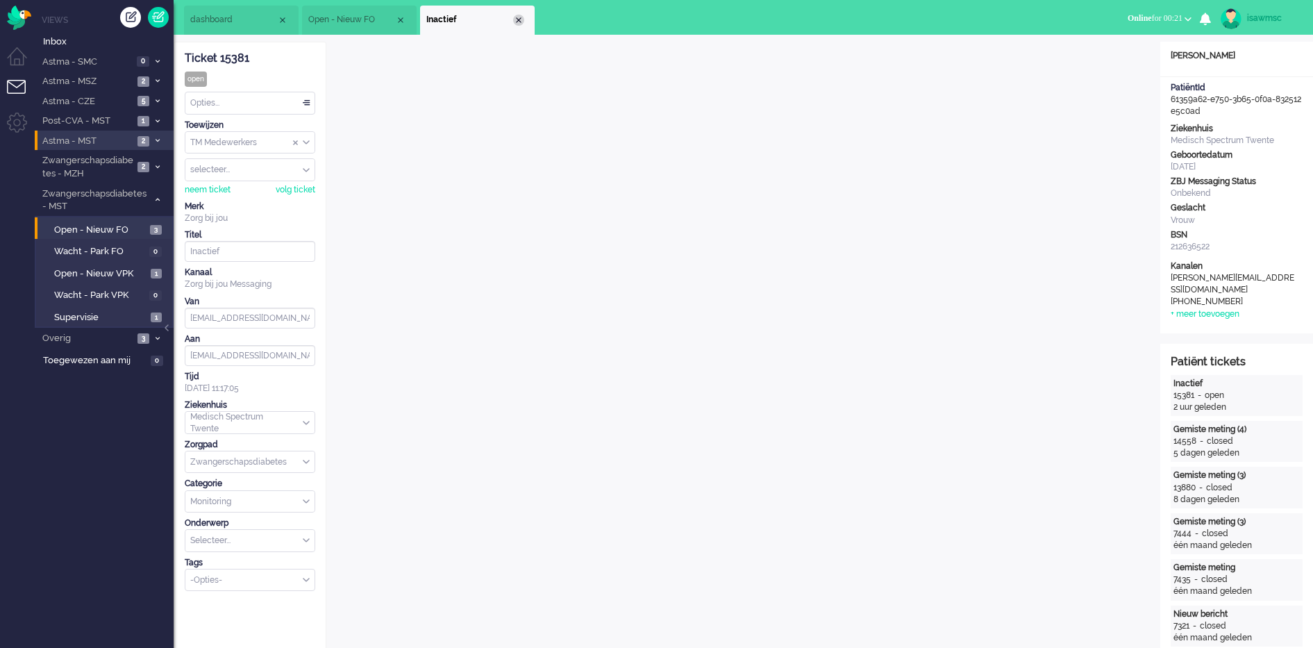
click at [519, 17] on div "Close tab" at bounding box center [518, 20] width 11 height 11
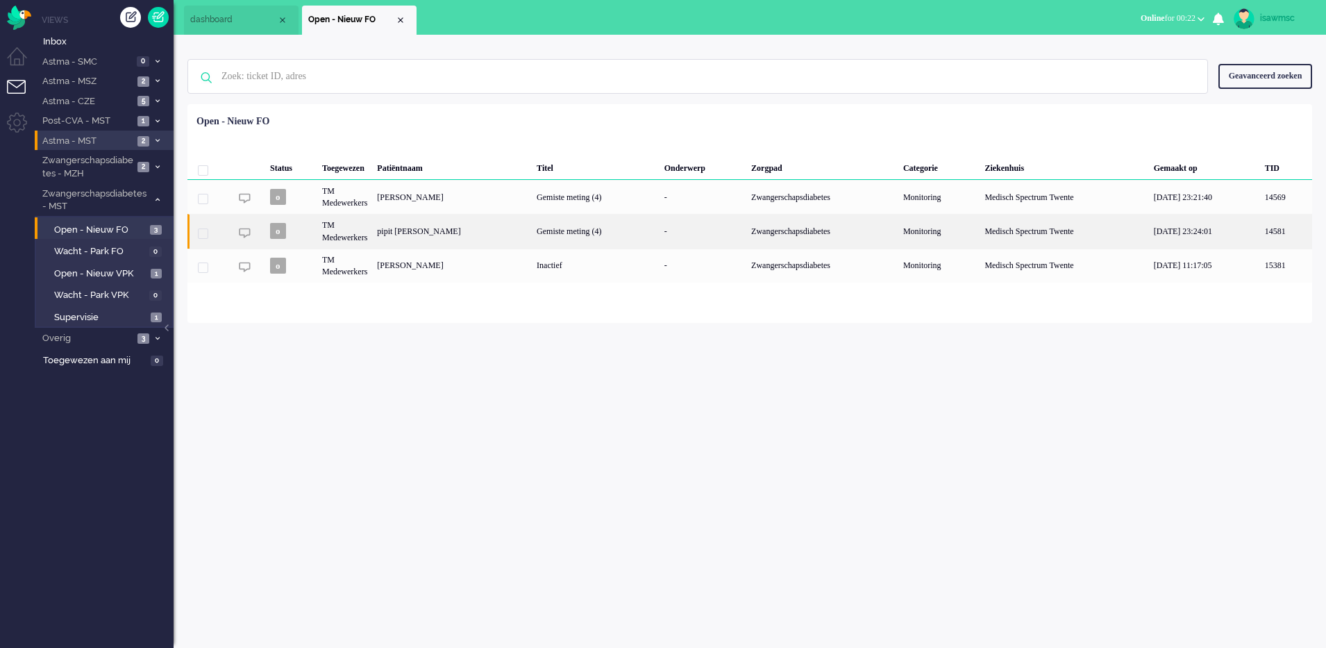
click at [496, 230] on div "pipit Rahmahita" at bounding box center [452, 231] width 160 height 34
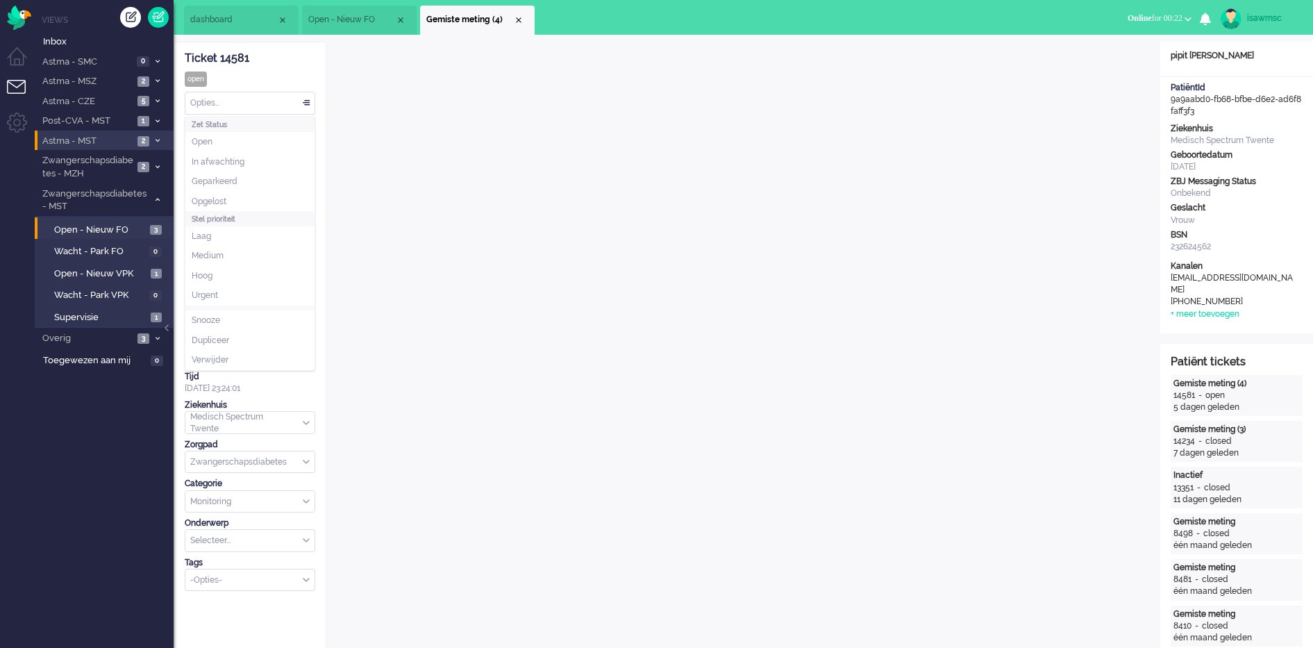
click at [250, 106] on div "Opties..." at bounding box center [249, 103] width 129 height 22
click at [247, 205] on li "Opgelost" at bounding box center [249, 202] width 129 height 20
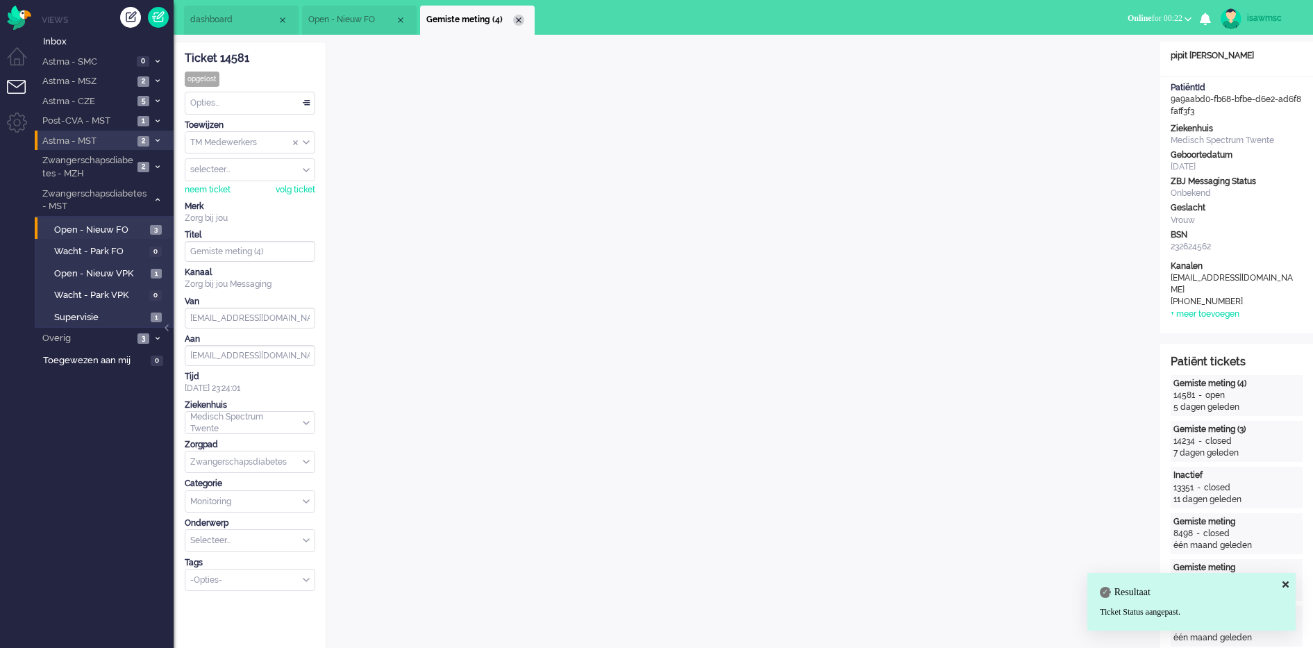
click at [522, 20] on div "Close tab" at bounding box center [518, 20] width 11 height 11
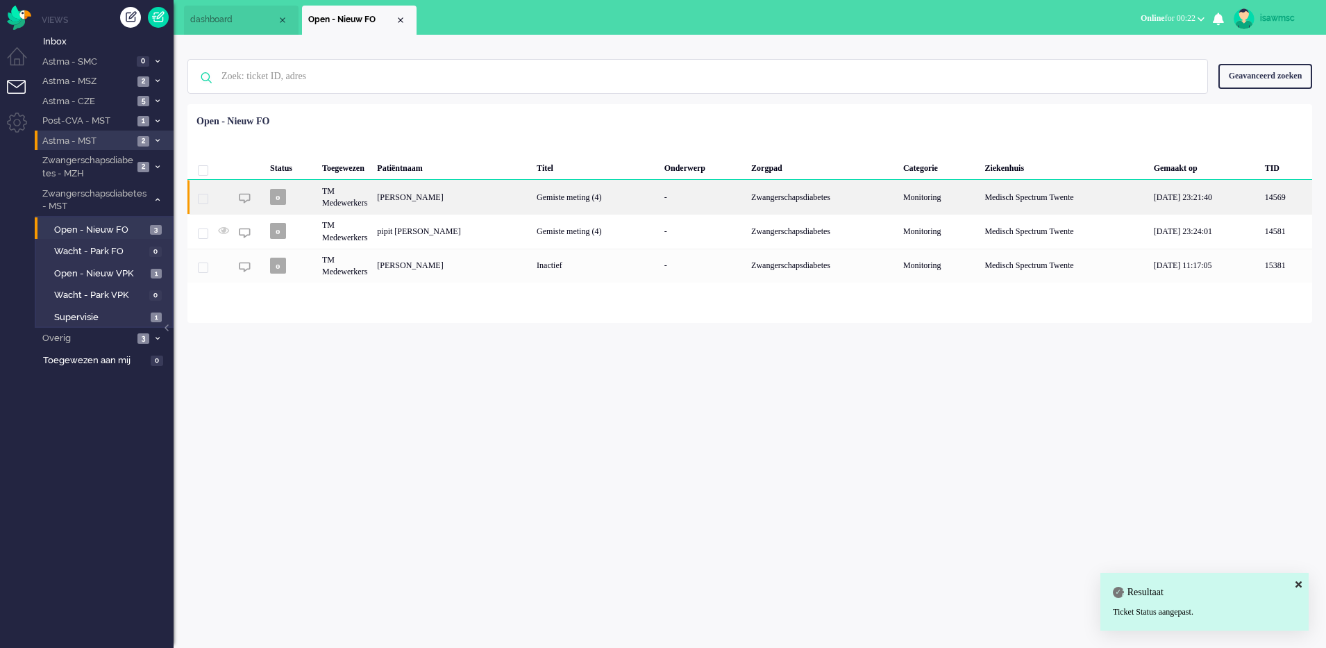
click at [498, 197] on div "Nicolet Hendrika Wilhelmina Jonker" at bounding box center [452, 197] width 160 height 34
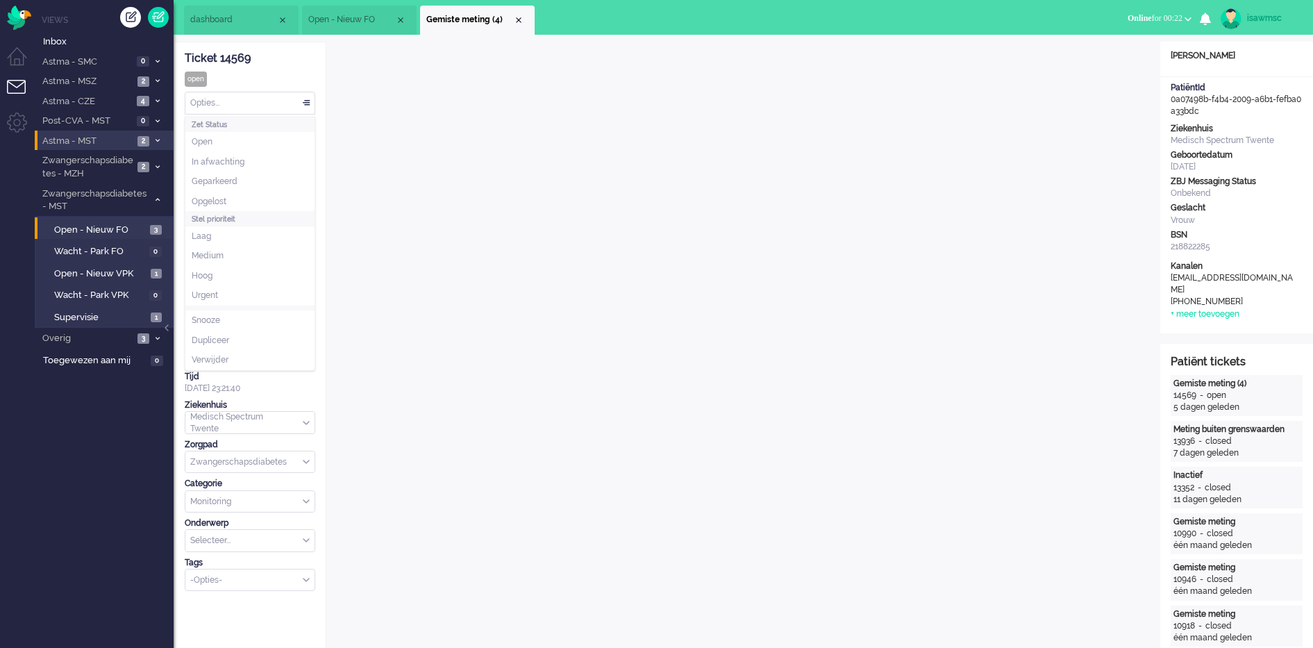
click at [248, 105] on div "Opties..." at bounding box center [249, 103] width 129 height 22
click at [246, 204] on li "Opgelost" at bounding box center [249, 202] width 129 height 20
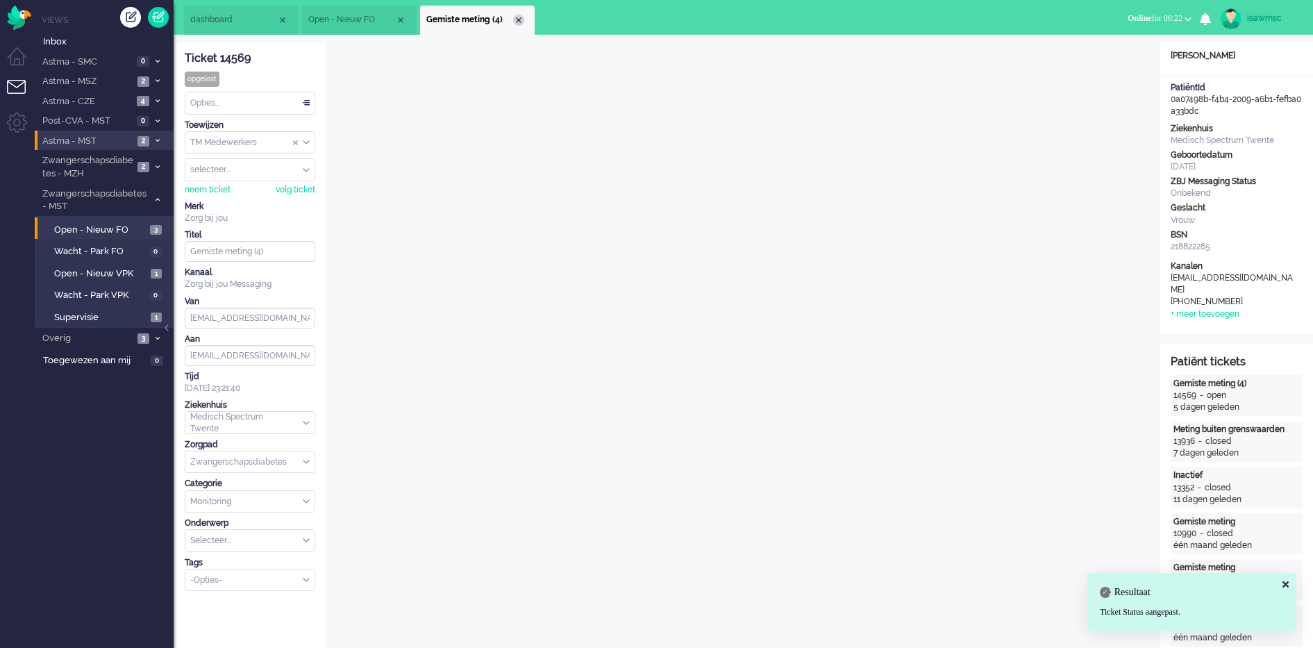
click at [520, 19] on div "Close tab" at bounding box center [518, 20] width 11 height 11
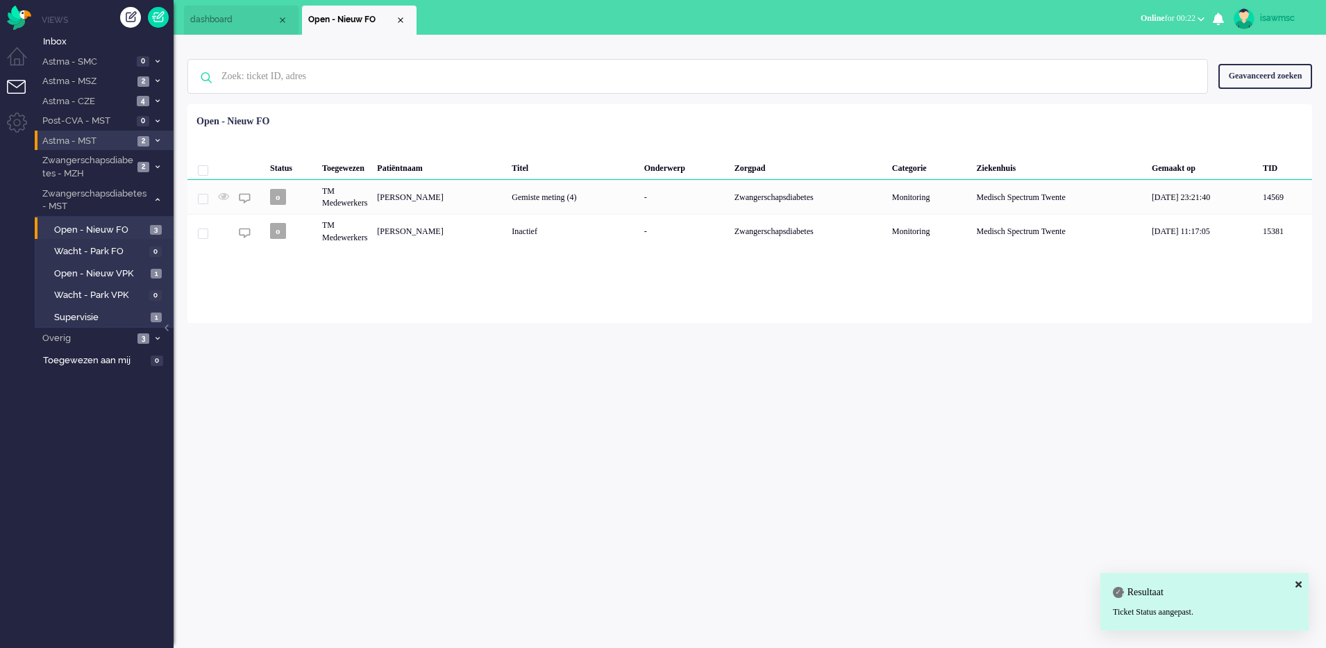
click at [494, 292] on div "Loading... Status Toegewezen Patiëntnaam Titel Onderwerp Zorgpad Categorie Ziek…" at bounding box center [749, 213] width 1125 height 219
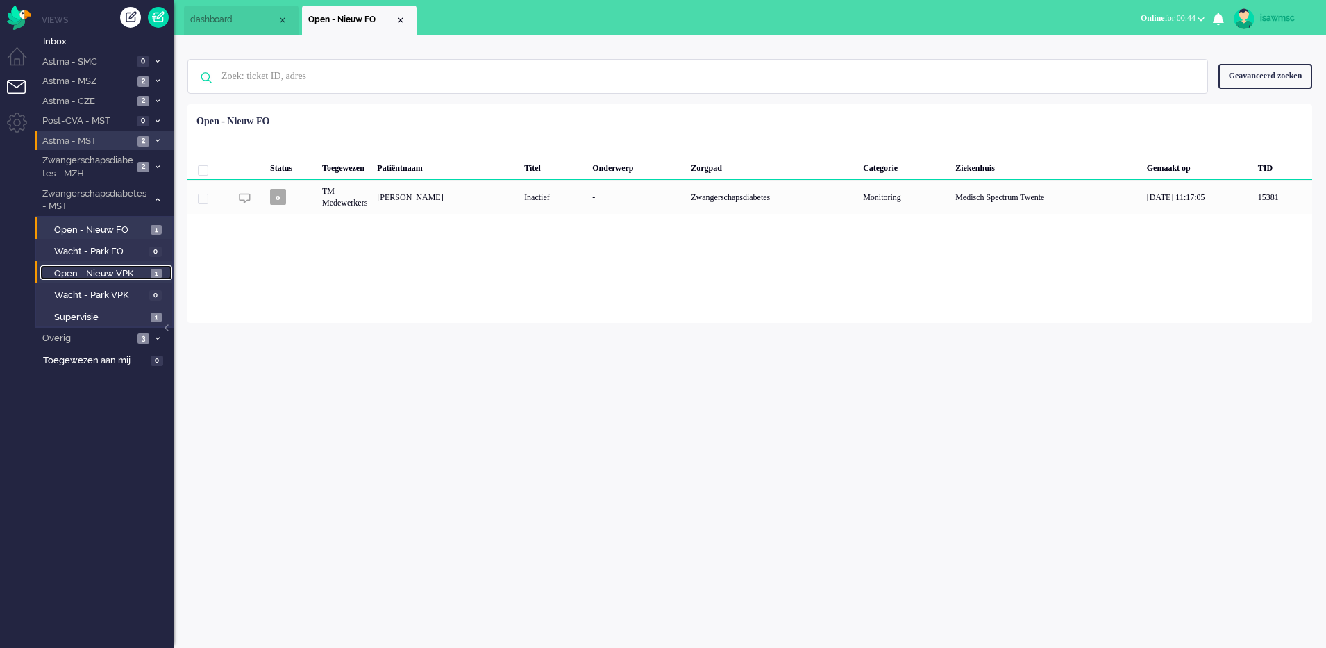
click at [142, 267] on span "Open - Nieuw VPK" at bounding box center [100, 273] width 93 height 13
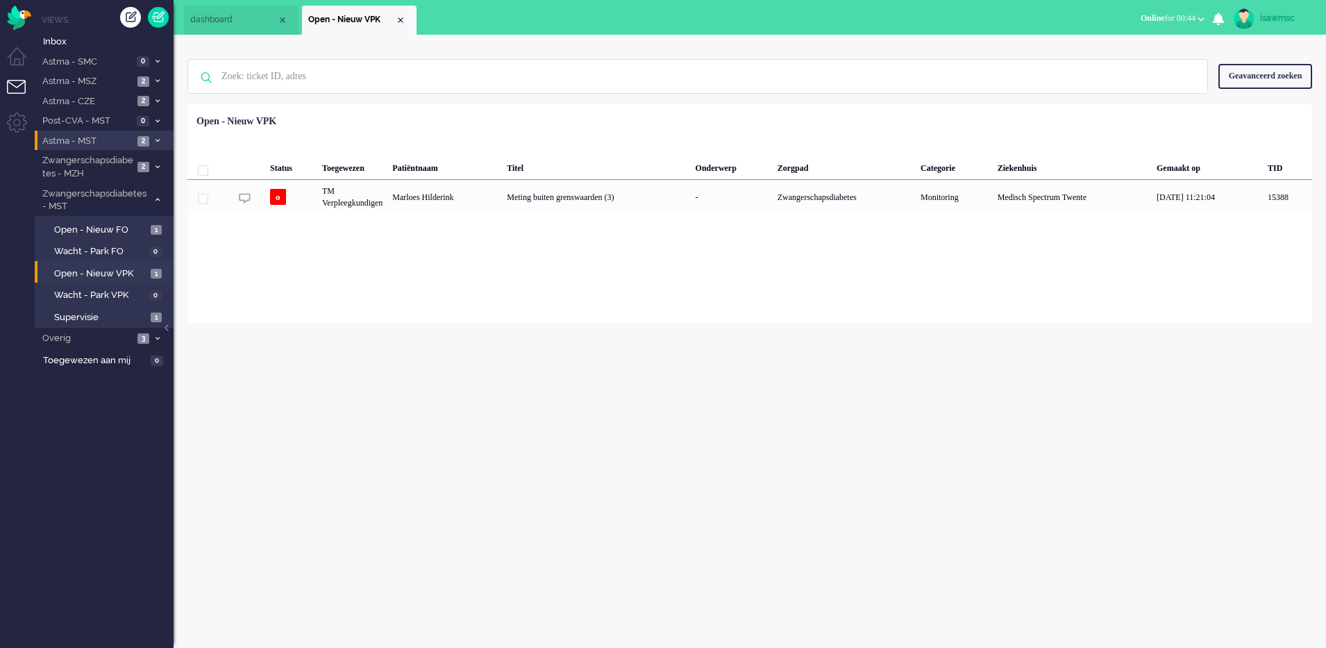
click at [123, 146] on span "Astma - MST" at bounding box center [86, 141] width 93 height 13
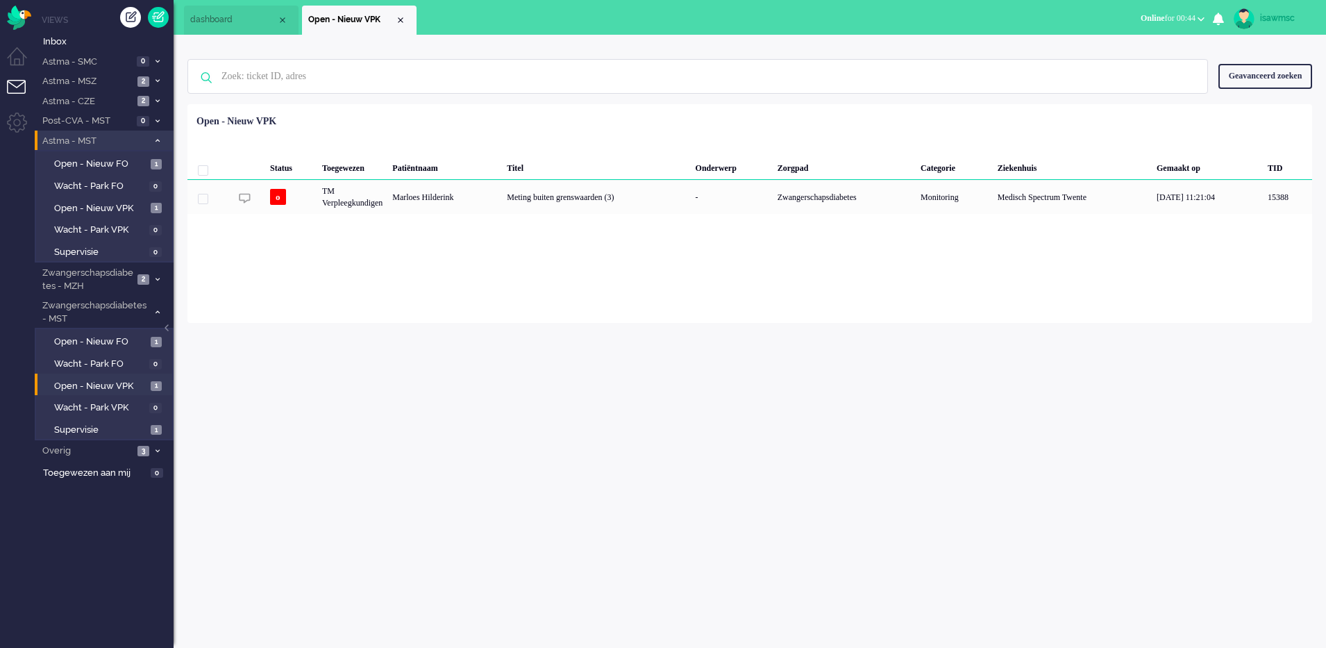
click at [123, 146] on span "Astma - MST" at bounding box center [94, 141] width 108 height 13
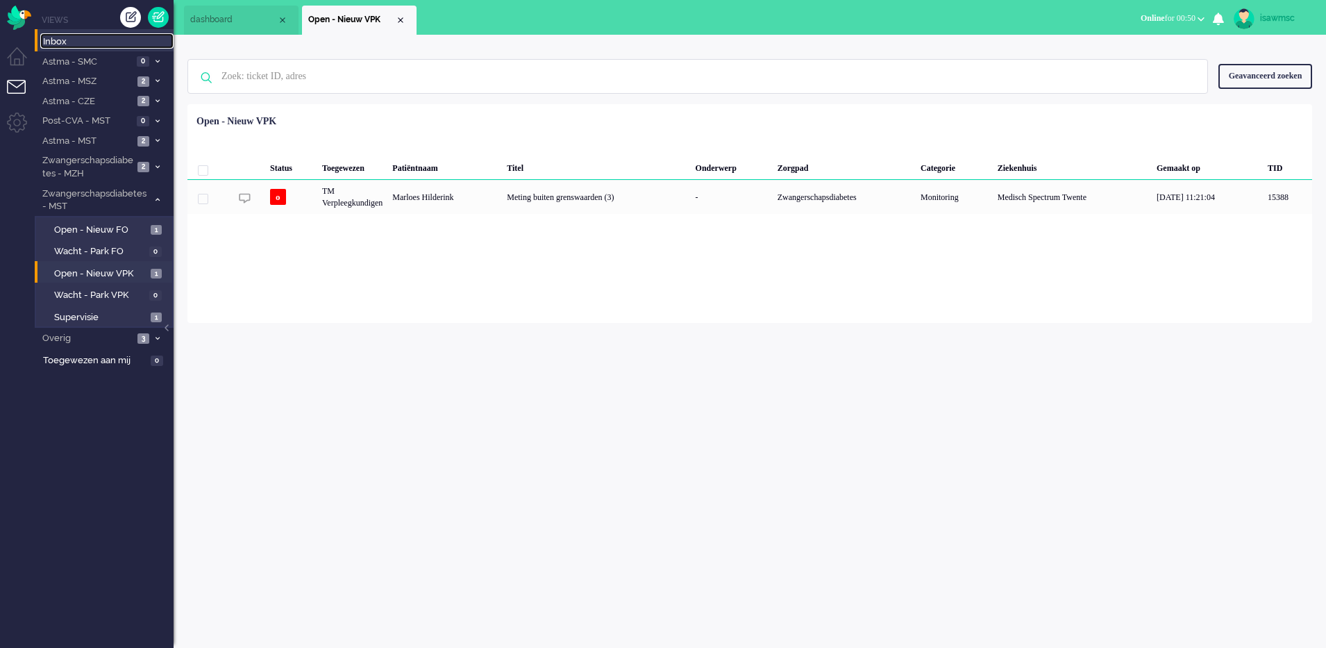
click at [133, 44] on span "Inbox" at bounding box center [108, 41] width 131 height 13
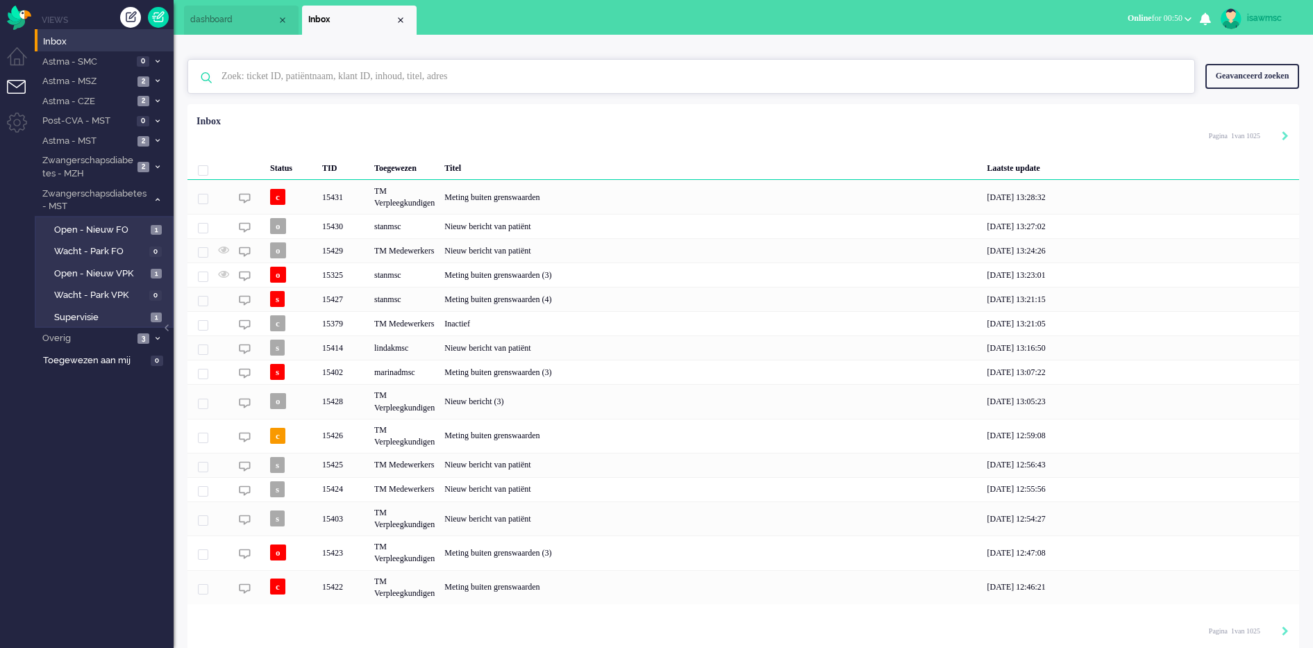
click at [321, 90] on input "text" at bounding box center [693, 76] width 964 height 33
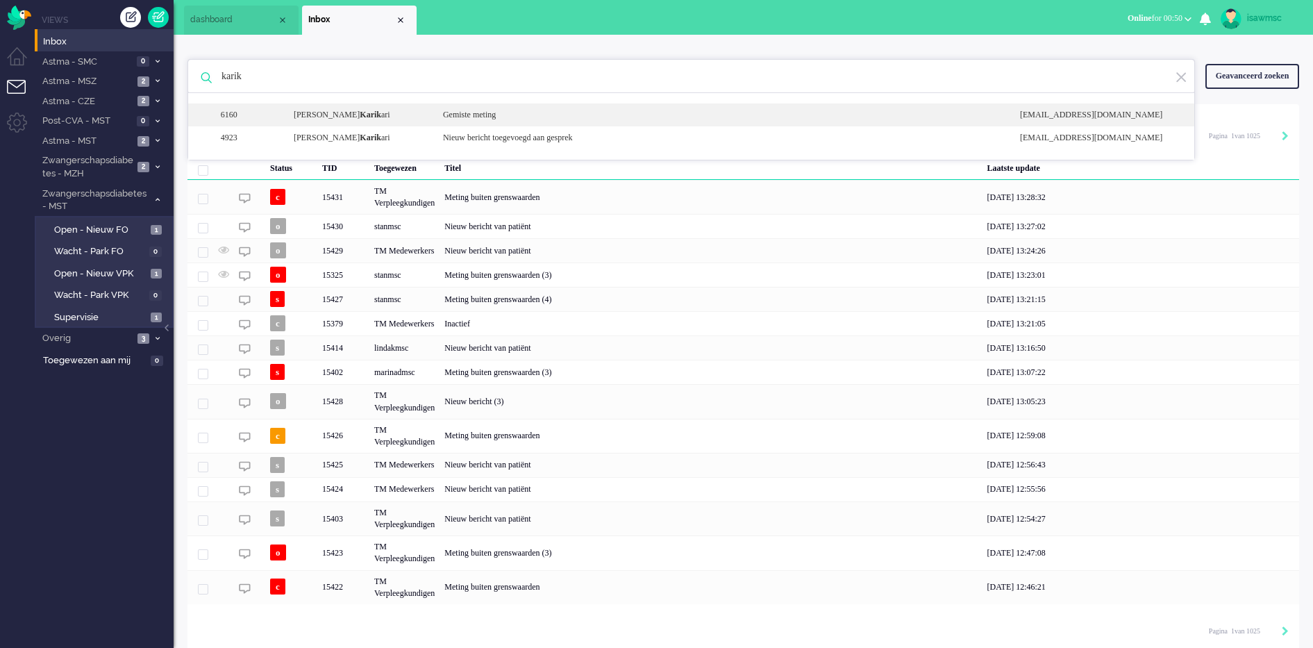
click at [424, 112] on div "Irene Osei Karik ari" at bounding box center [357, 115] width 149 height 12
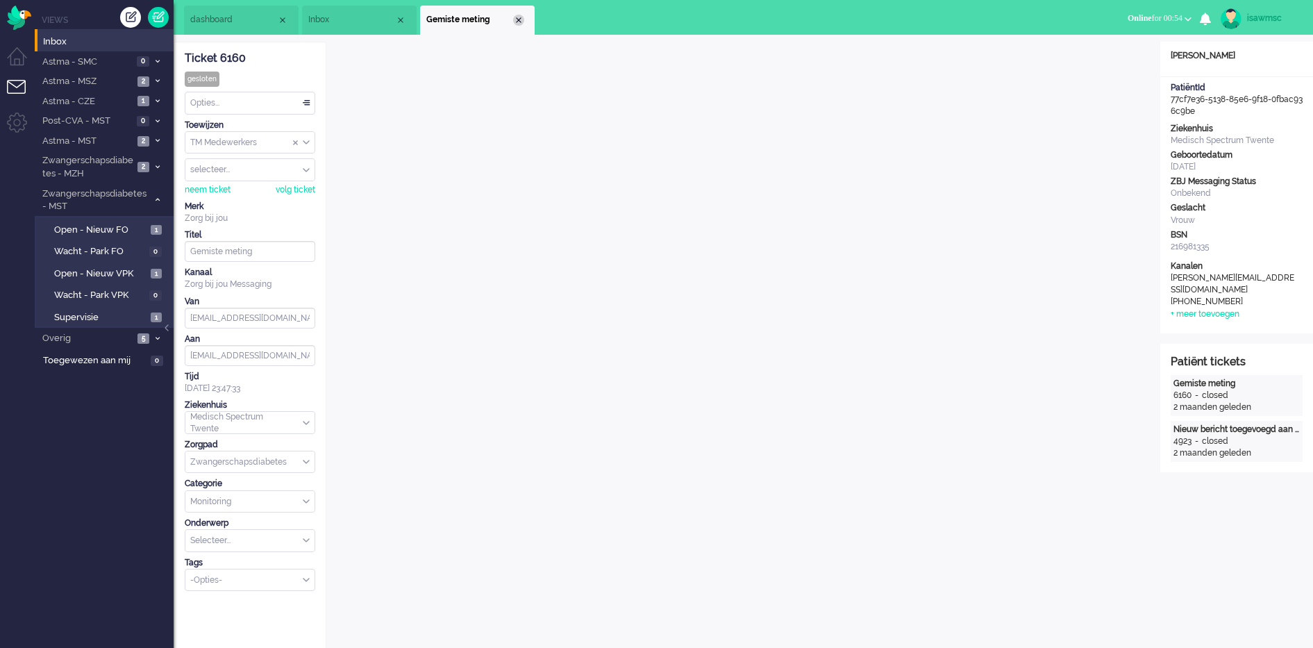
click at [523, 15] on li "Gemiste meting" at bounding box center [477, 20] width 115 height 29
click at [520, 20] on div "Close tab" at bounding box center [518, 20] width 11 height 11
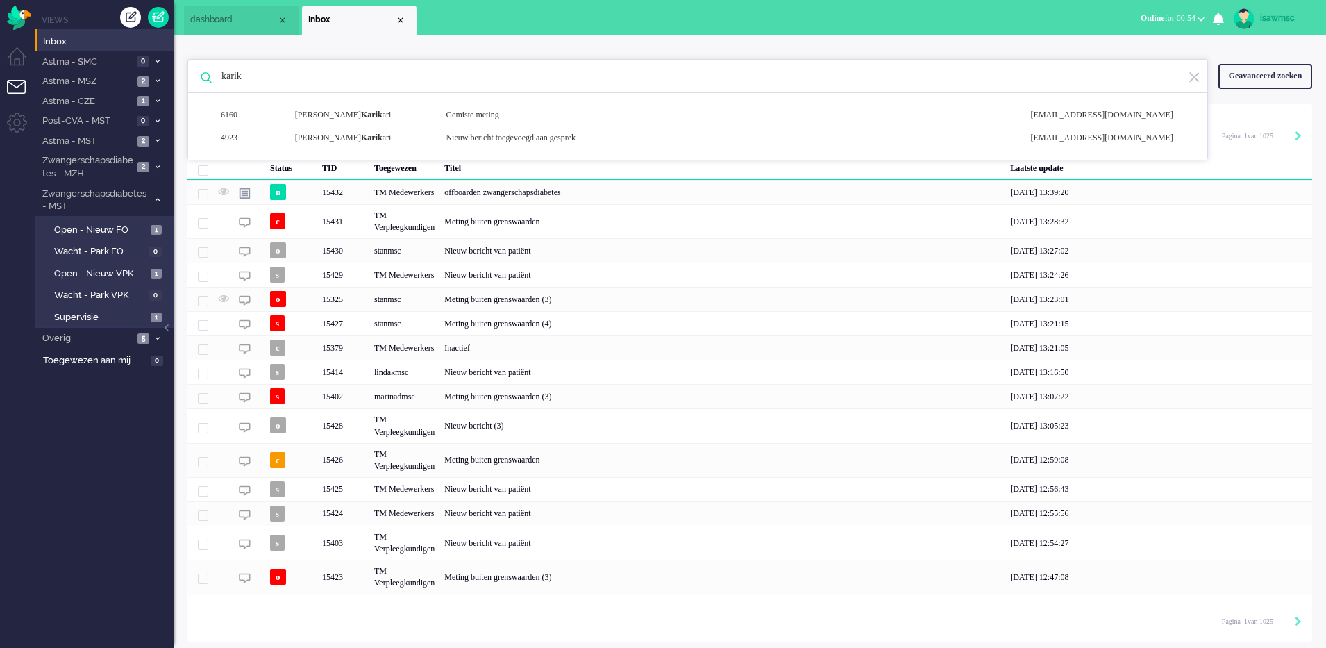
click at [366, 78] on input "karik" at bounding box center [700, 76] width 978 height 33
type input "k"
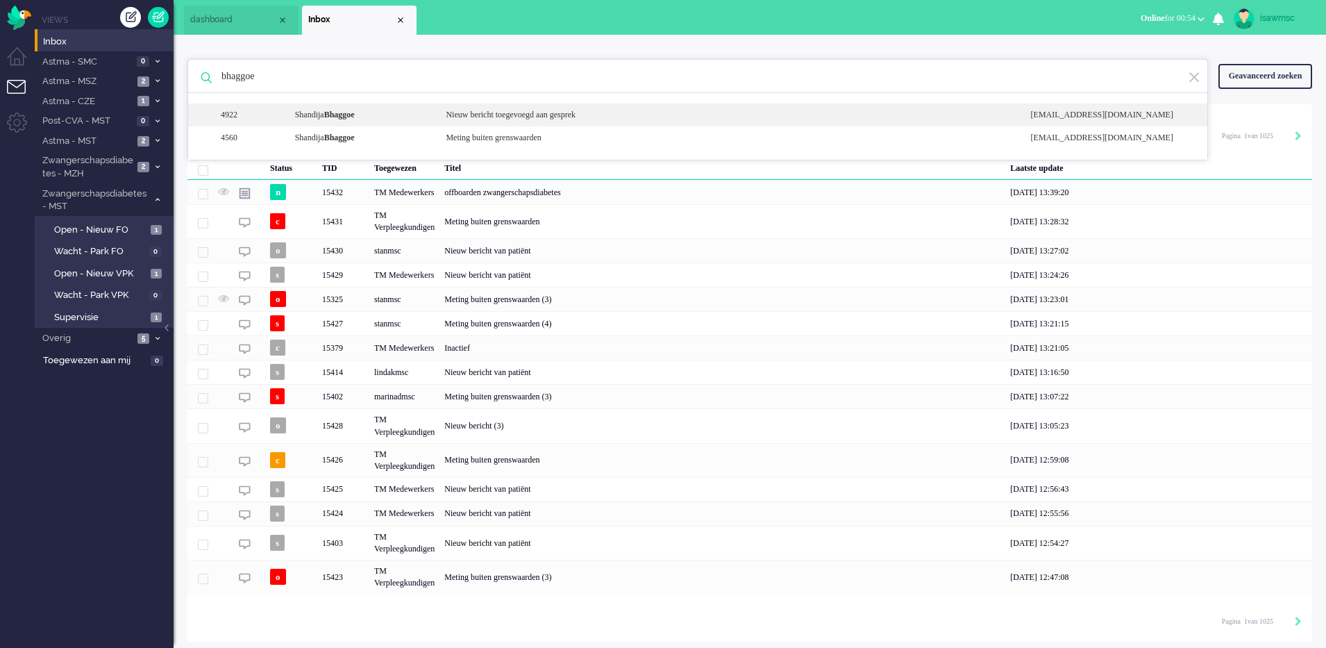
click at [393, 115] on div "Shandija Bhaggoe" at bounding box center [360, 115] width 151 height 12
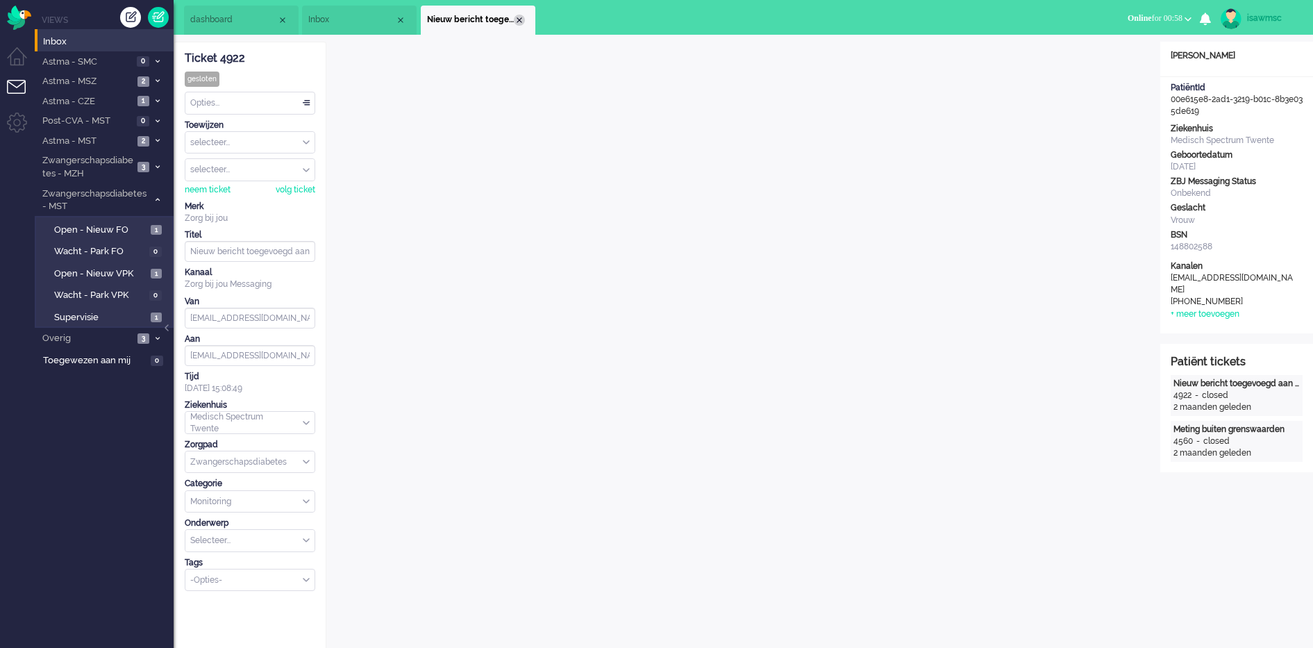
click at [517, 22] on div "Close tab" at bounding box center [519, 20] width 11 height 11
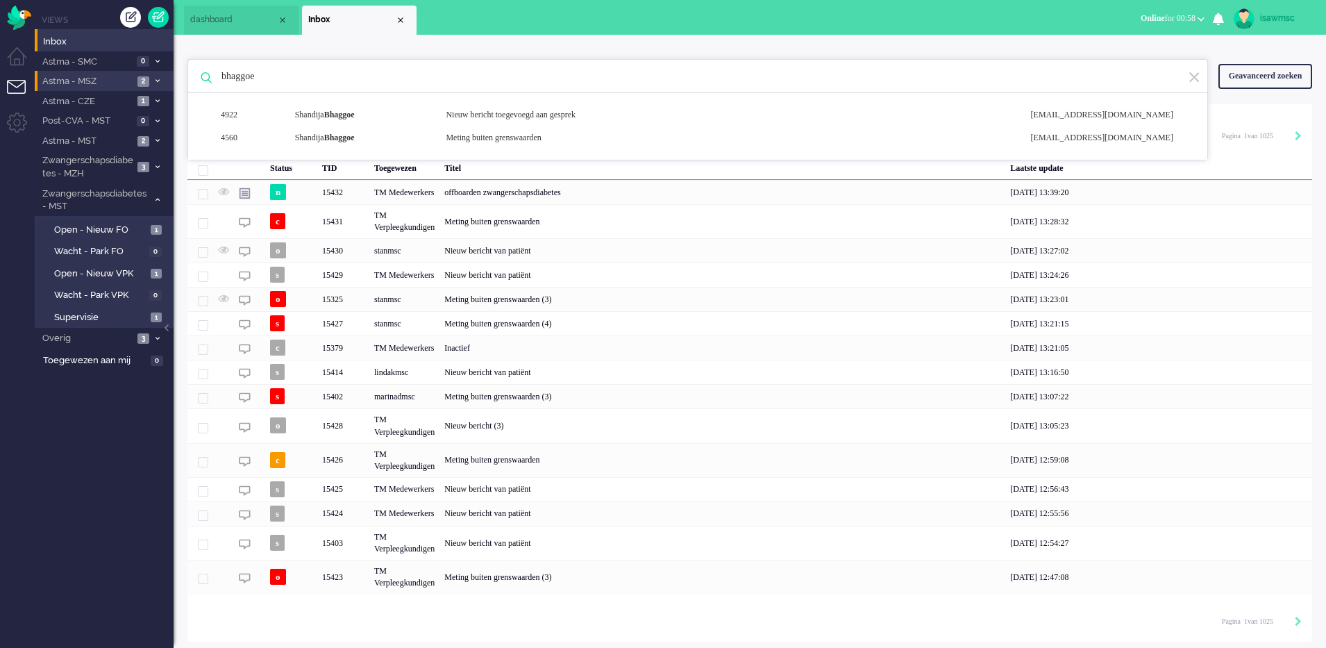
drag, startPoint x: 356, startPoint y: 78, endPoint x: 139, endPoint y: 87, distance: 217.5
click at [139, 87] on div "Thuis Dashboard Meldingen Volgen Kennisbank release_2.1.2 Views Inbox Astma - S…" at bounding box center [663, 324] width 1326 height 648
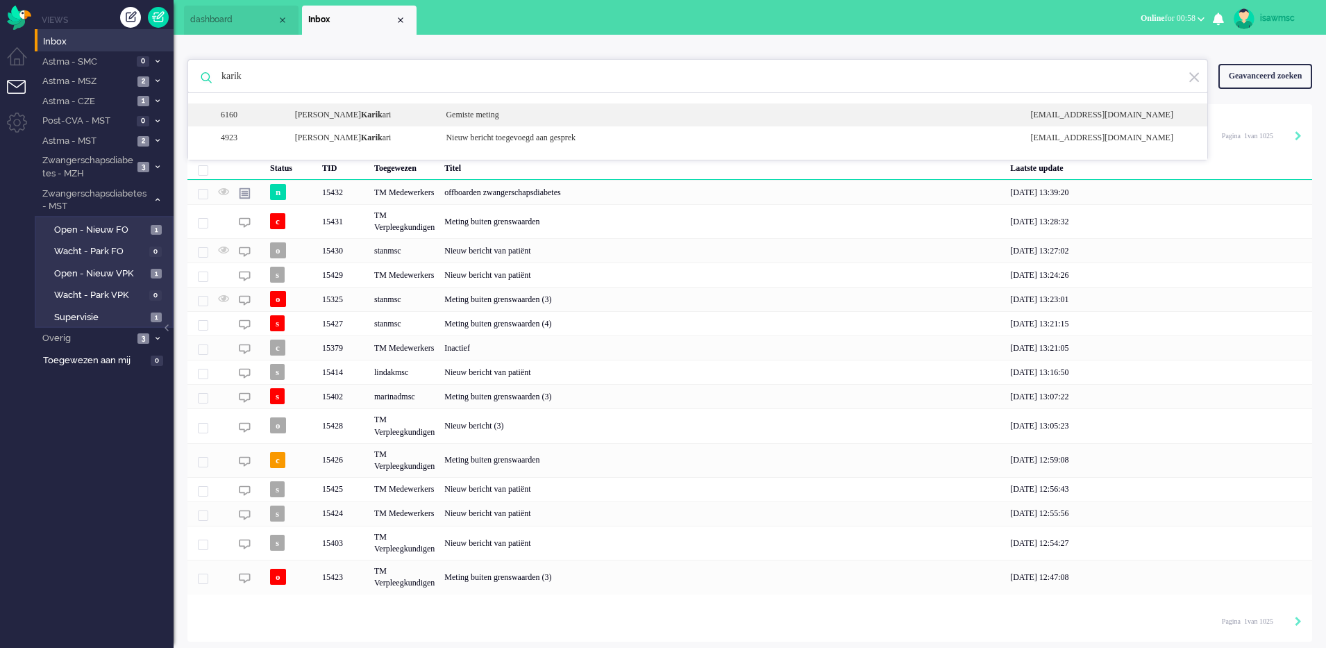
type input "karik"
click at [361, 114] on b "Karik" at bounding box center [372, 115] width 22 height 10
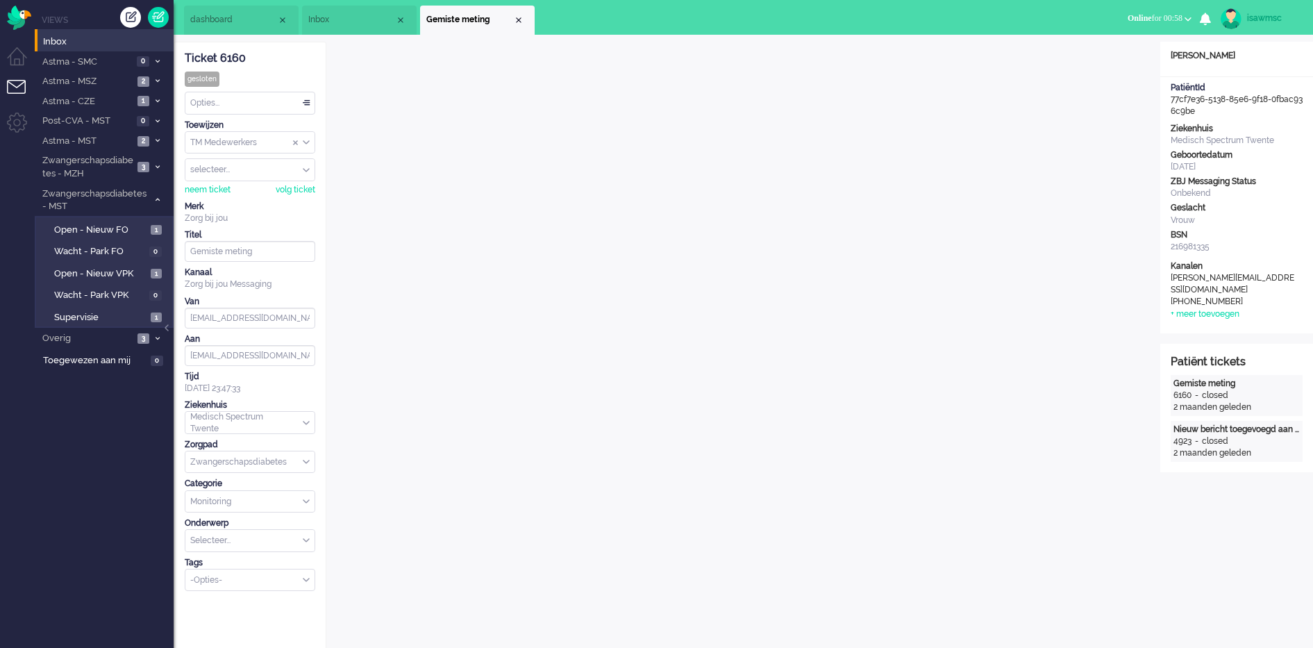
scroll to position [19, 0]
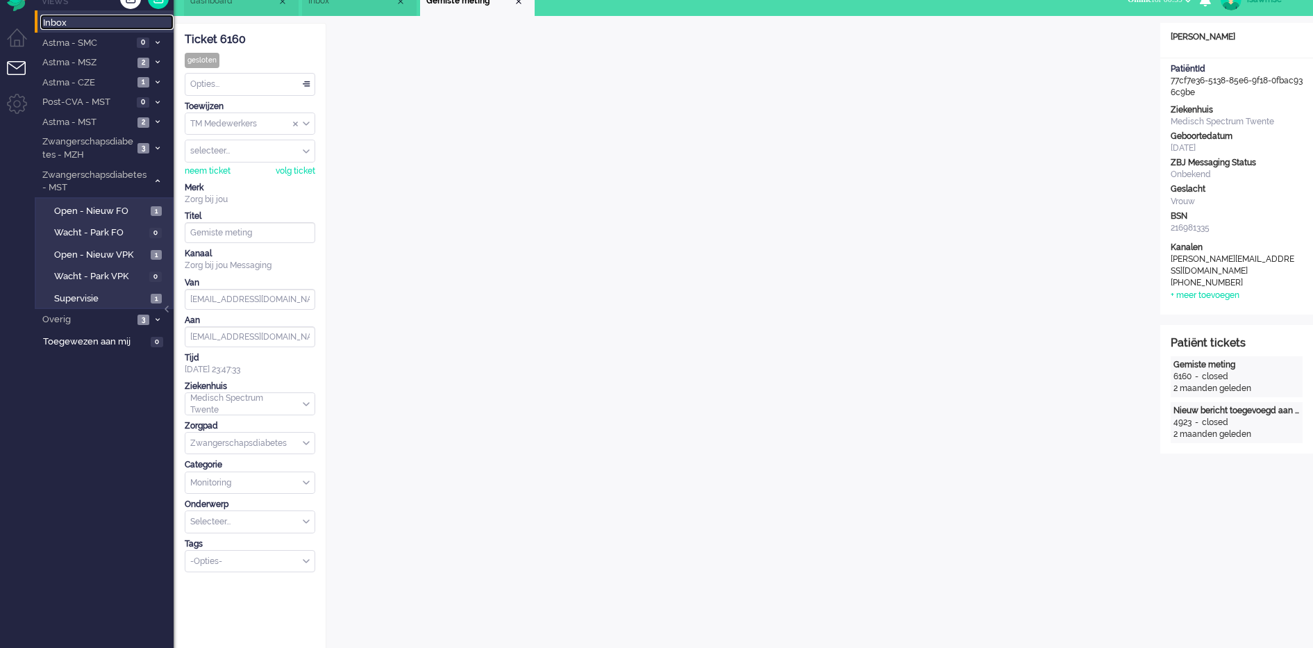
click at [101, 28] on span "Inbox" at bounding box center [108, 23] width 131 height 13
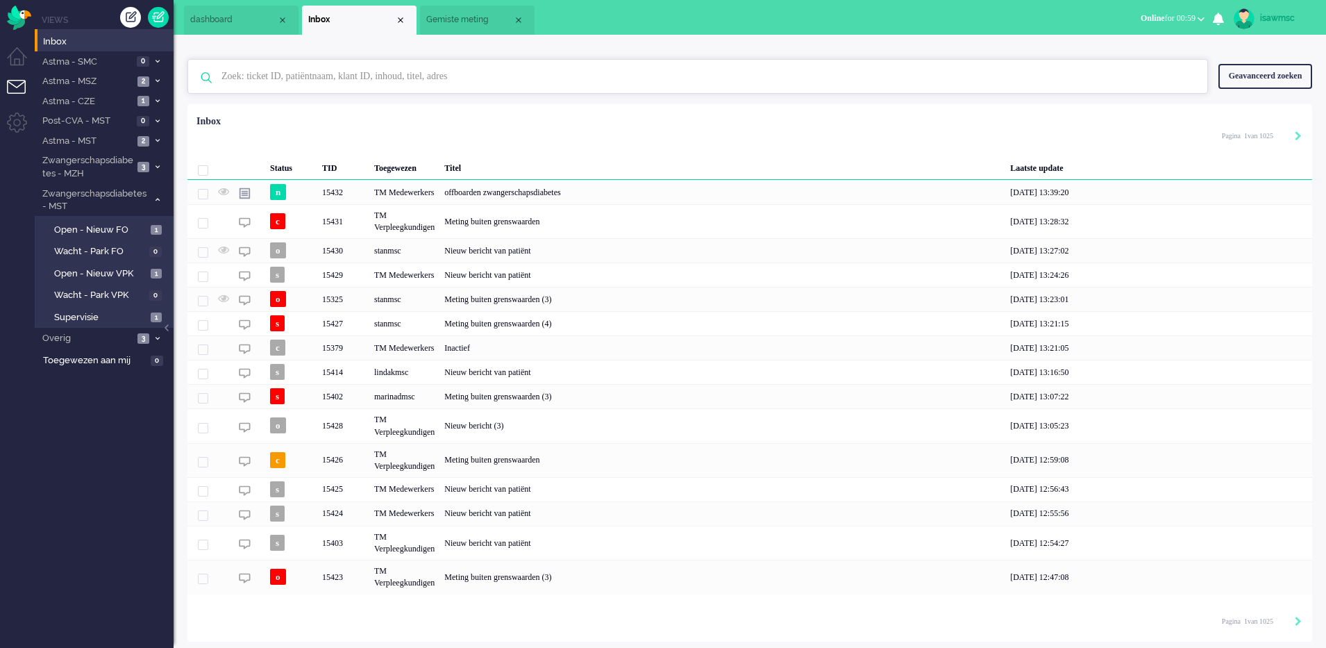
click at [412, 76] on input "text" at bounding box center [700, 76] width 978 height 33
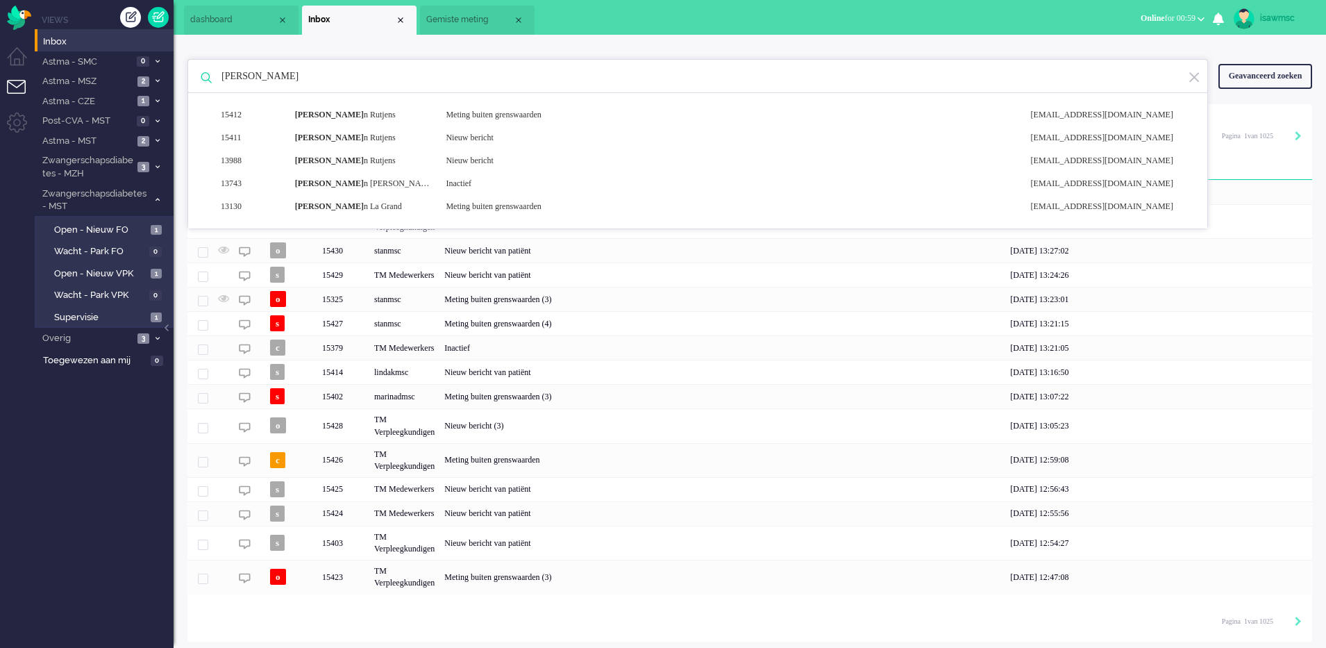
type input "karik"
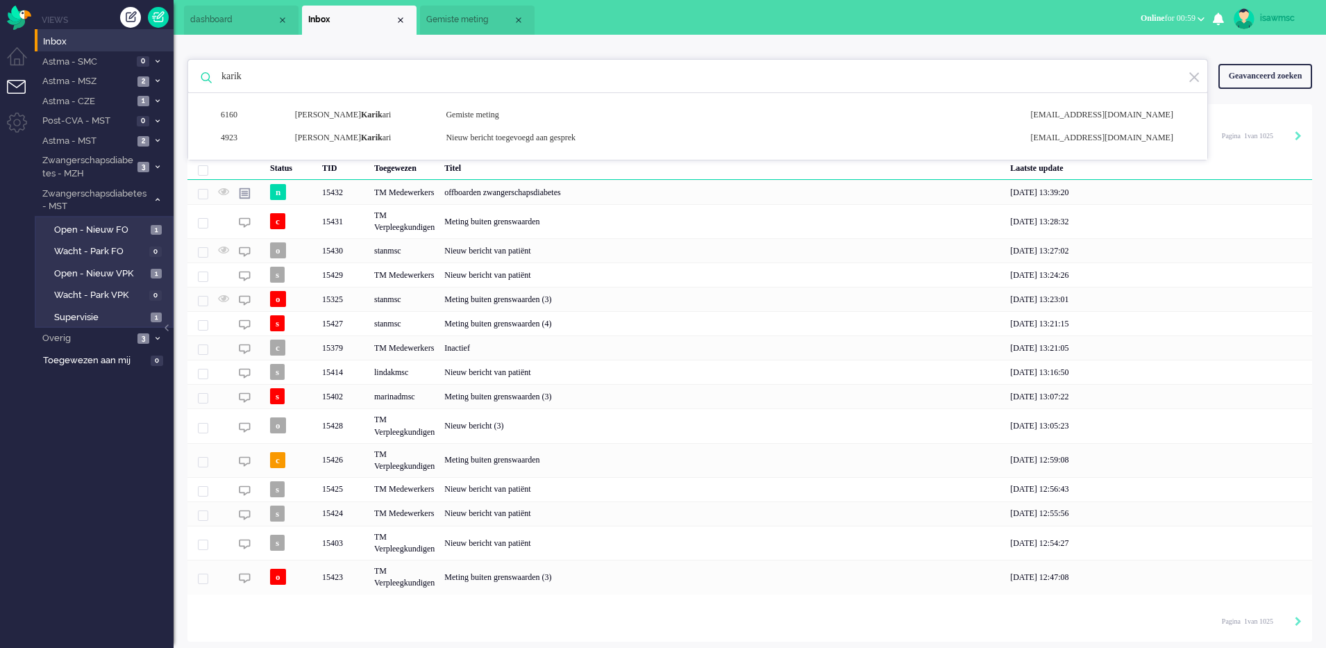
drag, startPoint x: 256, startPoint y: 81, endPoint x: 201, endPoint y: 87, distance: 56.0
click at [202, 87] on div "karik 6160 Irene Osei Karik ari Gemiste meting noreply+77cf7e36-5138-85e6-9f18-…" at bounding box center [697, 76] width 1021 height 35
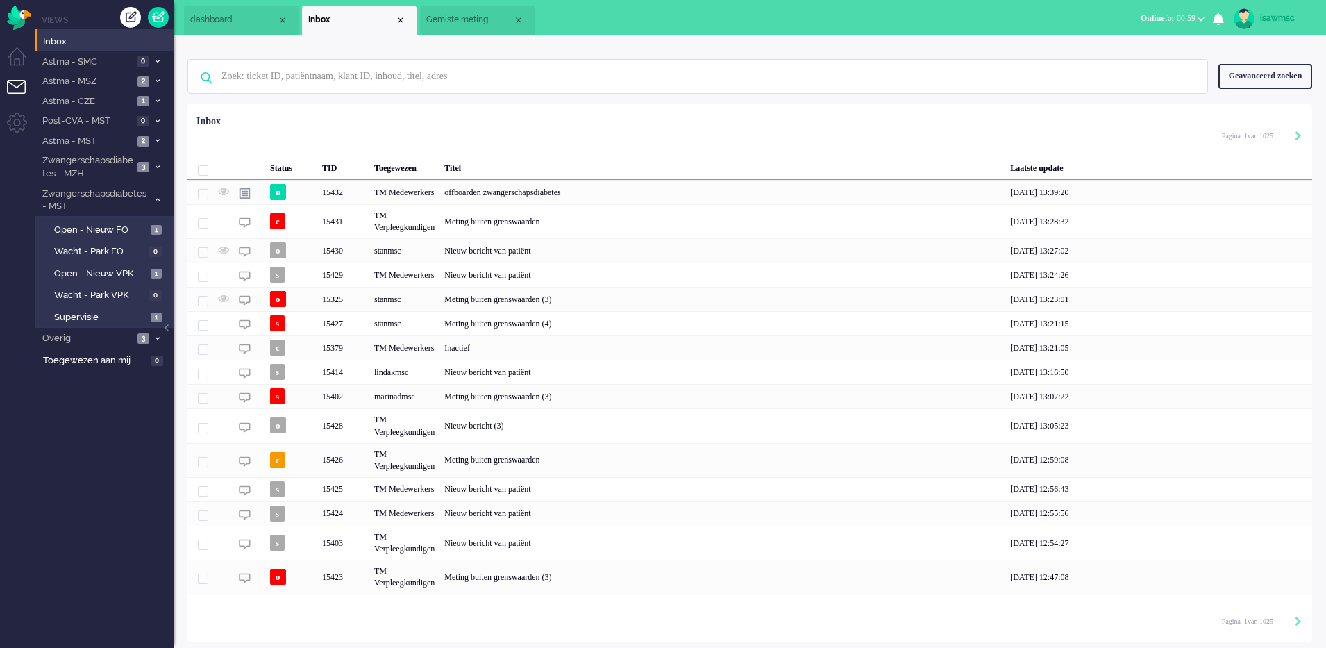
click at [319, 110] on div "Status TID Toegewezen Titel Laatste update n 15432 TM Medewerkers offboarden zw…" at bounding box center [749, 351] width 1125 height 485
click at [312, 80] on input "text" at bounding box center [700, 76] width 978 height 33
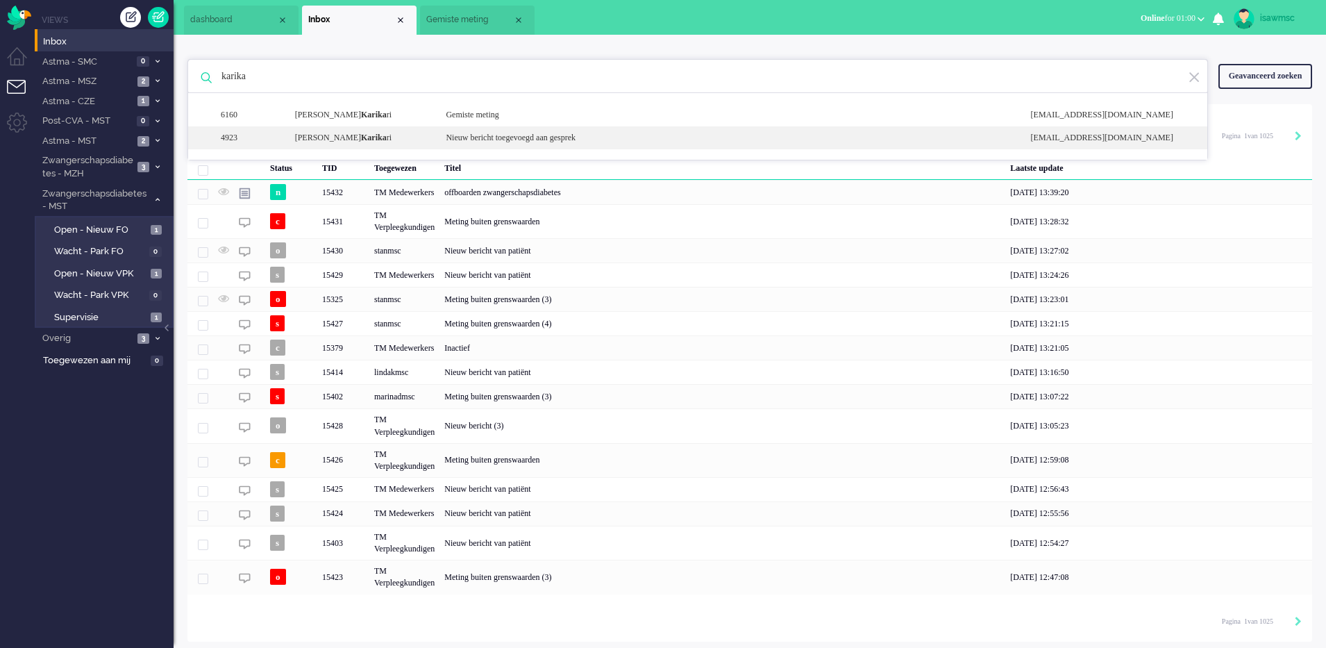
type input "karika"
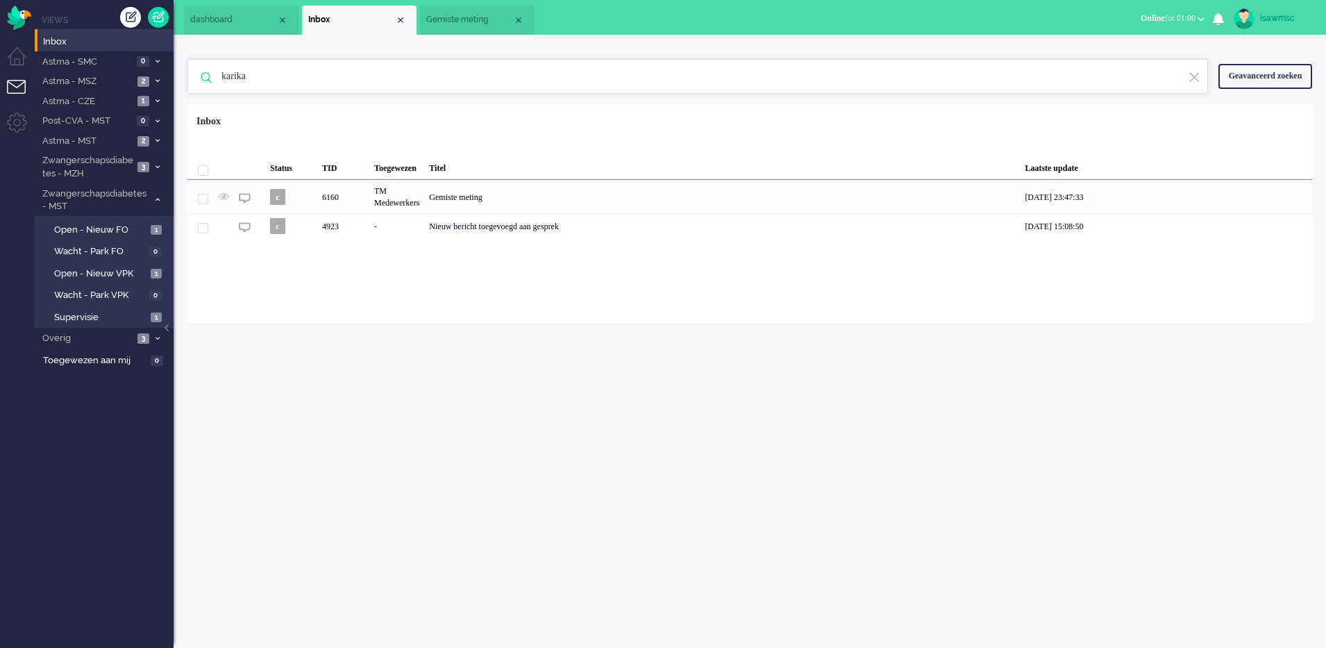
click at [290, 78] on input "karika" at bounding box center [700, 76] width 978 height 33
drag, startPoint x: 290, startPoint y: 78, endPoint x: 206, endPoint y: 103, distance: 87.6
click at [206, 103] on div "karika 6160 Irene Osei Karika ri Gemiste meting noreply+77cf7e36-5138-85e6-9f18…" at bounding box center [749, 77] width 1125 height 56
click at [433, 21] on span "Gemiste meting" at bounding box center [469, 20] width 87 height 12
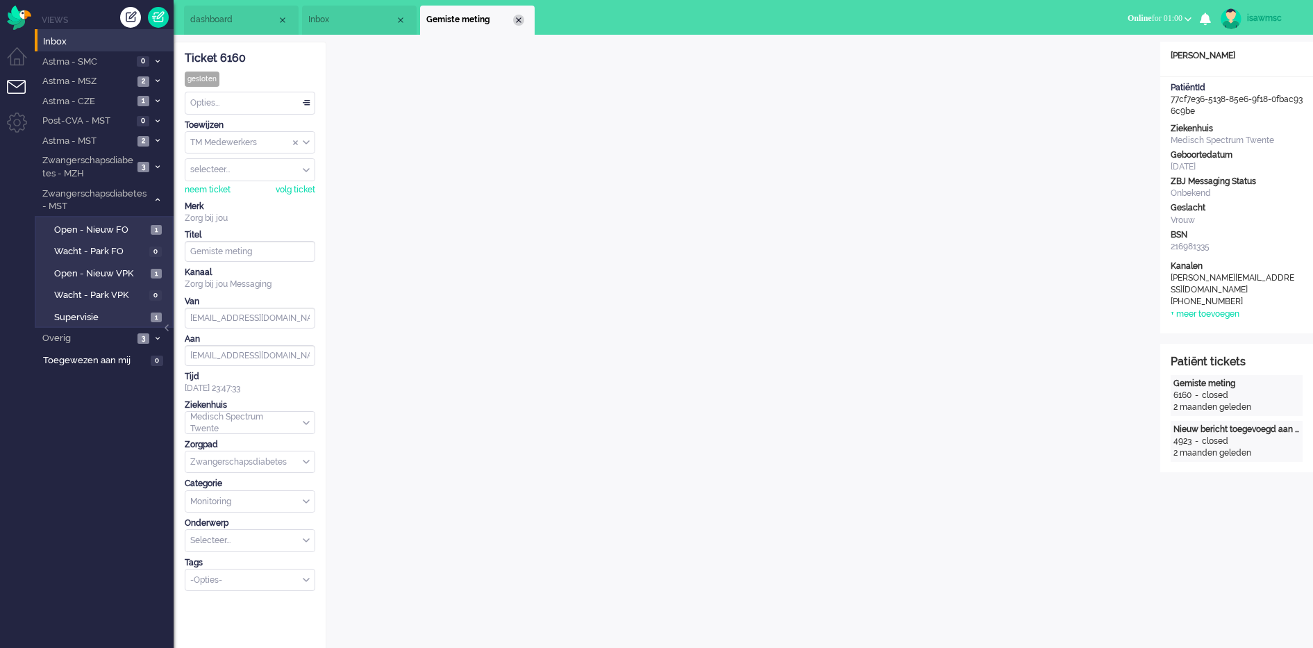
click at [520, 17] on div "Close tab" at bounding box center [518, 20] width 11 height 11
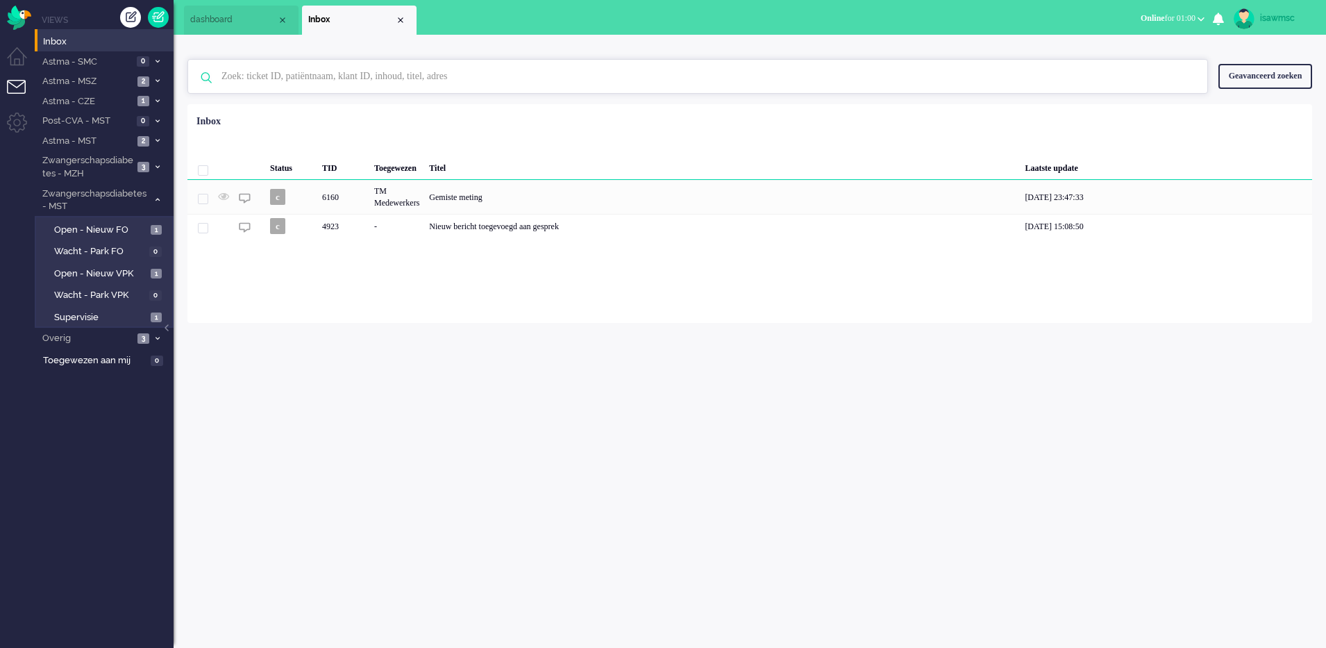
click at [346, 84] on input "text" at bounding box center [700, 76] width 978 height 33
click at [274, 317] on div "Loading... Status TID Toegewezen Titel Laatste update c 6160 TM Medewerkers Gem…" at bounding box center [749, 213] width 1125 height 219
click at [359, 85] on input "text" at bounding box center [700, 76] width 978 height 33
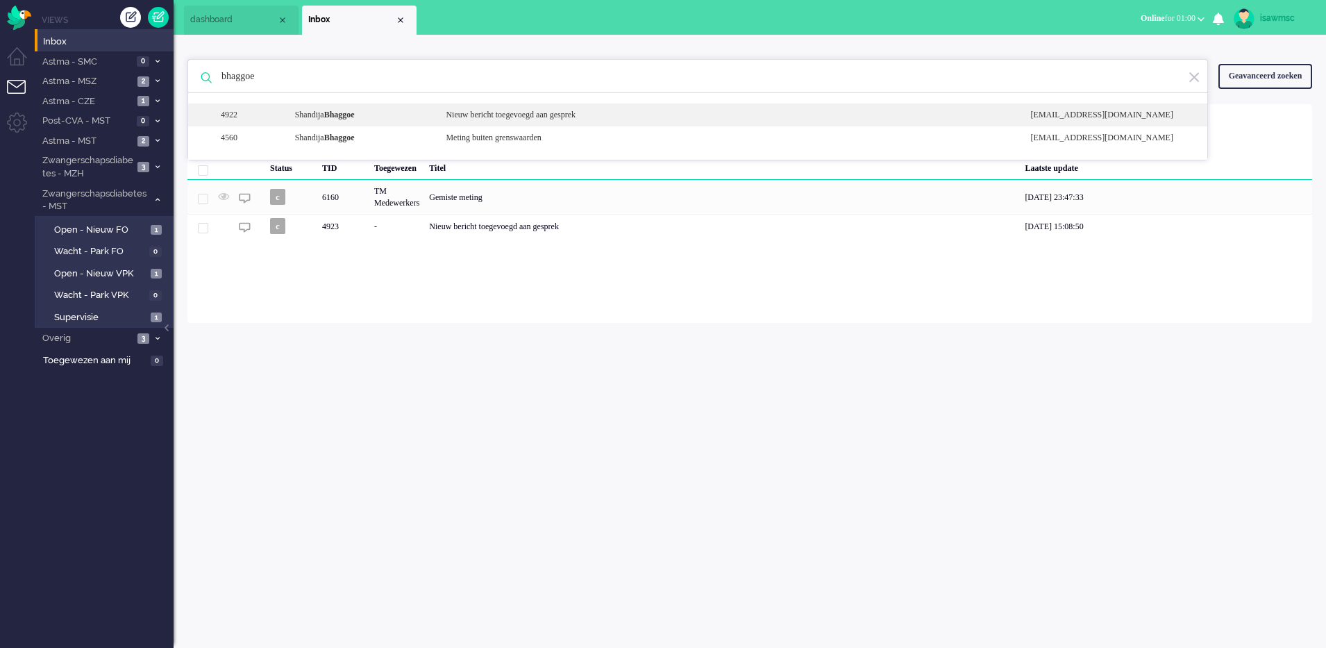
type input "bhaggoe"
click at [469, 121] on div "Nieuw bericht toegevoegd aan gesprek" at bounding box center [727, 115] width 585 height 12
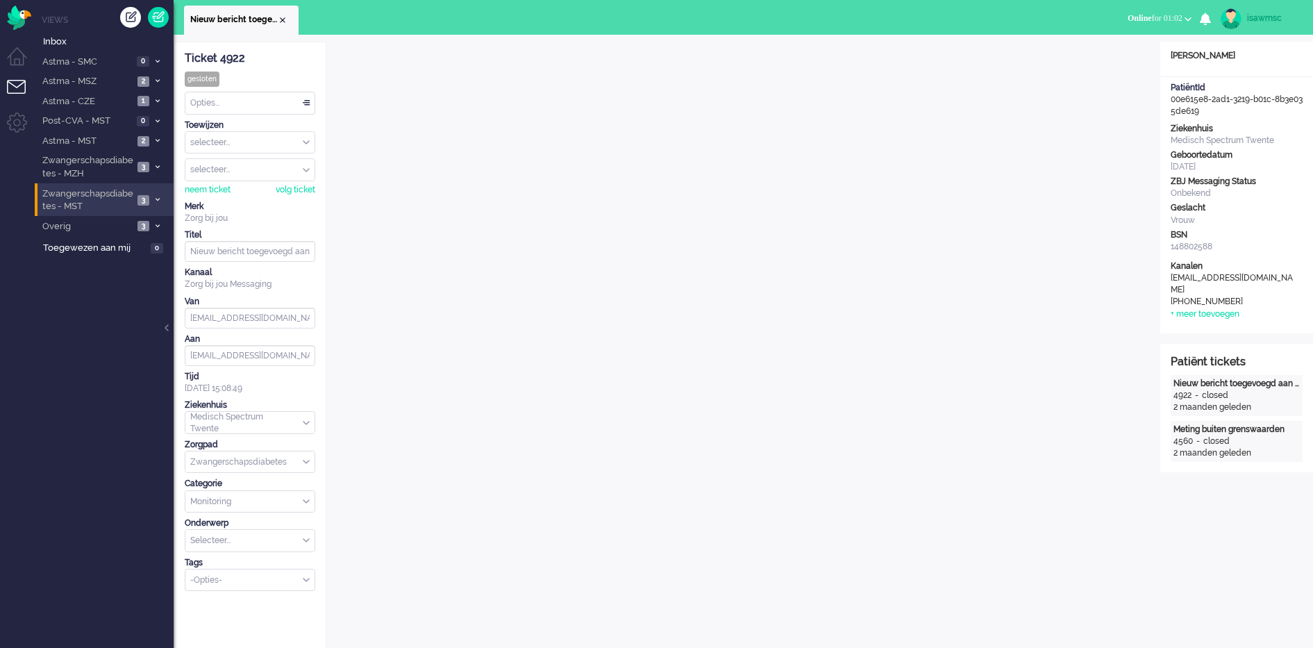
click at [116, 203] on span "Zwangerschapsdiabetes - MST" at bounding box center [86, 200] width 93 height 26
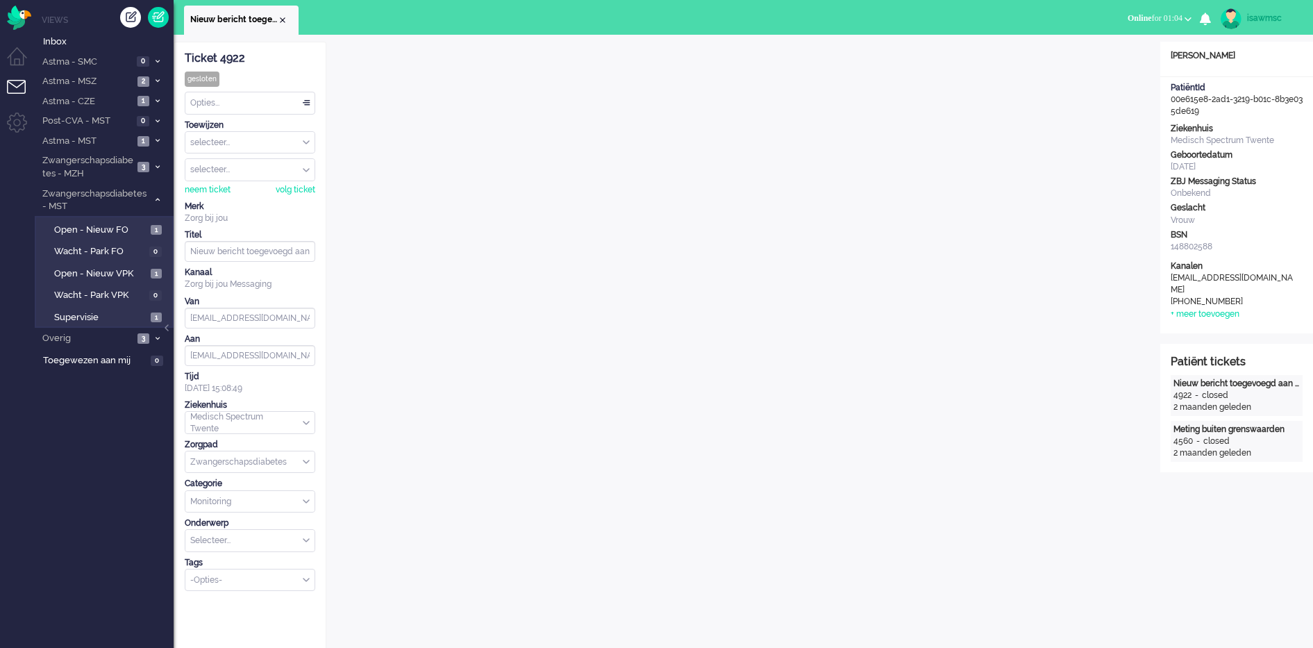
scroll to position [347, 0]
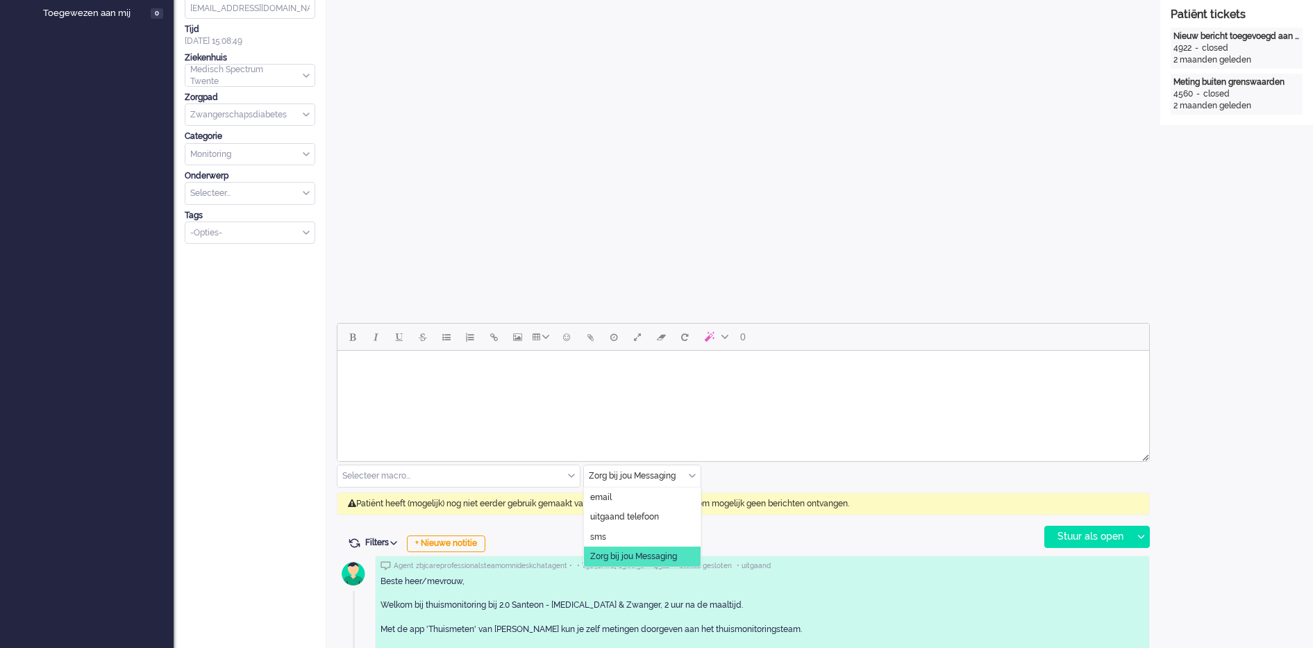
click at [692, 473] on div "Zorg bij jou Messaging" at bounding box center [642, 476] width 117 height 22
click at [648, 510] on li "uitgaand telefoon" at bounding box center [642, 517] width 117 height 20
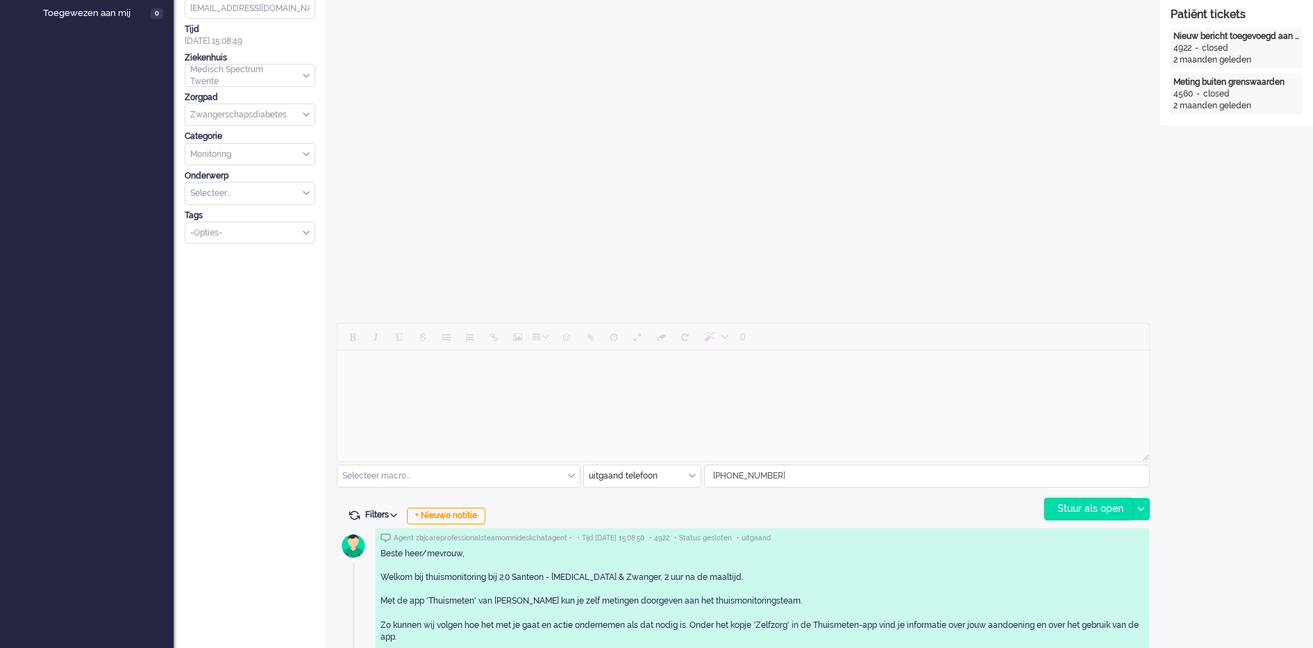
click at [1086, 512] on div "Stuur als open" at bounding box center [1088, 508] width 87 height 21
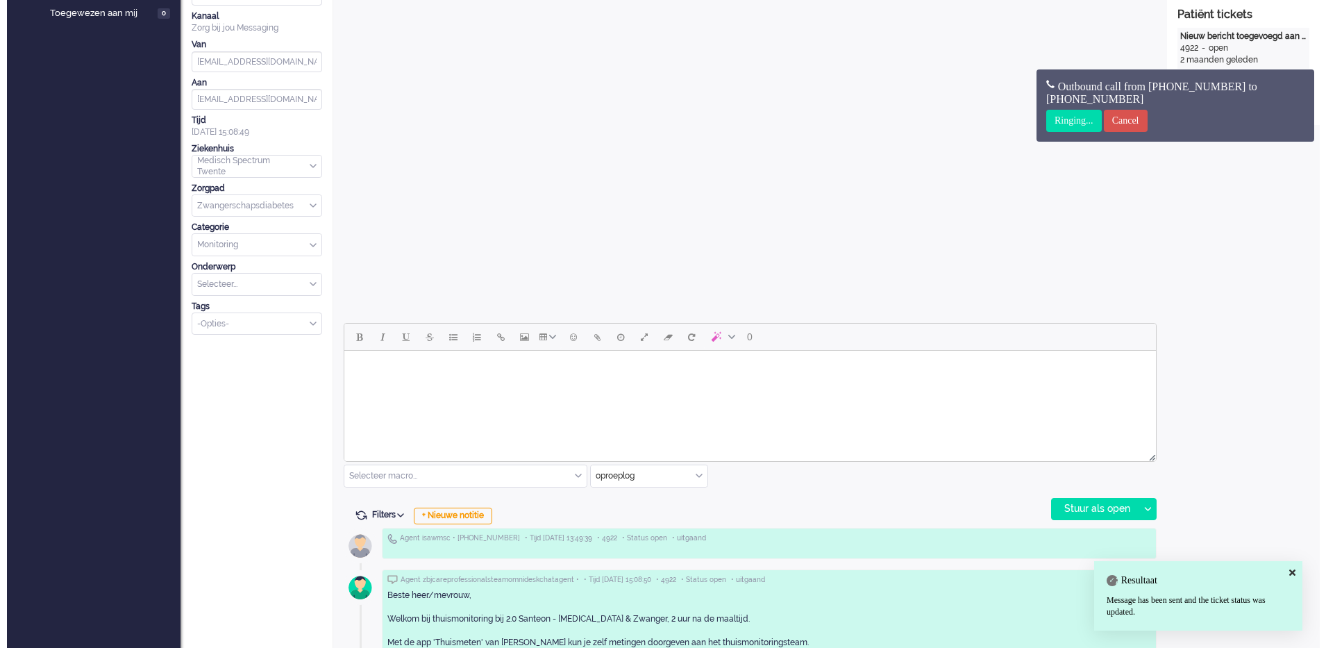
scroll to position [0, 0]
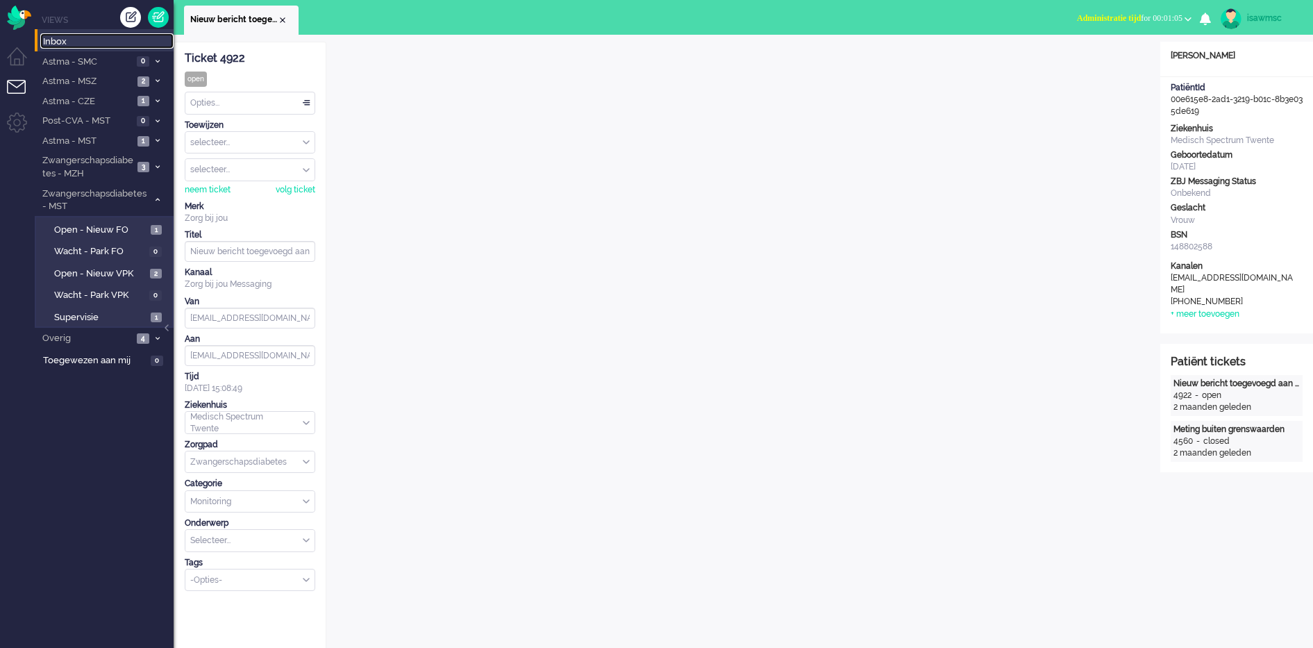
click at [87, 44] on span "Inbox" at bounding box center [108, 41] width 131 height 13
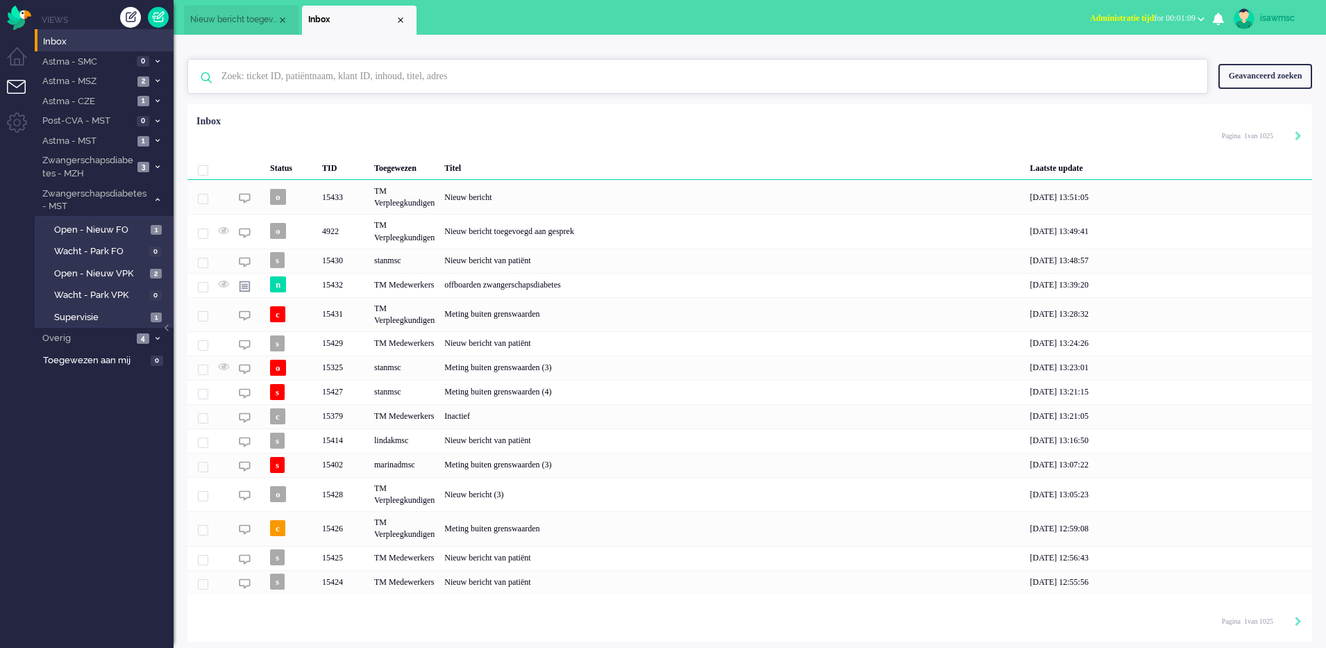
click at [368, 72] on input "text" at bounding box center [700, 76] width 978 height 33
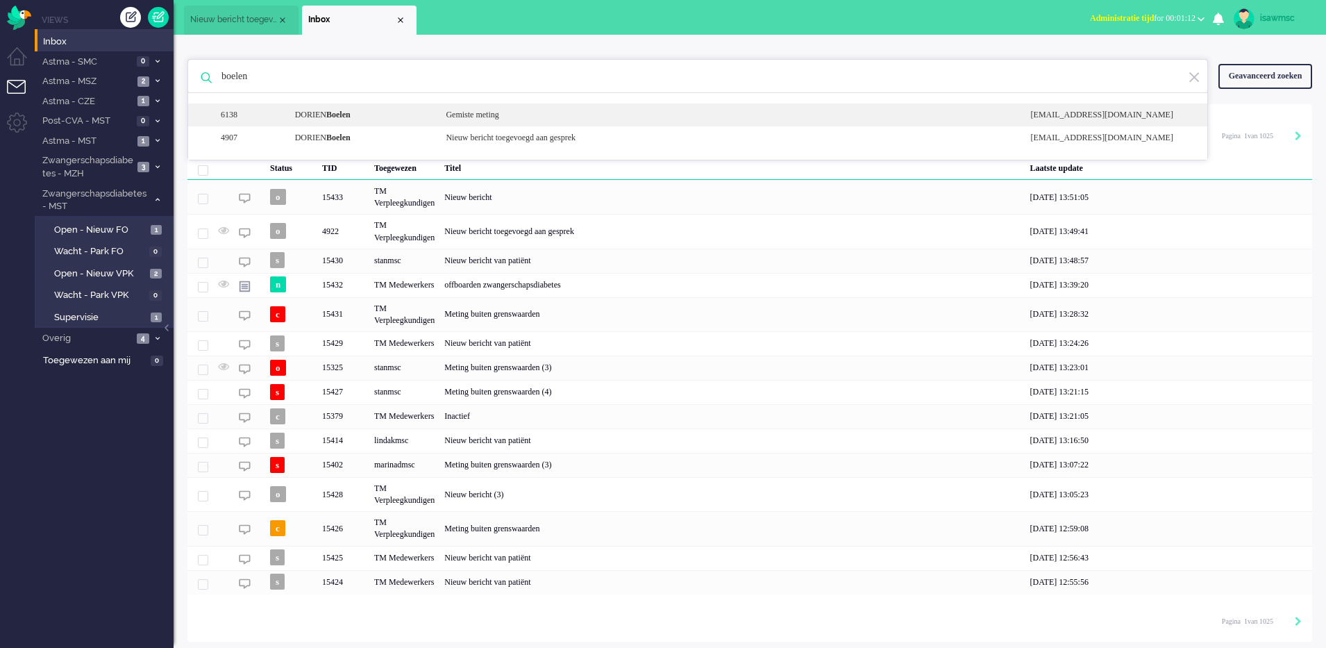
type input "boelen"
click at [403, 121] on div "[PERSON_NAME]" at bounding box center [360, 115] width 151 height 12
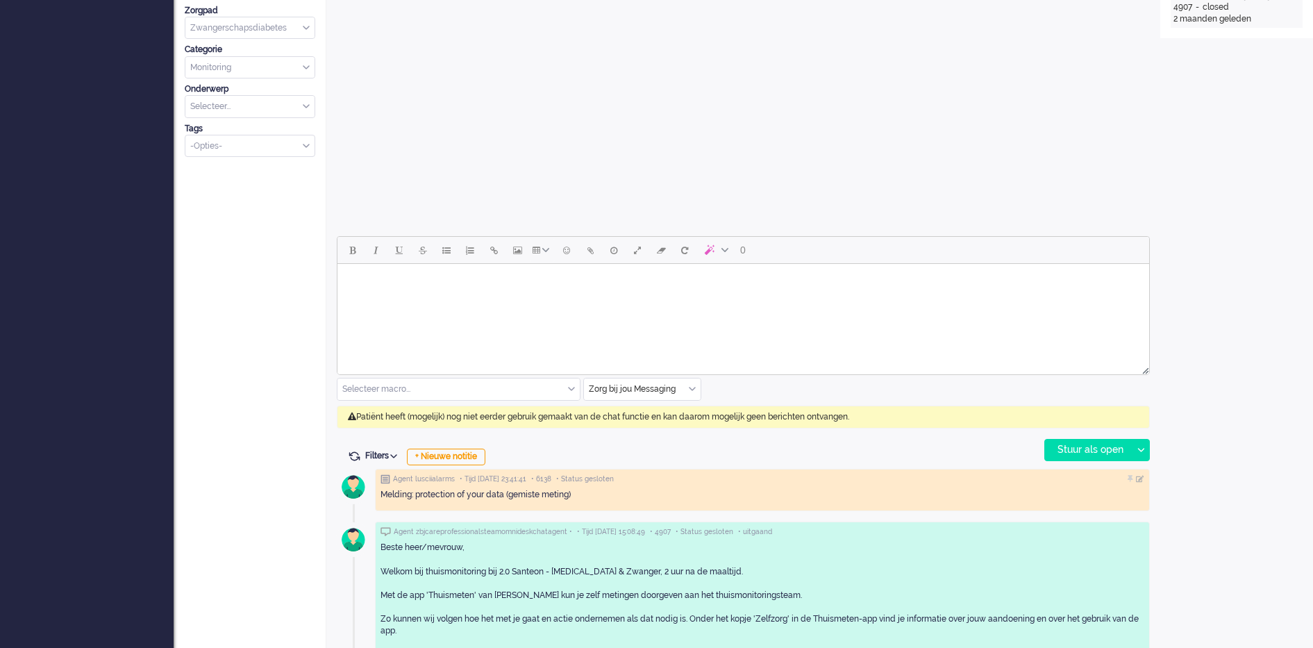
scroll to position [521, 0]
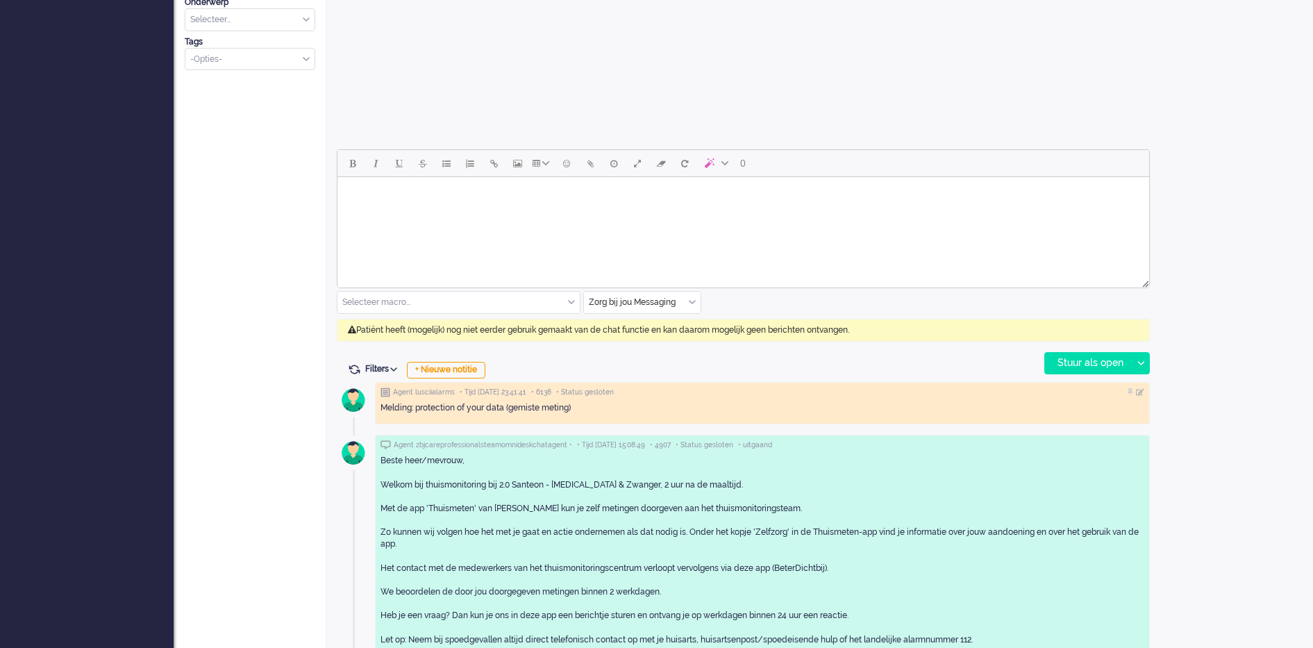
click at [694, 302] on div "Zorg bij jou Messaging" at bounding box center [642, 303] width 117 height 22
click at [653, 344] on span "uitgaand telefoon" at bounding box center [624, 343] width 69 height 12
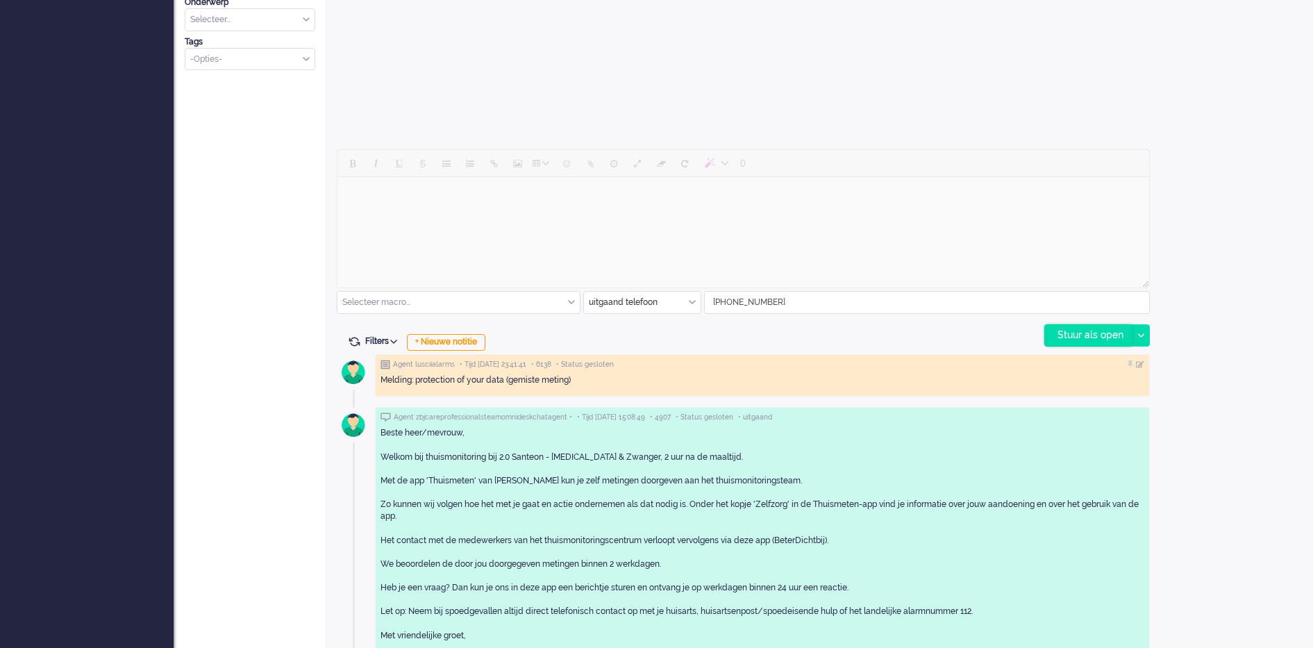
click at [1102, 335] on div "Stuur als open" at bounding box center [1088, 335] width 87 height 21
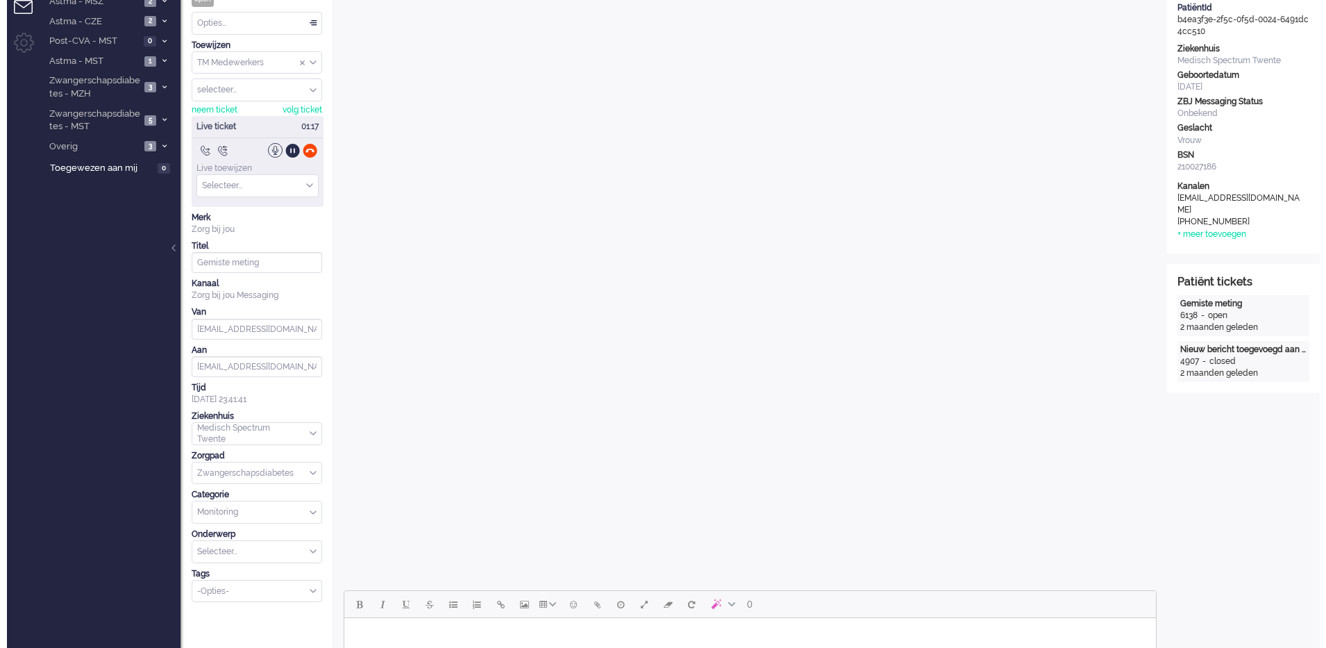
scroll to position [0, 0]
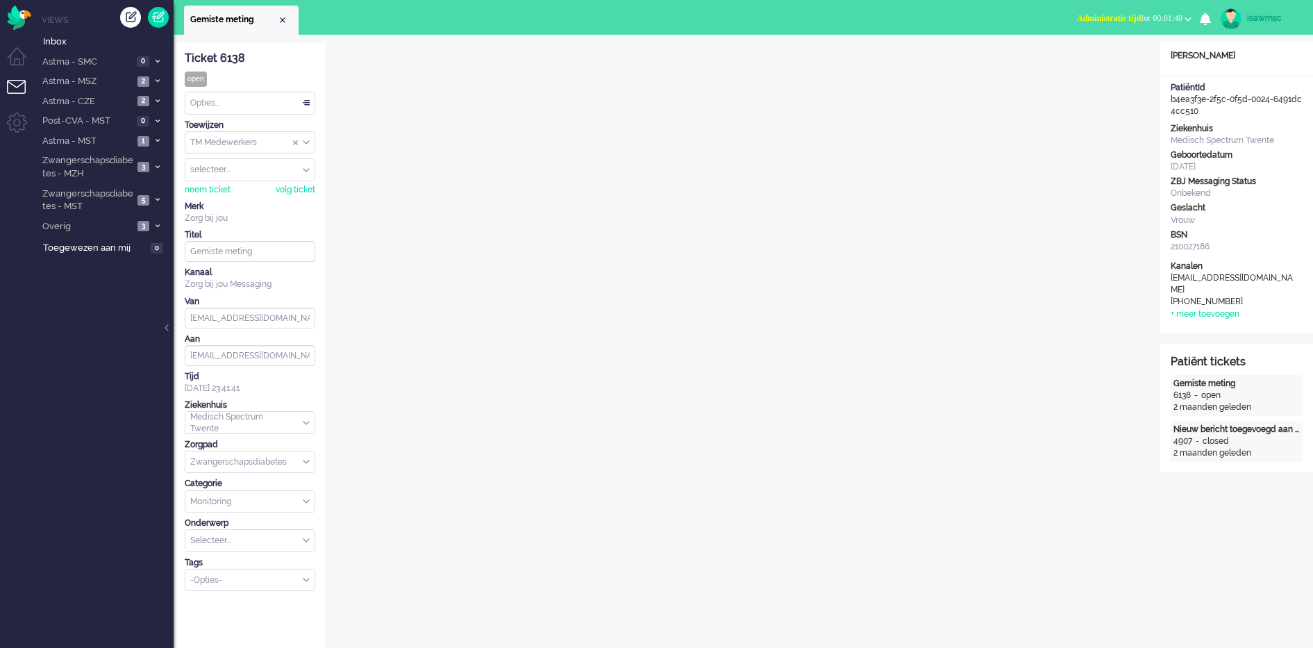
click at [1089, 22] on span "Administratie tijd" at bounding box center [1109, 18] width 64 height 10
click at [1125, 61] on label "Online" at bounding box center [1134, 62] width 110 height 12
click at [158, 203] on span at bounding box center [157, 200] width 10 height 8
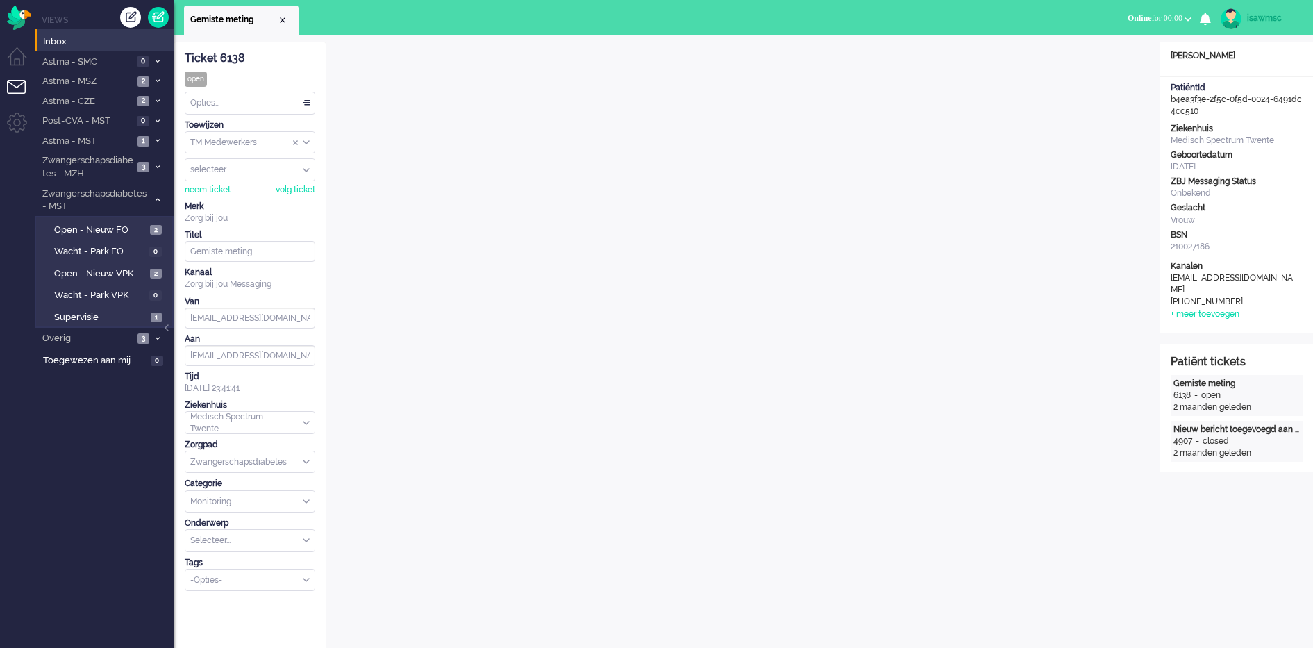
click at [90, 49] on li "Inbox" at bounding box center [104, 40] width 139 height 22
click at [105, 40] on span "Inbox" at bounding box center [108, 41] width 131 height 13
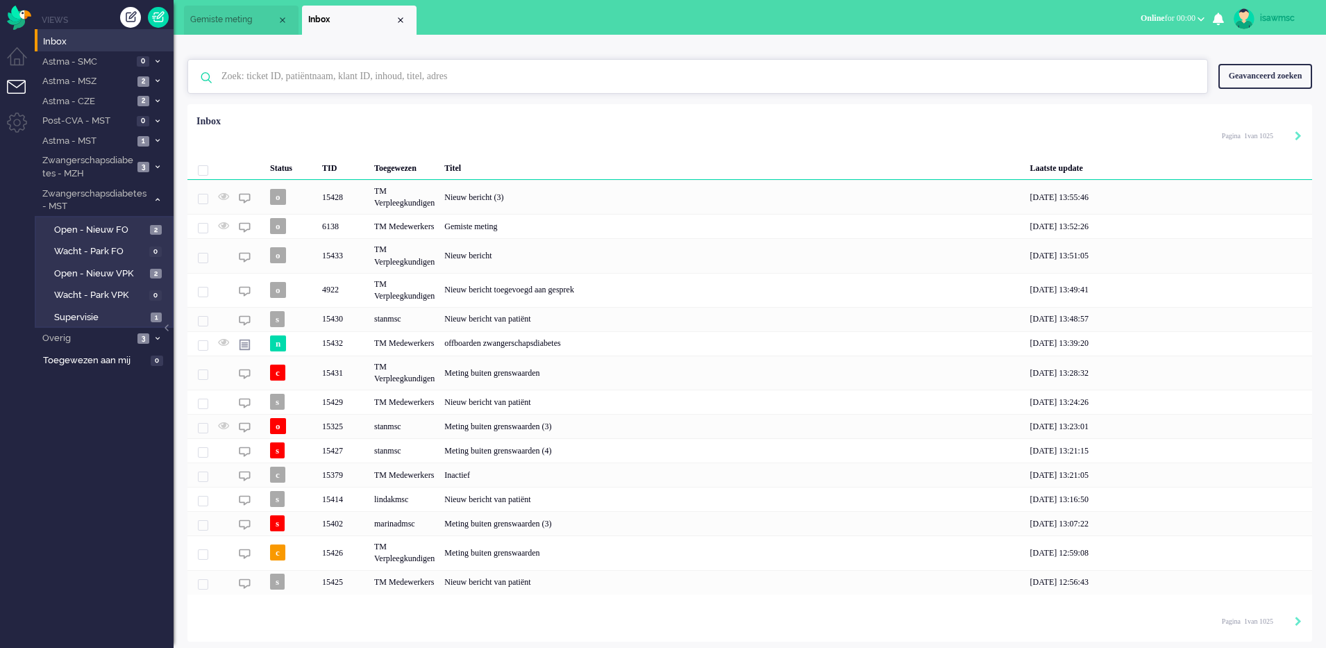
click at [381, 74] on input "text" at bounding box center [700, 76] width 978 height 33
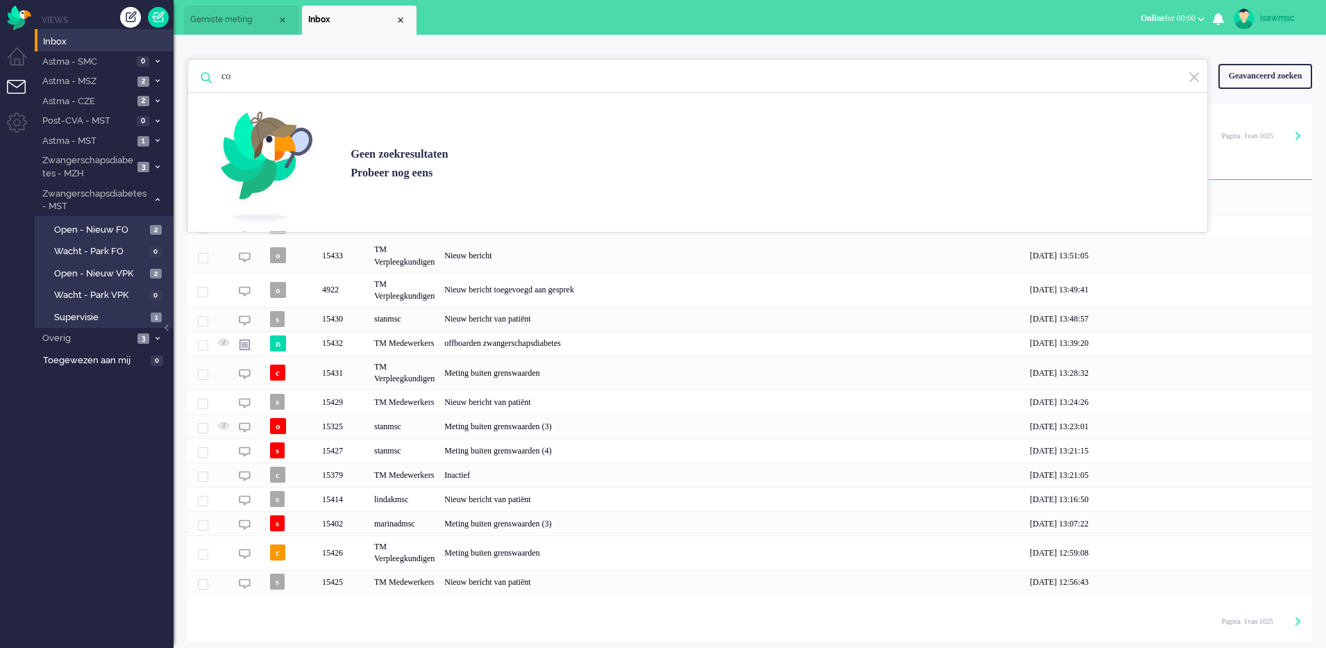
type input "c"
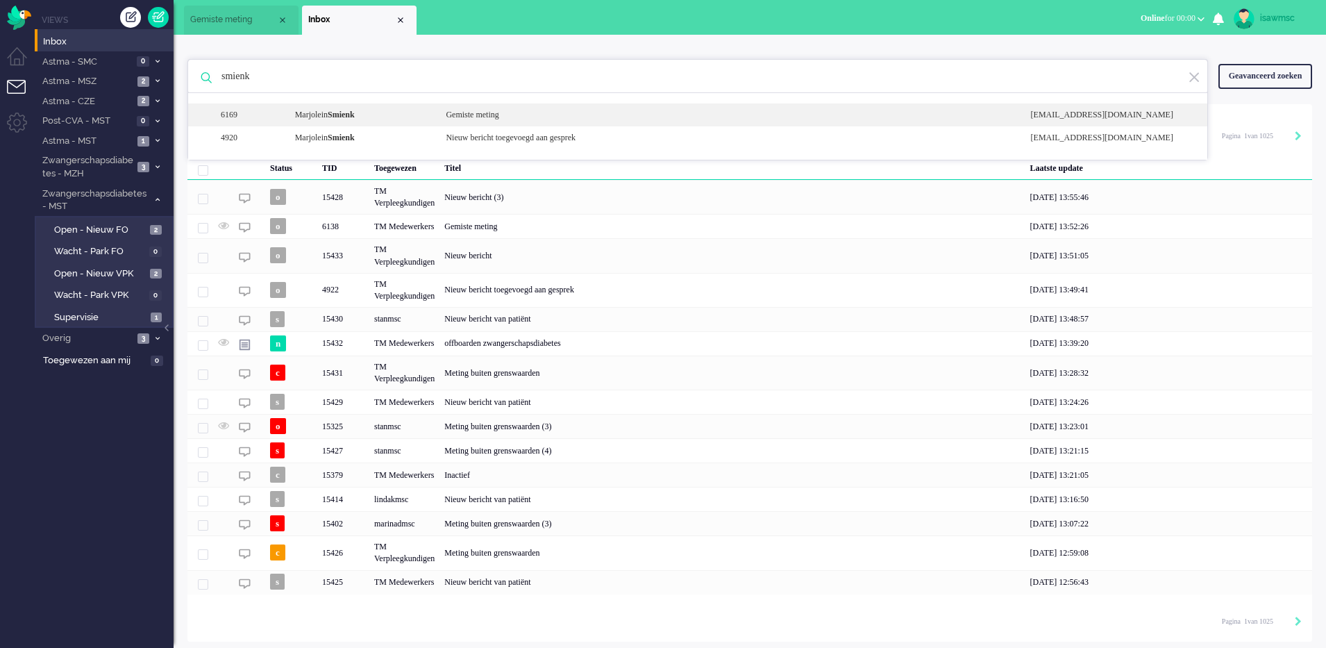
type input "smienk"
click at [390, 119] on div "[PERSON_NAME]" at bounding box center [360, 115] width 151 height 12
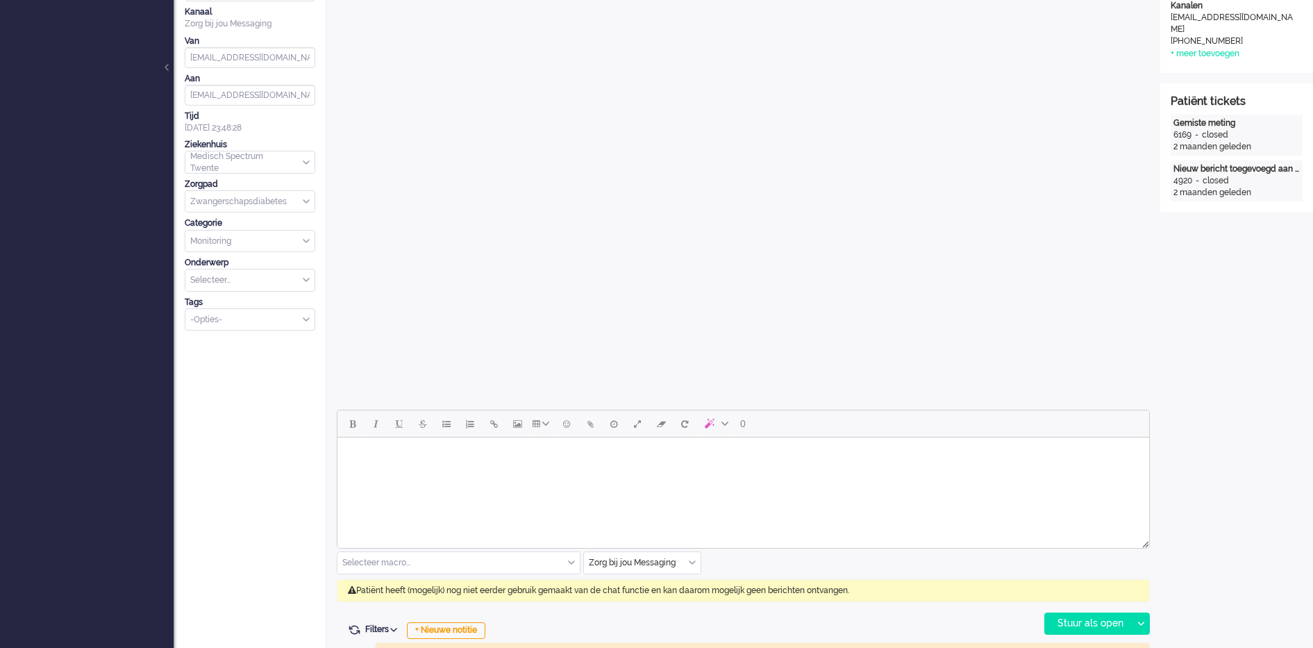
scroll to position [521, 0]
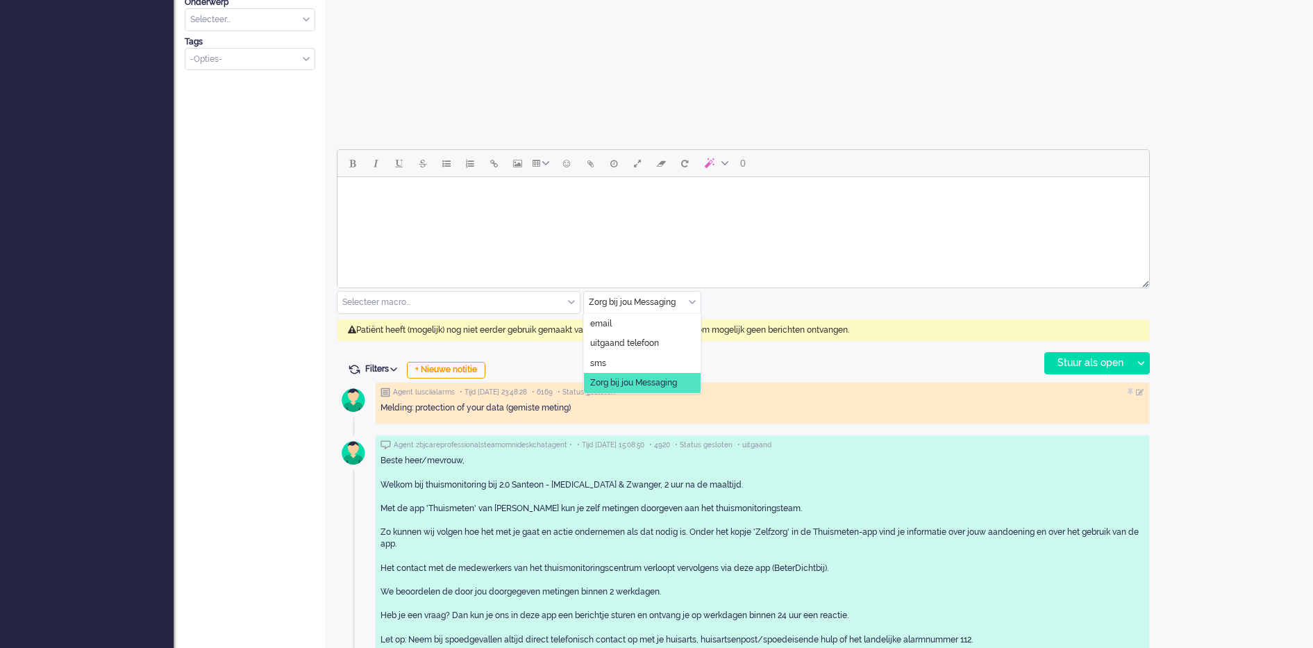
click at [695, 301] on div "Zorg bij jou Messaging" at bounding box center [642, 303] width 117 height 22
click at [641, 346] on span "uitgaand telefoon" at bounding box center [624, 343] width 69 height 12
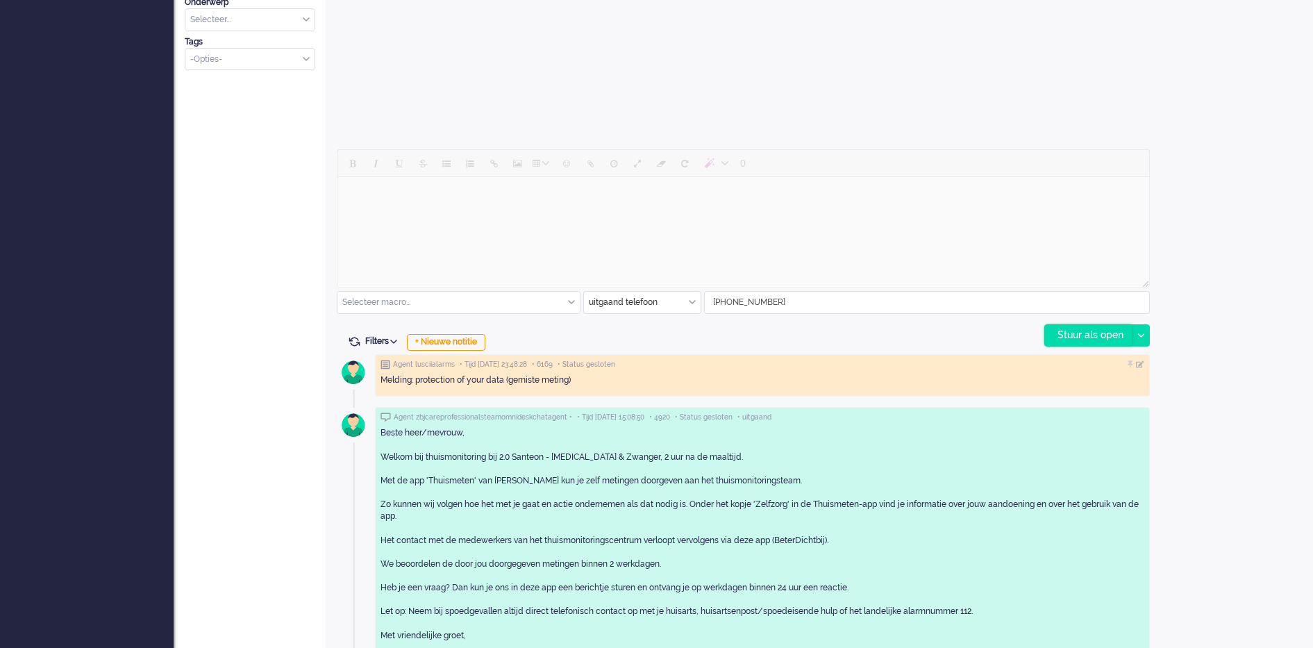
click at [1062, 336] on div "Stuur als open" at bounding box center [1088, 335] width 87 height 21
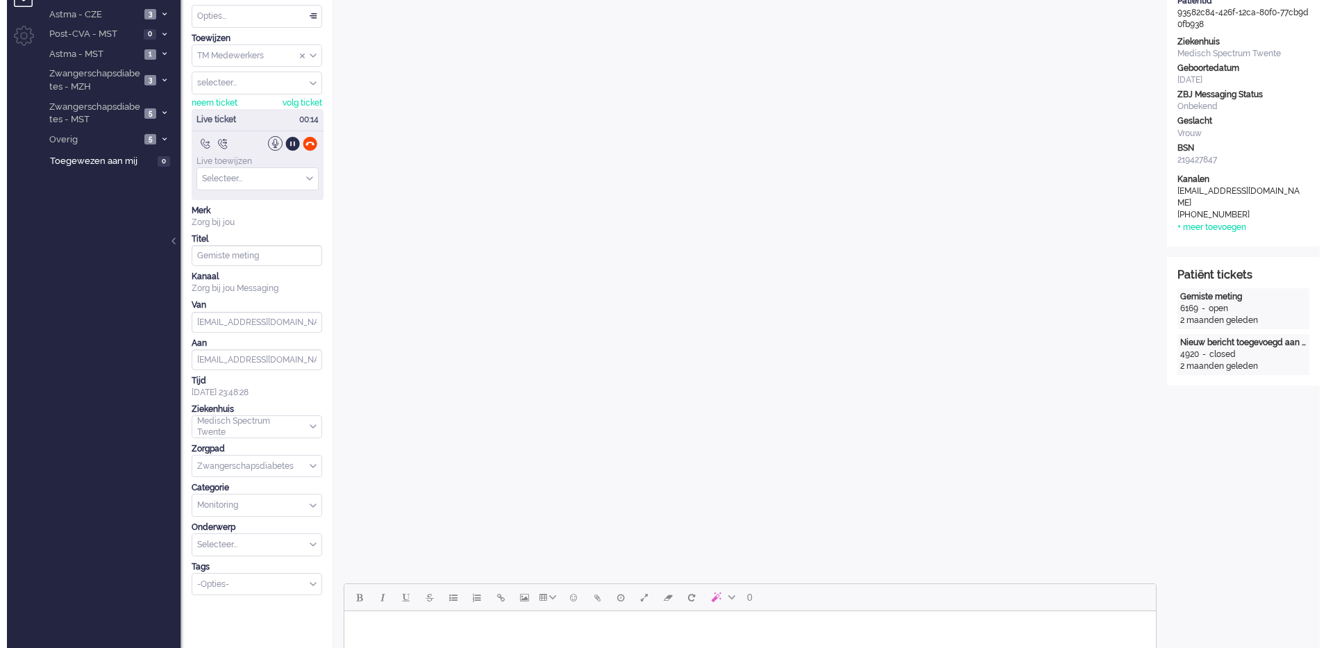
scroll to position [0, 0]
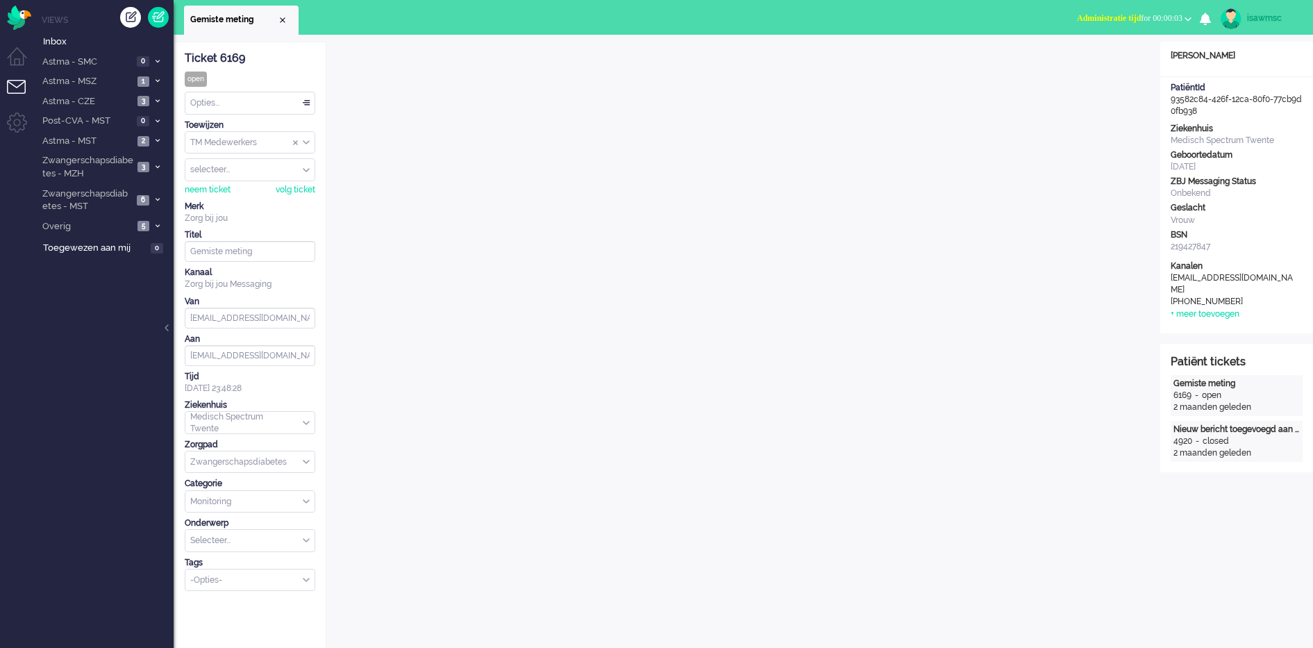
click at [1134, 12] on button "Administratie tijd for 00:00:03" at bounding box center [1133, 18] width 131 height 20
click at [1101, 67] on label "Online" at bounding box center [1134, 62] width 110 height 12
click at [279, 21] on div "Close tab" at bounding box center [282, 20] width 11 height 11
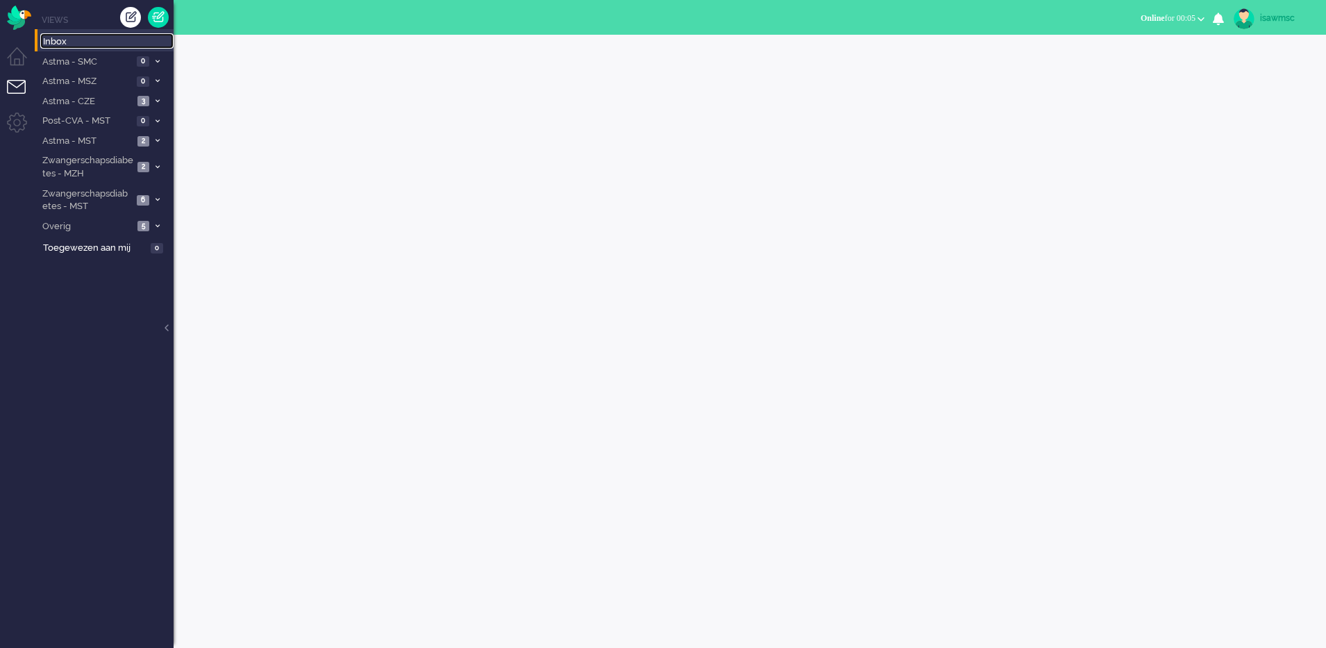
click at [90, 46] on span "Inbox" at bounding box center [108, 41] width 131 height 13
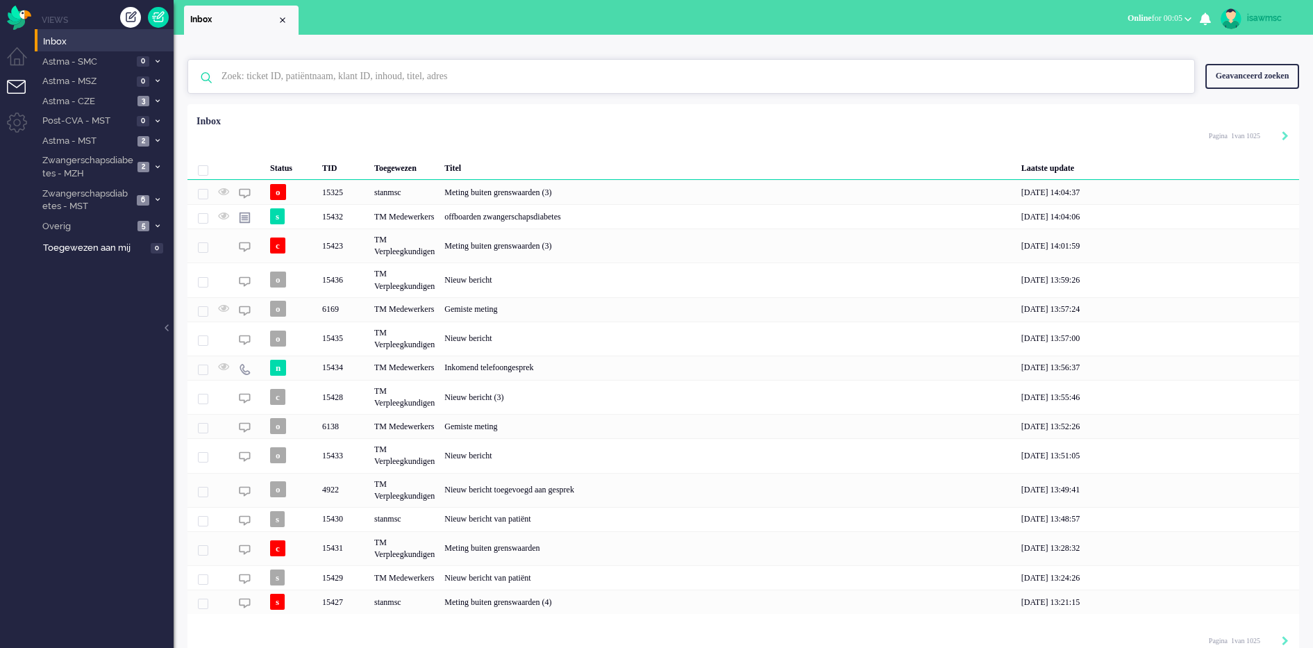
click at [269, 67] on input "text" at bounding box center [693, 76] width 964 height 33
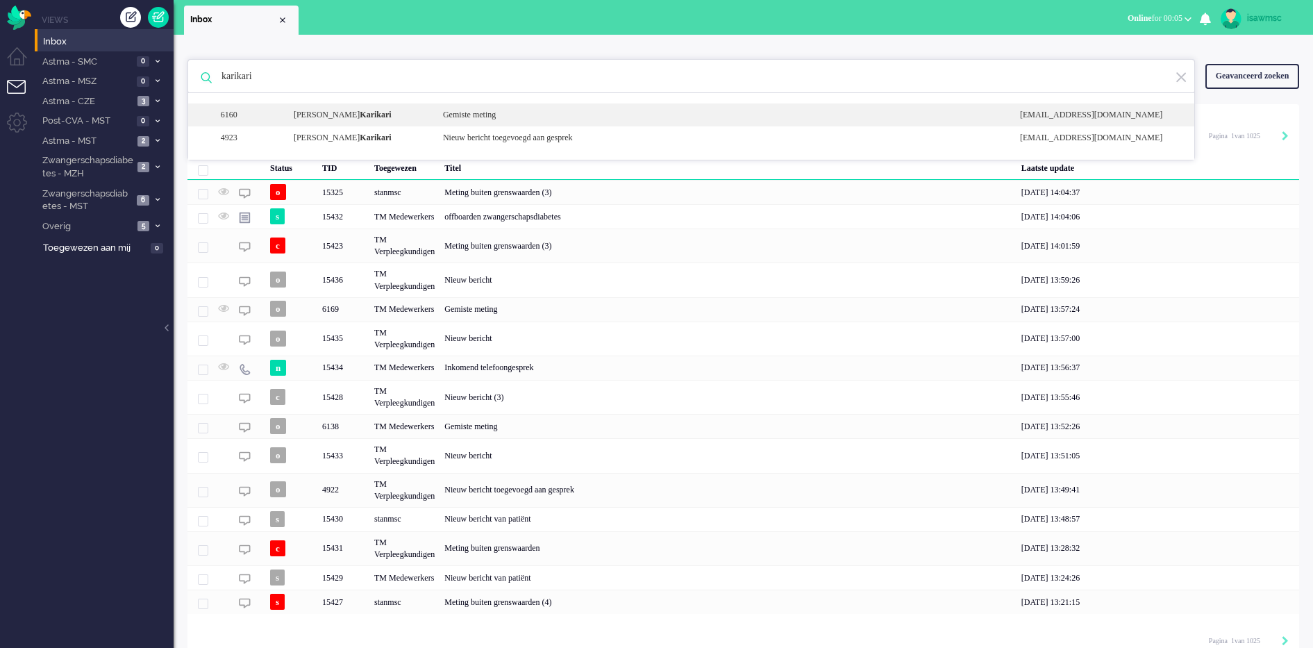
type input "karikari"
click at [374, 115] on b "Karikari" at bounding box center [375, 115] width 31 height 10
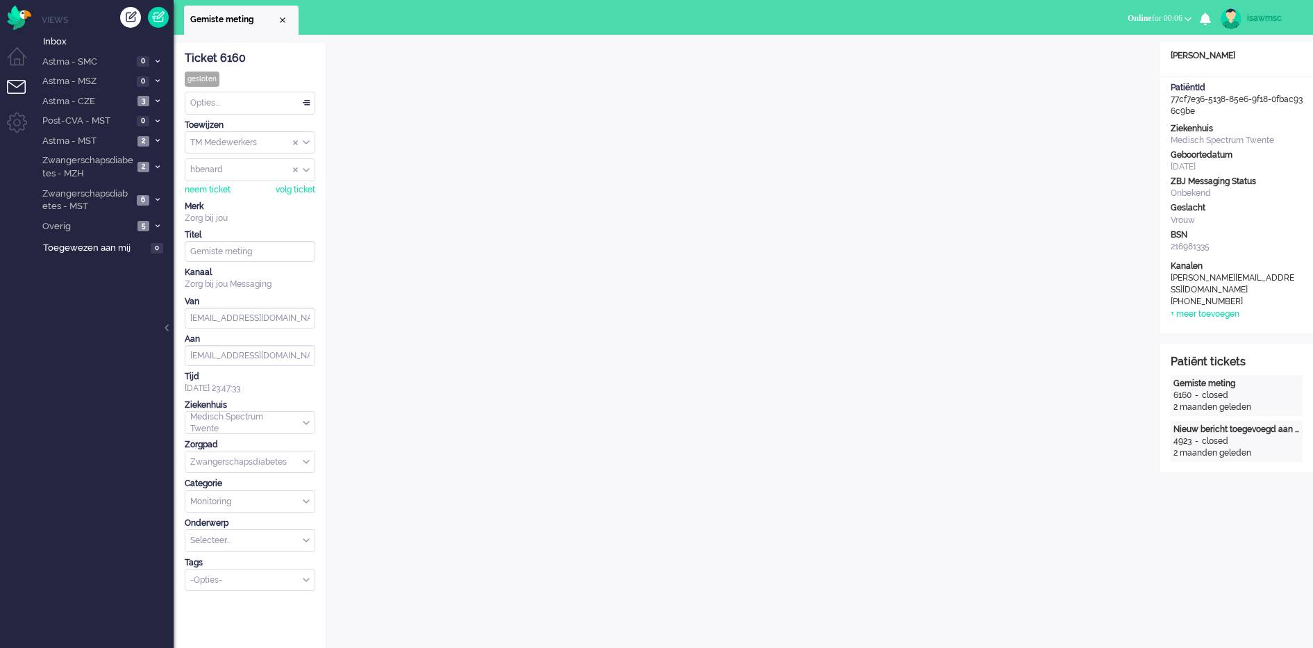
scroll to position [260, 0]
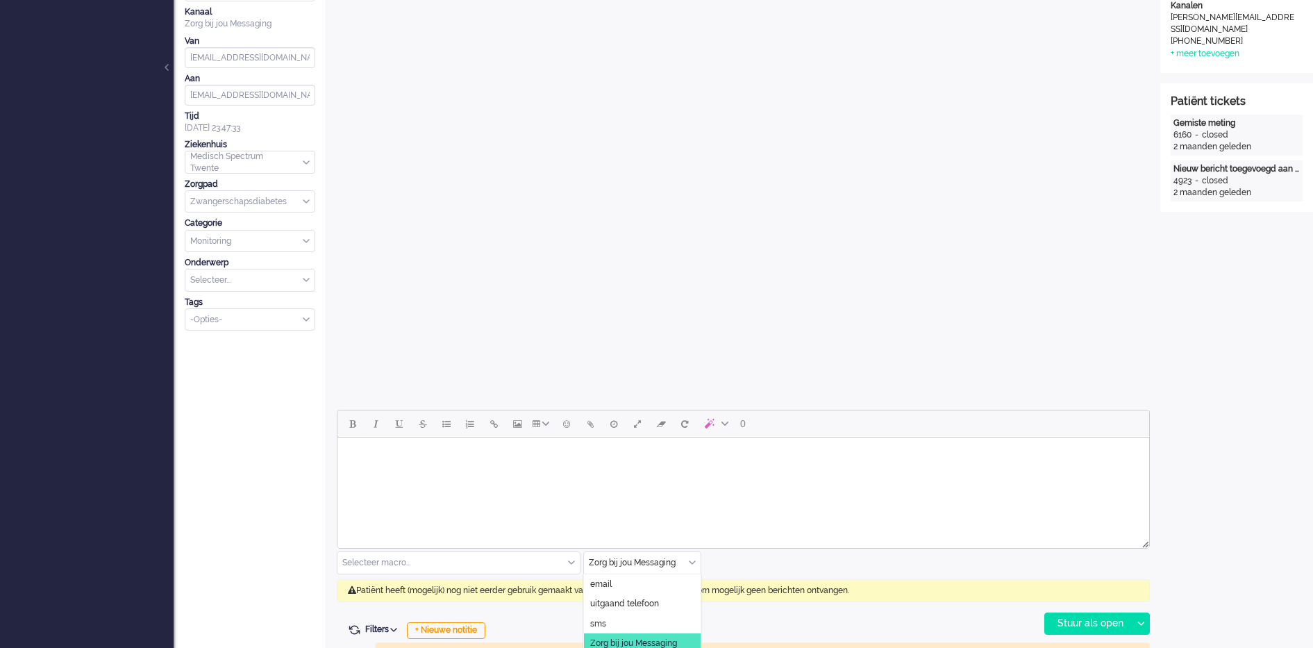
click at [691, 564] on div "Zorg bij jou Messaging" at bounding box center [642, 563] width 117 height 22
click at [650, 605] on span "uitgaand telefoon" at bounding box center [624, 604] width 69 height 12
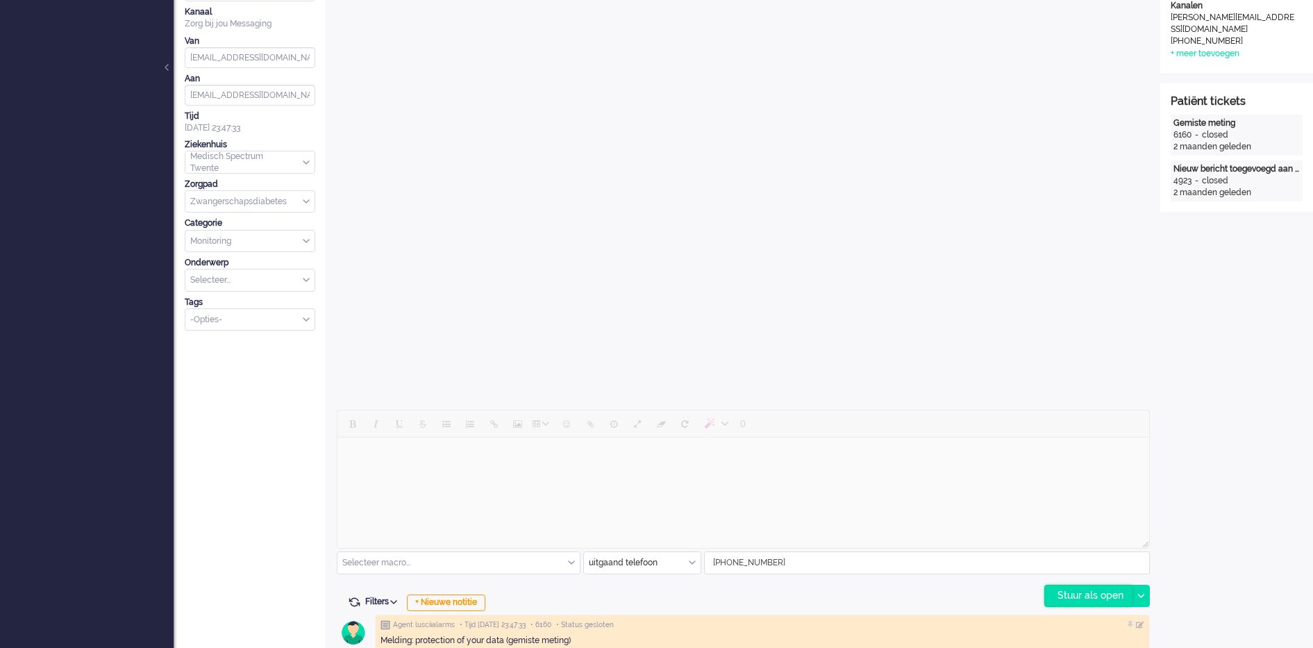
click at [1054, 603] on div "Stuur als open" at bounding box center [1088, 595] width 87 height 21
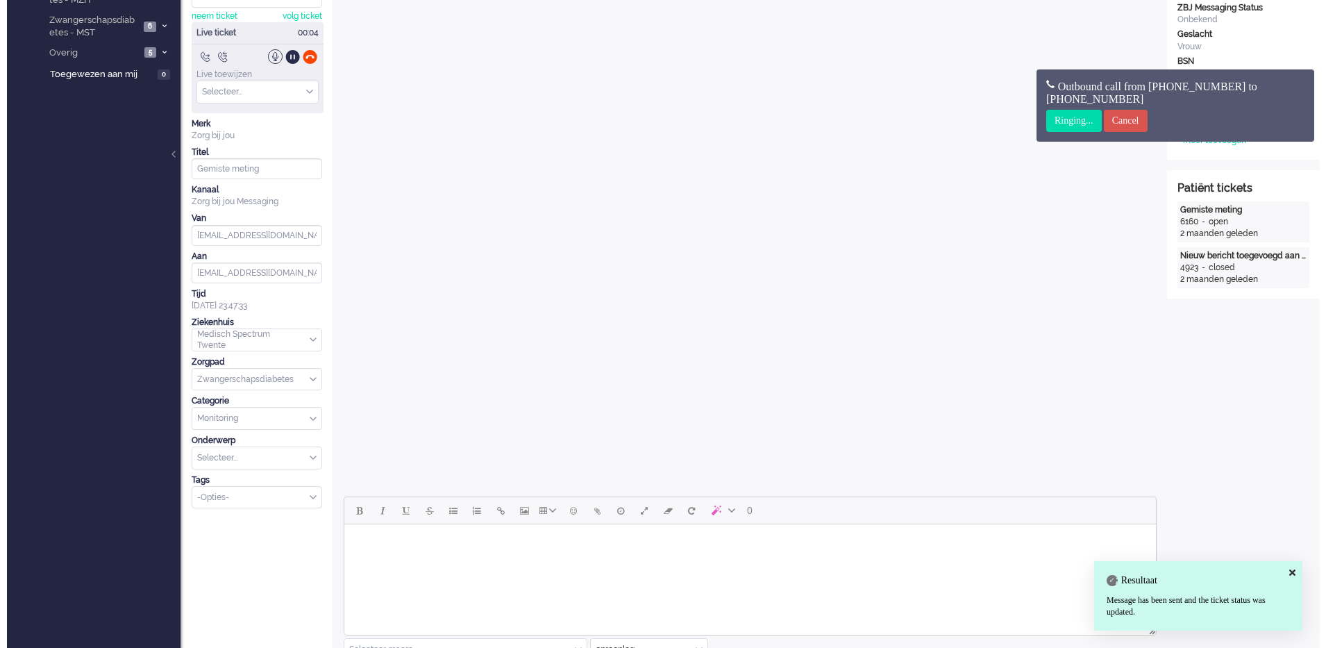
scroll to position [0, 0]
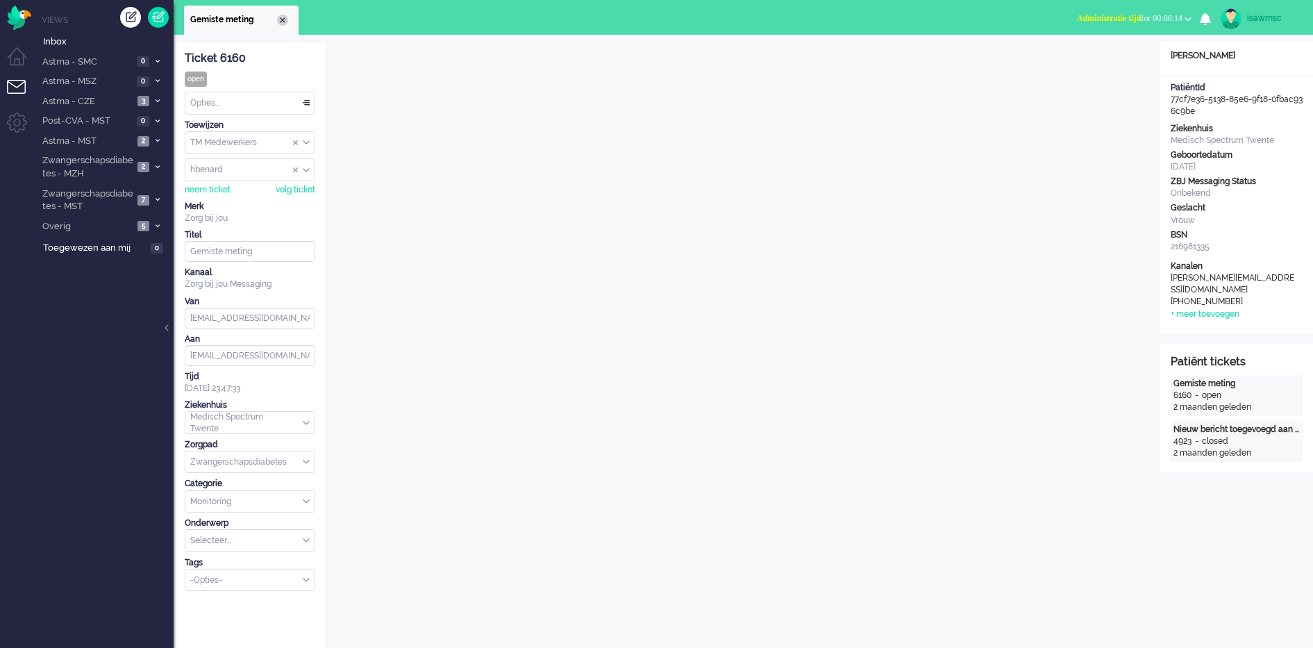
click at [279, 22] on div "Close tab" at bounding box center [282, 20] width 11 height 11
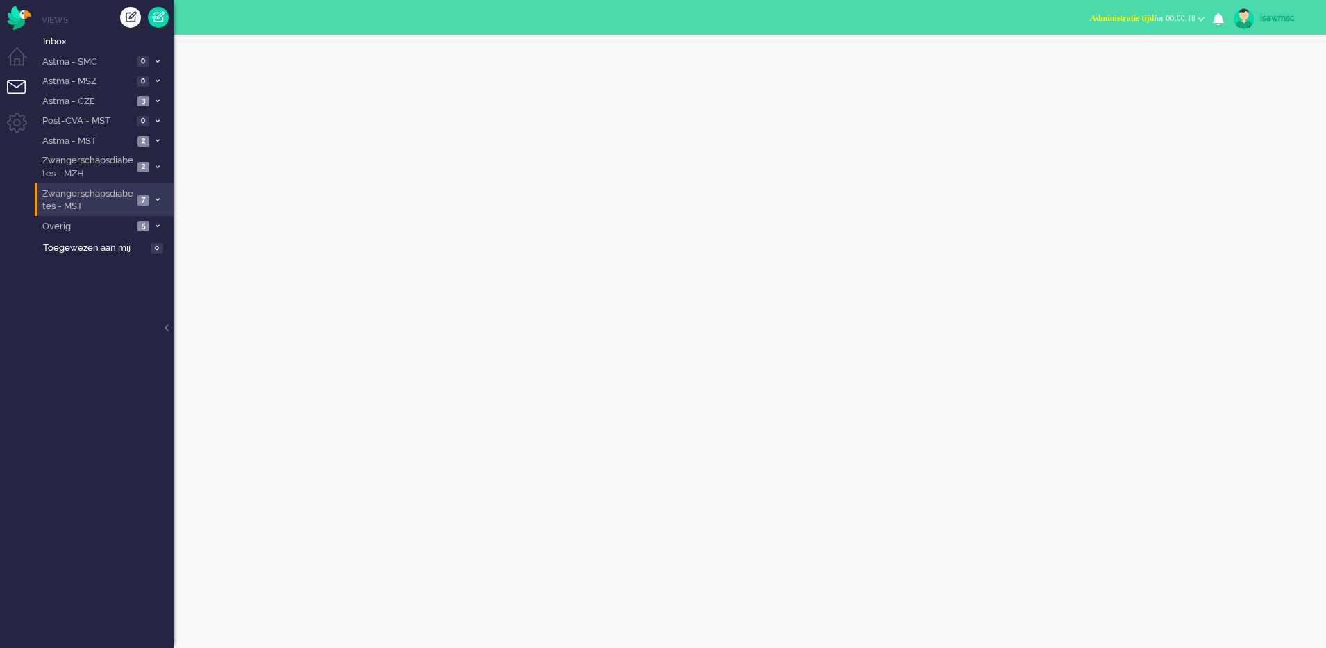
click at [150, 199] on li "Zwangerschapsdiabetes - MST 7" at bounding box center [104, 199] width 139 height 33
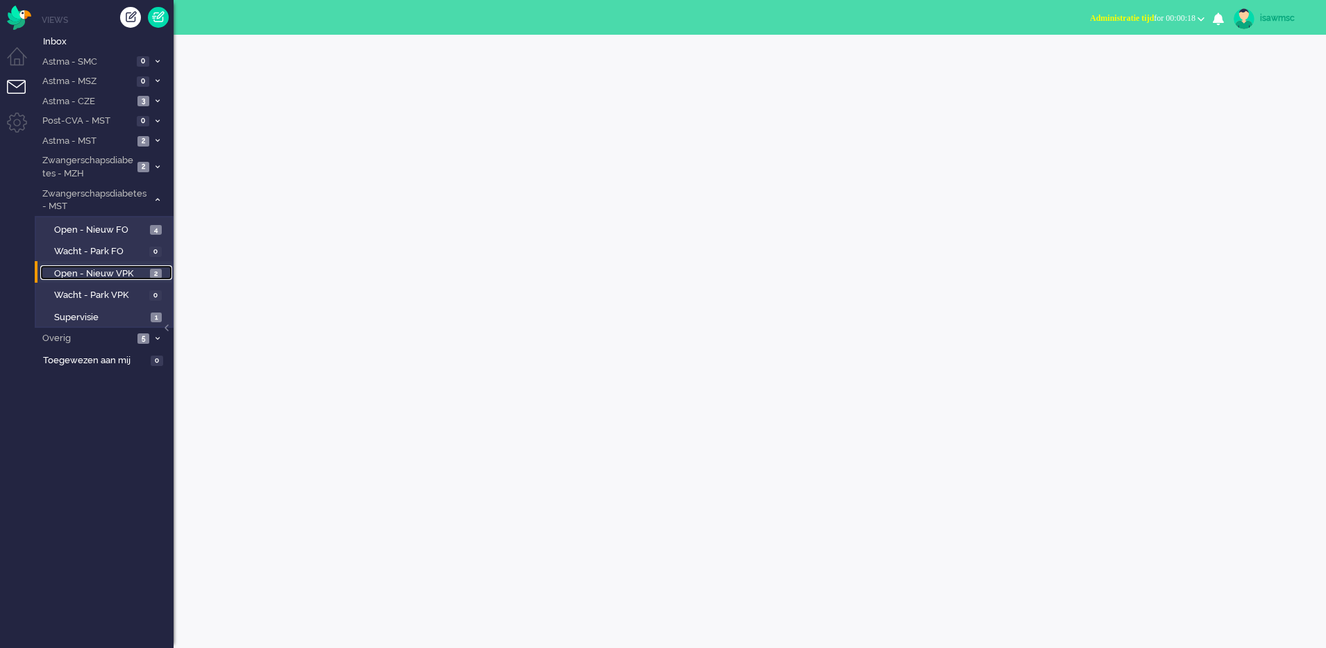
click at [150, 277] on span "2" at bounding box center [156, 274] width 12 height 10
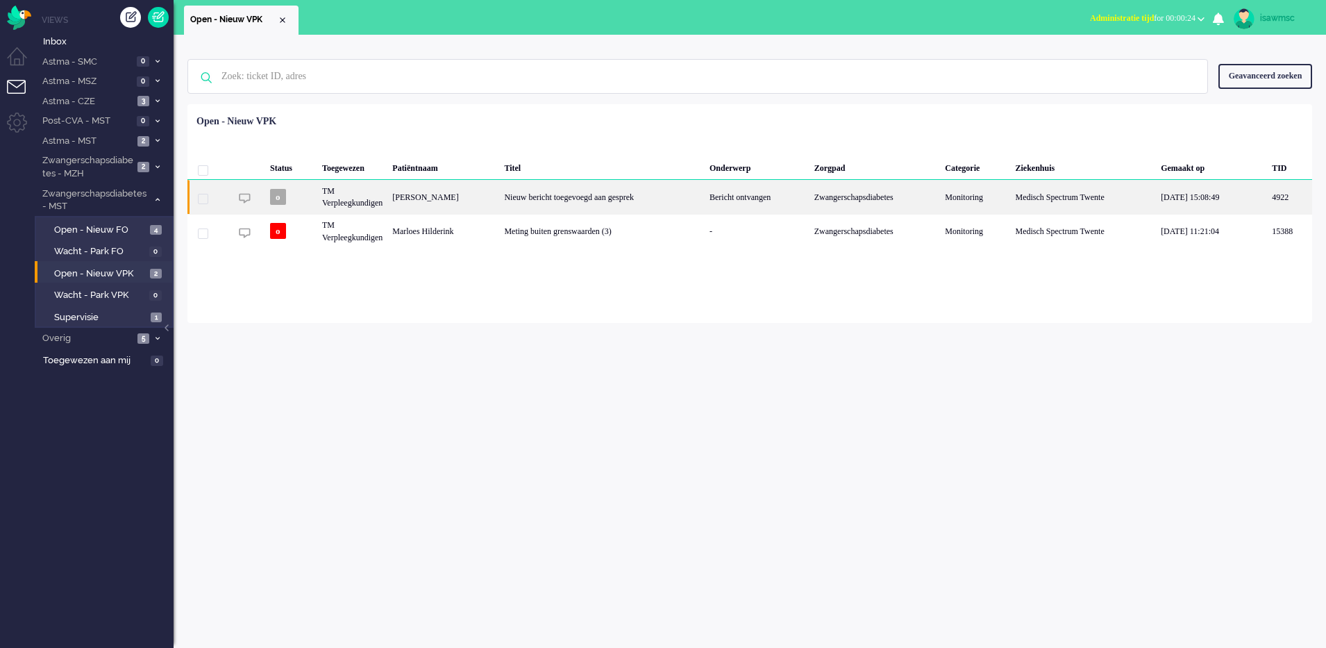
click at [606, 203] on div "Nieuw bericht toegevoegd aan gesprek" at bounding box center [601, 197] width 205 height 34
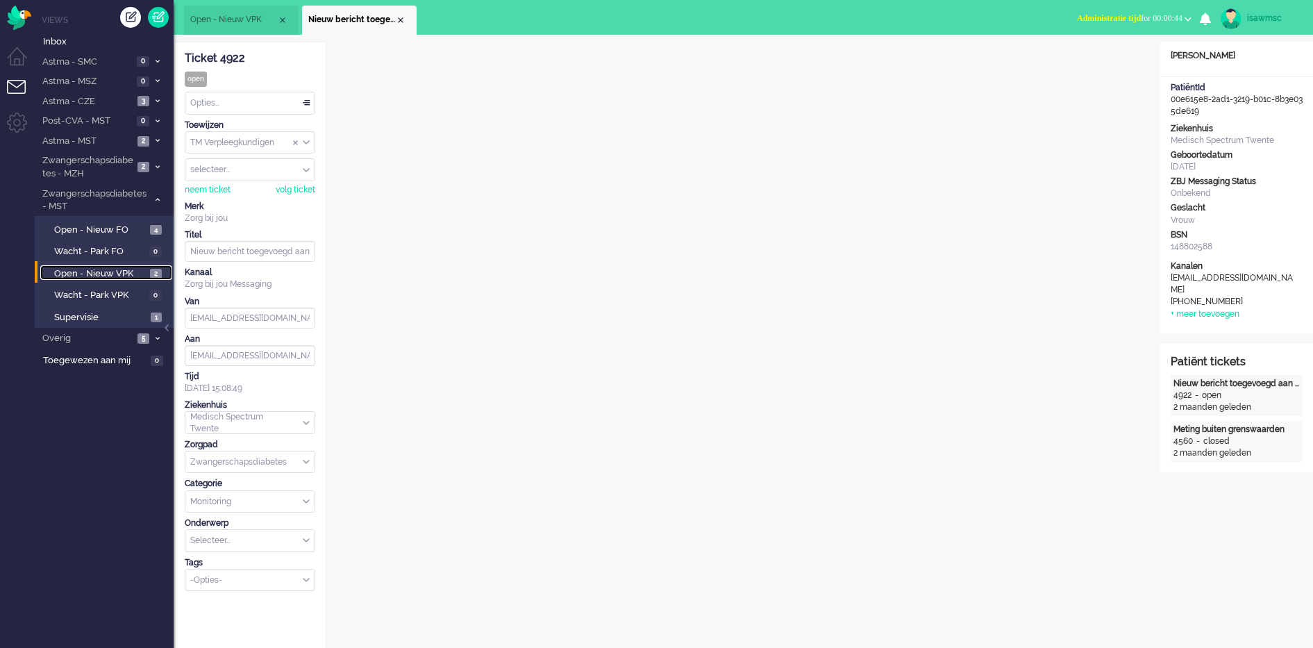
click at [140, 271] on span "Open - Nieuw VPK" at bounding box center [100, 273] width 92 height 13
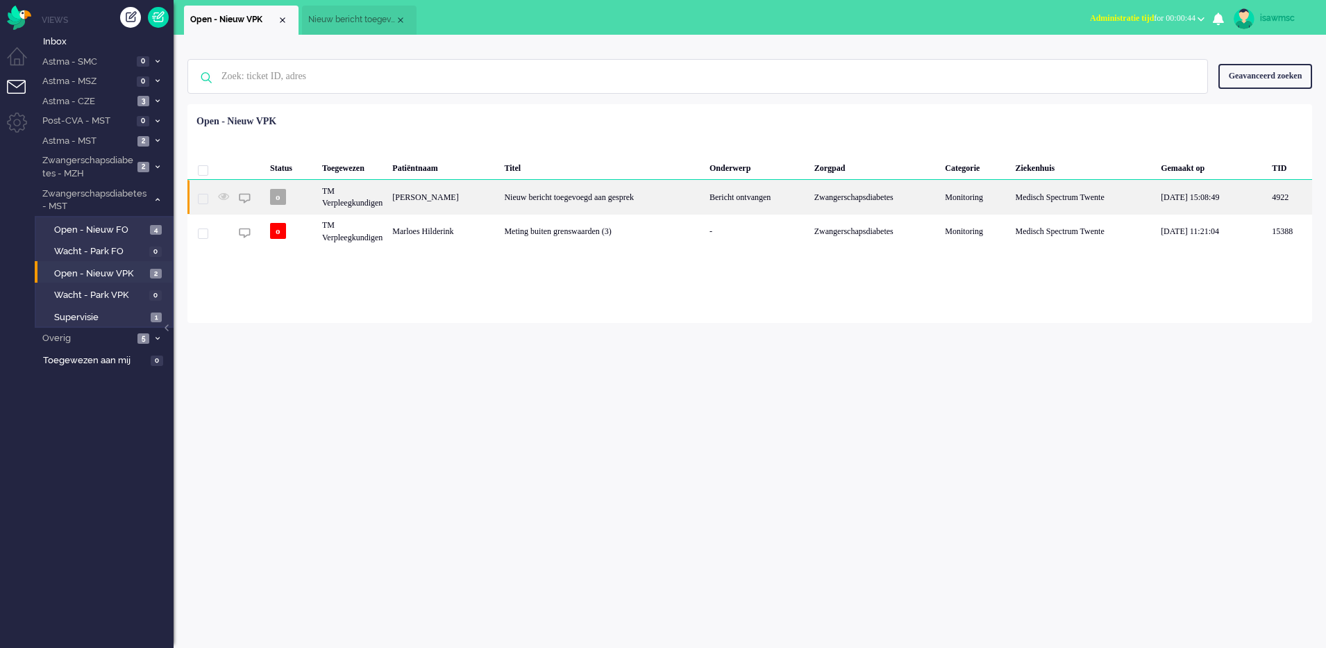
click at [530, 197] on div "Nieuw bericht toegevoegd aan gesprek" at bounding box center [601, 197] width 205 height 34
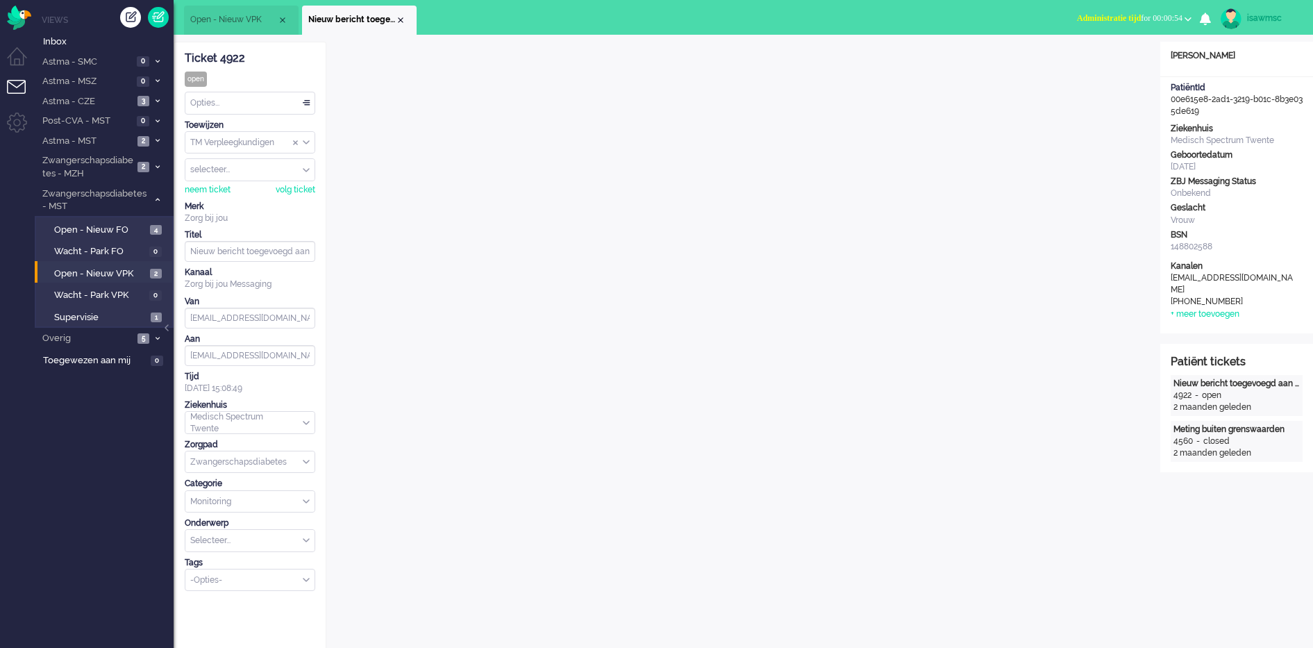
click at [255, 102] on div "Opties..." at bounding box center [249, 103] width 129 height 22
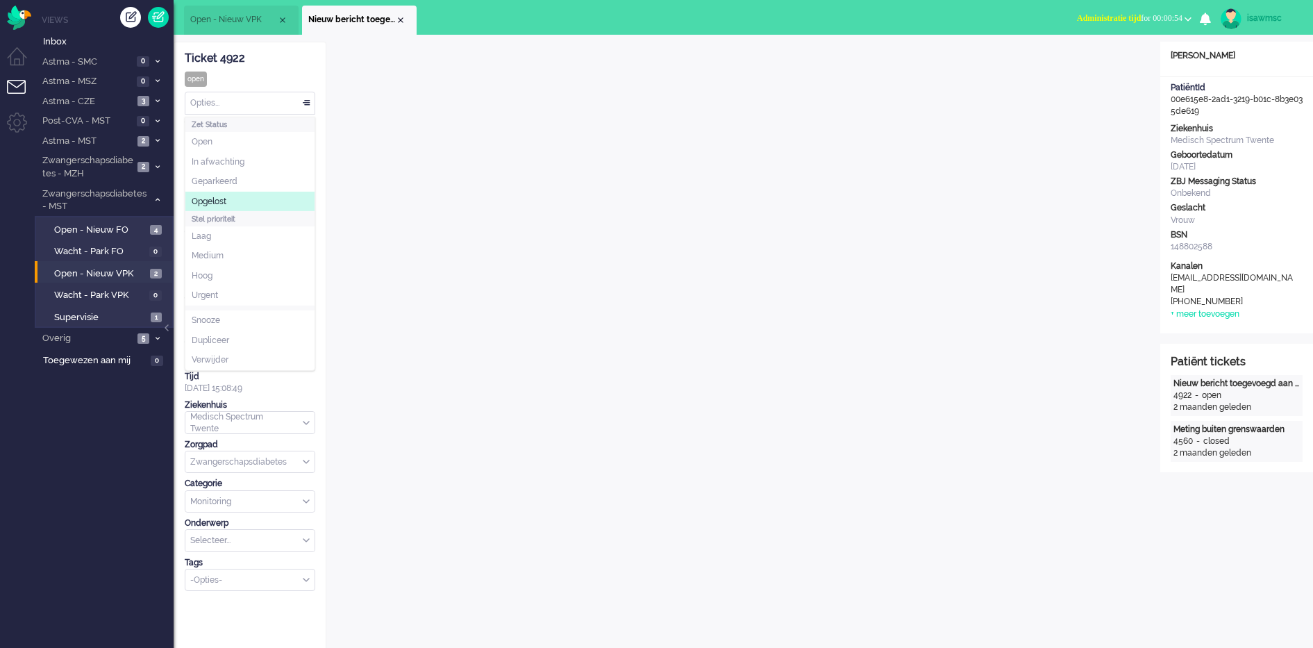
click at [251, 210] on li "Opgelost" at bounding box center [249, 202] width 129 height 20
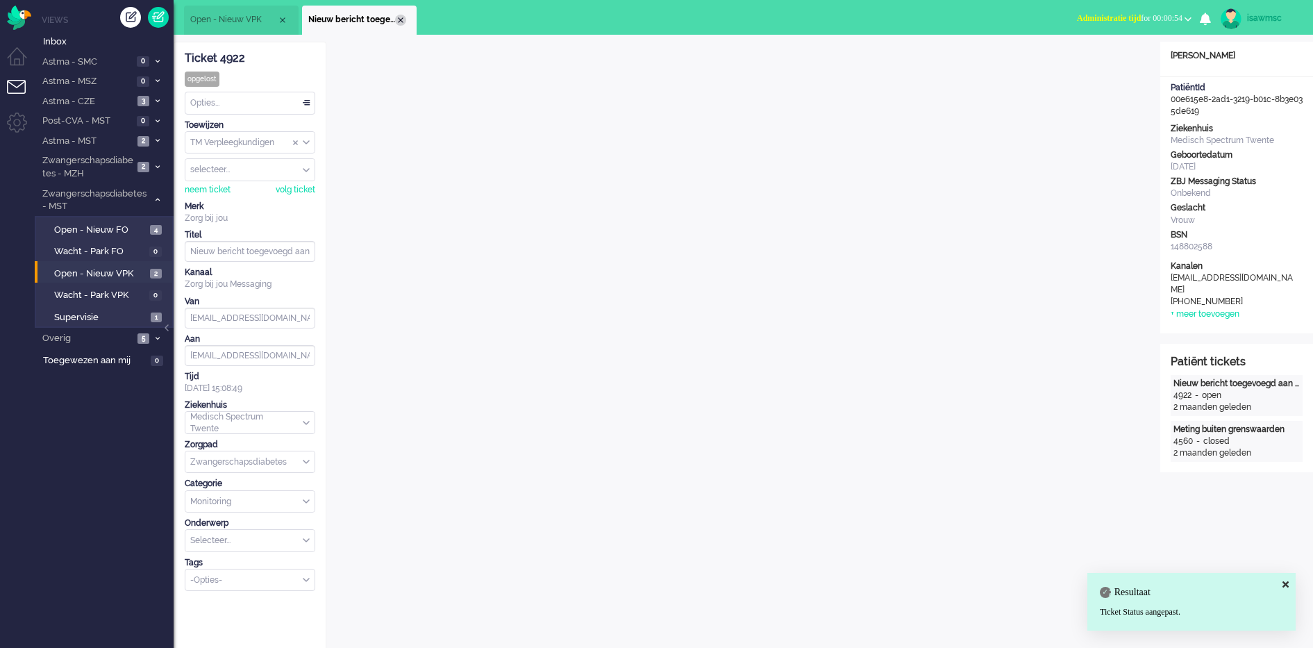
click at [401, 22] on div "Close tab" at bounding box center [400, 20] width 11 height 11
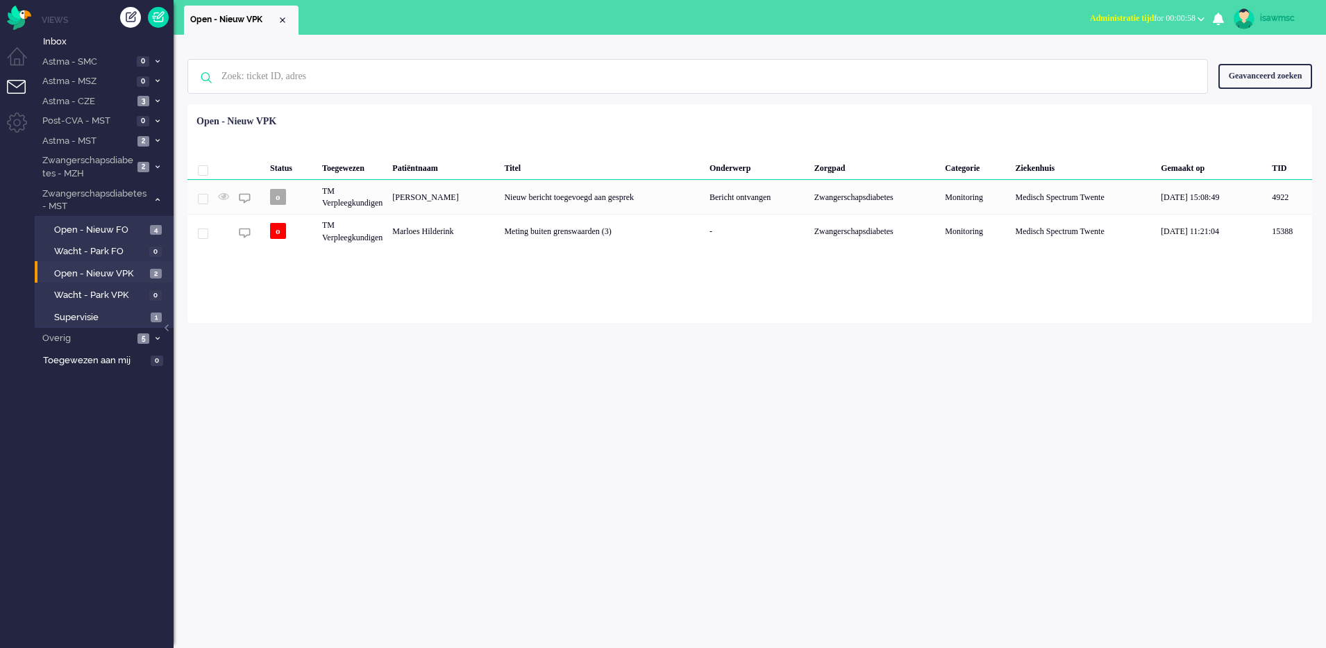
click at [1128, 27] on button "Administratie tijd for 00:00:58" at bounding box center [1147, 18] width 131 height 20
click at [1116, 58] on label "Online" at bounding box center [1147, 62] width 110 height 12
click at [153, 274] on span "2" at bounding box center [156, 274] width 12 height 10
click at [151, 232] on span "4" at bounding box center [156, 230] width 12 height 10
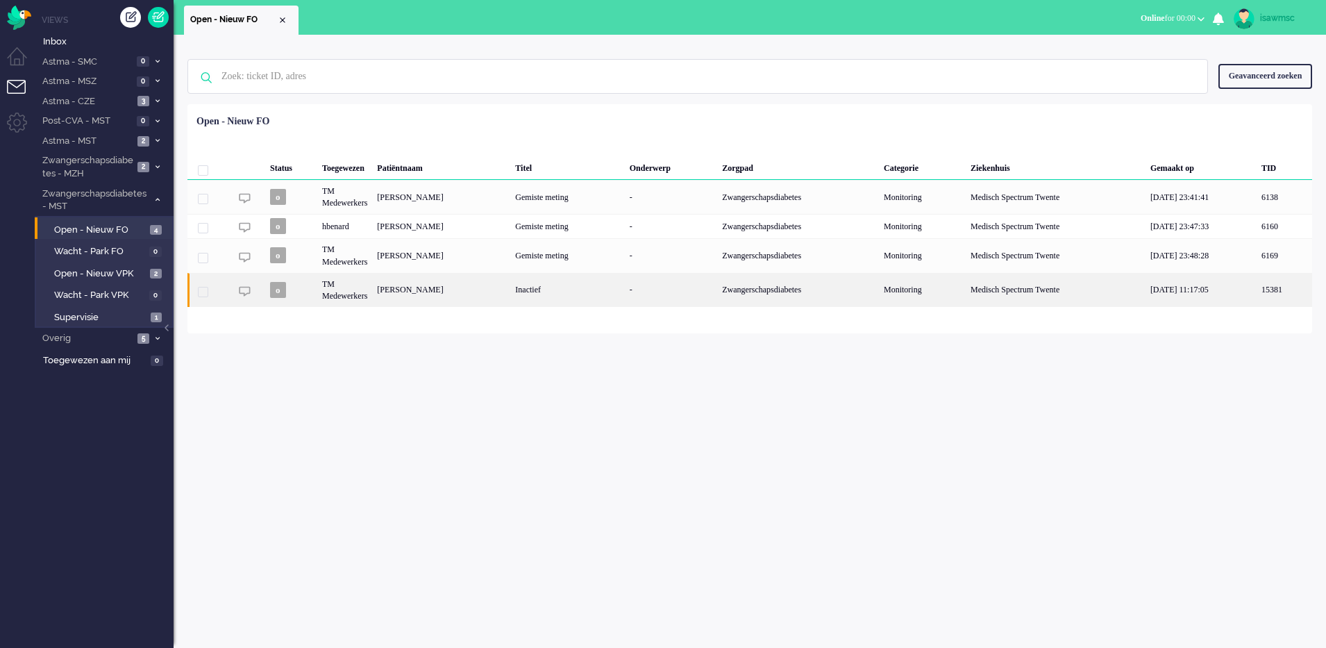
click at [443, 296] on div "[PERSON_NAME]" at bounding box center [441, 290] width 138 height 34
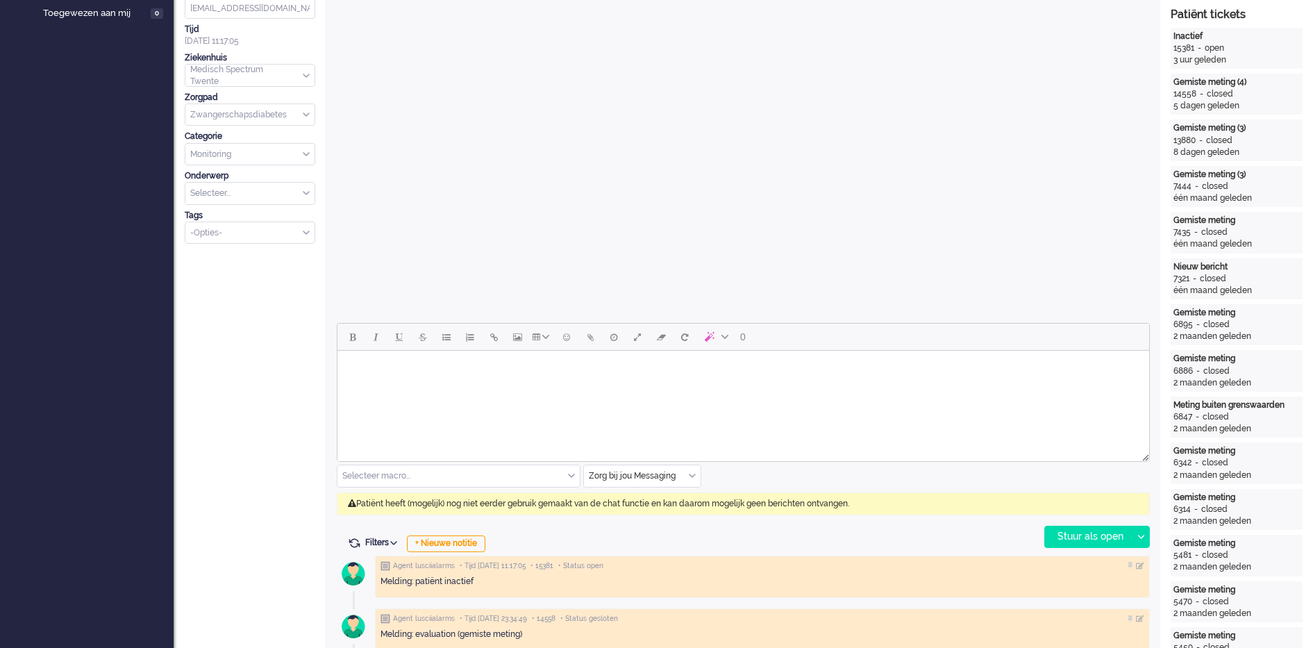
scroll to position [434, 0]
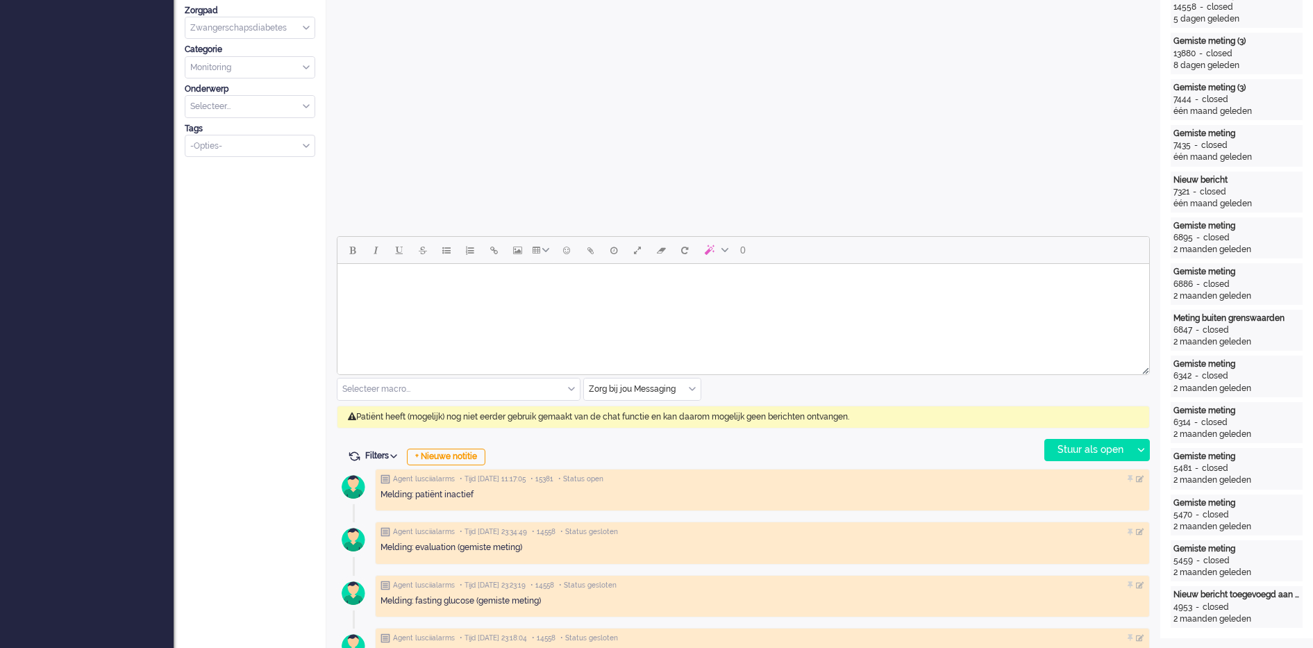
click at [696, 394] on input "text" at bounding box center [642, 389] width 117 height 22
click at [644, 427] on span "uitgaand telefoon" at bounding box center [624, 430] width 69 height 12
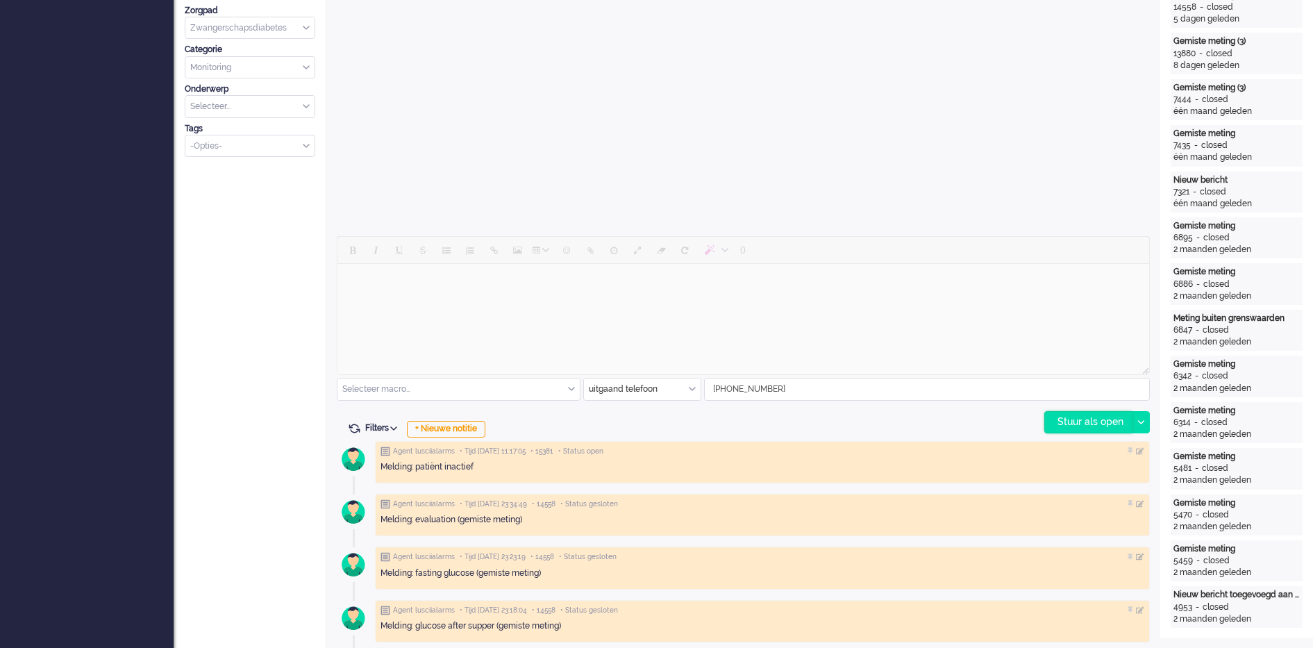
click at [1053, 421] on div "Stuur als open" at bounding box center [1088, 422] width 87 height 21
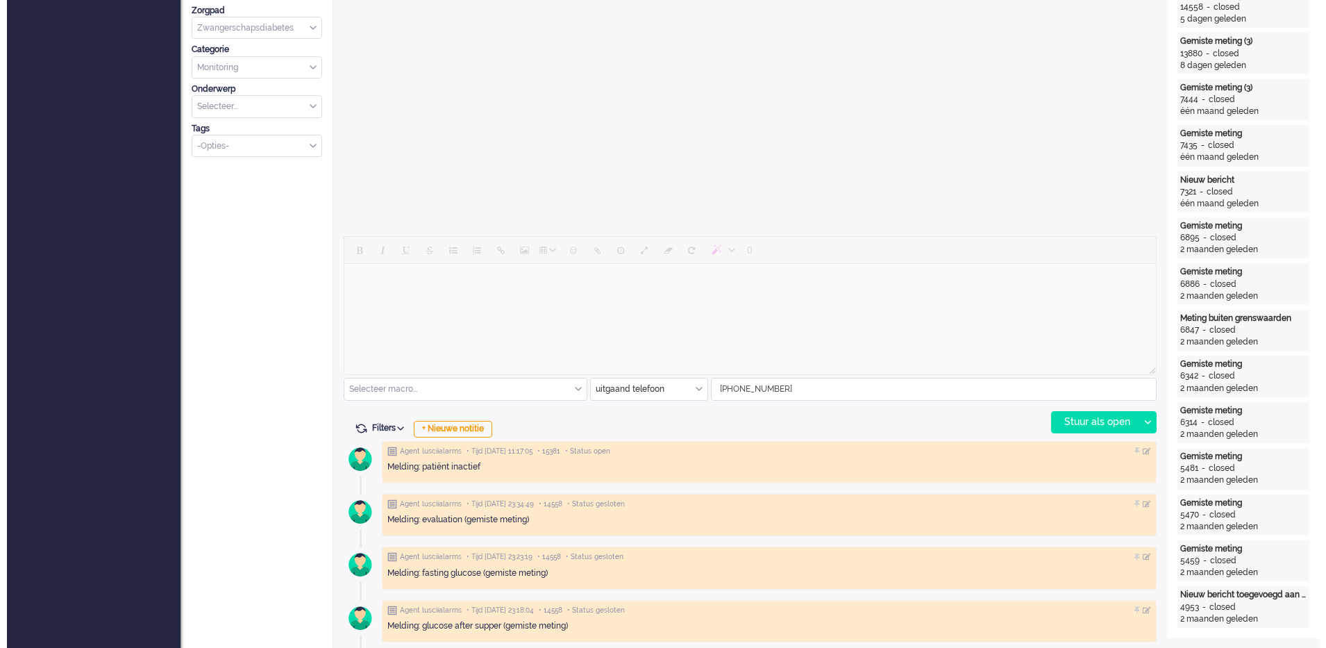
scroll to position [0, 0]
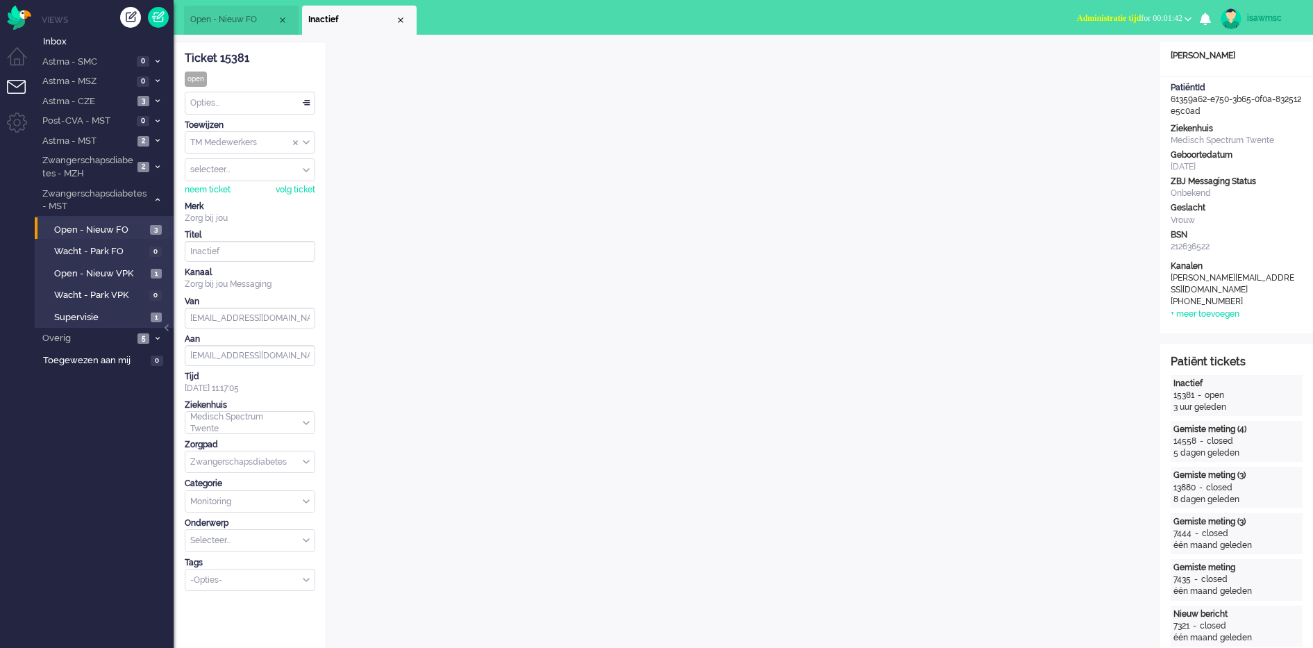
click at [289, 98] on div "Opties..." at bounding box center [249, 103] width 129 height 22
click at [231, 196] on li "Opgelost" at bounding box center [249, 202] width 129 height 20
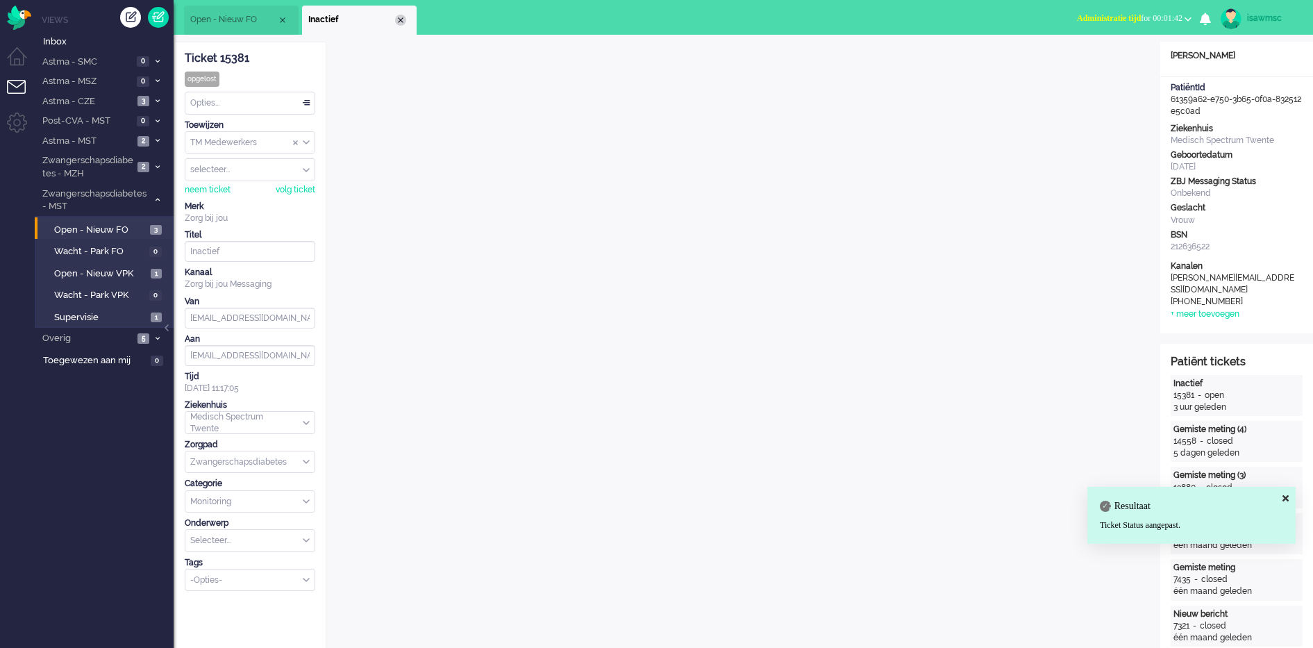
click at [401, 19] on div "Close tab" at bounding box center [400, 20] width 11 height 11
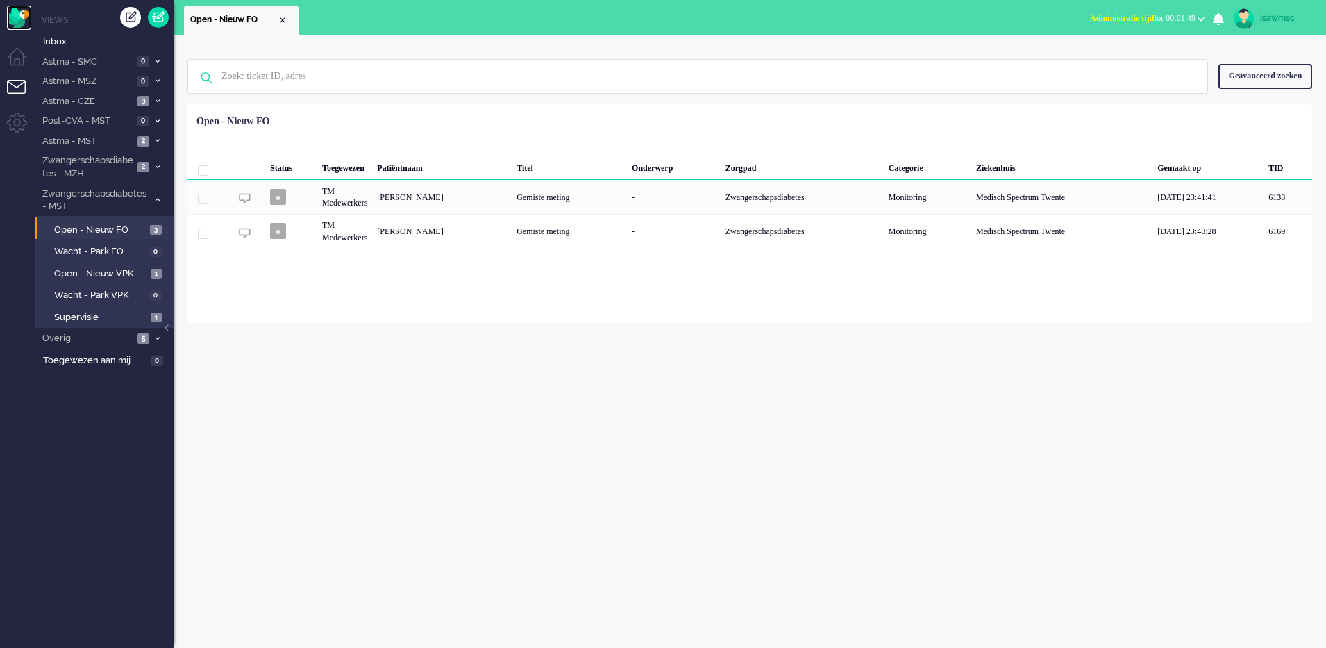
click at [16, 22] on img "Omnidesk" at bounding box center [19, 18] width 24 height 24
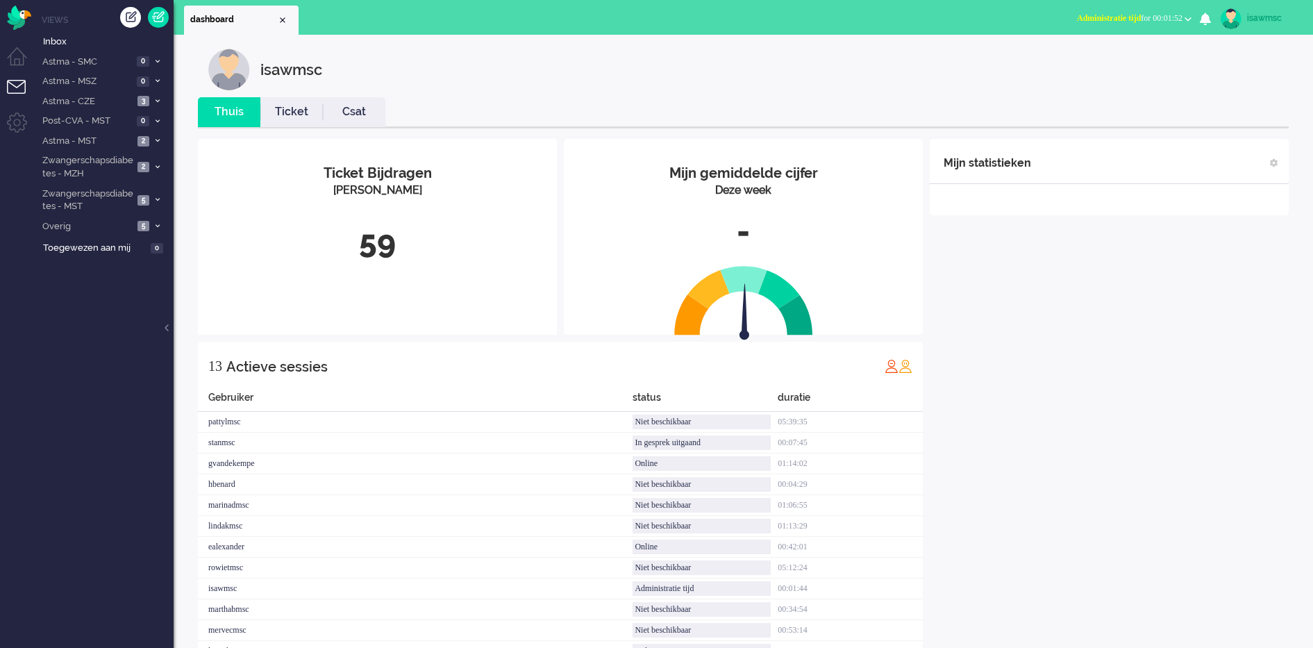
click at [362, 244] on div "59" at bounding box center [377, 242] width 338 height 46
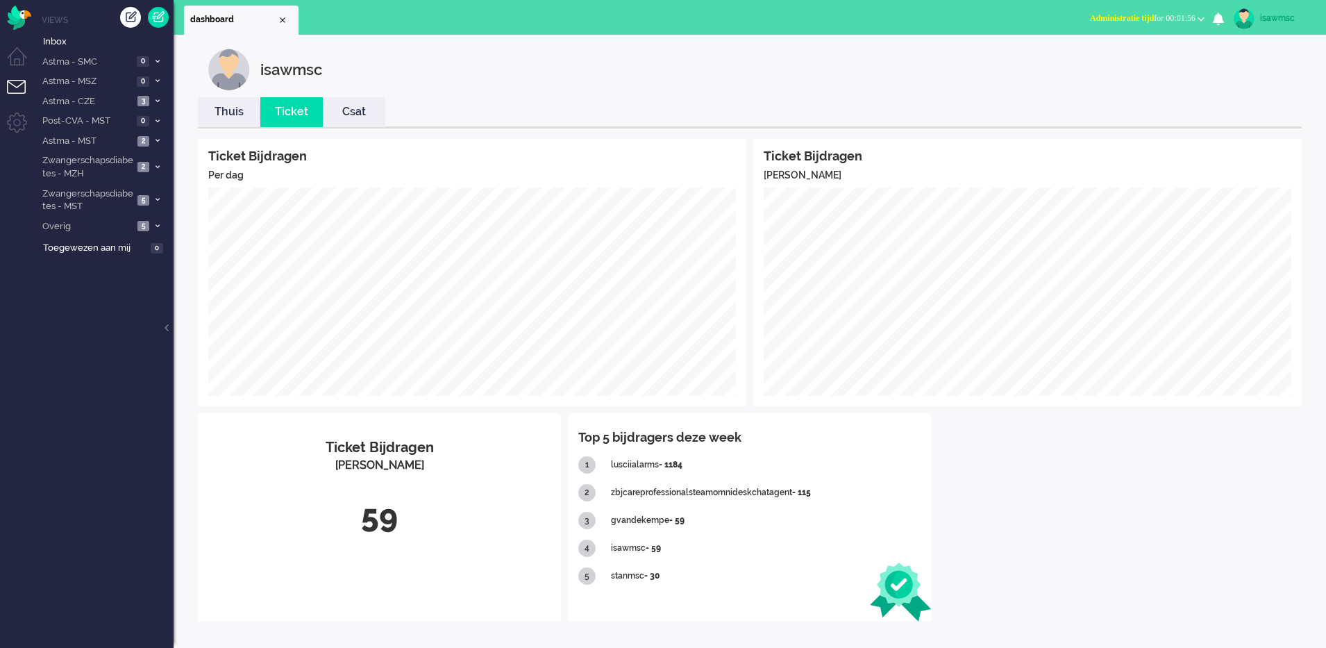
click at [226, 121] on li "Thuis" at bounding box center [229, 112] width 62 height 30
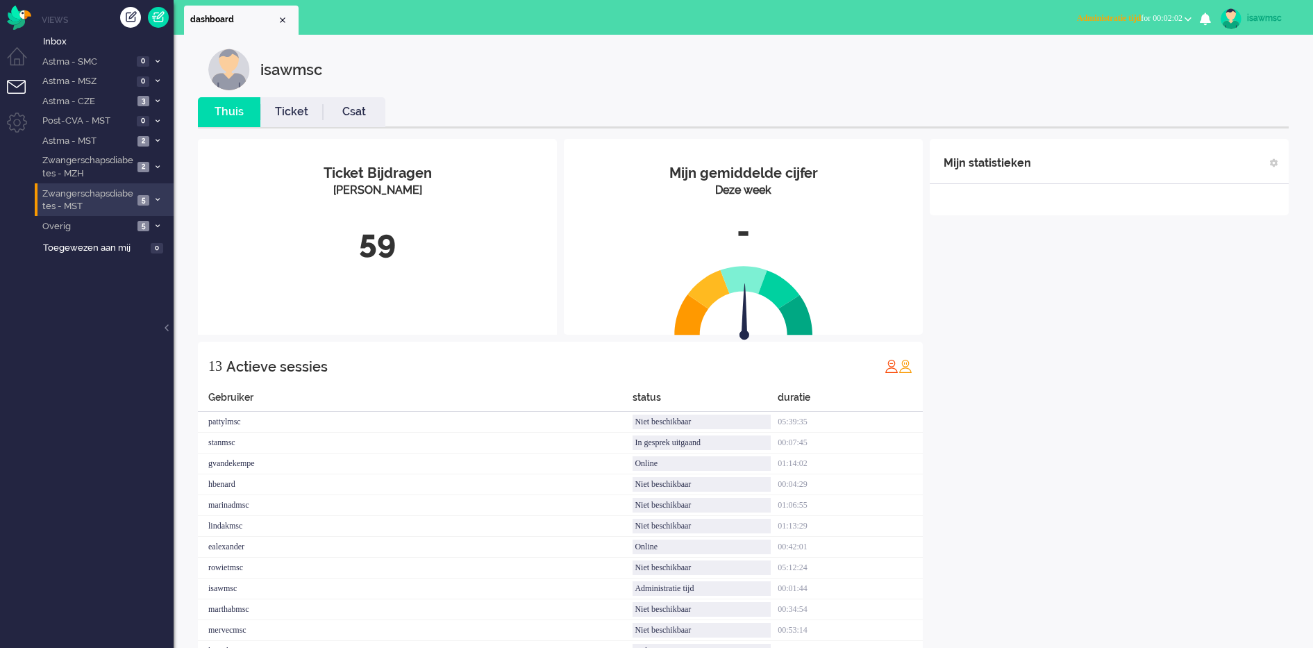
click at [131, 203] on span "Zwangerschapsdiabetes - MST" at bounding box center [86, 200] width 93 height 26
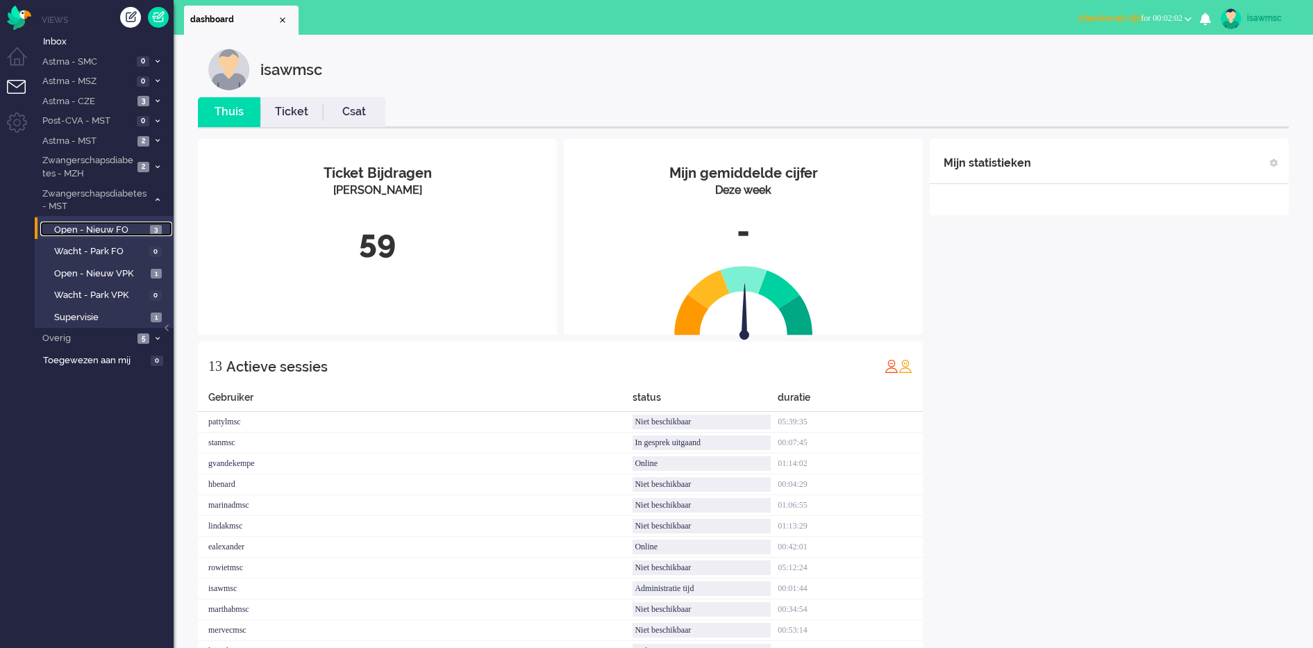
click at [156, 233] on span "3" at bounding box center [156, 230] width 12 height 10
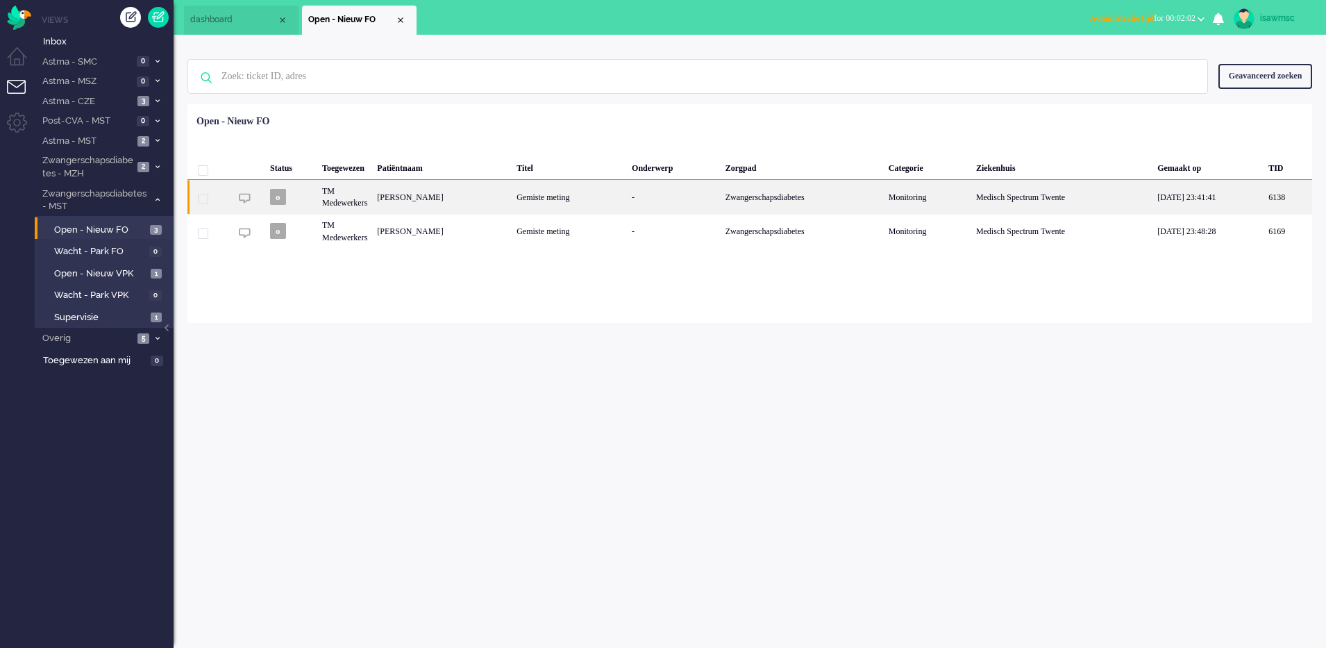
click at [448, 208] on div "DORIEN Boelen" at bounding box center [442, 197] width 140 height 34
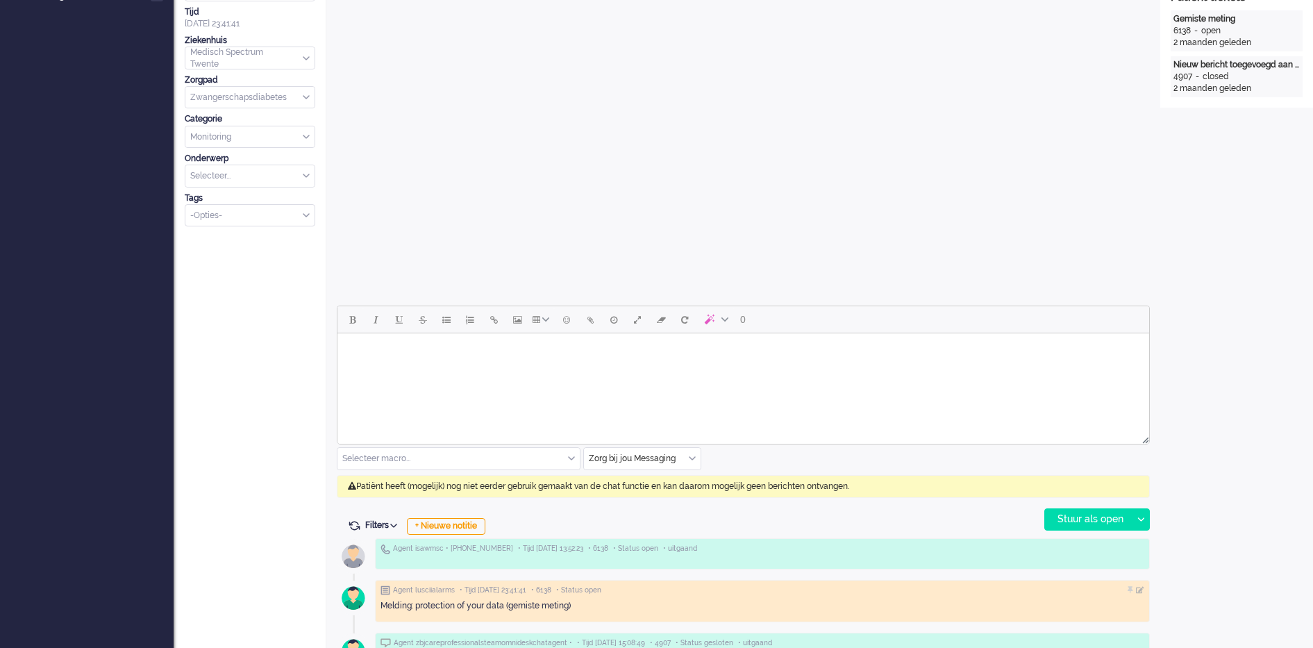
scroll to position [42, 0]
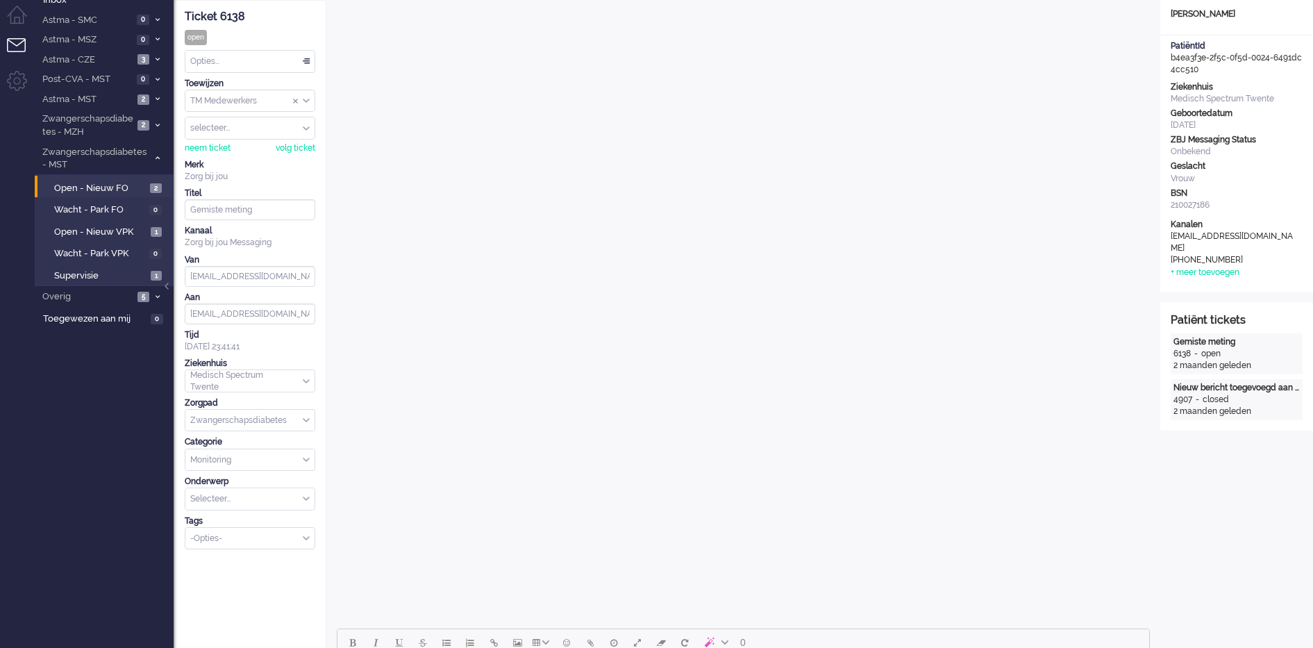
click at [229, 52] on div "Opties..." at bounding box center [249, 62] width 129 height 22
click at [239, 160] on li "Opgelost" at bounding box center [249, 160] width 129 height 20
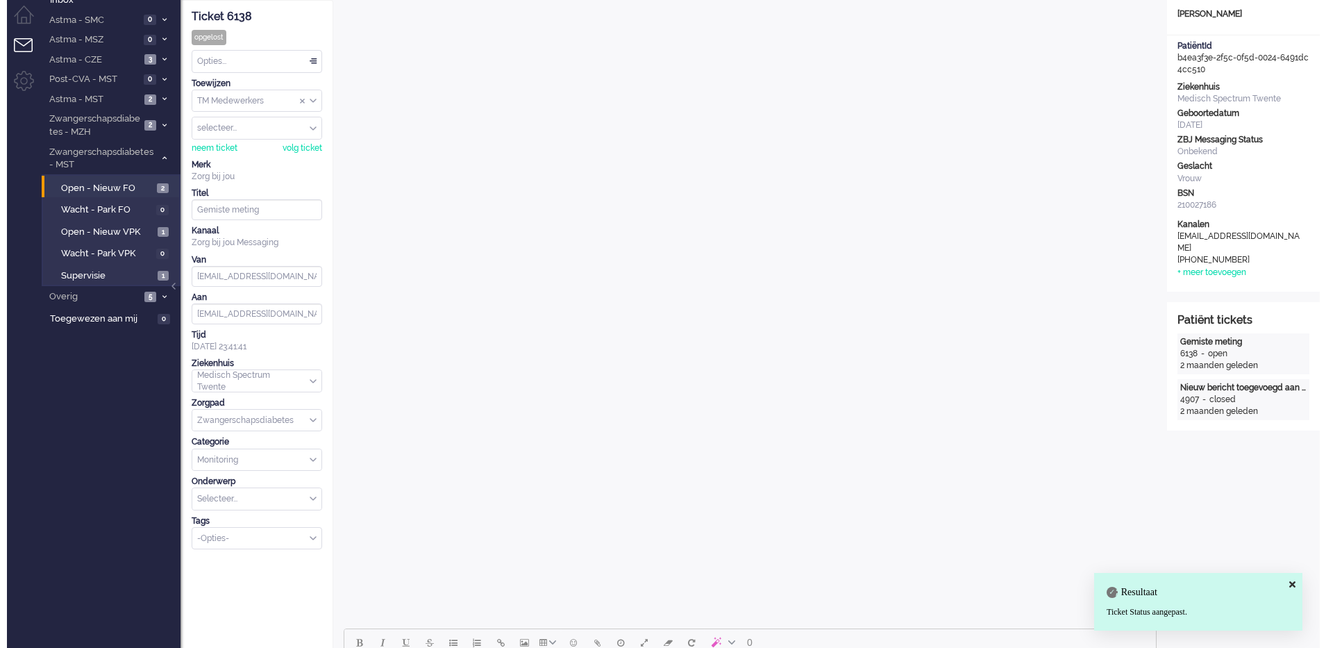
scroll to position [0, 0]
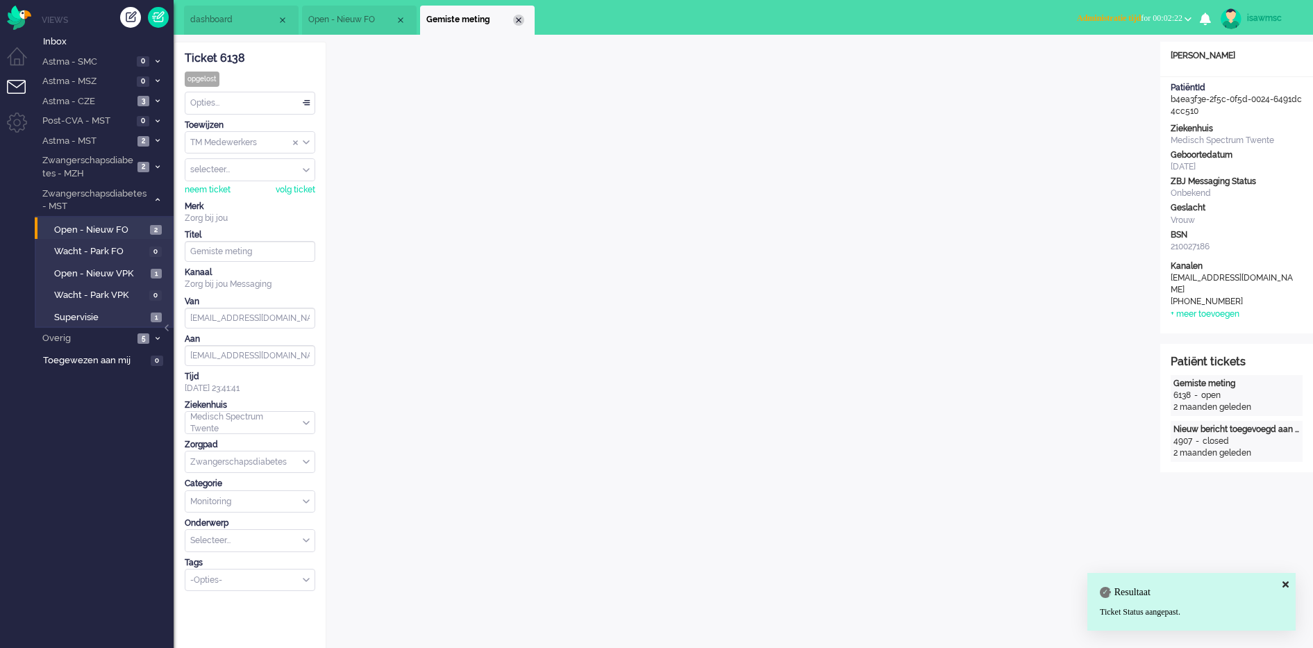
click at [517, 24] on div "Close tab" at bounding box center [518, 20] width 11 height 11
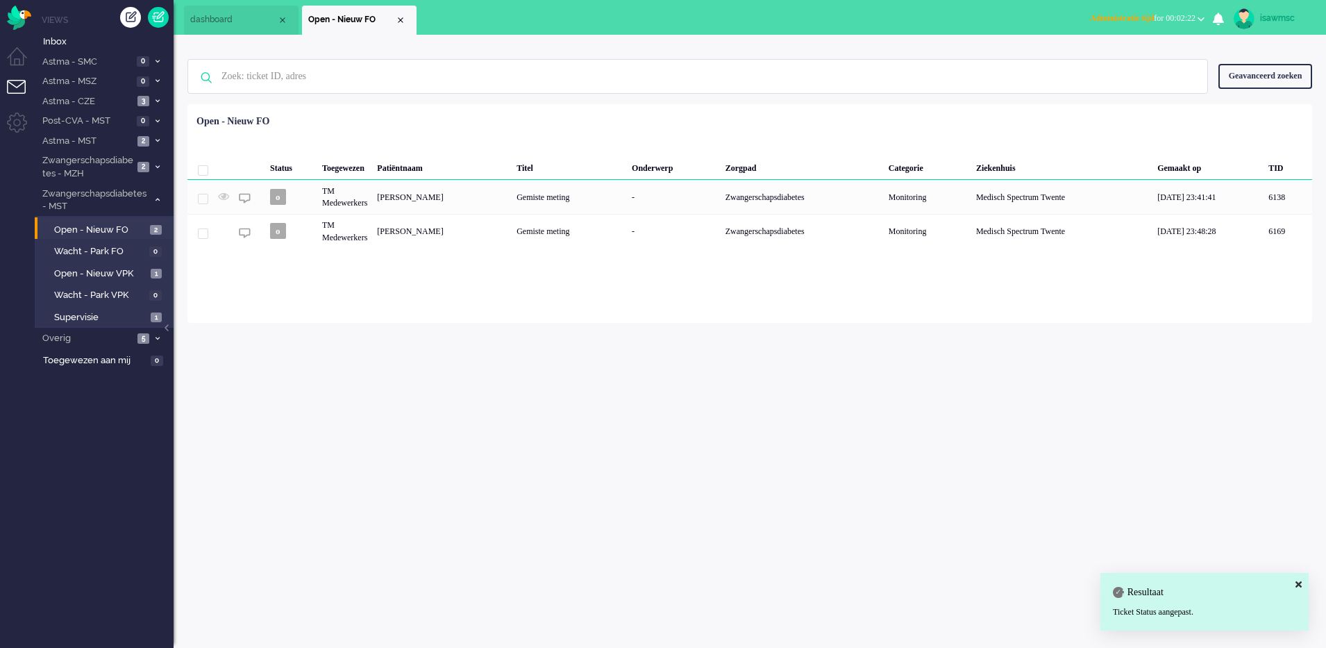
click at [416, 235] on div "Loading... Status Toegewezen Patiëntnaam Titel Onderwerp Zorgpad Categorie Ziek…" at bounding box center [749, 213] width 1125 height 219
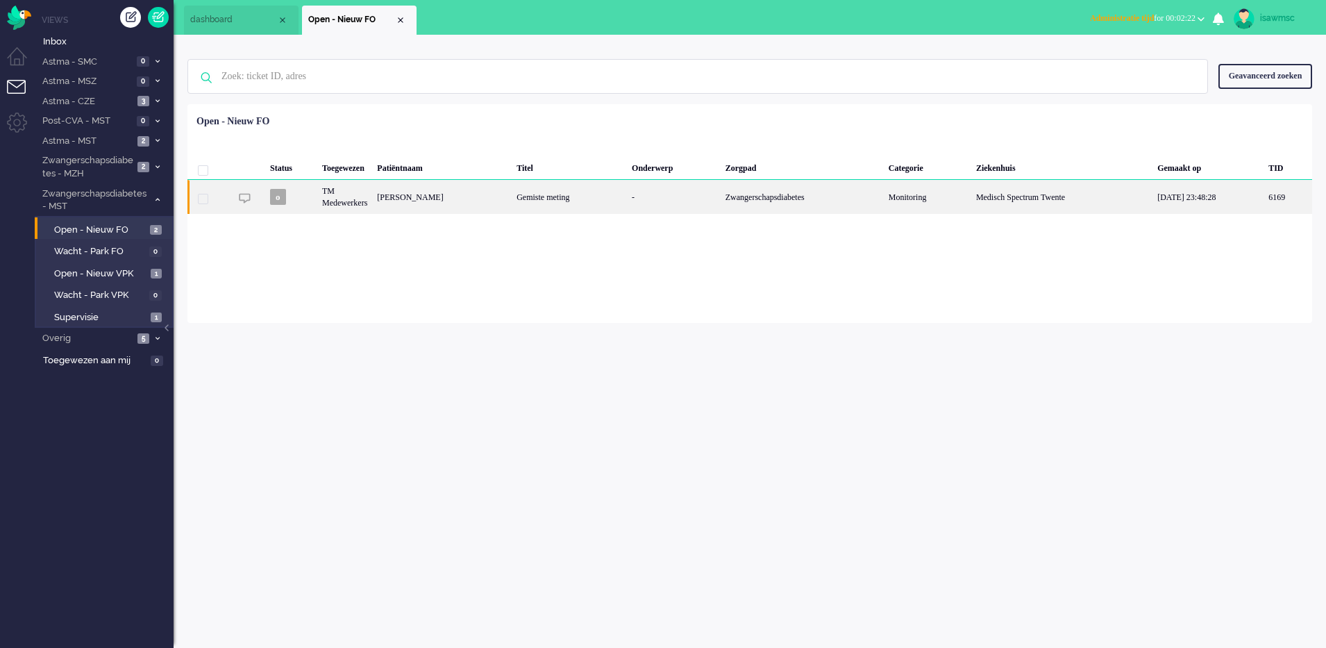
click at [423, 199] on div "Marjolein Smienk" at bounding box center [442, 197] width 140 height 34
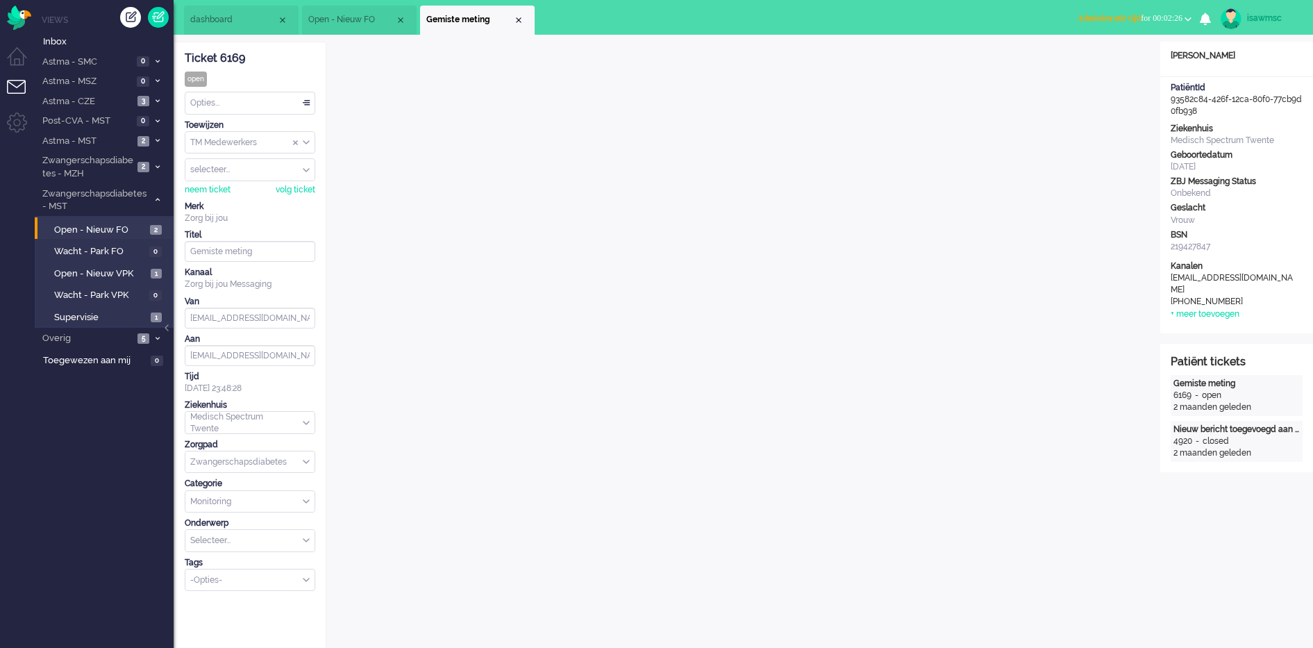
click at [271, 97] on div "Opties..." at bounding box center [249, 103] width 129 height 22
click at [253, 201] on li "Opgelost" at bounding box center [249, 202] width 129 height 20
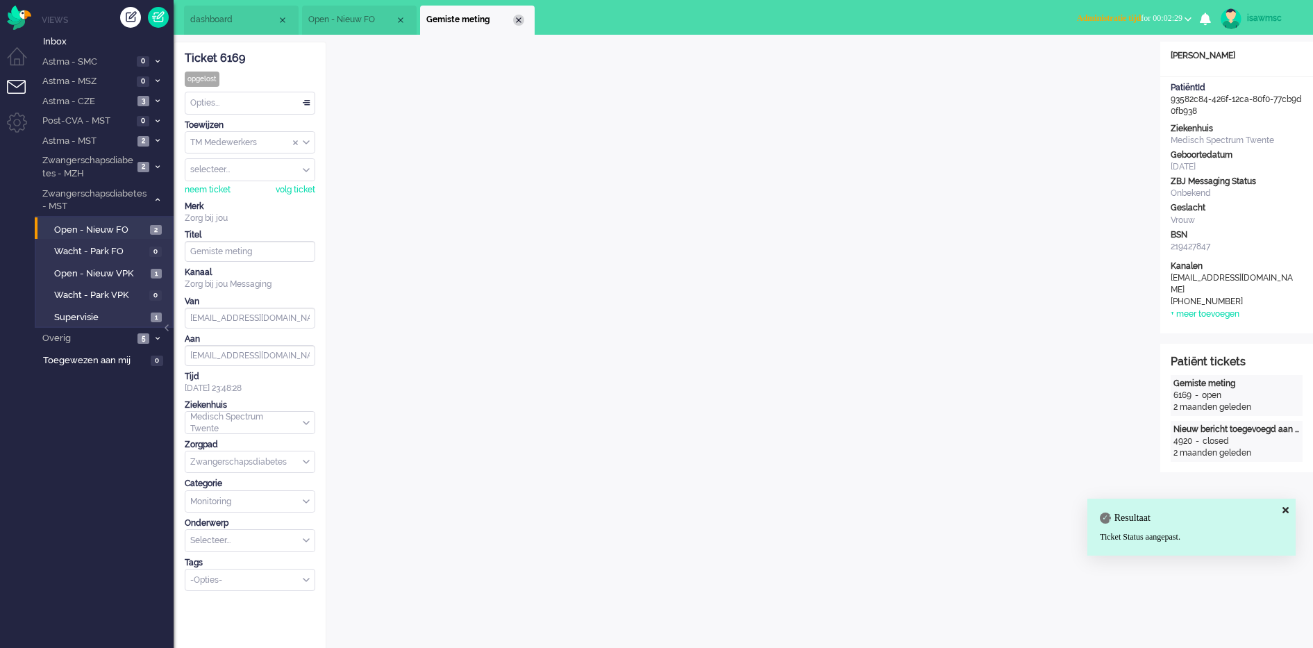
click at [514, 19] on div "Close tab" at bounding box center [518, 20] width 11 height 11
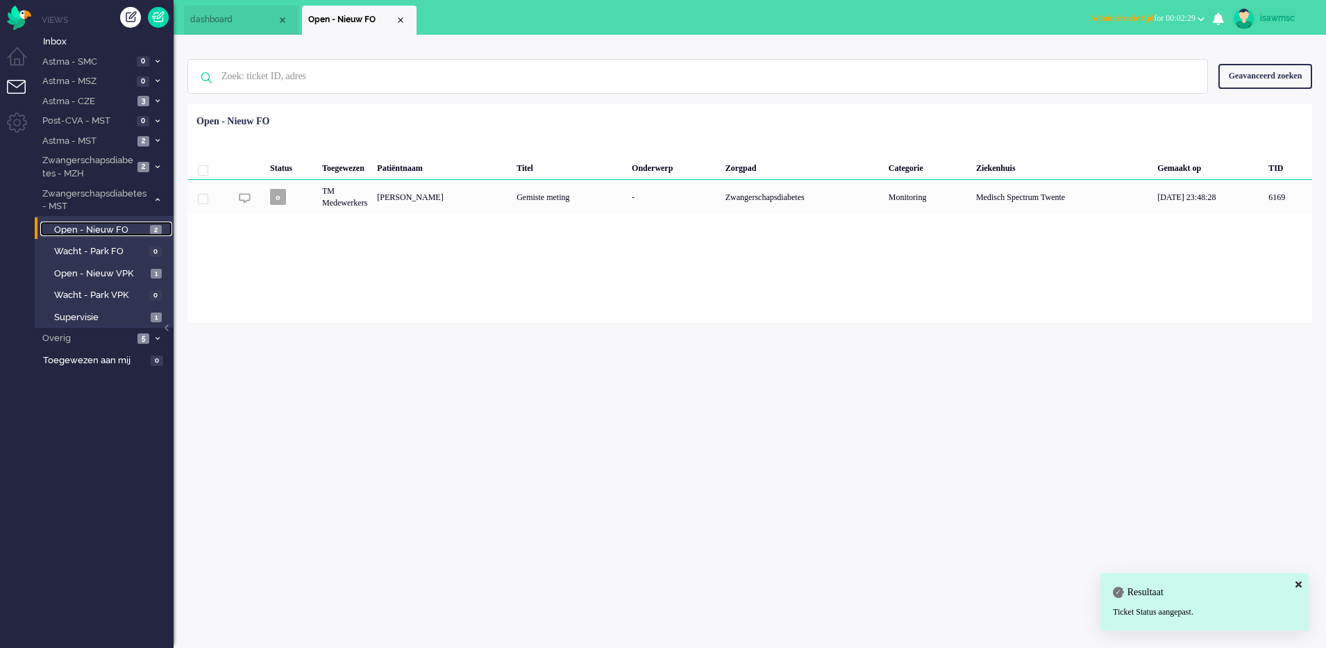
click at [141, 235] on span "Open - Nieuw FO" at bounding box center [100, 230] width 92 height 13
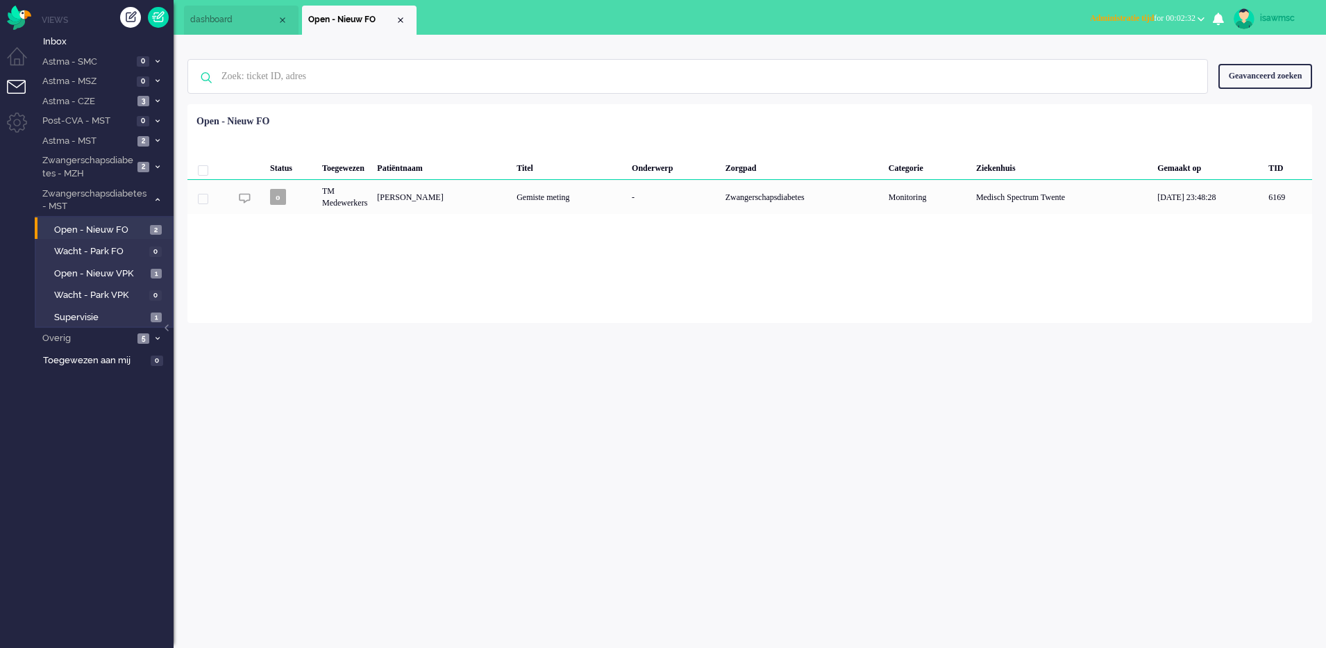
click at [1133, 14] on span "Administratie tijd" at bounding box center [1122, 18] width 64 height 10
click at [1103, 60] on label "Online" at bounding box center [1147, 62] width 110 height 12
click at [1108, 63] on input "text" at bounding box center [700, 76] width 978 height 33
click at [1013, 24] on ul "dashboard Open - Nieuw FO" at bounding box center [614, 17] width 861 height 35
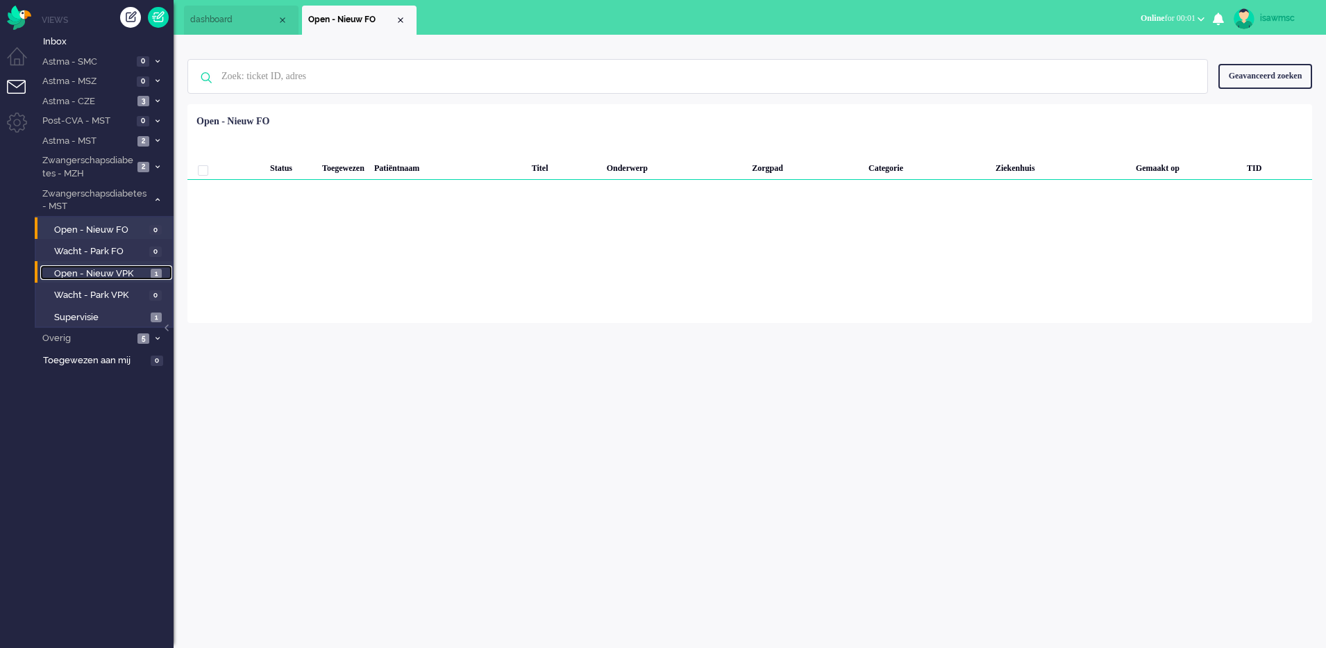
click at [146, 274] on span "Open - Nieuw VPK" at bounding box center [100, 273] width 93 height 13
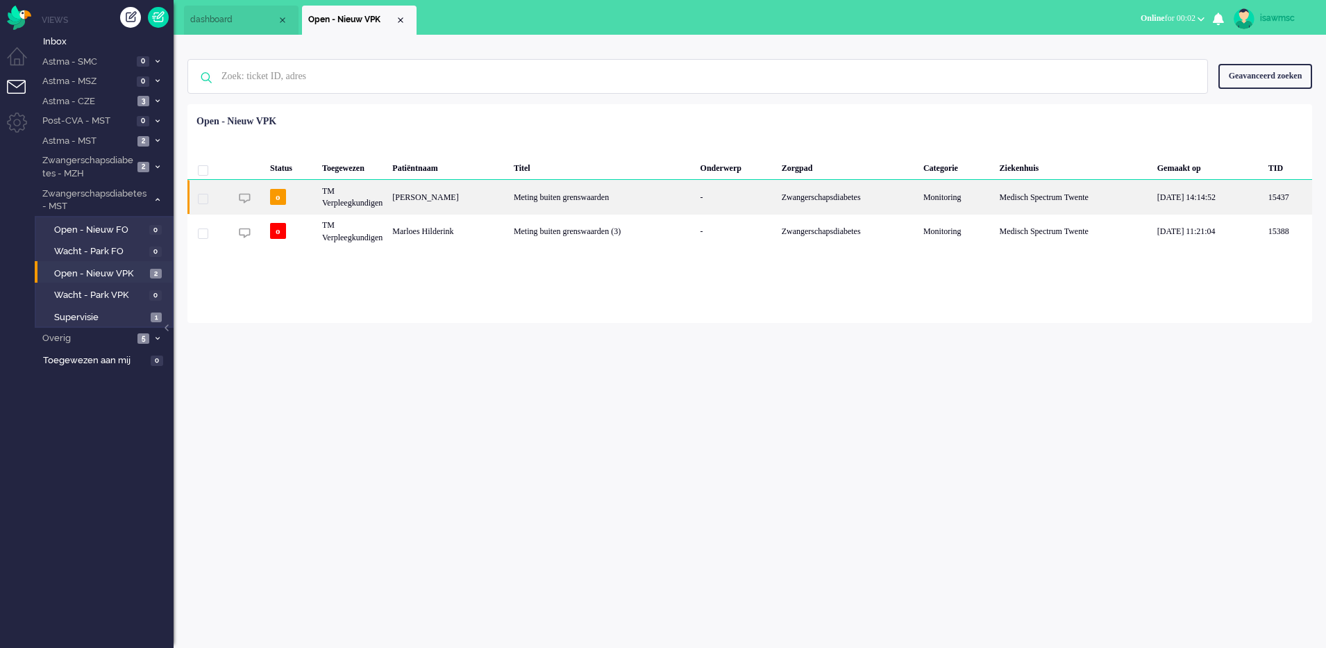
click at [454, 205] on div "Trudie Moraal" at bounding box center [447, 197] width 121 height 34
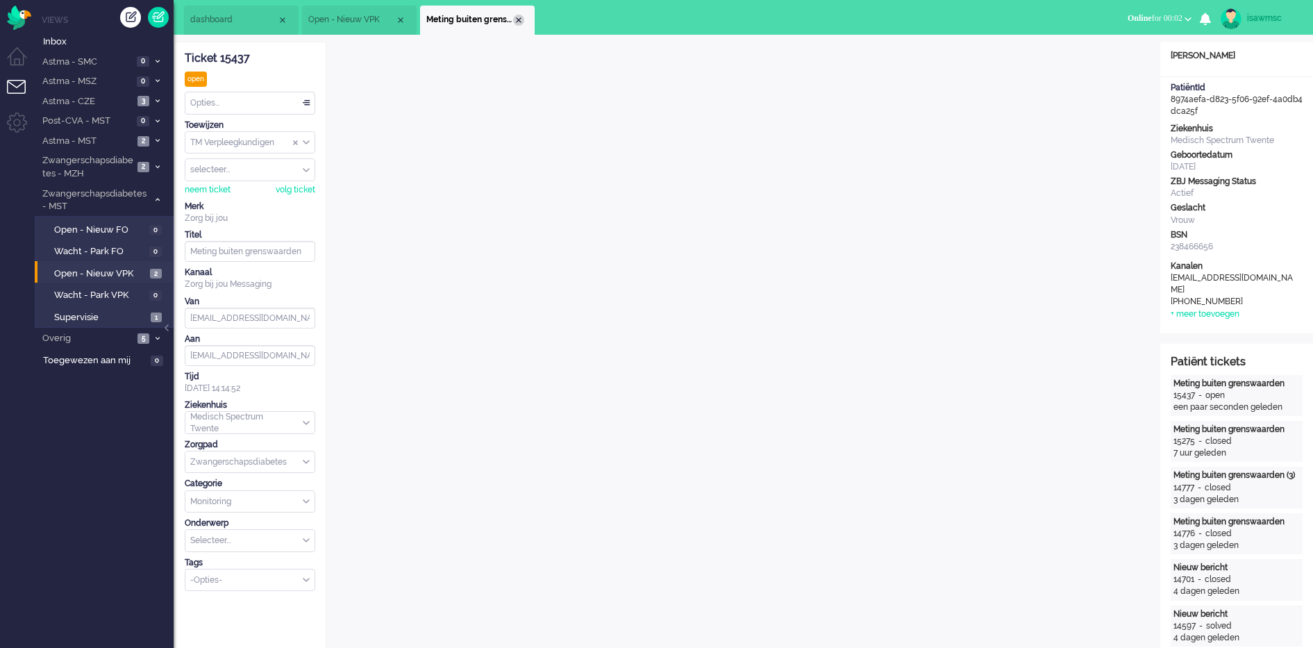
click at [517, 24] on div "Close tab" at bounding box center [518, 20] width 11 height 11
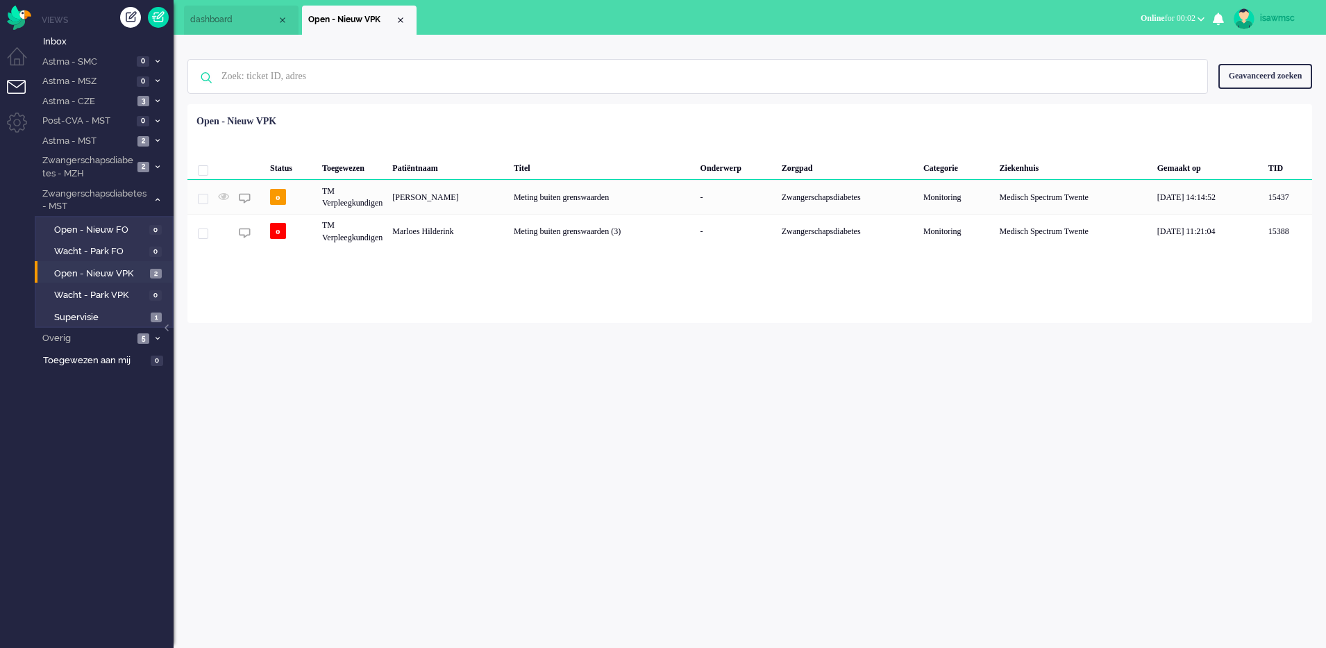
click at [1145, 19] on span "Online" at bounding box center [1153, 18] width 24 height 10
click at [1120, 51] on label "Niet beschikbaar" at bounding box center [1147, 47] width 110 height 12
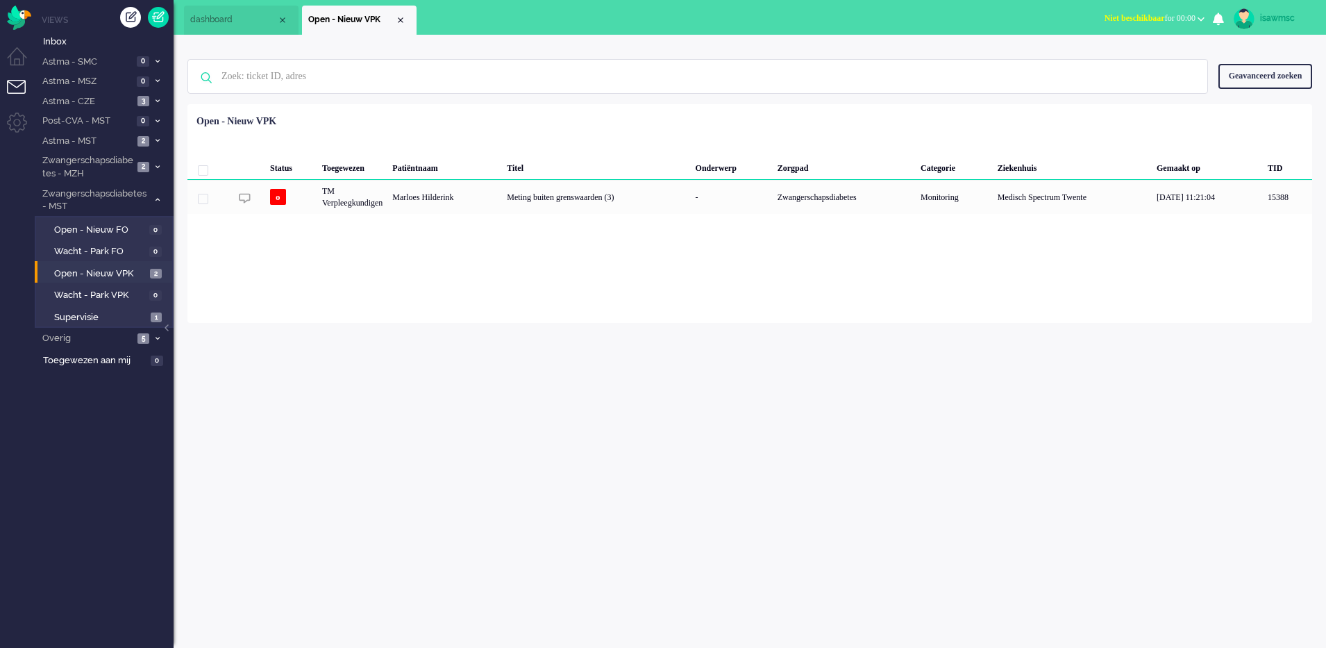
click at [664, 314] on div "Loading... Status Toegewezen Patiëntnaam Titel Onderwerp Zorgpad Categorie Ziek…" at bounding box center [749, 213] width 1125 height 219
click at [364, 513] on div "isawmsc Thuis Ticket Csat Mijn gemiddelde cijfer Deze week - Ticket Bijdragen P…" at bounding box center [750, 341] width 1152 height 613
click at [465, 362] on div "isawmsc Thuis Ticket Csat Mijn gemiddelde cijfer Deze week - Ticket Bijdragen P…" at bounding box center [750, 341] width 1152 height 613
click at [130, 140] on span "Astma - MST" at bounding box center [86, 141] width 93 height 13
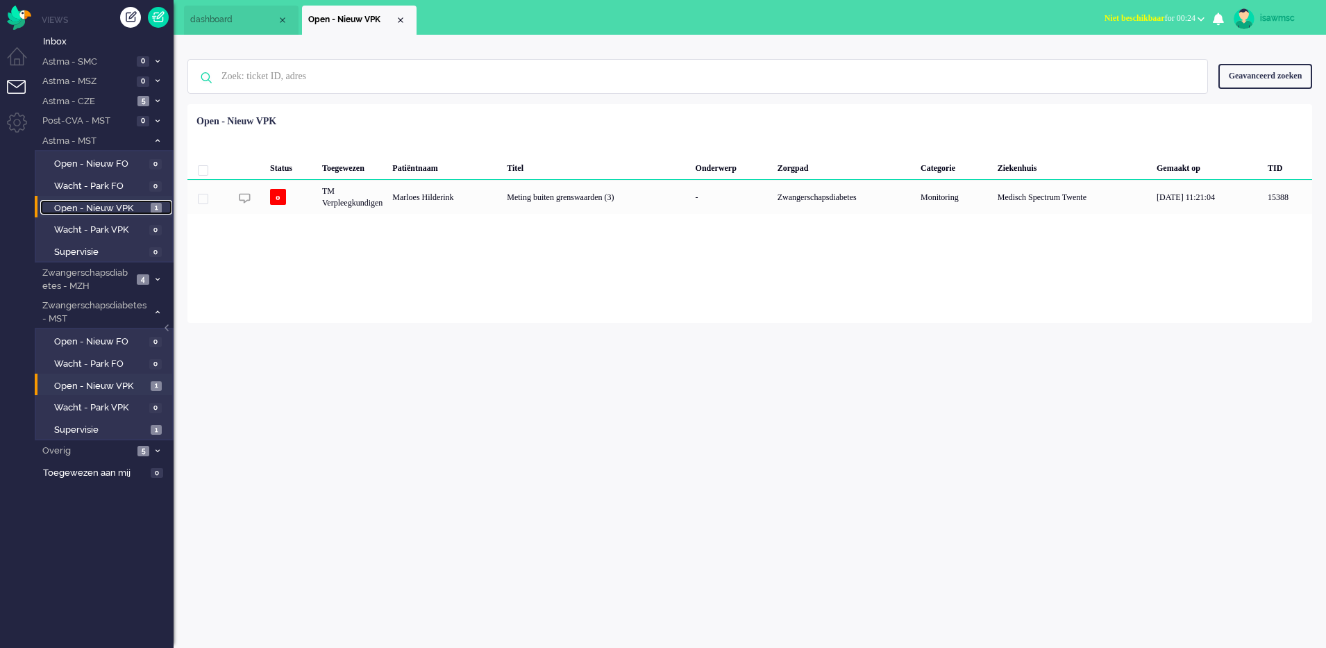
click at [141, 207] on span "Open - Nieuw VPK" at bounding box center [100, 208] width 93 height 13
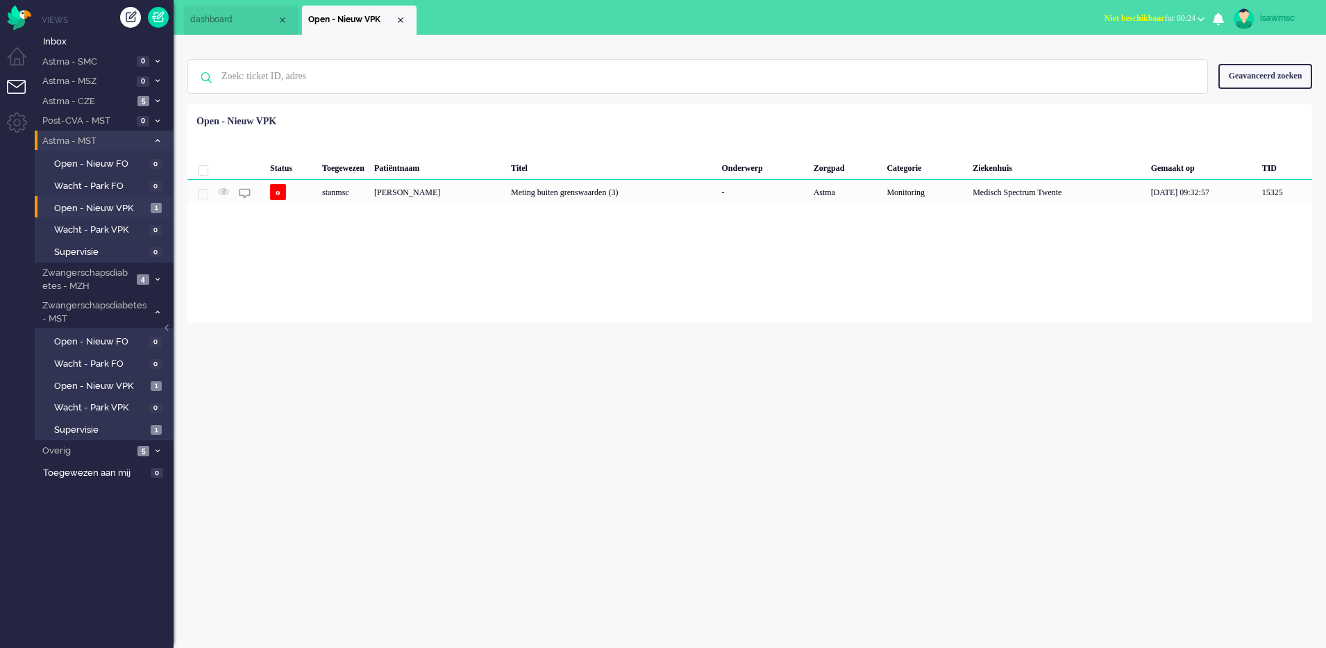
click at [158, 137] on span at bounding box center [157, 141] width 10 height 8
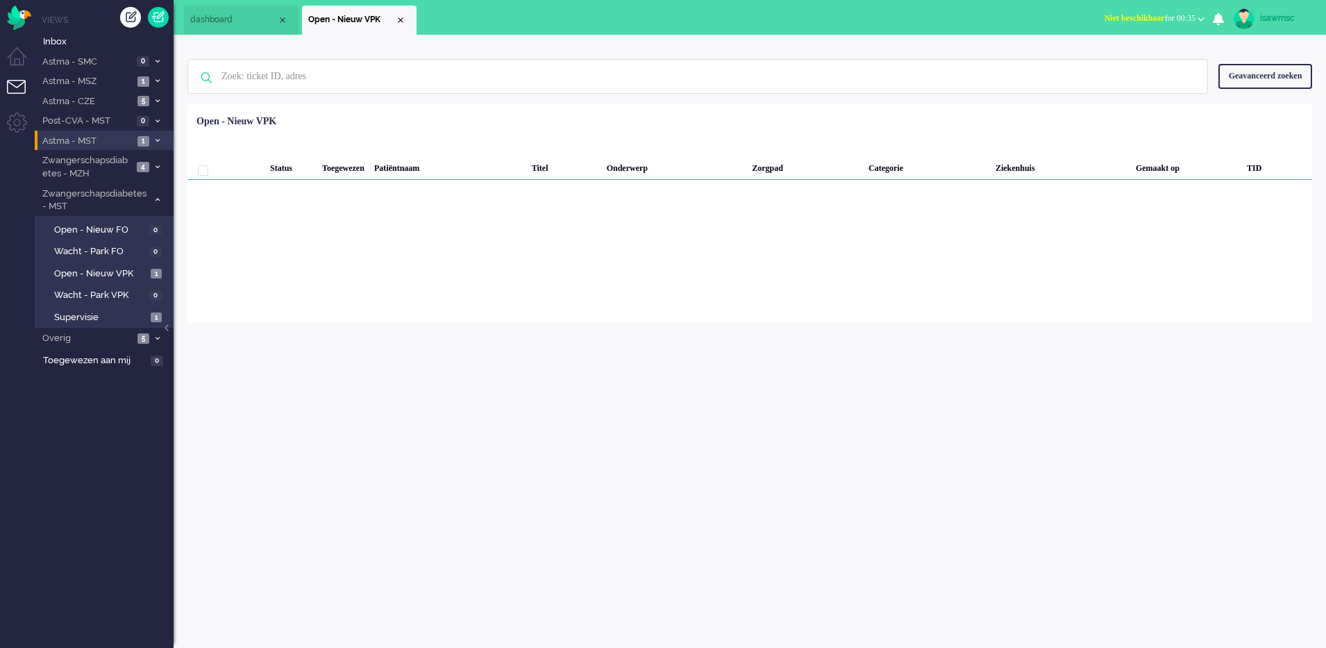
click at [149, 146] on li "Astma - MST 1" at bounding box center [104, 141] width 139 height 20
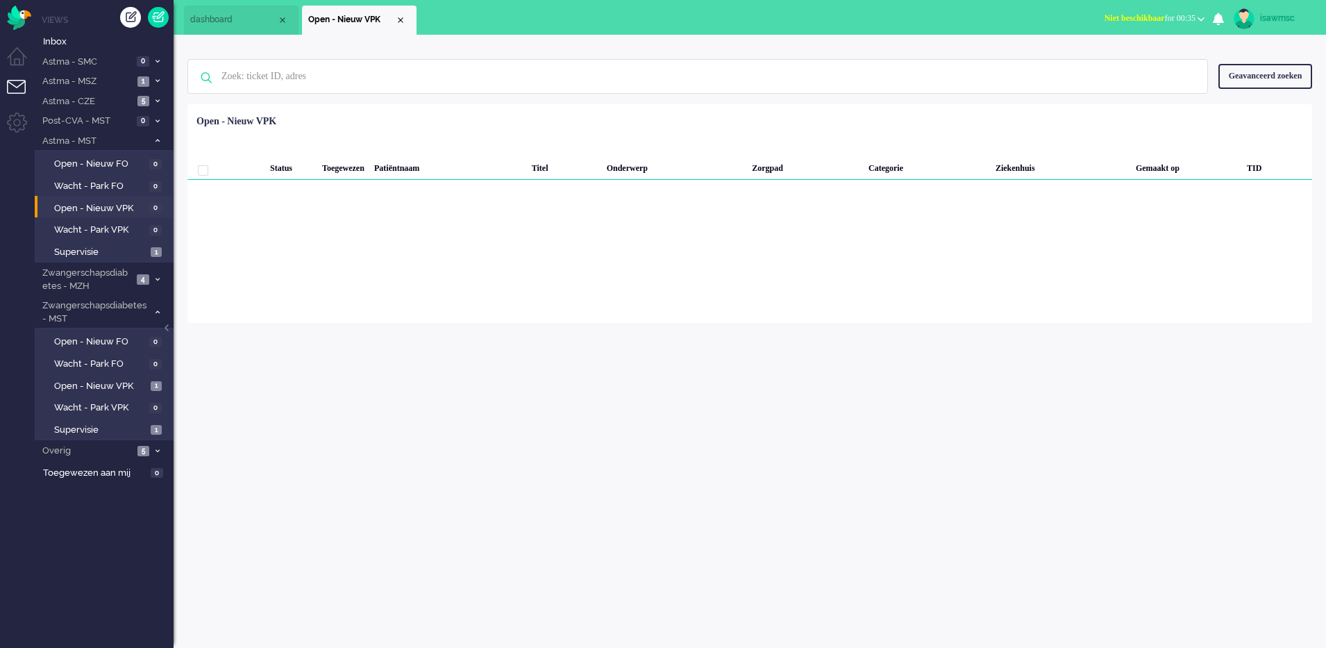
click at [1178, 26] on button "Niet beschikbaar for 00:35" at bounding box center [1154, 18] width 117 height 20
click at [1131, 58] on label "Online" at bounding box center [1147, 62] width 110 height 12
click at [151, 98] on li "Astma - CZE 5" at bounding box center [104, 101] width 139 height 20
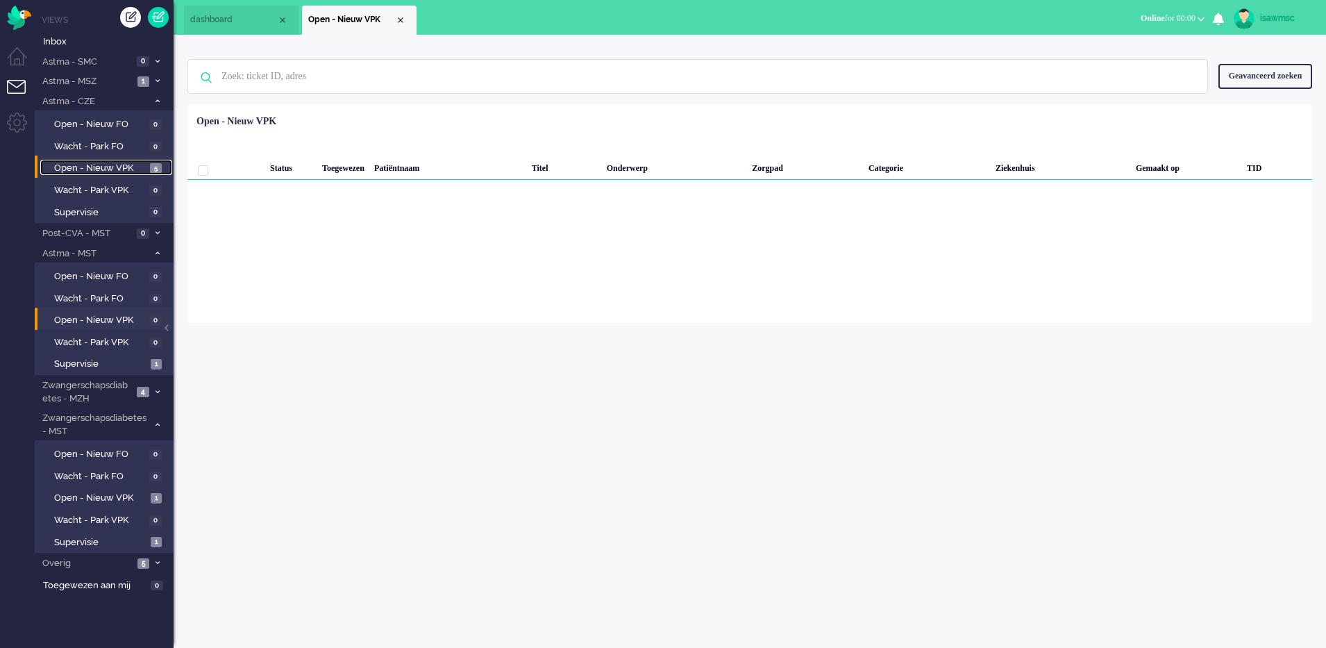
click at [150, 161] on link "Open - Nieuw VPK 5" at bounding box center [106, 167] width 132 height 15
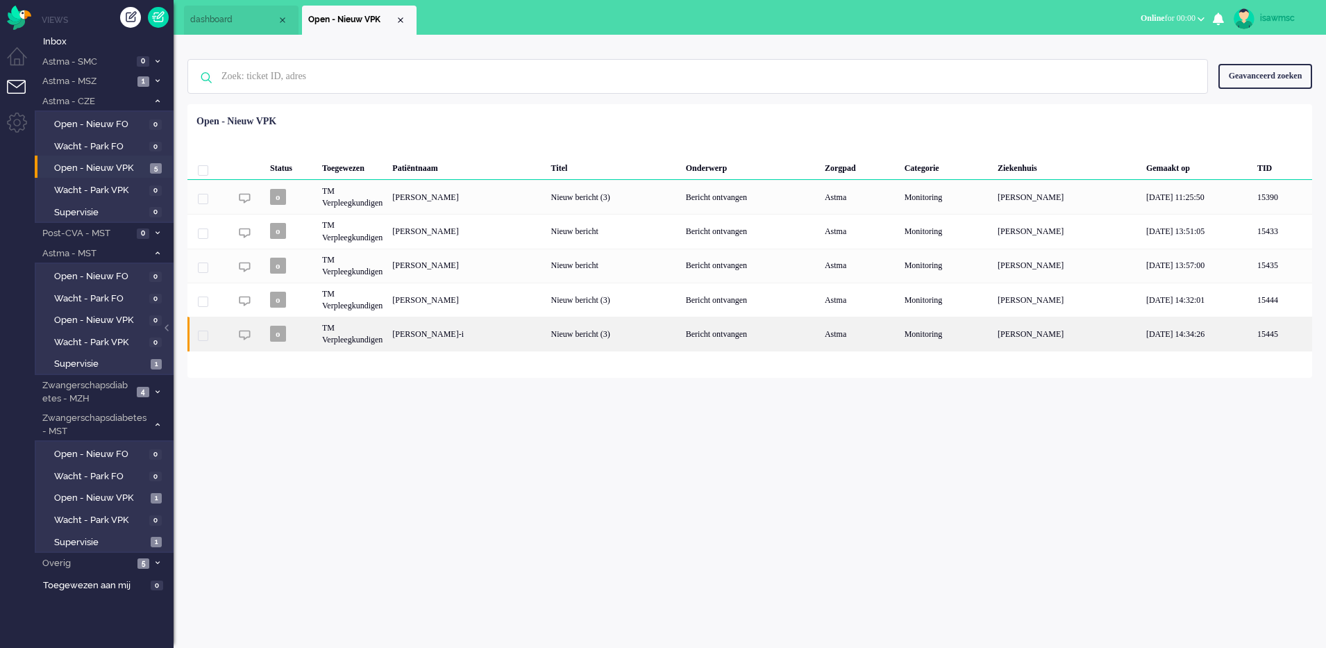
click at [498, 344] on div "Zohreh Baba-i" at bounding box center [466, 334] width 158 height 34
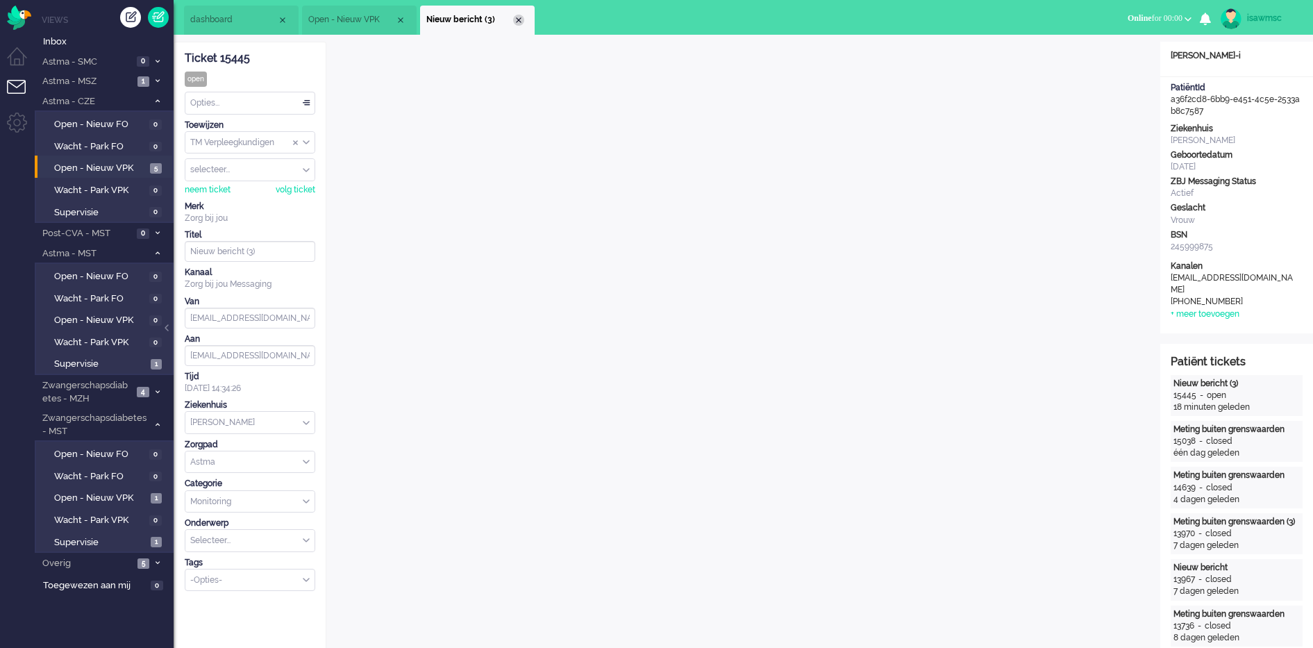
click at [517, 22] on div "Close tab" at bounding box center [518, 20] width 11 height 11
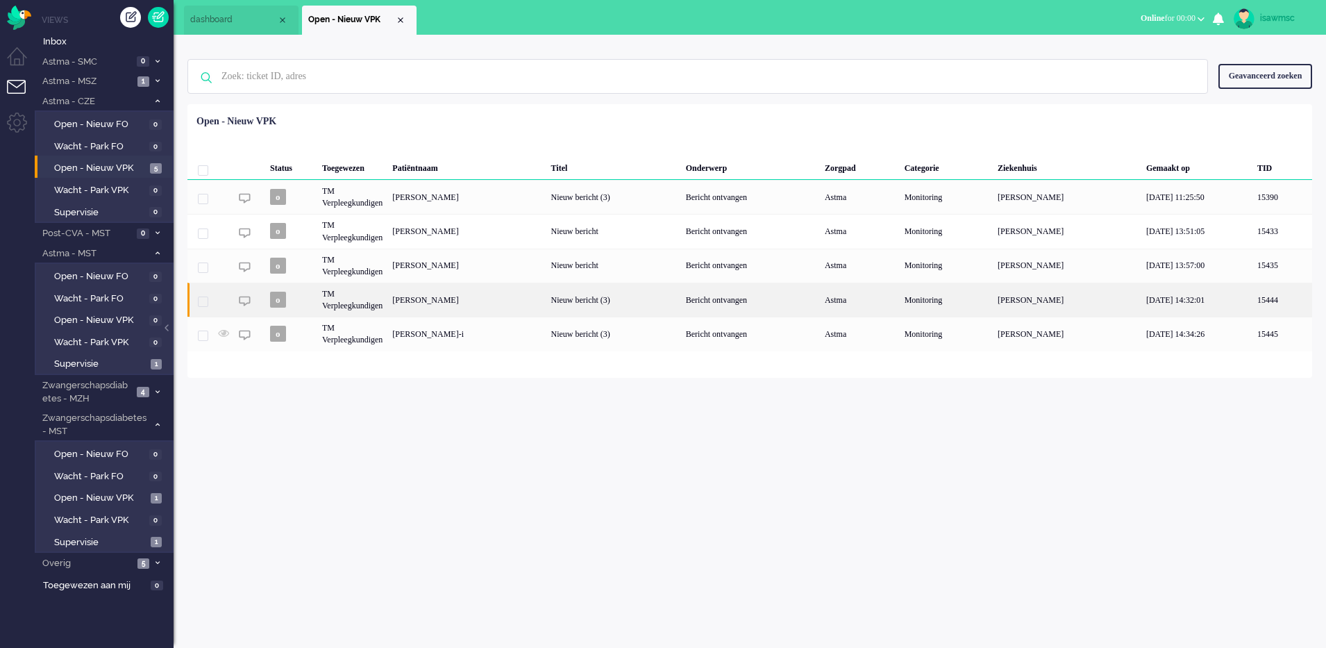
click at [479, 292] on div "Aaltje Harmina Everdina Pol" at bounding box center [466, 300] width 158 height 34
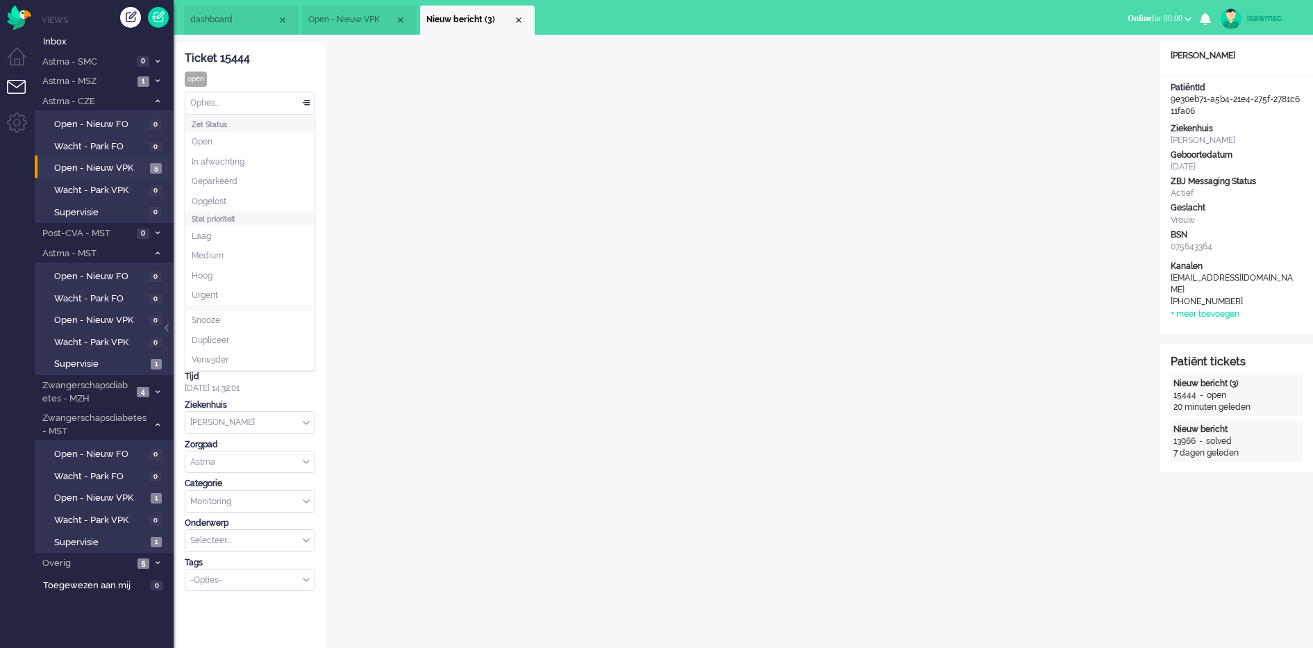
click at [226, 104] on div "Opties..." at bounding box center [249, 103] width 129 height 22
click at [234, 203] on li "Opgelost" at bounding box center [249, 202] width 129 height 20
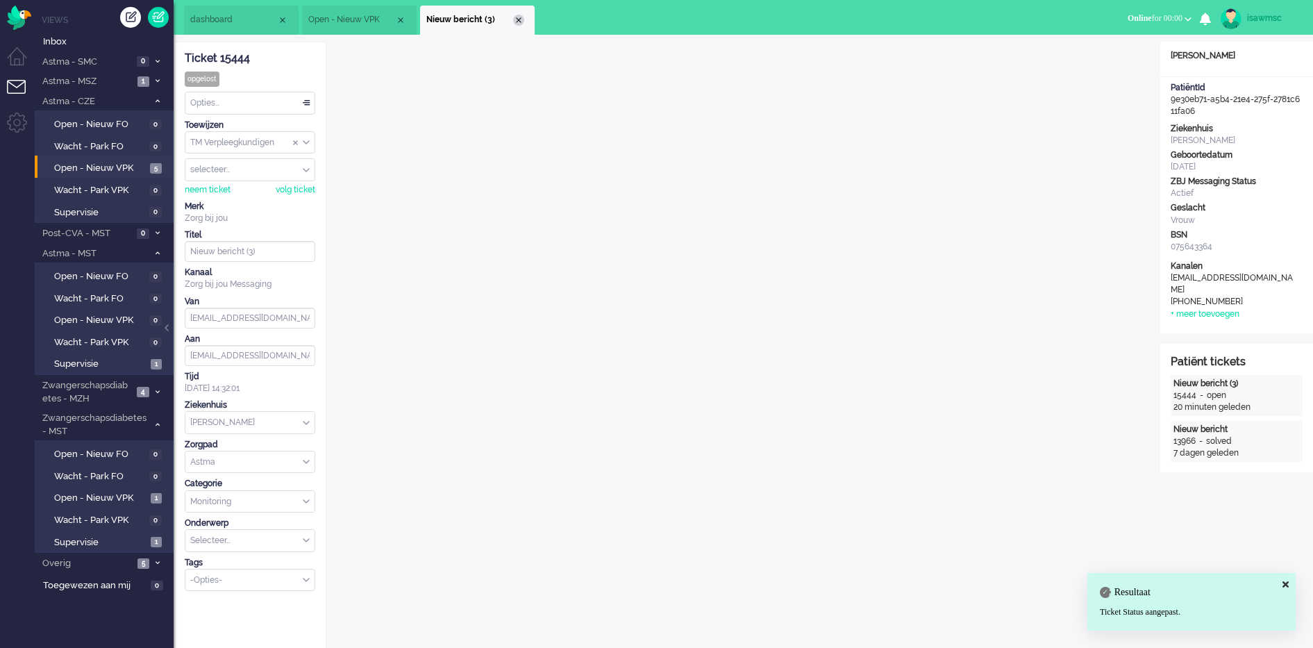
click at [517, 17] on div "Close tab" at bounding box center [518, 20] width 11 height 11
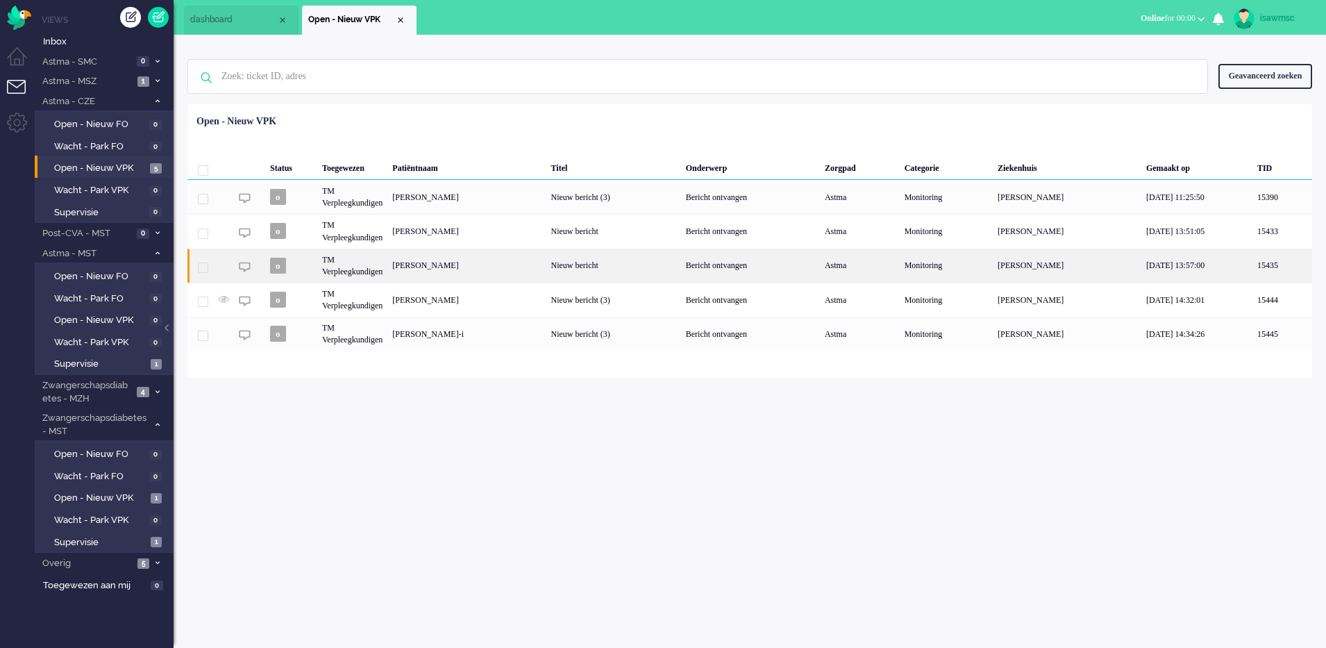
click at [546, 267] on div "Monica Margarethe Geerlings" at bounding box center [466, 266] width 158 height 34
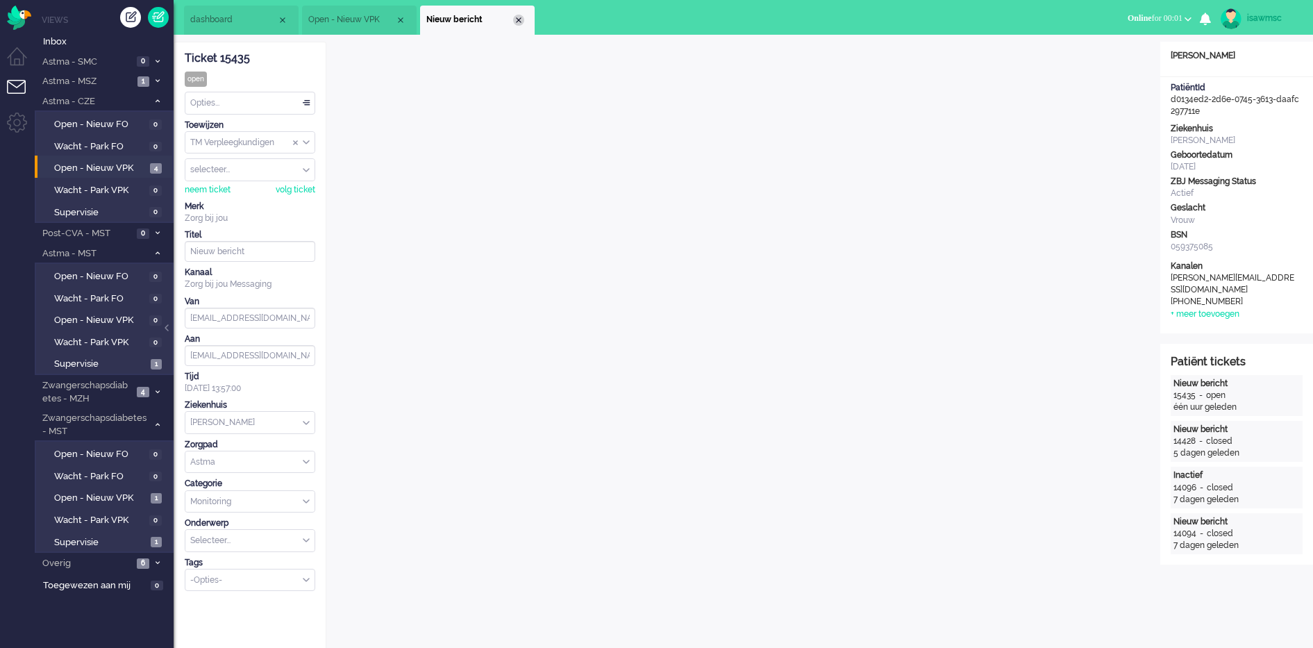
click at [517, 24] on div "Close tab" at bounding box center [518, 20] width 11 height 11
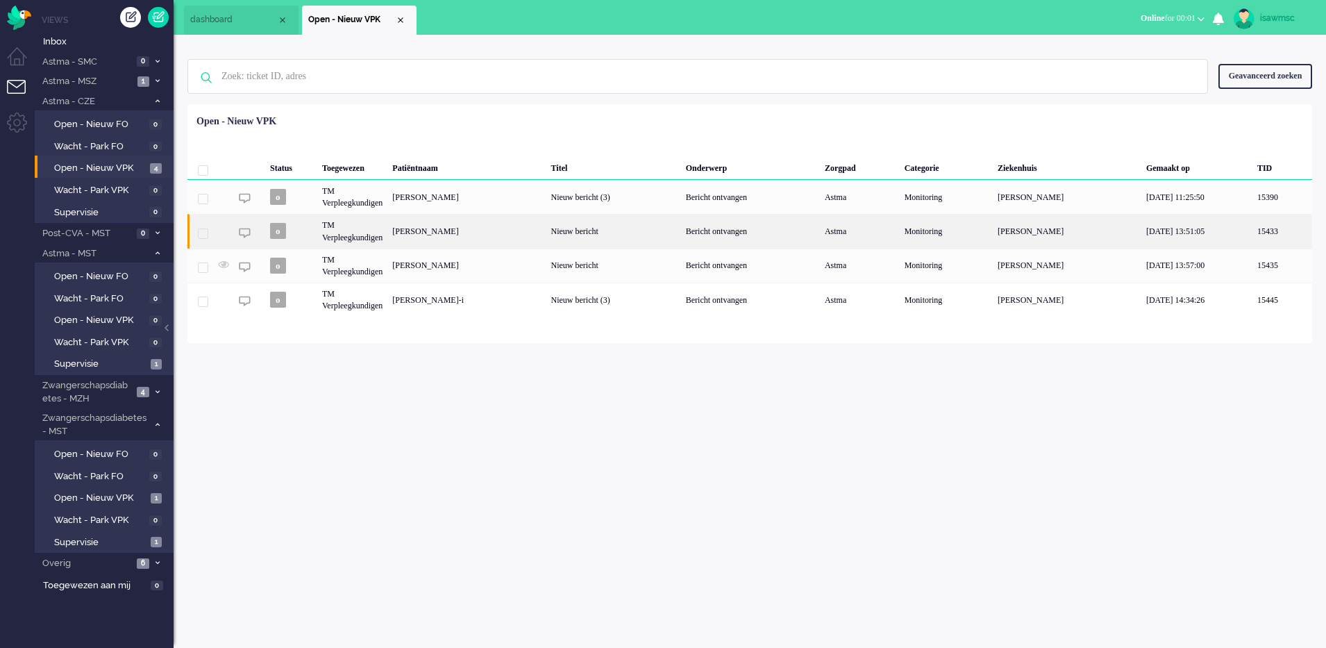
click at [533, 240] on div "Wendela Wilma José de Man" at bounding box center [466, 231] width 158 height 34
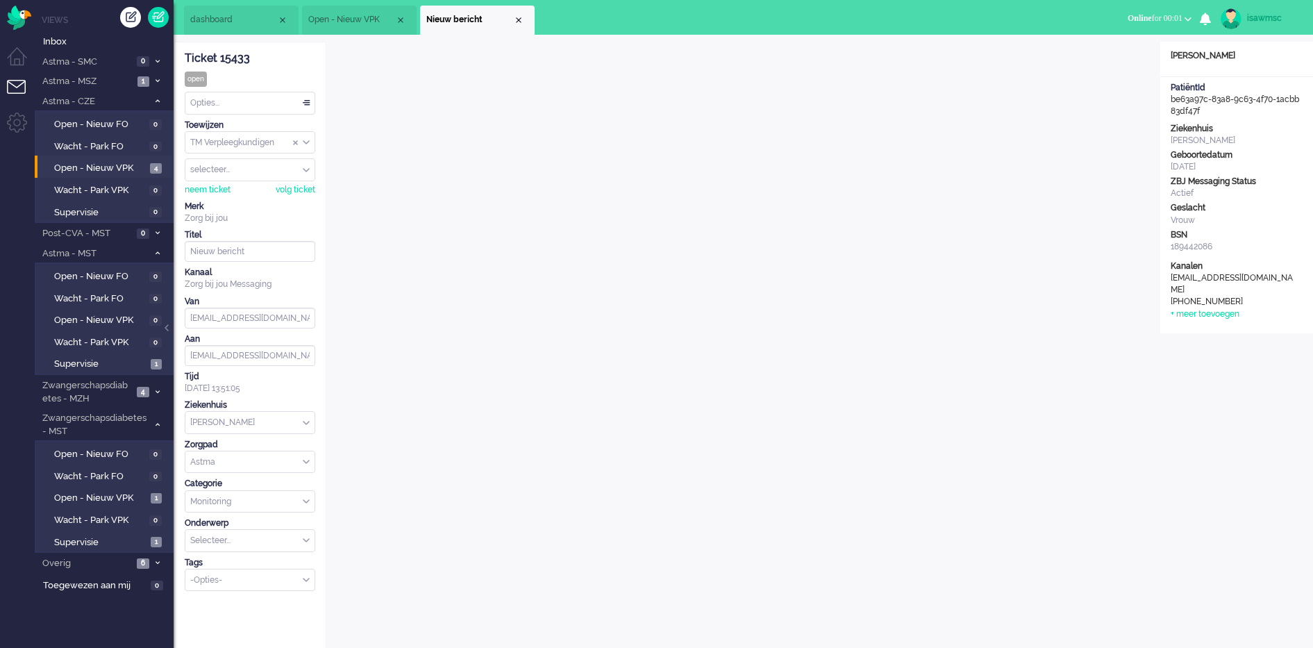
scroll to position [19, 0]
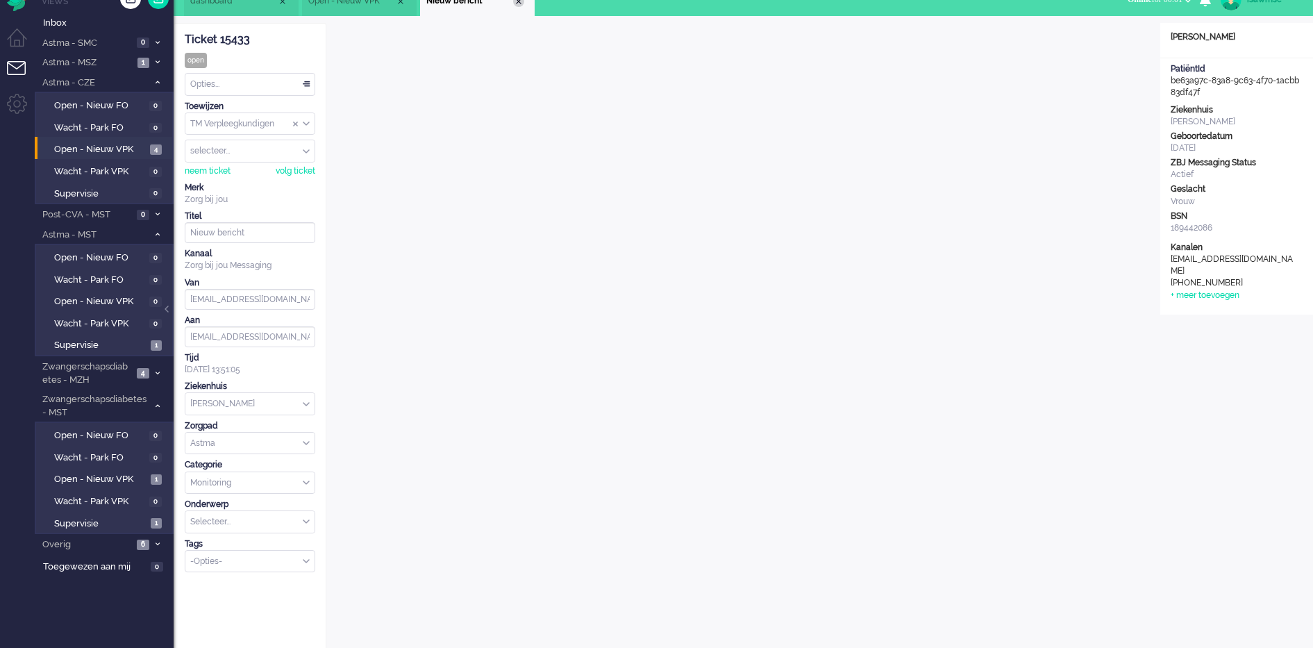
click at [514, 5] on div "Close tab" at bounding box center [518, 1] width 11 height 11
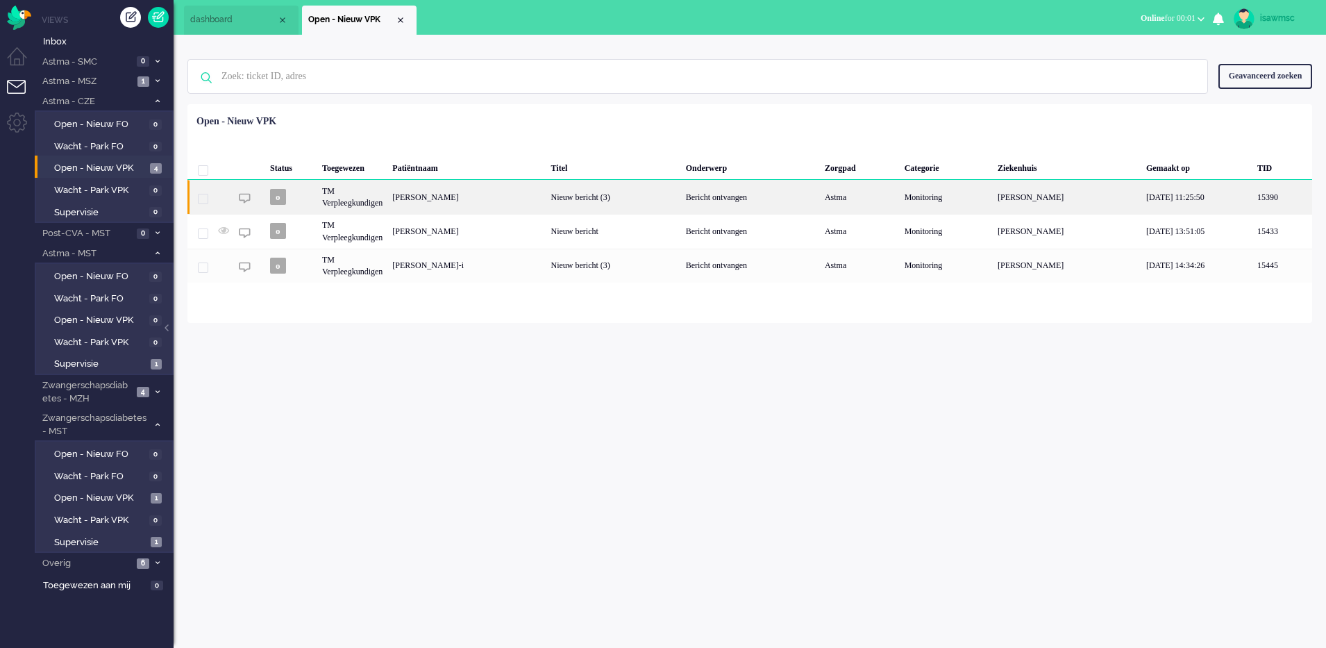
click at [546, 206] on div "Wilhelmina Schriemer" at bounding box center [466, 197] width 158 height 34
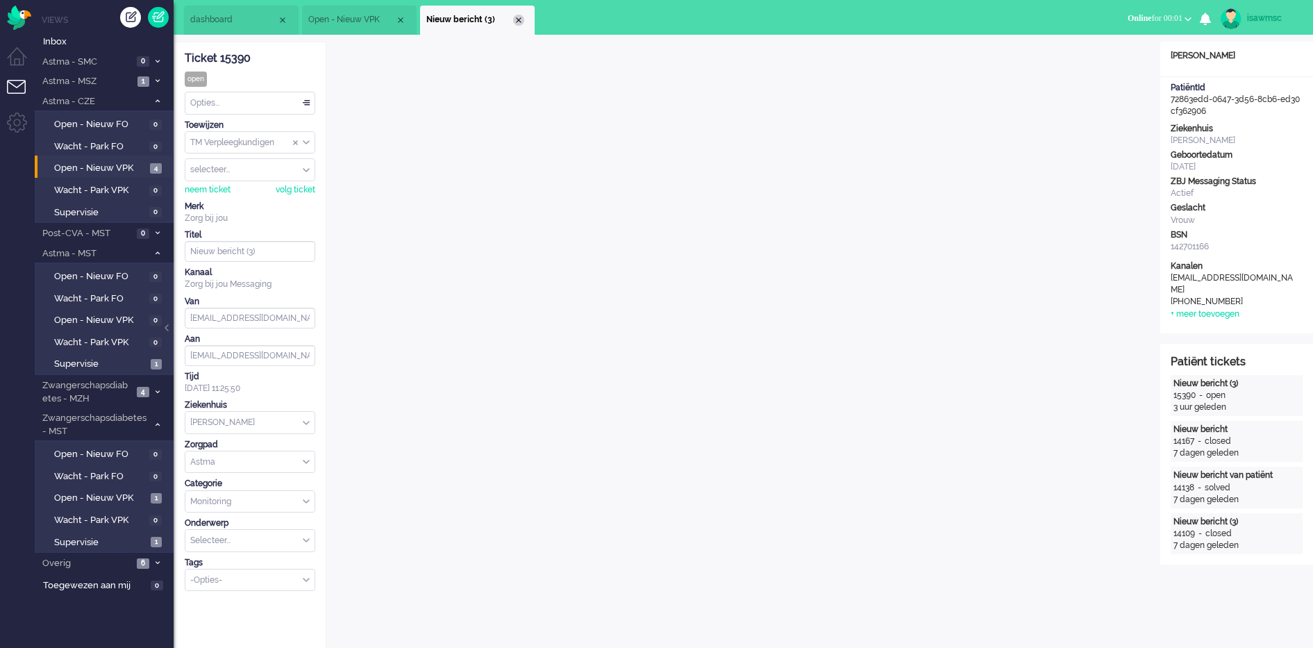
click at [519, 17] on div "Close tab" at bounding box center [518, 20] width 11 height 11
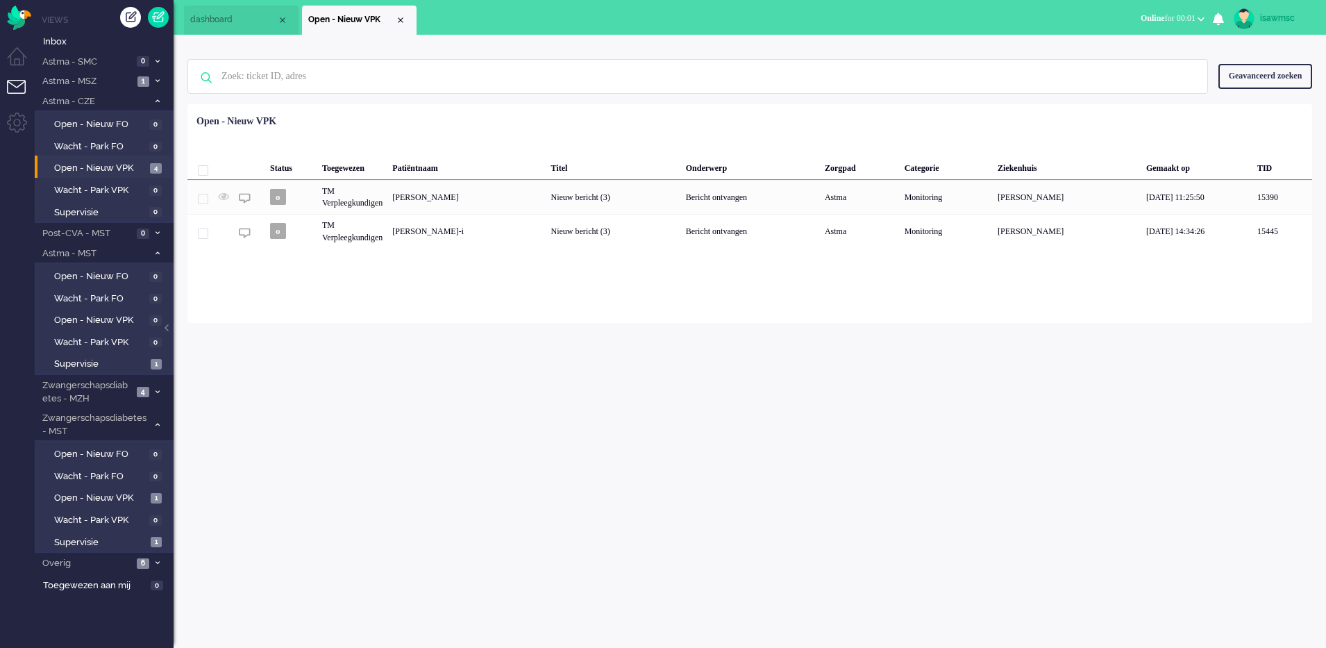
click at [539, 121] on div "Status Toegewezen Patiëntnaam Titel Onderwerp Zorgpad Categorie Ziekenhuis Gema…" at bounding box center [749, 179] width 1125 height 140
click at [28, 22] on img "Omnidesk" at bounding box center [19, 18] width 24 height 24
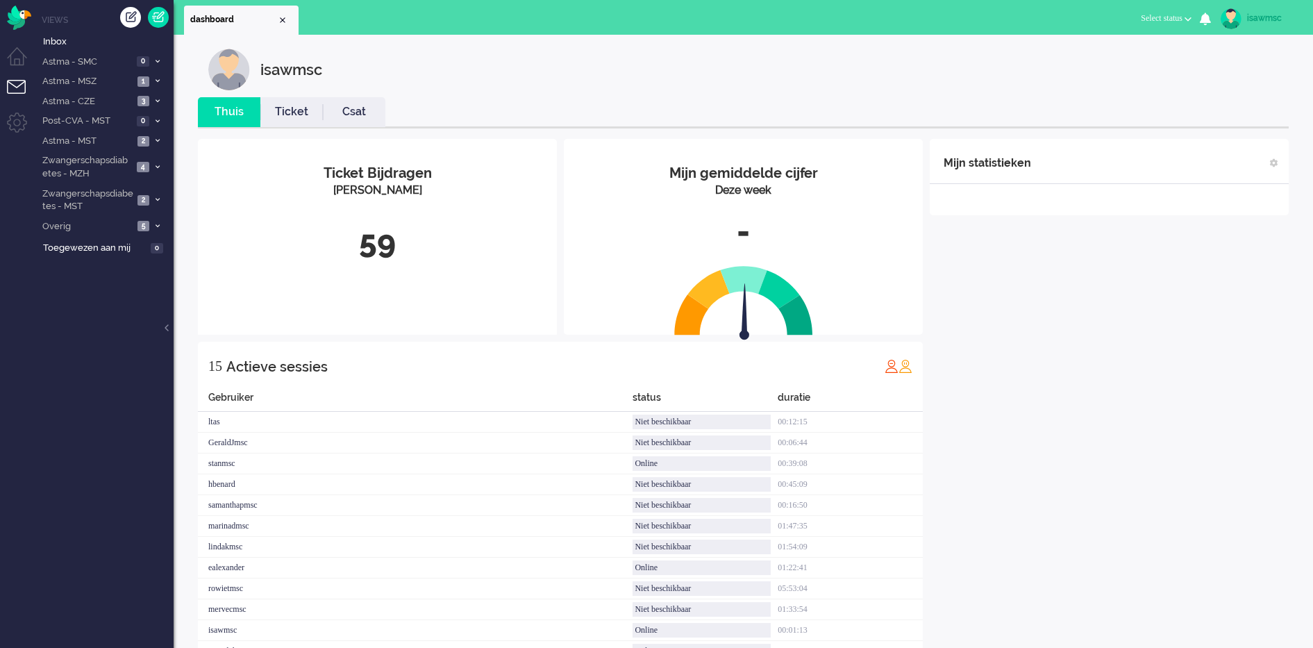
click at [478, 305] on div "Ticket Bijdragen Per Kanaal 59" at bounding box center [377, 237] width 359 height 196
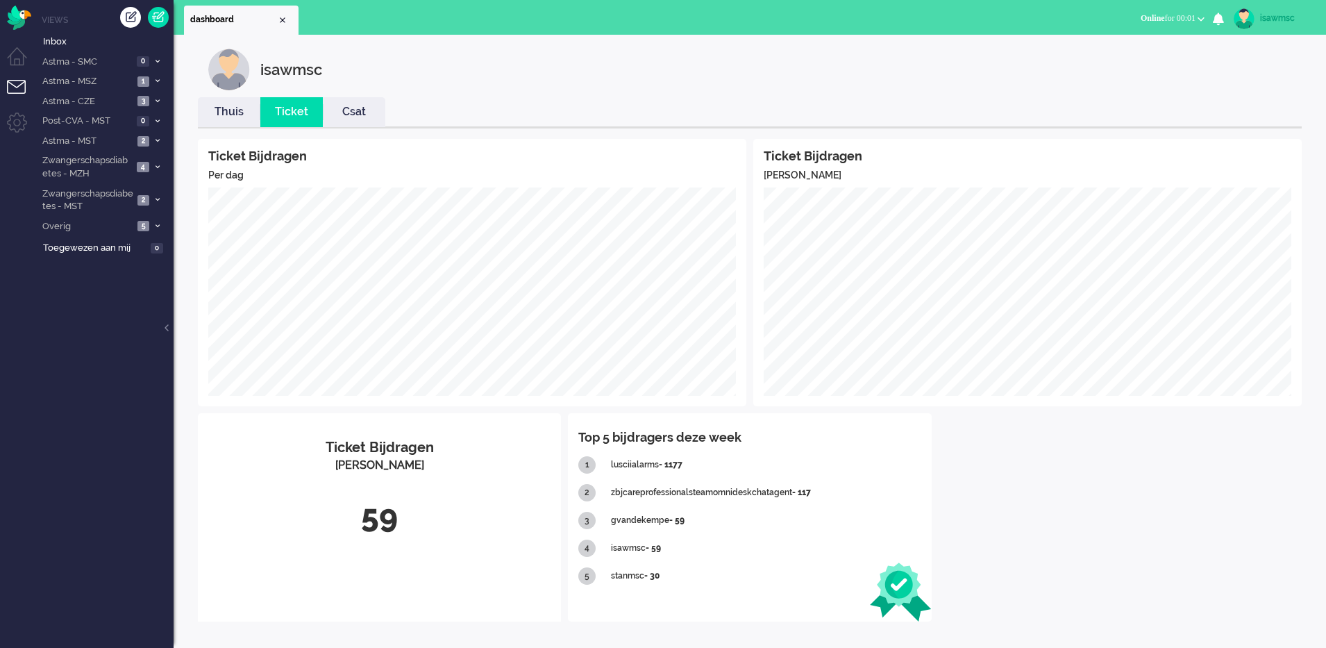
click at [240, 107] on link "Thuis" at bounding box center [229, 112] width 62 height 16
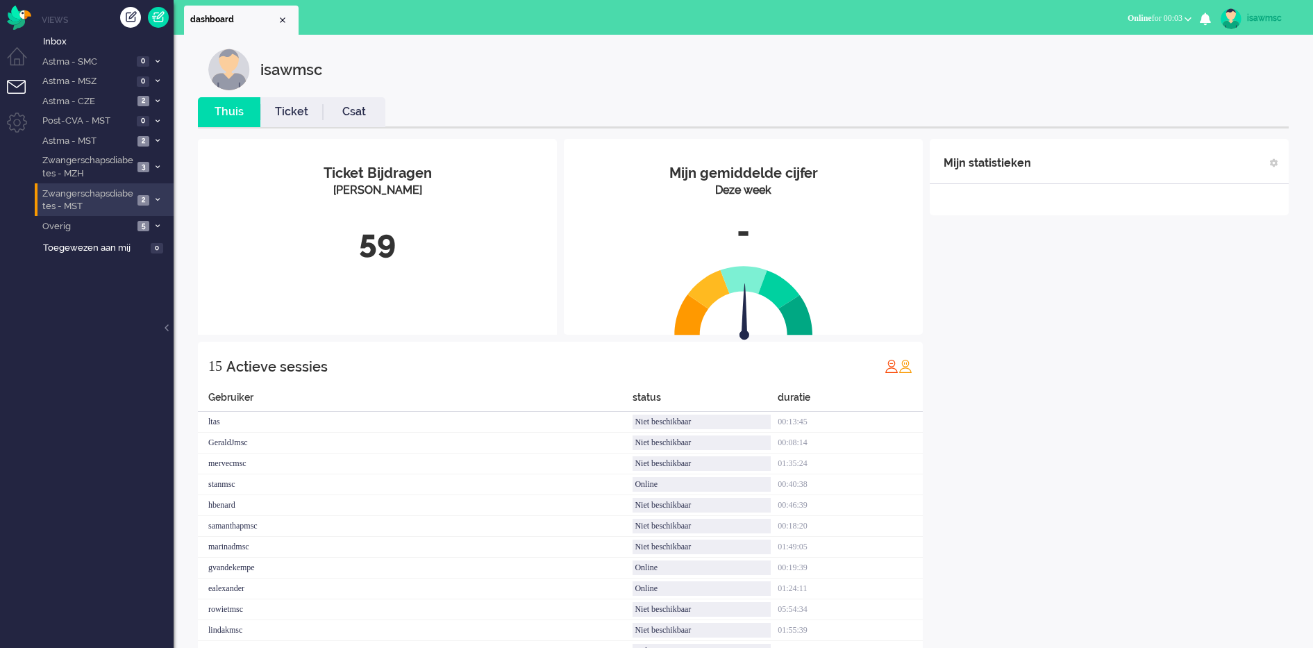
click at [140, 201] on span "2" at bounding box center [143, 200] width 12 height 10
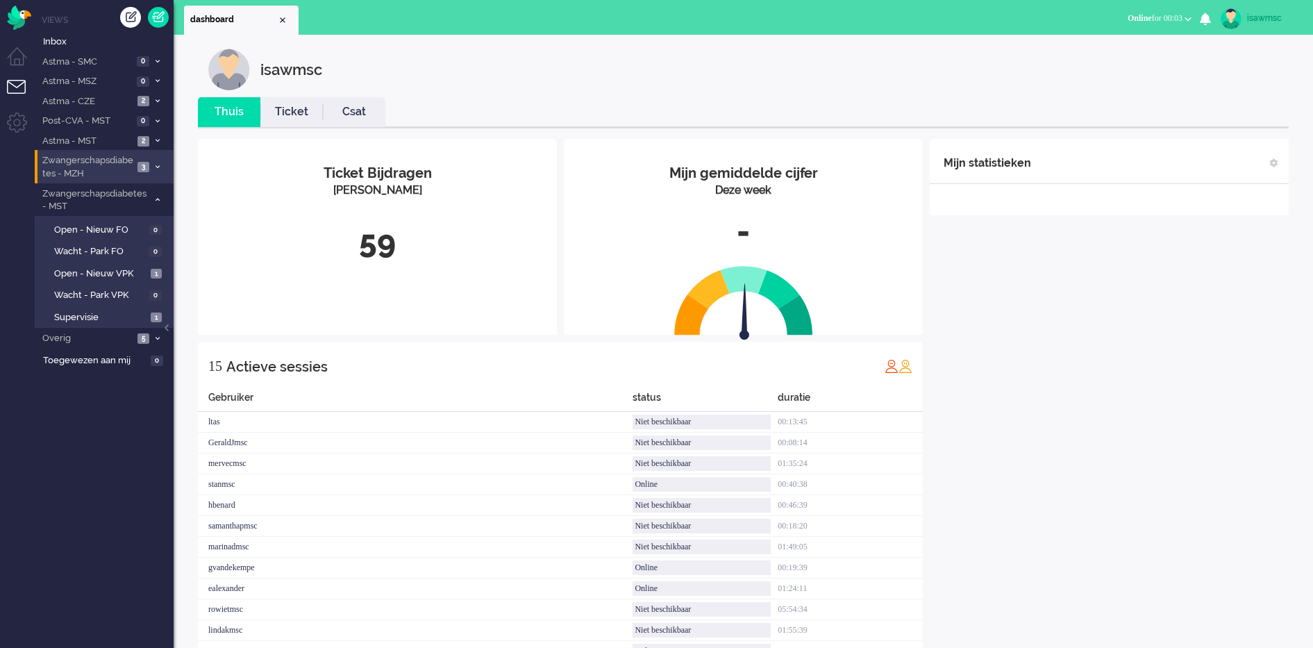
click at [149, 162] on li "Zwangerschapsdiabetes - MZH 3" at bounding box center [104, 166] width 139 height 33
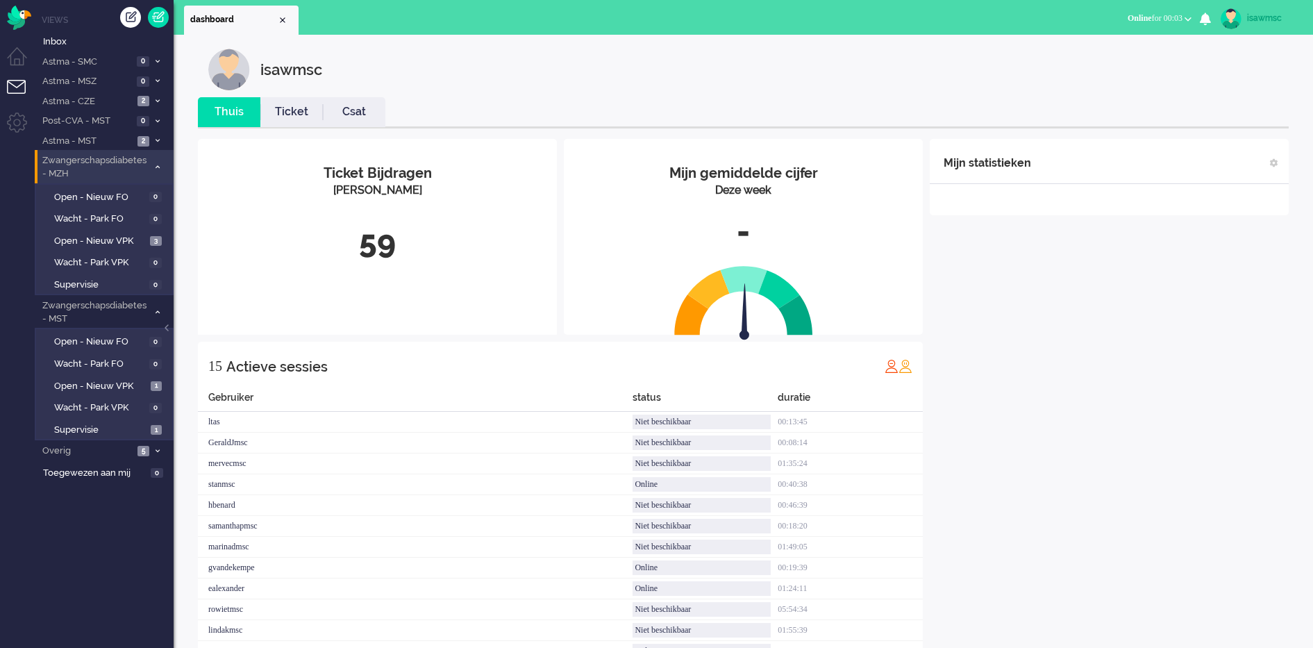
click at [149, 162] on li "Zwangerschapsdiabetes - MZH 3" at bounding box center [104, 166] width 139 height 33
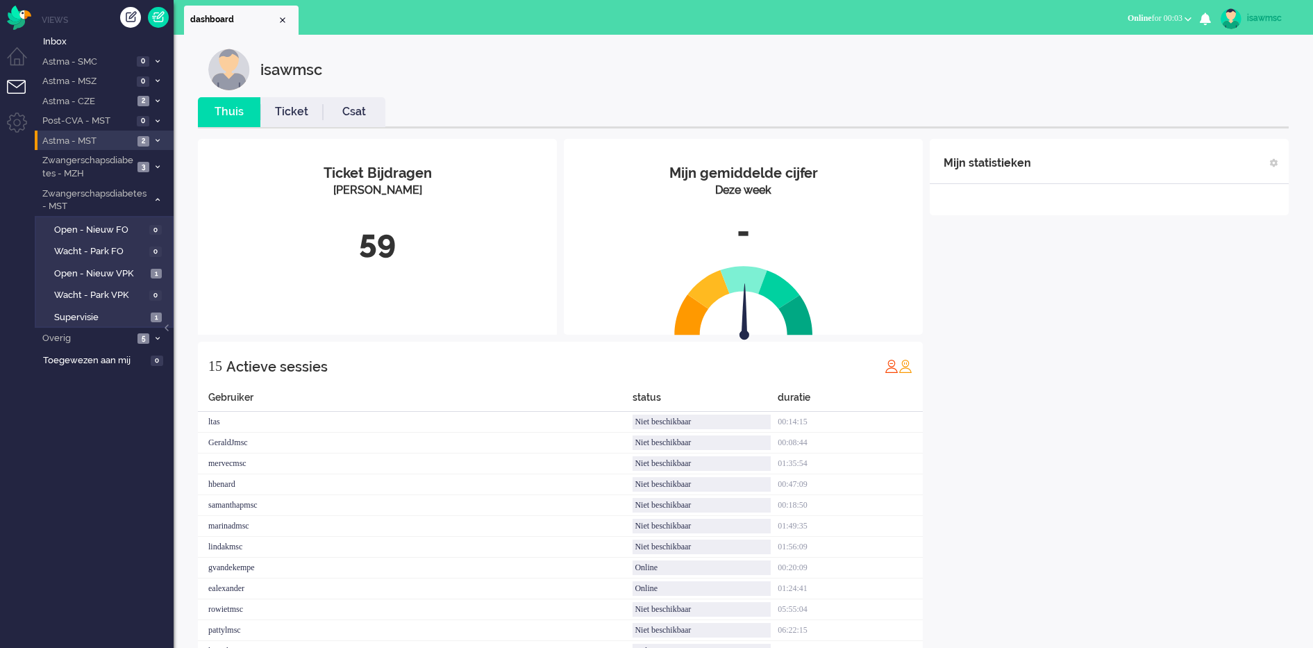
click at [147, 146] on span "2" at bounding box center [143, 141] width 12 height 10
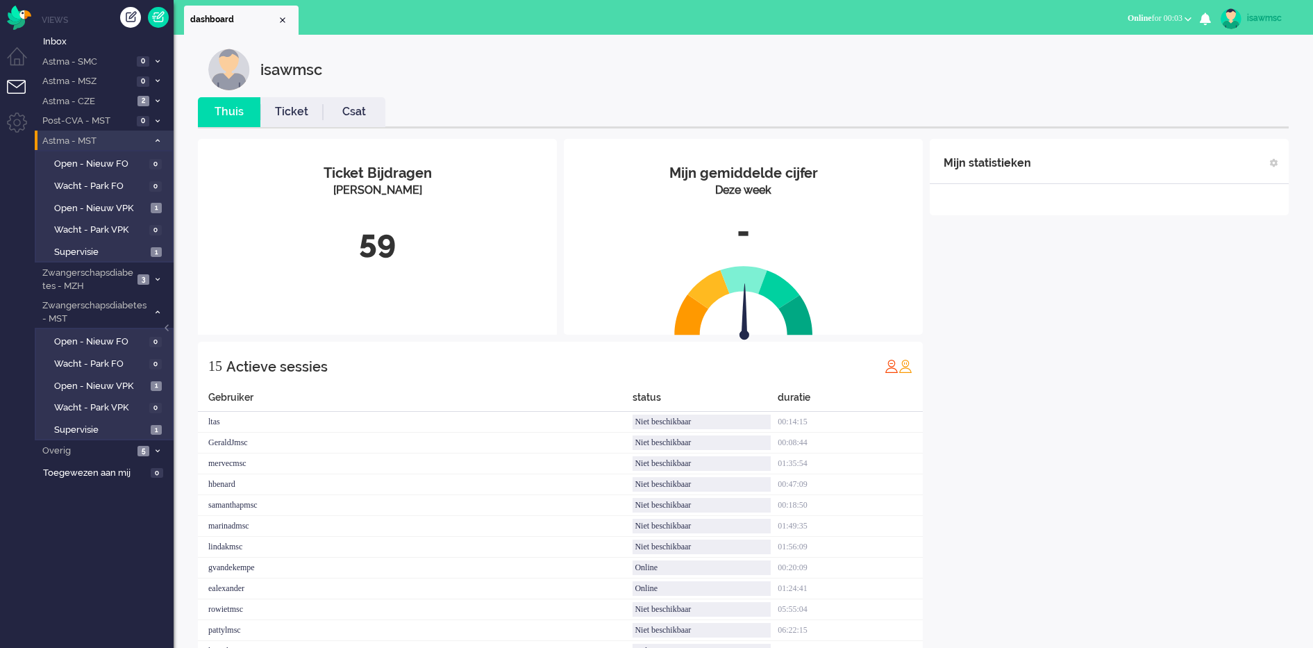
click at [147, 146] on span "Astma - MST" at bounding box center [94, 141] width 108 height 13
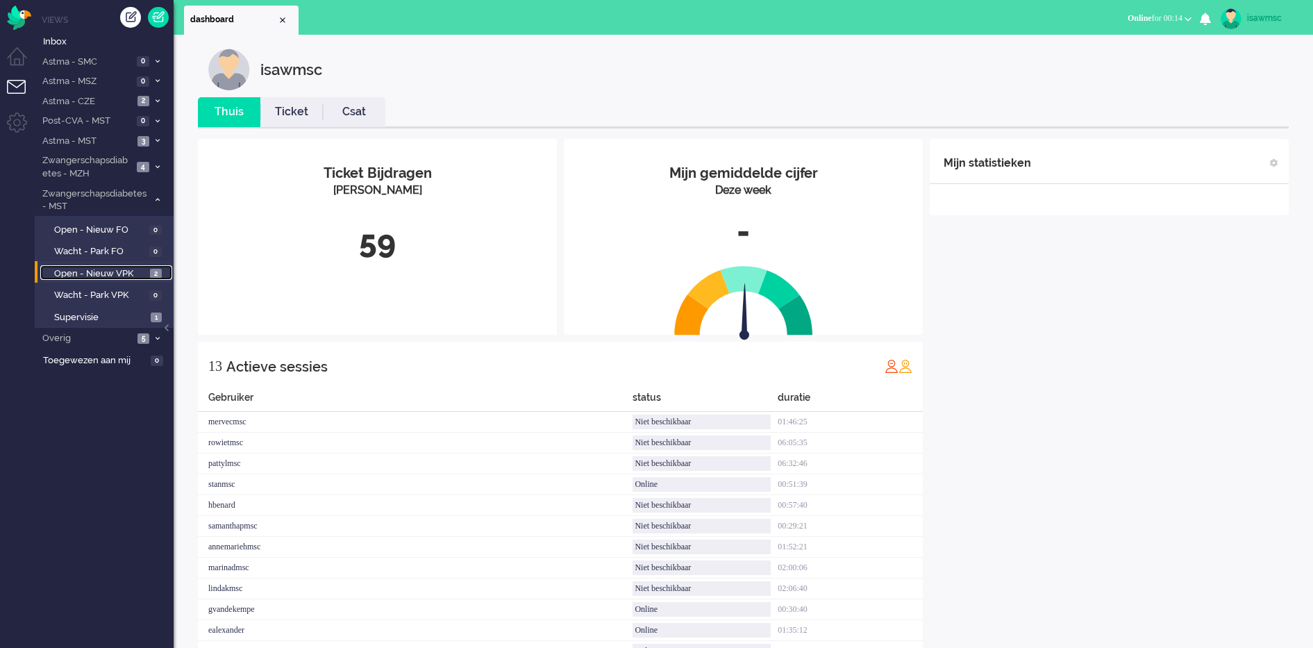
click at [145, 277] on span "Open - Nieuw VPK" at bounding box center [100, 273] width 92 height 13
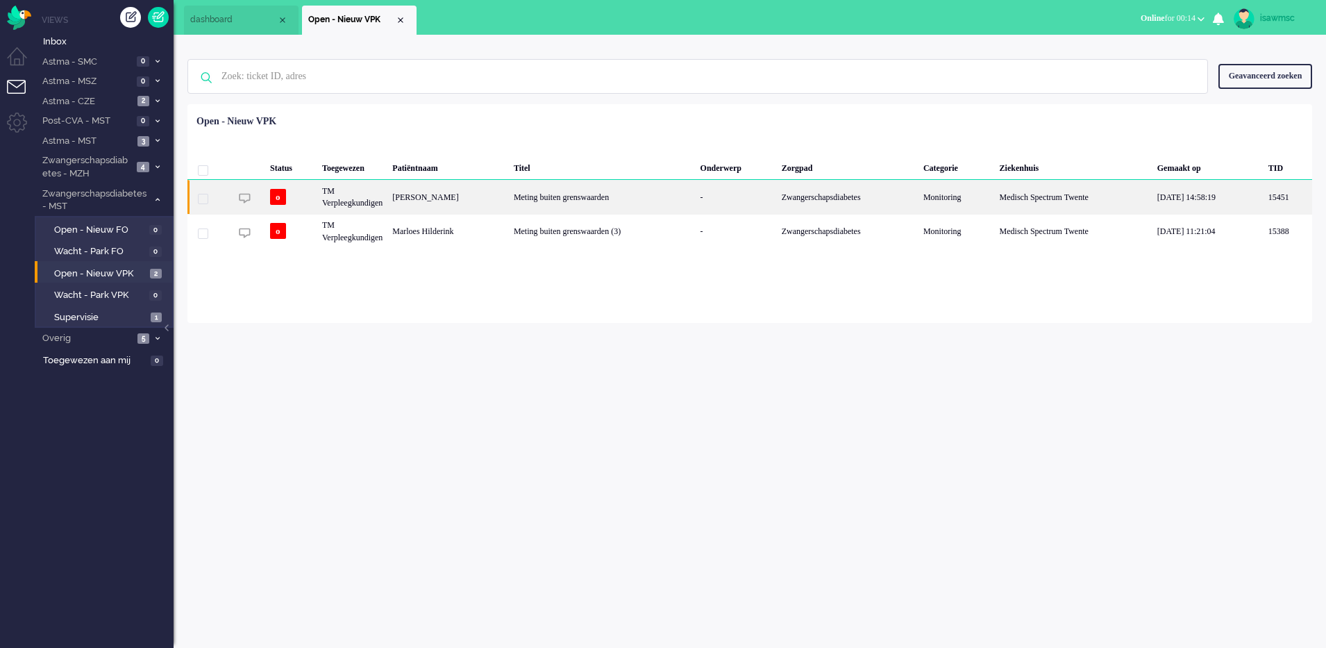
click at [439, 208] on div "[PERSON_NAME]" at bounding box center [447, 197] width 121 height 34
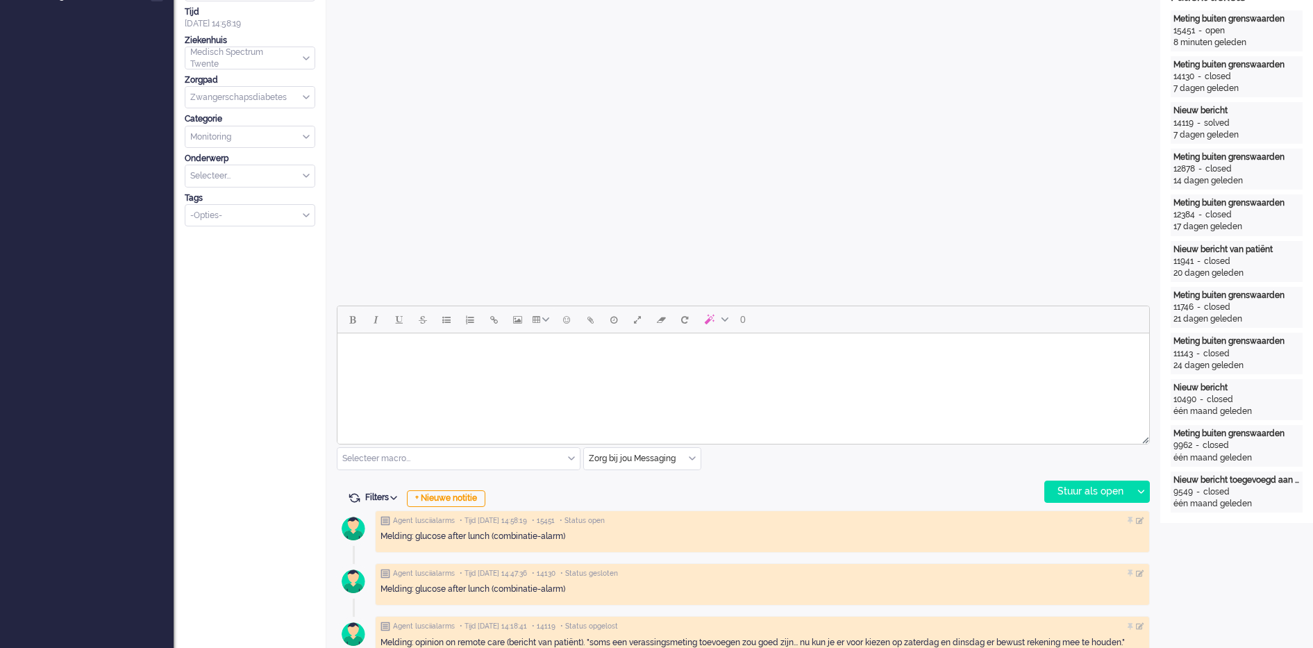
scroll to position [42, 0]
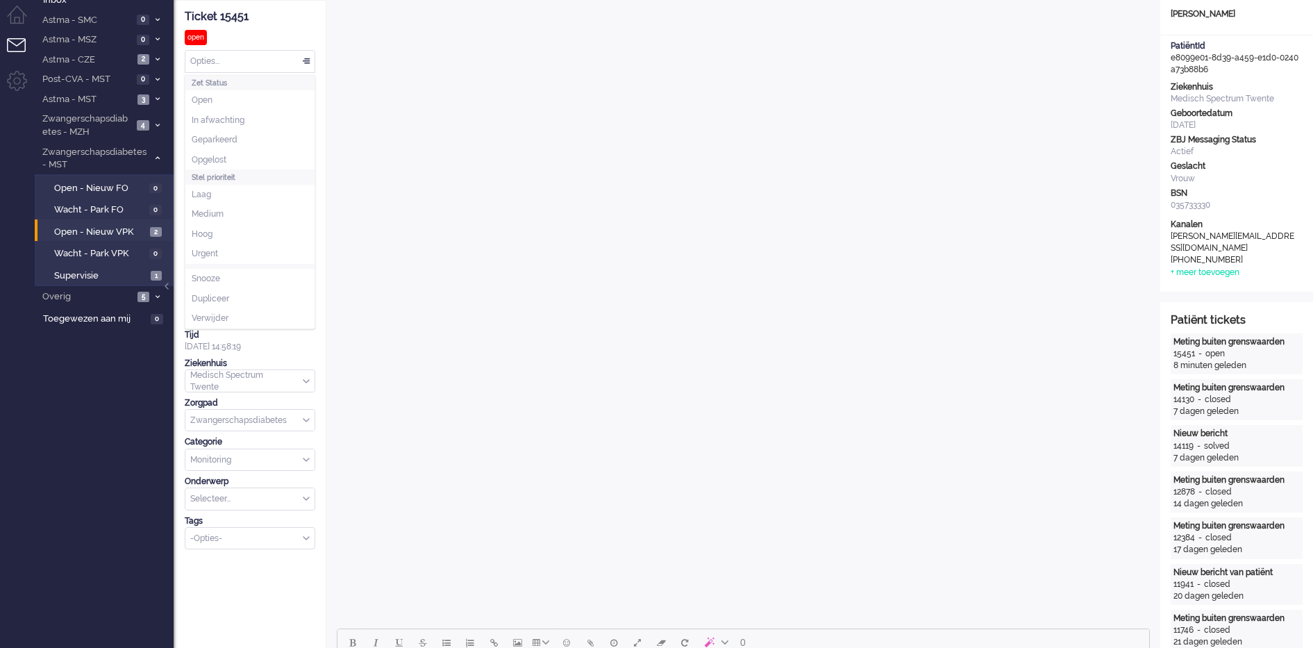
click at [292, 59] on div "Opties..." at bounding box center [249, 62] width 129 height 22
click at [271, 163] on li "Opgelost" at bounding box center [249, 160] width 129 height 20
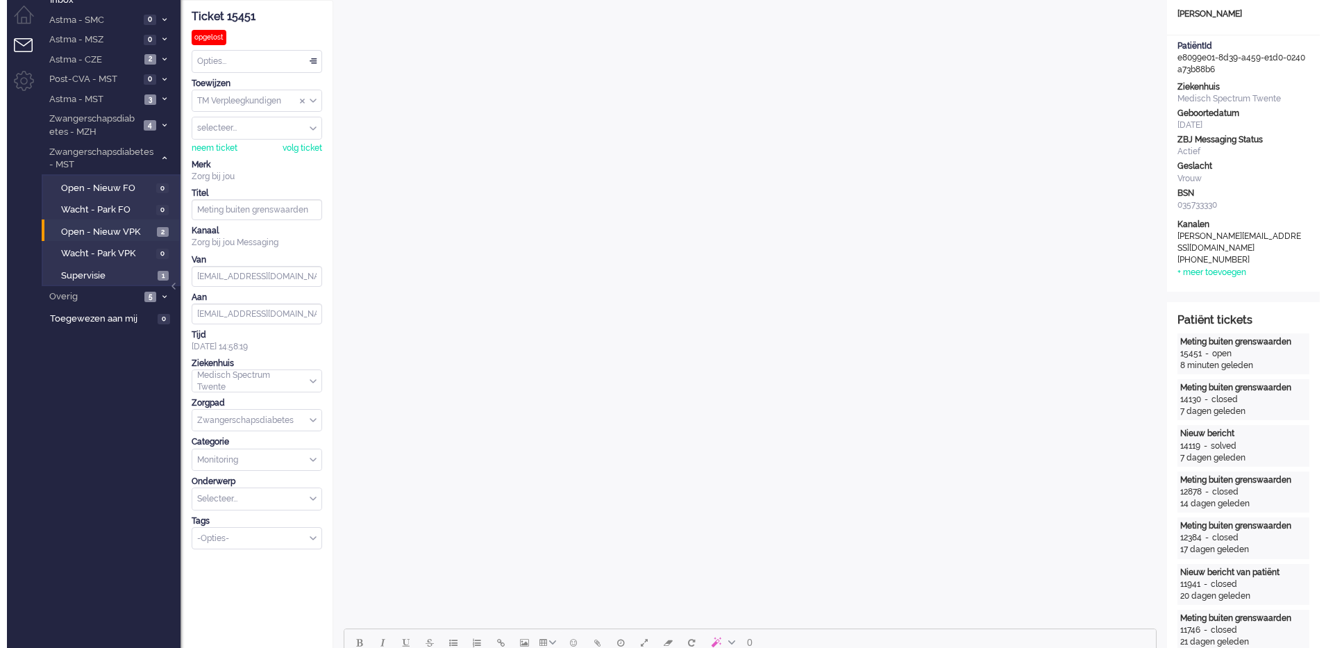
scroll to position [0, 0]
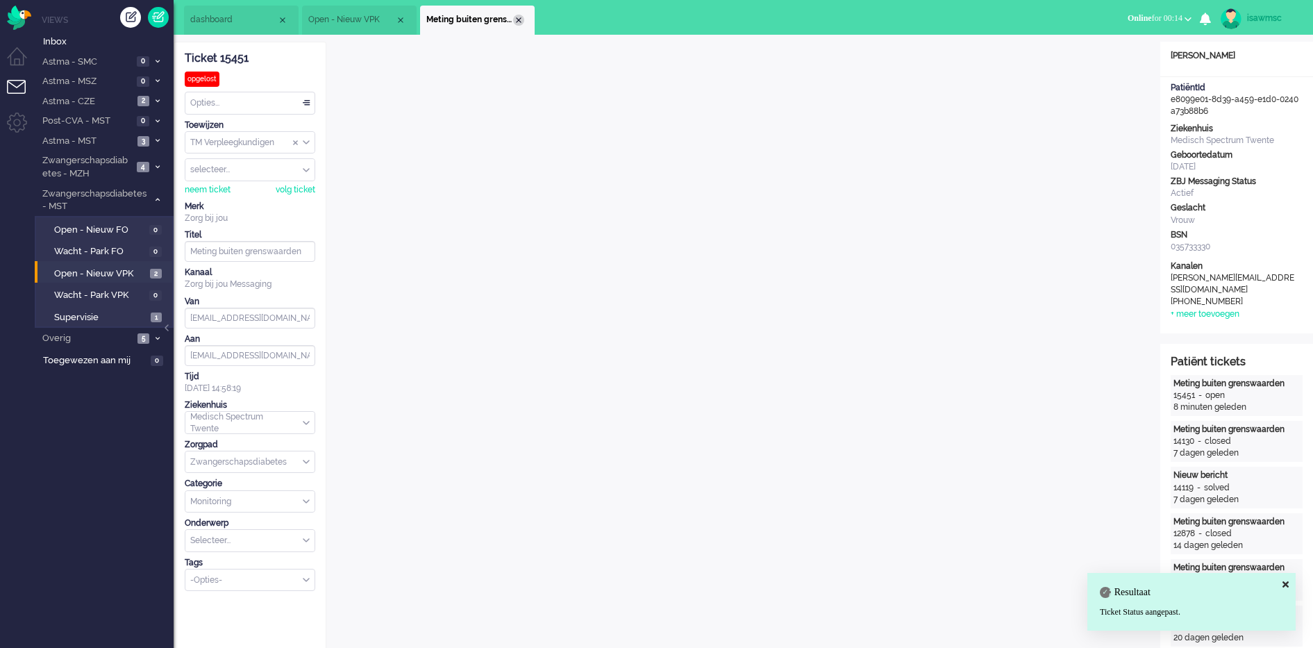
click at [516, 19] on div "Close tab" at bounding box center [518, 20] width 11 height 11
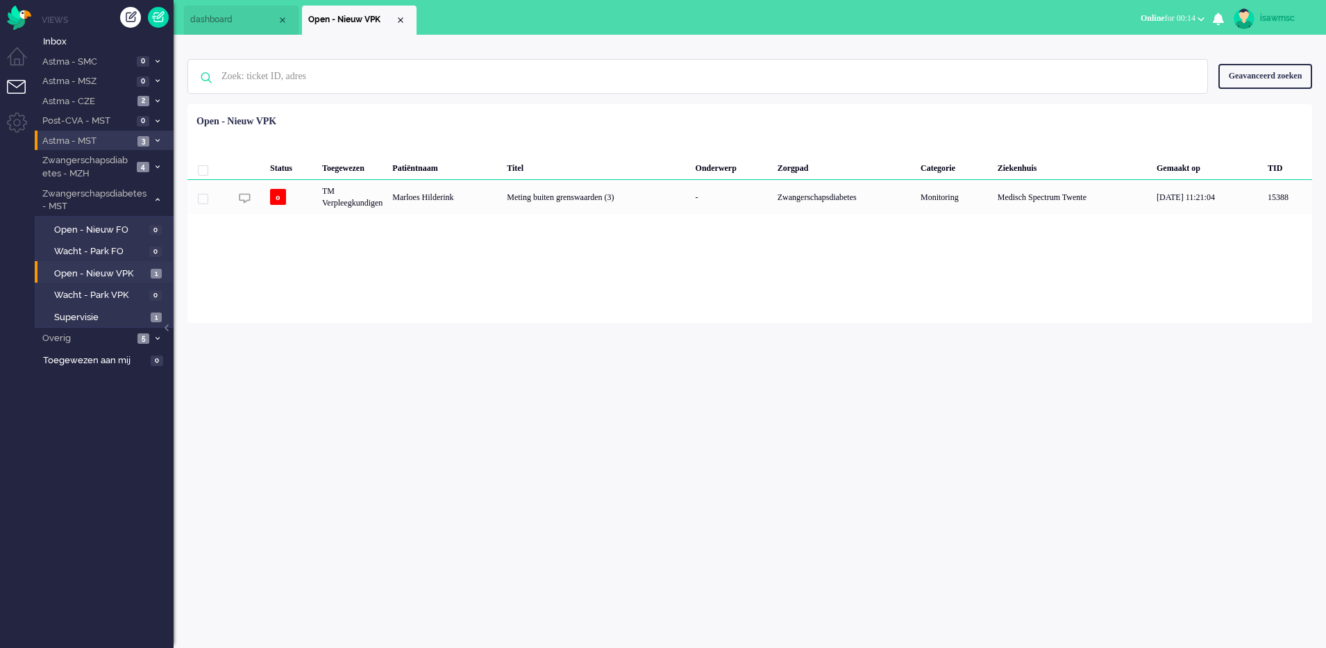
click at [149, 142] on span "3" at bounding box center [143, 141] width 12 height 10
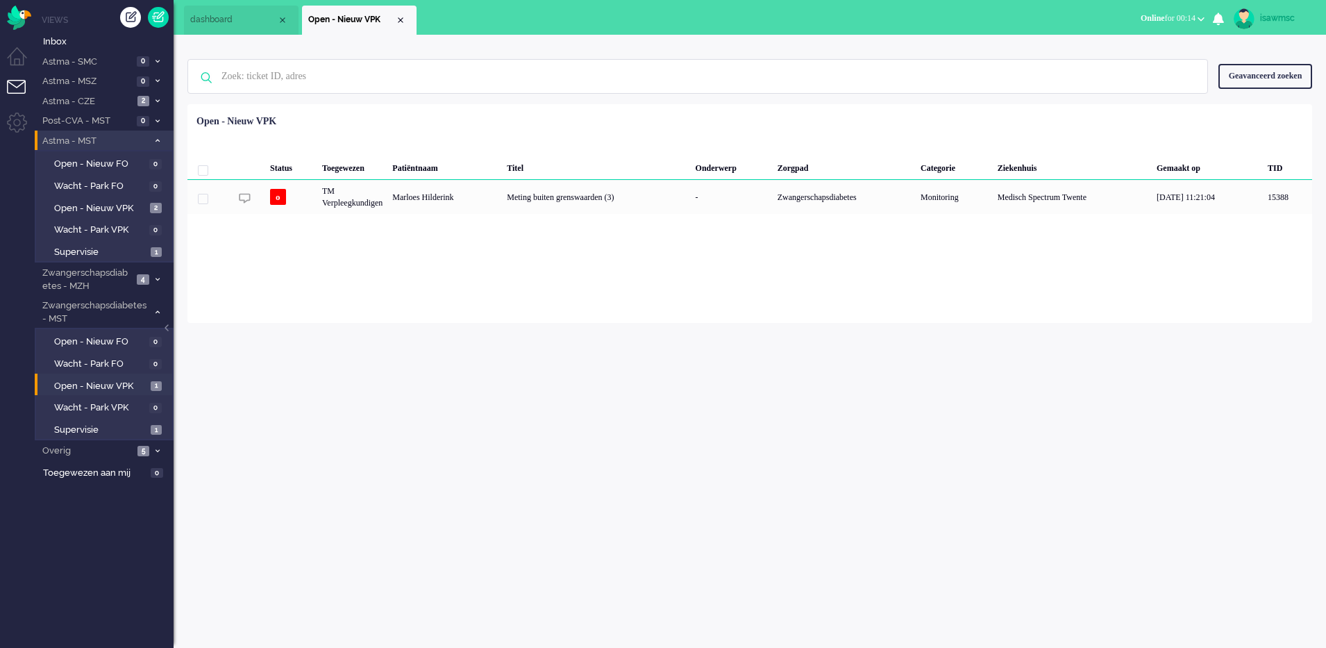
click at [149, 142] on li "Astma - MST 3" at bounding box center [104, 141] width 139 height 20
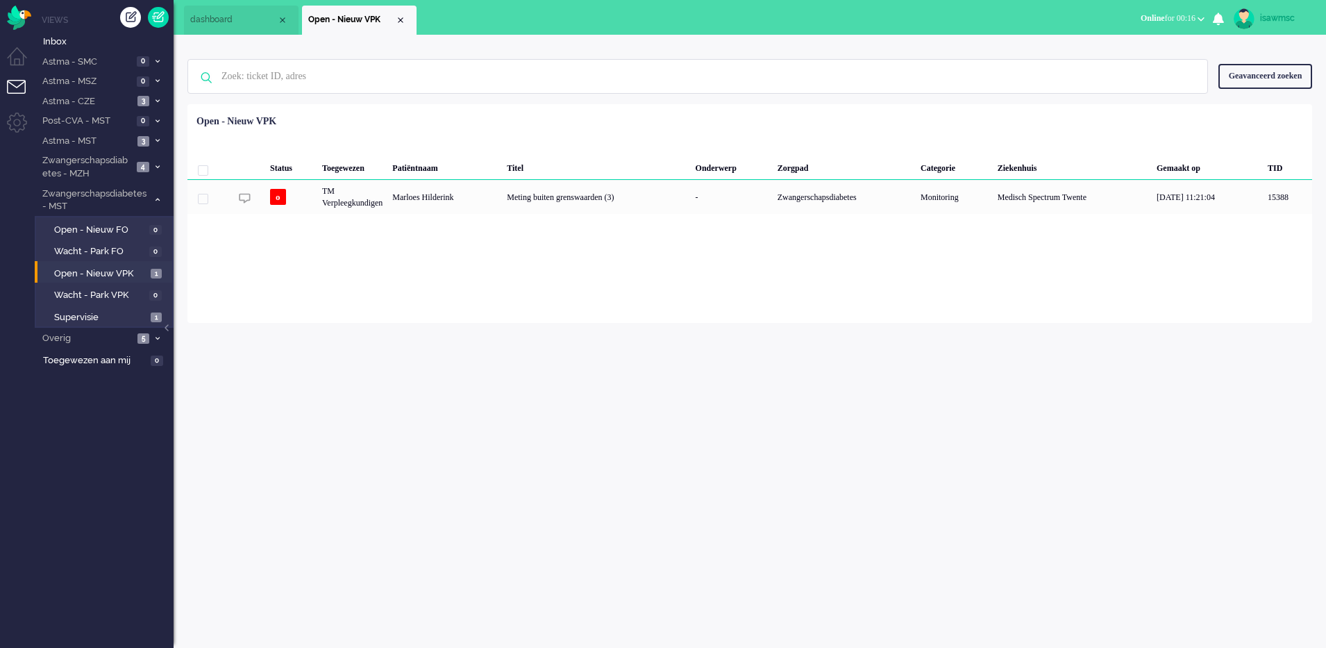
click at [561, 246] on div "Loading... Status Toegewezen Patiëntnaam Titel Onderwerp Zorgpad Categorie Ziek…" at bounding box center [749, 213] width 1125 height 219
click at [809, 340] on div "isawmsc Thuis Ticket Csat Mijn gemiddelde cijfer Deze week - Ticket Bijdragen P…" at bounding box center [750, 341] width 1152 height 613
click at [580, 543] on div "isawmsc Thuis Ticket Csat Mijn gemiddelde cijfer Deze week - Ticket Bijdragen P…" at bounding box center [750, 341] width 1152 height 613
click at [788, 329] on div "isawmsc Thuis Ticket Csat Mijn gemiddelde cijfer Deze week - Ticket Bijdragen P…" at bounding box center [750, 341] width 1152 height 613
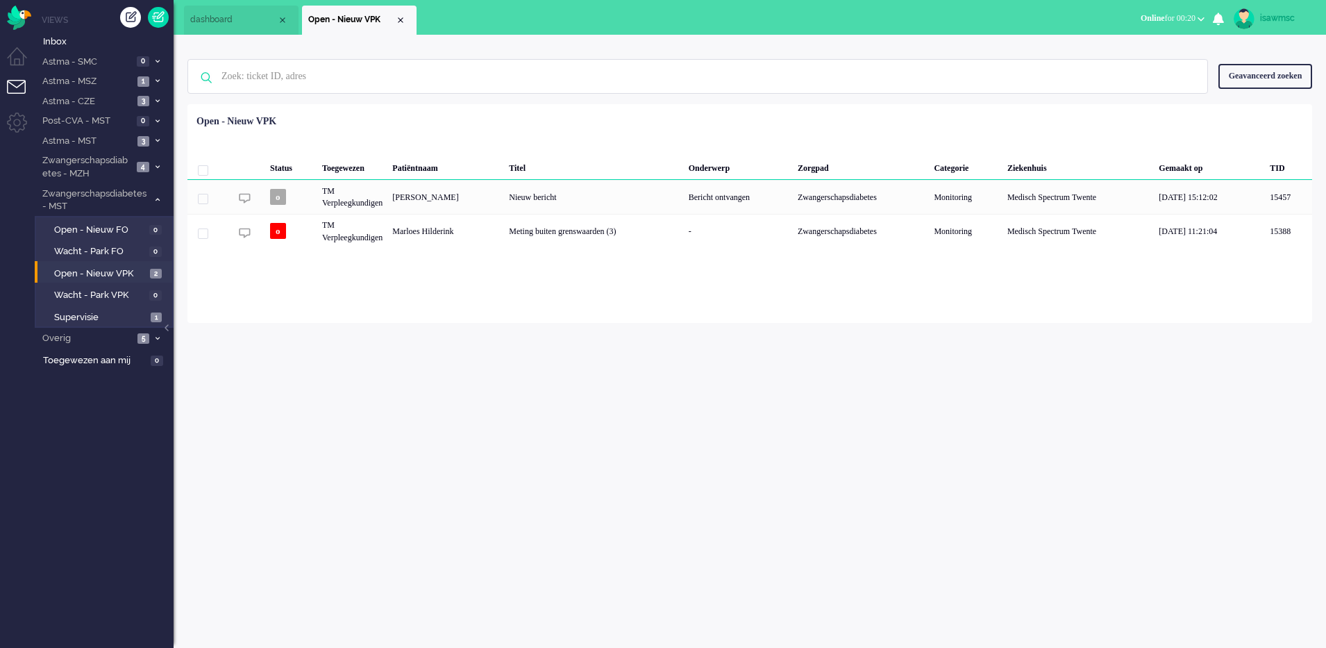
click at [320, 330] on div "isawmsc Thuis Ticket Csat Mijn gemiddelde cijfer Deze week - Ticket Bijdragen P…" at bounding box center [750, 341] width 1152 height 613
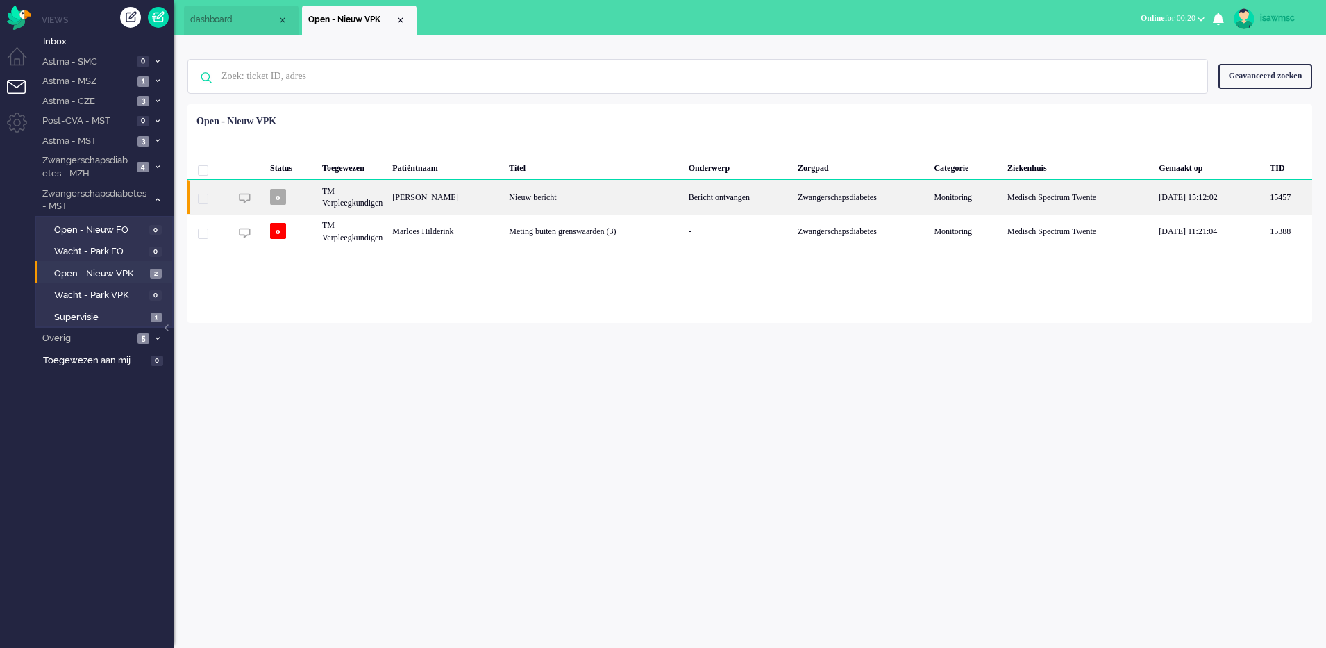
click at [426, 203] on div "[PERSON_NAME]" at bounding box center [445, 197] width 117 height 34
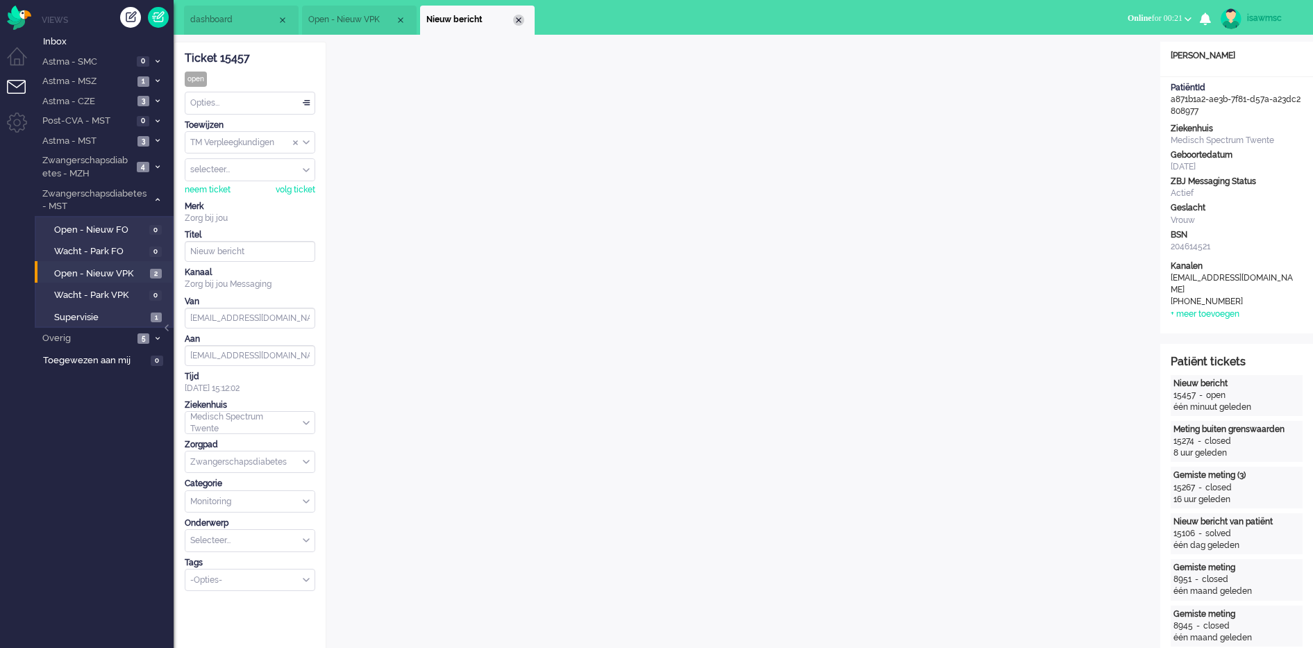
click at [520, 17] on div "Close tab" at bounding box center [518, 20] width 11 height 11
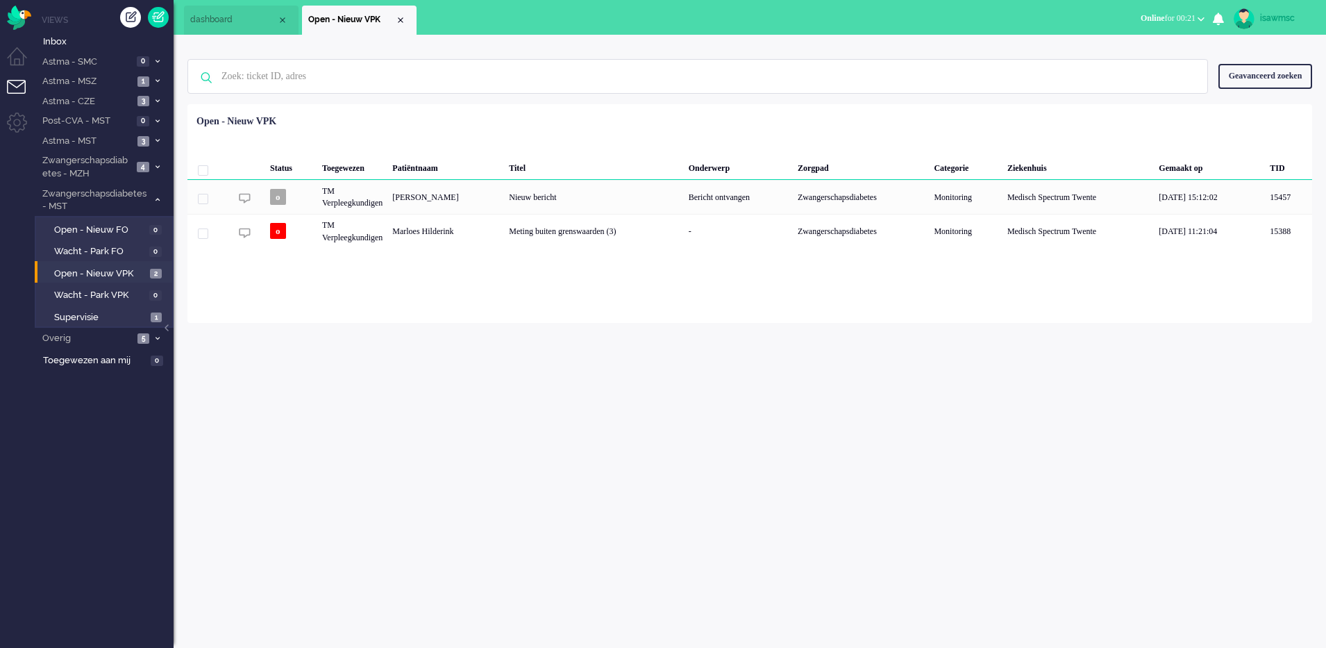
click at [377, 102] on div "Geen zoekresultaten [PERSON_NAME] nog eens Geavanceerd zoeken Geavanceerd zoeke…" at bounding box center [749, 77] width 1125 height 56
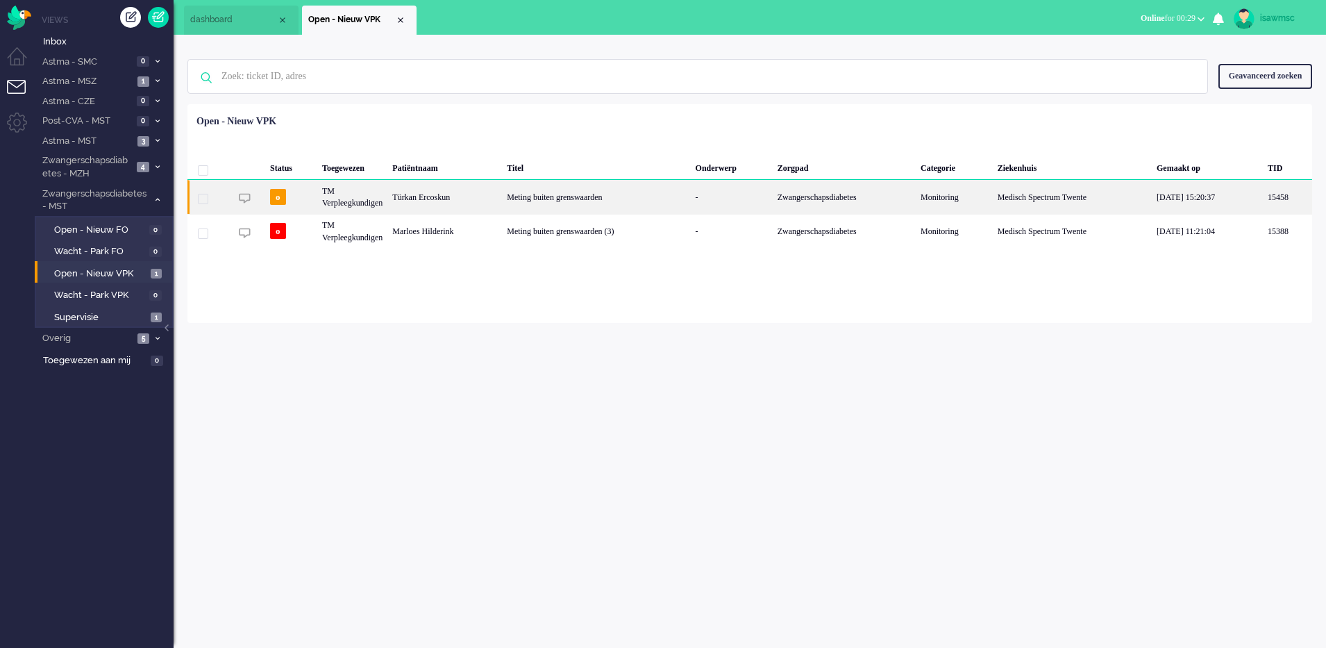
click at [666, 199] on div "Meting buiten grenswaarden" at bounding box center [596, 197] width 188 height 34
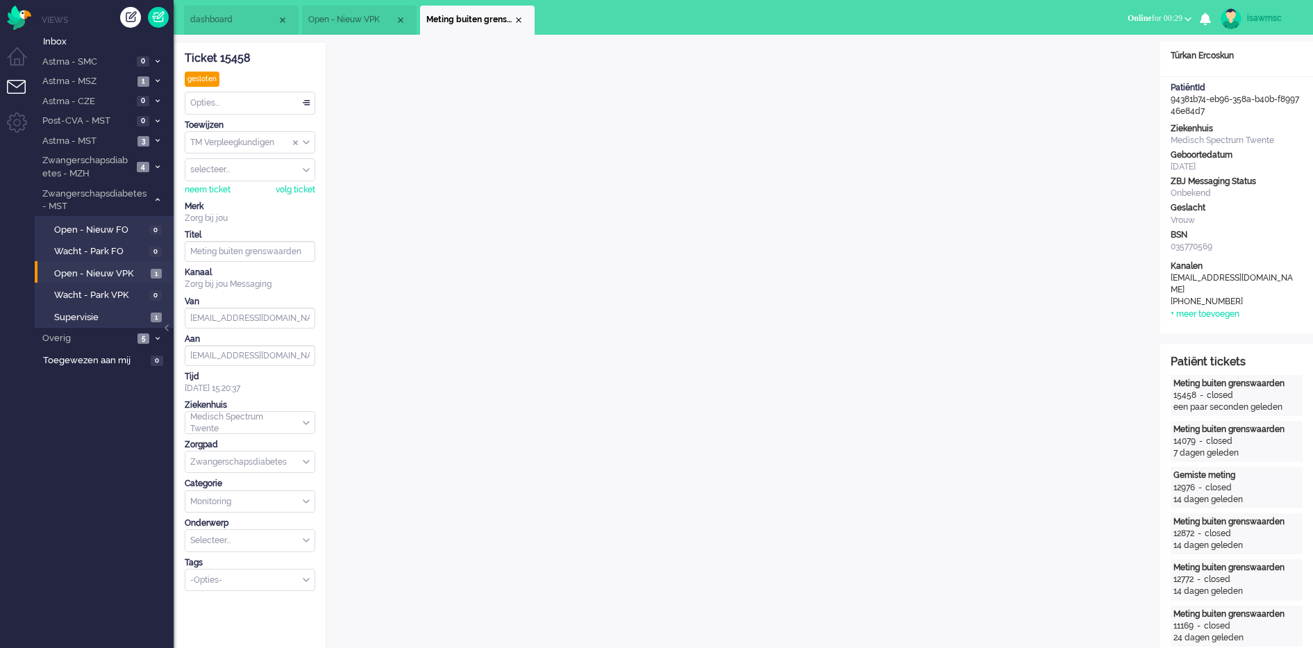
click at [521, 15] on div "Close tab" at bounding box center [518, 20] width 11 height 11
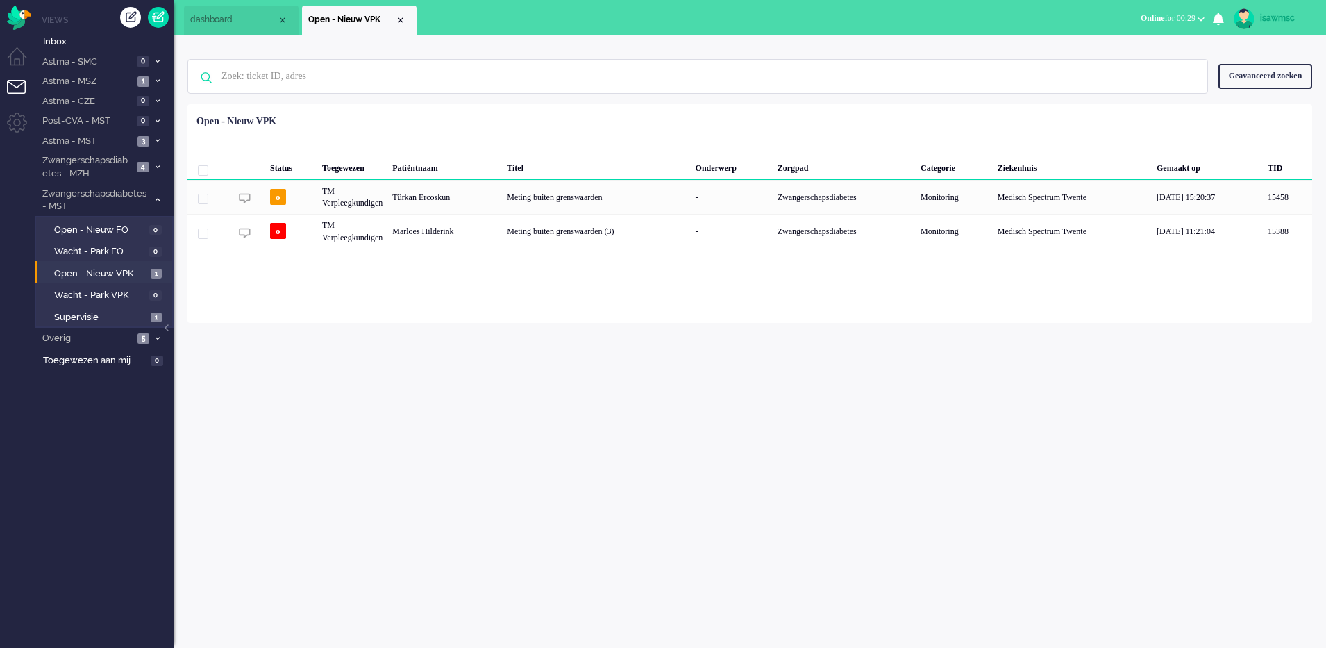
click at [582, 23] on ul "dashboard Open - Nieuw VPK" at bounding box center [614, 17] width 861 height 35
click at [155, 271] on span "1" at bounding box center [156, 274] width 11 height 10
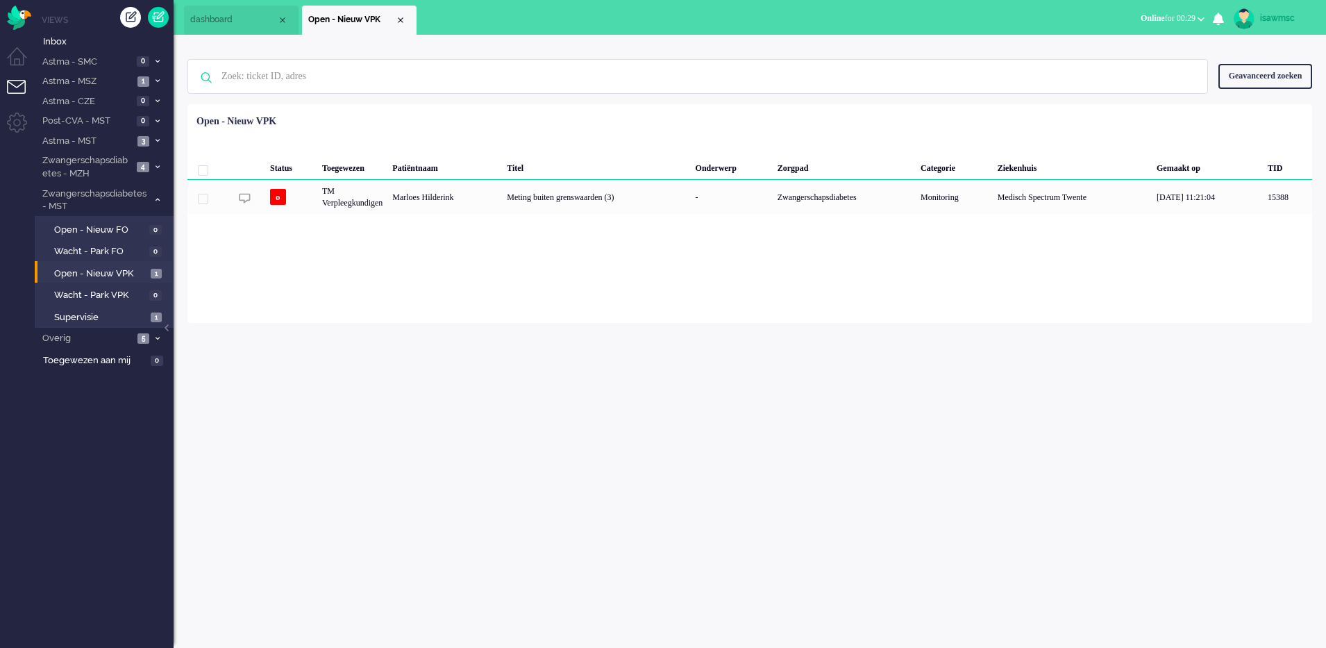
click at [376, 119] on div "Status Toegewezen Patiëntnaam Titel Onderwerp Zorgpad Categorie Ziekenhuis Gema…" at bounding box center [749, 161] width 1125 height 105
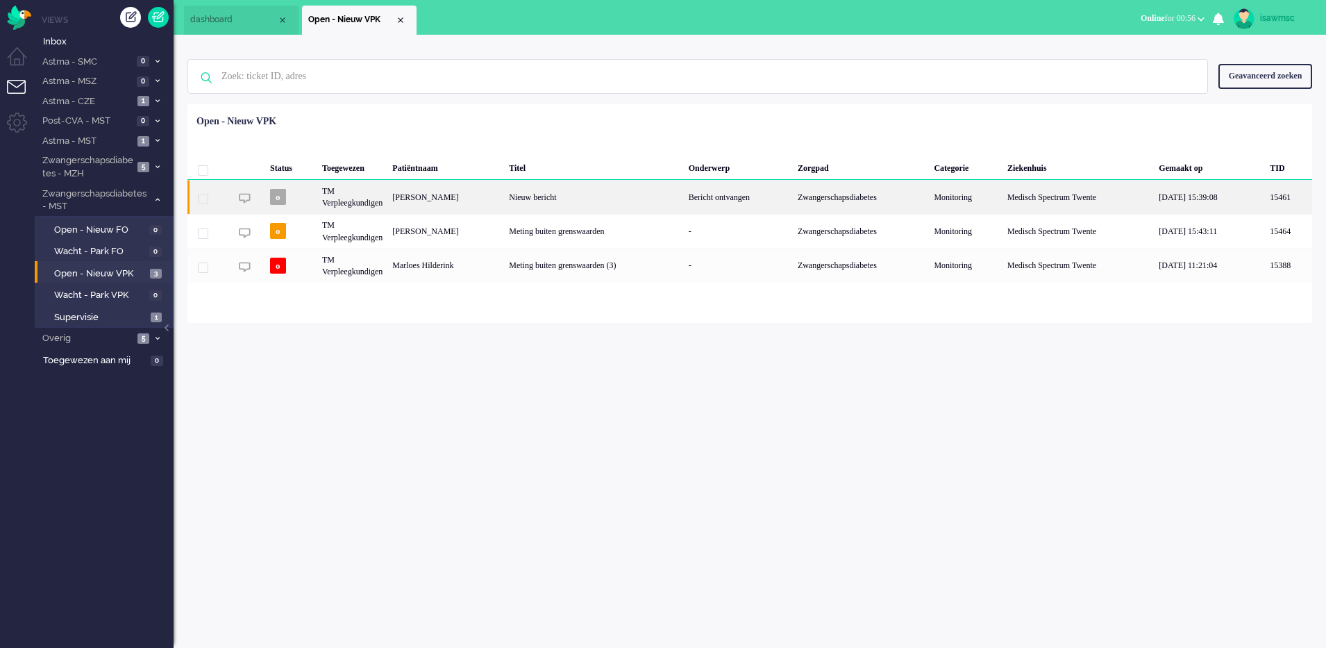
click at [503, 207] on div "[PERSON_NAME]" at bounding box center [445, 197] width 117 height 34
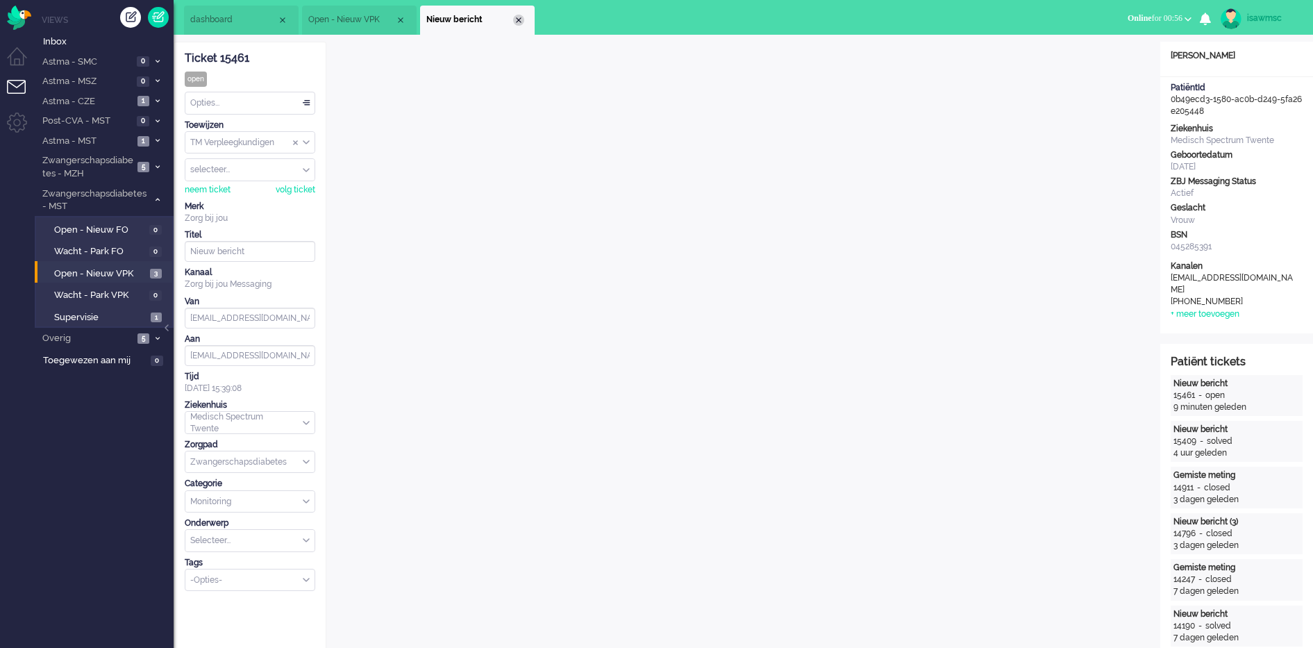
click at [516, 22] on div "Close tab" at bounding box center [518, 20] width 11 height 11
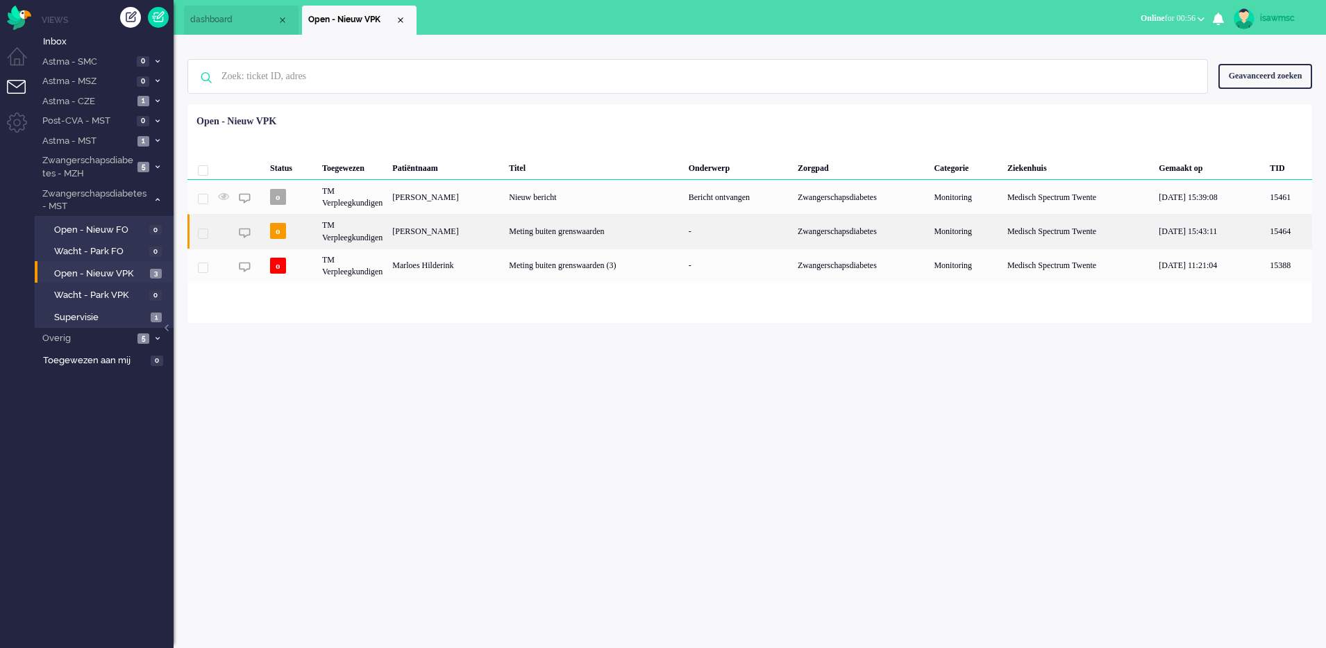
click at [504, 234] on div "[PERSON_NAME]" at bounding box center [445, 231] width 117 height 34
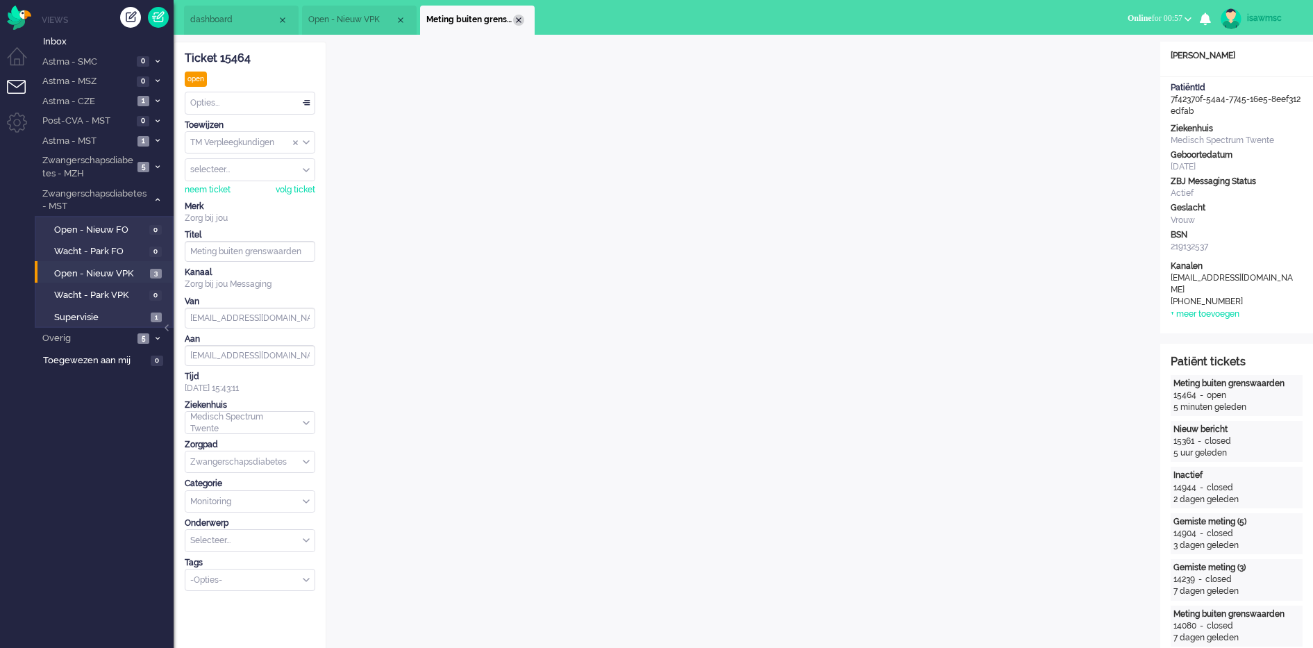
click at [518, 22] on div "Close tab" at bounding box center [518, 20] width 11 height 11
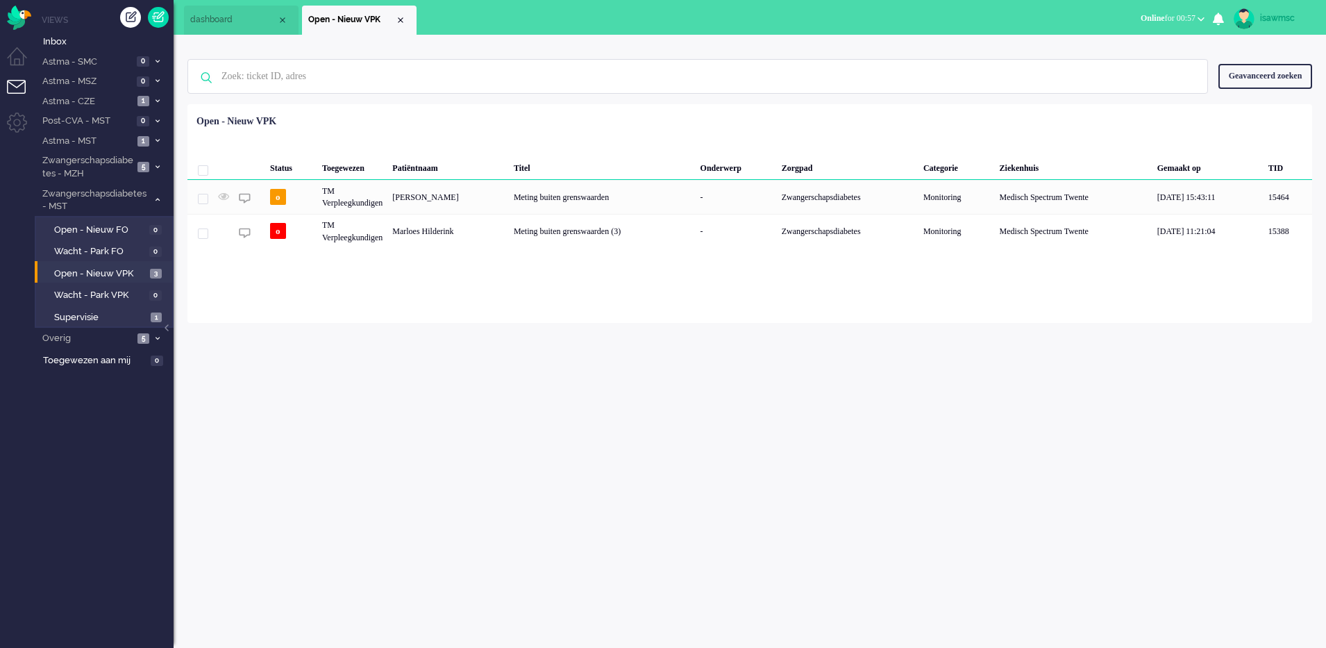
click at [496, 320] on div "Loading... Status Toegewezen Patiëntnaam Titel Onderwerp Zorgpad Categorie Ziek…" at bounding box center [749, 213] width 1125 height 219
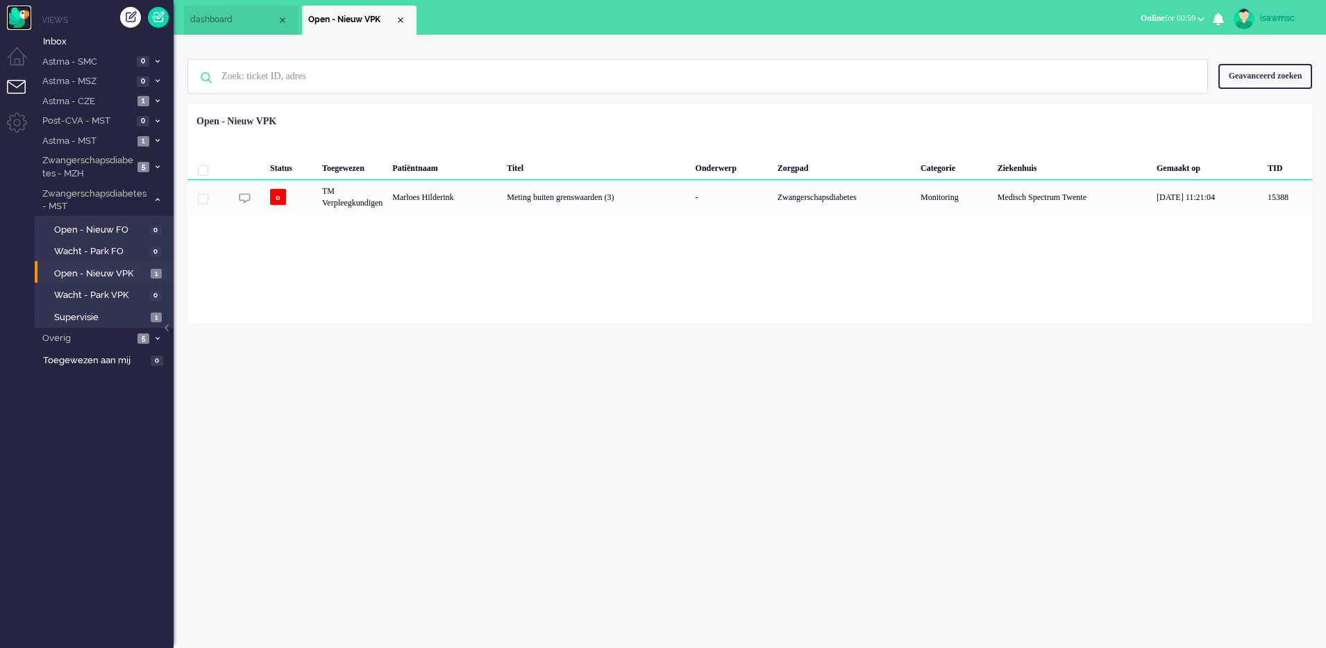
click at [21, 19] on img "Omnidesk" at bounding box center [19, 18] width 24 height 24
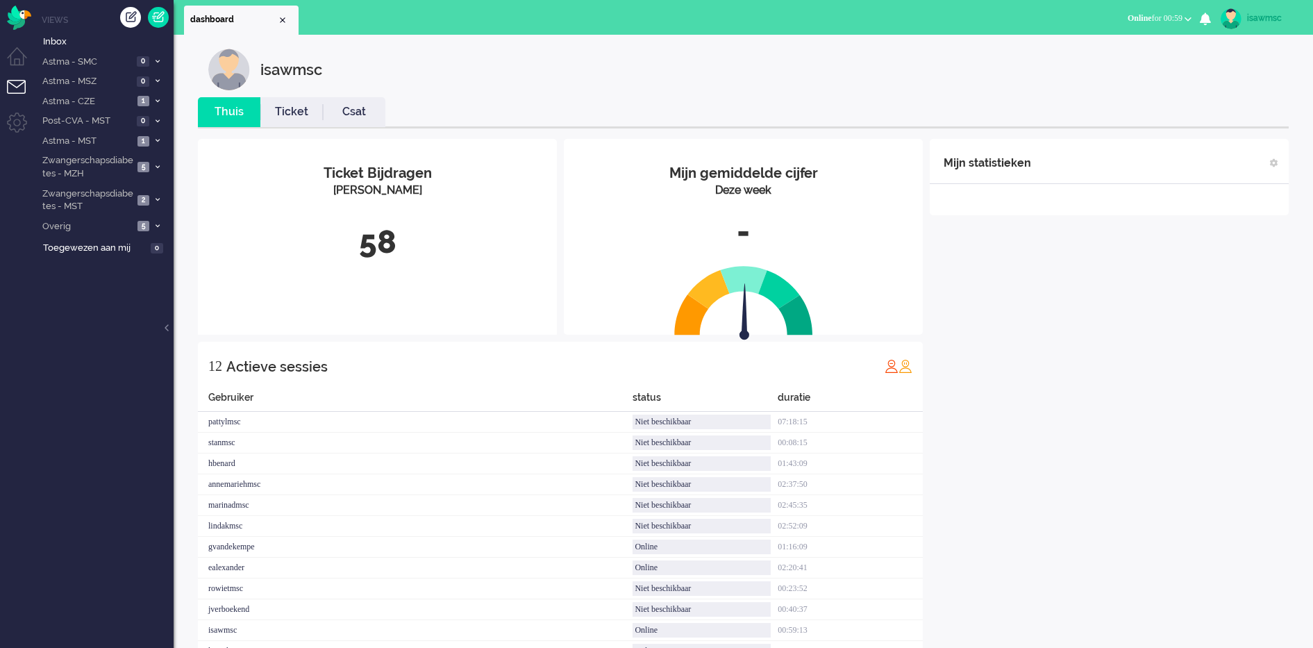
click at [348, 265] on div "58" at bounding box center [377, 242] width 338 height 46
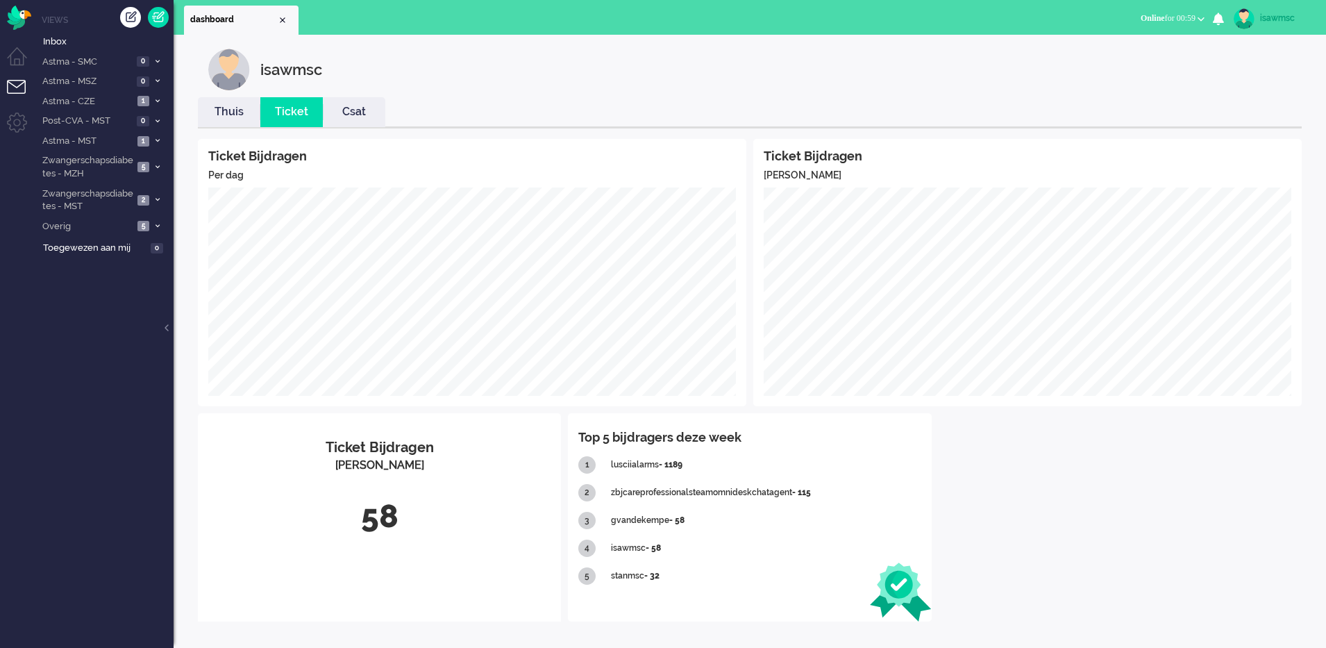
click at [229, 124] on li "Thuis" at bounding box center [229, 112] width 62 height 30
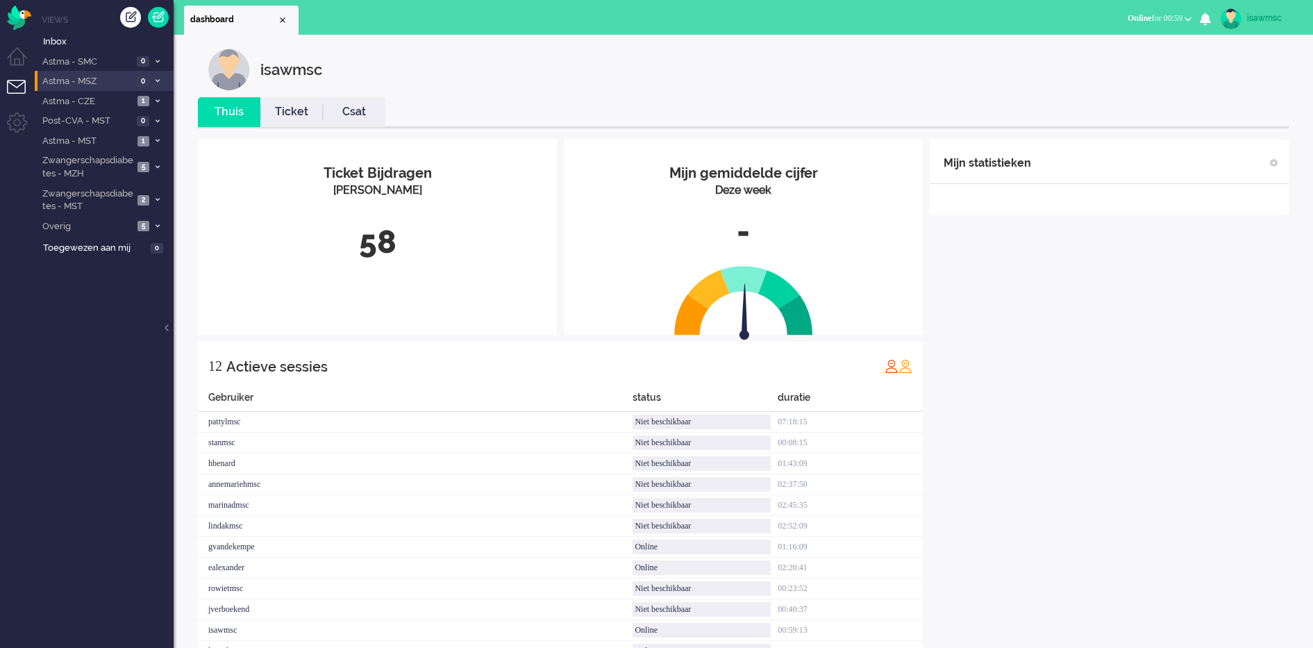
click at [159, 88] on li "Astma - MSZ 0" at bounding box center [104, 81] width 139 height 20
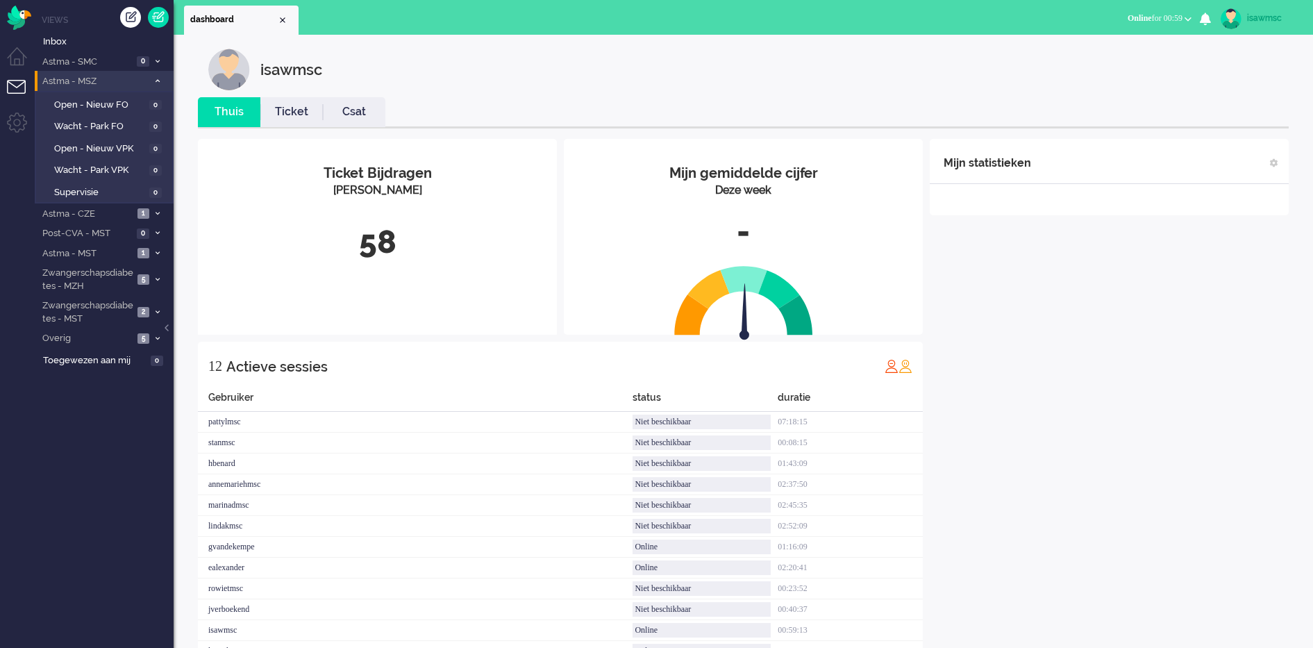
click at [159, 88] on li "Astma - MSZ 0" at bounding box center [104, 81] width 139 height 20
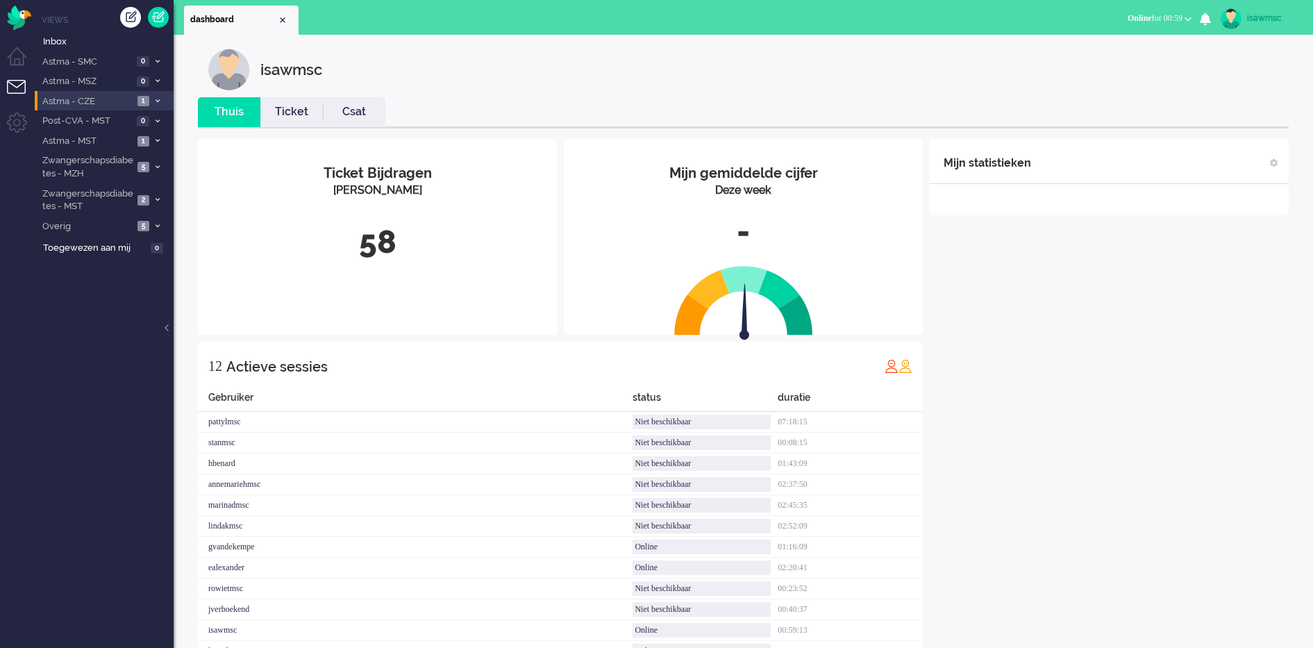
click at [158, 91] on li "Astma - CZE 1" at bounding box center [104, 101] width 139 height 20
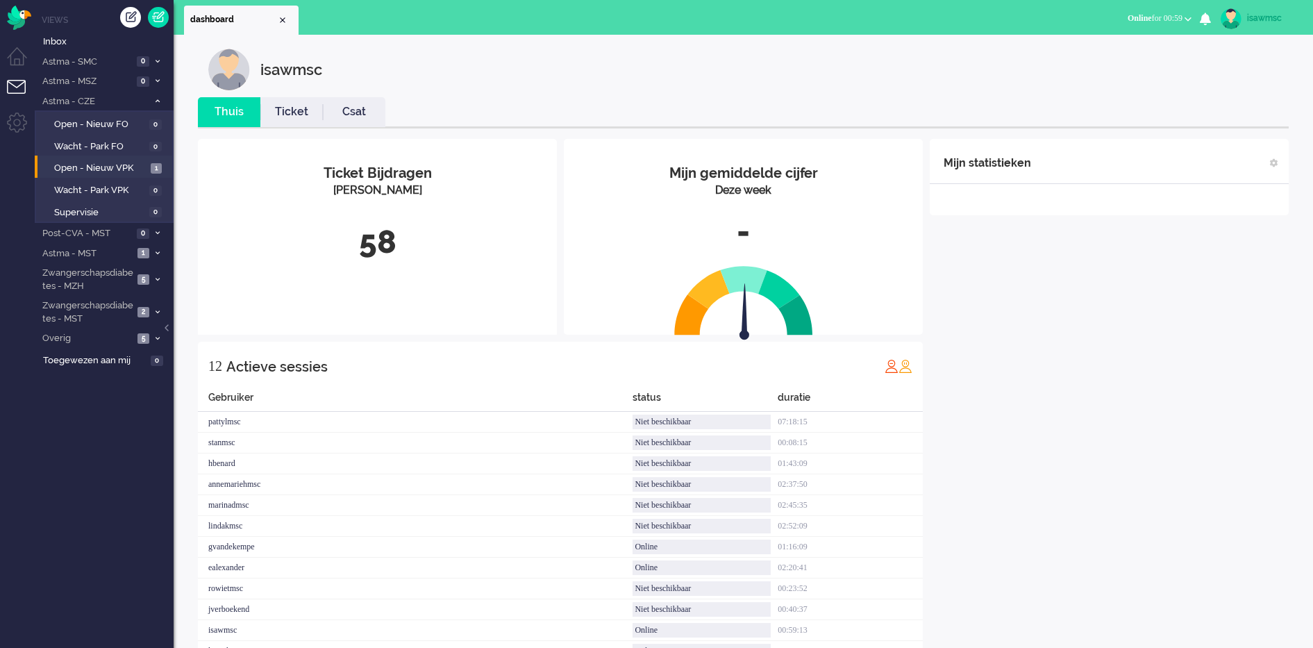
click at [156, 157] on li "Open - Nieuw VPK 1" at bounding box center [103, 167] width 137 height 22
click at [157, 165] on span "1" at bounding box center [156, 168] width 11 height 10
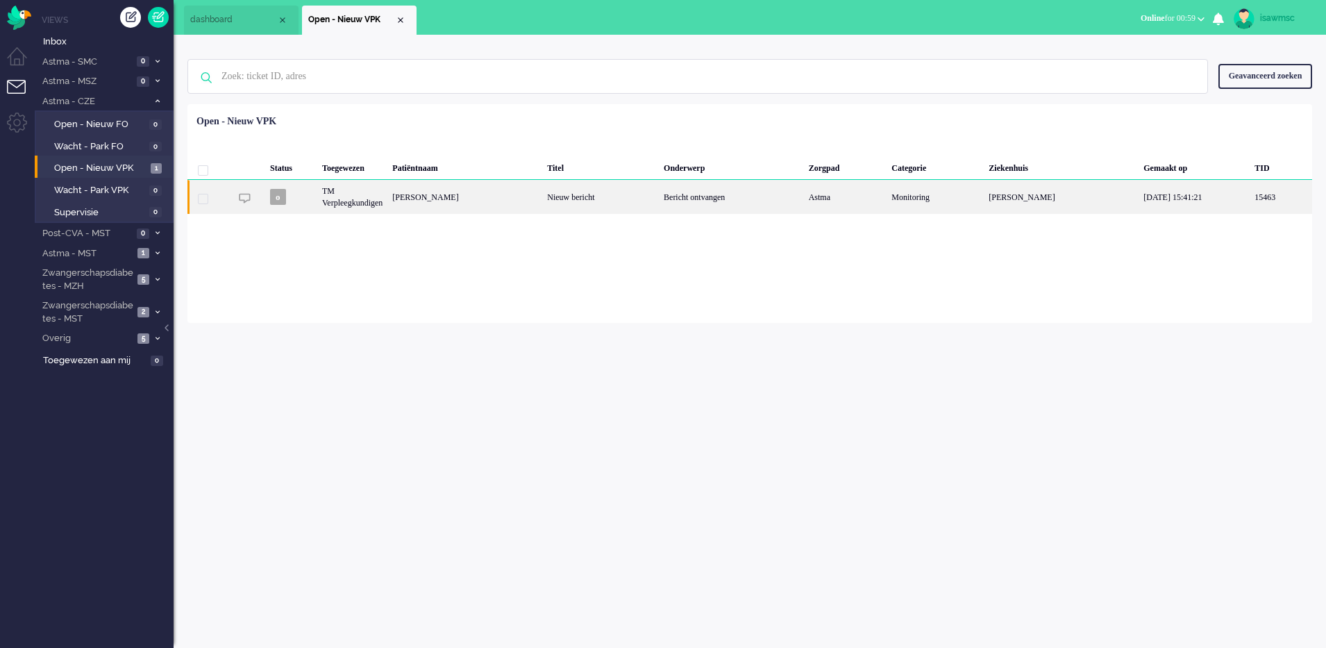
click at [483, 205] on div "[PERSON_NAME]" at bounding box center [464, 197] width 155 height 34
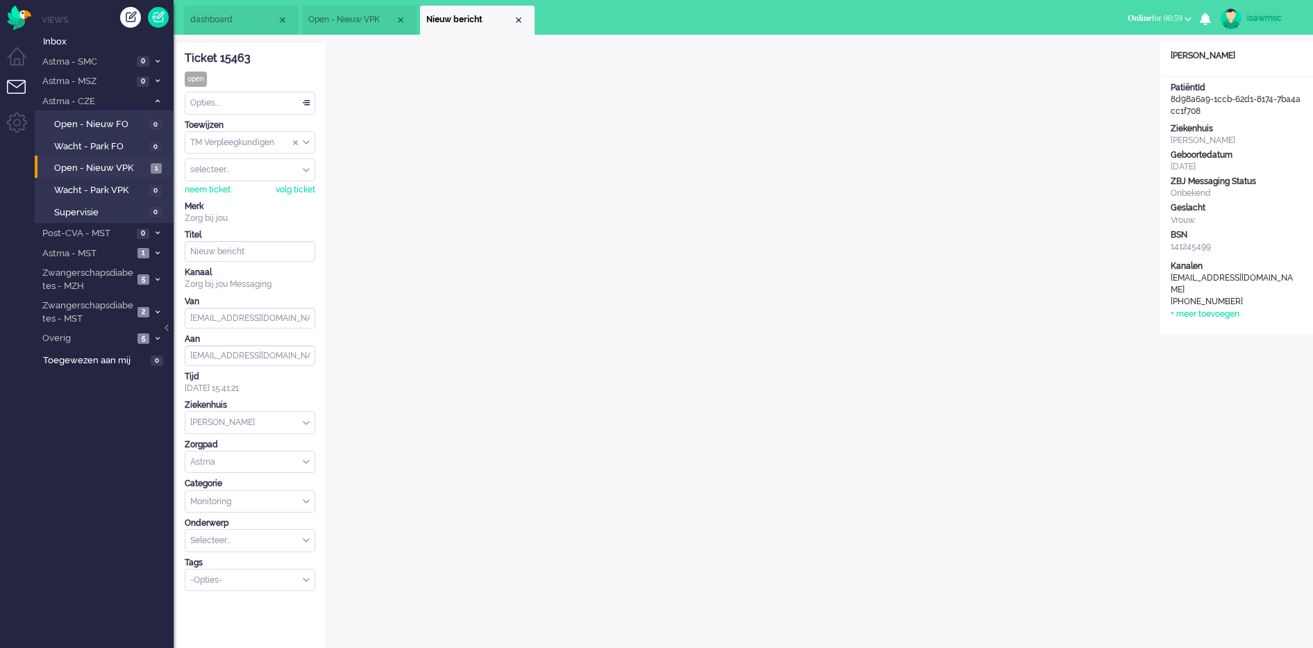
scroll to position [19, 0]
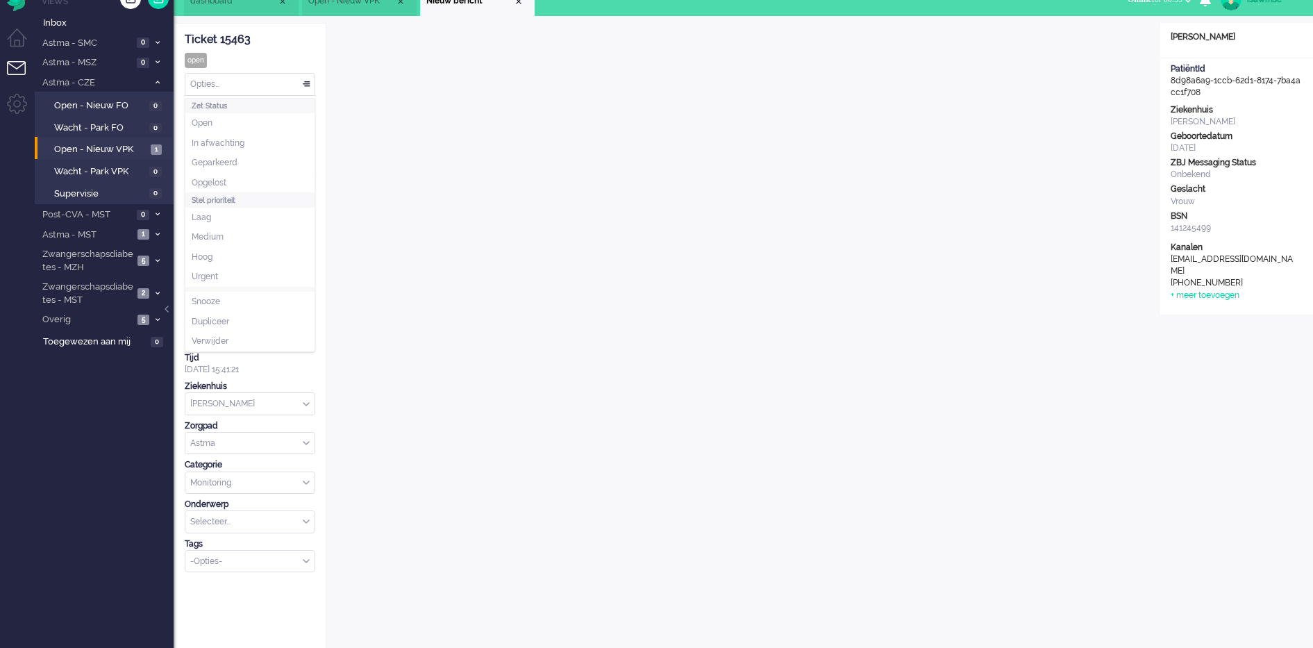
click at [217, 85] on div "Opties..." at bounding box center [249, 85] width 129 height 22
click at [241, 180] on li "Opgelost" at bounding box center [249, 183] width 129 height 20
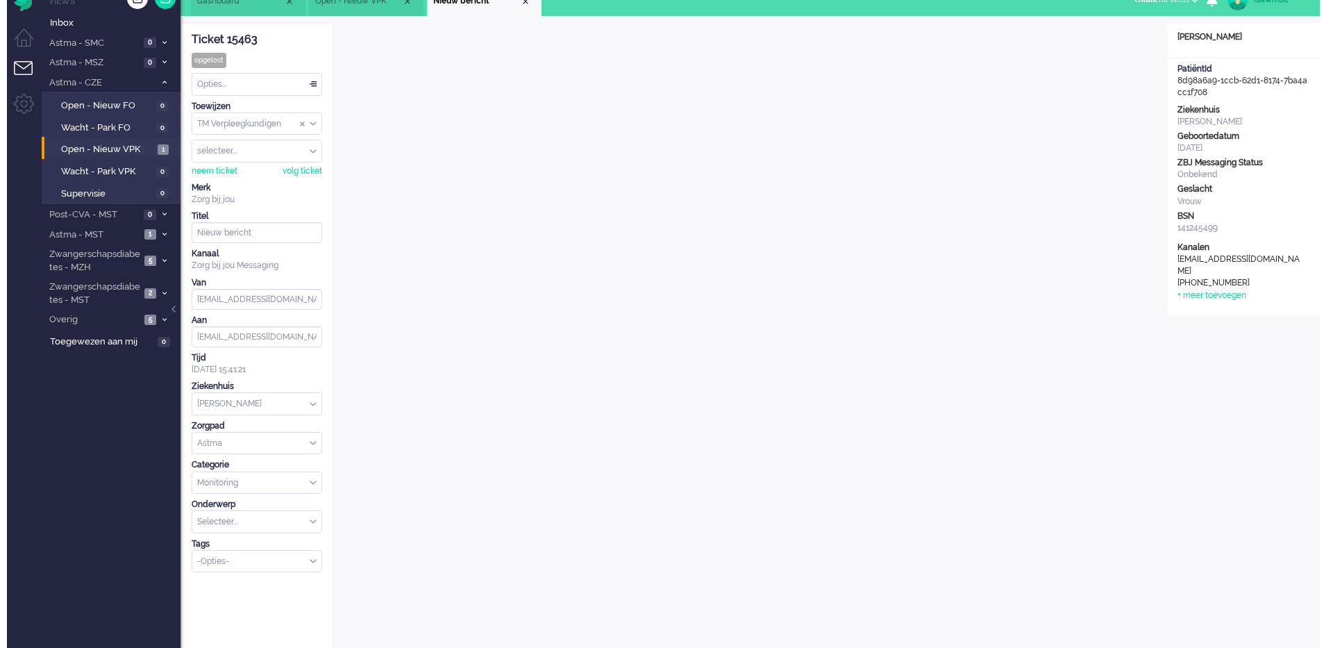
scroll to position [0, 0]
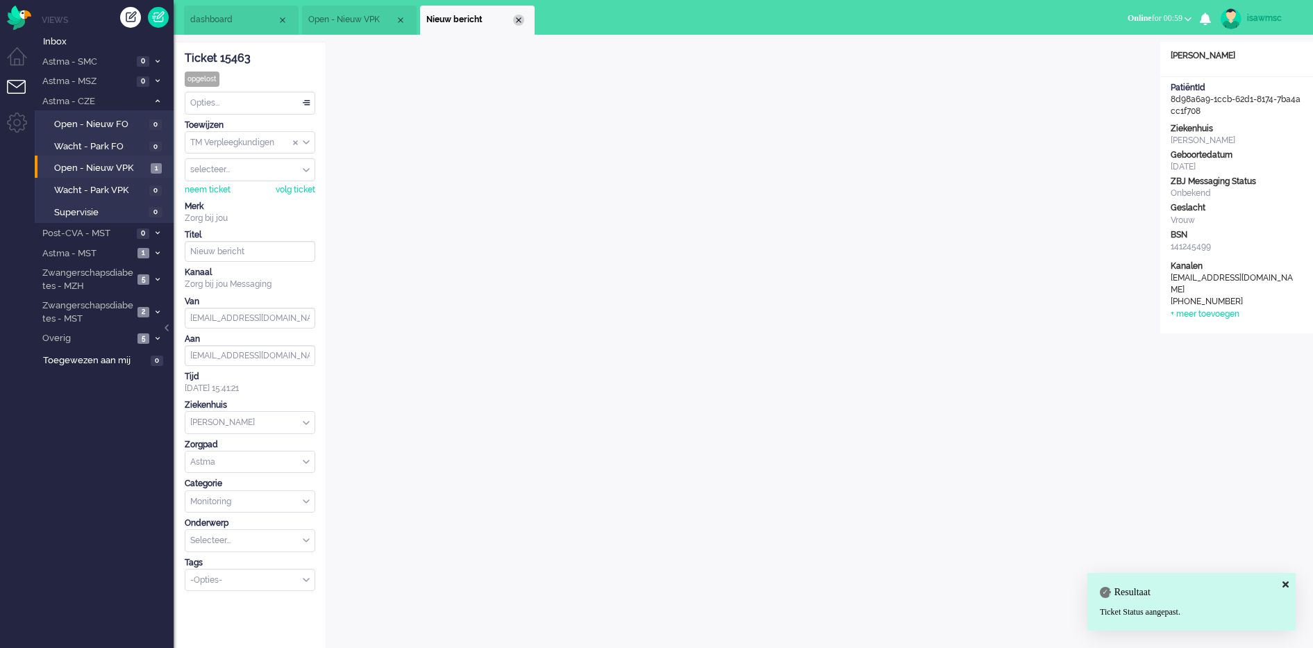
click at [517, 19] on div "Close tab" at bounding box center [518, 20] width 11 height 11
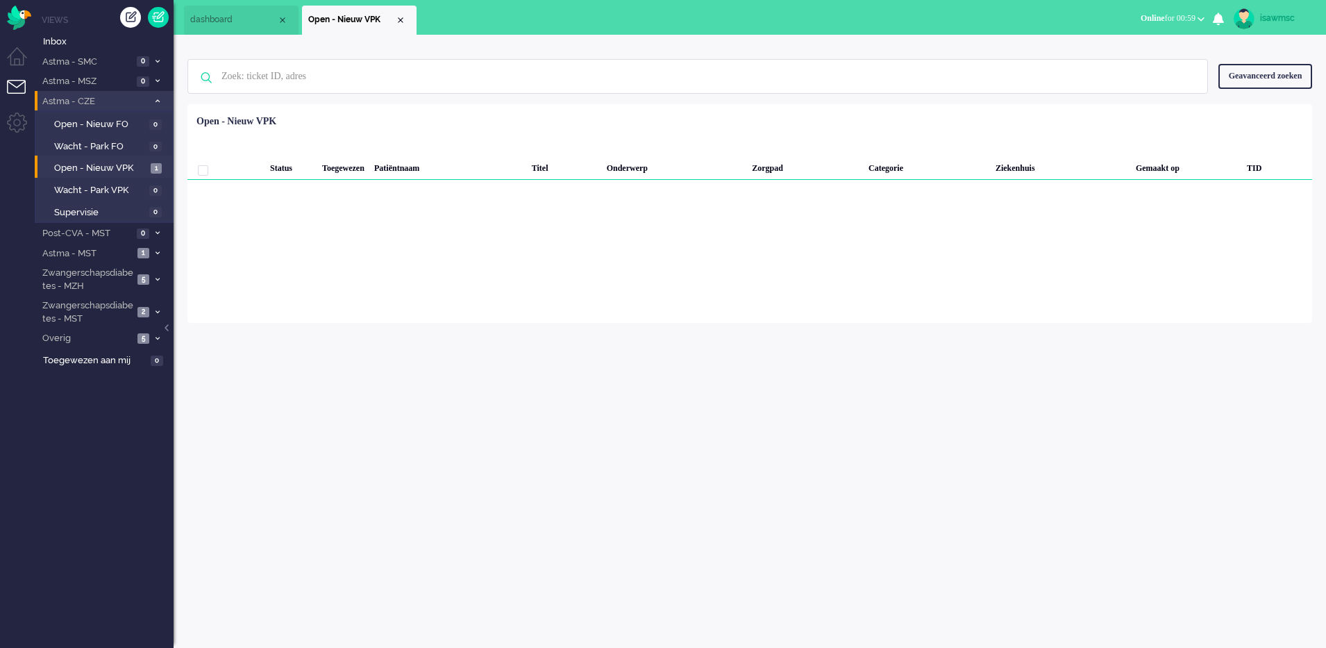
drag, startPoint x: 162, startPoint y: 101, endPoint x: 165, endPoint y: 94, distance: 7.5
click at [165, 94] on li "Astma - CZE 1" at bounding box center [104, 101] width 139 height 20
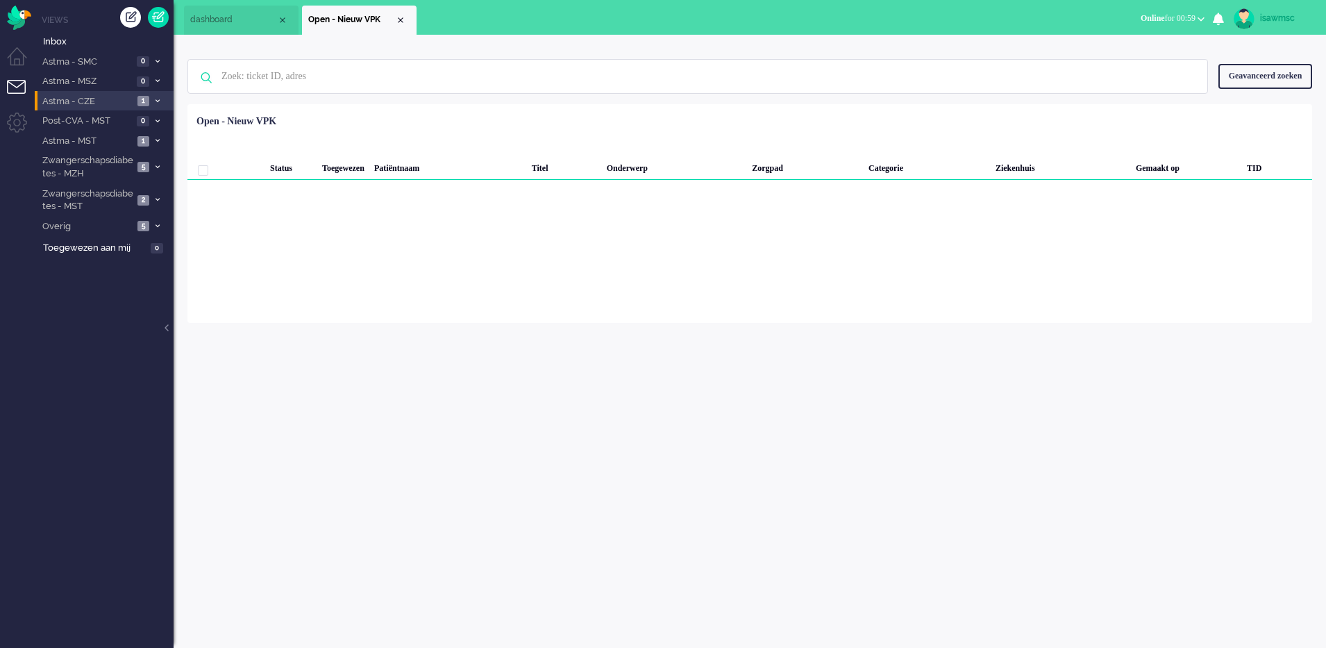
click at [165, 94] on li "Astma - CZE 1" at bounding box center [104, 101] width 139 height 20
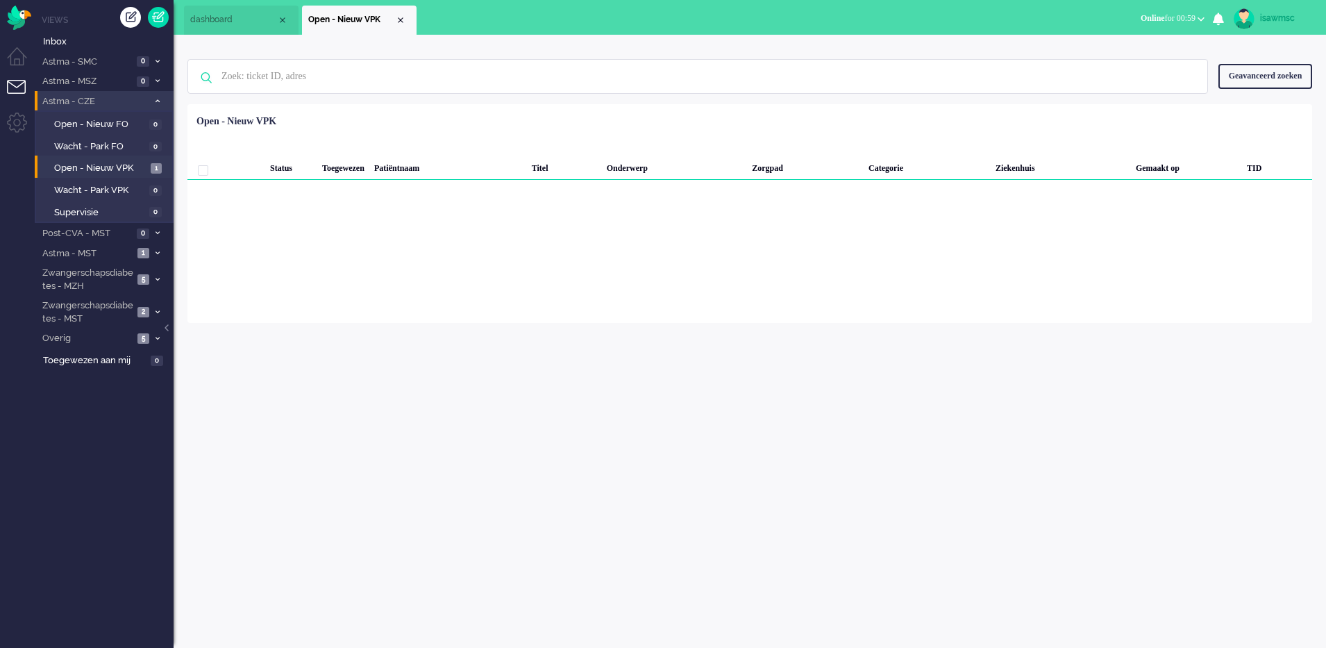
click at [165, 94] on li "Astma - CZE 1" at bounding box center [104, 101] width 139 height 20
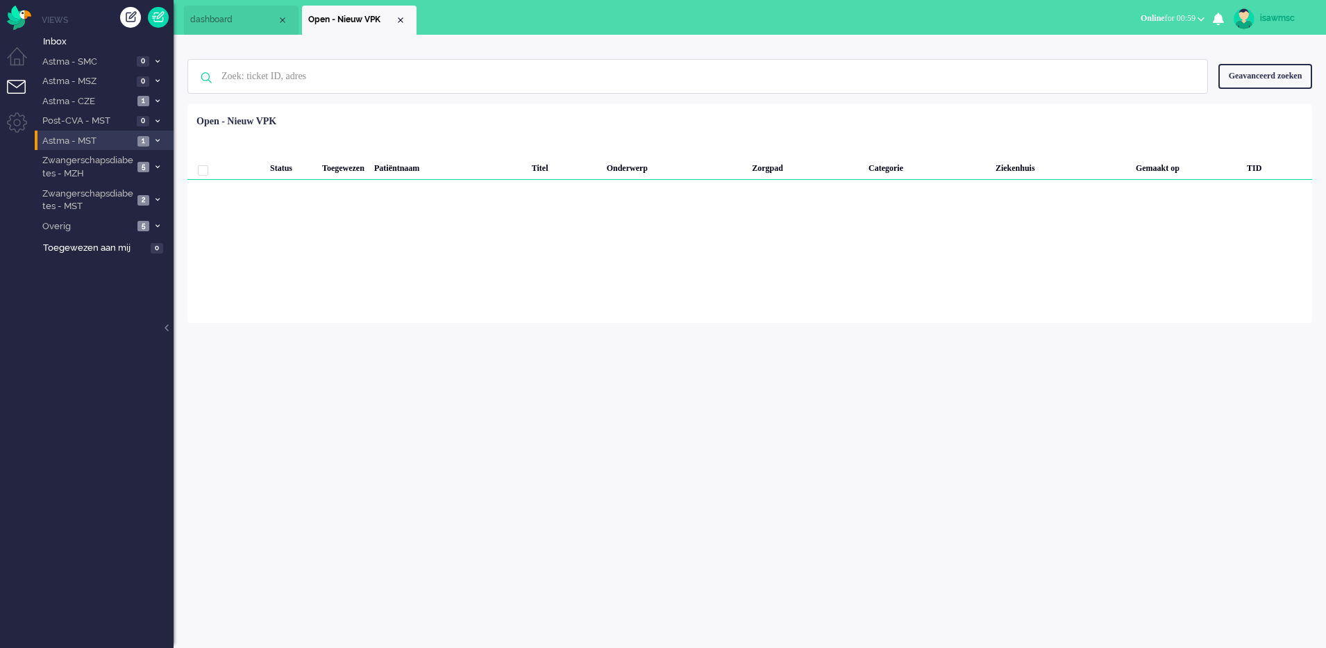
click at [171, 139] on li "Astma - MST 1" at bounding box center [104, 141] width 139 height 20
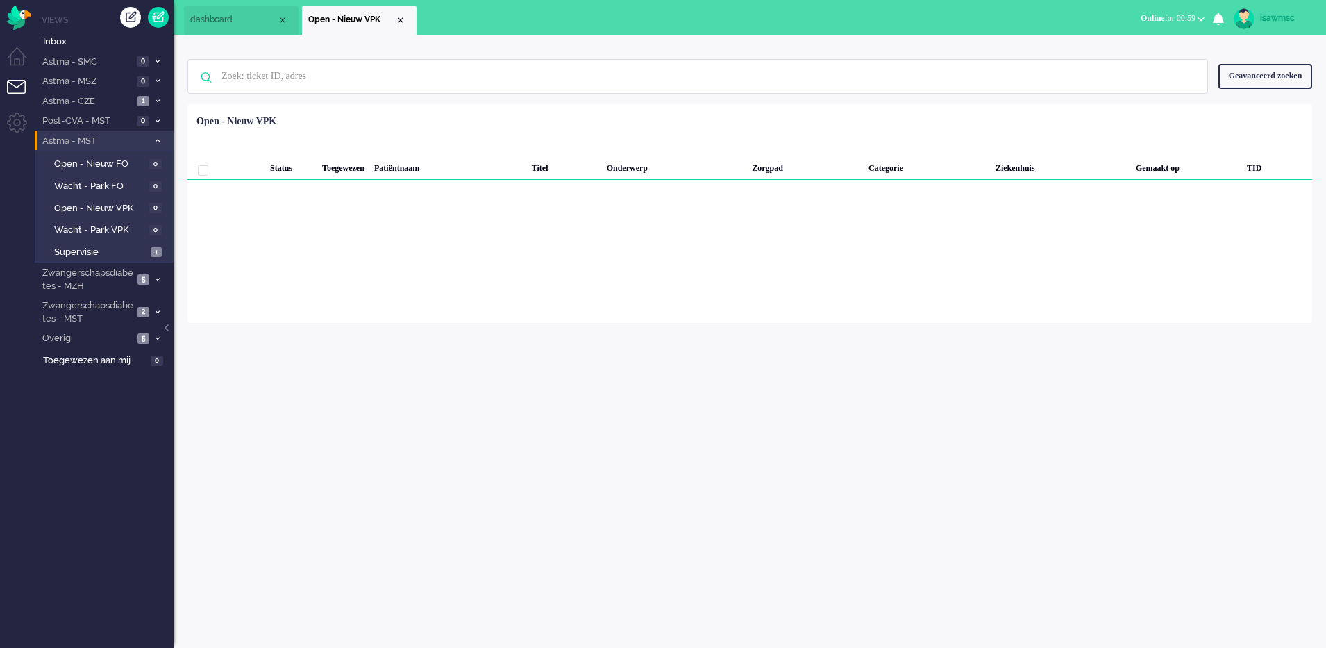
click at [171, 139] on li "Astma - MST 1" at bounding box center [104, 141] width 139 height 20
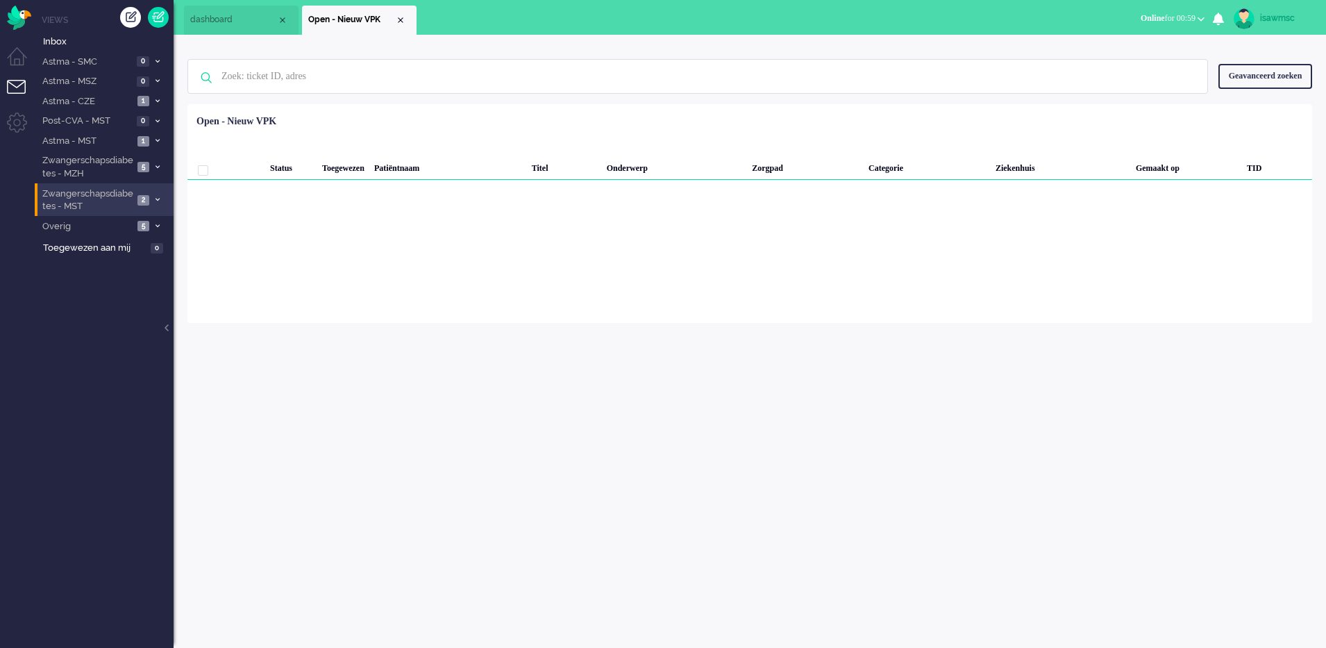
click at [158, 194] on li "Zwangerschapsdiabetes - MST 2" at bounding box center [104, 199] width 139 height 33
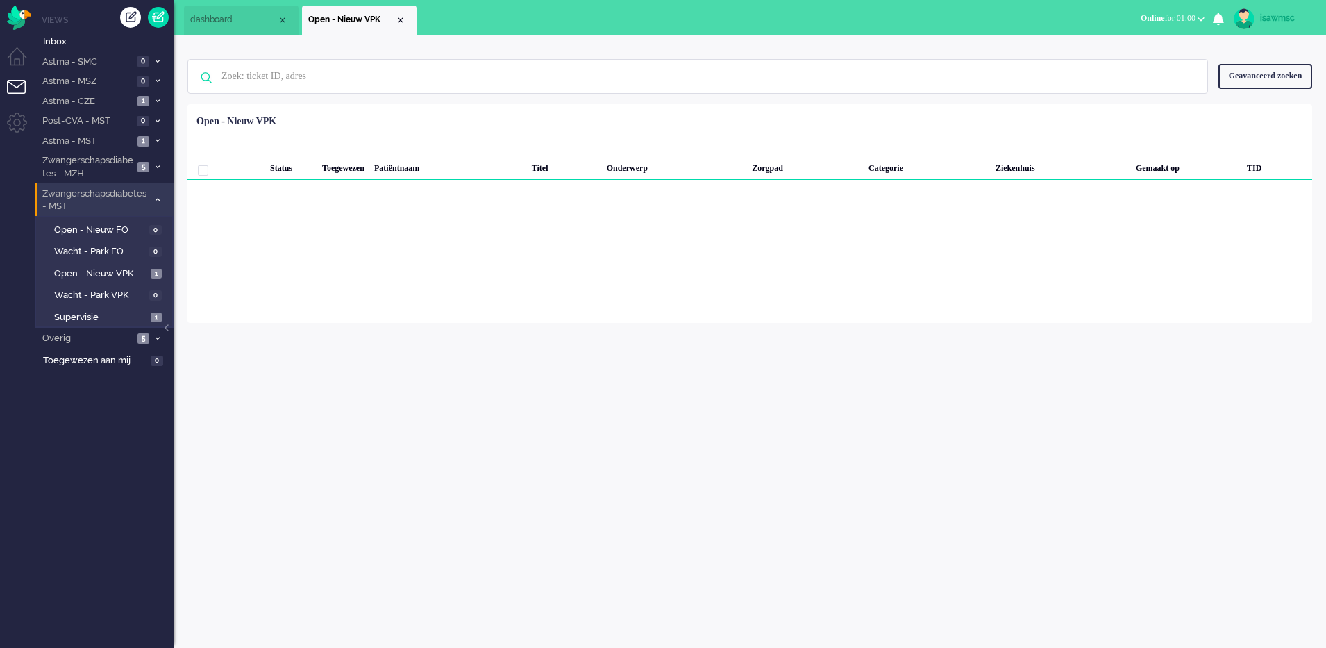
click at [158, 194] on li "Zwangerschapsdiabetes - MST 2" at bounding box center [104, 199] width 139 height 33
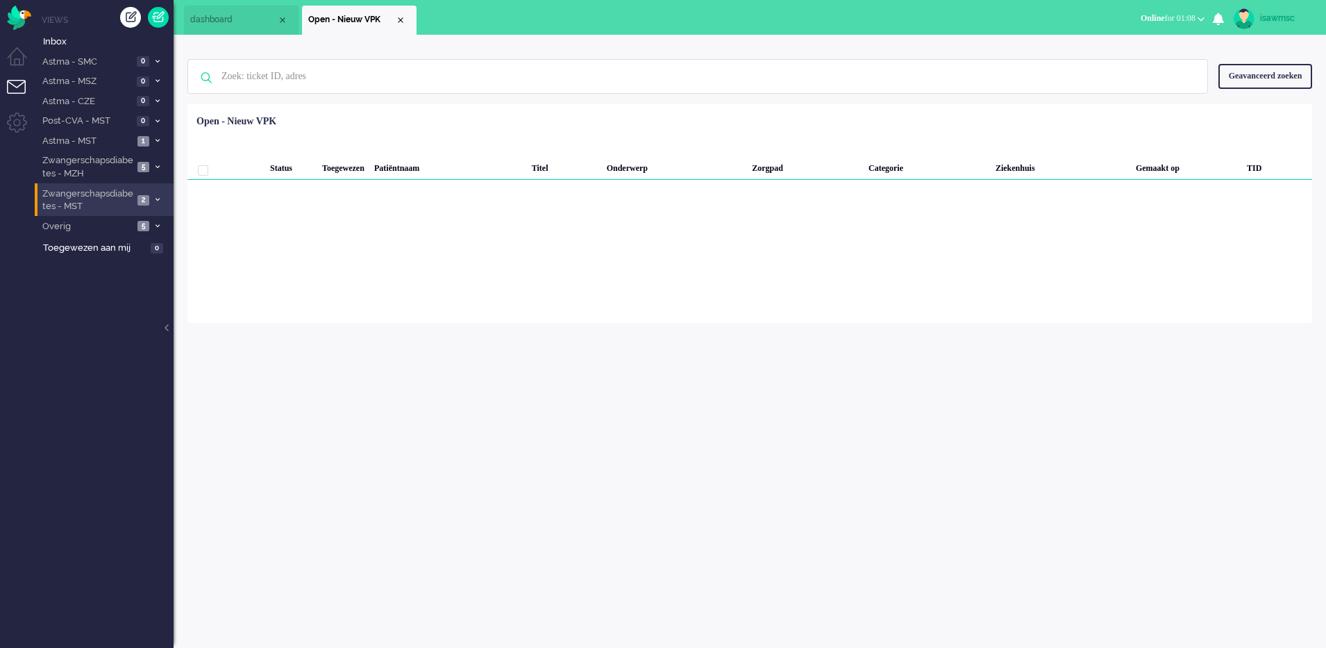
click at [153, 199] on span at bounding box center [157, 200] width 10 height 8
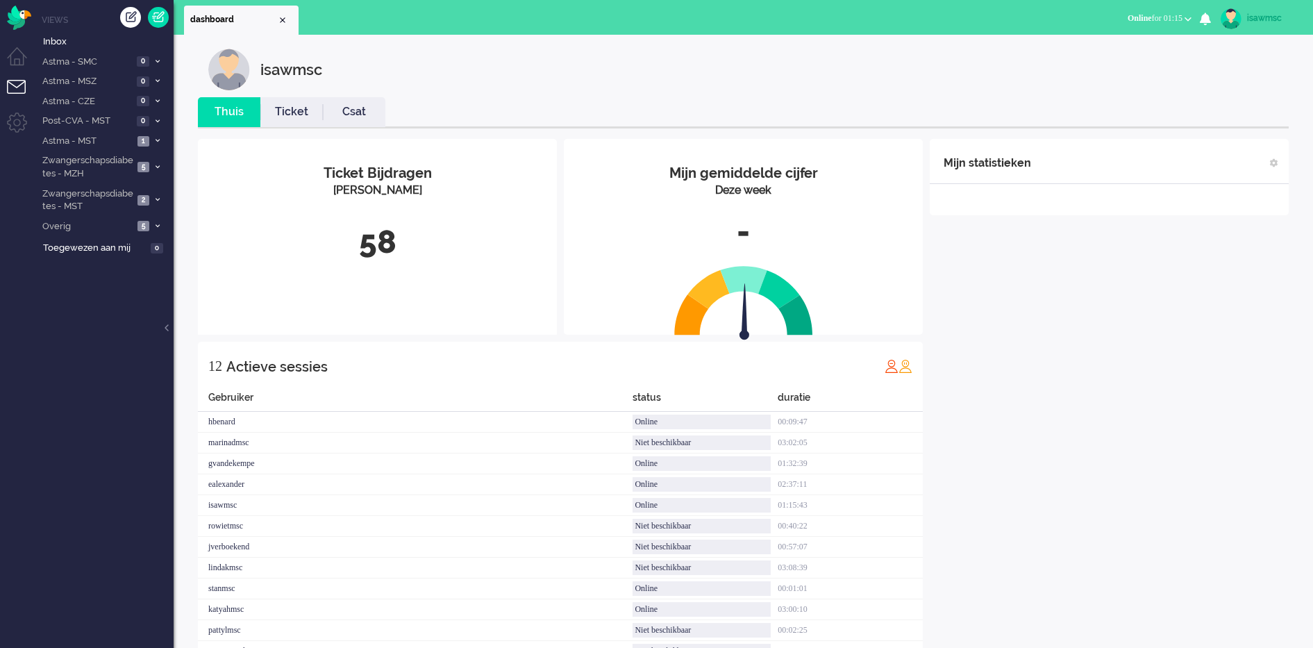
click at [1140, 13] on span "Online for 01:15" at bounding box center [1154, 18] width 55 height 10
click at [1135, 46] on label "Niet beschikbaar" at bounding box center [1134, 47] width 110 height 12
